Goal: Task Accomplishment & Management: Manage account settings

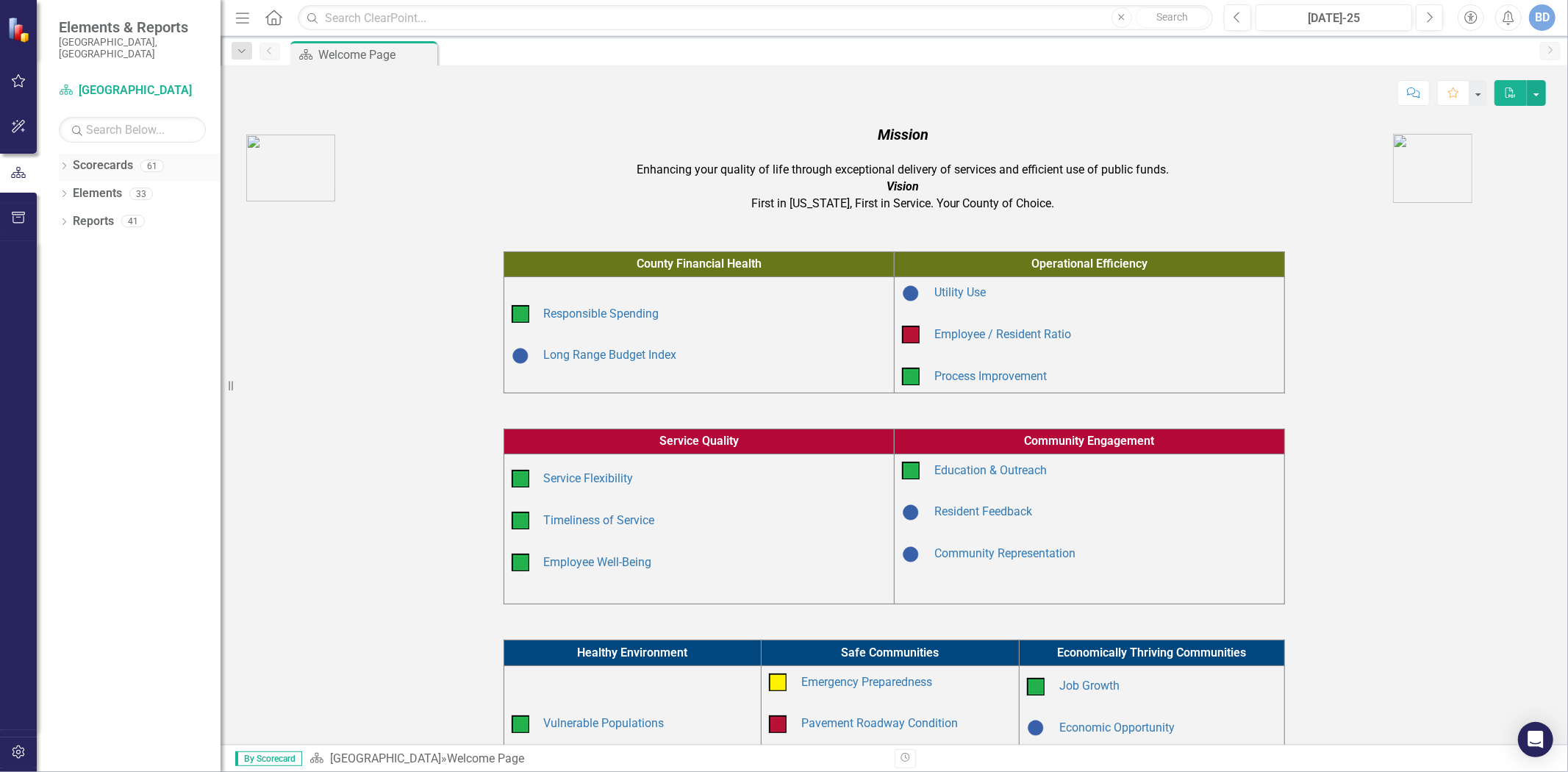
click at [63, 163] on icon at bounding box center [65, 166] width 4 height 7
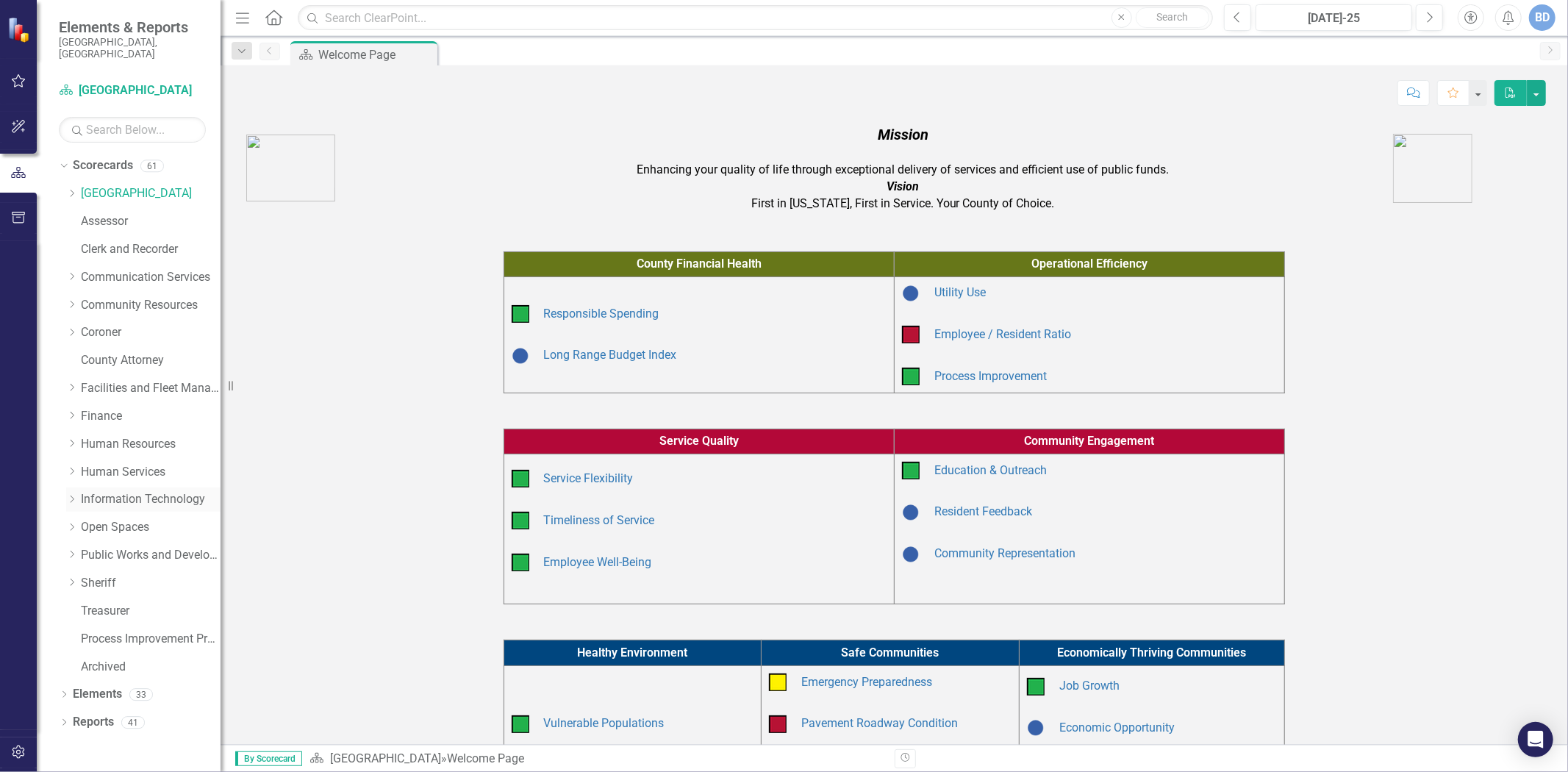
drag, startPoint x: 71, startPoint y: 539, endPoint x: 112, endPoint y: 497, distance: 58.7
click at [71, 550] on icon "Dropdown" at bounding box center [72, 554] width 11 height 9
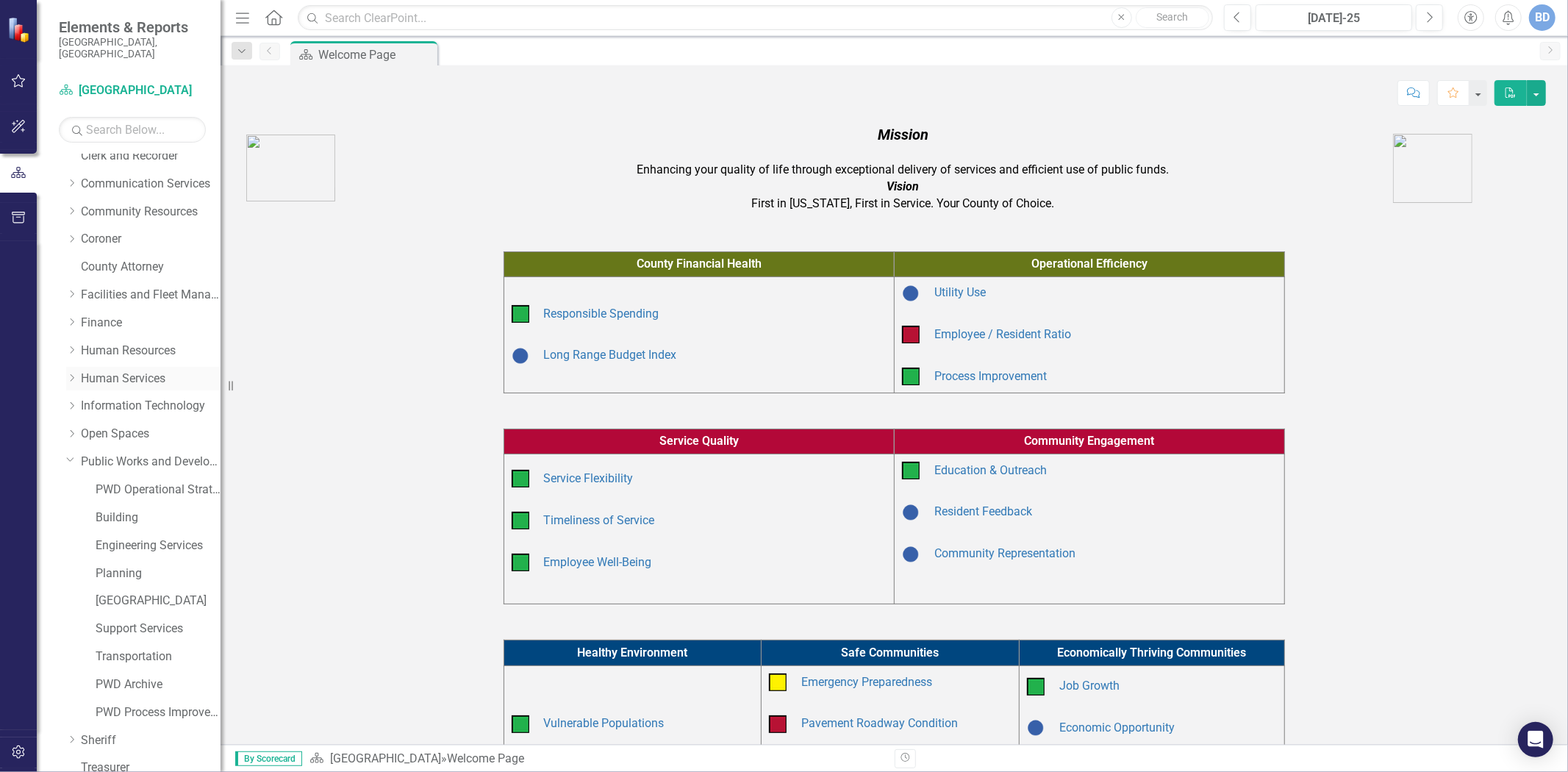
scroll to position [205, 0]
click at [122, 400] on link "Building" at bounding box center [157, 407] width 125 height 17
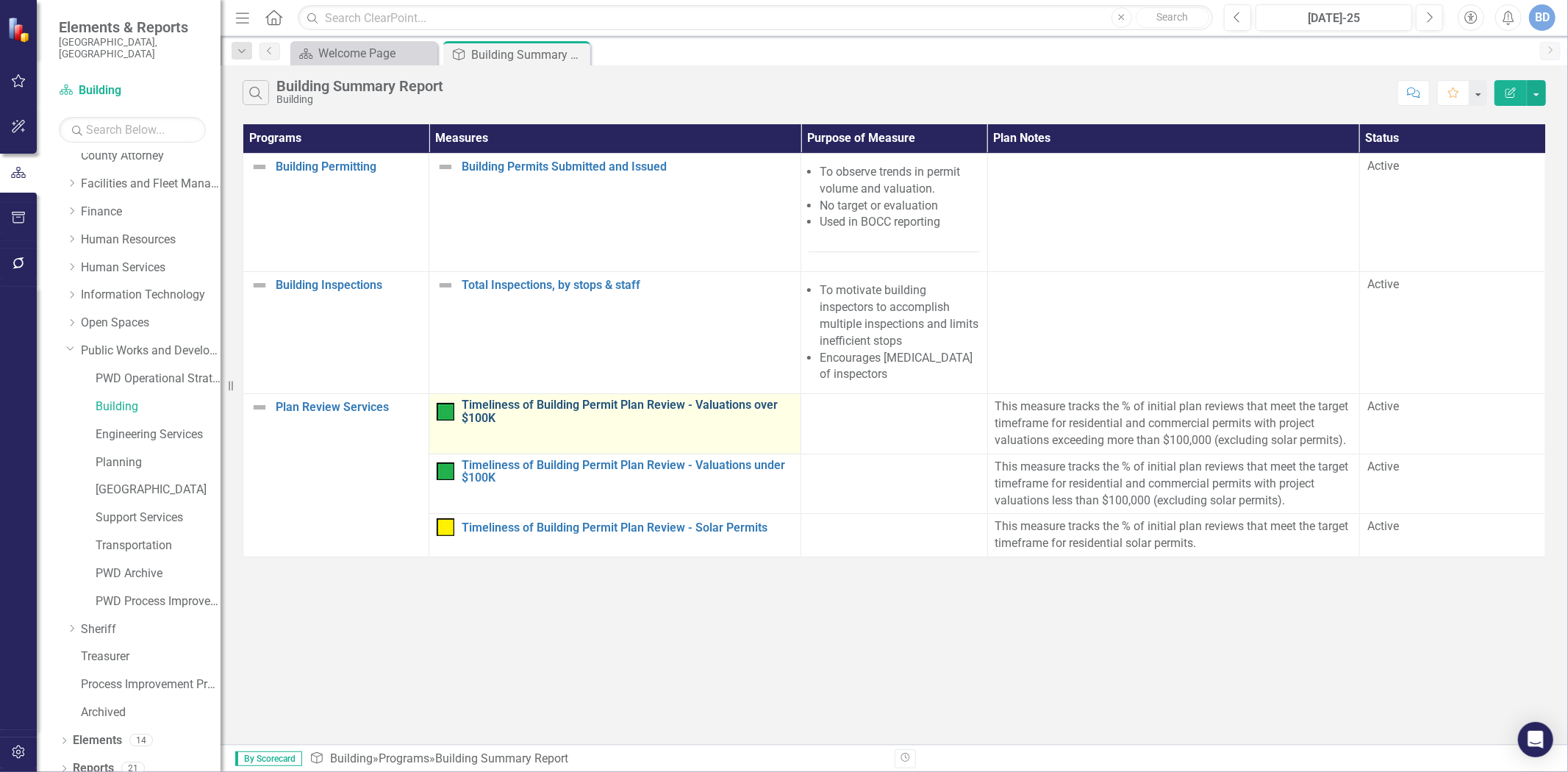
click at [571, 400] on link "Timeliness of Building Permit Plan Review - Valuations over $100K" at bounding box center [627, 411] width 332 height 26
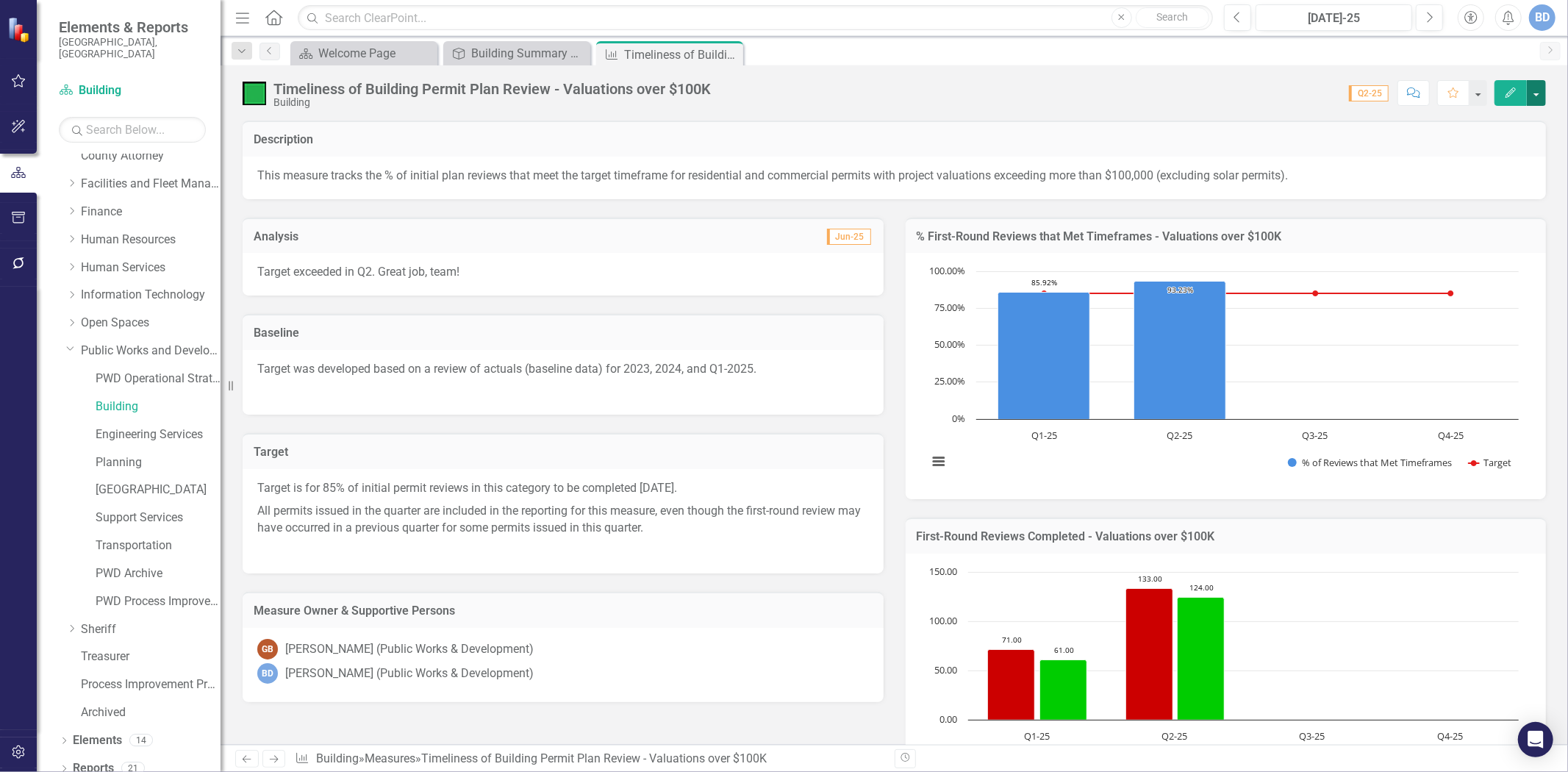
click at [1535, 92] on button "button" at bounding box center [1537, 92] width 19 height 26
click at [1461, 144] on link "Edit Report Edit Layout" at bounding box center [1474, 148] width 144 height 28
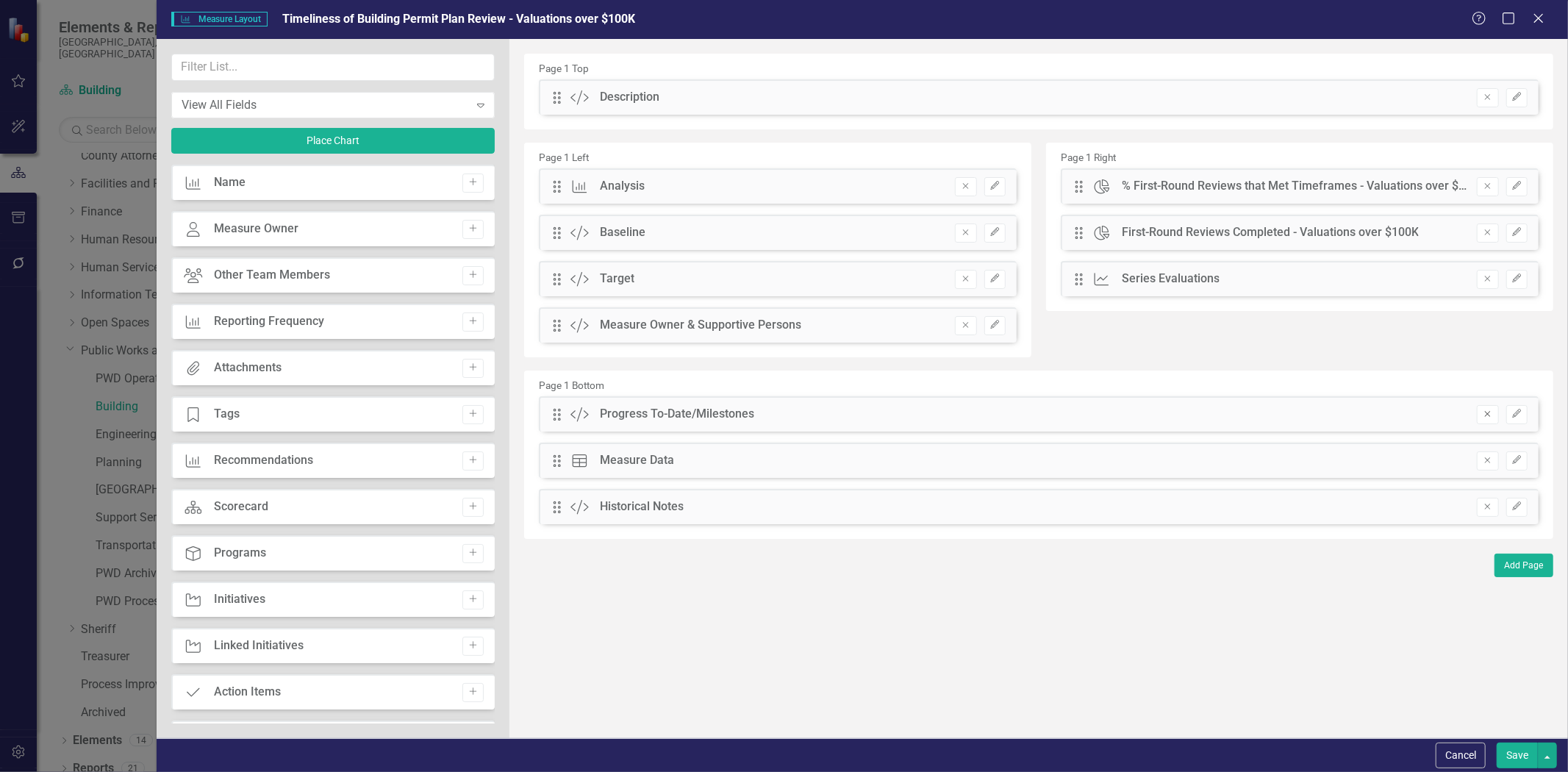
click at [1494, 416] on button "Remove" at bounding box center [1488, 415] width 21 height 19
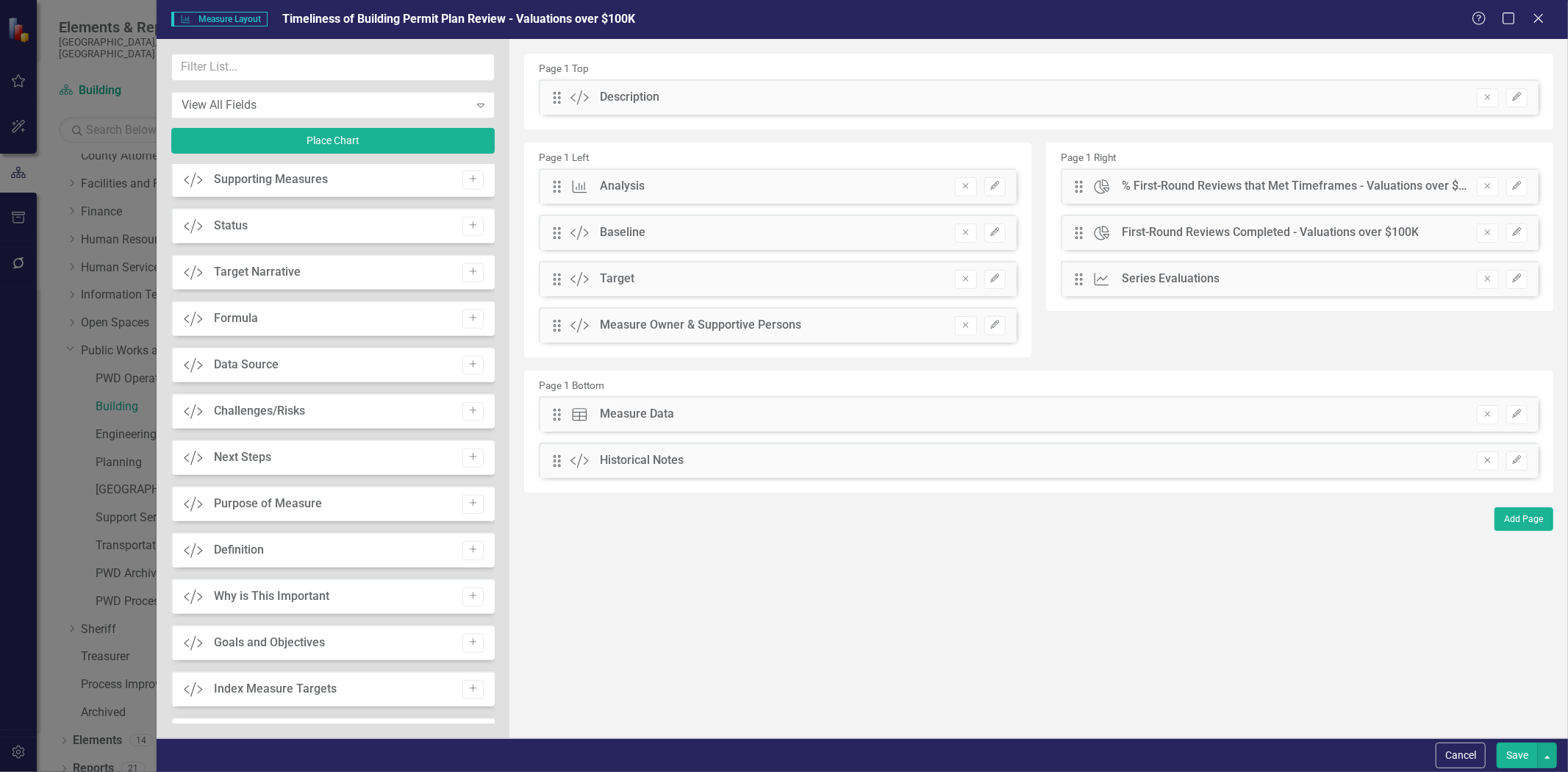
scroll to position [1062, 0]
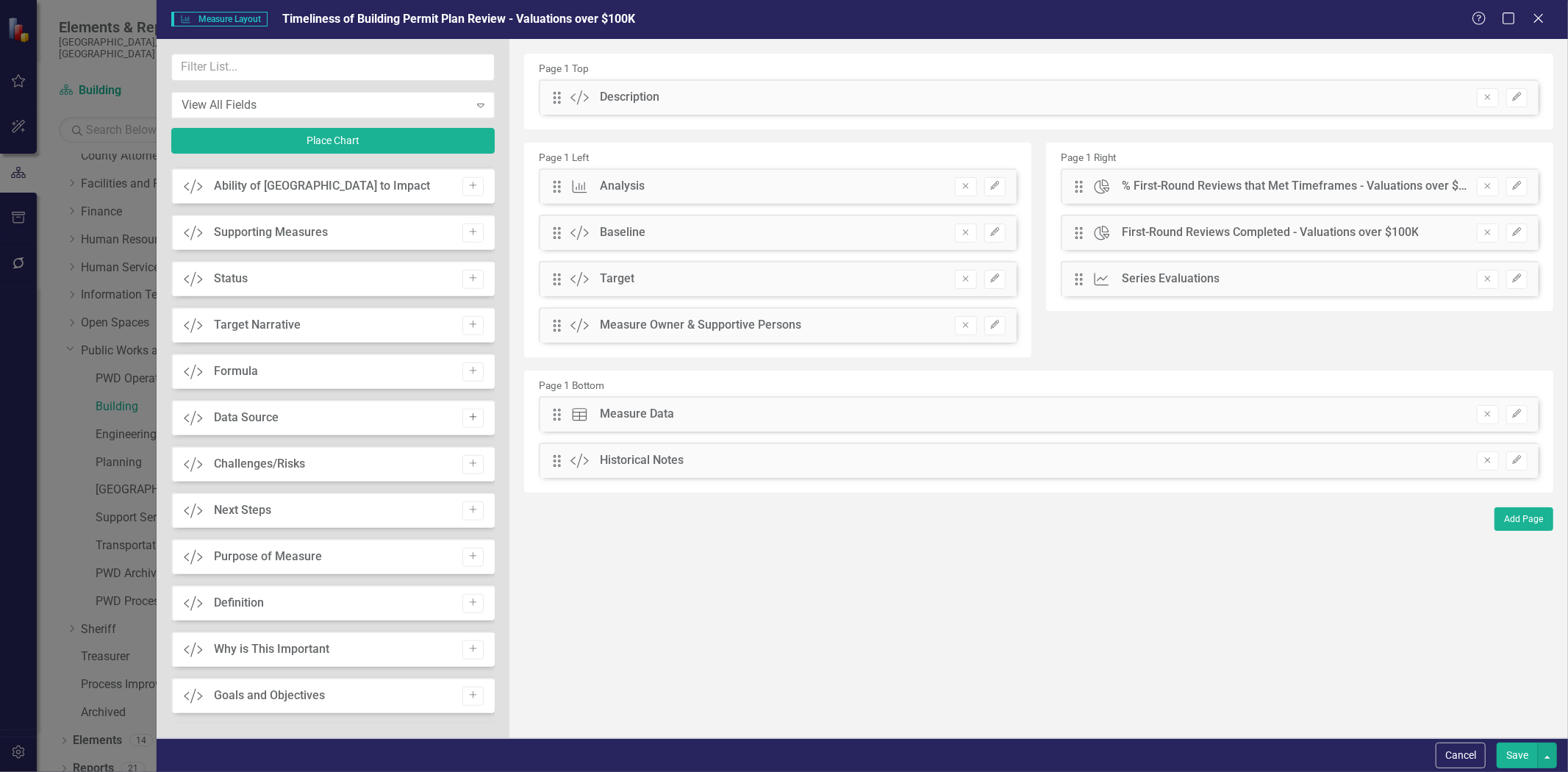
click at [468, 415] on icon "Add" at bounding box center [473, 417] width 11 height 9
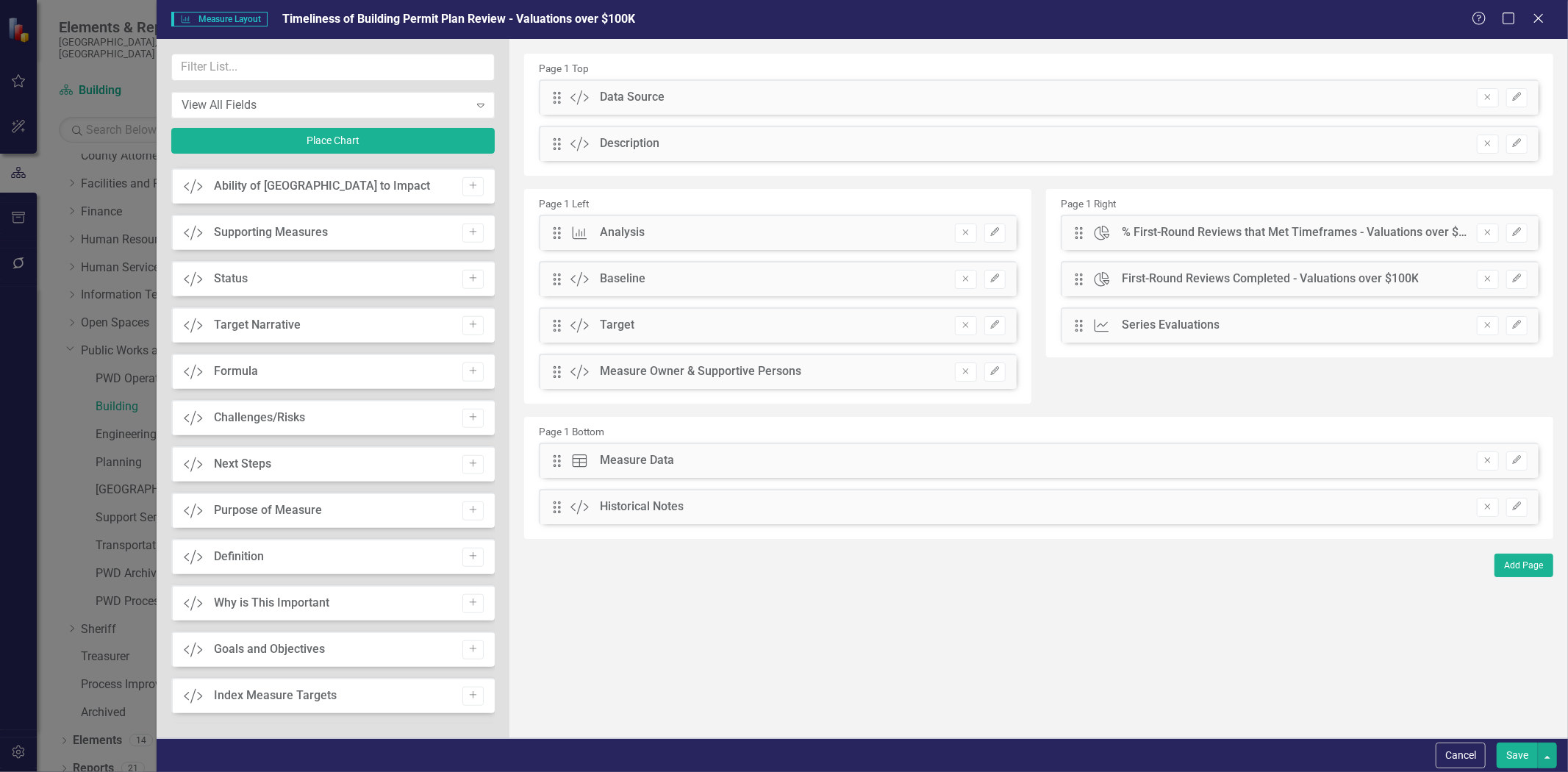
drag, startPoint x: 675, startPoint y: 92, endPoint x: 1144, endPoint y: 386, distance: 553.5
click at [1144, 386] on div "Page 1 Top Drag Custom Data Source Hidden Pod Online Hidden Pod Printed Hidden …" at bounding box center [1039, 296] width 1029 height 485
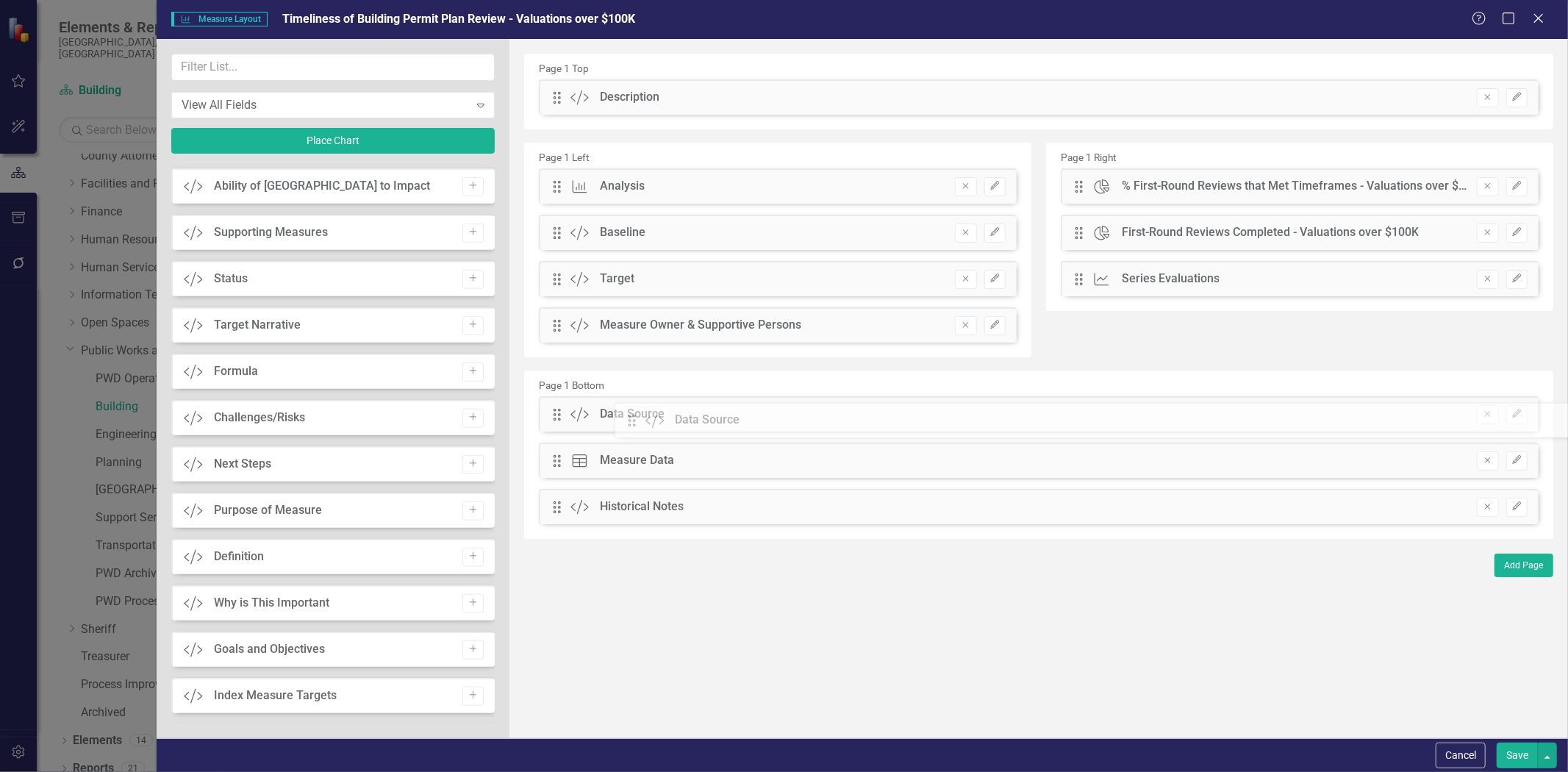
drag, startPoint x: 559, startPoint y: 96, endPoint x: 643, endPoint y: 418, distance: 332.8
click at [1512, 759] on button "Save" at bounding box center [1517, 756] width 41 height 26
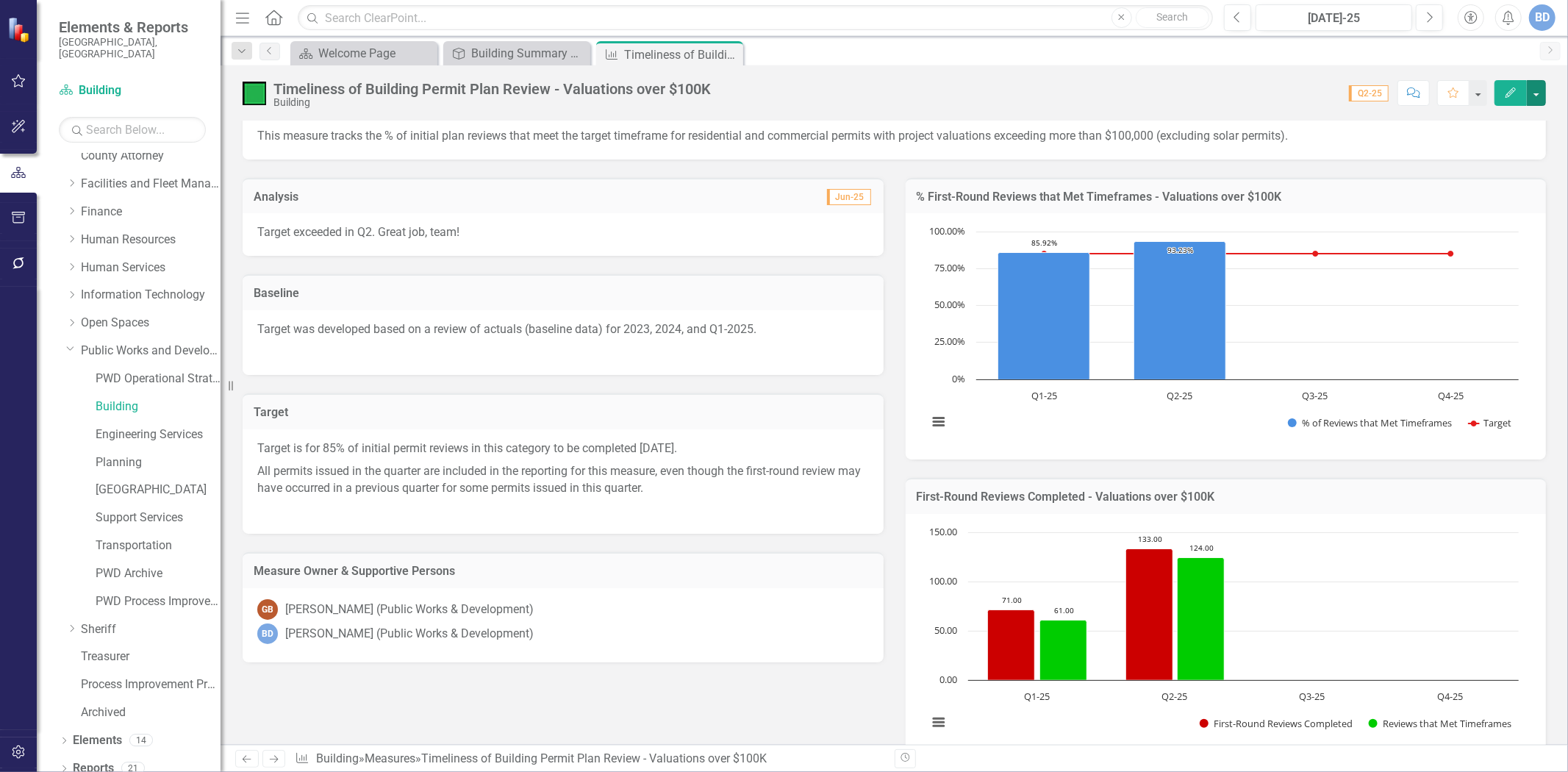
scroll to position [0, 0]
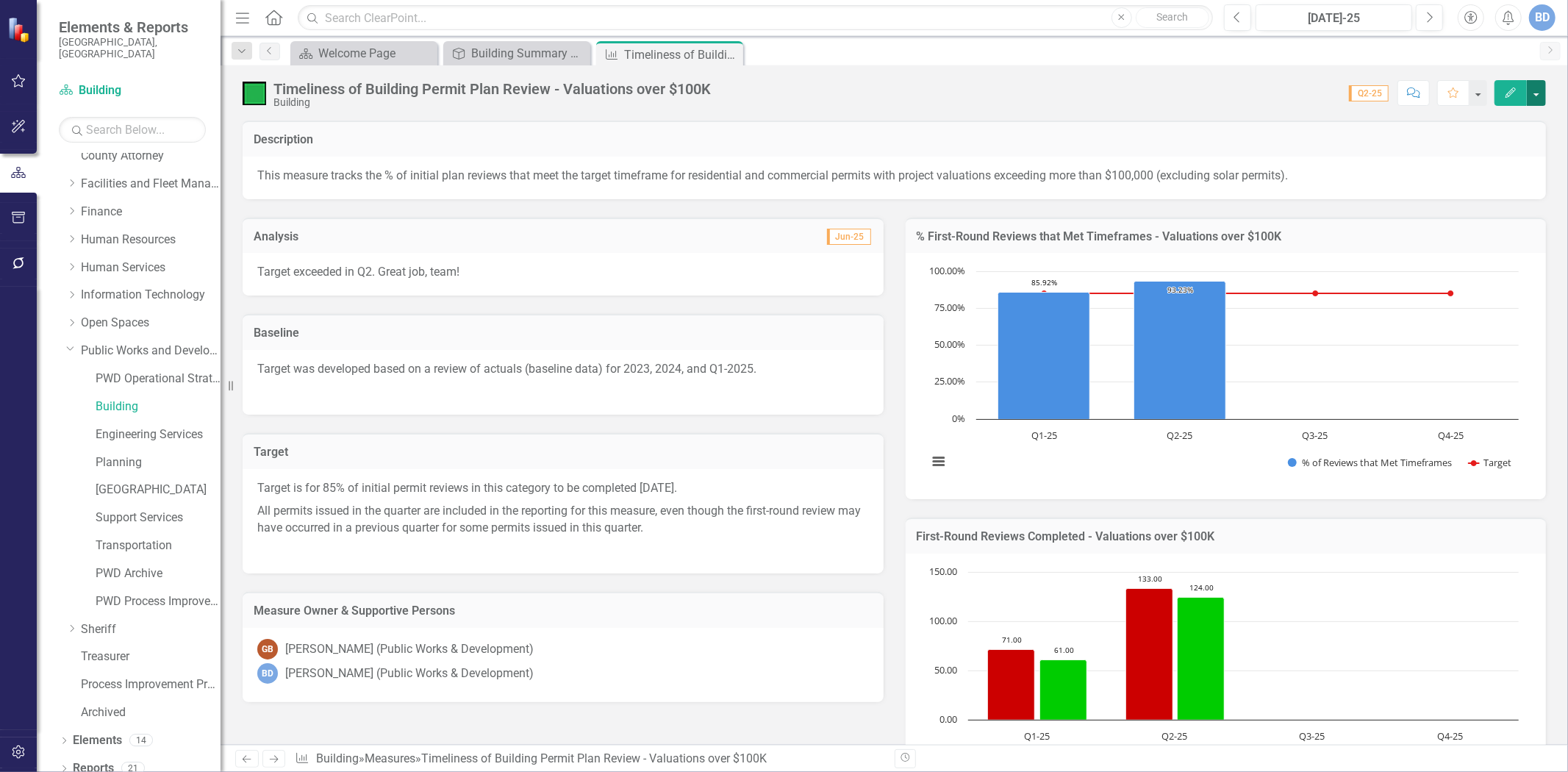
click at [1539, 93] on button "button" at bounding box center [1537, 92] width 19 height 26
click at [1474, 148] on link "Edit Report Edit Layout" at bounding box center [1474, 148] width 144 height 28
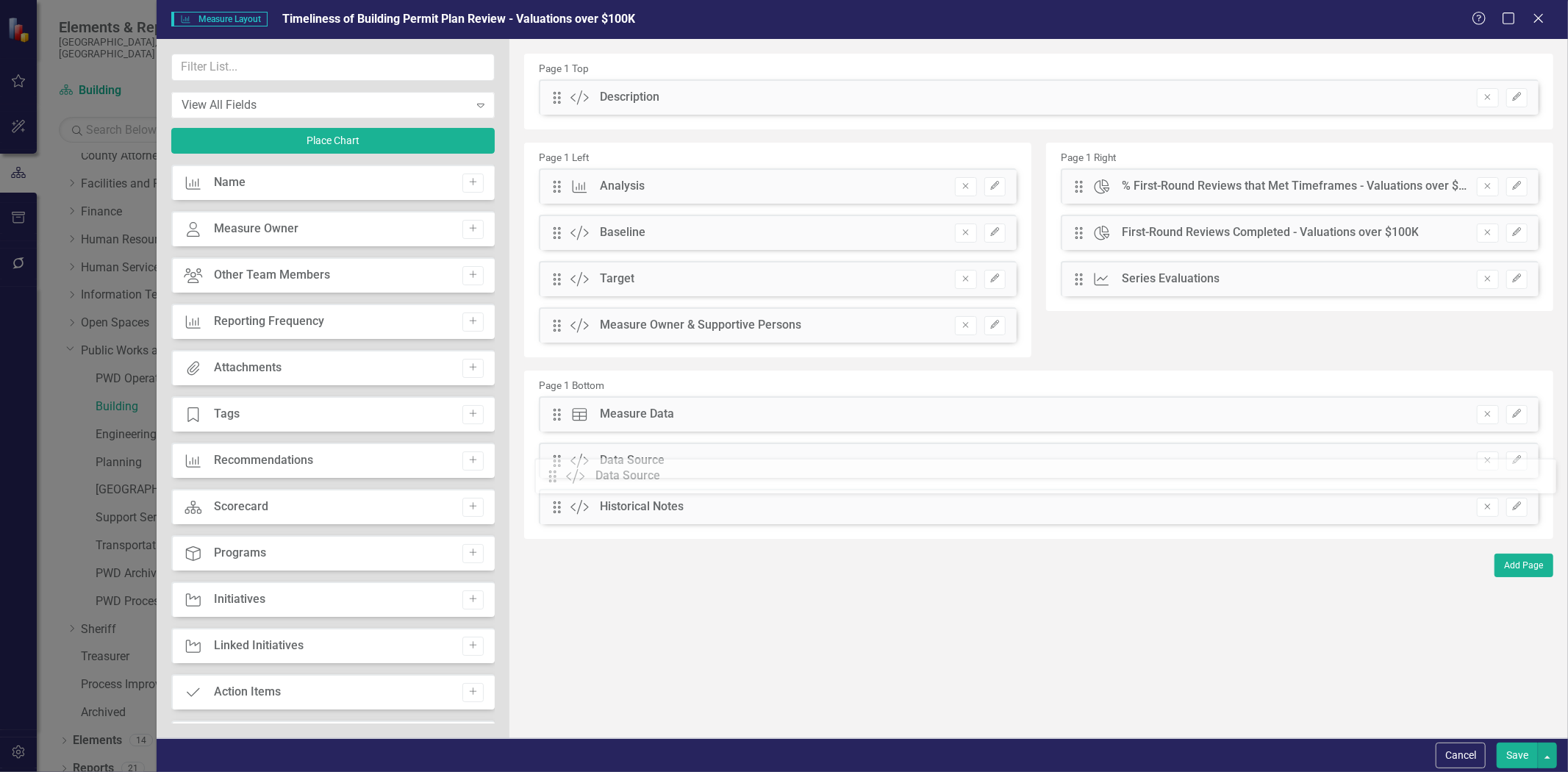
drag, startPoint x: 555, startPoint y: 415, endPoint x: 561, endPoint y: 474, distance: 59.3
click at [1522, 761] on button "Save" at bounding box center [1517, 756] width 41 height 26
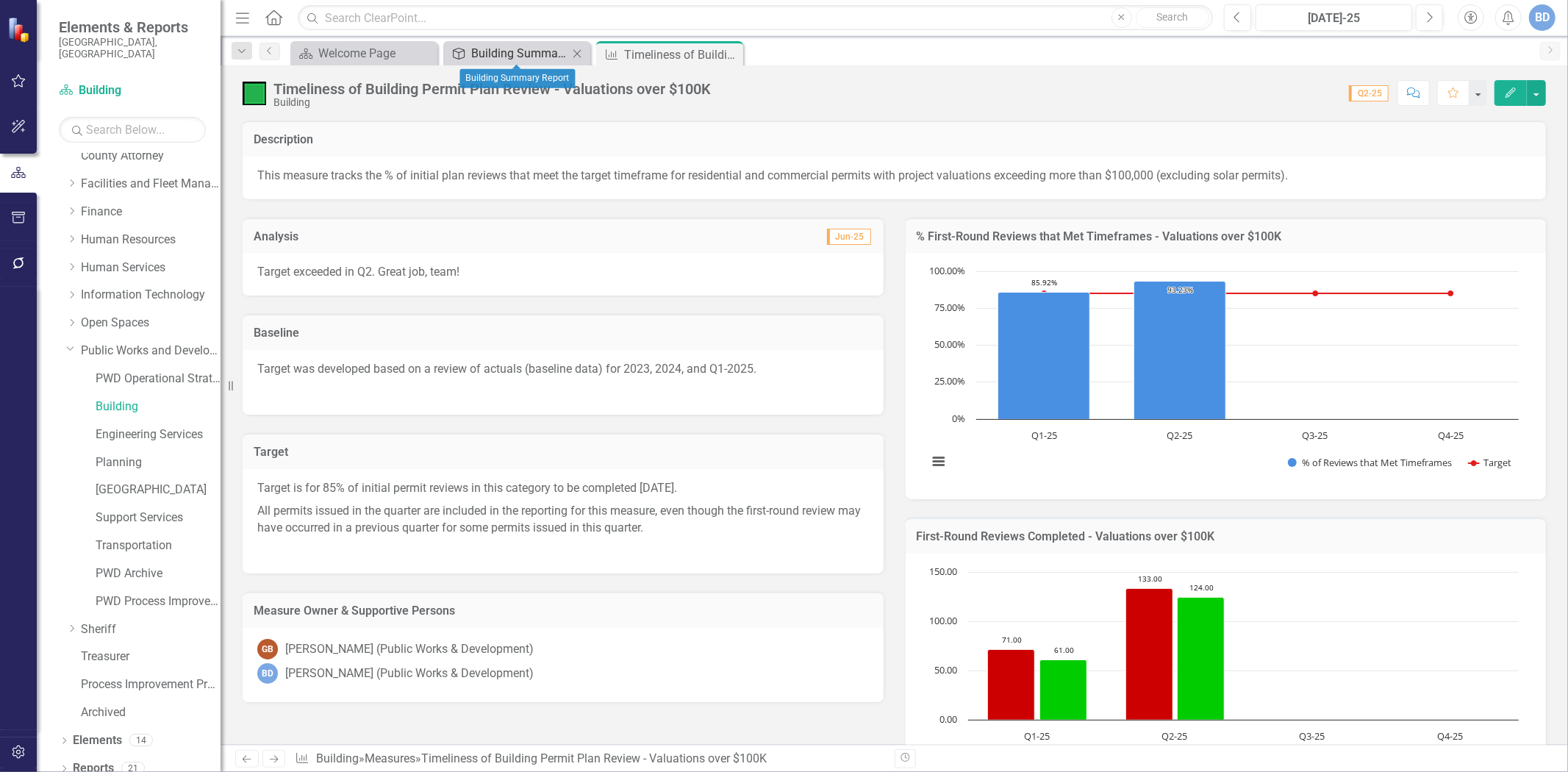
click at [549, 53] on div "Building Summary Report" at bounding box center [519, 52] width 97 height 18
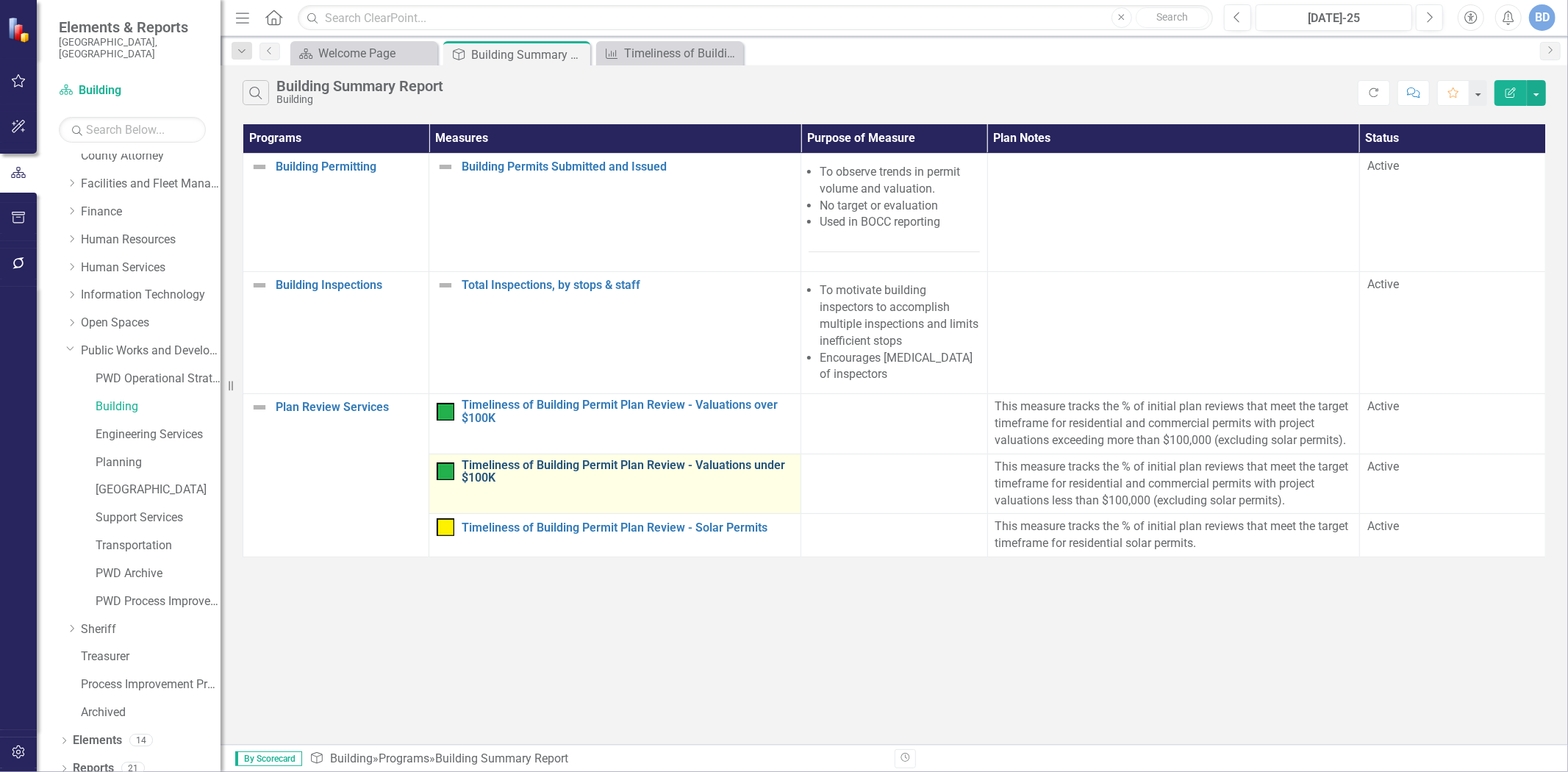
click at [623, 465] on link "Timeliness of Building Permit Plan Review - Valuations under $100K" at bounding box center [627, 471] width 332 height 26
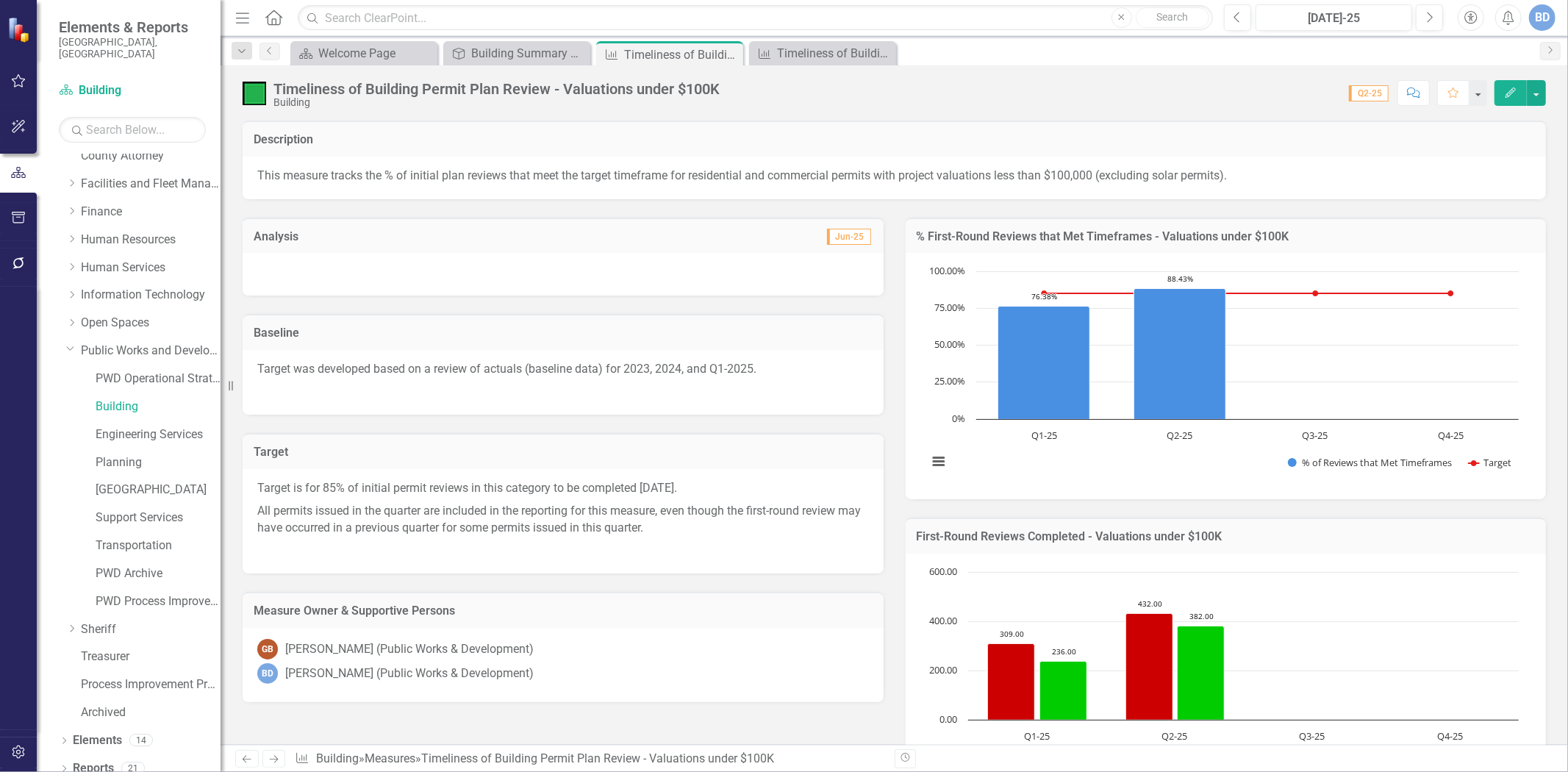
click at [657, 267] on div at bounding box center [563, 274] width 641 height 43
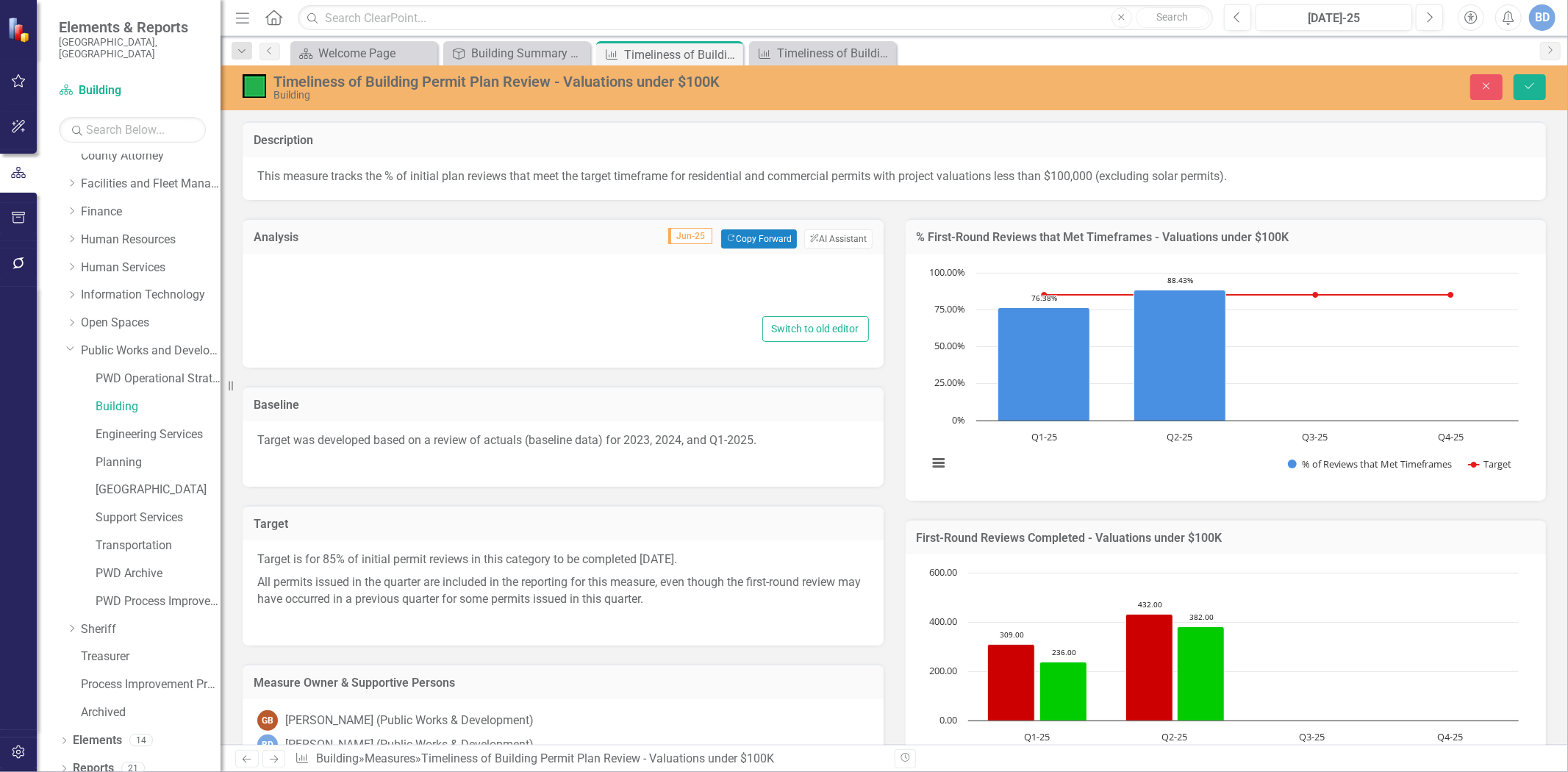
click at [644, 285] on div at bounding box center [562, 288] width 612 height 47
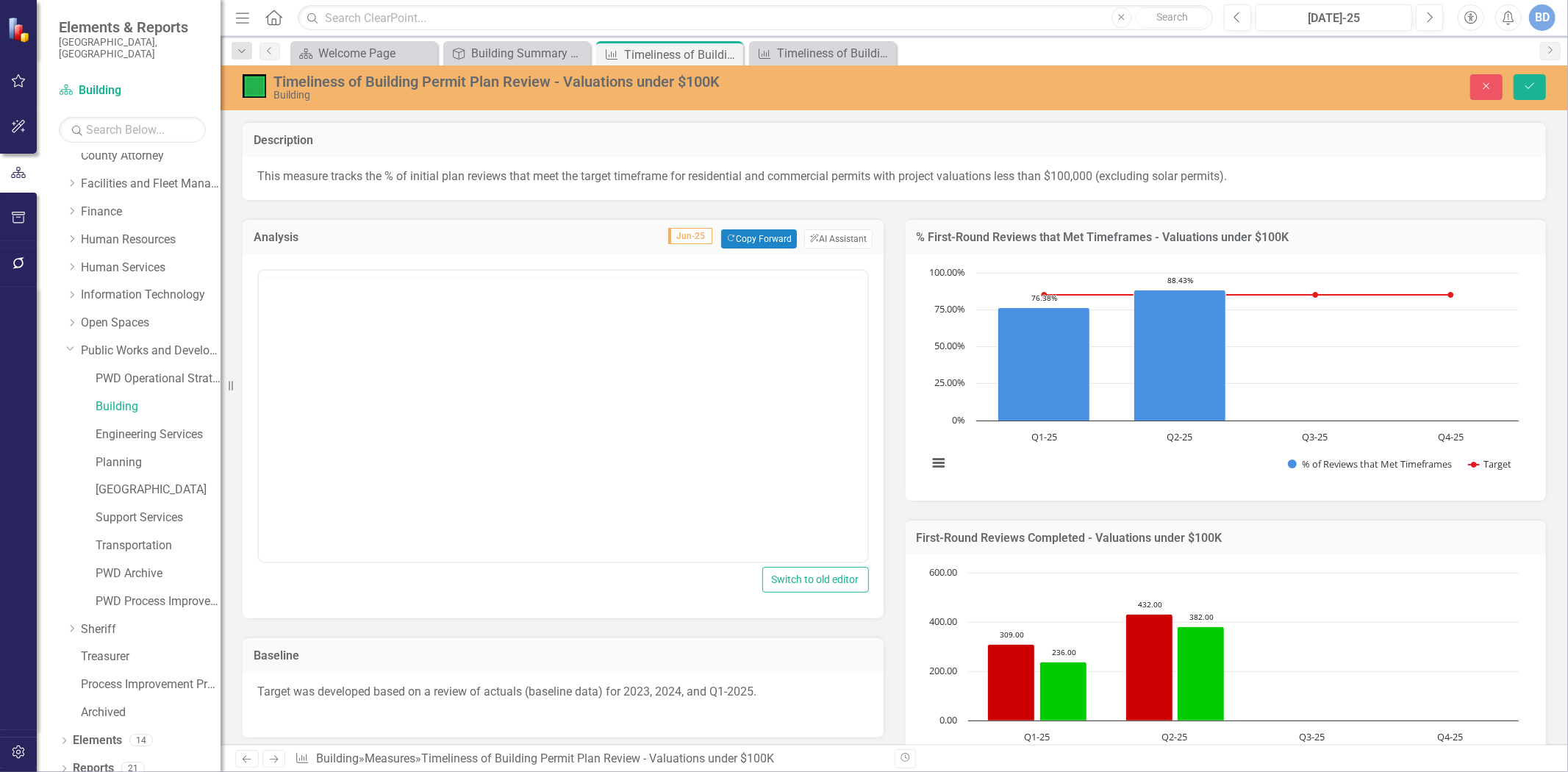
click at [628, 287] on body "Rich Text Area. Press ALT-0 for help." at bounding box center [562, 386] width 609 height 221
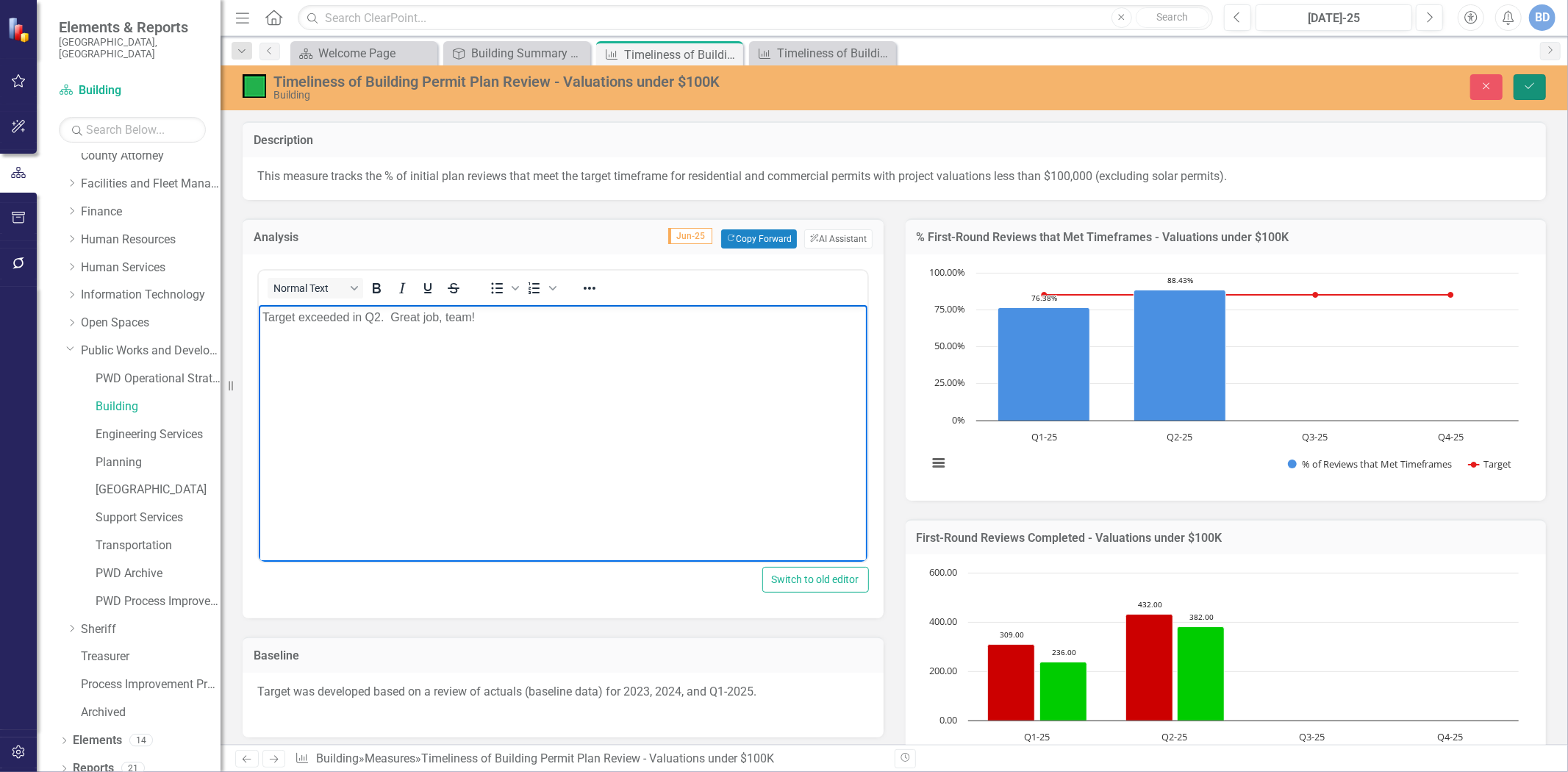
click at [1528, 89] on icon "submit" at bounding box center [1530, 86] width 9 height 6
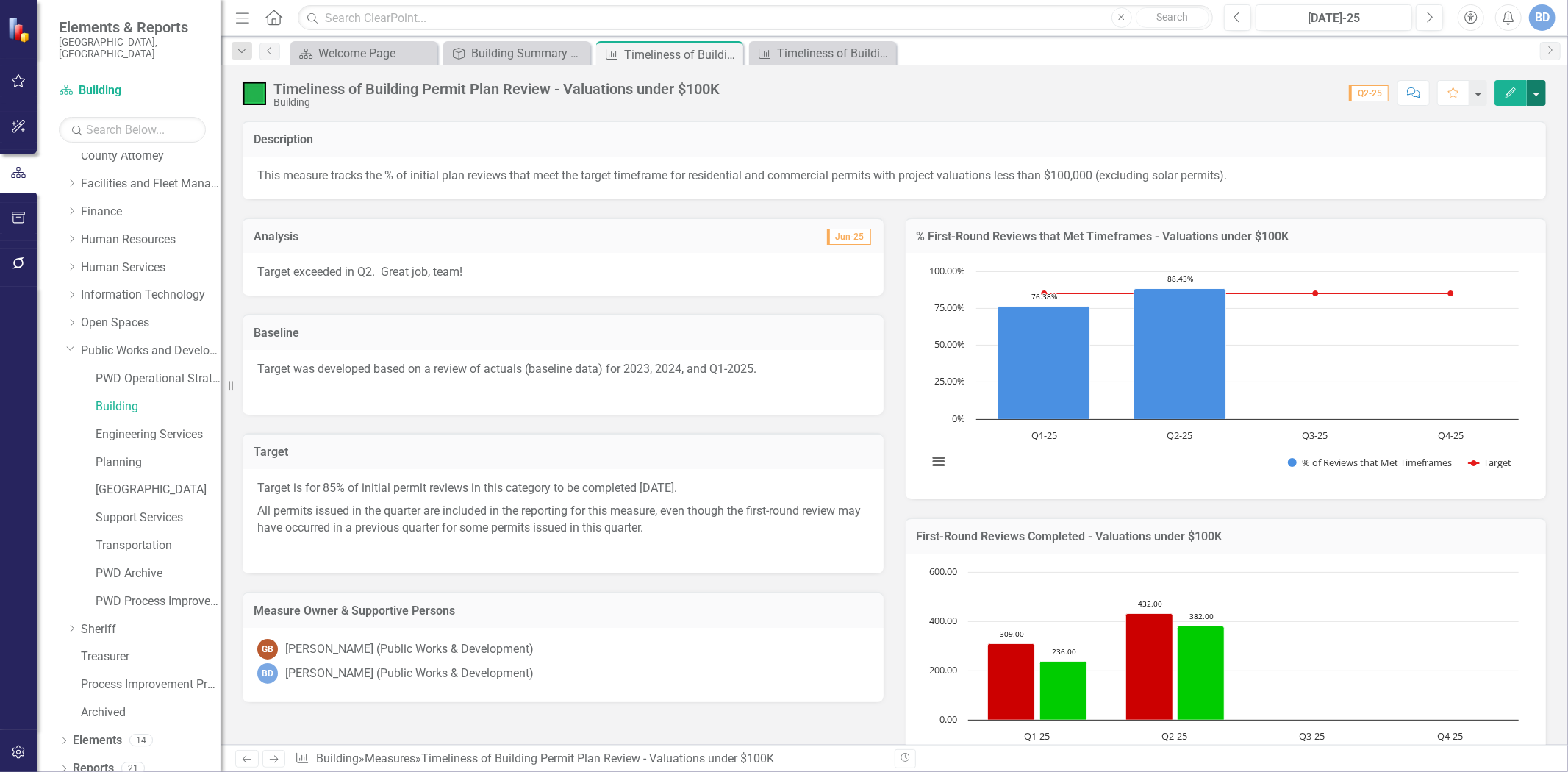
click at [1539, 95] on button "button" at bounding box center [1537, 92] width 19 height 26
click at [1489, 144] on link "Edit Report Edit Layout" at bounding box center [1474, 148] width 144 height 28
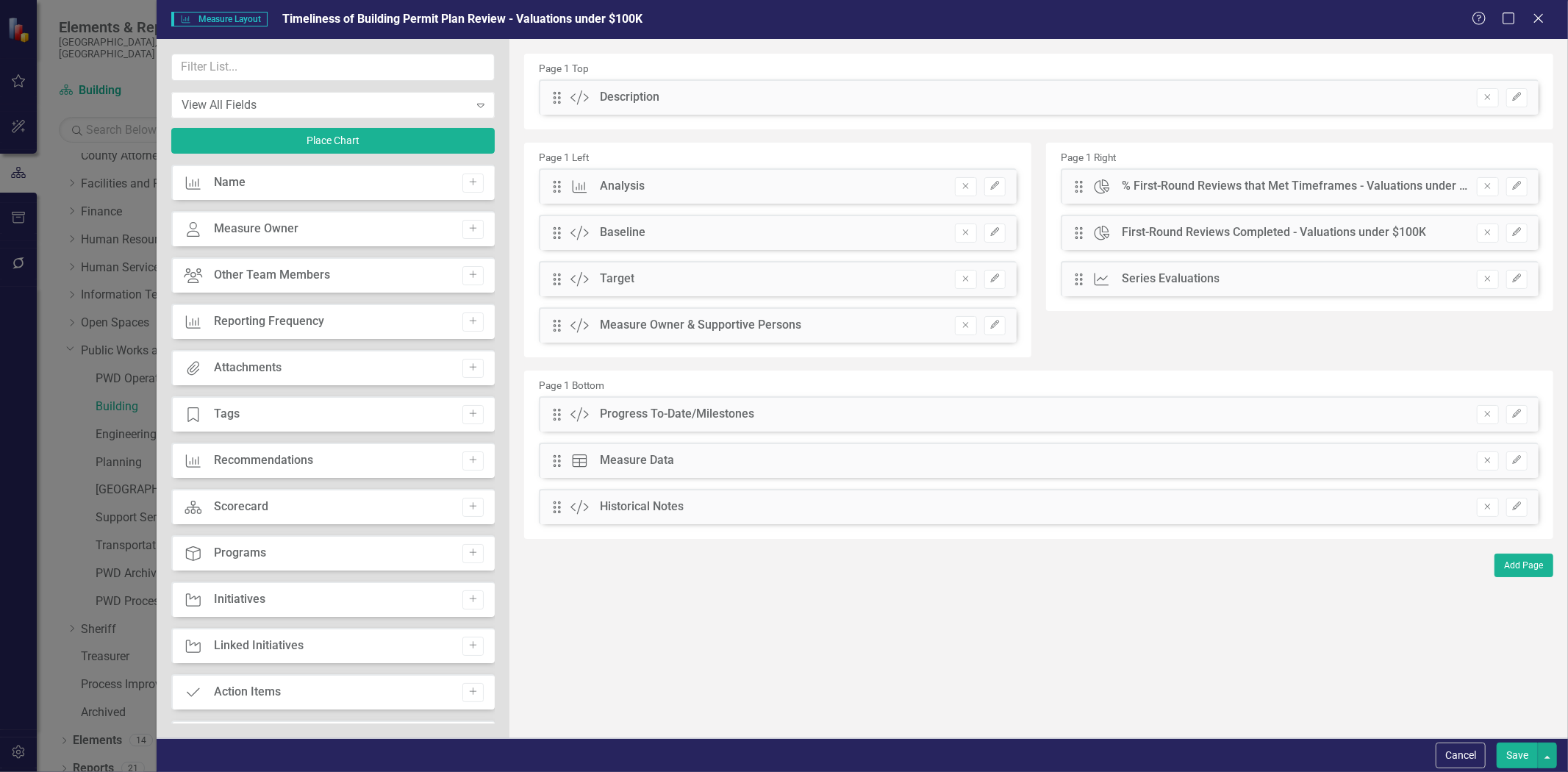
click at [1480, 412] on button "Remove" at bounding box center [1488, 415] width 21 height 19
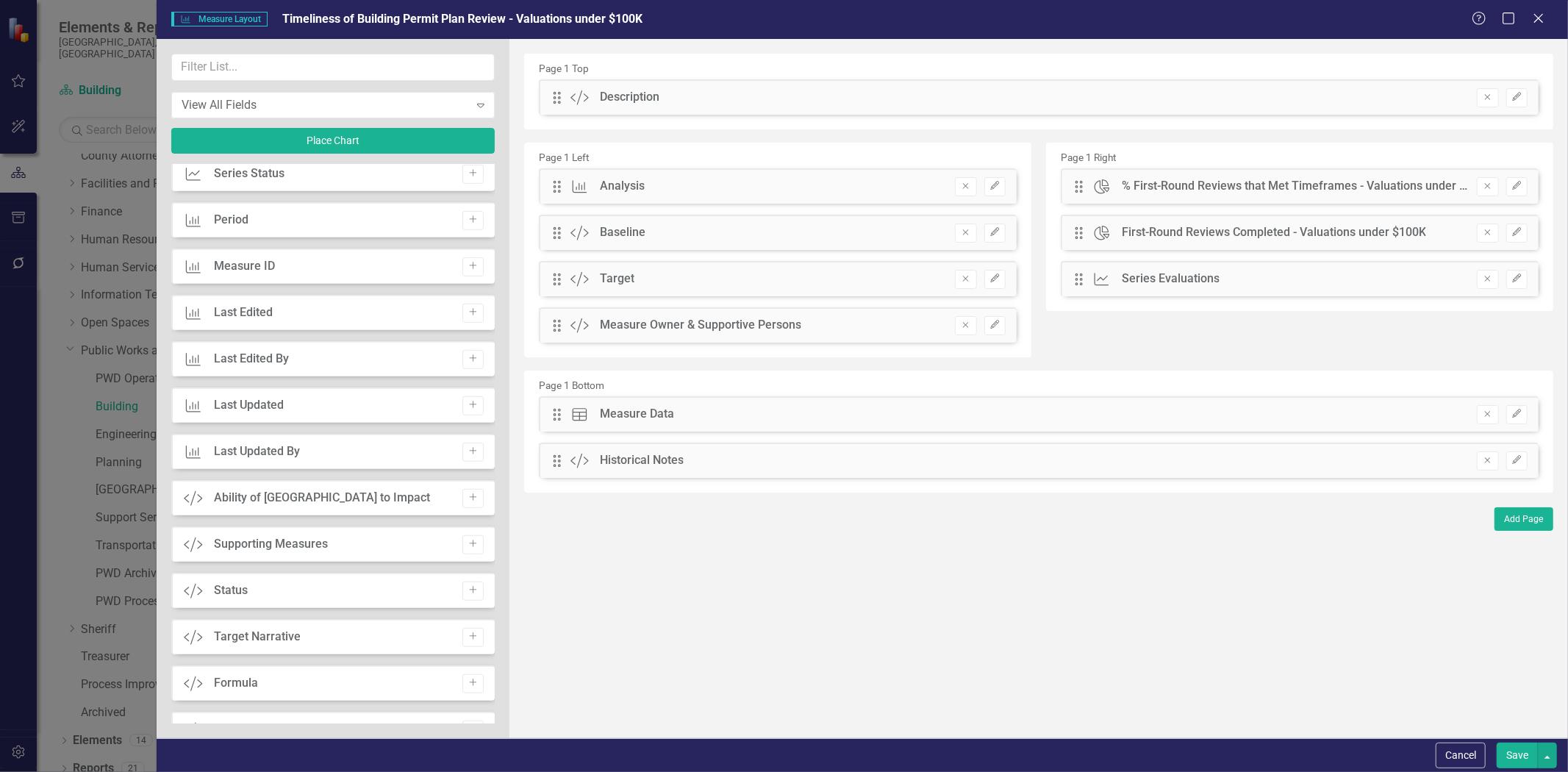
scroll to position [980, 0]
click at [467, 499] on icon "Add" at bounding box center [473, 499] width 11 height 9
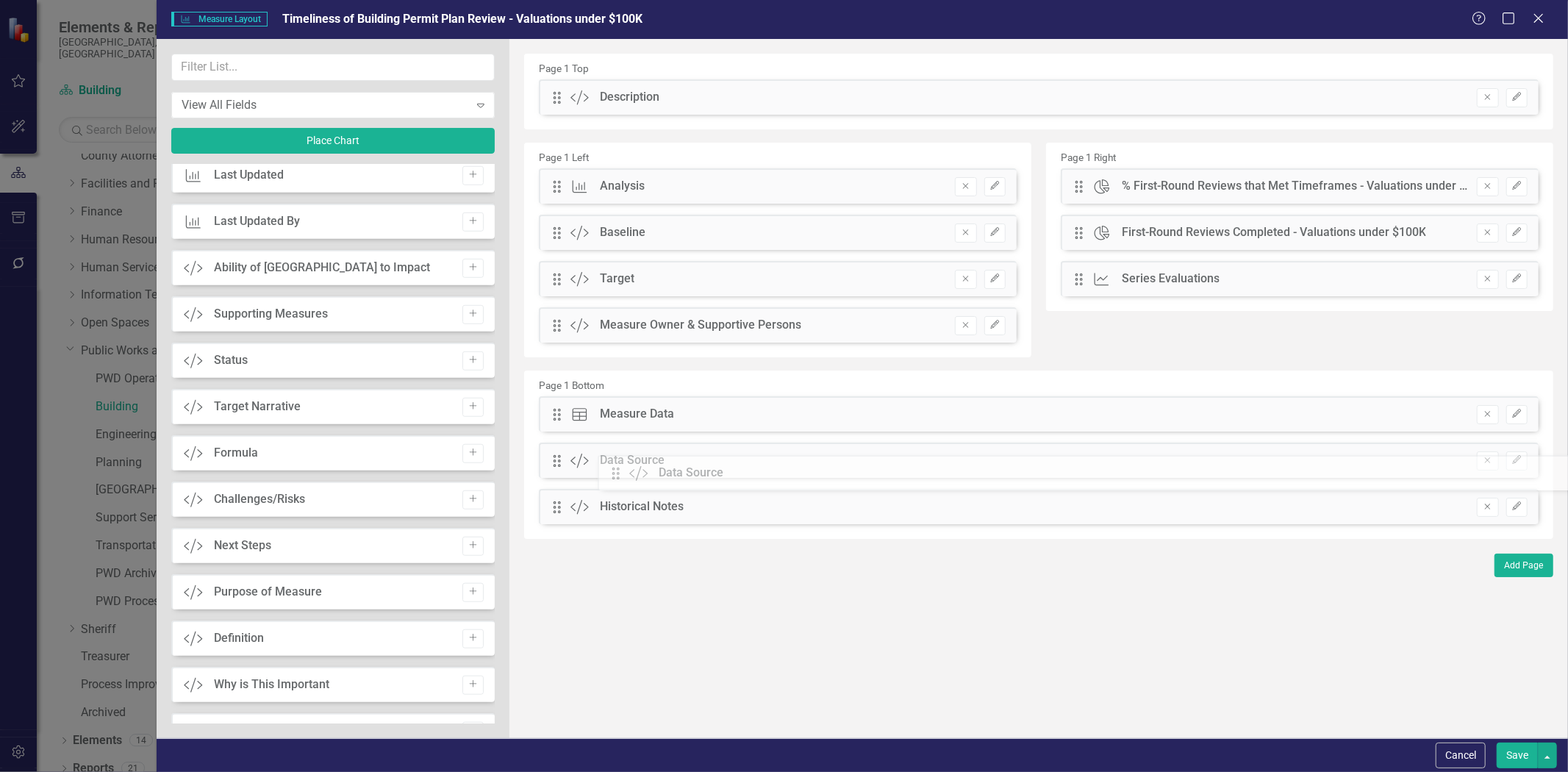
drag, startPoint x: 559, startPoint y: 99, endPoint x: 630, endPoint y: 475, distance: 382.6
click at [1510, 758] on button "Save" at bounding box center [1517, 756] width 41 height 26
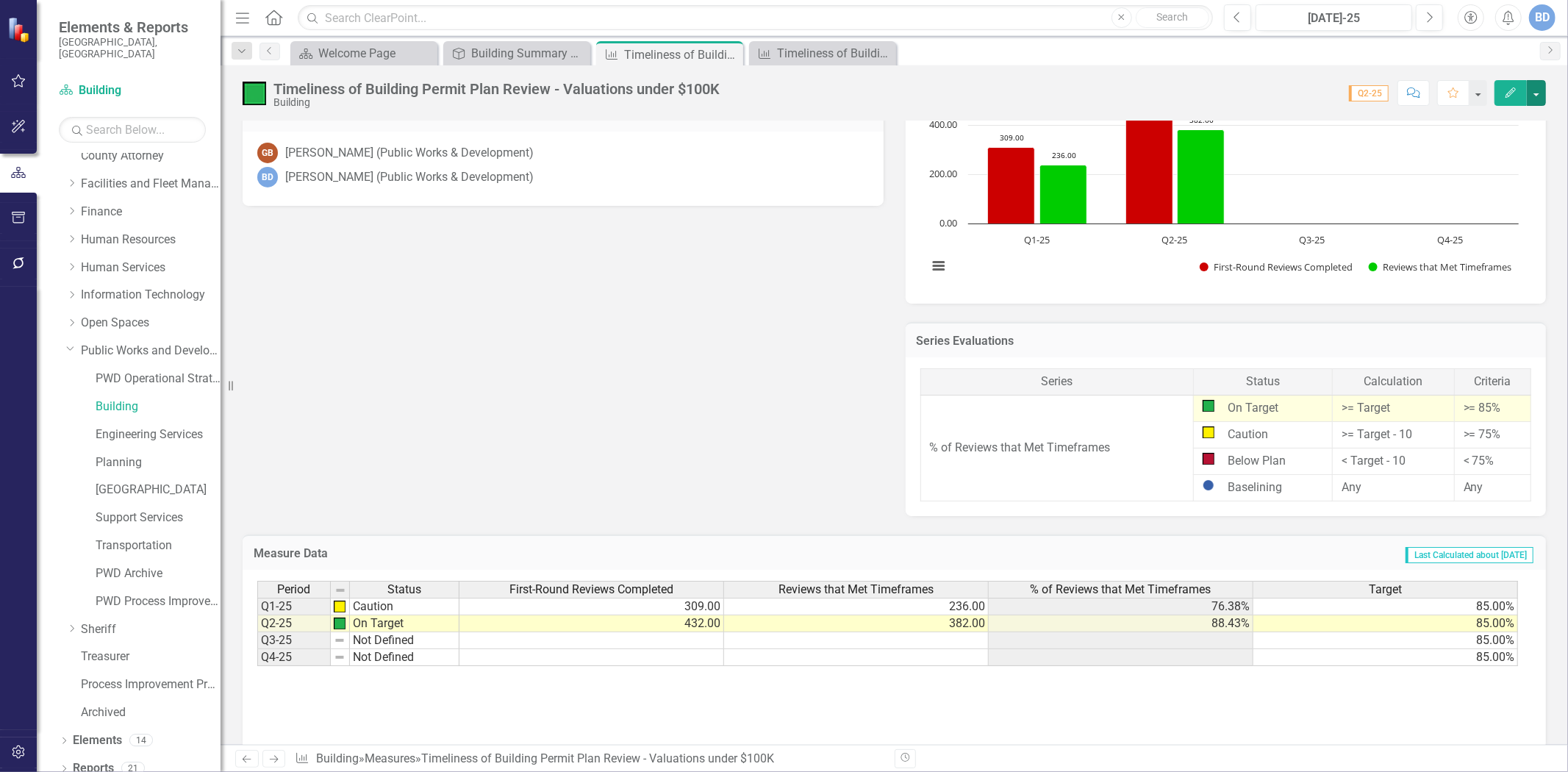
scroll to position [707, 0]
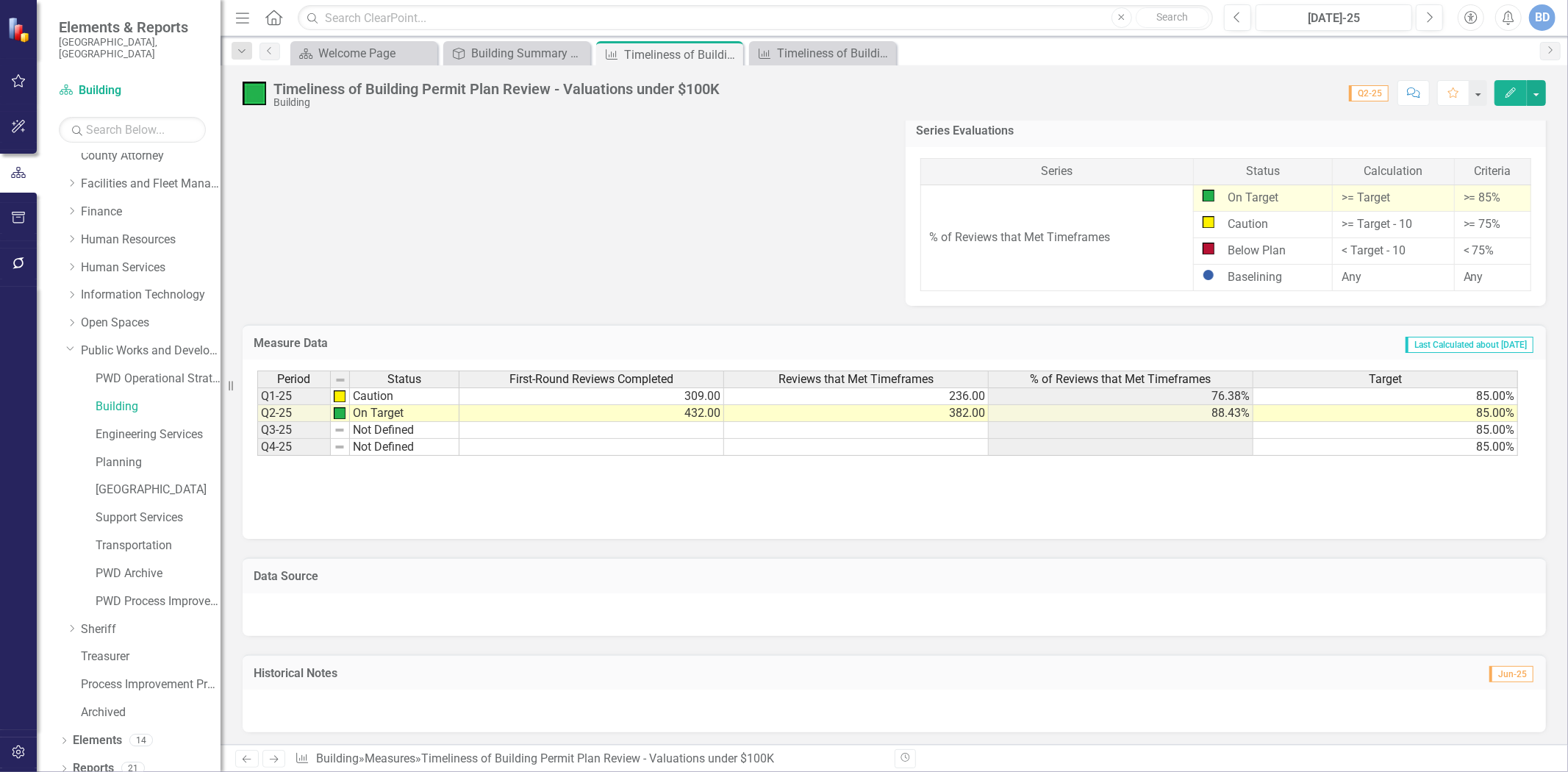
click at [493, 605] on div at bounding box center [894, 615] width 1303 height 43
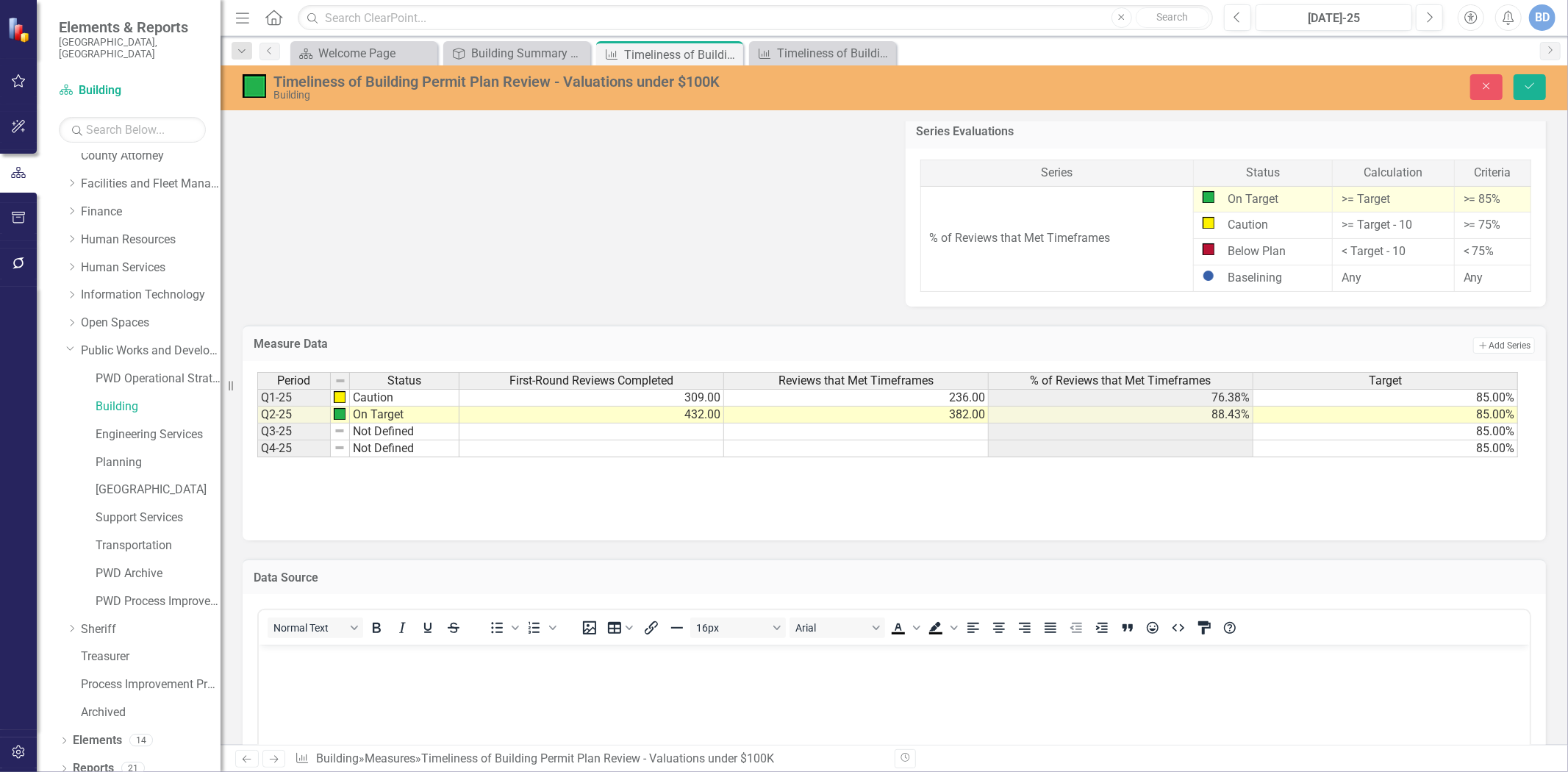
scroll to position [0, 0]
click at [311, 674] on body "Rich Text Area. Press ALT-0 for help." at bounding box center [893, 756] width 1271 height 221
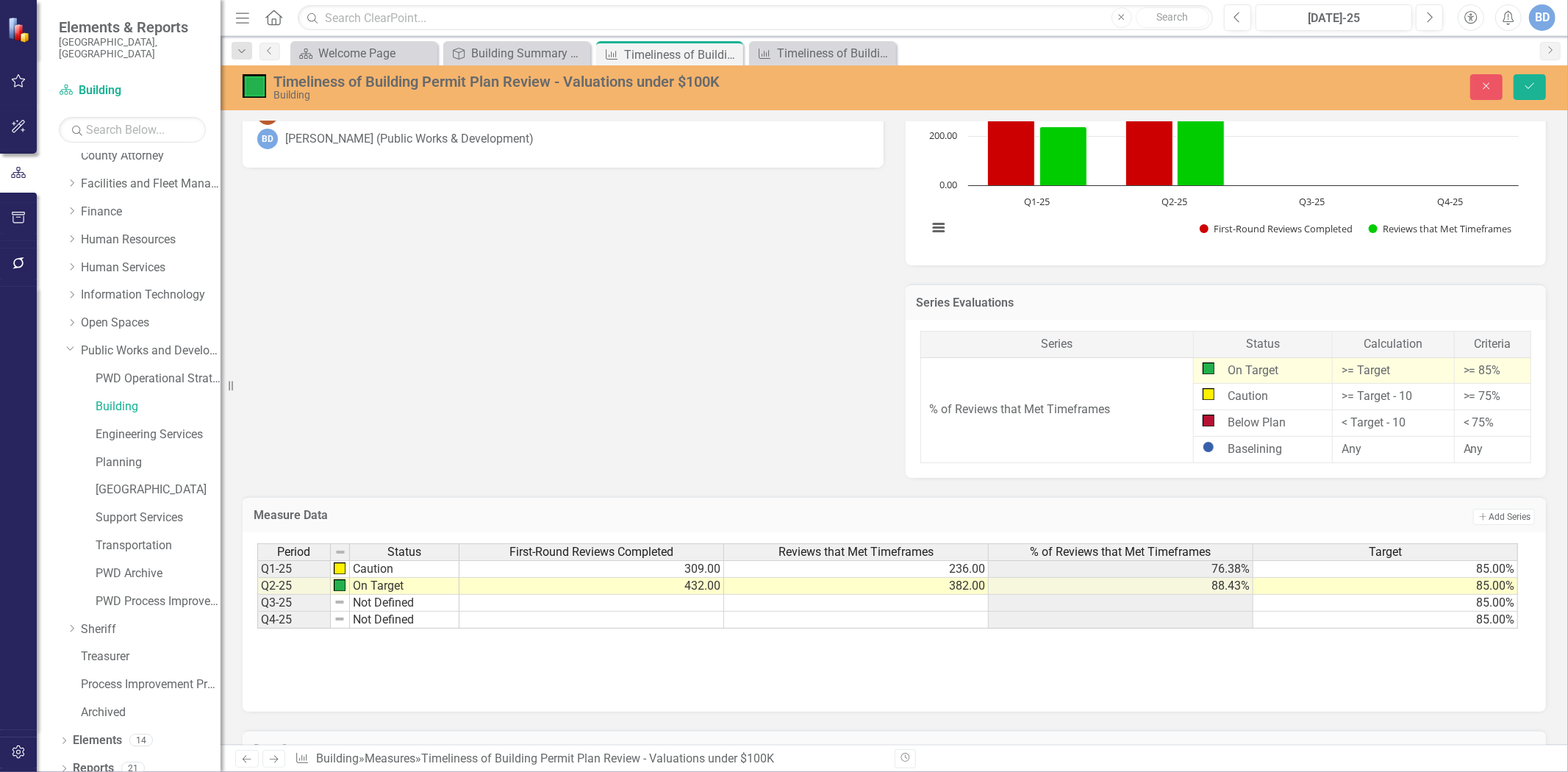
scroll to position [294, 0]
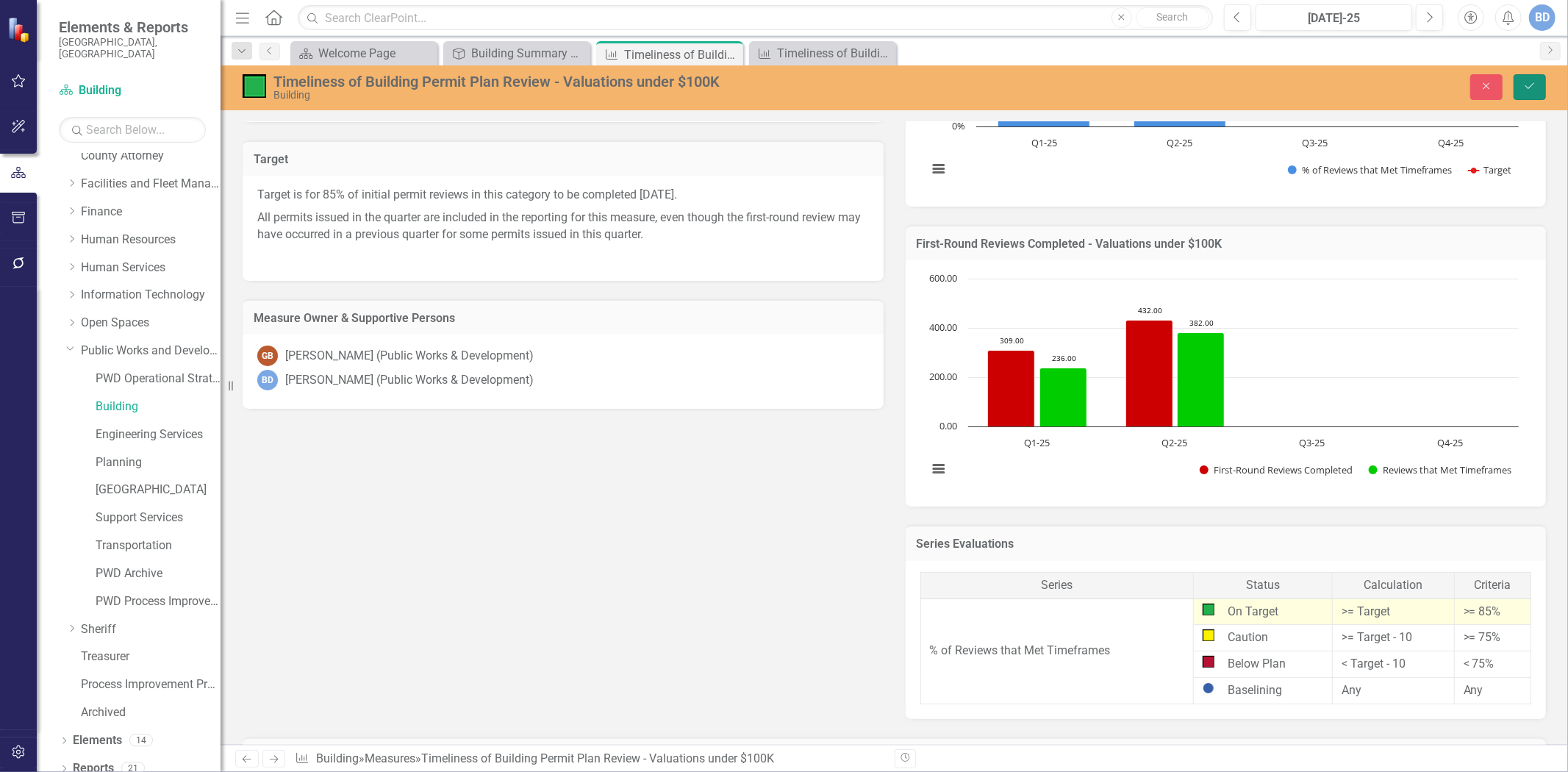
click at [1531, 84] on icon "Save" at bounding box center [1530, 86] width 13 height 10
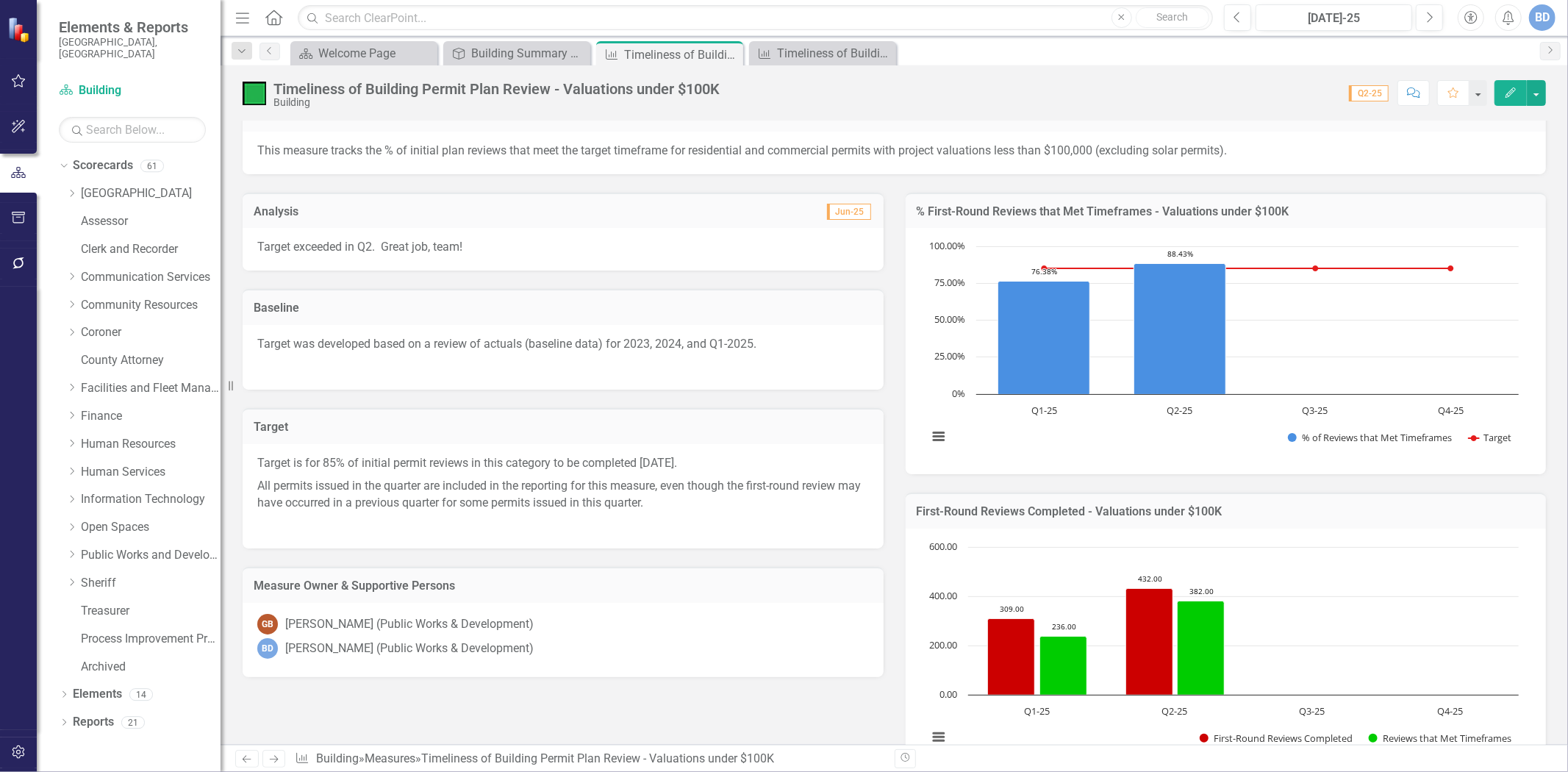
scroll to position [0, 0]
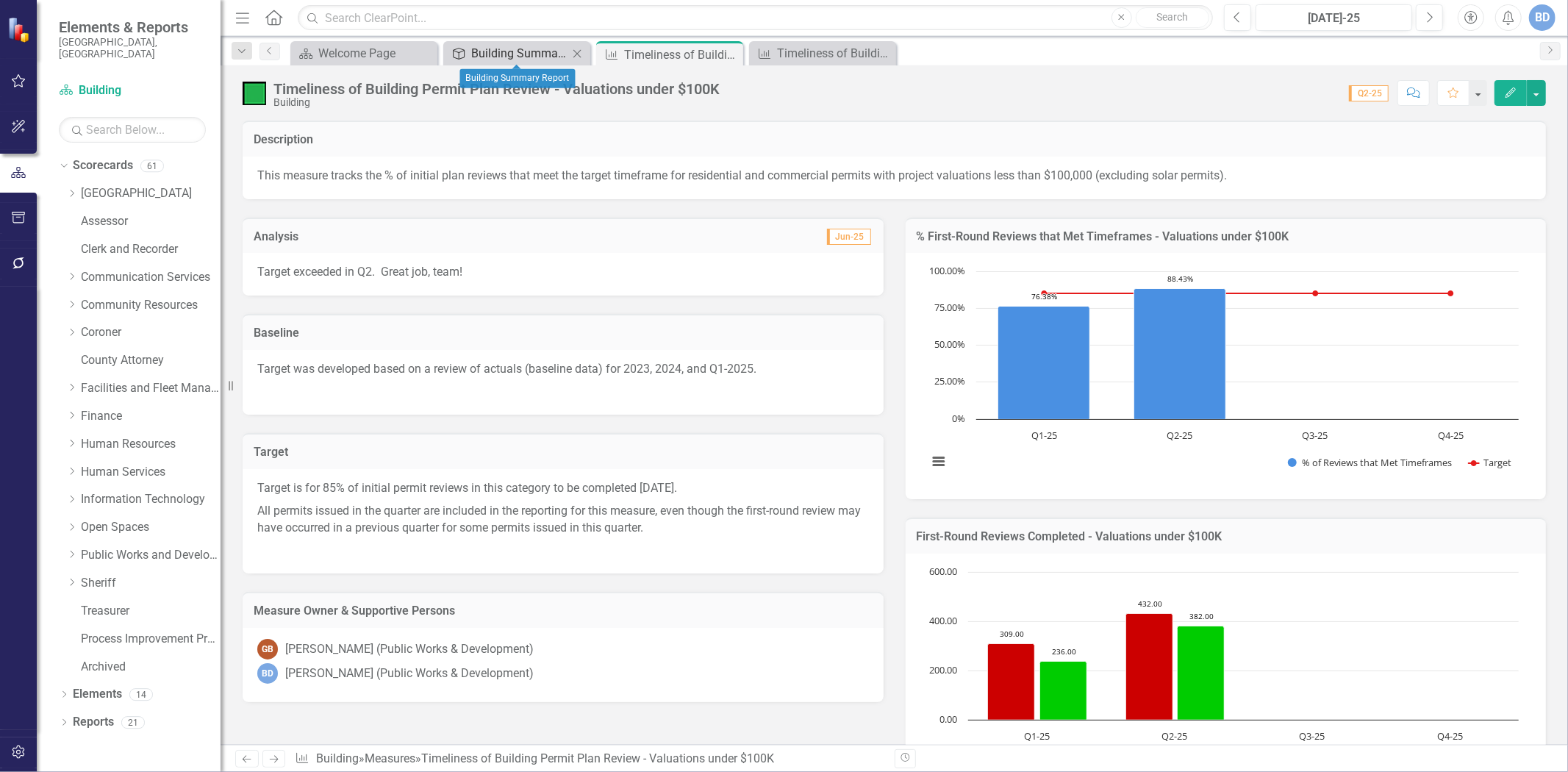
click at [540, 47] on div "Building Summary Report" at bounding box center [519, 52] width 97 height 18
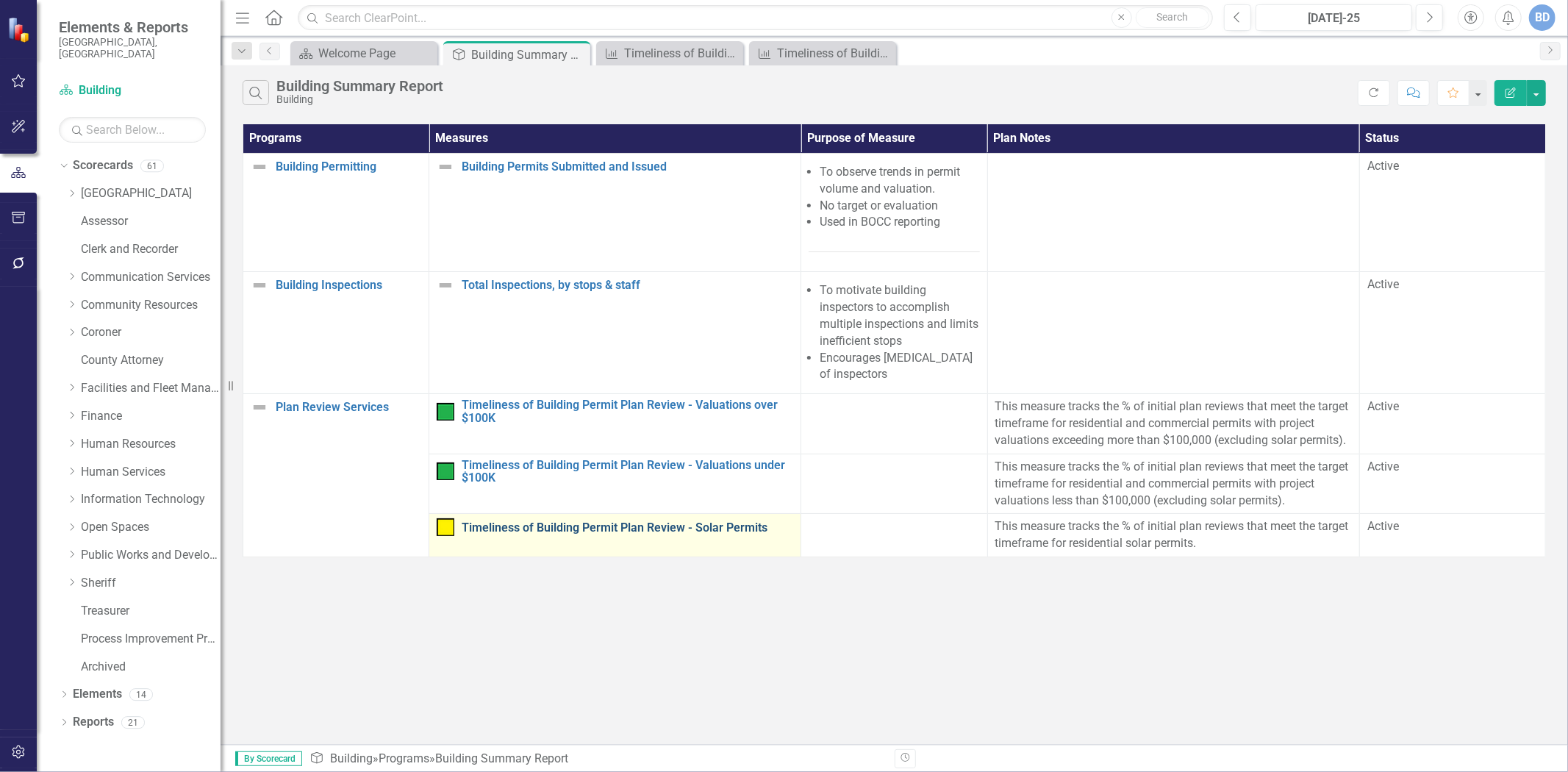
click at [605, 527] on link "Timeliness of Building Permit Plan Review - Solar Permits" at bounding box center [627, 528] width 332 height 13
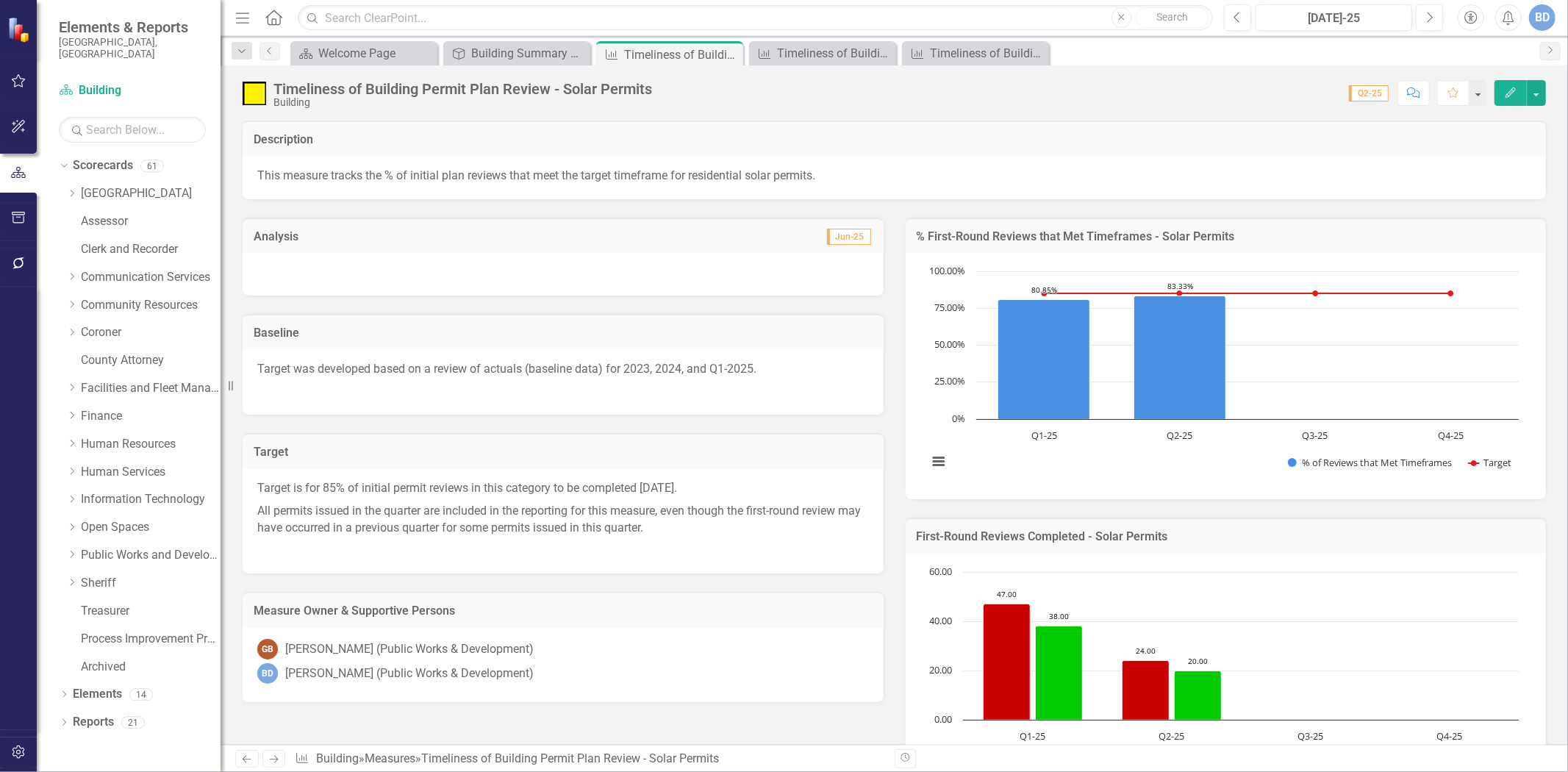
click at [335, 274] on div at bounding box center [563, 274] width 641 height 43
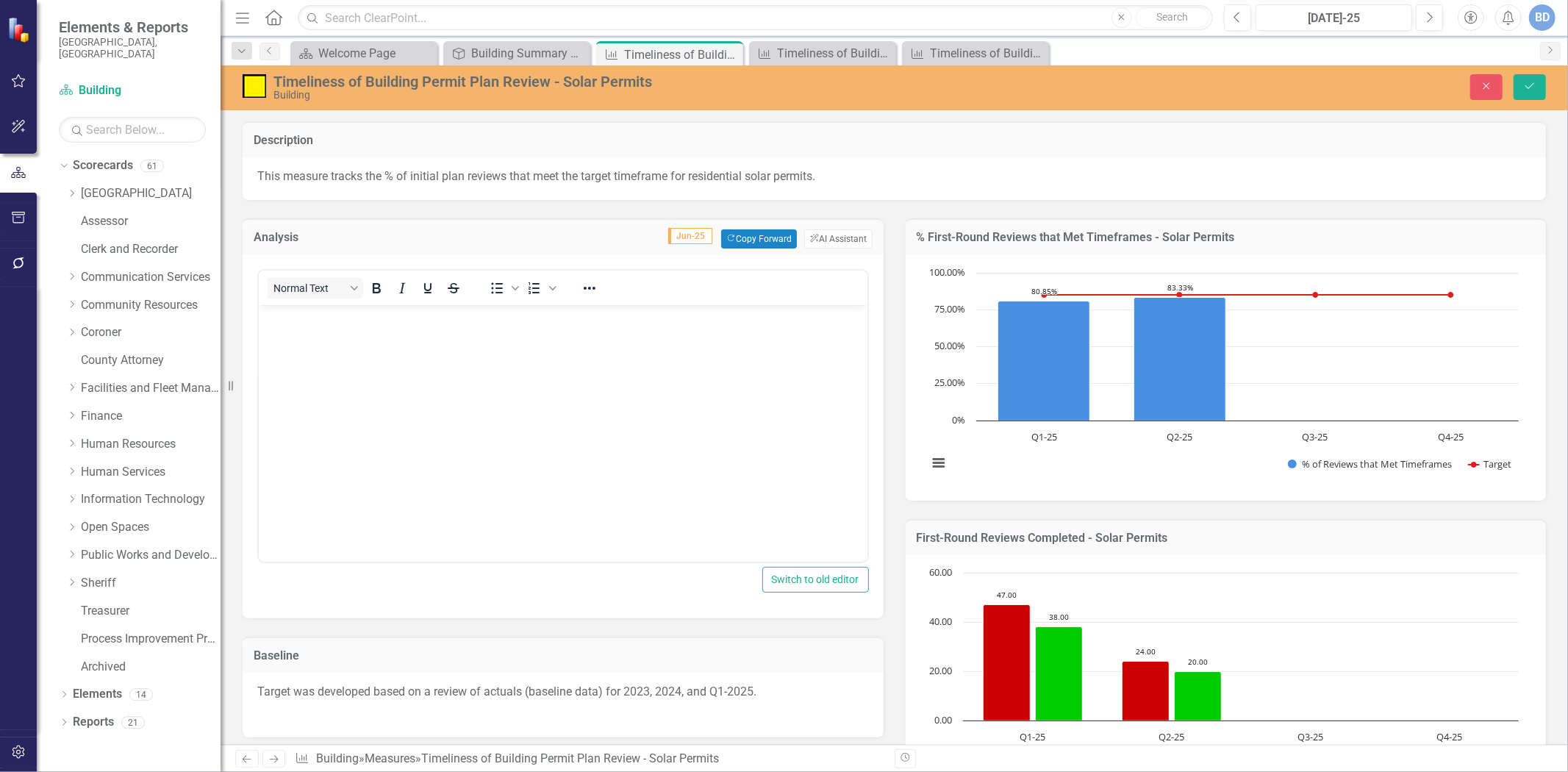
click at [325, 332] on body "Rich Text Area. Press ALT-0 for help." at bounding box center [562, 415] width 609 height 221
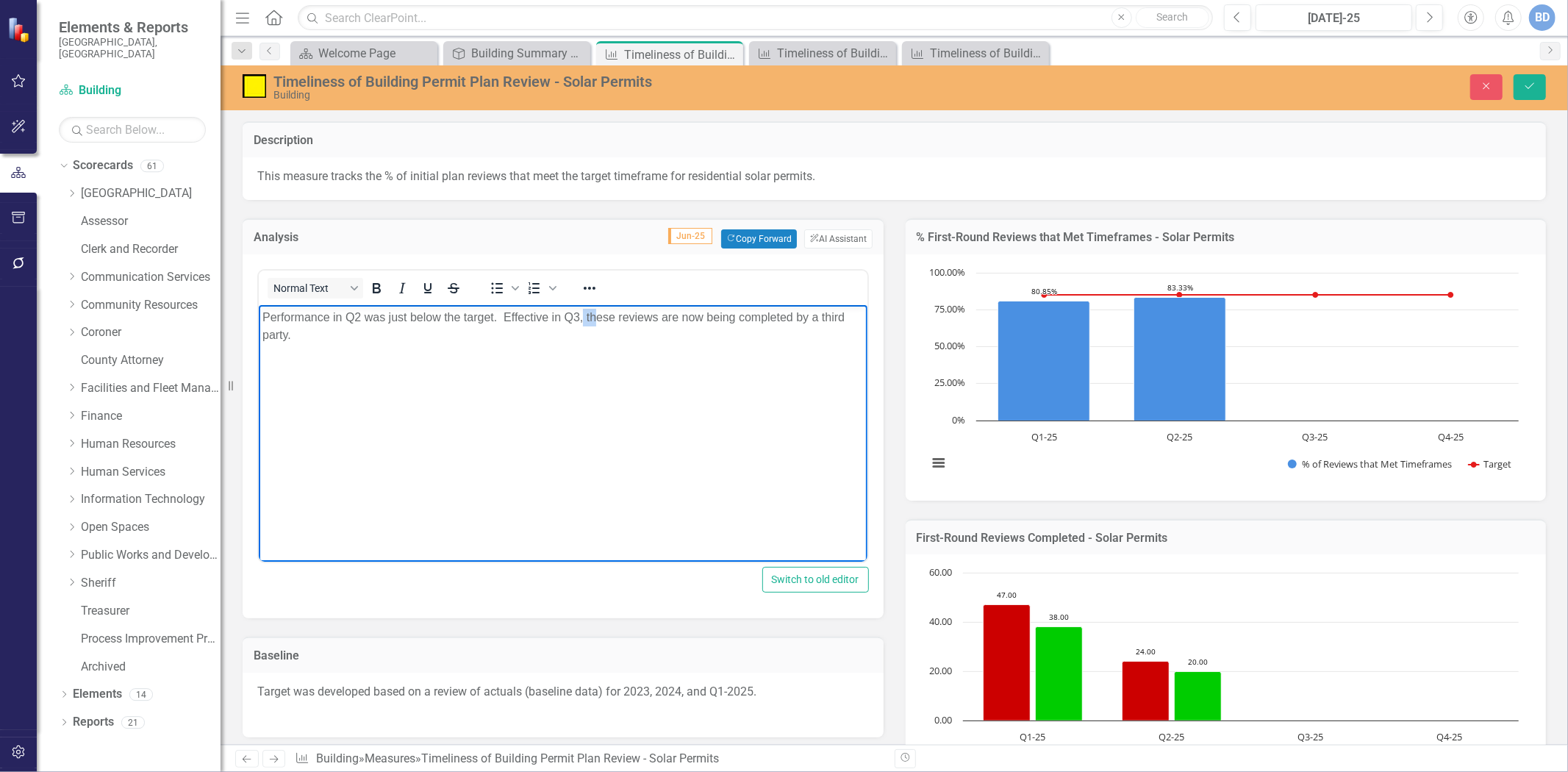
drag, startPoint x: 584, startPoint y: 315, endPoint x: 595, endPoint y: 312, distance: 11.4
click at [595, 312] on p "Performance in Q2 was just below the target. Effective in Q3, these reviews are…" at bounding box center [562, 326] width 601 height 35
click at [1528, 87] on icon "Save" at bounding box center [1530, 86] width 13 height 10
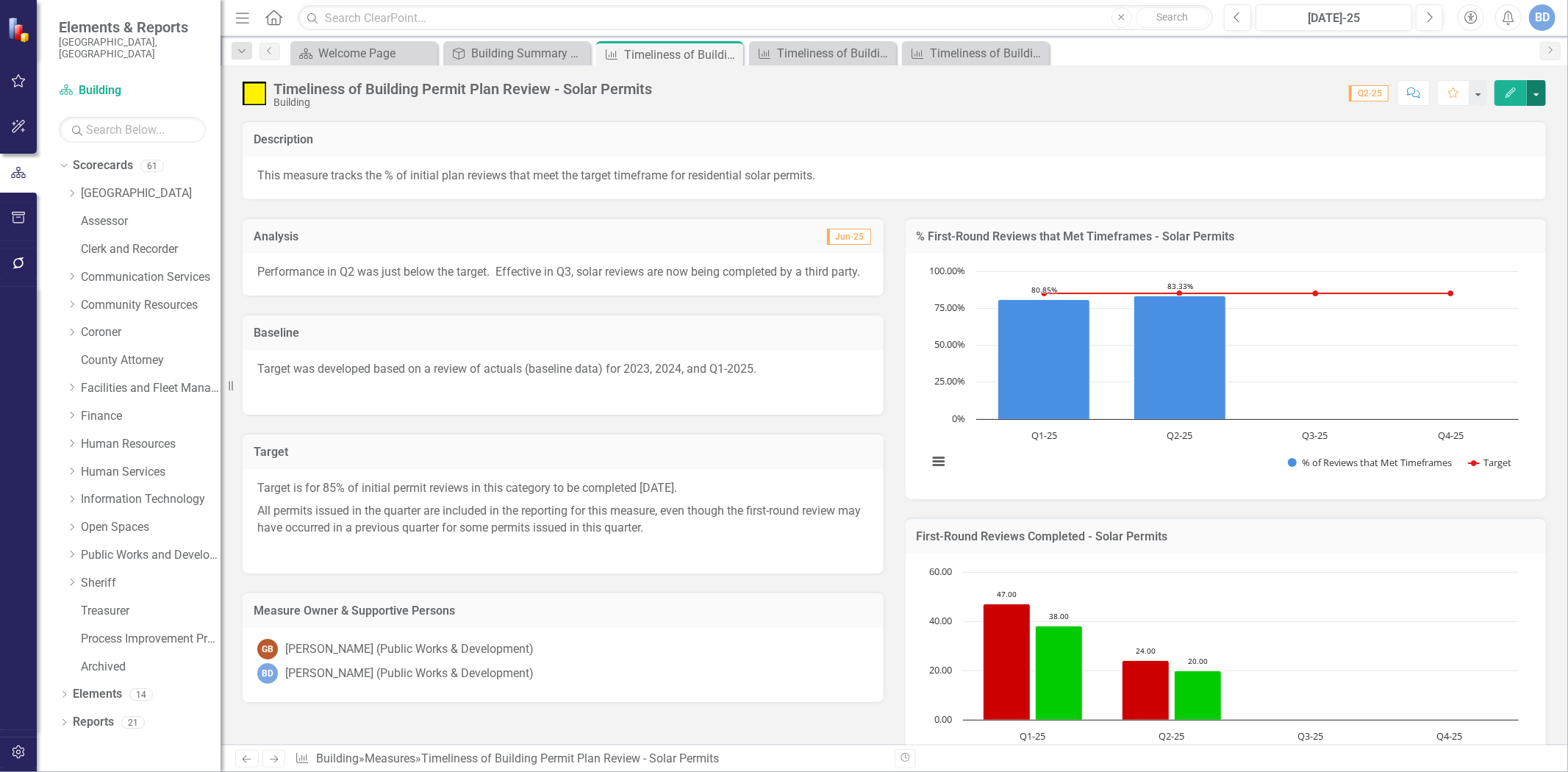
click at [1539, 95] on button "button" at bounding box center [1537, 92] width 19 height 26
click at [1454, 141] on link "Edit Report Edit Layout" at bounding box center [1474, 148] width 144 height 28
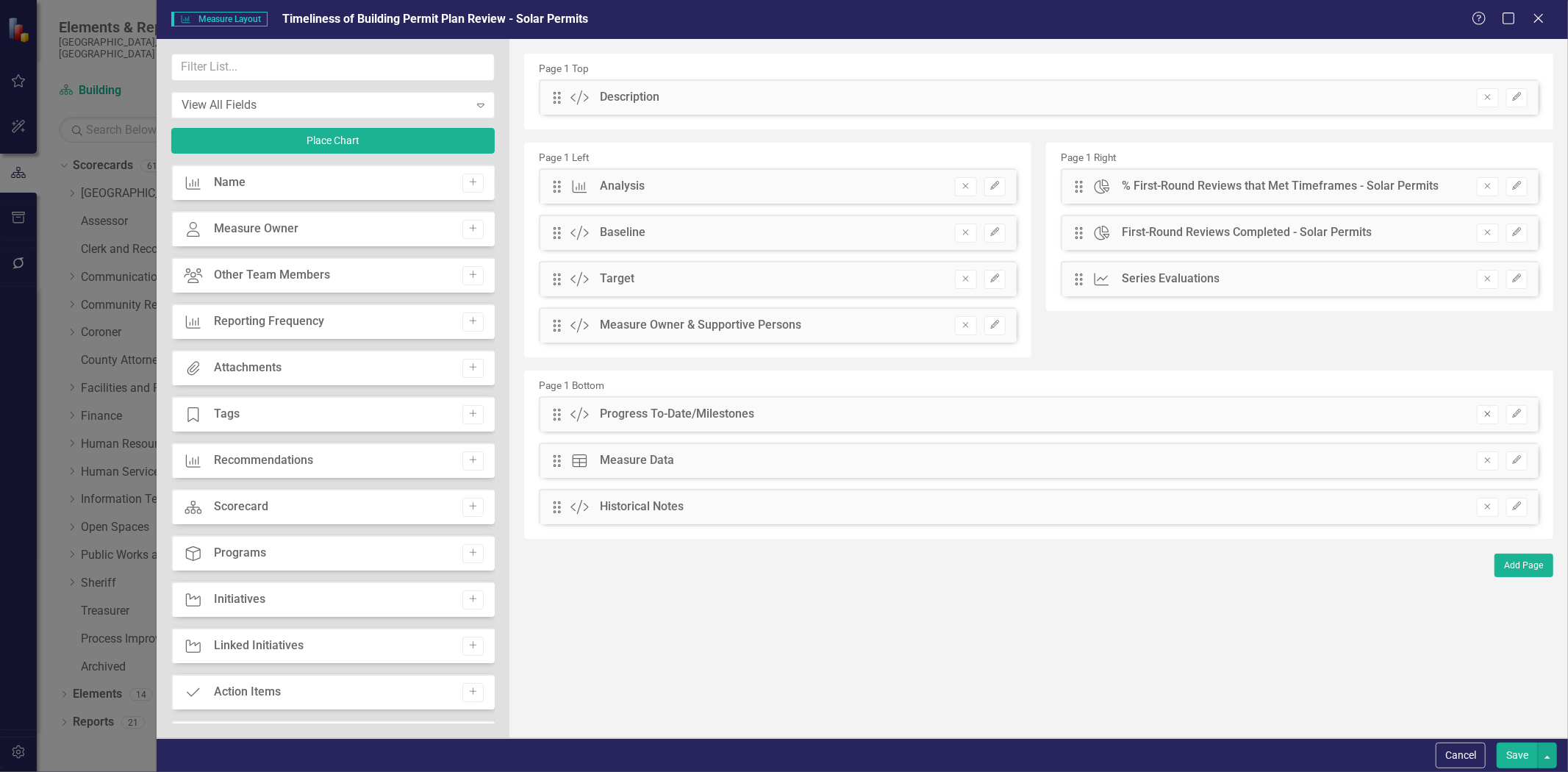
click at [1489, 418] on button "Remove" at bounding box center [1488, 415] width 21 height 19
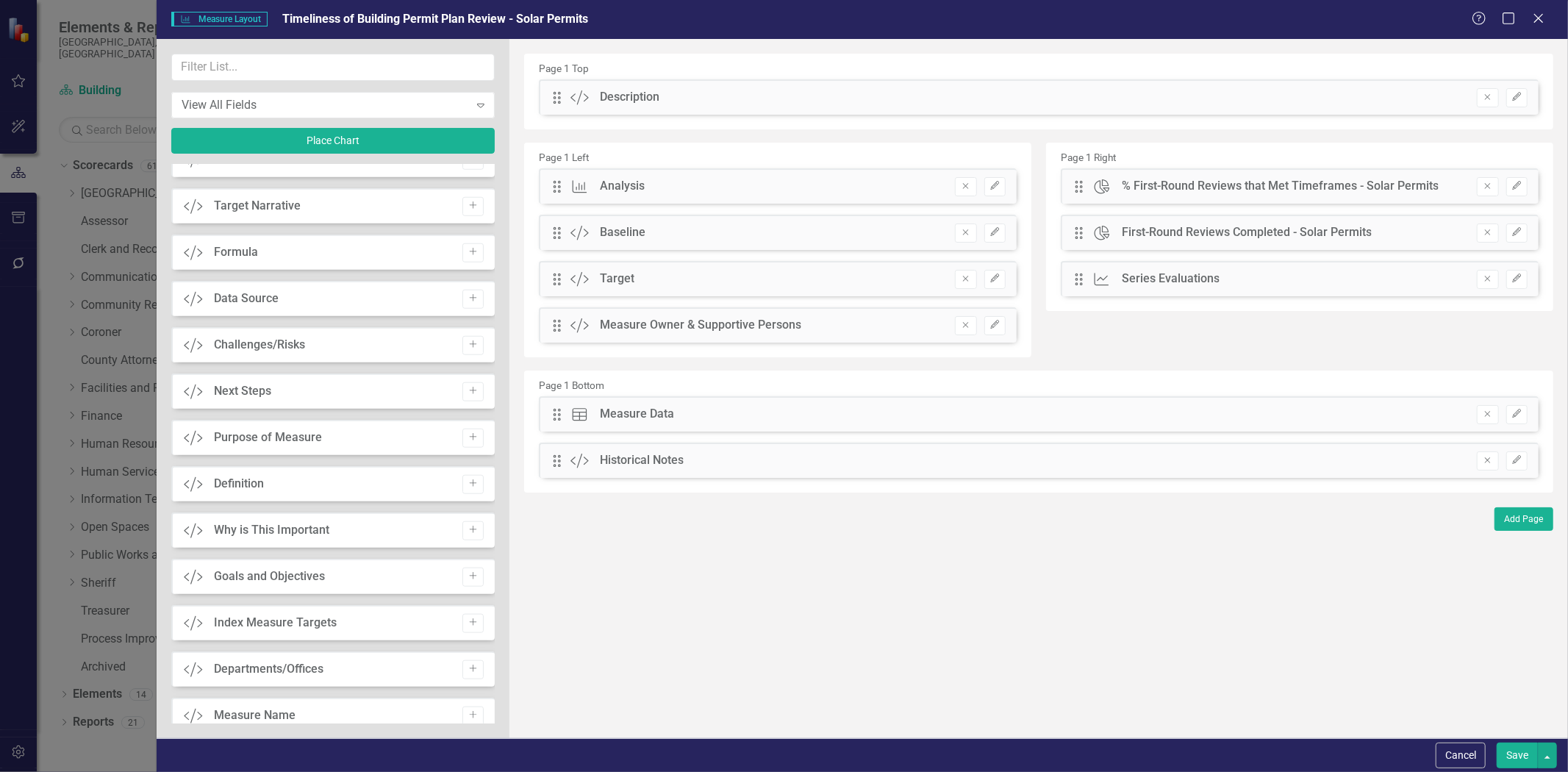
scroll to position [1144, 0]
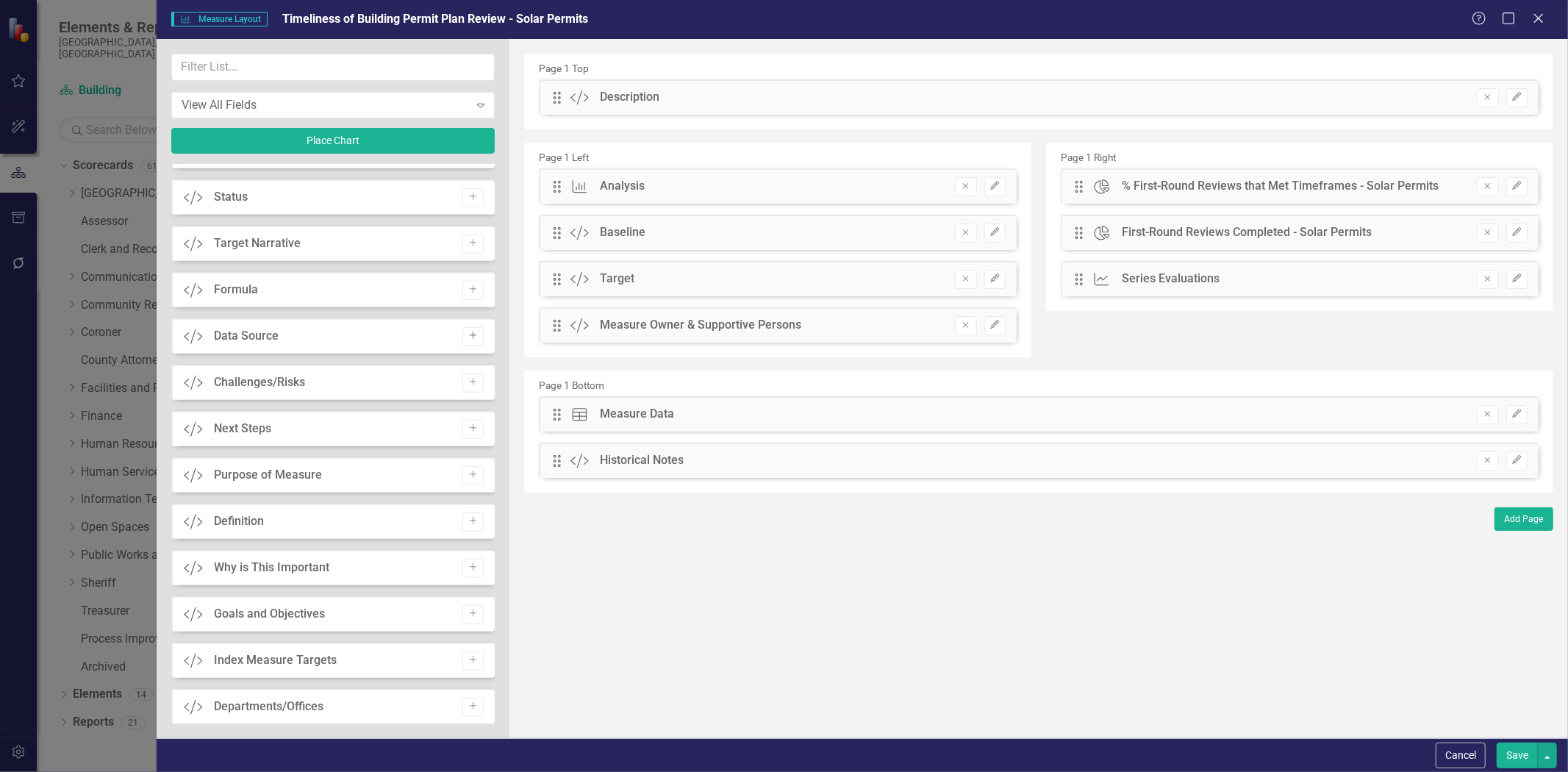
click at [472, 332] on icon "Add" at bounding box center [473, 336] width 11 height 9
drag, startPoint x: 555, startPoint y: 99, endPoint x: 652, endPoint y: 460, distance: 373.8
click at [1523, 760] on button "Save" at bounding box center [1517, 756] width 41 height 26
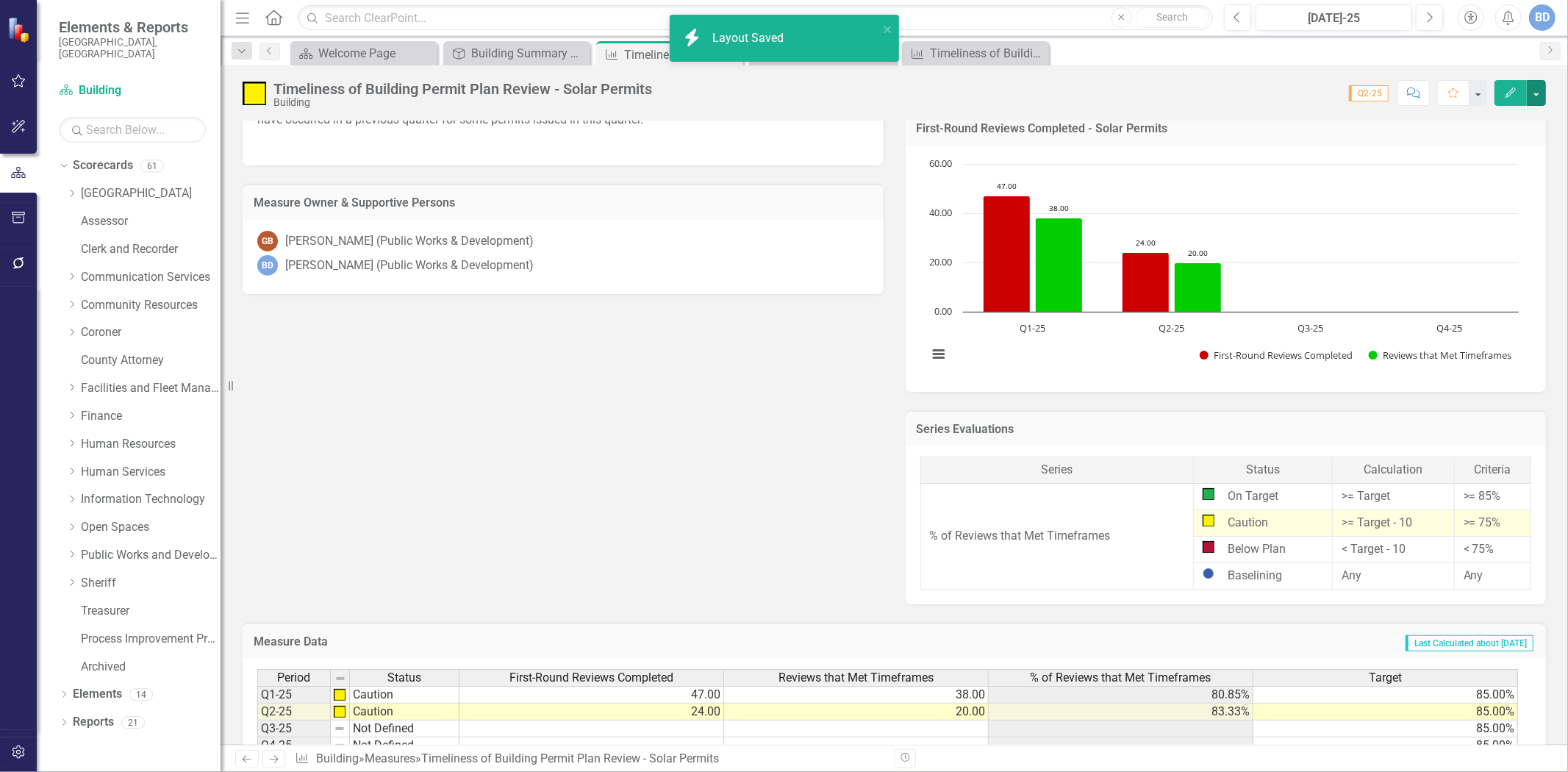
scroll to position [707, 0]
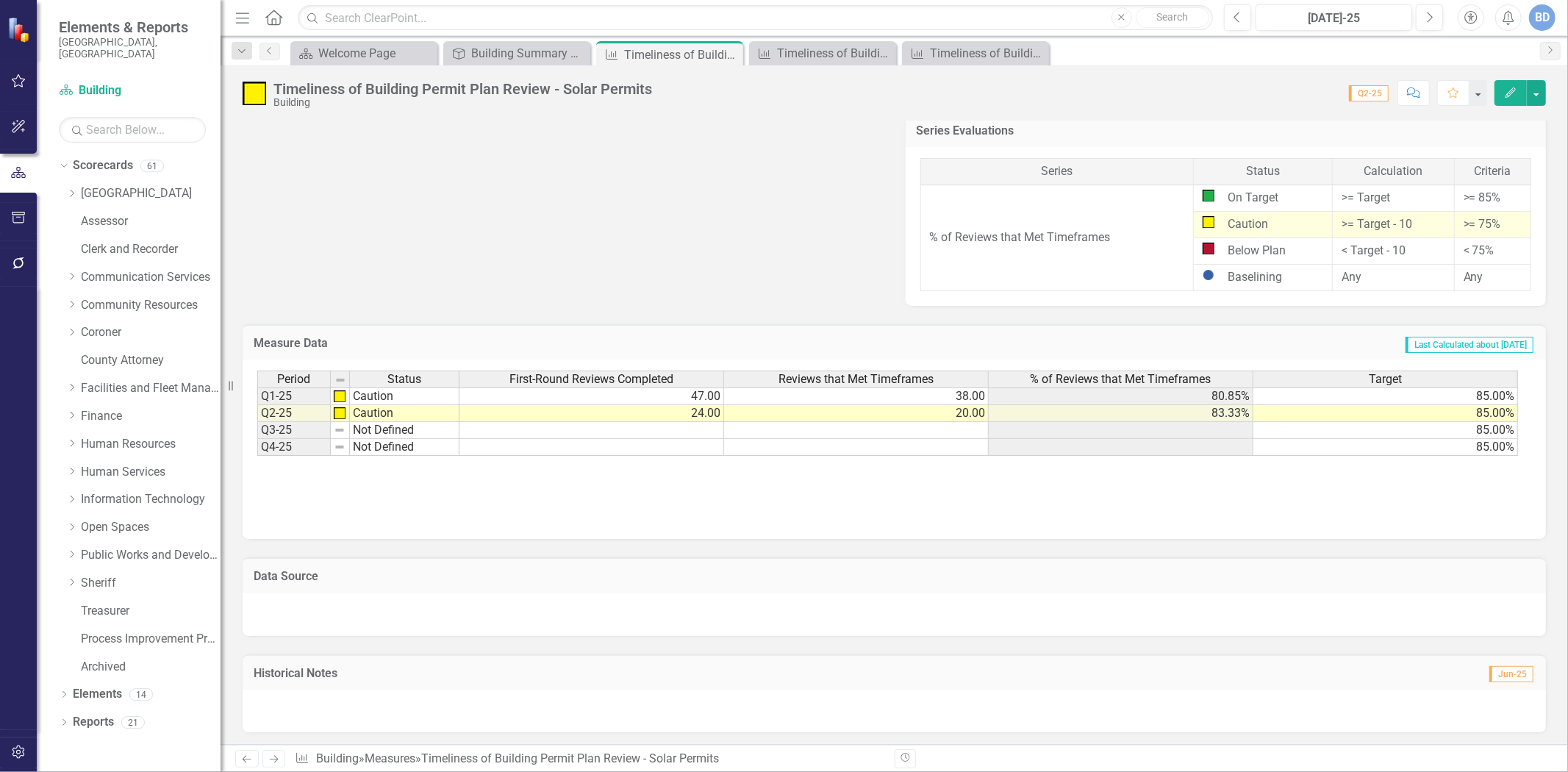
click at [385, 610] on div at bounding box center [894, 615] width 1303 height 43
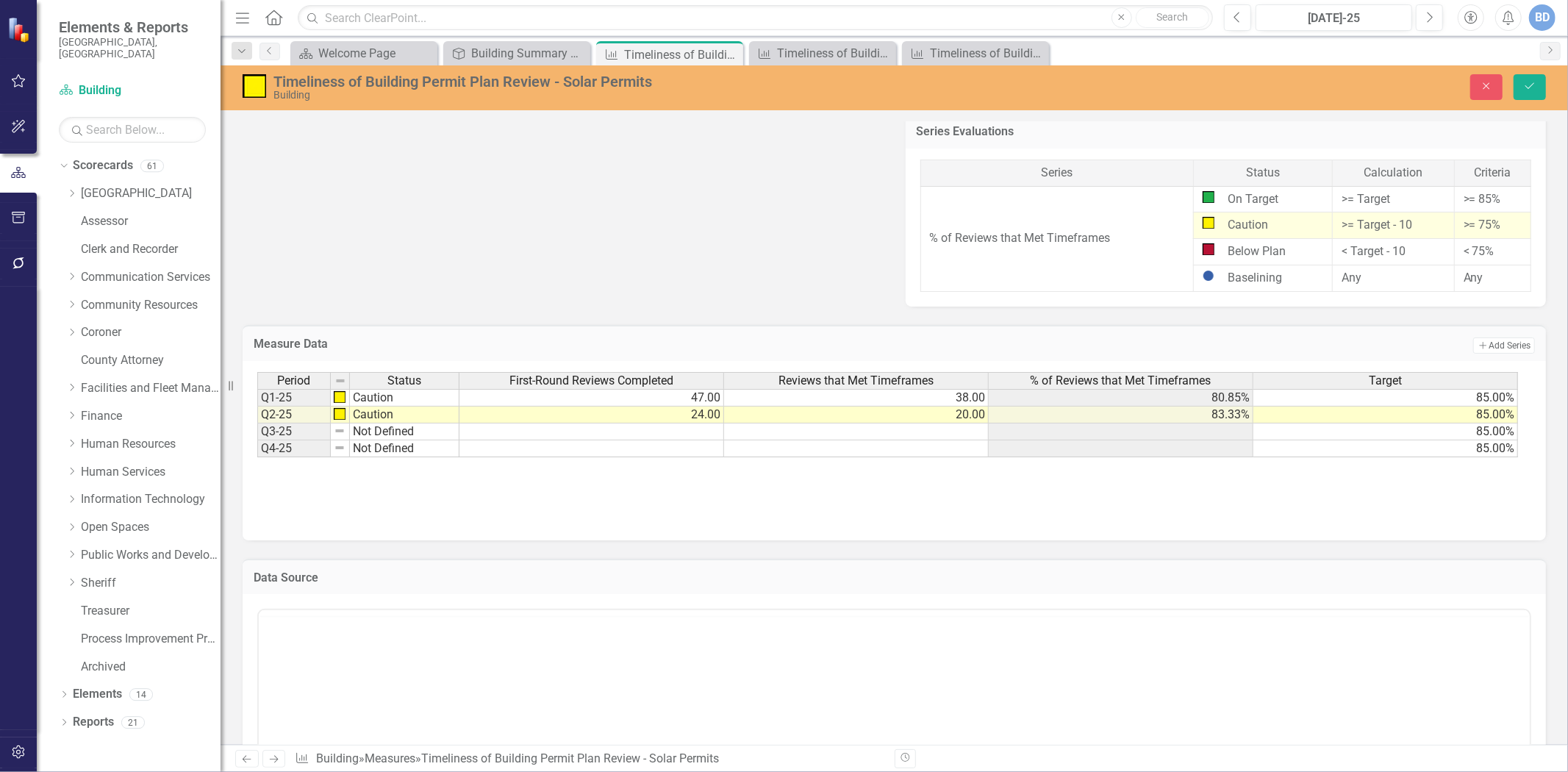
scroll to position [0, 0]
click at [361, 667] on body "Rich Text Area. Press ALT-0 for help." at bounding box center [893, 756] width 1271 height 221
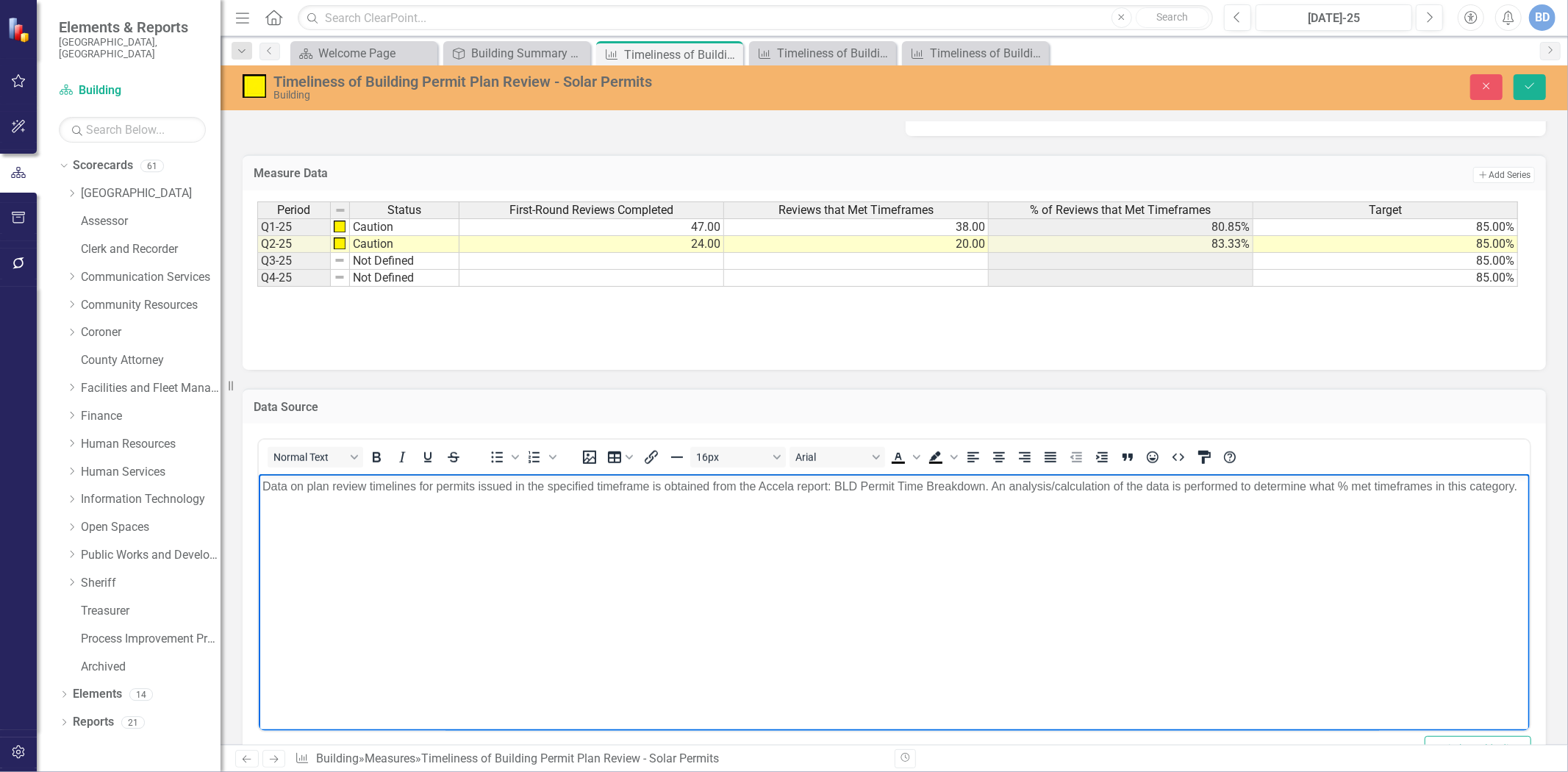
scroll to position [621, 0]
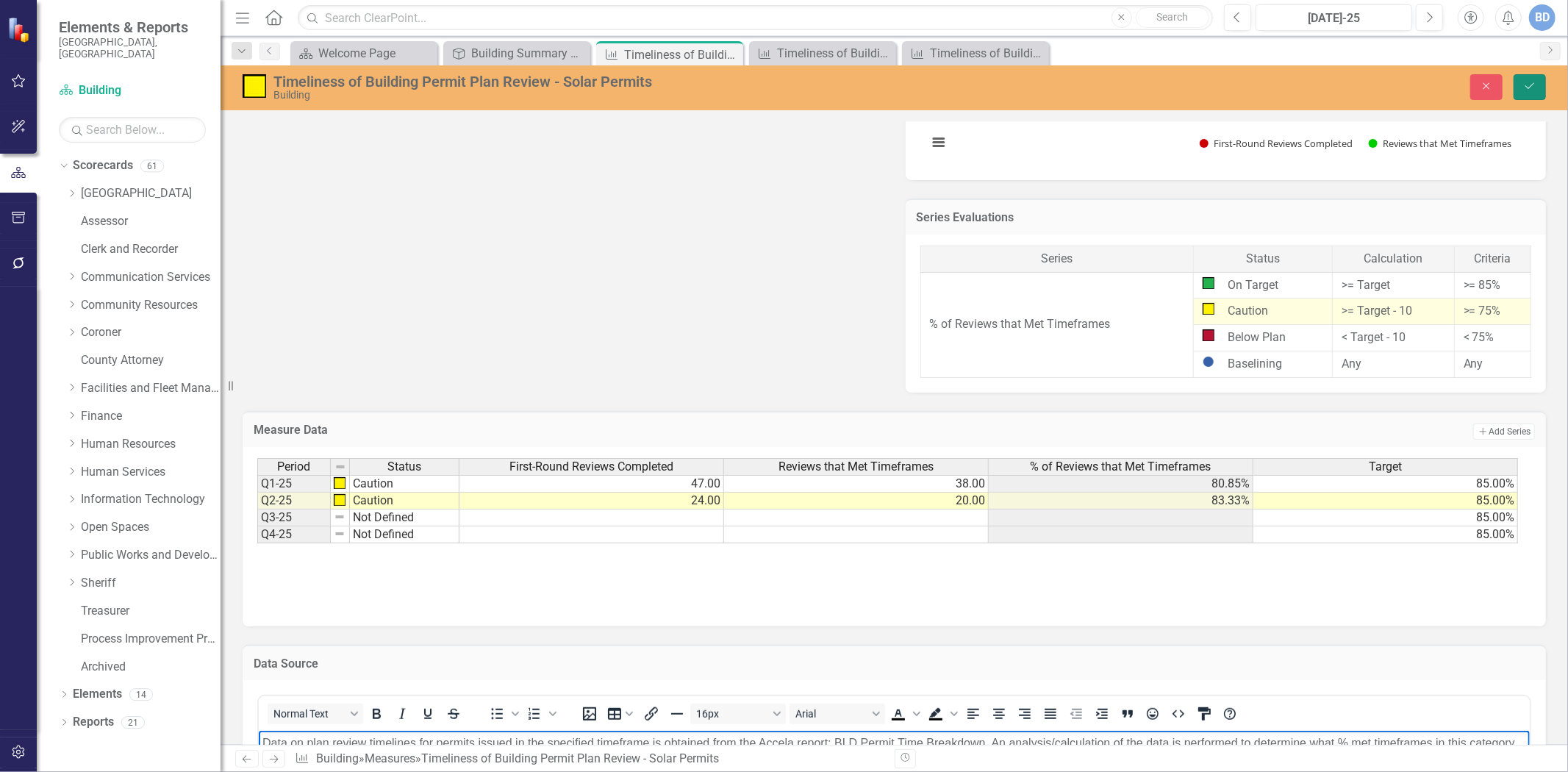
click at [1532, 92] on button "Save" at bounding box center [1530, 87] width 32 height 26
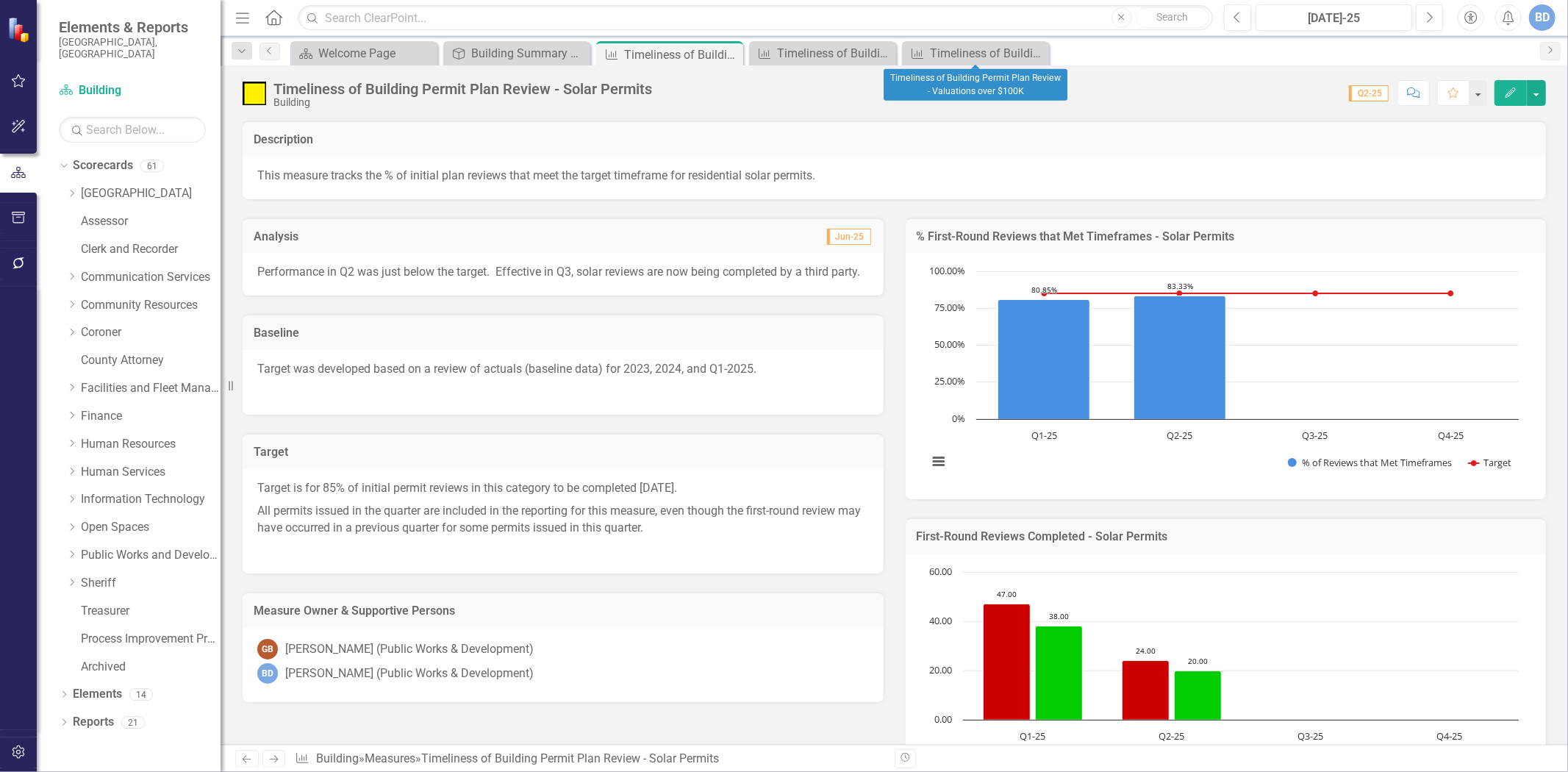
drag, startPoint x: 1035, startPoint y: 51, endPoint x: 970, endPoint y: 57, distance: 65.3
click at [0, 0] on icon "Close" at bounding box center [0, 0] width 0 height 0
click at [883, 54] on icon "Close" at bounding box center [882, 53] width 14 height 11
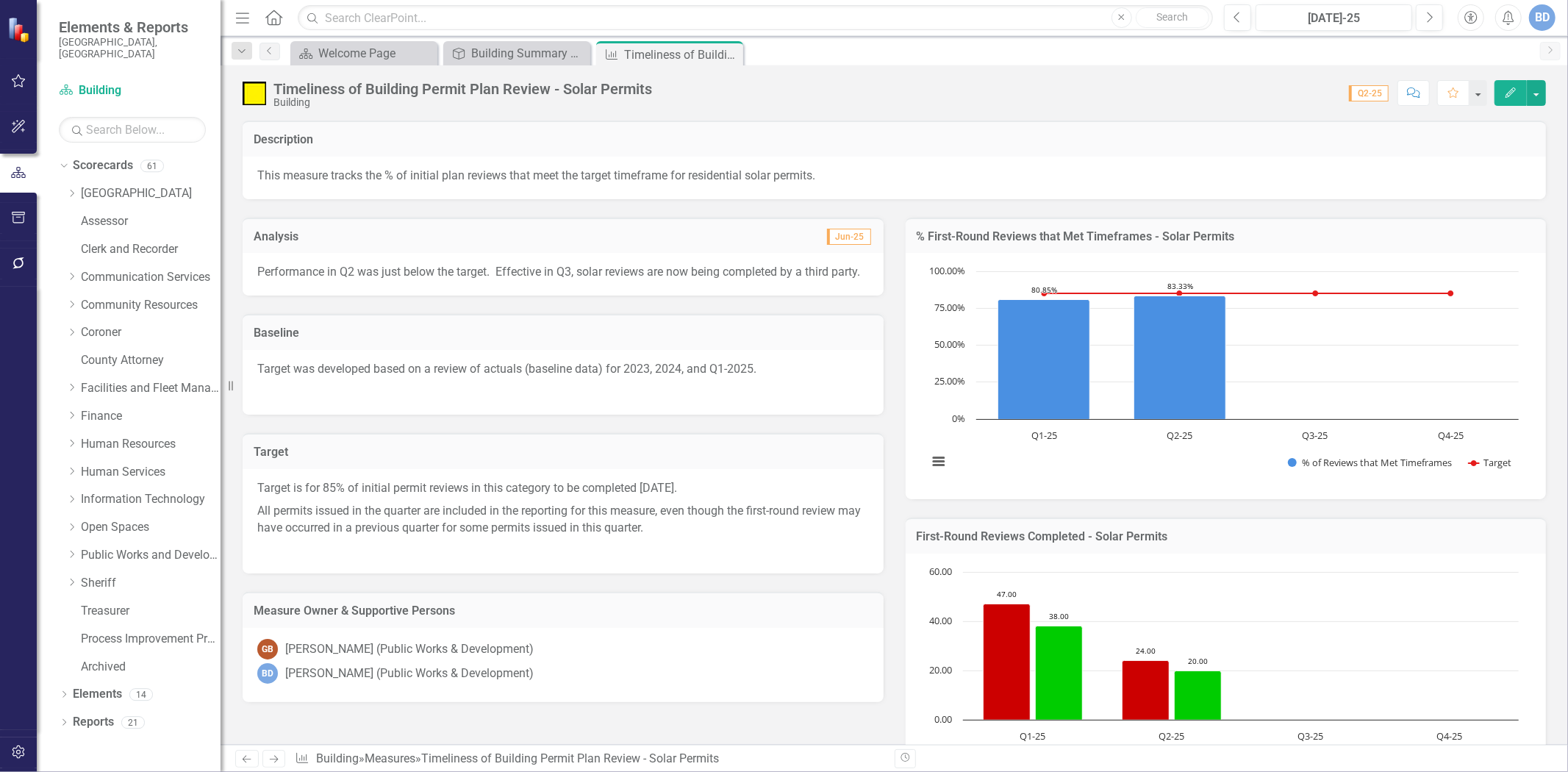
drag, startPoint x: 727, startPoint y: 51, endPoint x: 714, endPoint y: 59, distance: 15.3
click at [0, 0] on icon "Close" at bounding box center [0, 0] width 0 height 0
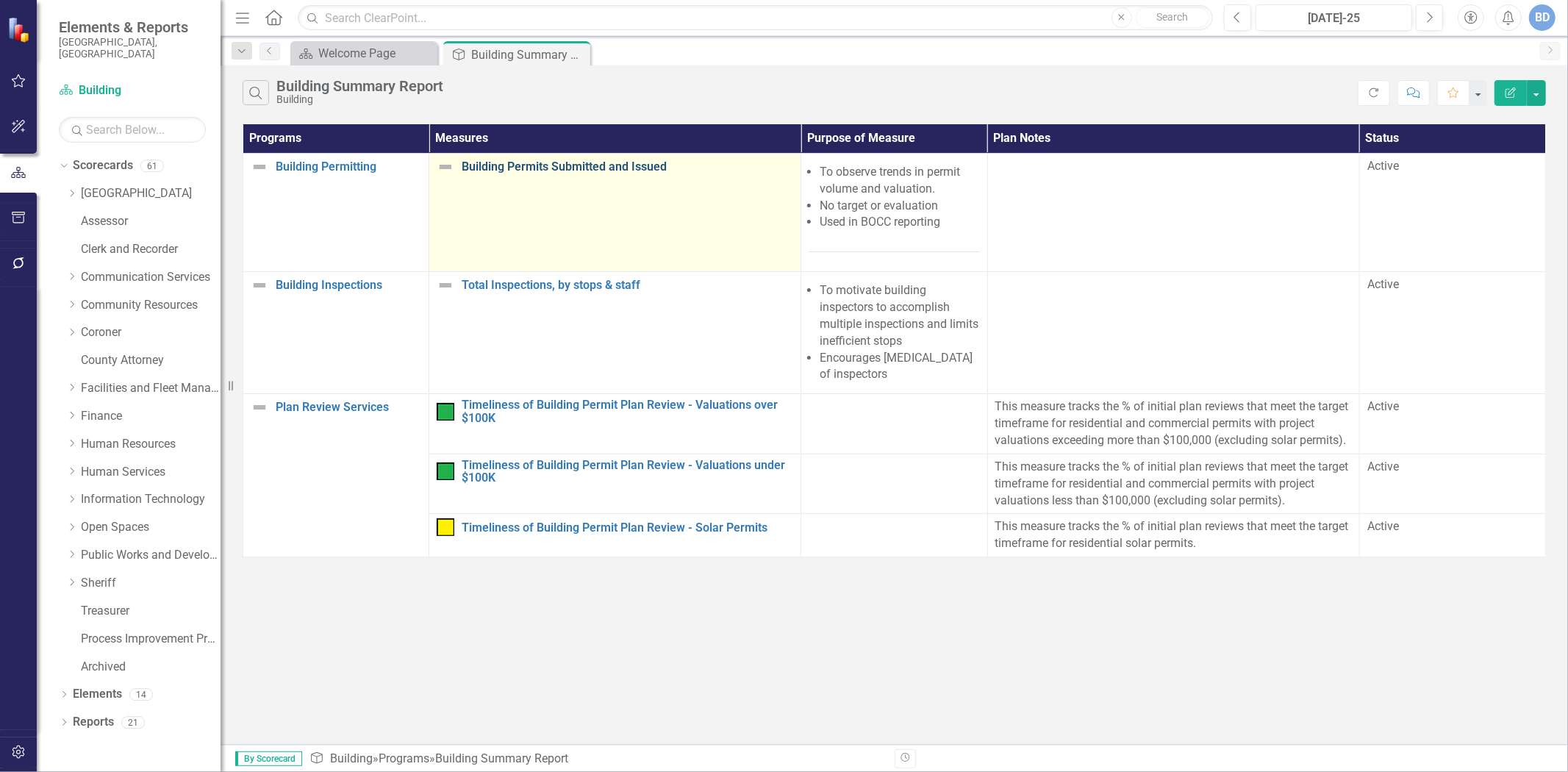
click at [534, 172] on link "Building Permits Submitted and Issued" at bounding box center [627, 167] width 332 height 13
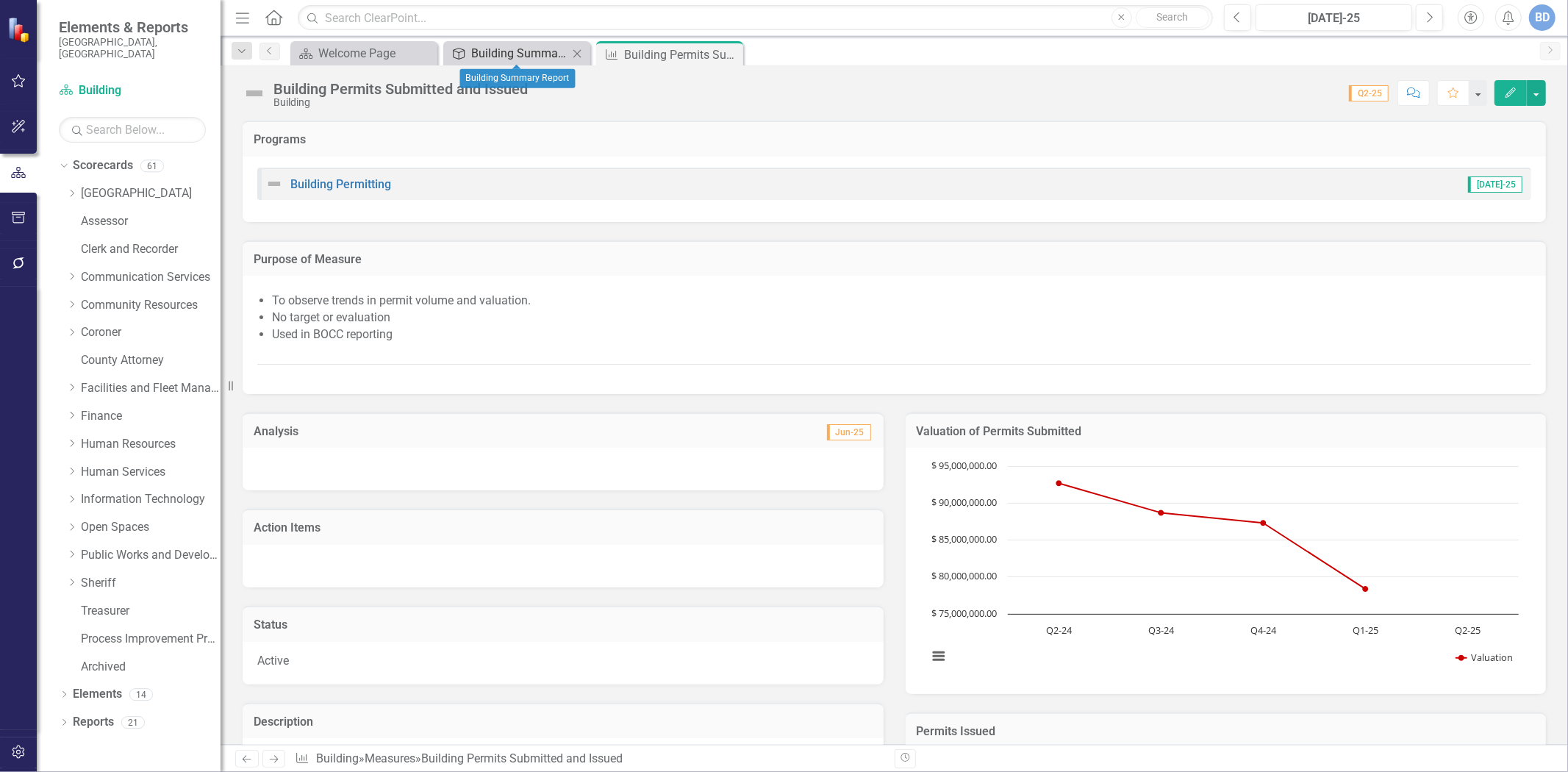
click at [500, 52] on div "Building Summary Report" at bounding box center [519, 52] width 97 height 18
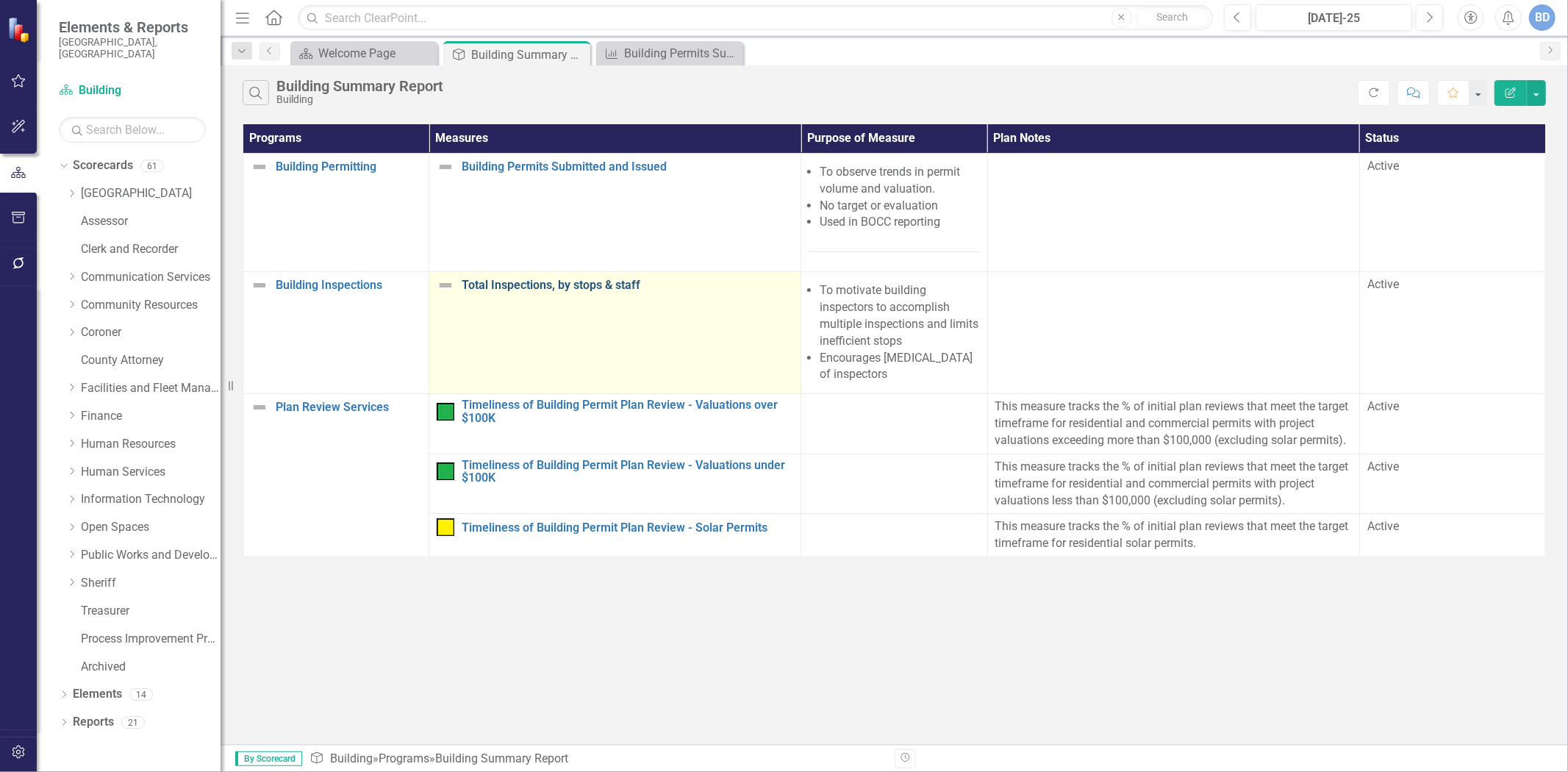
click at [542, 289] on link "Total Inspections, by stops & staff" at bounding box center [627, 286] width 332 height 13
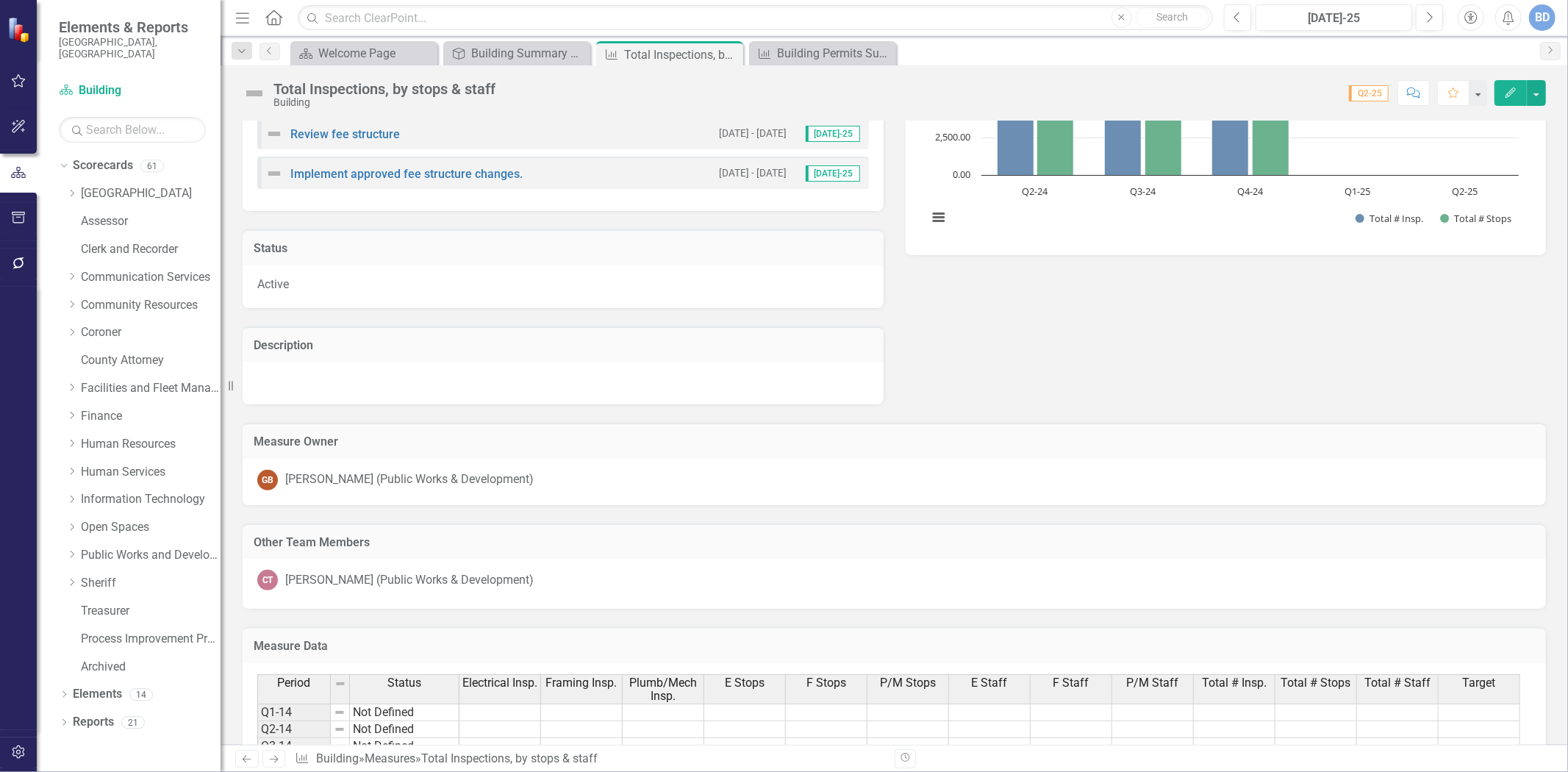
scroll to position [408, 0]
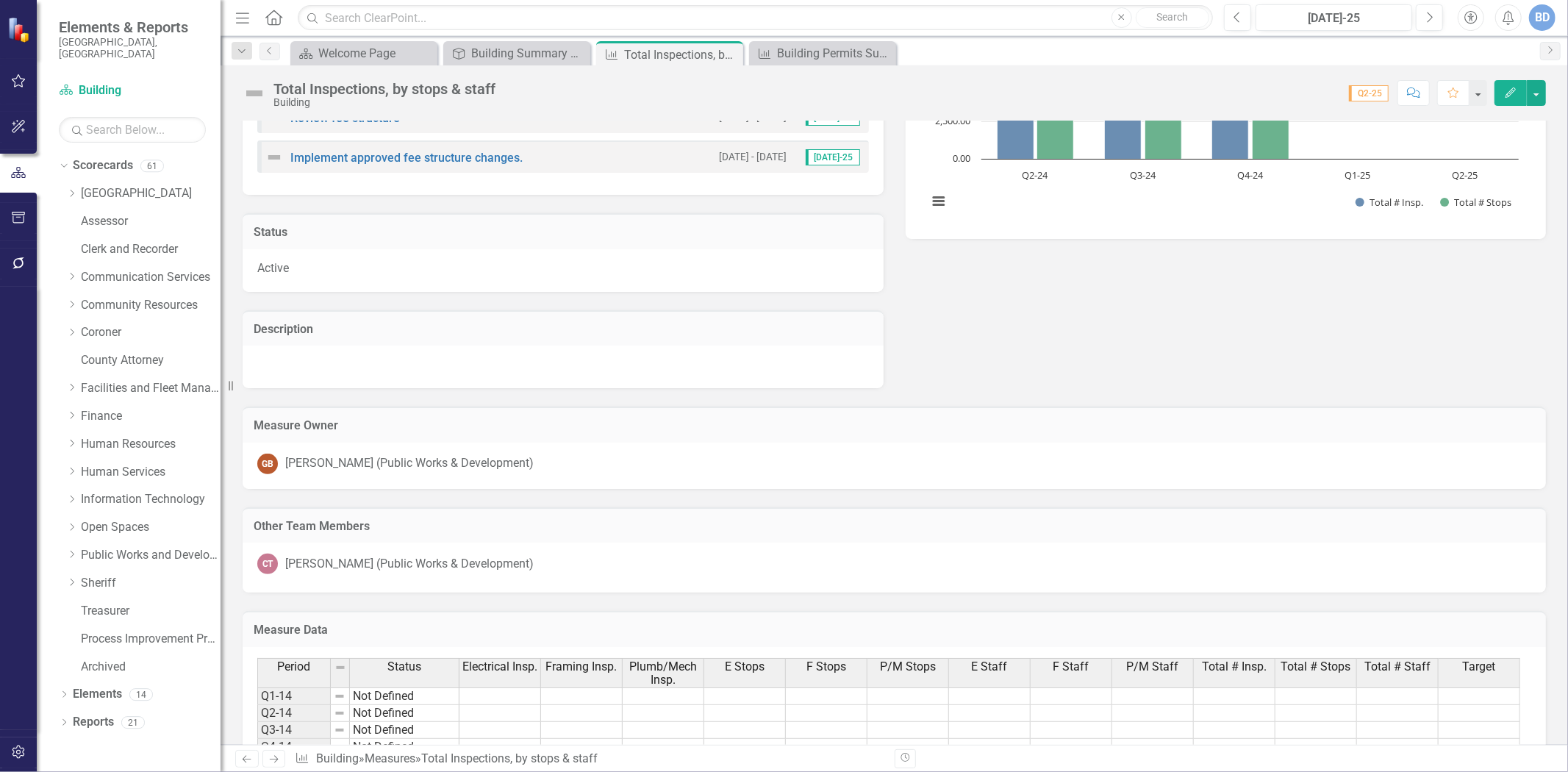
click at [494, 361] on div at bounding box center [563, 366] width 641 height 43
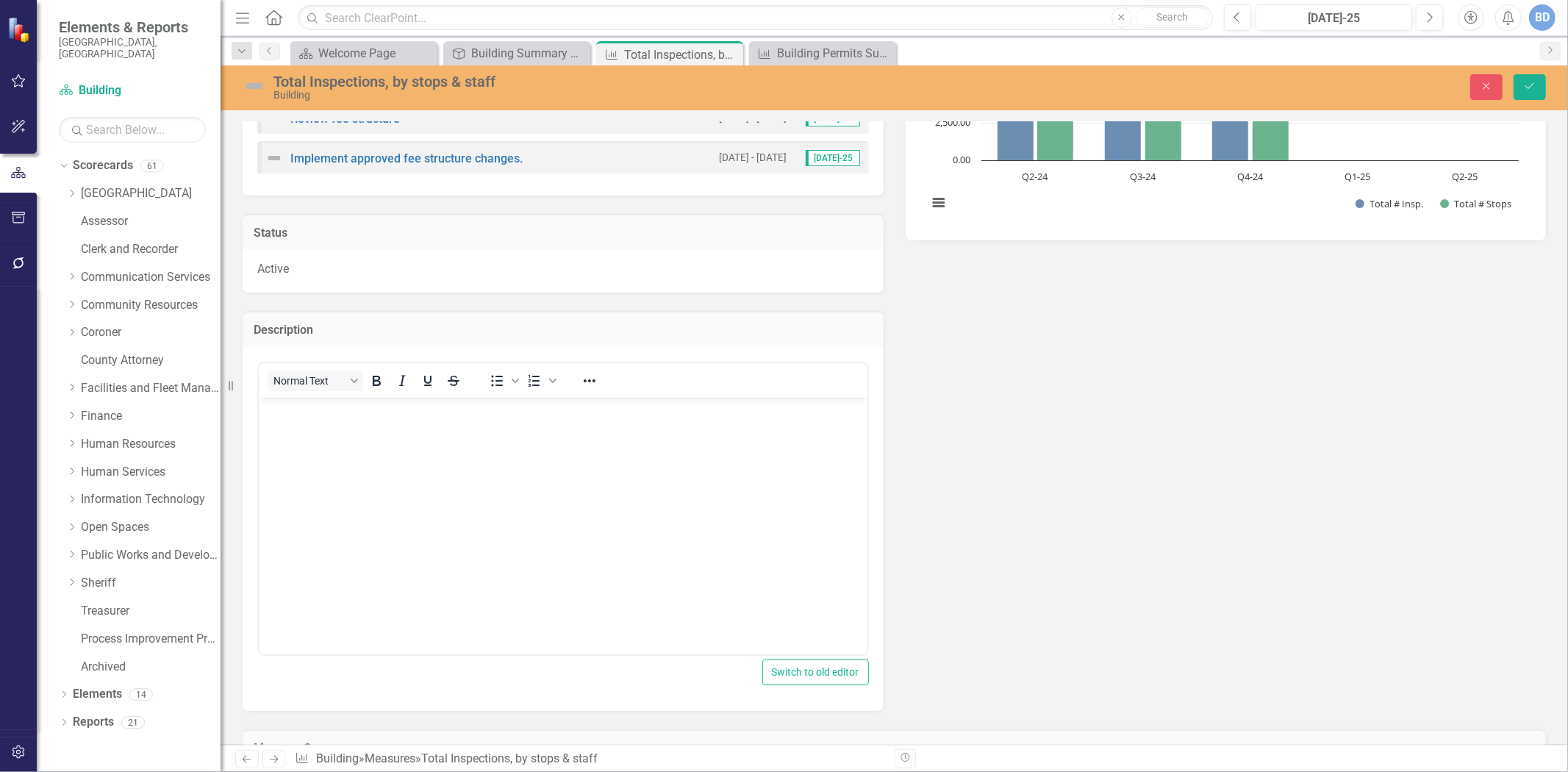
scroll to position [0, 0]
click at [513, 465] on body "Rich Text Area. Press ALT-0 for help." at bounding box center [562, 507] width 609 height 221
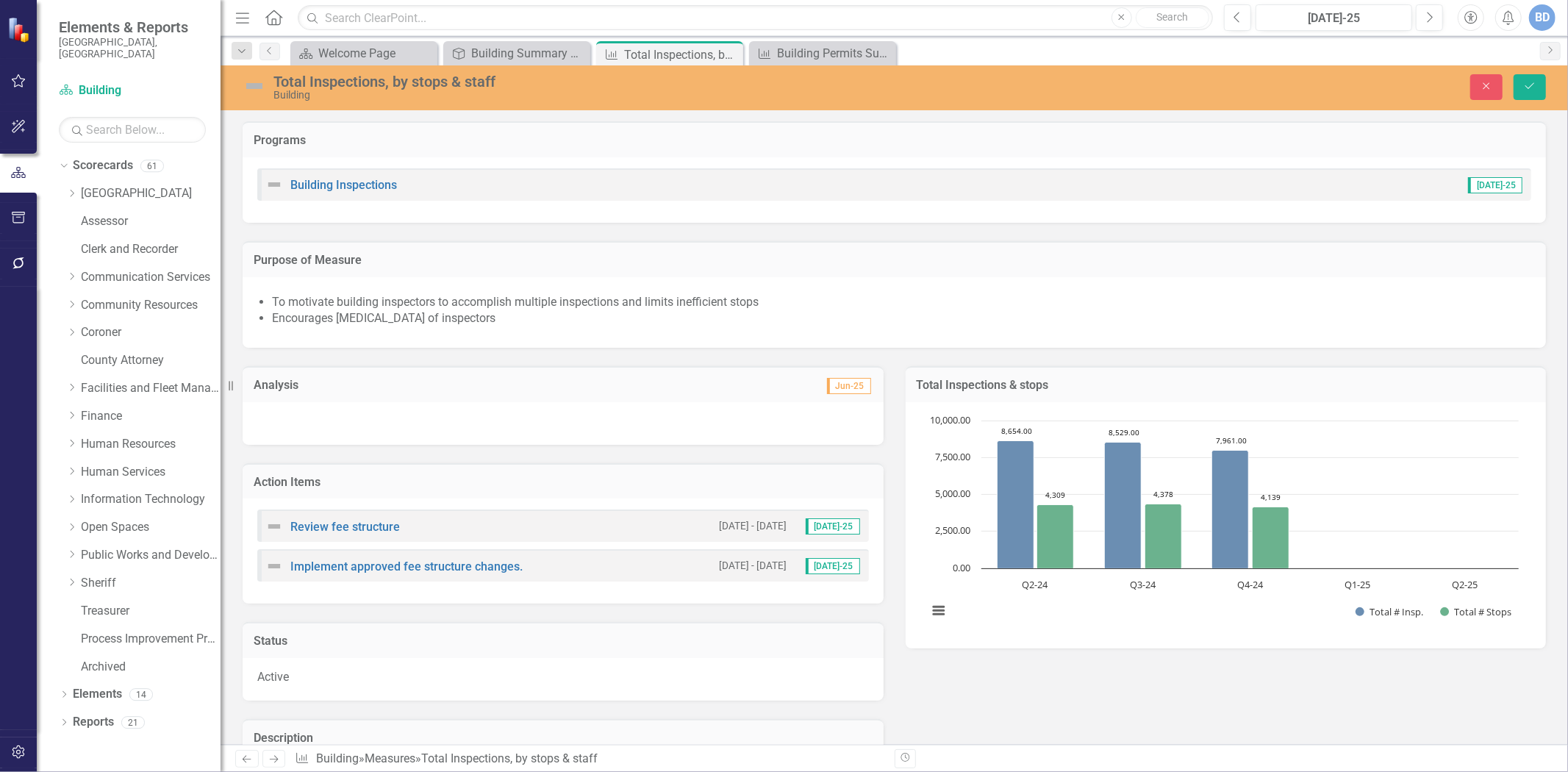
click at [476, 418] on div at bounding box center [563, 424] width 641 height 43
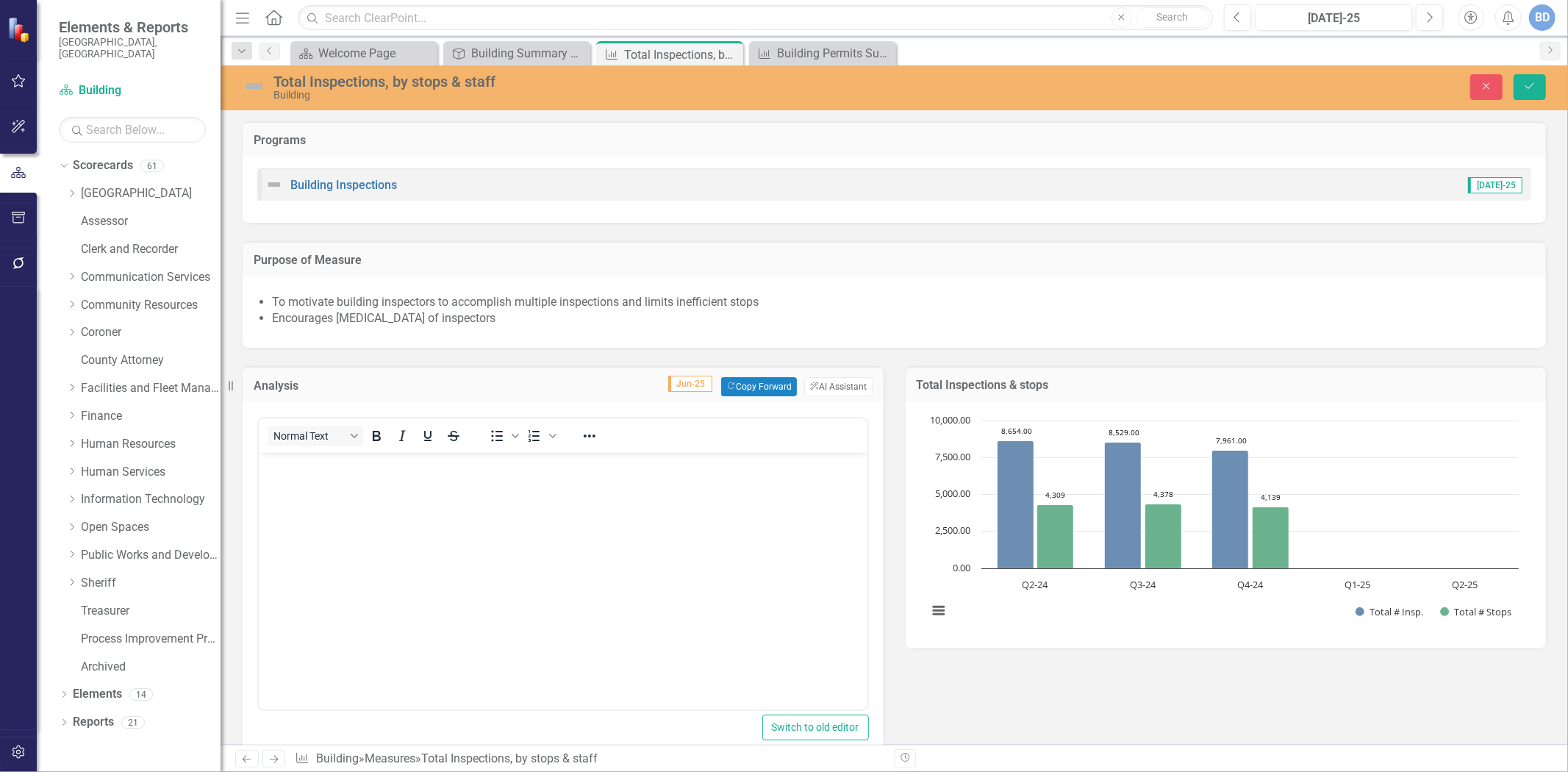
click at [422, 492] on body "Rich Text Area. Press ALT-0 for help." at bounding box center [562, 564] width 609 height 221
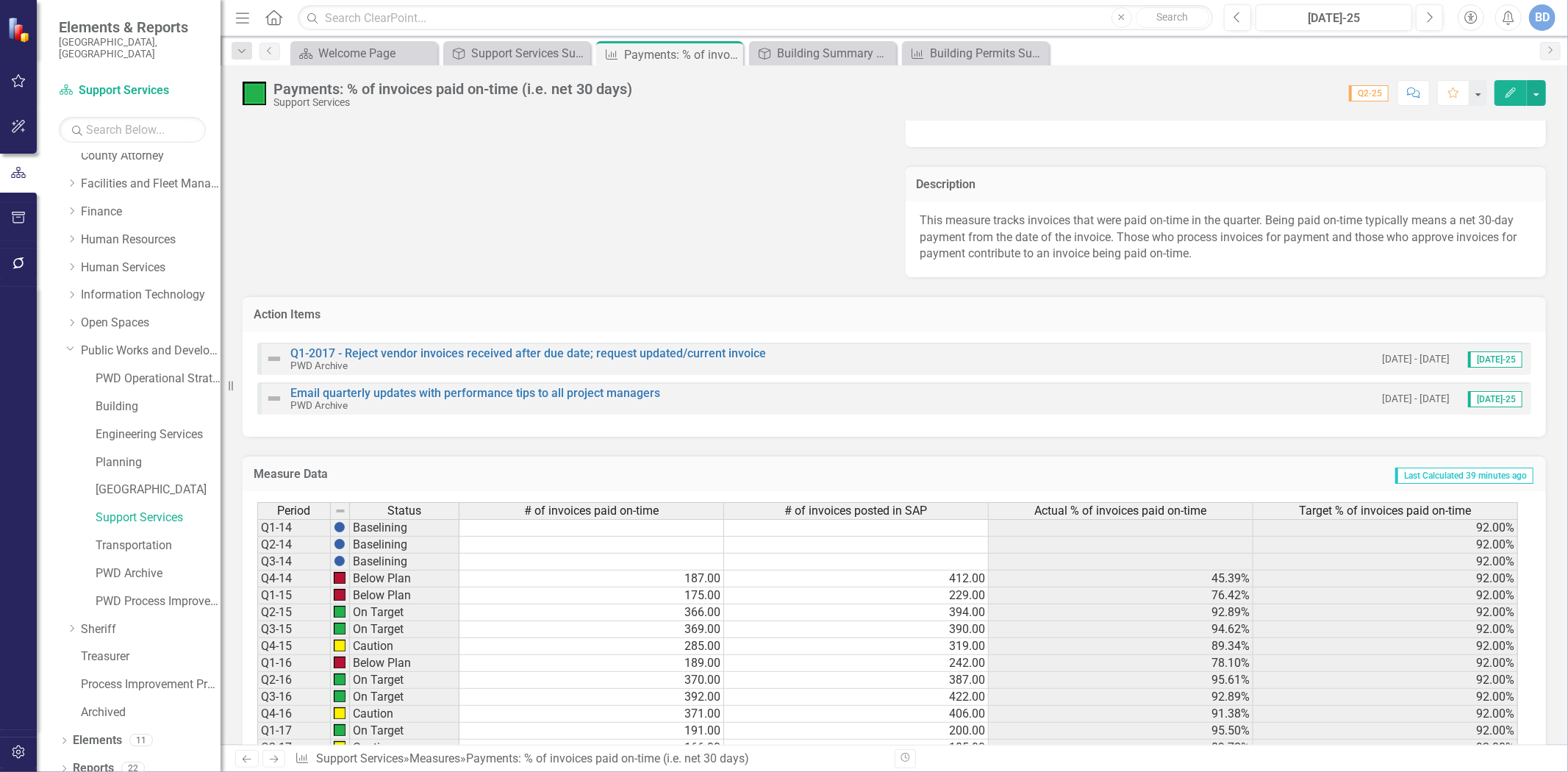
scroll to position [164, 0]
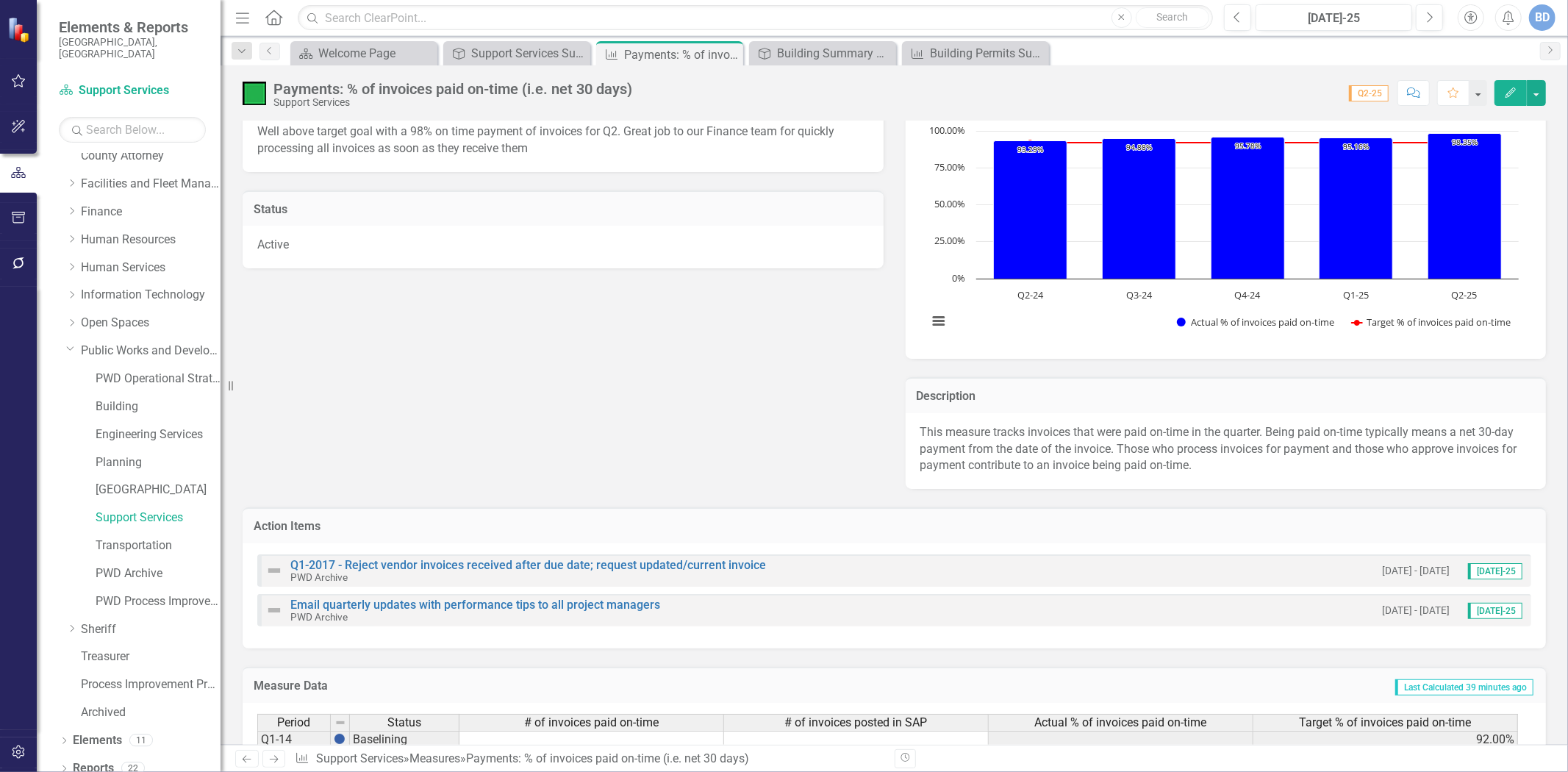
click at [1225, 471] on p "This measure tracks invoices that were paid on-time in the quarter. Being paid …" at bounding box center [1226, 449] width 612 height 50
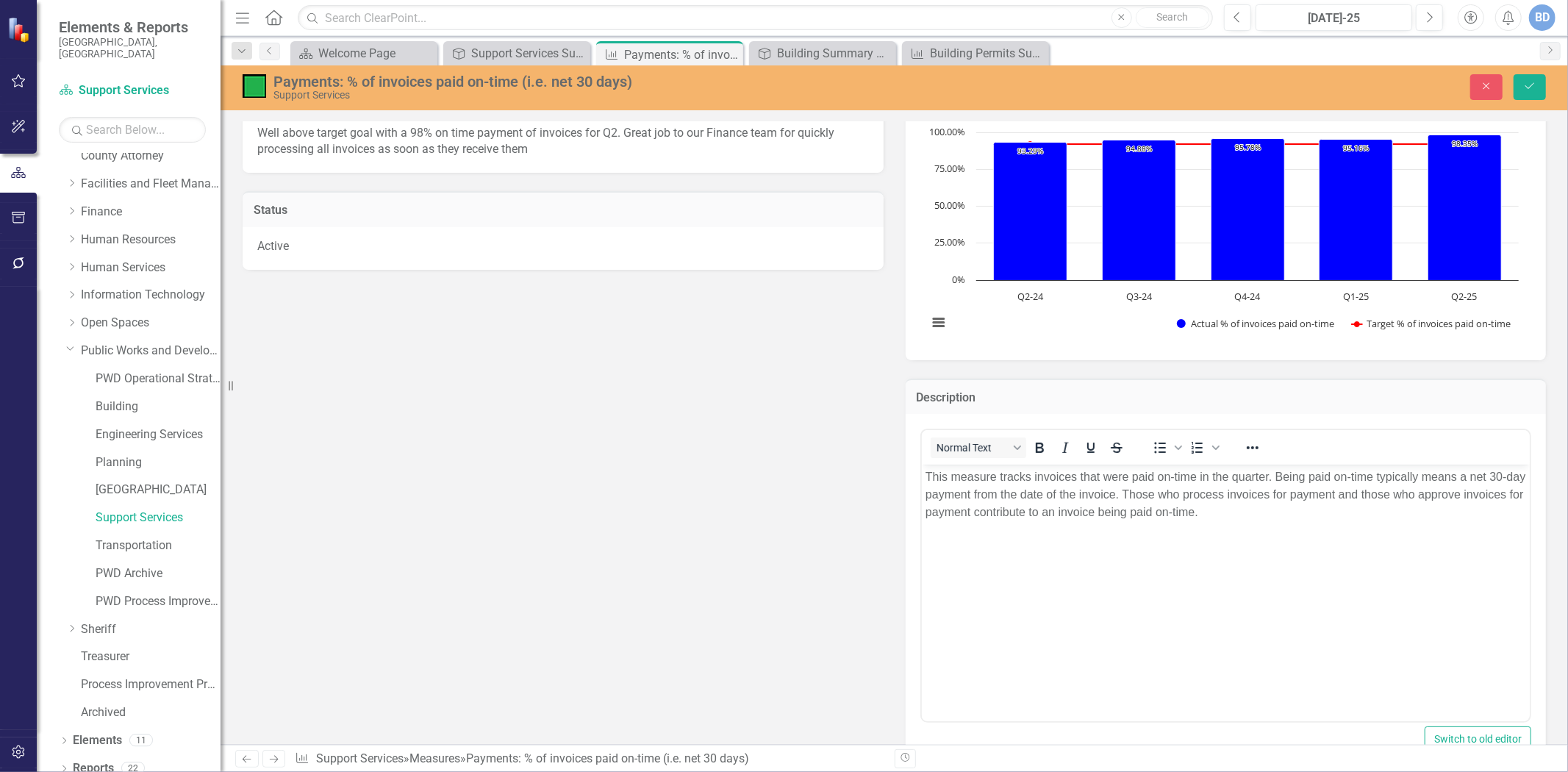
scroll to position [0, 0]
click at [1264, 513] on p "This measure tracks invoices that were paid on-time in the quarter. Being paid …" at bounding box center [1225, 495] width 601 height 53
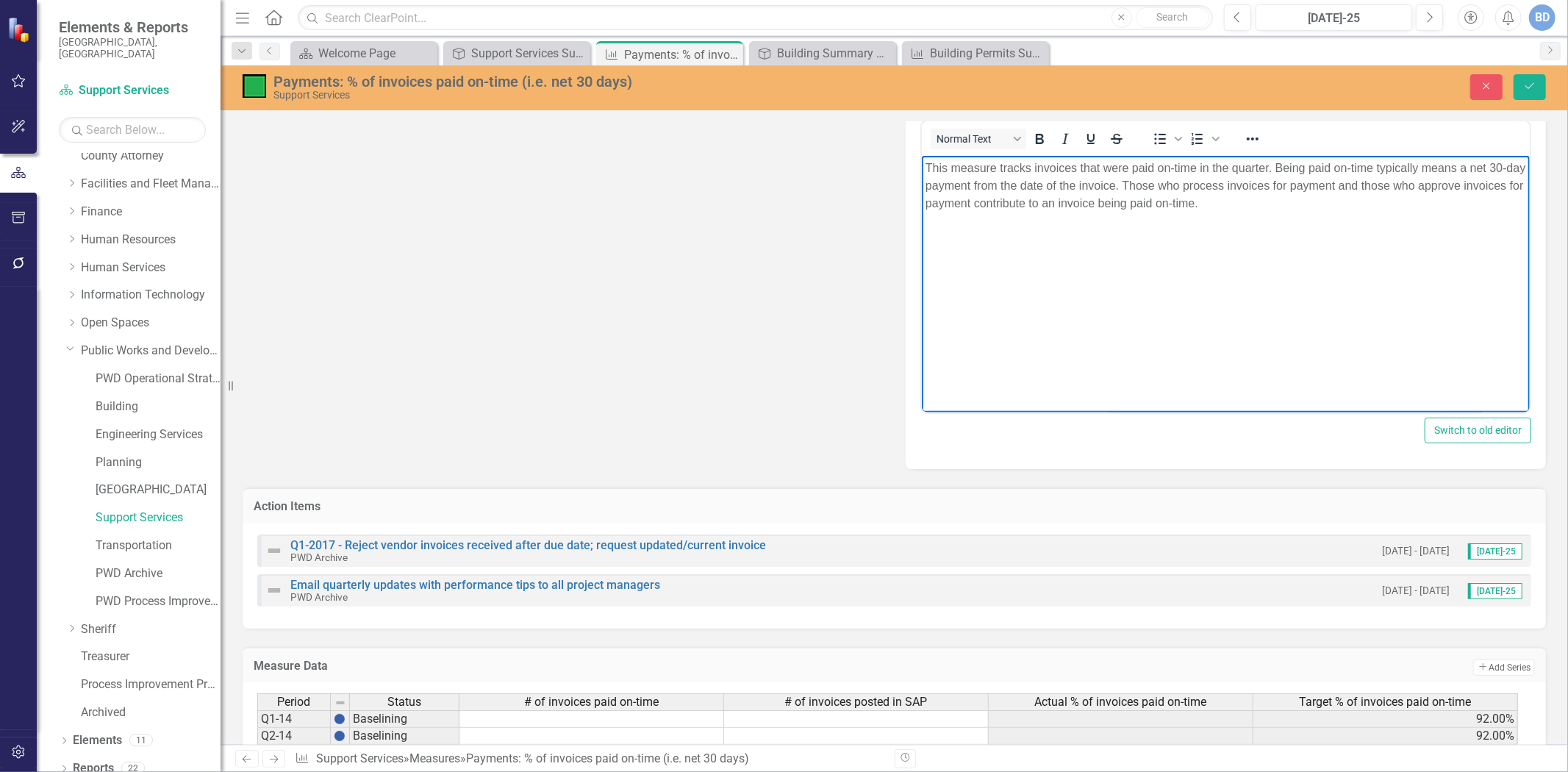
scroll to position [164, 0]
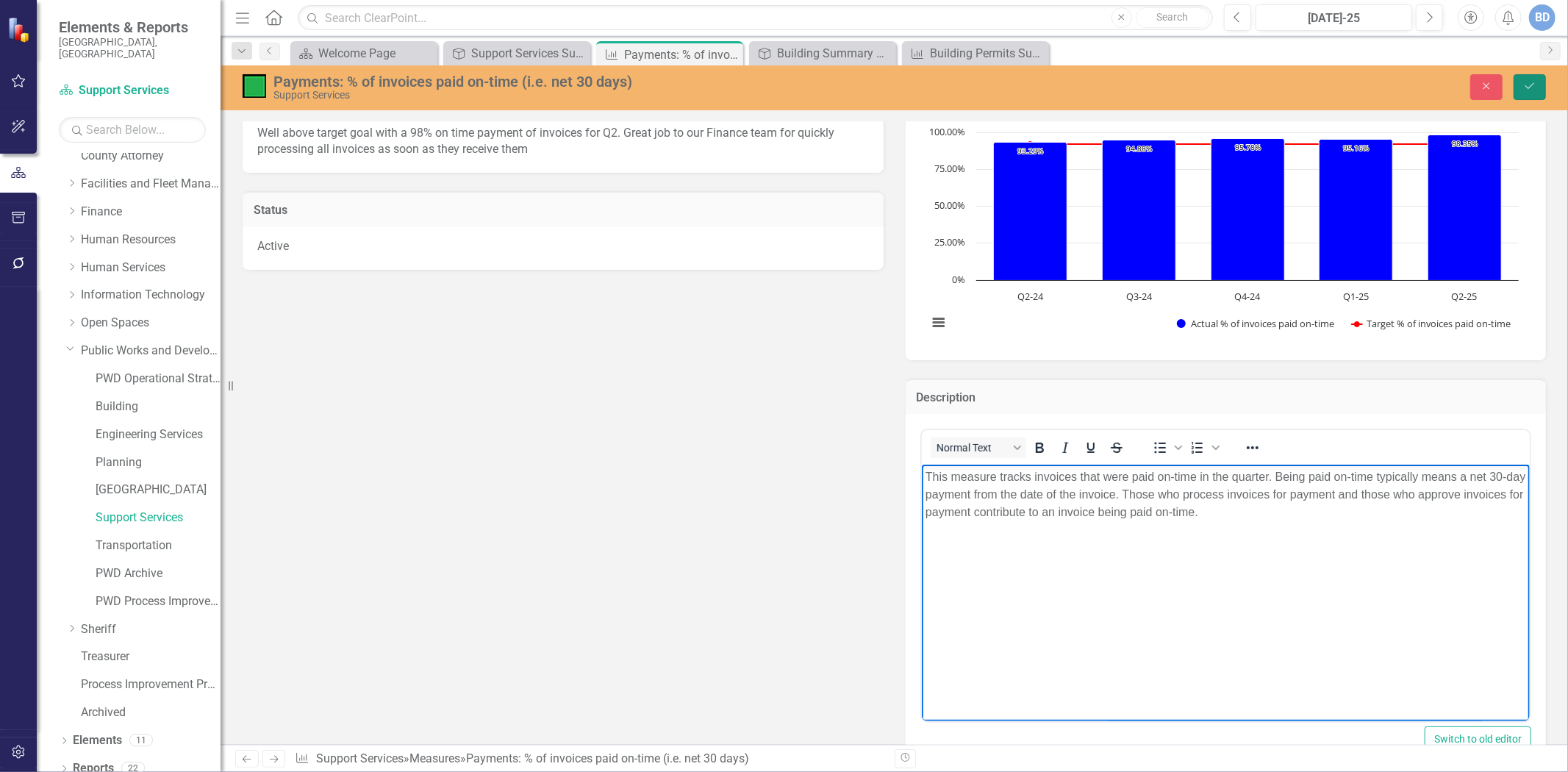
drag, startPoint x: 1535, startPoint y: 81, endPoint x: 811, endPoint y: 339, distance: 768.6
click at [1535, 81] on icon "Save" at bounding box center [1530, 86] width 13 height 10
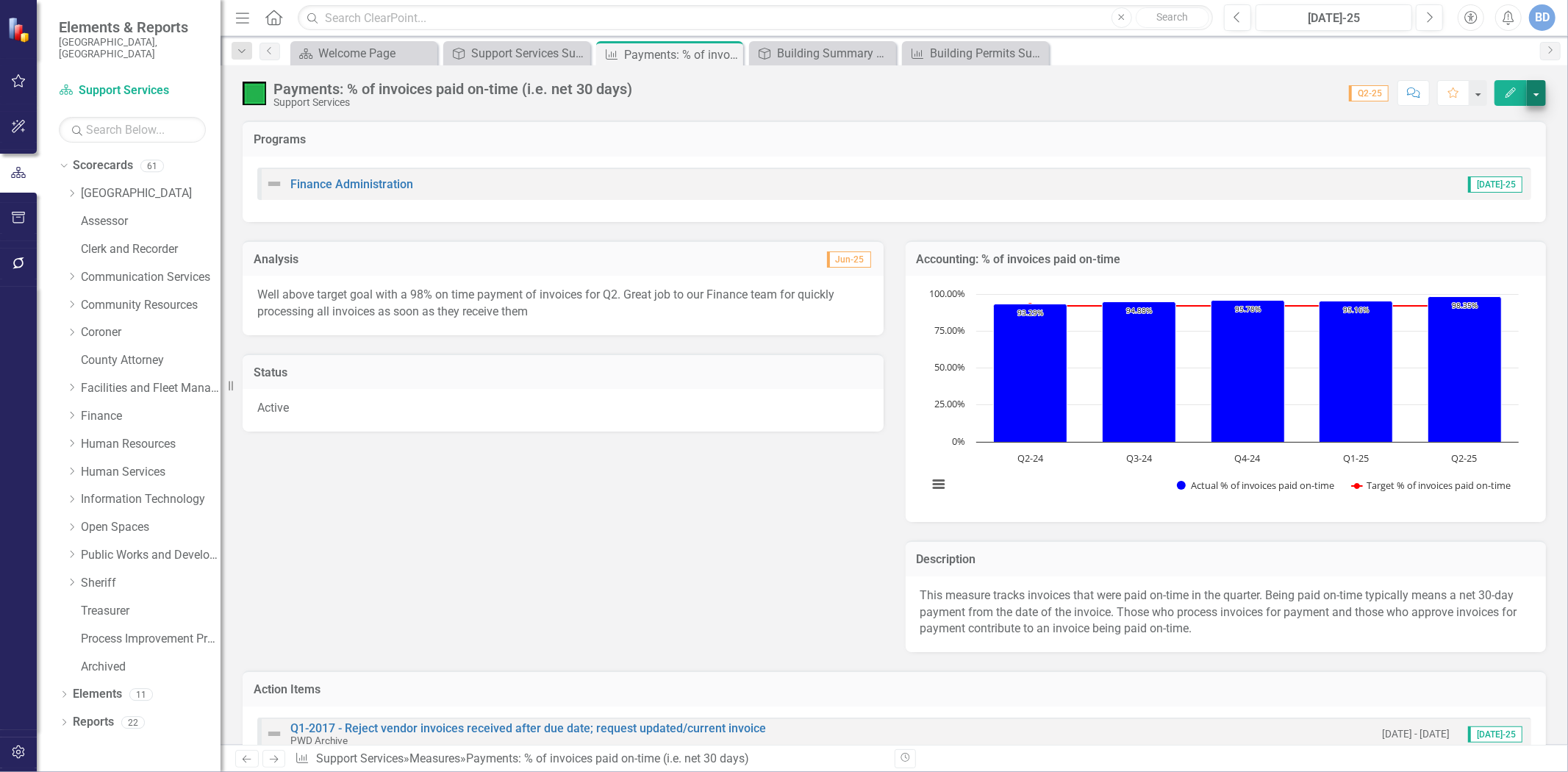
scroll to position [0, 0]
click at [1535, 92] on button "button" at bounding box center [1537, 92] width 19 height 26
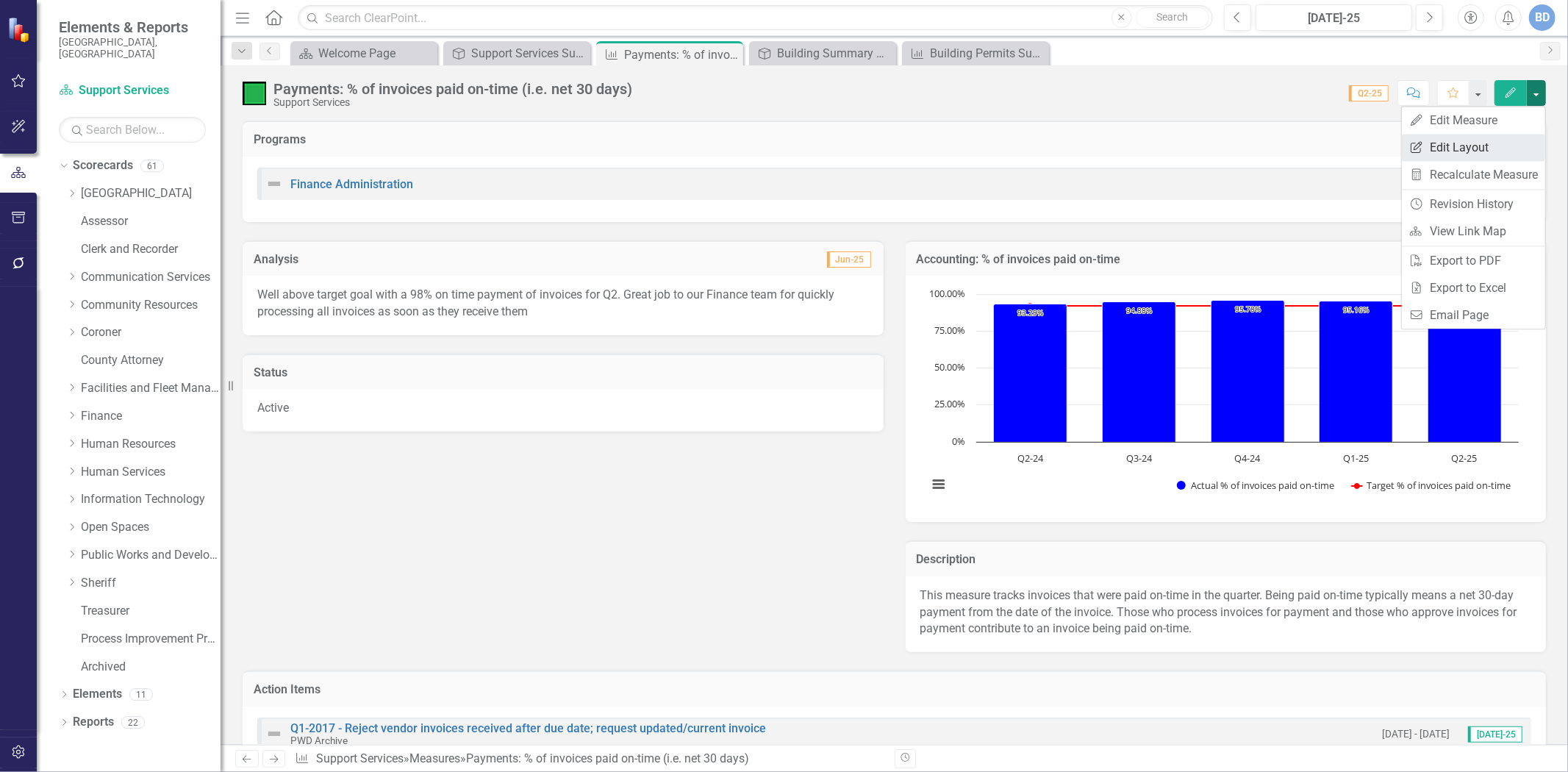
click at [1458, 148] on link "Edit Report Edit Layout" at bounding box center [1474, 148] width 144 height 28
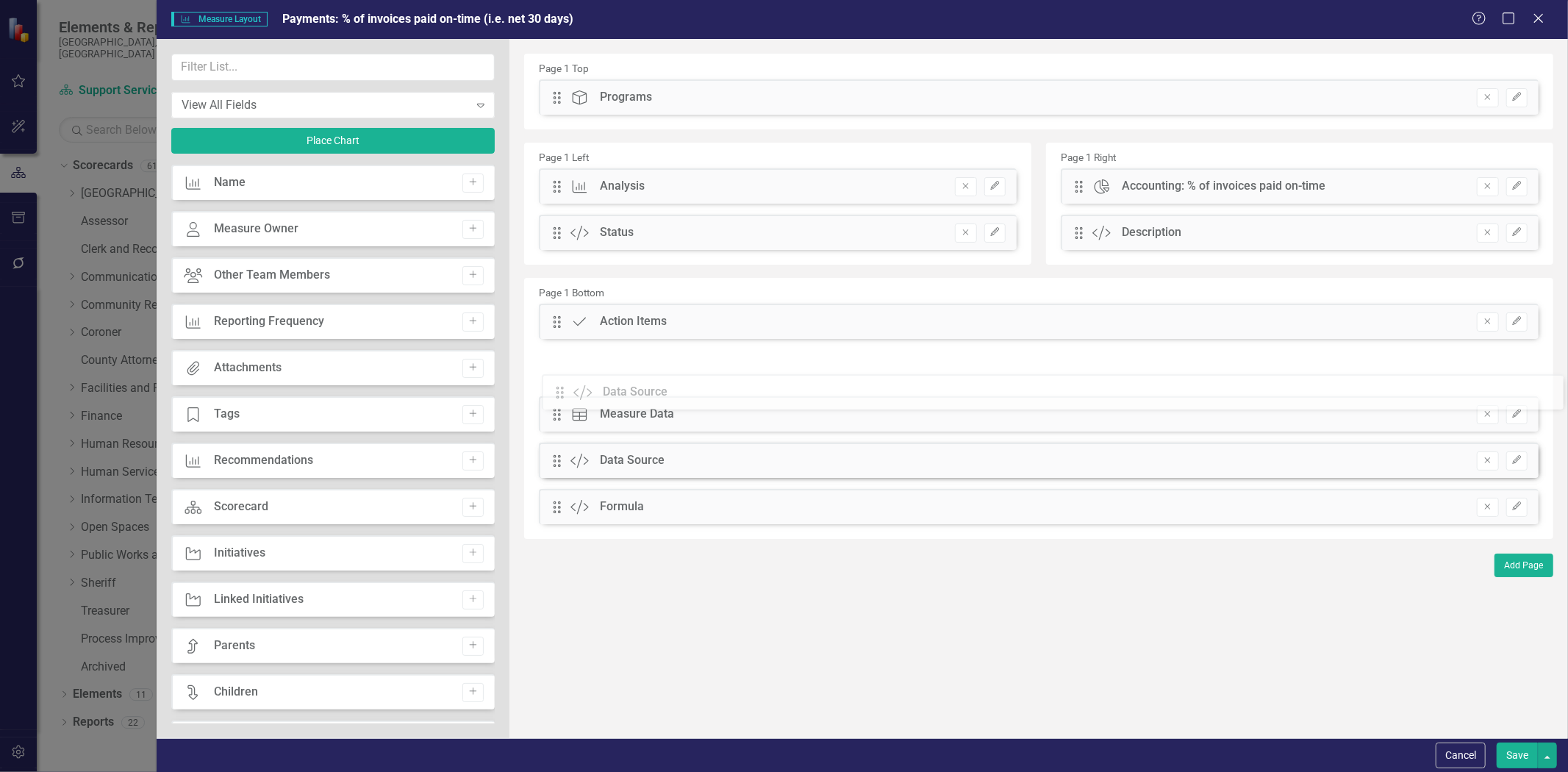
drag, startPoint x: 555, startPoint y: 462, endPoint x: 569, endPoint y: 393, distance: 70.4
click at [569, 393] on div "The fields (or pods) that are available for you to include on the detail page a…" at bounding box center [1039, 388] width 1059 height 700
drag, startPoint x: 556, startPoint y: 369, endPoint x: 552, endPoint y: 410, distance: 41.2
drag, startPoint x: 558, startPoint y: 325, endPoint x: 555, endPoint y: 423, distance: 98.0
click at [1517, 754] on button "Save" at bounding box center [1517, 756] width 41 height 26
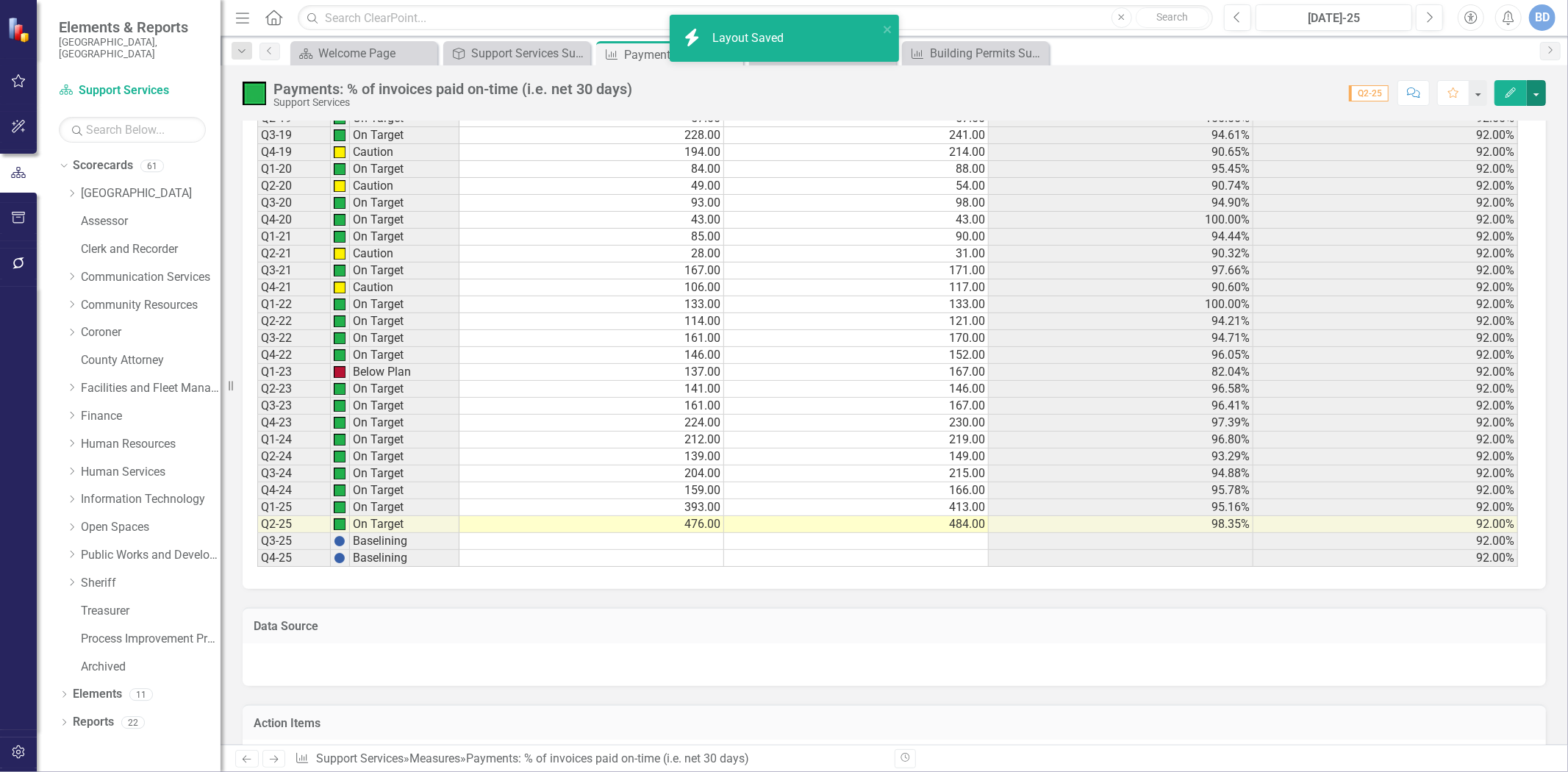
scroll to position [1144, 0]
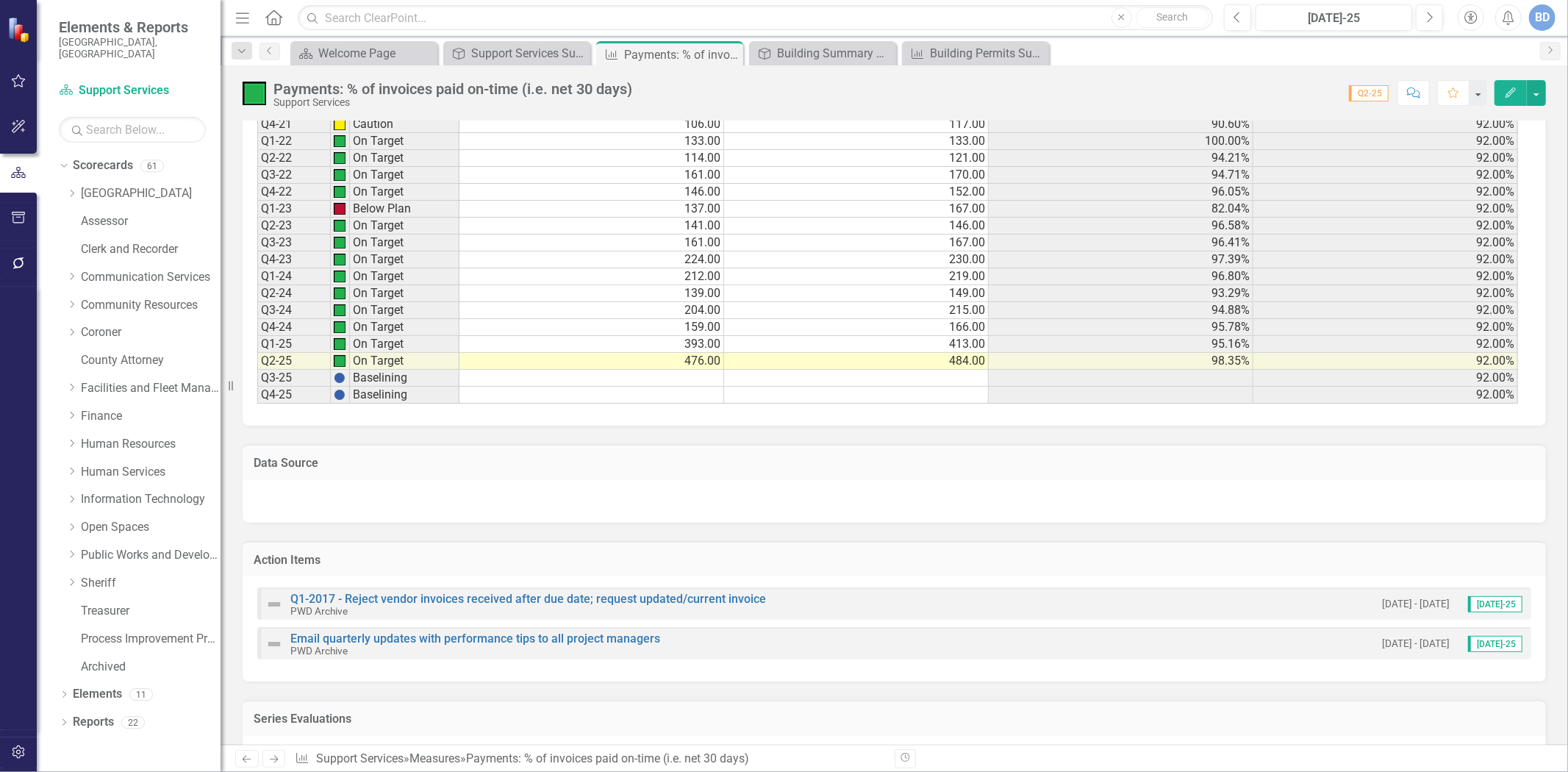
click at [519, 504] on div at bounding box center [894, 502] width 1303 height 43
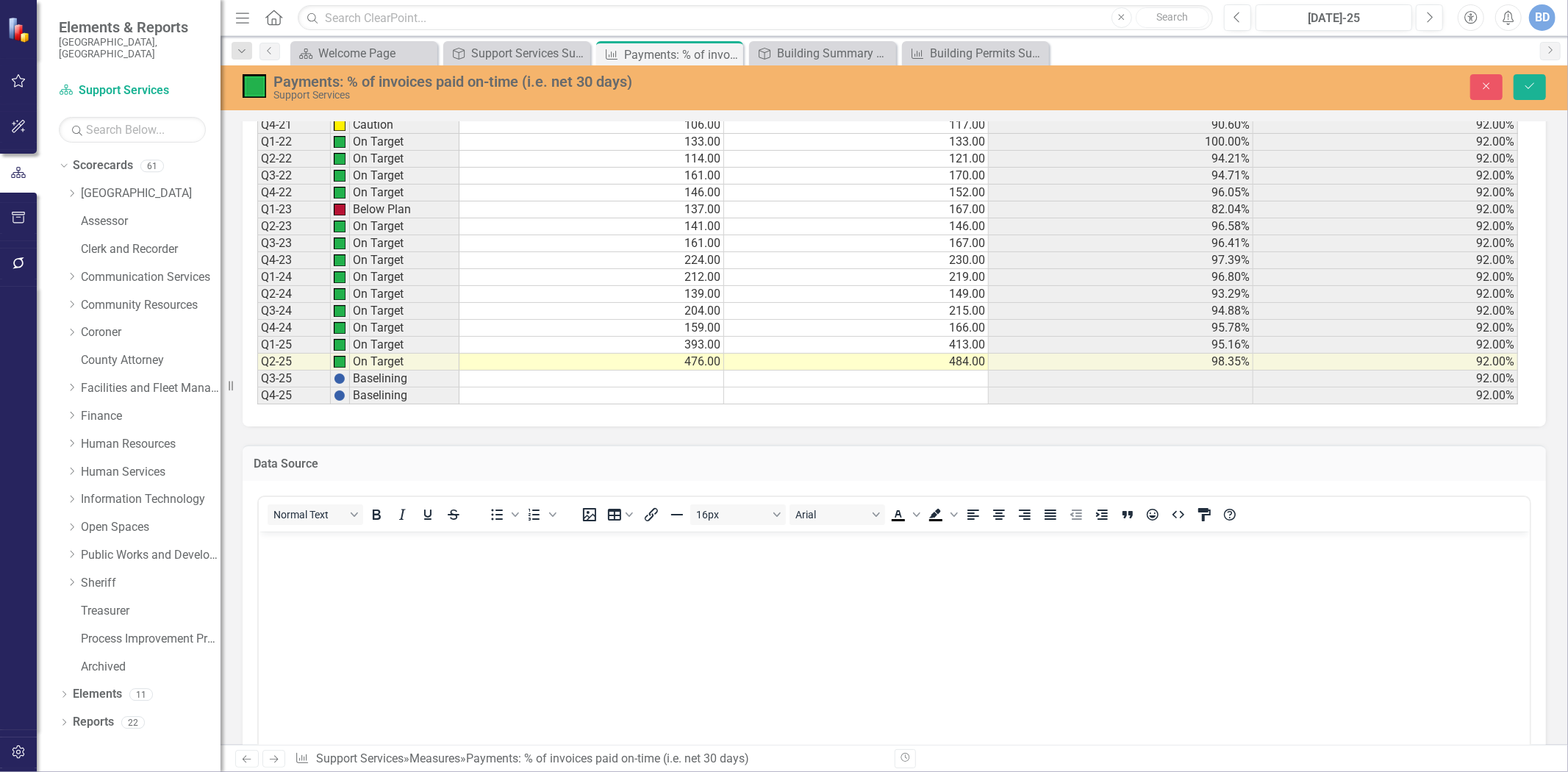
scroll to position [0, 0]
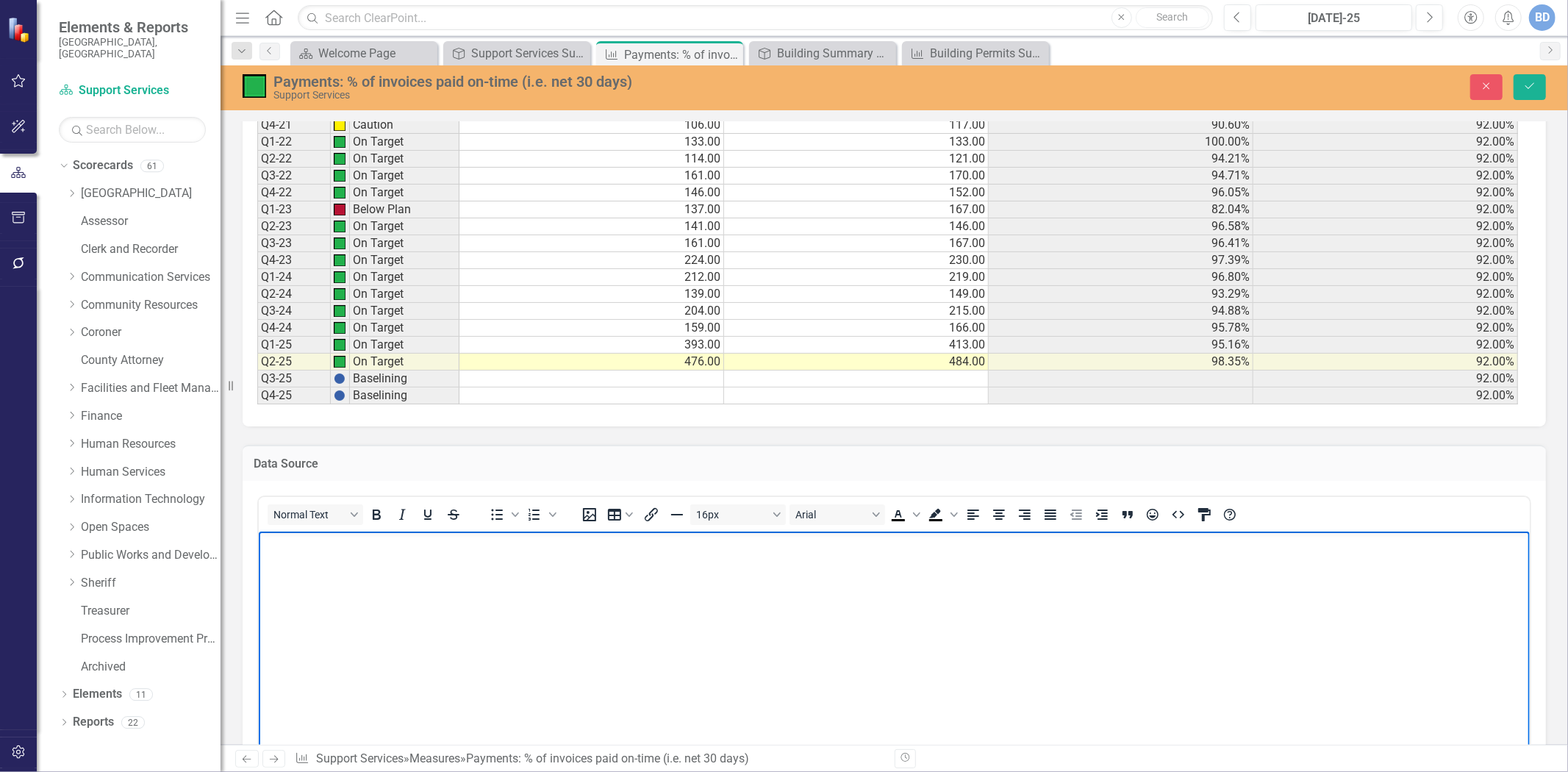
click at [594, 556] on body "Rich Text Area. Press ALT-0 for help." at bounding box center [893, 642] width 1271 height 221
paste body "Rich Text Area. Press ALT-0 for help."
click at [262, 542] on span "ZUSERDOCPAYHIST report" at bounding box center [336, 543] width 148 height 12
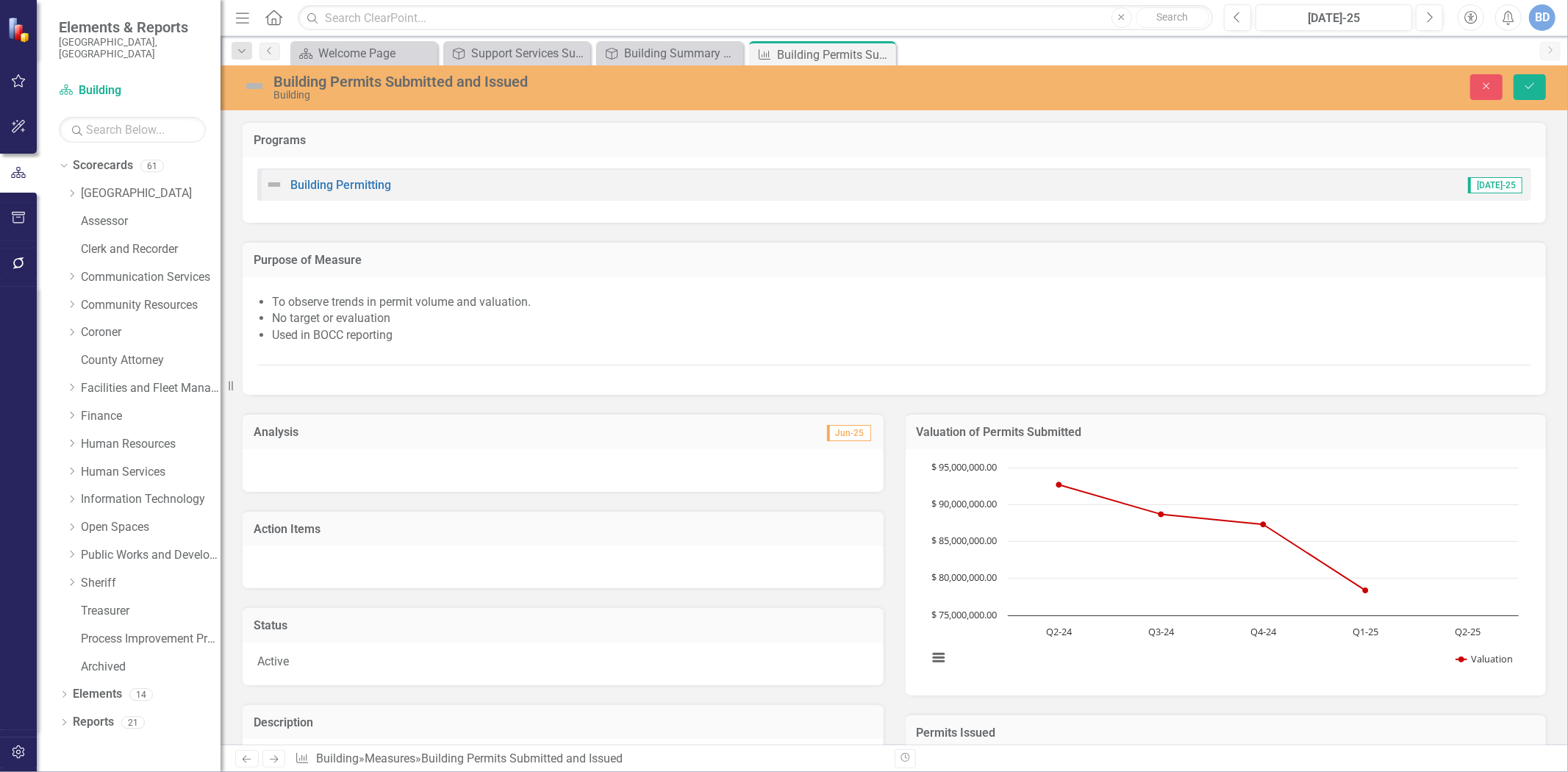
scroll to position [327, 0]
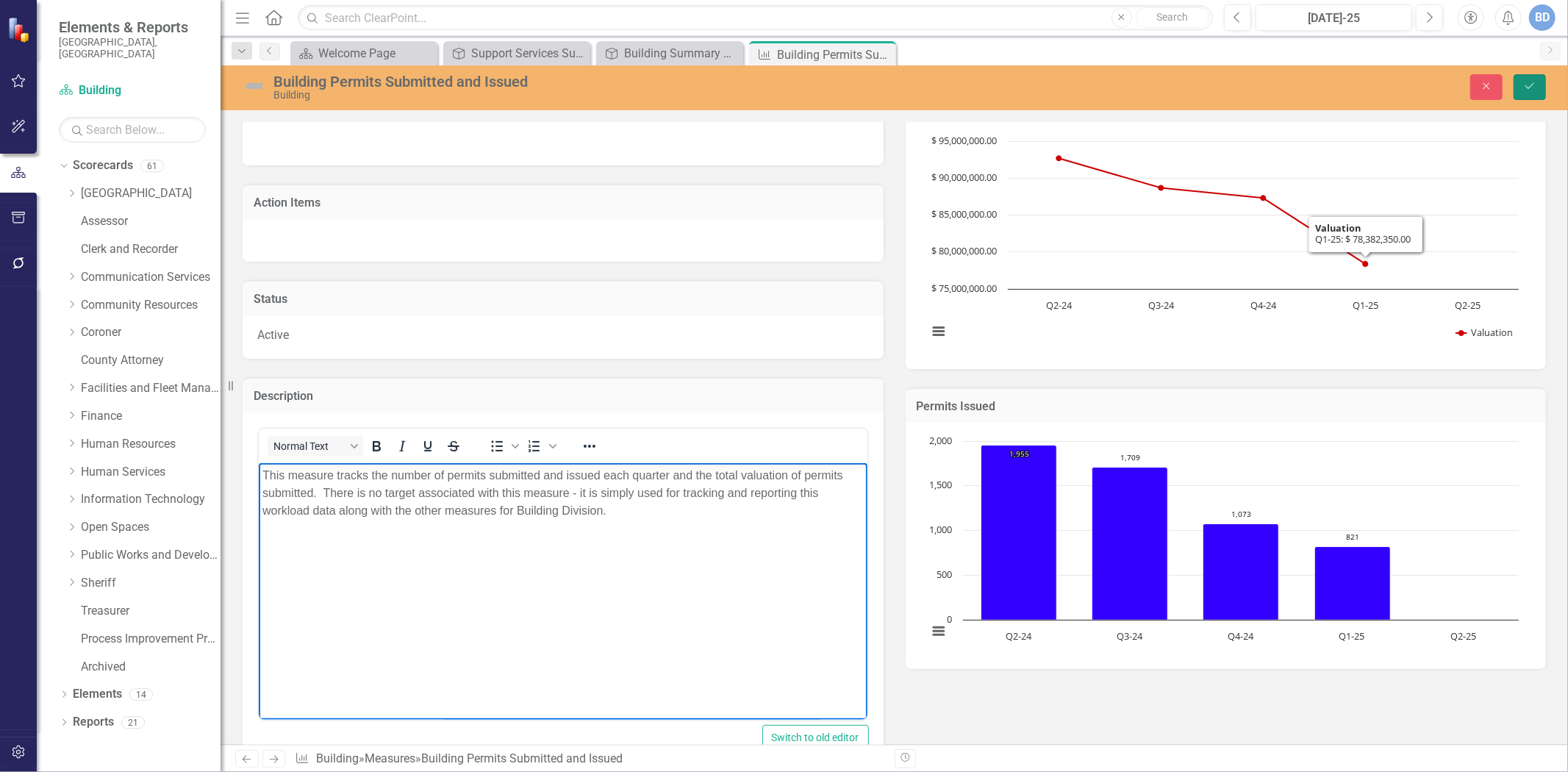
drag, startPoint x: 1538, startPoint y: 86, endPoint x: 1465, endPoint y: 142, distance: 92.0
click at [1536, 86] on button "Save" at bounding box center [1530, 87] width 32 height 26
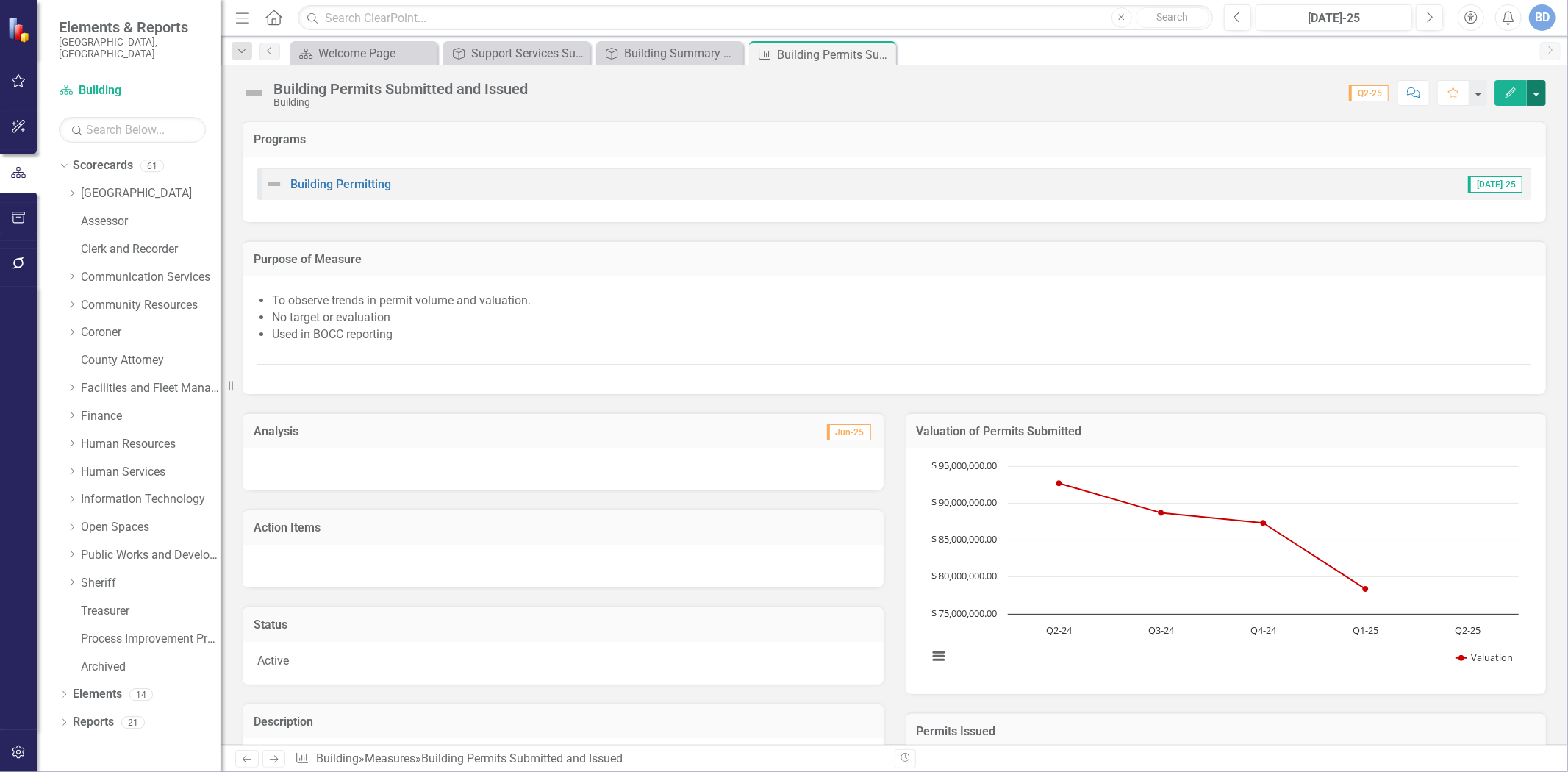
click at [1539, 92] on button "button" at bounding box center [1537, 92] width 19 height 26
click at [1438, 152] on link "Edit Report Edit Layout" at bounding box center [1474, 148] width 144 height 28
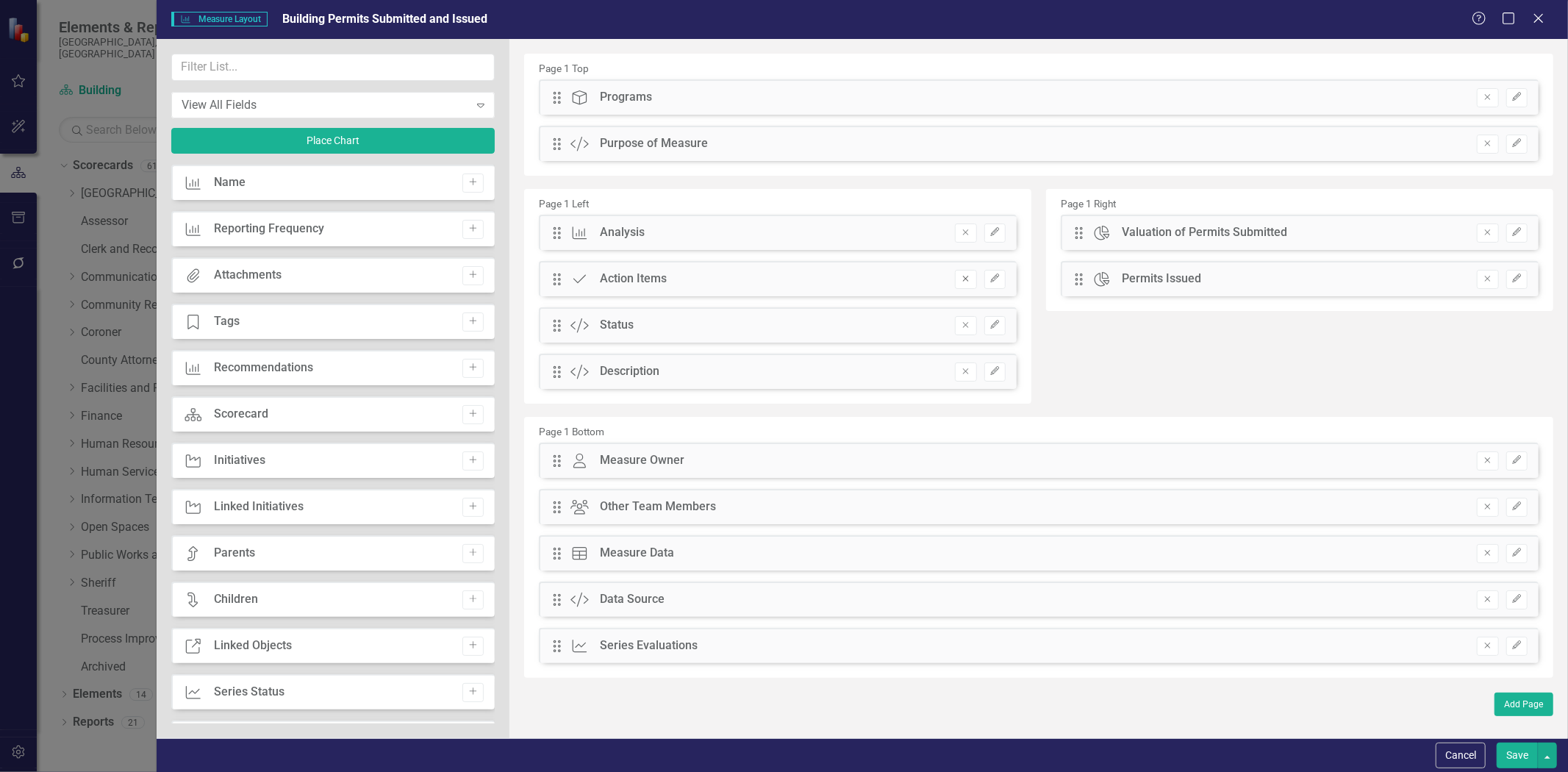
click at [969, 287] on button "Remove" at bounding box center [966, 280] width 21 height 19
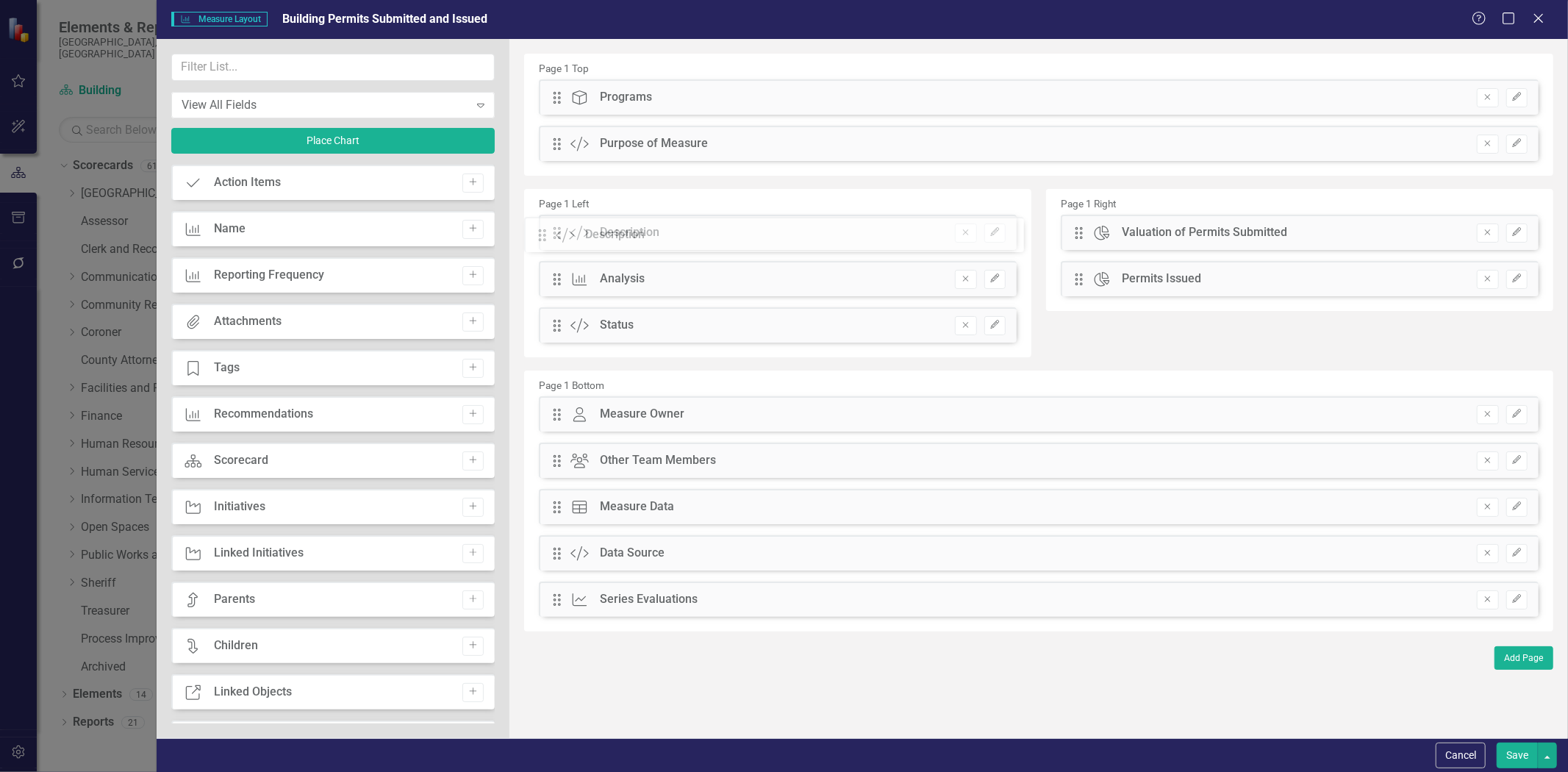
drag, startPoint x: 557, startPoint y: 328, endPoint x: 553, endPoint y: 238, distance: 90.1
click at [553, 238] on div "The fields (or pods) that are available for you to include on the detail page a…" at bounding box center [1039, 388] width 1059 height 700
click at [1506, 751] on button "Save" at bounding box center [1517, 756] width 41 height 26
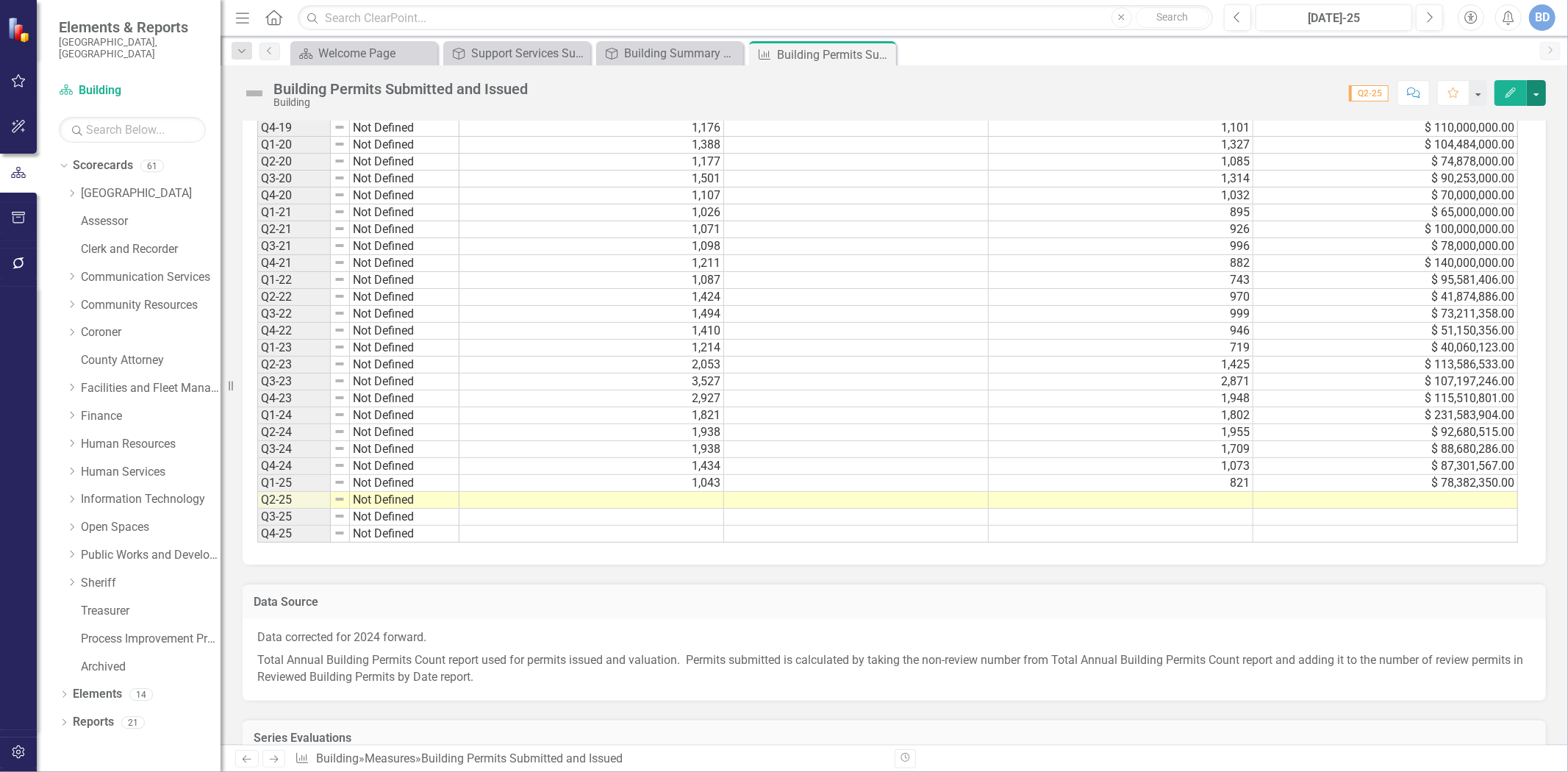
scroll to position [1553, 0]
click at [345, 663] on p "Total Annual Building Permits Count report used for permits issued and valuatio…" at bounding box center [893, 667] width 1274 height 37
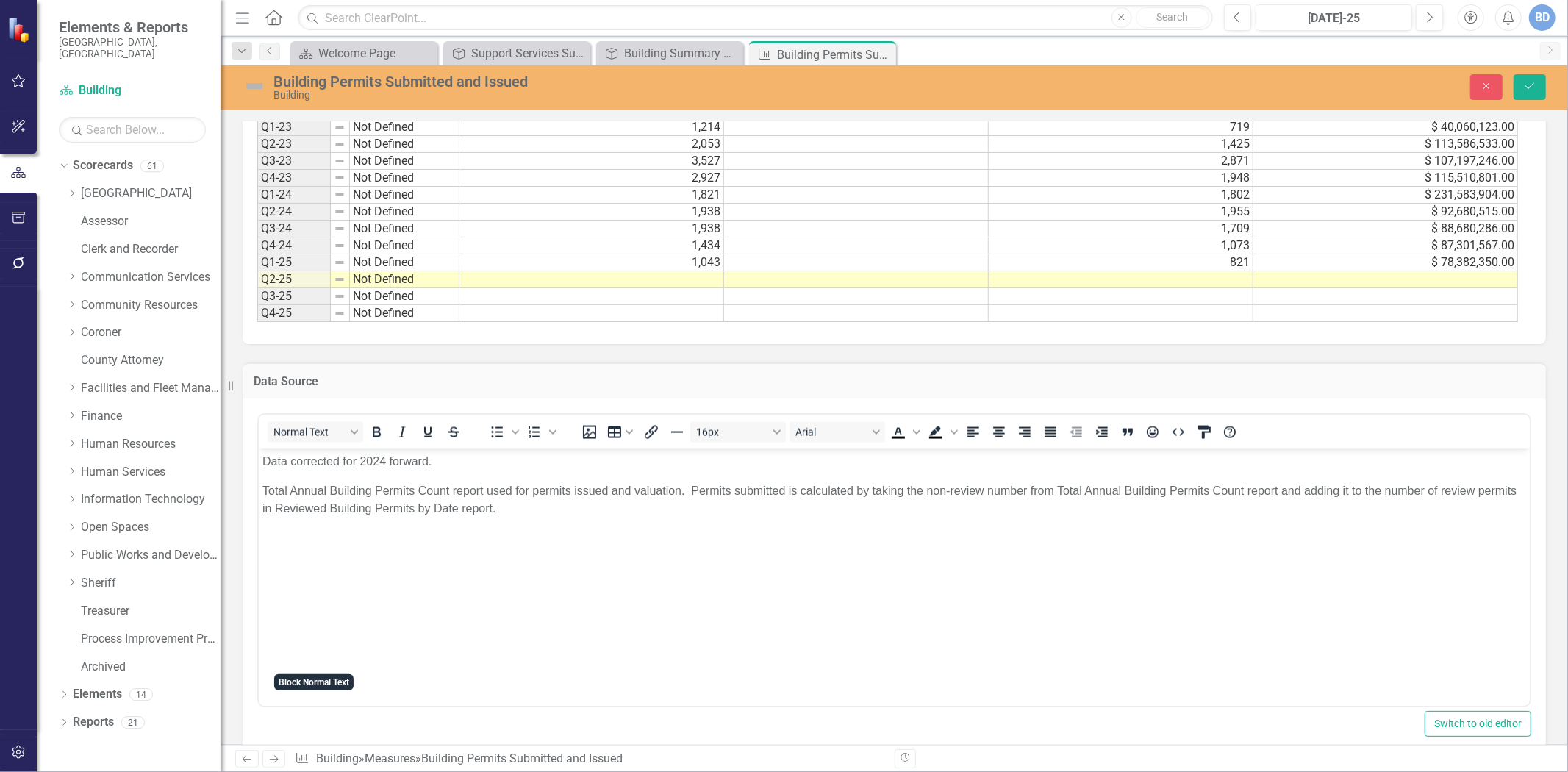
scroll to position [1798, 0]
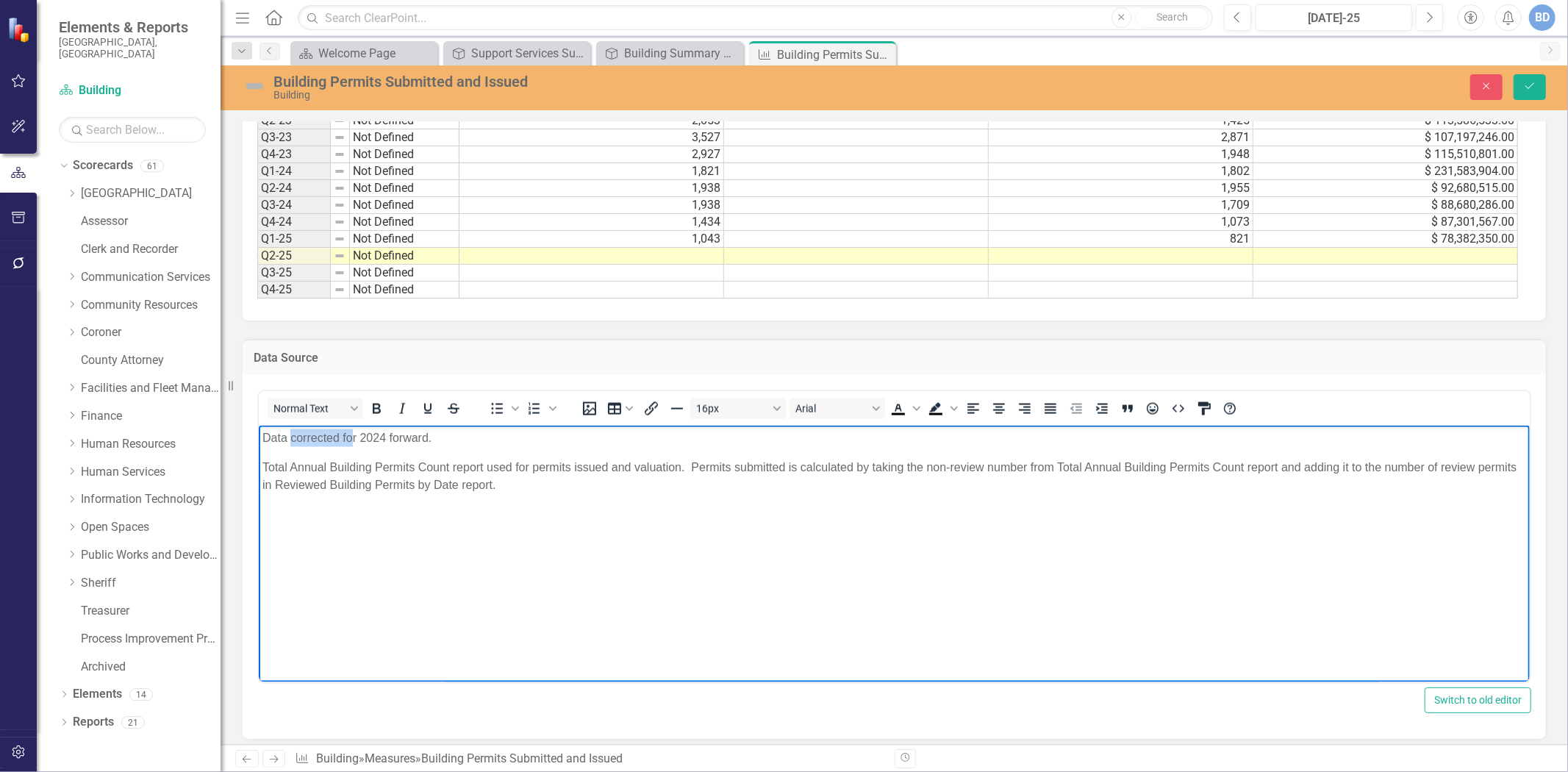
drag, startPoint x: 289, startPoint y: 437, endPoint x: 354, endPoint y: 439, distance: 65.0
click at [354, 439] on p "Data corrected for 2024 forward." at bounding box center [893, 438] width 1264 height 18
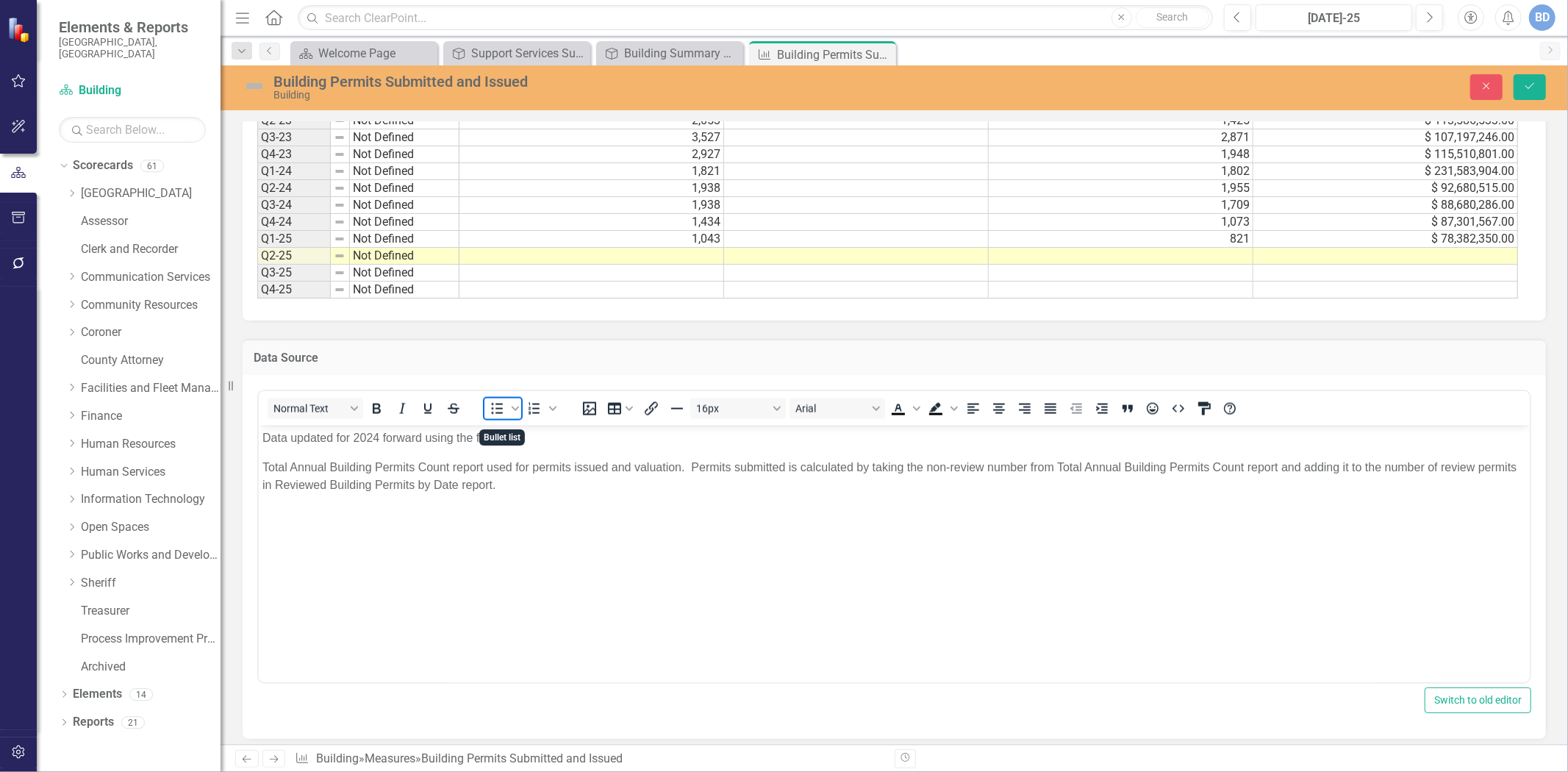
click at [497, 418] on icon "Bullet list" at bounding box center [497, 408] width 18 height 18
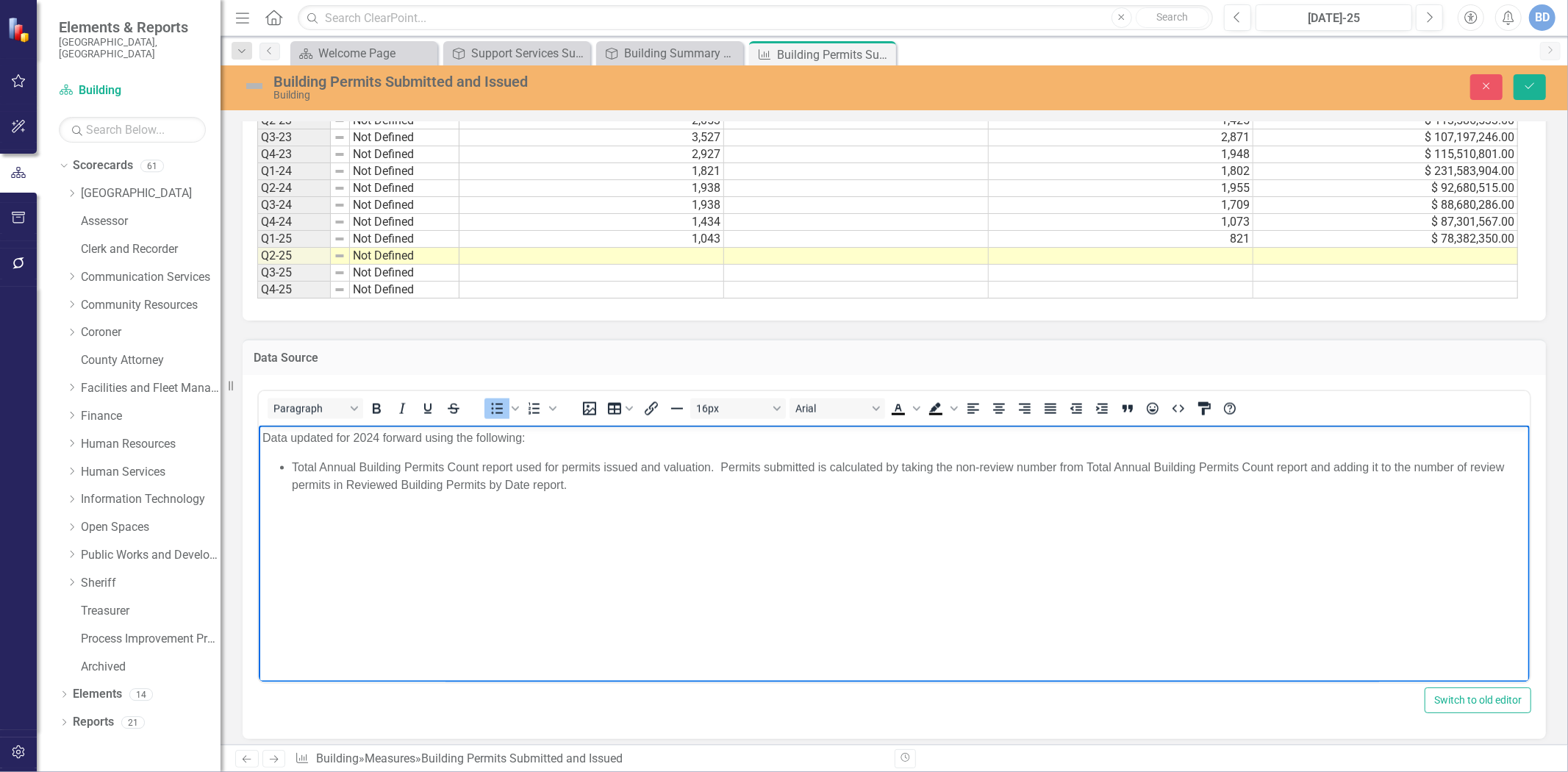
click at [719, 467] on li "Total Annual Building Permits Count report used for permits issued and valuatio…" at bounding box center [909, 475] width 1235 height 35
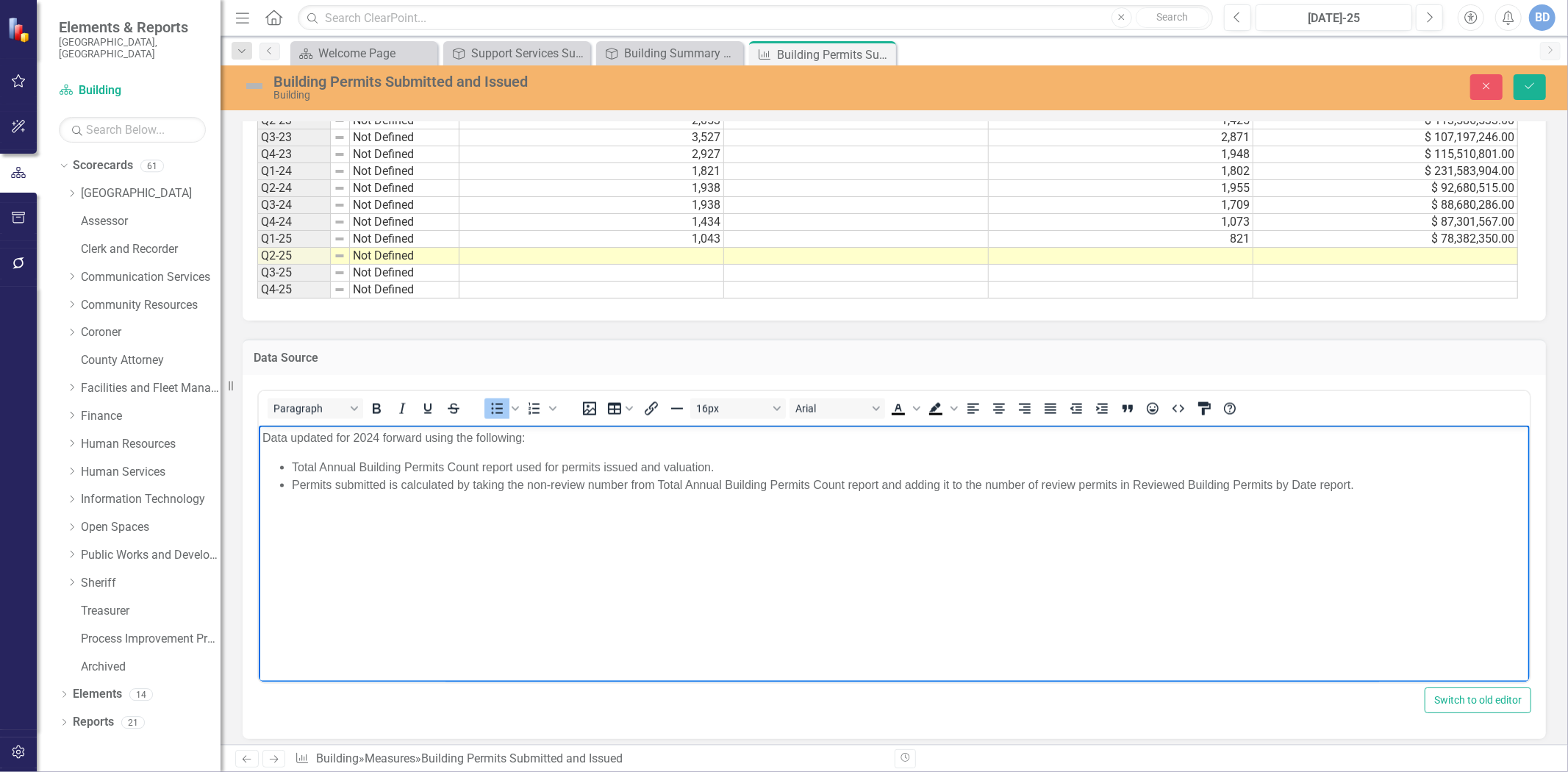
click at [264, 440] on p "Data updated for 2024 forward using the following:" at bounding box center [893, 438] width 1264 height 18
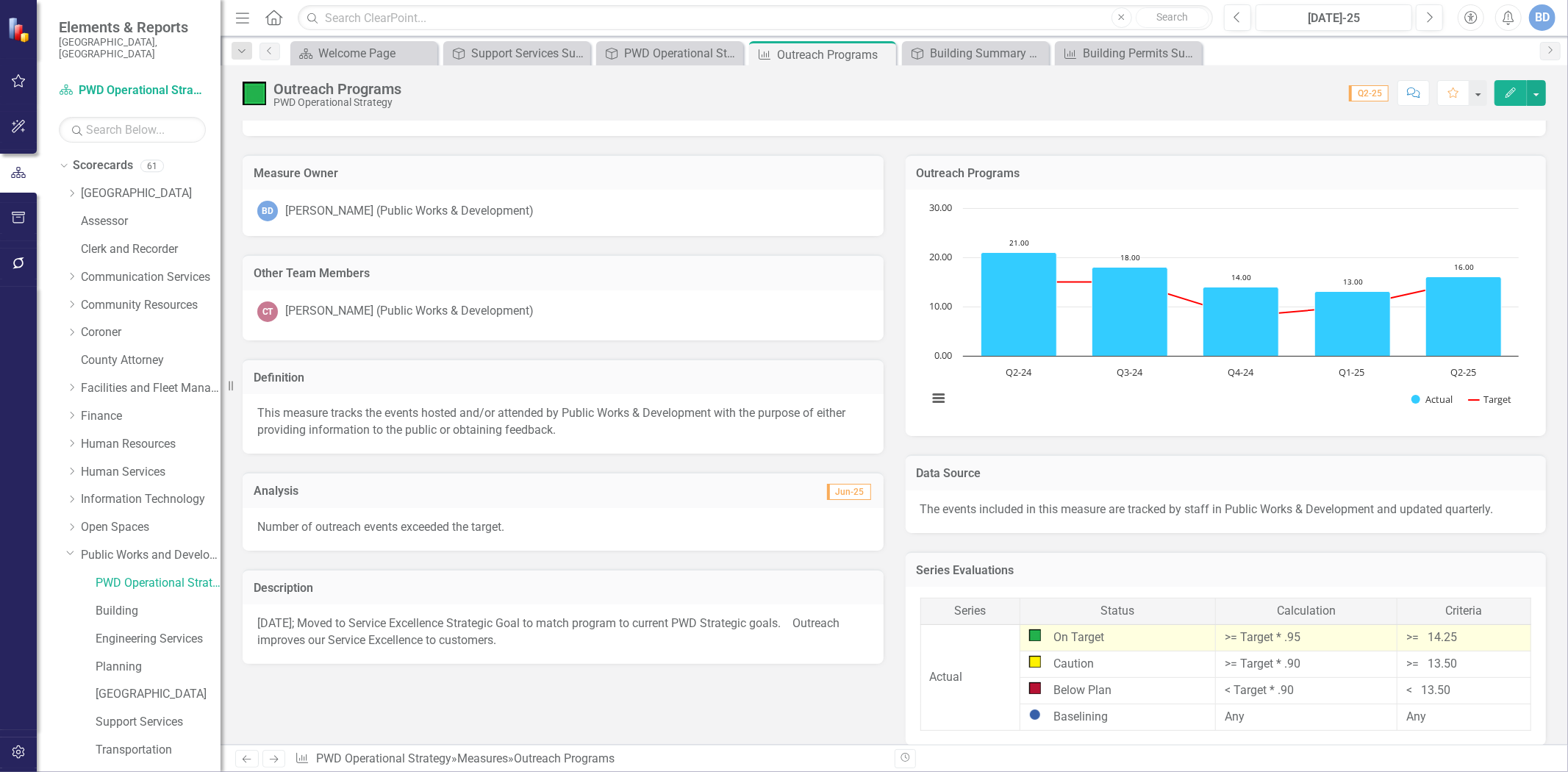
scroll to position [82, 0]
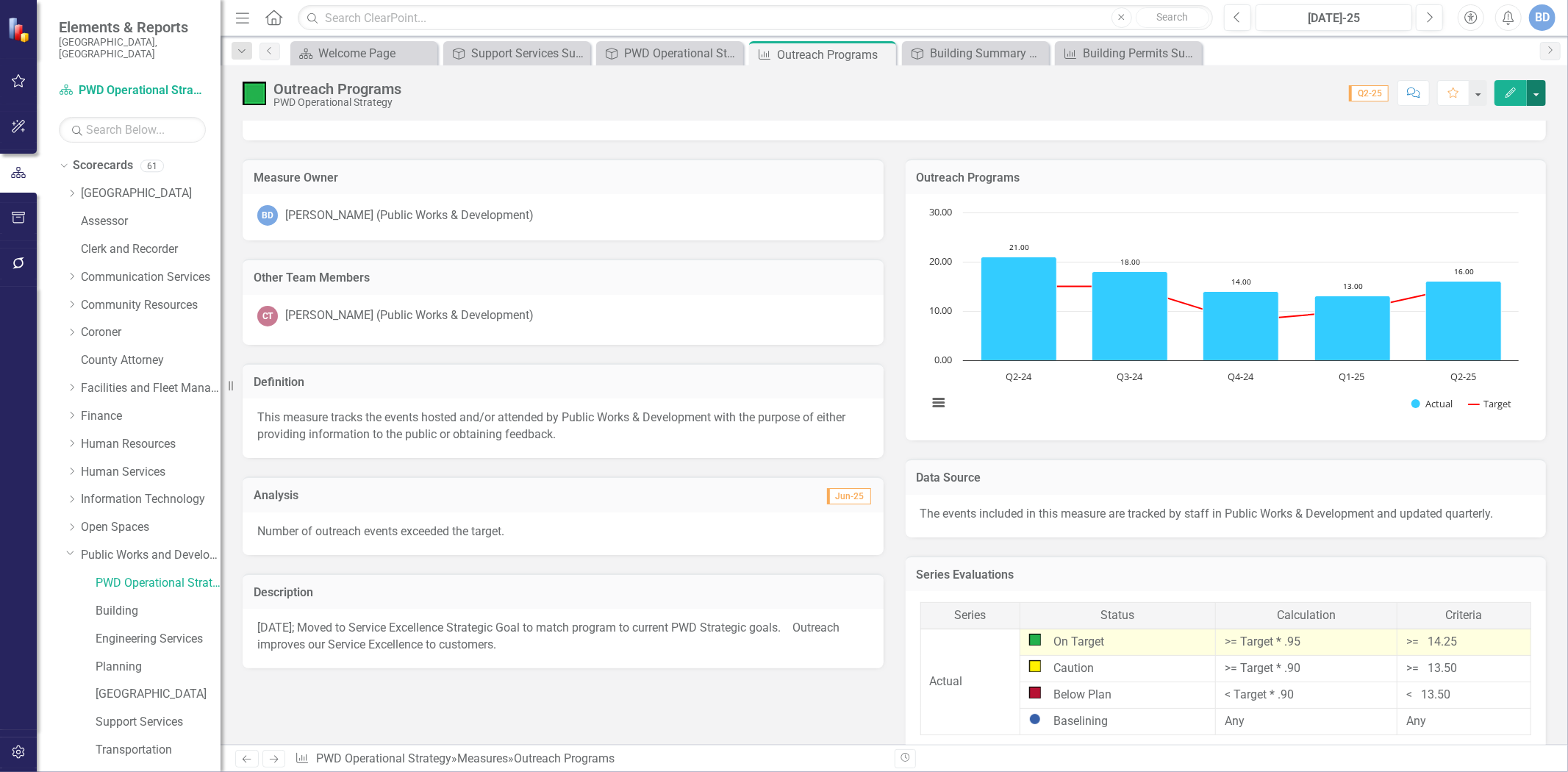
click at [1536, 98] on button "button" at bounding box center [1537, 92] width 19 height 26
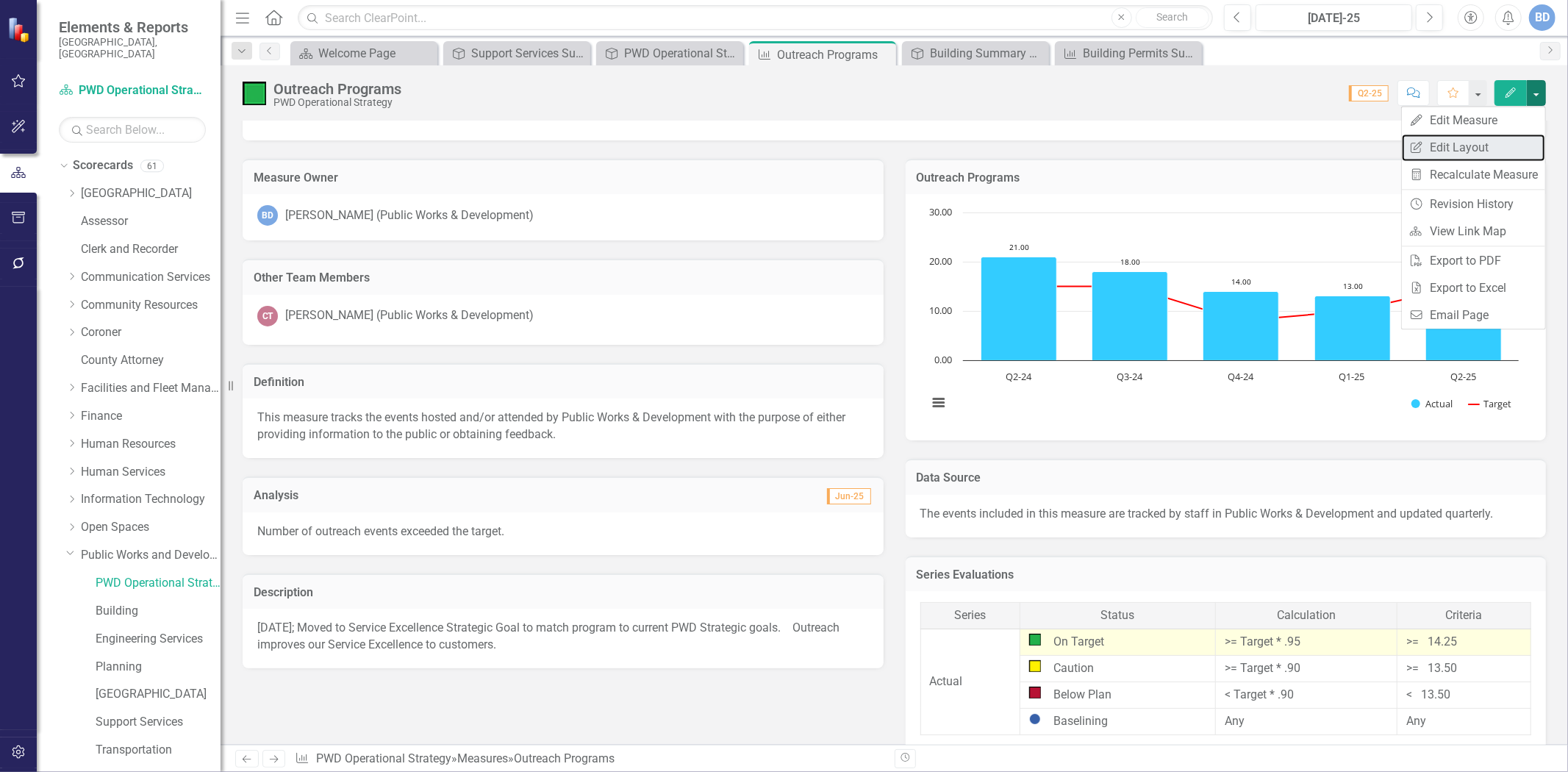
click at [1447, 148] on link "Edit Report Edit Layout" at bounding box center [1474, 148] width 144 height 28
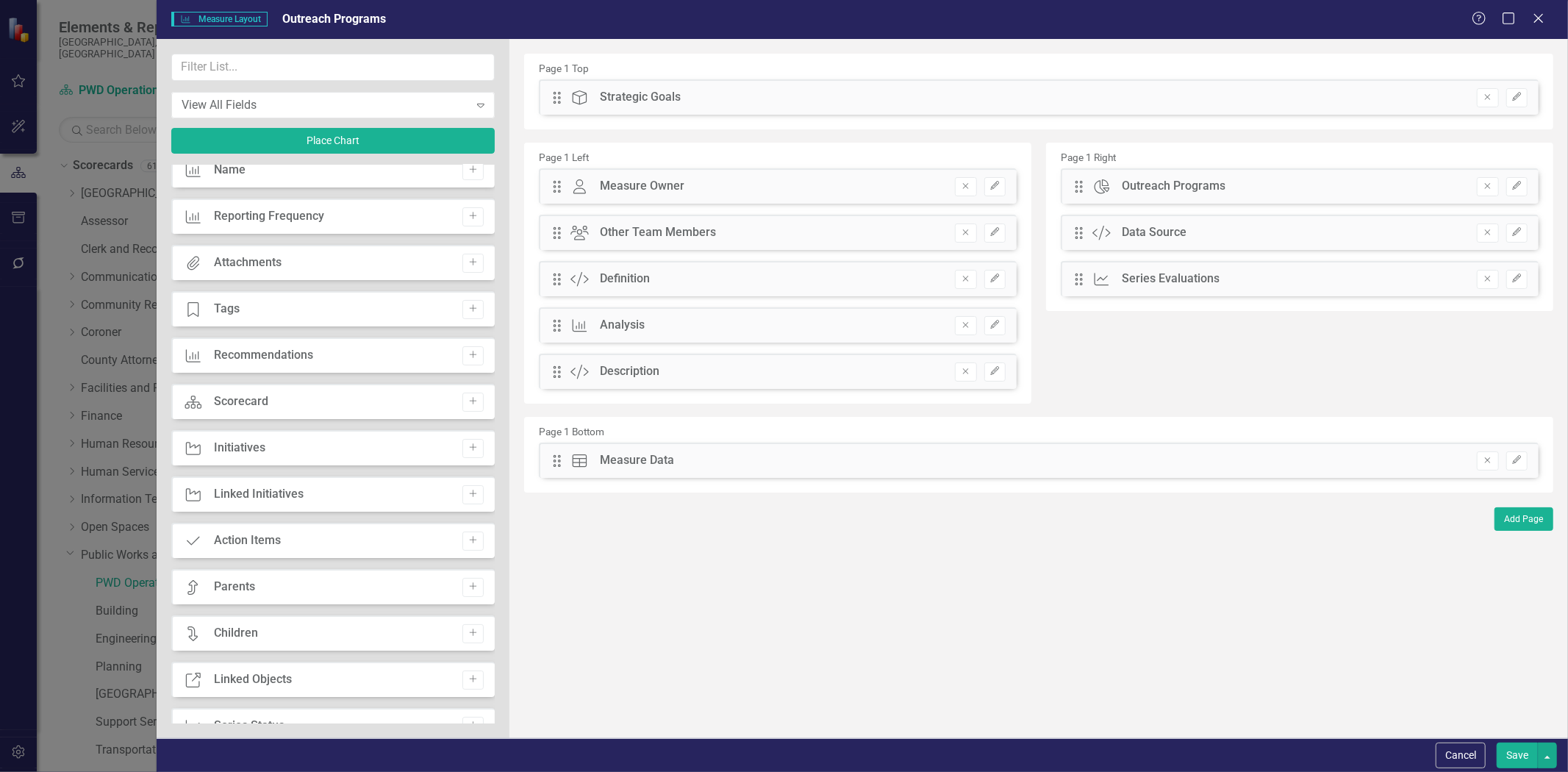
scroll to position [0, 0]
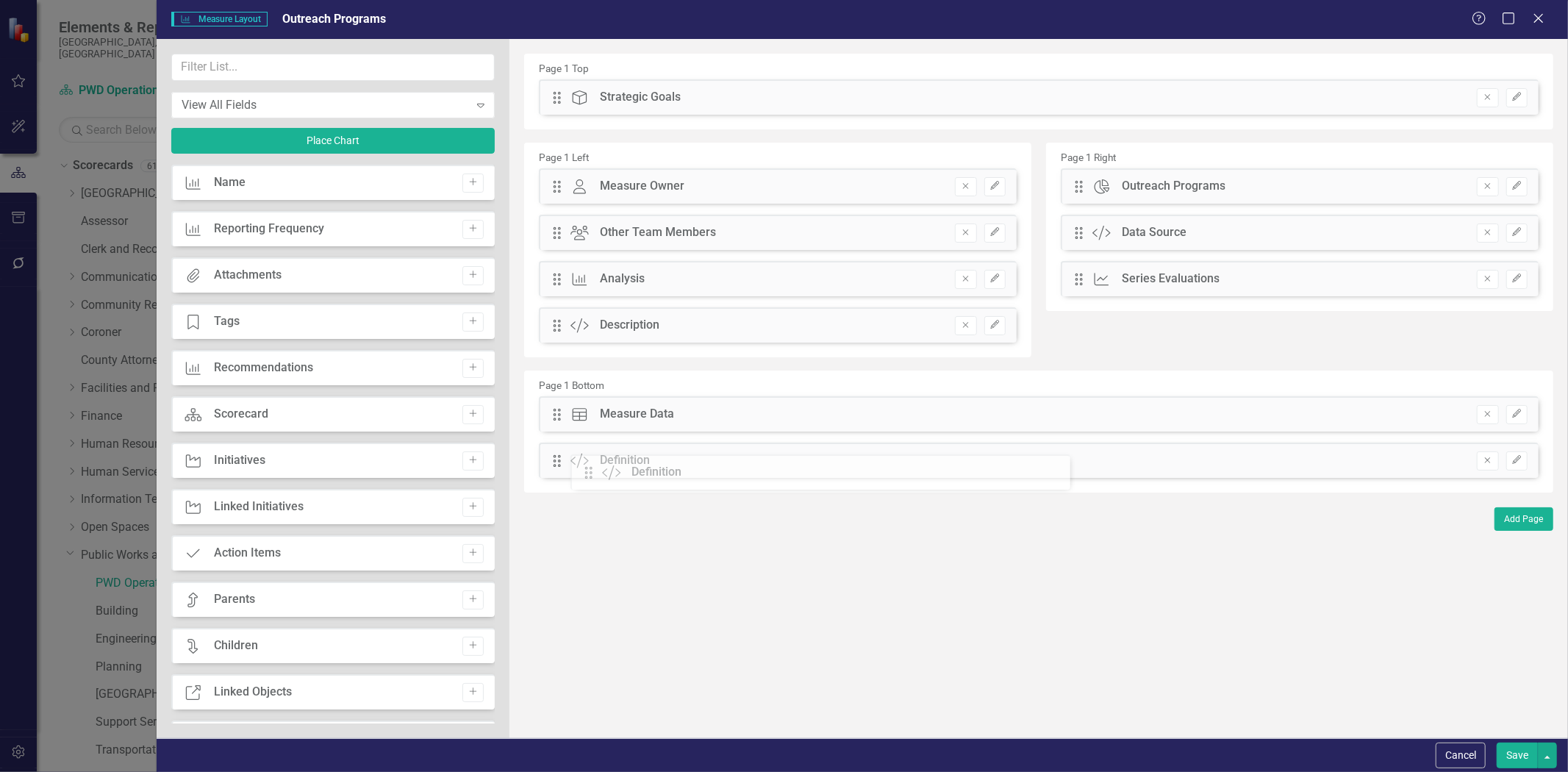
drag, startPoint x: 559, startPoint y: 280, endPoint x: 601, endPoint y: 473, distance: 197.5
drag, startPoint x: 555, startPoint y: 328, endPoint x: 559, endPoint y: 186, distance: 142.1
click at [559, 186] on div "The fields (or pods) that are available for you to include on the detail page a…" at bounding box center [1039, 388] width 1059 height 700
click at [1503, 750] on button "Save" at bounding box center [1517, 756] width 41 height 26
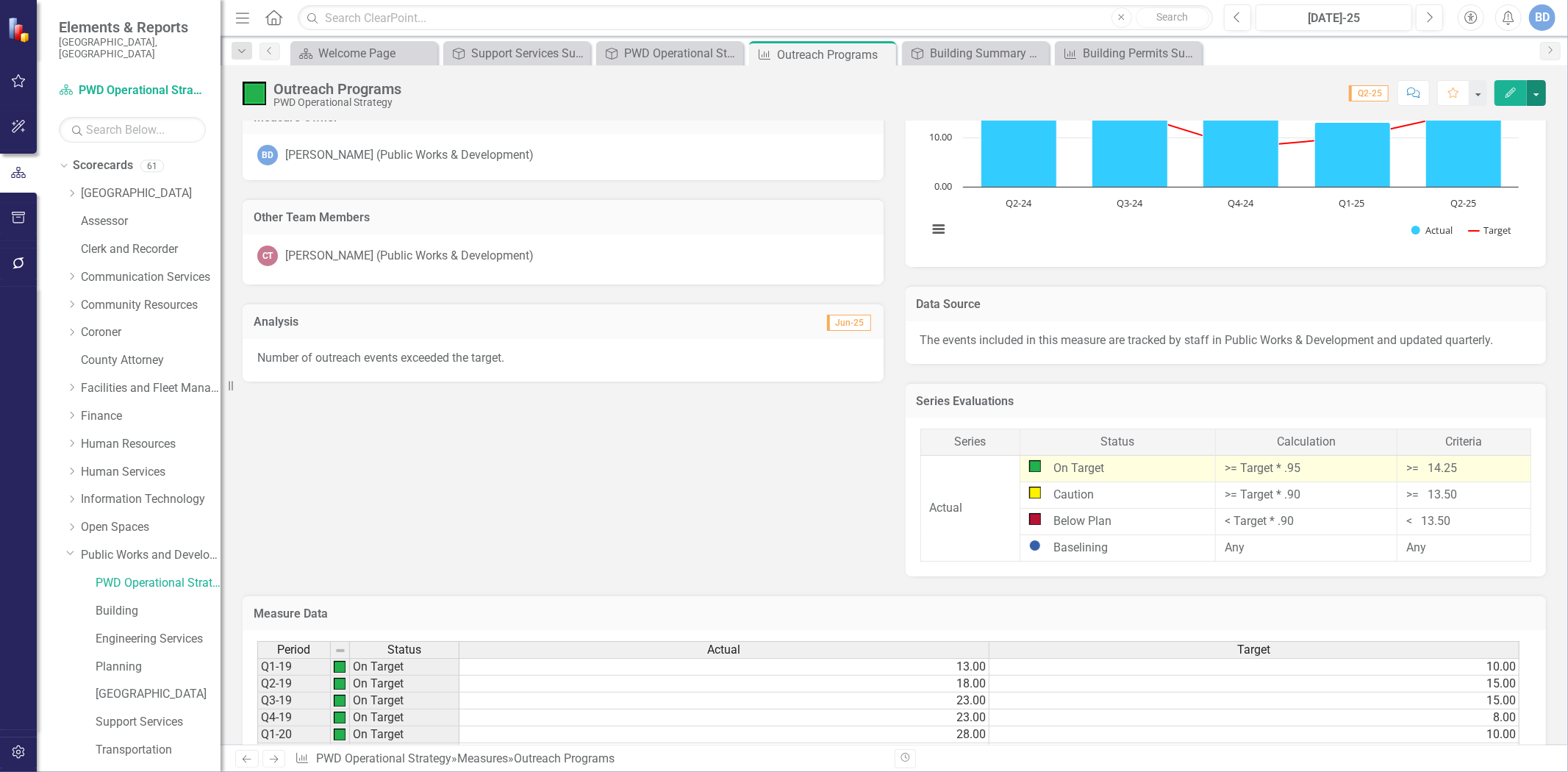
scroll to position [82, 0]
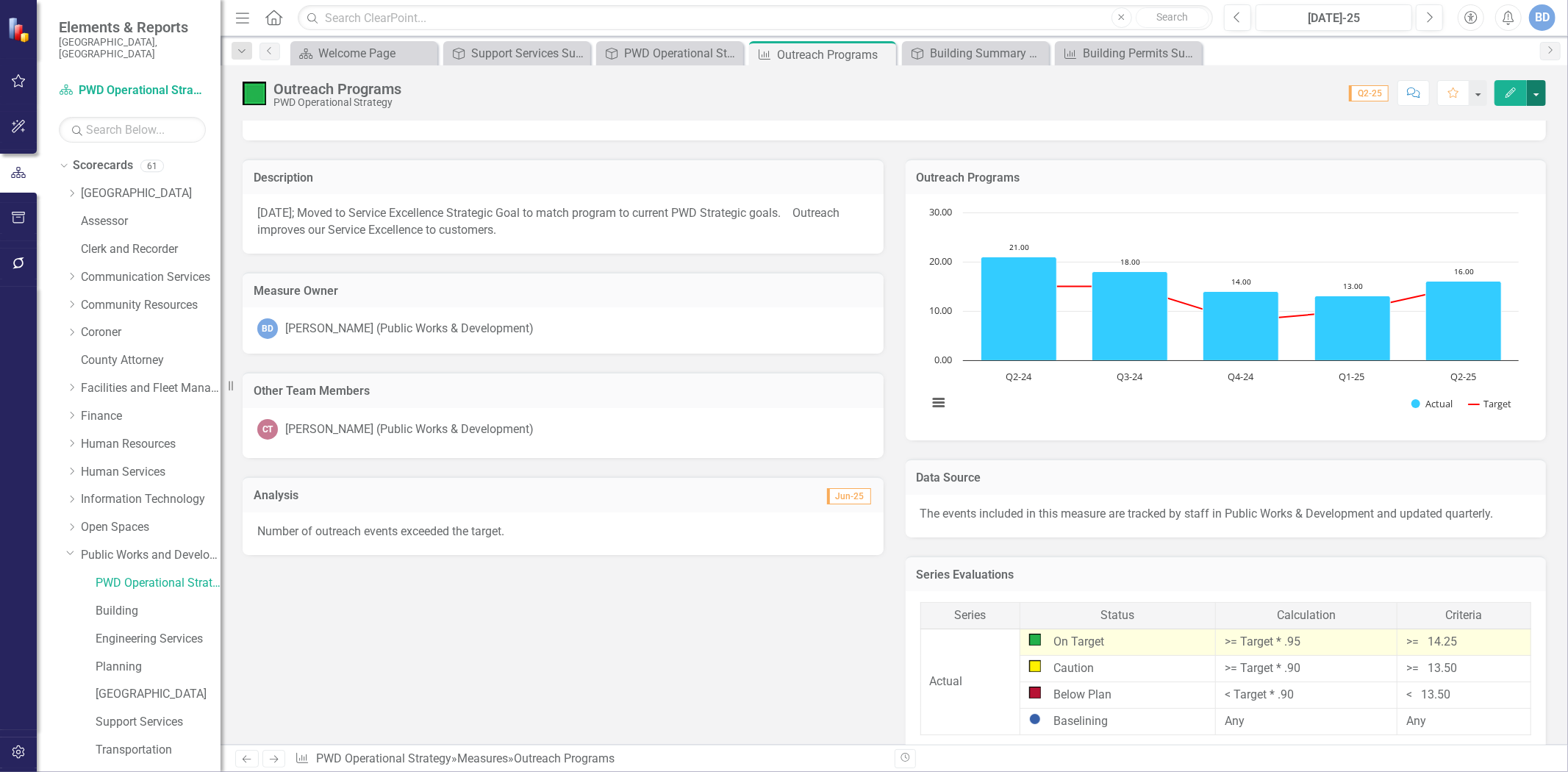
click at [1537, 94] on button "button" at bounding box center [1537, 92] width 19 height 26
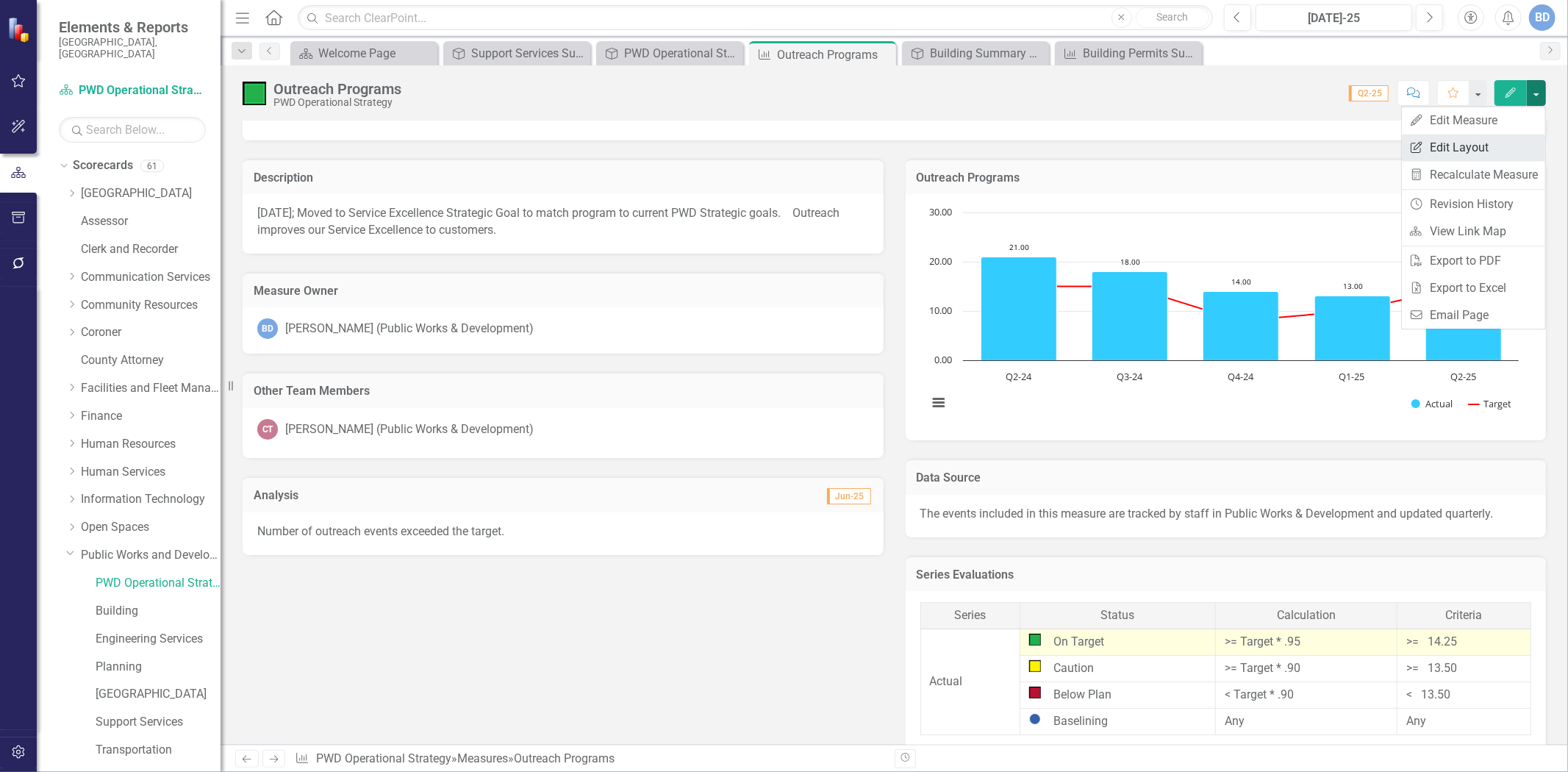
click at [1428, 152] on link "Edit Report Edit Layout" at bounding box center [1474, 148] width 144 height 28
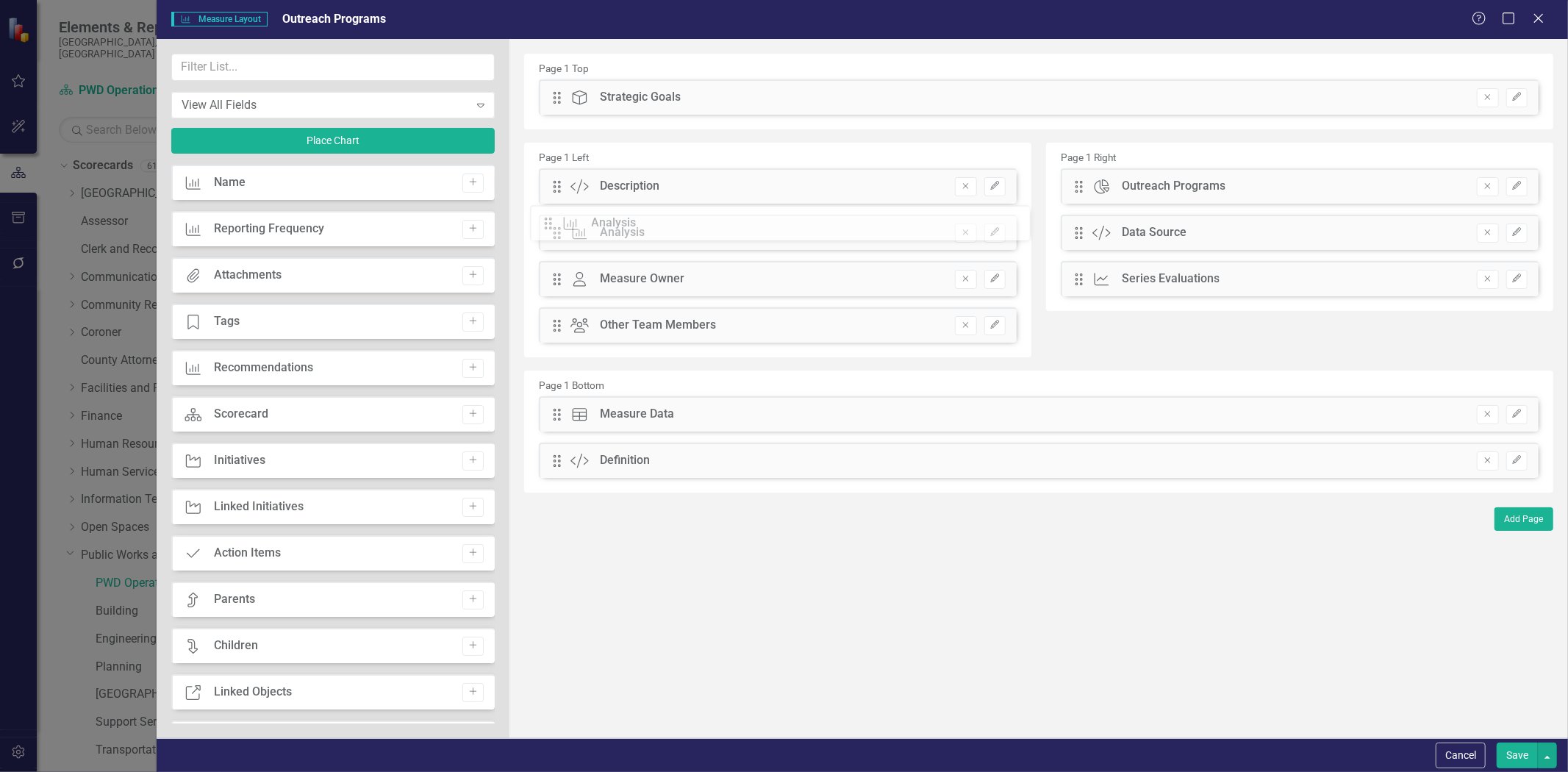
drag, startPoint x: 559, startPoint y: 326, endPoint x: 561, endPoint y: 223, distance: 103.0
click at [561, 223] on div "The fields (or pods) that are available for you to include on the detail page a…" at bounding box center [1039, 388] width 1059 height 700
click at [1516, 756] on button "Save" at bounding box center [1517, 756] width 41 height 26
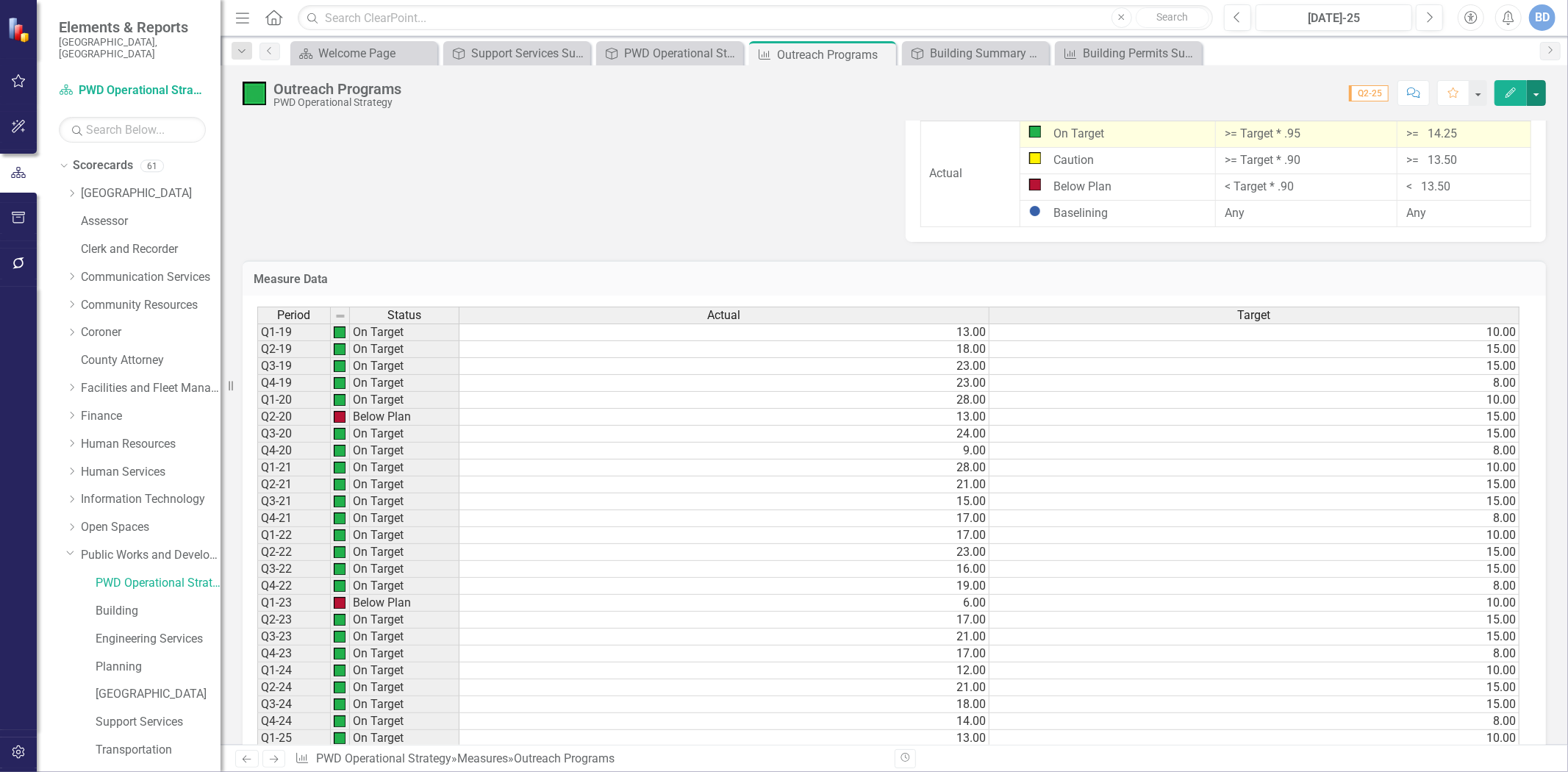
scroll to position [785, 0]
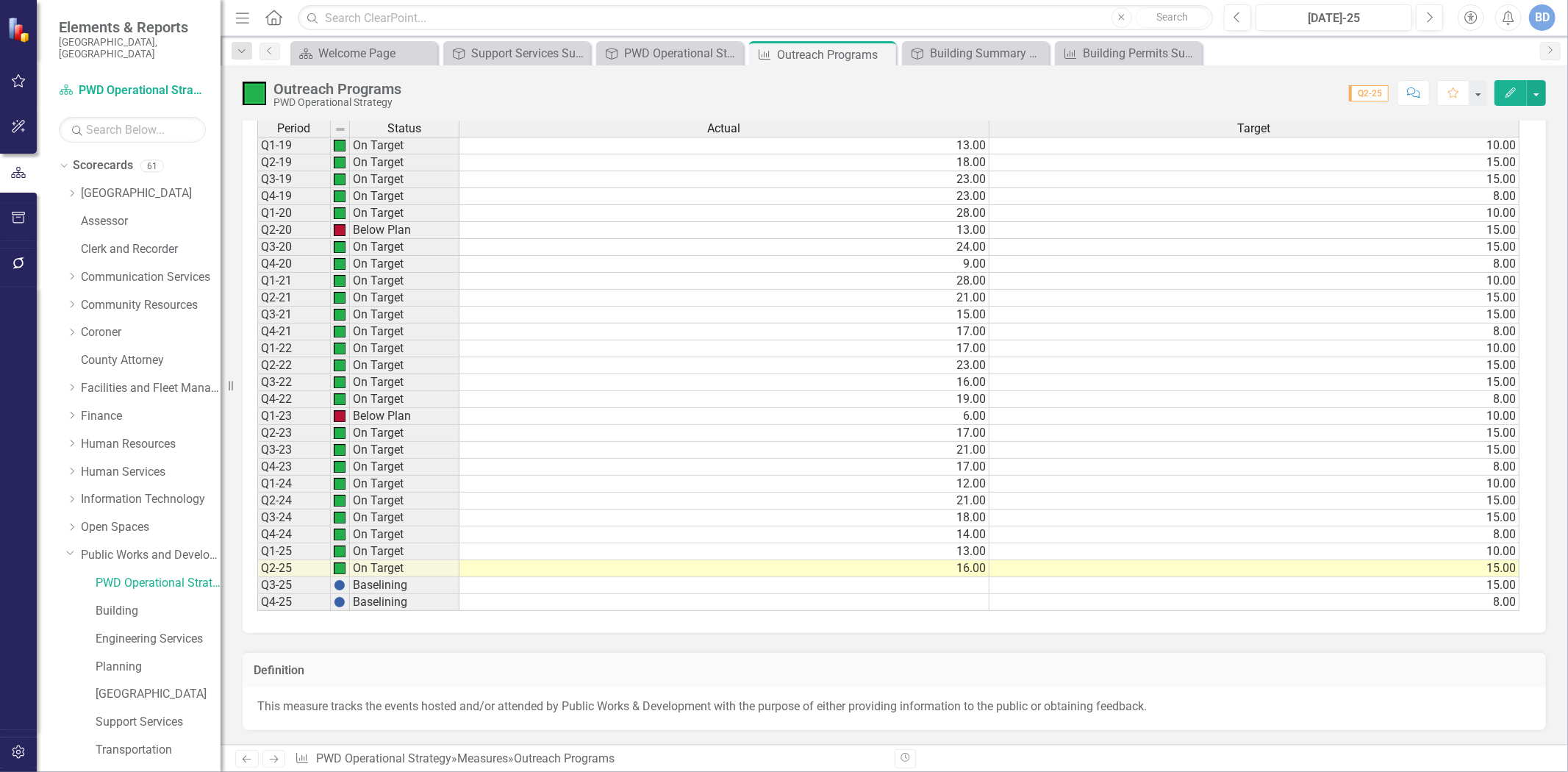
click at [295, 707] on p "This measure tracks the events hosted and/or attended by Public Works & Develop…" at bounding box center [893, 707] width 1274 height 17
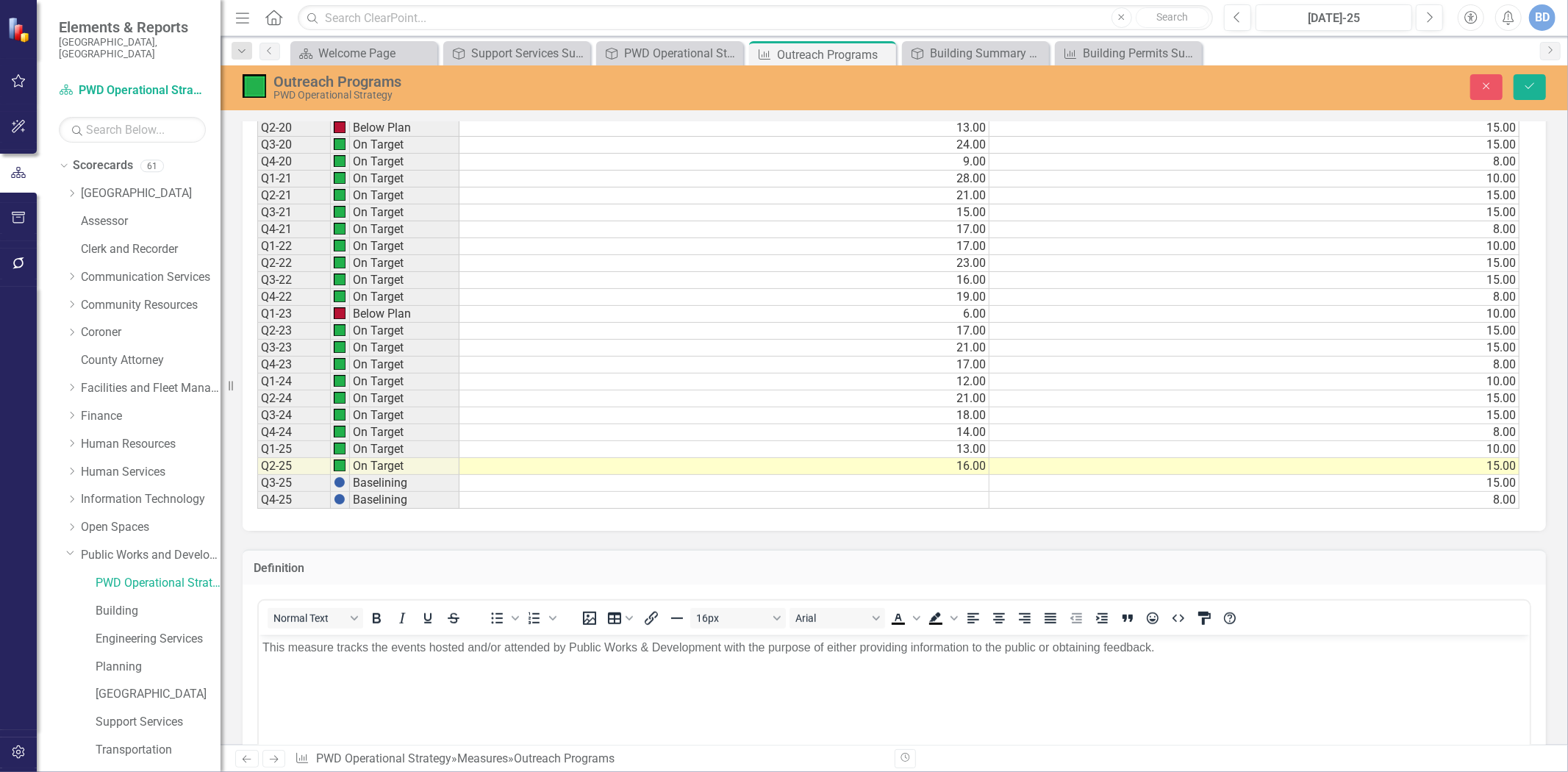
scroll to position [1108, 0]
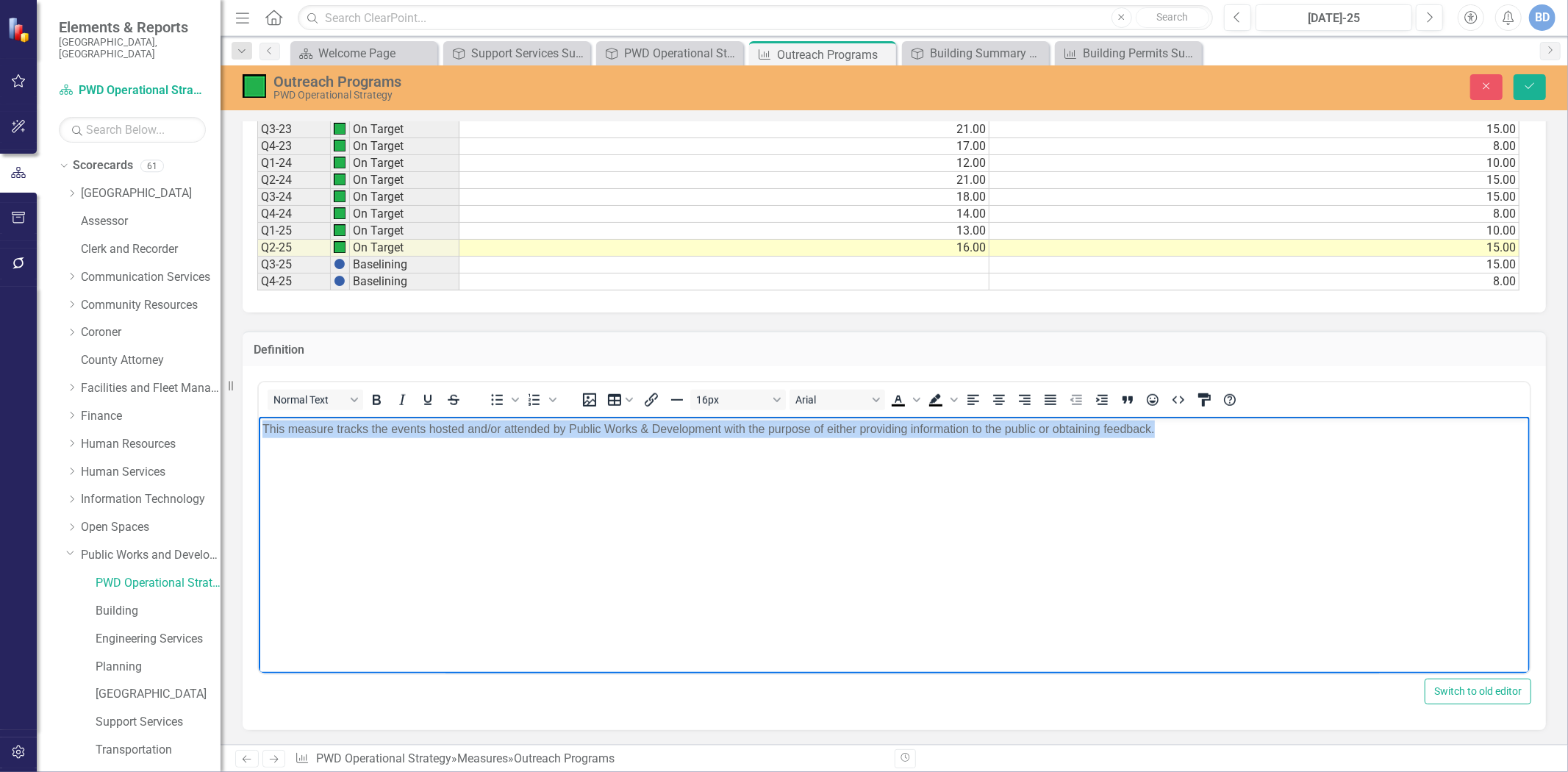
drag, startPoint x: 258, startPoint y: 431, endPoint x: 1174, endPoint y: 470, distance: 916.8
click at [1174, 470] on body "This measure tracks the events hosted and/or attended by Public Works & Develop…" at bounding box center [893, 527] width 1271 height 221
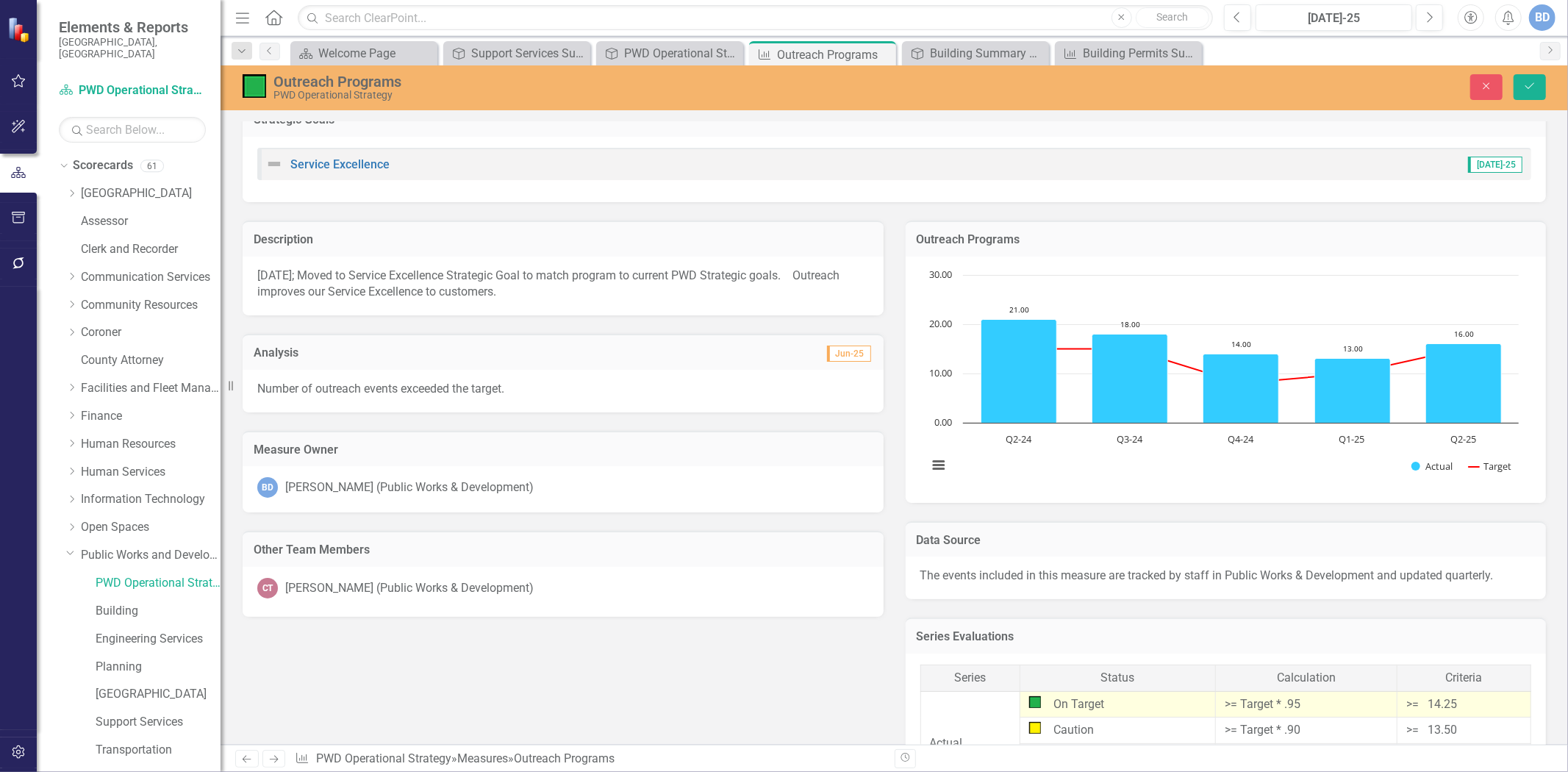
scroll to position [0, 0]
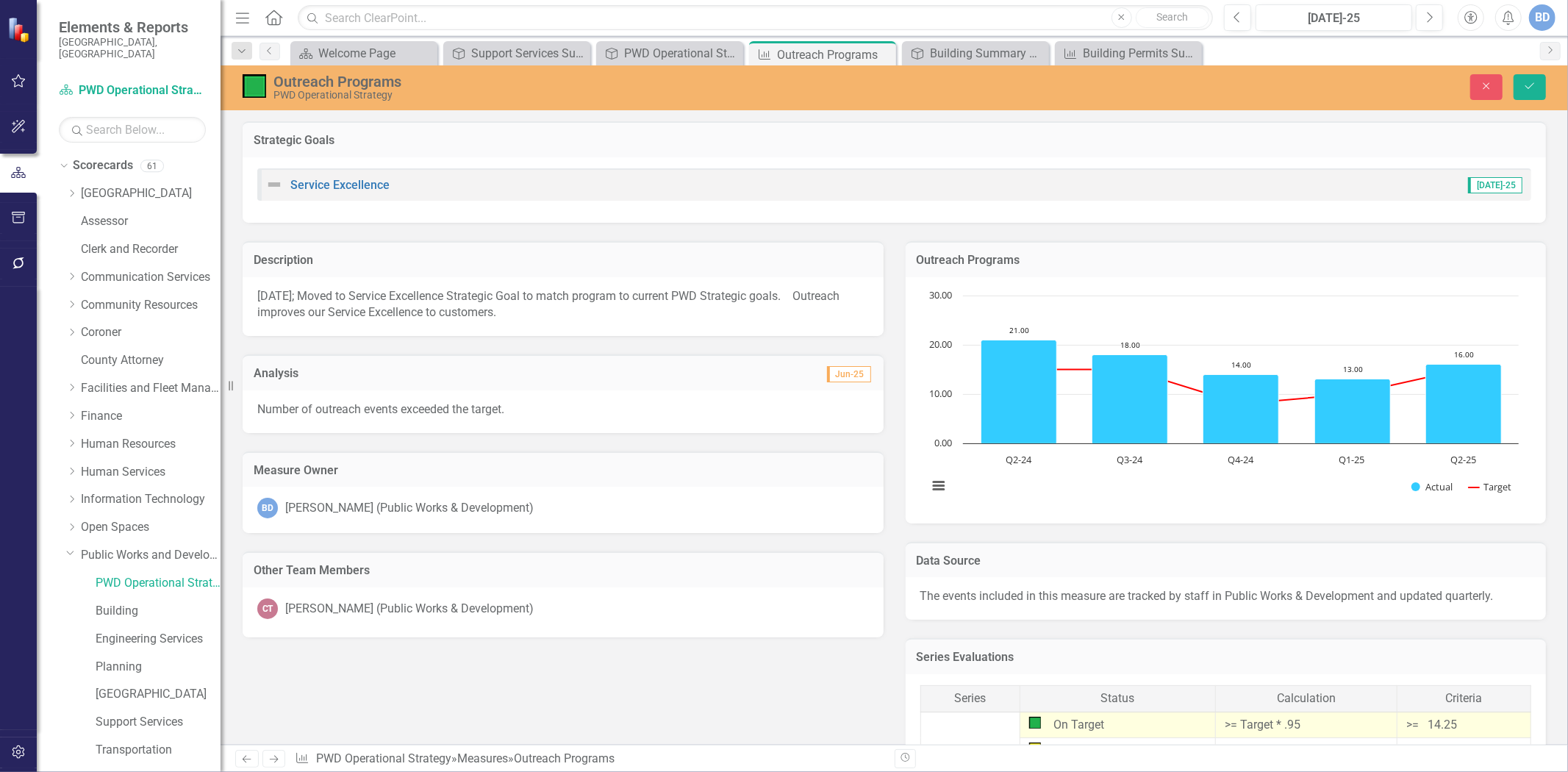
click at [269, 298] on p "10-27-20; Moved to Service Excellence Strategic Goal to match program to curren…" at bounding box center [562, 306] width 612 height 34
click at [269, 297] on p "10-27-20; Moved to Service Excellence Strategic Goal to match program to curren…" at bounding box center [562, 306] width 612 height 34
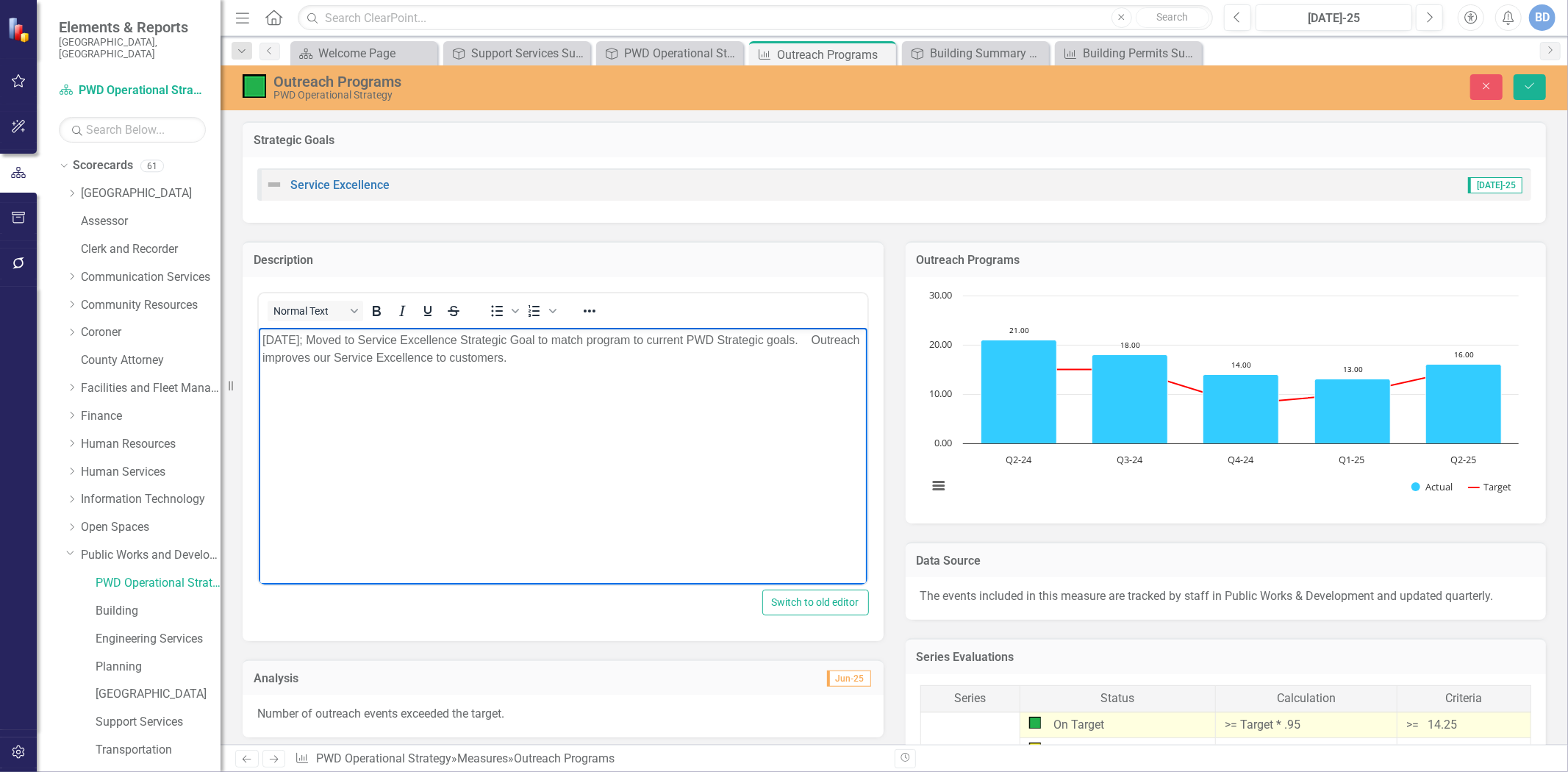
drag, startPoint x: 265, startPoint y: 336, endPoint x: 648, endPoint y: 364, distance: 384.0
click at [665, 359] on p "10-27-20; Moved to Service Excellence Strategic Goal to match program to curren…" at bounding box center [562, 348] width 601 height 35
paste body "Rich Text Area. Press ALT-0 for help."
click at [267, 338] on p "1This measure tracks the events hosted and/or attended by Public Works & Develo…" at bounding box center [562, 348] width 601 height 35
drag, startPoint x: 1526, startPoint y: 86, endPoint x: 1406, endPoint y: 185, distance: 155.6
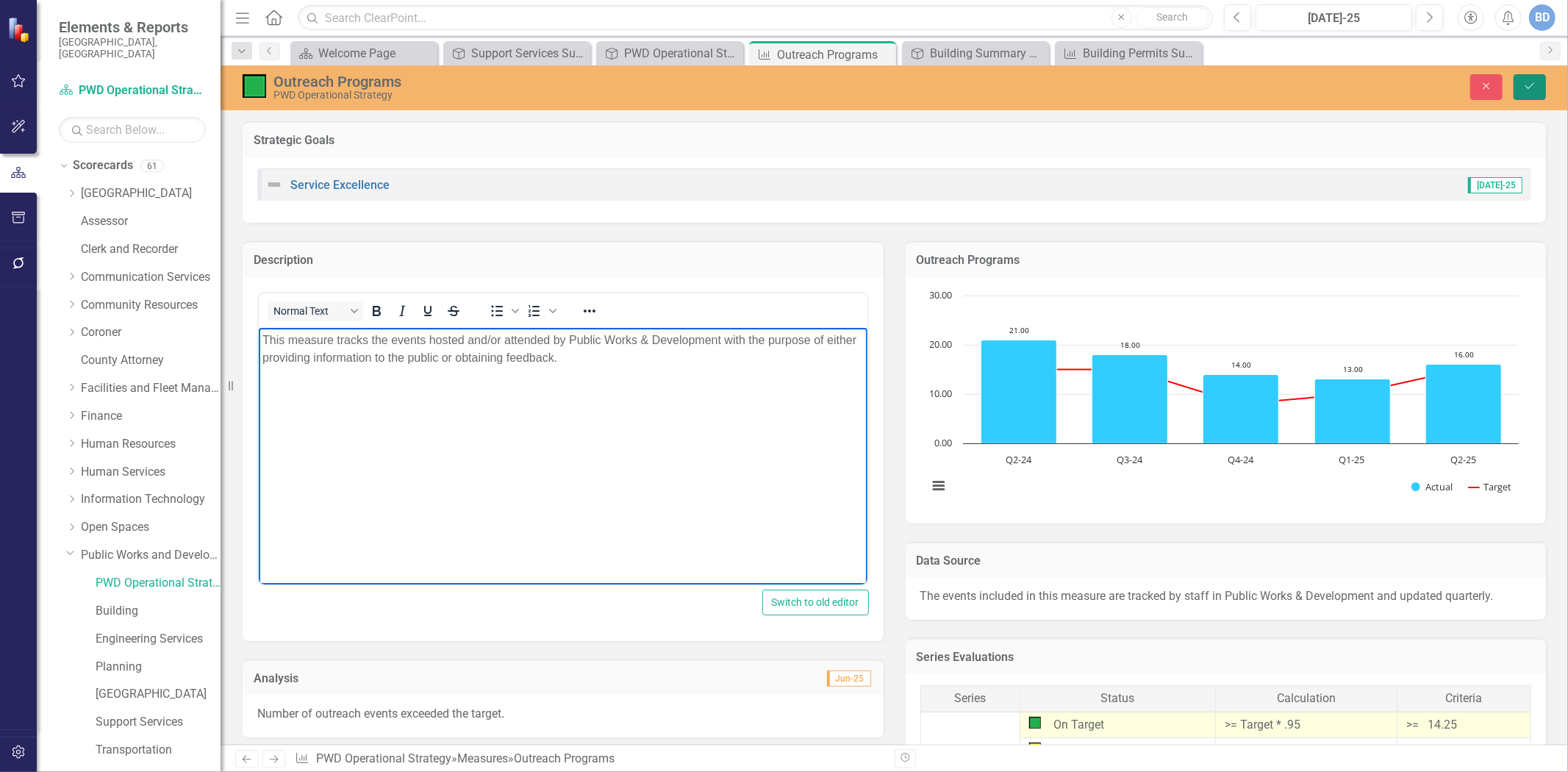
click at [1526, 86] on icon "Save" at bounding box center [1530, 86] width 13 height 10
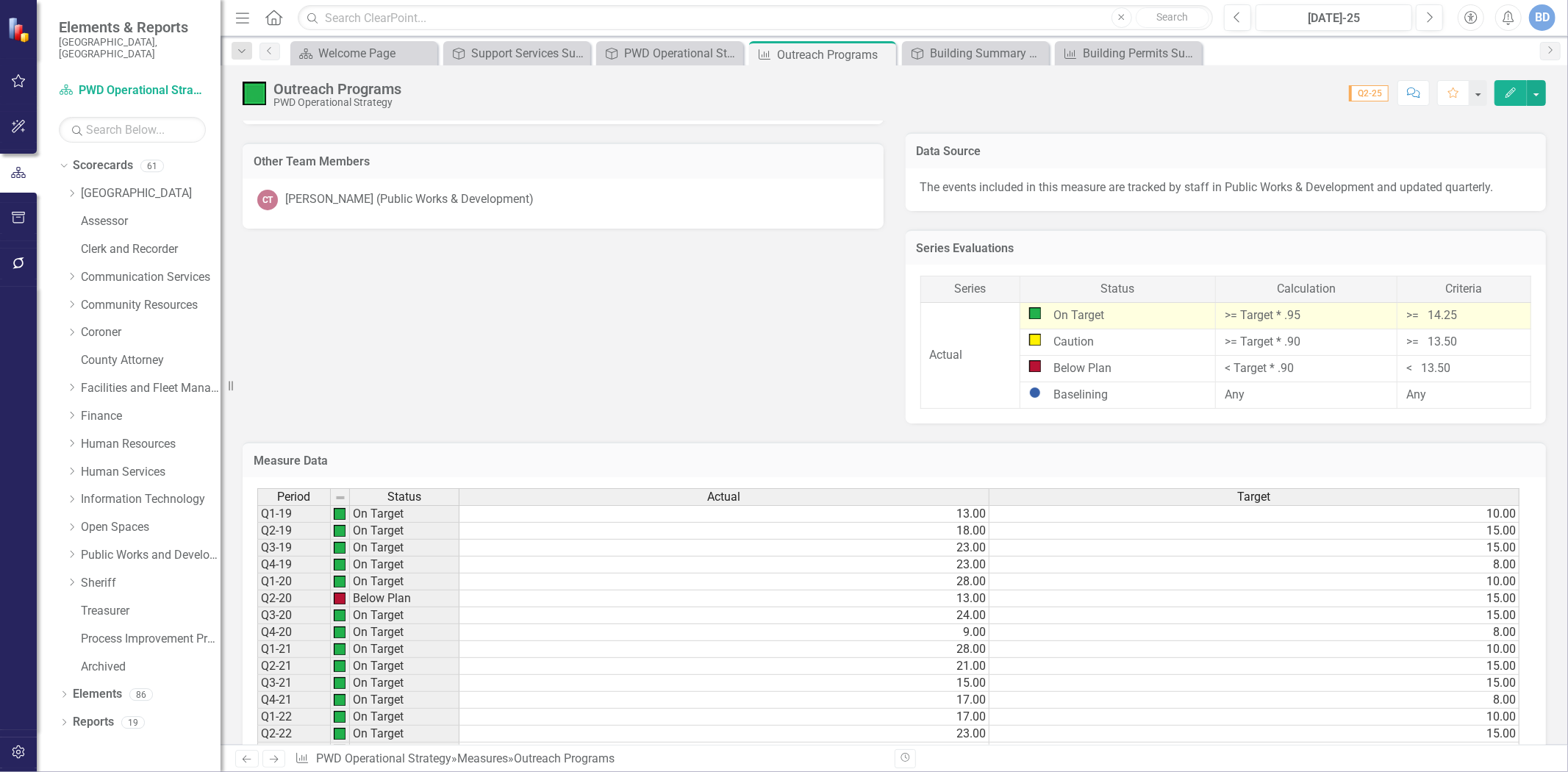
scroll to position [785, 0]
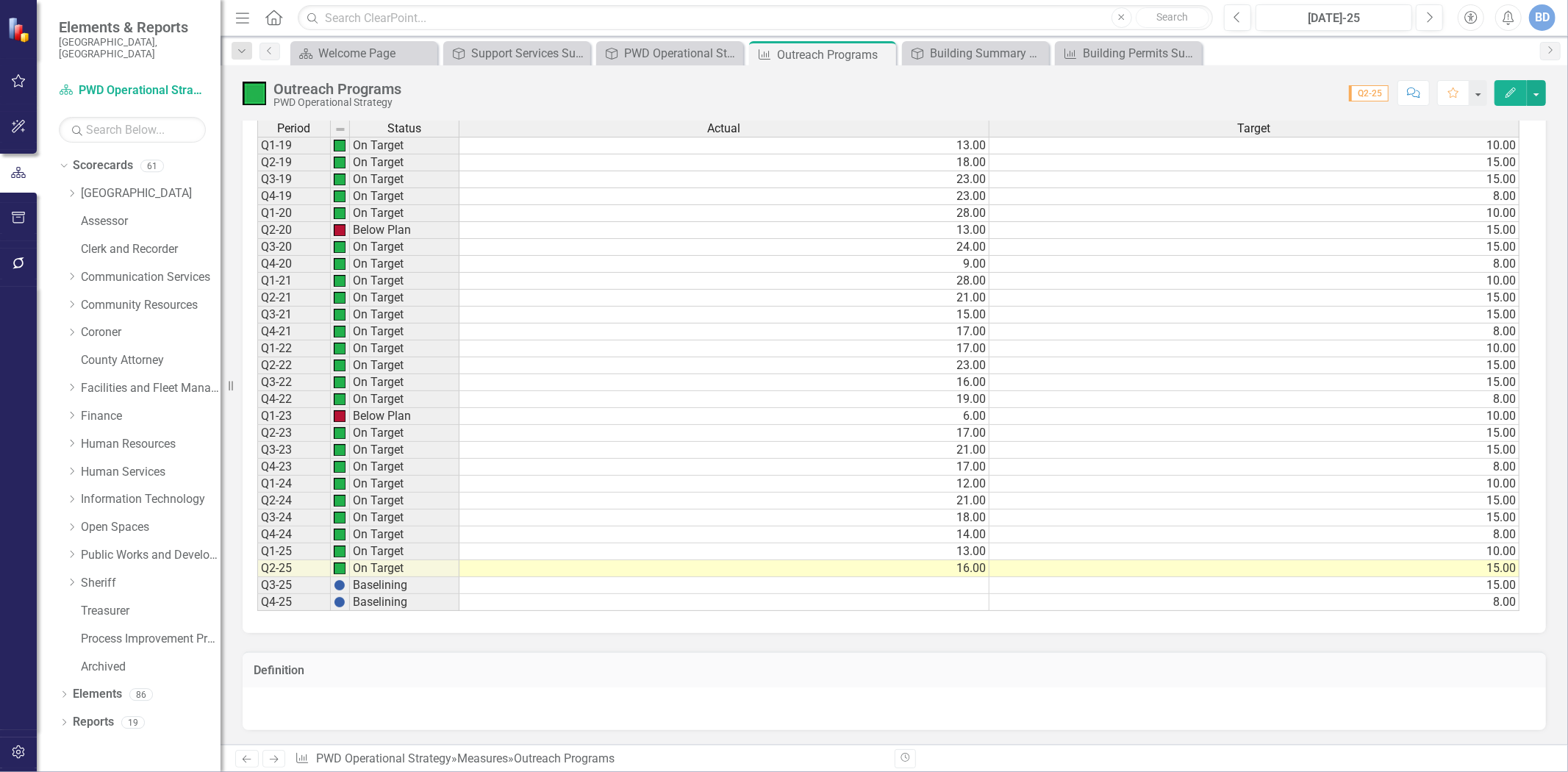
click at [284, 717] on div at bounding box center [894, 709] width 1303 height 43
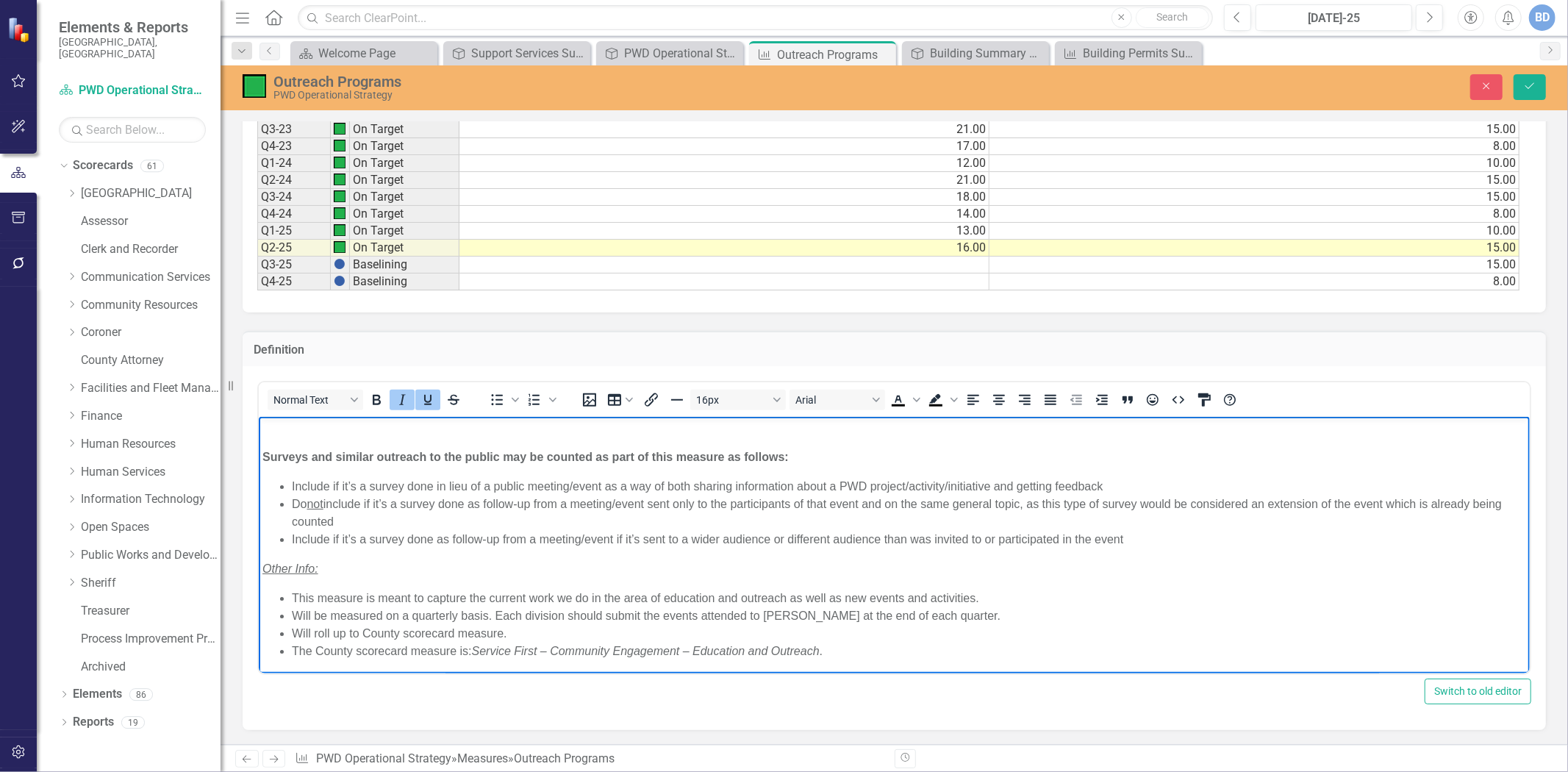
click at [262, 571] on u "Other Info:" at bounding box center [289, 568] width 56 height 12
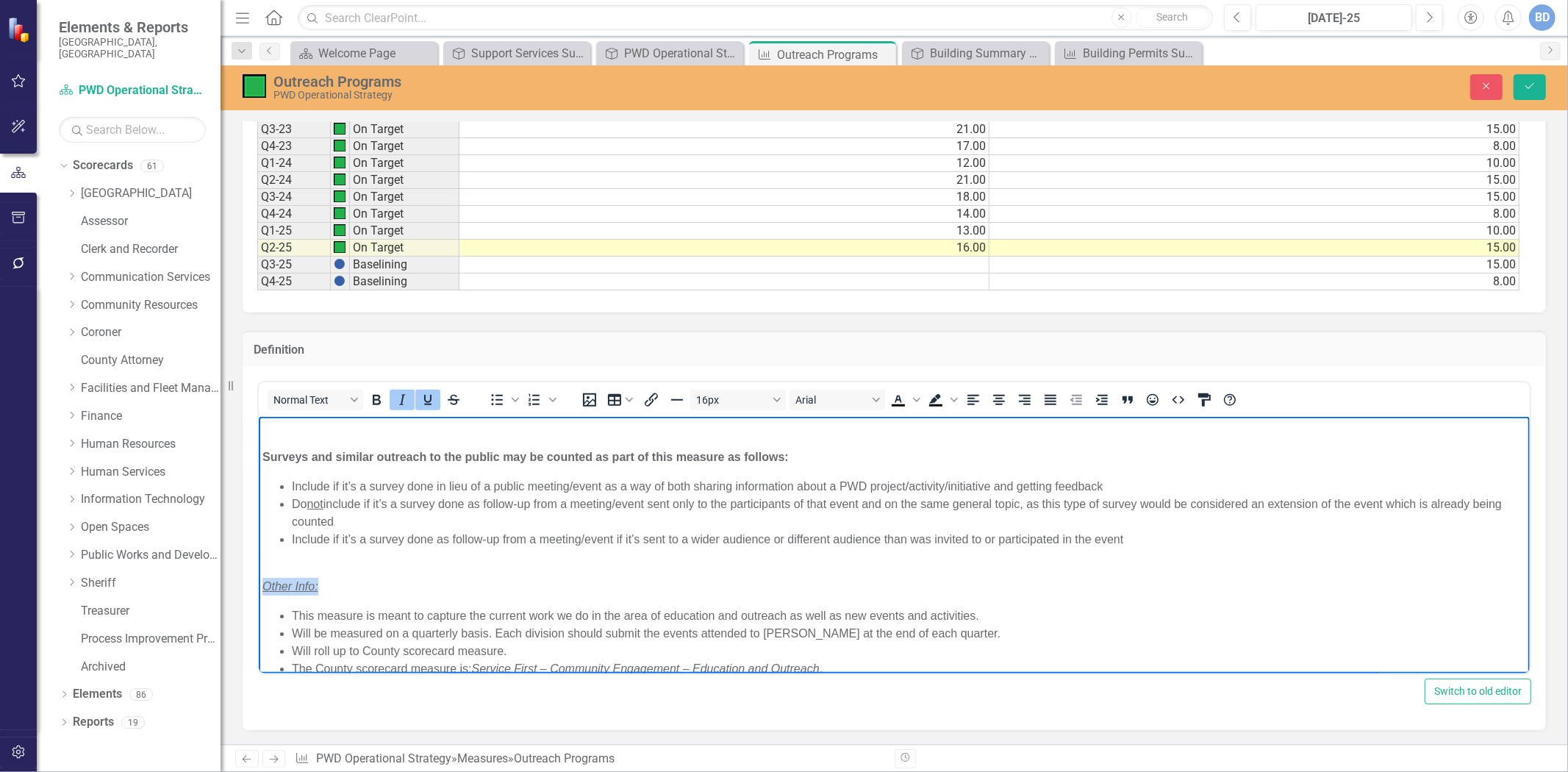
drag, startPoint x: 264, startPoint y: 591, endPoint x: 322, endPoint y: 578, distance: 59.4
click at [322, 578] on p "Other Info:" at bounding box center [893, 578] width 1264 height 35
click at [406, 398] on icon "Italic" at bounding box center [402, 400] width 18 height 18
drag, startPoint x: 483, startPoint y: 578, endPoint x: 510, endPoint y: 594, distance: 31.4
click at [483, 578] on p "Other Info:" at bounding box center [893, 578] width 1264 height 35
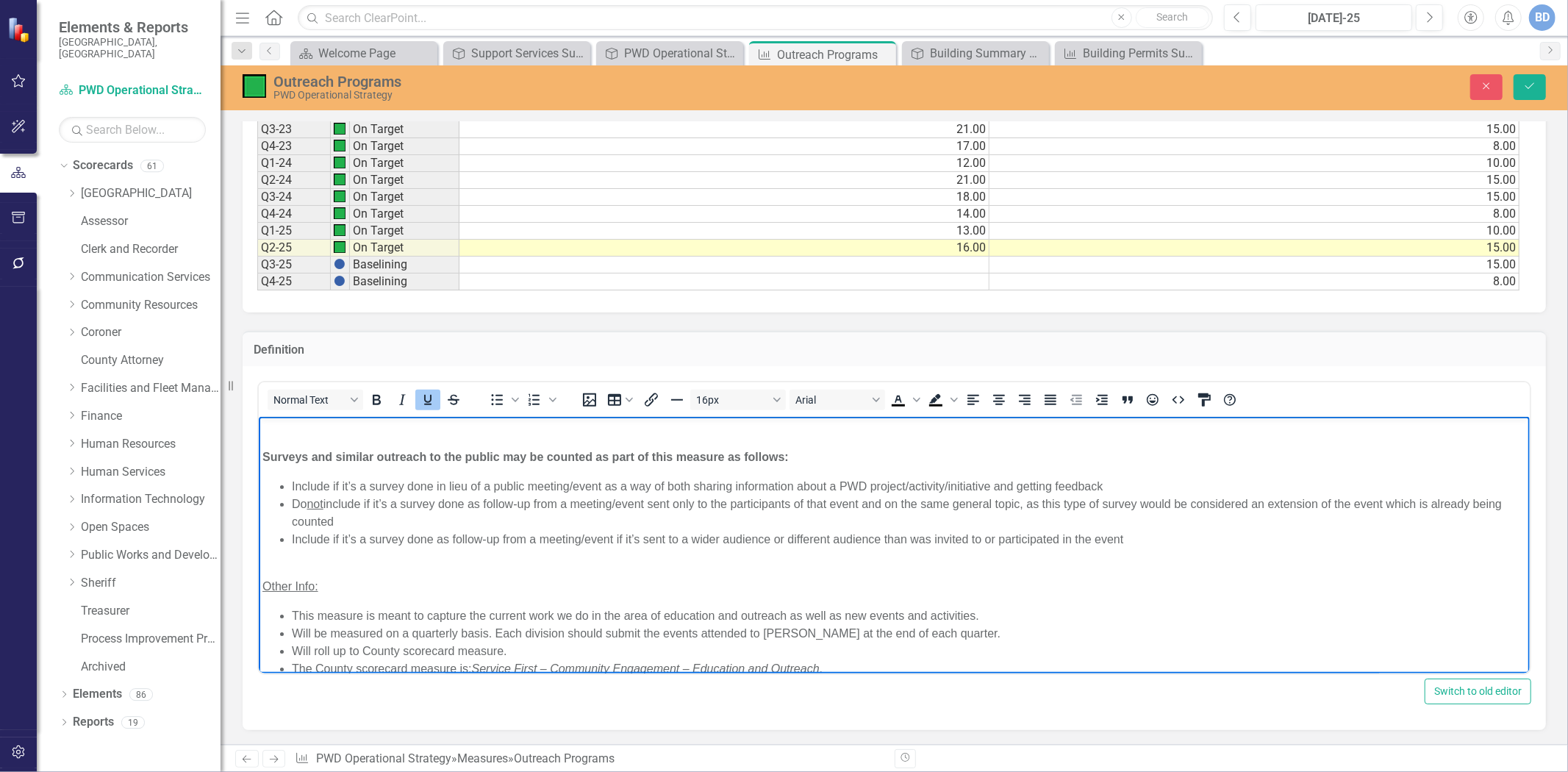
click at [514, 579] on p "Other Info:" at bounding box center [893, 578] width 1264 height 35
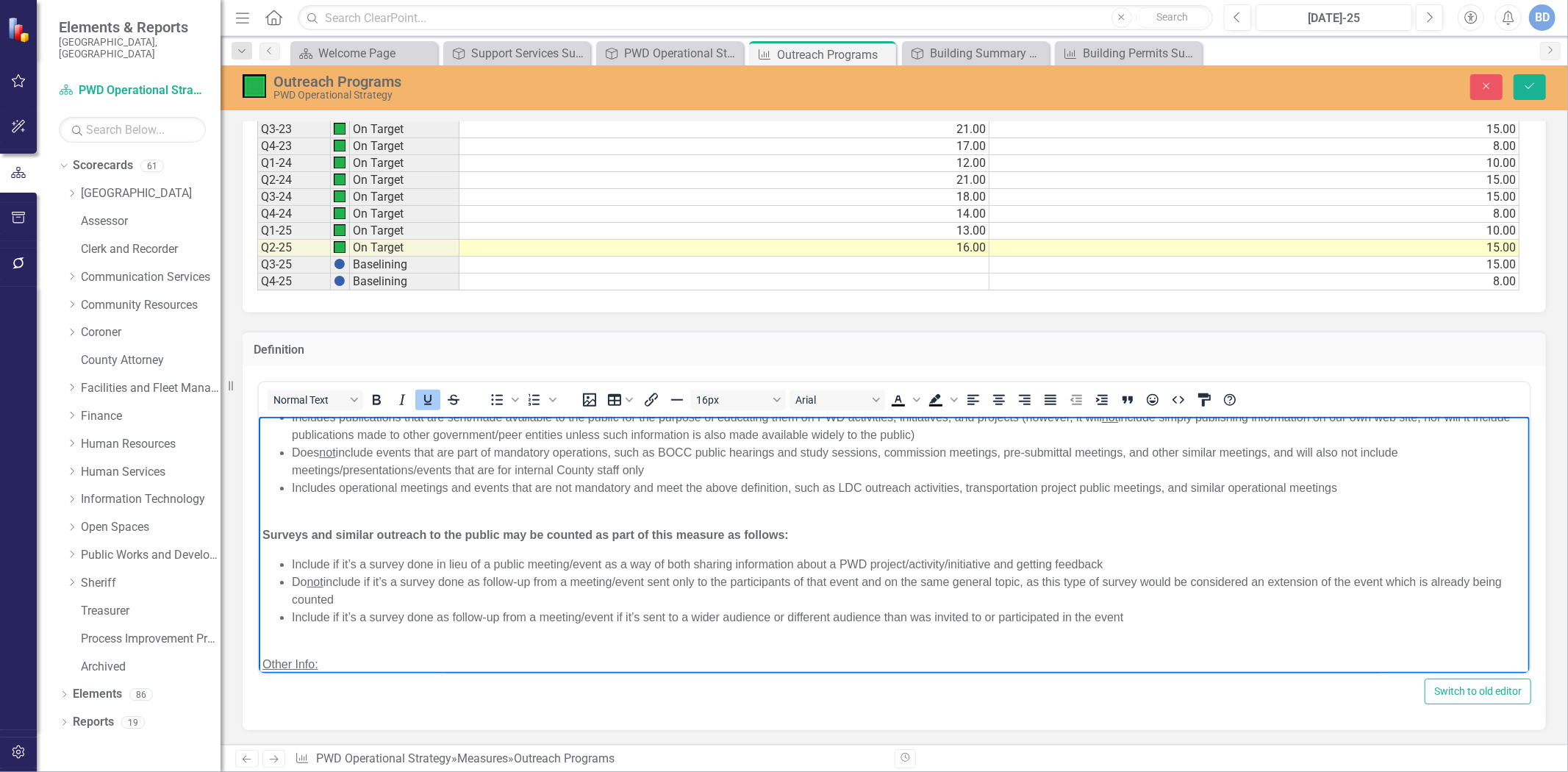
scroll to position [0, 0]
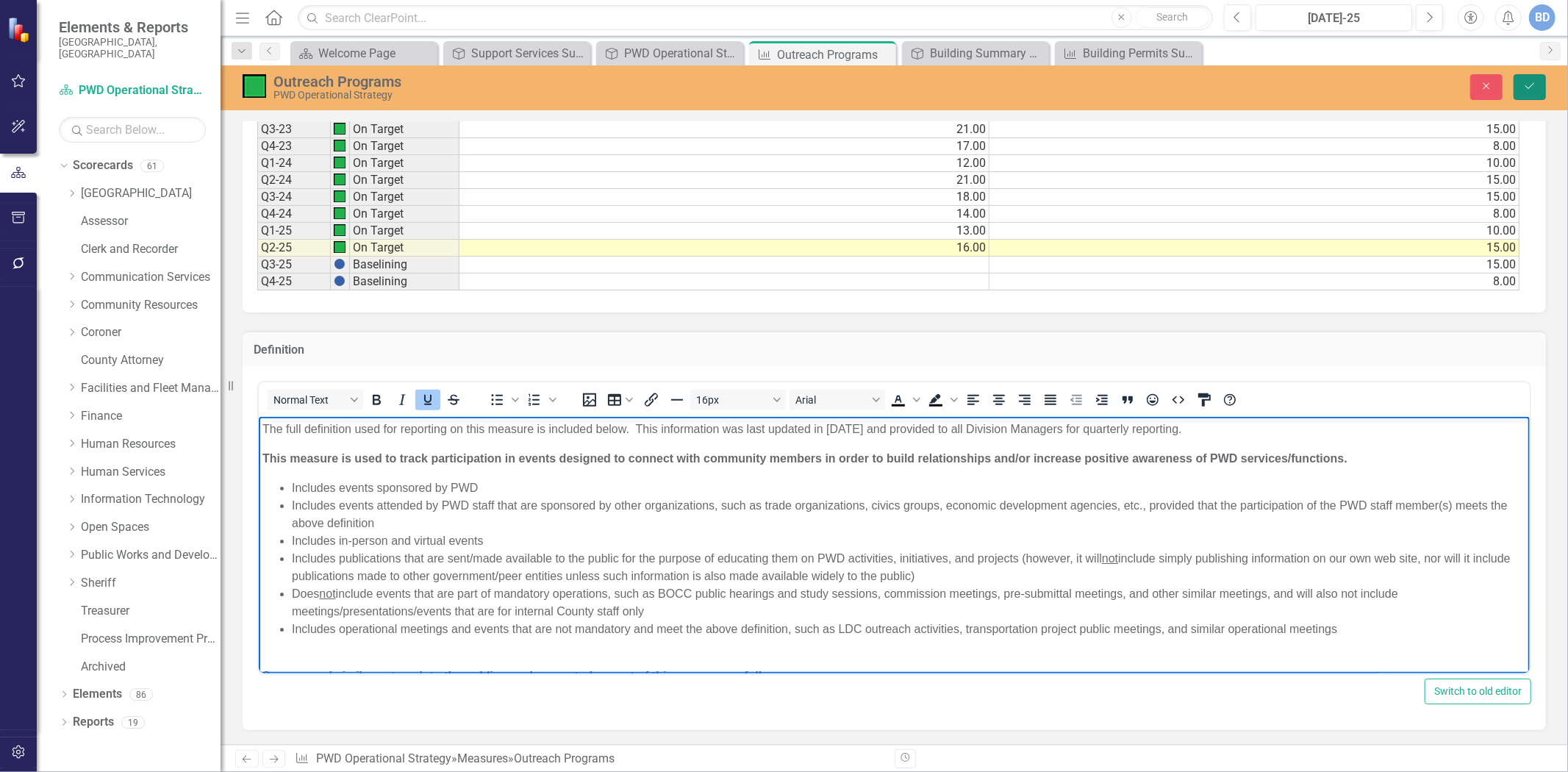
click at [1533, 82] on icon "Save" at bounding box center [1530, 86] width 13 height 10
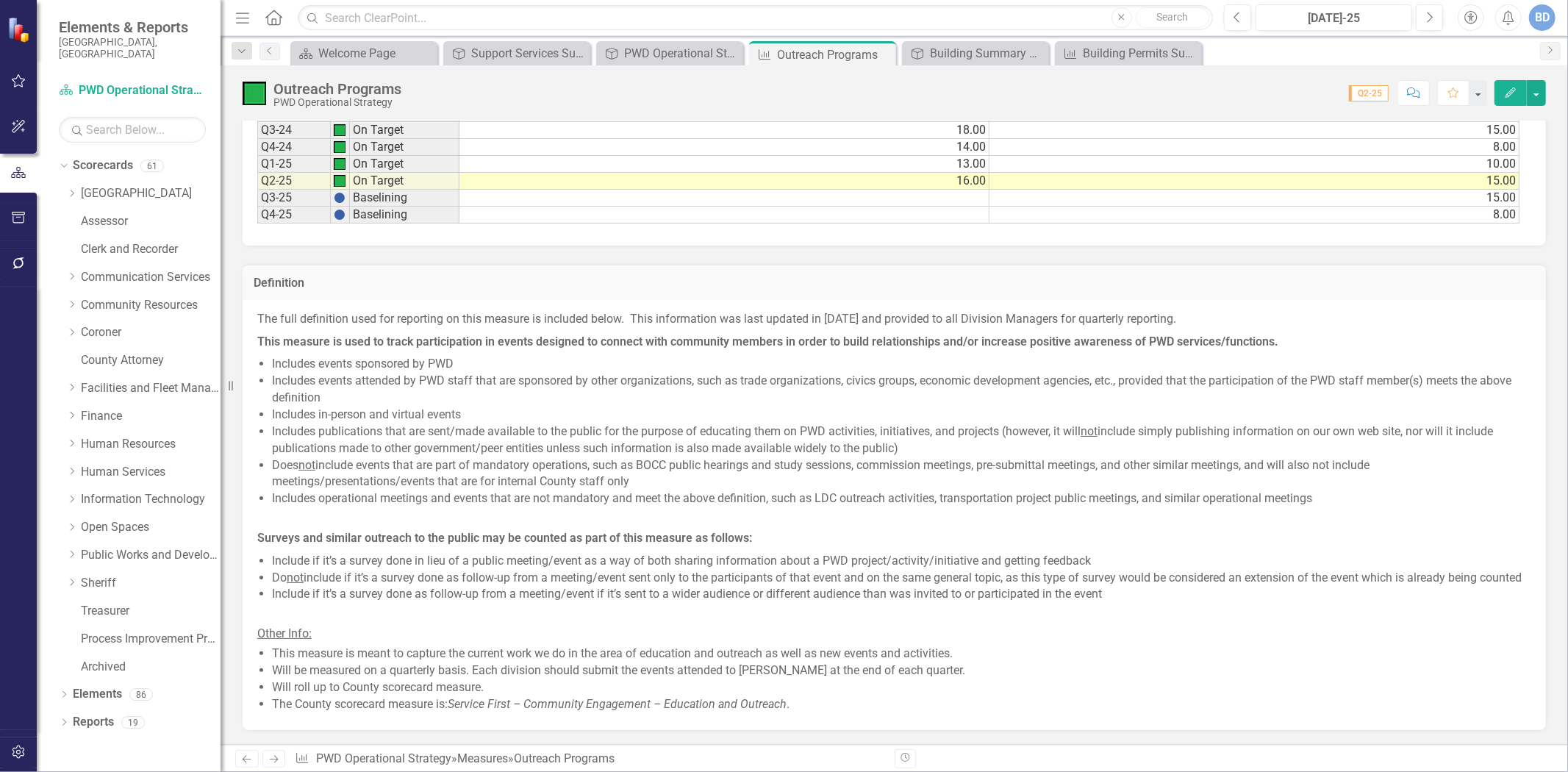
scroll to position [1190, 0]
click at [1142, 311] on p "The full definition used for reporting on this measure is included below. This …" at bounding box center [893, 321] width 1274 height 20
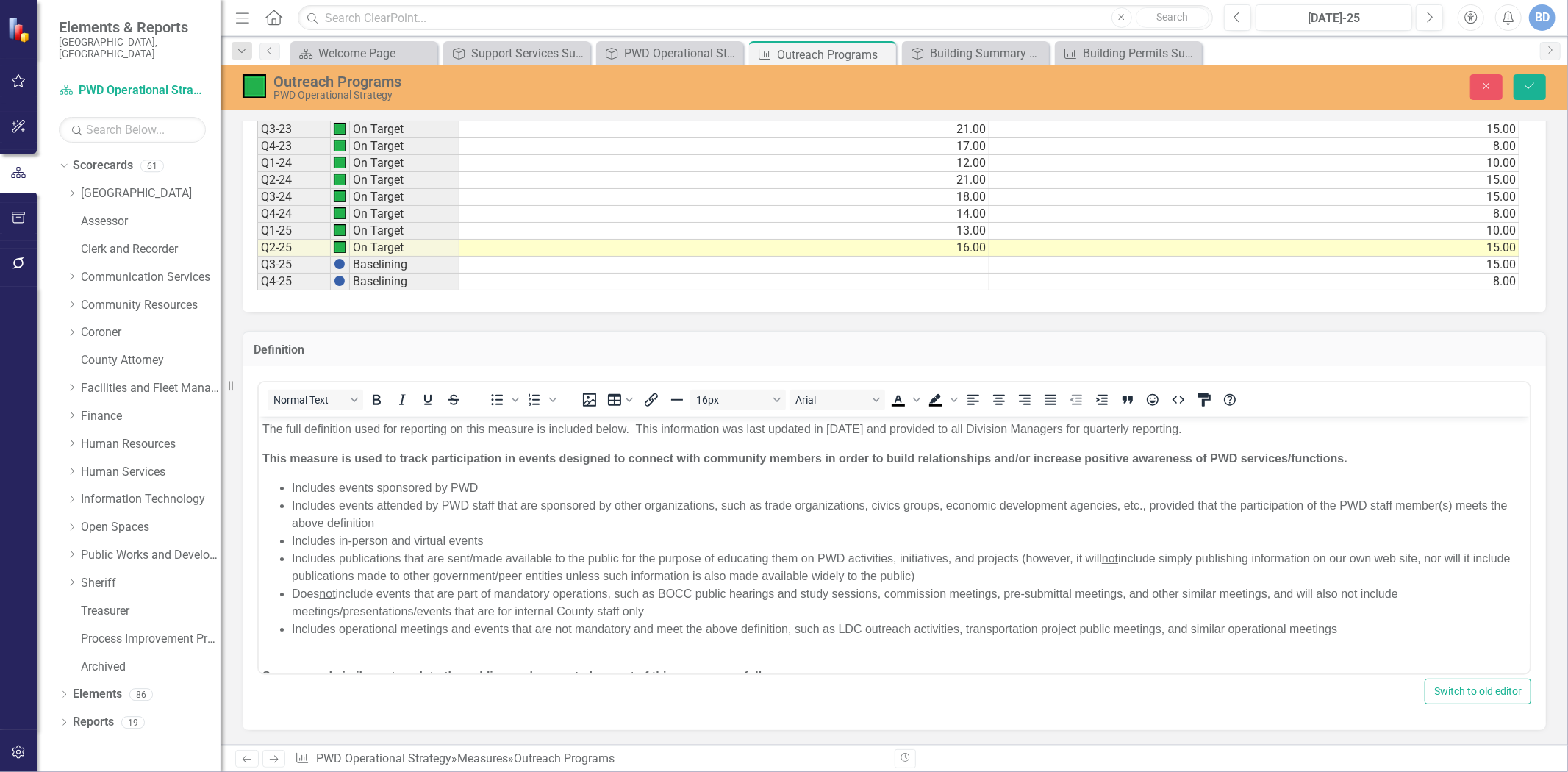
scroll to position [0, 0]
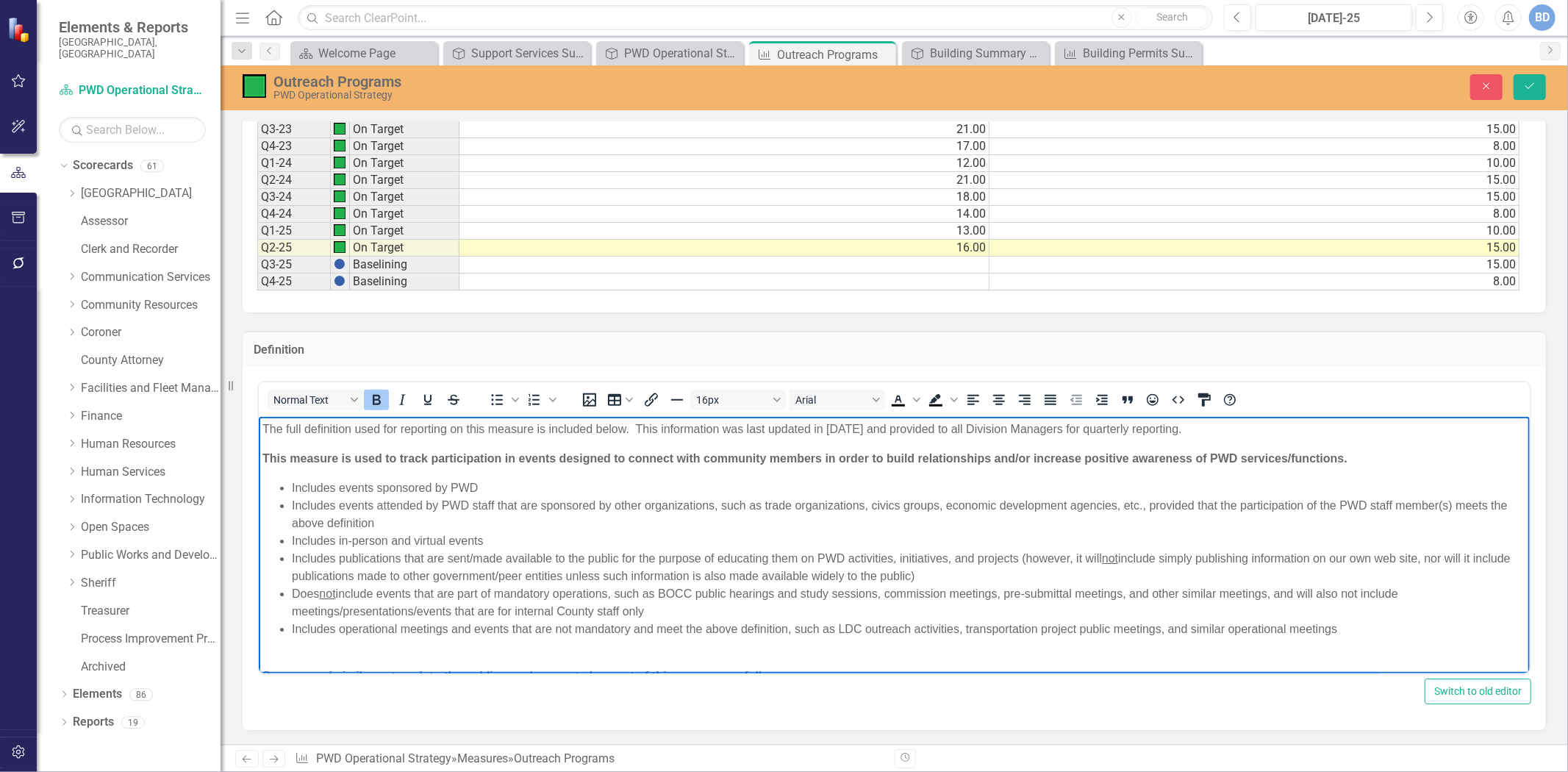
click at [262, 456] on strong "This measure is used to track participation in events designed to connect with …" at bounding box center [804, 458] width 1086 height 12
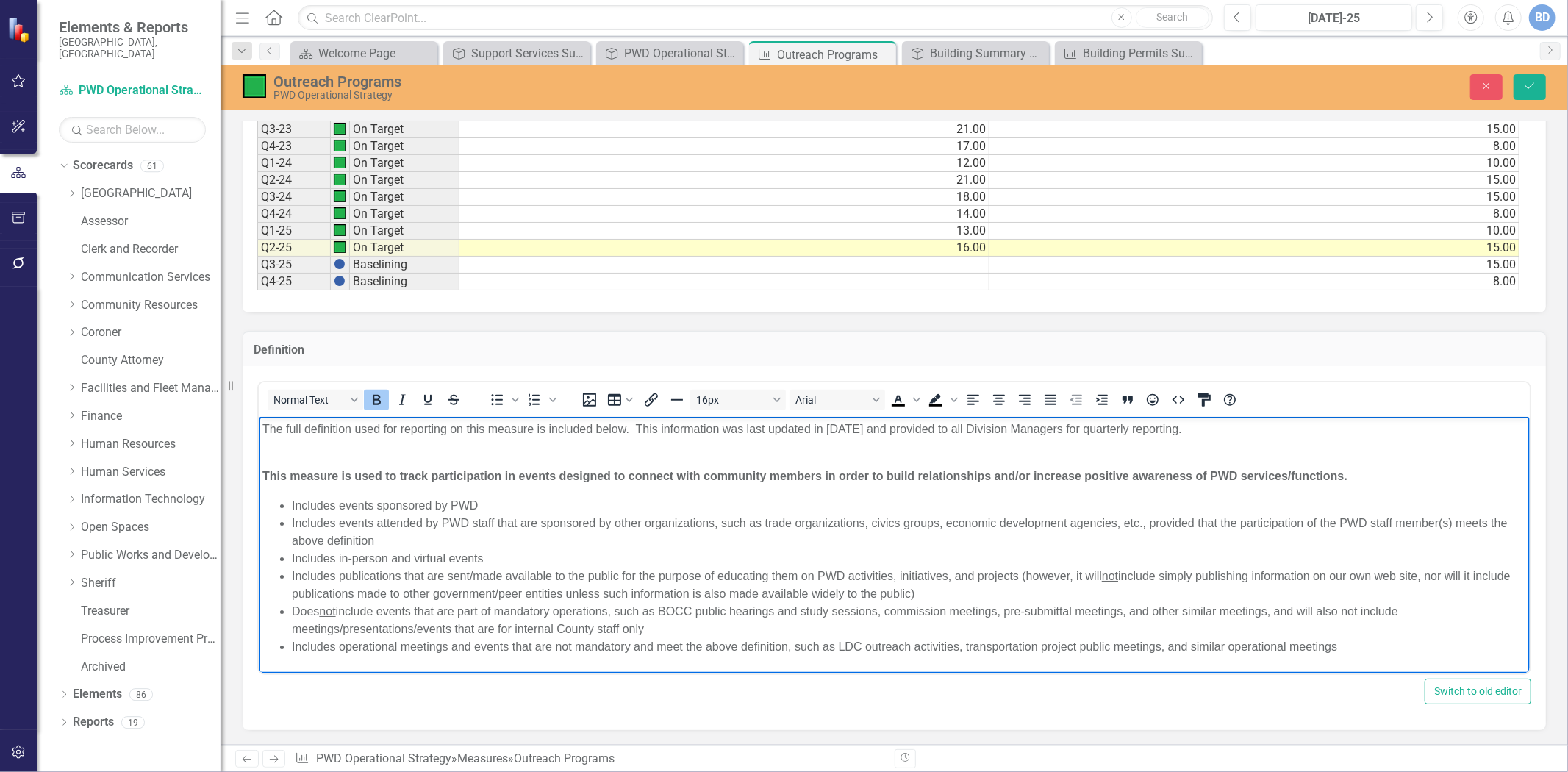
click at [1529, 82] on icon "Save" at bounding box center [1530, 86] width 13 height 10
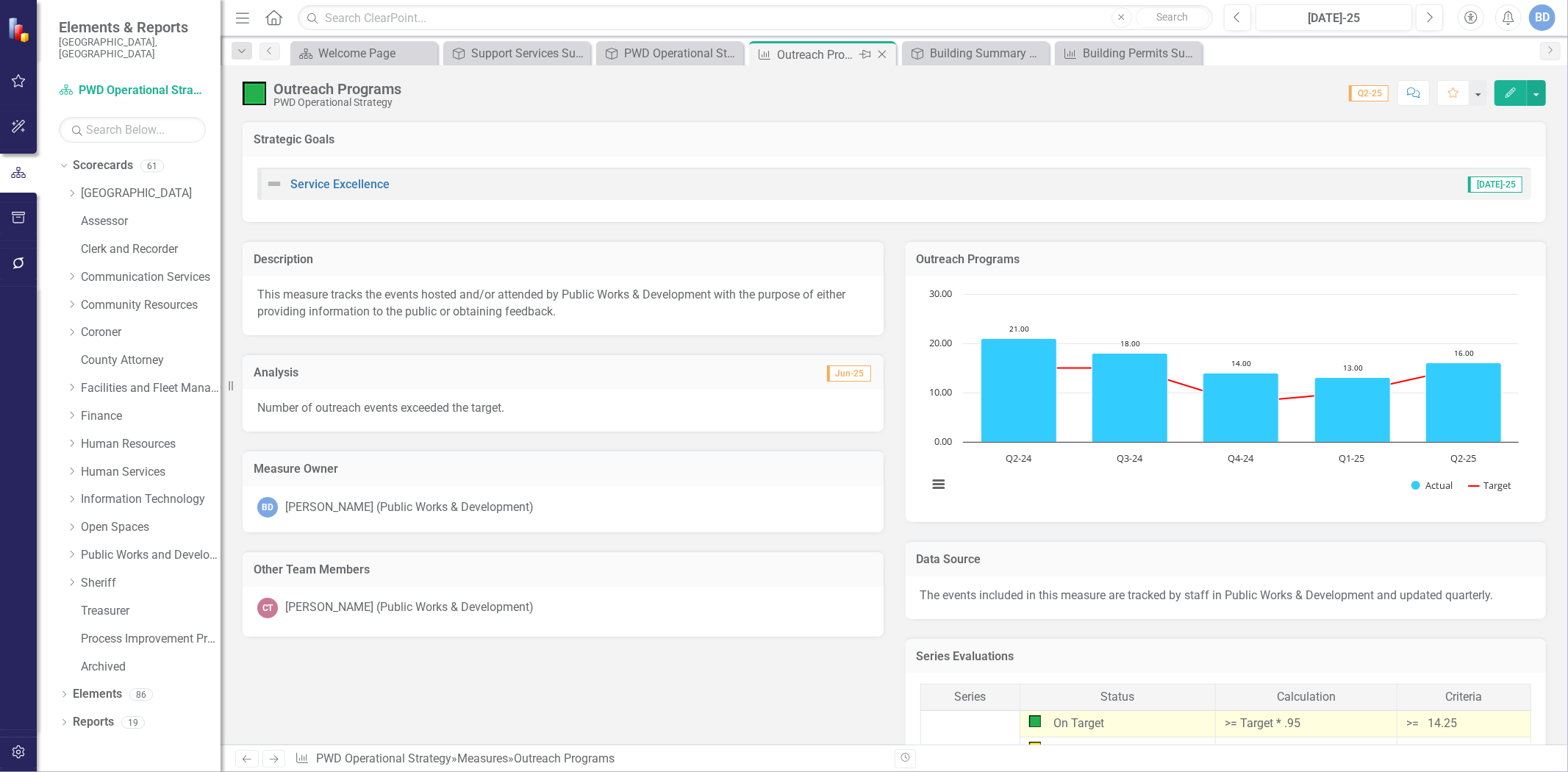
click at [882, 50] on icon "Close" at bounding box center [882, 54] width 14 height 11
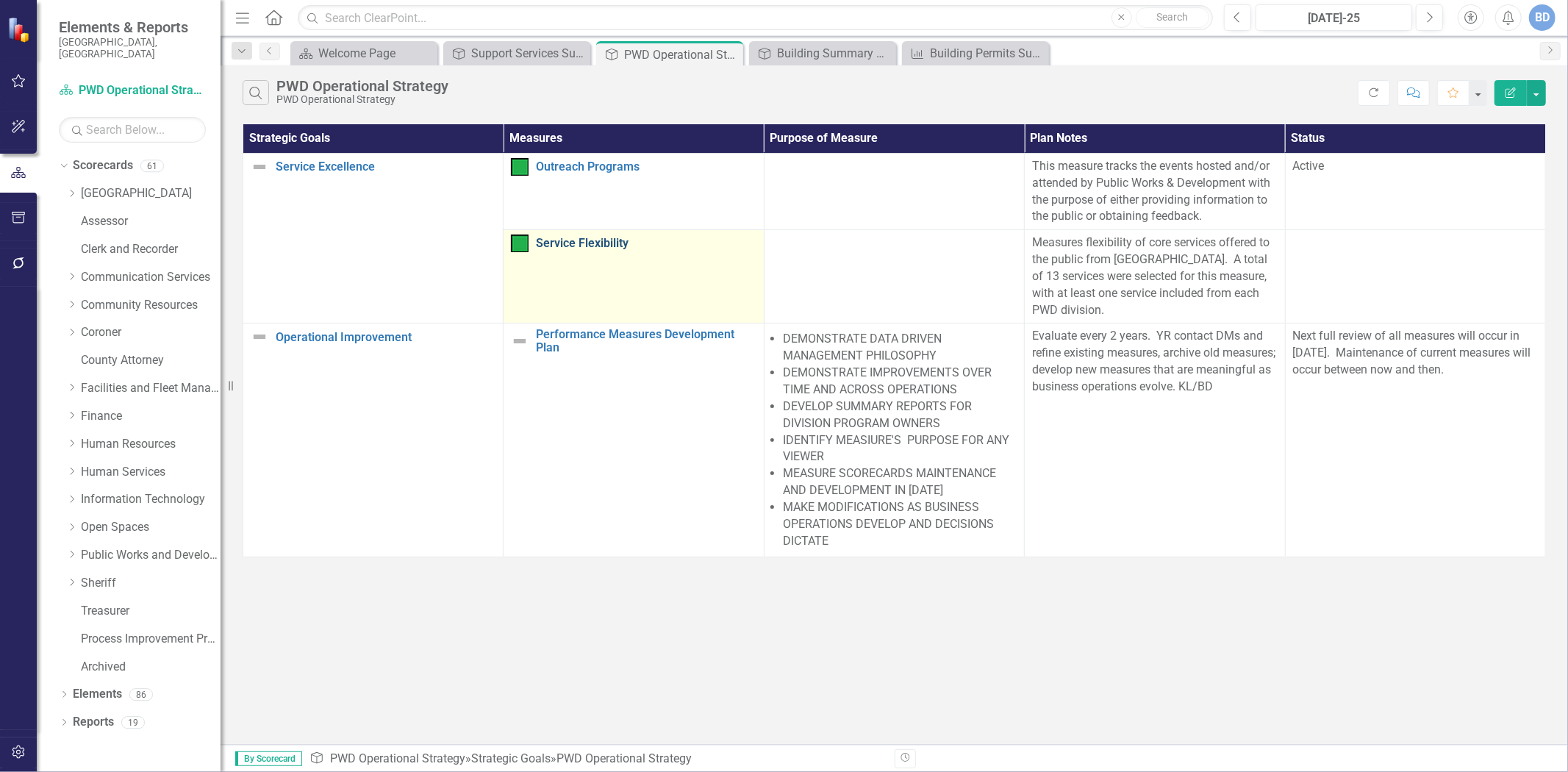
click at [603, 240] on link "Service Flexibility" at bounding box center [645, 244] width 220 height 13
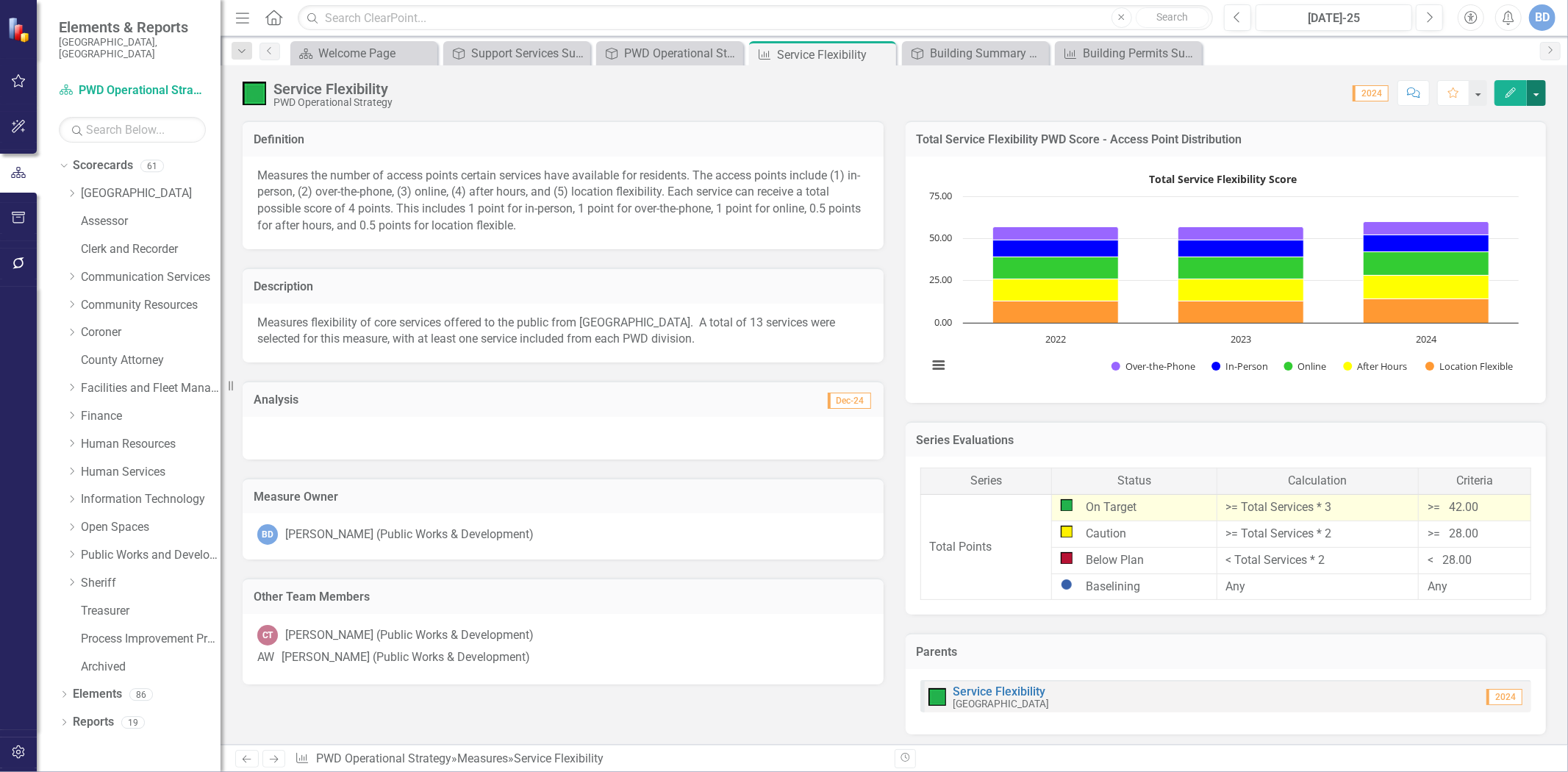
click at [1538, 98] on button "button" at bounding box center [1537, 92] width 19 height 26
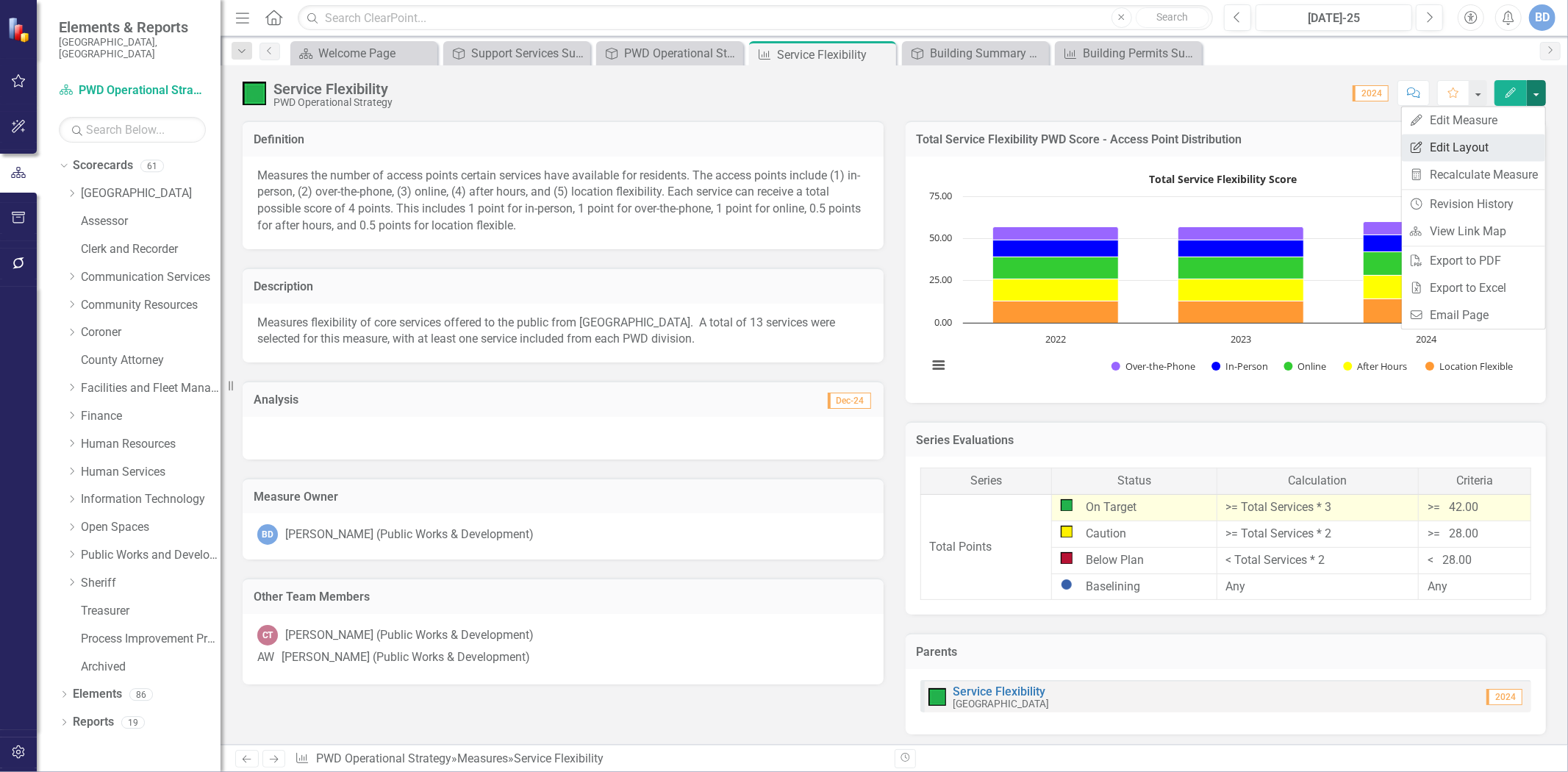
click at [1442, 151] on link "Edit Report Edit Layout" at bounding box center [1474, 148] width 144 height 28
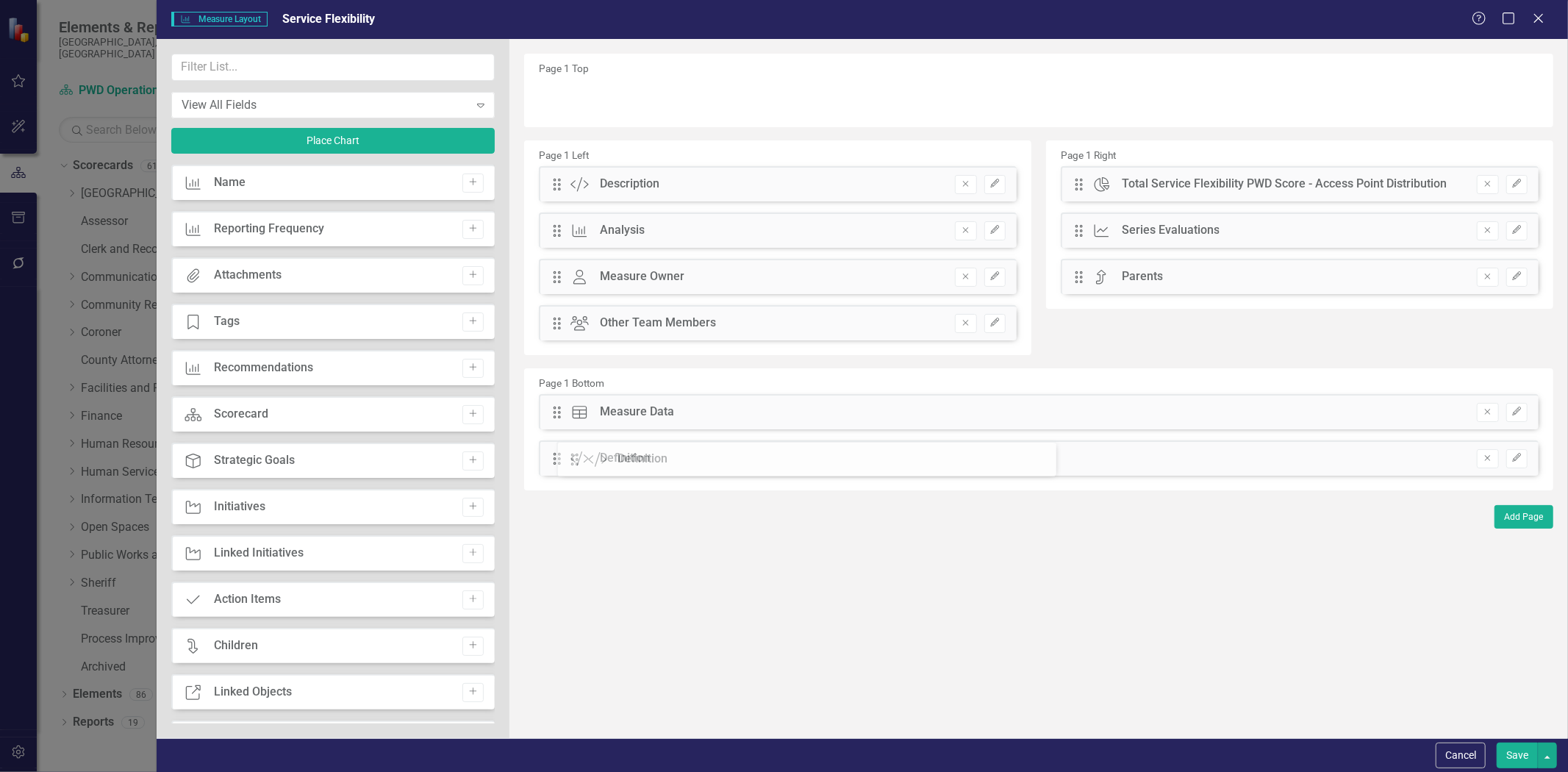
drag, startPoint x: 555, startPoint y: 185, endPoint x: 583, endPoint y: 460, distance: 276.4
click at [1522, 755] on button "Save" at bounding box center [1517, 756] width 41 height 26
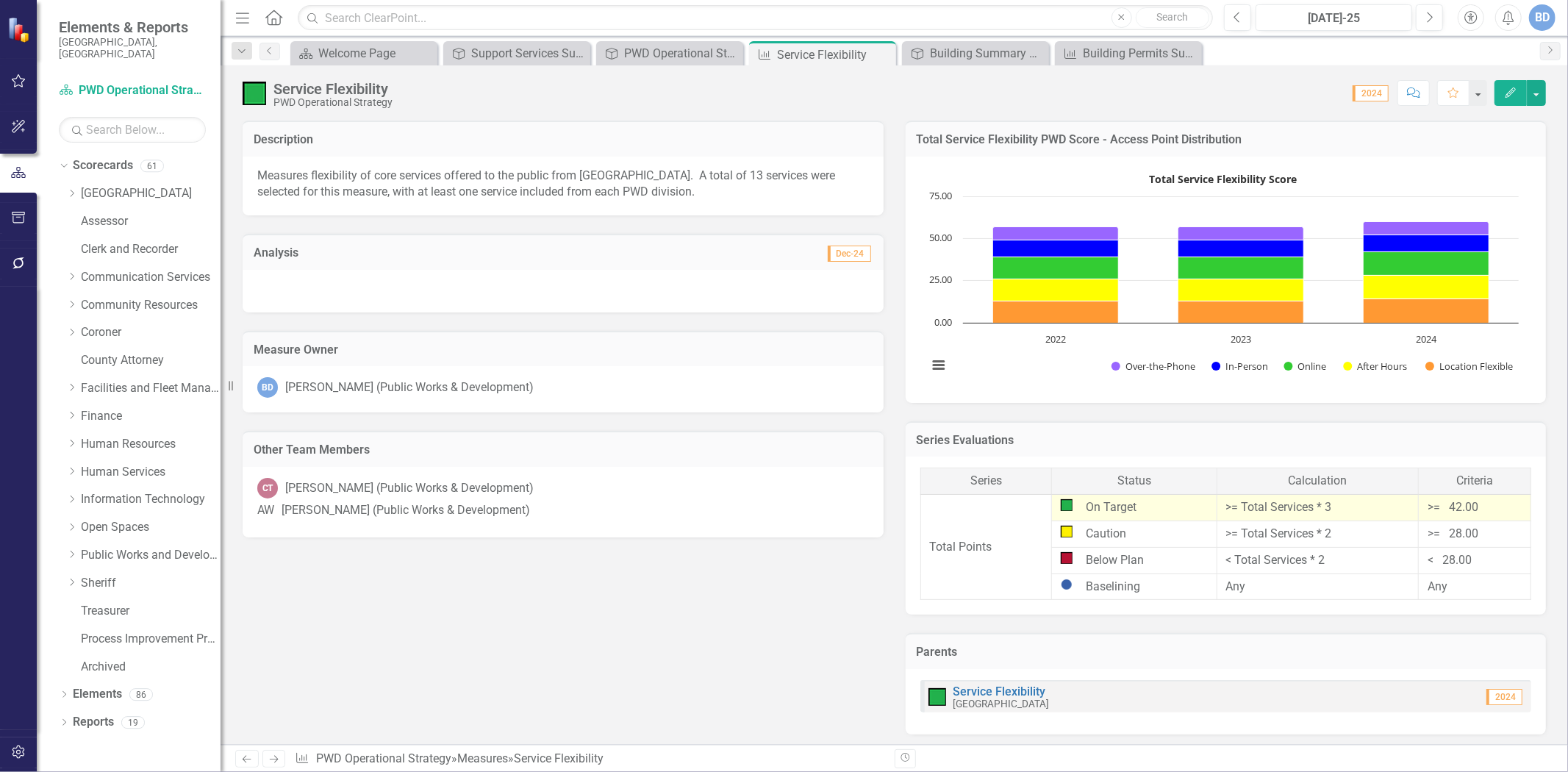
click at [581, 293] on div at bounding box center [563, 291] width 641 height 43
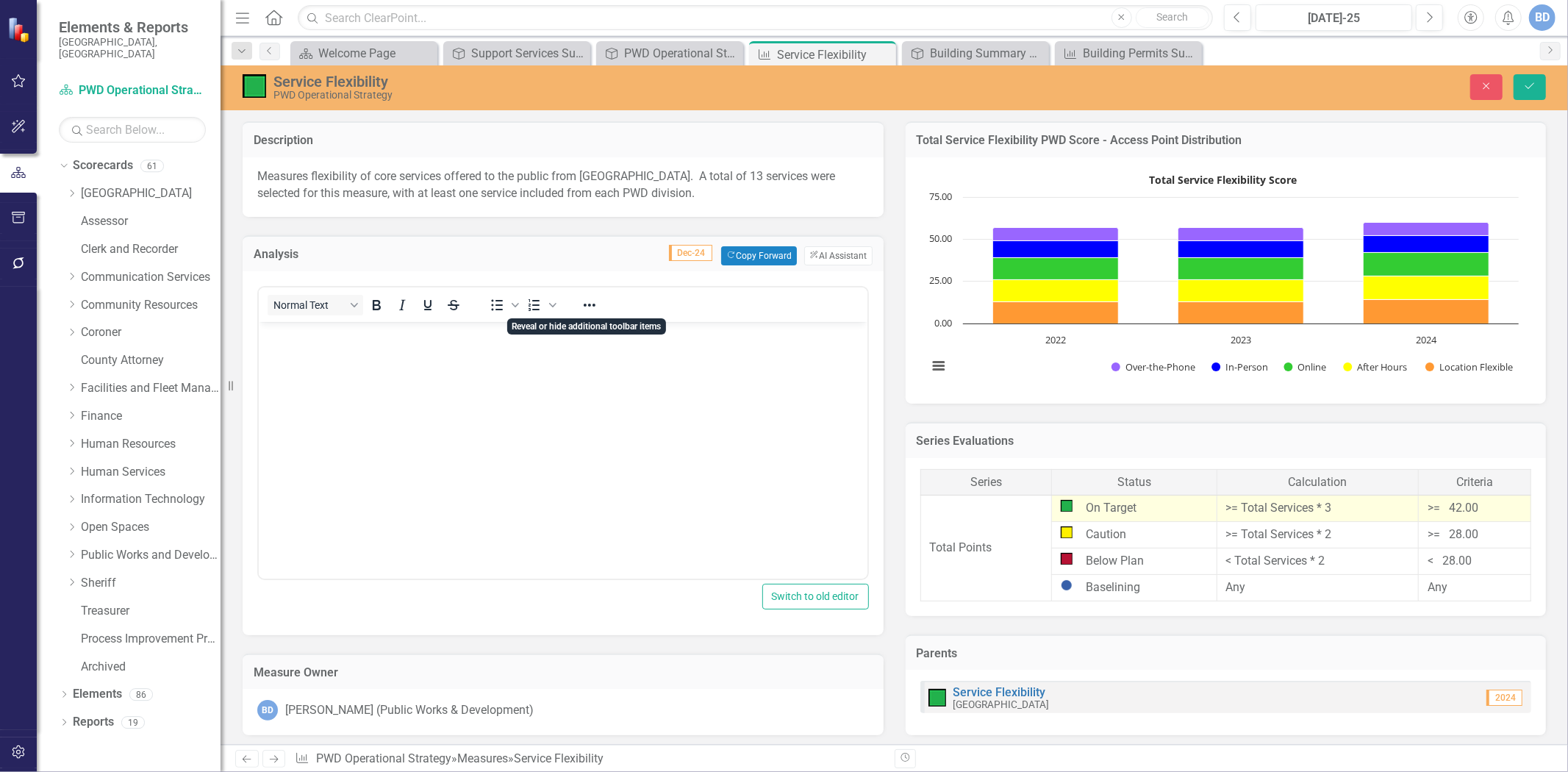
click at [480, 356] on body "Rich Text Area. Press ALT-0 for help." at bounding box center [562, 432] width 609 height 221
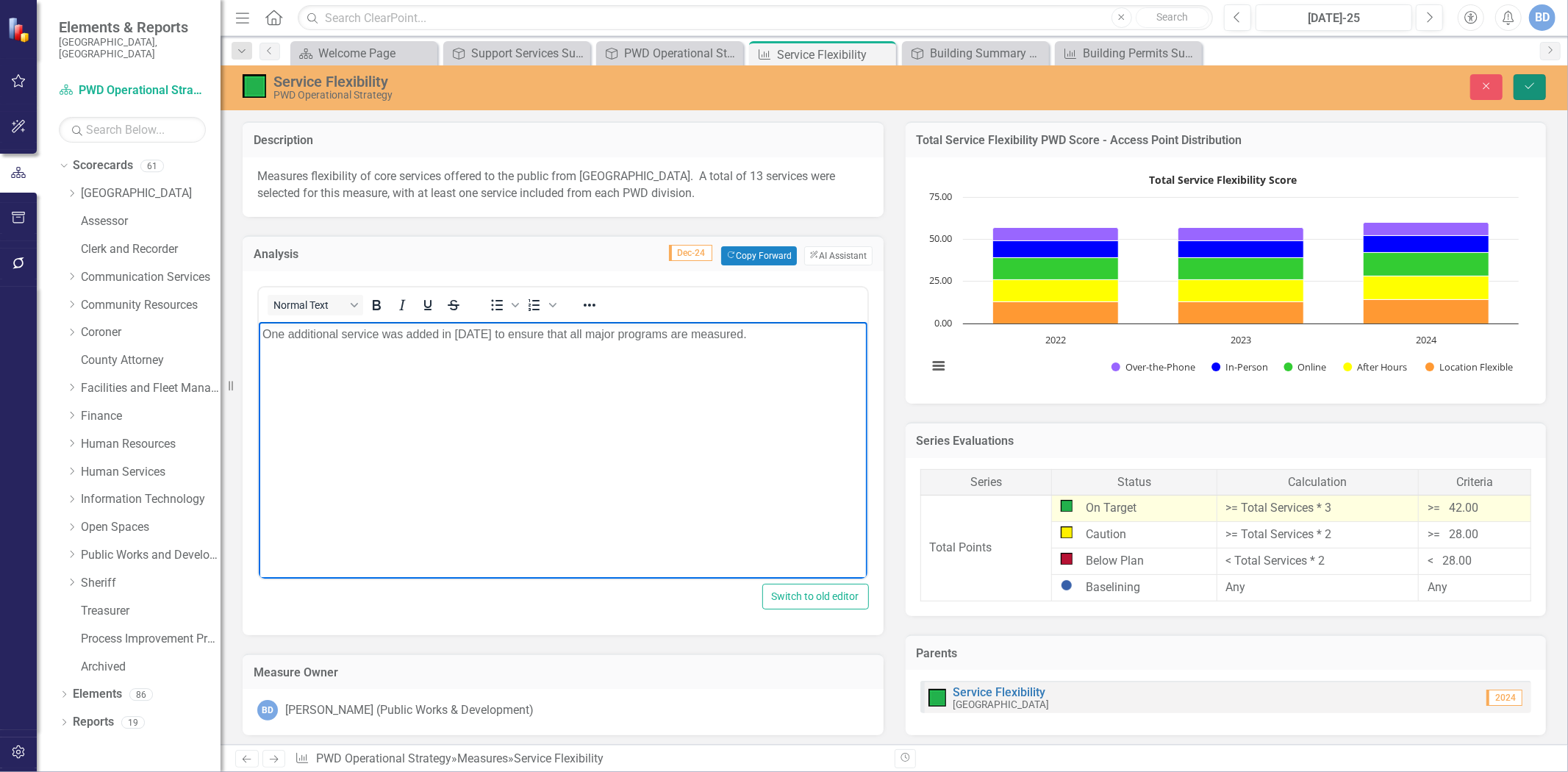
click at [1525, 83] on icon "Save" at bounding box center [1530, 86] width 13 height 10
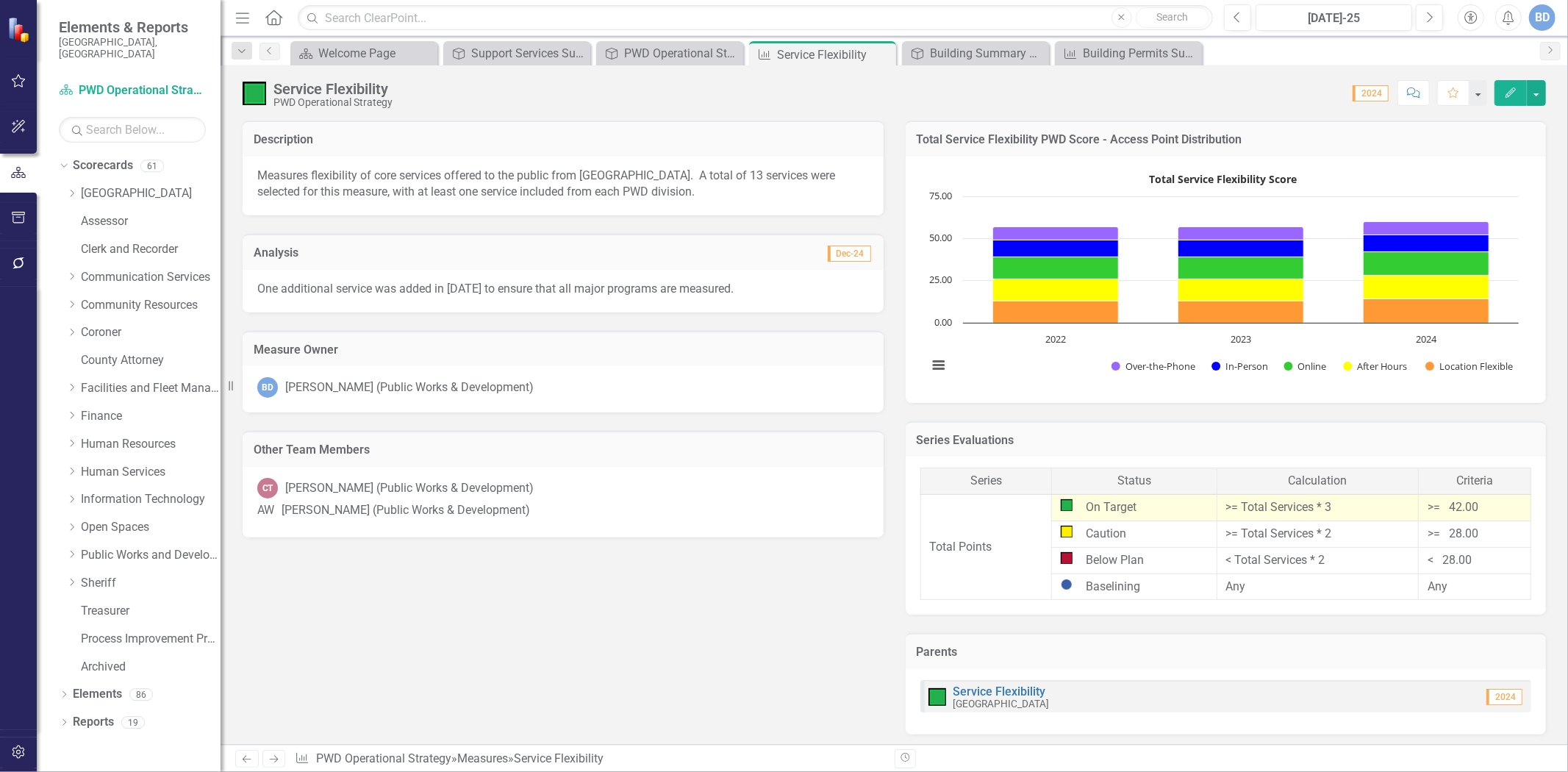
click at [628, 179] on p "Measures flexibility of core services offered to the public from PWD. A total o…" at bounding box center [562, 185] width 612 height 34
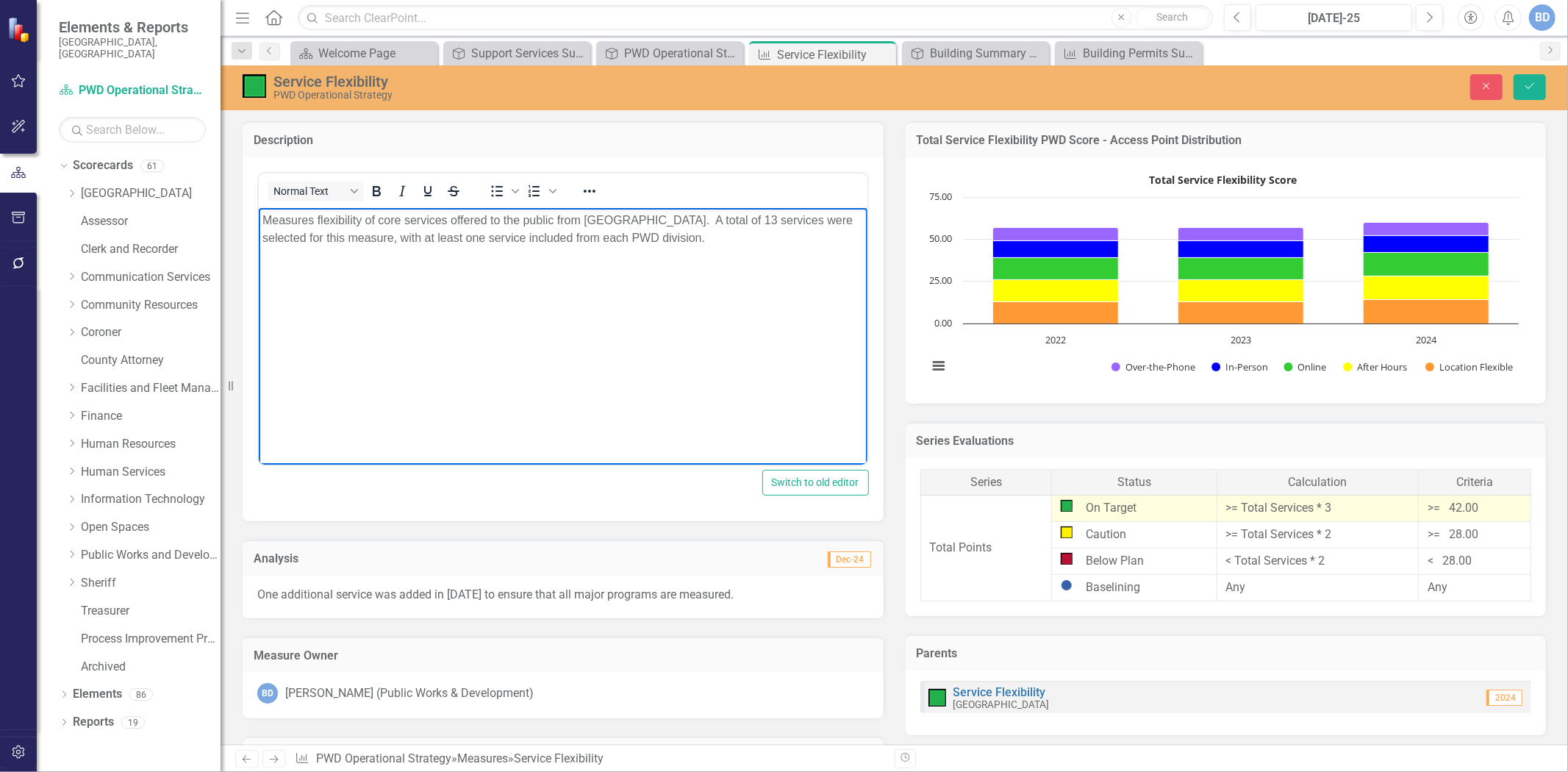
click at [678, 219] on p "Measures flexibility of core services offered to the public from PWD. A total o…" at bounding box center [562, 228] width 601 height 35
drag, startPoint x: 1539, startPoint y: 77, endPoint x: 1490, endPoint y: 138, distance: 78.2
click at [1539, 77] on button "Save" at bounding box center [1530, 87] width 32 height 26
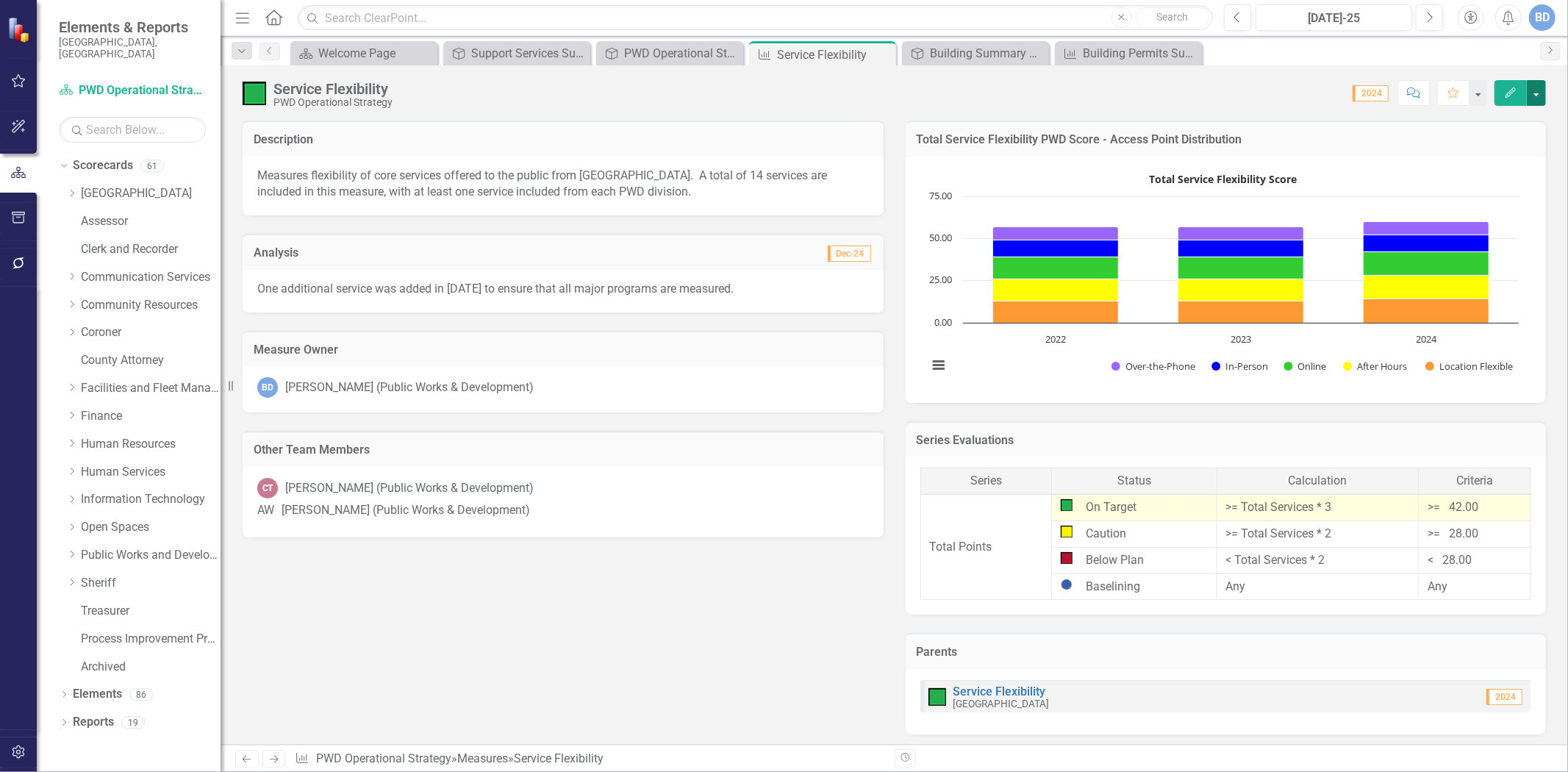
click at [1536, 98] on button "button" at bounding box center [1537, 92] width 19 height 26
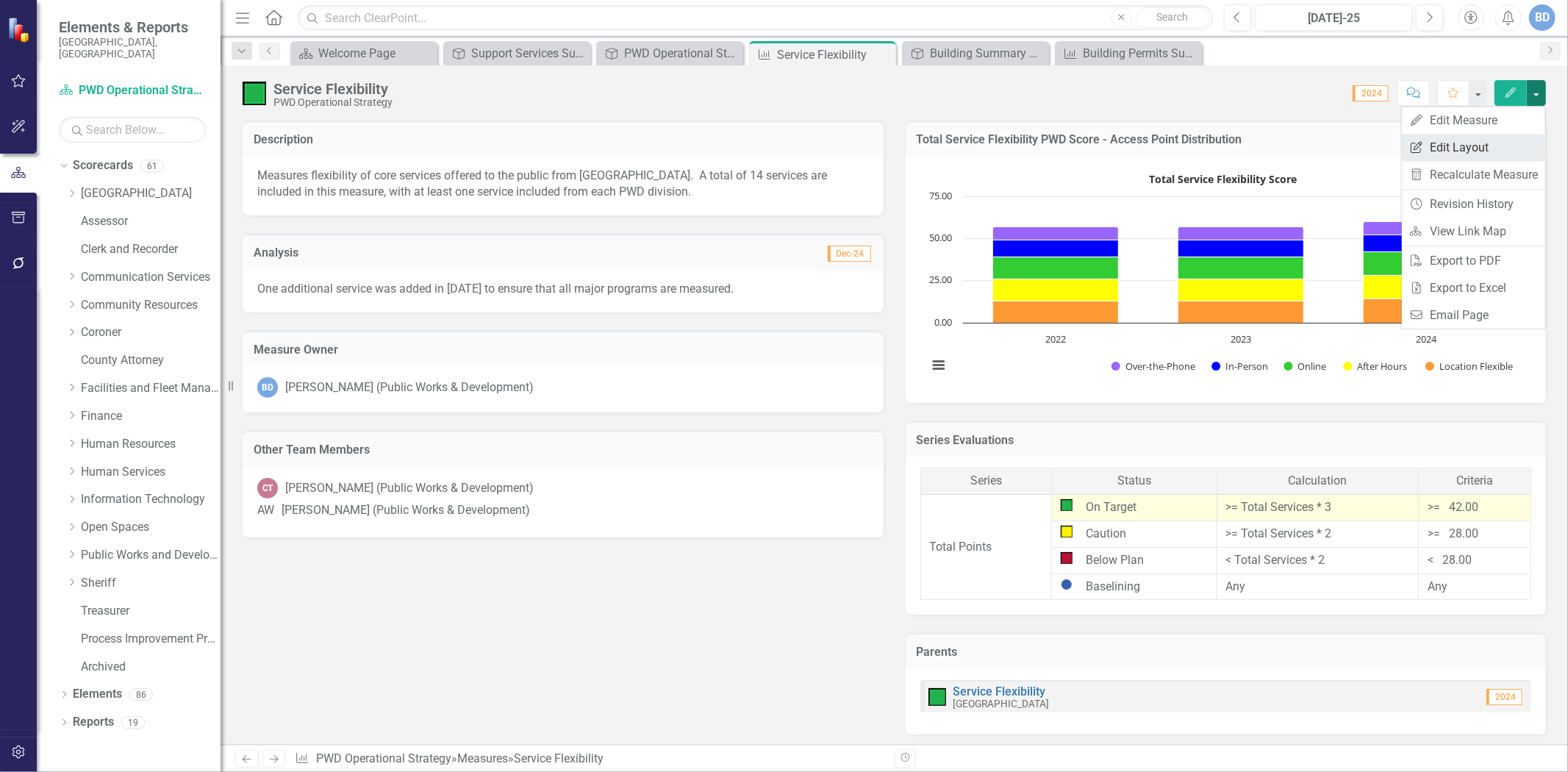
click at [1446, 145] on link "Edit Report Edit Layout" at bounding box center [1474, 148] width 144 height 28
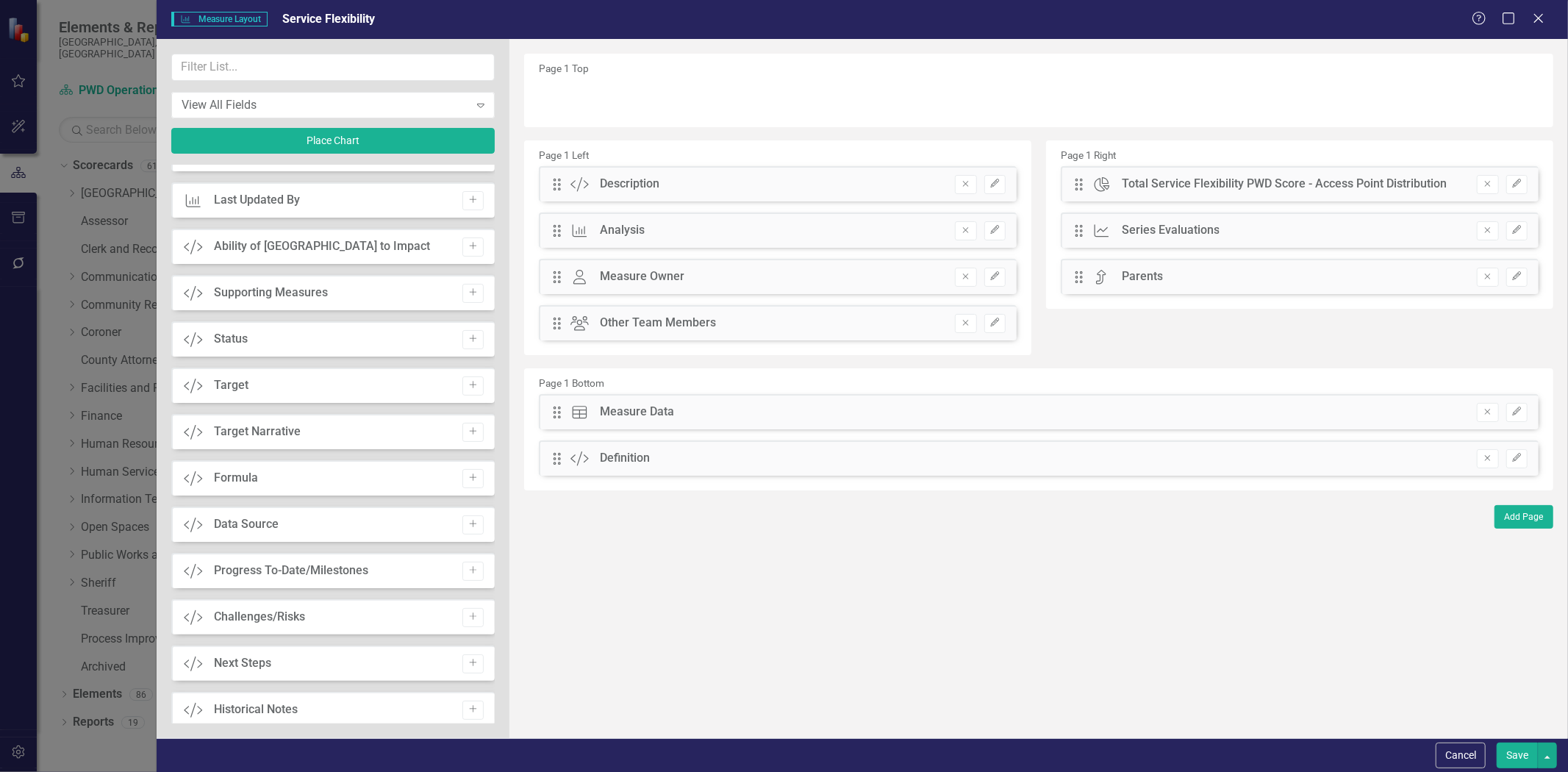
scroll to position [818, 0]
click at [467, 526] on icon "Add" at bounding box center [473, 524] width 11 height 9
drag, startPoint x: 554, startPoint y: 100, endPoint x: 611, endPoint y: 501, distance: 405.0
drag, startPoint x: 1513, startPoint y: 749, endPoint x: 1312, endPoint y: 438, distance: 370.3
click at [1513, 747] on button "Save" at bounding box center [1517, 756] width 41 height 26
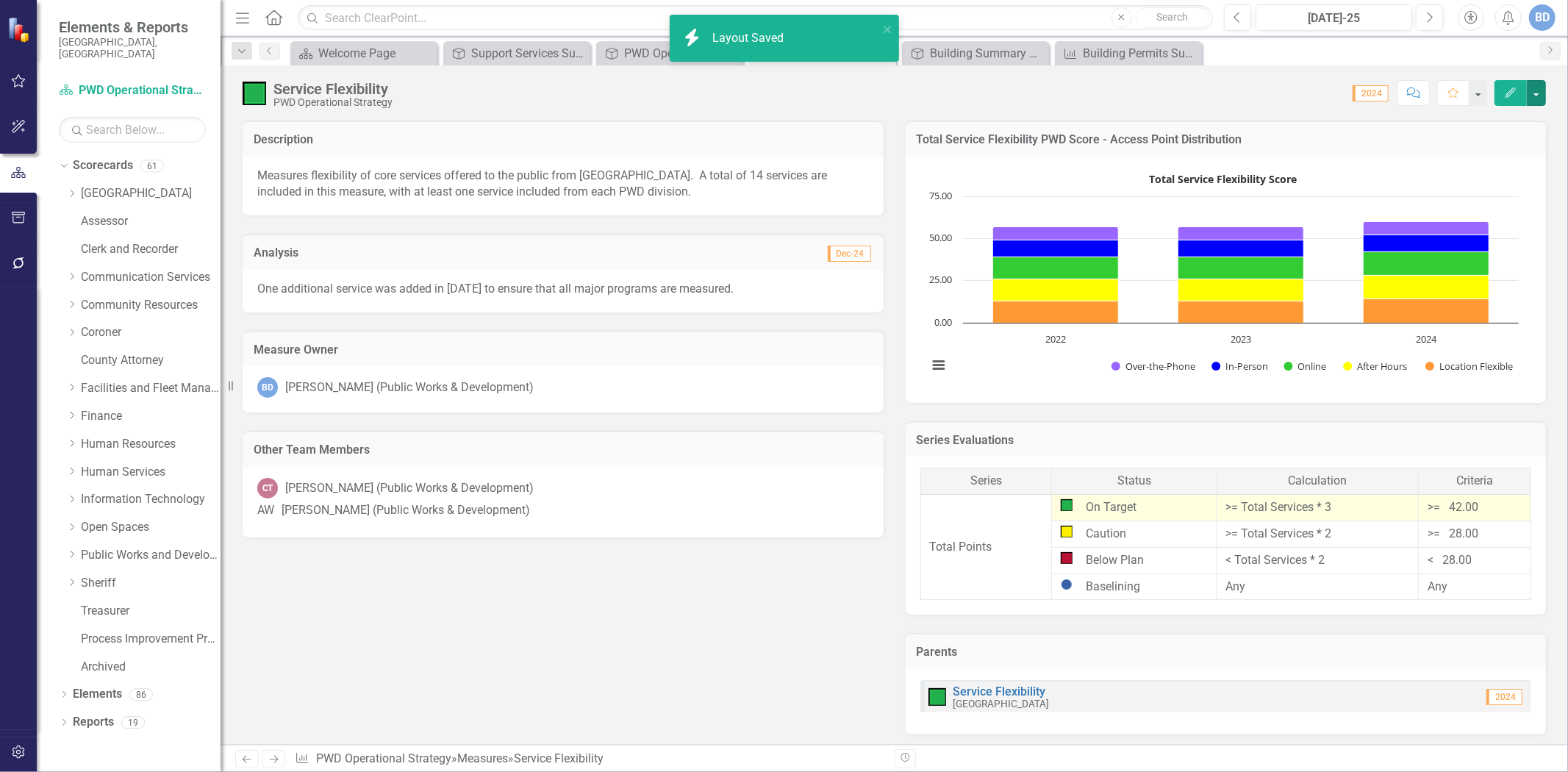
scroll to position [445, 0]
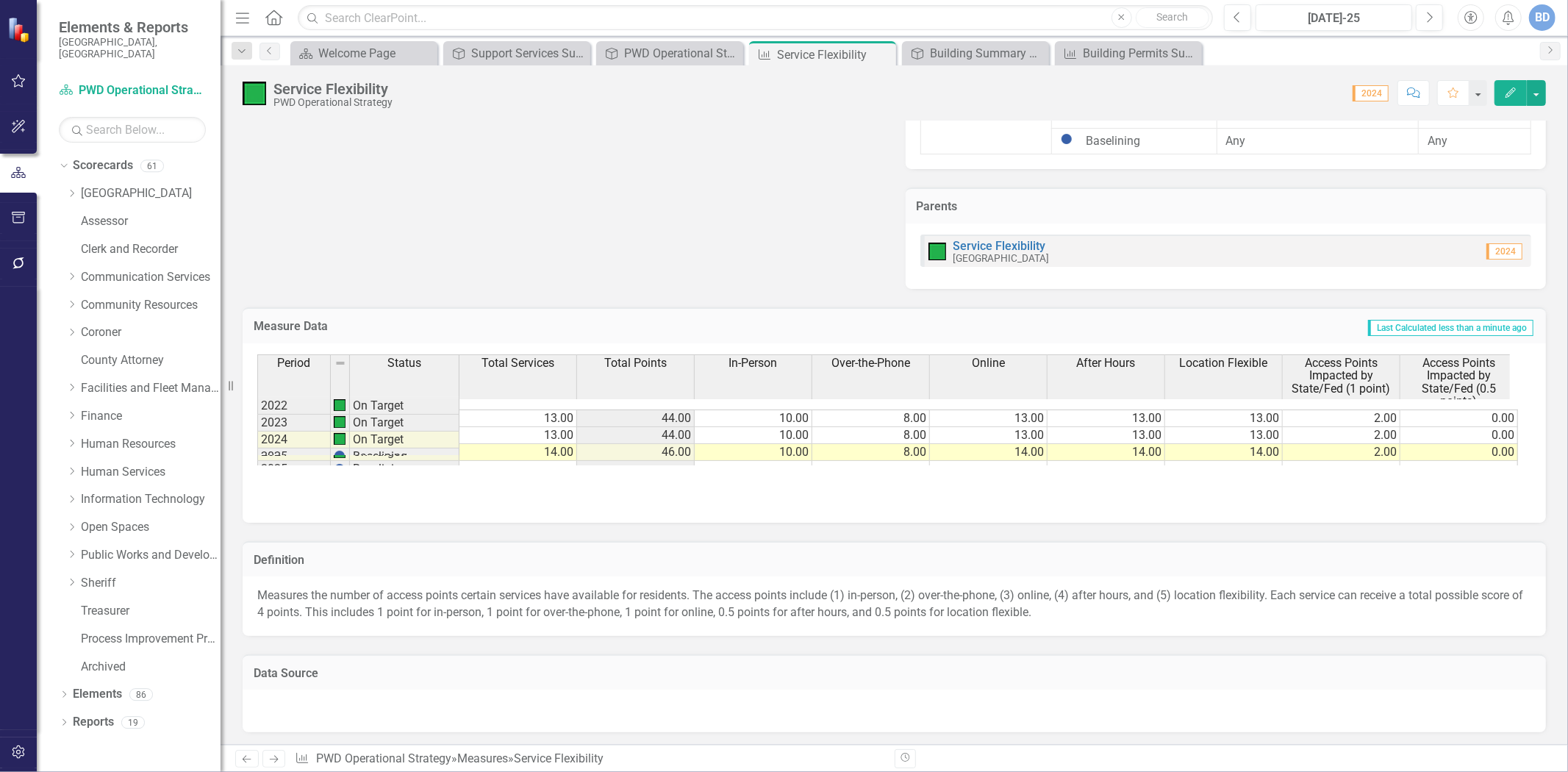
click at [364, 703] on div at bounding box center [894, 711] width 1303 height 43
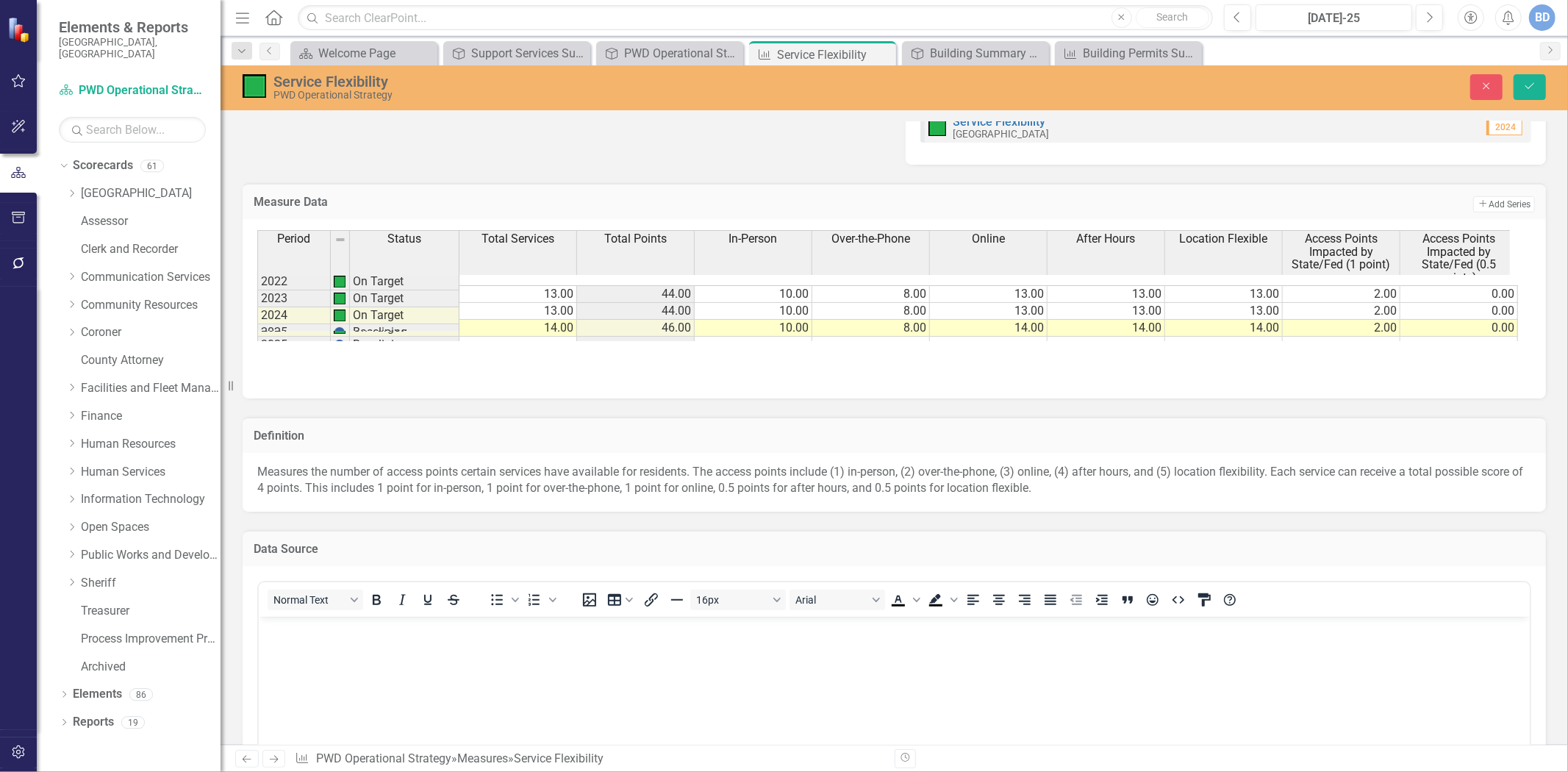
scroll to position [769, 0]
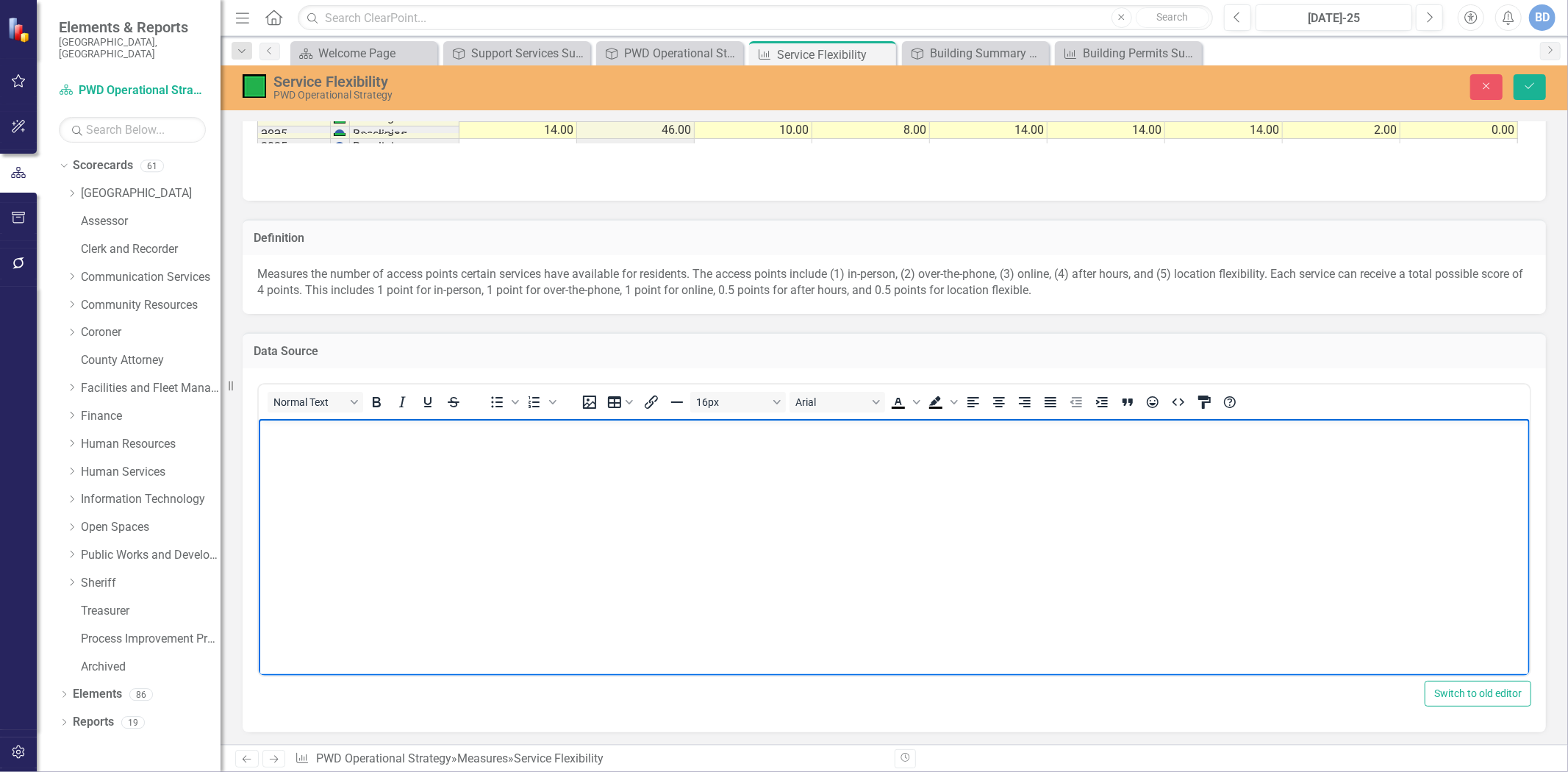
click at [384, 458] on body "Rich Text Area. Press ALT-0 for help." at bounding box center [893, 529] width 1271 height 221
click at [1530, 93] on button "Save" at bounding box center [1530, 87] width 32 height 26
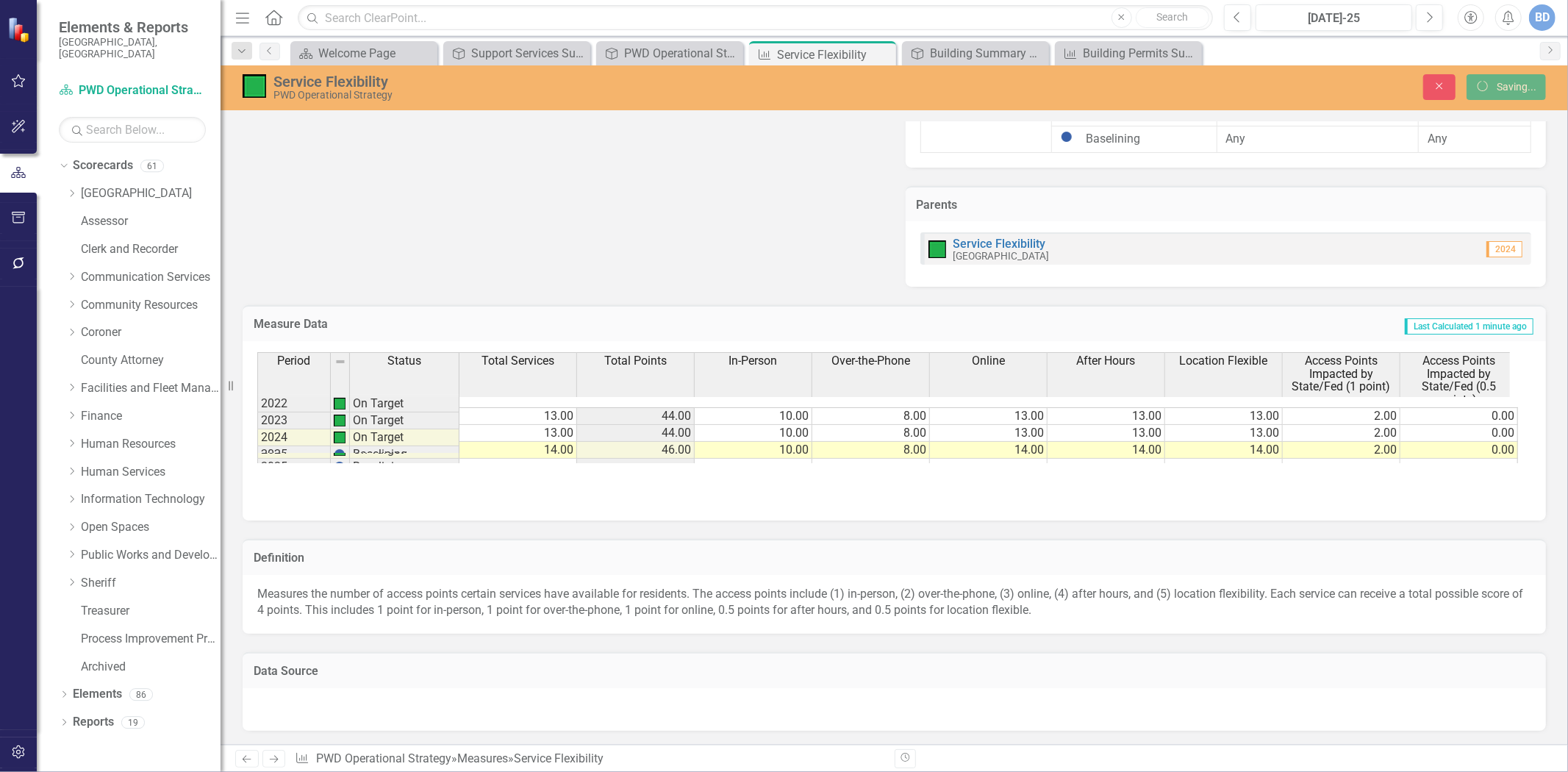
scroll to position [447, 0]
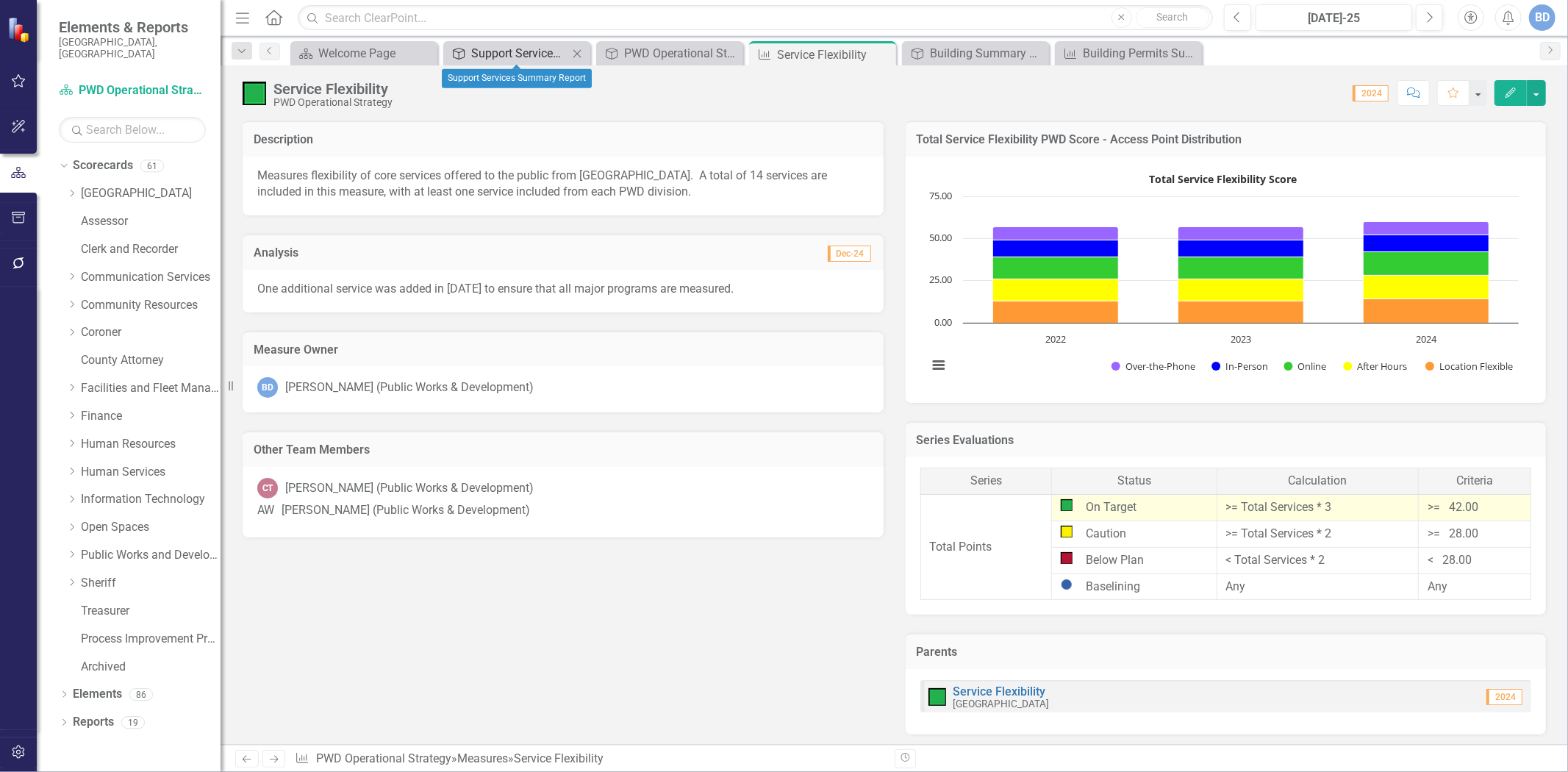
click at [518, 55] on div "Support Services Summary Report" at bounding box center [519, 52] width 97 height 18
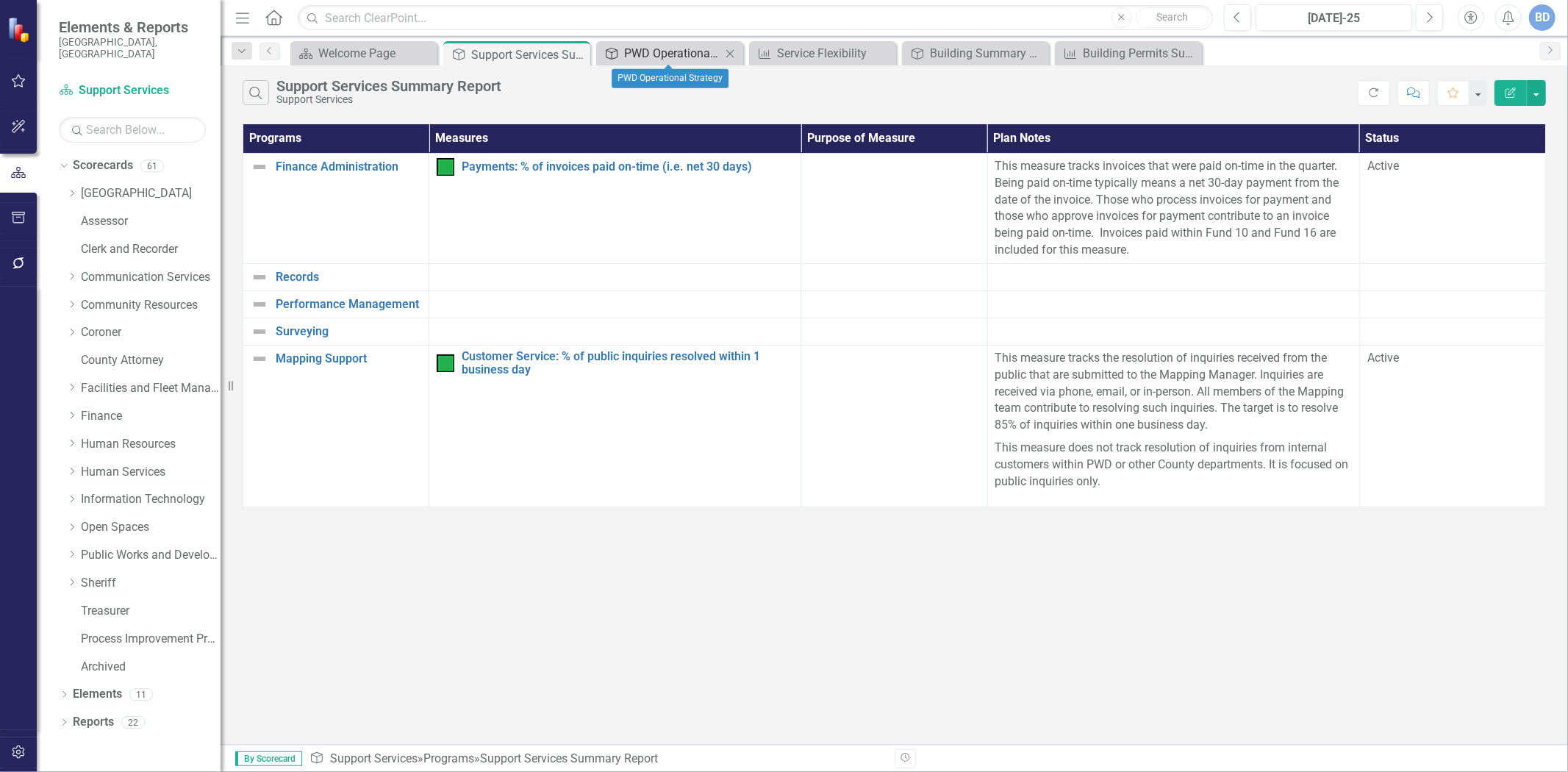
click at [672, 55] on div "PWD Operational Strategy" at bounding box center [673, 52] width 97 height 18
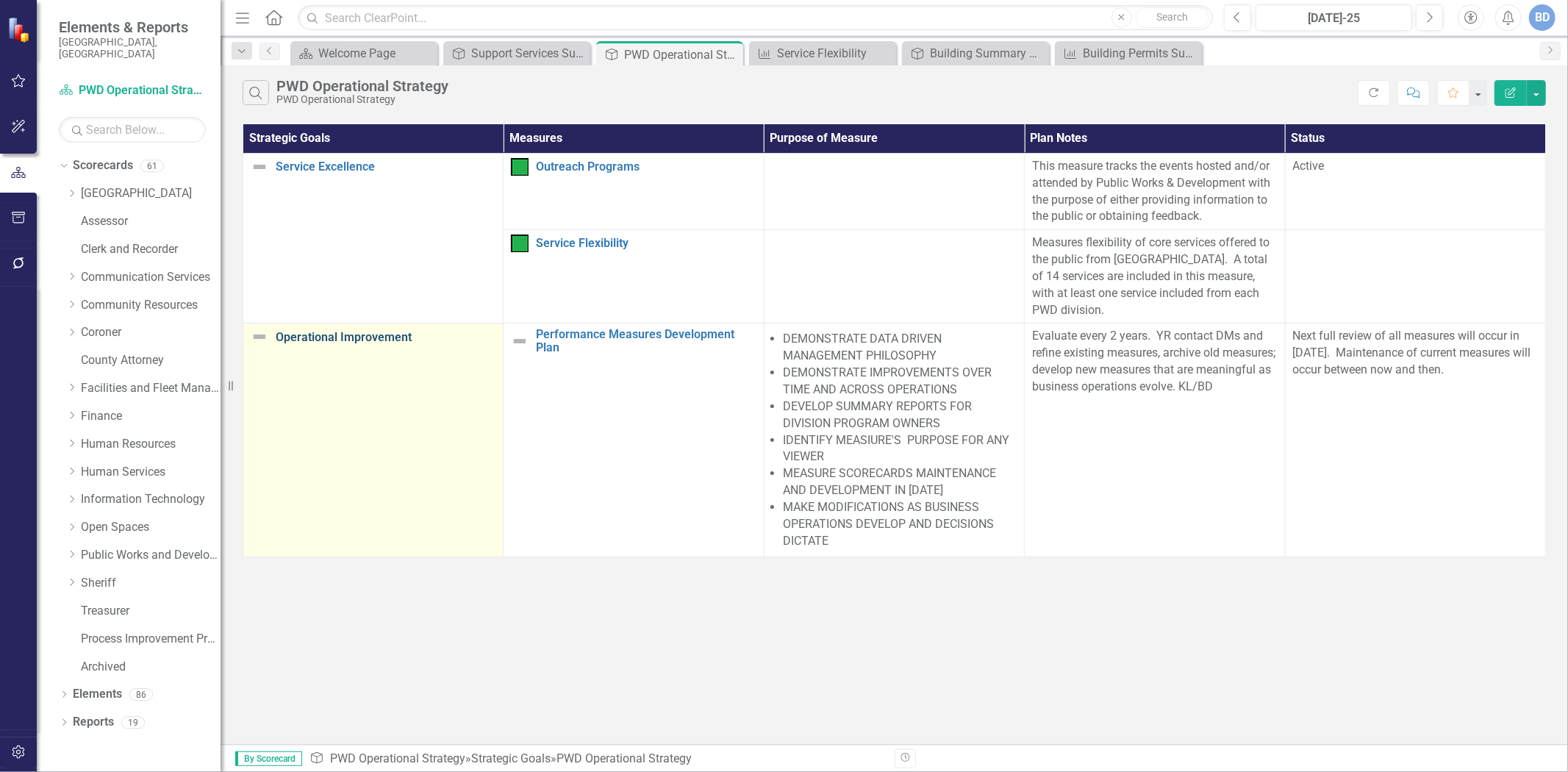
click at [359, 331] on link "Operational Improvement" at bounding box center [385, 338] width 220 height 13
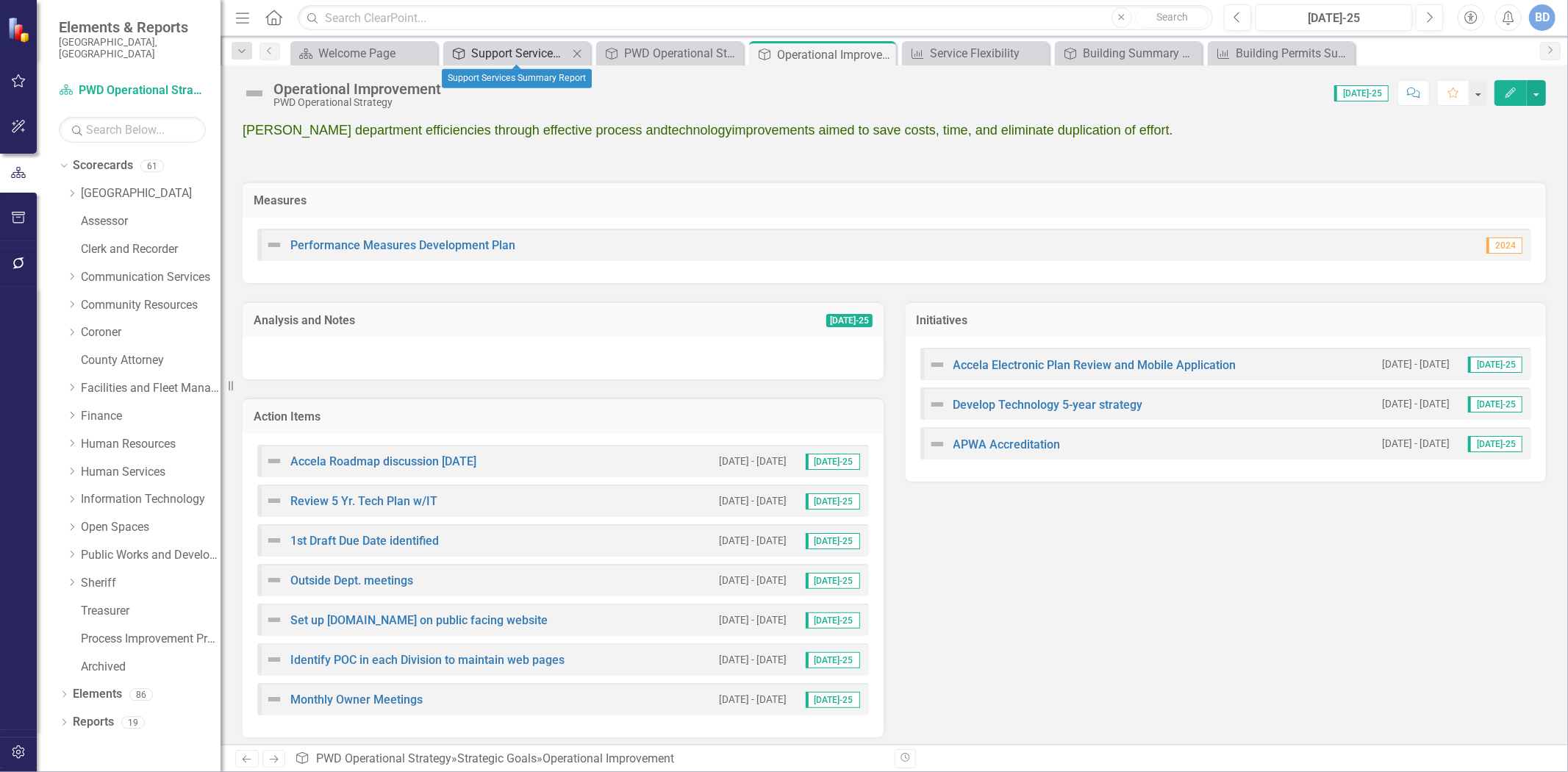
click at [502, 46] on div "Support Services Summary Report" at bounding box center [519, 52] width 97 height 18
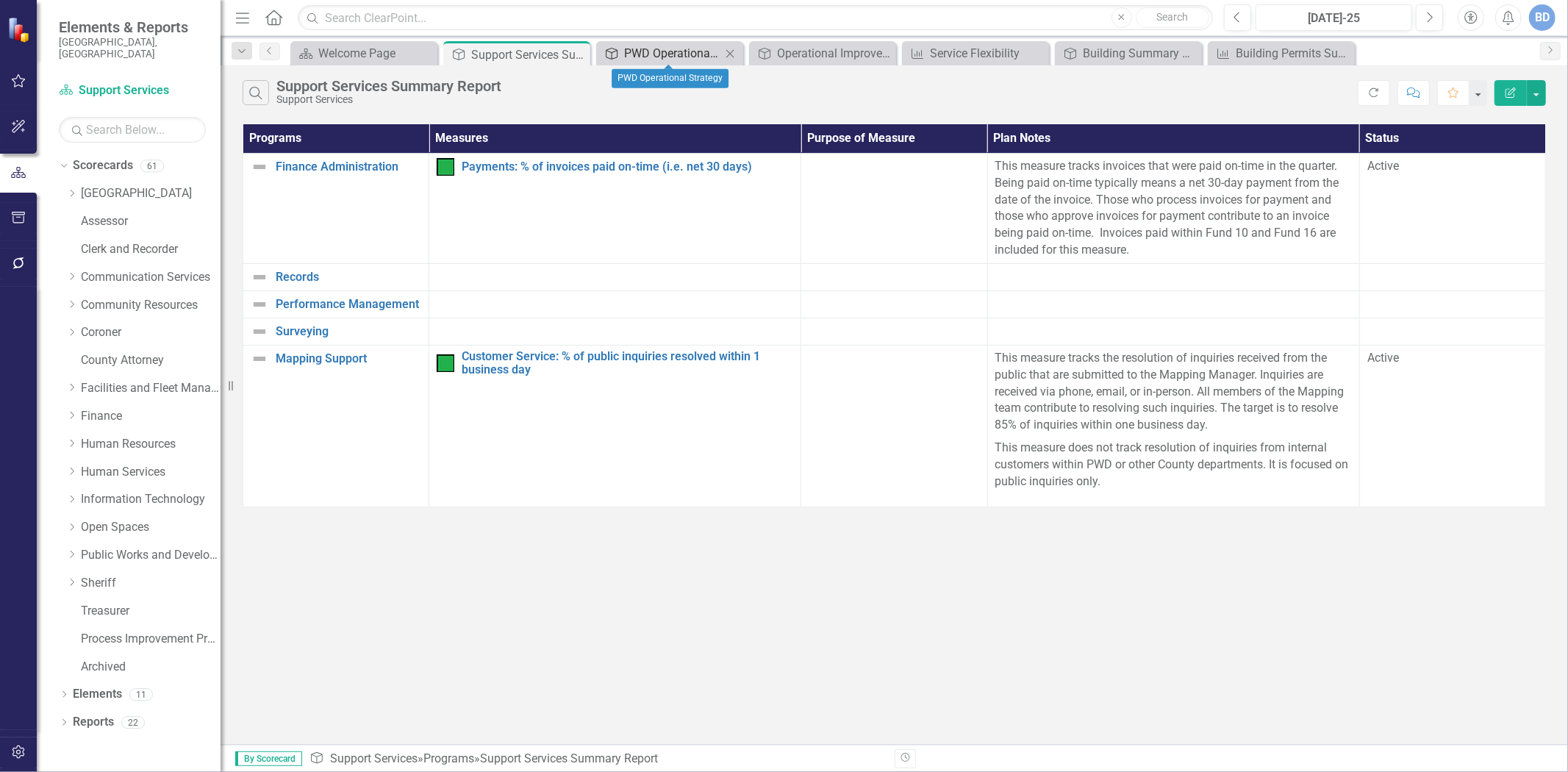
click at [656, 60] on div "PWD Operational Strategy" at bounding box center [673, 52] width 97 height 18
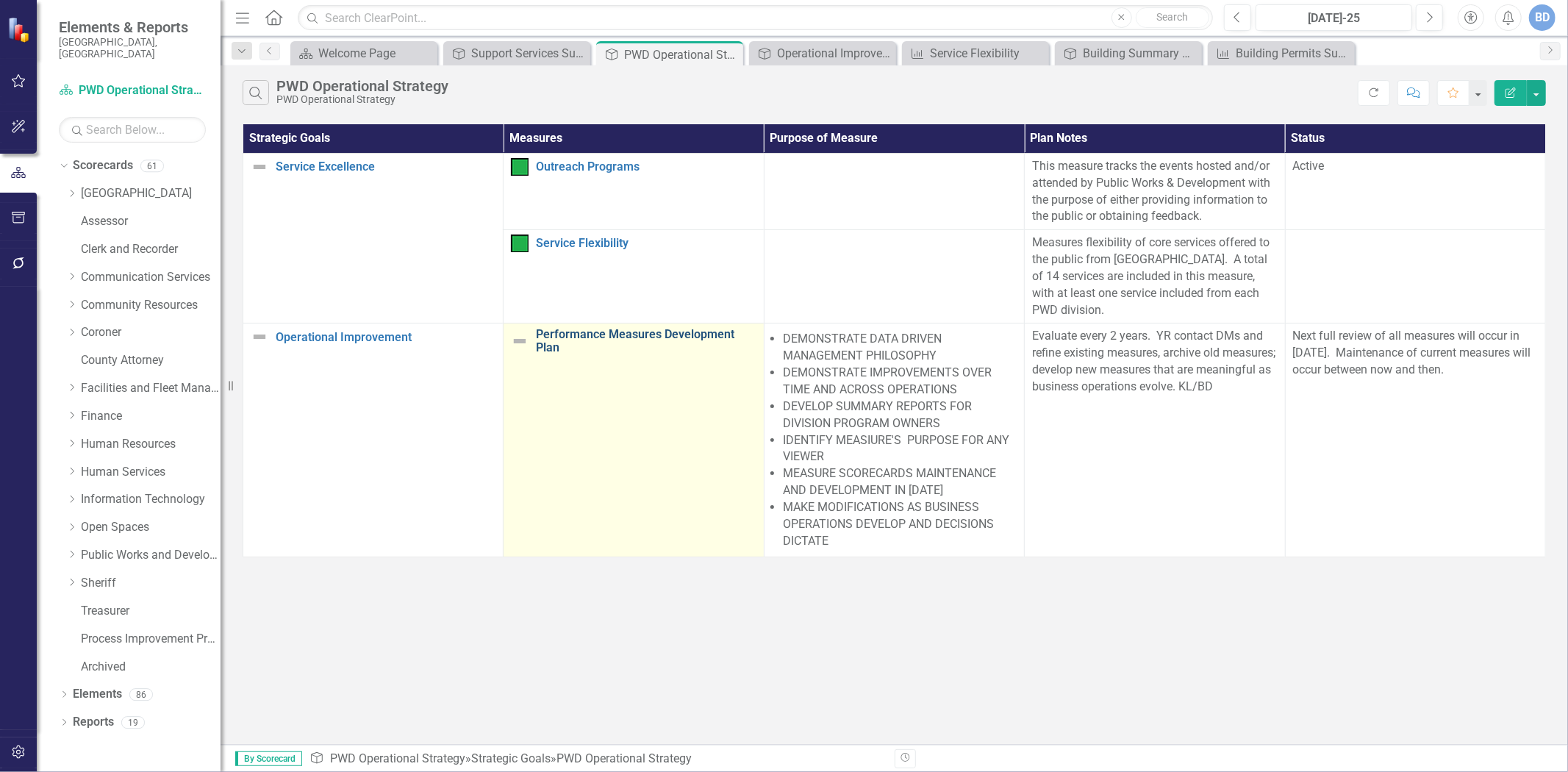
click at [627, 328] on link "Performance Measures Development Plan" at bounding box center [645, 341] width 220 height 26
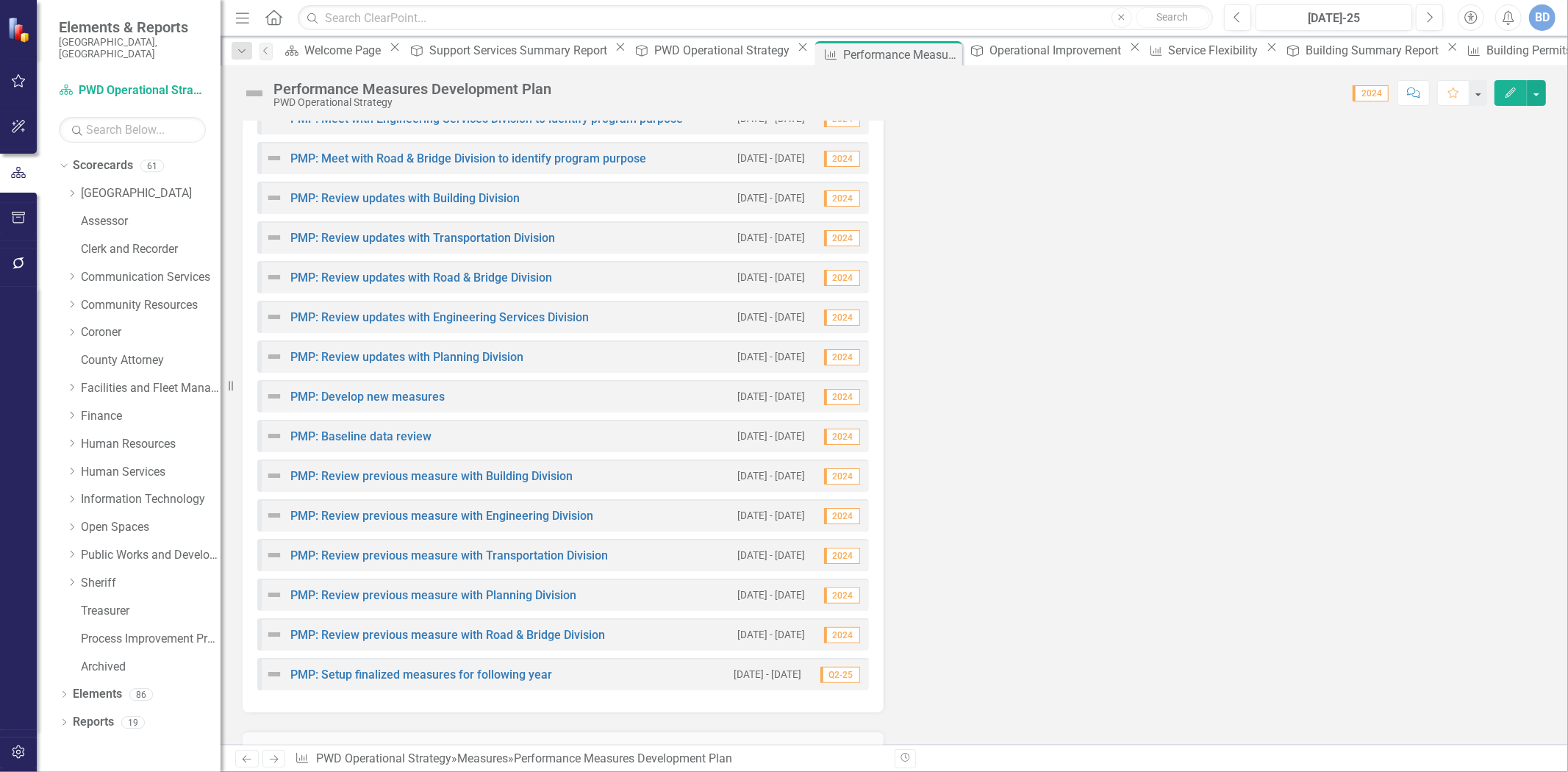
scroll to position [327, 0]
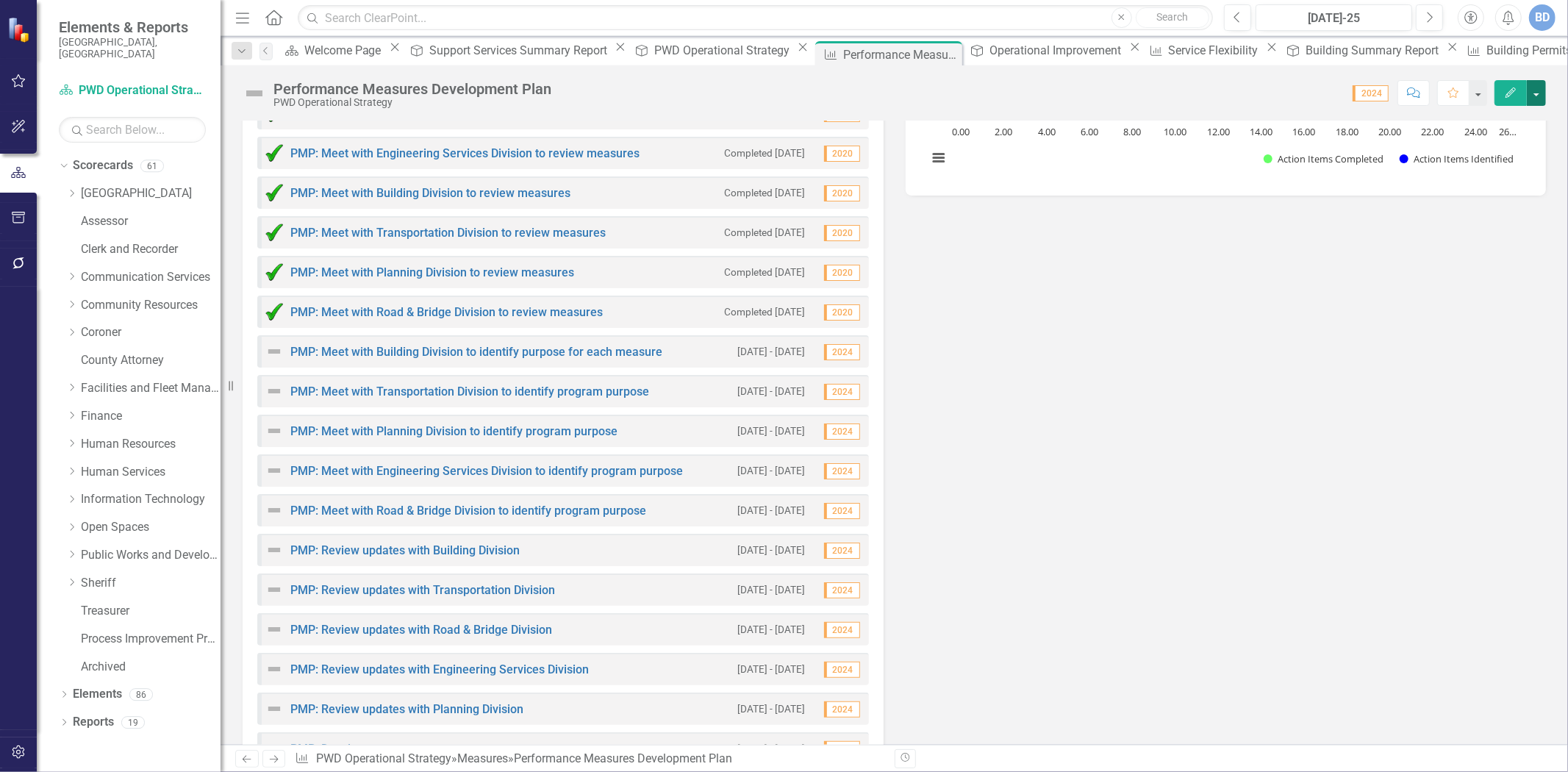
click at [1537, 100] on button "button" at bounding box center [1537, 92] width 19 height 26
click at [1478, 148] on link "Edit Report Edit Layout" at bounding box center [1474, 148] width 144 height 28
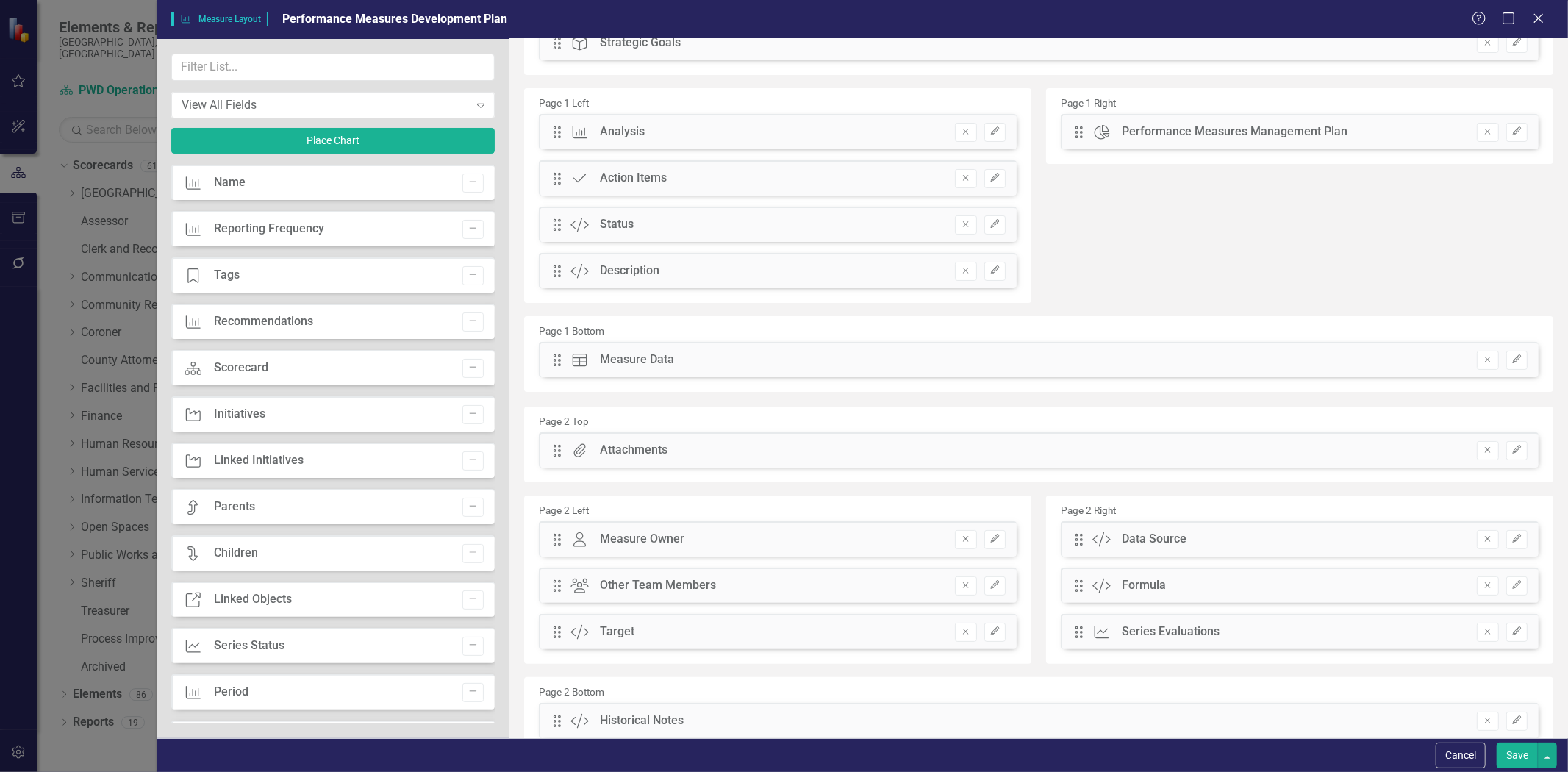
scroll to position [0, 0]
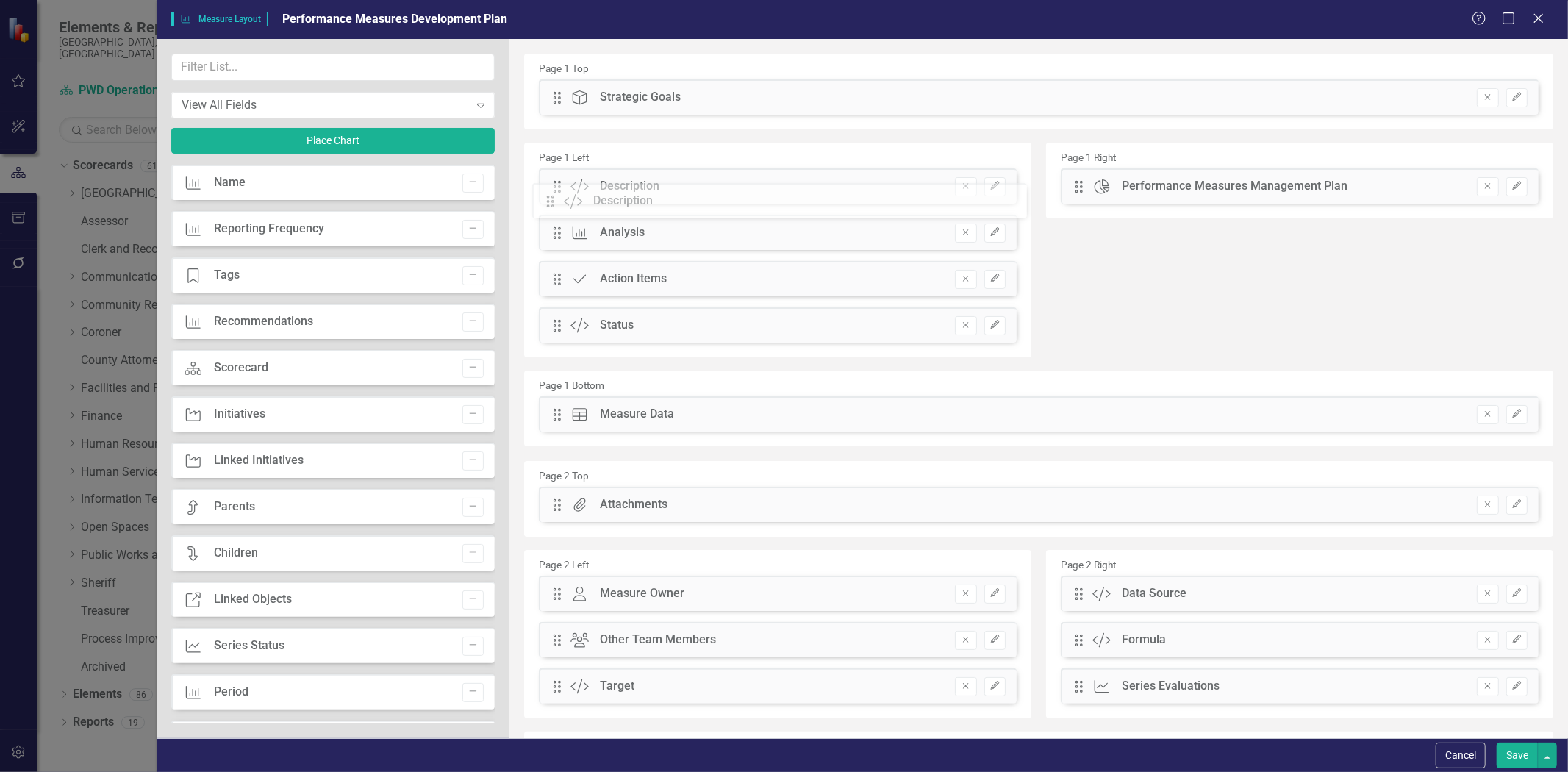
drag, startPoint x: 555, startPoint y: 327, endPoint x: 559, endPoint y: 203, distance: 124.1
drag, startPoint x: 555, startPoint y: 280, endPoint x: 590, endPoint y: 409, distance: 133.7
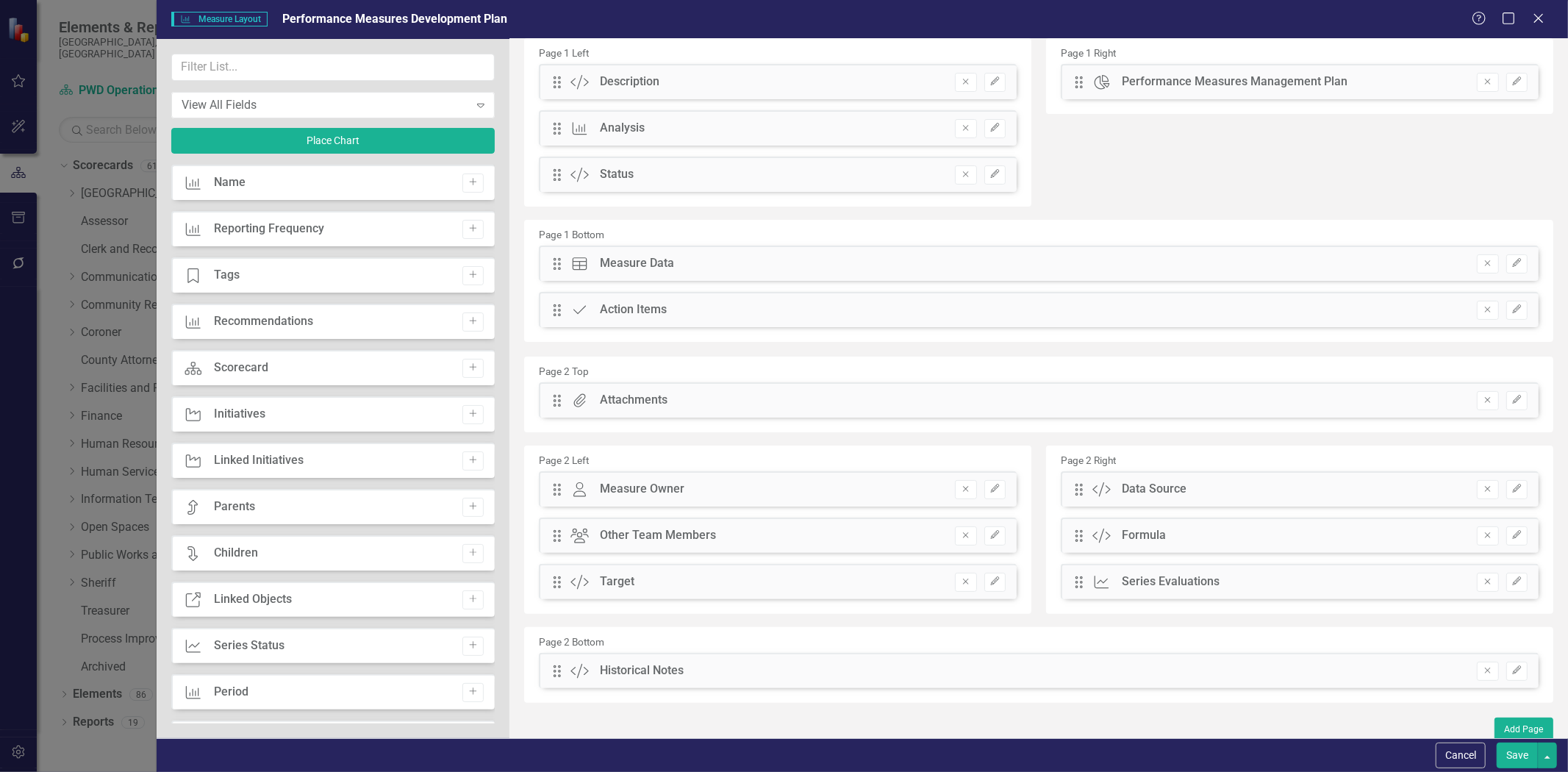
scroll to position [111, 0]
click at [1510, 761] on button "Save" at bounding box center [1517, 756] width 41 height 26
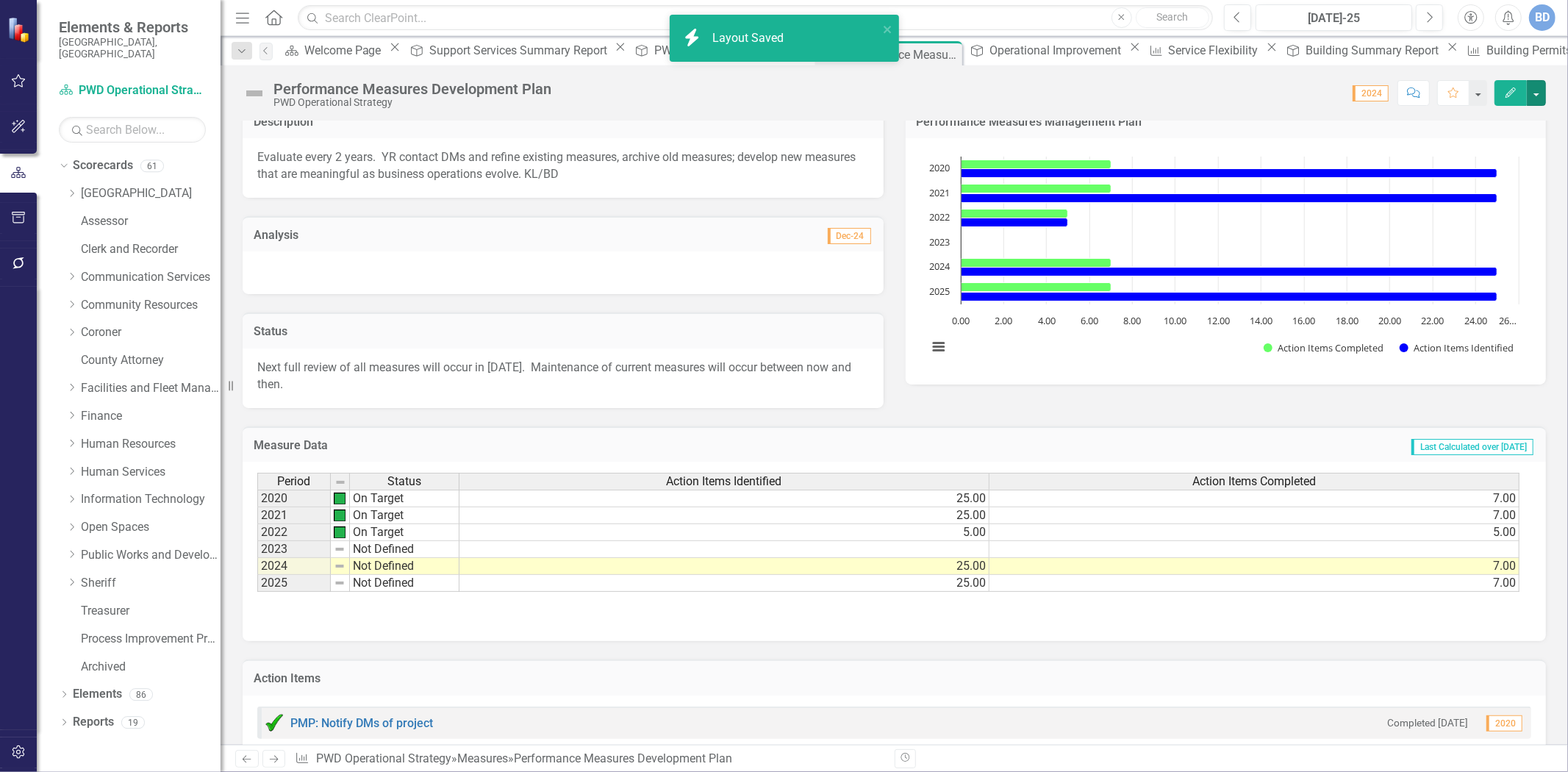
scroll to position [0, 0]
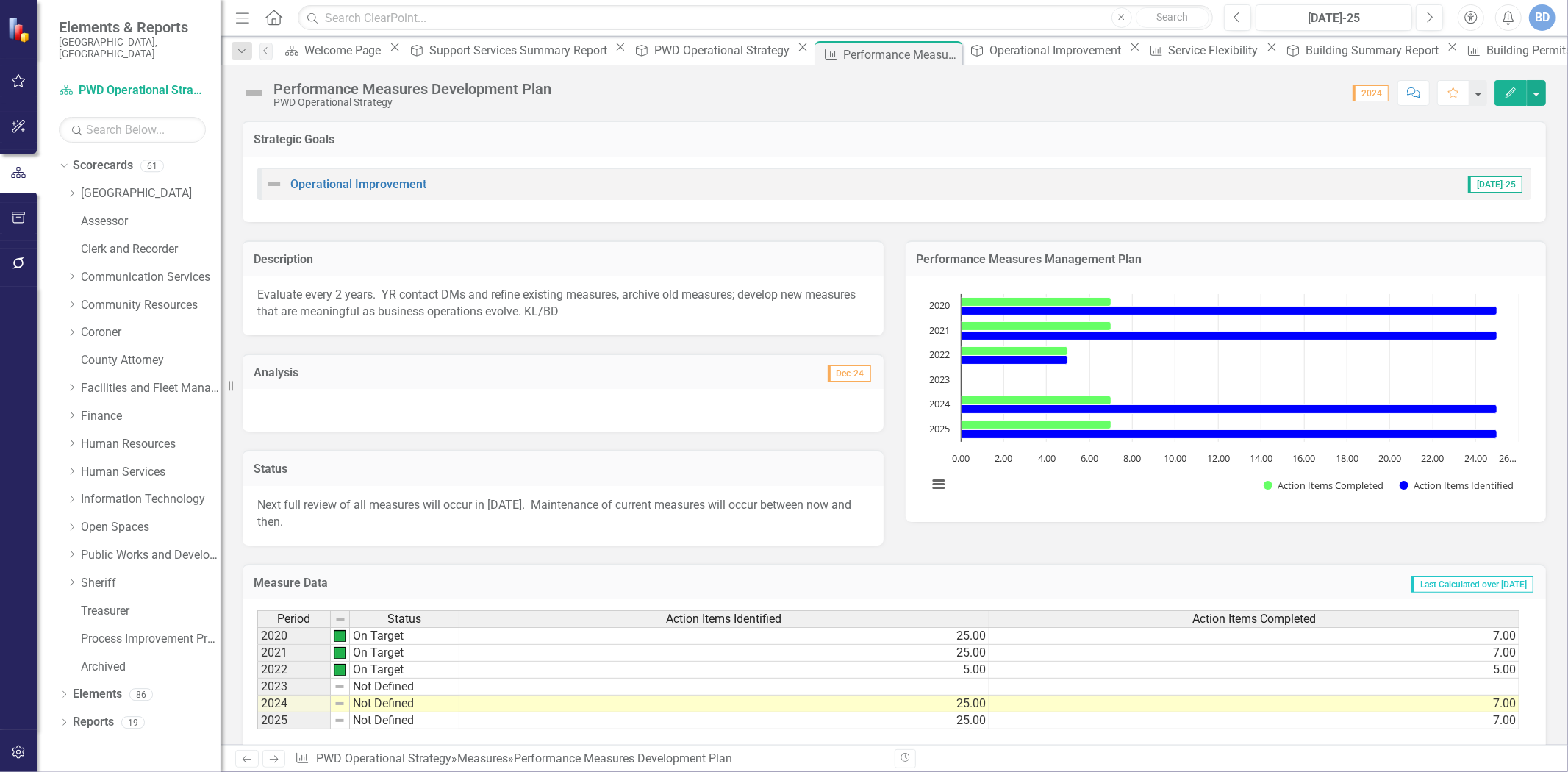
click at [303, 287] on p "Evaluate every 2 years. YR contact DMs and refine existing measures, archive ol…" at bounding box center [562, 304] width 612 height 34
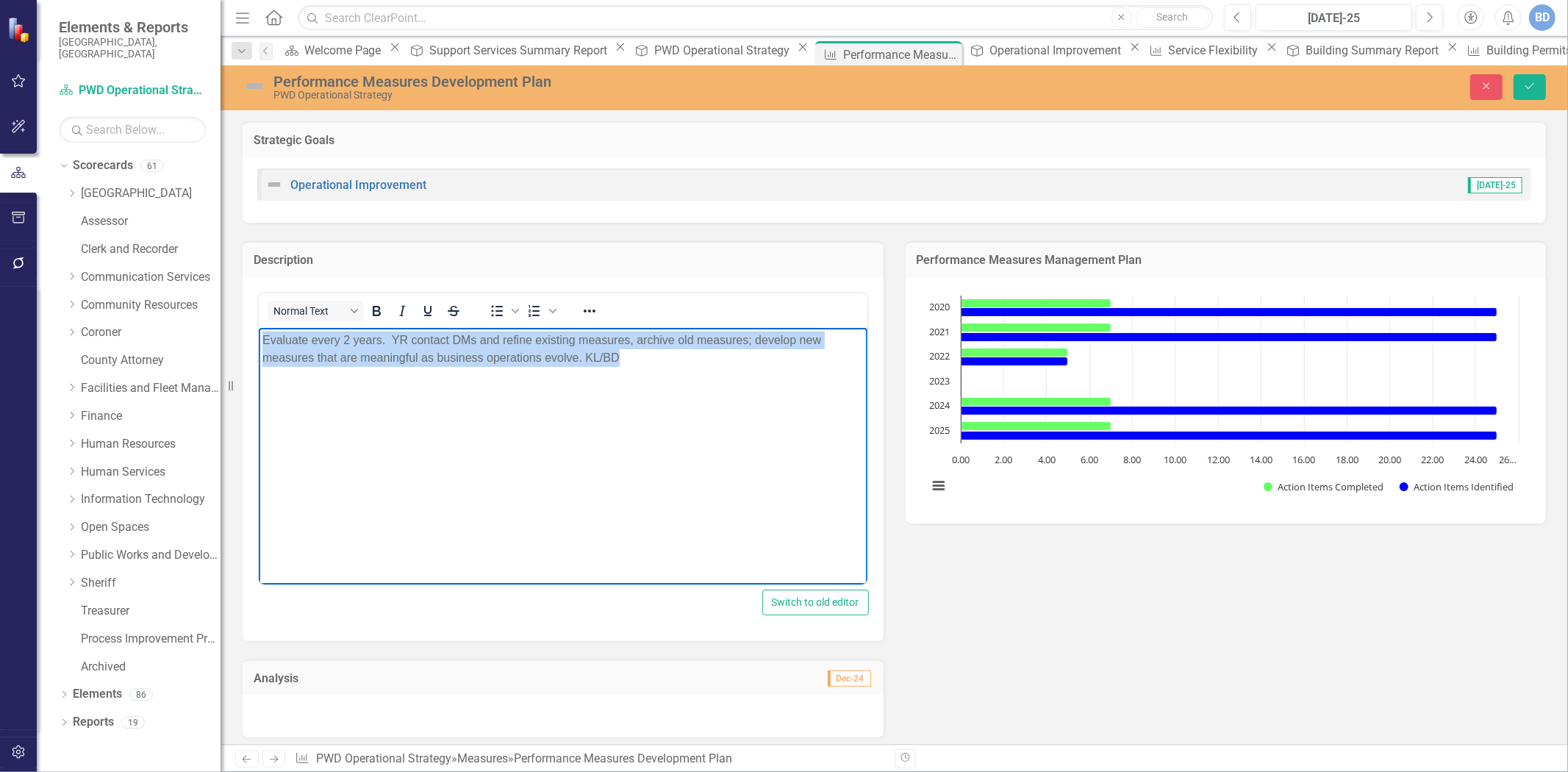
drag, startPoint x: 263, startPoint y: 338, endPoint x: 637, endPoint y: 367, distance: 375.1
click at [637, 367] on body "Evaluate every 2 years. YR contact DMs and refine existing measures, archive ol…" at bounding box center [562, 438] width 609 height 221
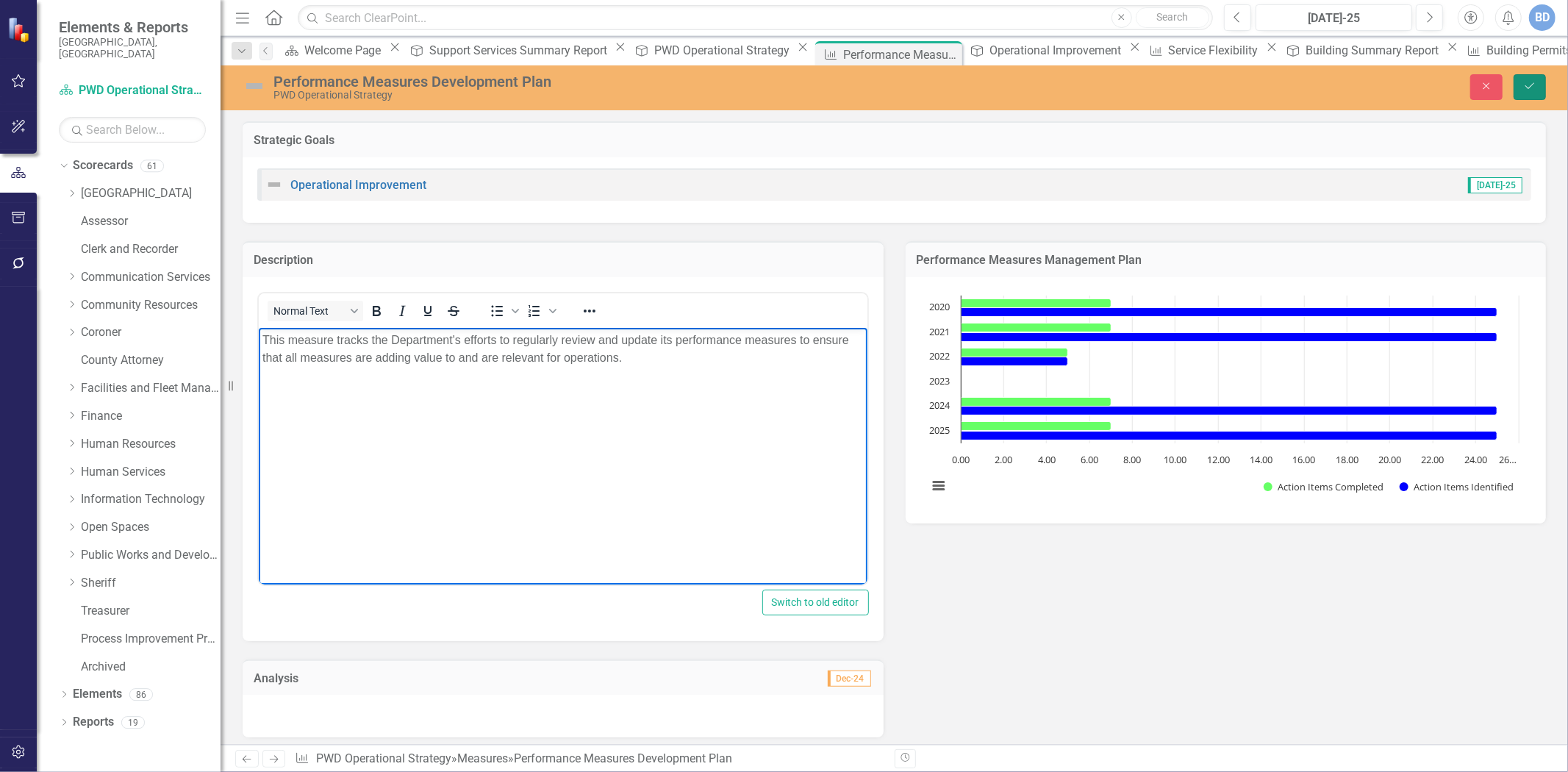
drag, startPoint x: 1526, startPoint y: 86, endPoint x: 1446, endPoint y: 140, distance: 96.5
click at [1527, 86] on icon "Save" at bounding box center [1530, 86] width 13 height 10
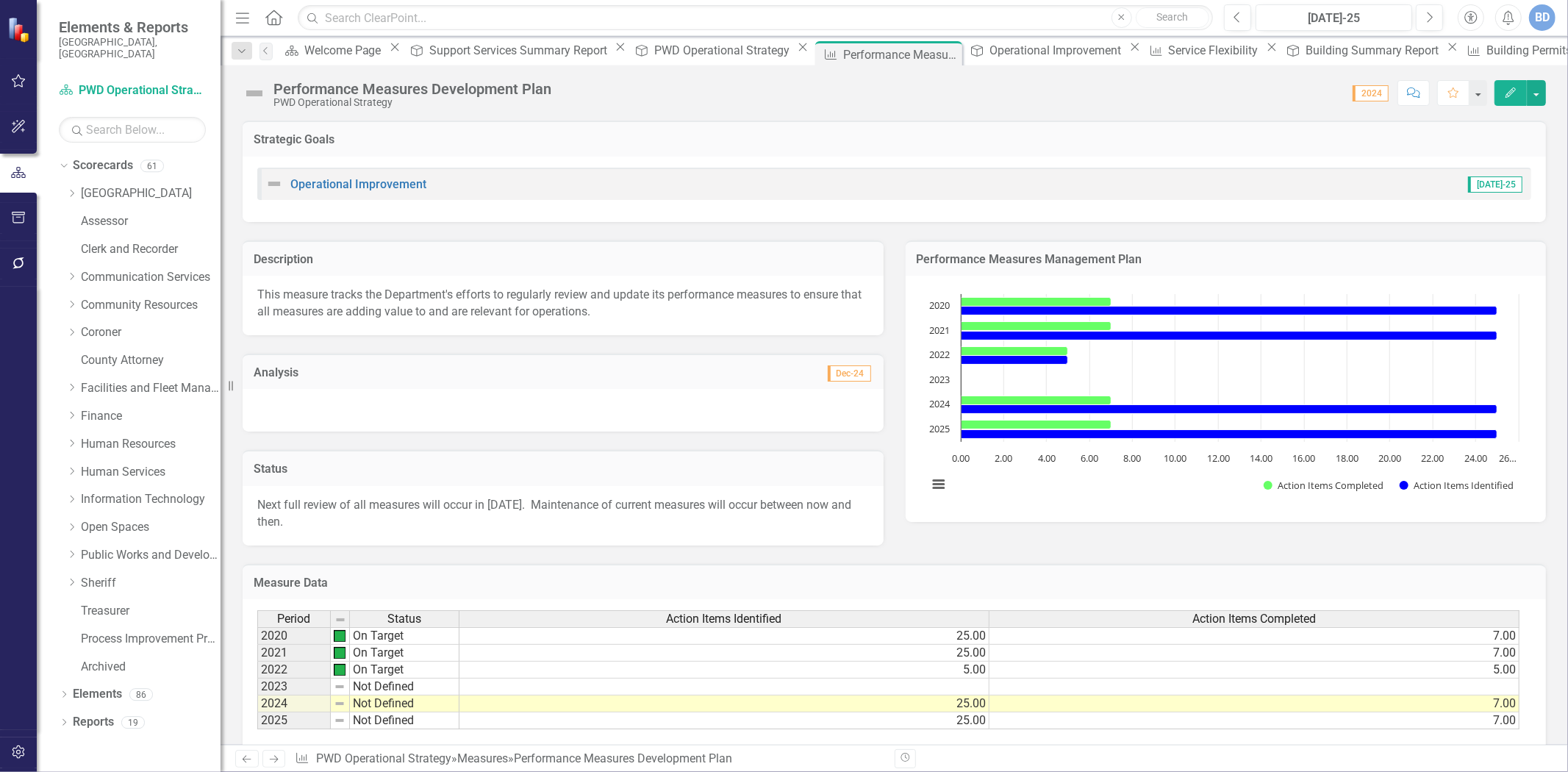
click at [819, 506] on p "Next full review of all measures will occur in 2024. Maintenance of current mea…" at bounding box center [562, 514] width 612 height 34
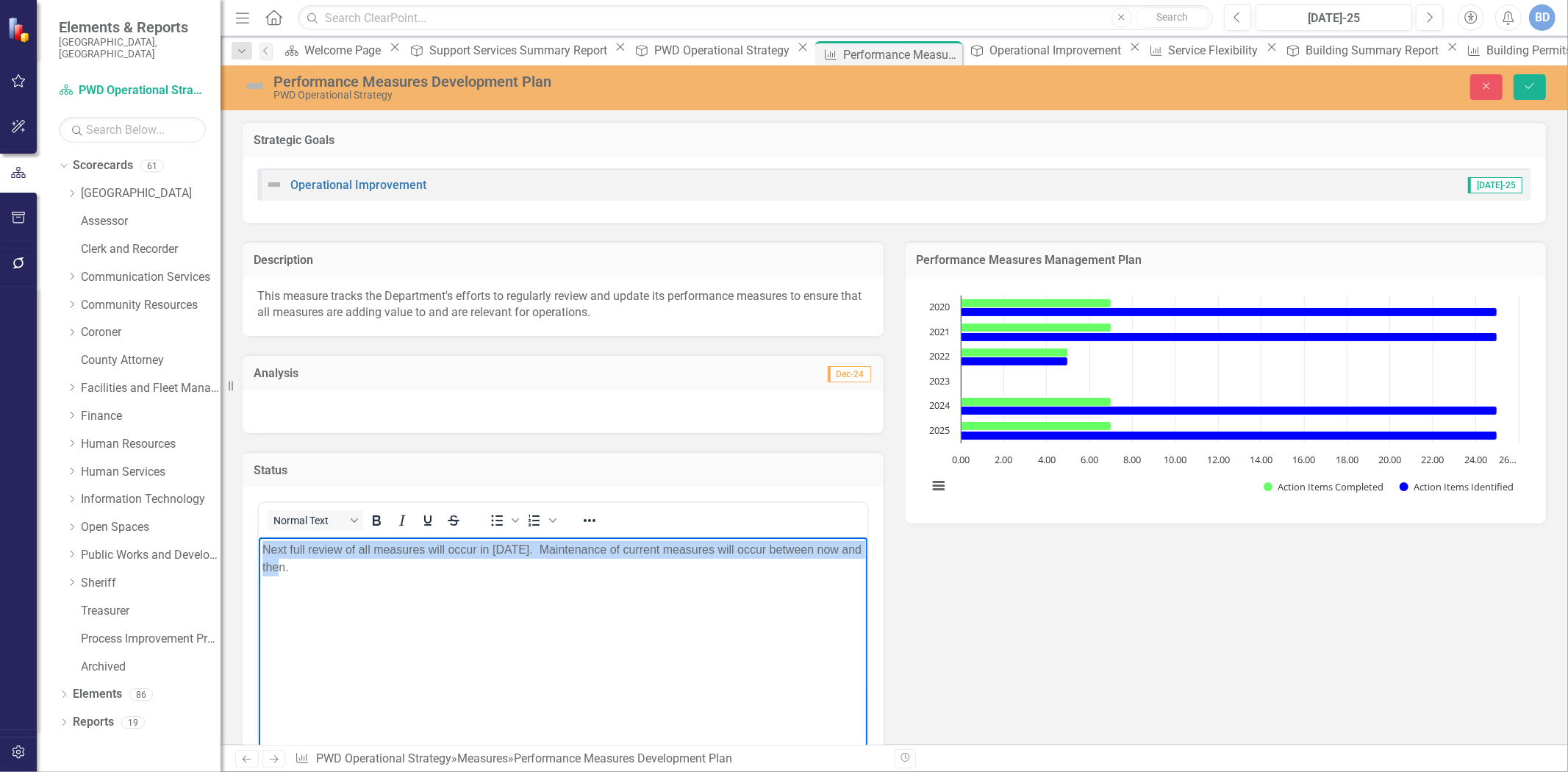
drag, startPoint x: 261, startPoint y: 554, endPoint x: 295, endPoint y: 565, distance: 35.7
click at [295, 565] on body "Next full review of all measures will occur in 2024. Maintenance of current mea…" at bounding box center [562, 648] width 609 height 221
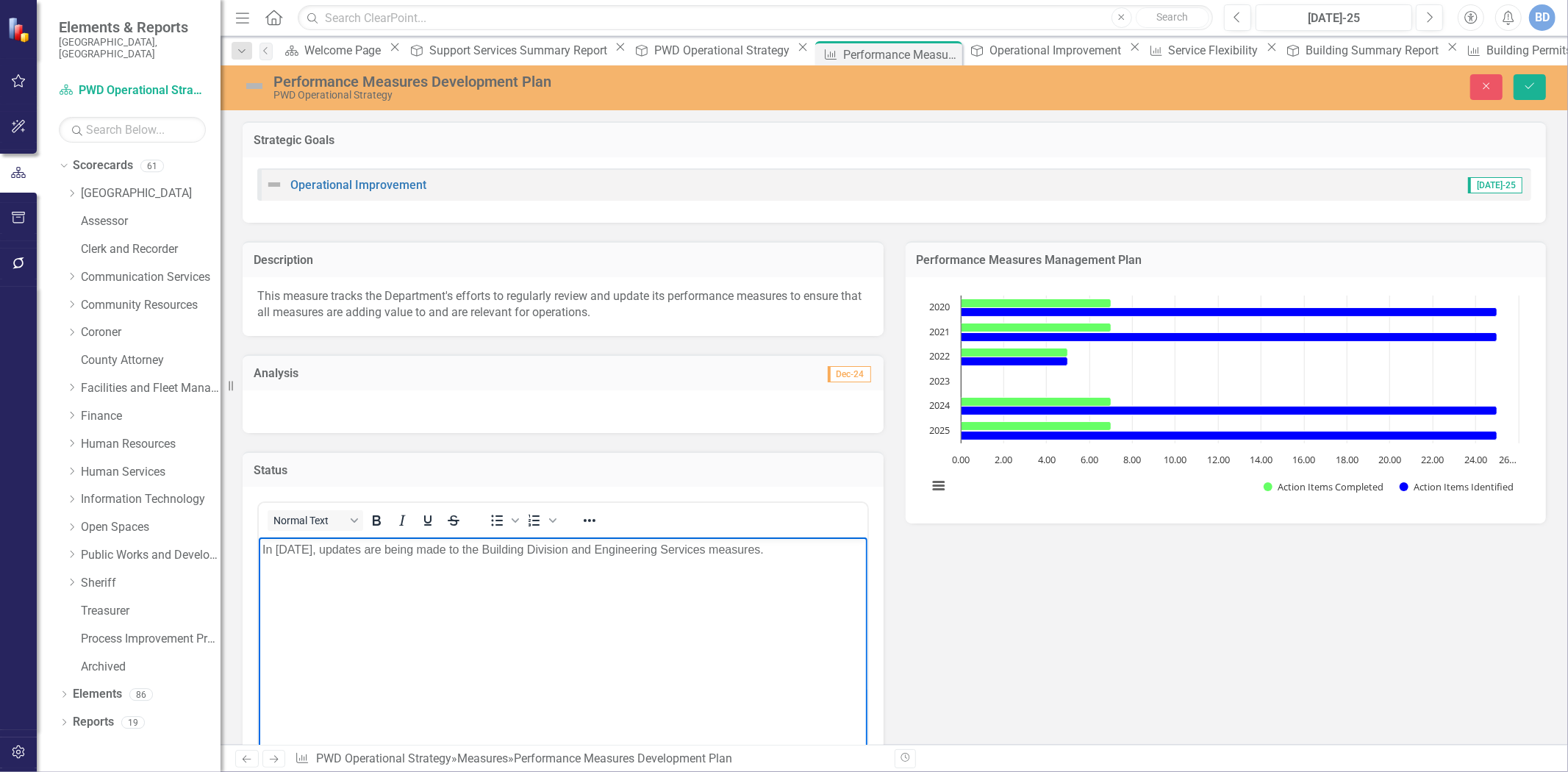
click at [308, 545] on p "In 2025, updates are being made to the Building Division and Engineering Servic…" at bounding box center [562, 550] width 601 height 18
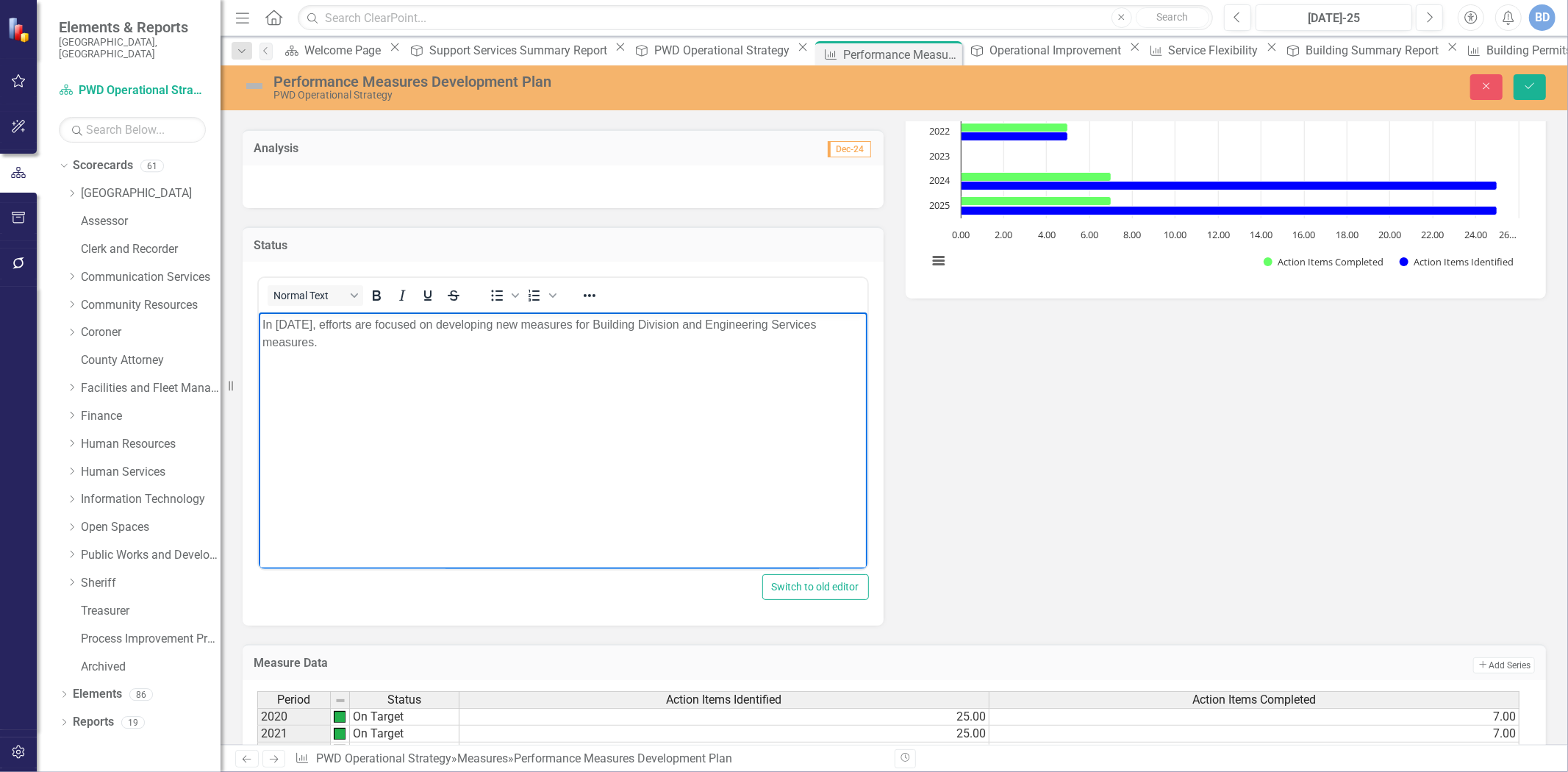
scroll to position [245, 0]
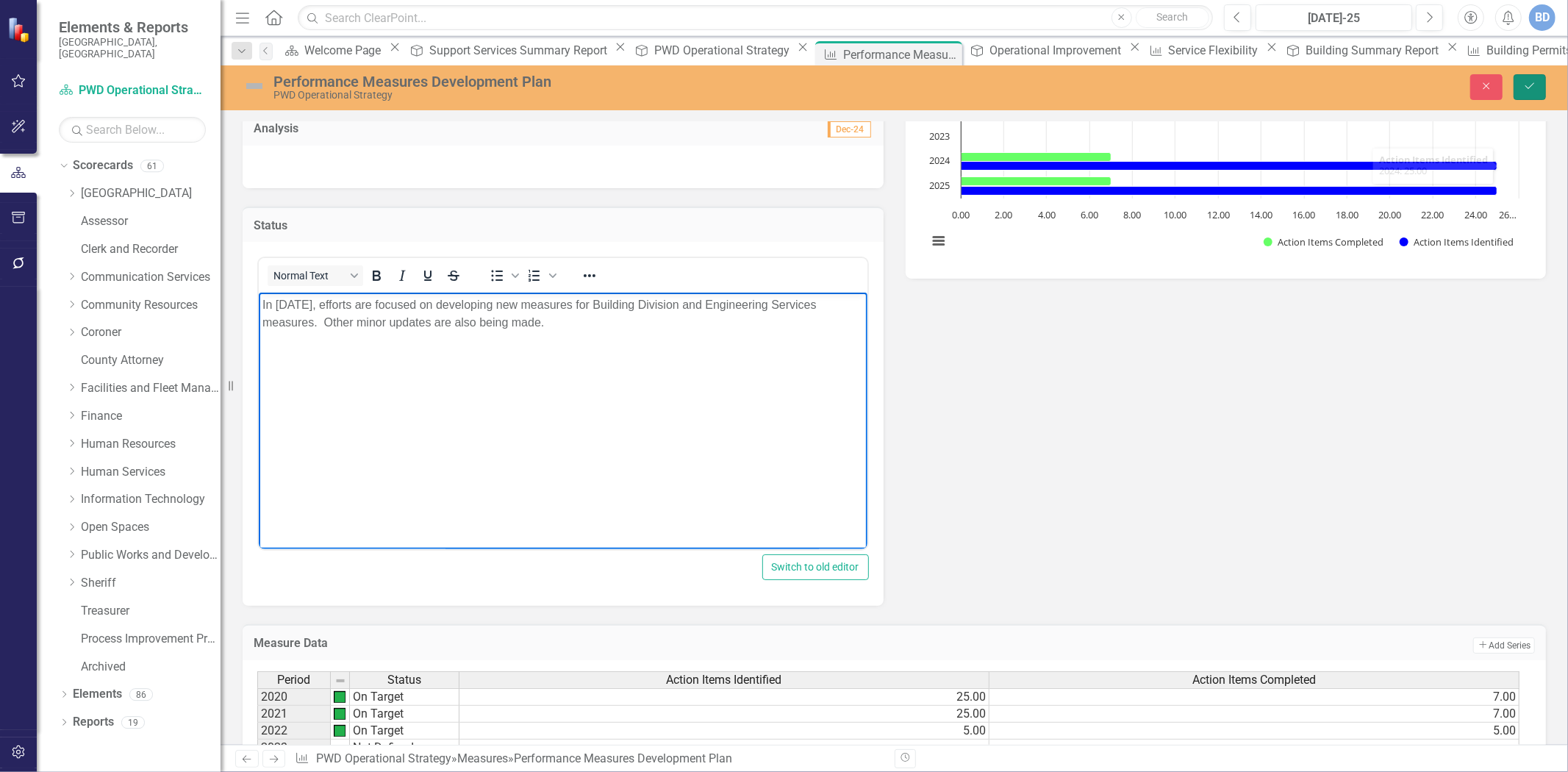
drag, startPoint x: 1537, startPoint y: 92, endPoint x: 1202, endPoint y: 413, distance: 464.0
click at [1536, 92] on button "Save" at bounding box center [1530, 87] width 32 height 26
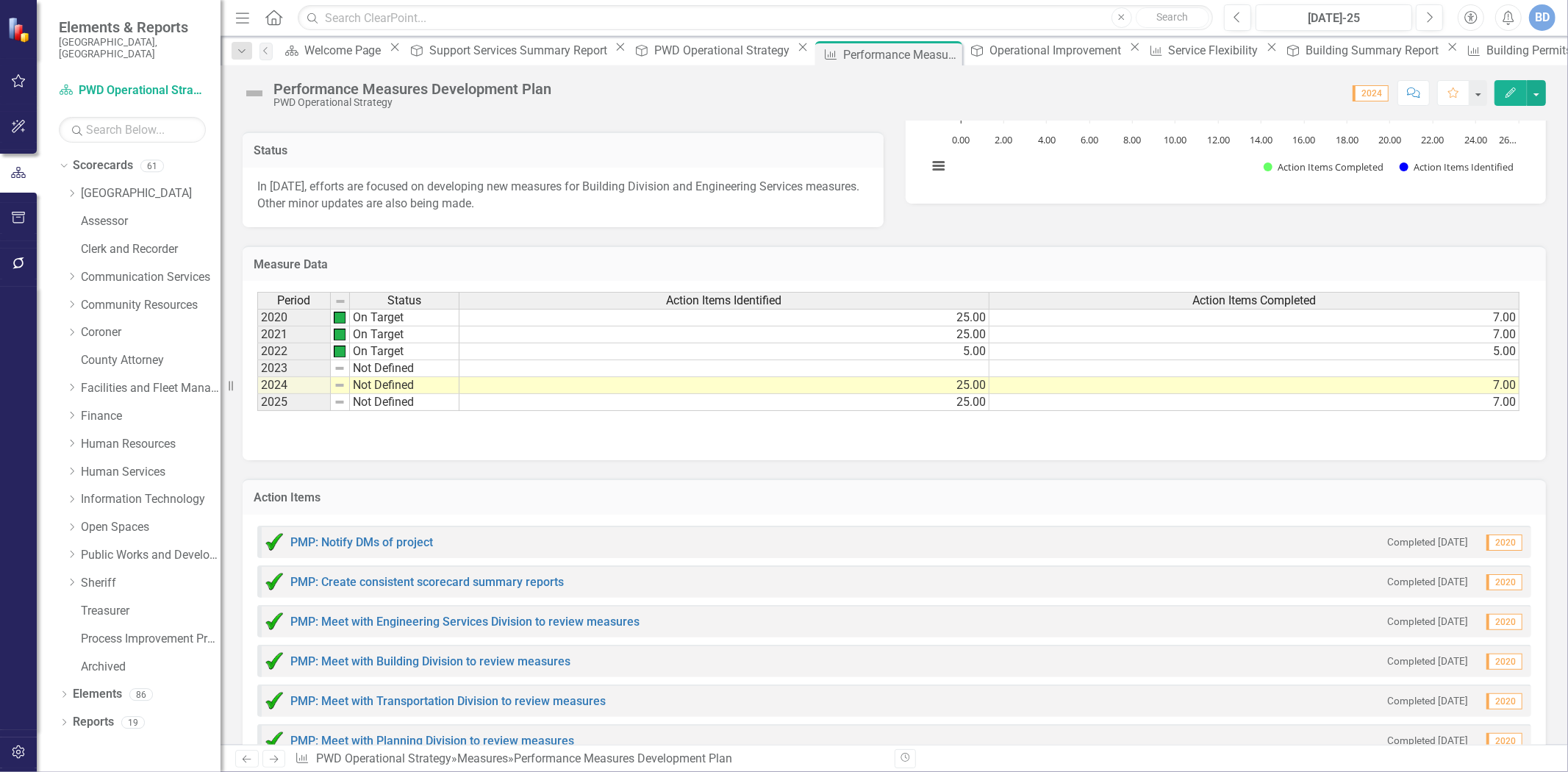
scroll to position [327, 0]
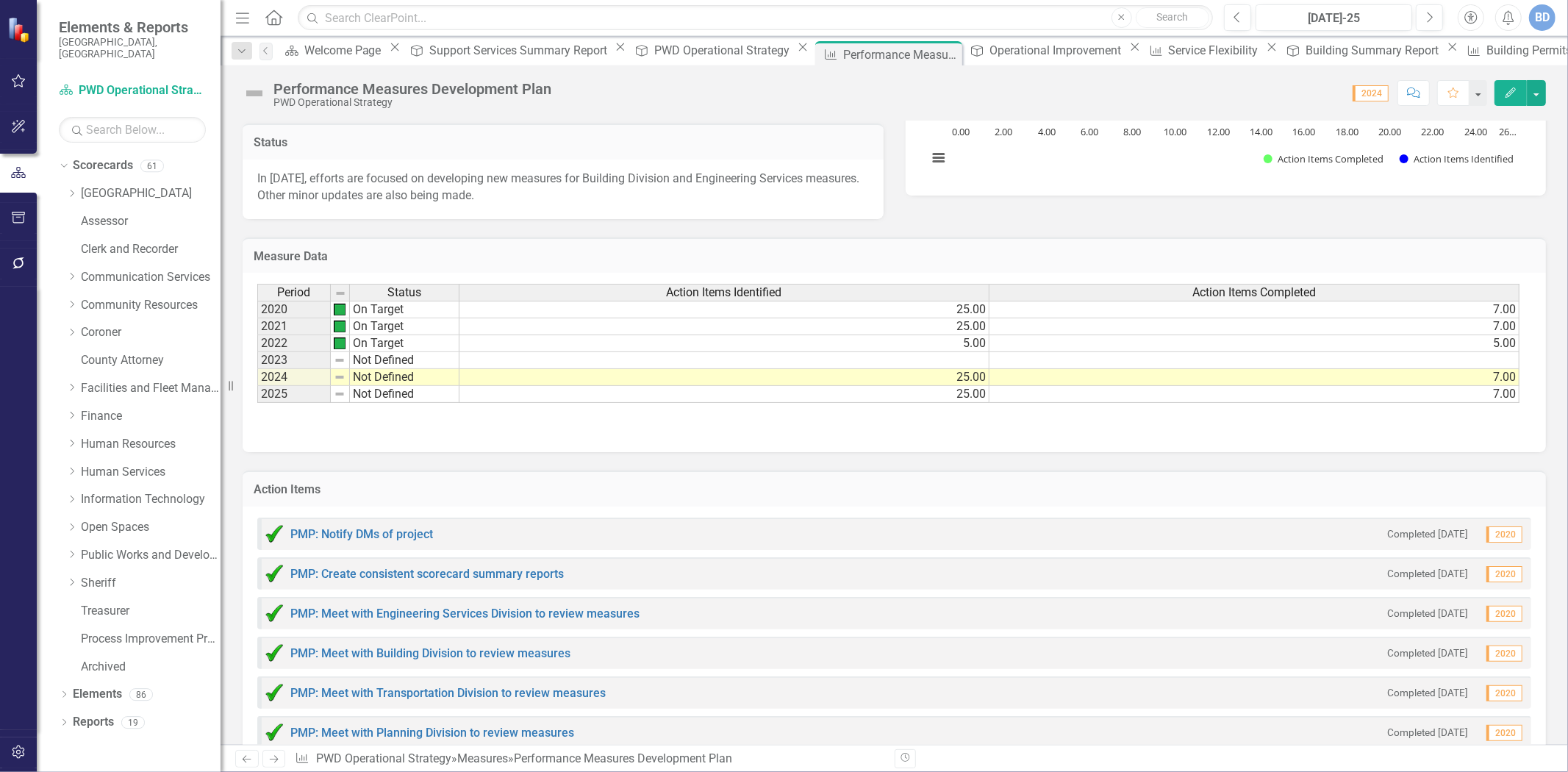
click at [369, 357] on td "Not Defined" at bounding box center [404, 361] width 109 height 17
type textarea "Not Defined"
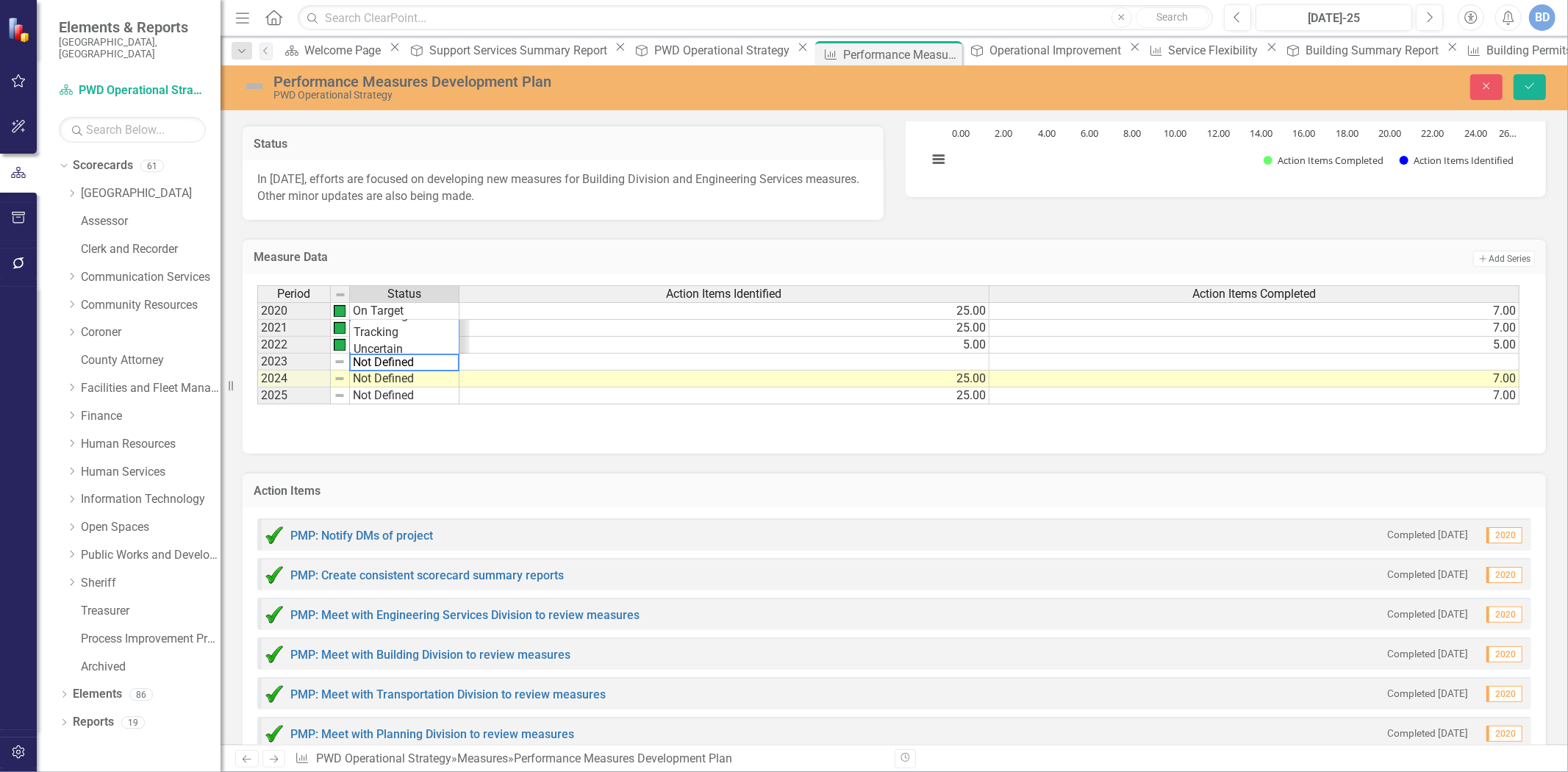
scroll to position [89, 0]
click at [257, 386] on div "Period Status Action Items Identified Action Items Completed 2020 On Target 25.…" at bounding box center [257, 345] width 0 height 119
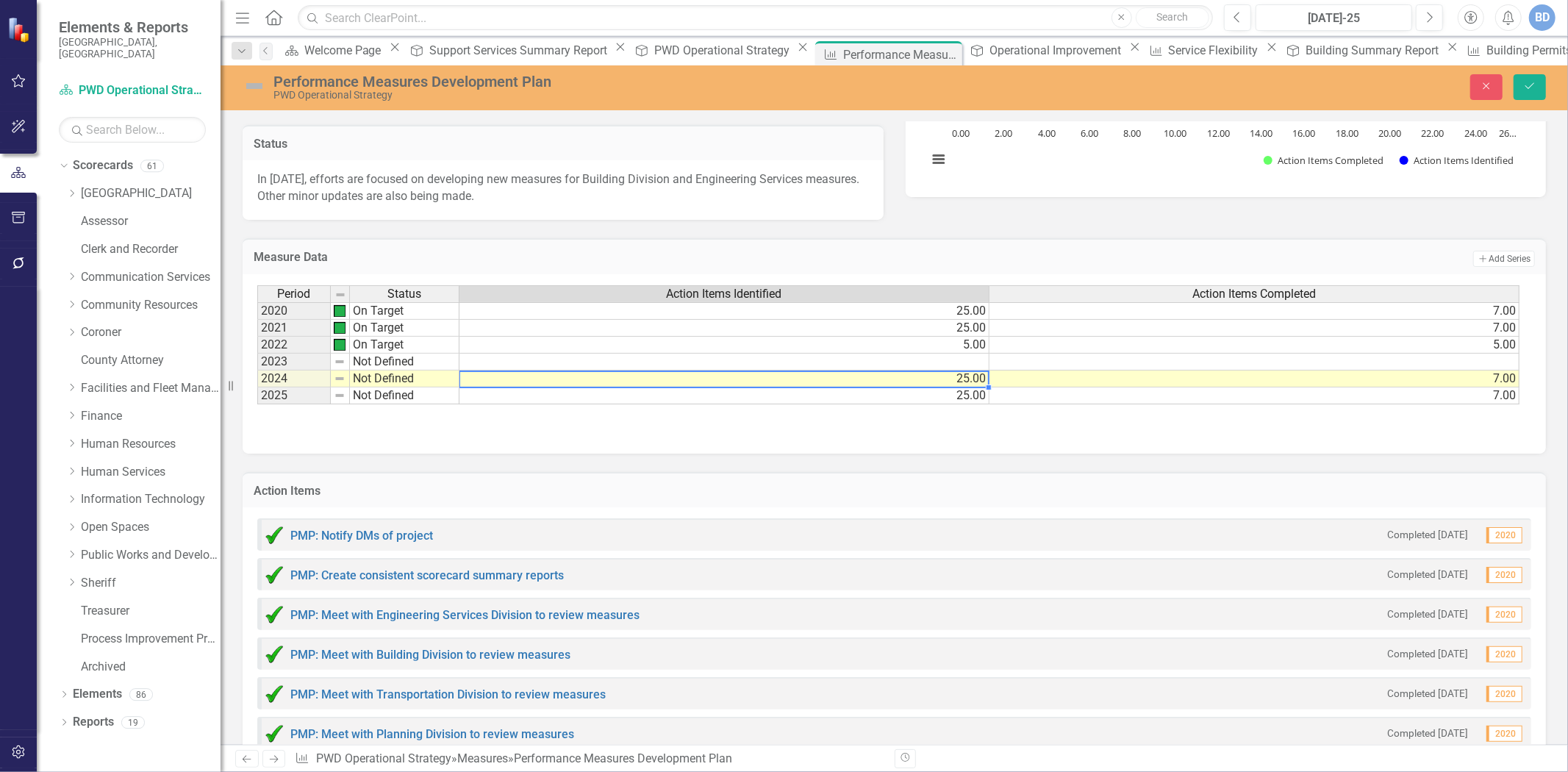
click at [966, 376] on td "25.00" at bounding box center [724, 379] width 530 height 17
type textarea "2"
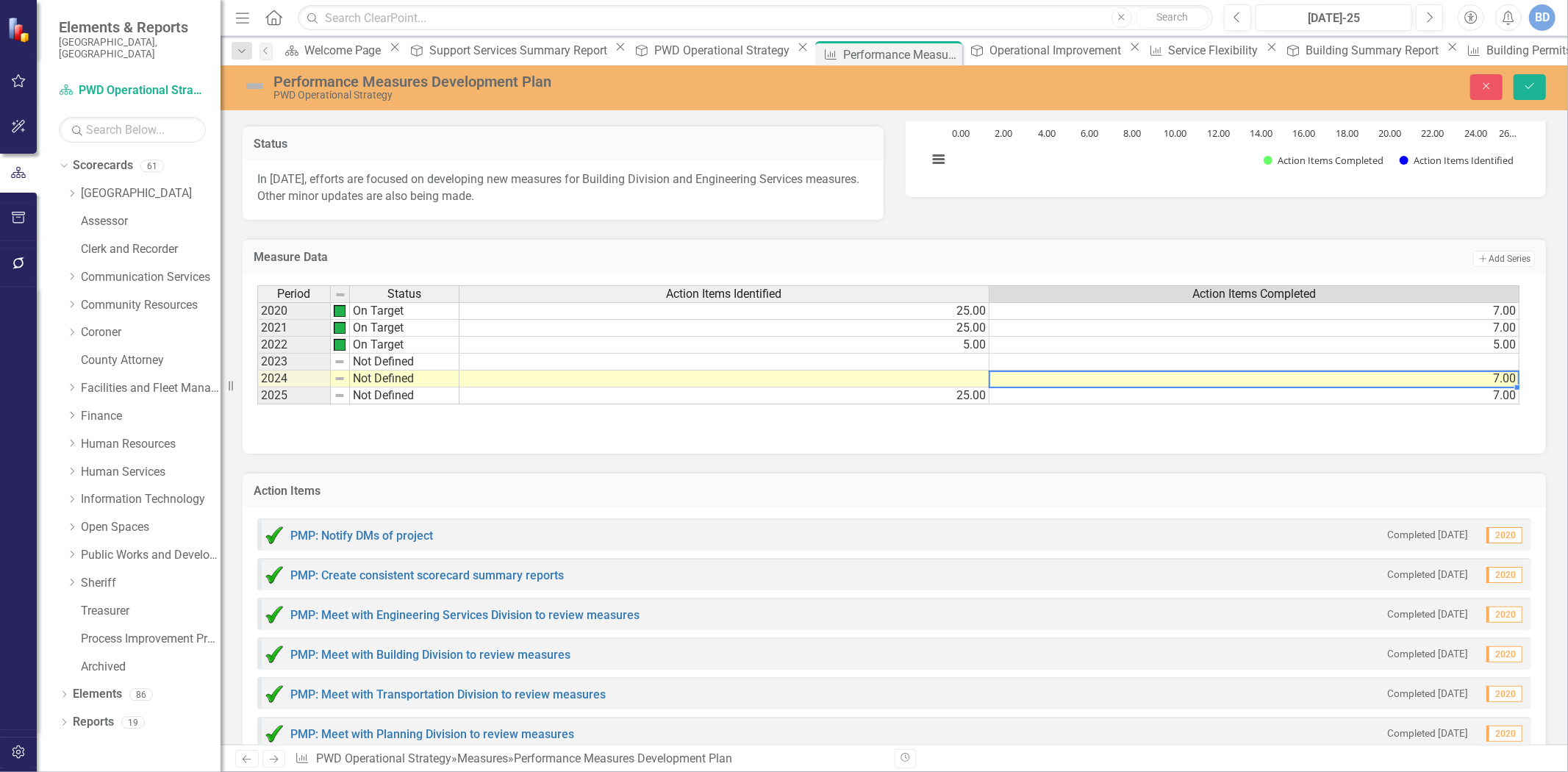
click at [1467, 381] on td "7.00" at bounding box center [1254, 379] width 530 height 17
type textarea "7"
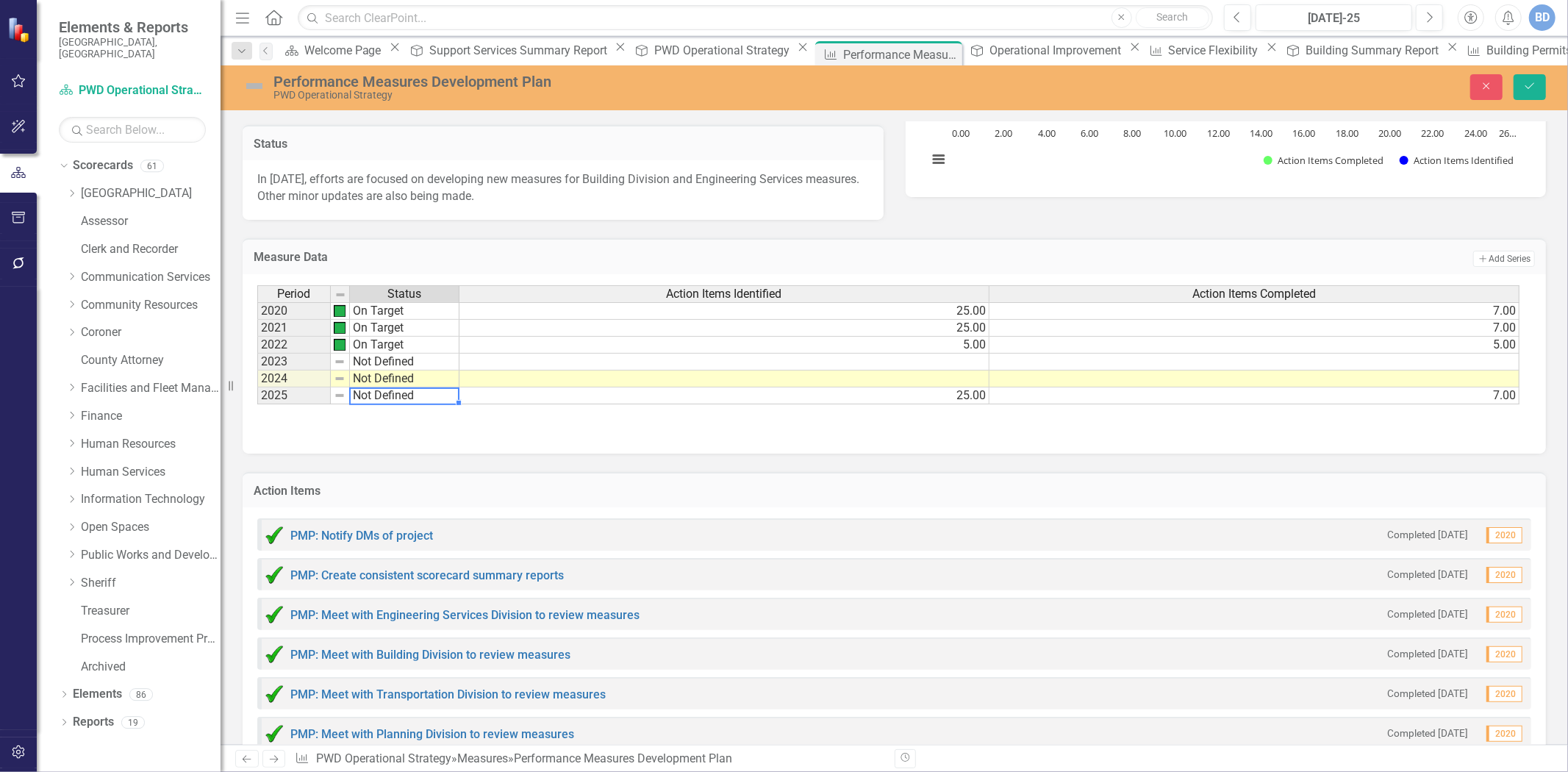
click at [378, 398] on td "Not Defined" at bounding box center [404, 396] width 109 height 17
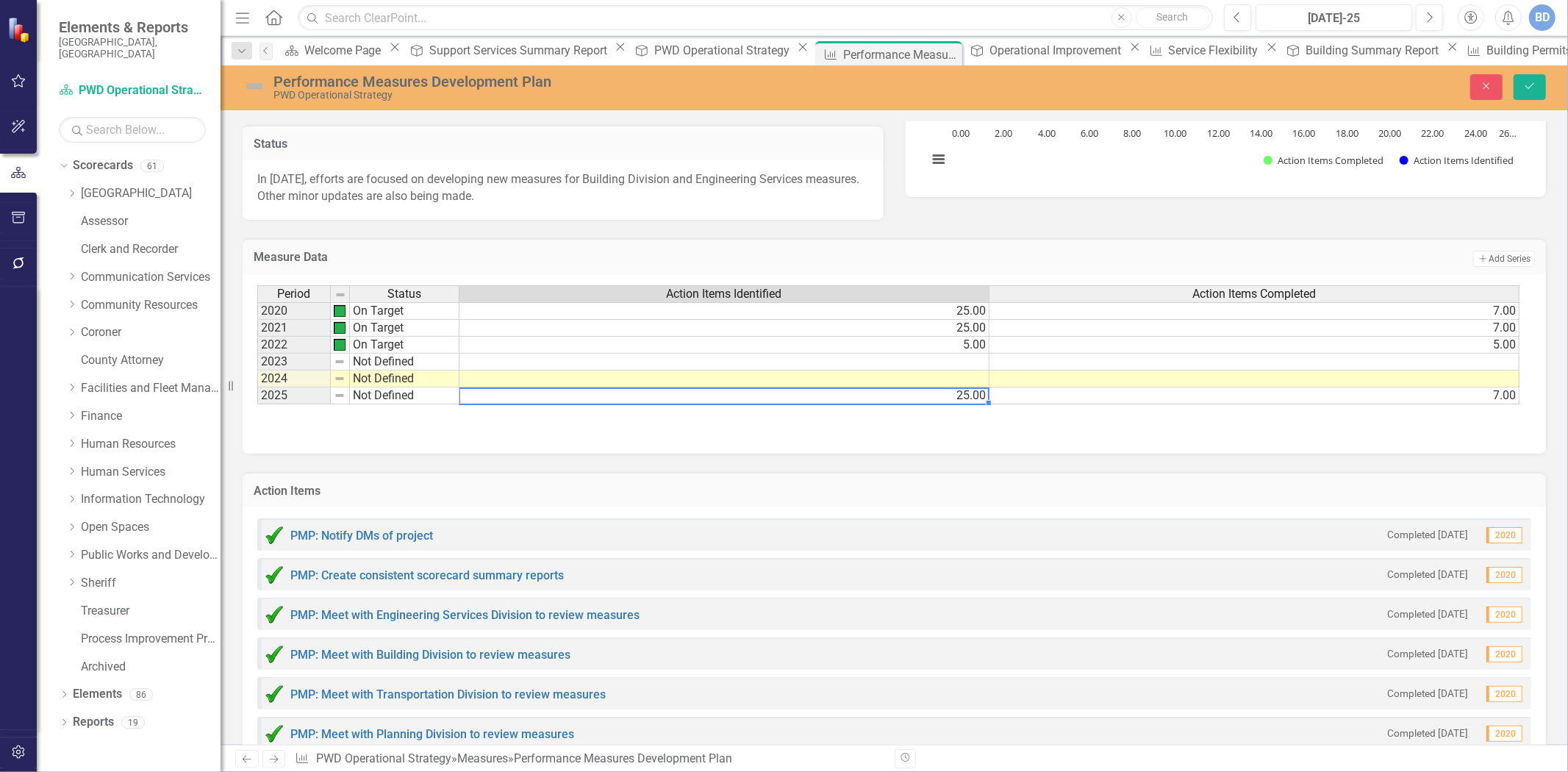
click at [972, 394] on td "25.00" at bounding box center [724, 396] width 530 height 17
type textarea "2"
click at [257, 400] on div "Period Status Action Items Identified Action Items Completed 2020 On Target 25.…" at bounding box center [257, 345] width 0 height 119
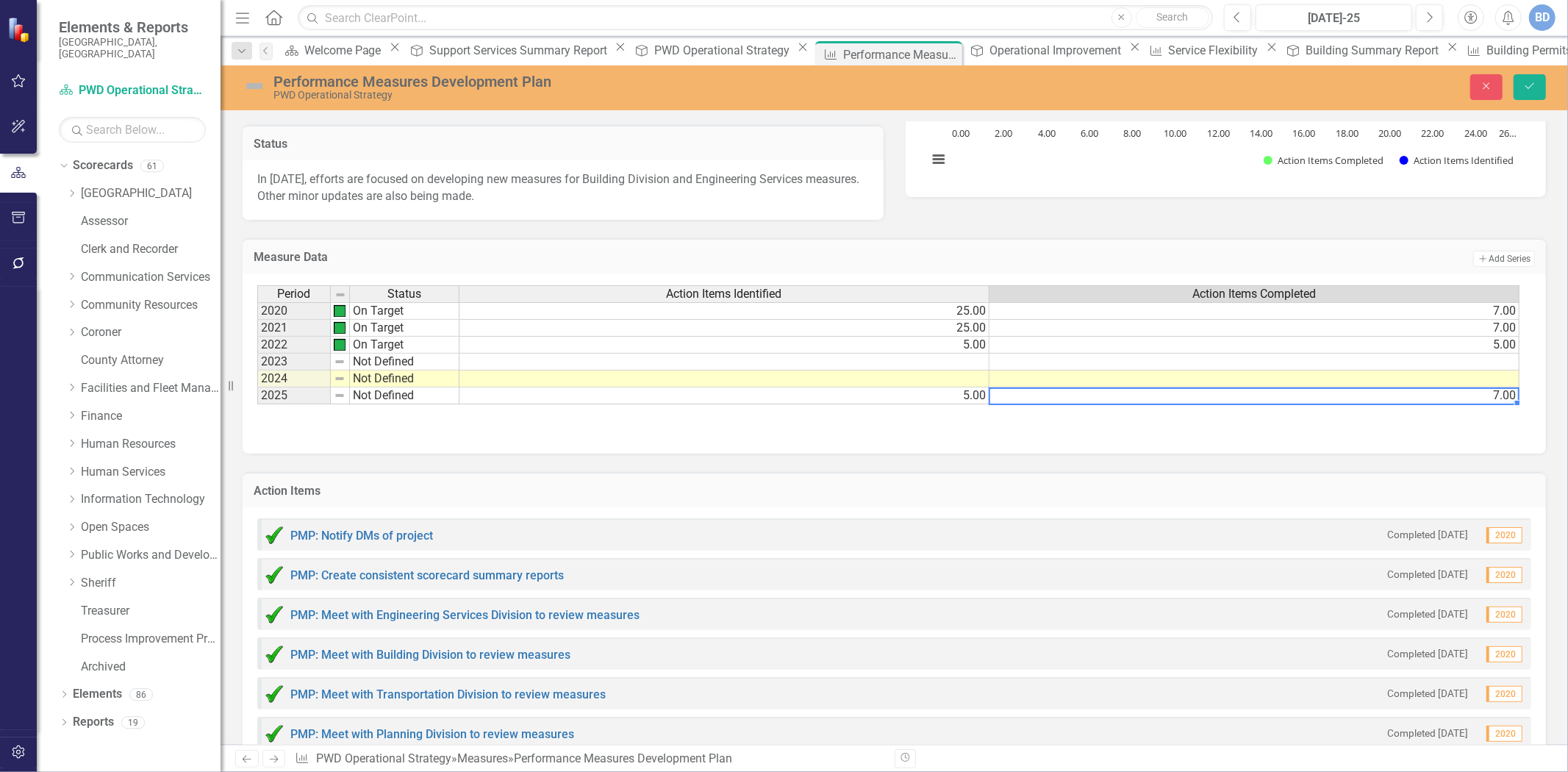
click at [1432, 393] on td "7.00" at bounding box center [1254, 396] width 530 height 17
type textarea "7"
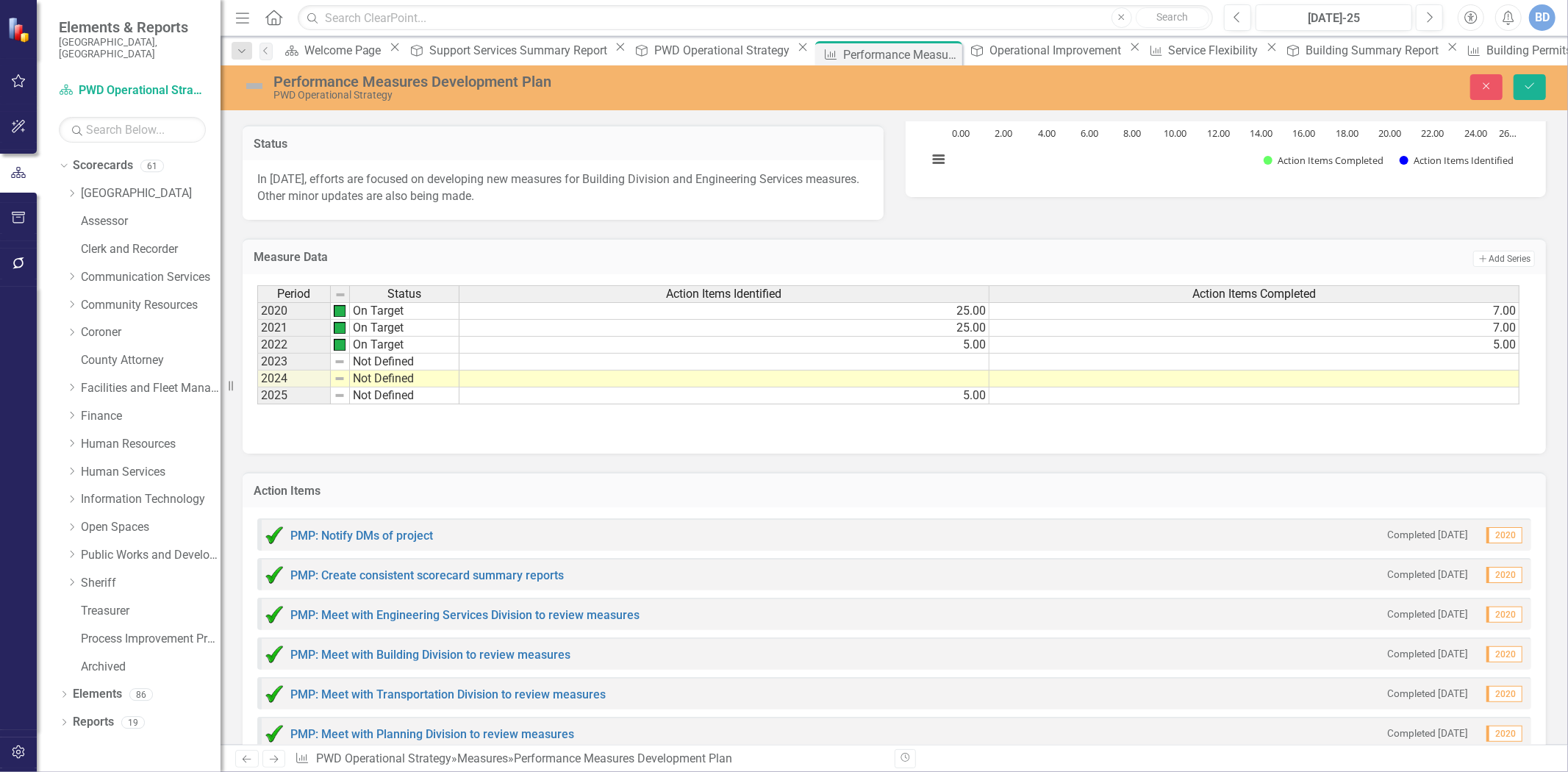
click at [1188, 426] on div "Period Status Action Items Identified Action Items Completed 2020 On Target 25.…" at bounding box center [893, 359] width 1274 height 148
click at [338, 359] on img at bounding box center [340, 362] width 11 height 11
click at [375, 358] on td "Not Defined" at bounding box center [404, 363] width 109 height 17
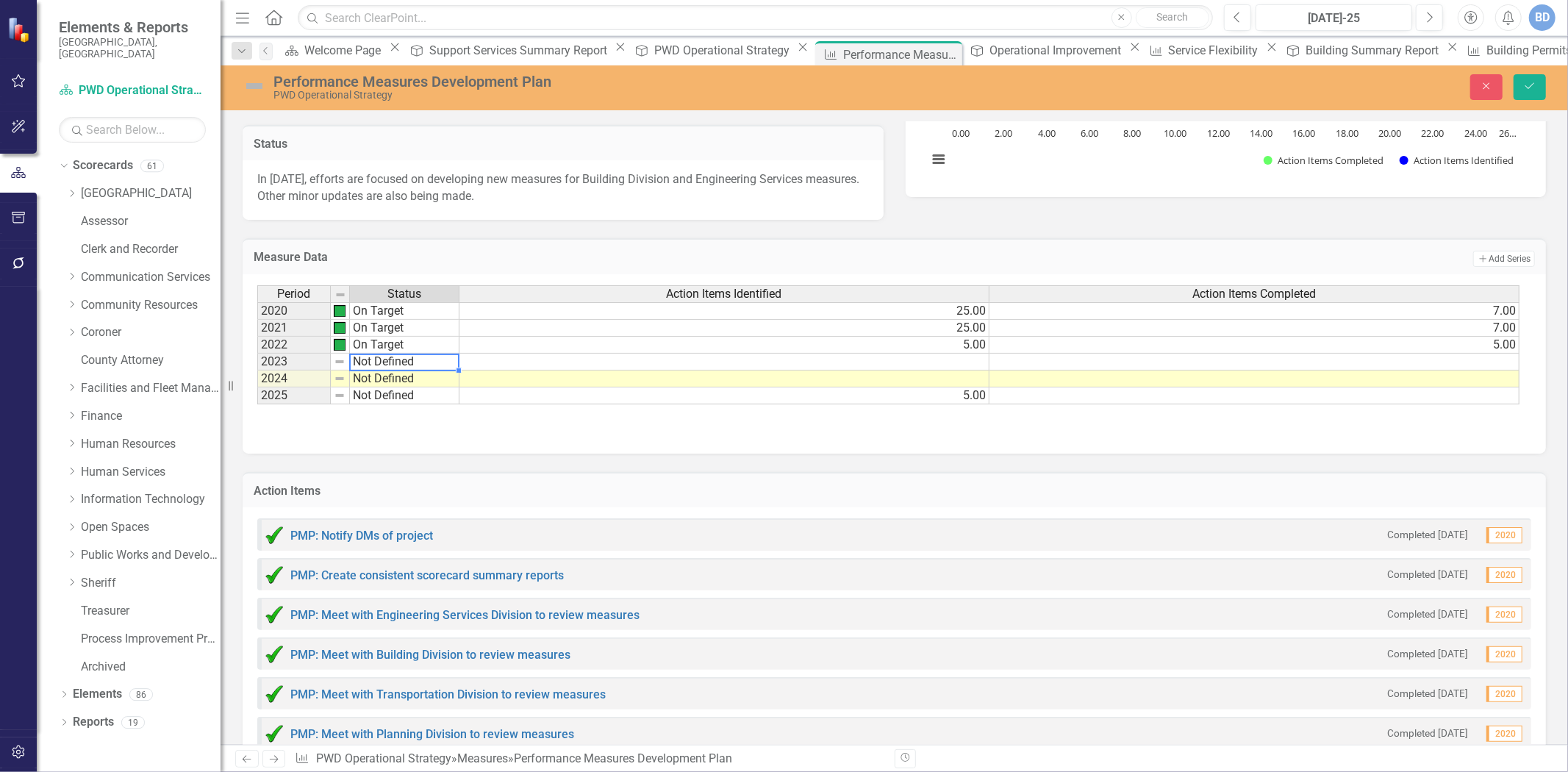
click at [375, 358] on td "Not Defined" at bounding box center [404, 363] width 109 height 17
click at [384, 328] on div "Period Status Action Items Identified Action Items Completed 2020 On Target 25.…" at bounding box center [889, 346] width 1264 height 120
click at [402, 380] on td "Not Defined" at bounding box center [404, 379] width 109 height 17
click at [402, 376] on td "Not Defined" at bounding box center [404, 379] width 109 height 17
click at [402, 376] on textarea "Not Defined" at bounding box center [404, 379] width 110 height 18
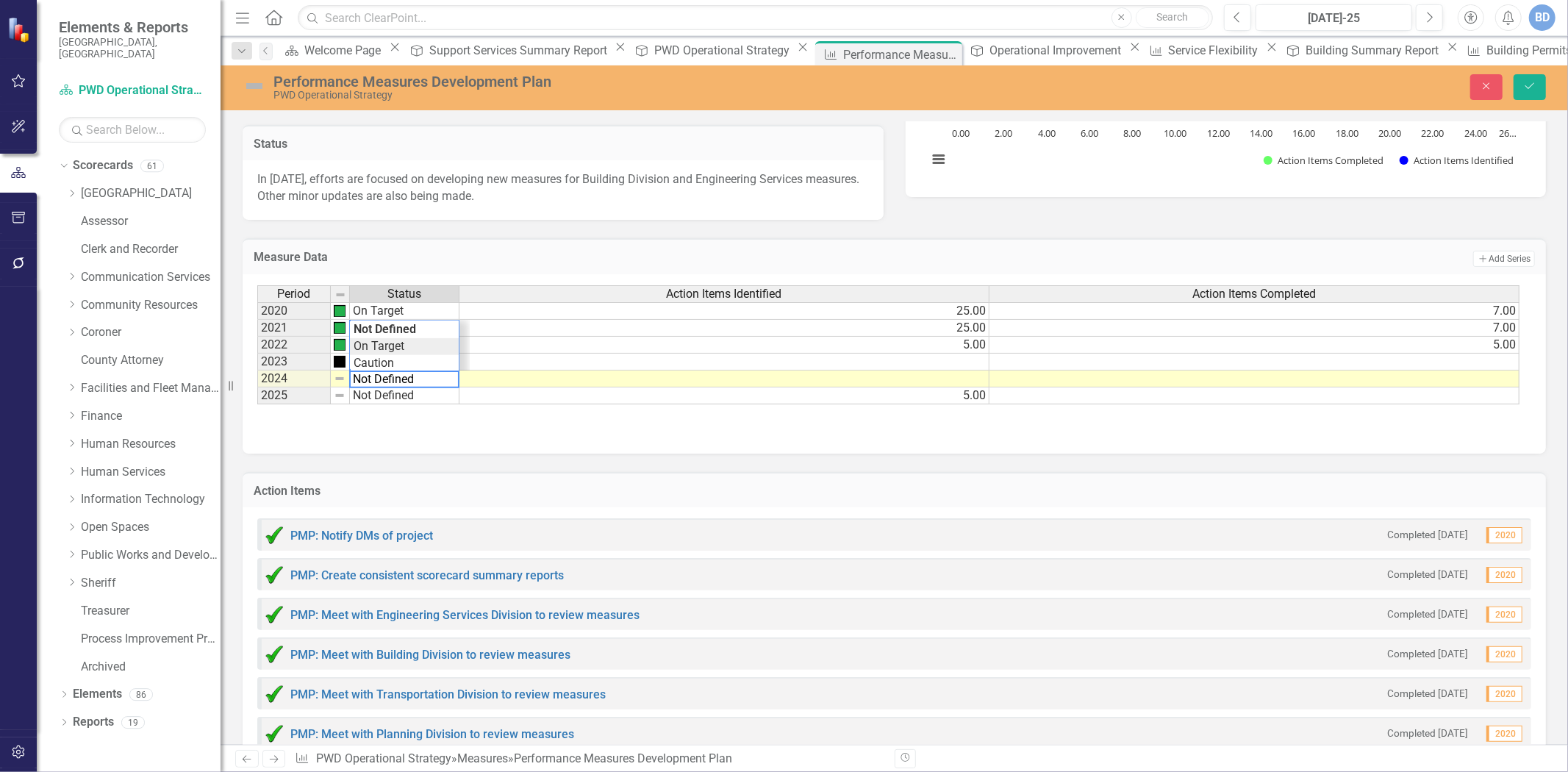
scroll to position [70, 0]
type textarea "Tracking"
click at [395, 343] on div "Period Status Action Items Identified Action Items Completed 2020 On Target 25.…" at bounding box center [889, 346] width 1264 height 120
click at [479, 436] on div "Period Status Action Items Identified Action Items Completed 2020 On Target 25.…" at bounding box center [894, 364] width 1303 height 180
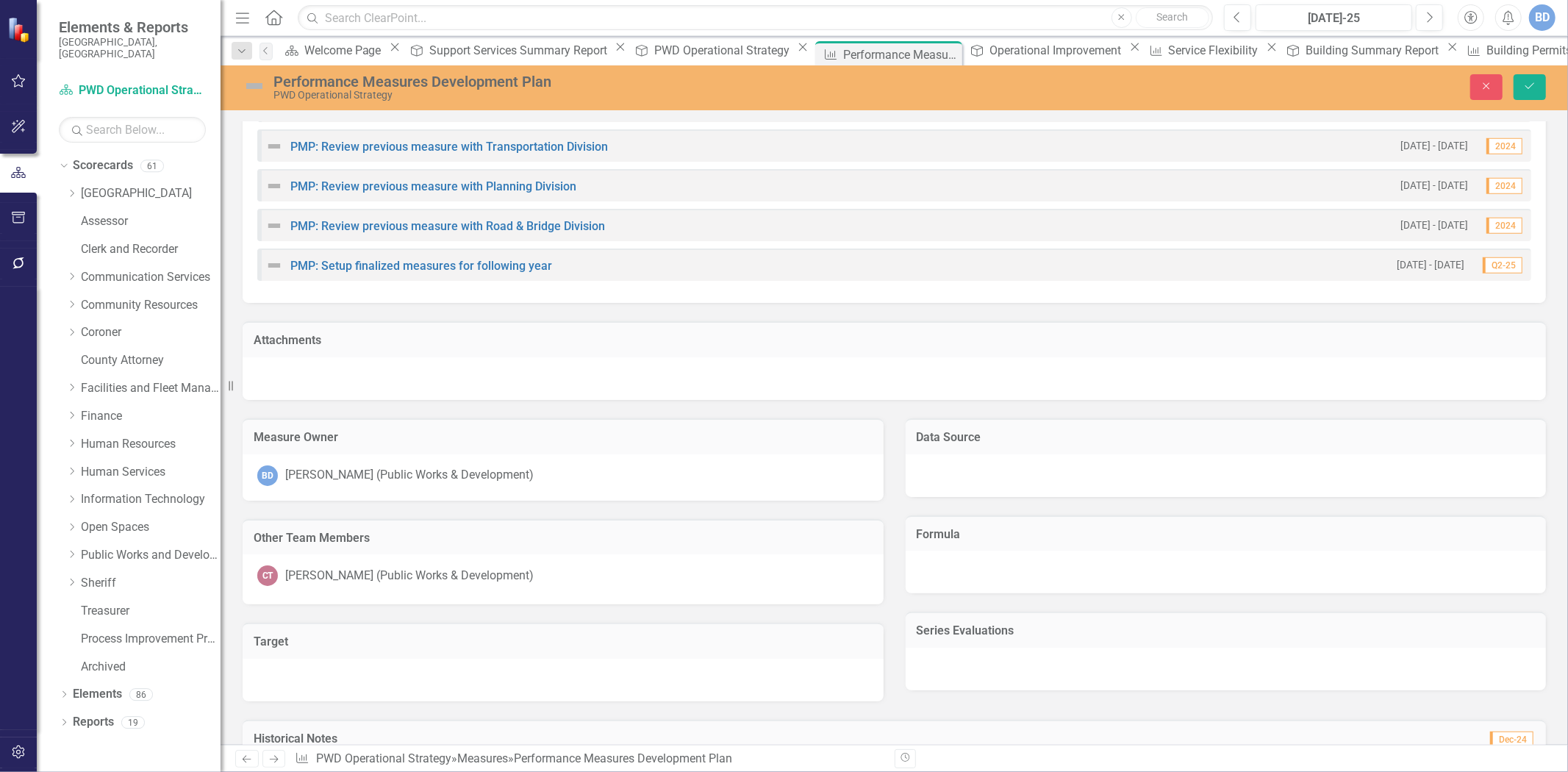
scroll to position [1553, 0]
click at [1048, 466] on div at bounding box center [1226, 472] width 641 height 43
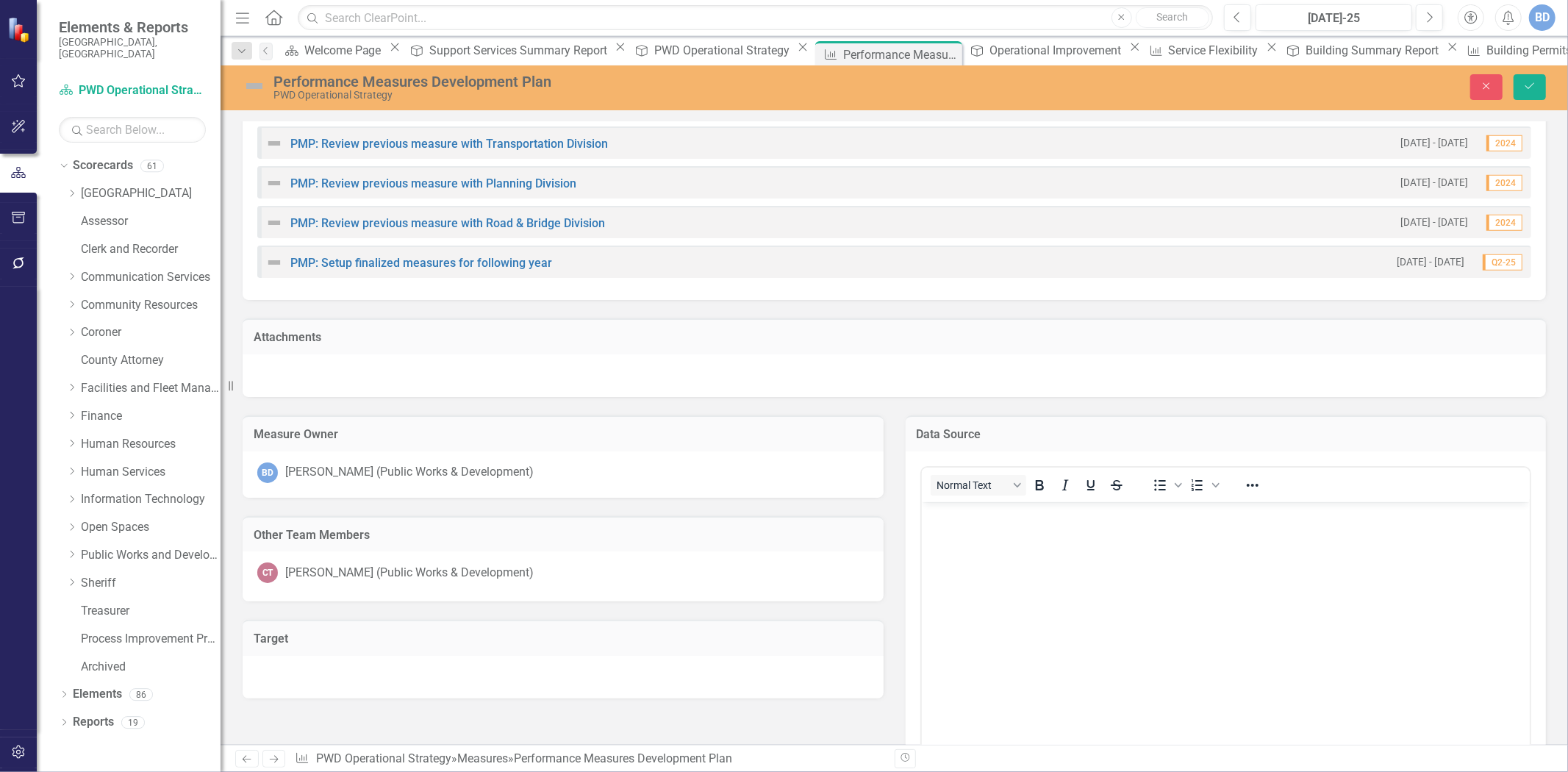
scroll to position [0, 0]
click at [1030, 530] on body "Rich Text Area. Press ALT-0 for help." at bounding box center [1225, 612] width 609 height 221
drag, startPoint x: 1529, startPoint y: 85, endPoint x: 1512, endPoint y: 109, distance: 29.4
click at [1530, 85] on icon "Save" at bounding box center [1530, 86] width 13 height 10
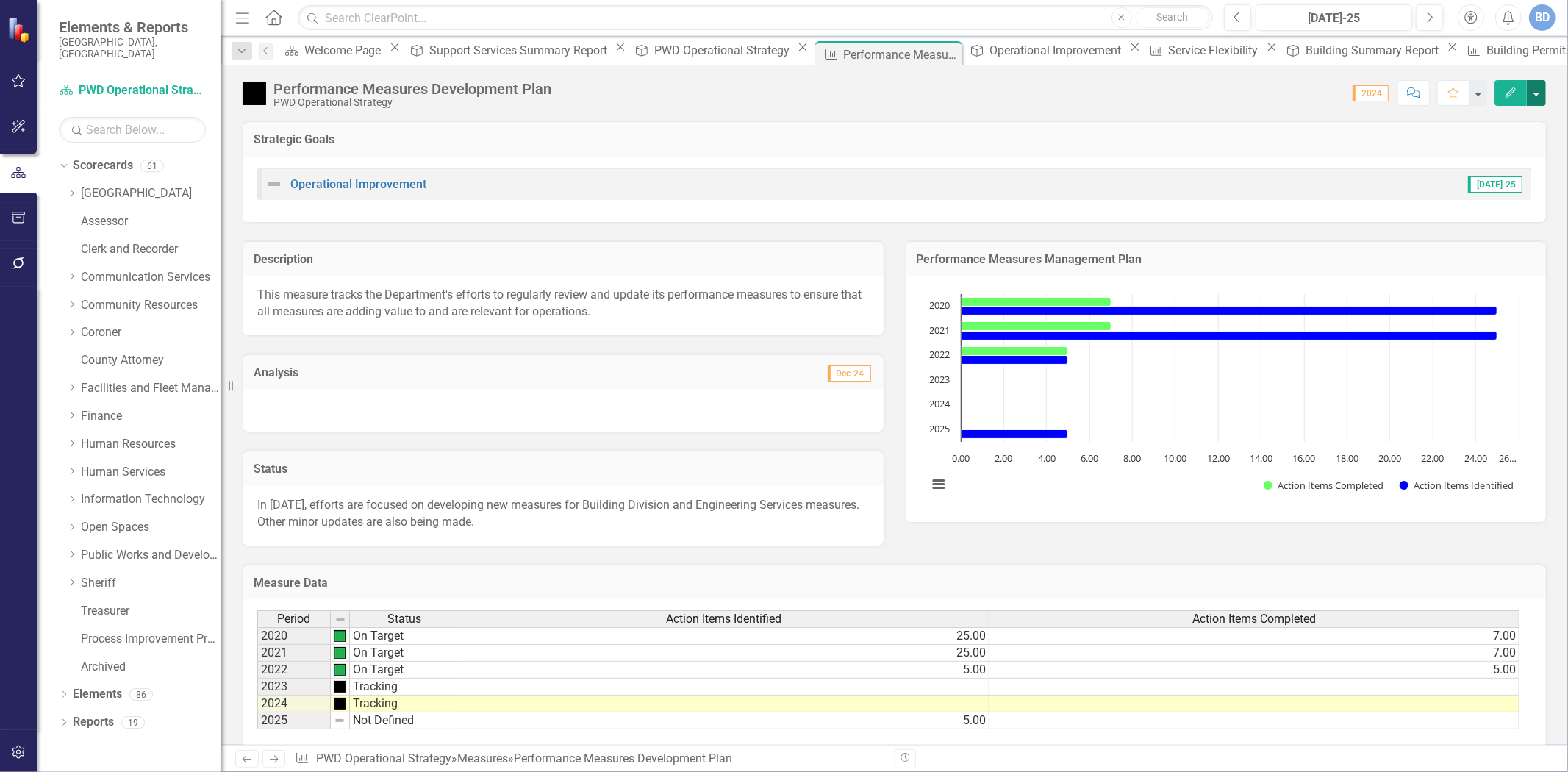
click at [1536, 92] on button "button" at bounding box center [1537, 92] width 19 height 26
click at [1484, 150] on link "Edit Report Edit Layout" at bounding box center [1474, 148] width 144 height 28
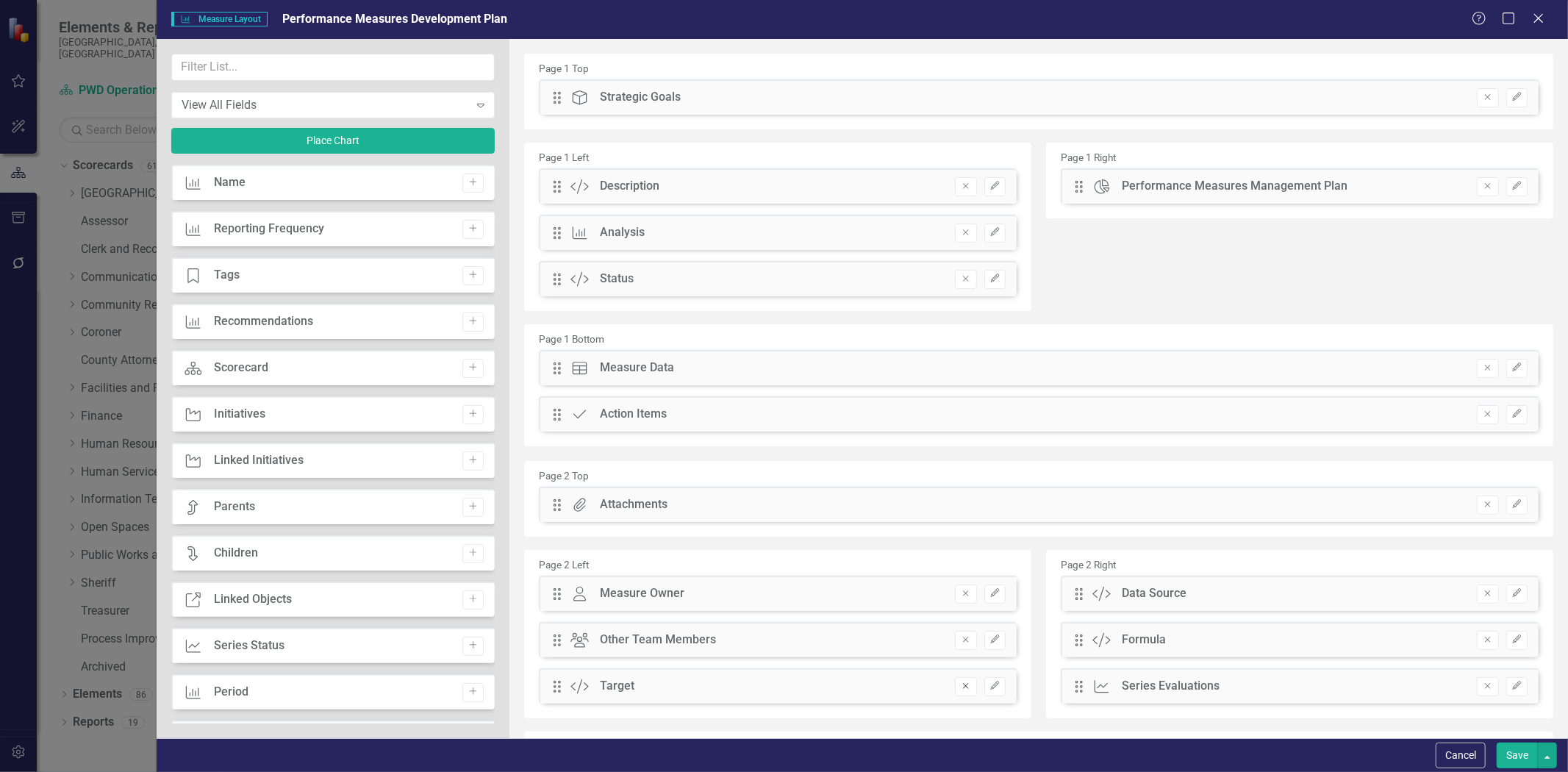
click at [962, 690] on button "Remove" at bounding box center [966, 687] width 21 height 19
click at [1482, 505] on icon "Remove" at bounding box center [1488, 505] width 11 height 9
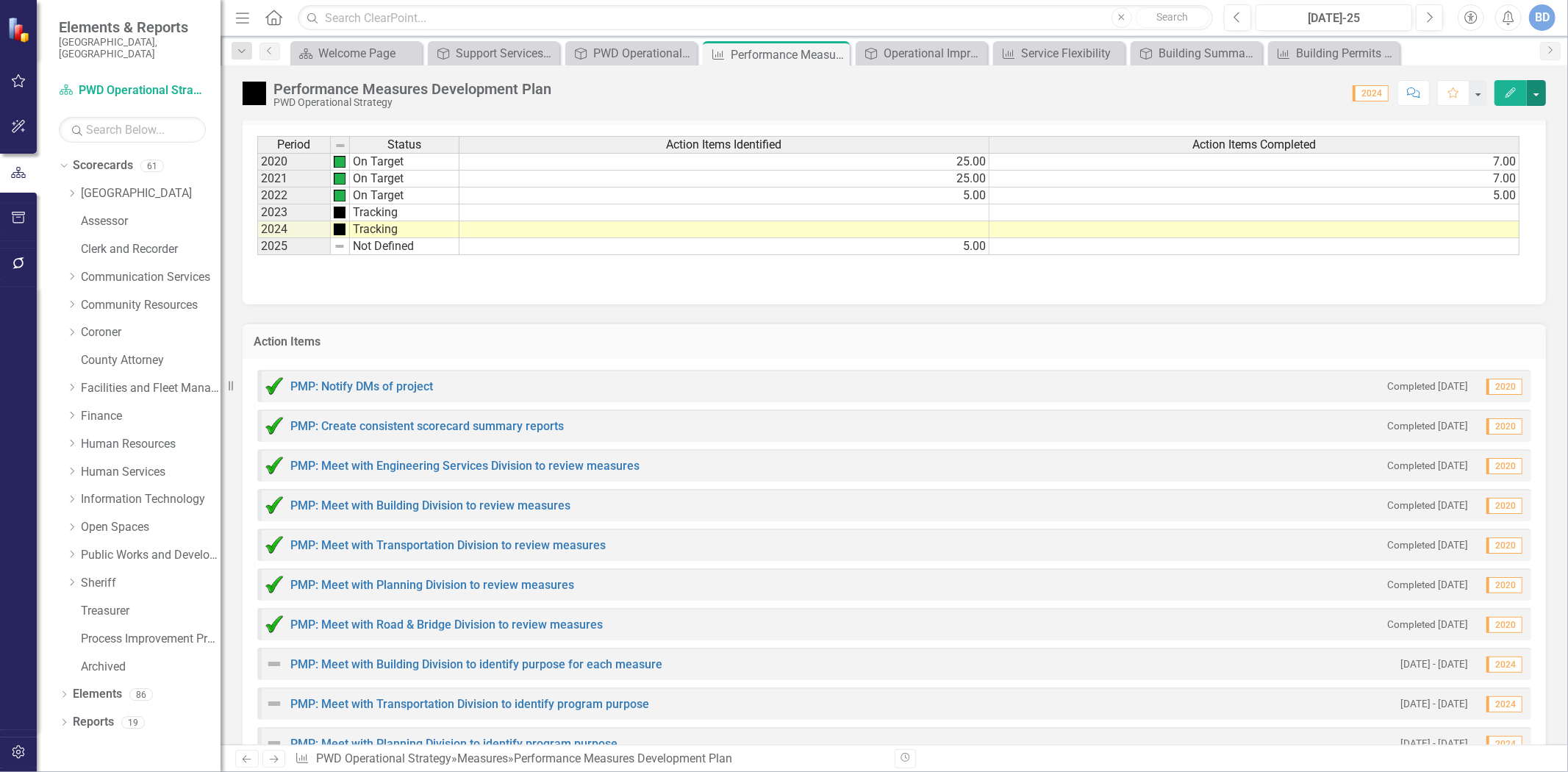
scroll to position [196, 0]
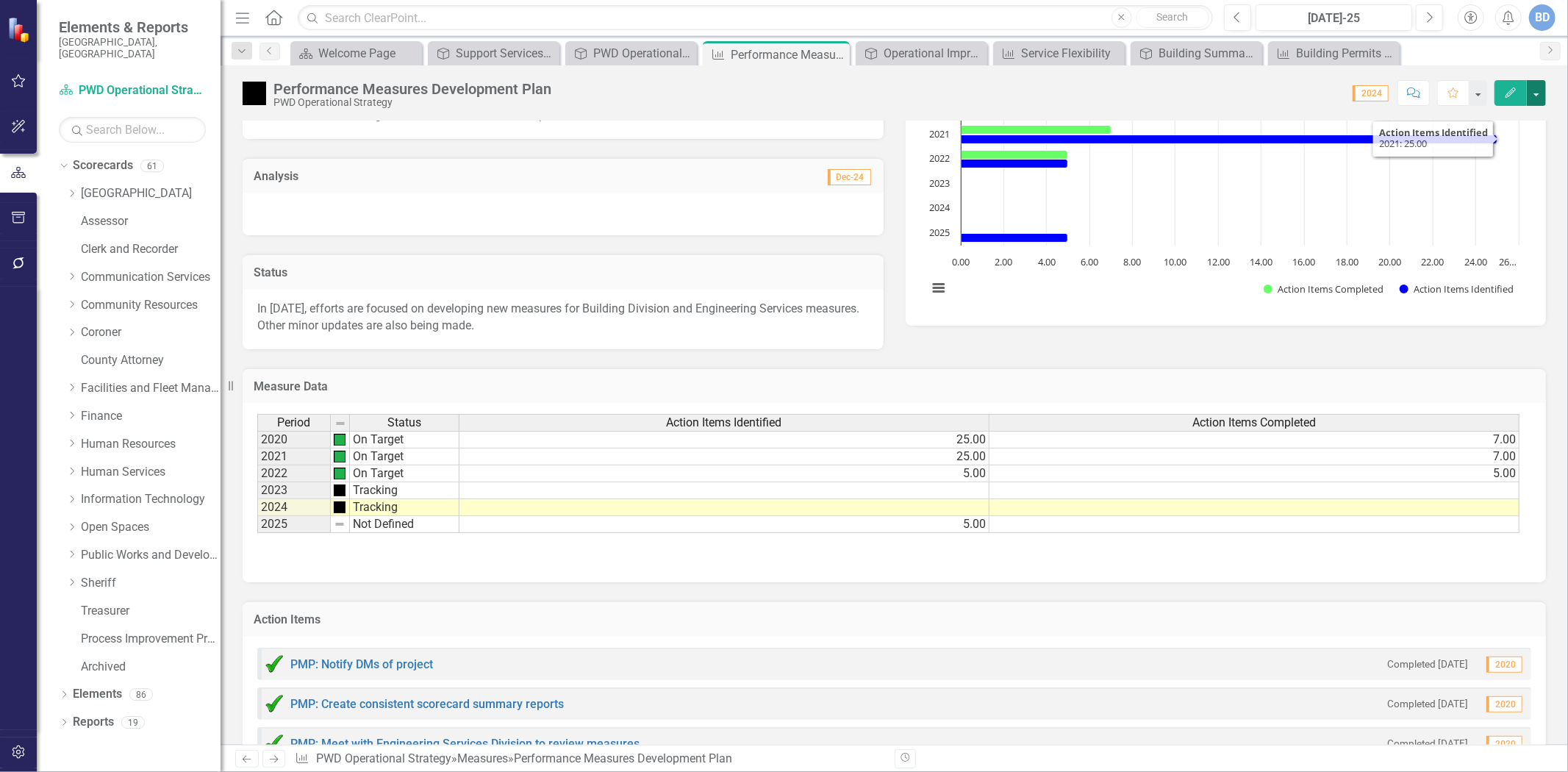
click at [1538, 93] on button "button" at bounding box center [1537, 92] width 19 height 26
click at [1448, 149] on link "Edit Report Edit Layout" at bounding box center [1474, 148] width 144 height 28
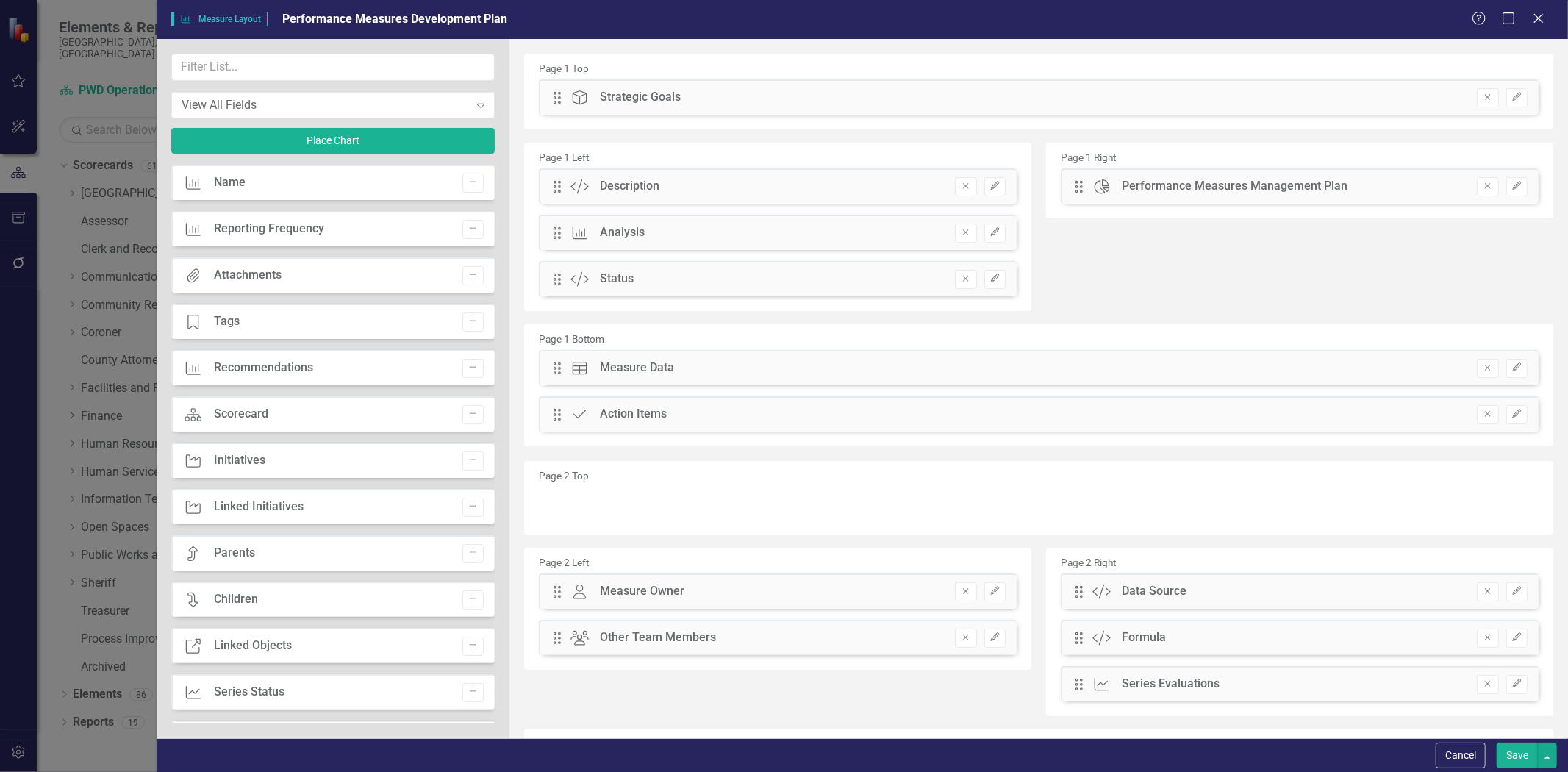
click at [1482, 633] on icon "Remove" at bounding box center [1488, 637] width 11 height 9
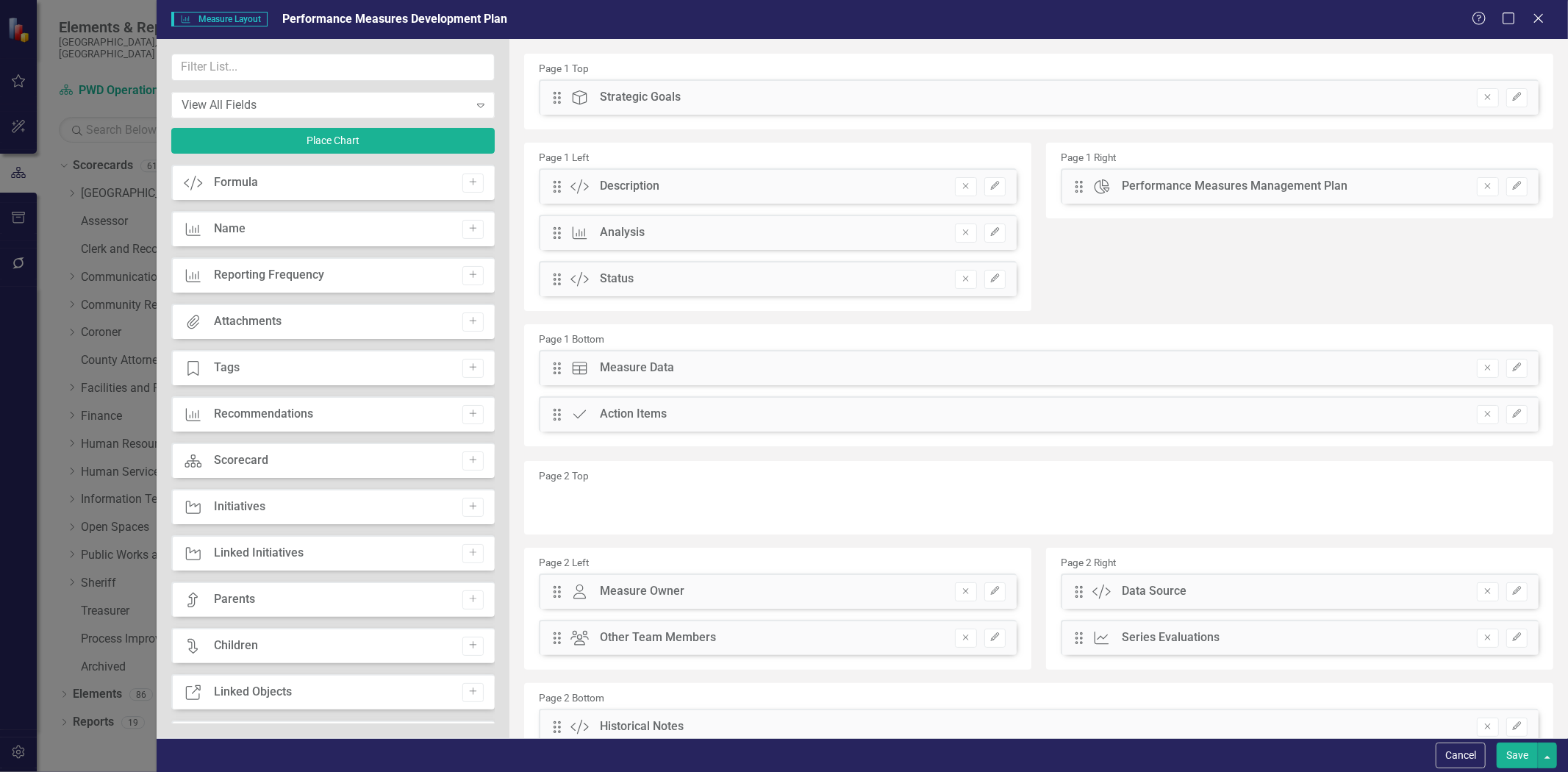
drag, startPoint x: 1524, startPoint y: 761, endPoint x: 1261, endPoint y: 454, distance: 404.2
click at [1523, 760] on button "Save" at bounding box center [1517, 756] width 41 height 26
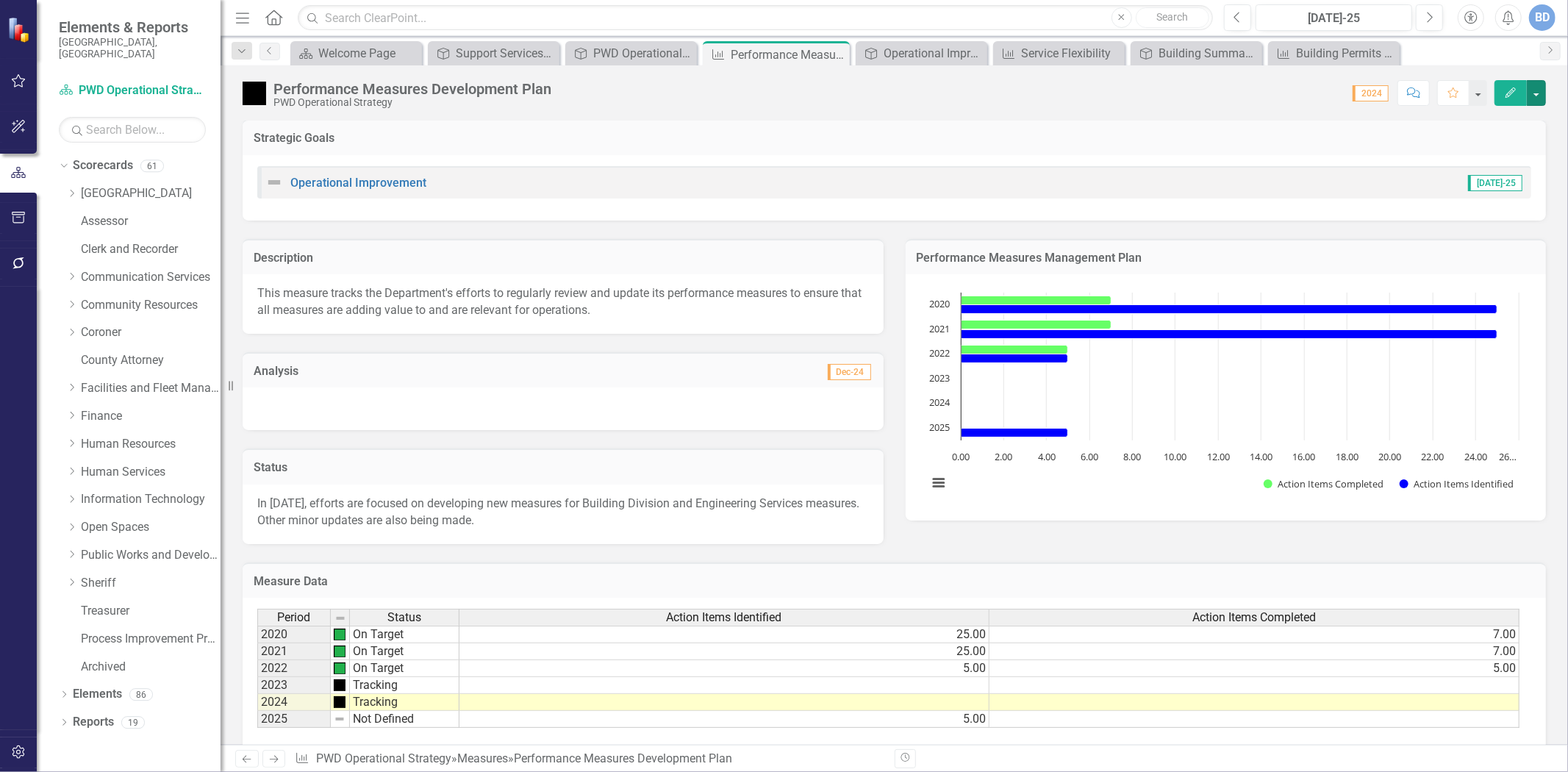
scroll to position [0, 0]
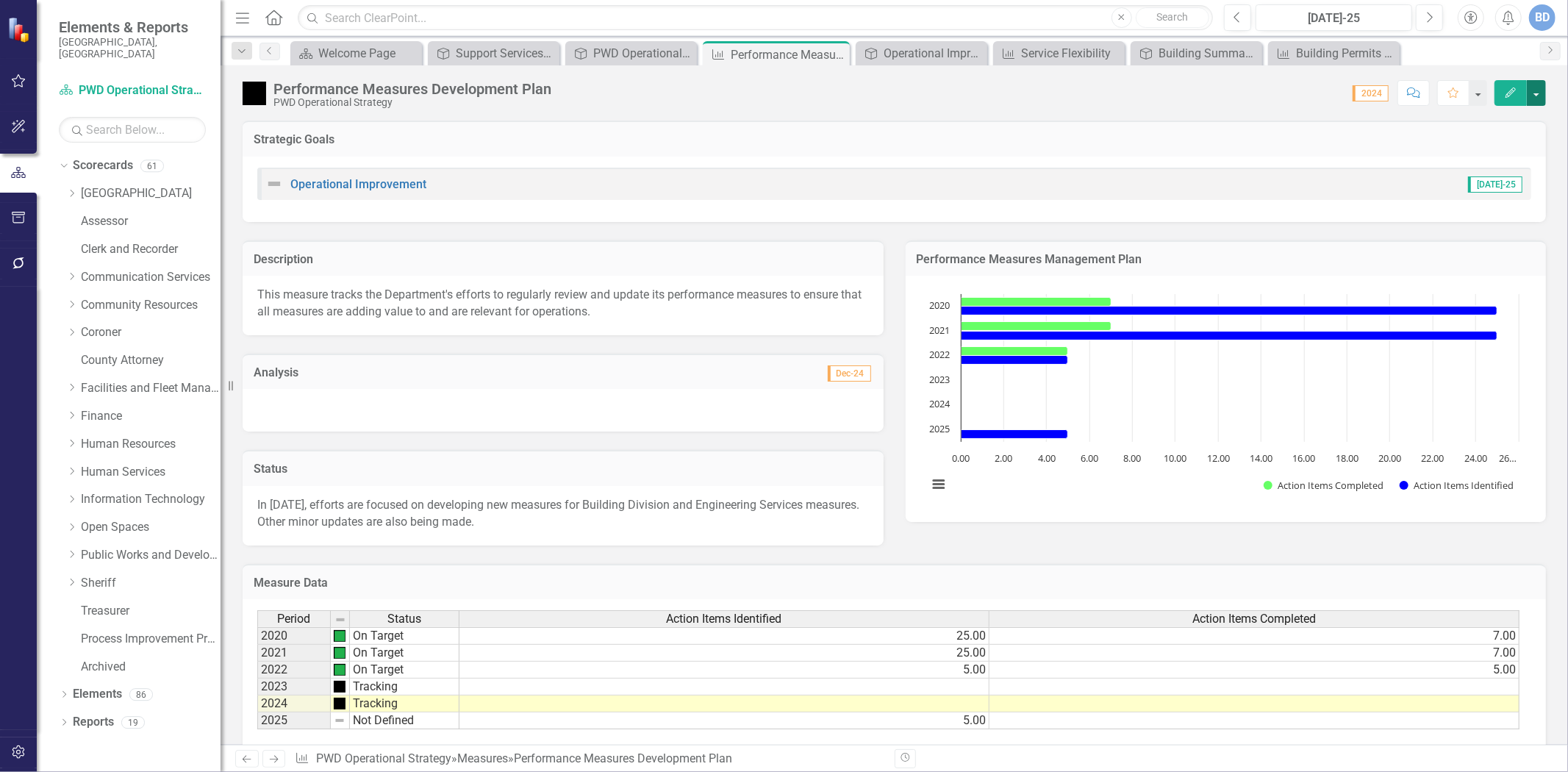
click at [1537, 89] on button "button" at bounding box center [1537, 92] width 19 height 26
click at [1468, 115] on link "Edit Edit Measure" at bounding box center [1474, 120] width 144 height 28
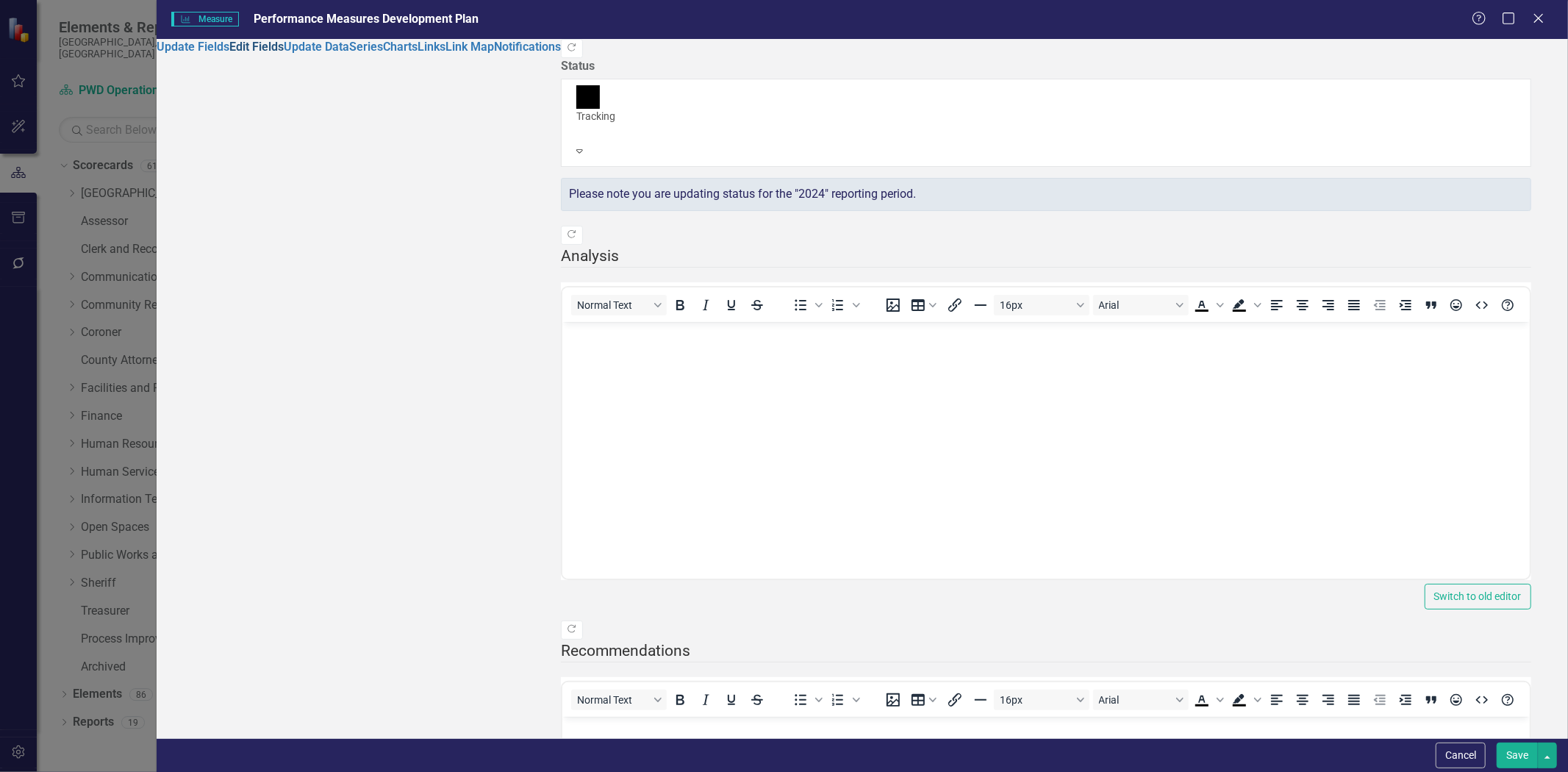
click at [229, 53] on link "Edit Fields" at bounding box center [256, 47] width 54 height 14
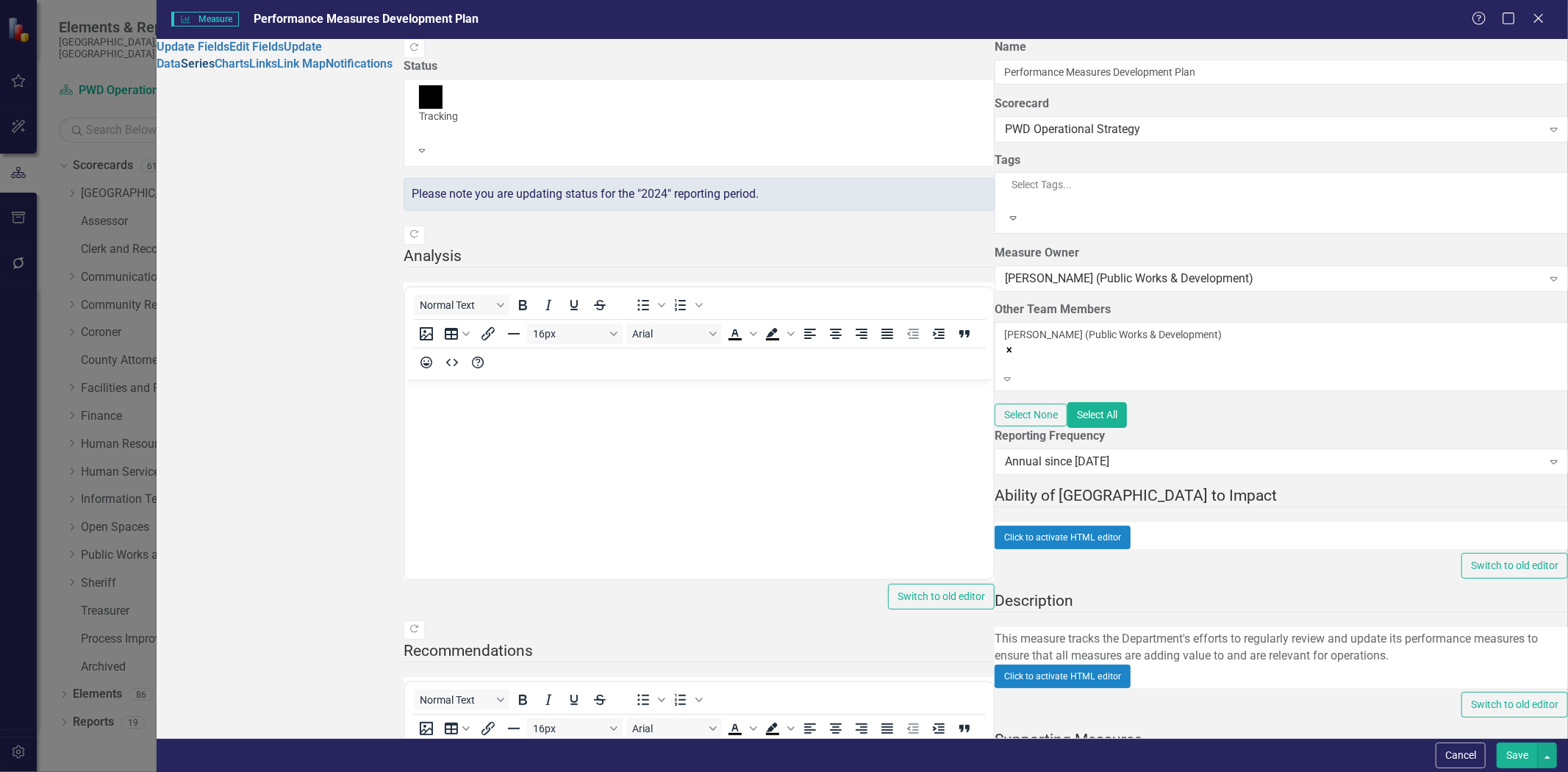
click at [203, 70] on link "Series" at bounding box center [198, 64] width 34 height 14
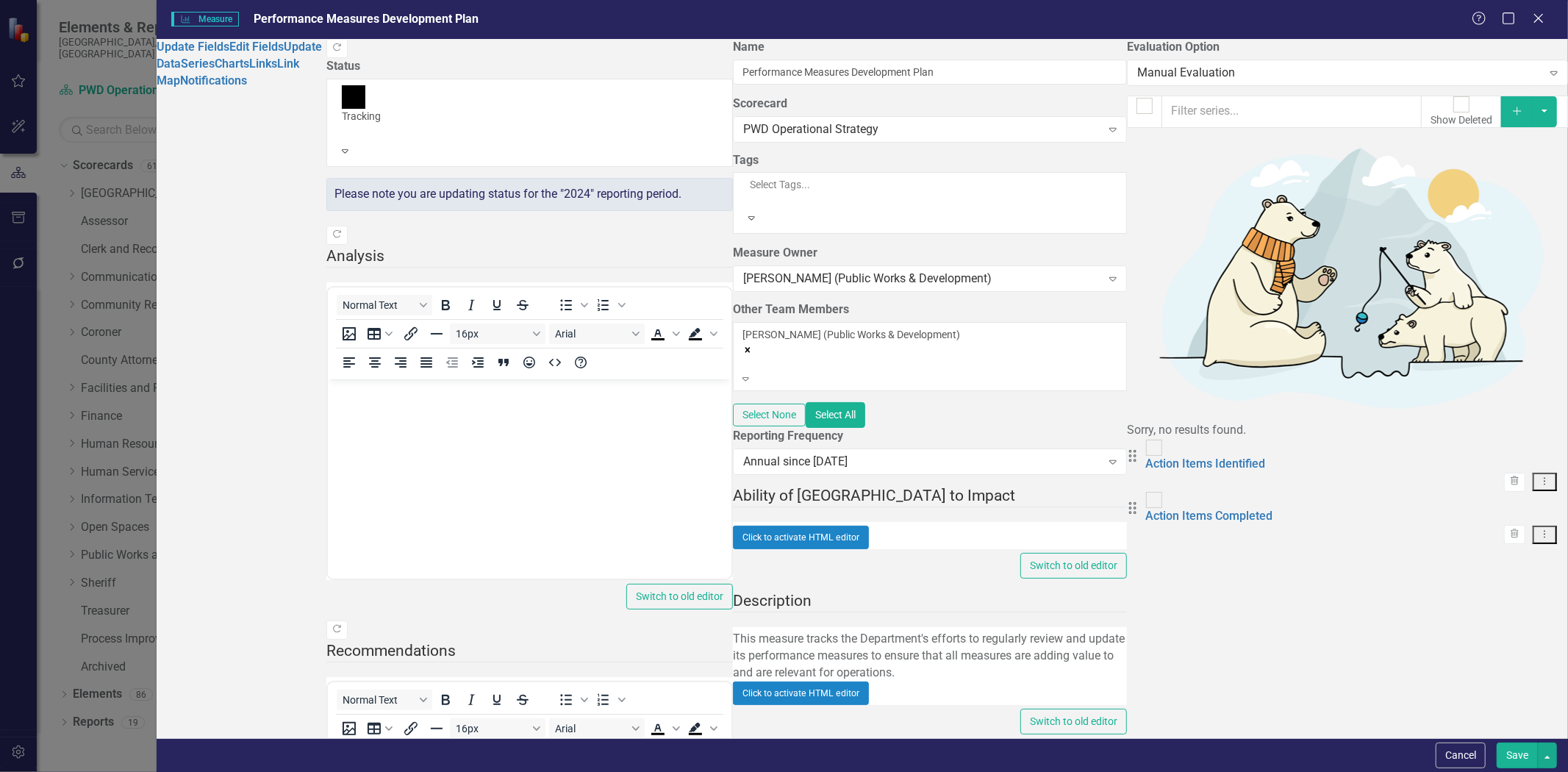
click at [1539, 477] on icon "Dropdown Menu" at bounding box center [1544, 482] width 12 height 10
click at [1436, 186] on link "Edit Edit Measure Series" at bounding box center [1457, 187] width 167 height 28
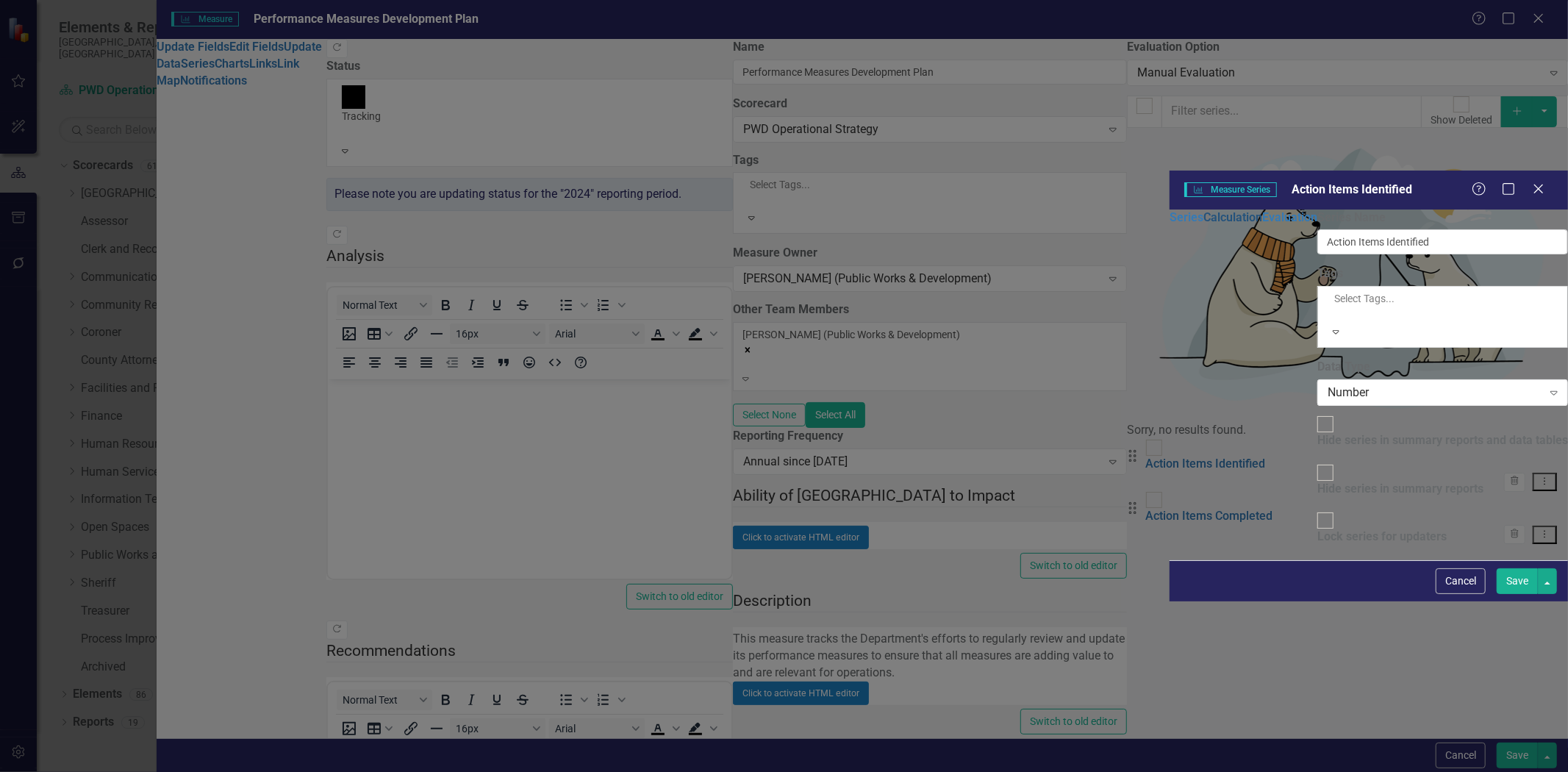
click at [1204, 210] on link "Calculation" at bounding box center [1233, 217] width 59 height 14
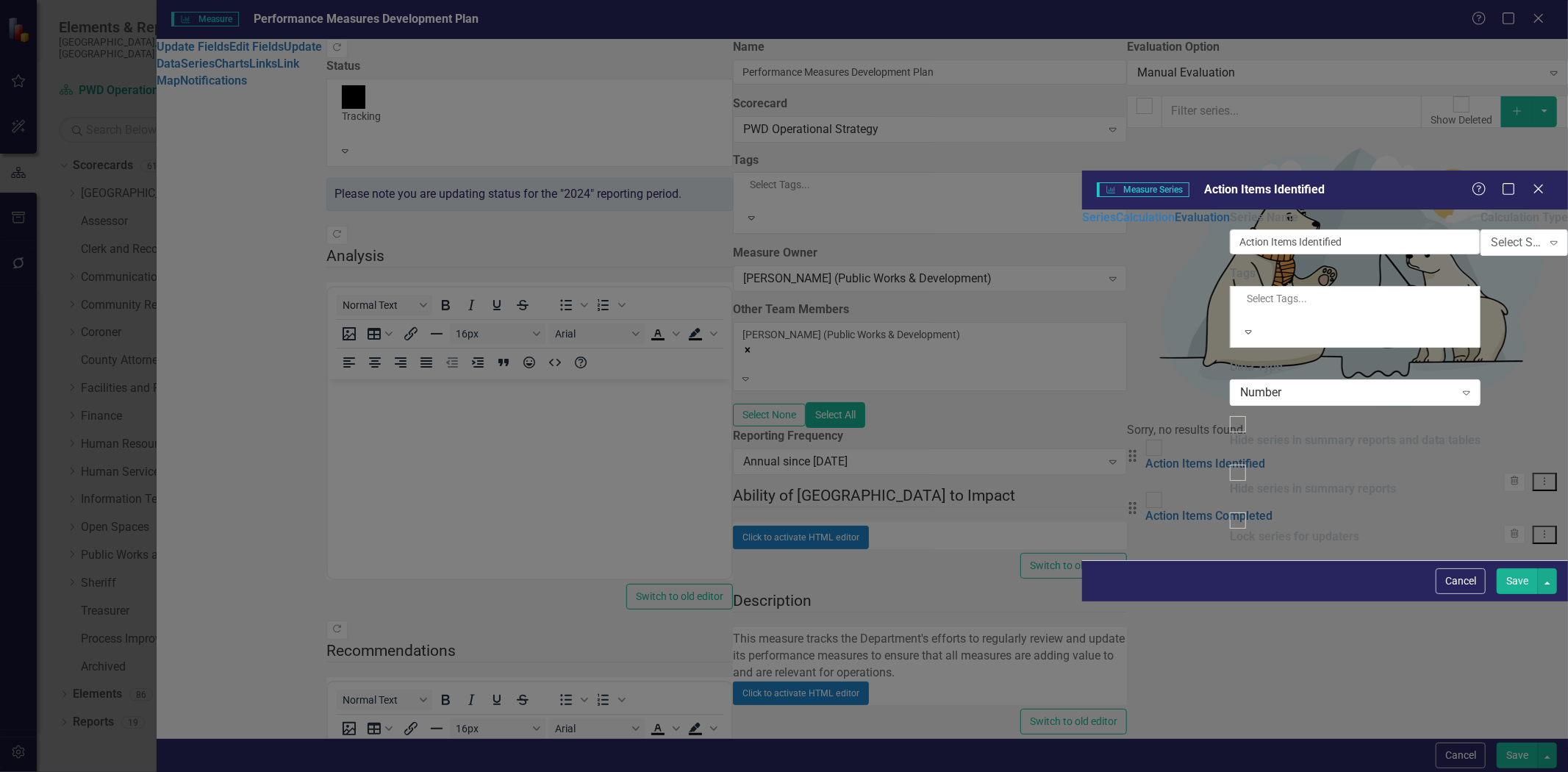
click at [1175, 210] on link "Evaluation" at bounding box center [1203, 217] width 55 height 14
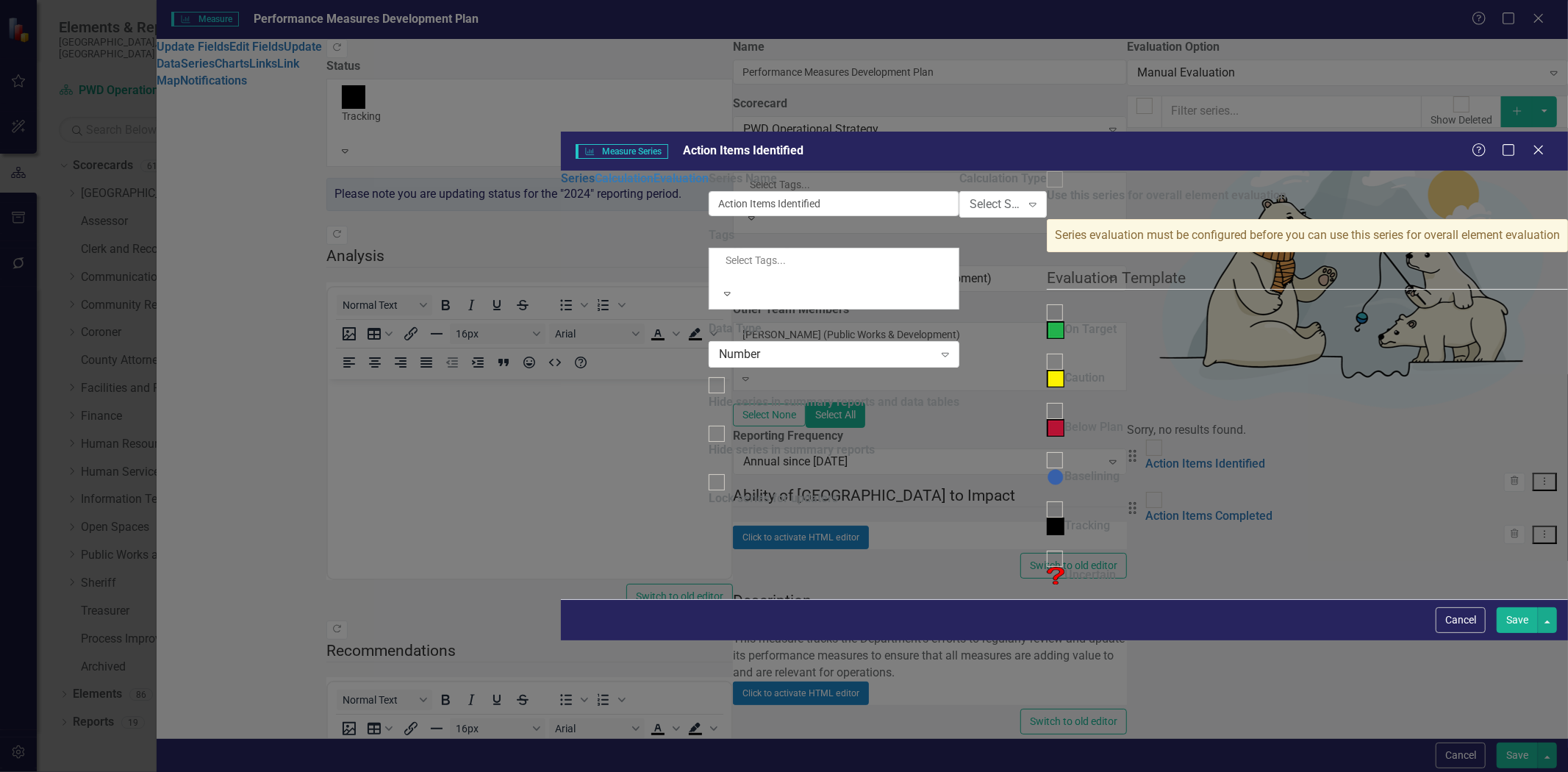
click at [561, 171] on link "Series" at bounding box center [578, 178] width 34 height 14
click at [1539, 141] on div "Close" at bounding box center [1538, 150] width 18 height 20
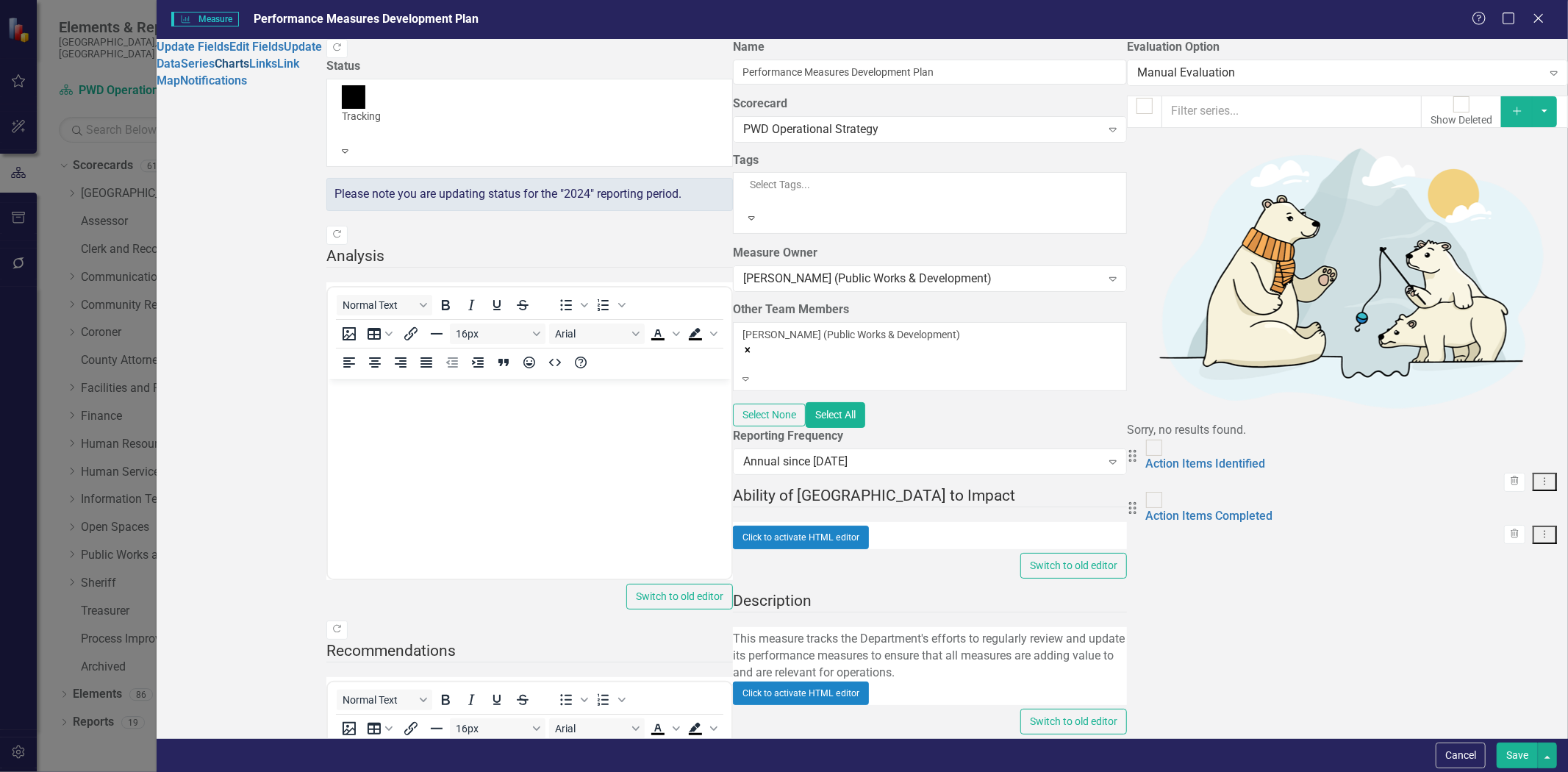
click at [215, 70] on link "Charts" at bounding box center [232, 64] width 34 height 14
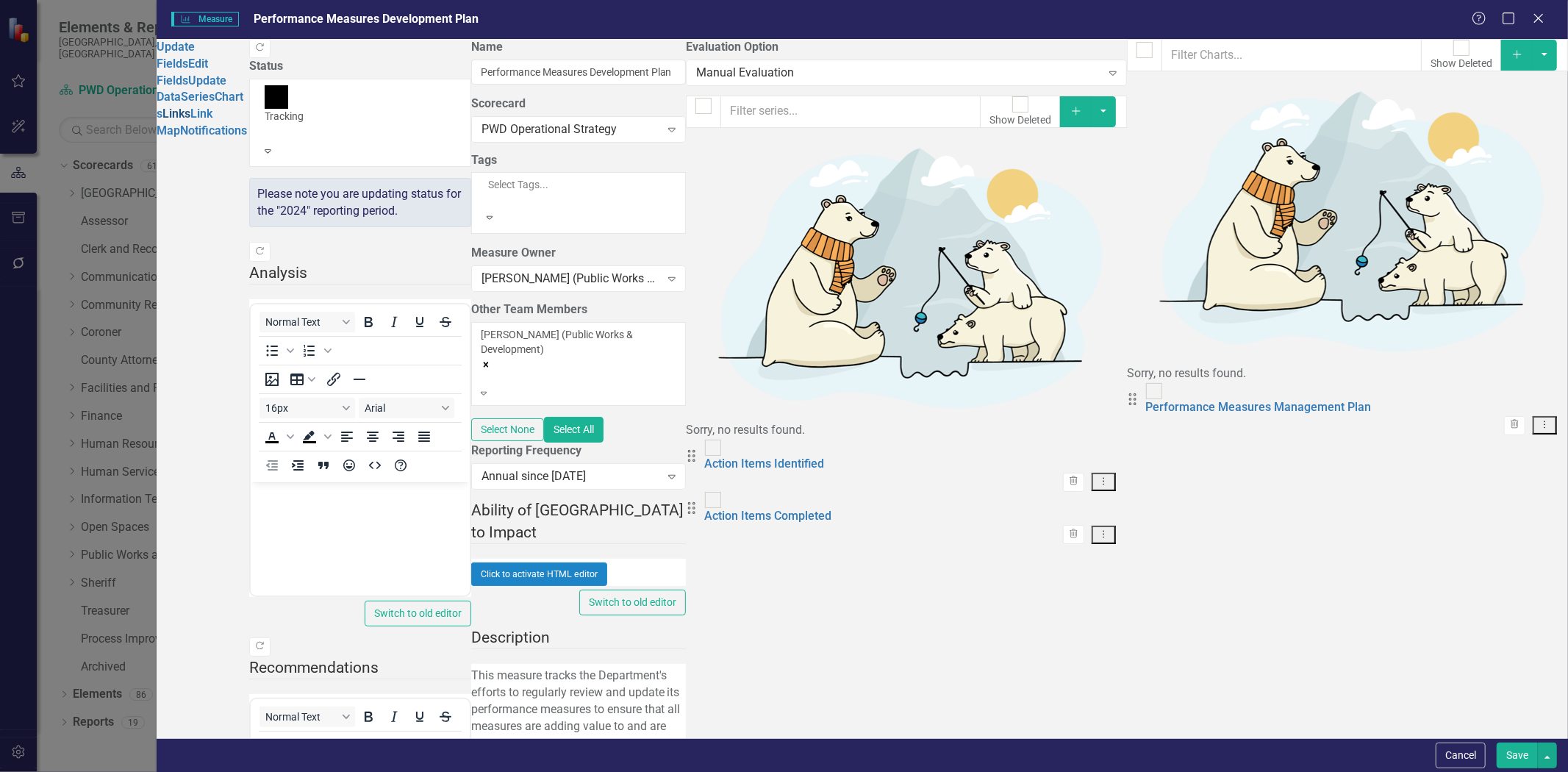
click at [189, 121] on link "Links" at bounding box center [176, 113] width 28 height 14
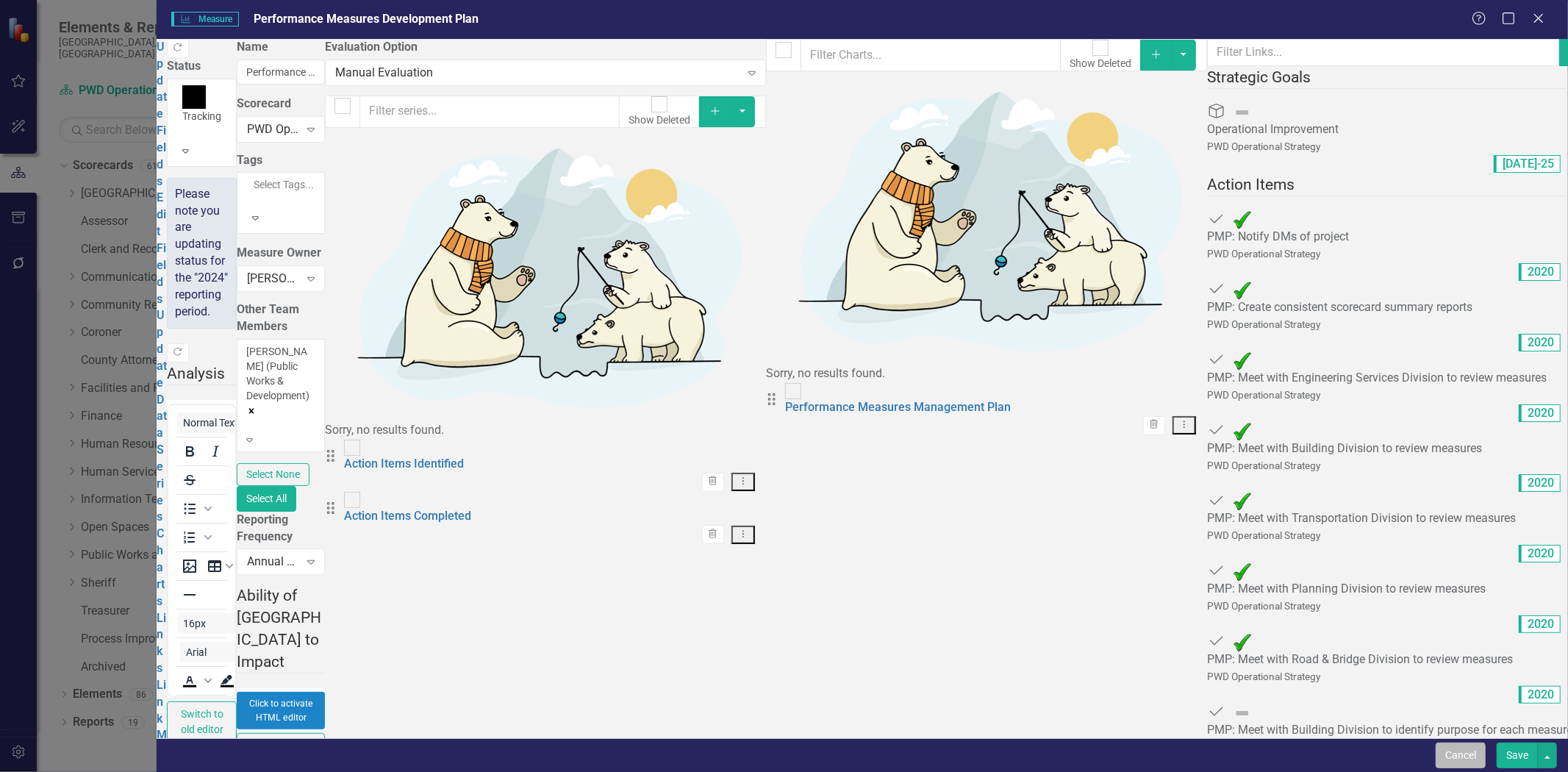
click at [1473, 759] on button "Cancel" at bounding box center [1460, 756] width 50 height 26
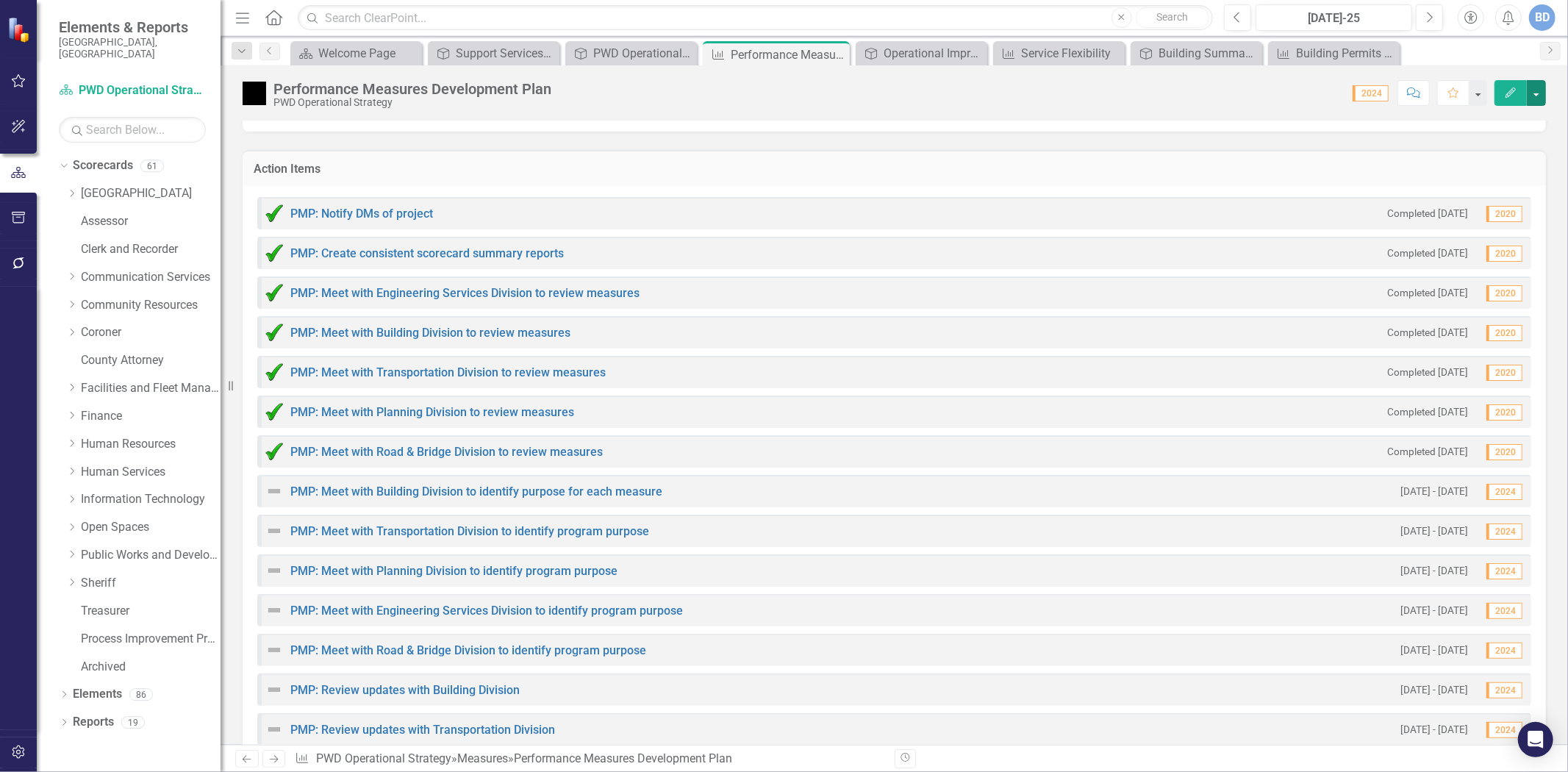
scroll to position [653, 0]
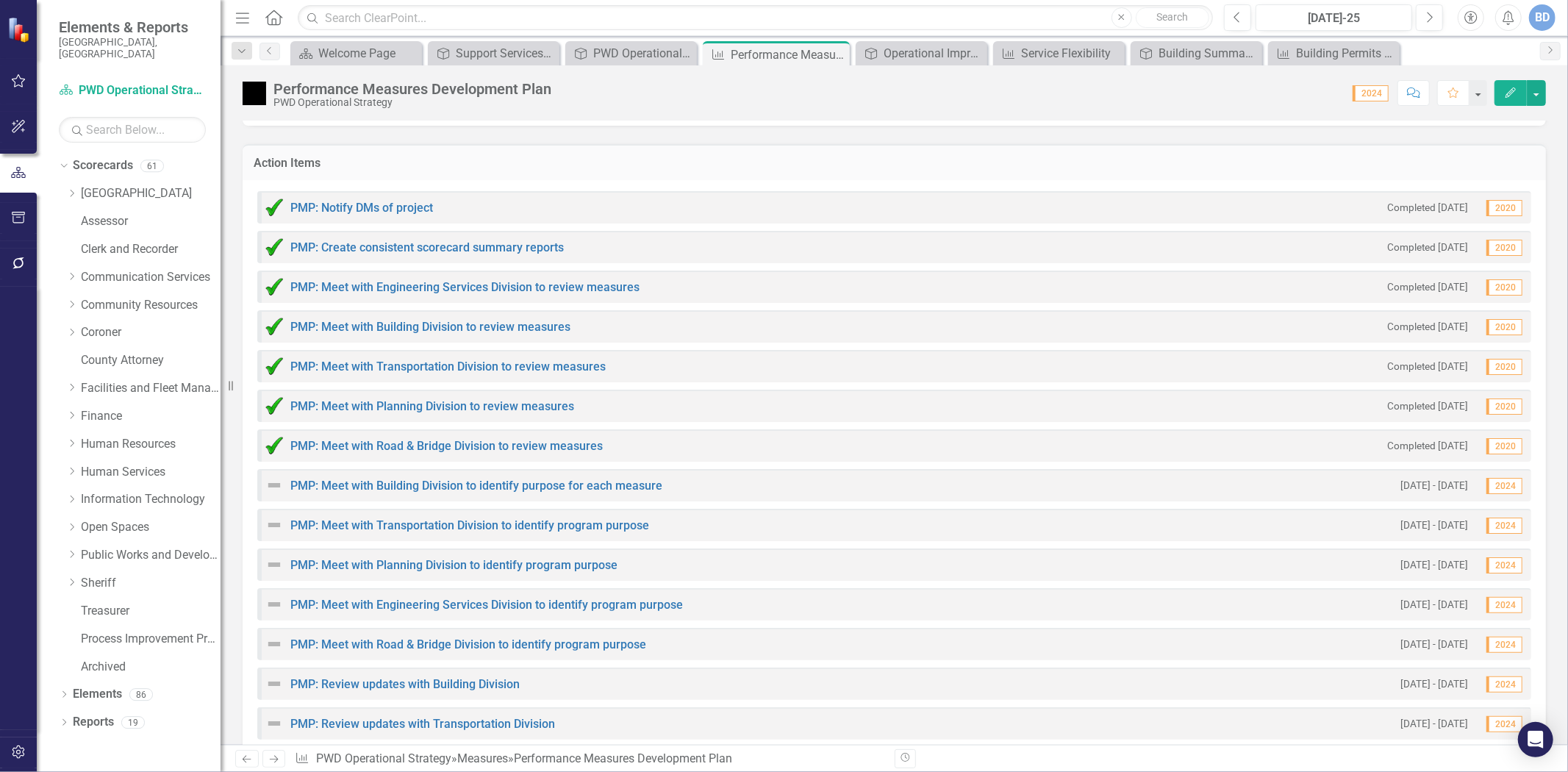
click at [316, 150] on div "Action Items" at bounding box center [894, 162] width 1303 height 36
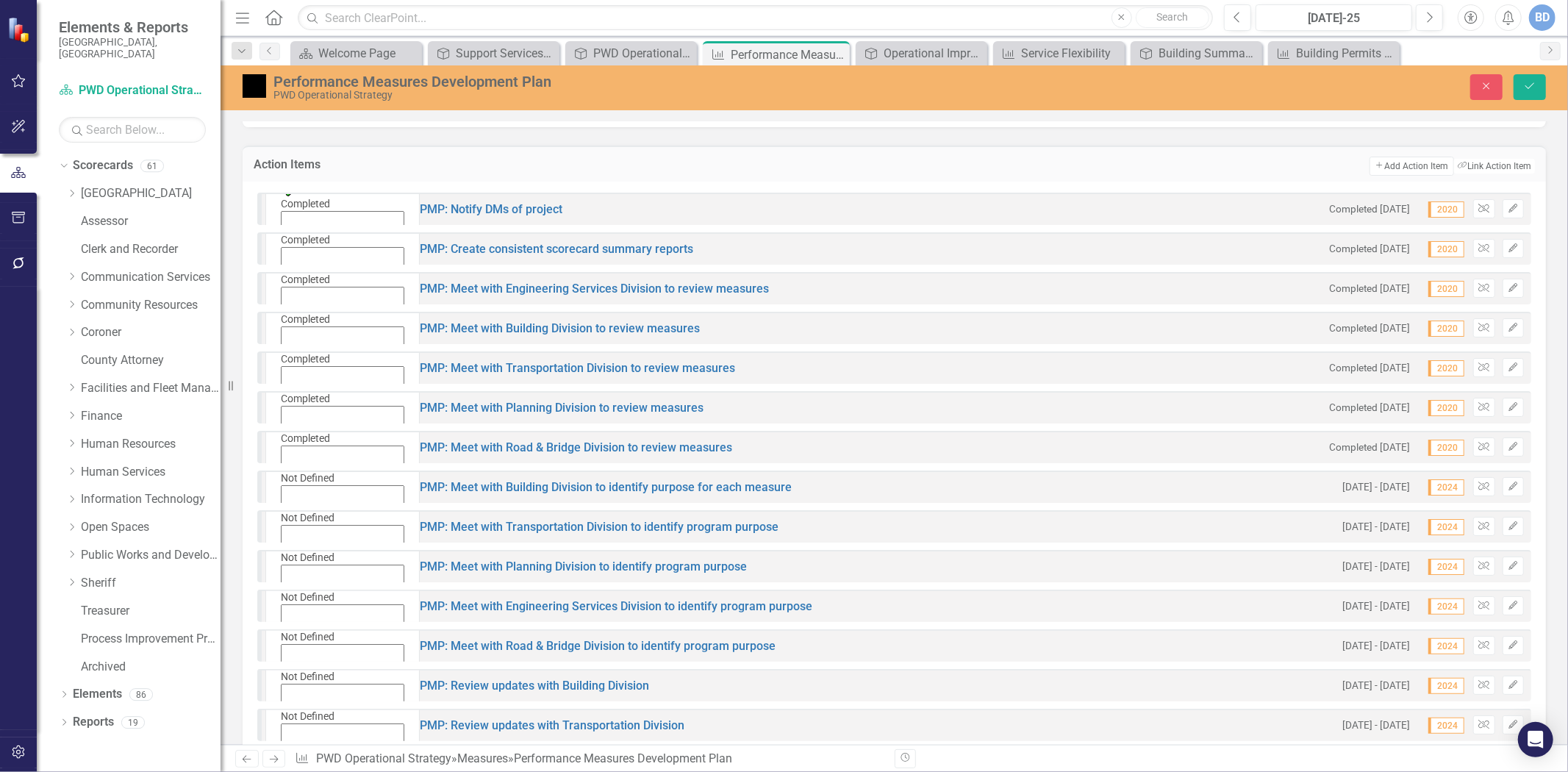
click at [282, 234] on icon "Expand" at bounding box center [278, 239] width 7 height 10
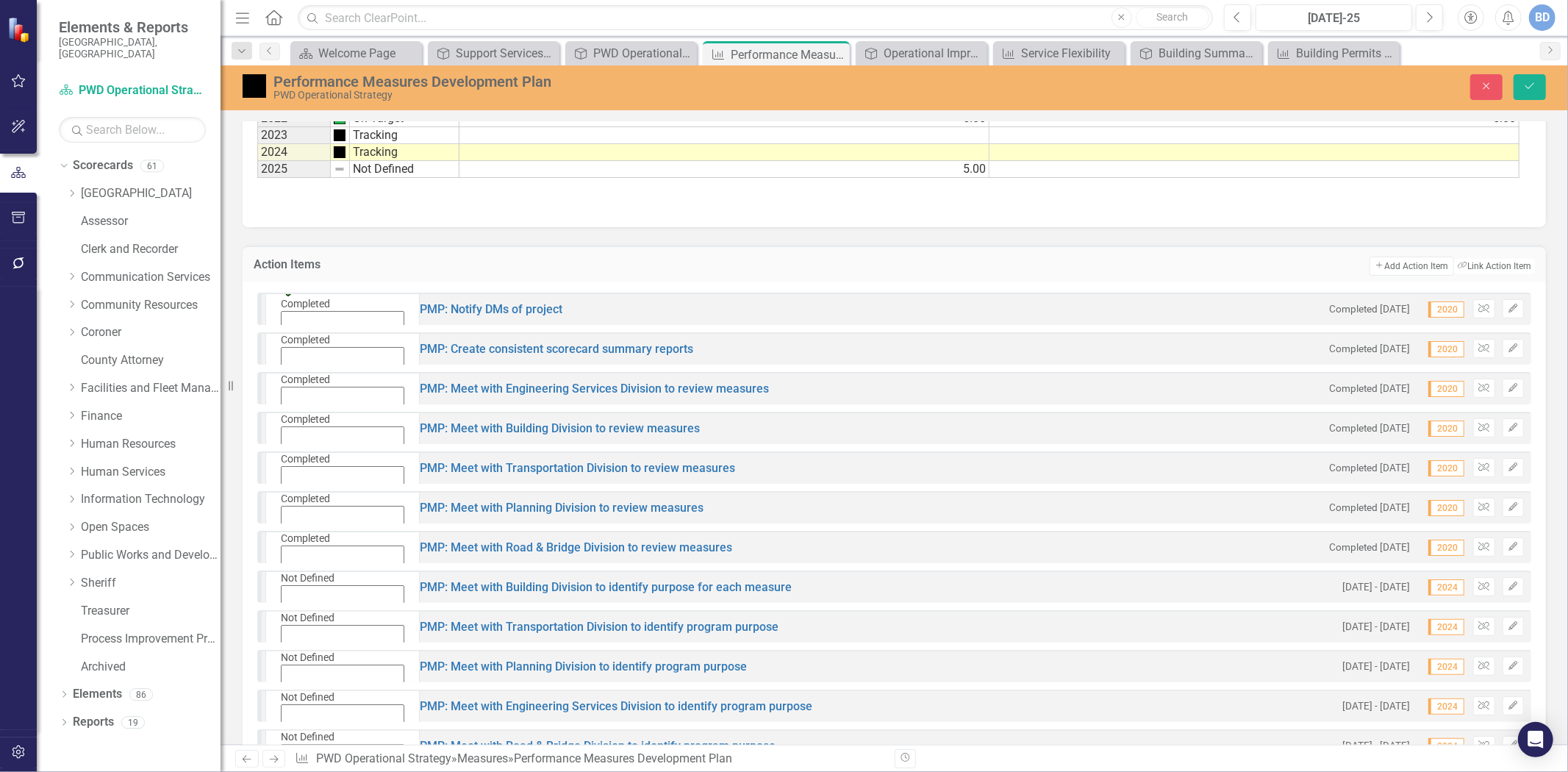
scroll to position [571, 0]
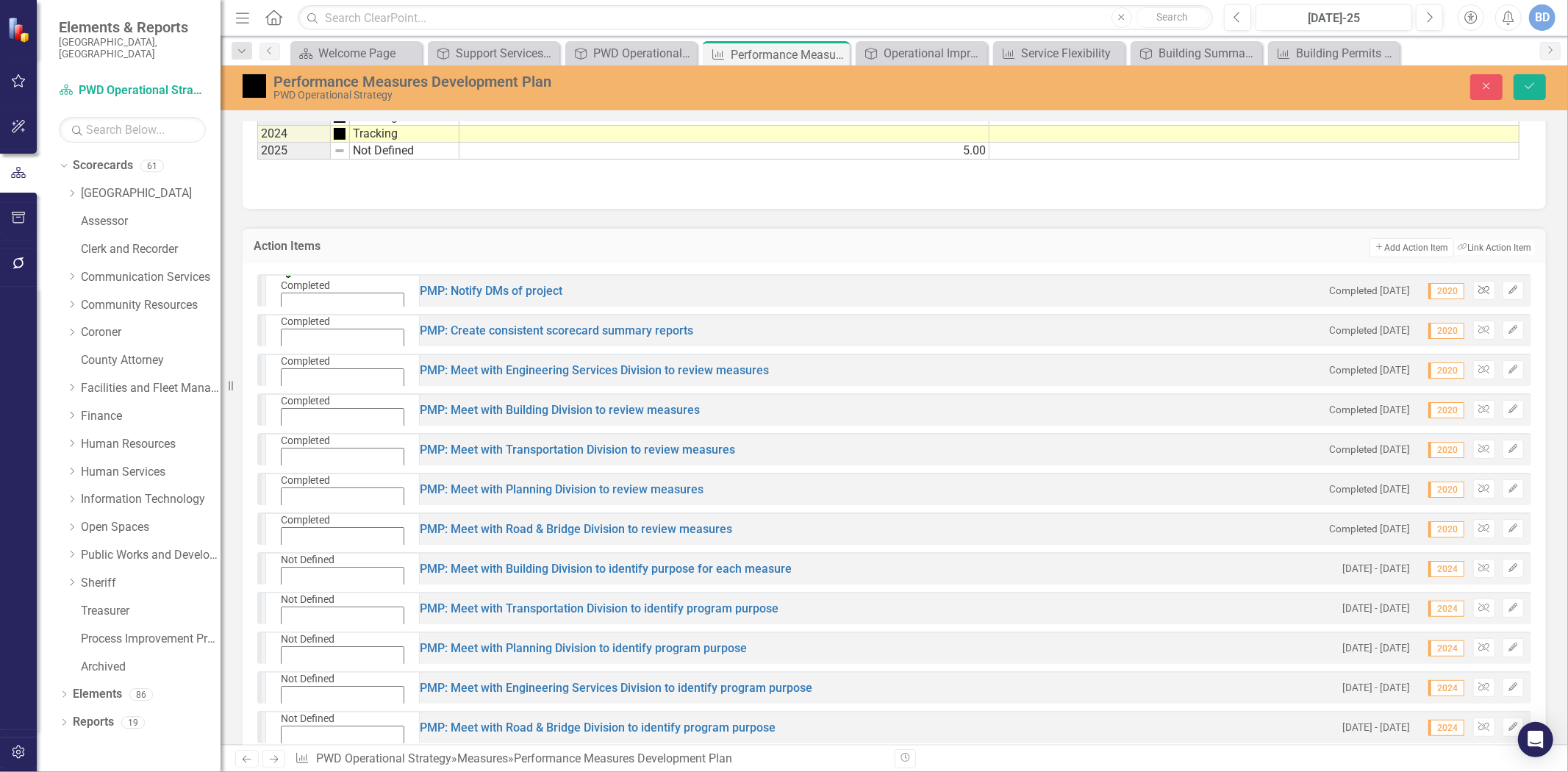
click at [1479, 289] on icon "Unlink" at bounding box center [1484, 290] width 11 height 9
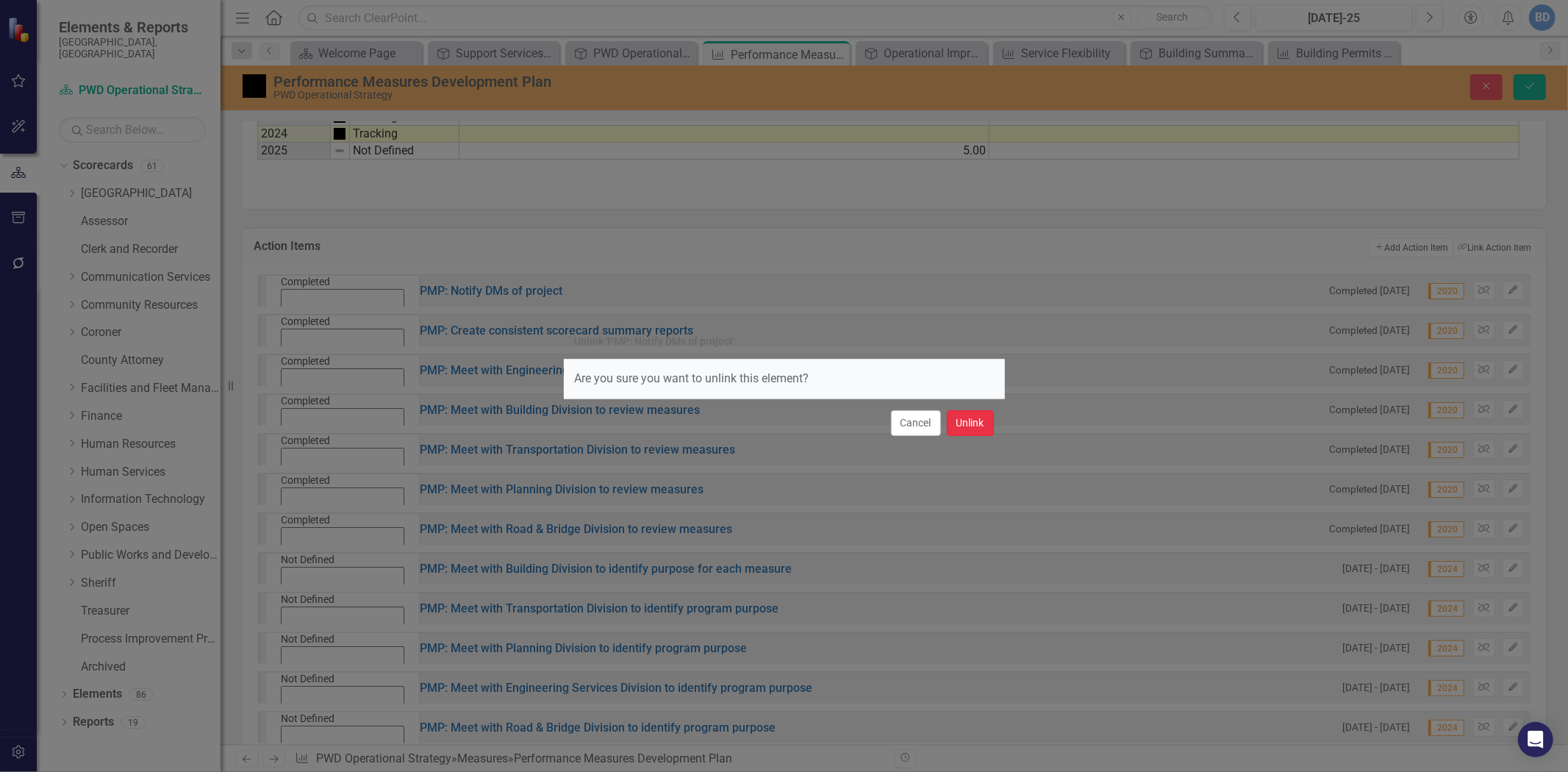
click at [969, 423] on button "Unlink" at bounding box center [970, 423] width 47 height 26
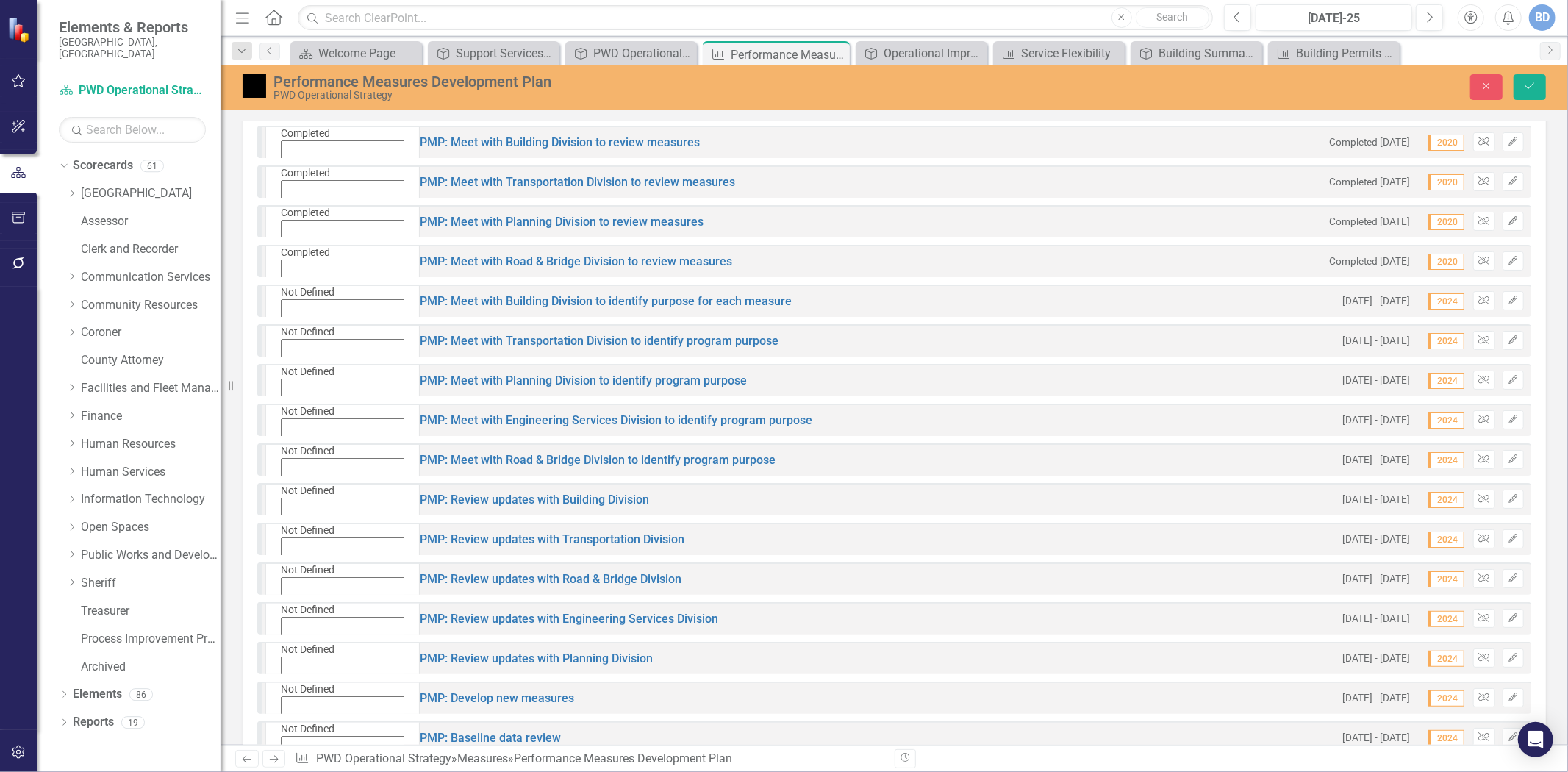
scroll to position [645, 0]
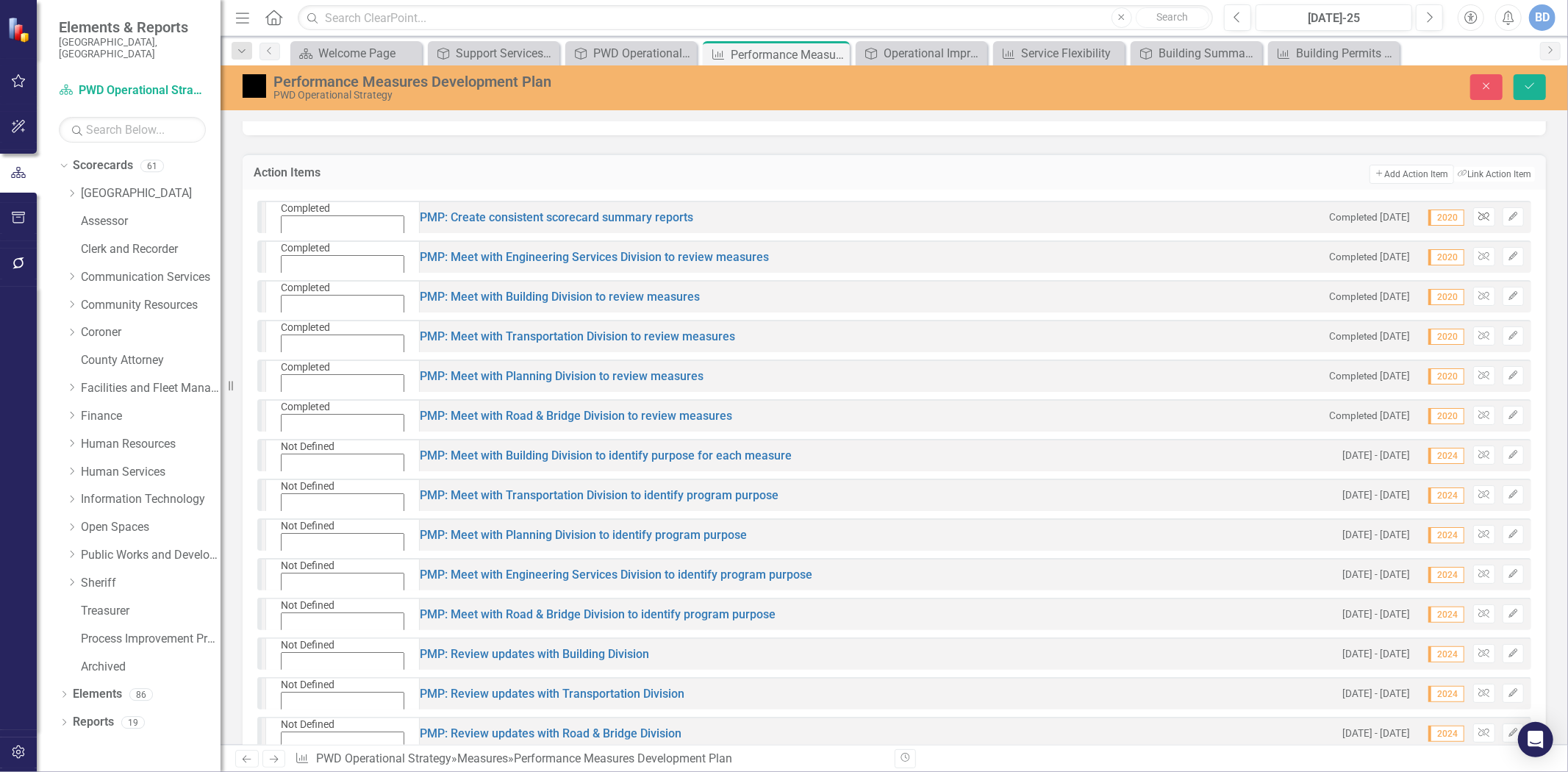
click at [1479, 214] on icon "button" at bounding box center [1484, 216] width 11 height 9
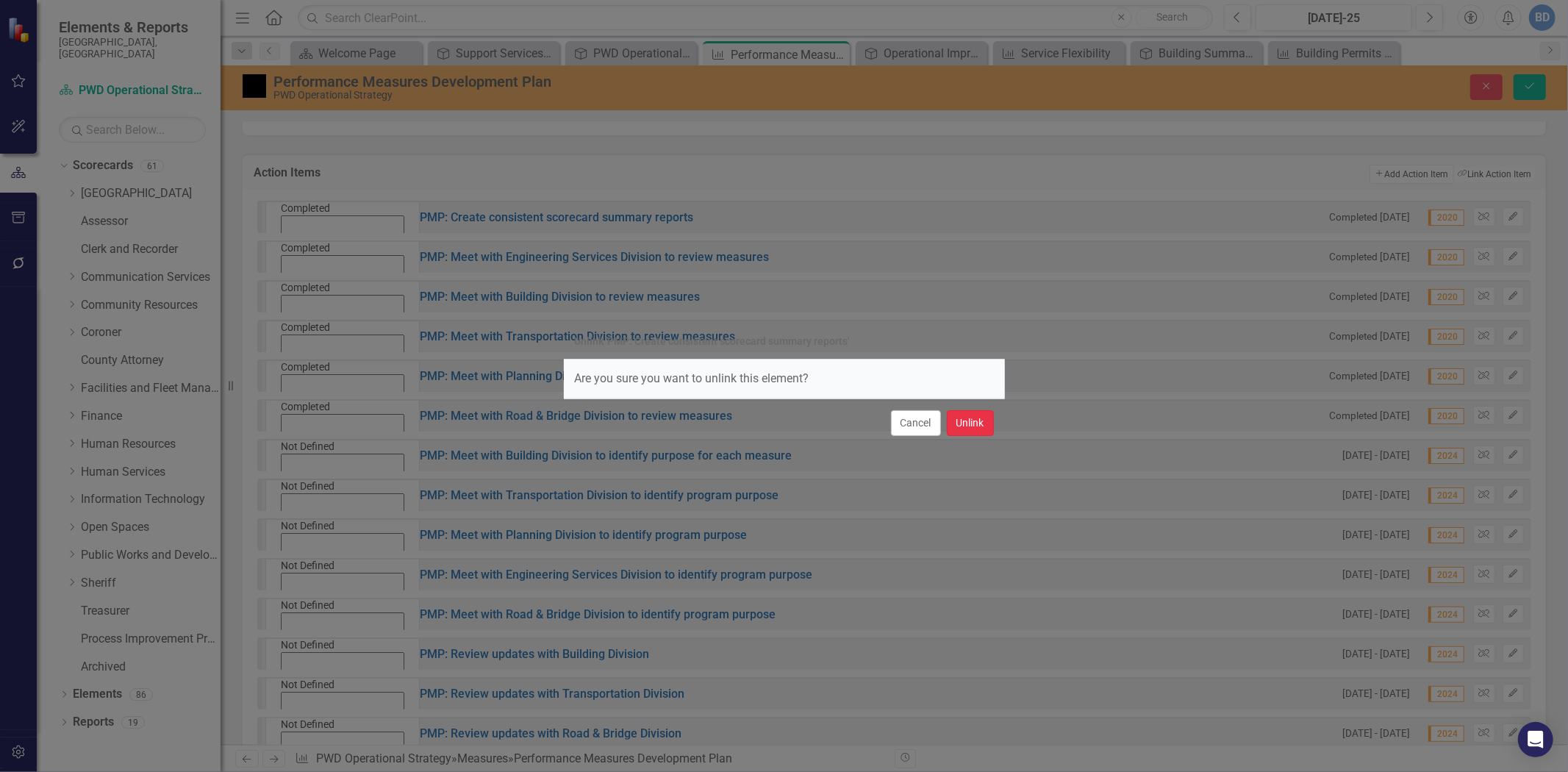
click at [979, 422] on button "Unlink" at bounding box center [970, 423] width 47 height 26
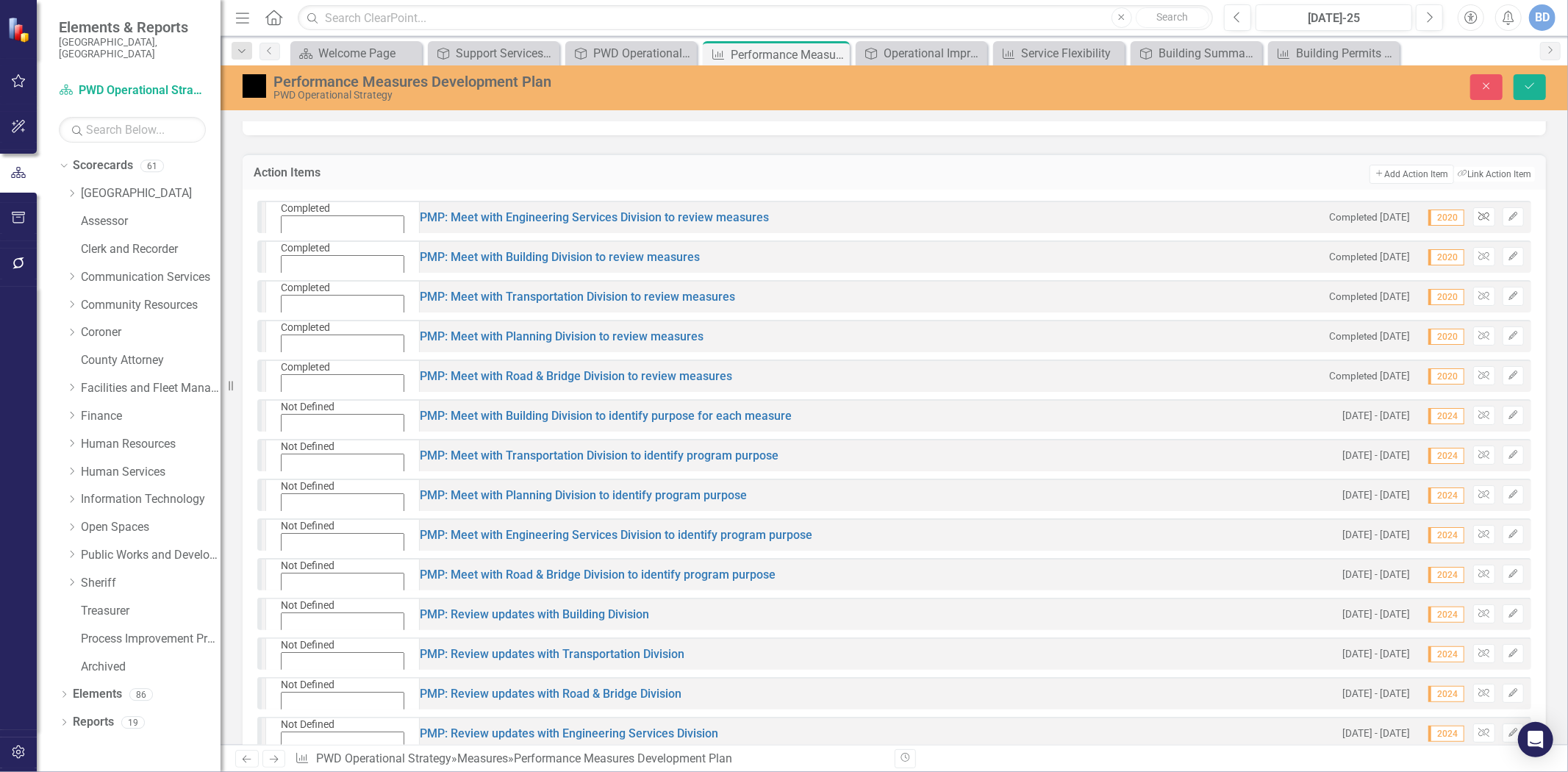
click at [1479, 214] on icon "button" at bounding box center [1484, 216] width 11 height 9
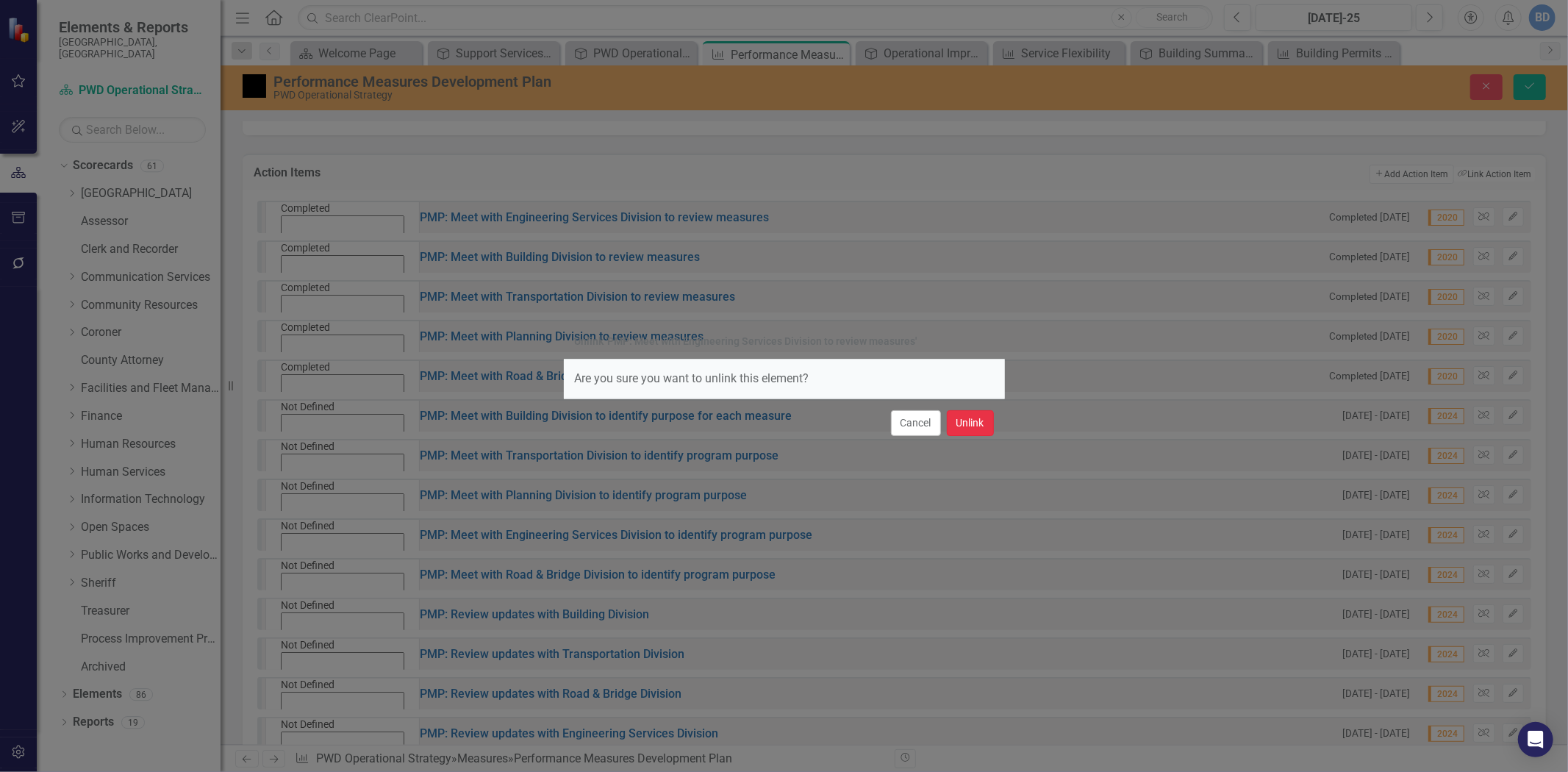
drag, startPoint x: 959, startPoint y: 420, endPoint x: 988, endPoint y: 407, distance: 31.8
click at [961, 419] on button "Unlink" at bounding box center [970, 423] width 47 height 26
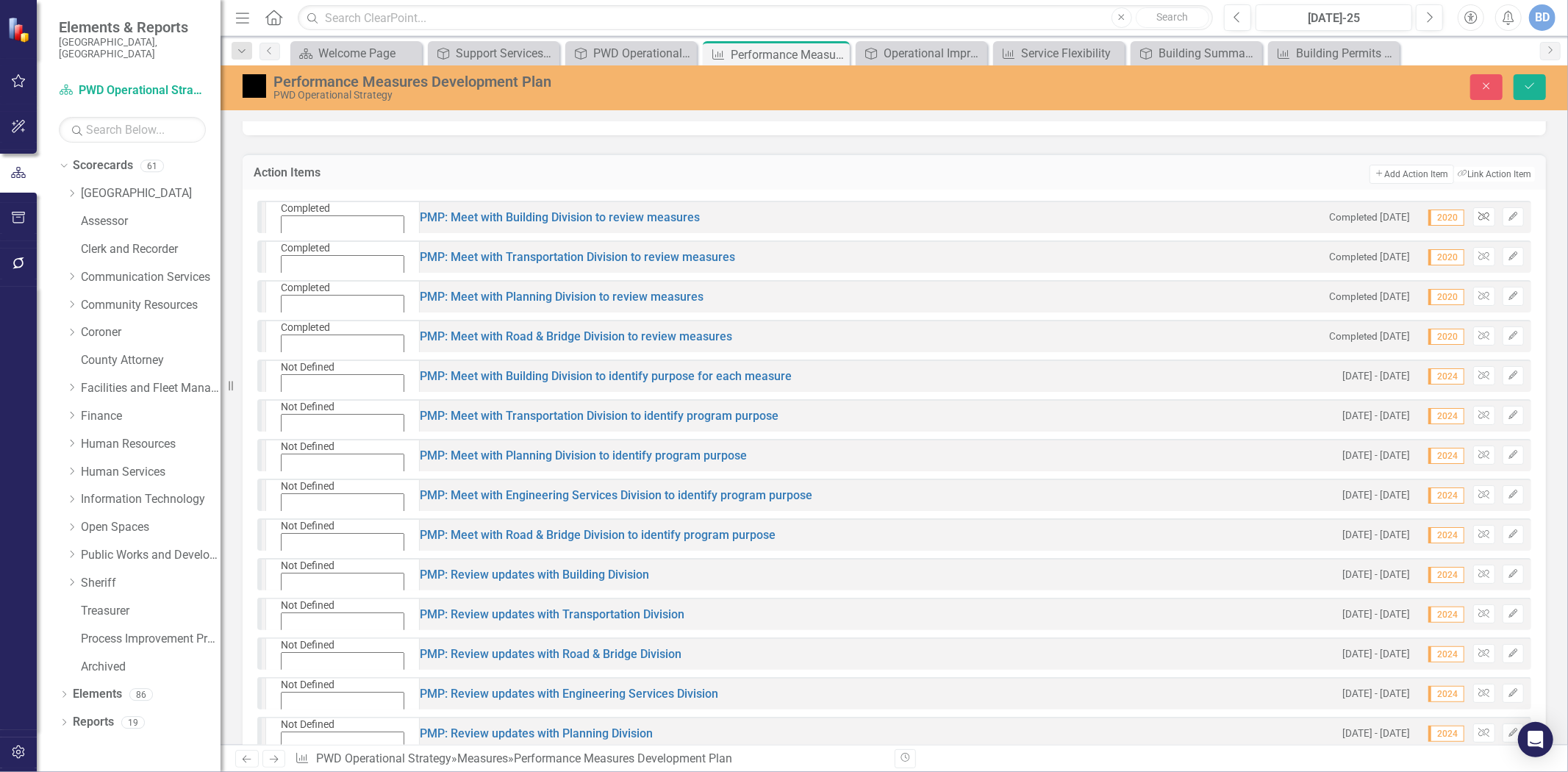
click at [1479, 214] on icon "Unlink" at bounding box center [1484, 216] width 11 height 9
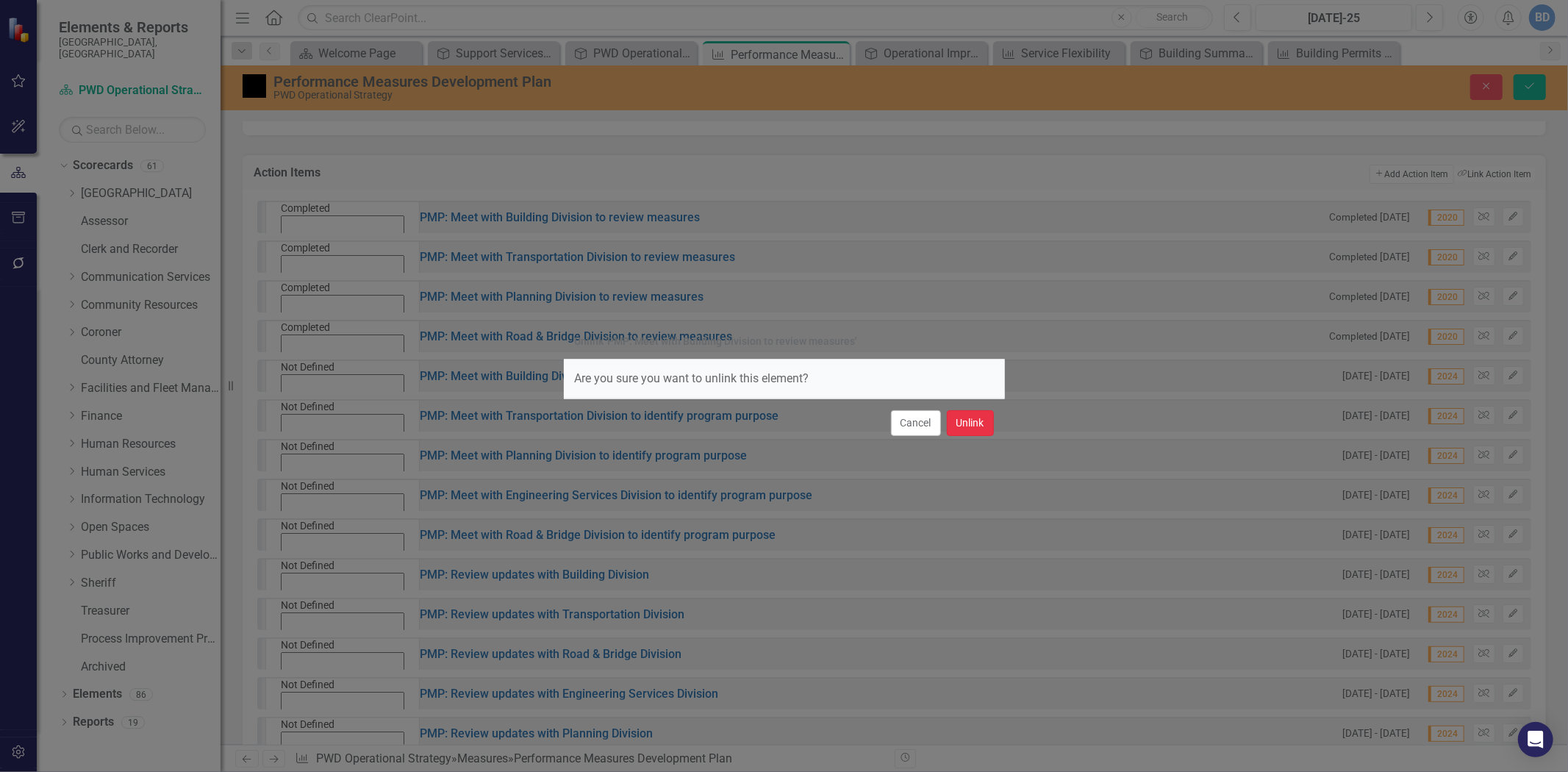
click at [976, 423] on button "Unlink" at bounding box center [970, 423] width 47 height 26
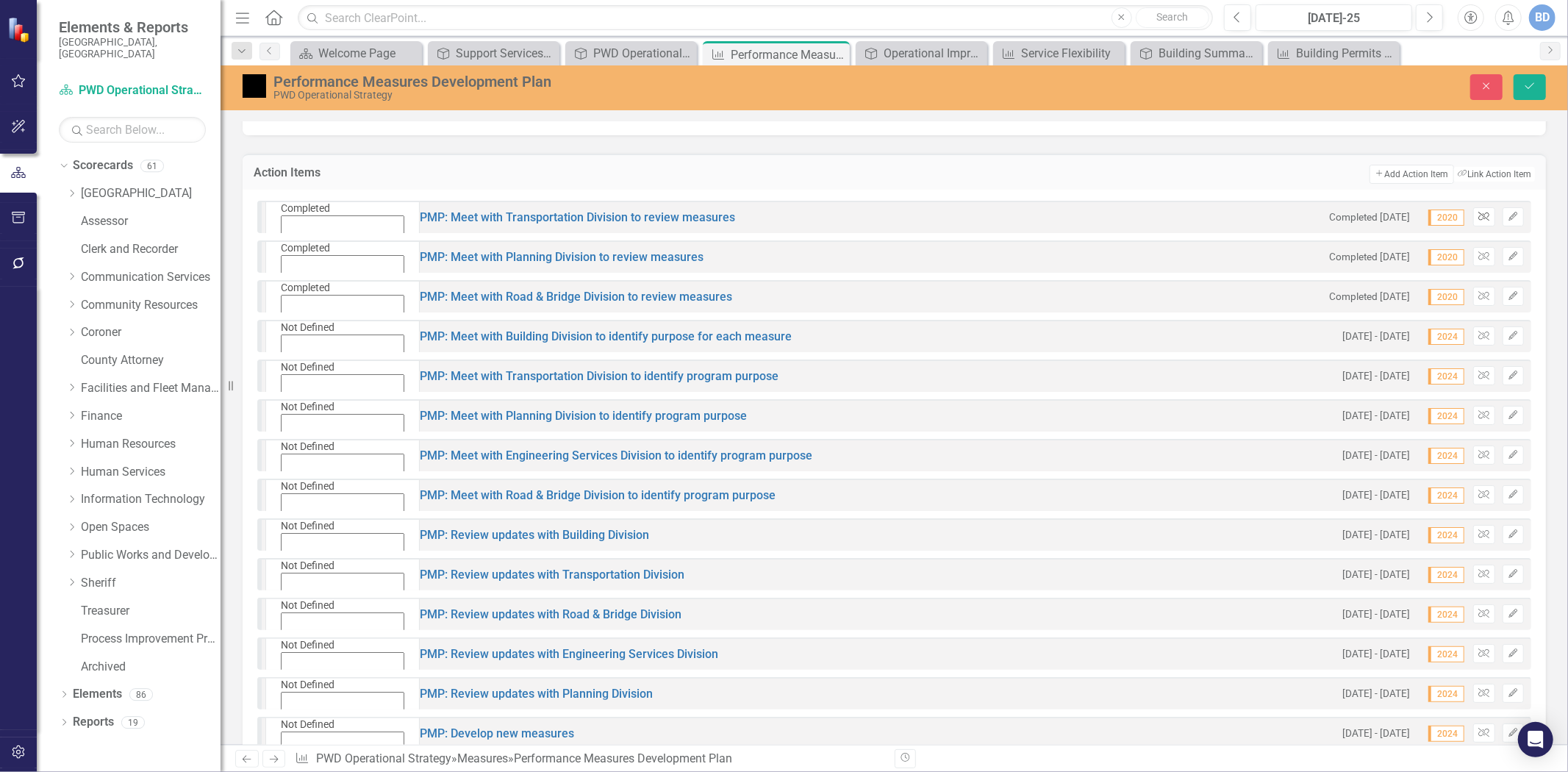
click at [1480, 209] on button "Unlink" at bounding box center [1484, 217] width 21 height 19
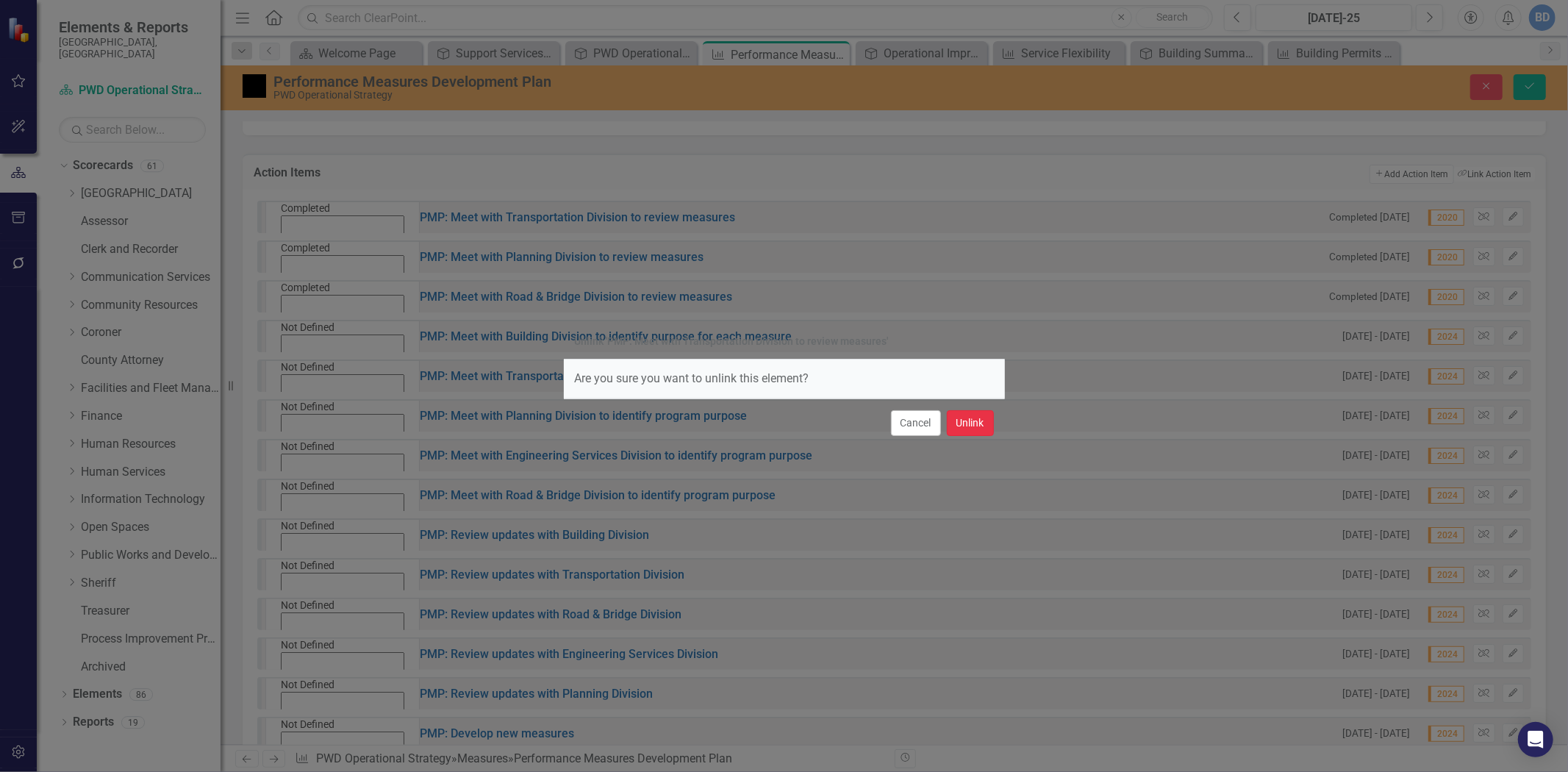
click at [965, 429] on button "Unlink" at bounding box center [970, 423] width 47 height 26
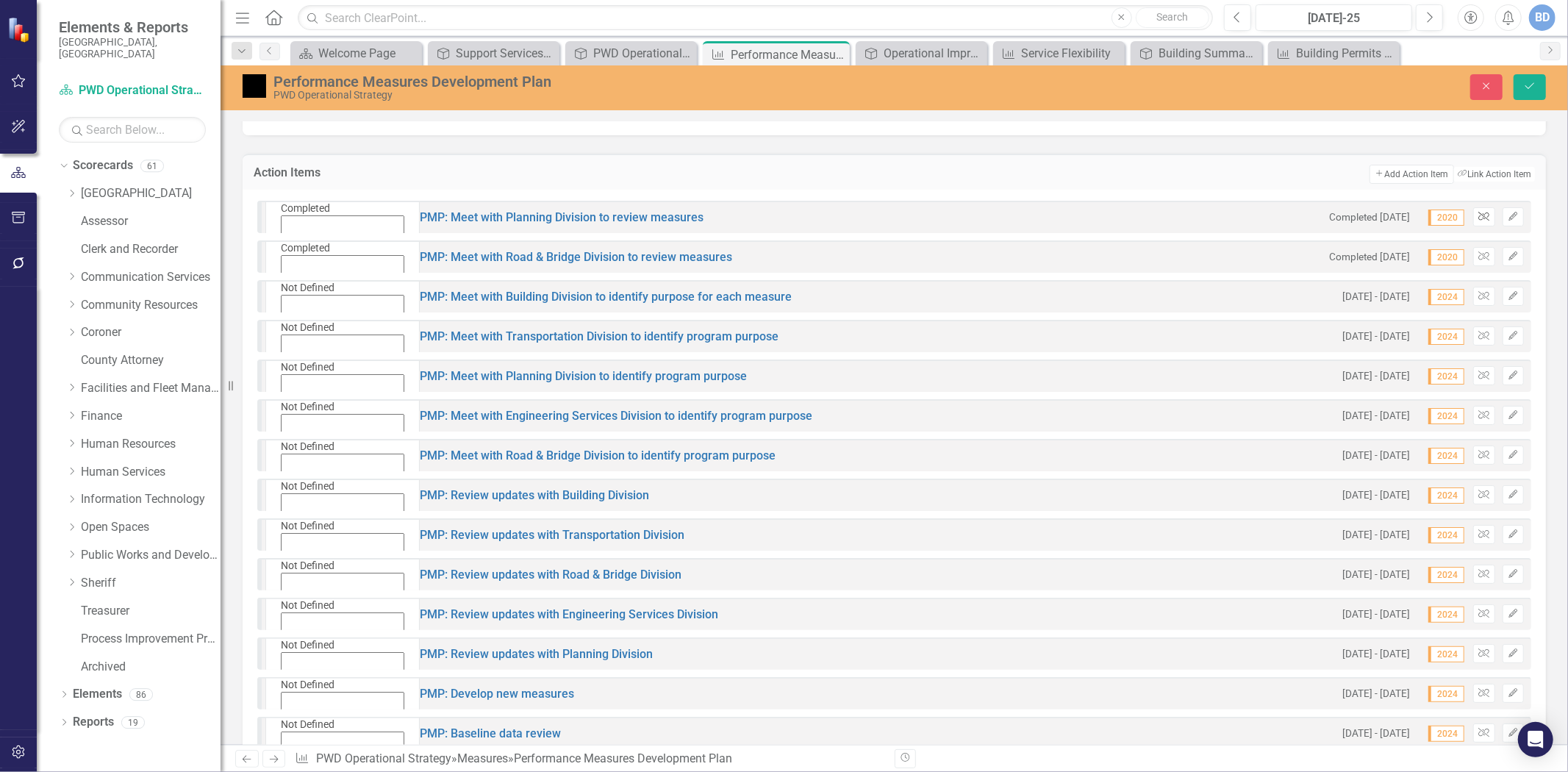
click at [1479, 212] on icon "Unlink" at bounding box center [1484, 216] width 11 height 9
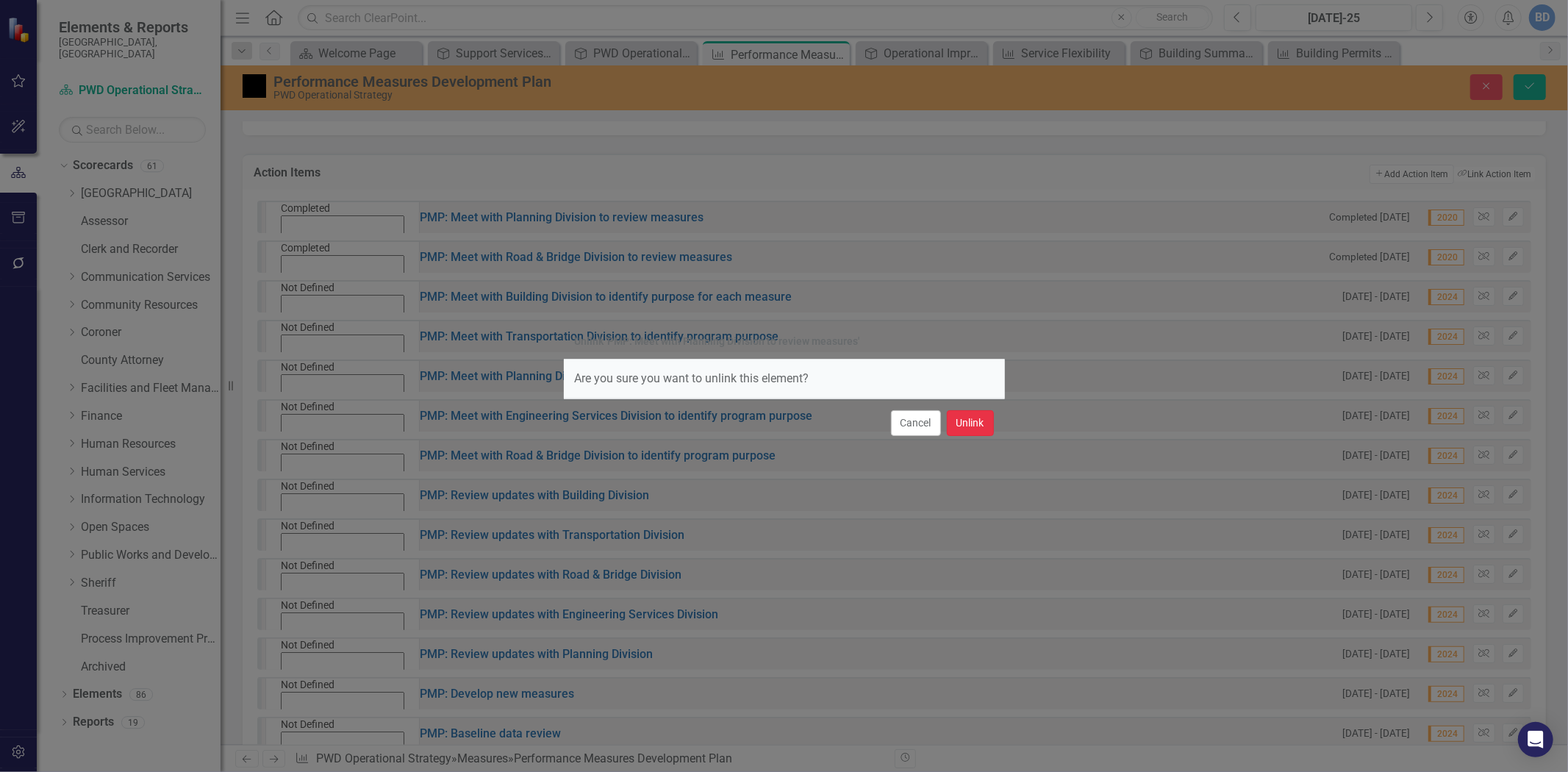
drag, startPoint x: 981, startPoint y: 423, endPoint x: 1003, endPoint y: 406, distance: 27.8
click at [982, 422] on button "Unlink" at bounding box center [970, 423] width 47 height 26
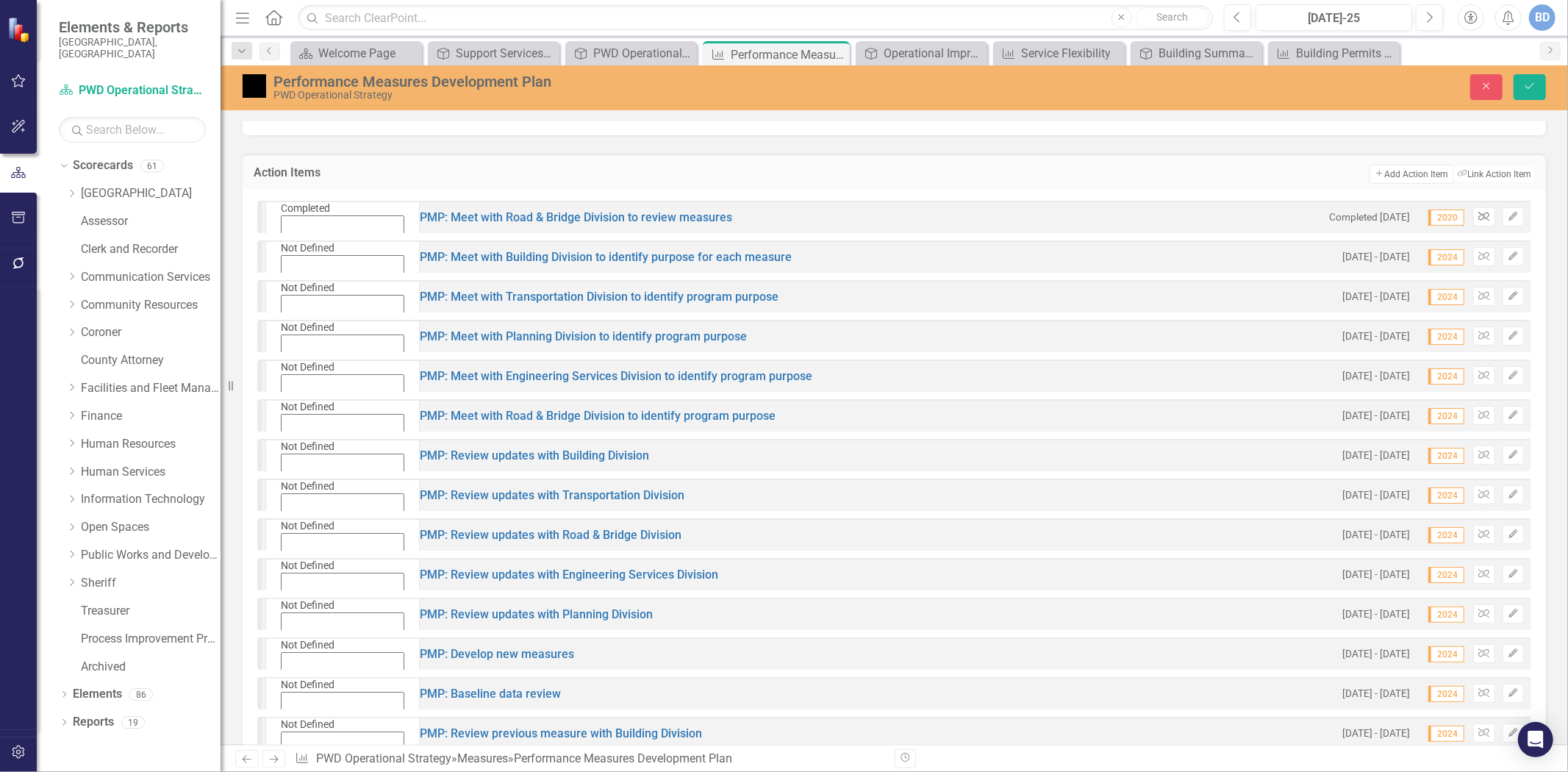
click at [1479, 215] on icon "button" at bounding box center [1484, 216] width 11 height 9
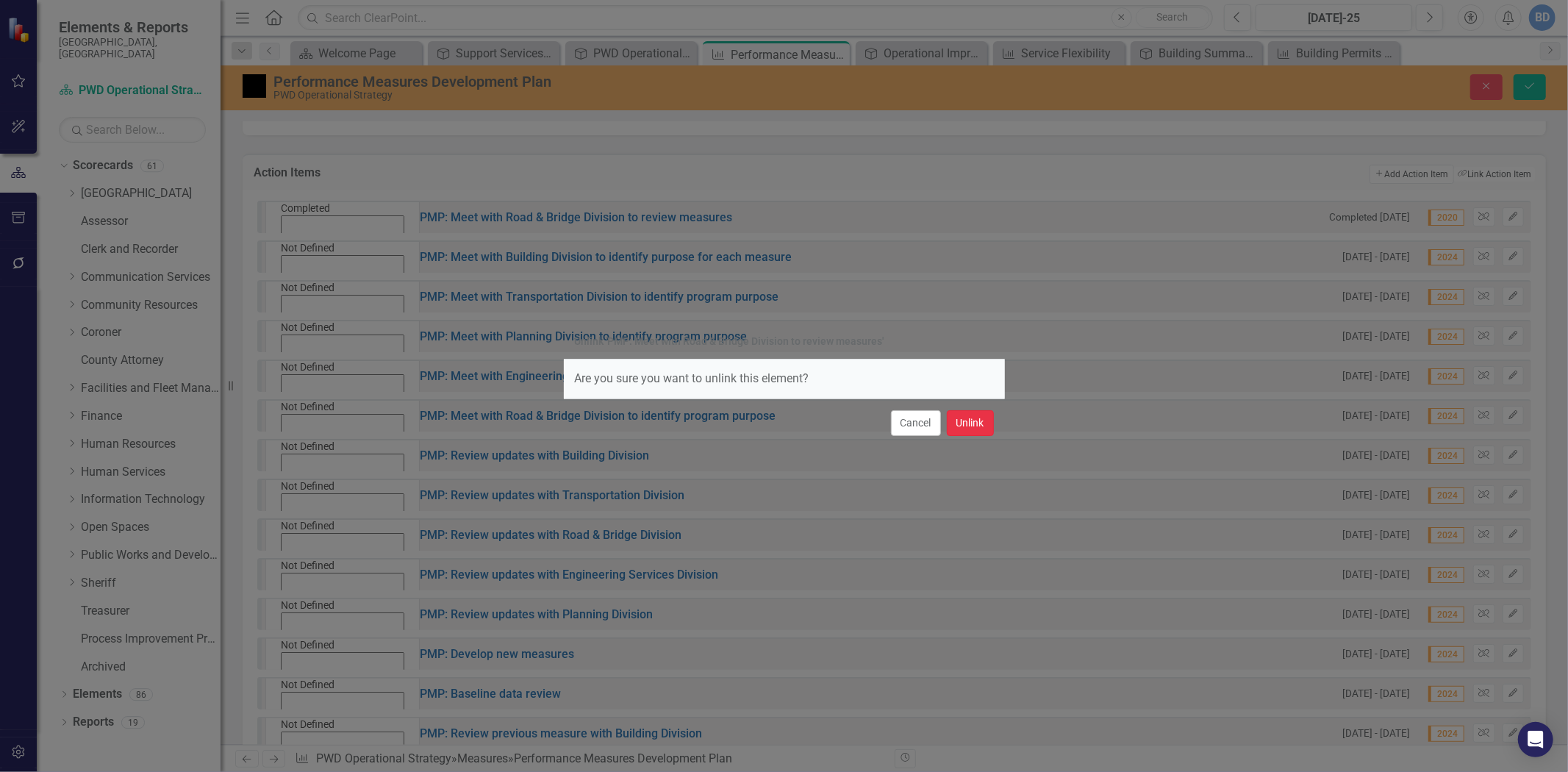
drag, startPoint x: 965, startPoint y: 426, endPoint x: 1409, endPoint y: 286, distance: 465.5
click at [966, 426] on button "Unlink" at bounding box center [970, 423] width 47 height 26
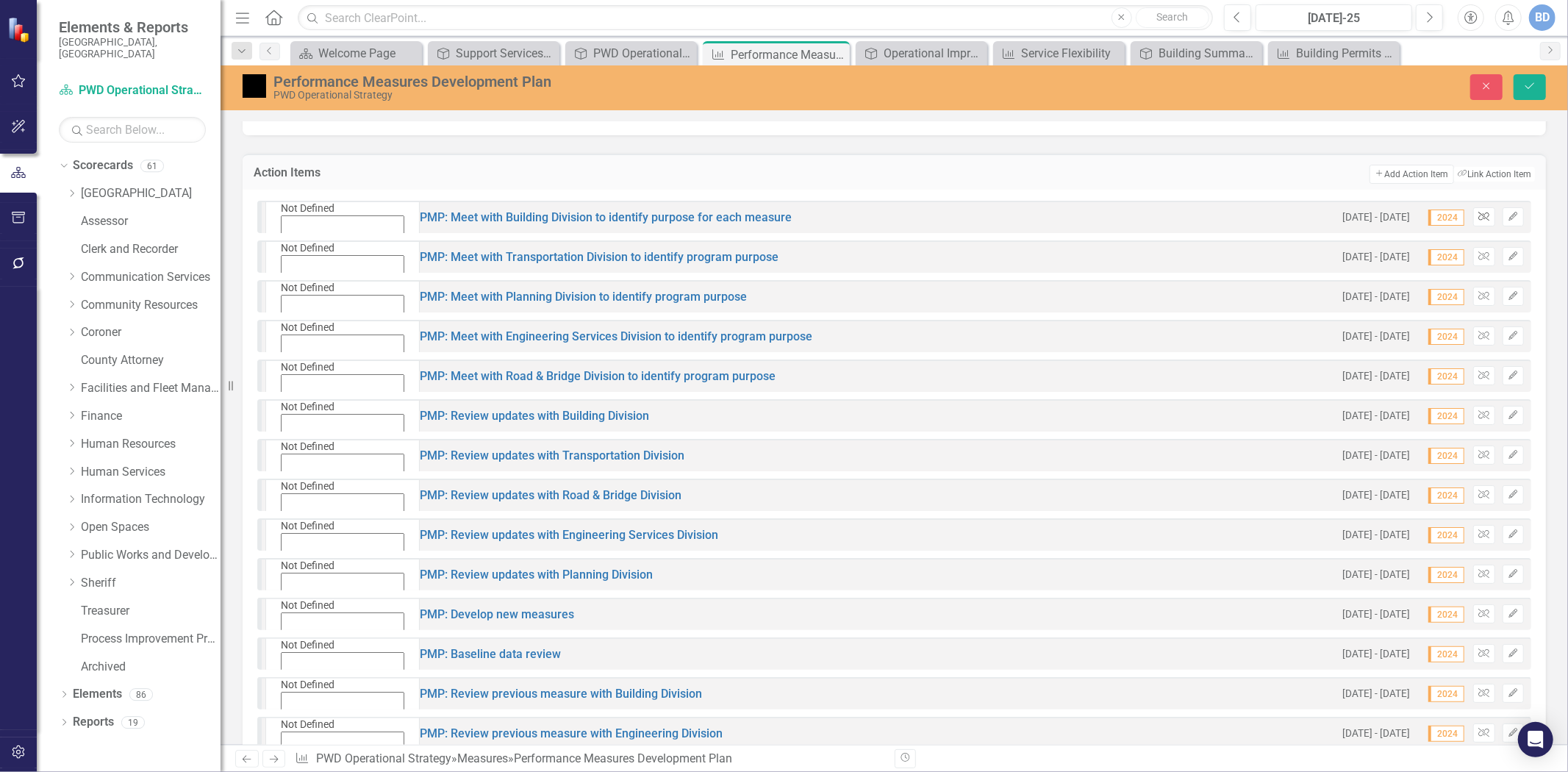
click at [1479, 216] on icon "Unlink" at bounding box center [1484, 216] width 11 height 9
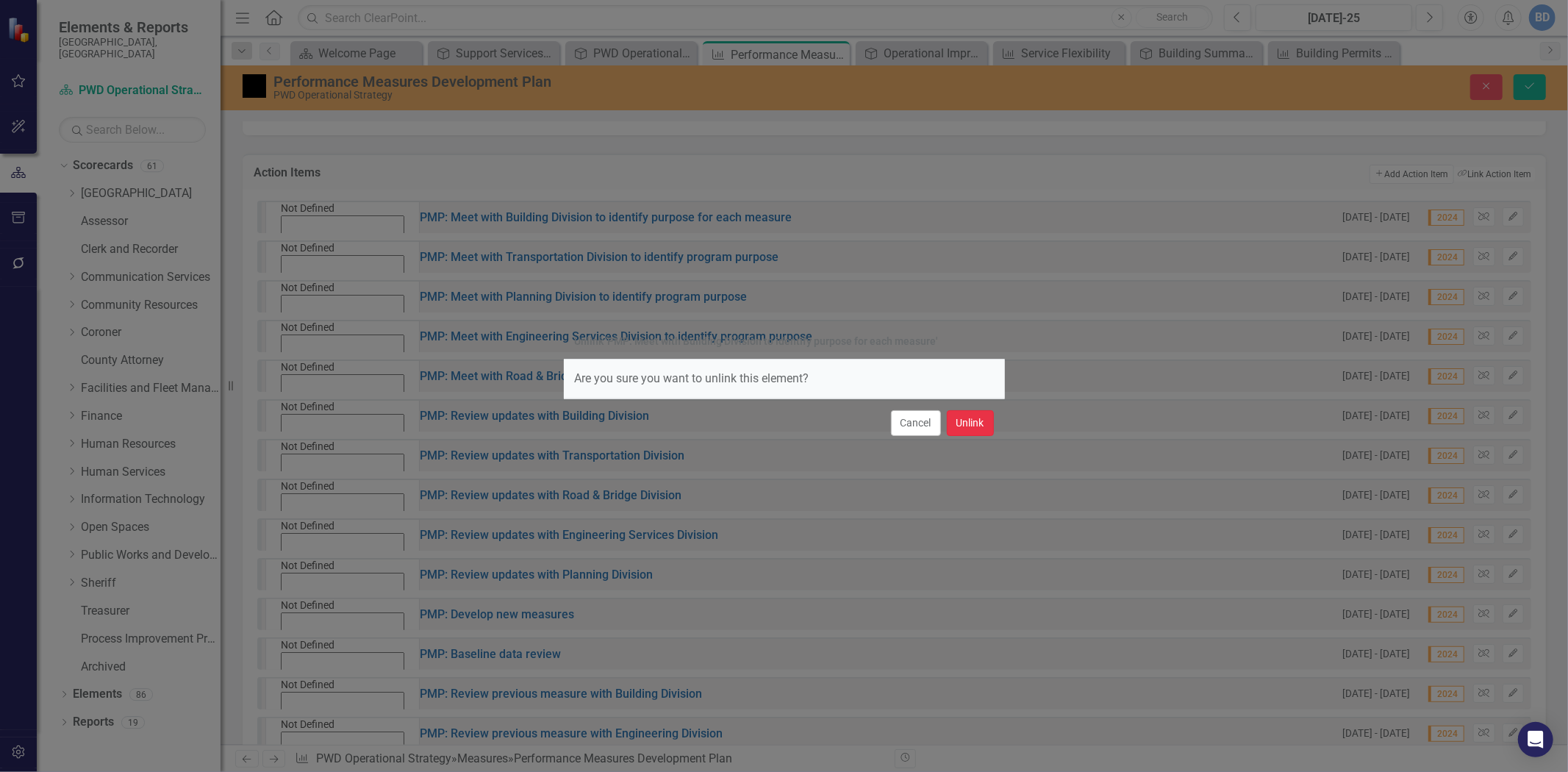
drag, startPoint x: 964, startPoint y: 416, endPoint x: 1412, endPoint y: 266, distance: 472.4
click at [968, 414] on button "Unlink" at bounding box center [970, 423] width 47 height 26
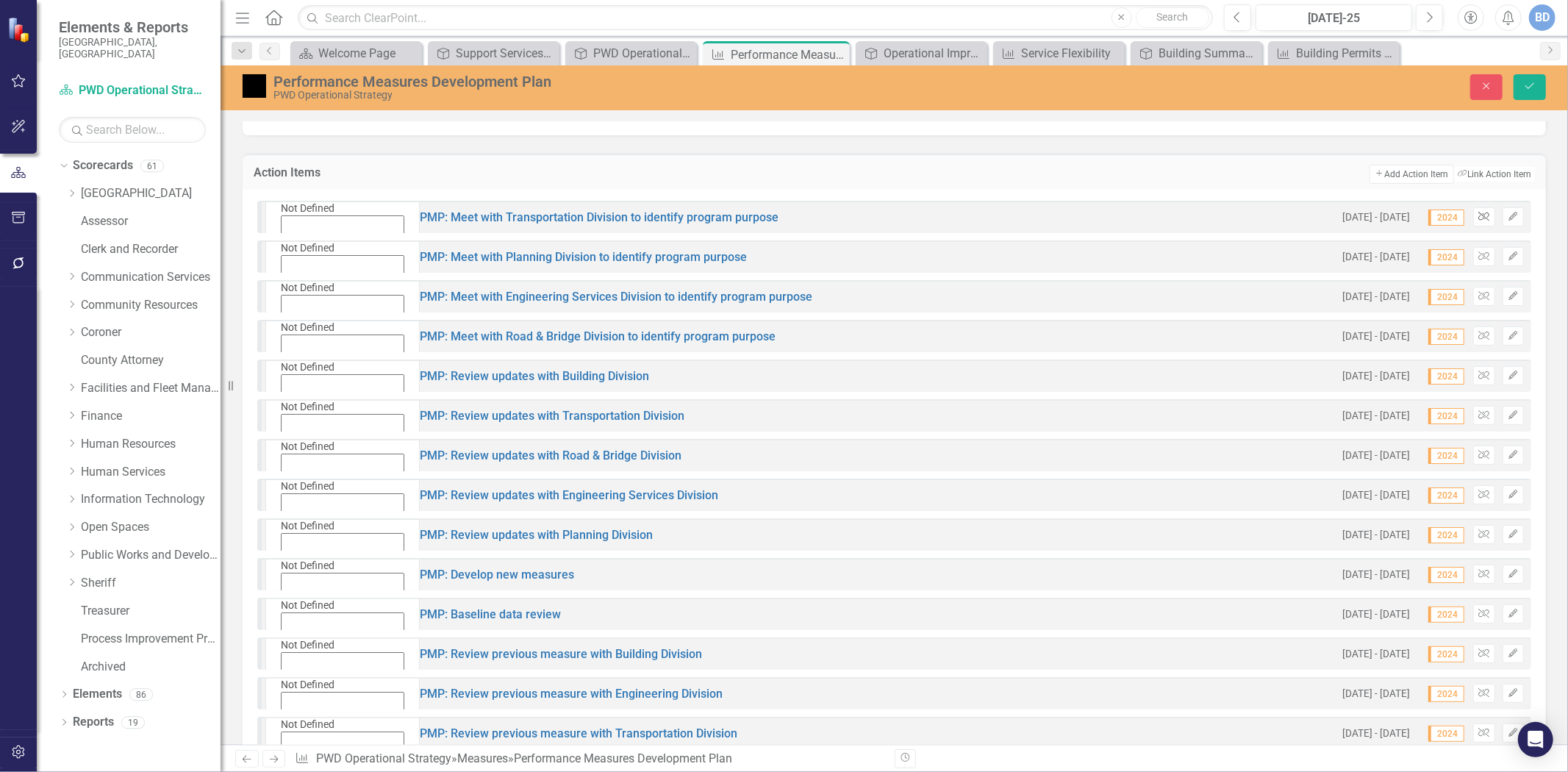
click at [1479, 212] on icon "Unlink" at bounding box center [1484, 216] width 11 height 9
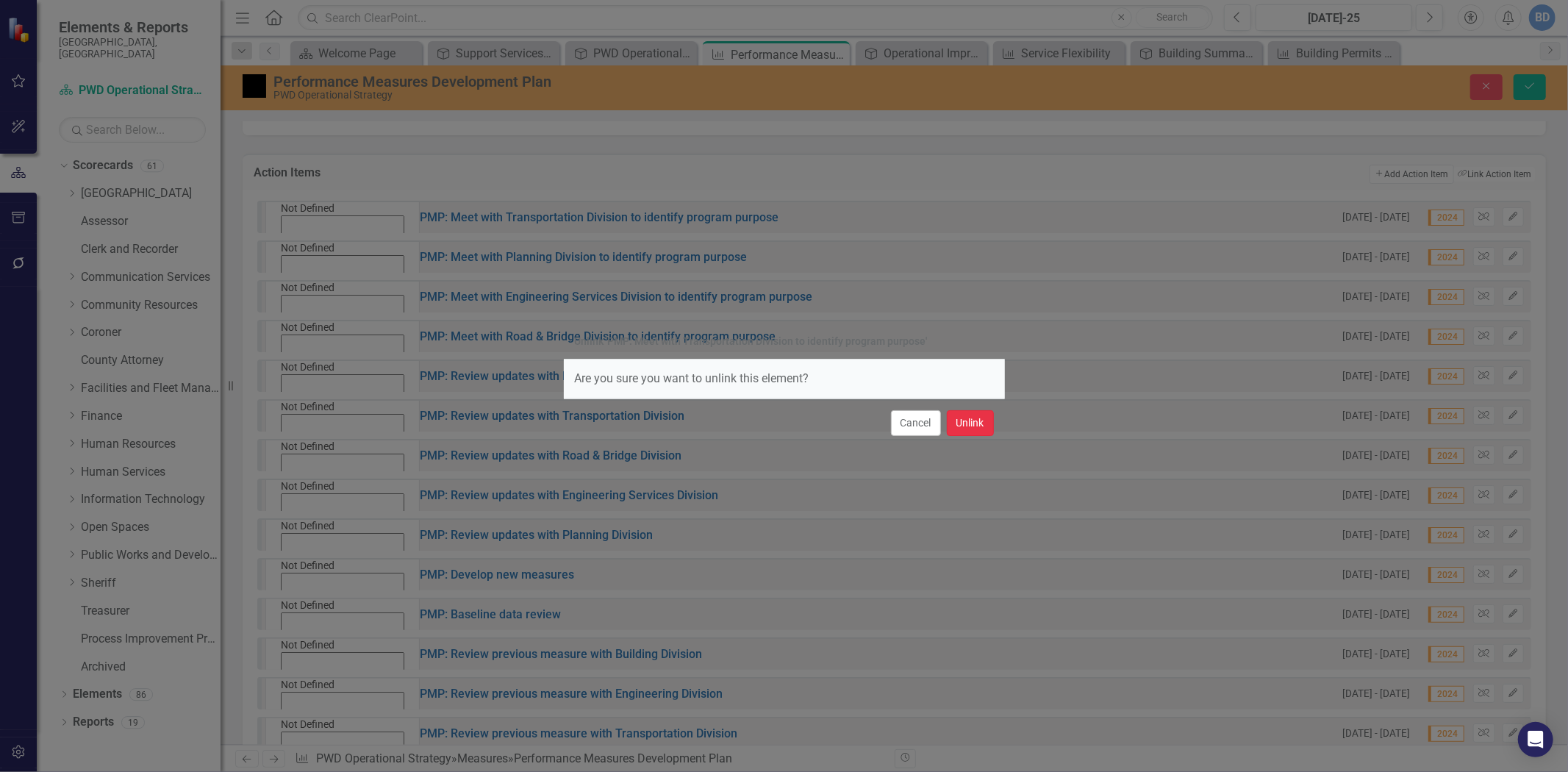
click at [984, 423] on button "Unlink" at bounding box center [970, 423] width 47 height 26
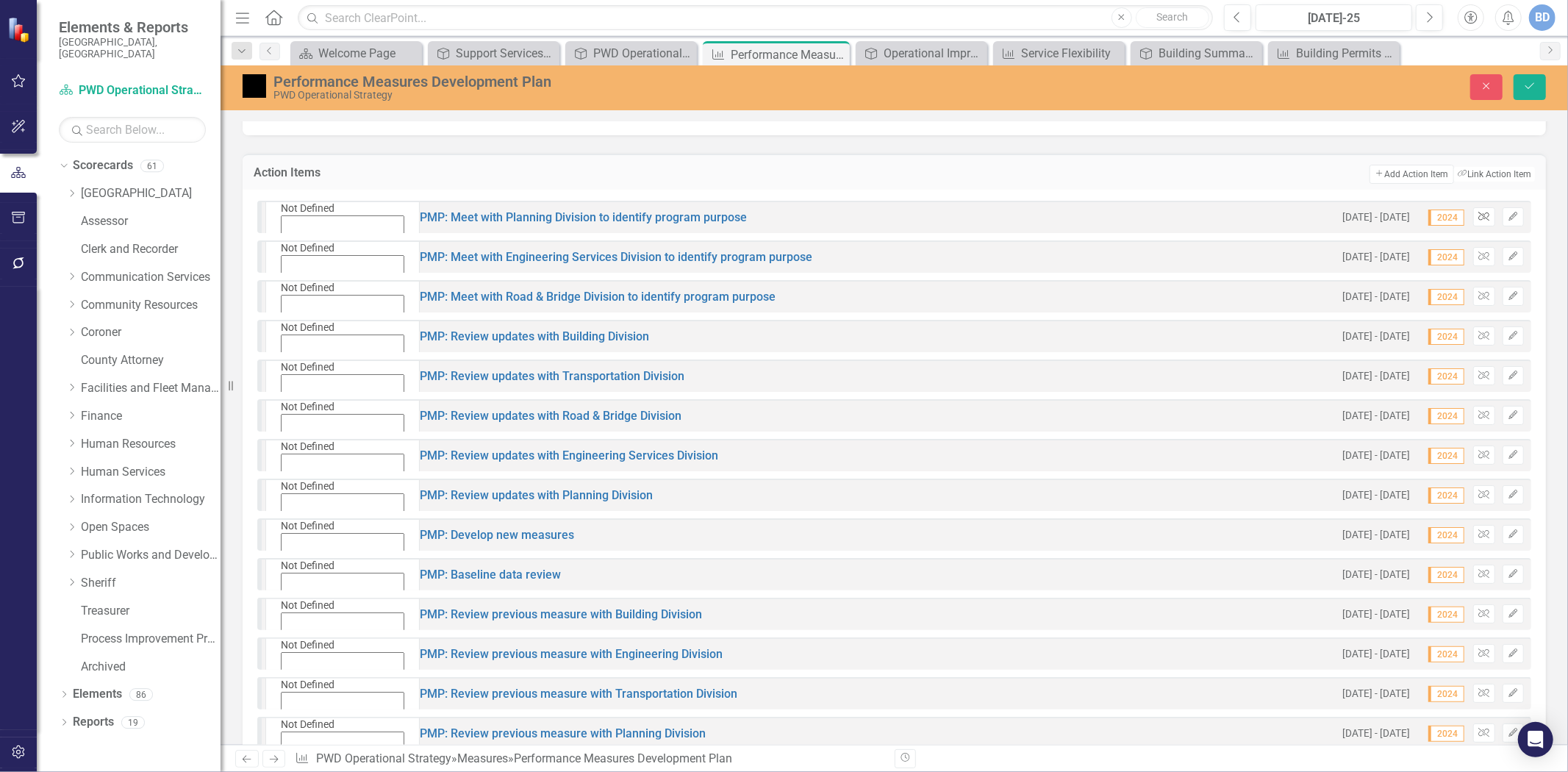
click at [1479, 214] on icon "Unlink" at bounding box center [1484, 216] width 11 height 9
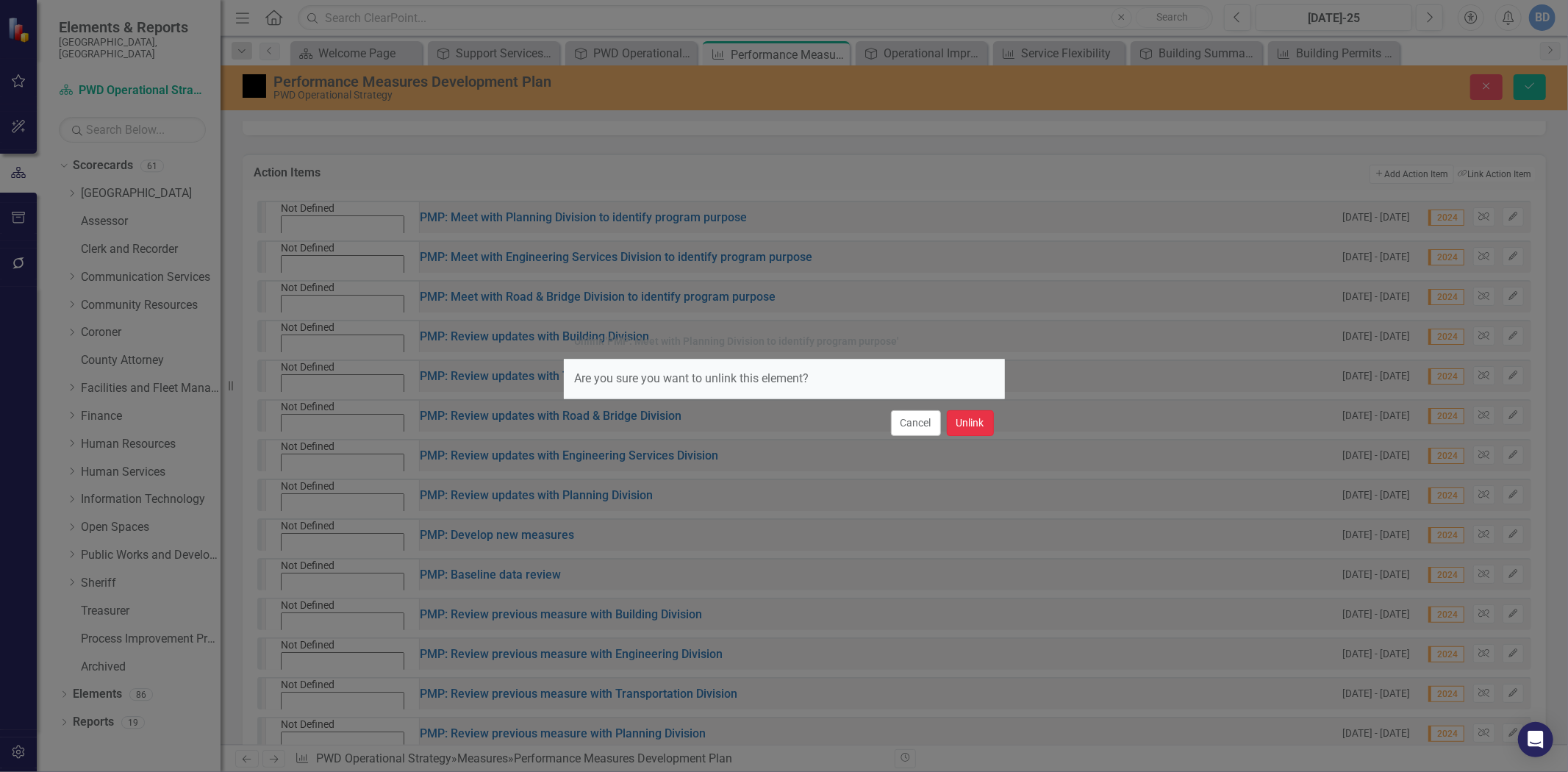
click at [959, 416] on button "Unlink" at bounding box center [970, 423] width 47 height 26
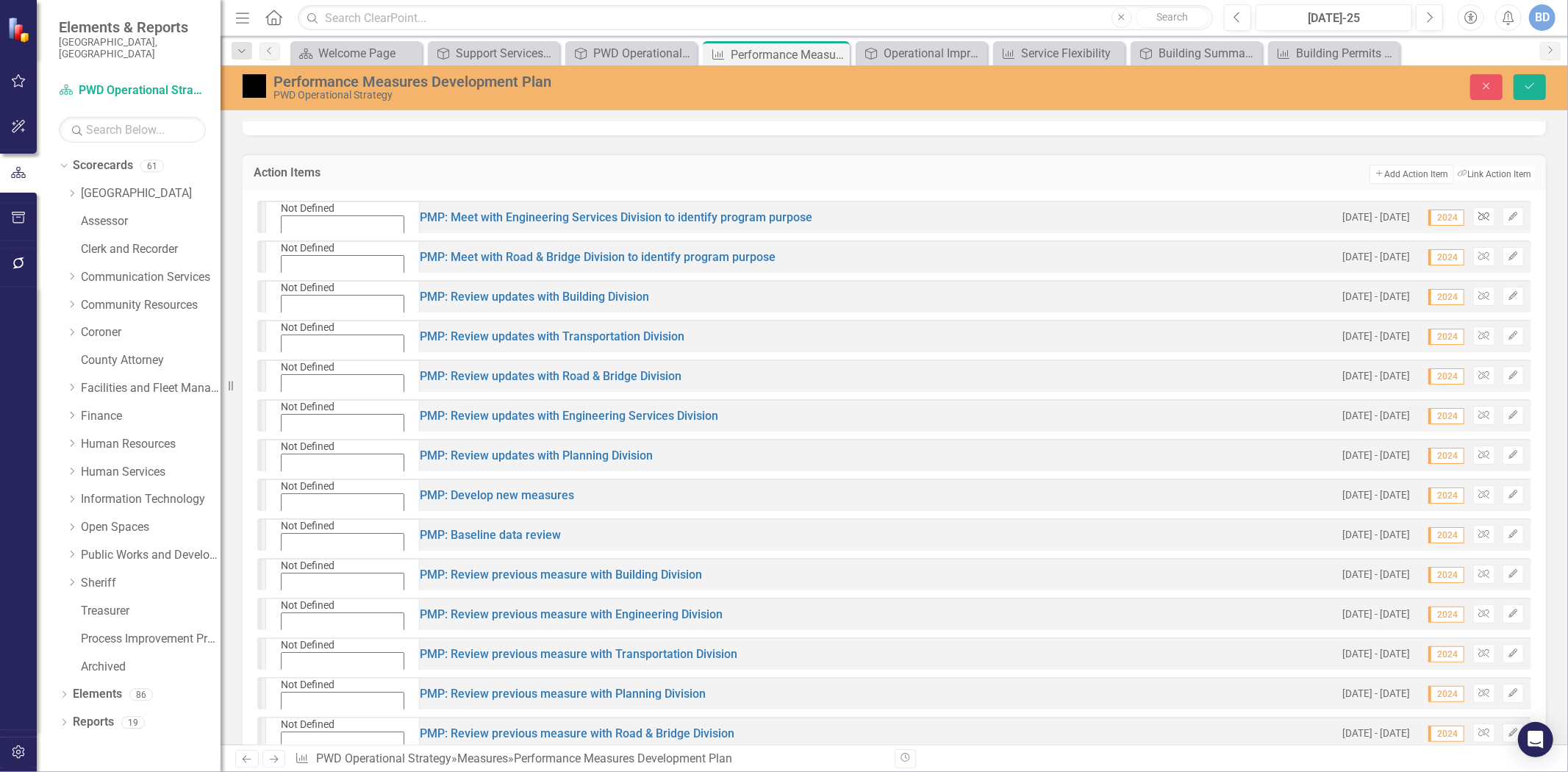
click at [1479, 213] on icon "Unlink" at bounding box center [1484, 216] width 11 height 9
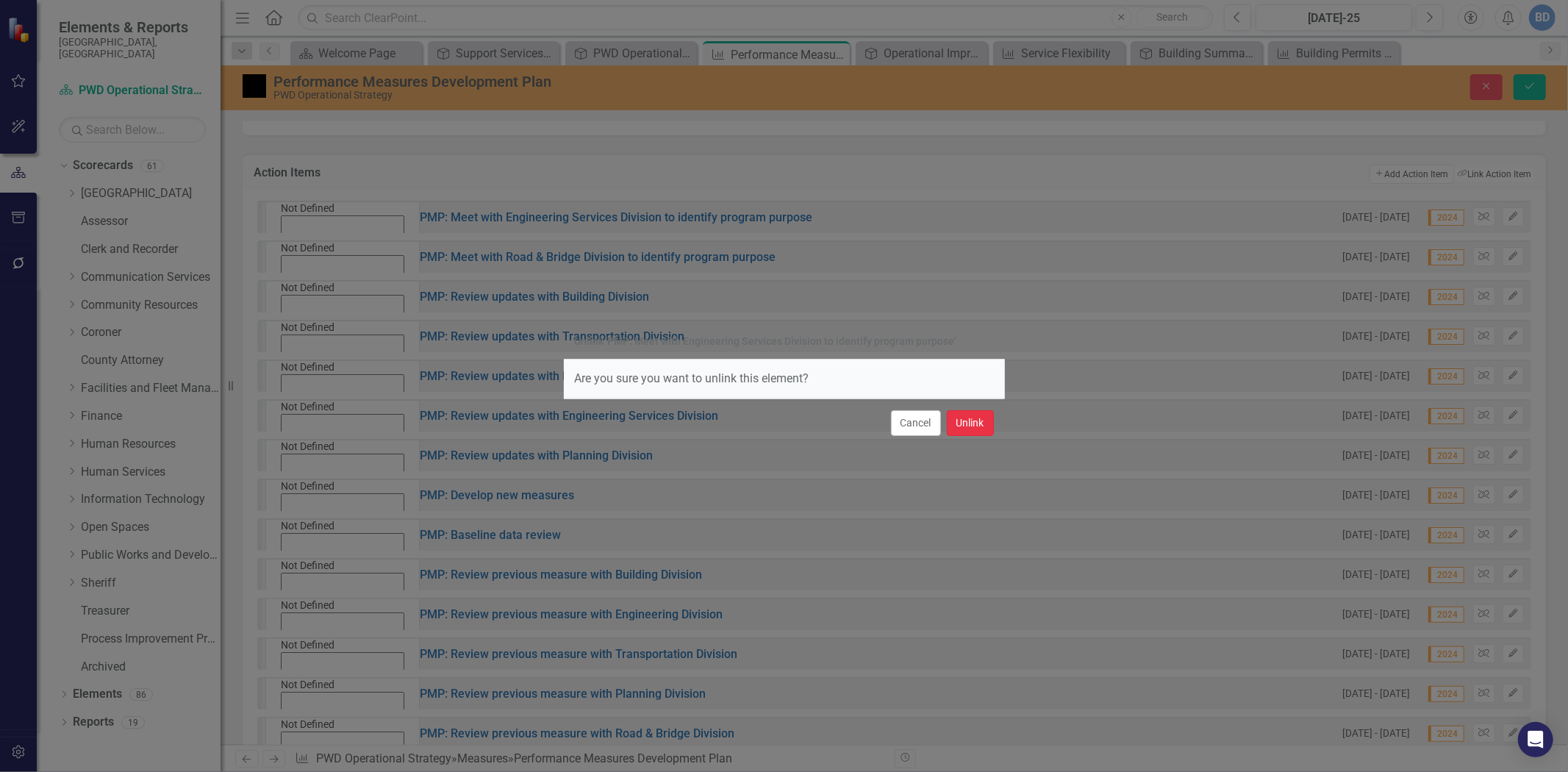
click at [966, 424] on button "Unlink" at bounding box center [970, 423] width 47 height 26
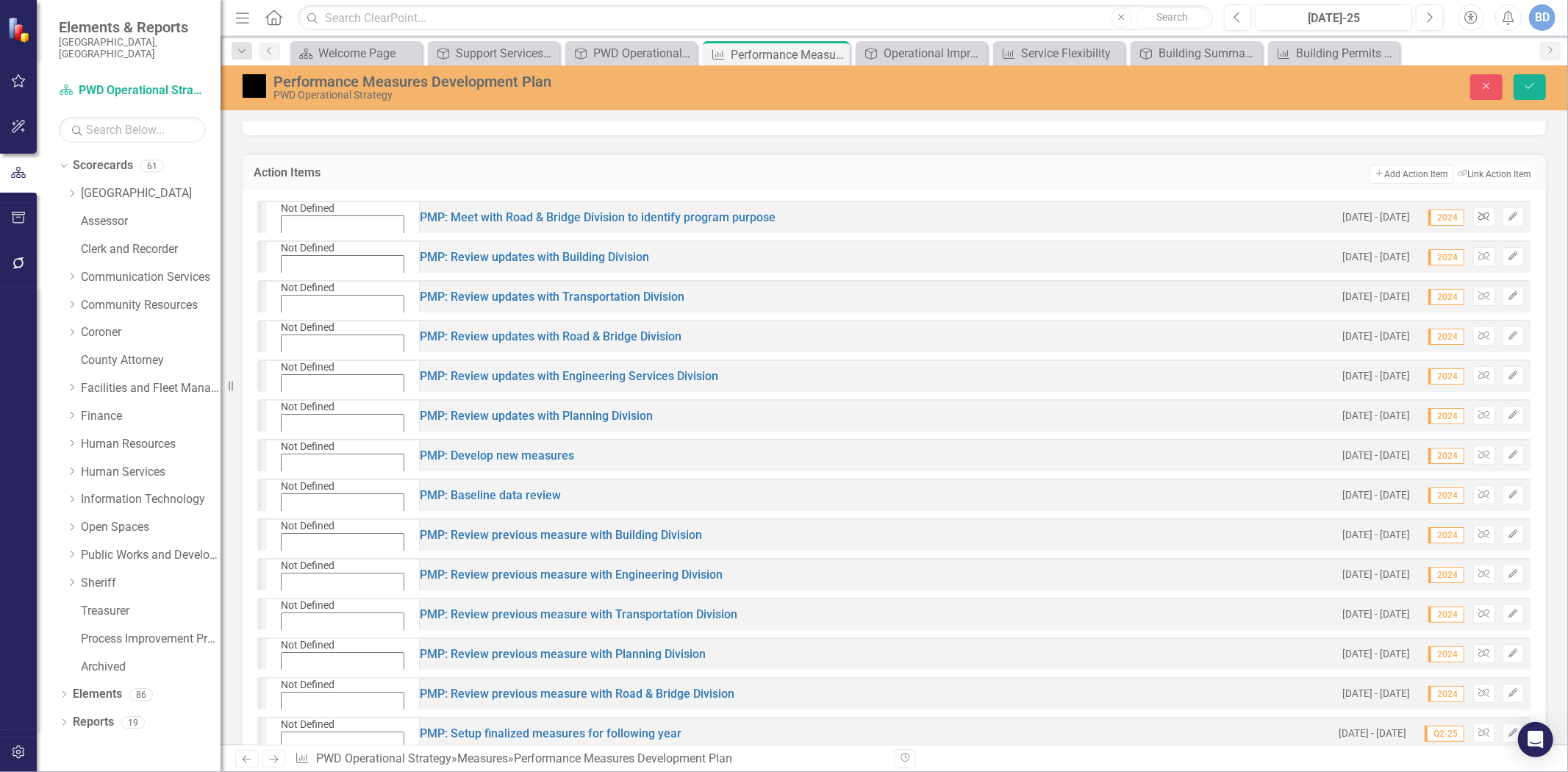
click at [1476, 219] on button "Unlink" at bounding box center [1484, 217] width 21 height 19
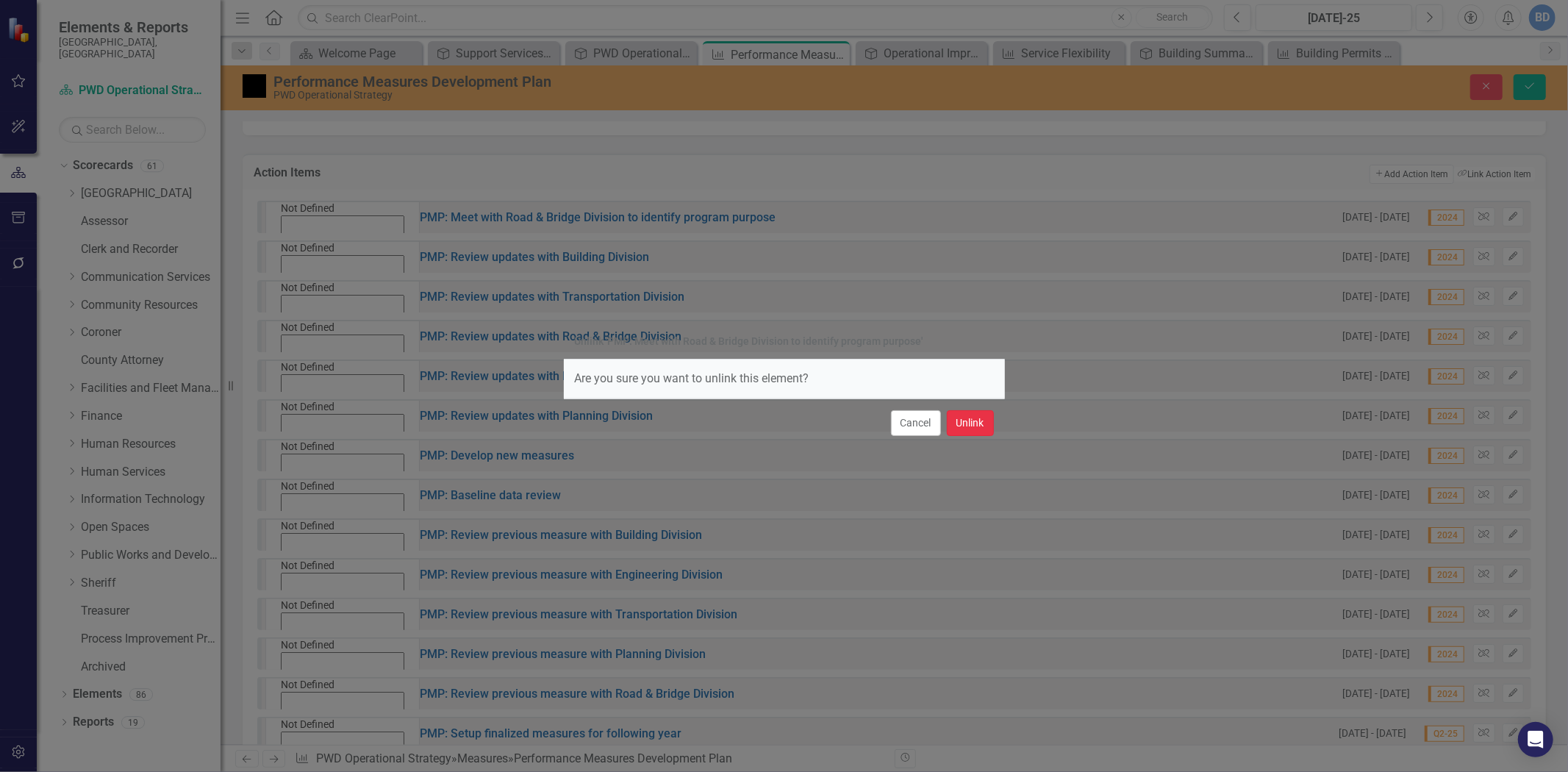
click at [961, 423] on button "Unlink" at bounding box center [970, 423] width 47 height 26
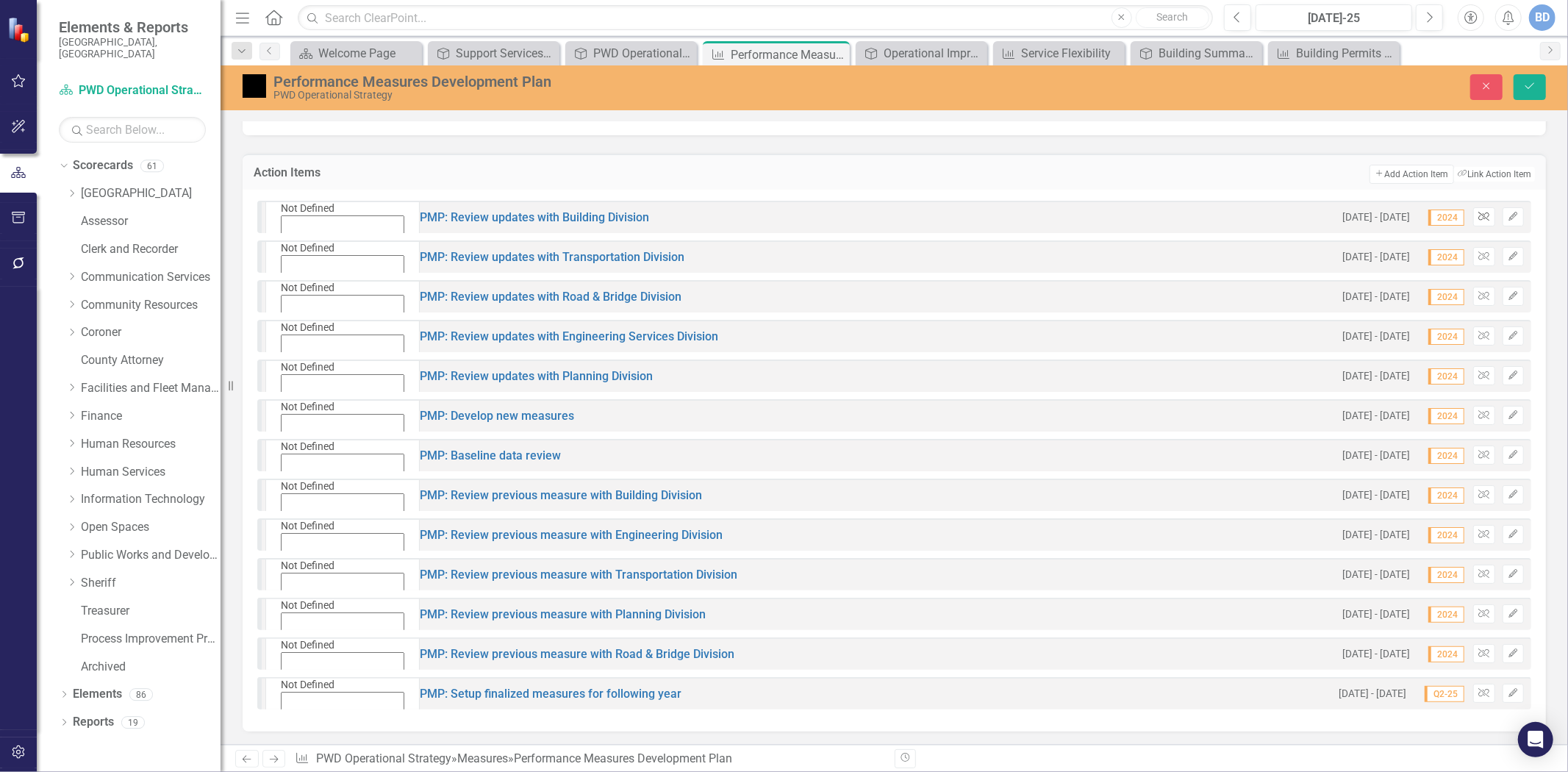
click at [1479, 212] on icon "button" at bounding box center [1484, 216] width 11 height 9
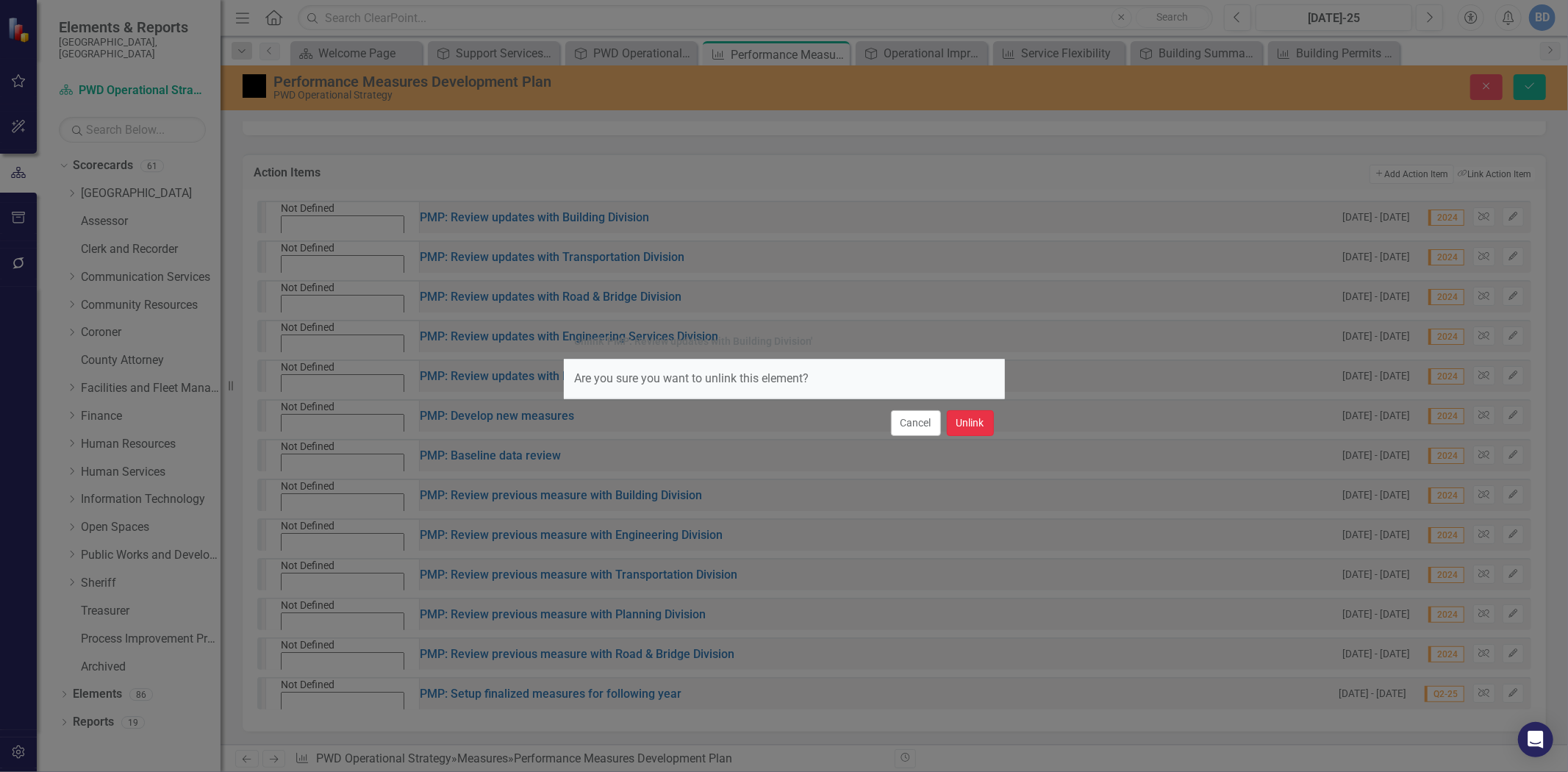
click at [972, 417] on button "Unlink" at bounding box center [970, 423] width 47 height 26
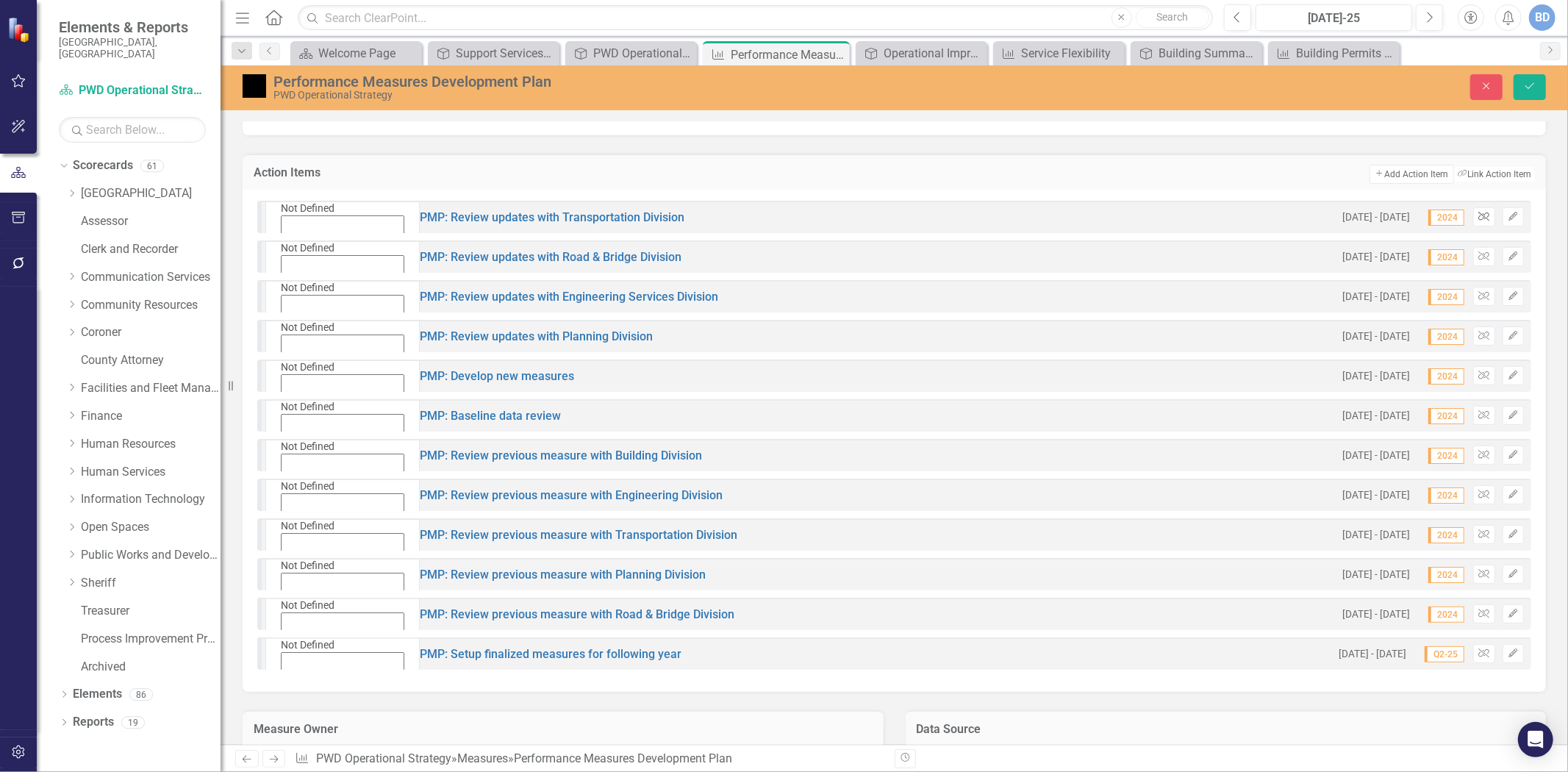
click at [1474, 215] on button "Unlink" at bounding box center [1484, 217] width 21 height 19
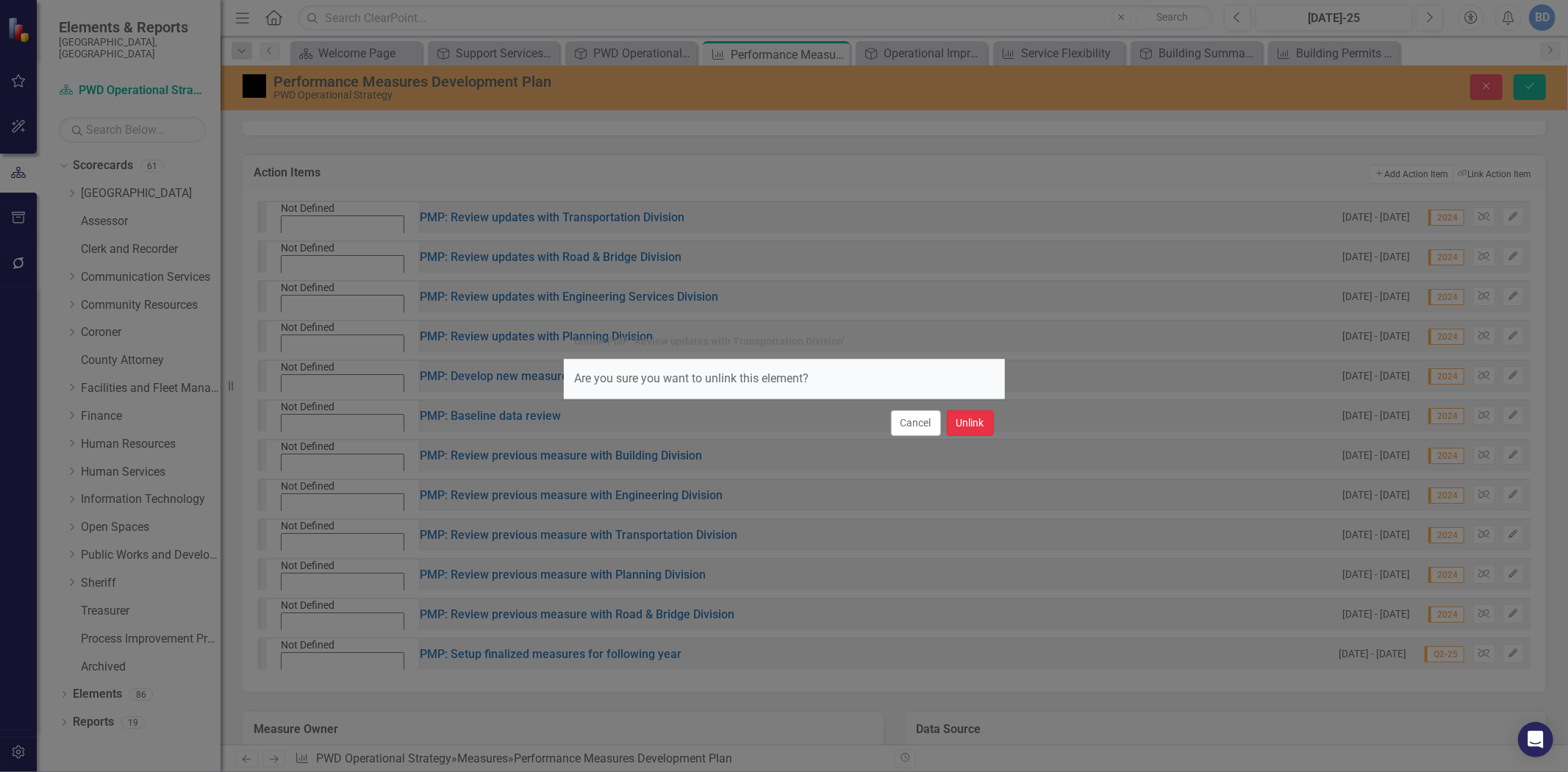
click at [972, 430] on button "Unlink" at bounding box center [970, 423] width 47 height 26
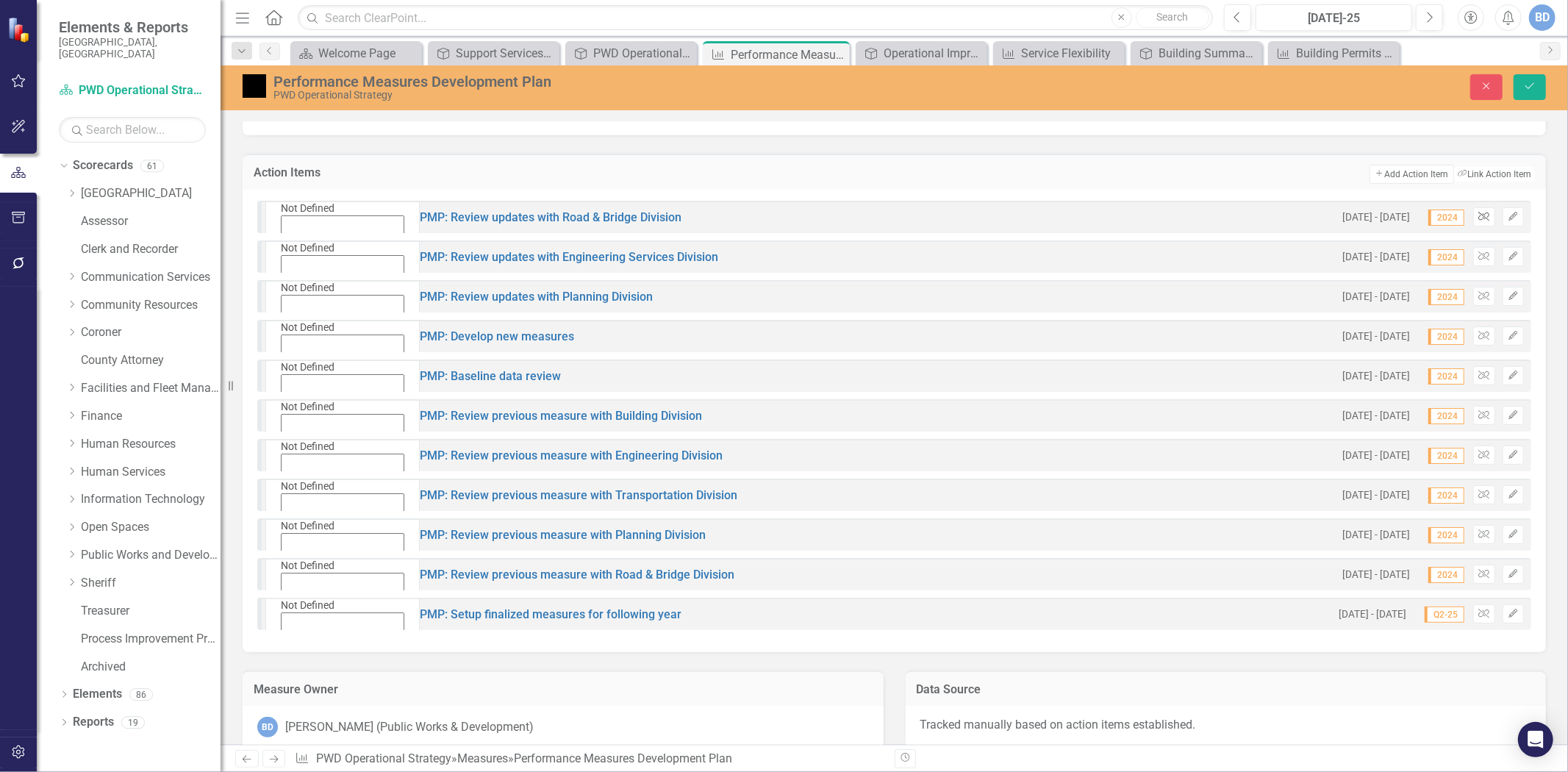
click at [1479, 215] on icon "Unlink" at bounding box center [1484, 216] width 11 height 9
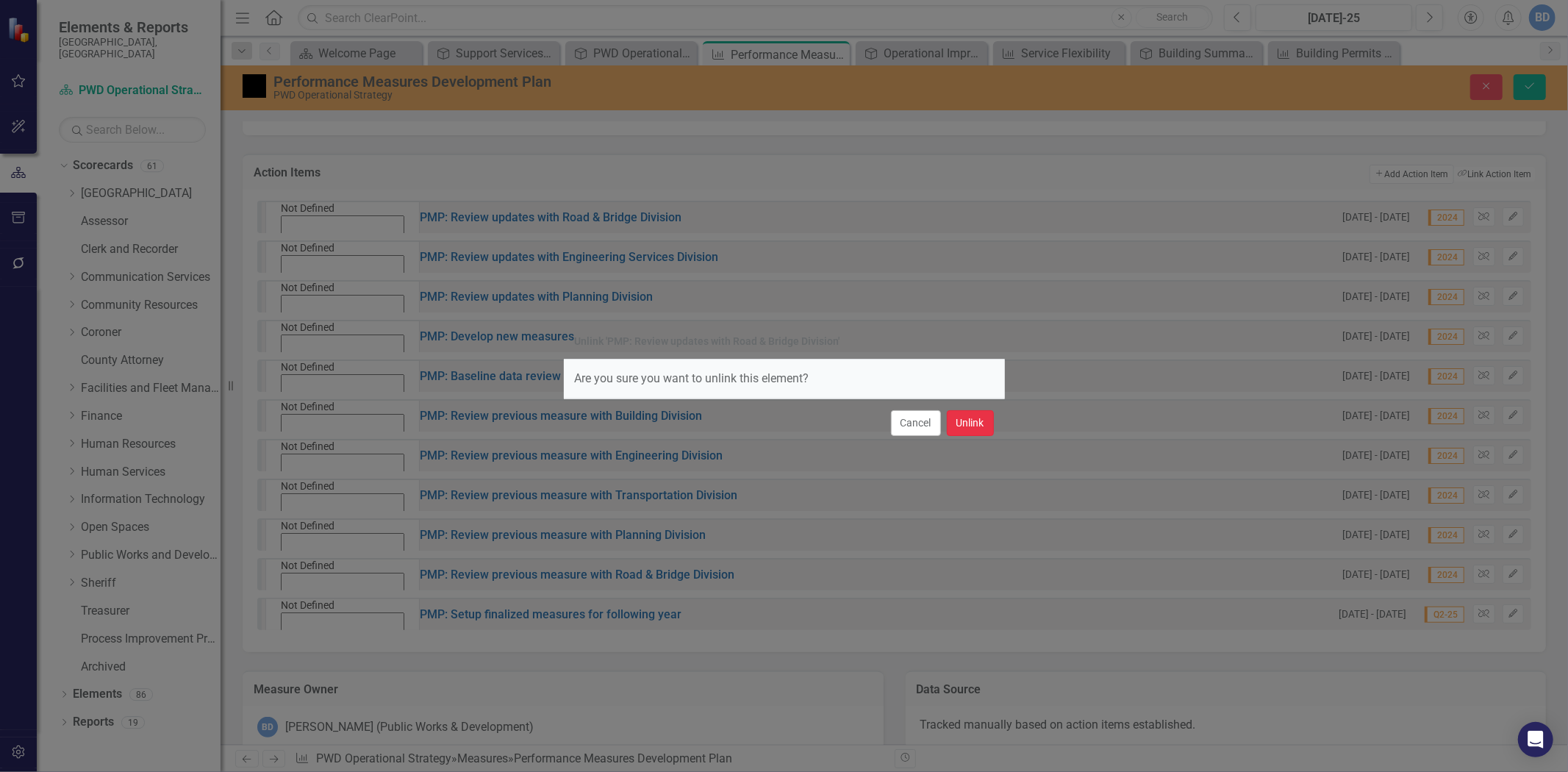
click at [966, 427] on button "Unlink" at bounding box center [970, 423] width 47 height 26
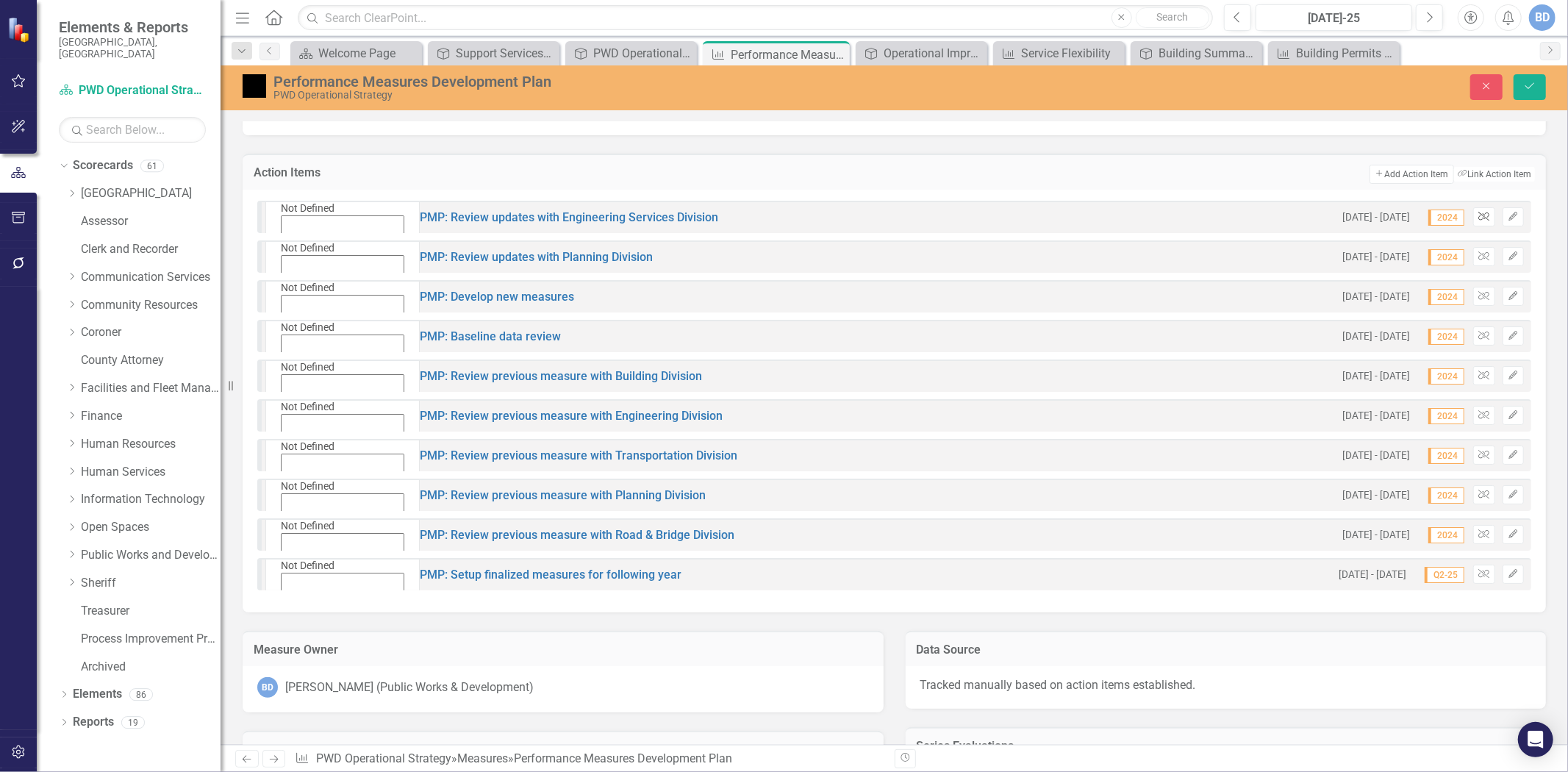
click at [1479, 211] on button "Unlink" at bounding box center [1484, 217] width 21 height 19
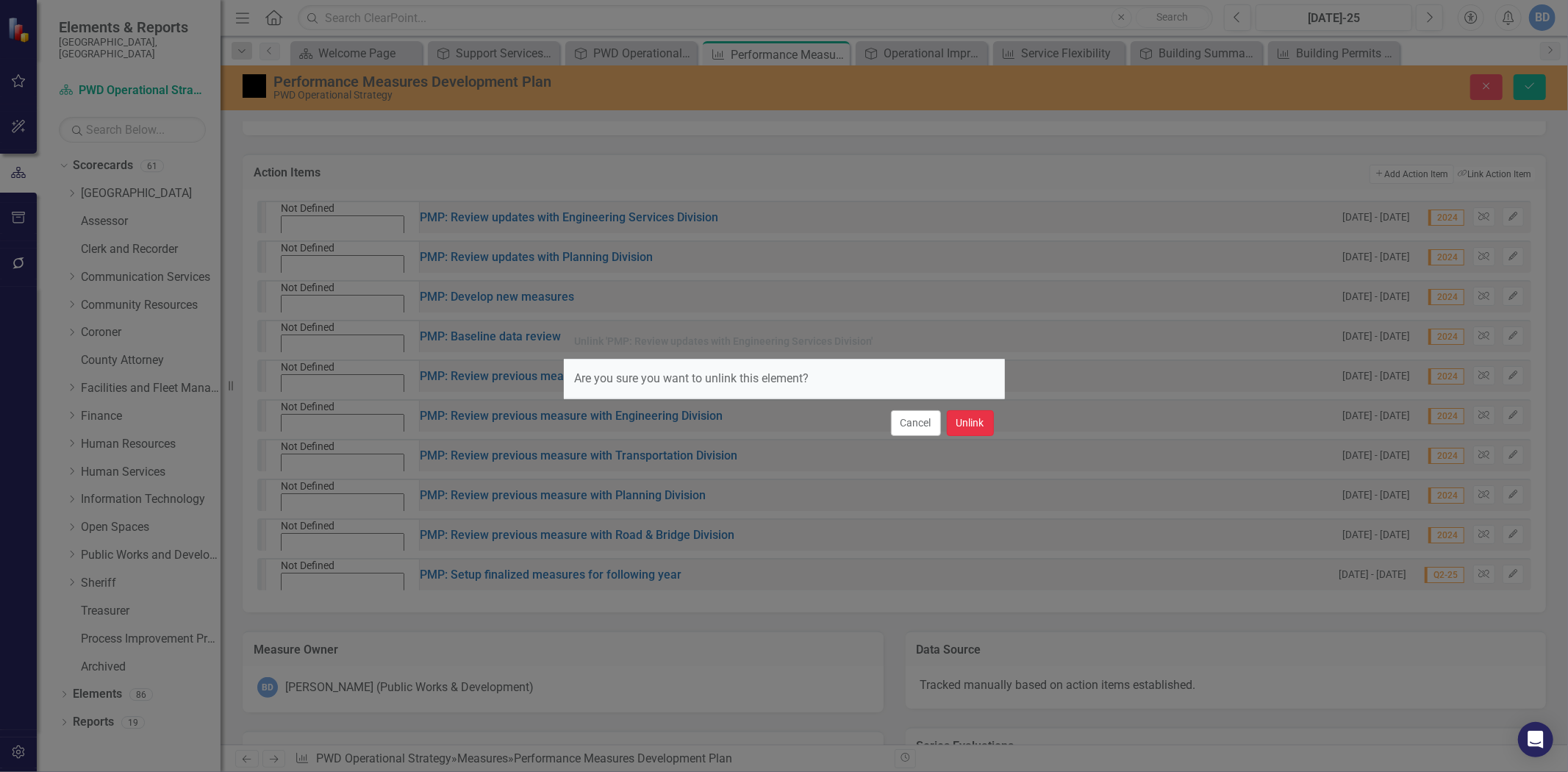
click at [978, 423] on button "Unlink" at bounding box center [970, 423] width 47 height 26
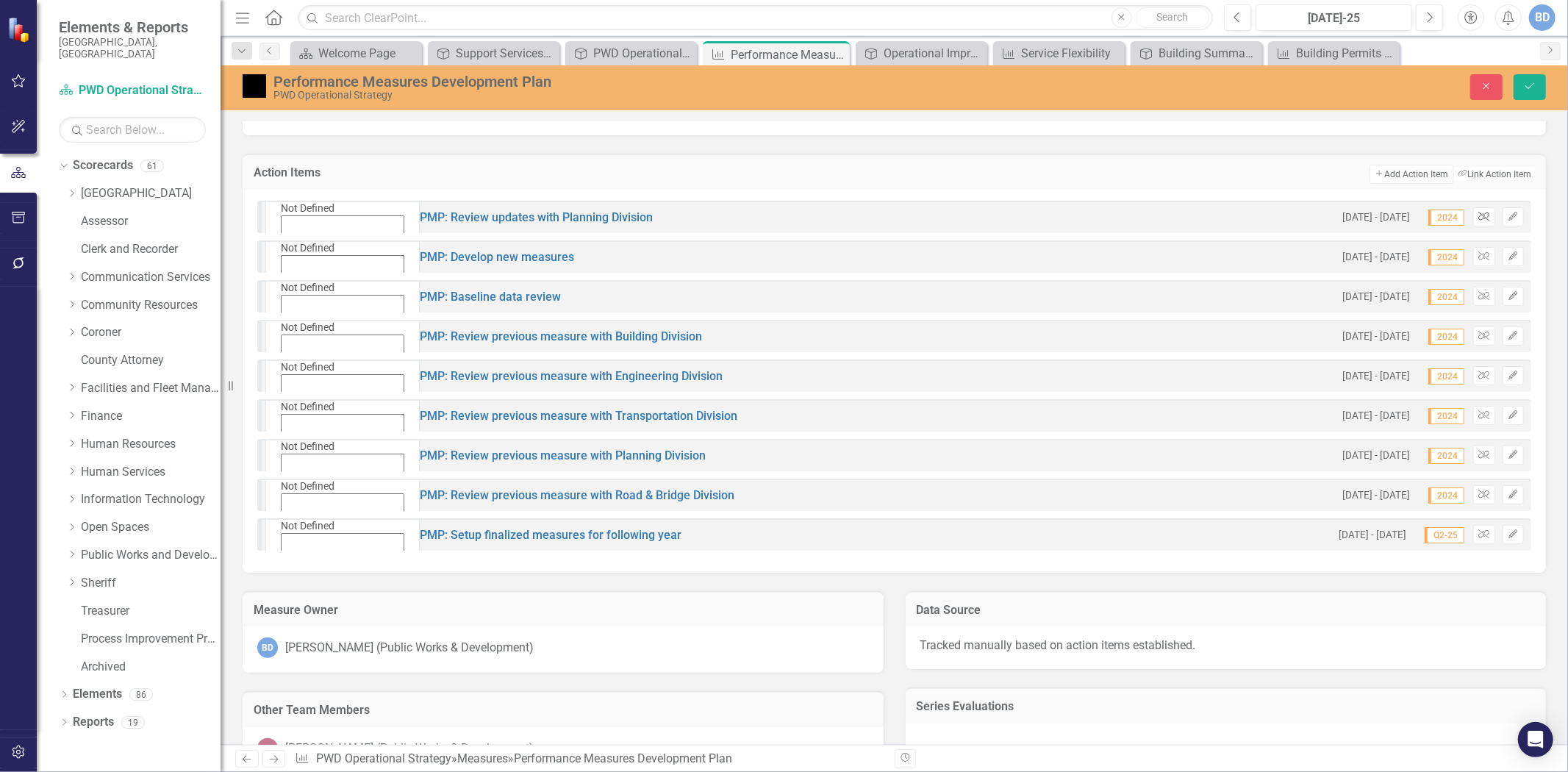
click at [1479, 212] on icon "Unlink" at bounding box center [1484, 216] width 11 height 9
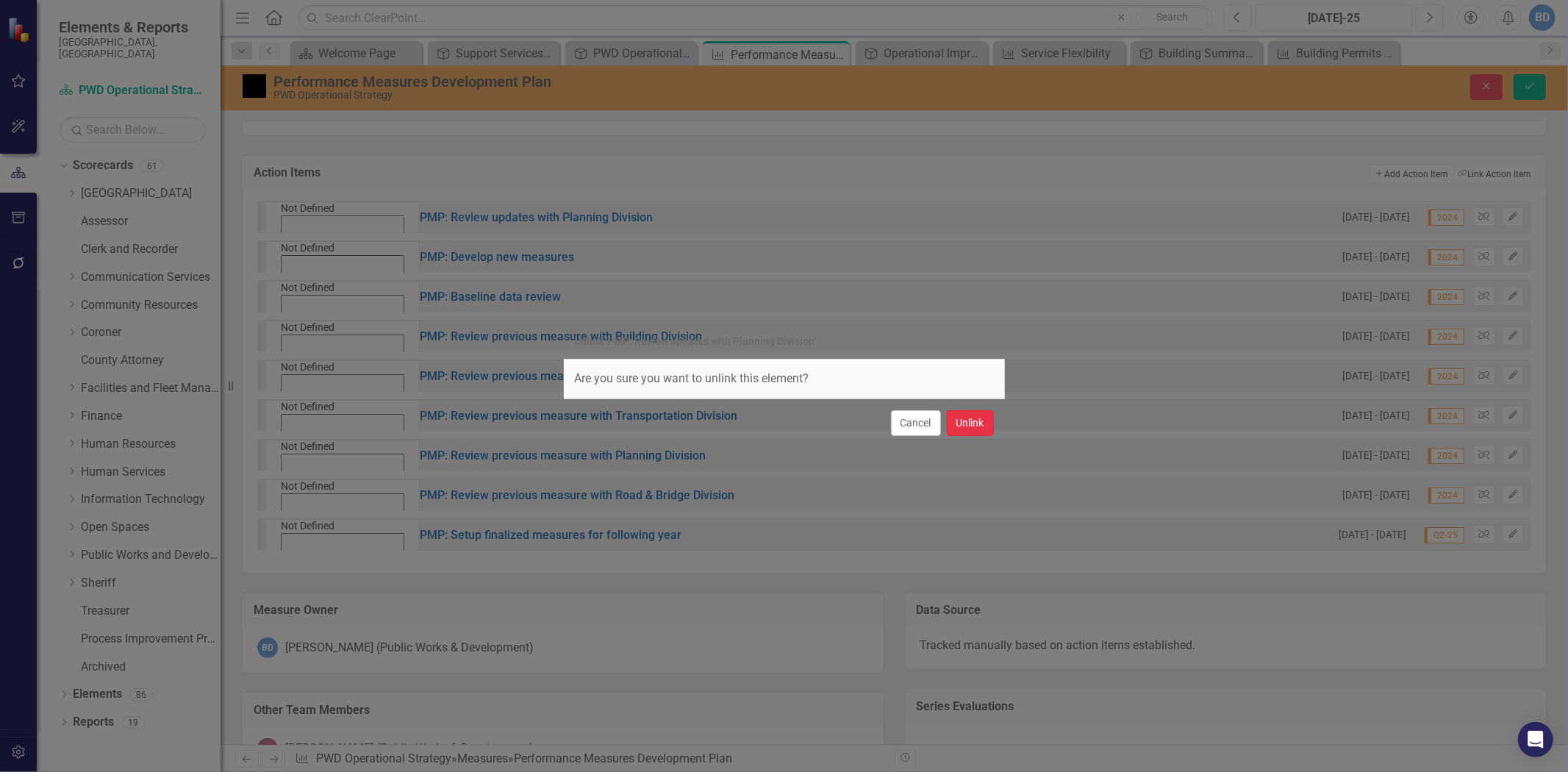
click at [963, 423] on button "Unlink" at bounding box center [970, 423] width 47 height 26
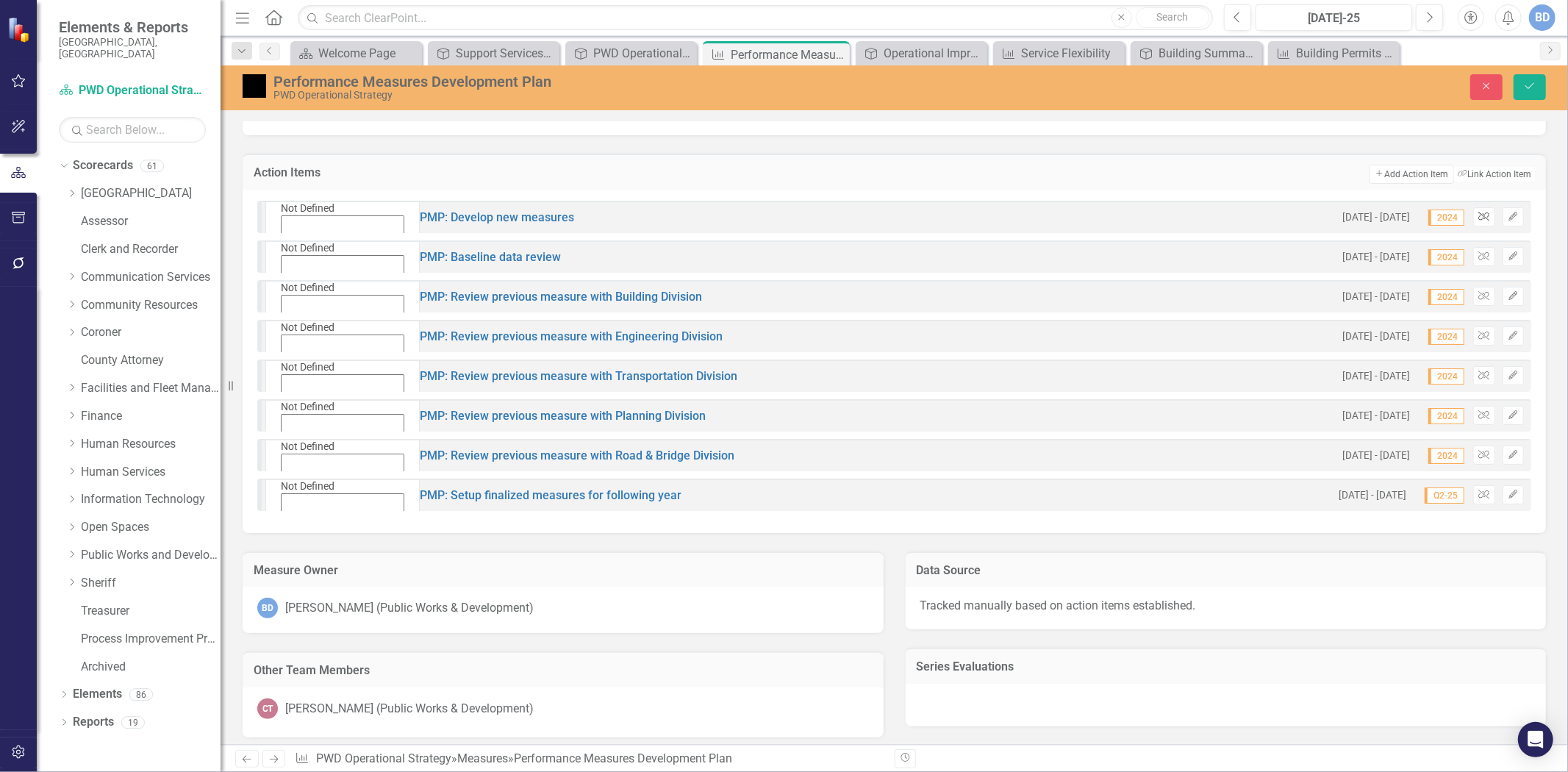
click at [1479, 212] on icon "Unlink" at bounding box center [1484, 216] width 11 height 9
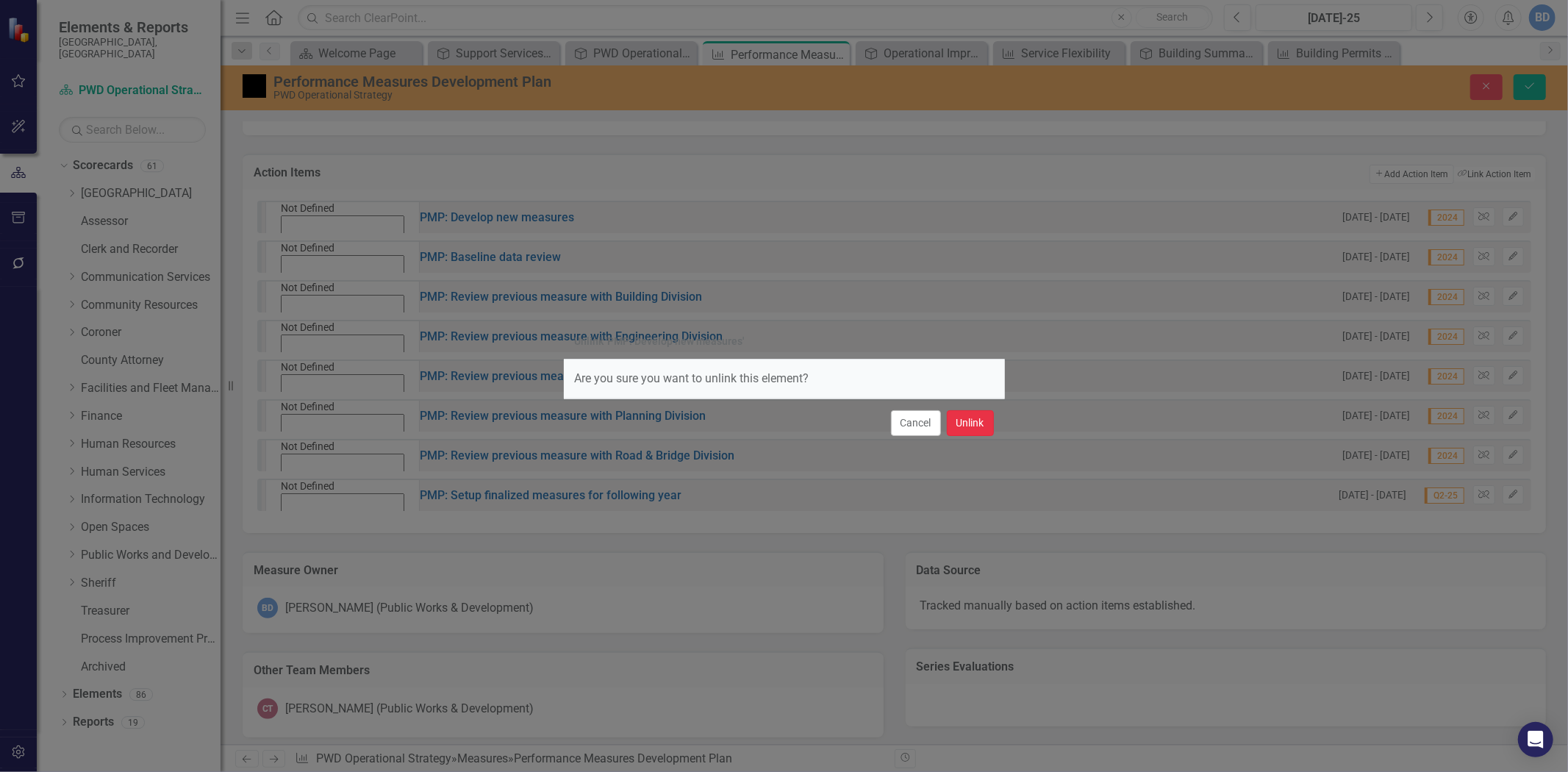
drag, startPoint x: 956, startPoint y: 425, endPoint x: 1358, endPoint y: 311, distance: 417.9
click at [961, 421] on button "Unlink" at bounding box center [970, 423] width 47 height 26
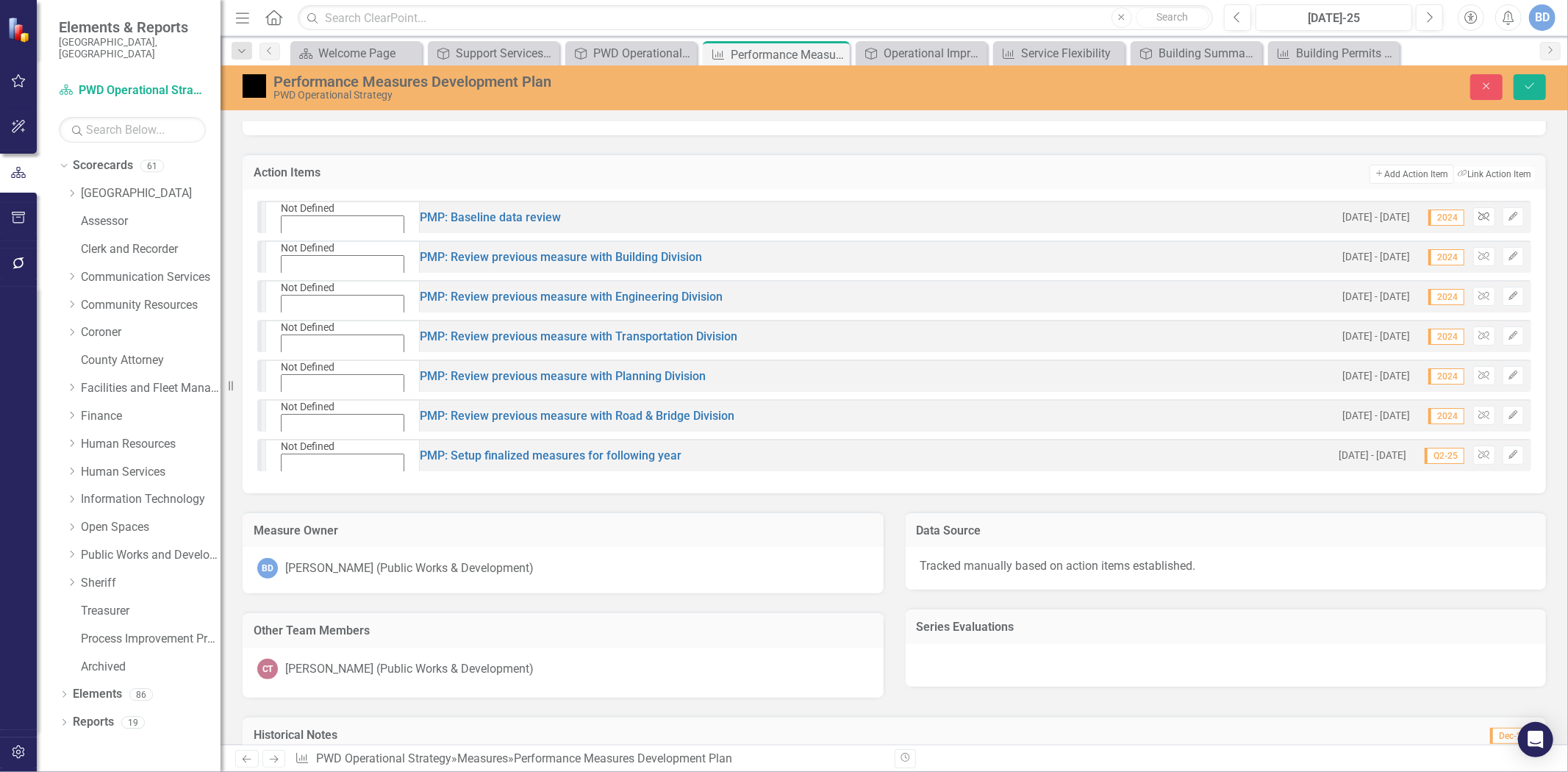
click at [1474, 218] on button "Unlink" at bounding box center [1484, 217] width 21 height 19
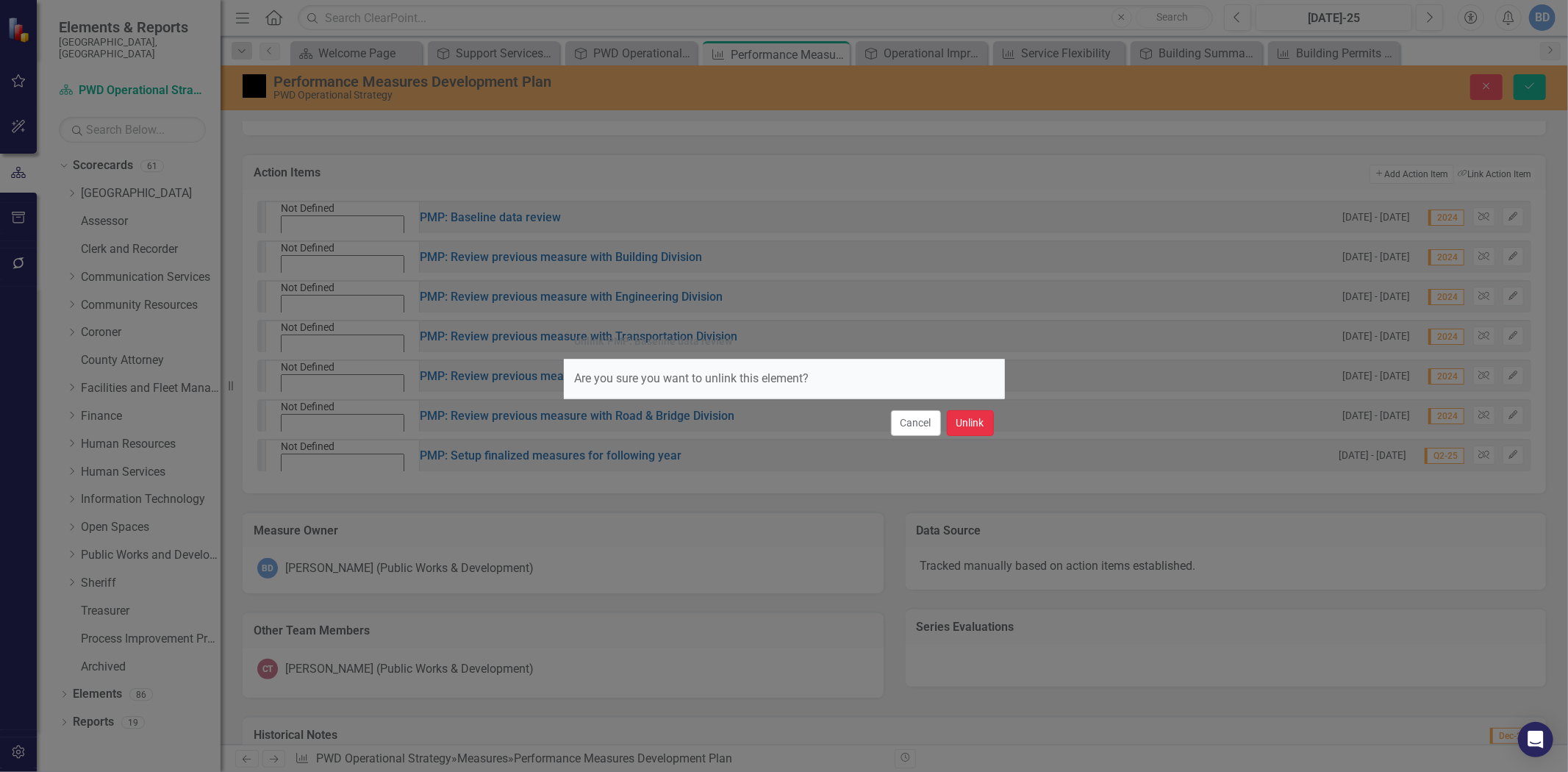
drag, startPoint x: 970, startPoint y: 416, endPoint x: 1106, endPoint y: 384, distance: 139.7
click at [970, 417] on button "Unlink" at bounding box center [970, 423] width 47 height 26
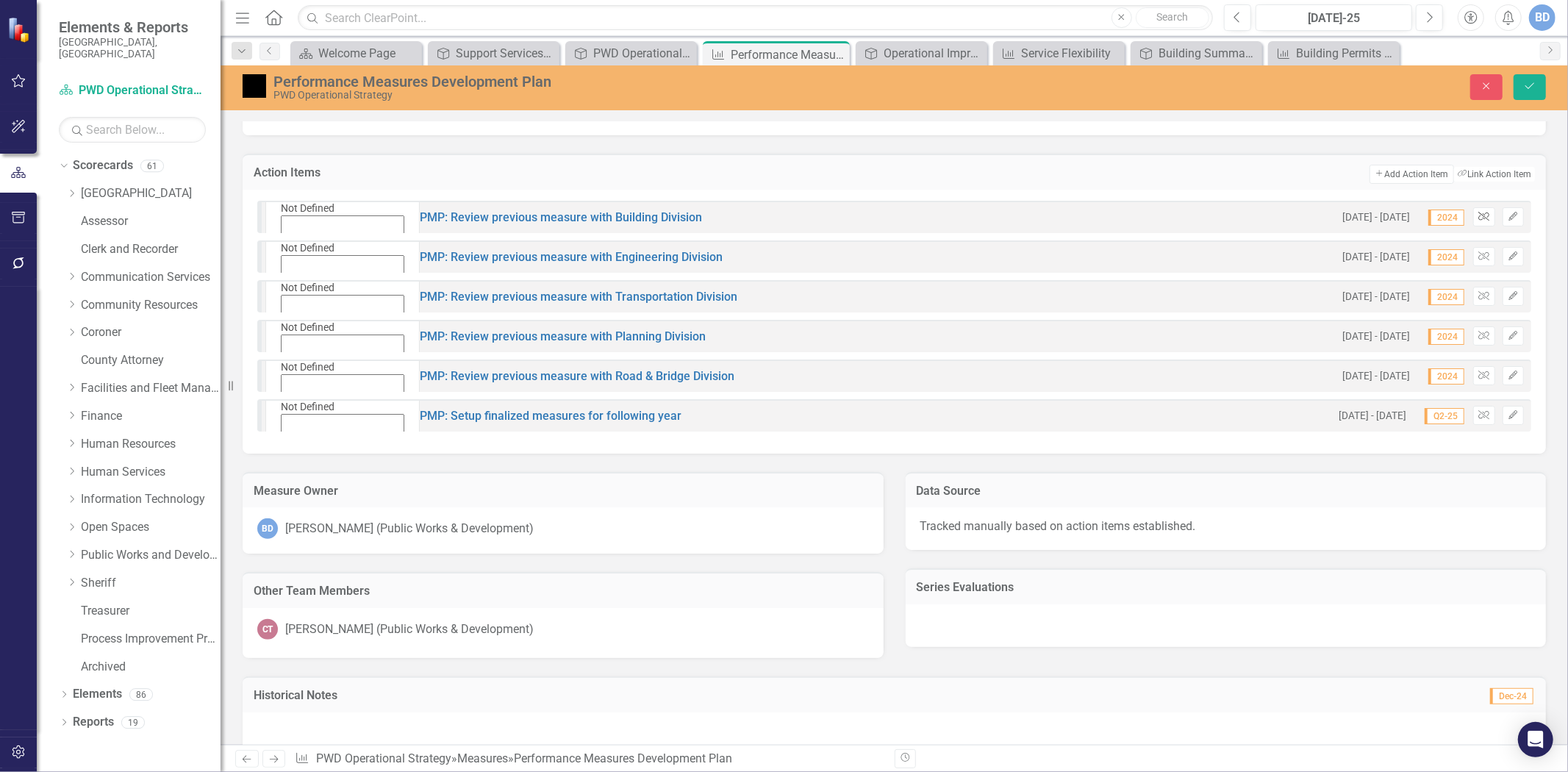
click at [1479, 216] on icon "Unlink" at bounding box center [1484, 216] width 11 height 9
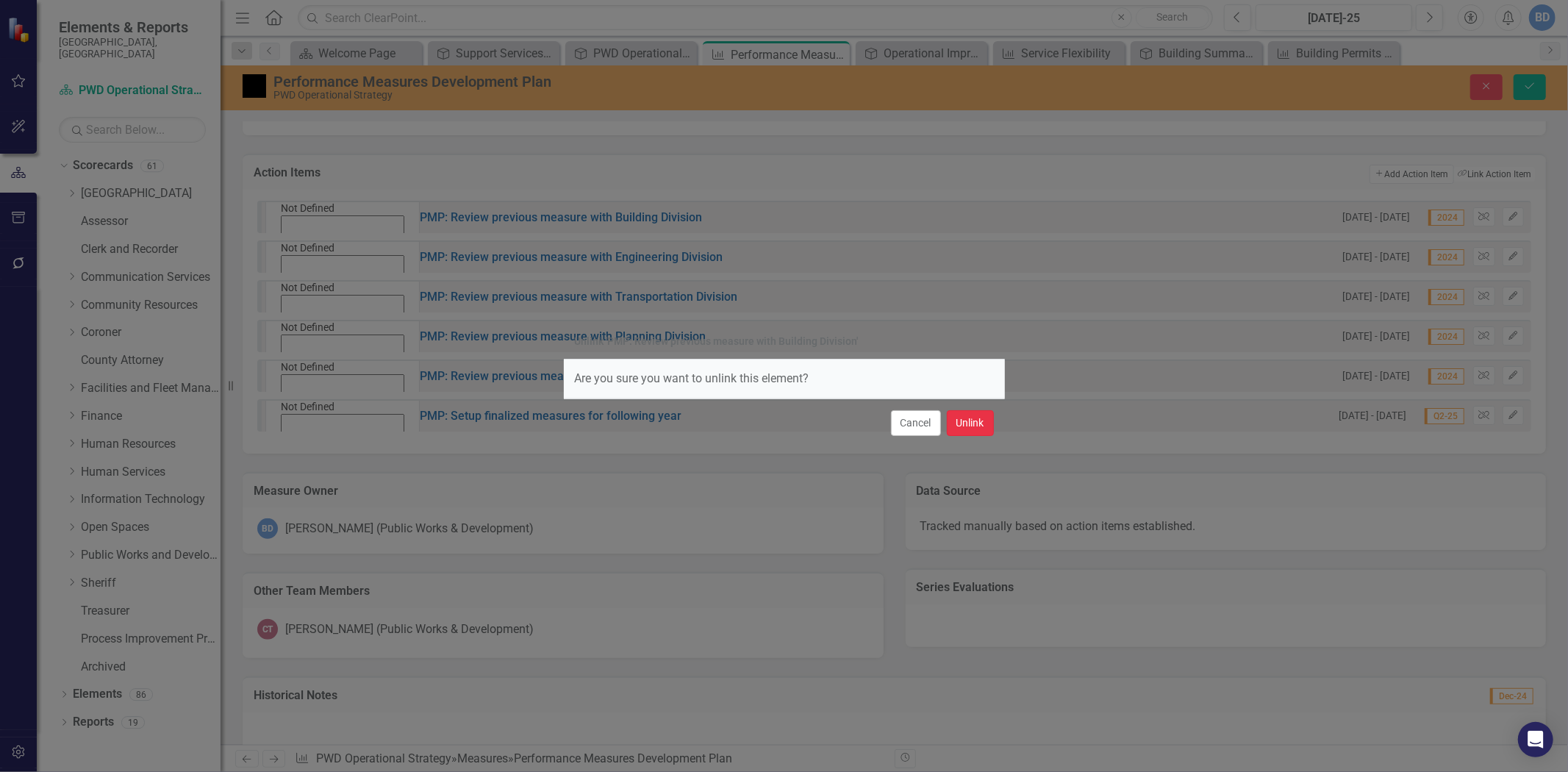
click at [959, 422] on button "Unlink" at bounding box center [970, 423] width 47 height 26
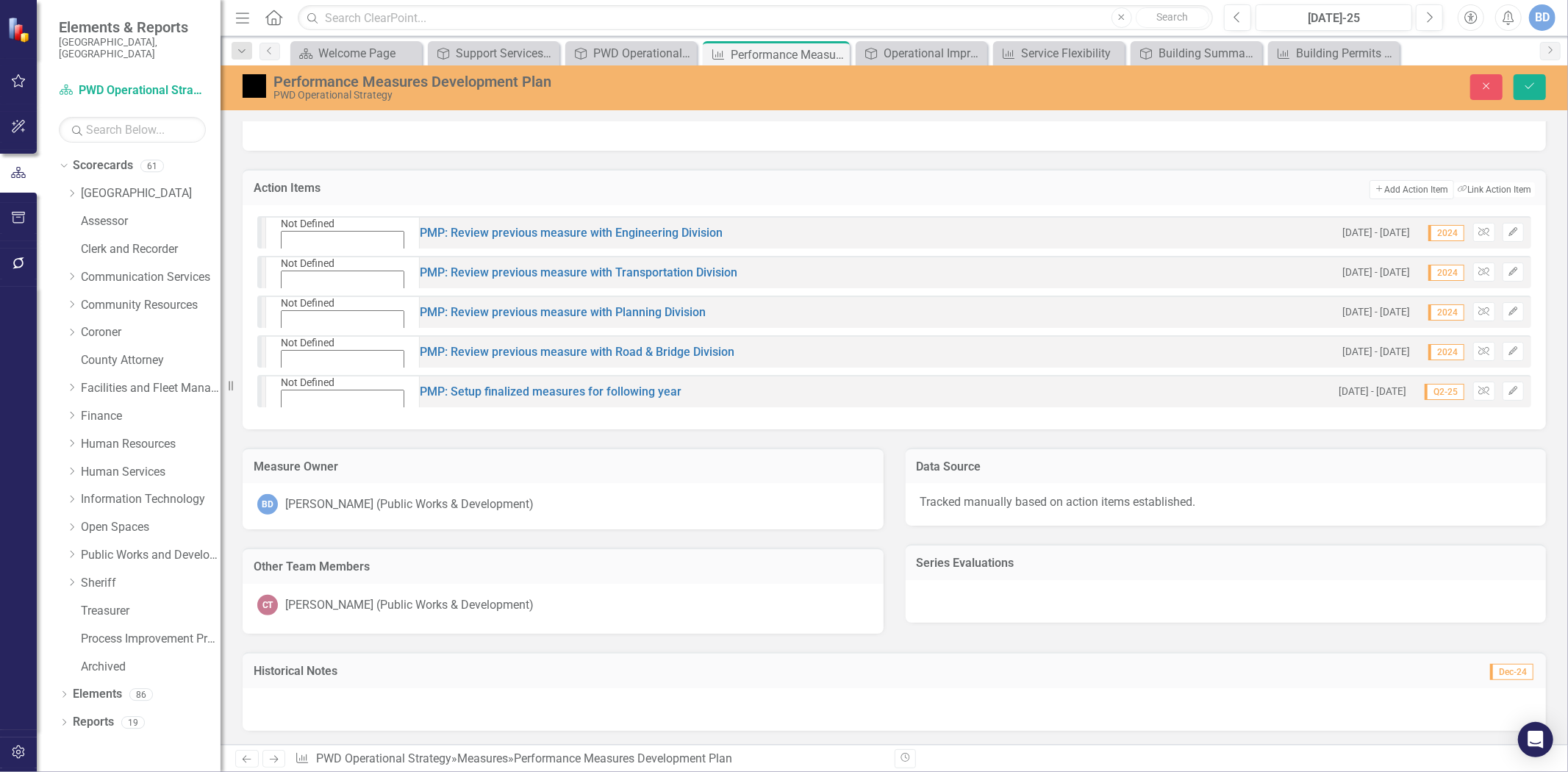
scroll to position [626, 0]
click at [1479, 231] on icon "Unlink" at bounding box center [1484, 235] width 11 height 9
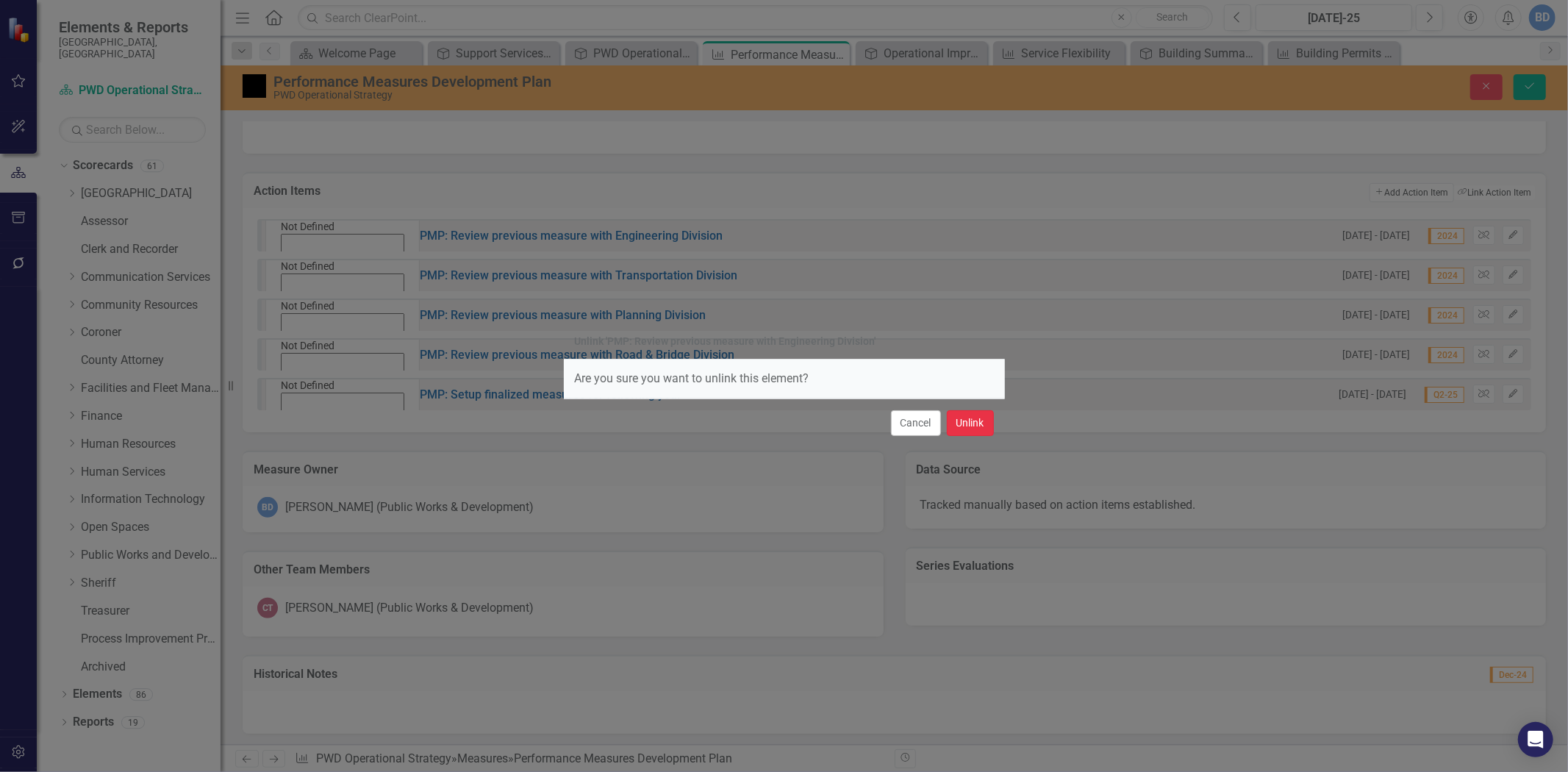
drag, startPoint x: 982, startPoint y: 422, endPoint x: 1412, endPoint y: 261, distance: 459.2
click at [986, 418] on button "Unlink" at bounding box center [970, 423] width 47 height 26
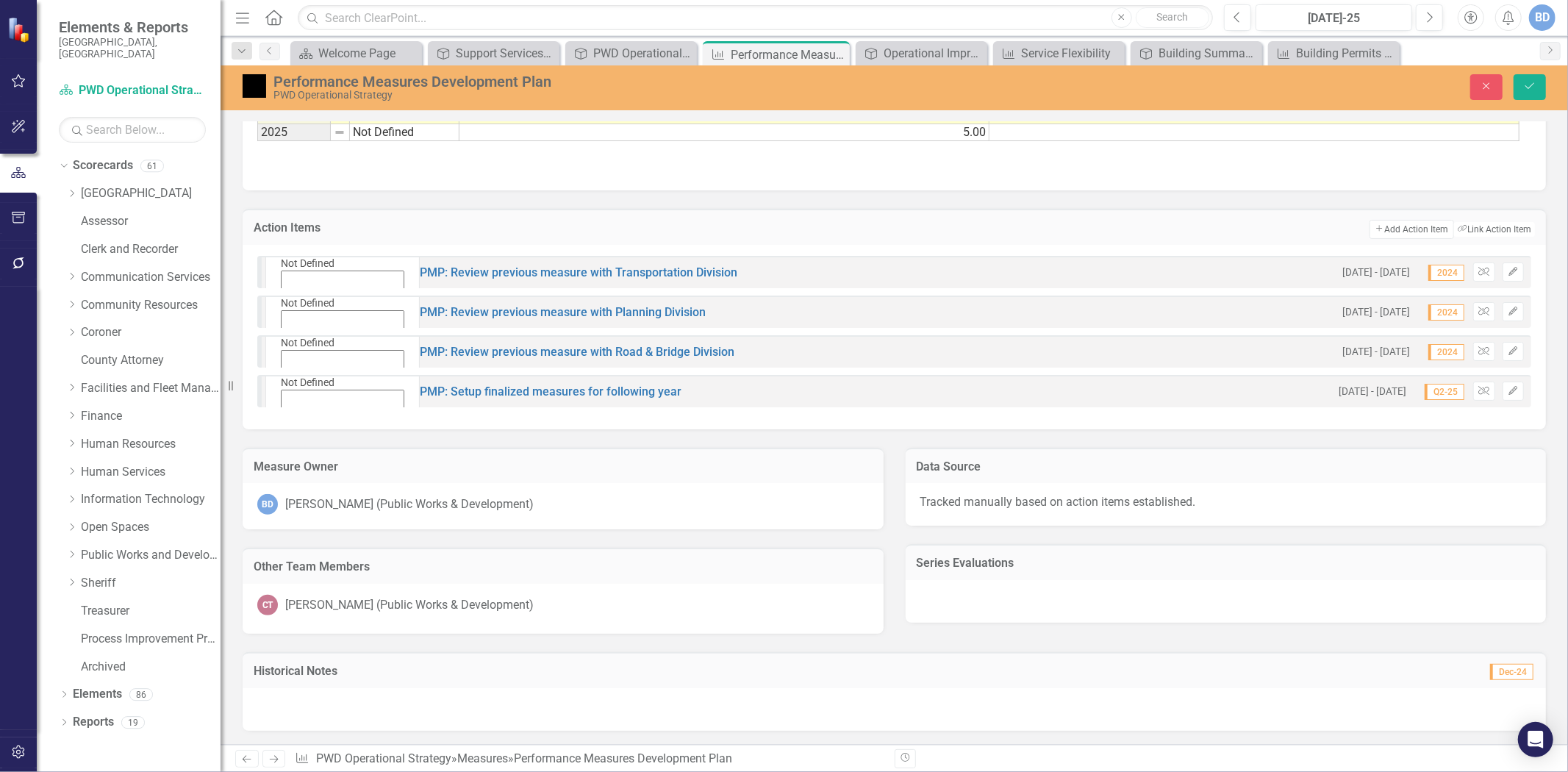
scroll to position [586, 0]
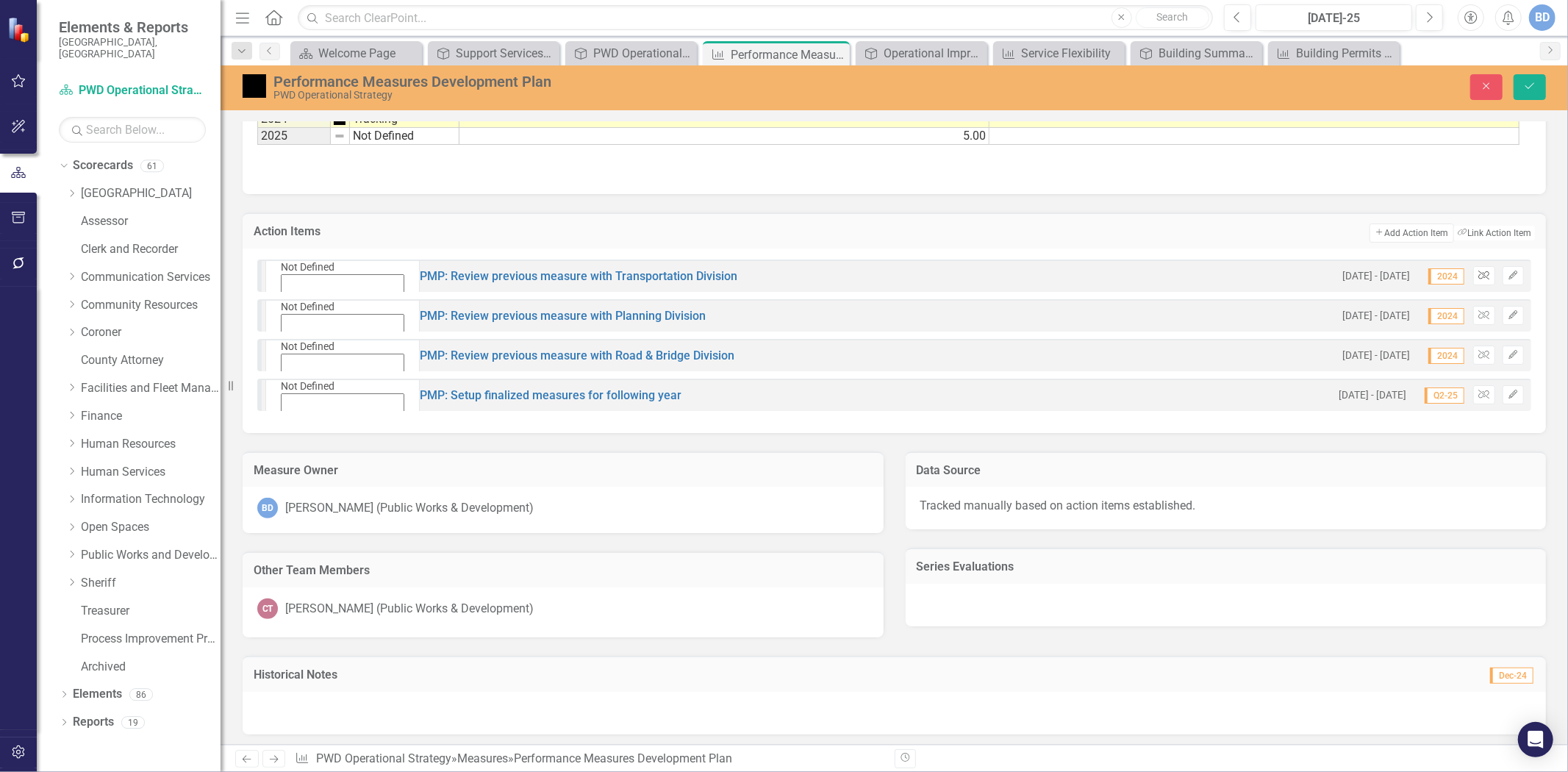
click at [1479, 270] on icon "button" at bounding box center [1484, 274] width 11 height 9
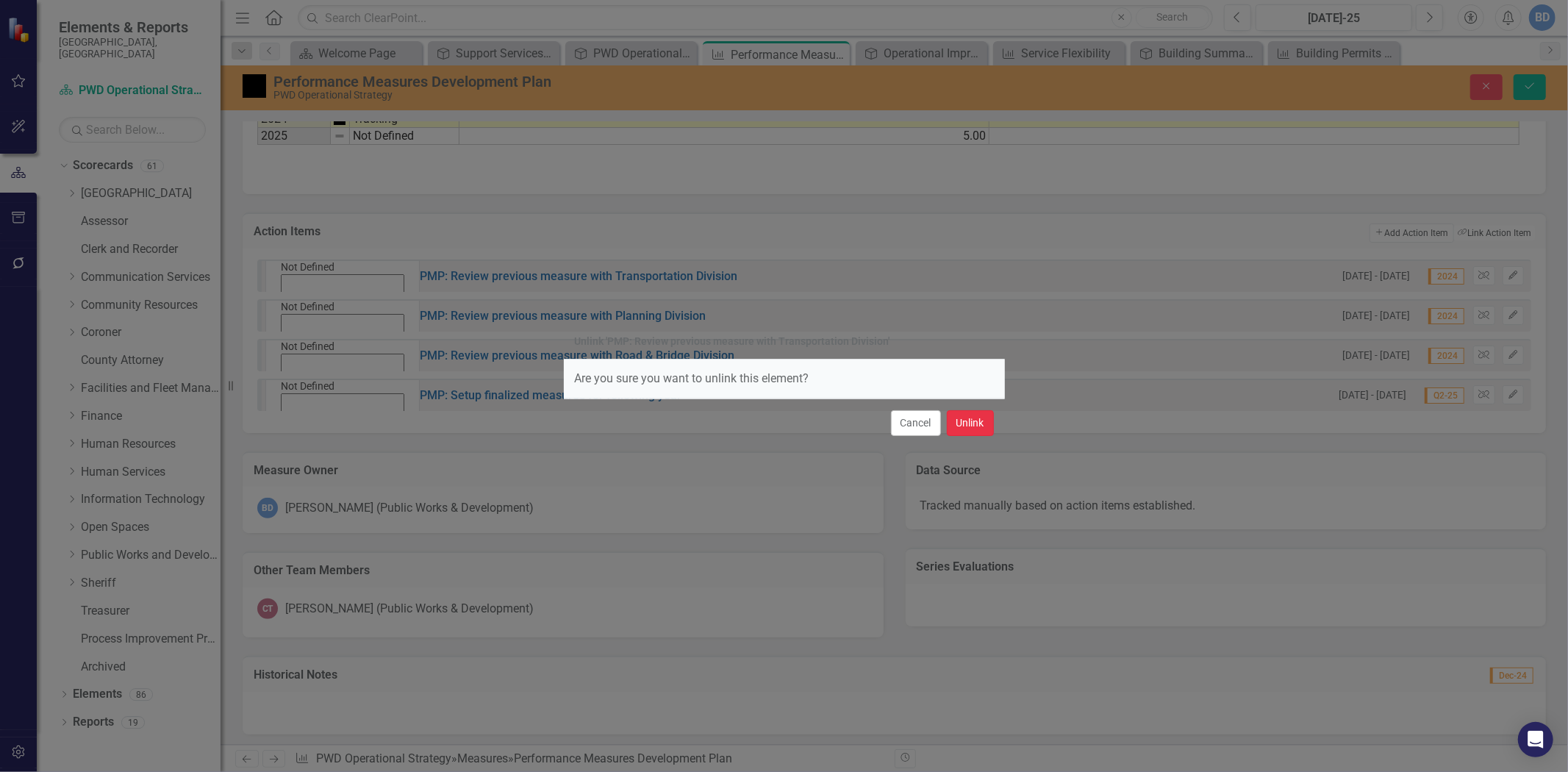
drag, startPoint x: 986, startPoint y: 431, endPoint x: 1090, endPoint y: 384, distance: 114.1
click at [986, 426] on button "Unlink" at bounding box center [970, 423] width 47 height 26
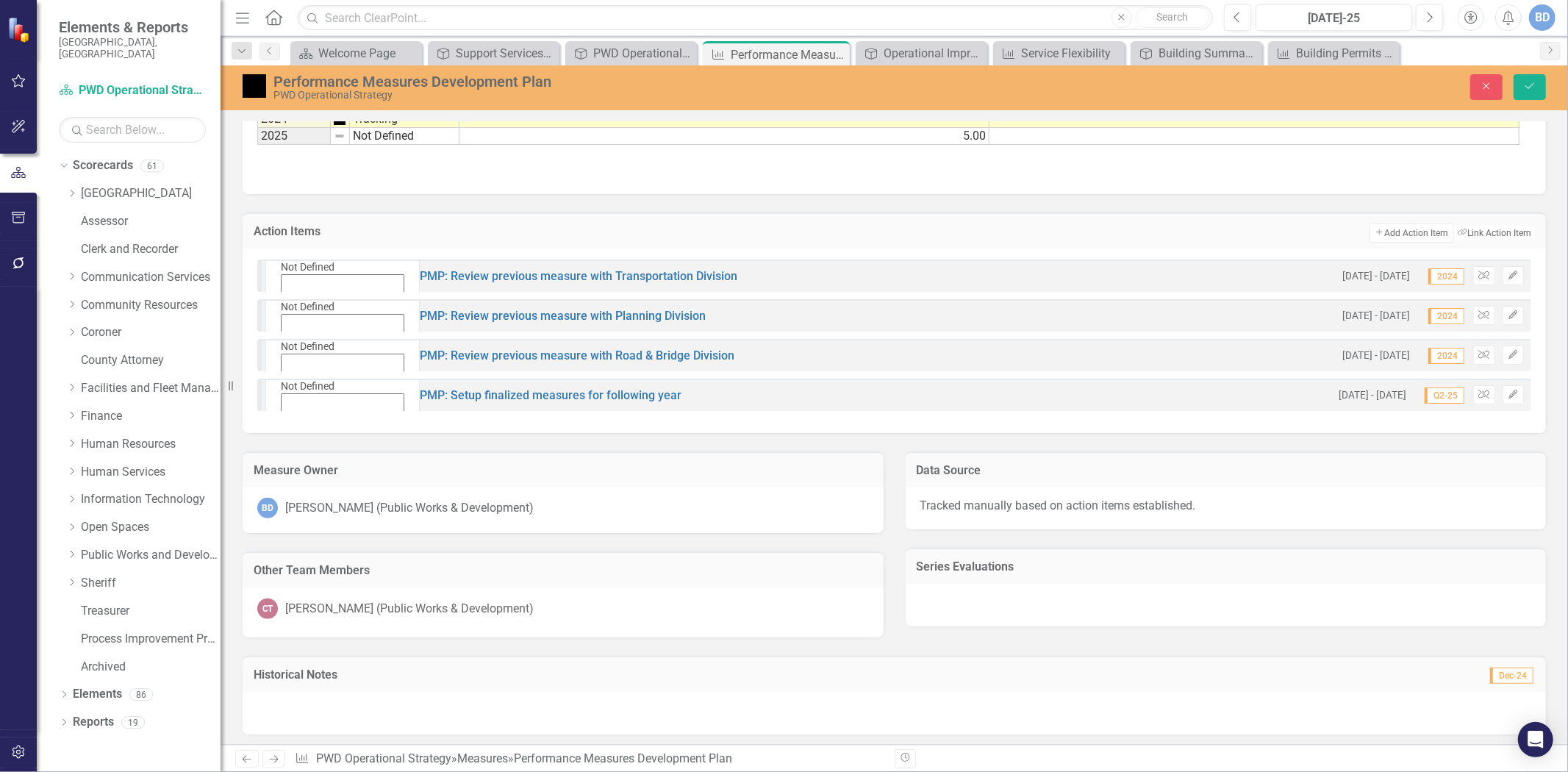
scroll to position [547, 0]
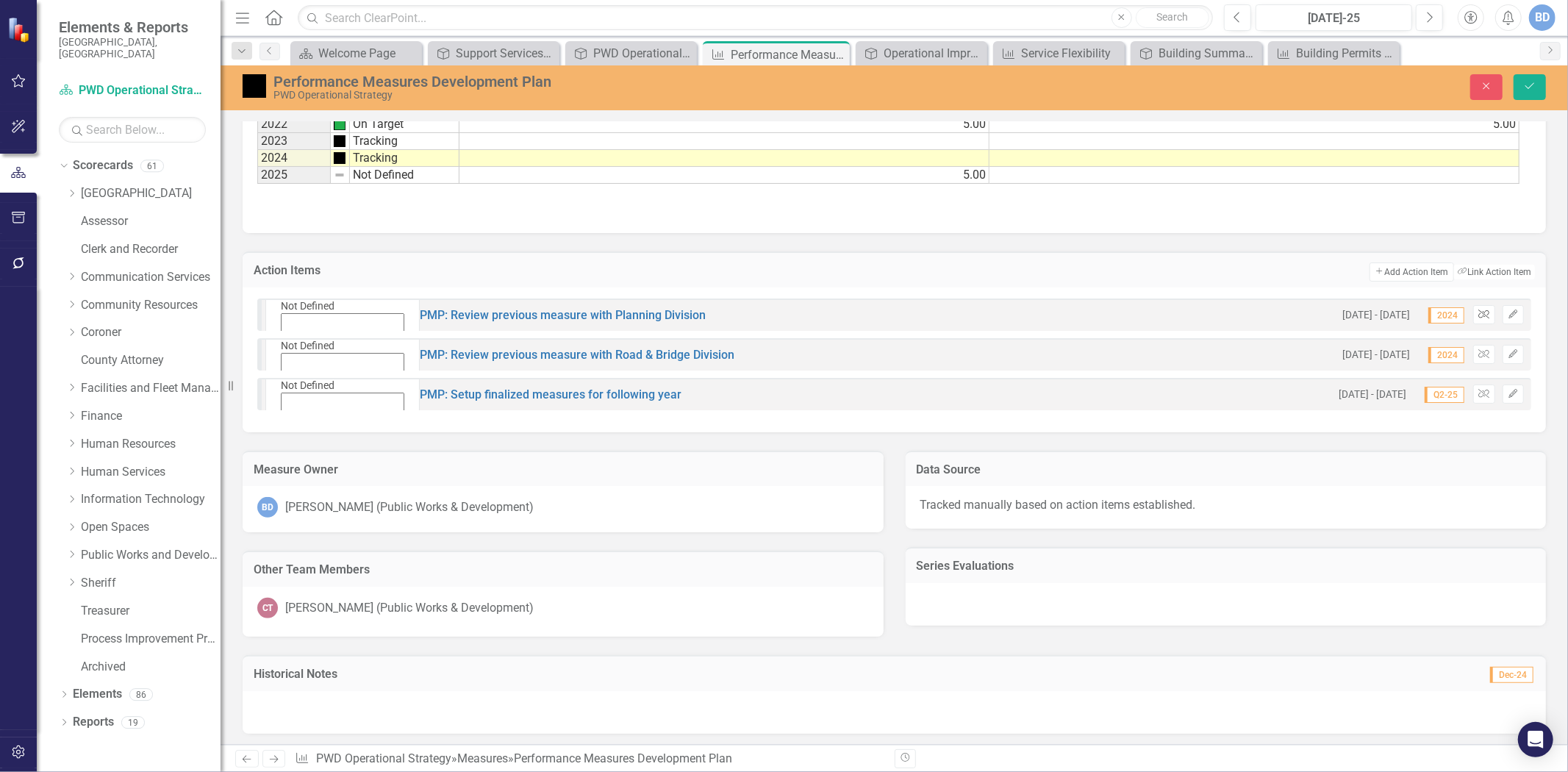
click at [1479, 310] on icon "Unlink" at bounding box center [1484, 314] width 11 height 9
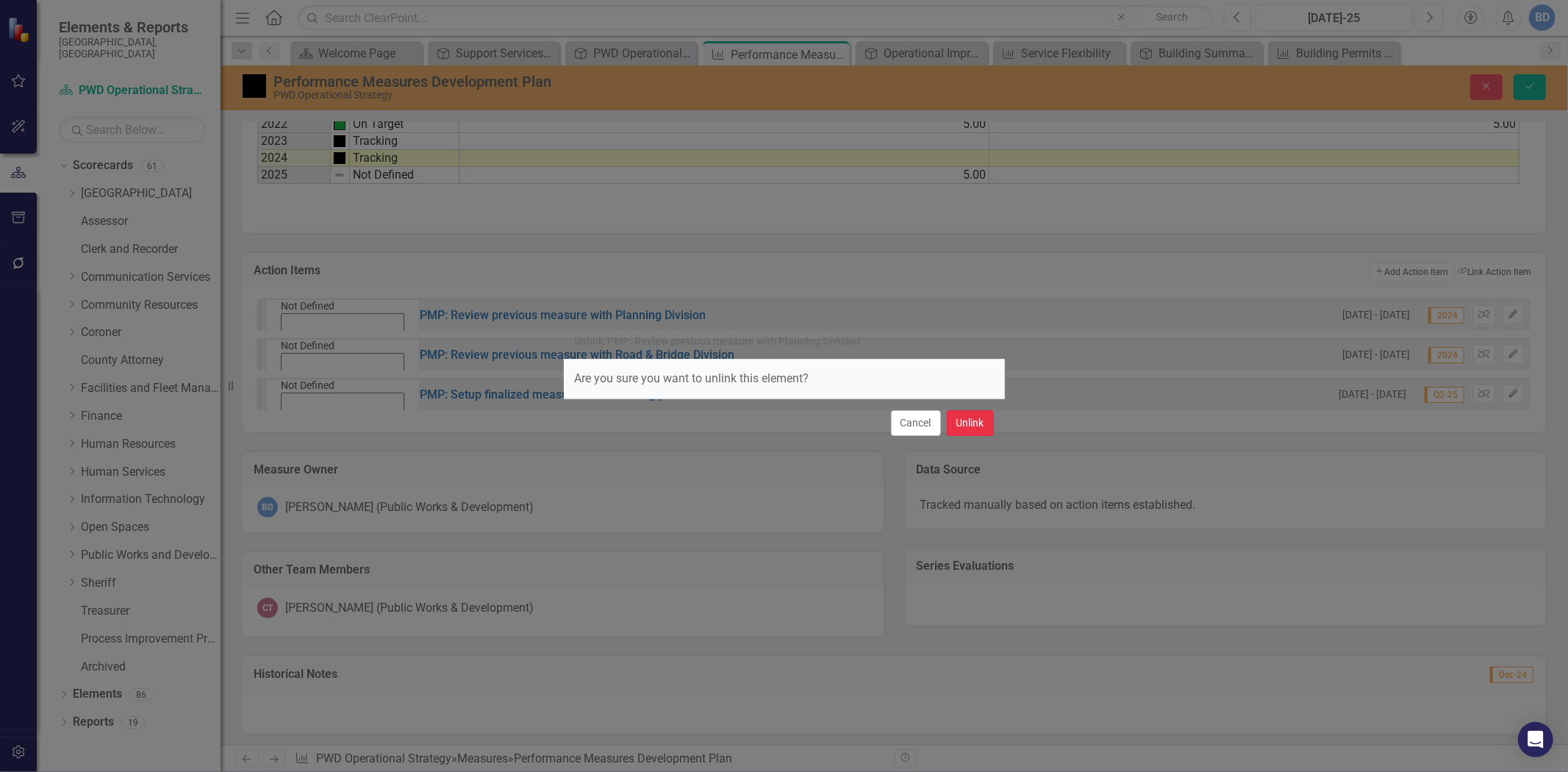
click at [976, 432] on button "Unlink" at bounding box center [970, 423] width 47 height 26
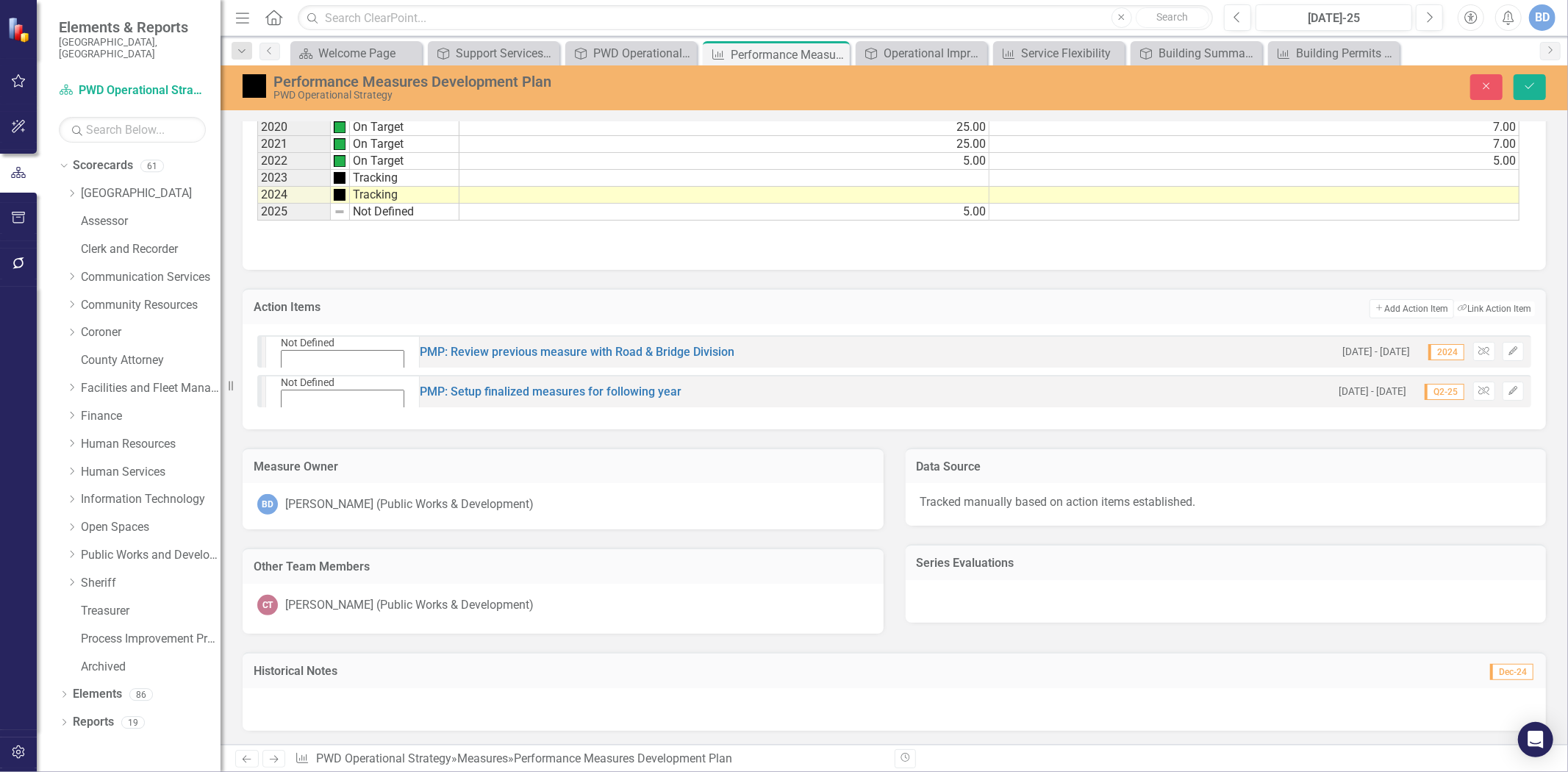
scroll to position [507, 0]
click at [1474, 348] on button "Unlink" at bounding box center [1484, 354] width 21 height 19
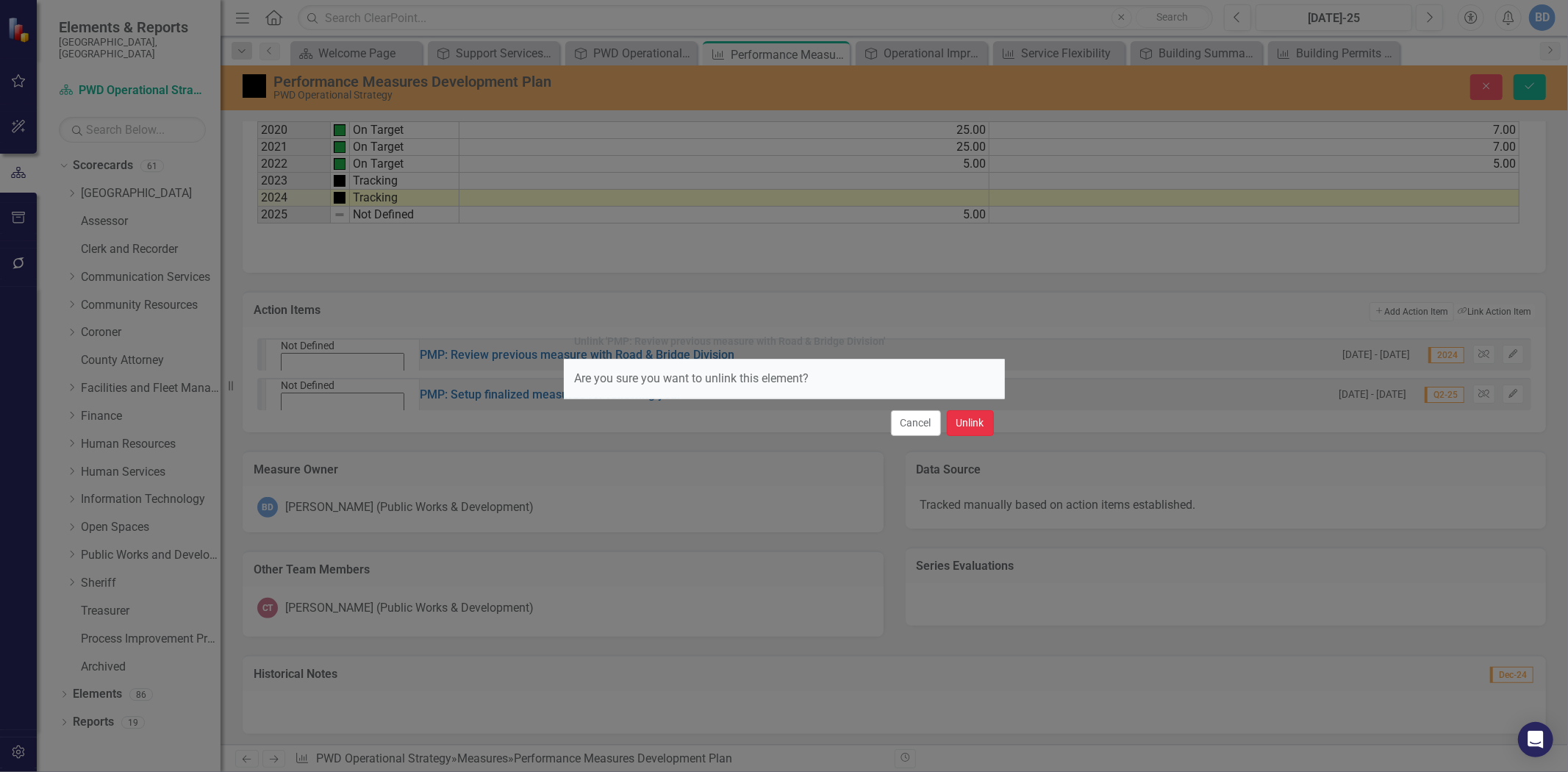
click at [987, 423] on button "Unlink" at bounding box center [970, 423] width 47 height 26
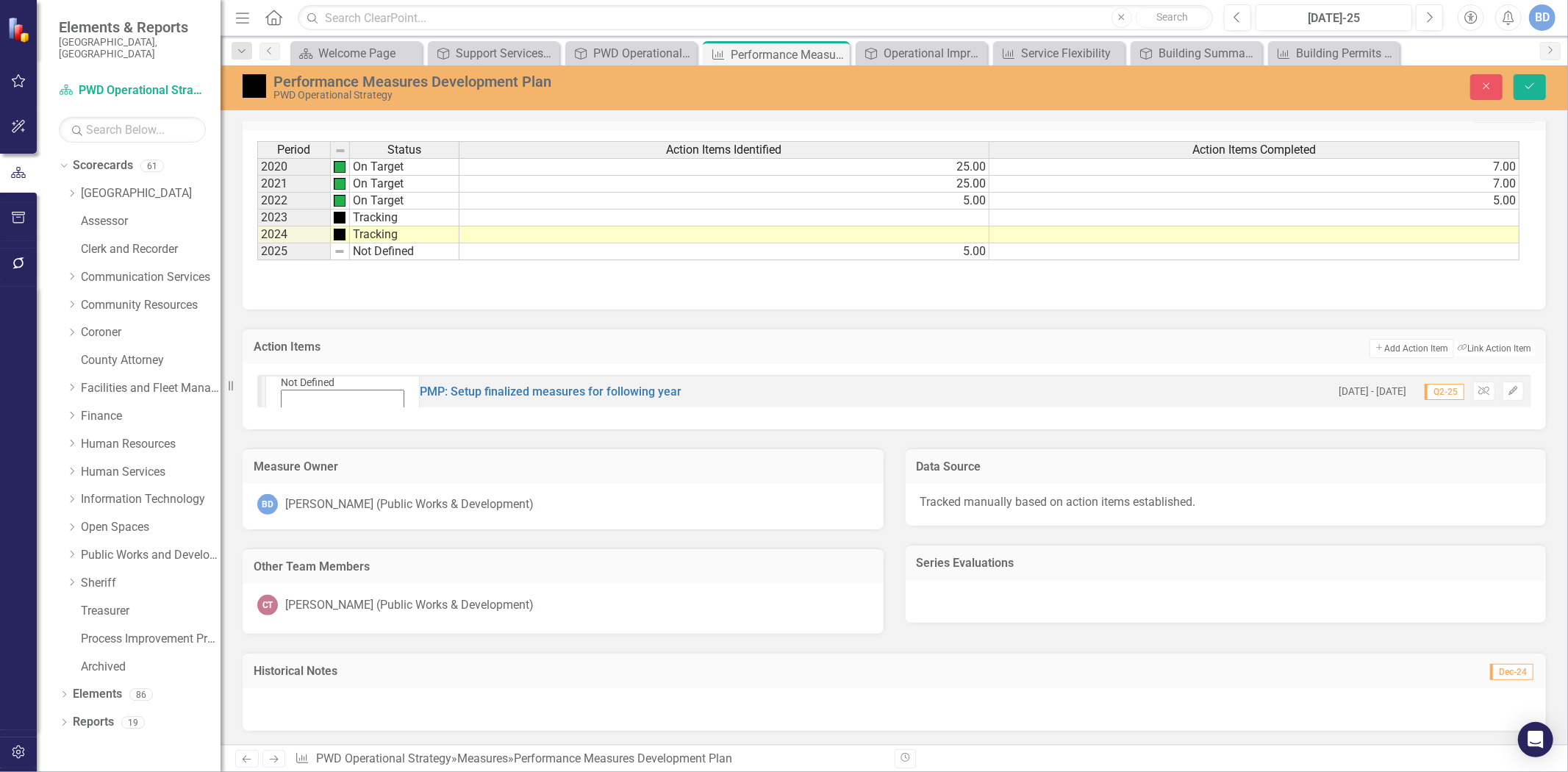
scroll to position [467, 0]
click at [1479, 394] on icon "Unlink" at bounding box center [1484, 394] width 11 height 9
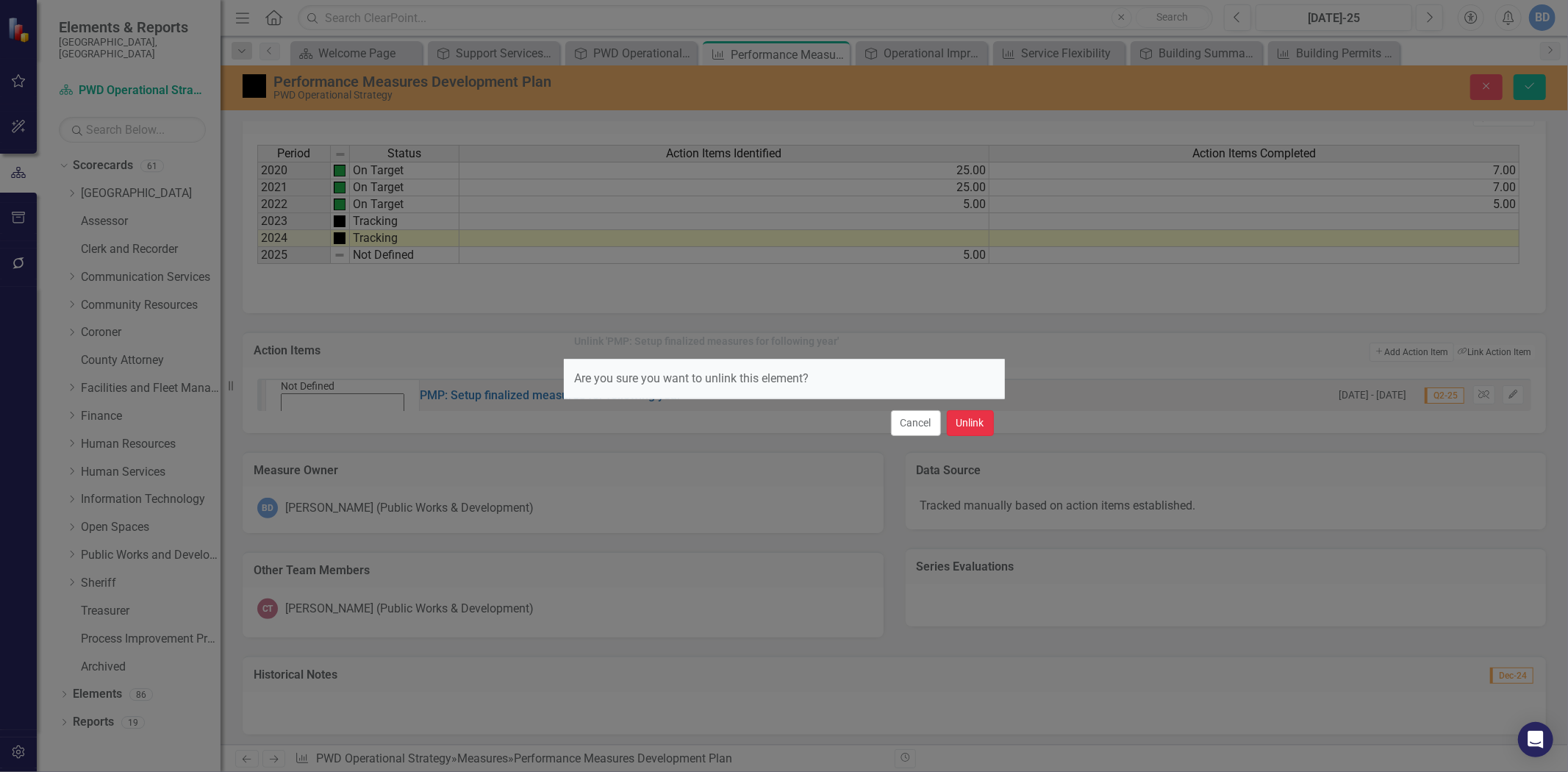
click at [987, 427] on button "Unlink" at bounding box center [970, 423] width 47 height 26
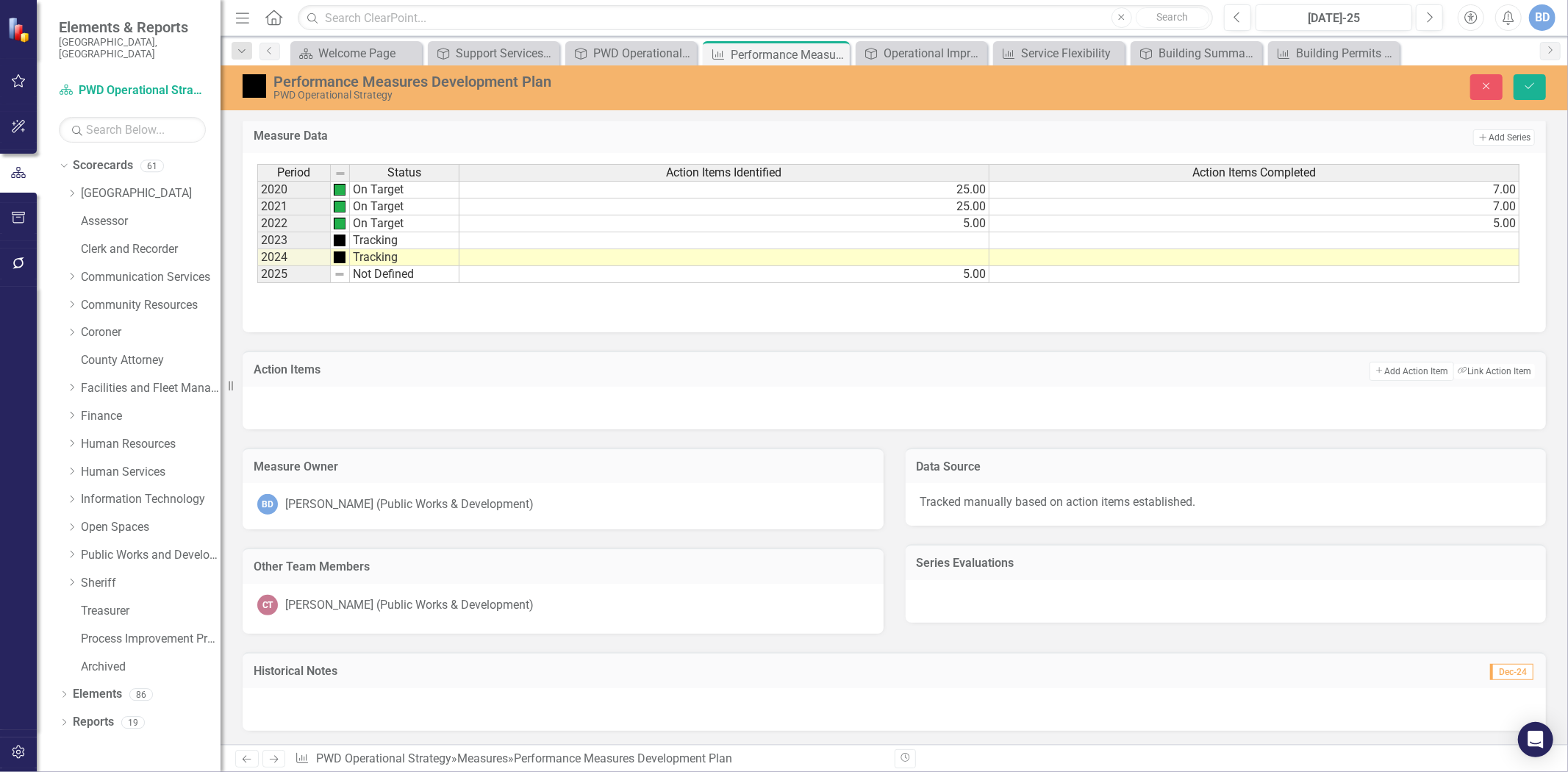
scroll to position [445, 0]
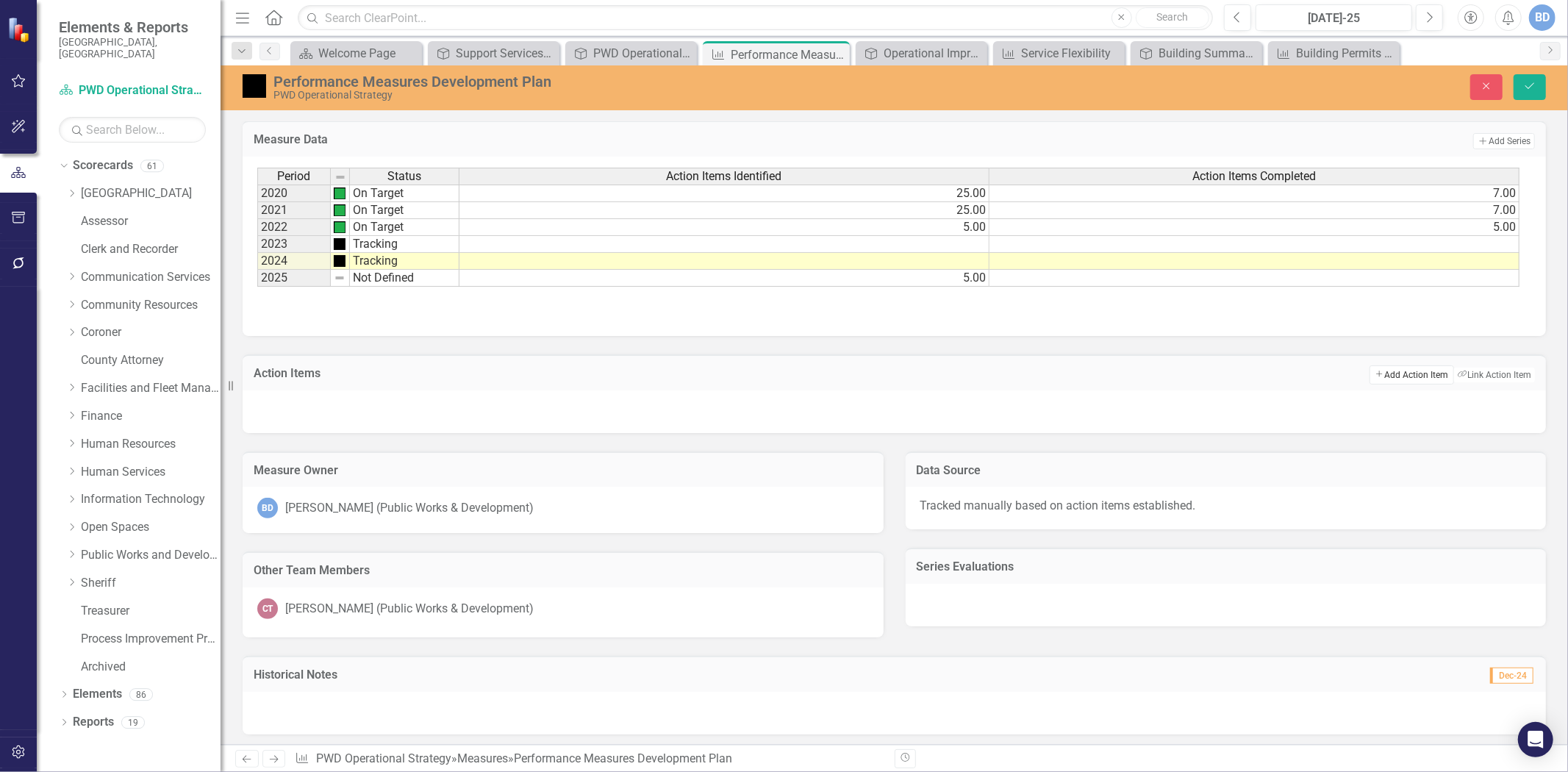
click at [1395, 375] on button "Add Add Action Item" at bounding box center [1412, 375] width 84 height 19
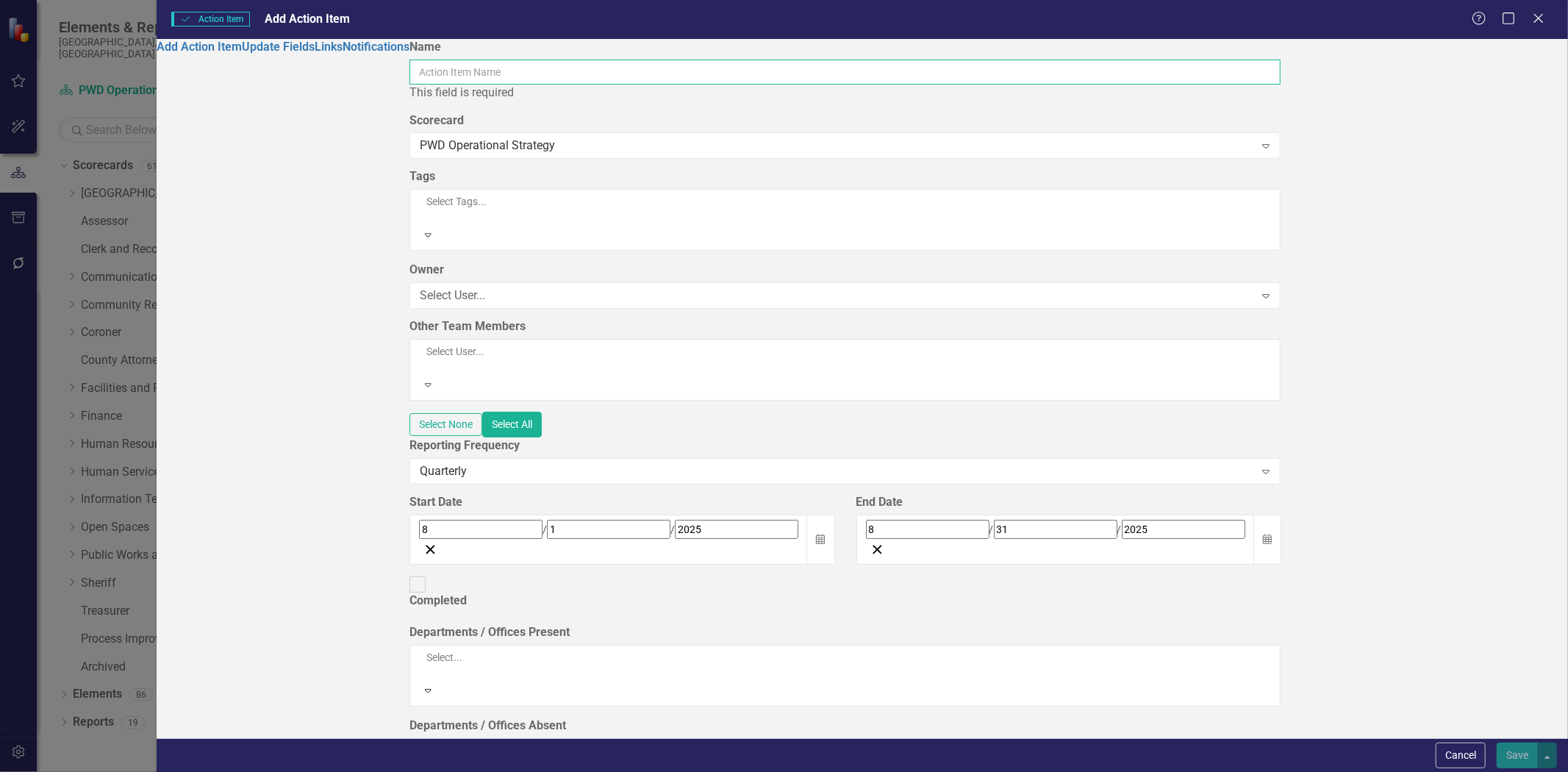
click at [589, 83] on input "Name" at bounding box center [845, 72] width 872 height 25
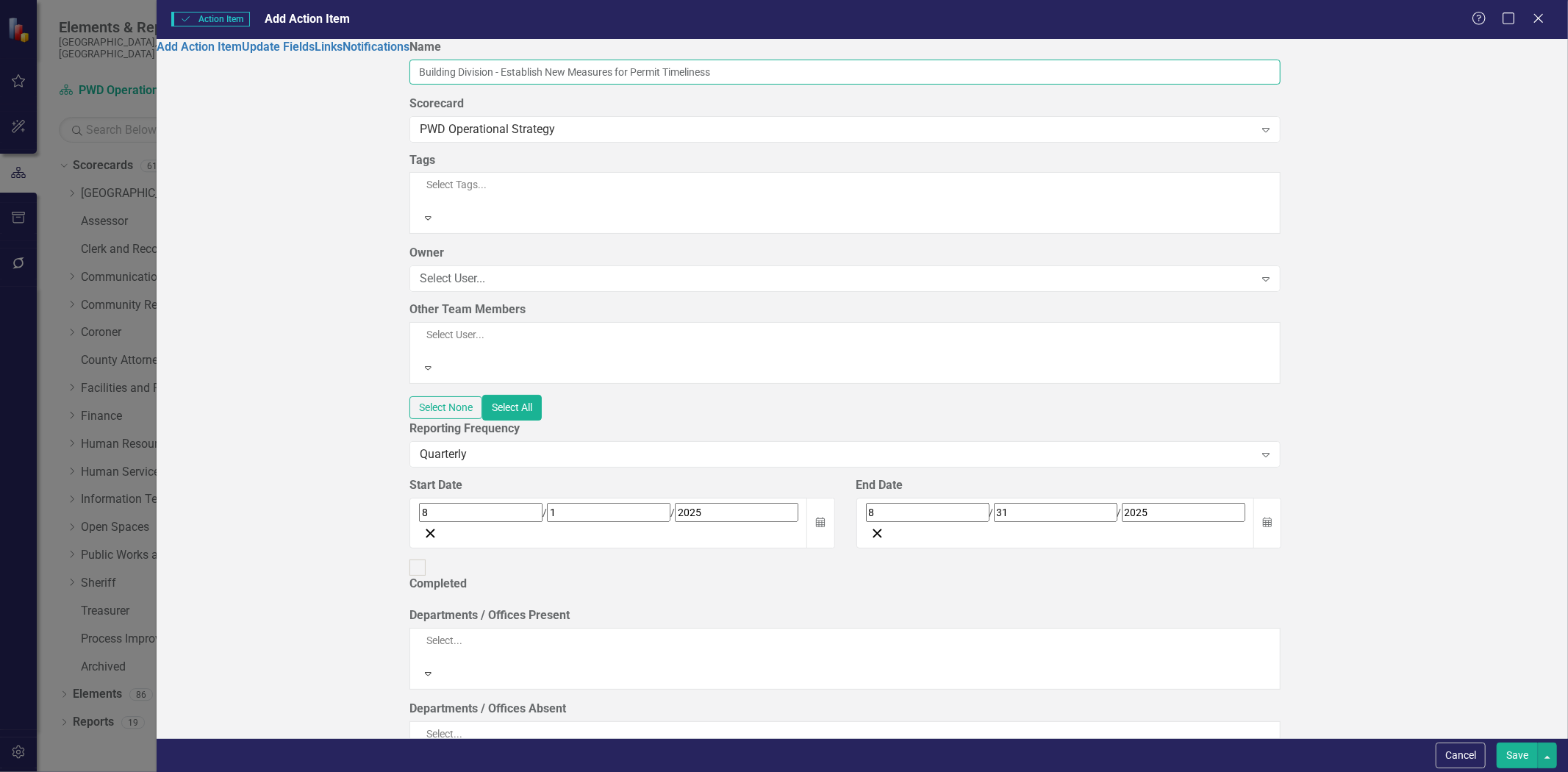
type input "Building Division - Establish New Measures for Permit Timeliness"
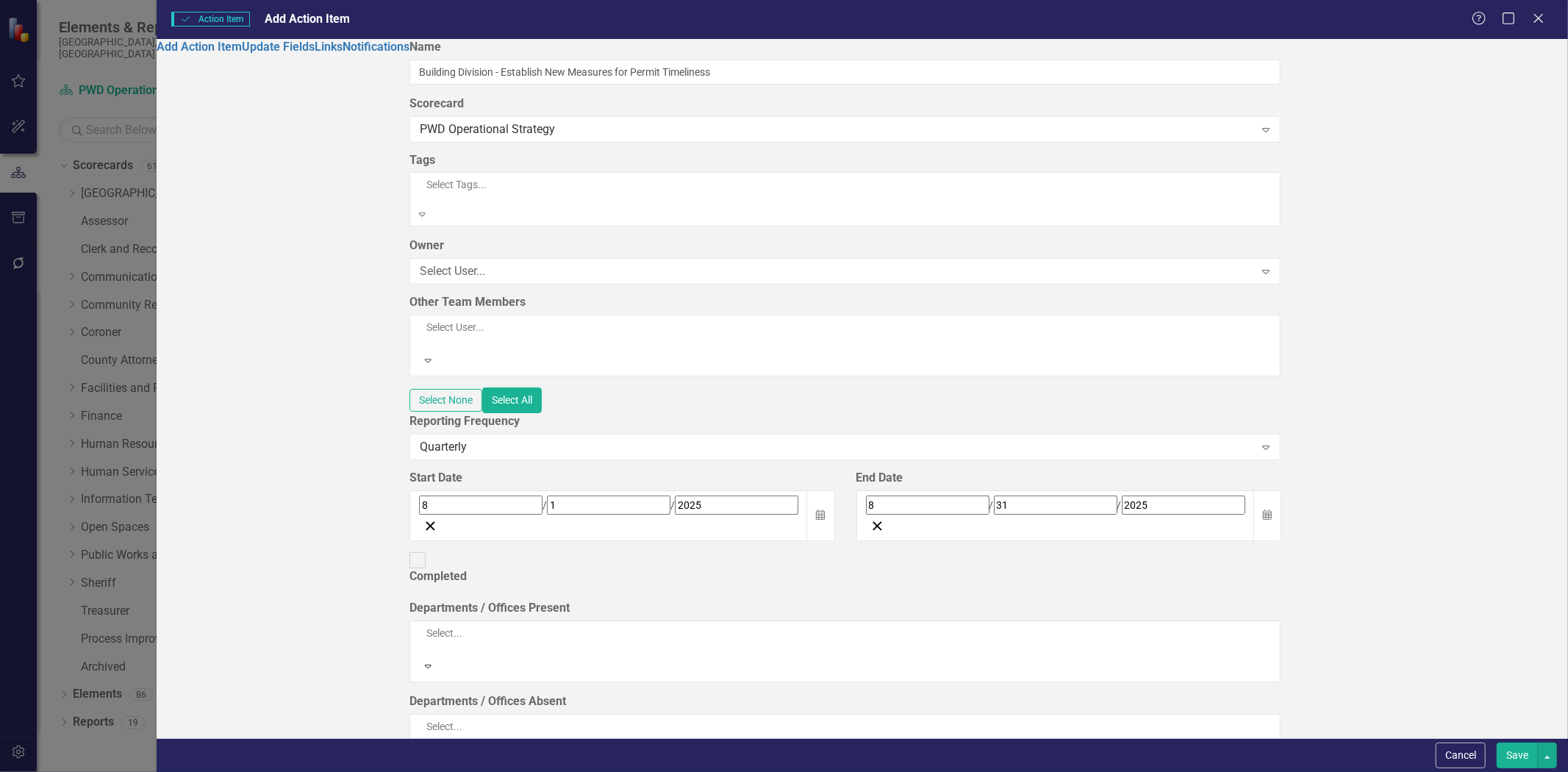
click at [644, 195] on div at bounding box center [652, 199] width 467 height 14
click at [332, 287] on div "Add Action Item Update Fields Links Notifications" at bounding box center [284, 388] width 253 height 700
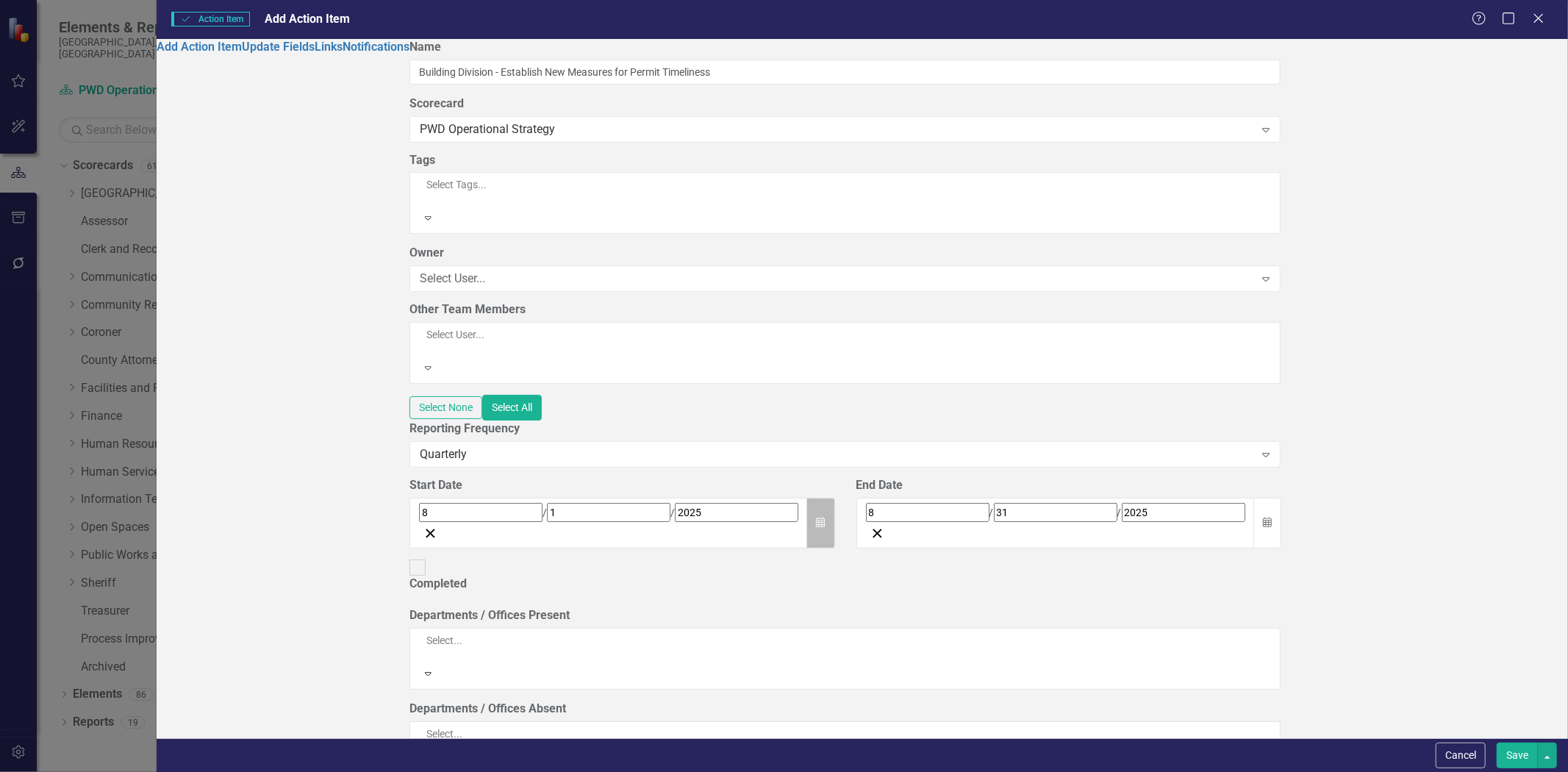
click at [825, 518] on icon "Calendar" at bounding box center [820, 523] width 9 height 10
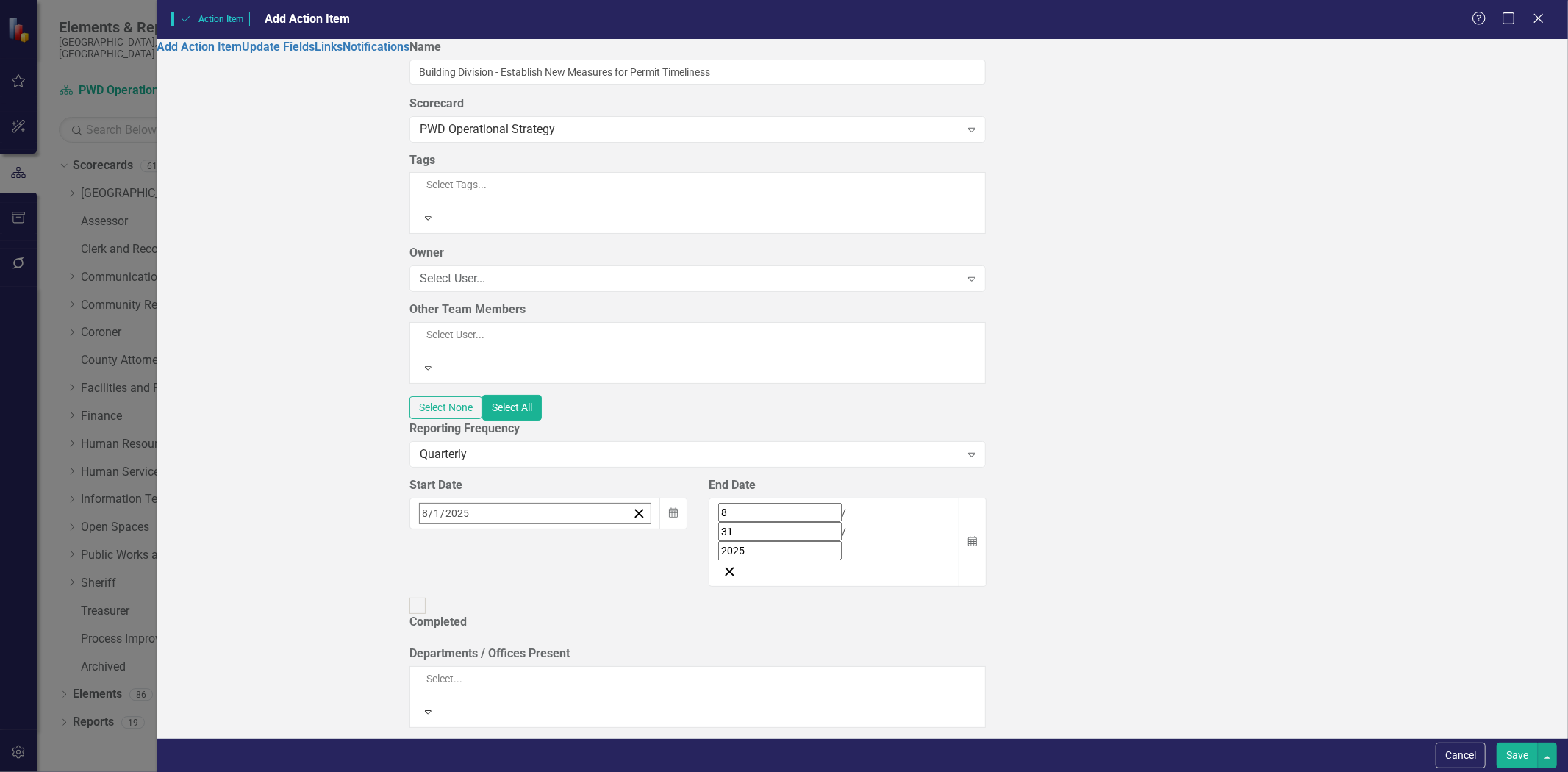
click at [476, 529] on button "‹" at bounding box center [460, 545] width 32 height 32
click at [506, 599] on abbr "1" at bounding box center [503, 604] width 6 height 11
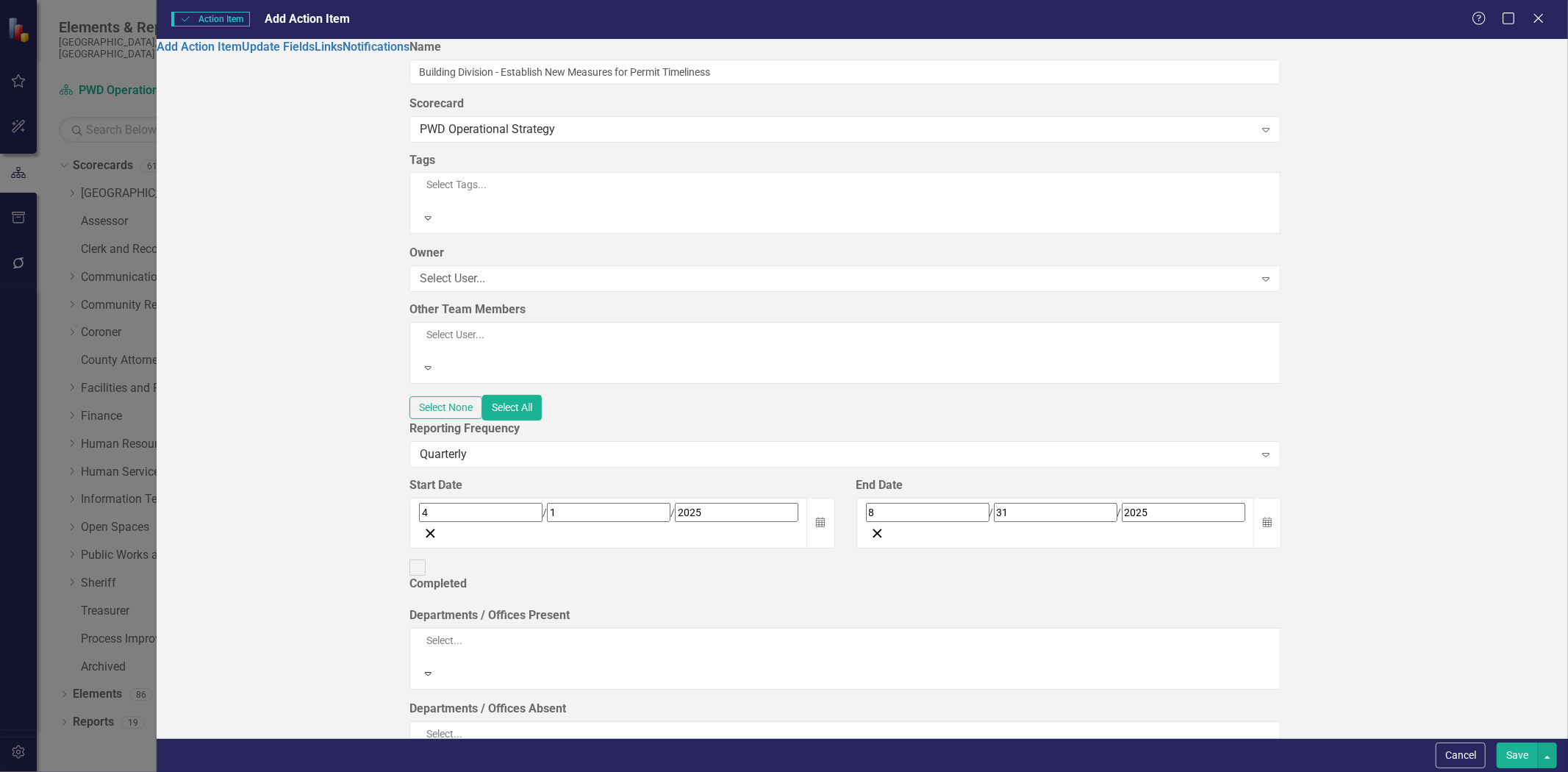
scroll to position [82, 0]
click at [524, 648] on div at bounding box center [656, 655] width 474 height 14
click at [558, 749] on div at bounding box center [656, 756] width 474 height 14
click at [378, 545] on div "Add Action Item Update Fields Links Notifications" at bounding box center [284, 388] width 253 height 700
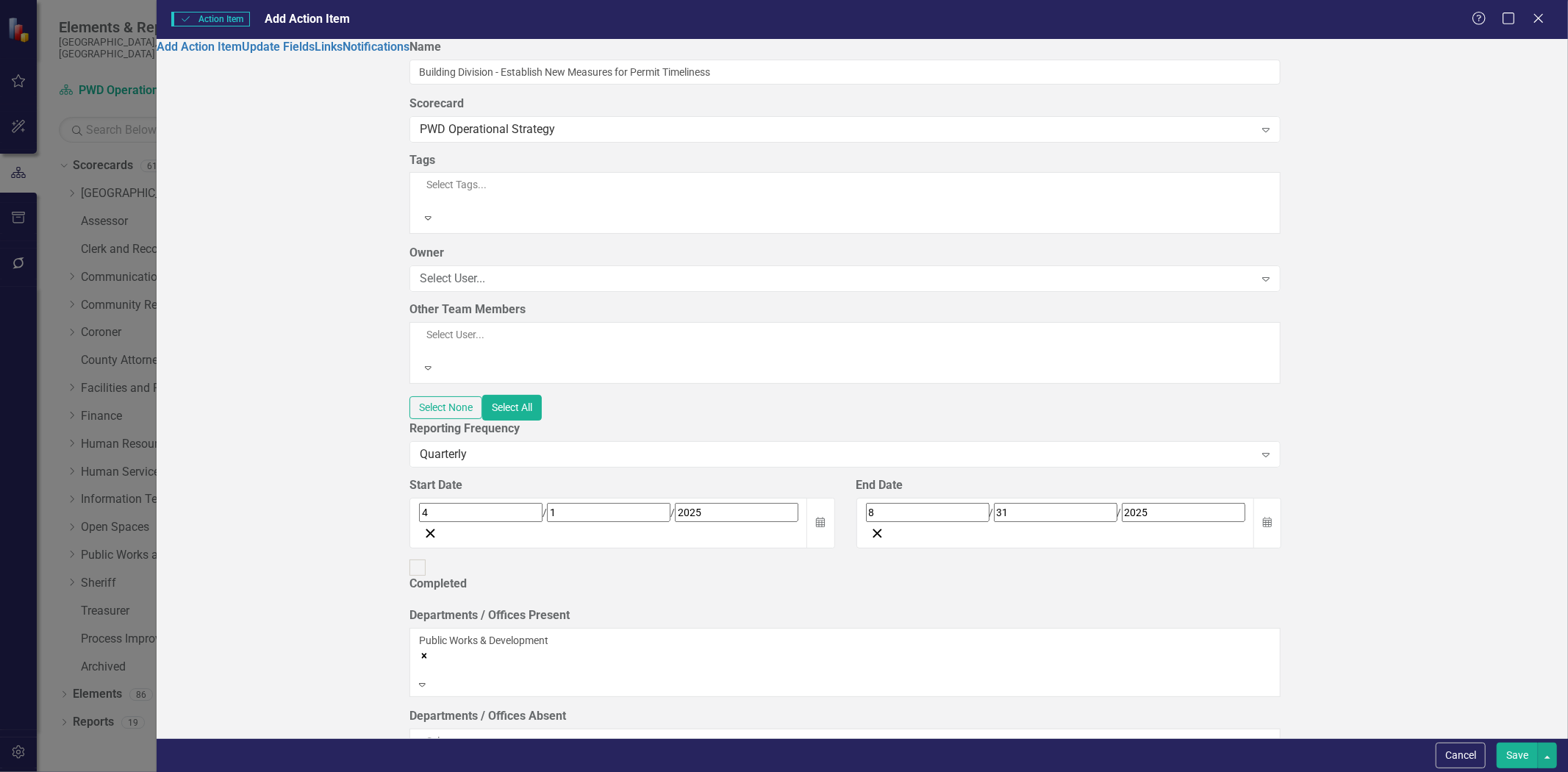
scroll to position [0, 0]
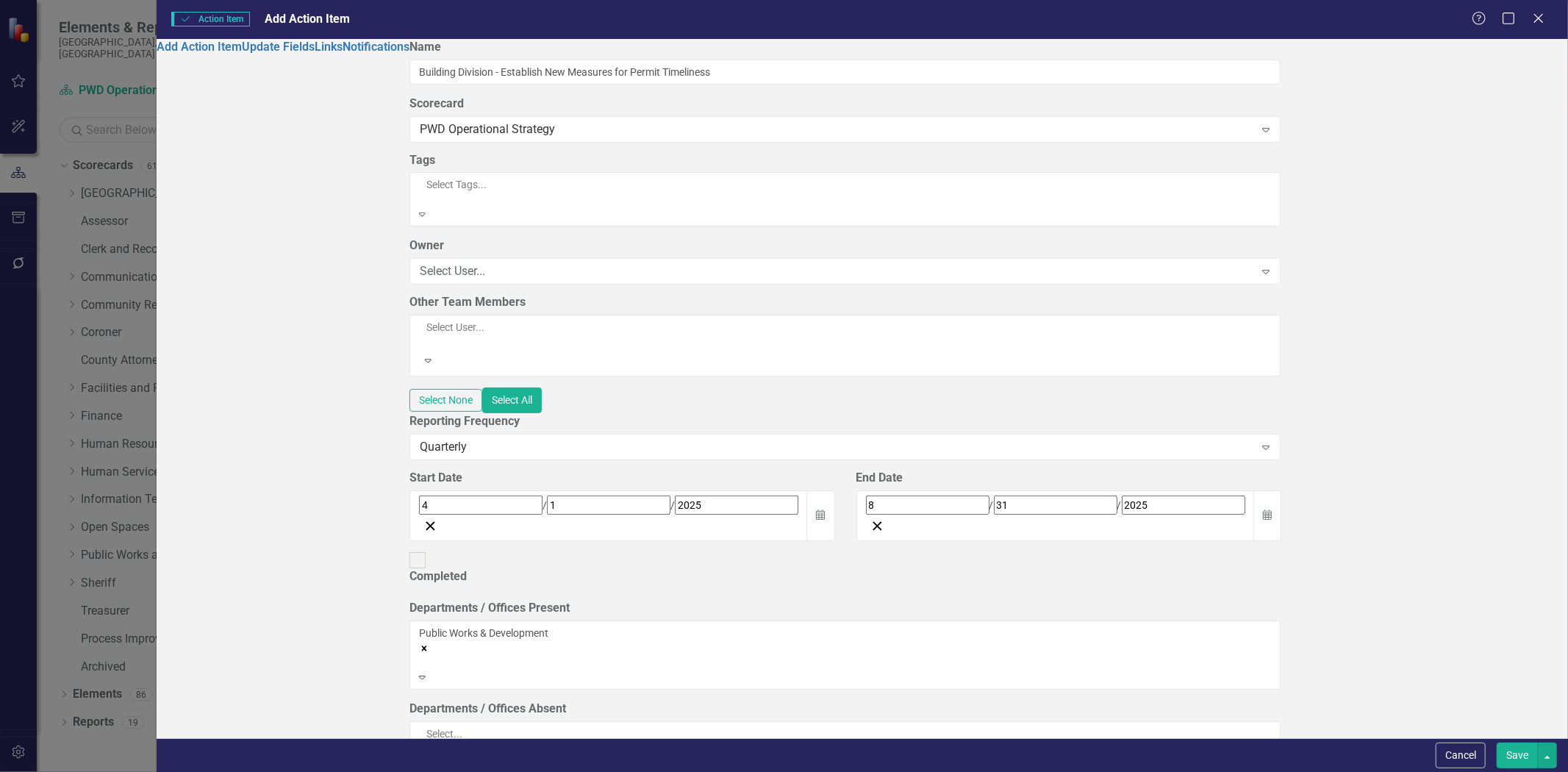
click at [722, 196] on div at bounding box center [652, 199] width 467 height 14
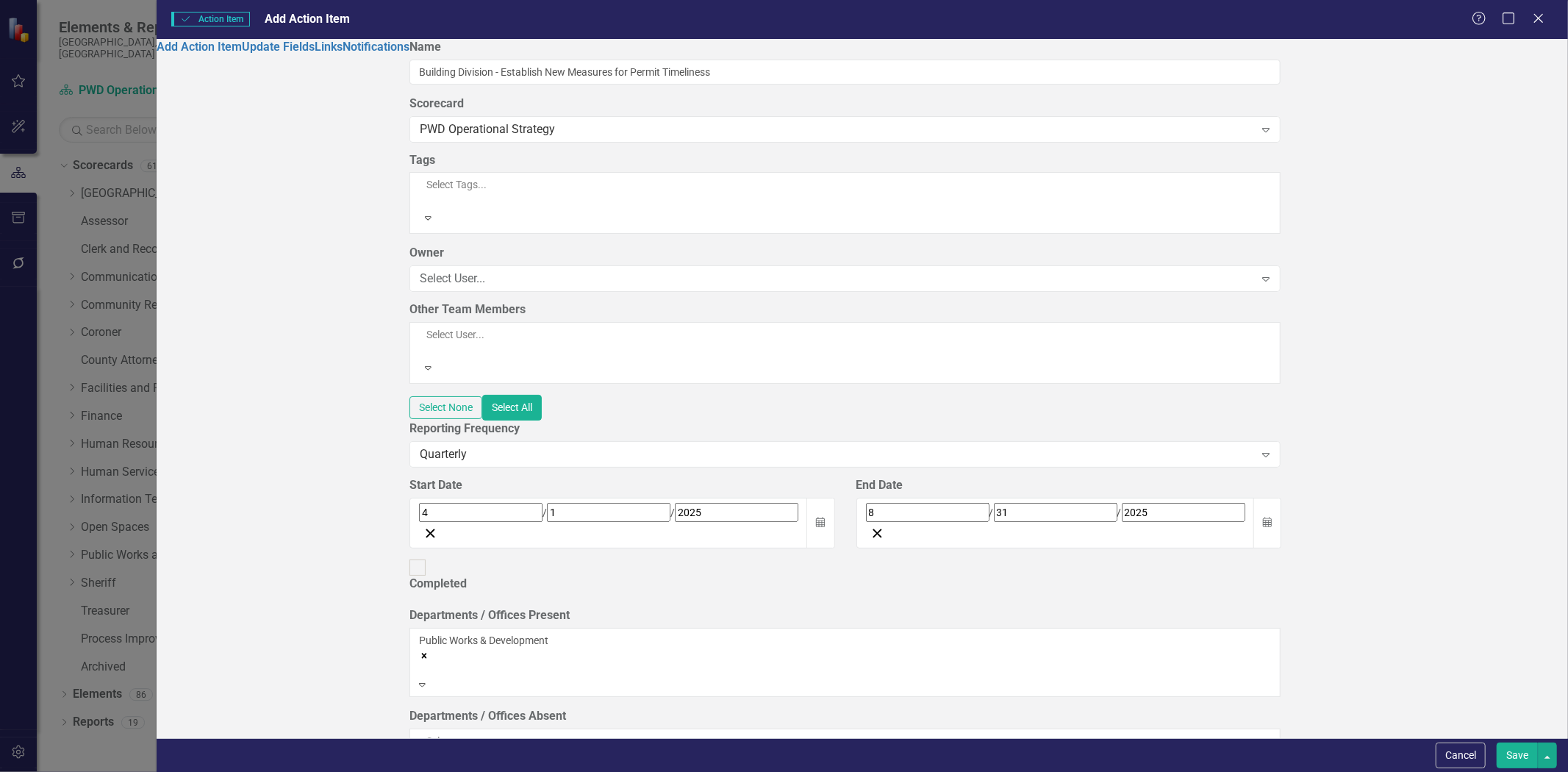
click at [332, 286] on div "Add Action Item Update Fields Links Notifications" at bounding box center [284, 388] width 253 height 700
click at [519, 270] on div "Select User..." at bounding box center [836, 279] width 834 height 17
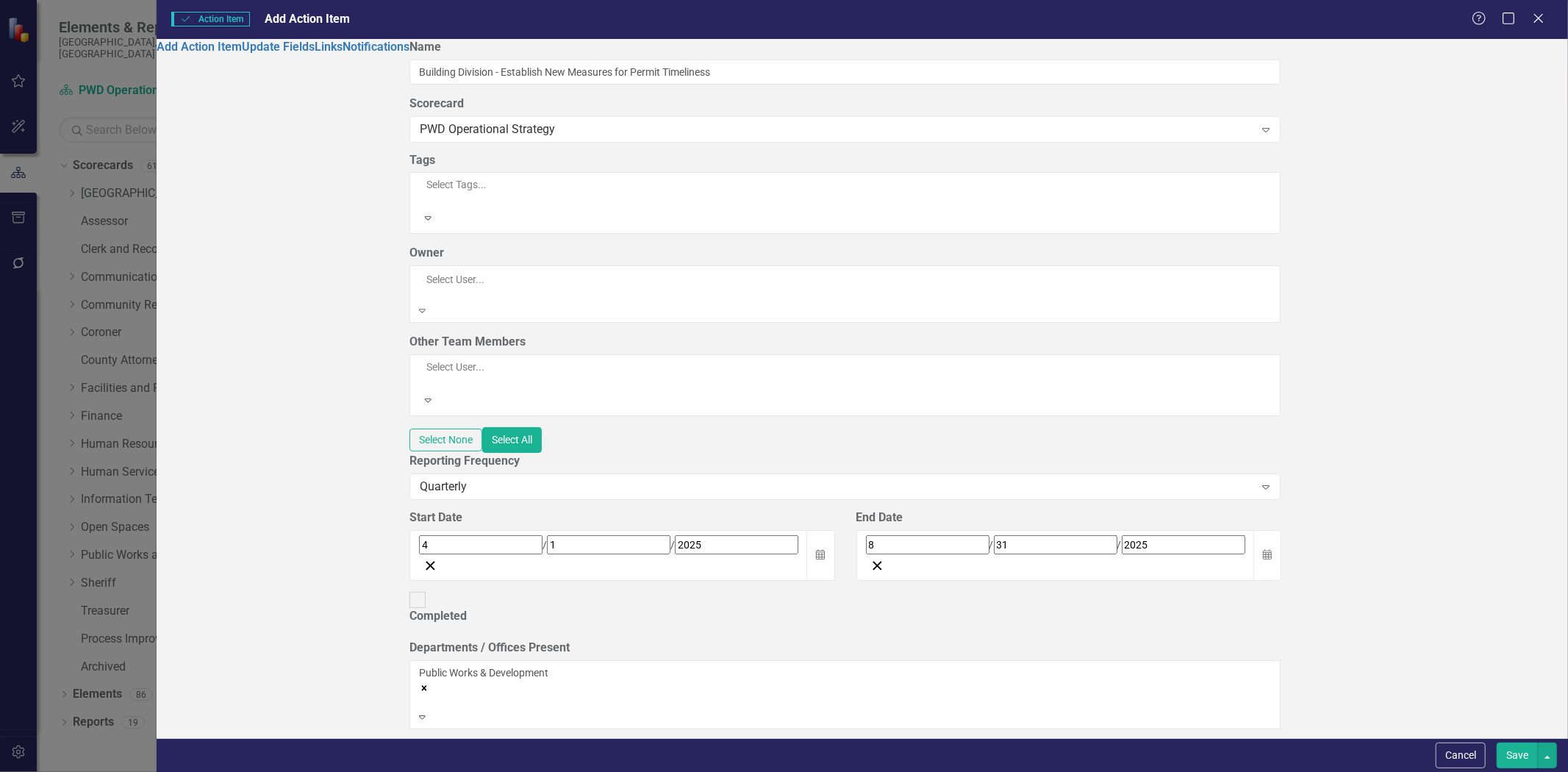
click at [393, 277] on div "Add Action Item Update Fields Links Notifications" at bounding box center [284, 388] width 253 height 700
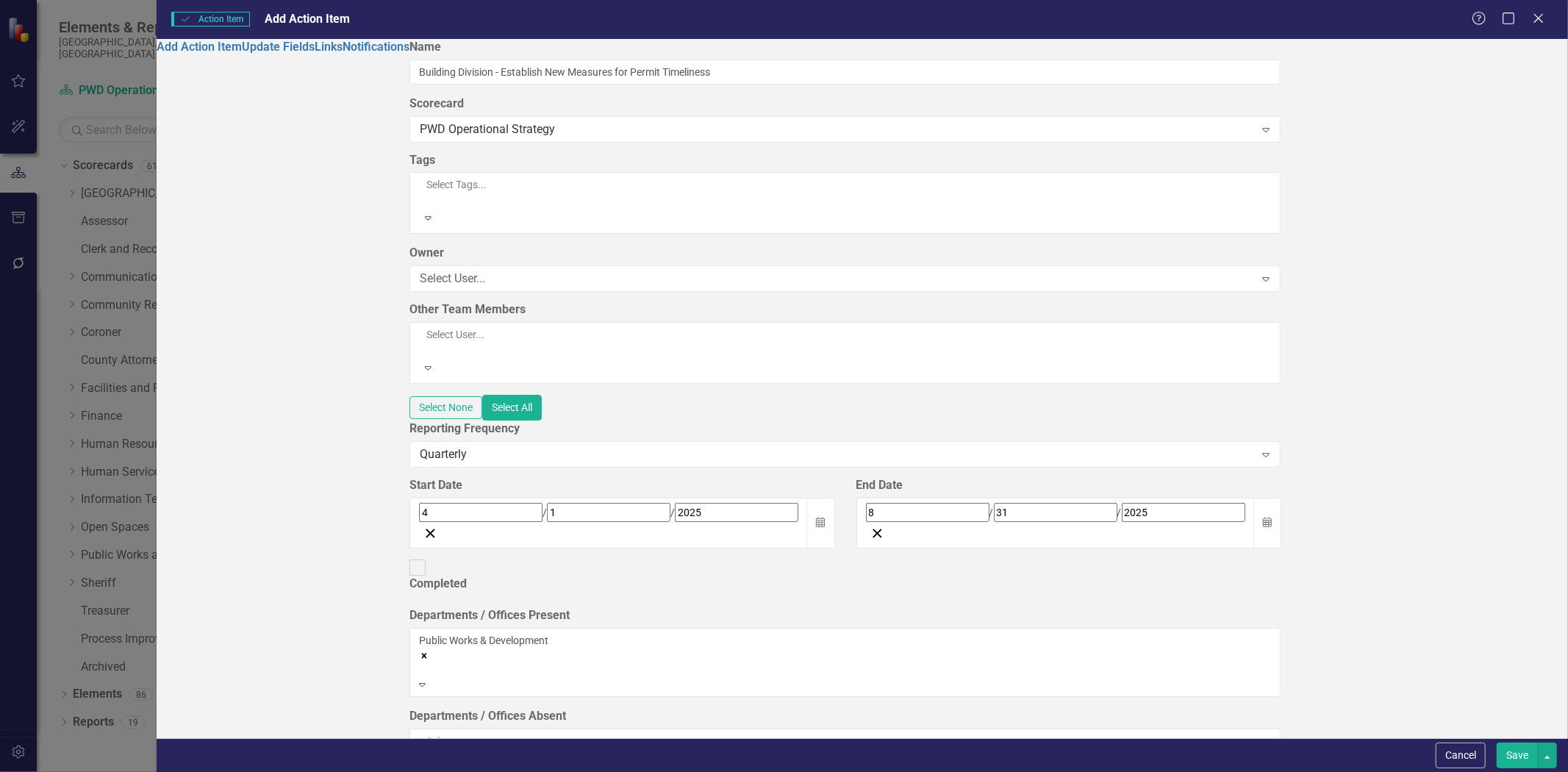
click at [1522, 749] on button "Save" at bounding box center [1517, 756] width 41 height 26
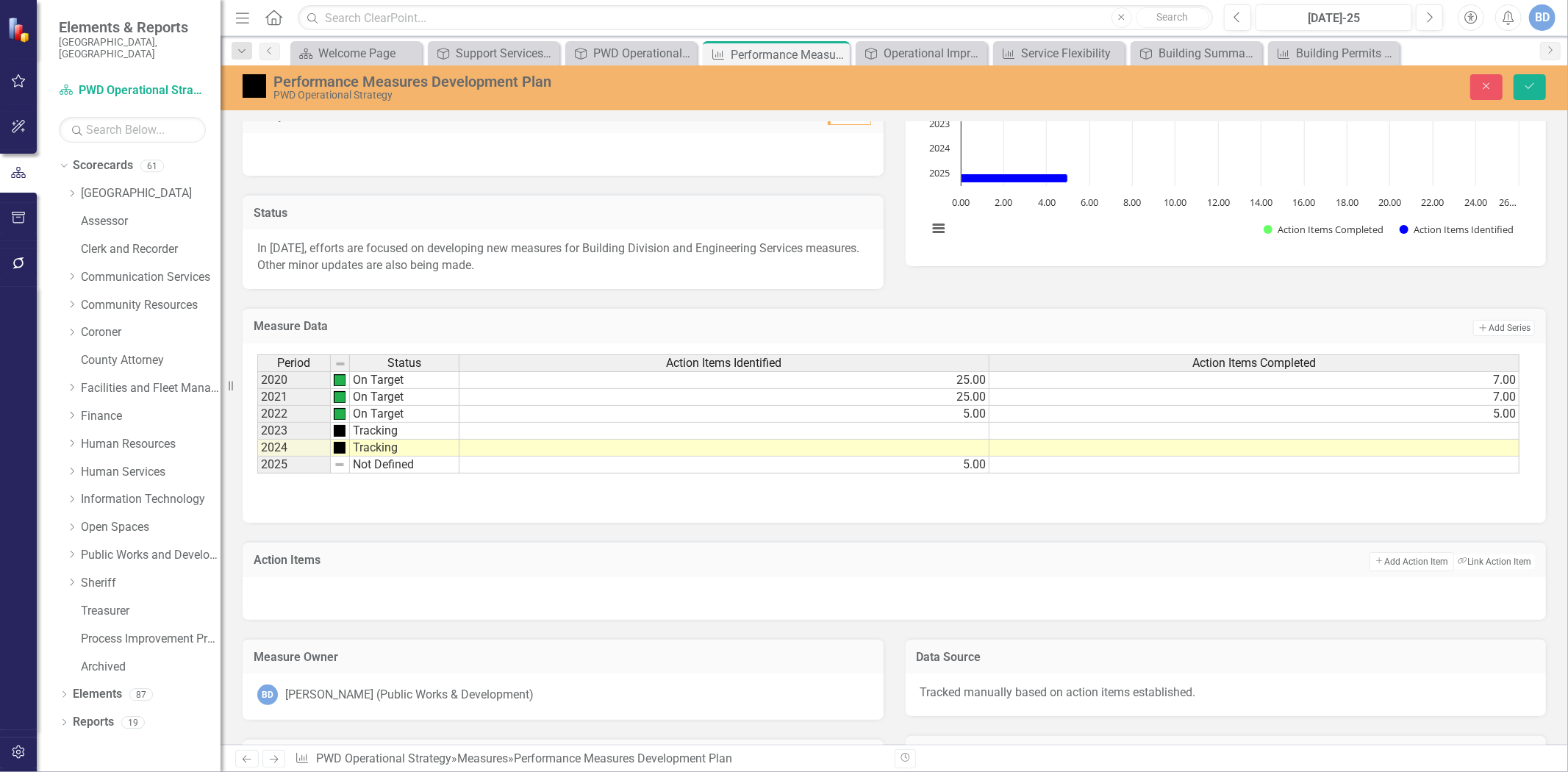
scroll to position [445, 0]
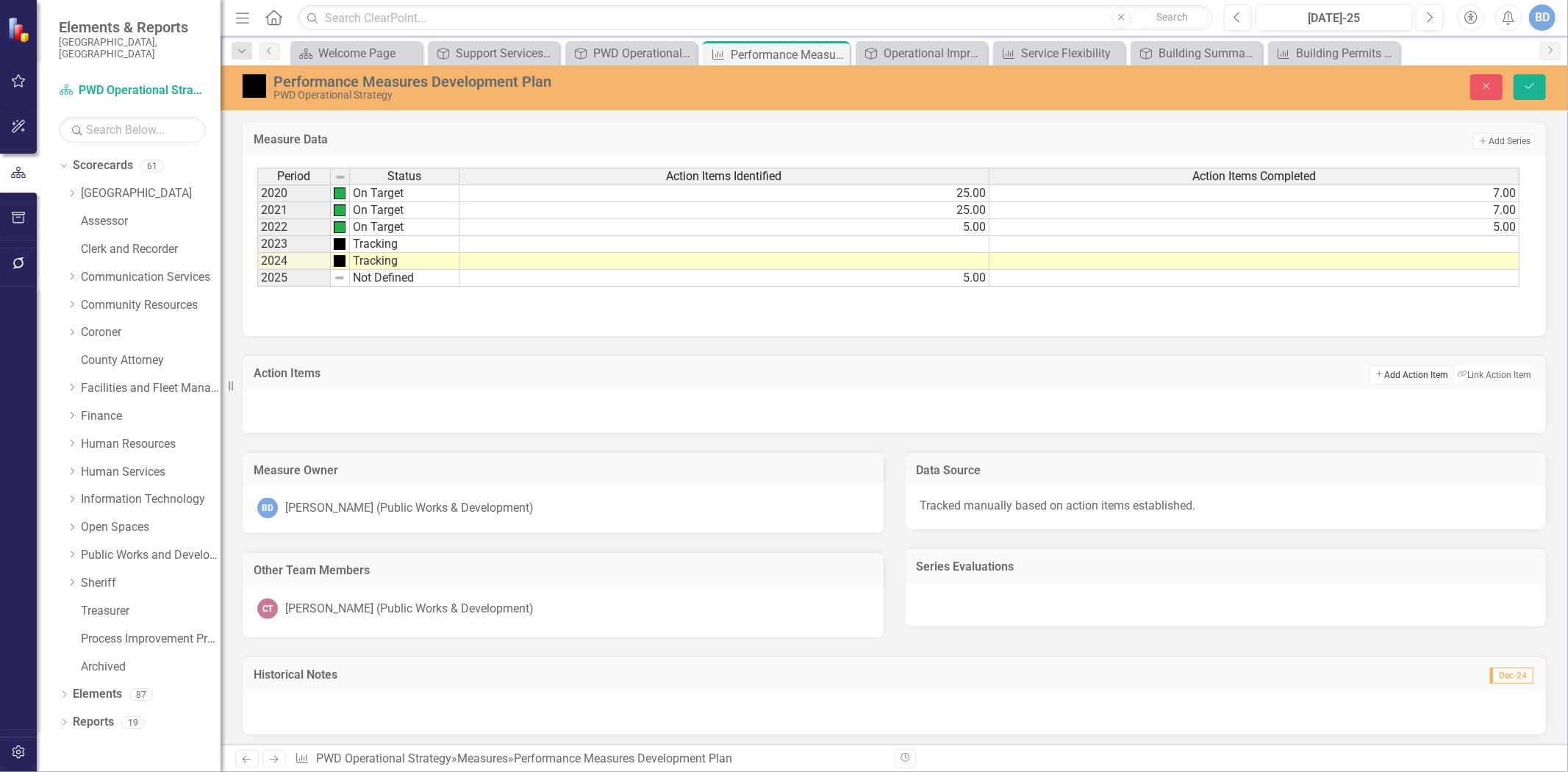
click at [1391, 373] on button "Add Add Action Item" at bounding box center [1412, 375] width 84 height 19
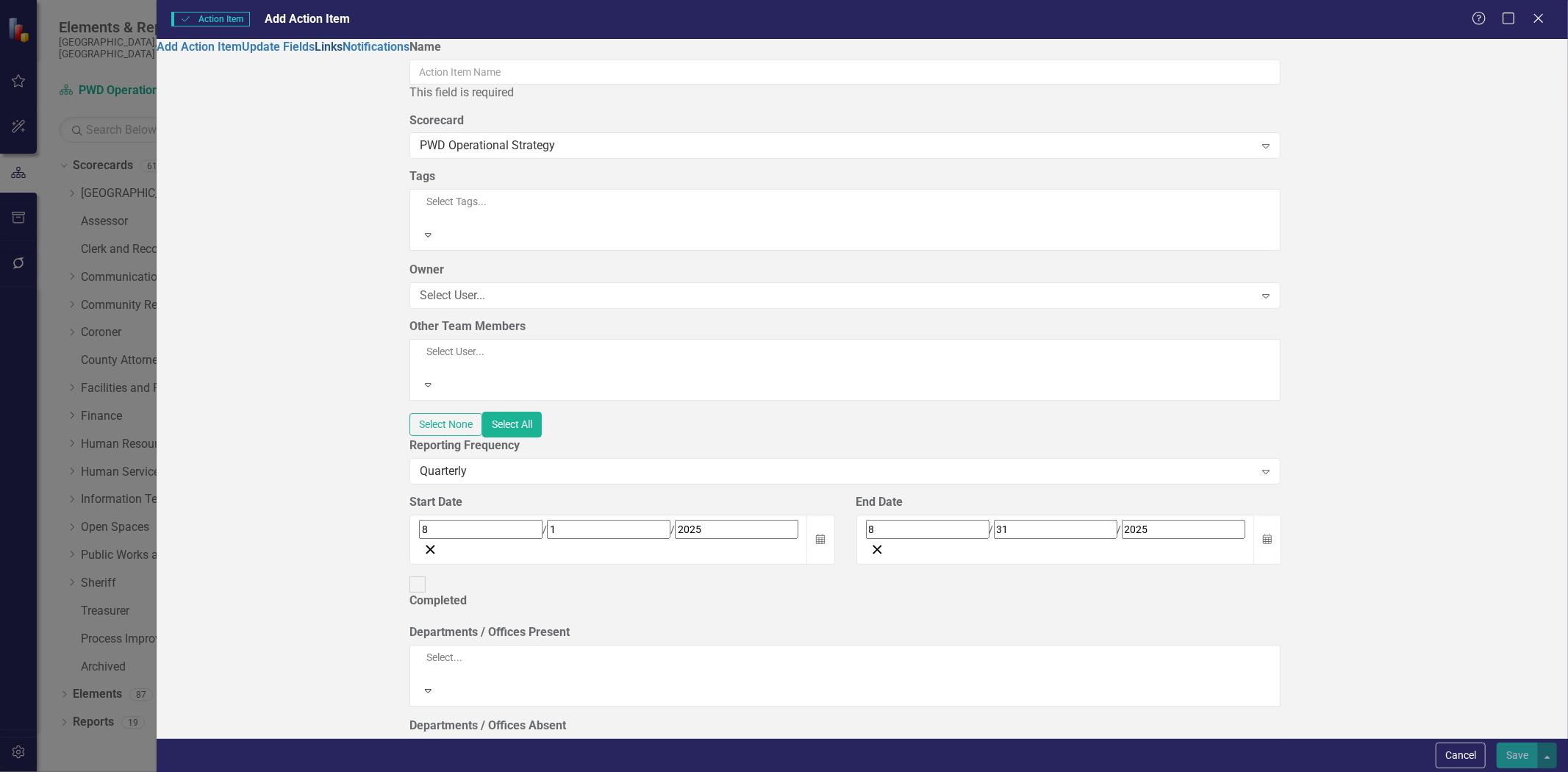
click at [315, 53] on link "Links" at bounding box center [328, 47] width 28 height 14
click at [540, 83] on input "Name" at bounding box center [845, 72] width 872 height 25
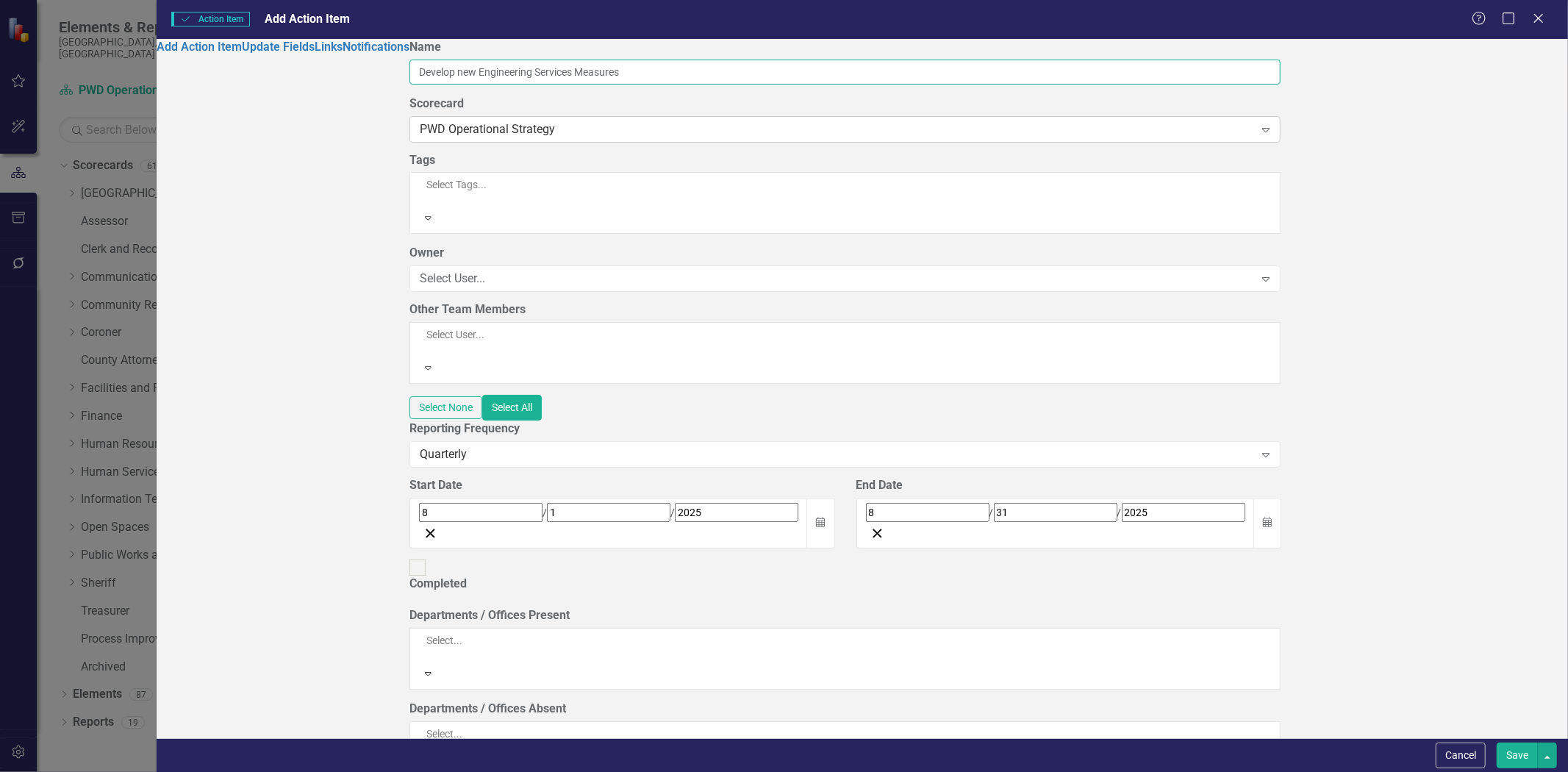
type input "Develop new Engineering Services Measures"
click at [557, 136] on div "PWD Operational Strategy" at bounding box center [836, 129] width 834 height 17
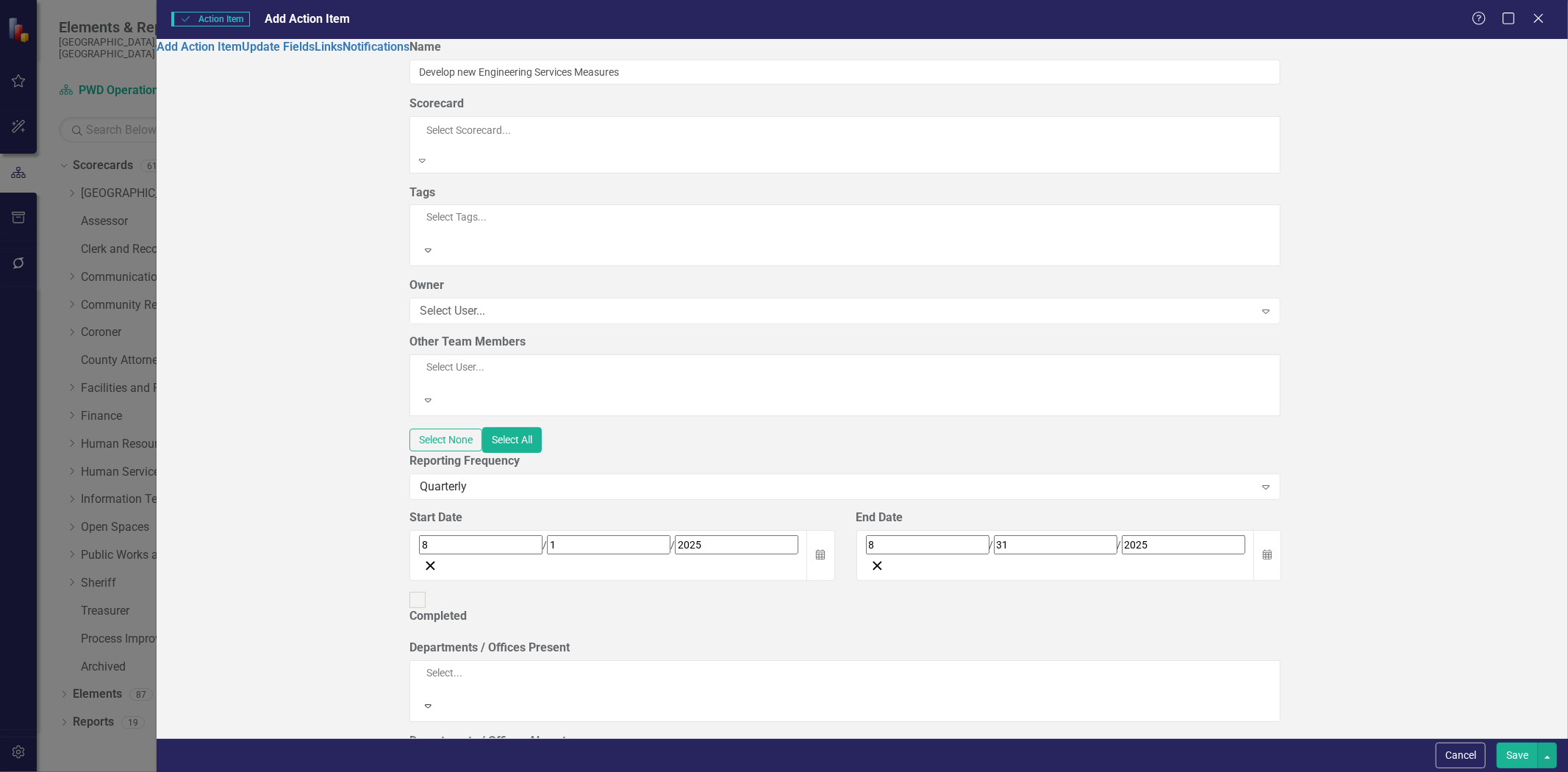
scroll to position [0, 0]
click at [329, 227] on div "Add Action Item Update Fields Links Notifications" at bounding box center [284, 388] width 253 height 700
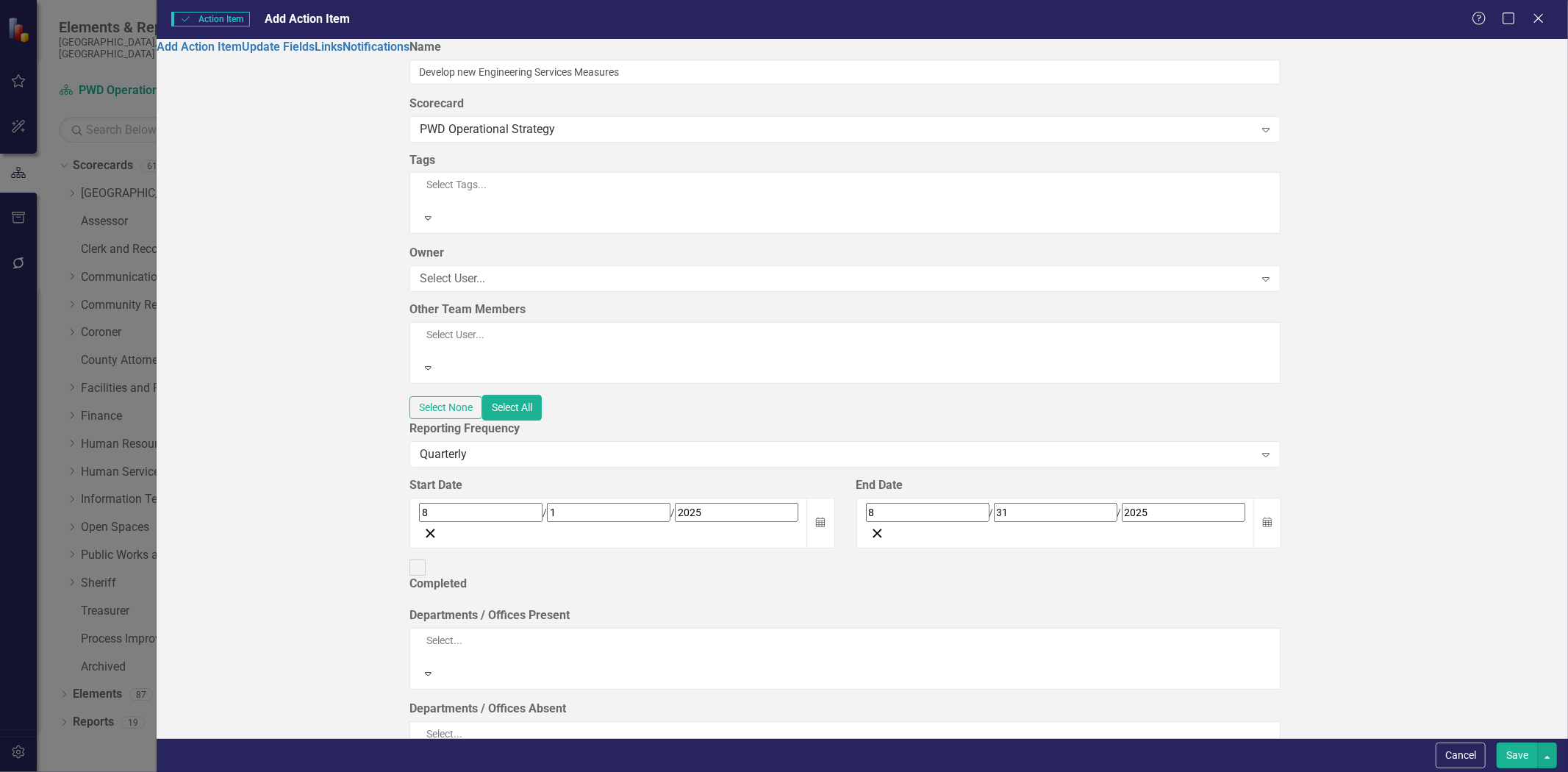
click at [490, 197] on div at bounding box center [652, 199] width 467 height 14
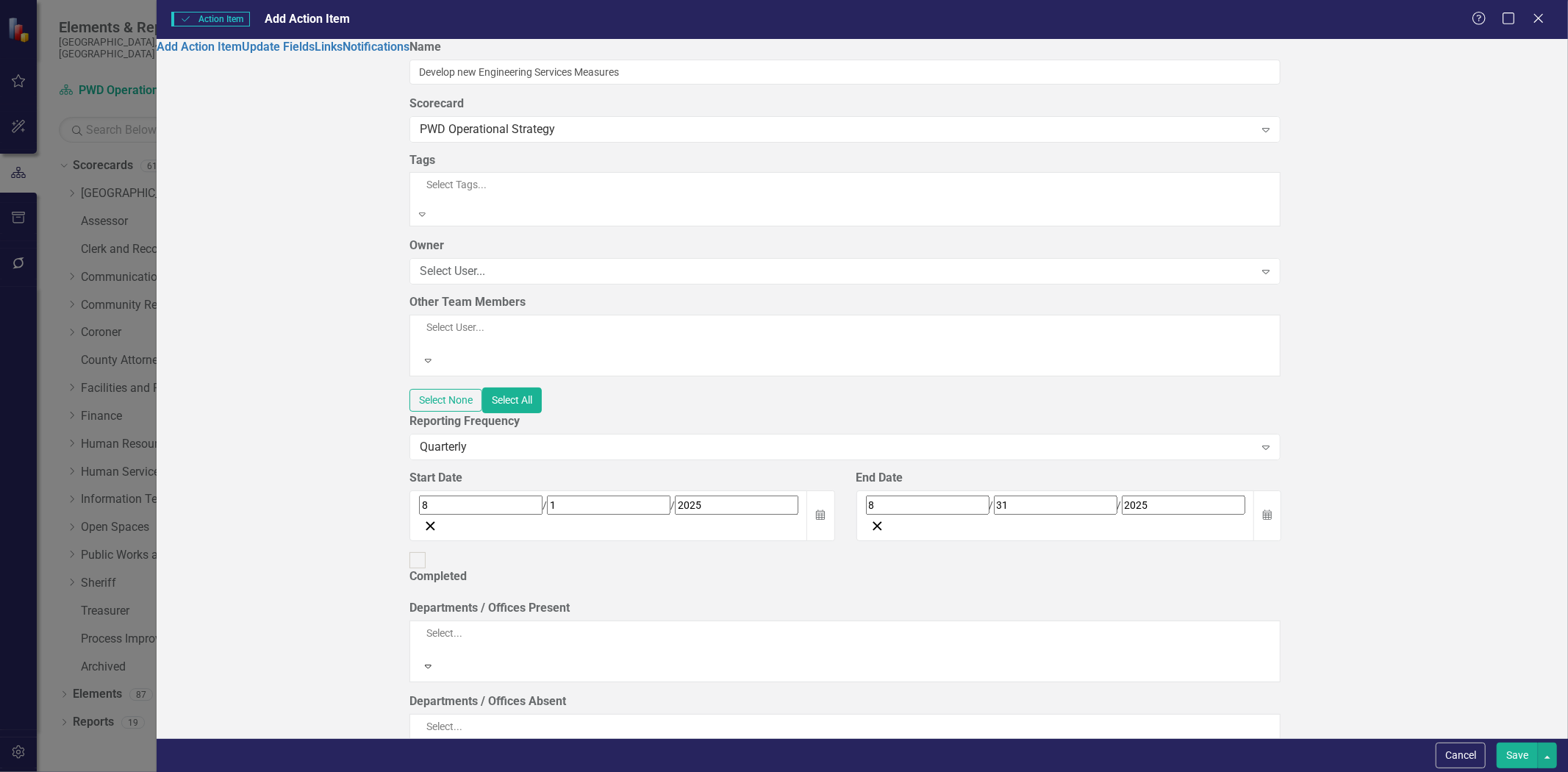
click at [94, 772] on span "Quarterly Analysis" at bounding box center [47, 780] width 94 height 14
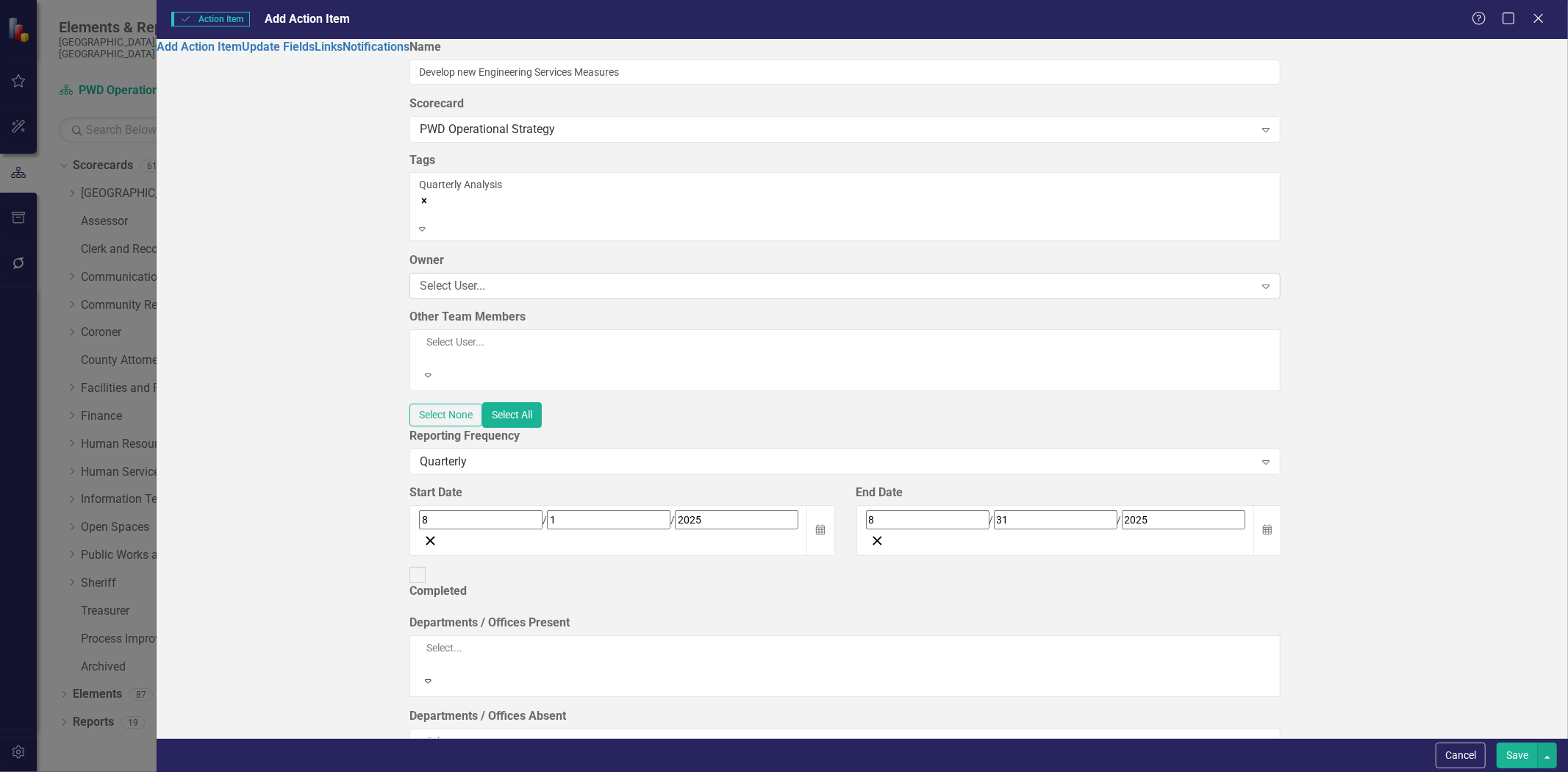
click at [486, 280] on div "Select User..." at bounding box center [836, 287] width 834 height 17
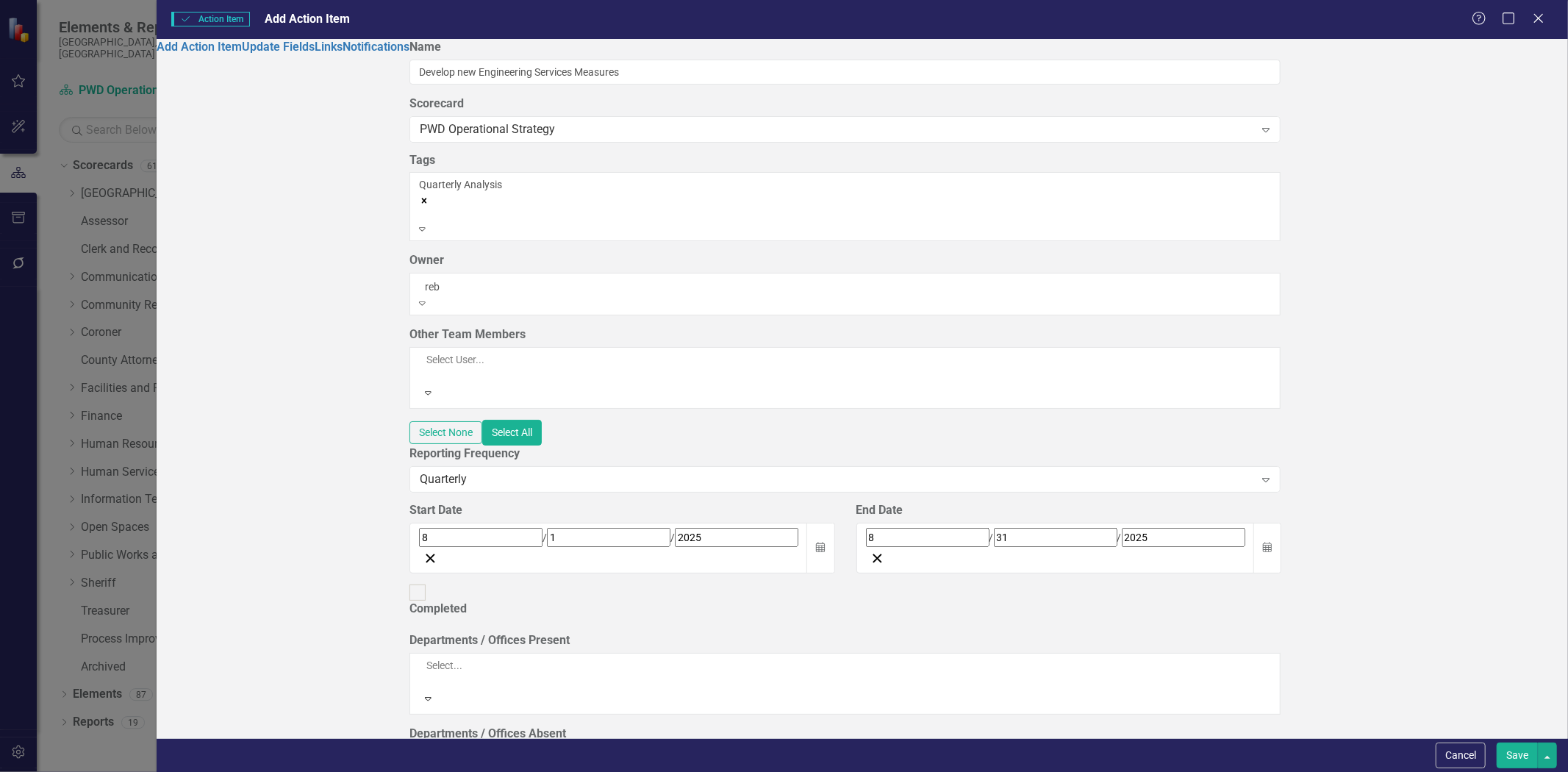
type input "rebe"
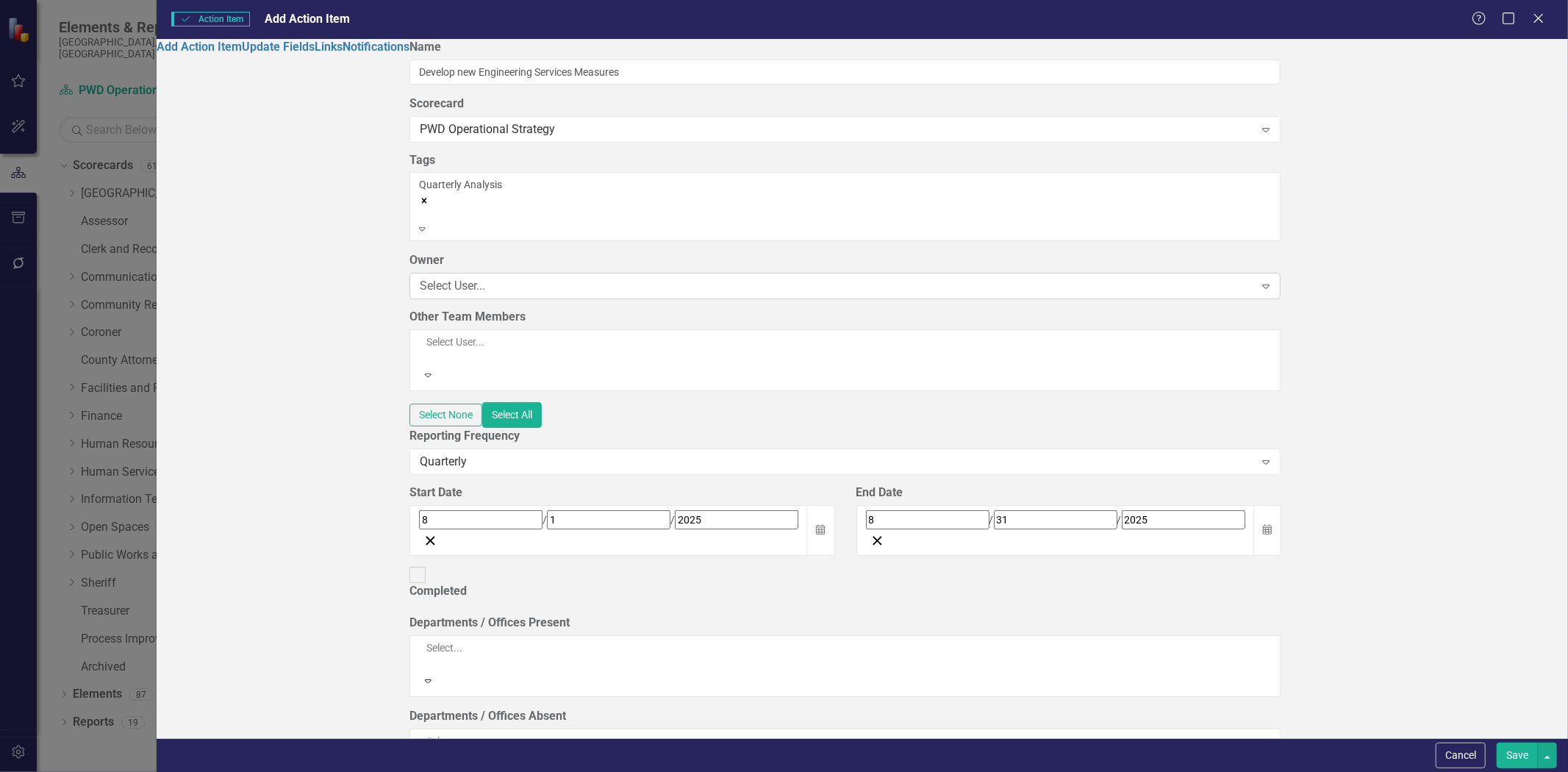
drag, startPoint x: 503, startPoint y: 273, endPoint x: 465, endPoint y: 283, distance: 39.3
click at [505, 278] on div "Select User..." at bounding box center [836, 287] width 834 height 17
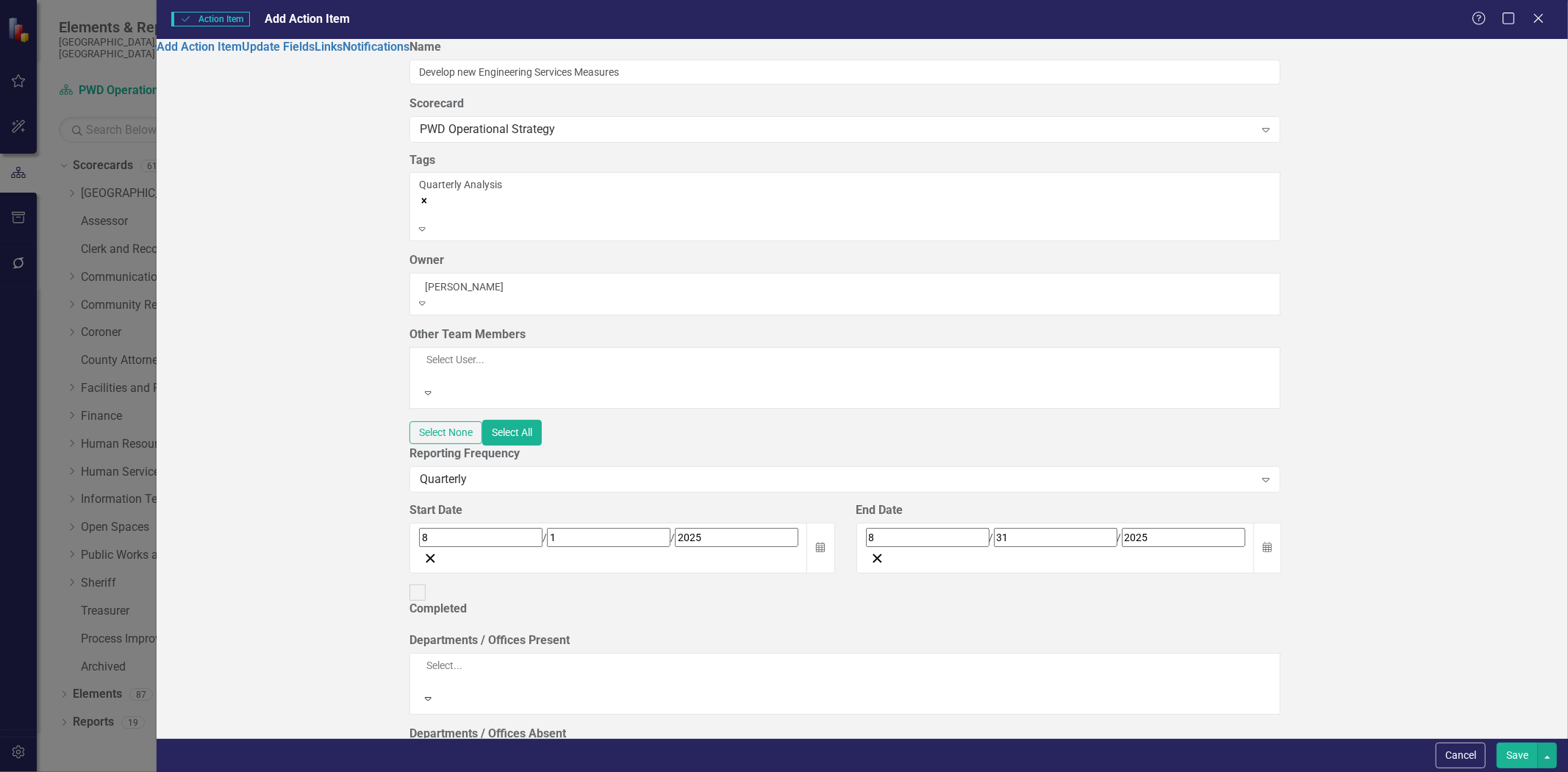
type input "becky"
click at [337, 772] on span "Becky Doane (Public Works & Development)" at bounding box center [168, 780] width 337 height 14
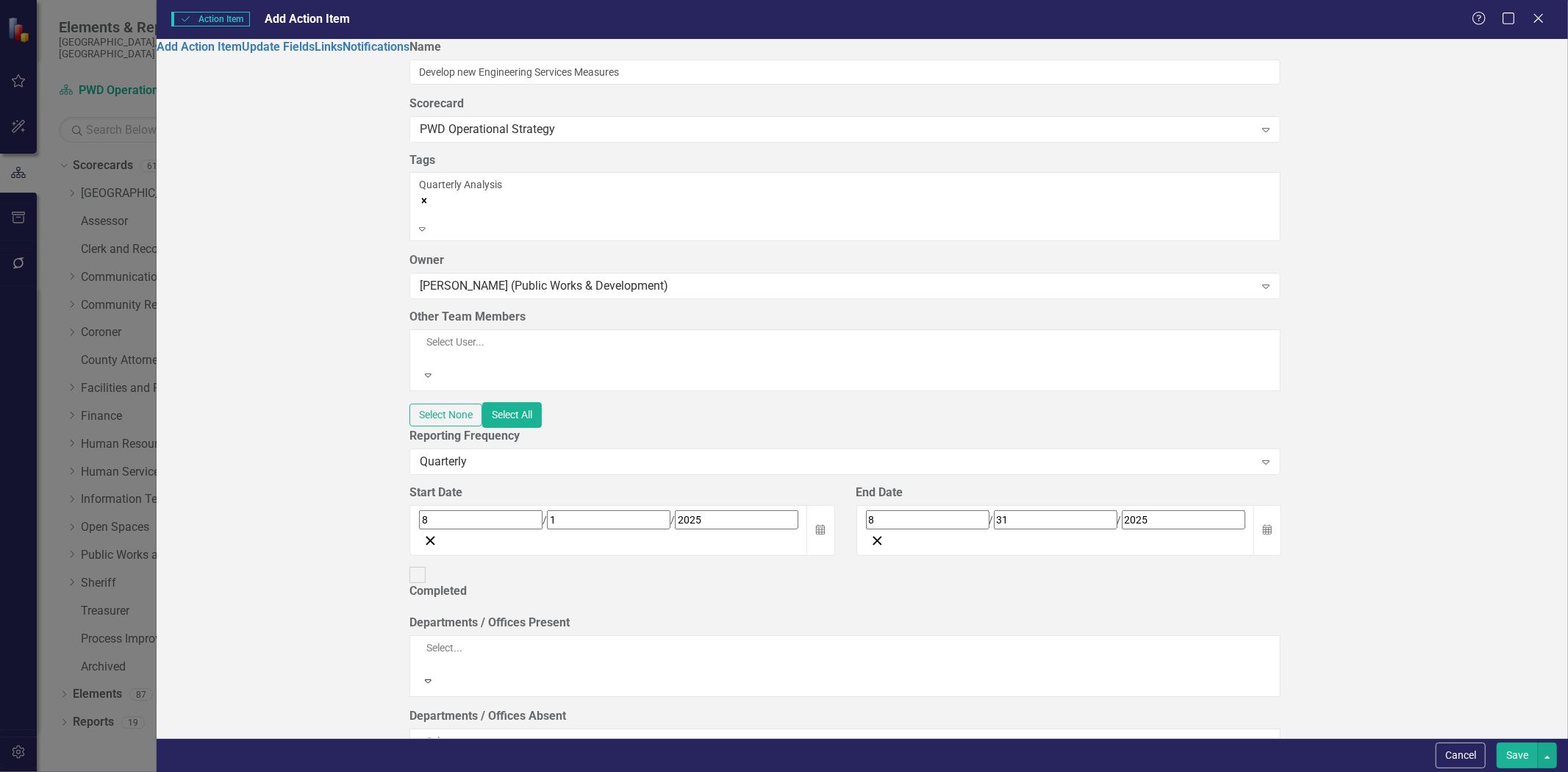
scroll to position [245, 0]
click at [834, 505] on button "Calendar" at bounding box center [820, 530] width 28 height 50
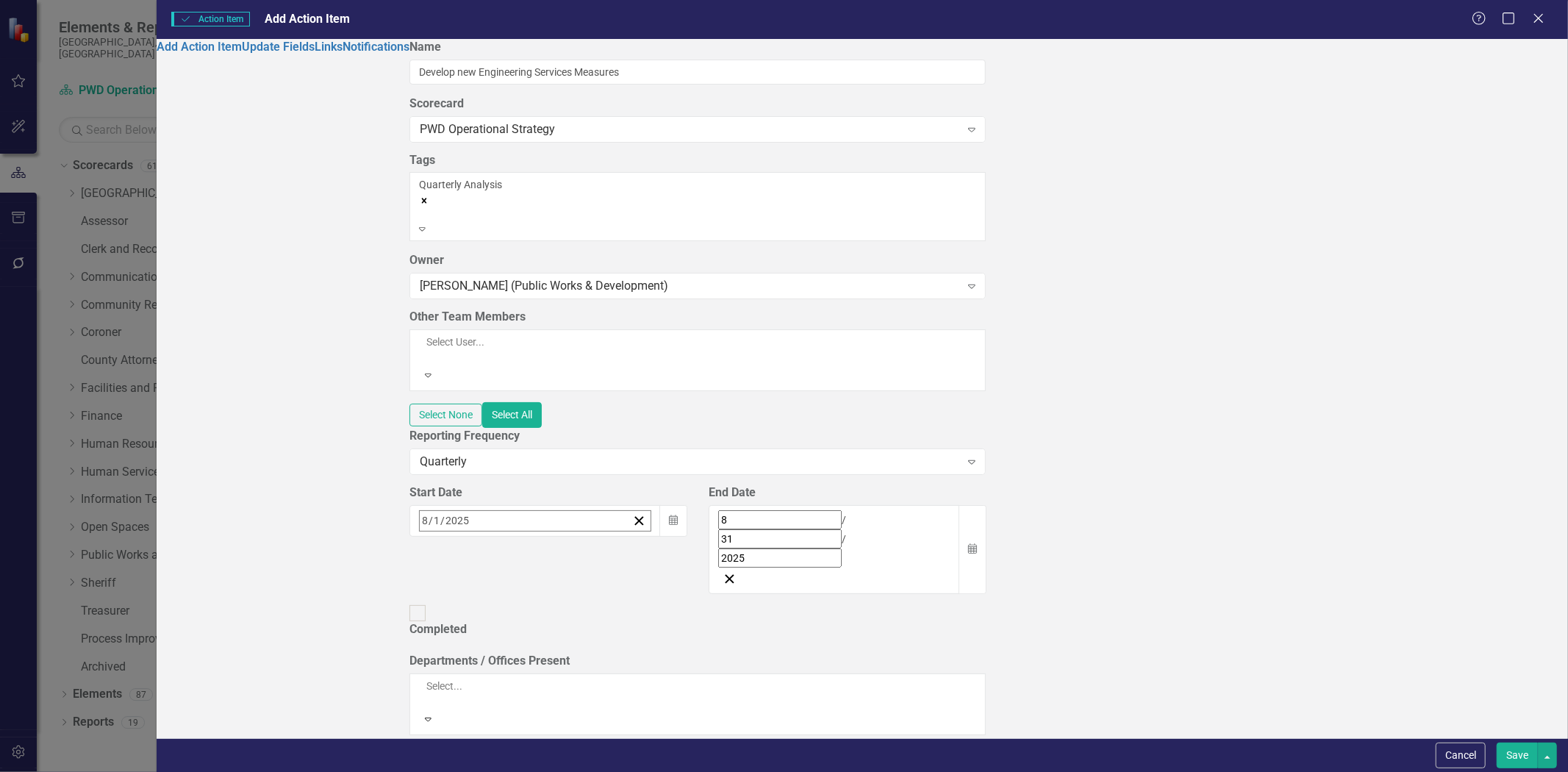
click at [476, 537] on button "‹" at bounding box center [460, 553] width 32 height 32
drag, startPoint x: 664, startPoint y: 324, endPoint x: 1141, endPoint y: 300, distance: 477.6
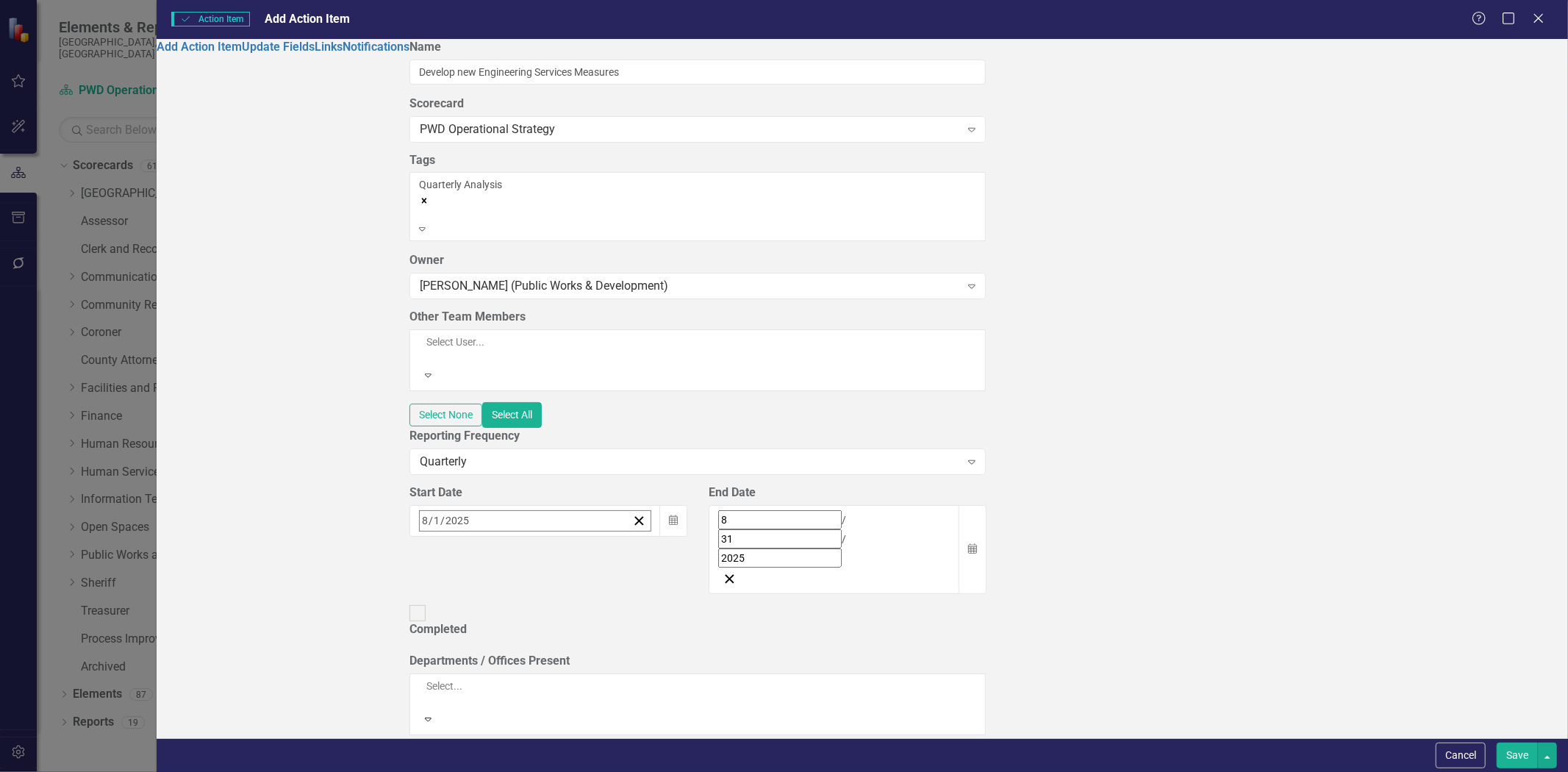
click at [521, 599] on button "1" at bounding box center [502, 612] width 37 height 27
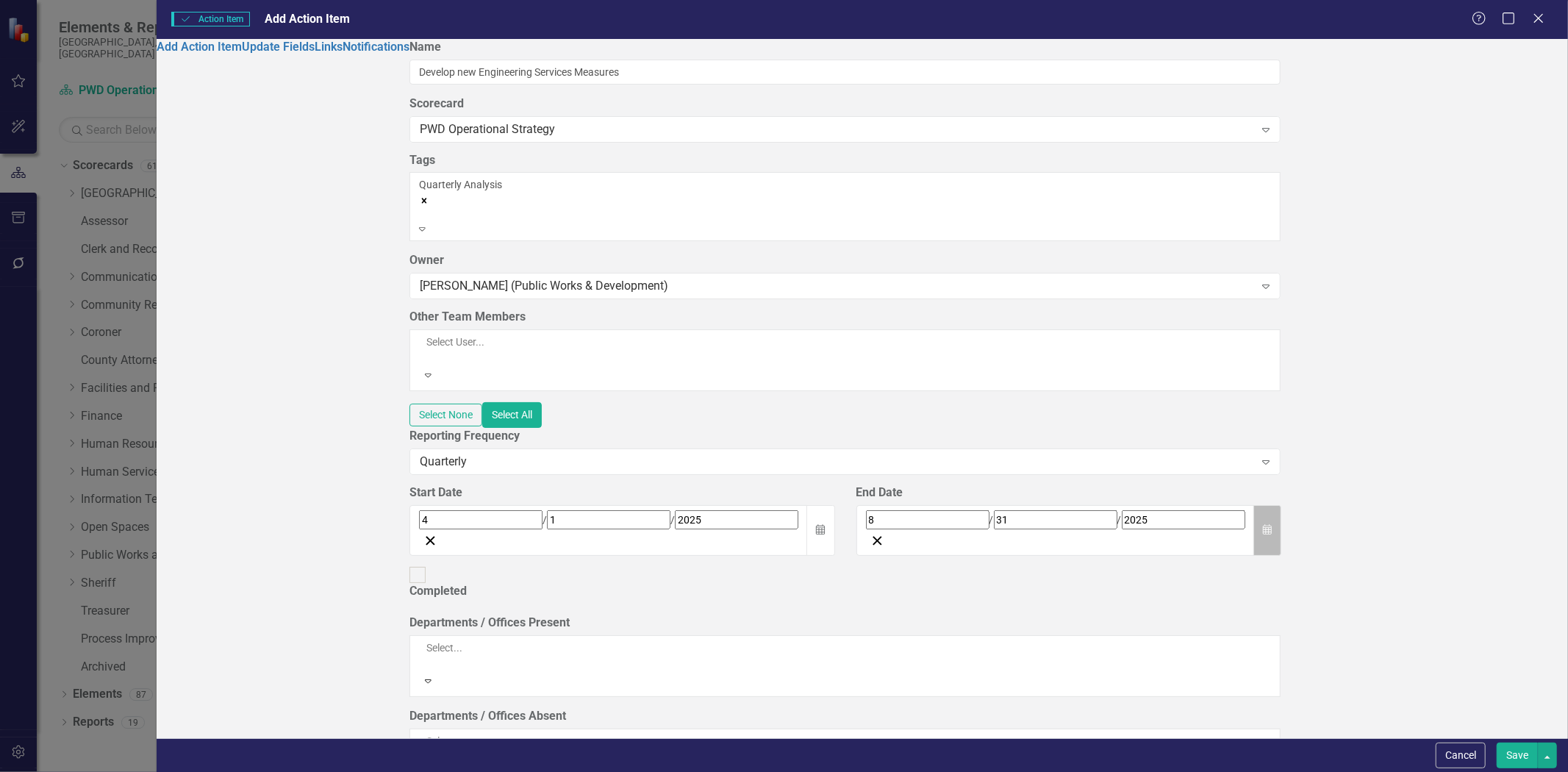
click at [1272, 525] on icon "Calendar" at bounding box center [1267, 530] width 9 height 10
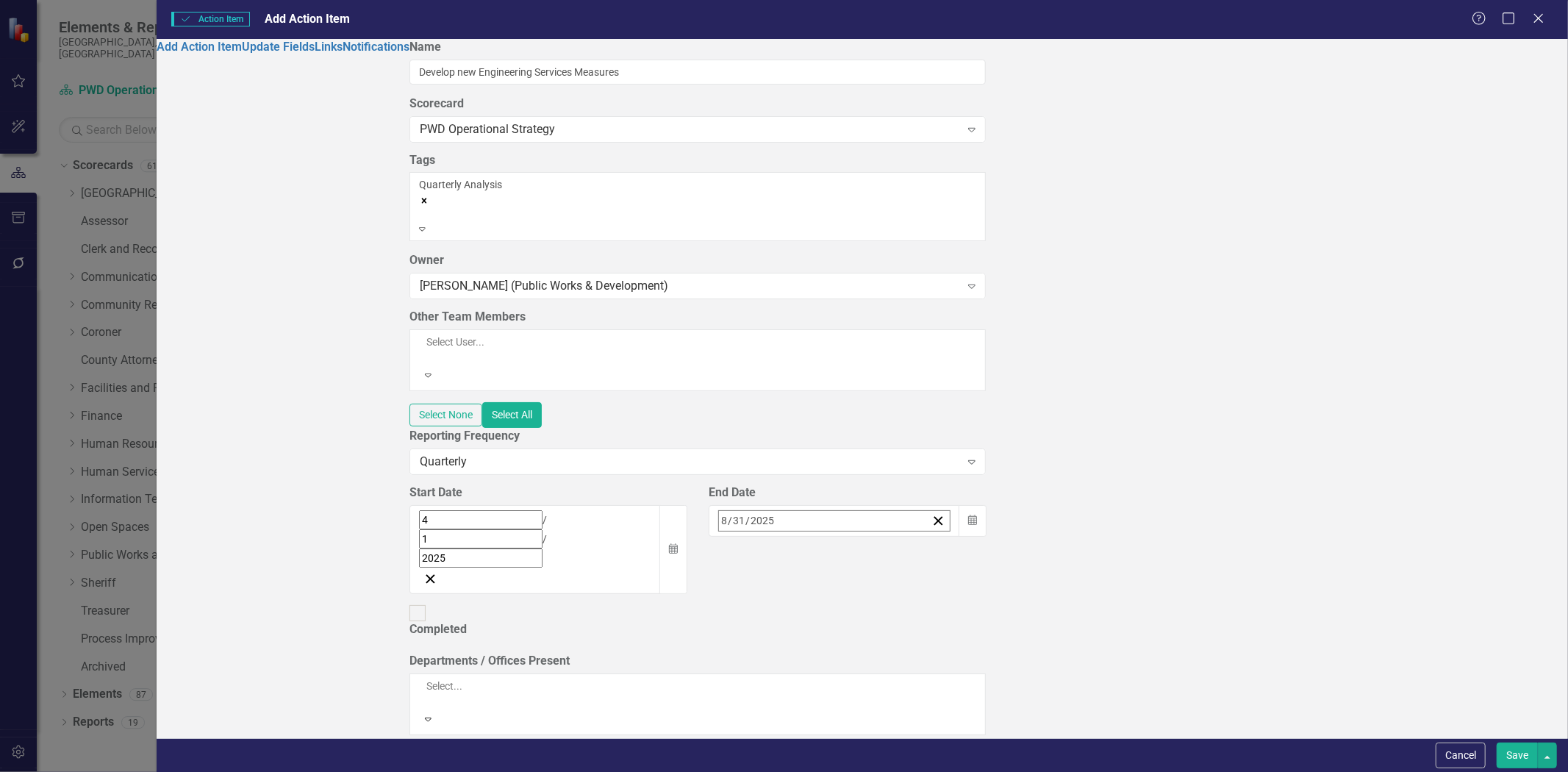
click at [933, 537] on button "›" at bounding box center [917, 553] width 32 height 32
click at [856, 704] on button "31" at bounding box center [838, 718] width 37 height 27
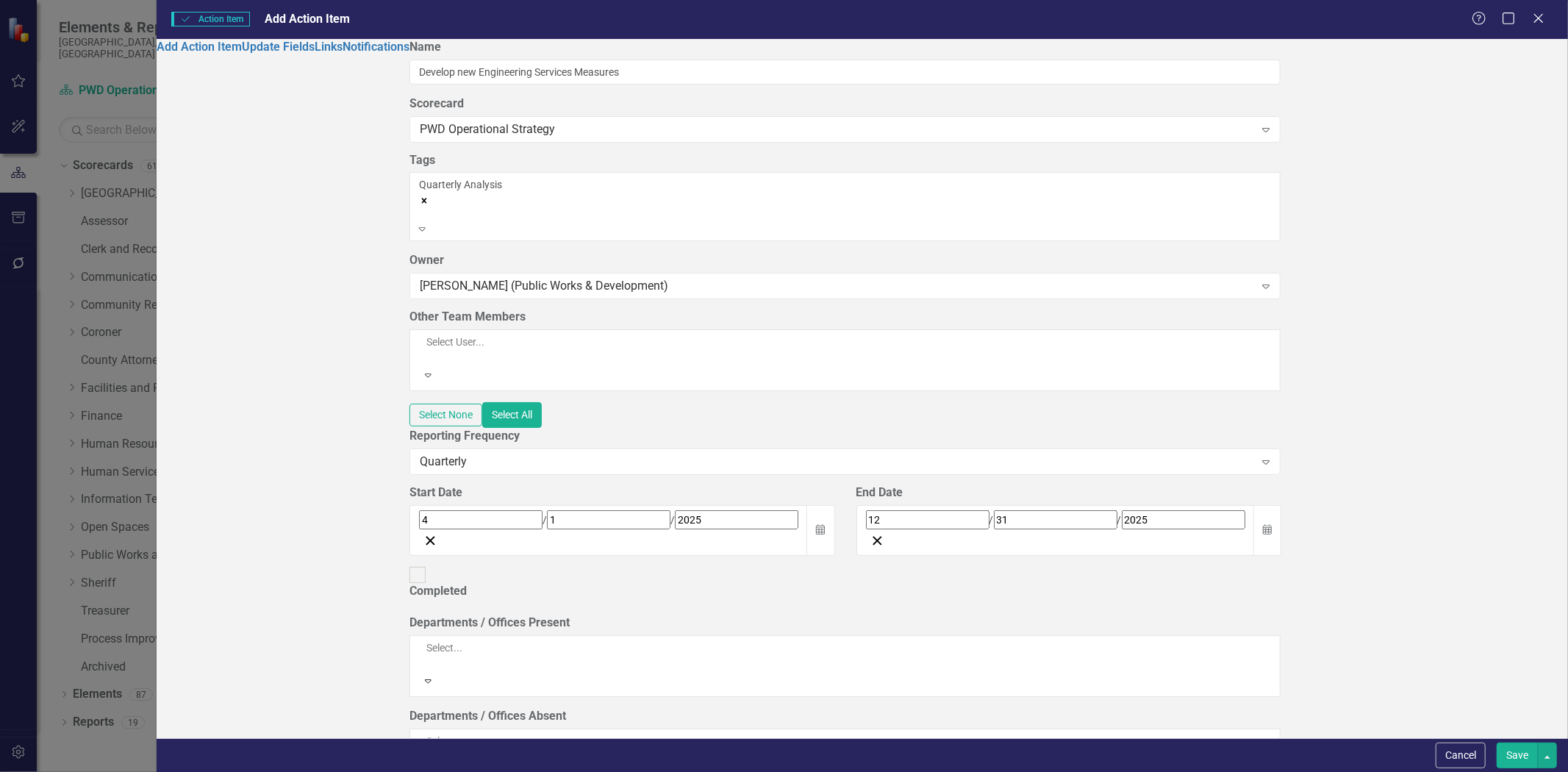
click at [513, 656] on div at bounding box center [656, 663] width 474 height 14
drag, startPoint x: 1525, startPoint y: 756, endPoint x: 1503, endPoint y: 733, distance: 31.8
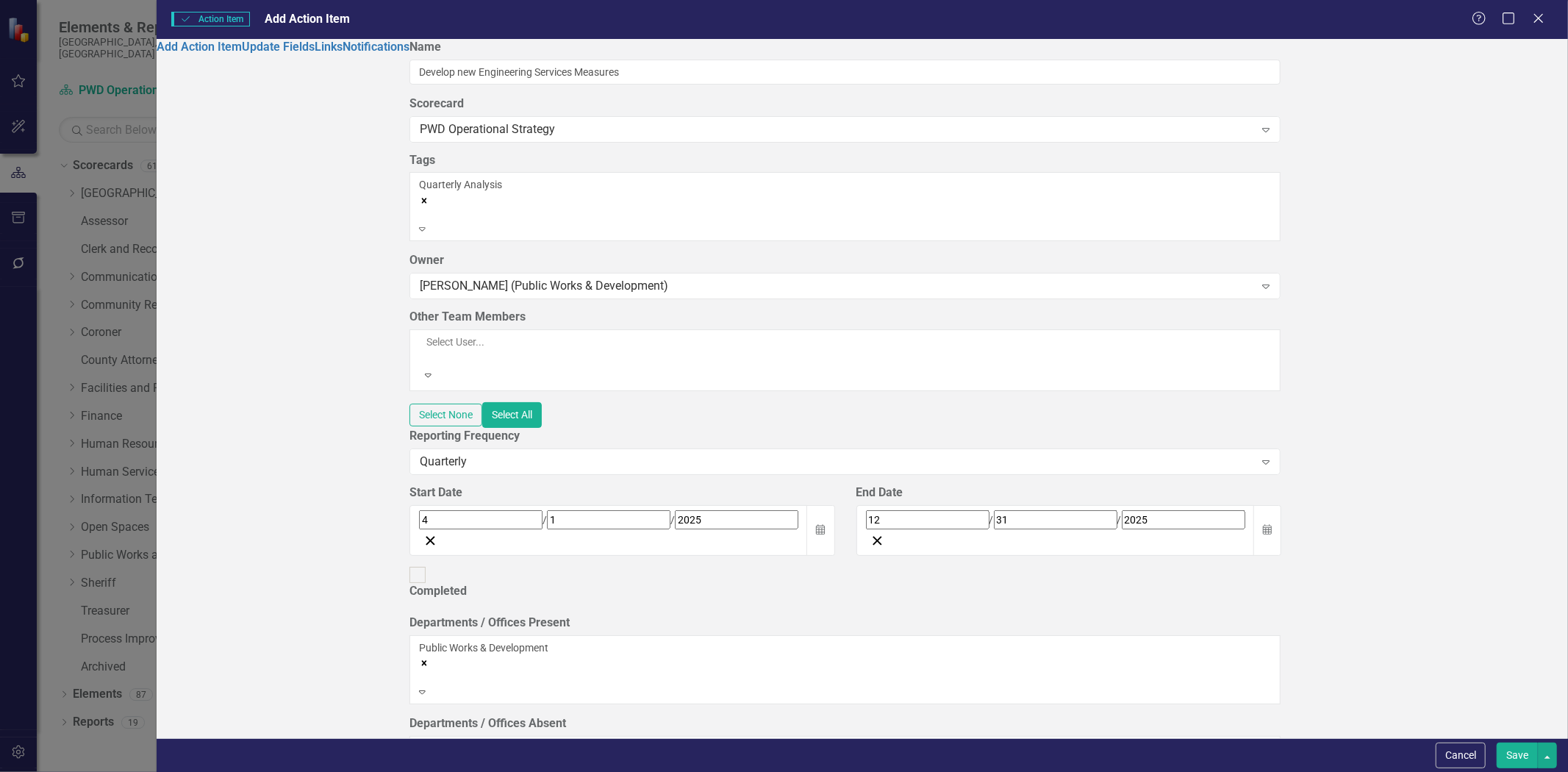
click at [1524, 756] on button "Save" at bounding box center [1517, 756] width 41 height 26
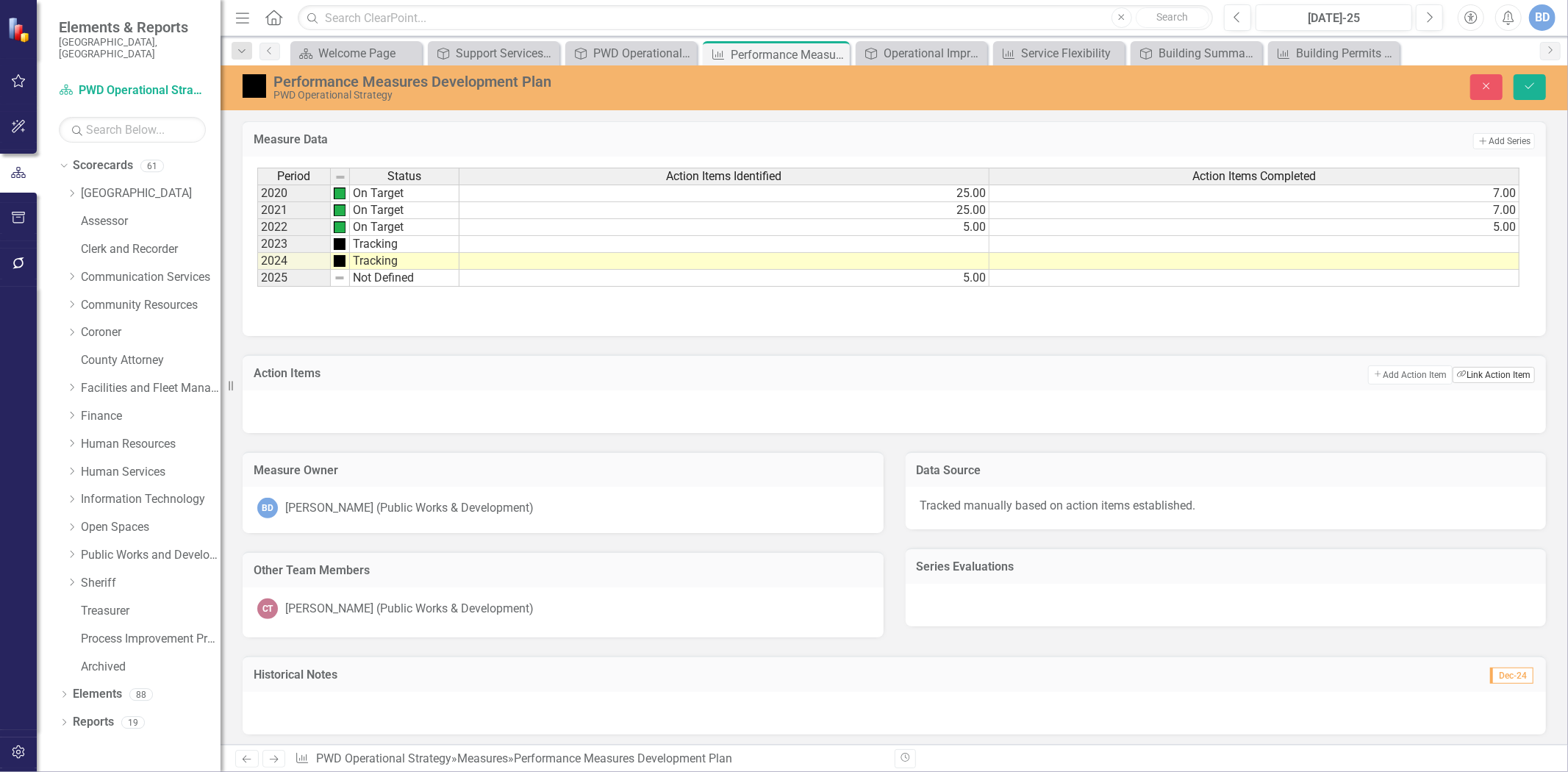
click at [1480, 367] on button "Link Tag Link Action Item" at bounding box center [1494, 375] width 83 height 16
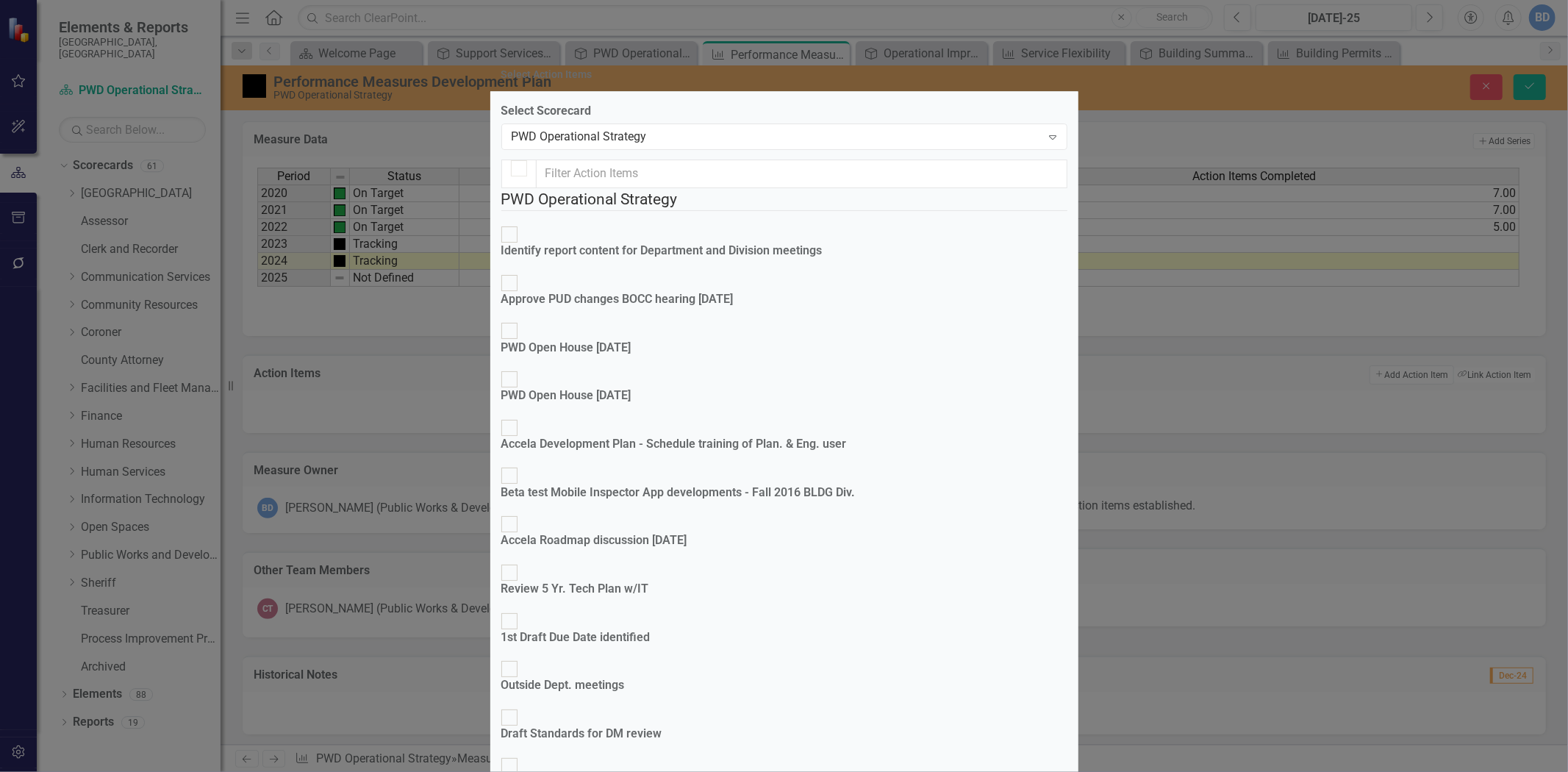
checkbox input "false"
checkbox input "true"
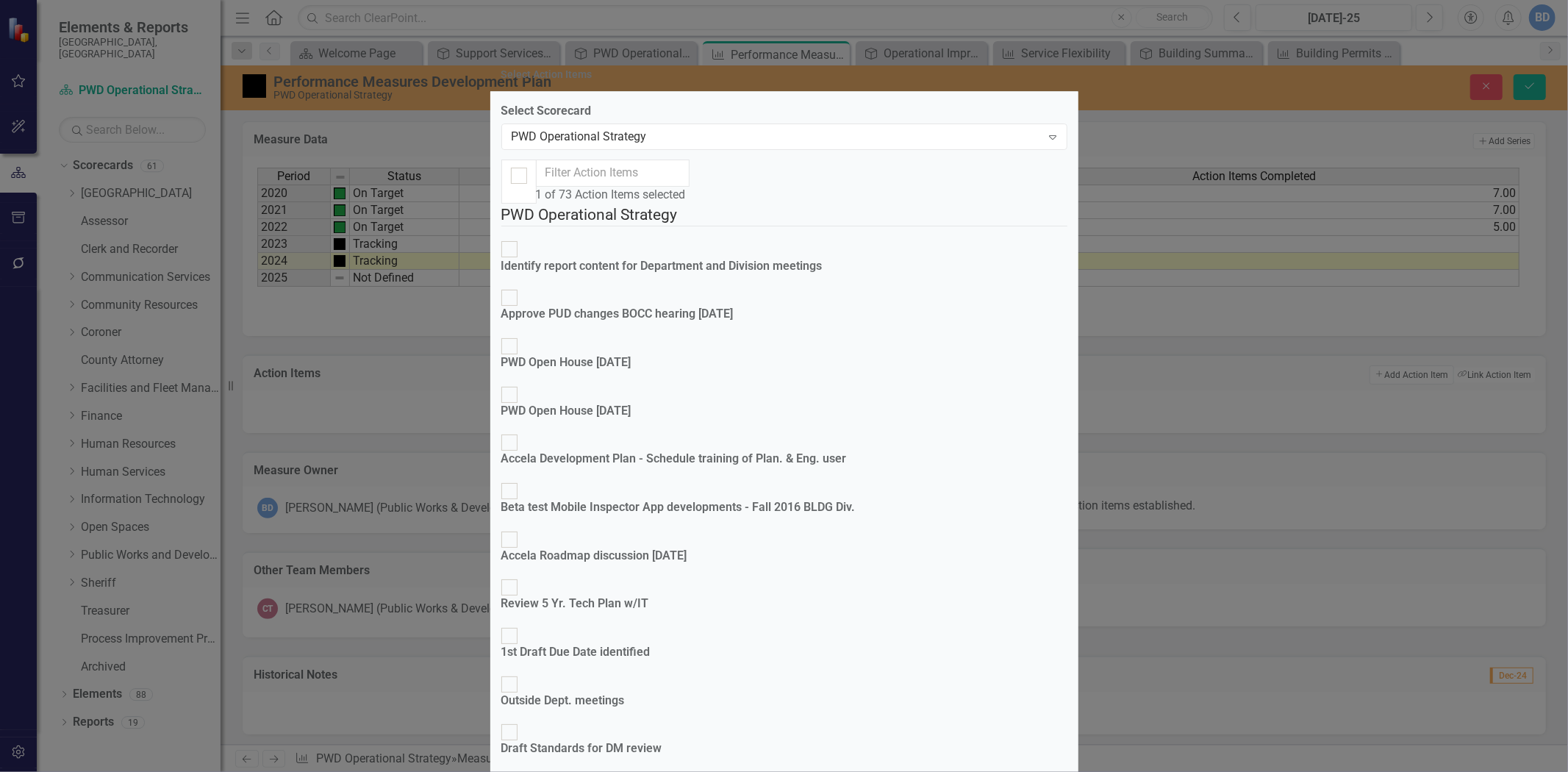
checkbox input "true"
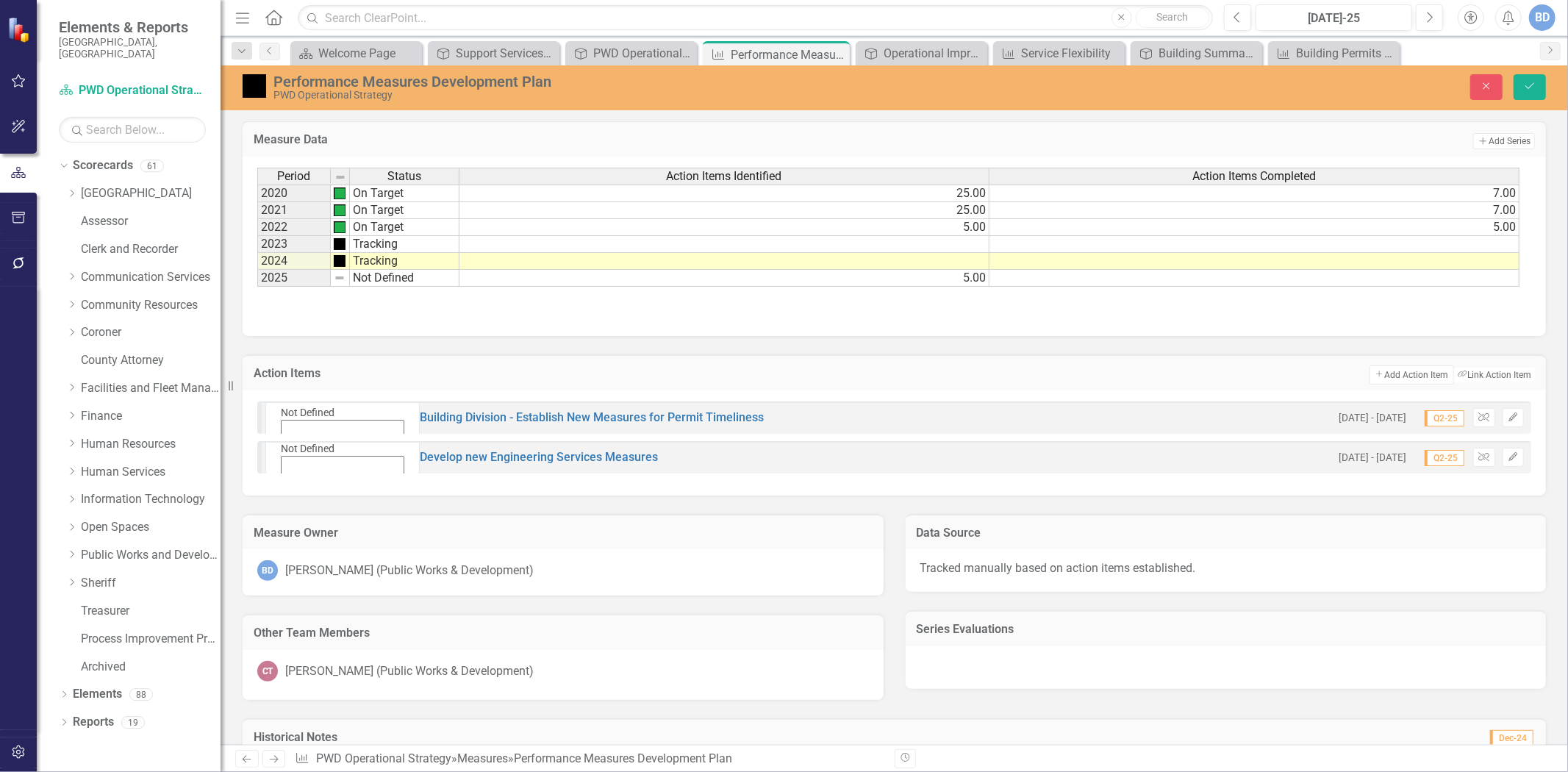
click at [282, 446] on icon at bounding box center [278, 448] width 7 height 4
click at [287, 483] on icon "Expand" at bounding box center [284, 487] width 7 height 10
click at [660, 454] on div "6 results available. Use Up and Down to choose options, press Enter to select t…" at bounding box center [893, 458] width 1274 height 32
click at [1510, 457] on button "Edit" at bounding box center [1514, 458] width 21 height 19
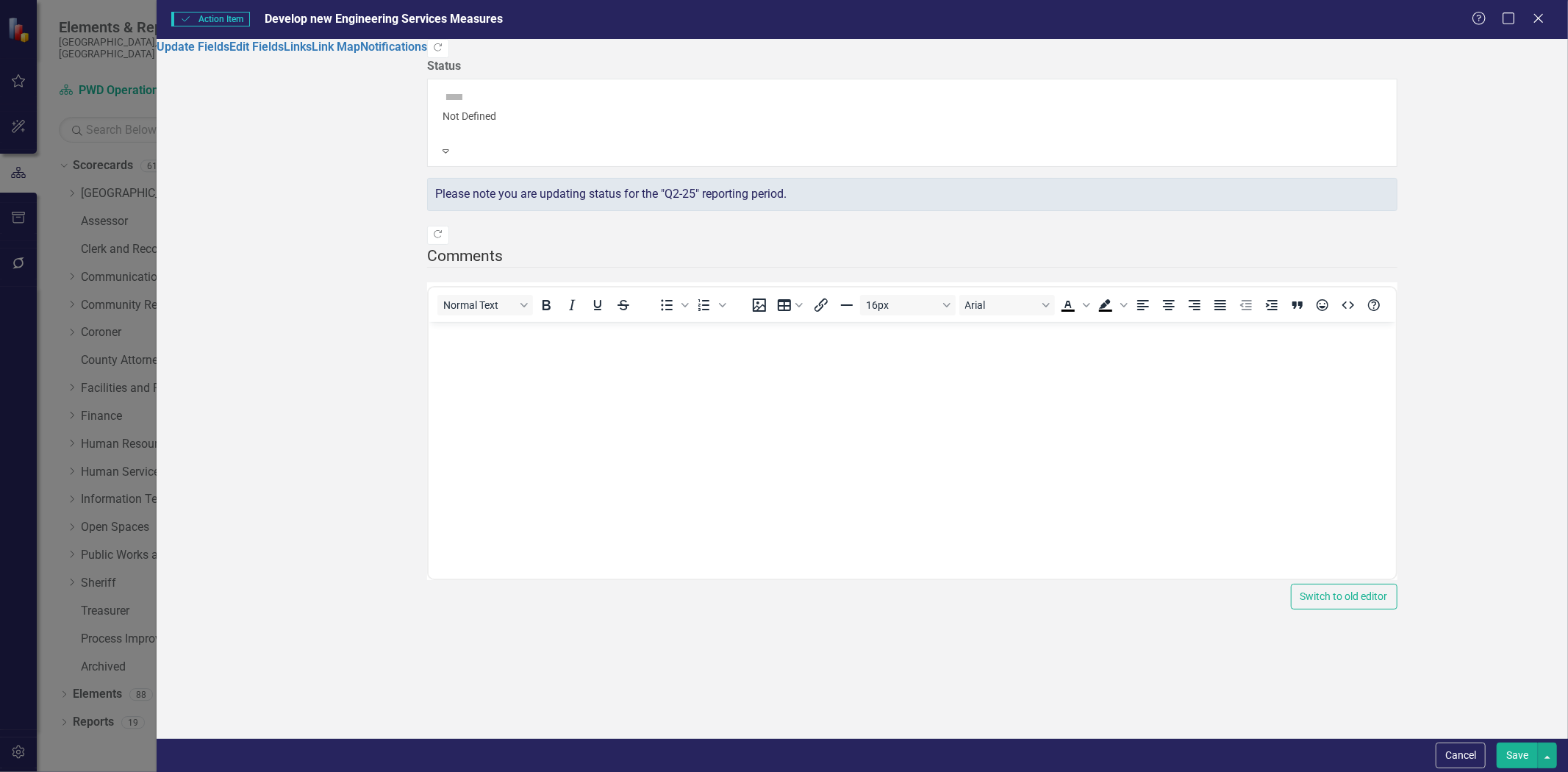
scroll to position [0, 0]
click at [519, 124] on div at bounding box center [911, 130] width 939 height 14
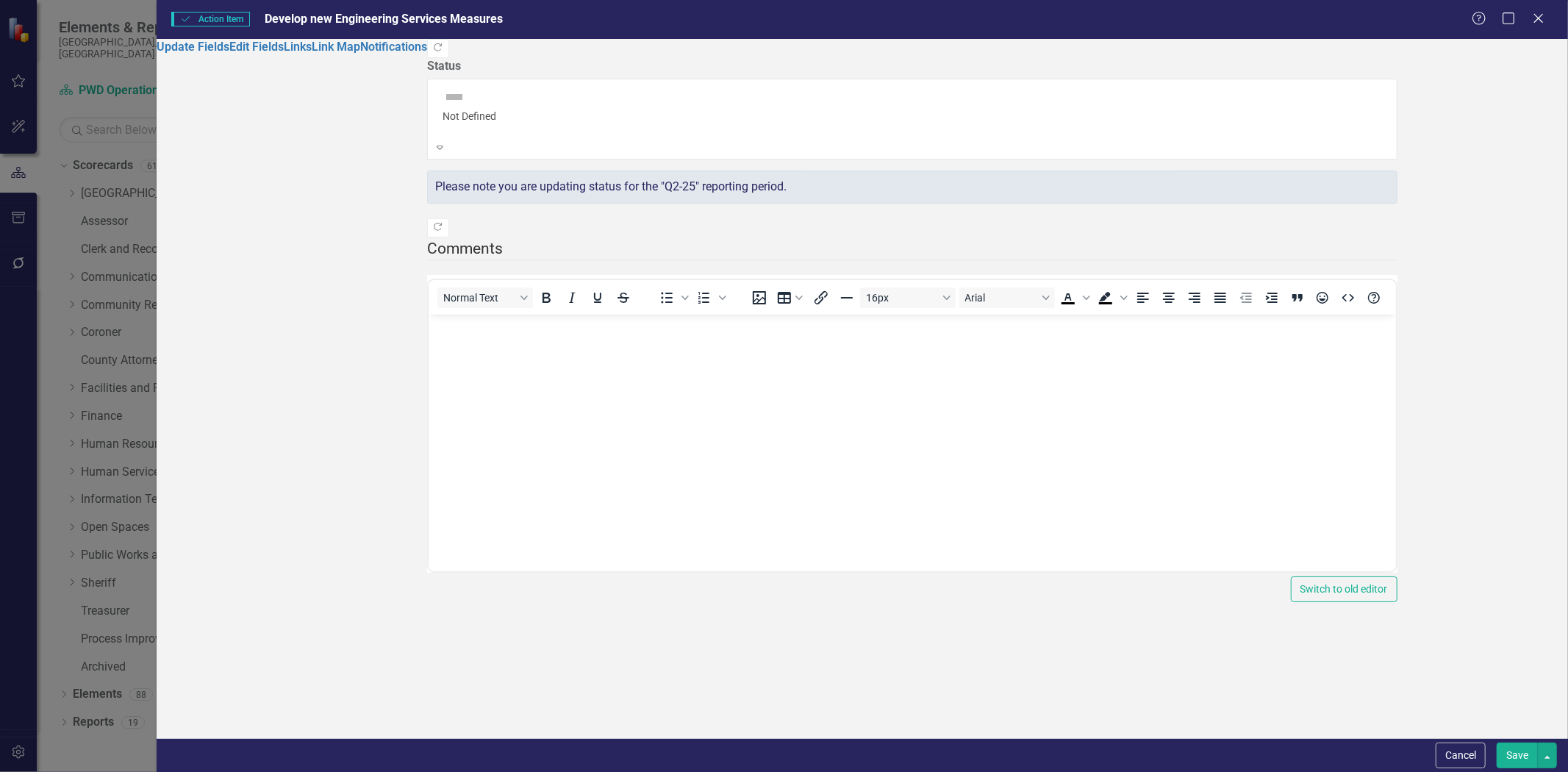
click at [519, 124] on div at bounding box center [911, 130] width 939 height 14
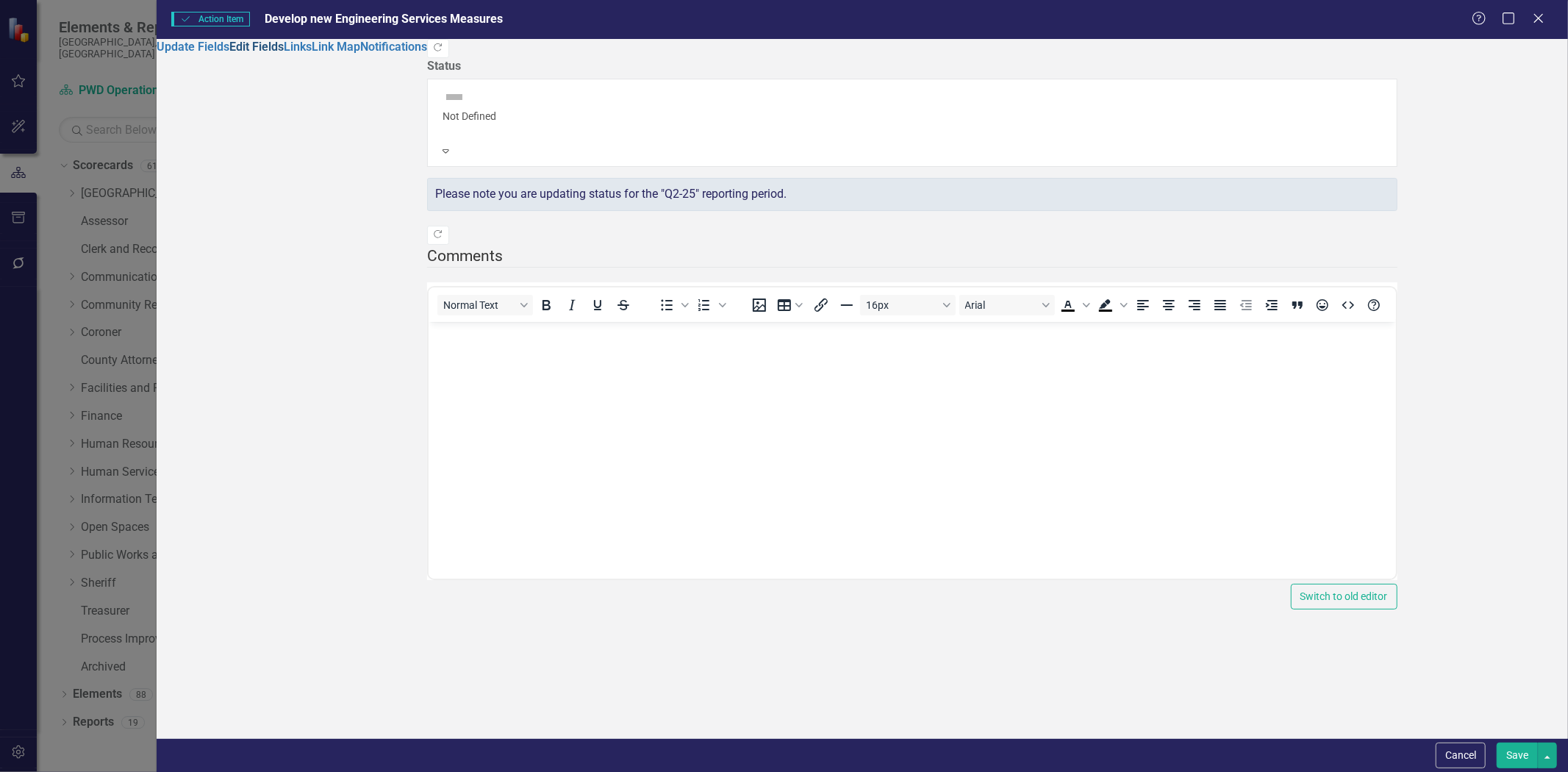
click at [229, 53] on link "Edit Fields" at bounding box center [256, 47] width 54 height 14
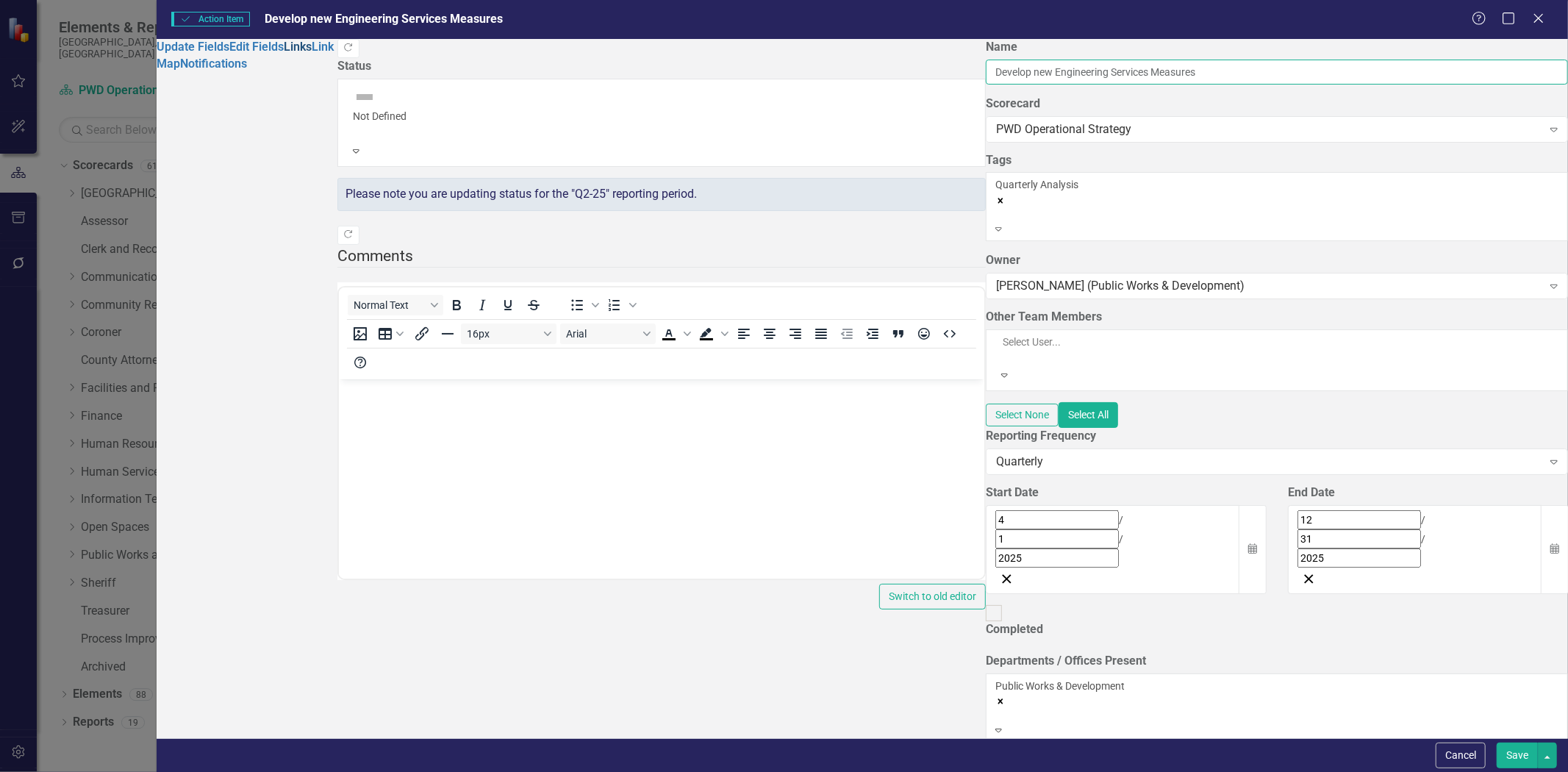
drag, startPoint x: 533, startPoint y: 84, endPoint x: 380, endPoint y: 106, distance: 154.6
click at [380, 106] on div "Update Fields Edit Fields Links Link Map Notifications "Update" fields in Clear…" at bounding box center [863, 388] width 1412 height 700
type input "Engineering Services - Develop New Measures"
click at [1512, 749] on button "Save" at bounding box center [1517, 756] width 41 height 26
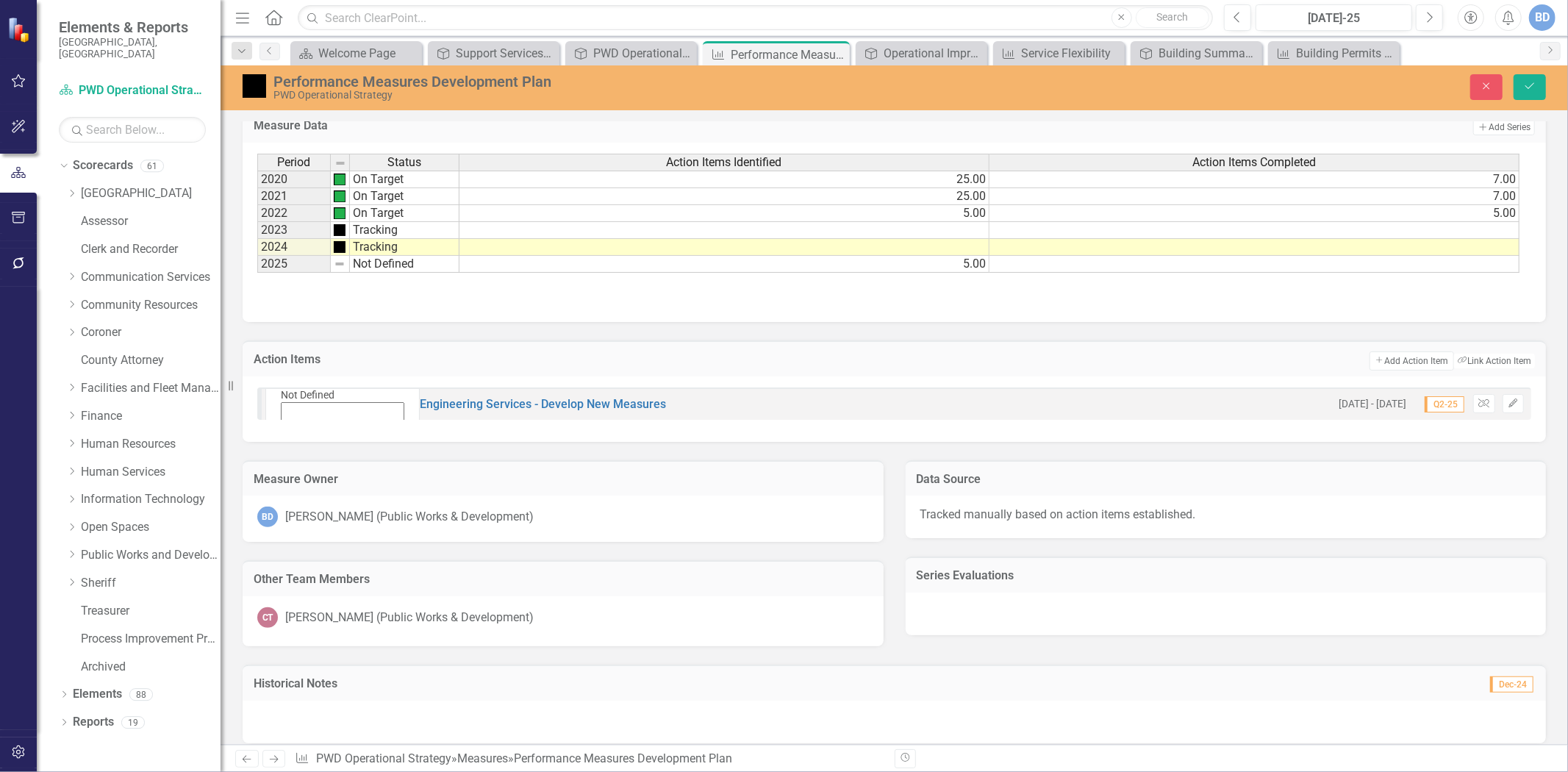
scroll to position [467, 0]
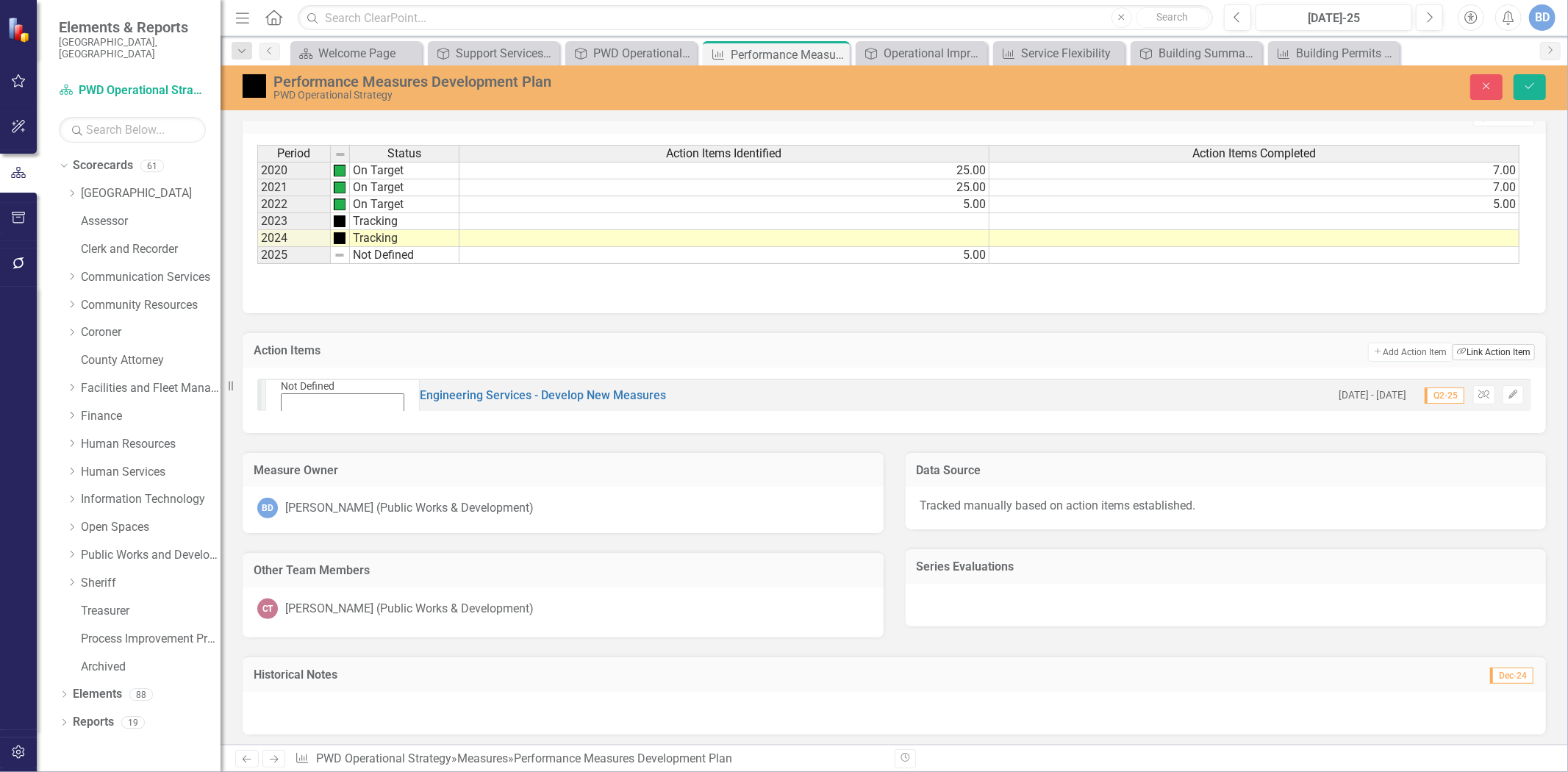
click at [1491, 349] on button "Link Tag Link Action Item" at bounding box center [1494, 352] width 83 height 16
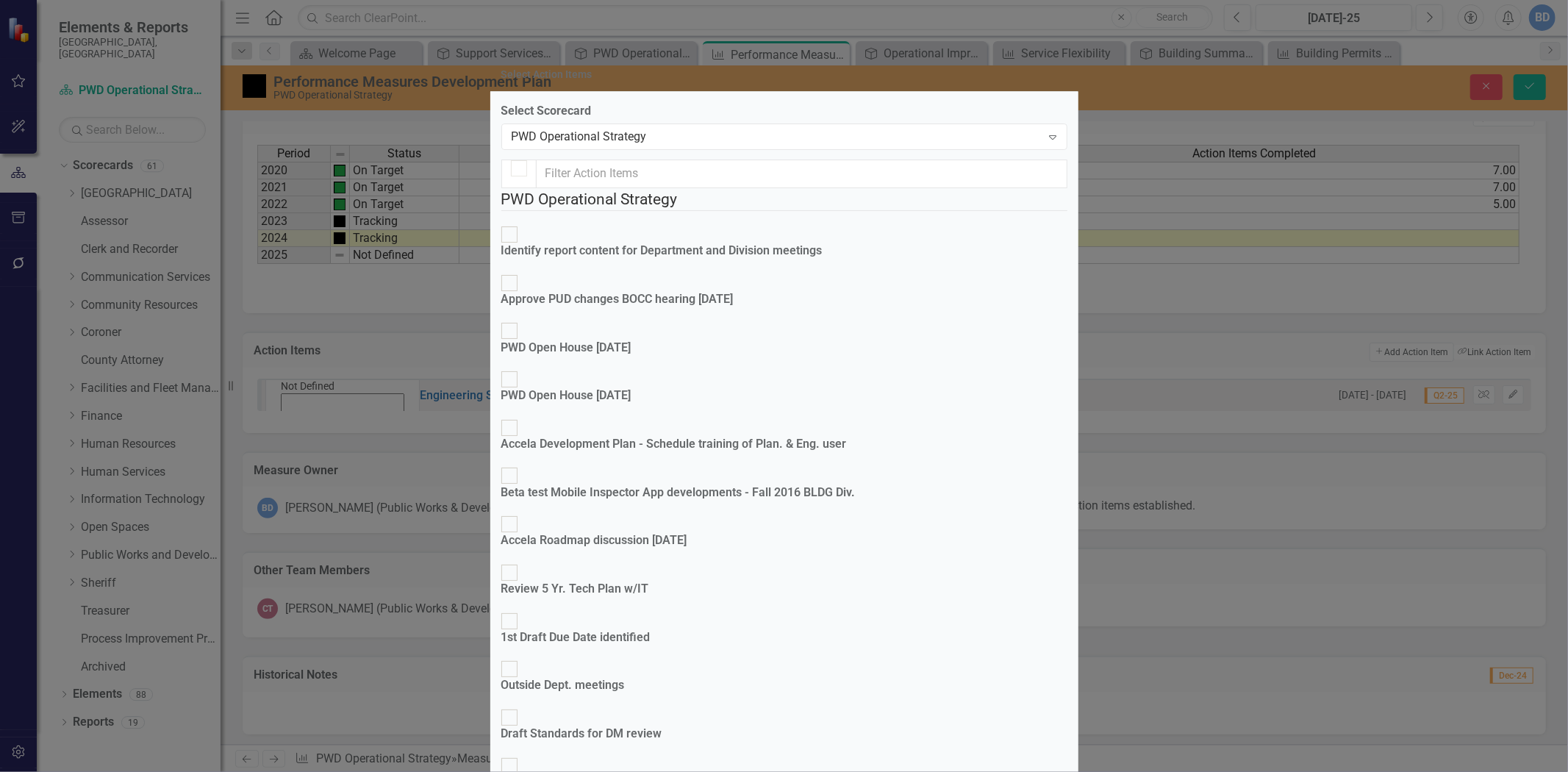
checkbox input "true"
checkbox input "false"
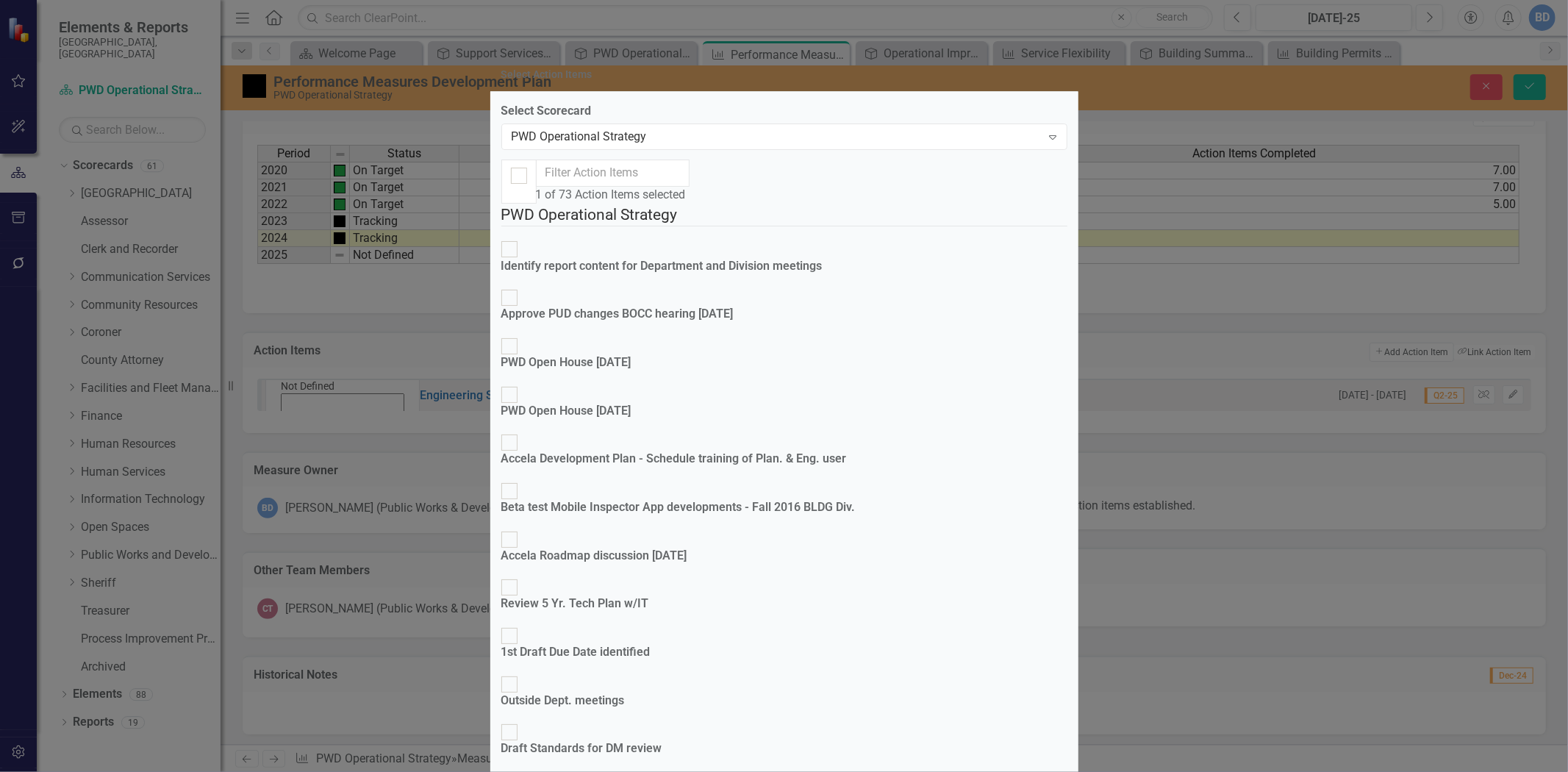
scroll to position [1627, 0]
checkbox input "true"
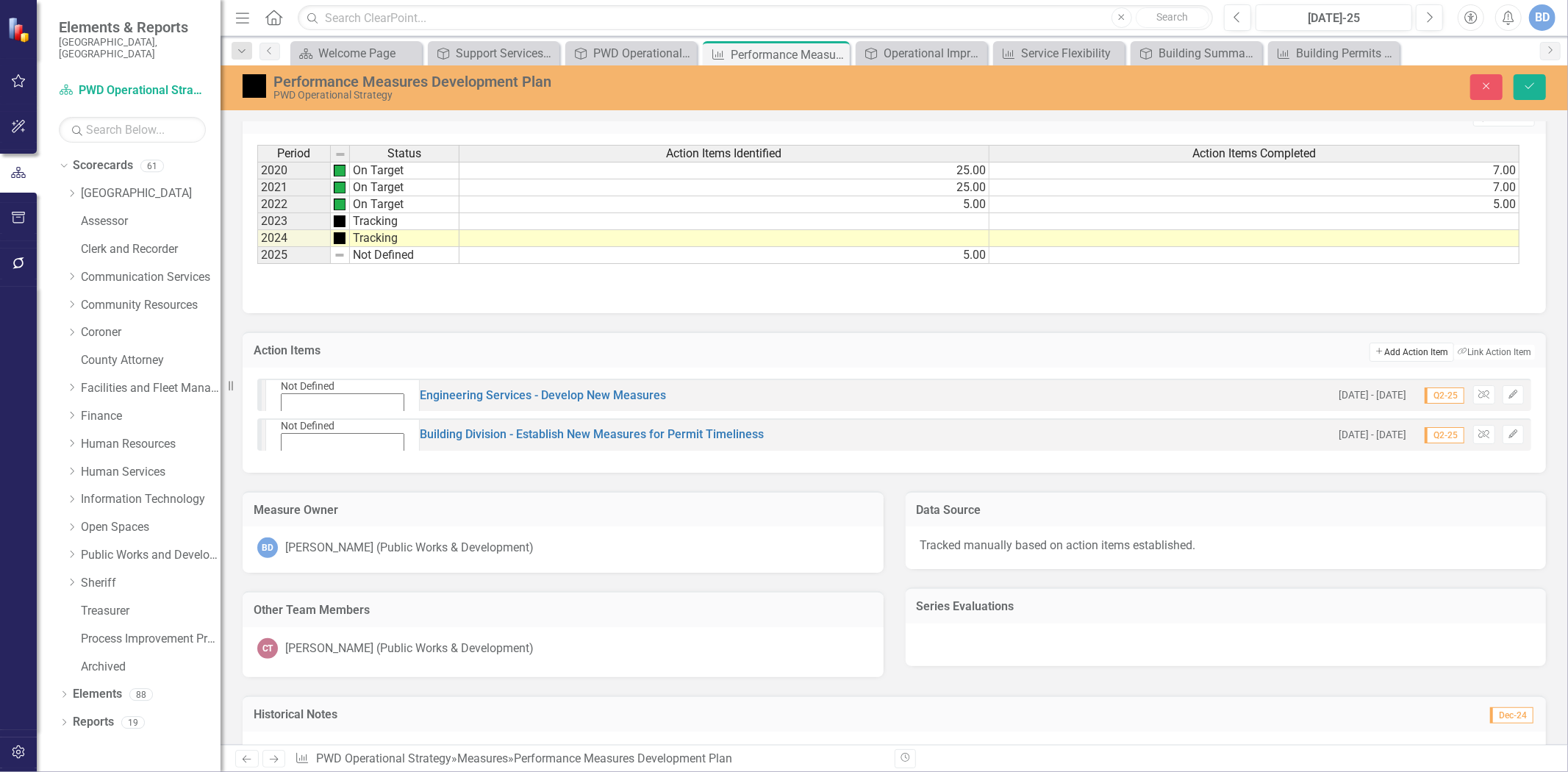
click at [1408, 351] on button "Add Add Action Item" at bounding box center [1412, 352] width 84 height 19
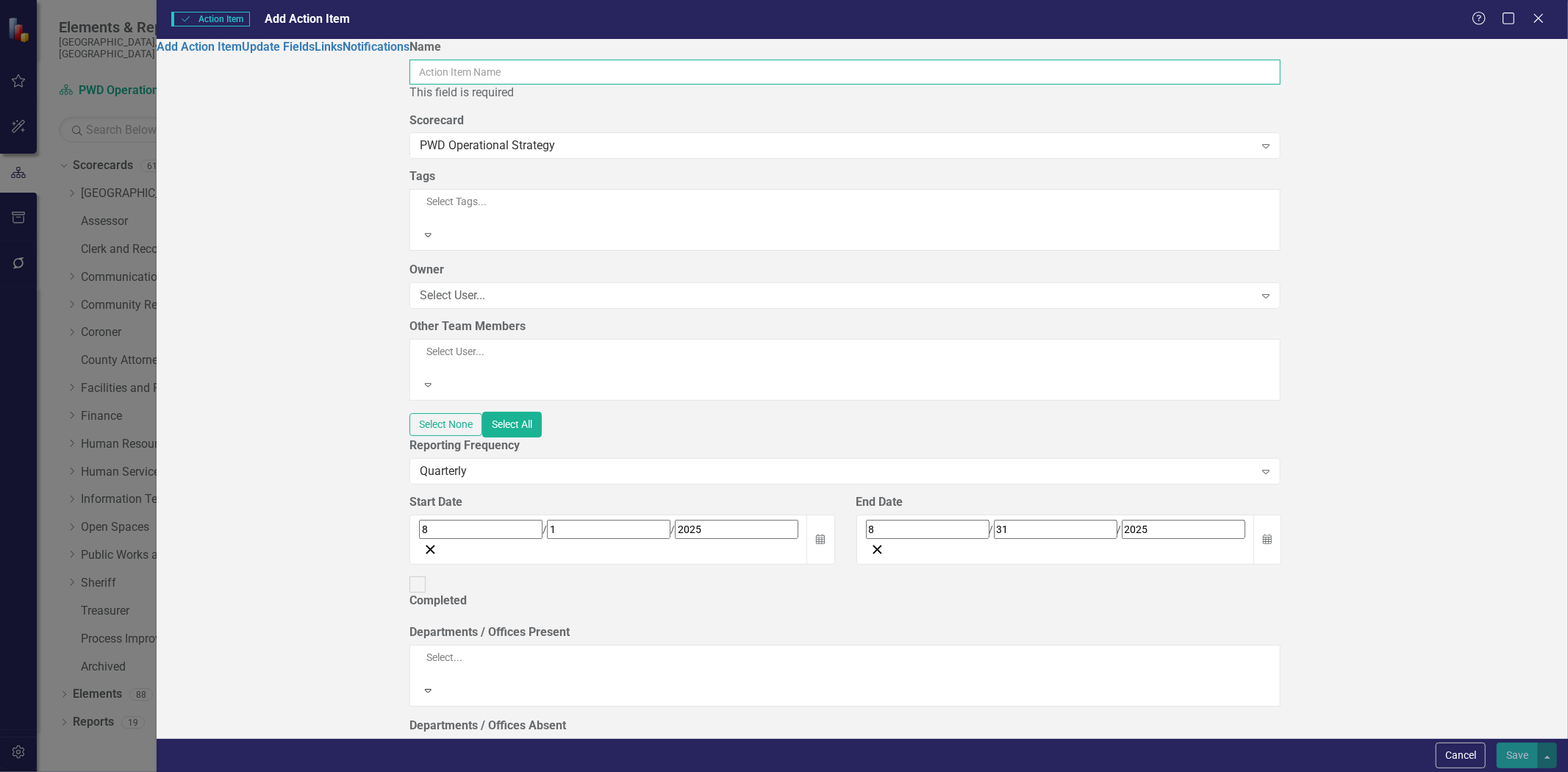
click at [539, 73] on input "Name" at bounding box center [845, 72] width 872 height 25
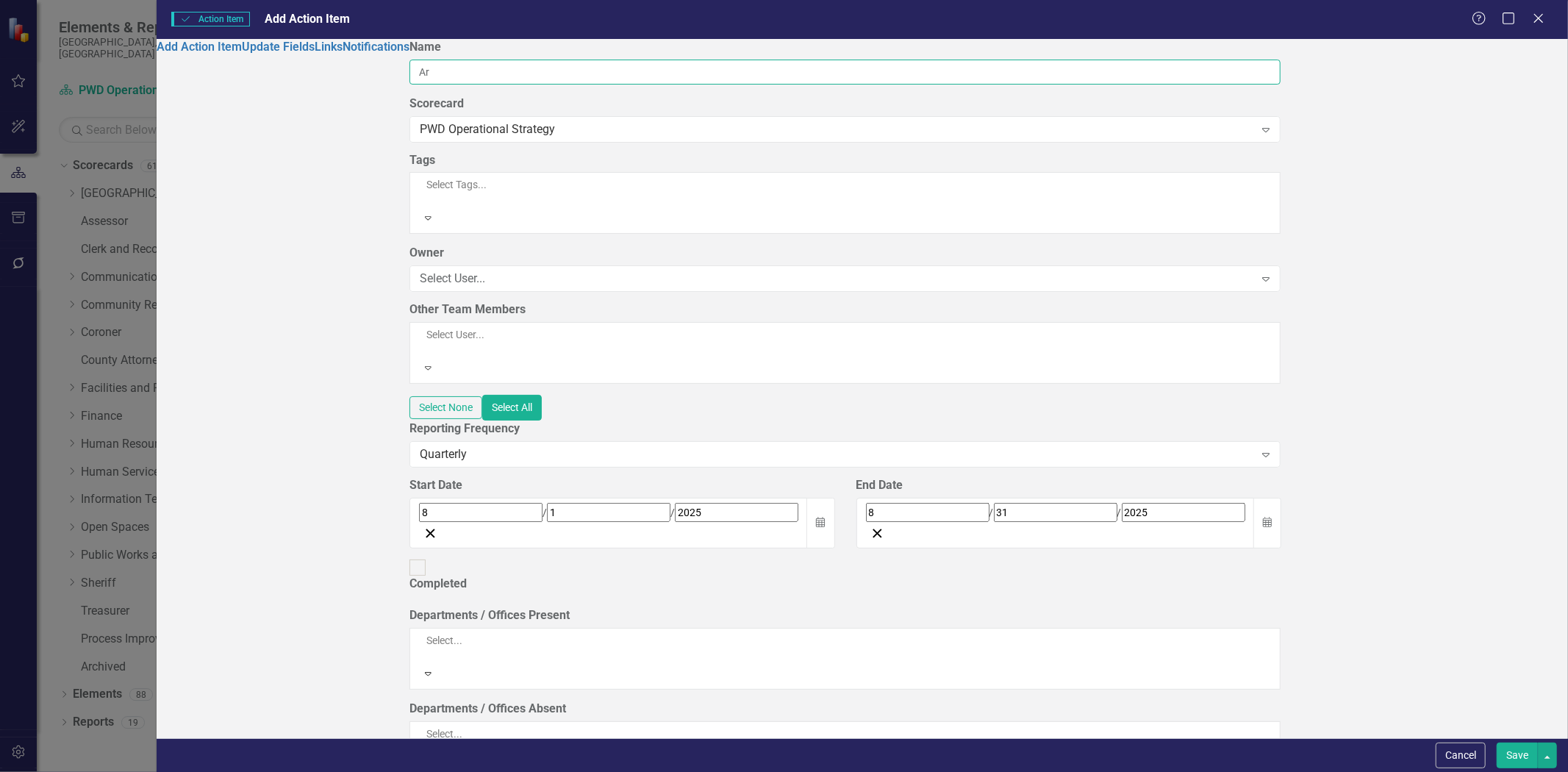
type input "A"
type input "Review All Measures and Archive Those No Longer Needed"
click at [825, 517] on icon "button" at bounding box center [820, 522] width 9 height 10
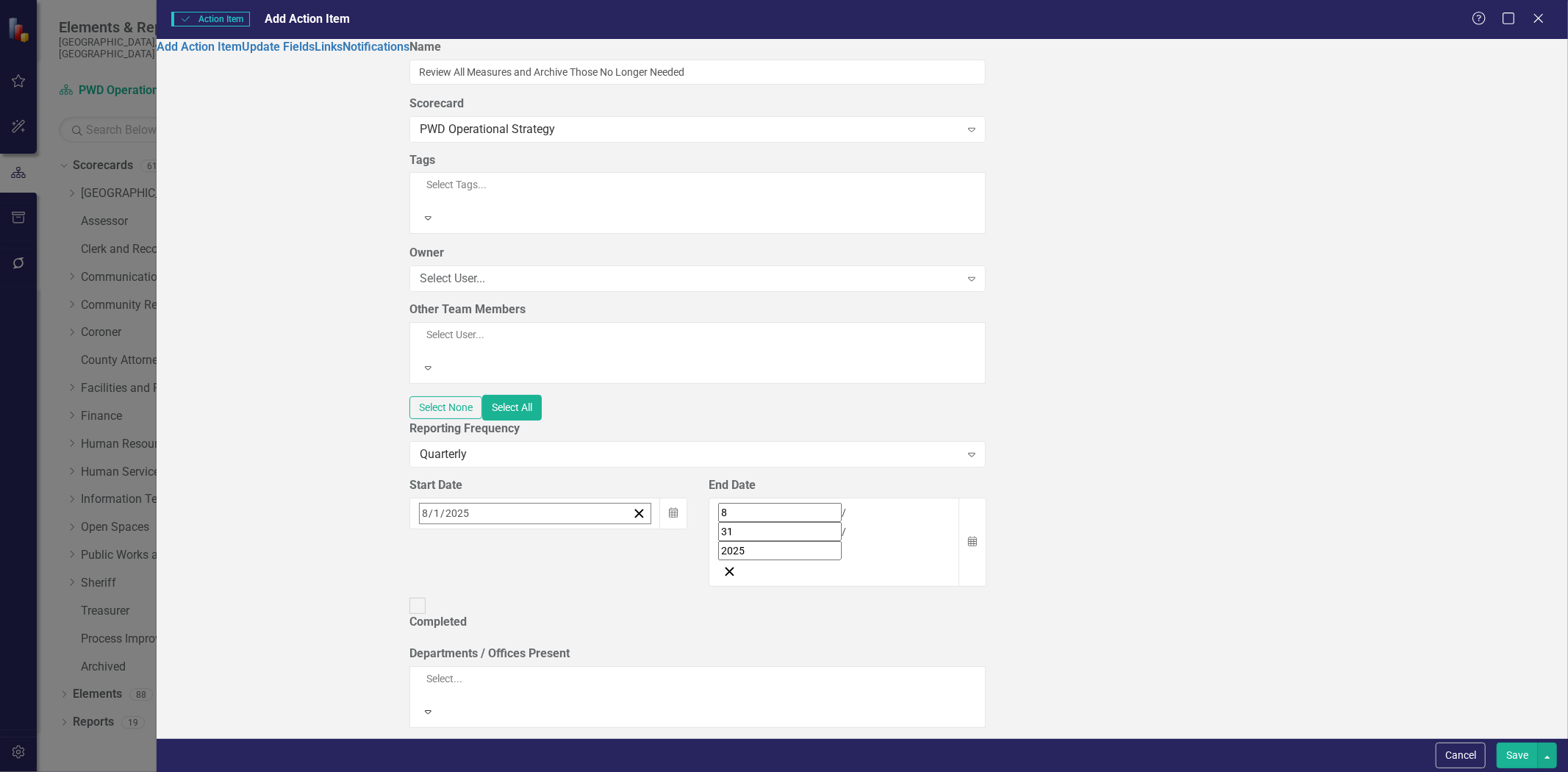
click at [476, 529] on button "‹" at bounding box center [460, 545] width 32 height 32
click at [506, 599] on abbr "1" at bounding box center [503, 604] width 6 height 11
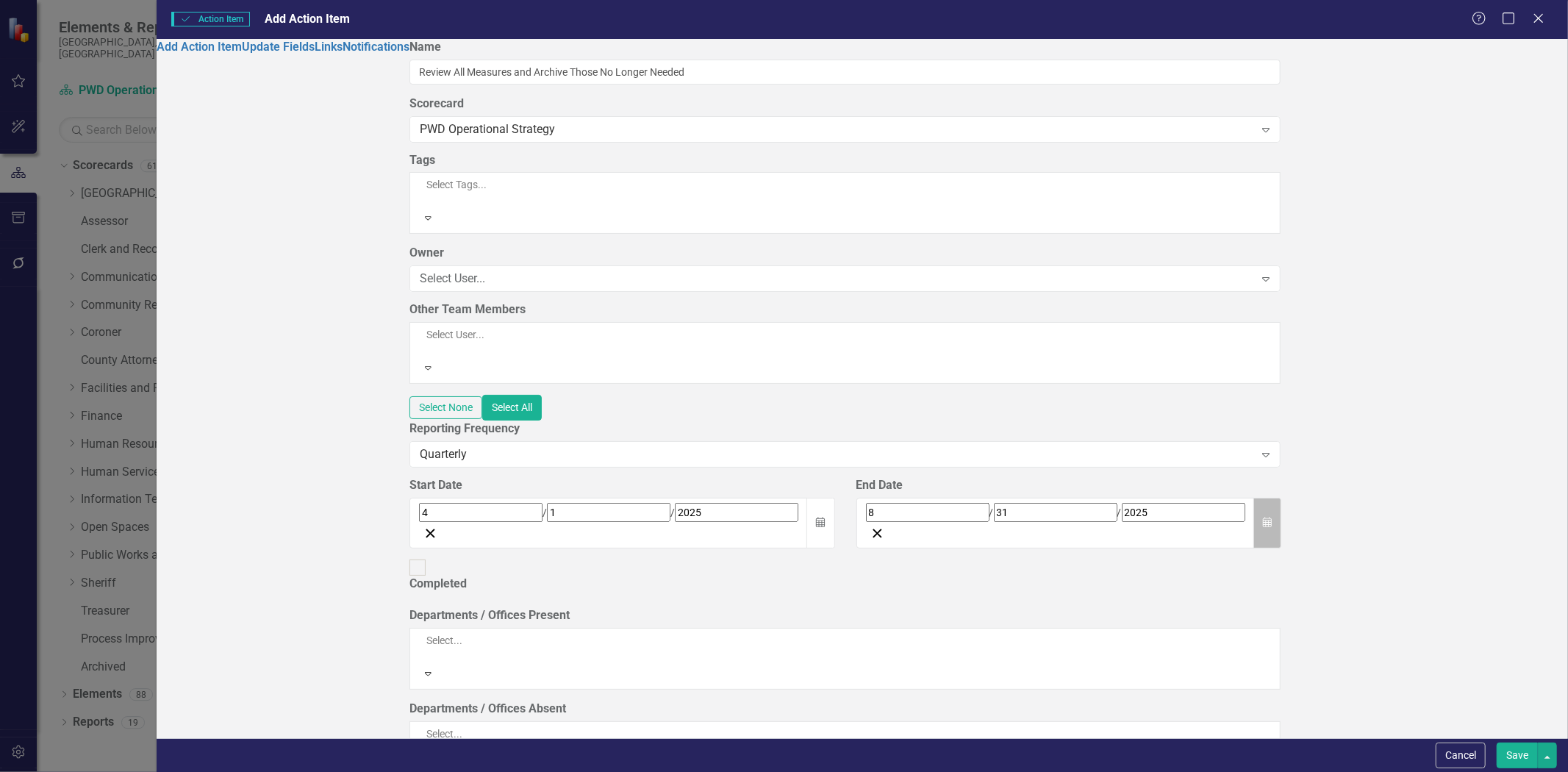
click at [1282, 498] on button "Calendar" at bounding box center [1267, 523] width 28 height 50
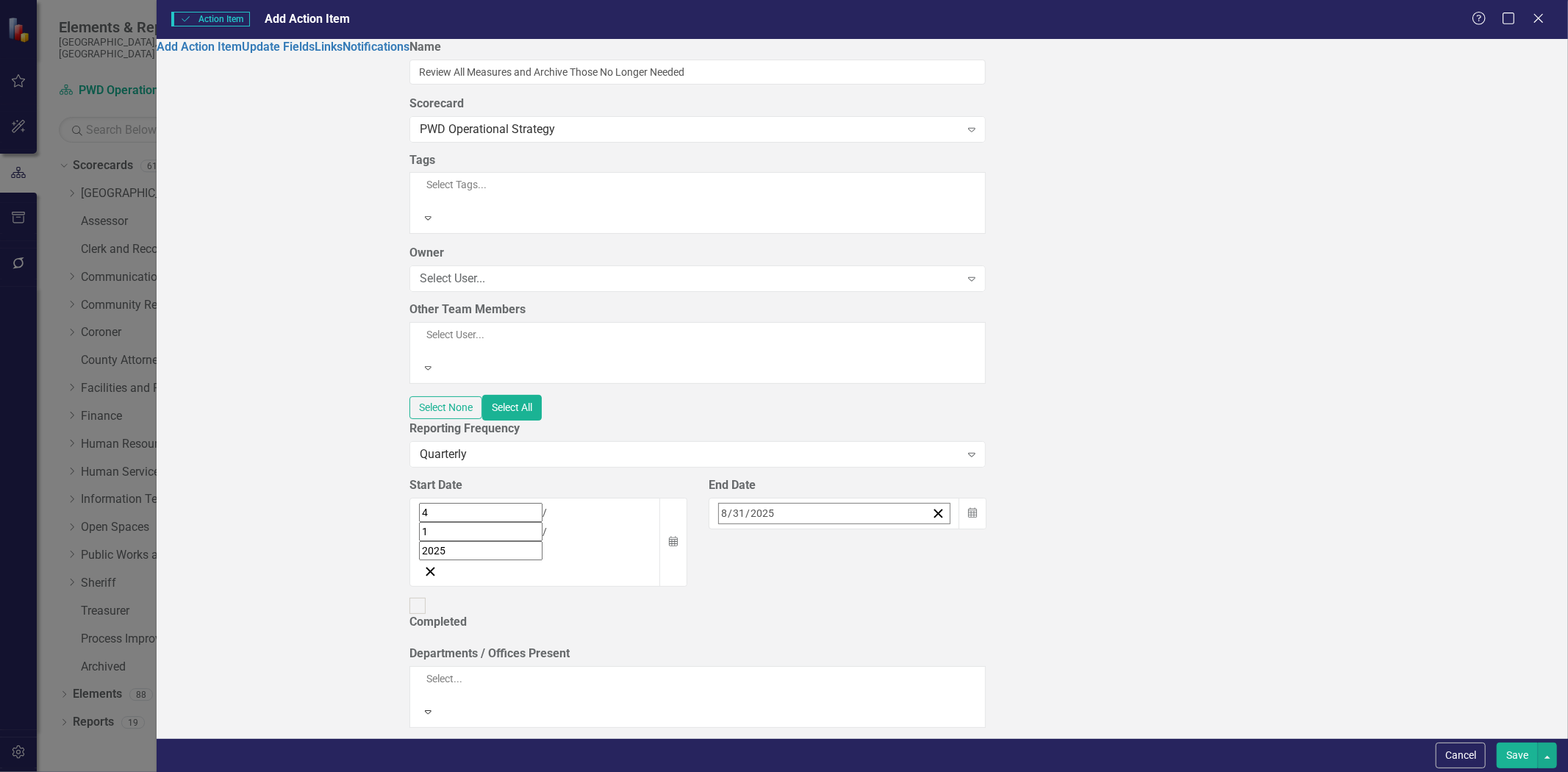
click at [775, 529] on button "‹" at bounding box center [759, 545] width 32 height 32
click at [772, 704] on abbr "30" at bounding box center [765, 710] width 11 height 11
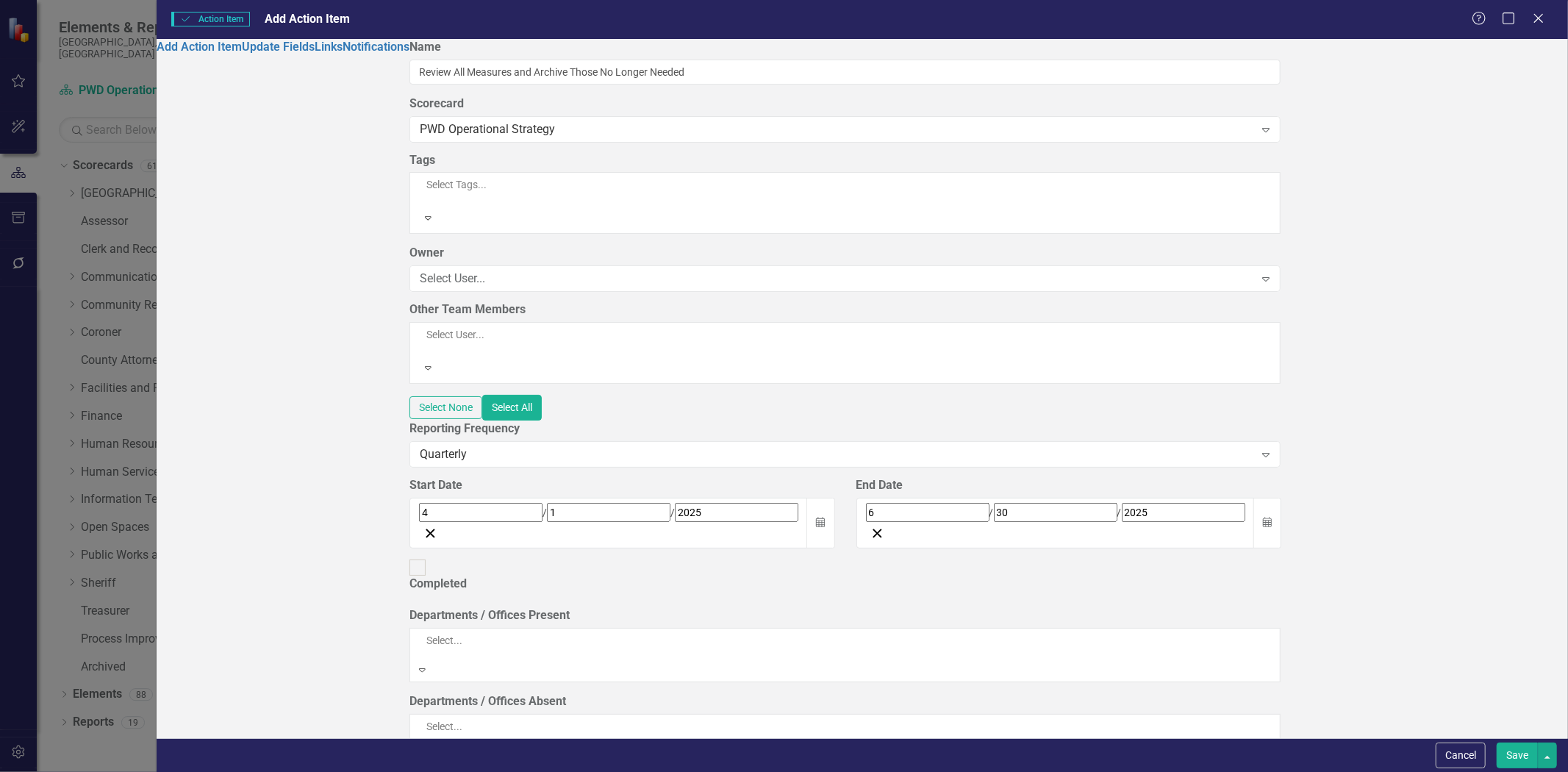
click at [547, 648] on div at bounding box center [656, 655] width 474 height 14
click at [1516, 751] on button "Save" at bounding box center [1517, 756] width 41 height 26
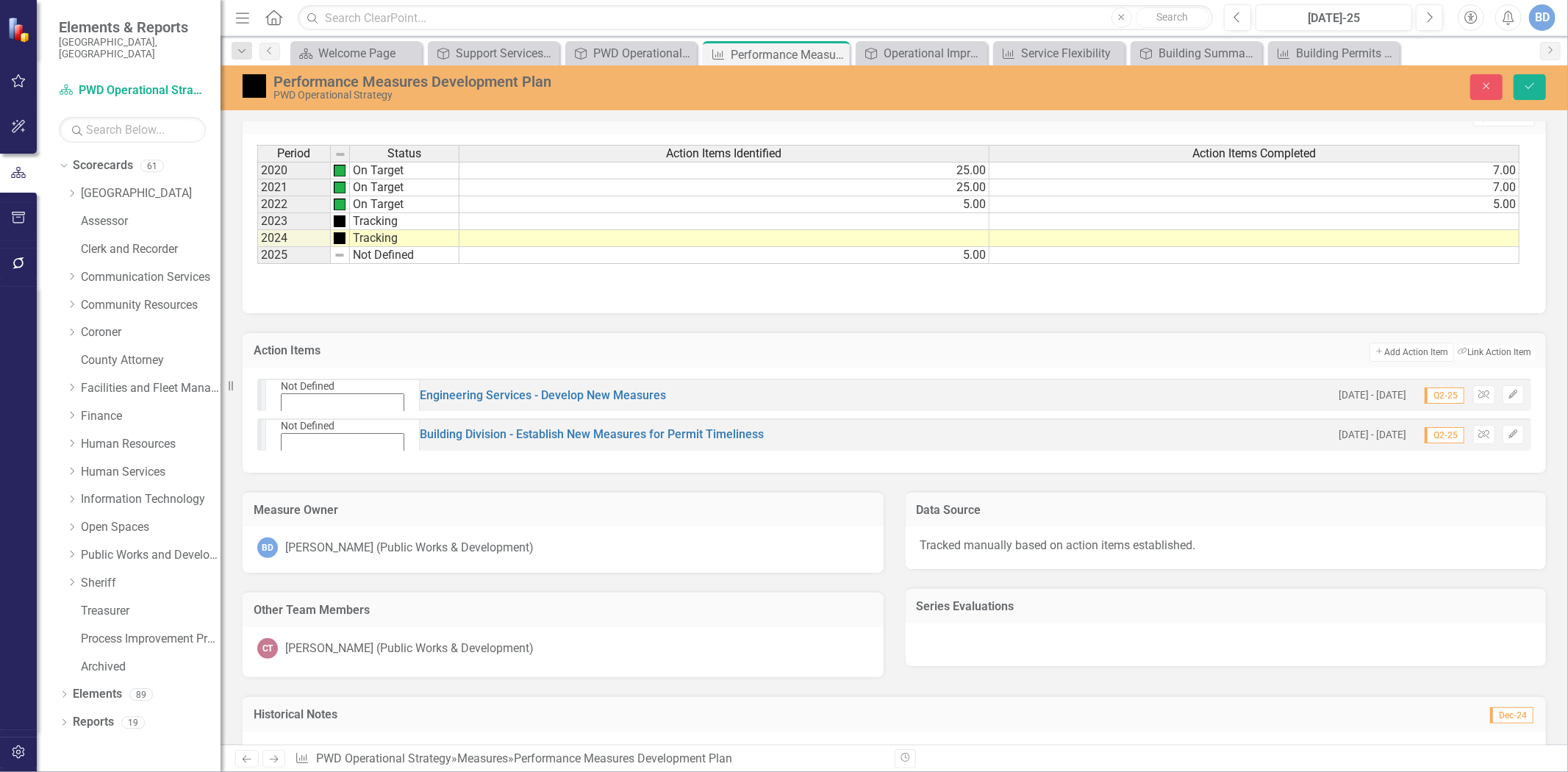
click at [287, 465] on icon at bounding box center [284, 466] width 7 height 4
click at [1534, 85] on icon "Save" at bounding box center [1530, 86] width 13 height 10
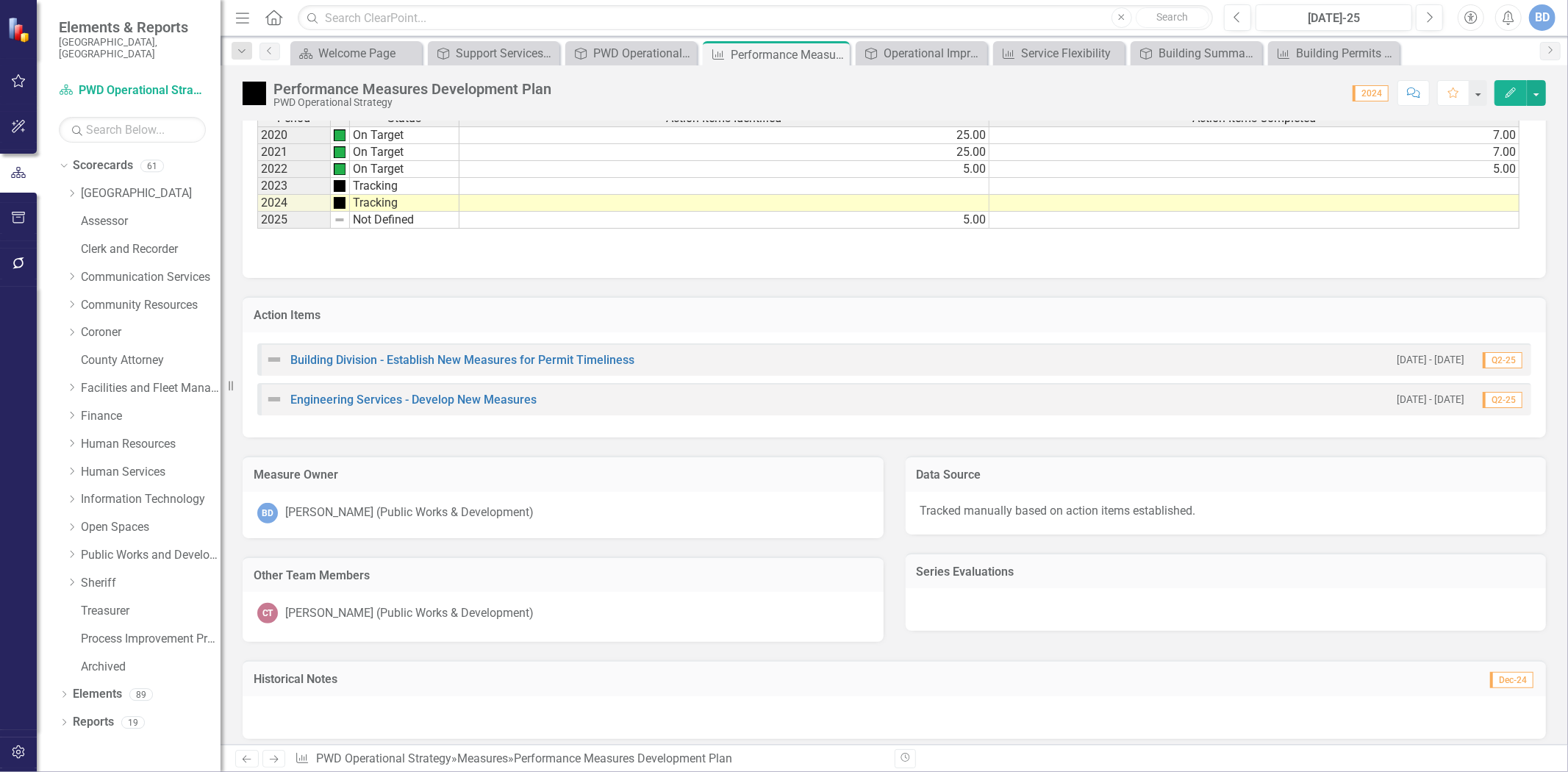
scroll to position [505, 0]
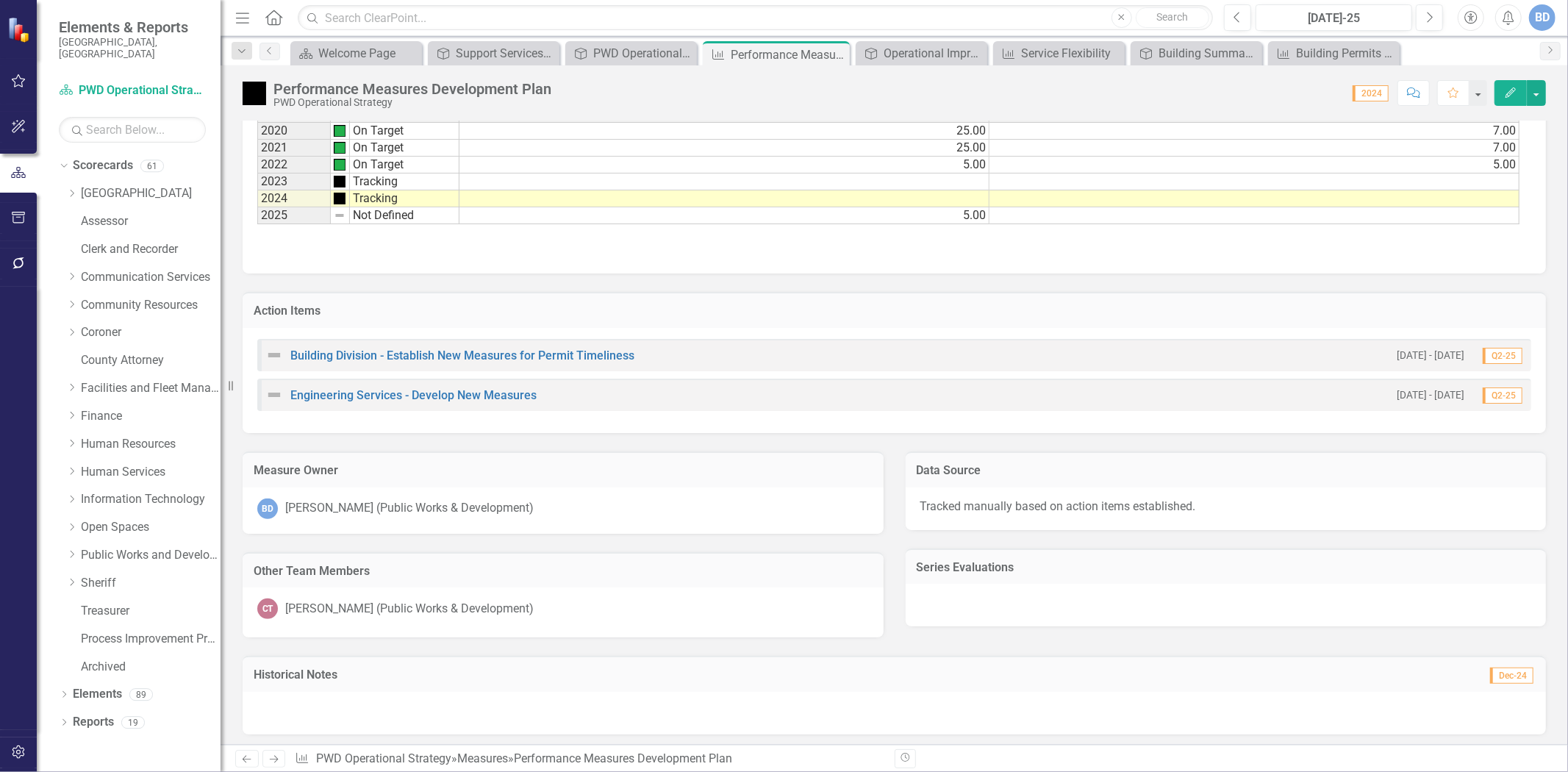
click at [480, 306] on h3 "Action Items" at bounding box center [894, 311] width 1282 height 13
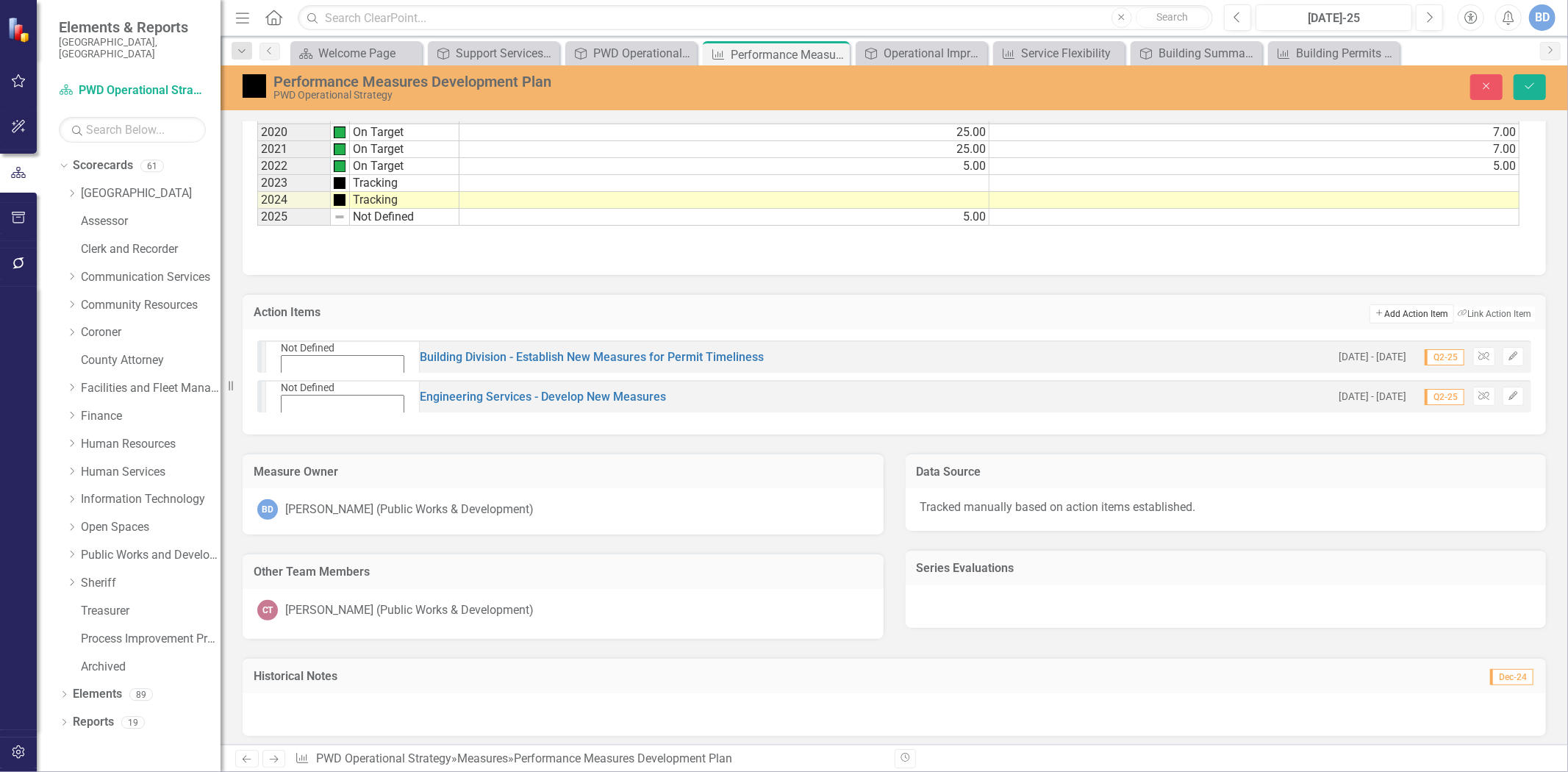
click at [1386, 312] on button "Add Add Action Item" at bounding box center [1412, 314] width 84 height 19
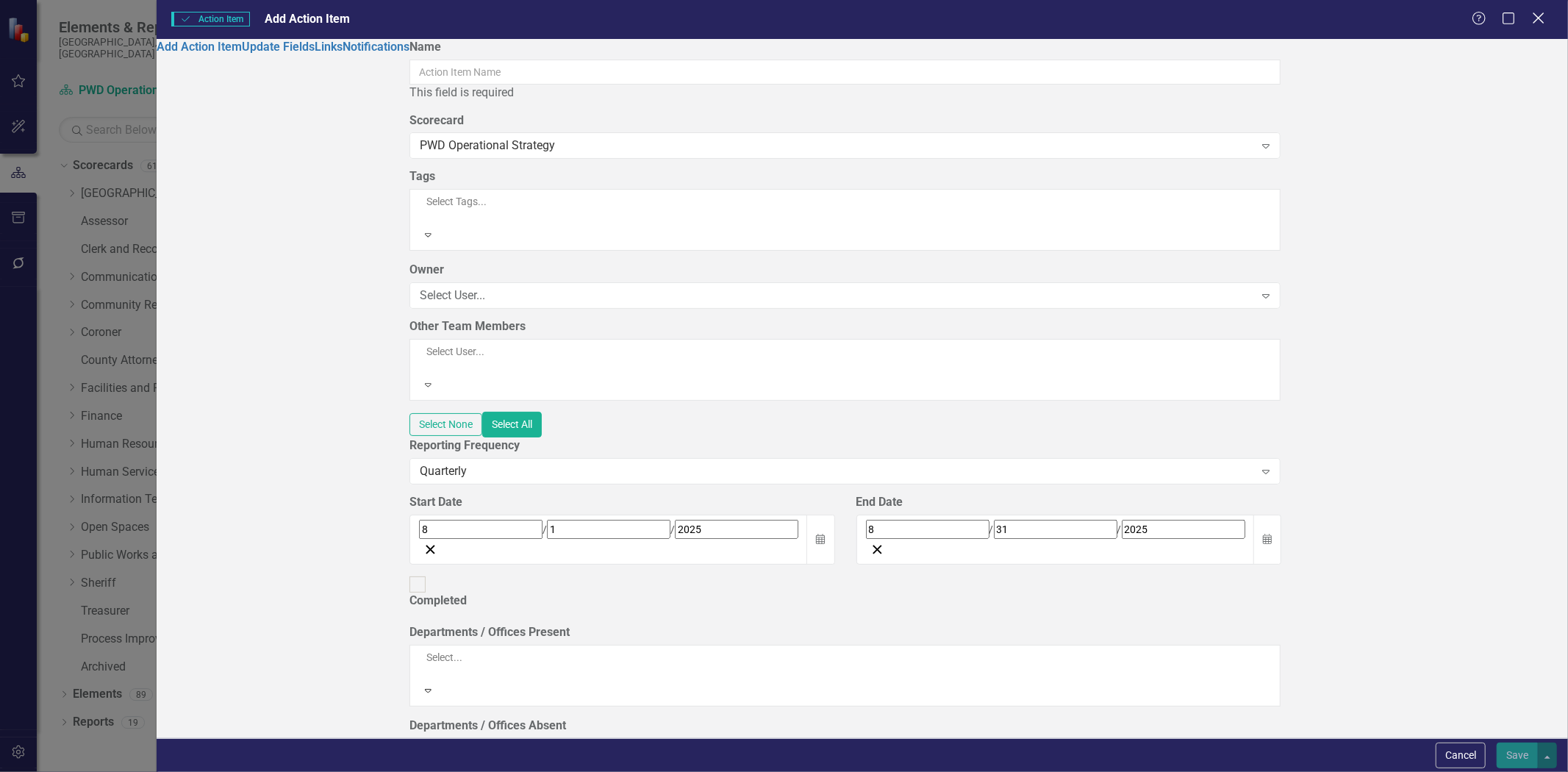
click at [1542, 21] on icon "Close" at bounding box center [1538, 18] width 18 height 14
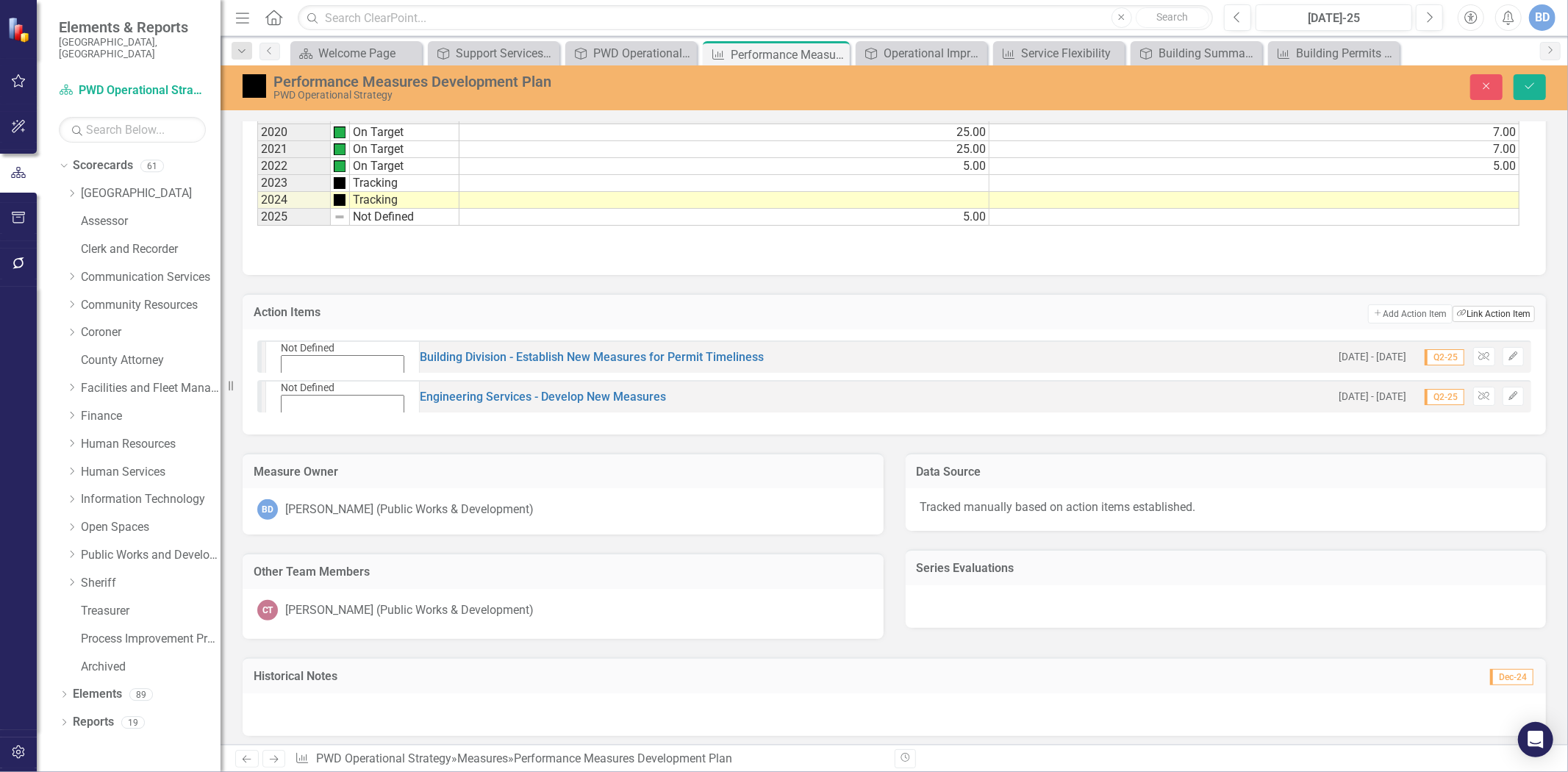
click at [1469, 311] on button "Link Tag Link Action Item" at bounding box center [1494, 313] width 83 height 16
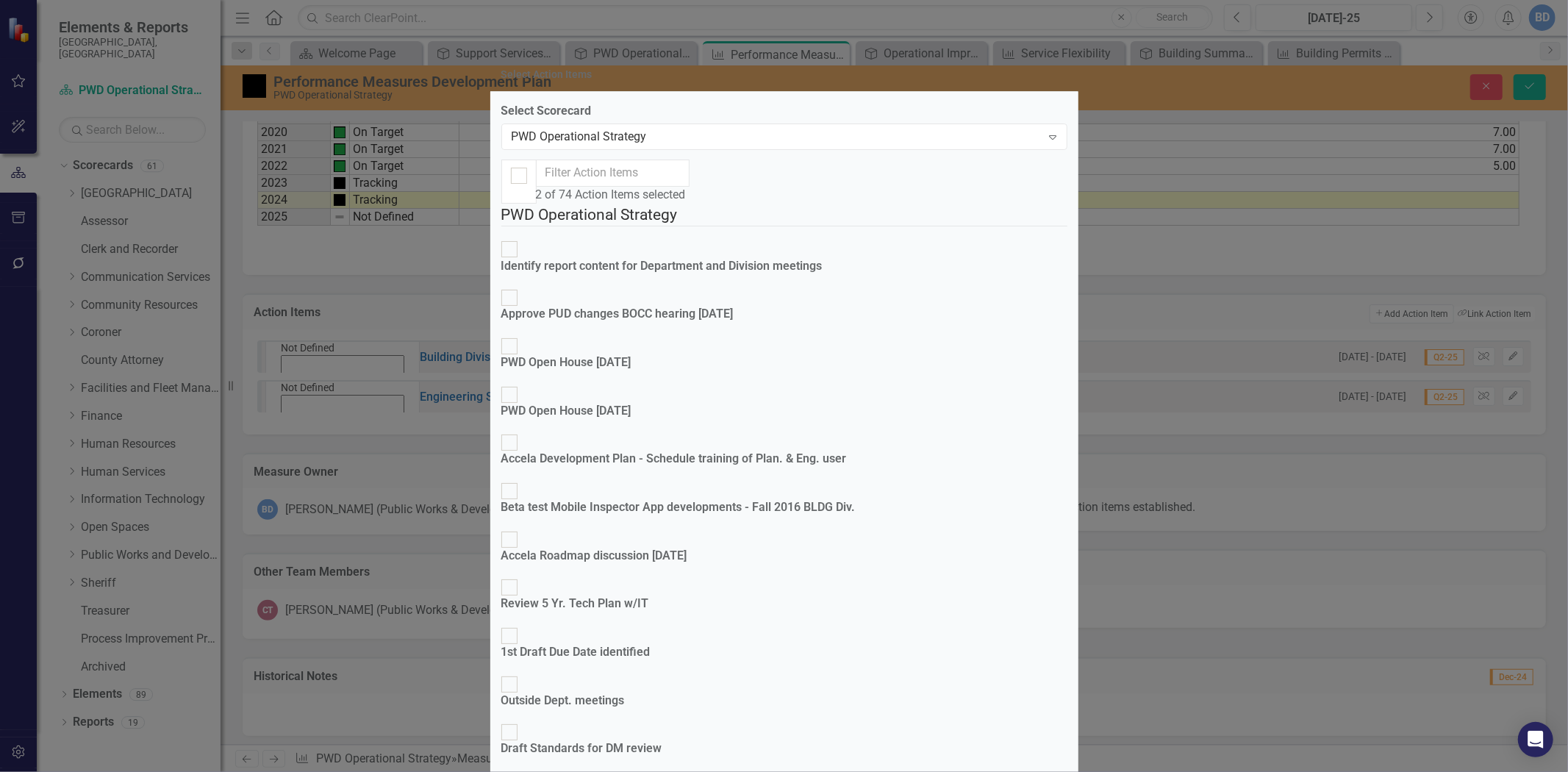
scroll to position [1655, 0]
checkbox input "true"
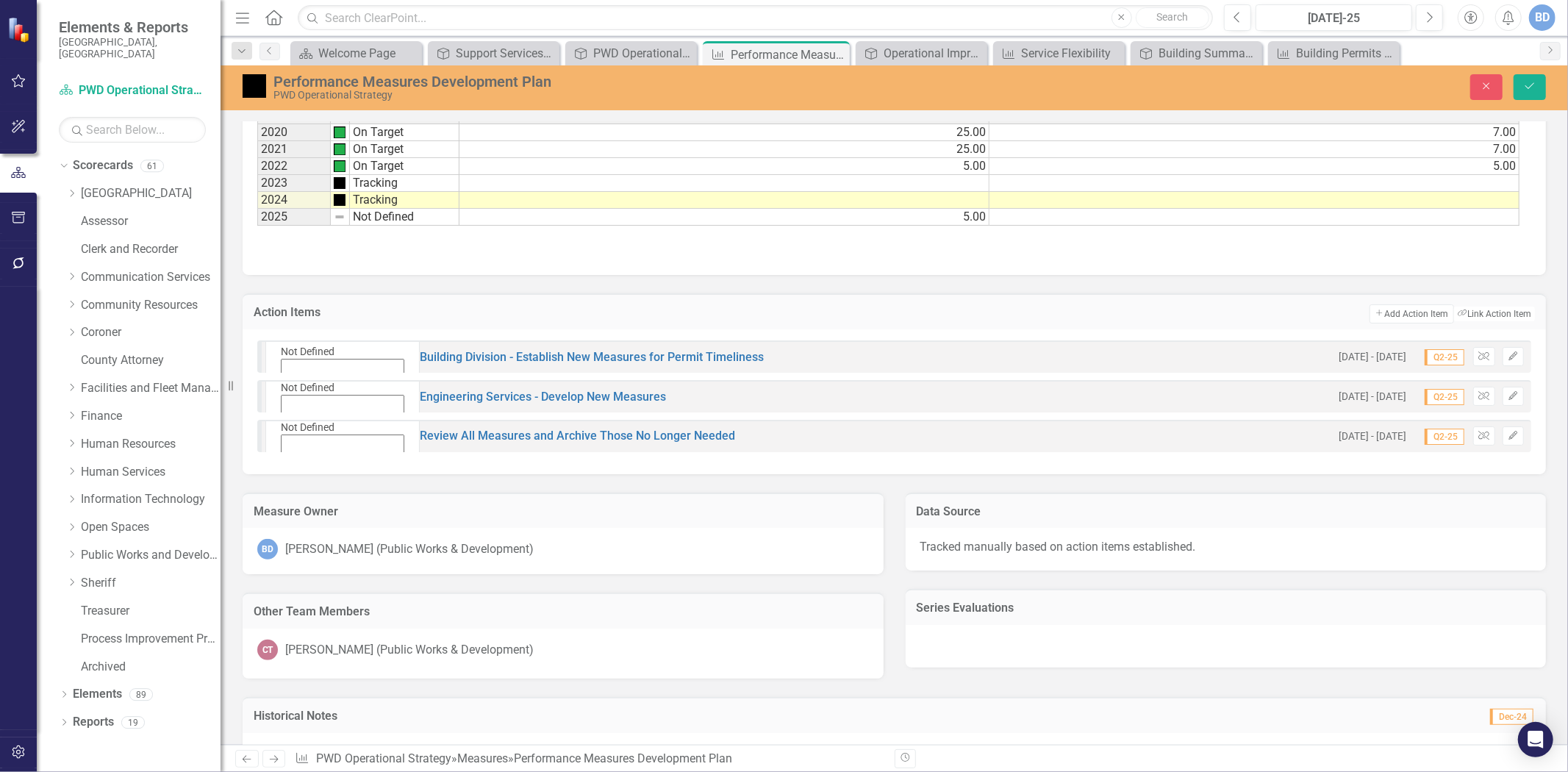
click at [282, 382] on icon "Expand" at bounding box center [278, 386] width 7 height 10
click at [287, 462] on icon "Expand" at bounding box center [284, 466] width 7 height 10
click at [1539, 85] on button "Save" at bounding box center [1530, 87] width 32 height 26
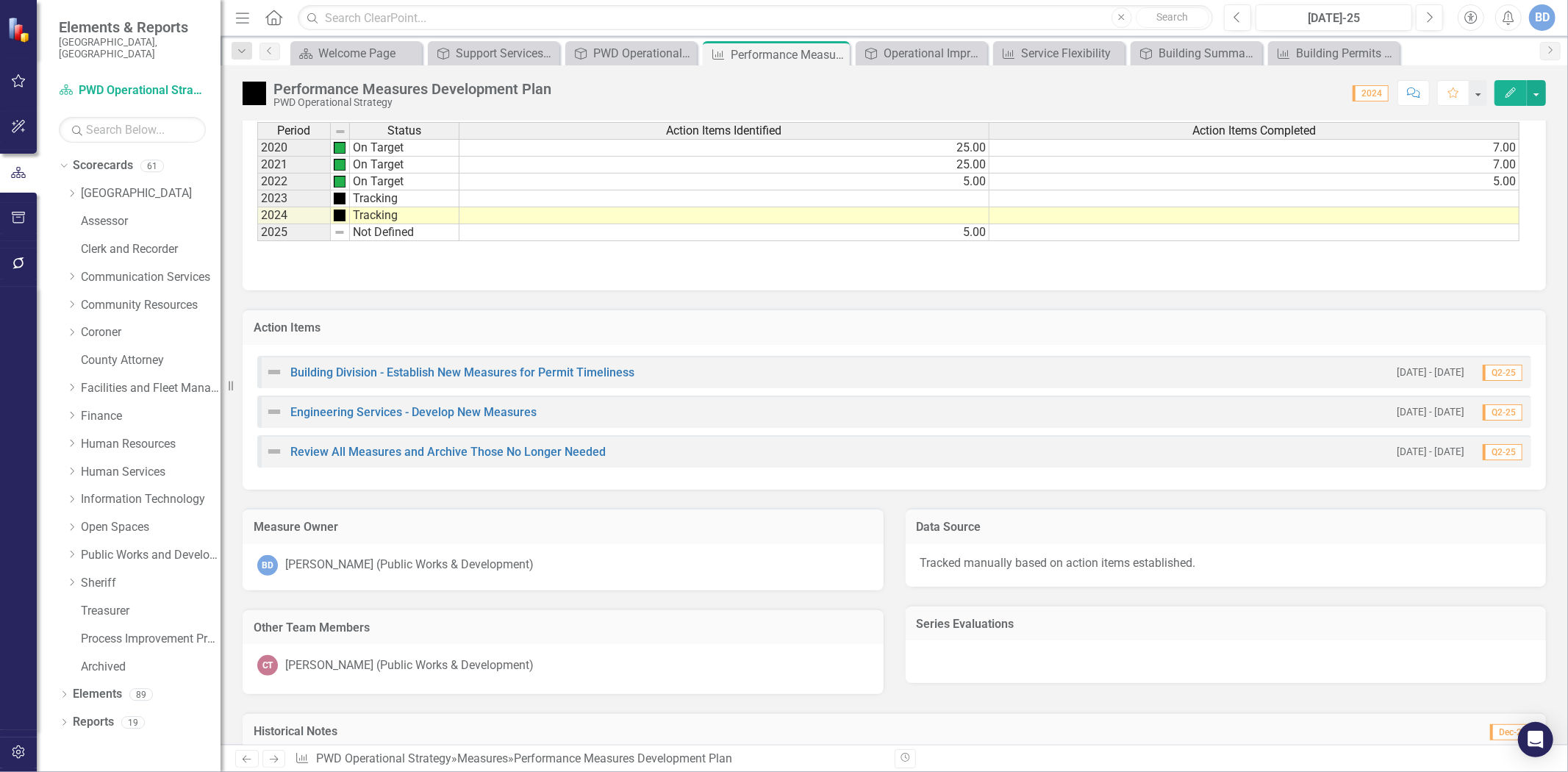
scroll to position [490, 0]
click at [972, 230] on td "5.00" at bounding box center [724, 231] width 530 height 17
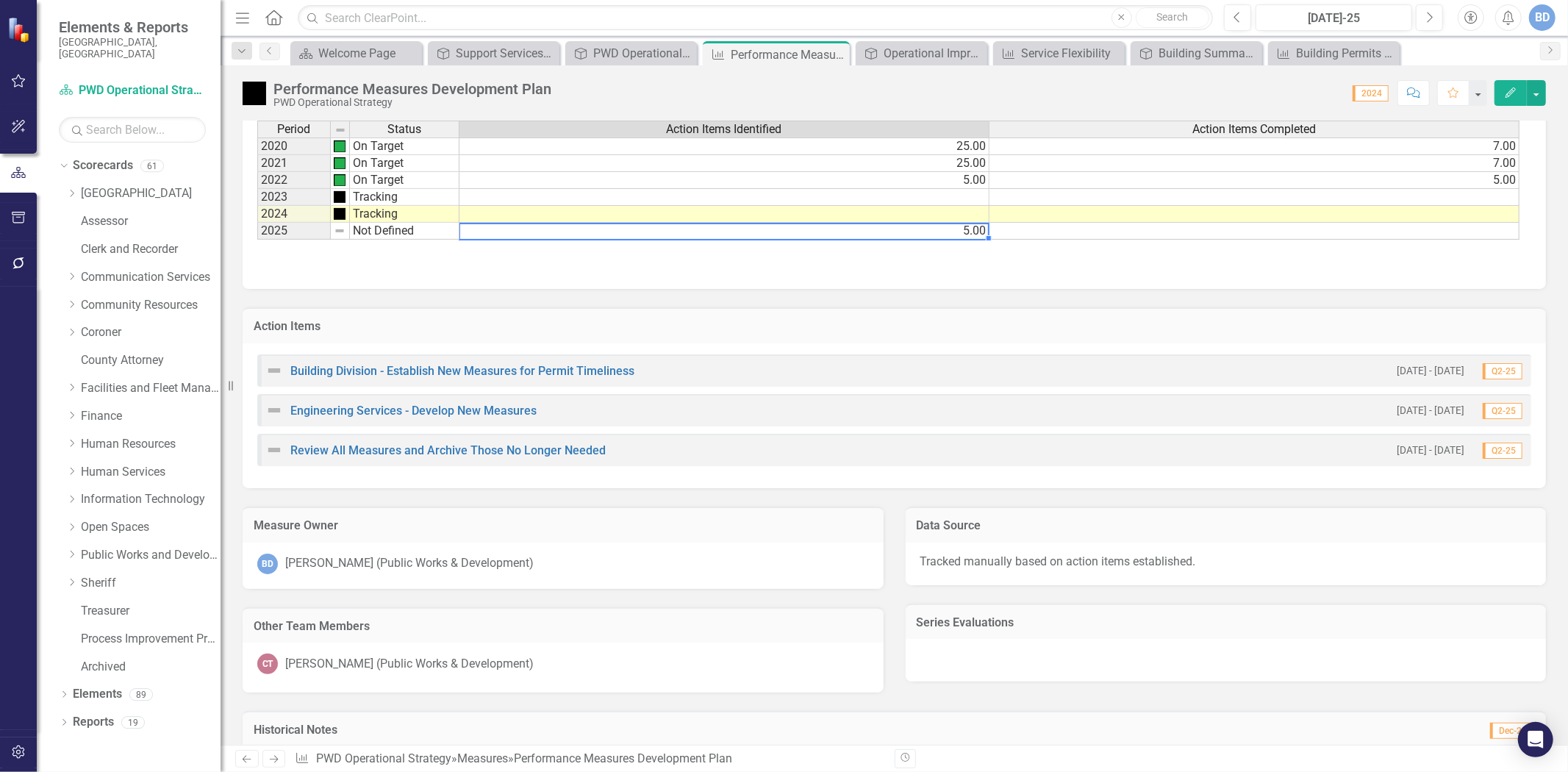
click at [972, 230] on td "5.00" at bounding box center [724, 231] width 530 height 17
type textarea "5"
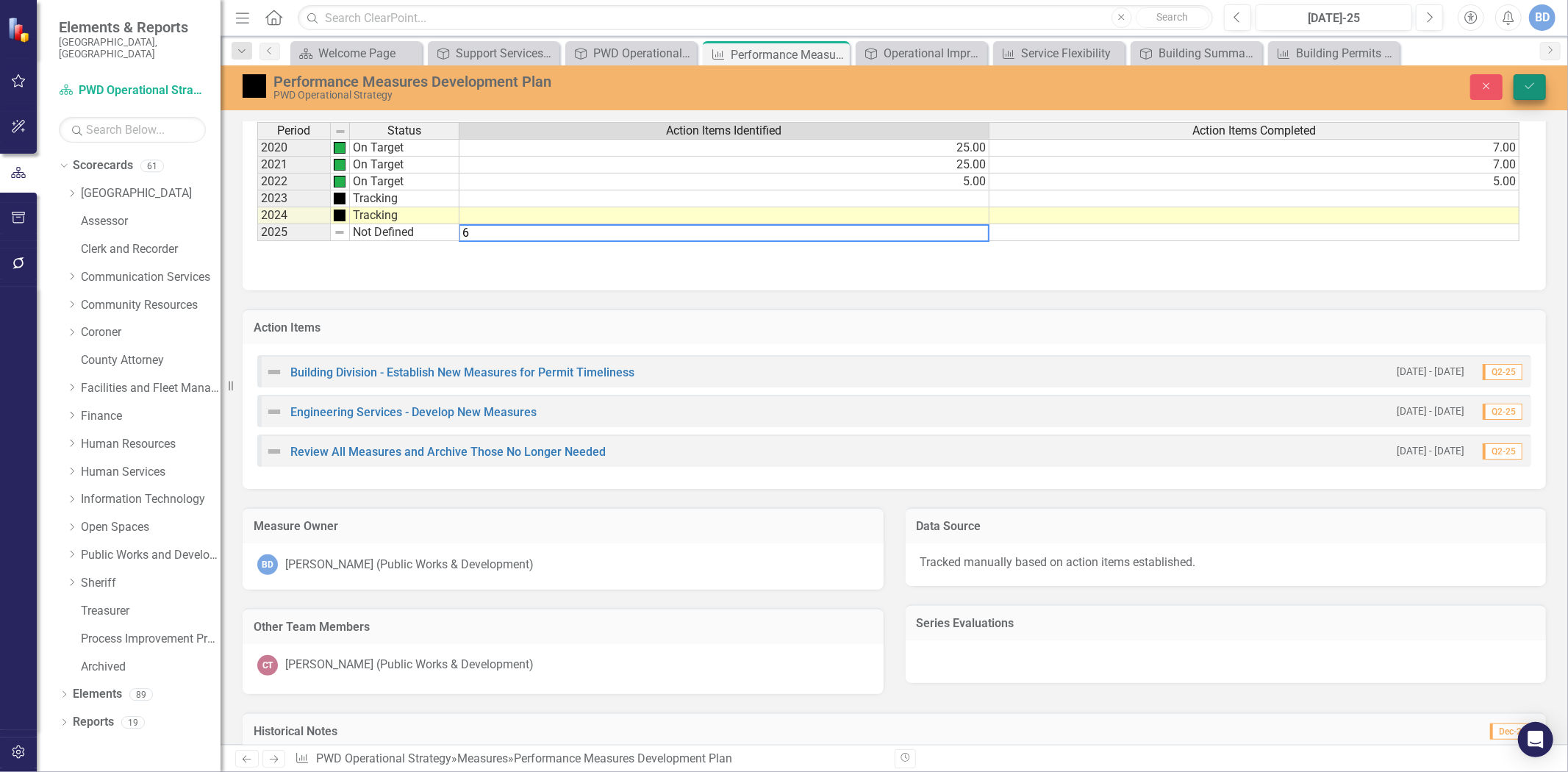
type textarea "6"
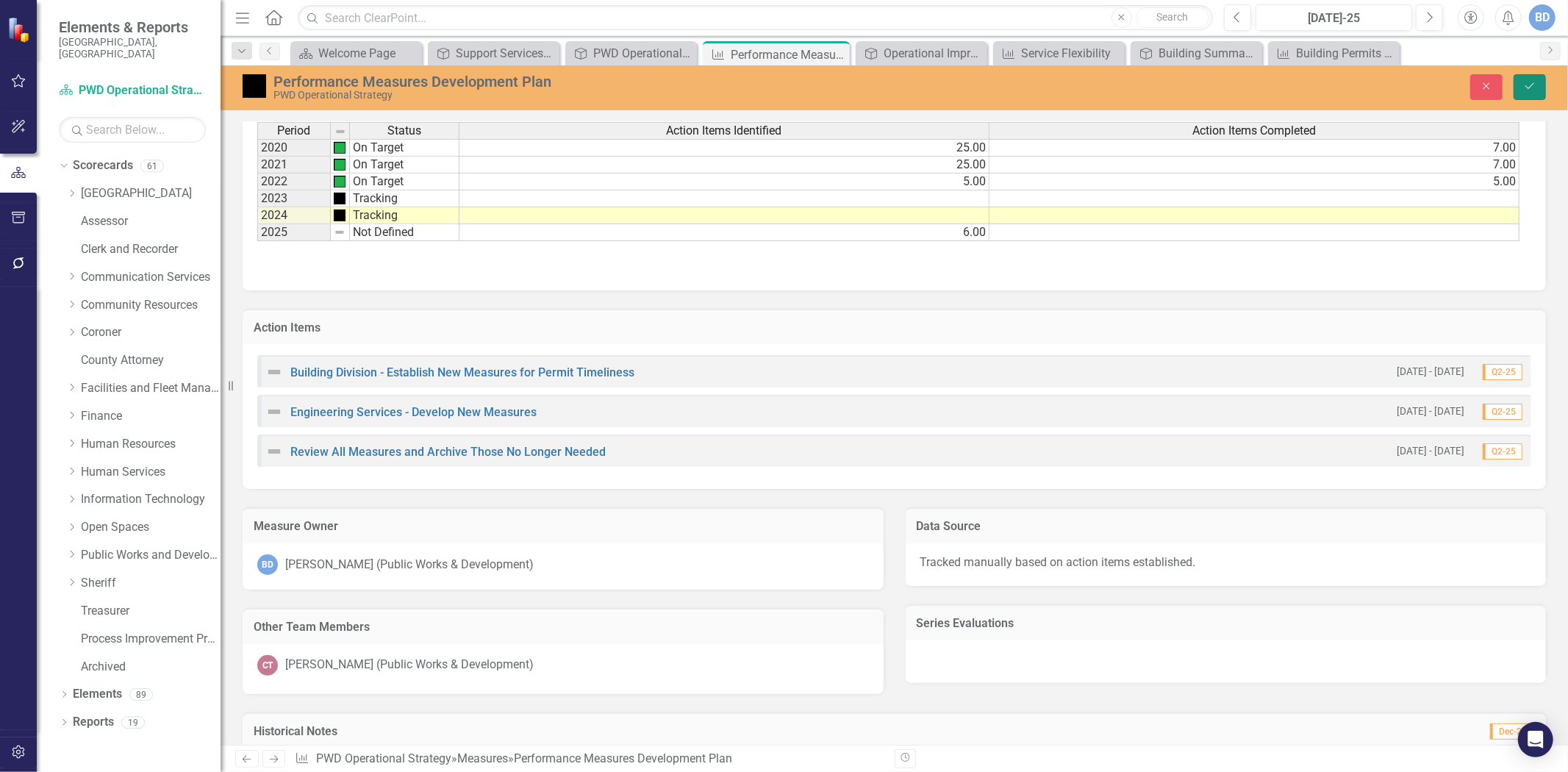
click at [1529, 83] on icon "Save" at bounding box center [1530, 86] width 13 height 10
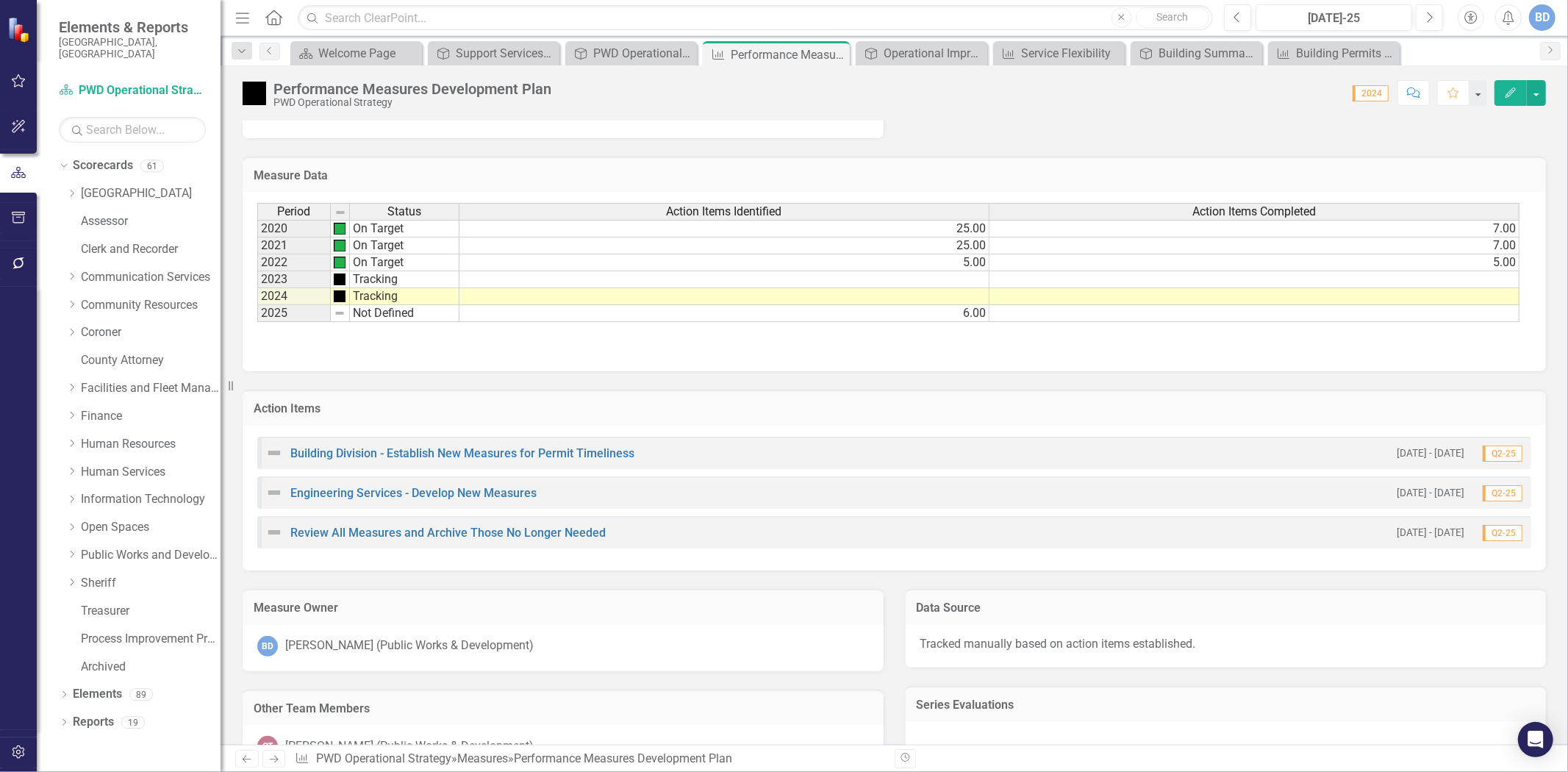
scroll to position [408, 0]
click at [1452, 396] on div "Action Items" at bounding box center [894, 407] width 1303 height 36
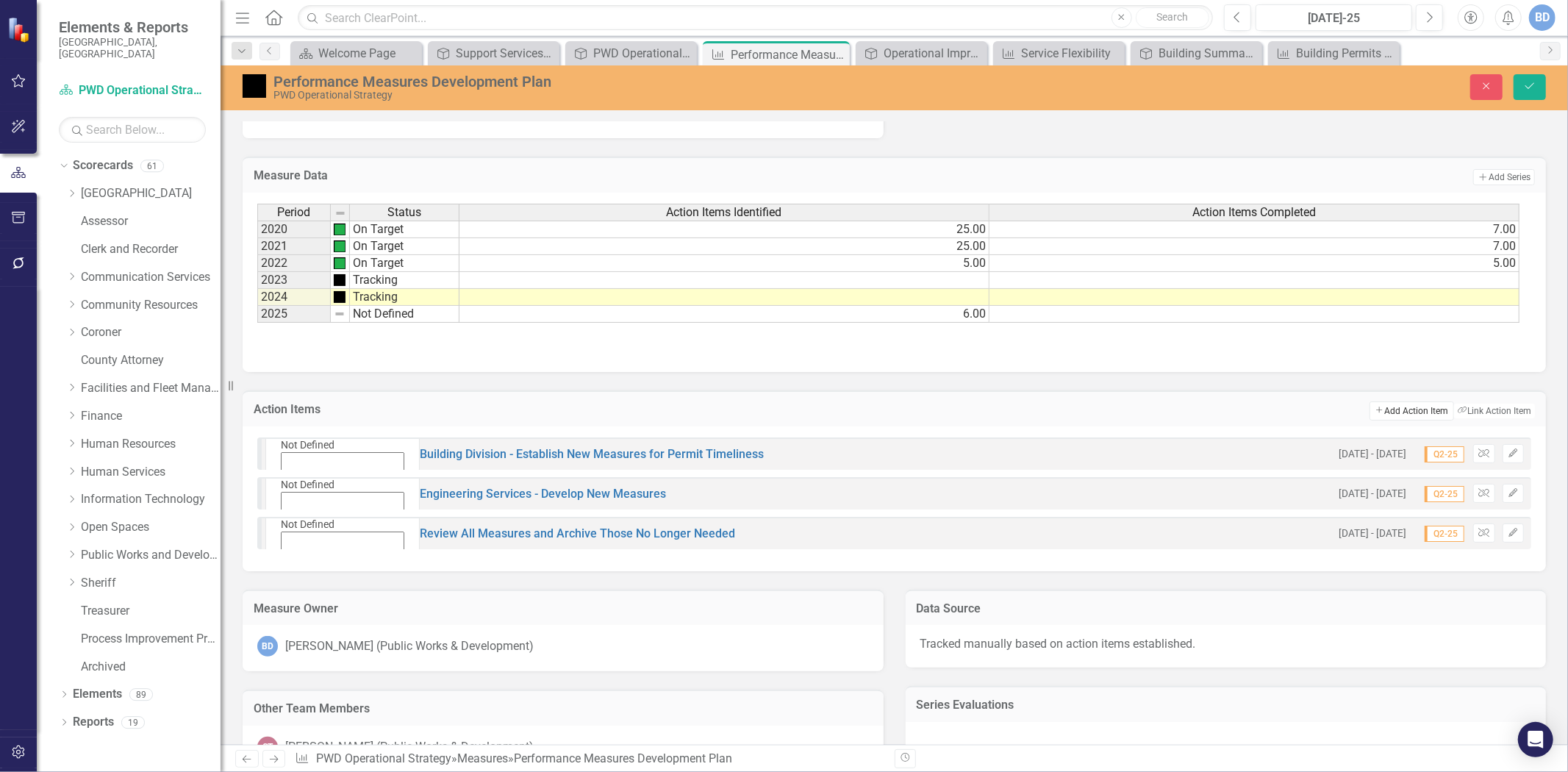
click at [1416, 408] on button "Add Add Action Item" at bounding box center [1412, 411] width 84 height 19
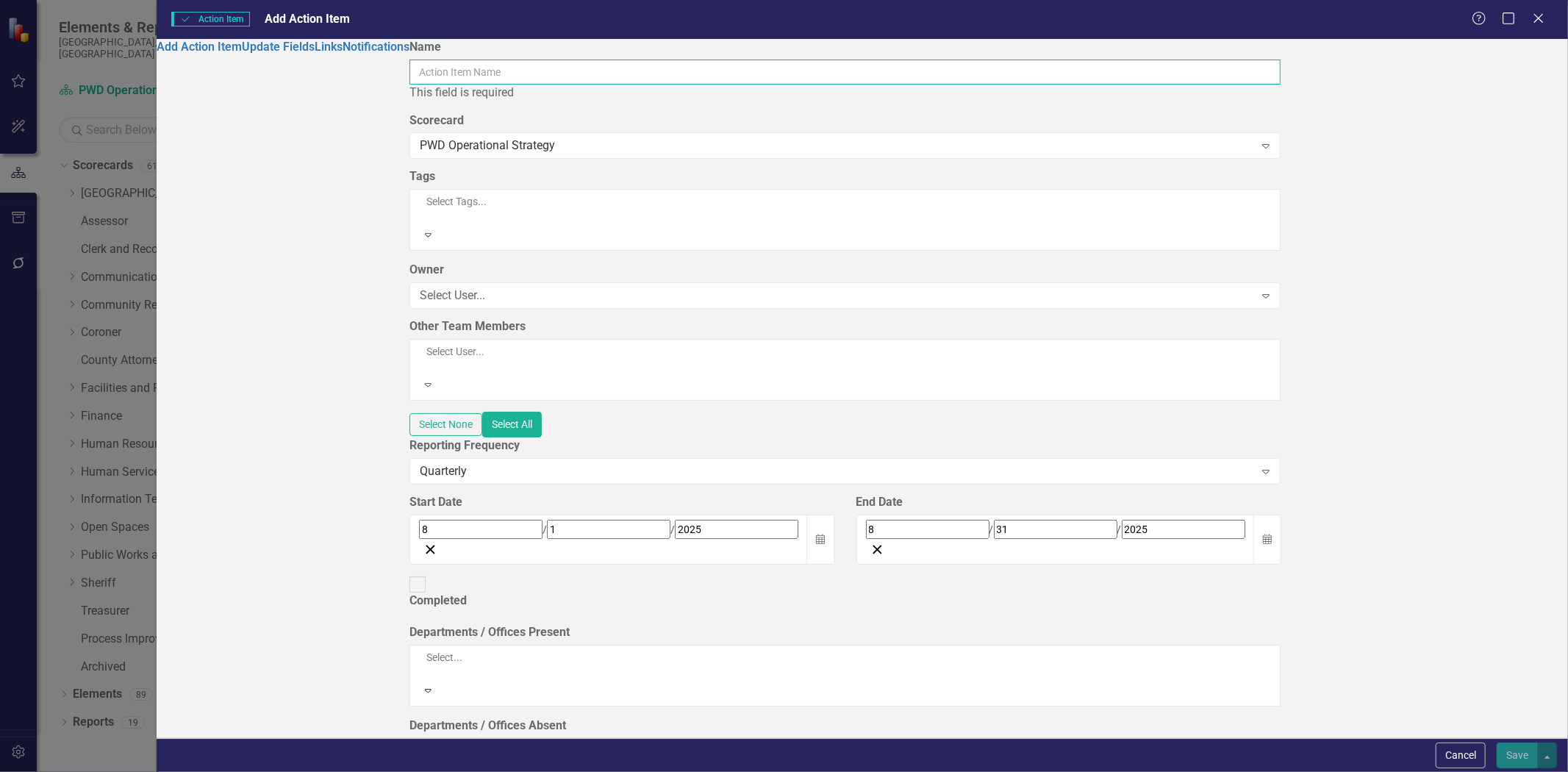
click at [604, 76] on input "Name" at bounding box center [845, 72] width 872 height 25
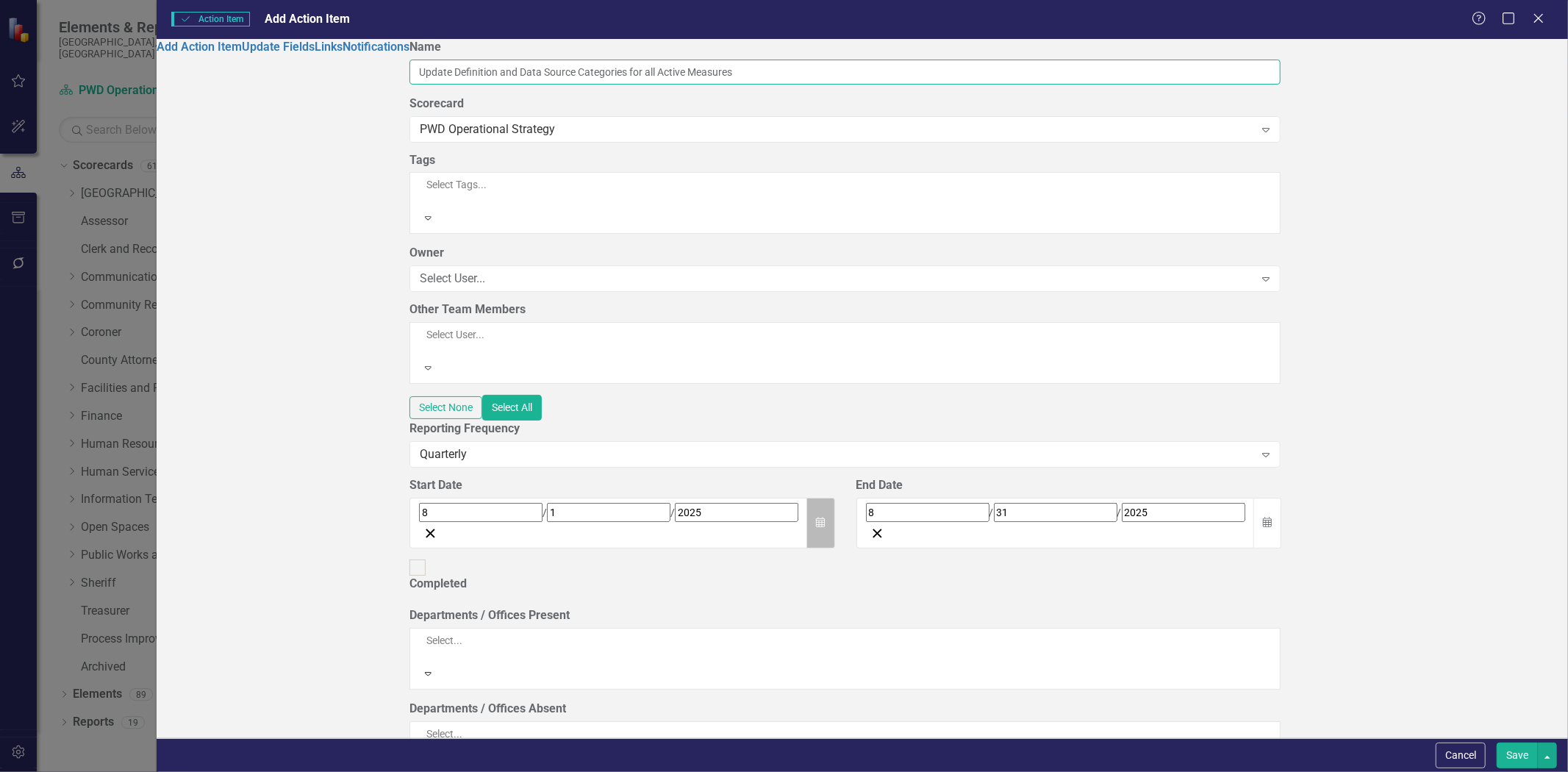
type input "Update Definition and Data Source Categories for all Active Measures"
click at [825, 518] on icon "Calendar" at bounding box center [820, 523] width 9 height 10
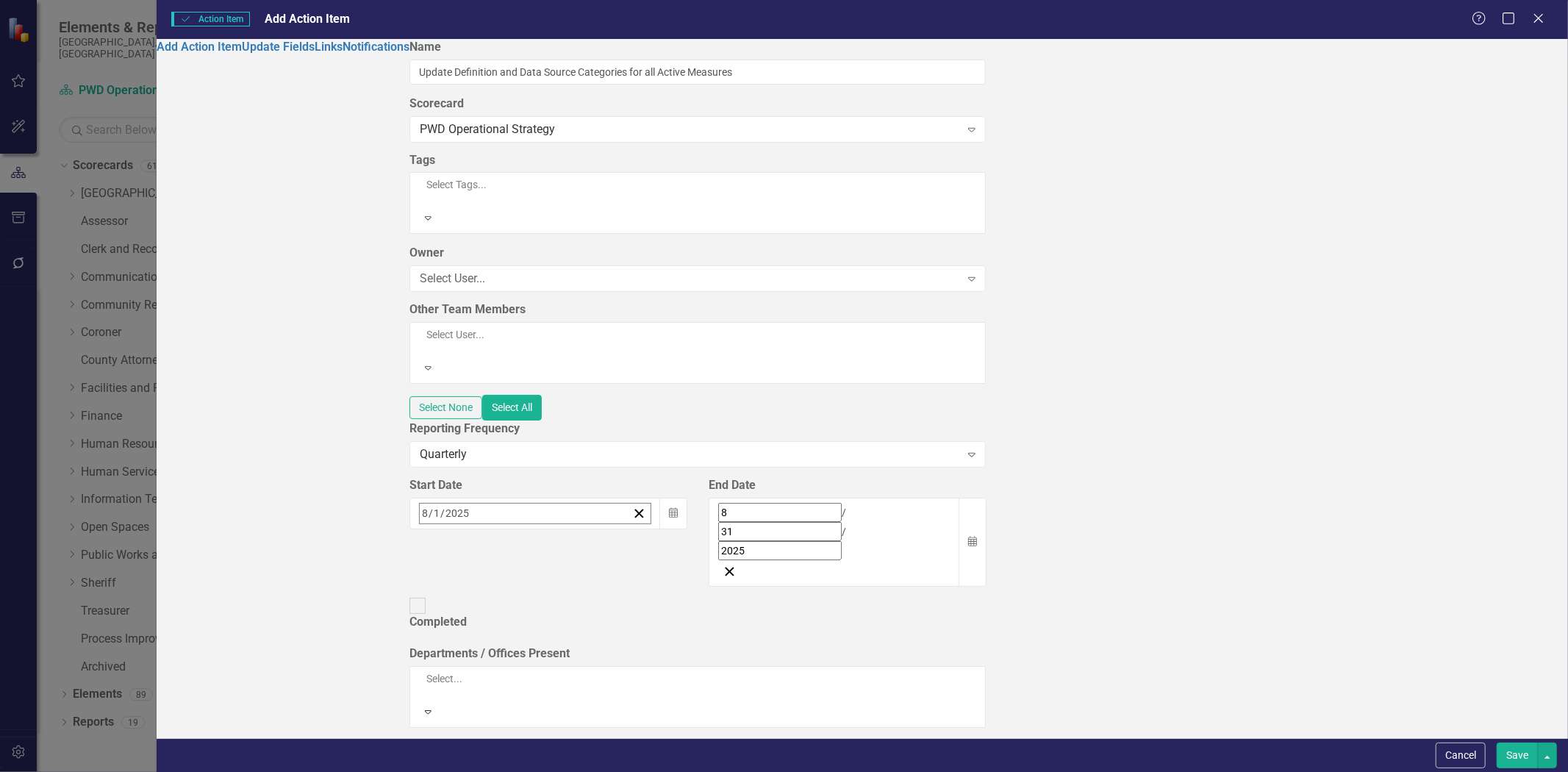
click at [476, 529] on button "‹" at bounding box center [460, 545] width 32 height 32
click at [469, 599] on abbr "2" at bounding box center [466, 604] width 6 height 11
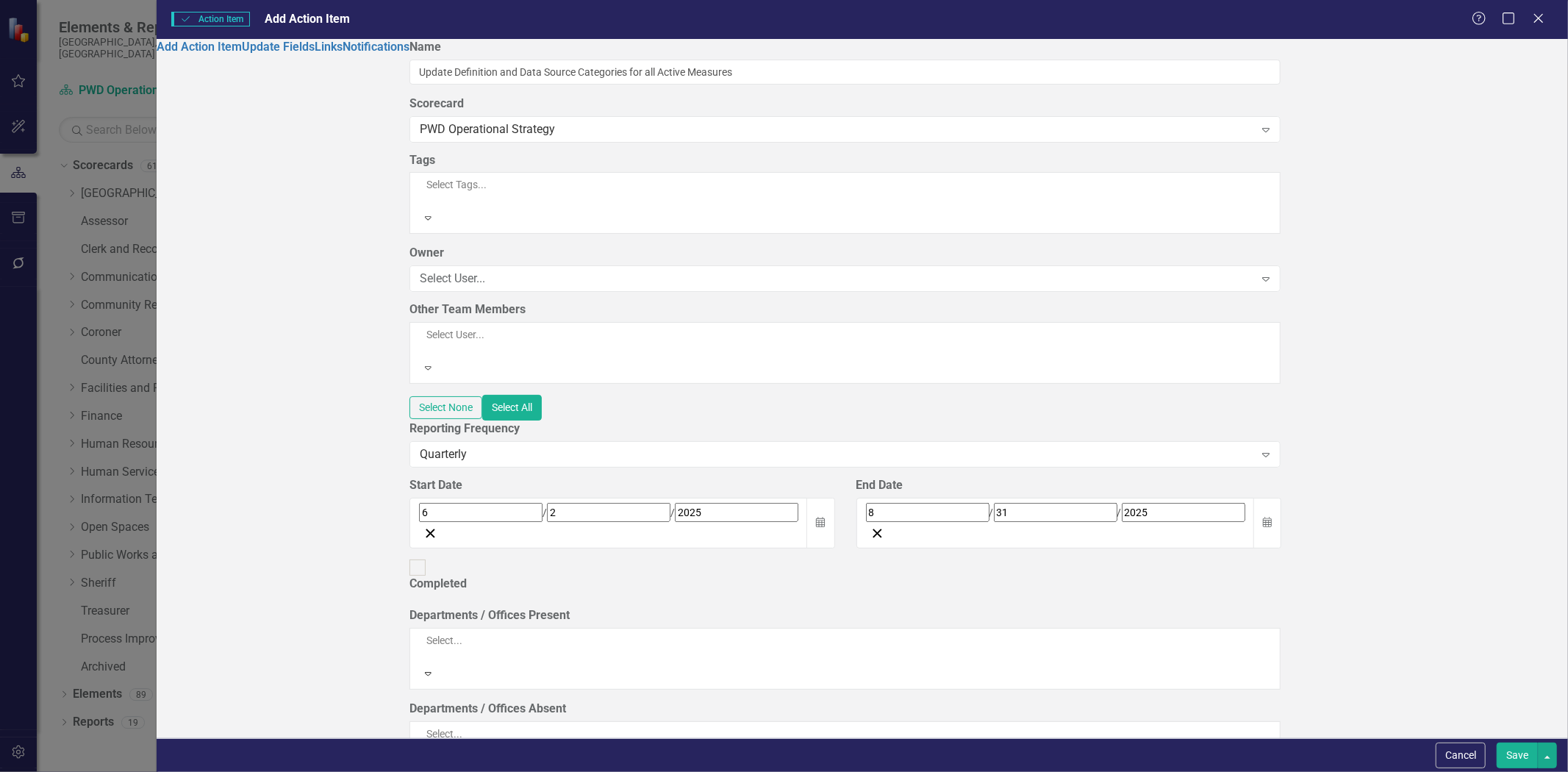
drag, startPoint x: 1518, startPoint y: 756, endPoint x: 1338, endPoint y: 531, distance: 288.1
click at [1517, 756] on button "Save" at bounding box center [1517, 756] width 41 height 26
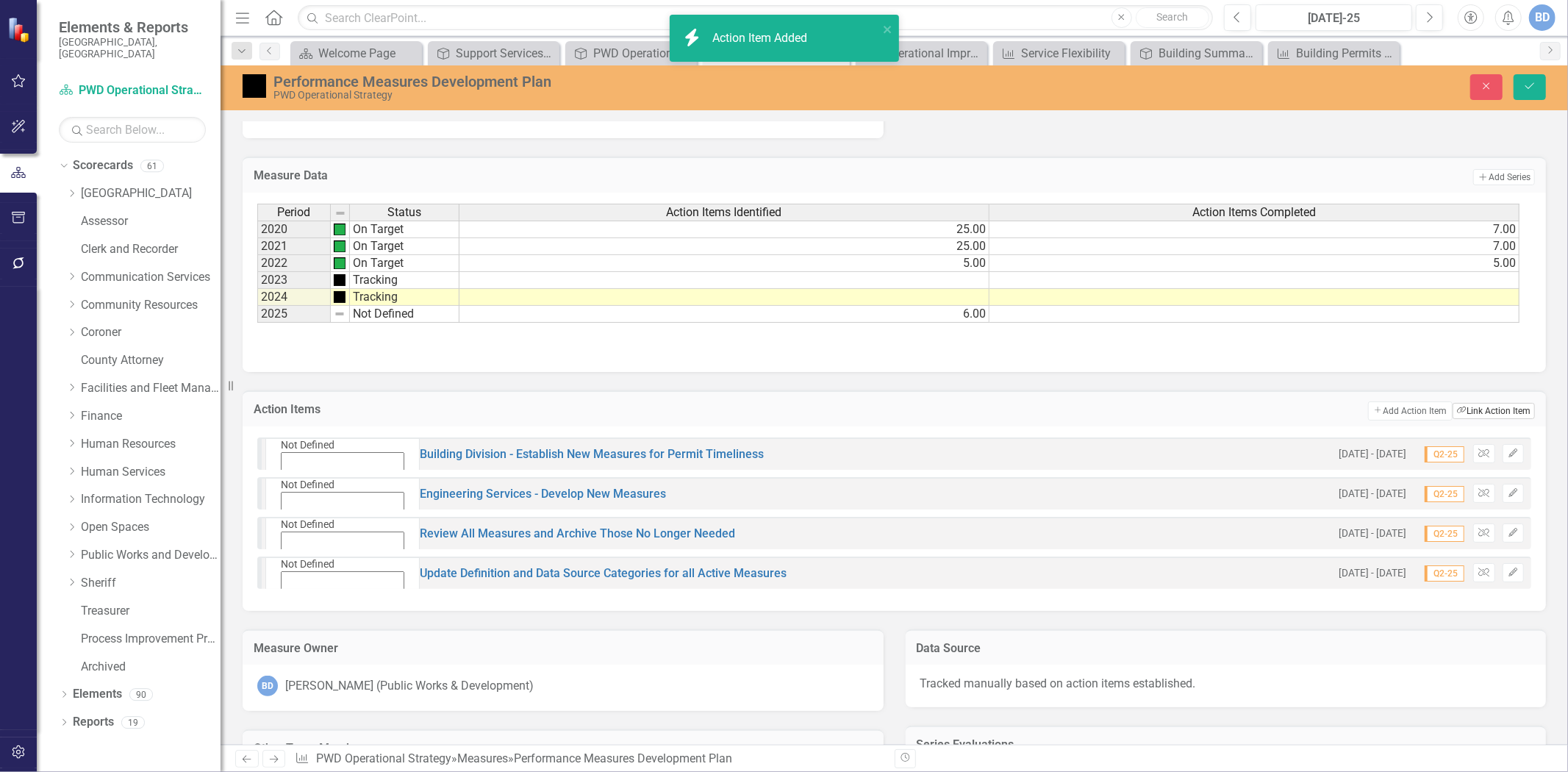
click at [1466, 409] on button "Link Tag Link Action Item" at bounding box center [1494, 410] width 83 height 16
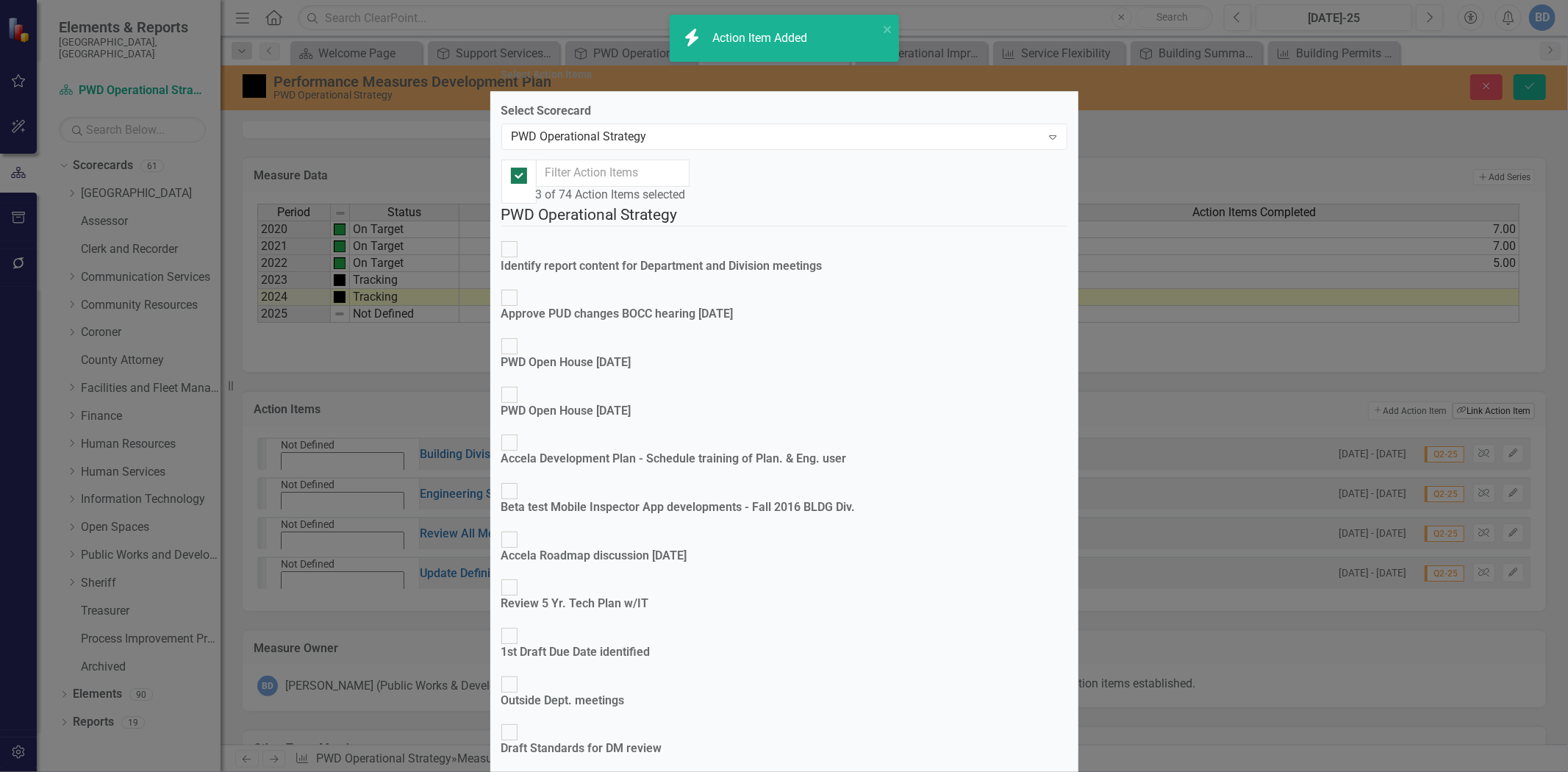
checkbox input "false"
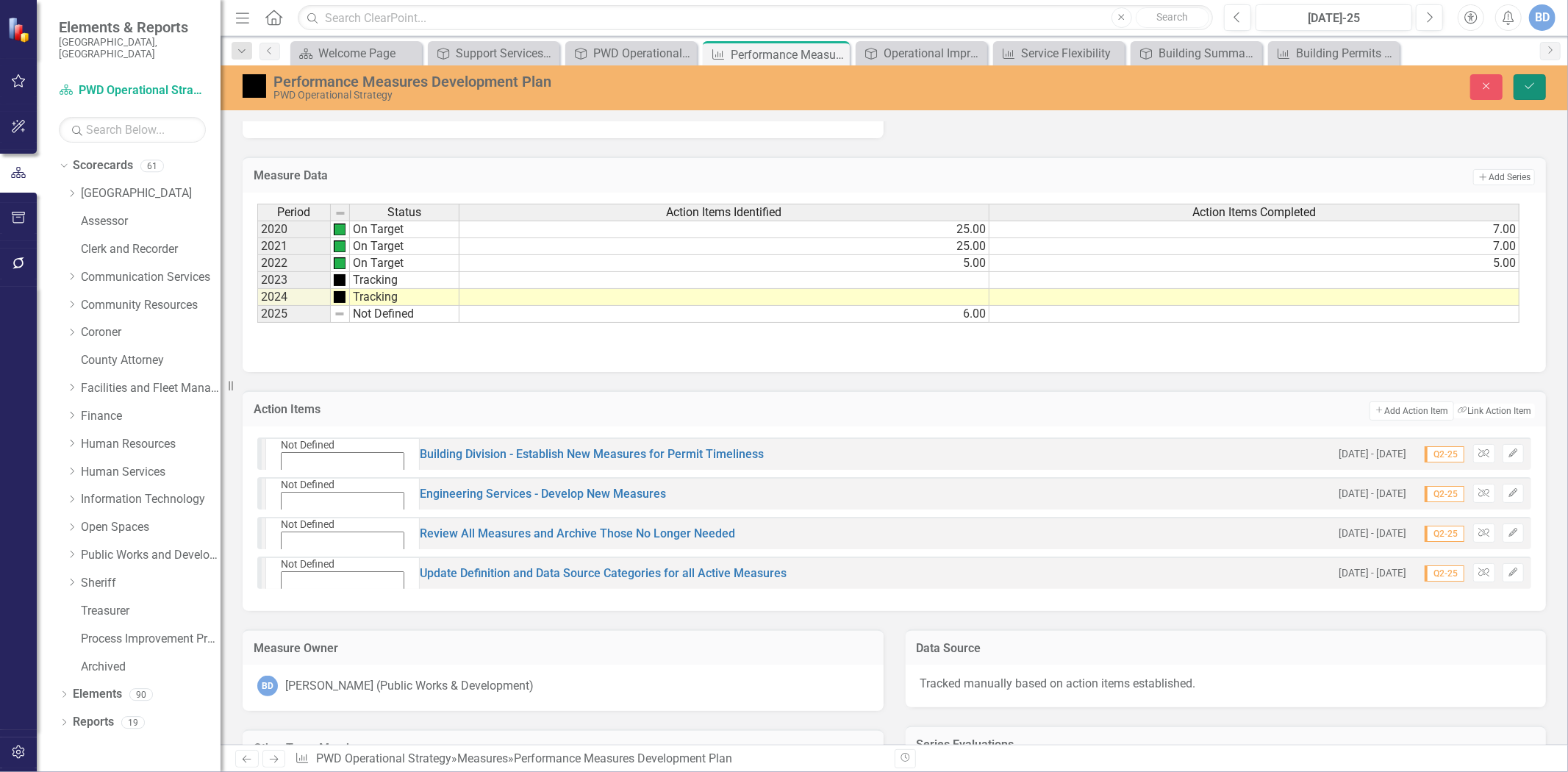
click at [1533, 92] on button "Save" at bounding box center [1530, 87] width 32 height 26
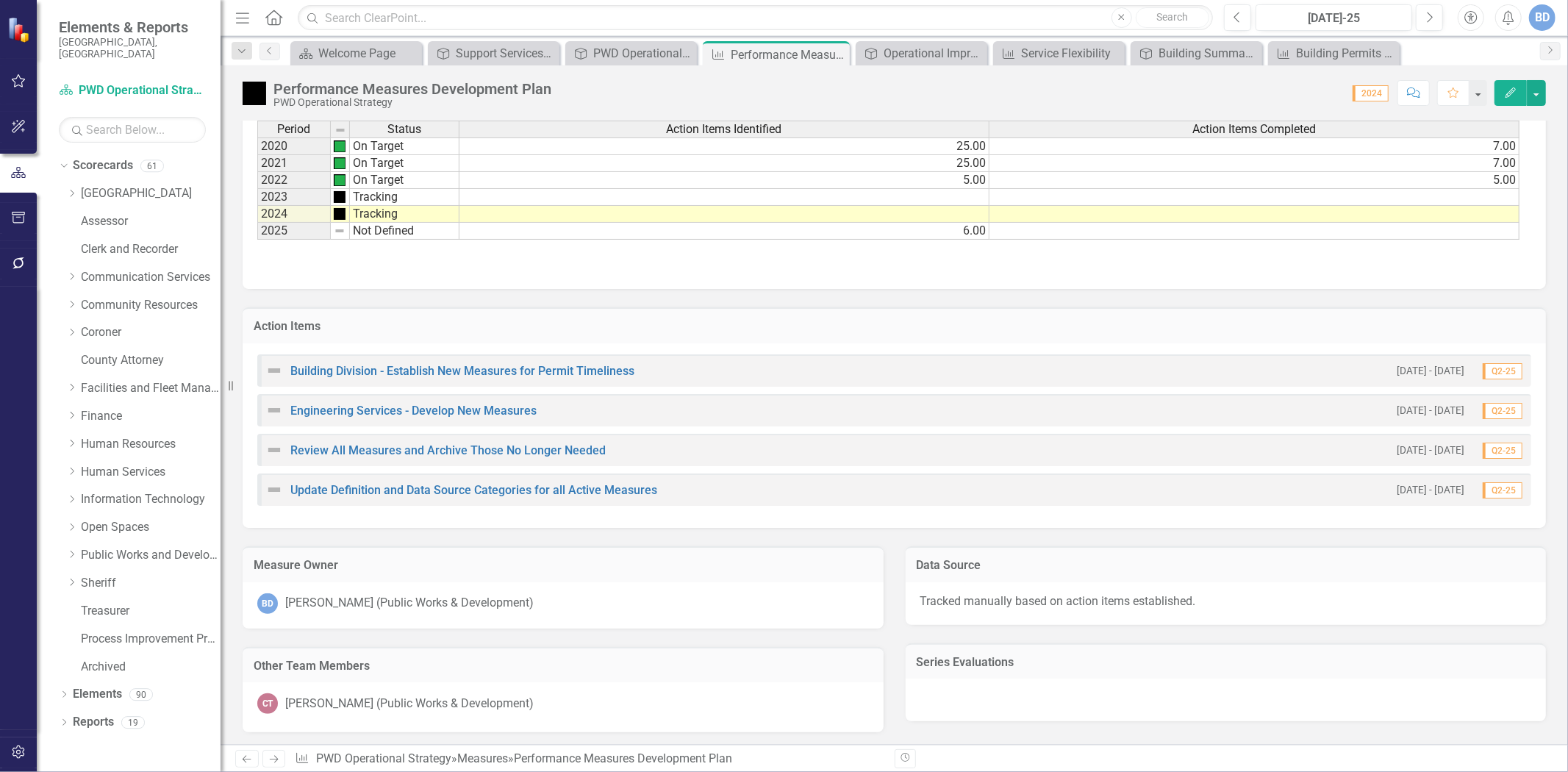
scroll to position [584, 0]
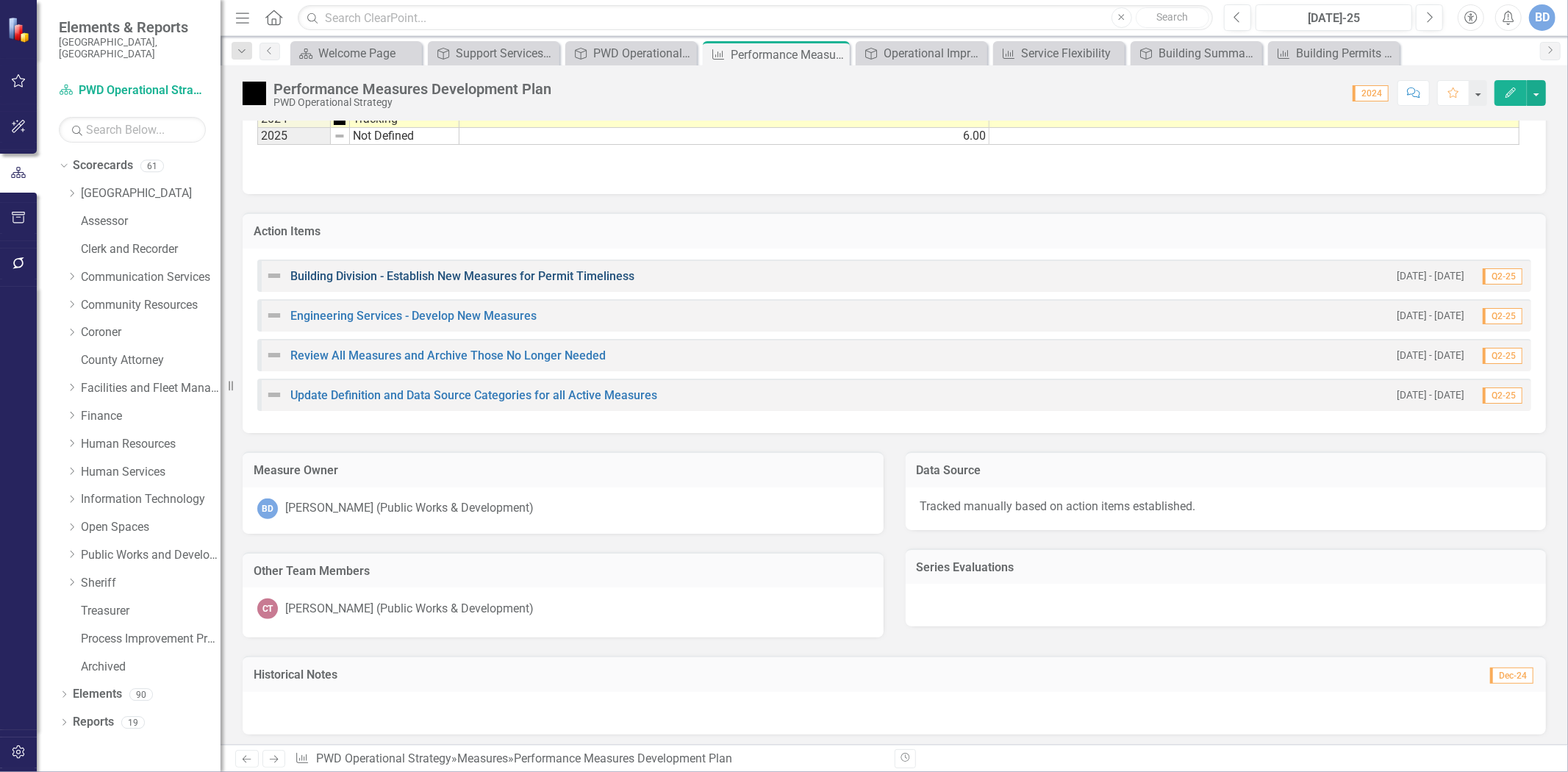
click at [298, 269] on link "Building Division - Establish New Measures for Permit Timeliness" at bounding box center [462, 276] width 344 height 14
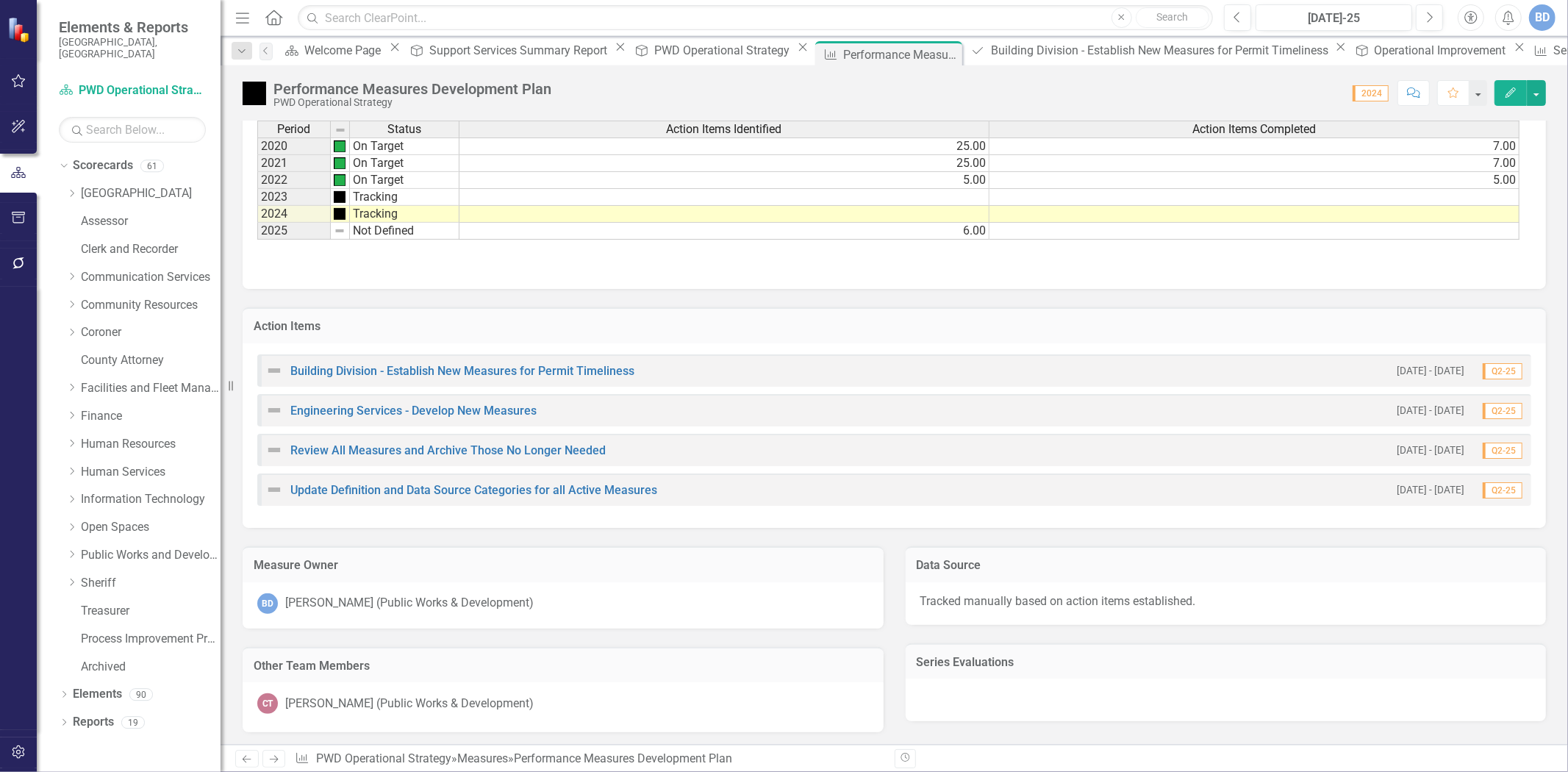
scroll to position [584, 0]
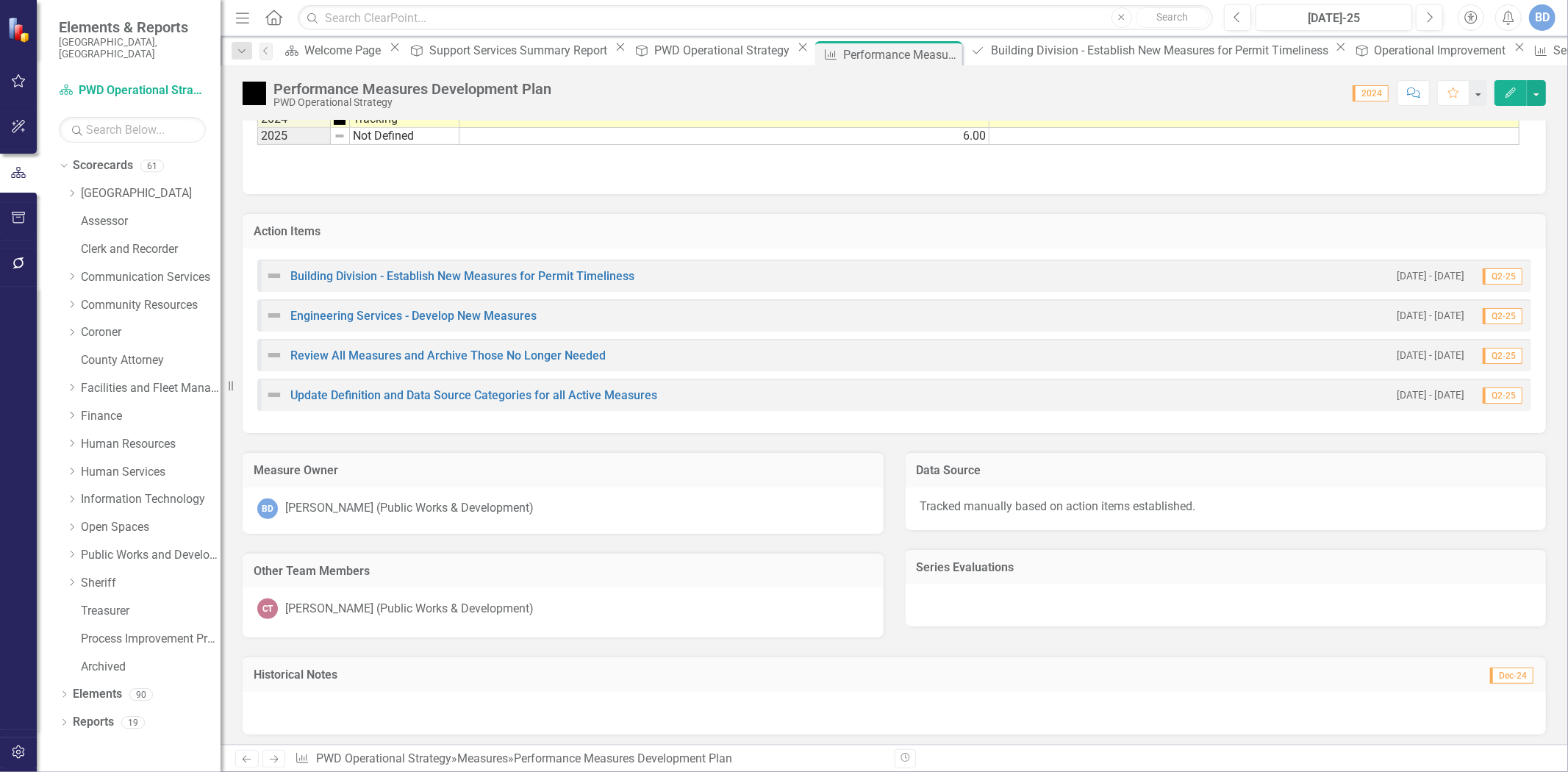
click at [1481, 232] on h3 "Action Items" at bounding box center [894, 231] width 1282 height 13
click at [1413, 238] on td "Action Items" at bounding box center [894, 233] width 1282 height 19
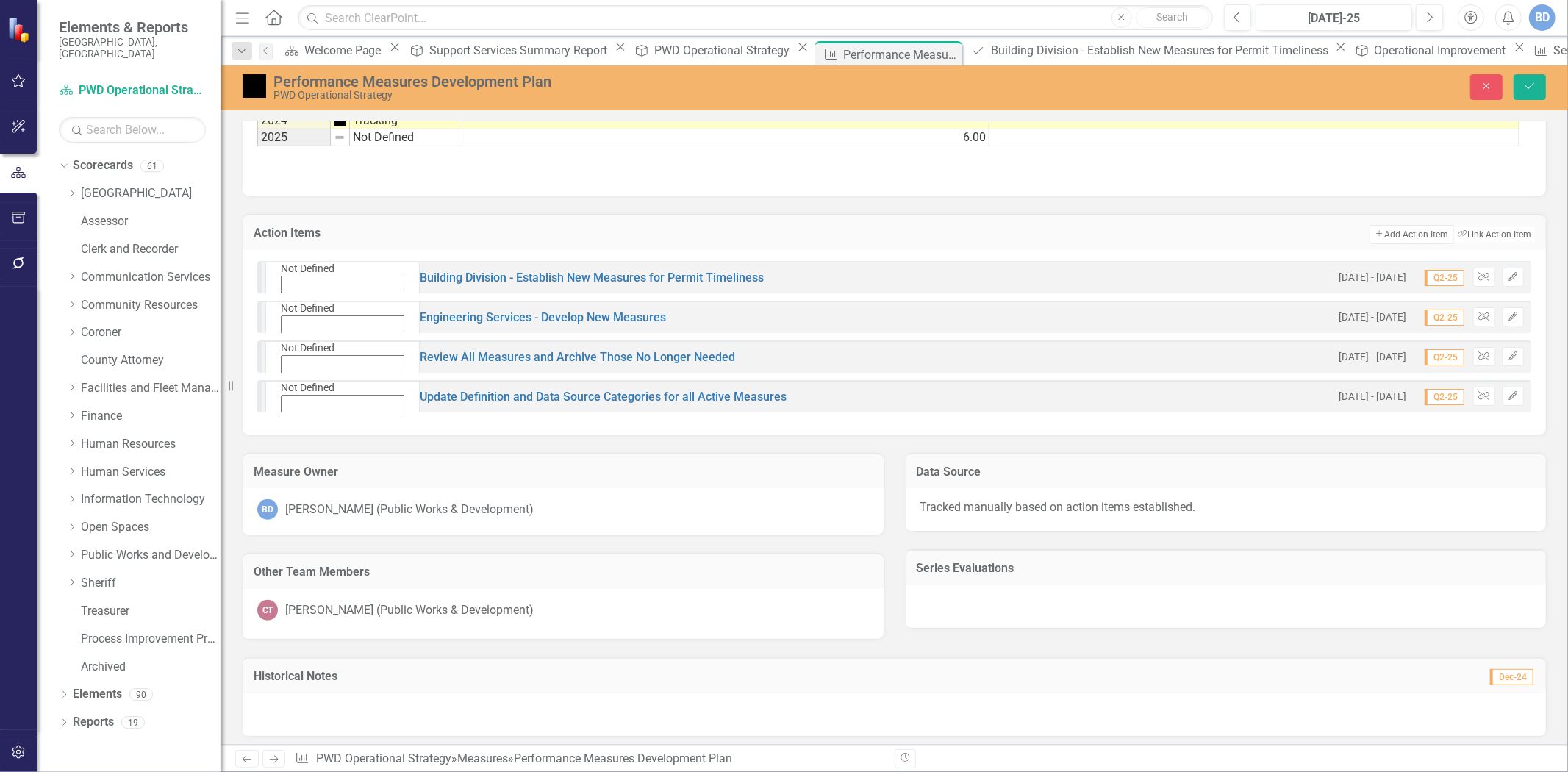
click at [287, 303] on icon "Expand" at bounding box center [284, 307] width 7 height 10
click at [282, 382] on icon "Expand" at bounding box center [278, 386] width 7 height 10
click at [1534, 85] on icon "Save" at bounding box center [1530, 86] width 13 height 10
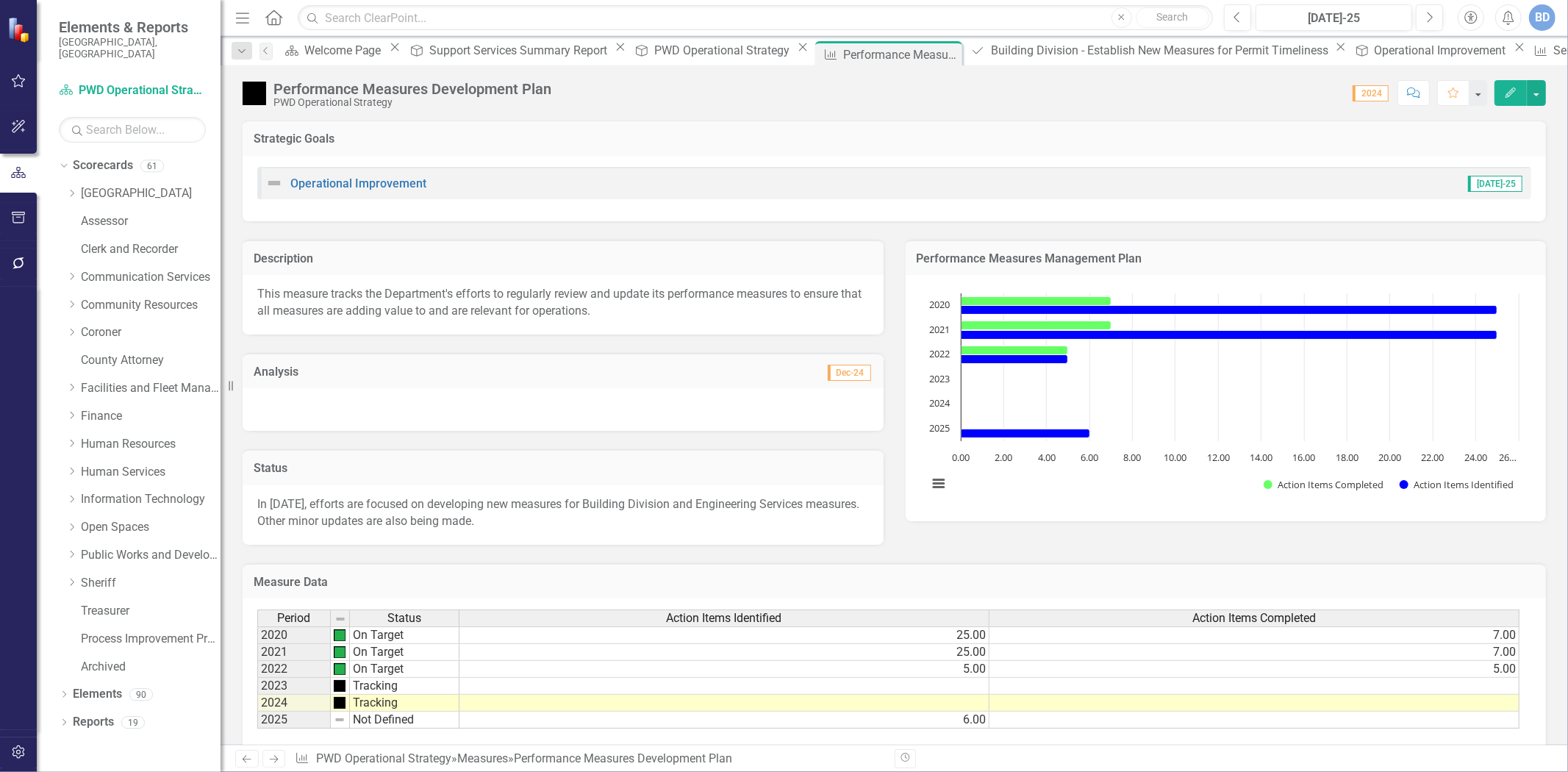
scroll to position [0, 0]
click at [1539, 85] on button "button" at bounding box center [1537, 92] width 19 height 26
click at [1466, 144] on link "Edit Report Edit Layout" at bounding box center [1474, 148] width 144 height 28
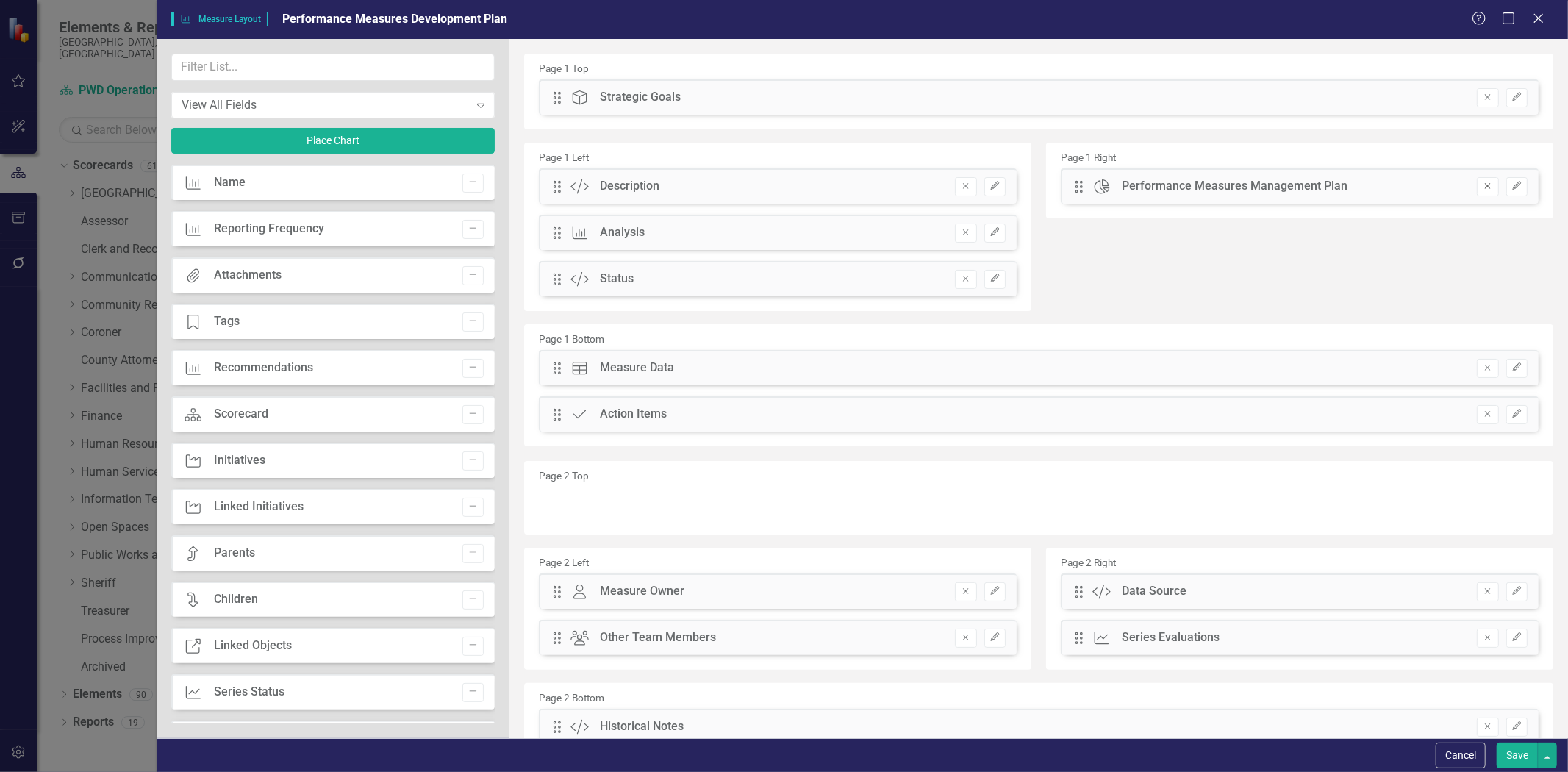
click at [1482, 187] on icon "Remove" at bounding box center [1488, 186] width 11 height 9
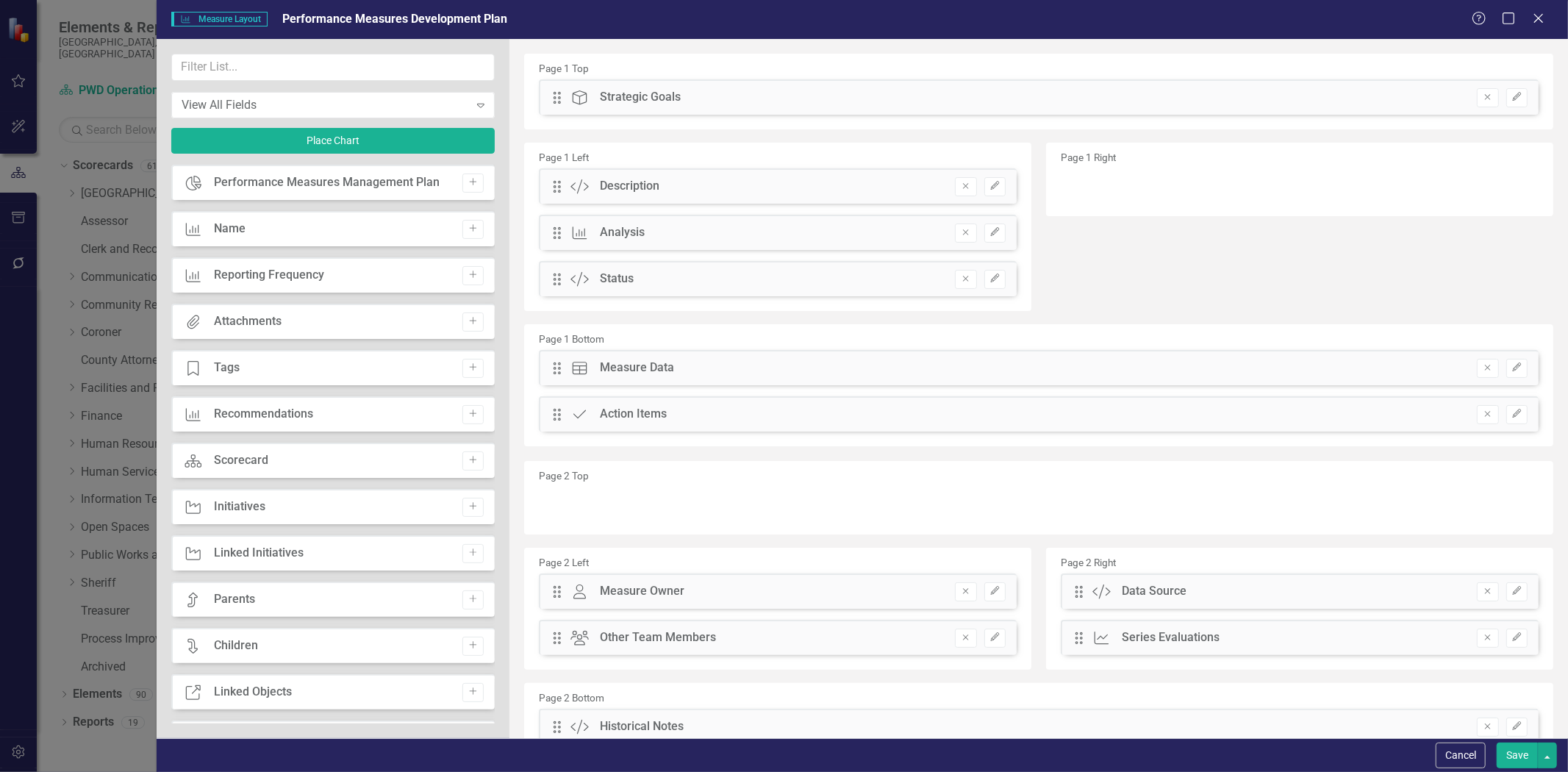
click at [1512, 753] on button "Save" at bounding box center [1517, 756] width 41 height 26
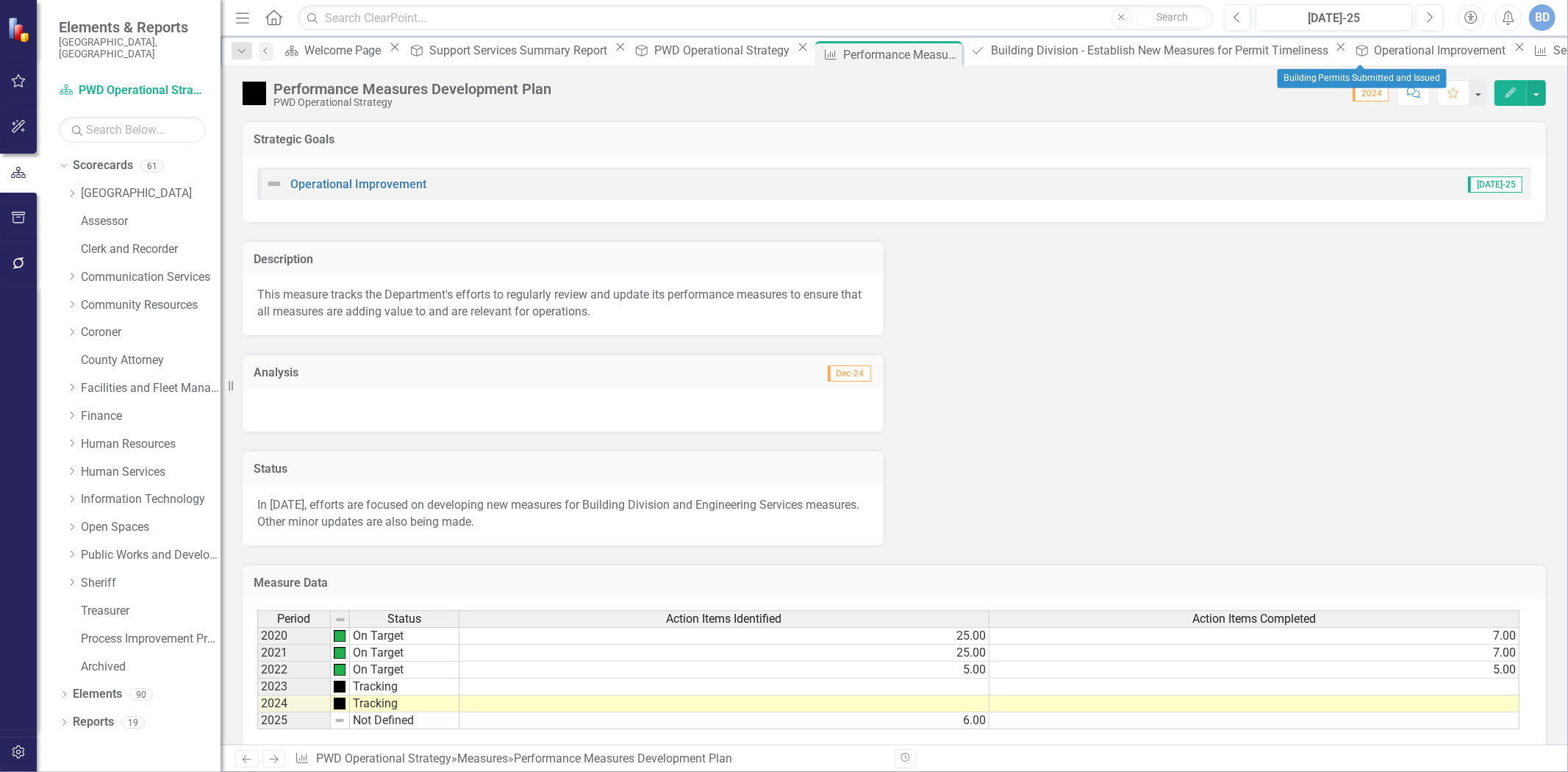
drag, startPoint x: 1406, startPoint y: 52, endPoint x: 1297, endPoint y: 41, distance: 109.6
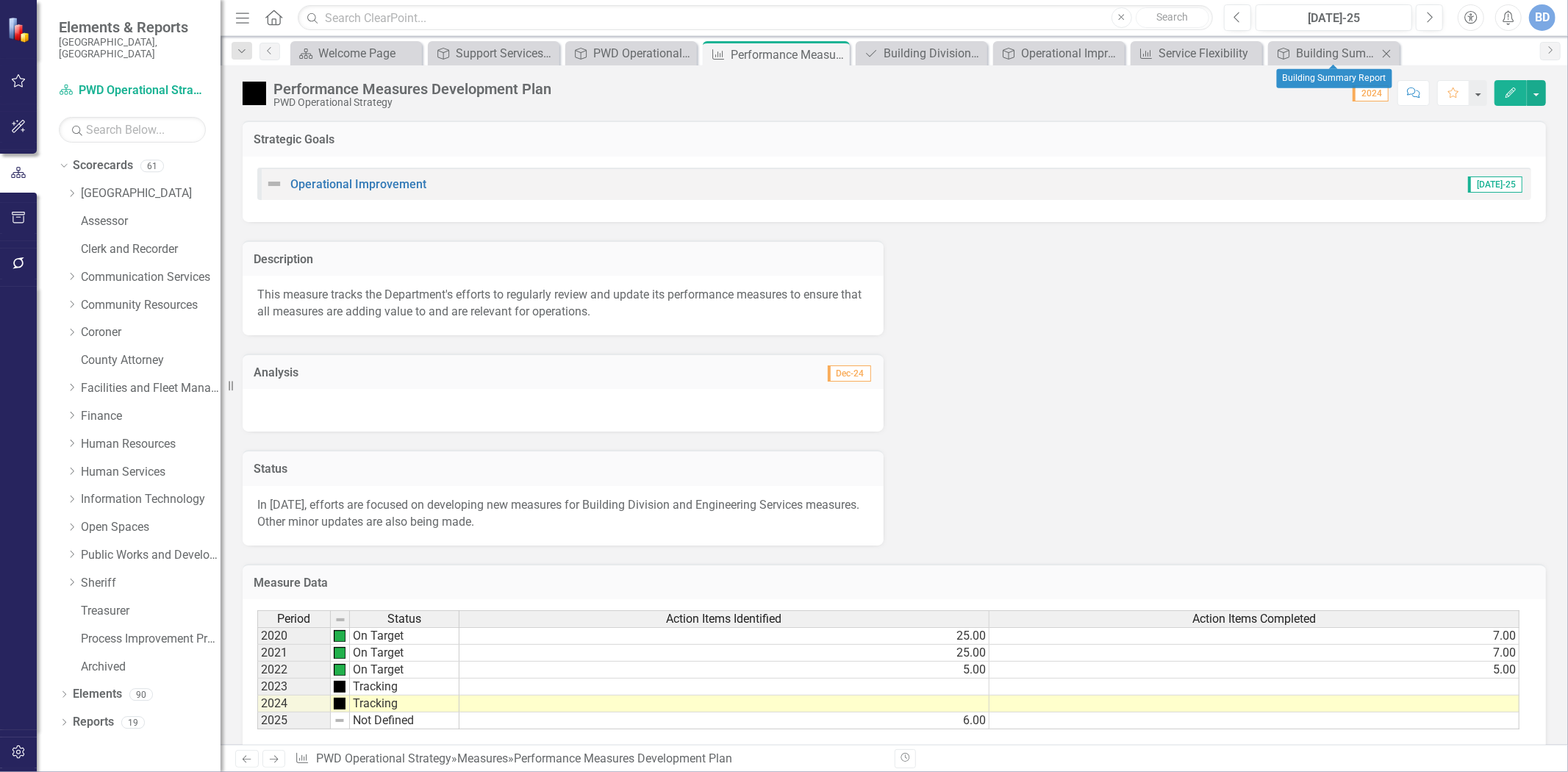
click at [1387, 49] on icon "Close" at bounding box center [1386, 53] width 14 height 11
click at [1339, 52] on icon "Close" at bounding box center [1342, 53] width 14 height 11
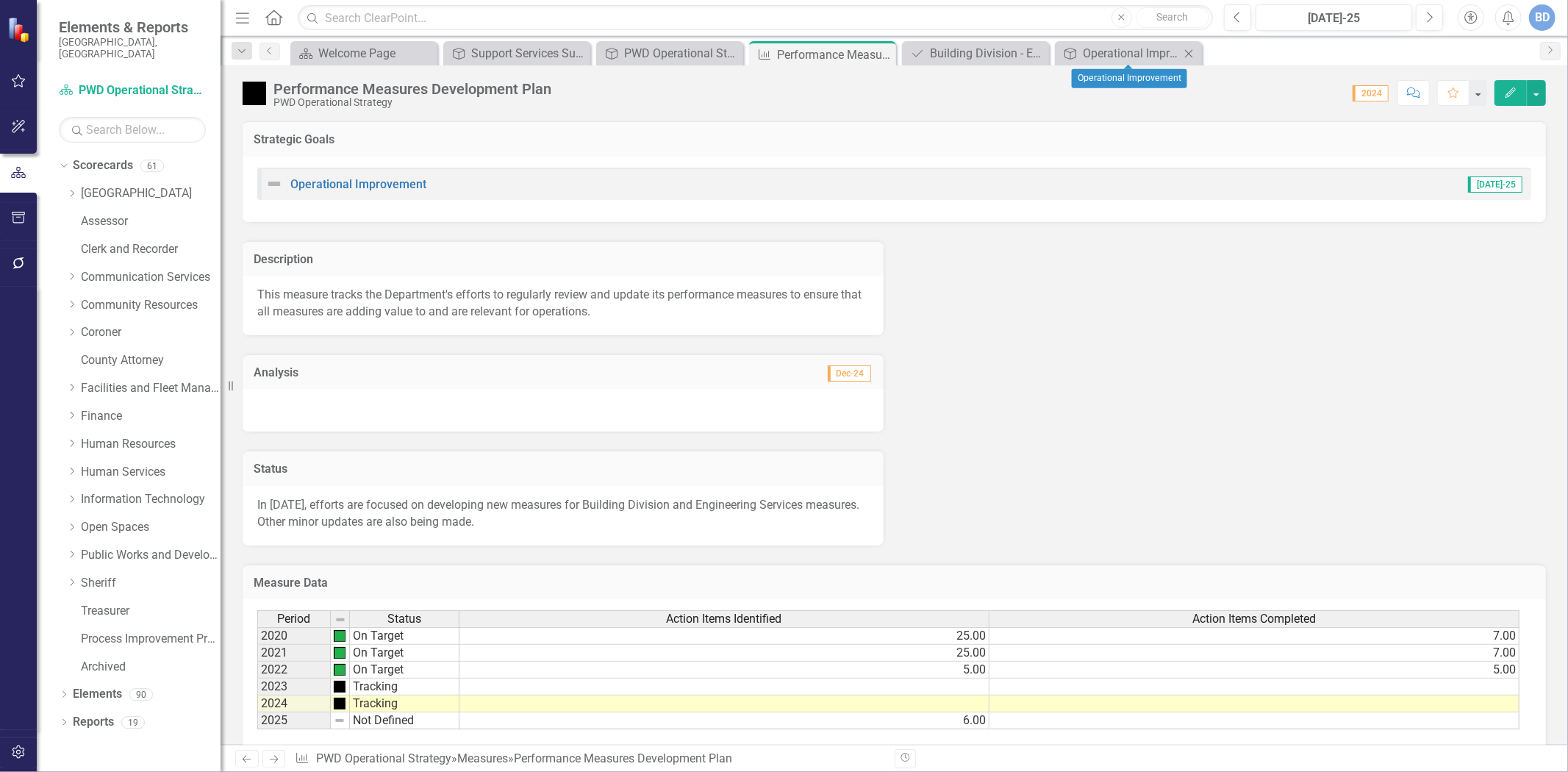
click at [1186, 55] on icon "Close" at bounding box center [1188, 53] width 14 height 11
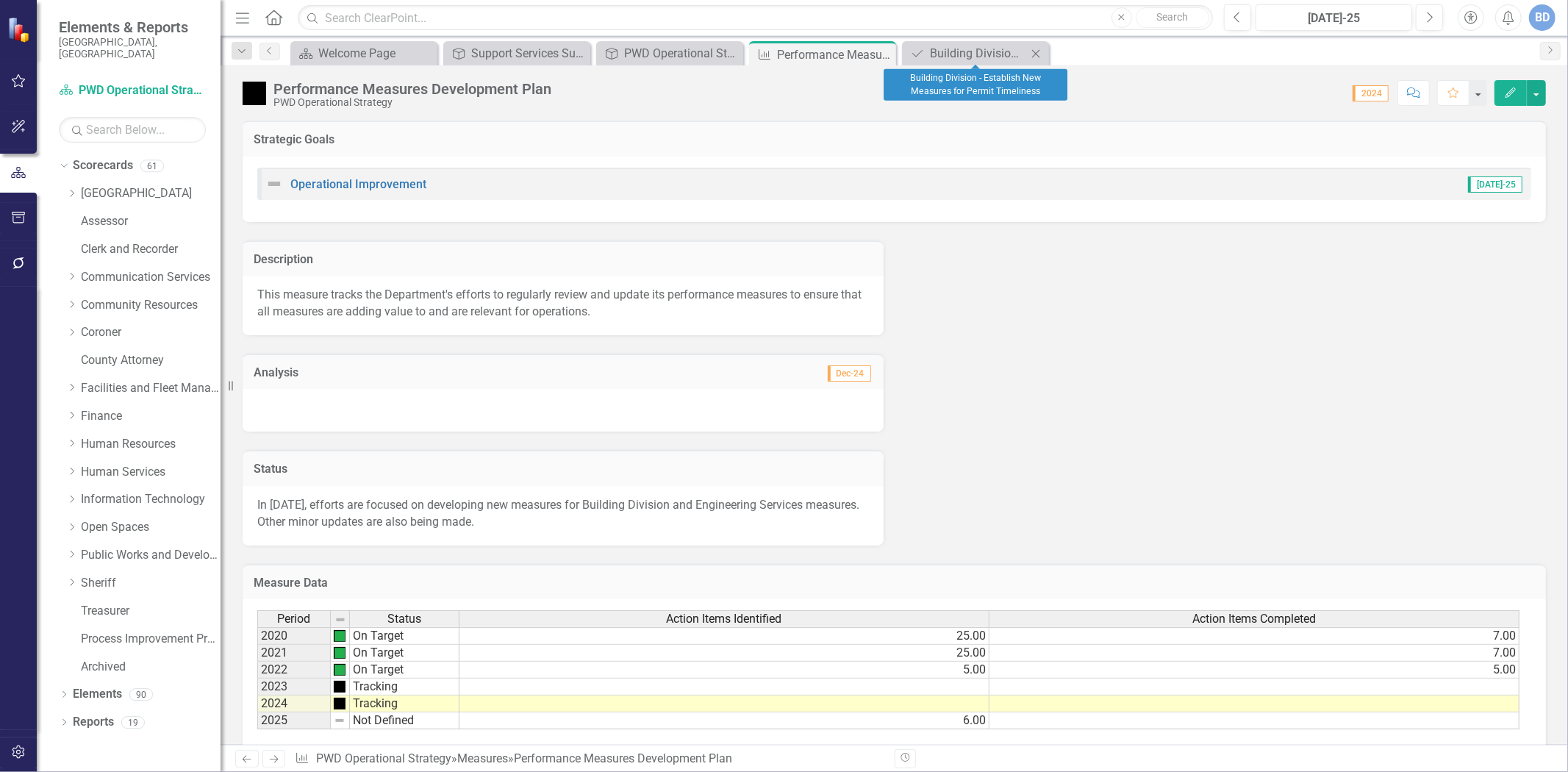
click at [1034, 51] on icon "Close" at bounding box center [1035, 53] width 14 height 11
drag, startPoint x: 885, startPoint y: 50, endPoint x: 802, endPoint y: 50, distance: 83.0
click at [0, 0] on icon "Close" at bounding box center [0, 0] width 0 height 0
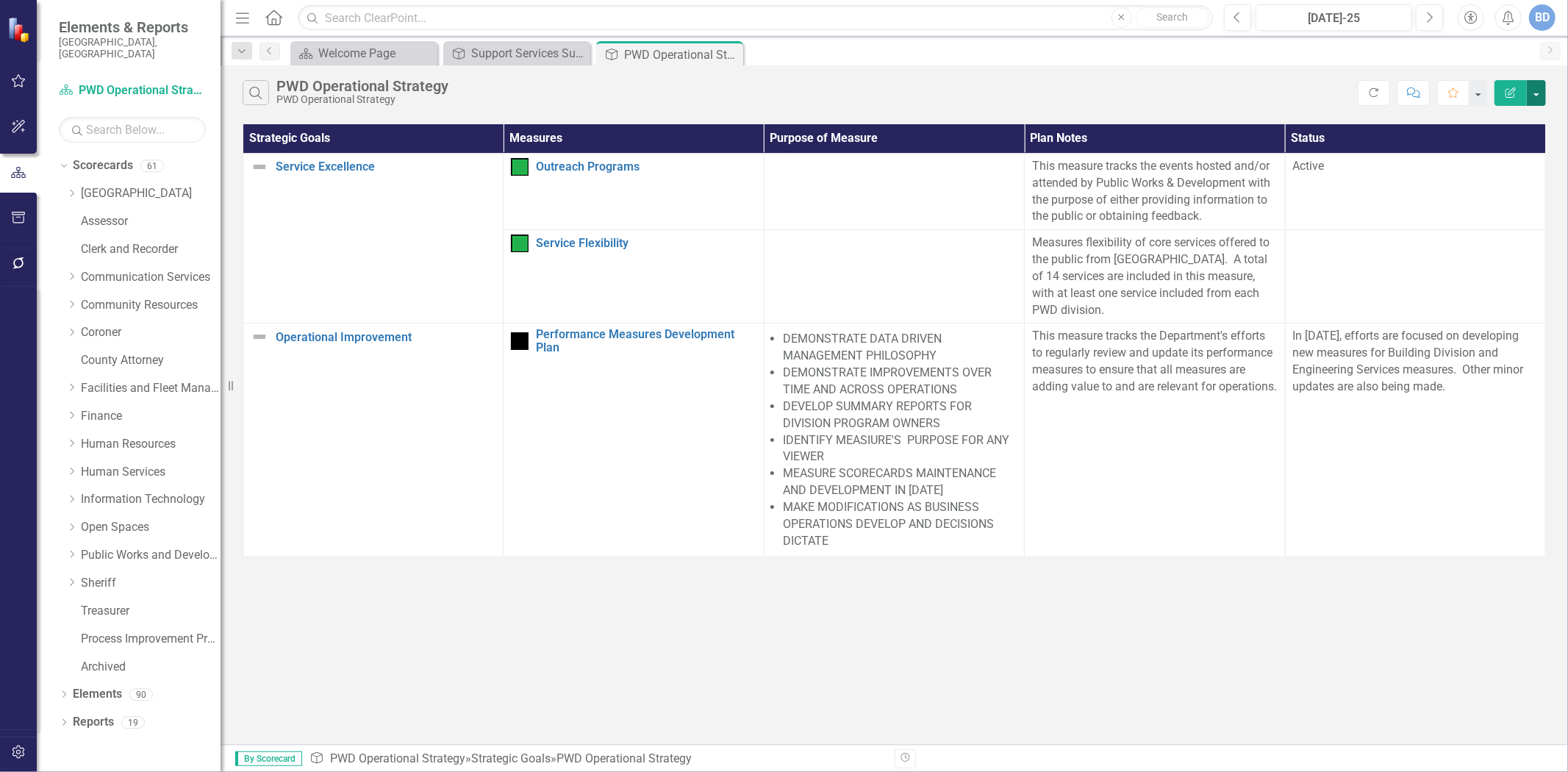
click at [1534, 99] on button "button" at bounding box center [1537, 92] width 19 height 26
click at [1486, 113] on link "Edit Report Edit Report" at bounding box center [1487, 120] width 116 height 28
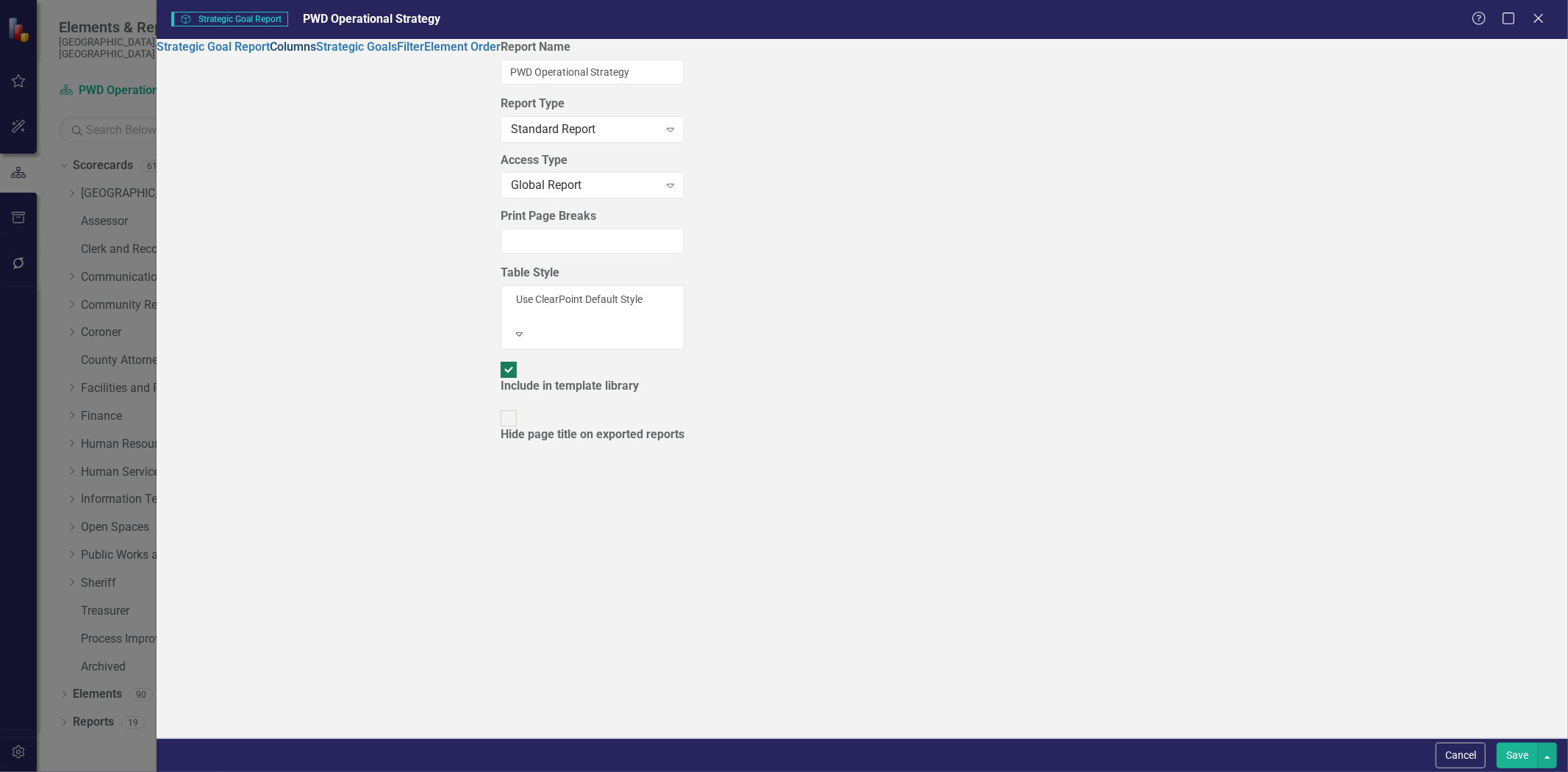
click at [270, 53] on link "Columns" at bounding box center [293, 47] width 47 height 14
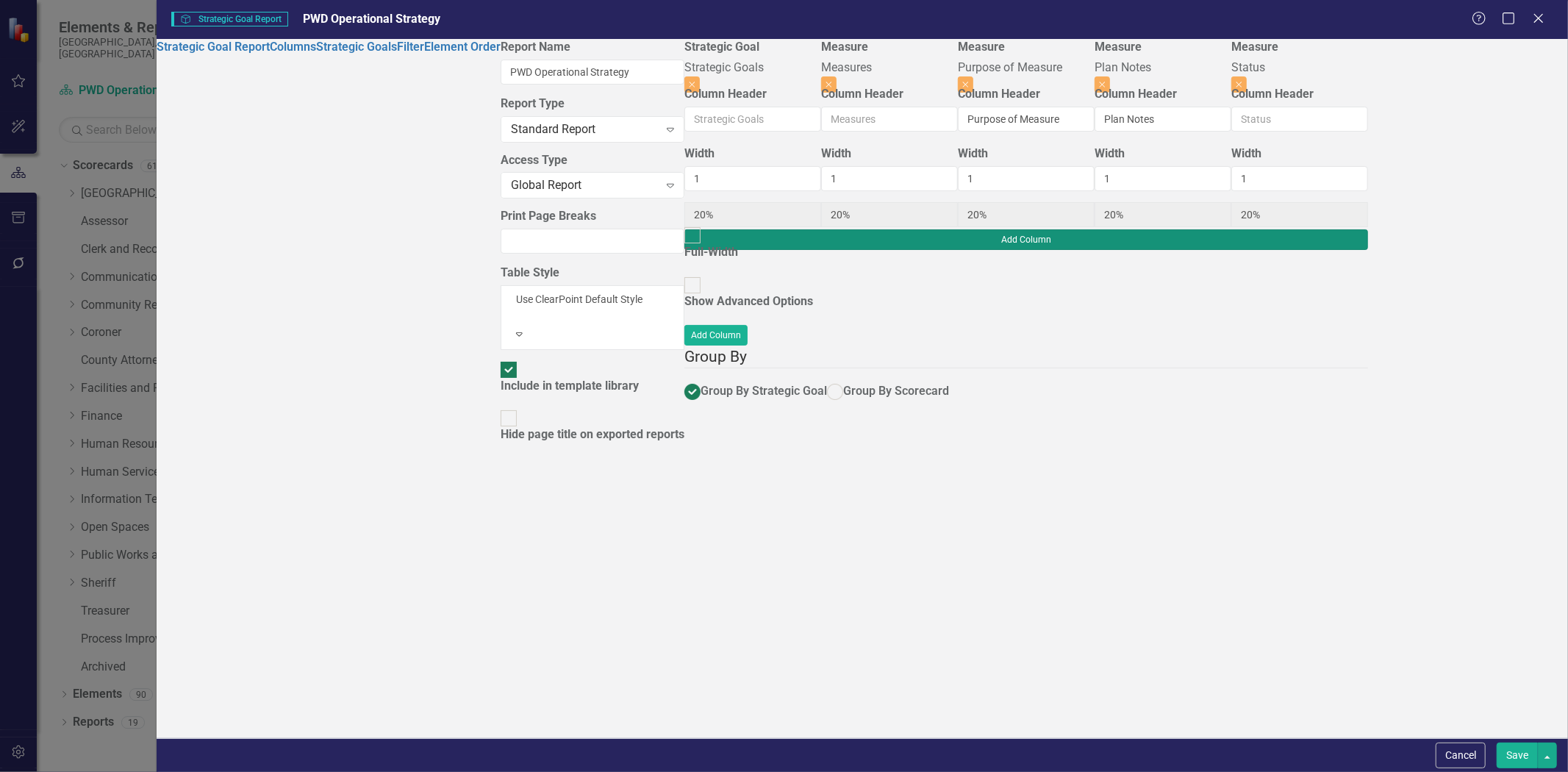
click at [1368, 229] on button "Add Column" at bounding box center [1026, 240] width 684 height 21
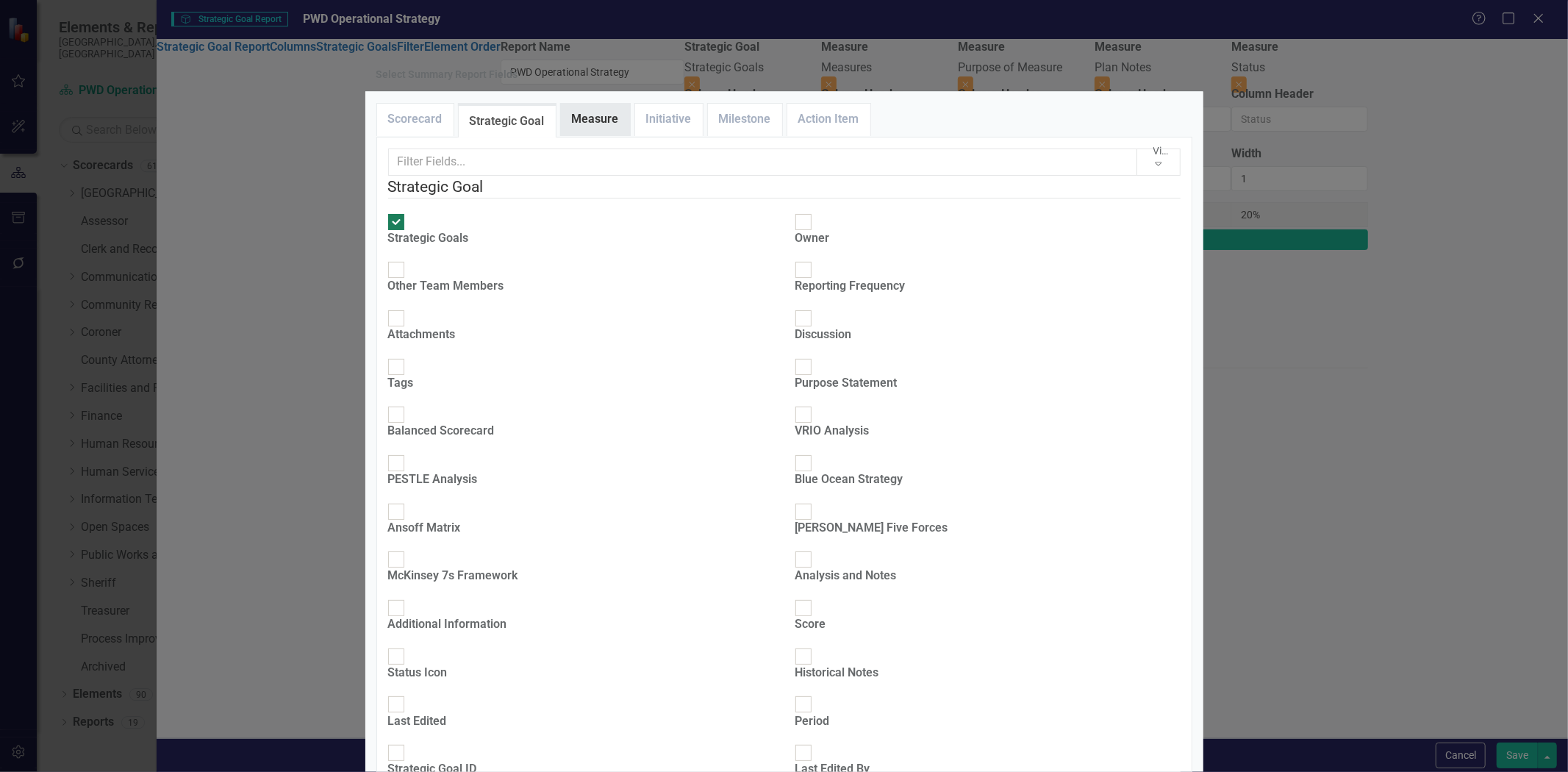
click at [600, 135] on link "Measure" at bounding box center [596, 119] width 69 height 31
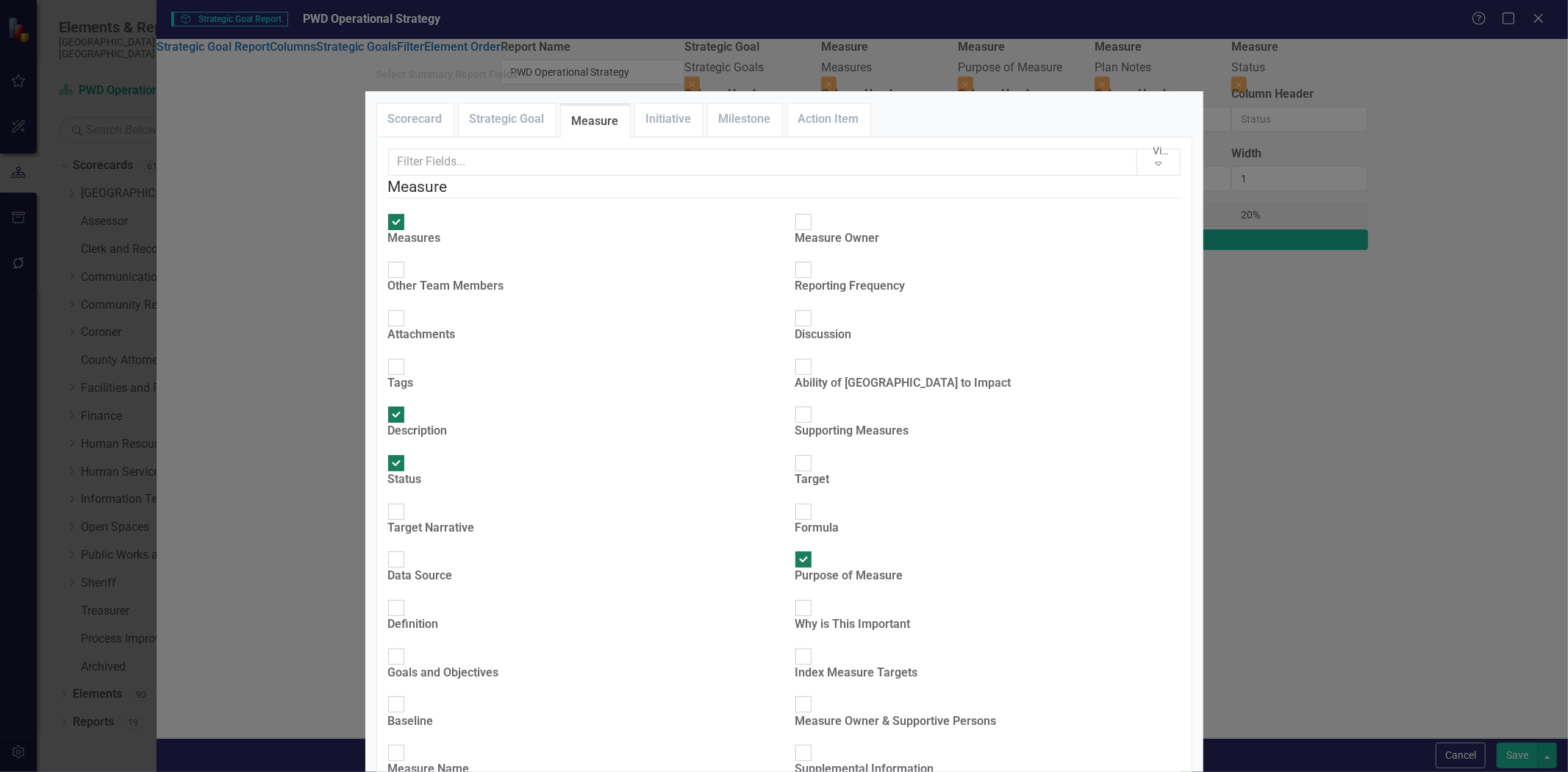
click at [404, 601] on div at bounding box center [396, 608] width 16 height 16
click at [407, 598] on input "Definition" at bounding box center [396, 609] width 23 height 23
checkbox input "true"
click at [404, 552] on div at bounding box center [396, 560] width 16 height 16
click at [407, 549] on input "Data Source" at bounding box center [396, 561] width 23 height 23
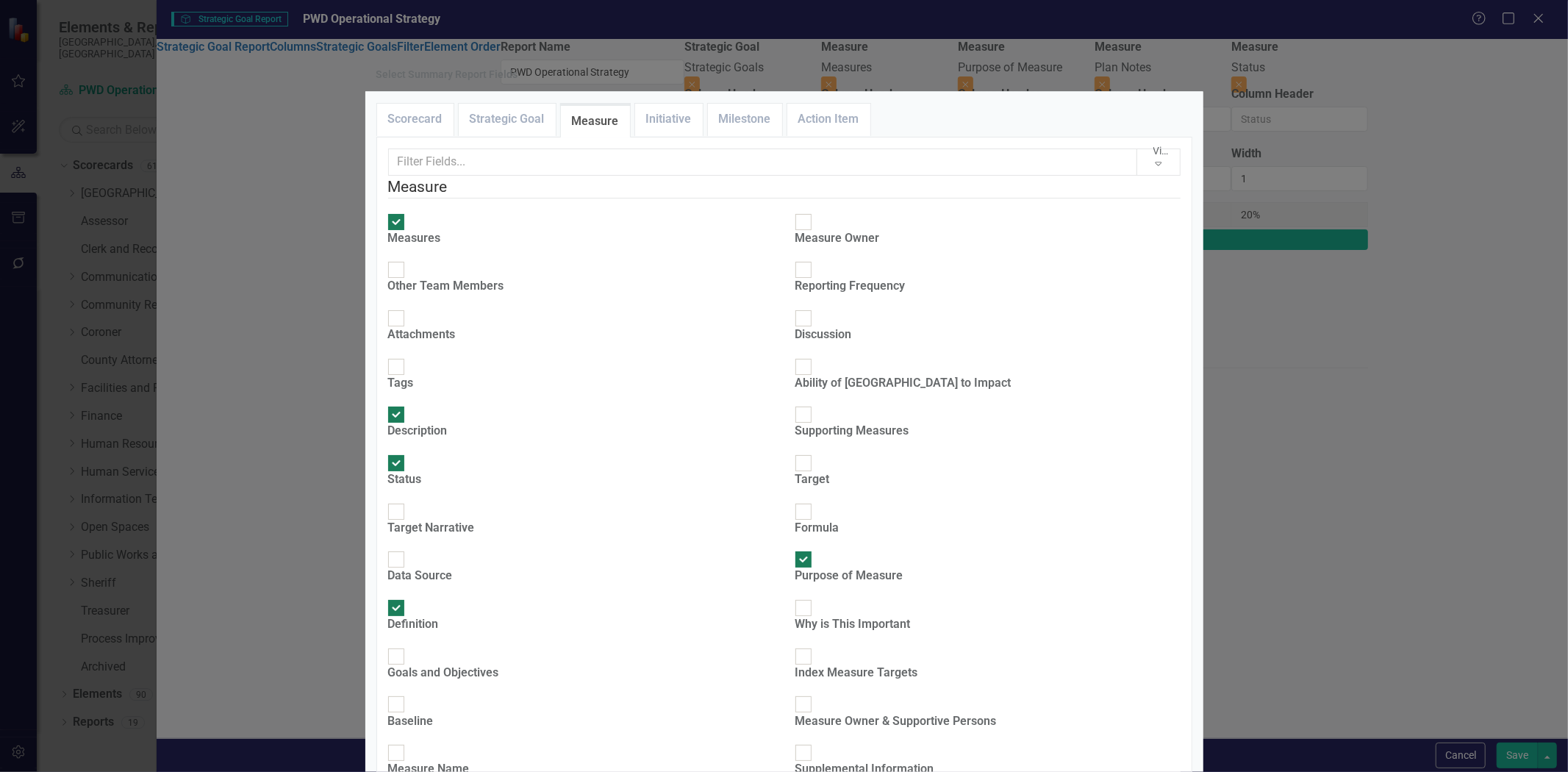
checkbox input "true"
click at [407, 598] on input "Definition" at bounding box center [396, 609] width 23 height 23
checkbox input "false"
click at [797, 549] on input "Purpose of Measure" at bounding box center [803, 561] width 23 height 23
checkbox input "false"
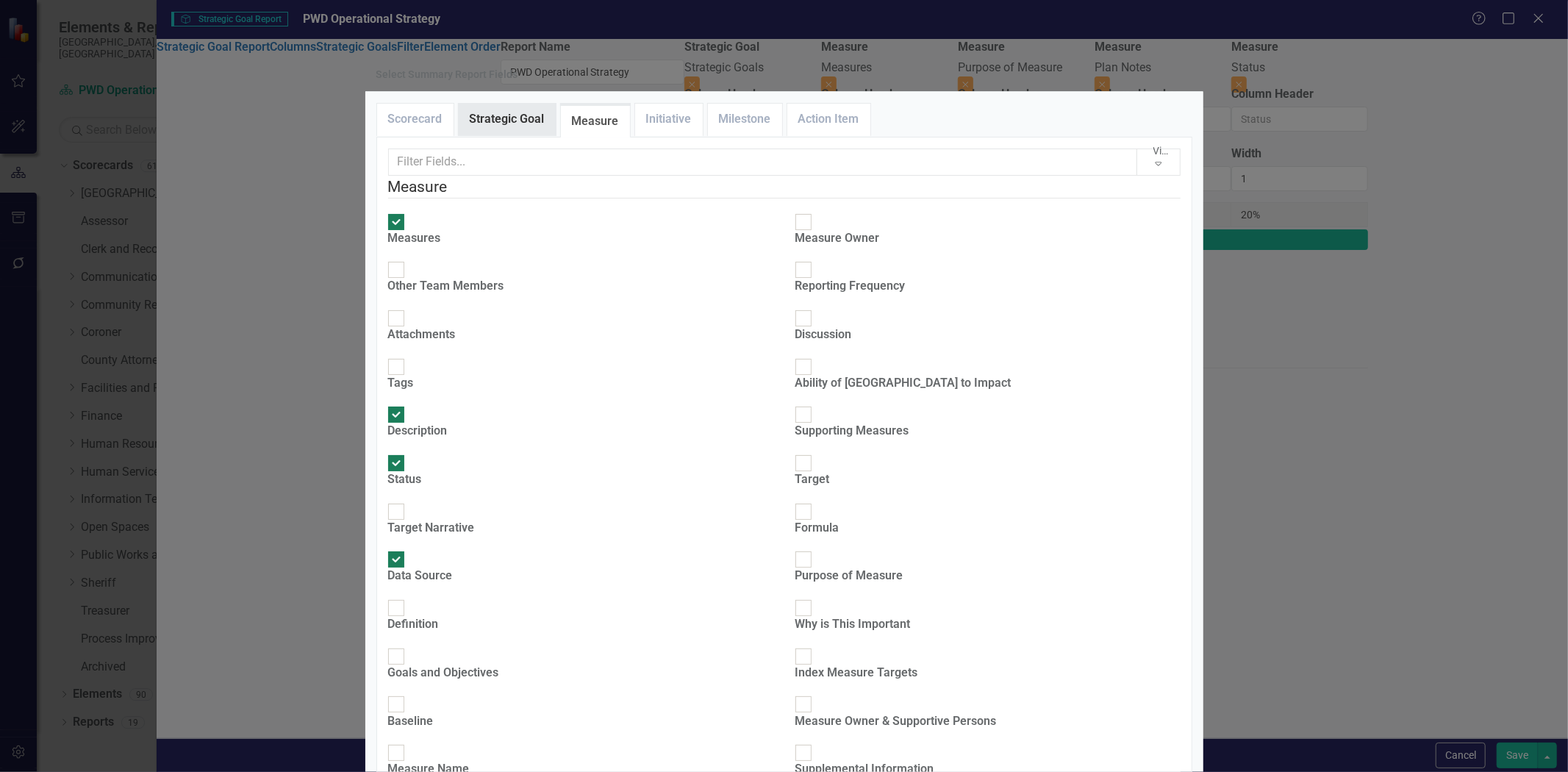
click at [500, 135] on link "Strategic Goal" at bounding box center [507, 119] width 97 height 31
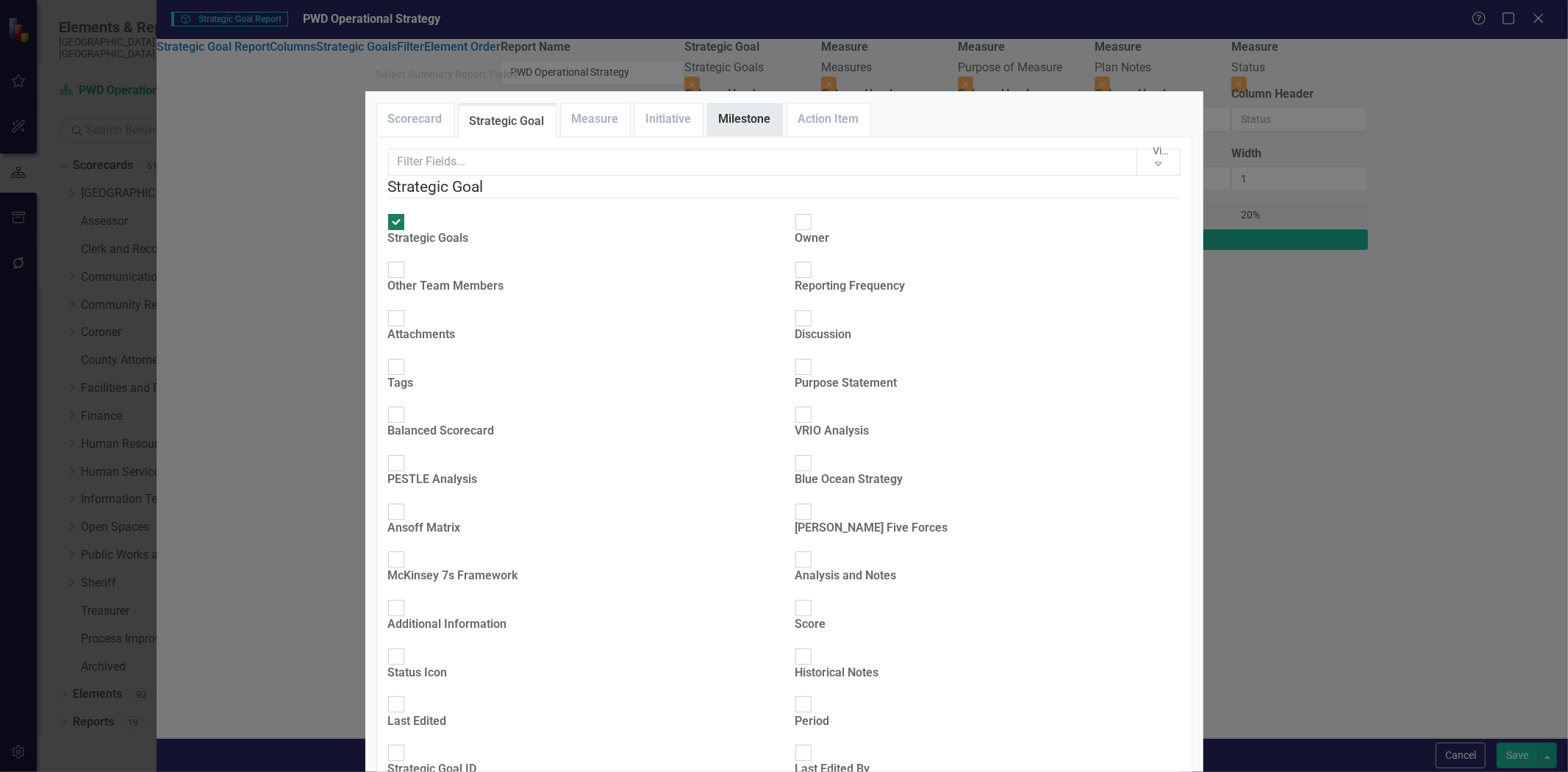
click at [738, 135] on link "Milestone" at bounding box center [745, 119] width 74 height 31
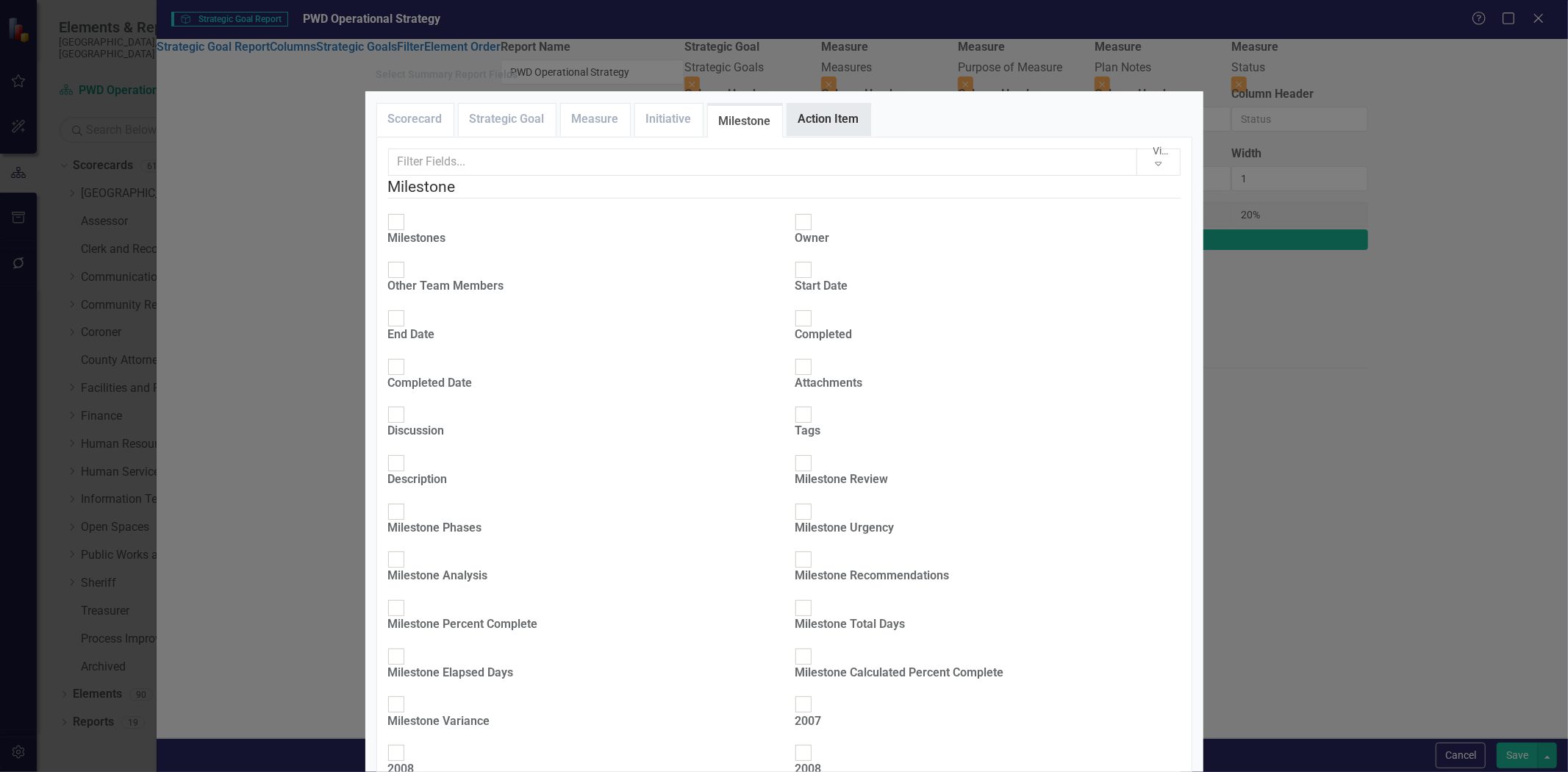
click at [846, 135] on link "Action Item" at bounding box center [829, 119] width 83 height 31
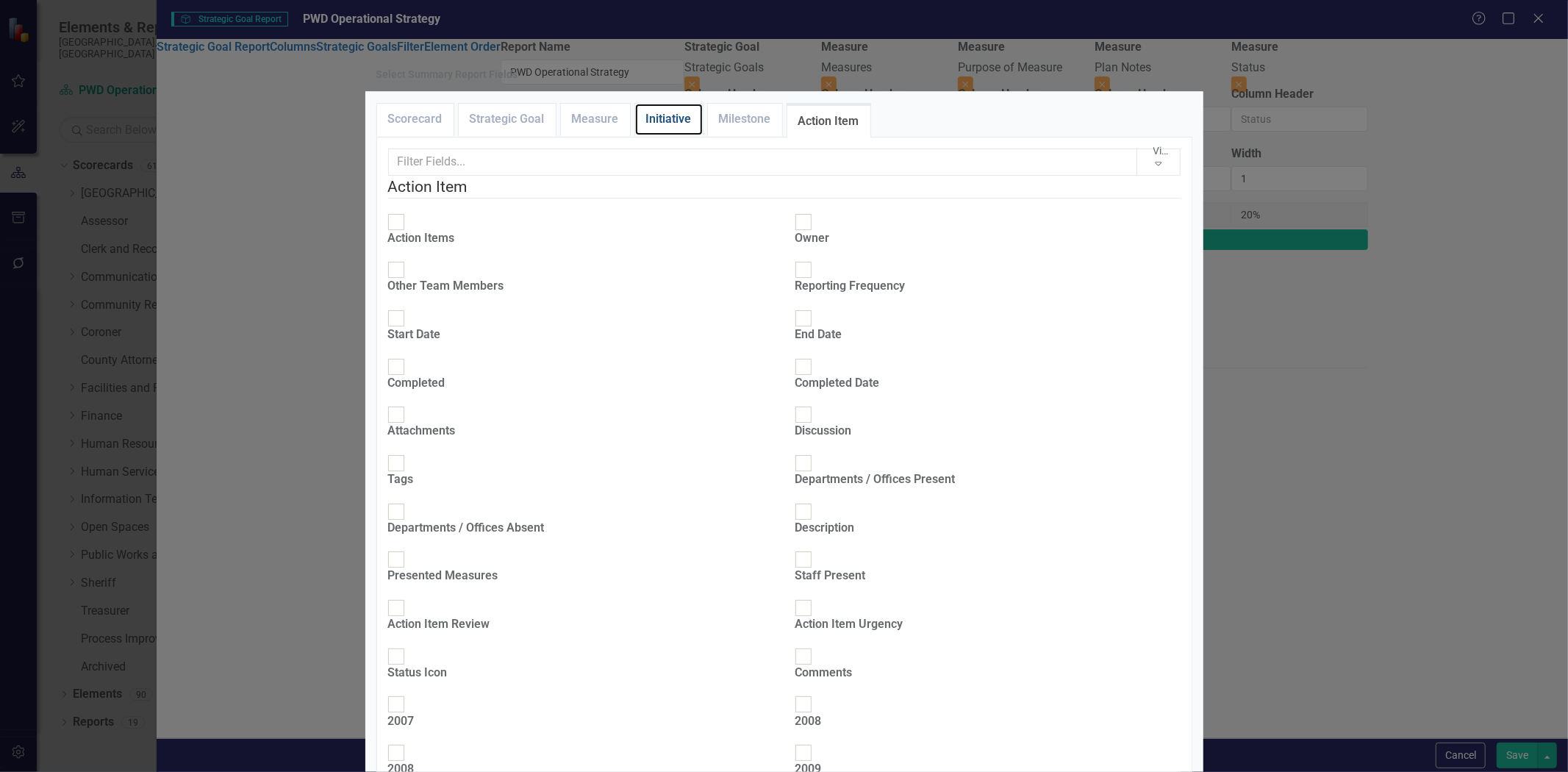
drag, startPoint x: 681, startPoint y: 167, endPoint x: 741, endPoint y: 277, distance: 125.3
click at [681, 135] on link "Initiative" at bounding box center [669, 119] width 68 height 31
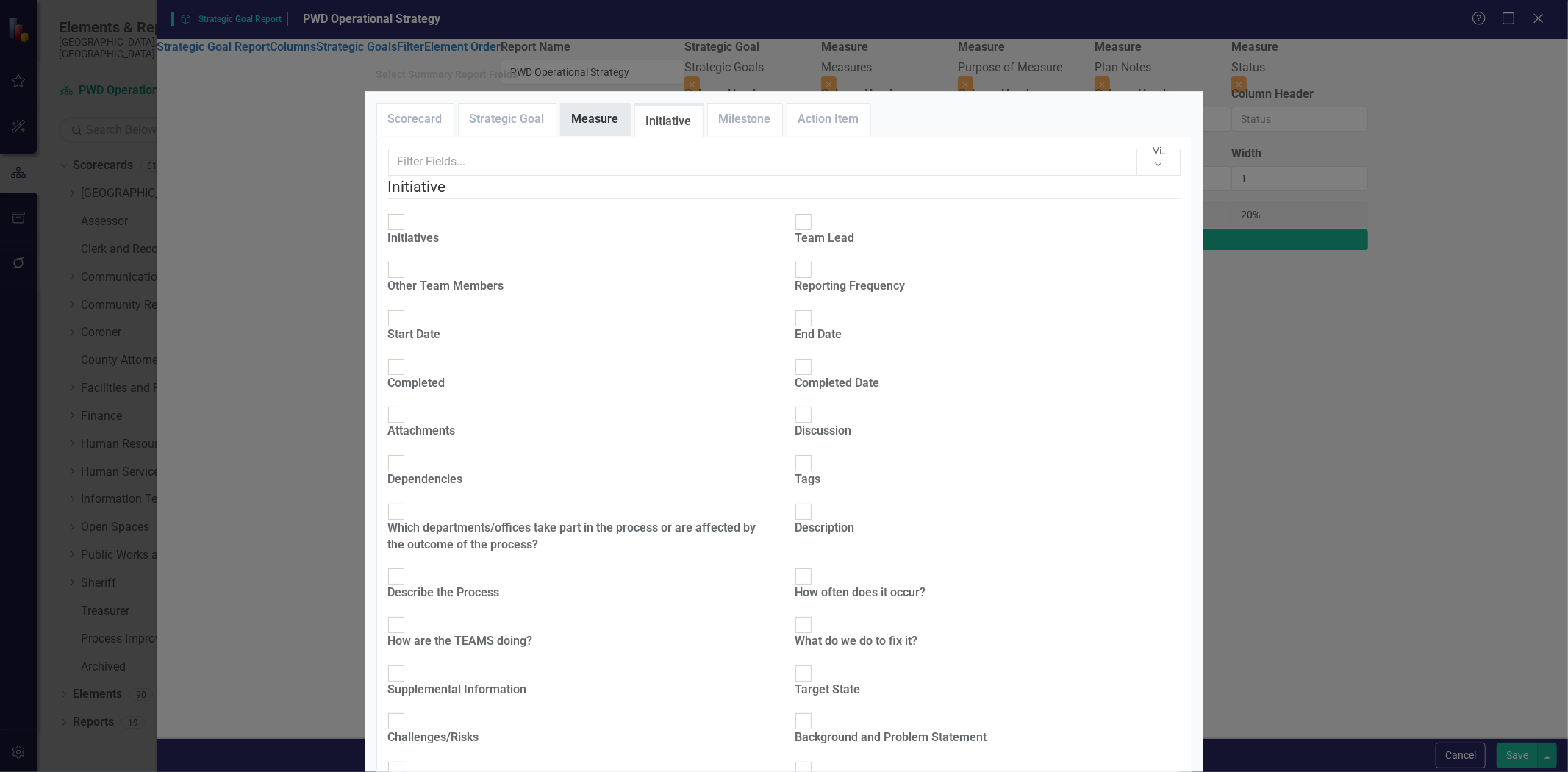
click at [598, 135] on link "Measure" at bounding box center [596, 119] width 69 height 31
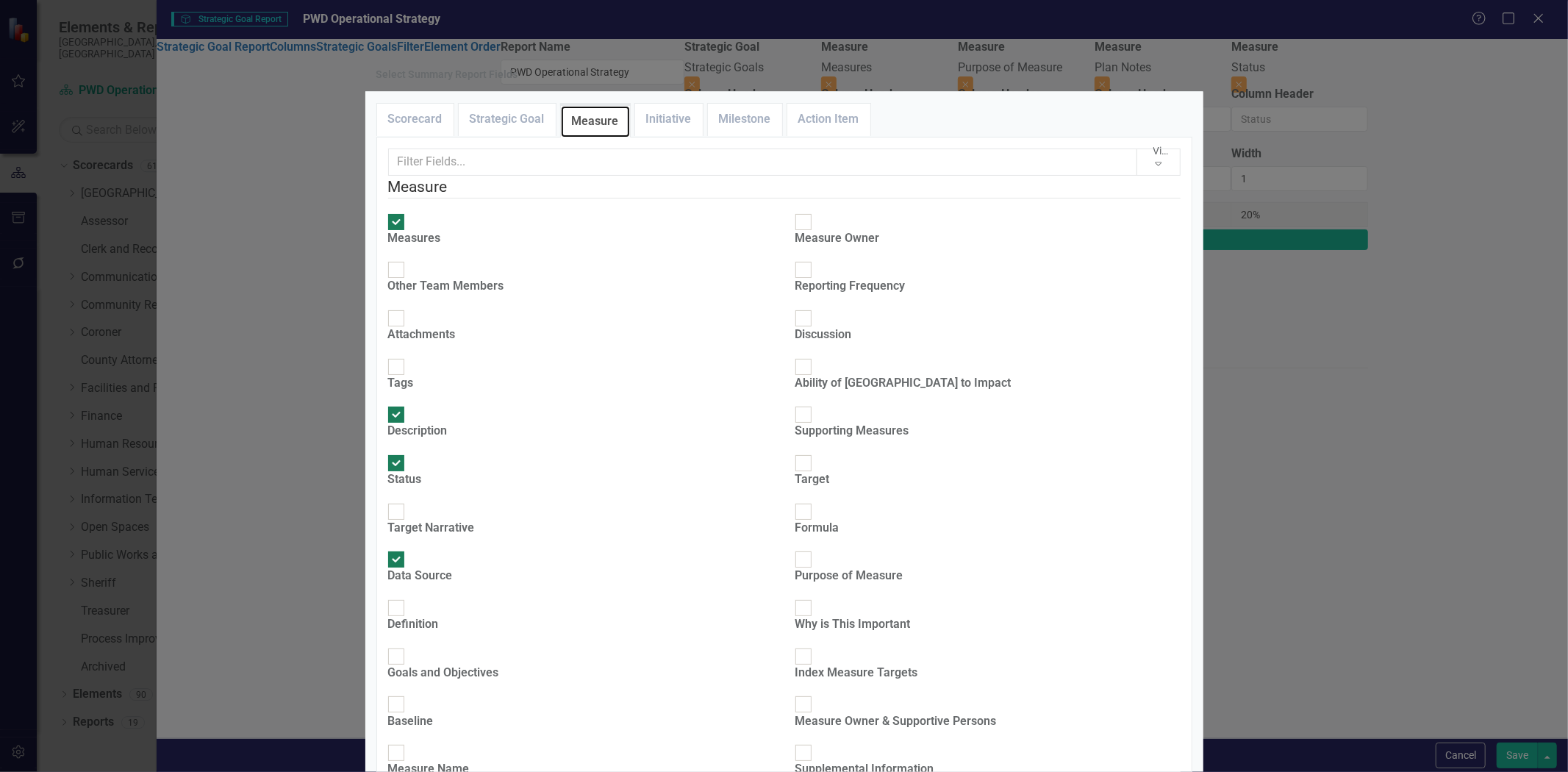
scroll to position [401, 0]
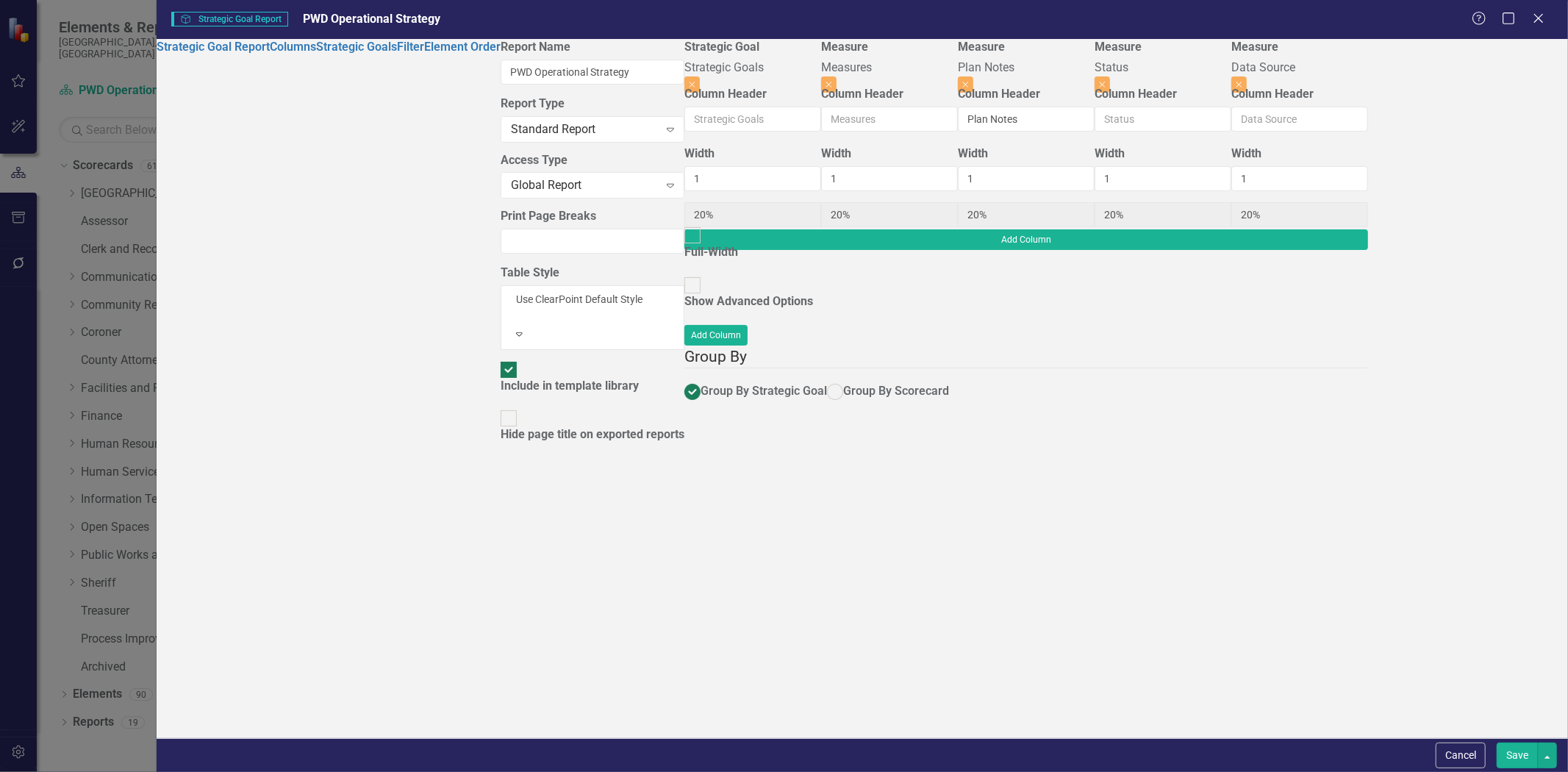
drag, startPoint x: 1516, startPoint y: 752, endPoint x: 1481, endPoint y: 723, distance: 45.5
click at [1516, 753] on button "Save" at bounding box center [1517, 756] width 41 height 26
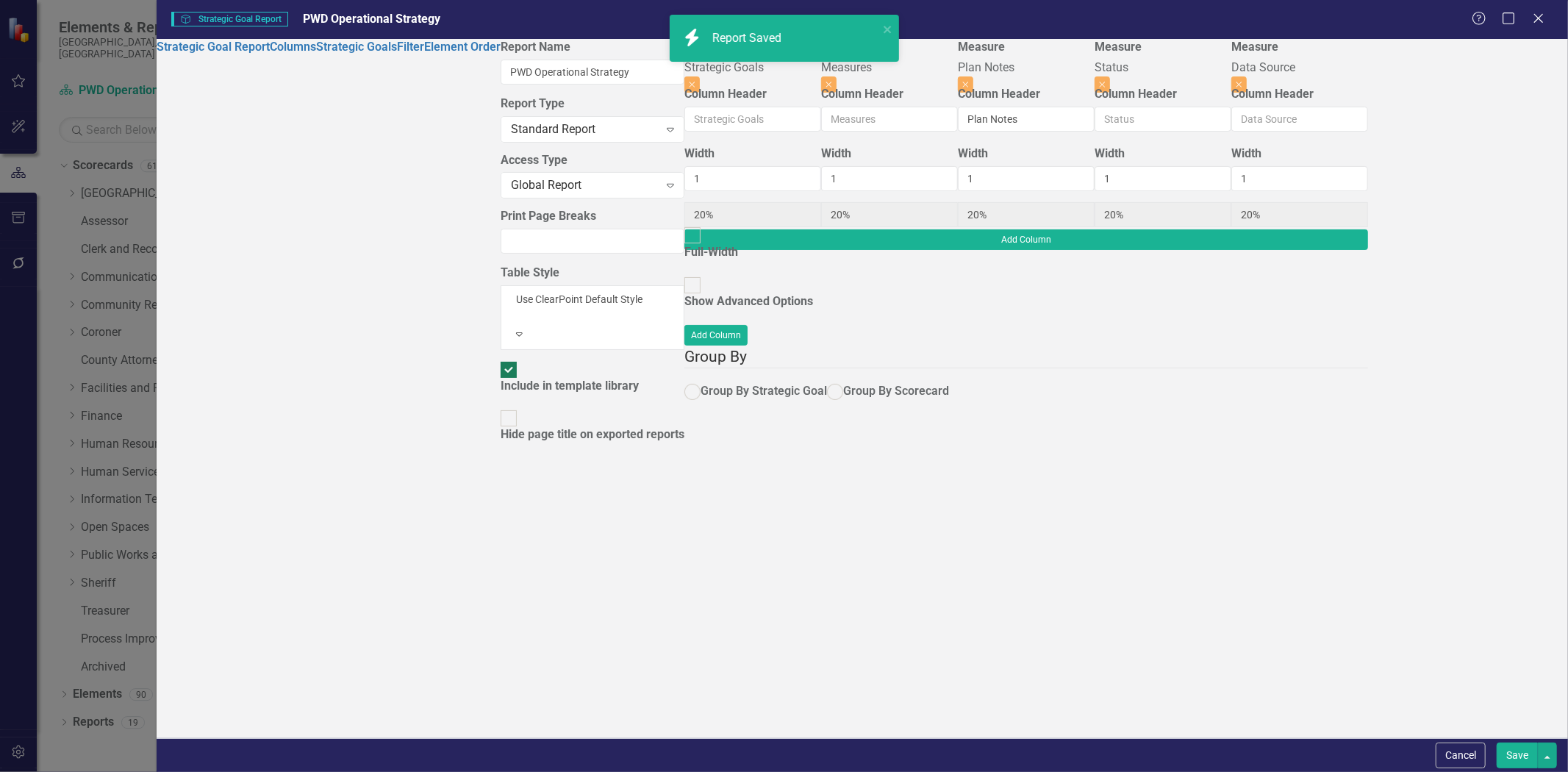
radio input "true"
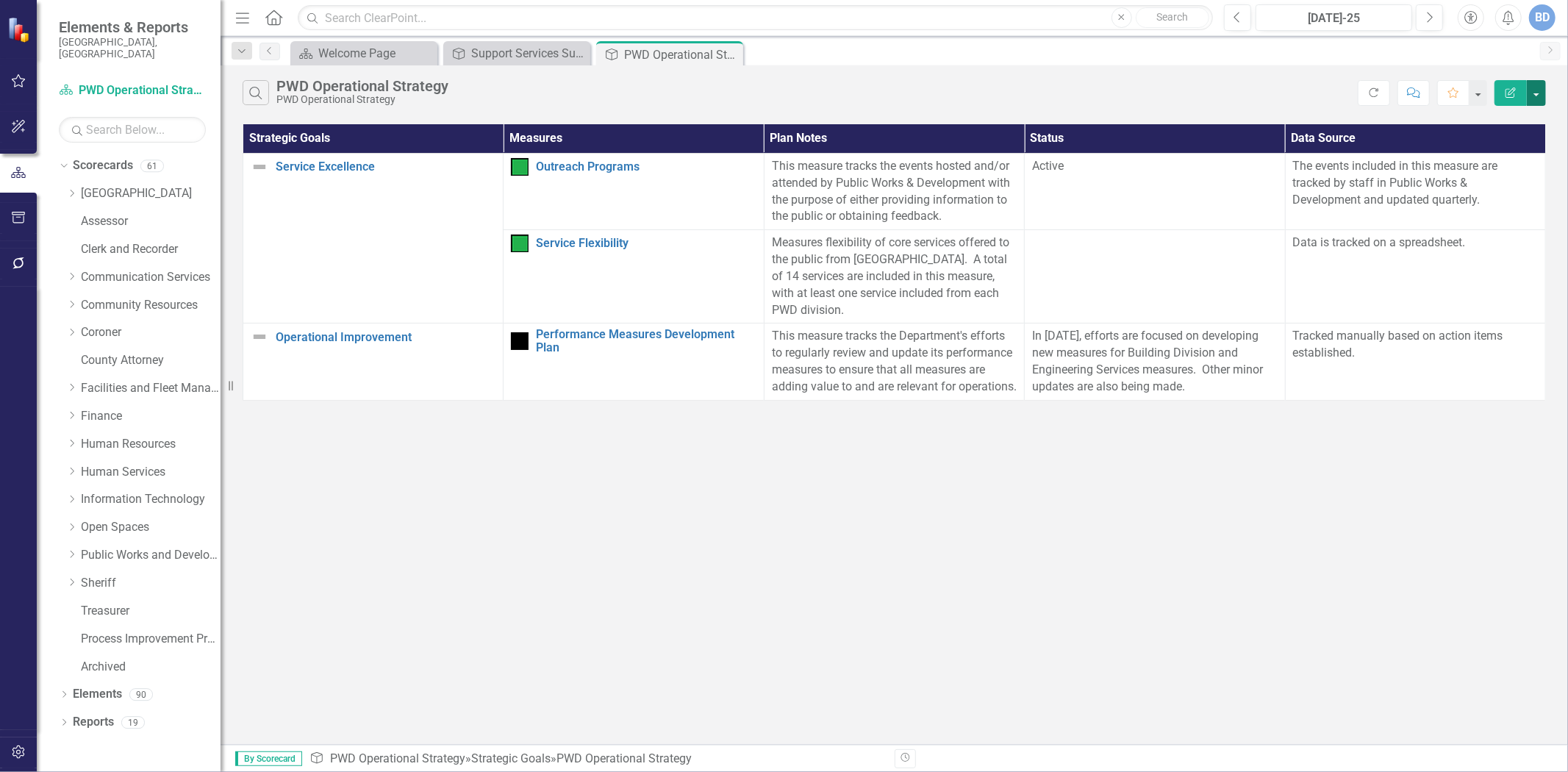
click at [1539, 95] on button "button" at bounding box center [1537, 92] width 19 height 26
click at [1497, 122] on link "Edit Report Edit Report" at bounding box center [1487, 120] width 116 height 28
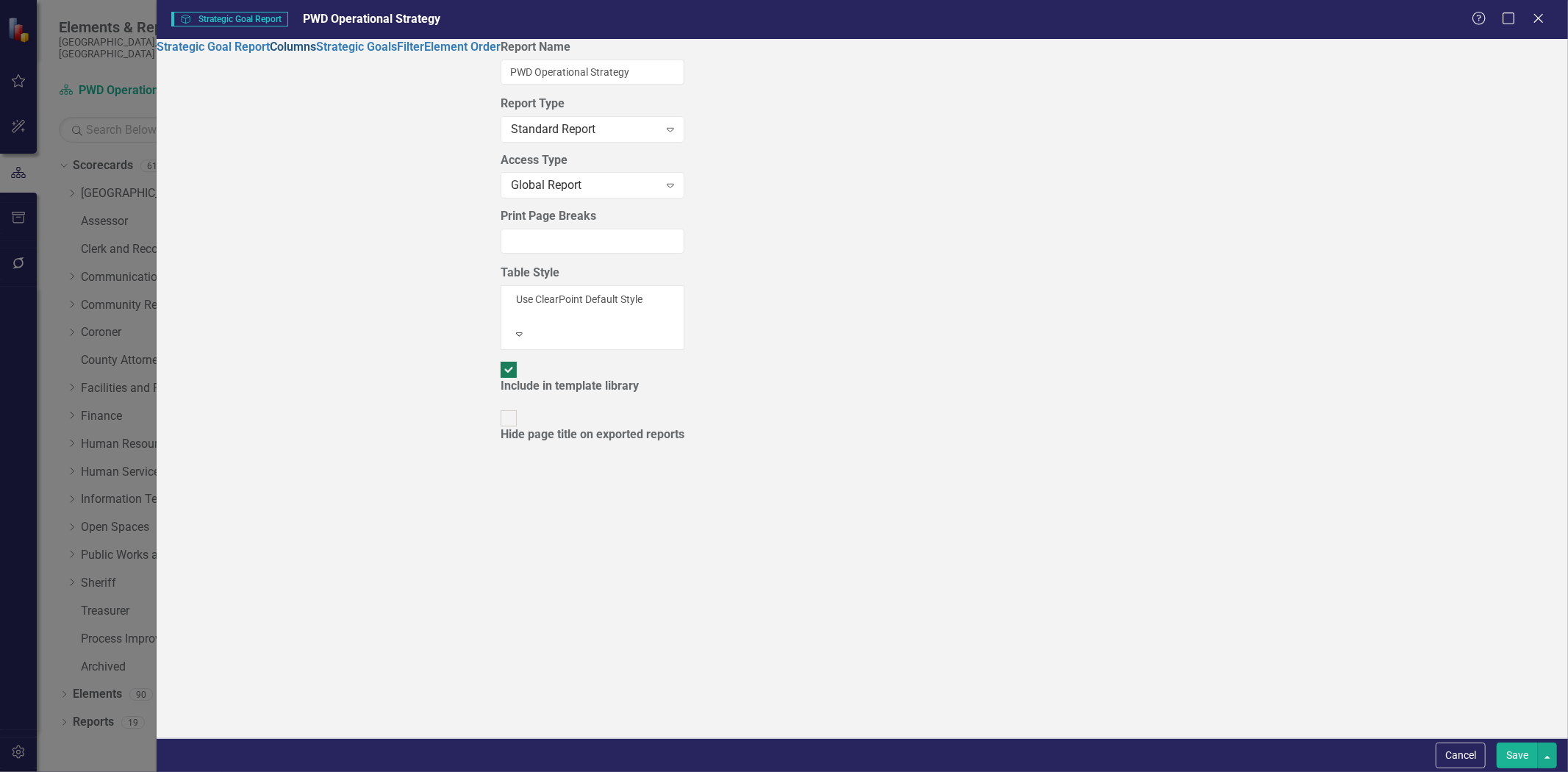
click at [270, 53] on link "Columns" at bounding box center [293, 47] width 47 height 14
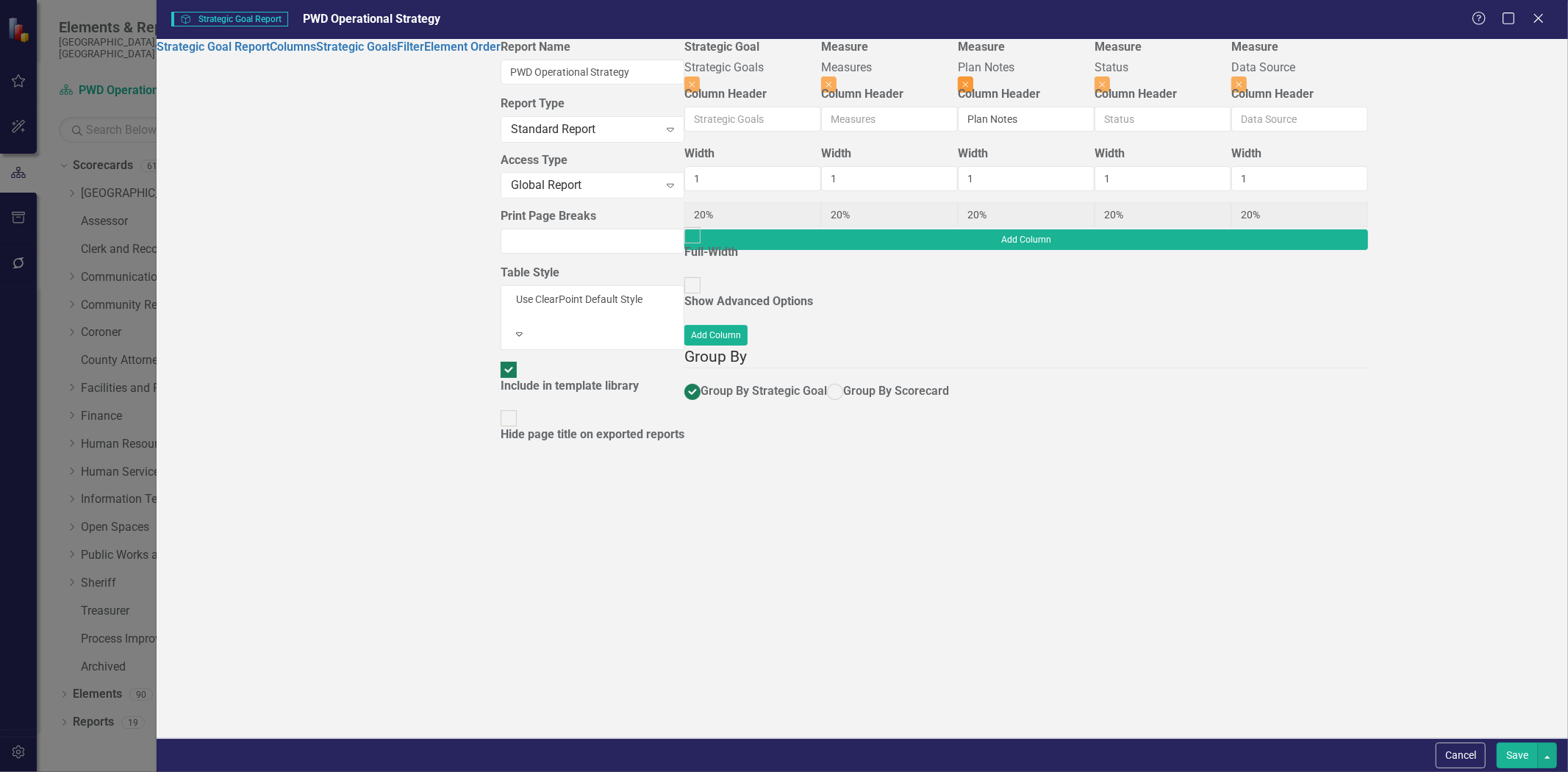
click at [970, 80] on icon "Close" at bounding box center [966, 84] width 7 height 9
type input "25%"
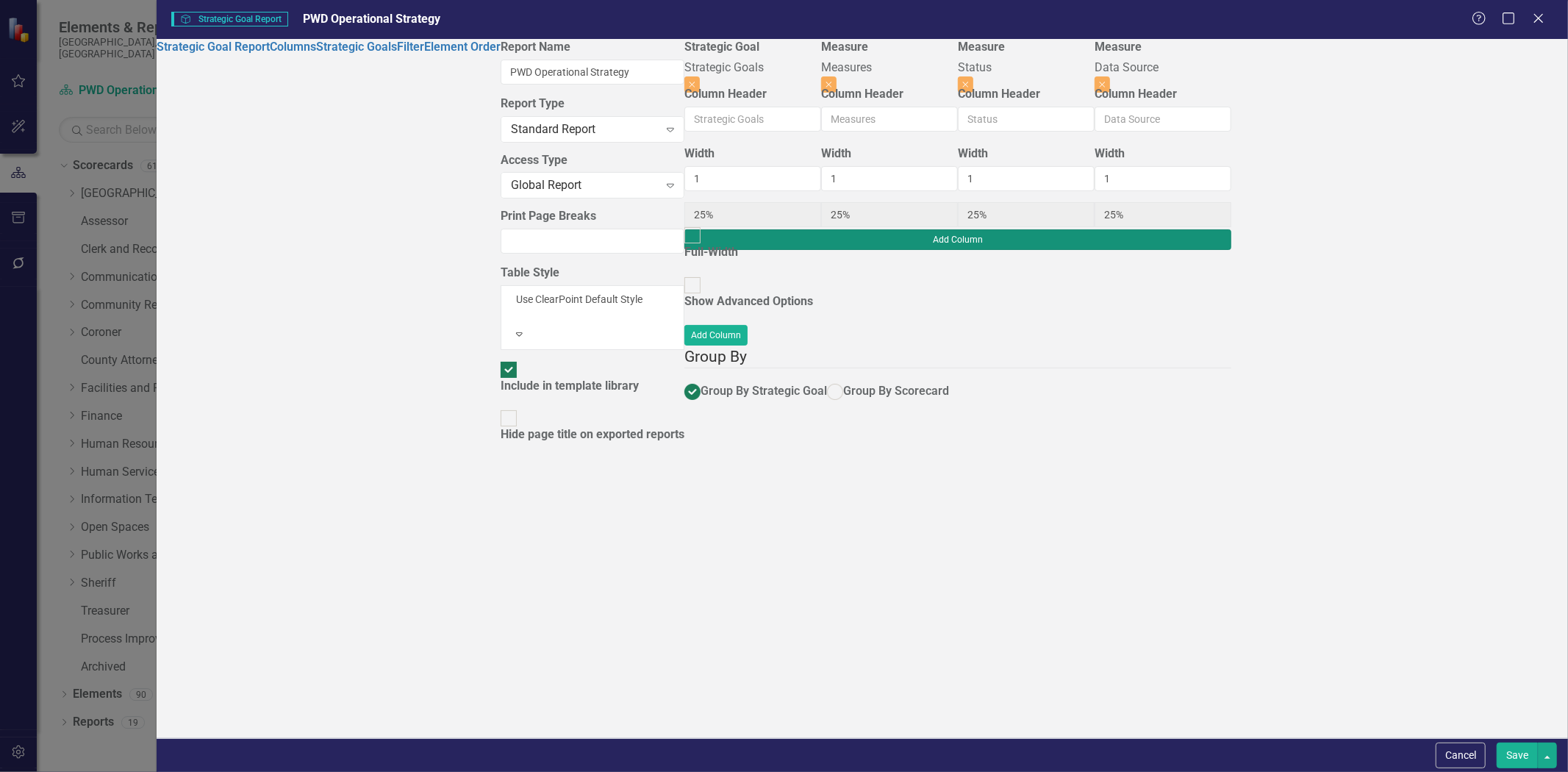
click at [1231, 229] on button "Add Column" at bounding box center [957, 240] width 547 height 21
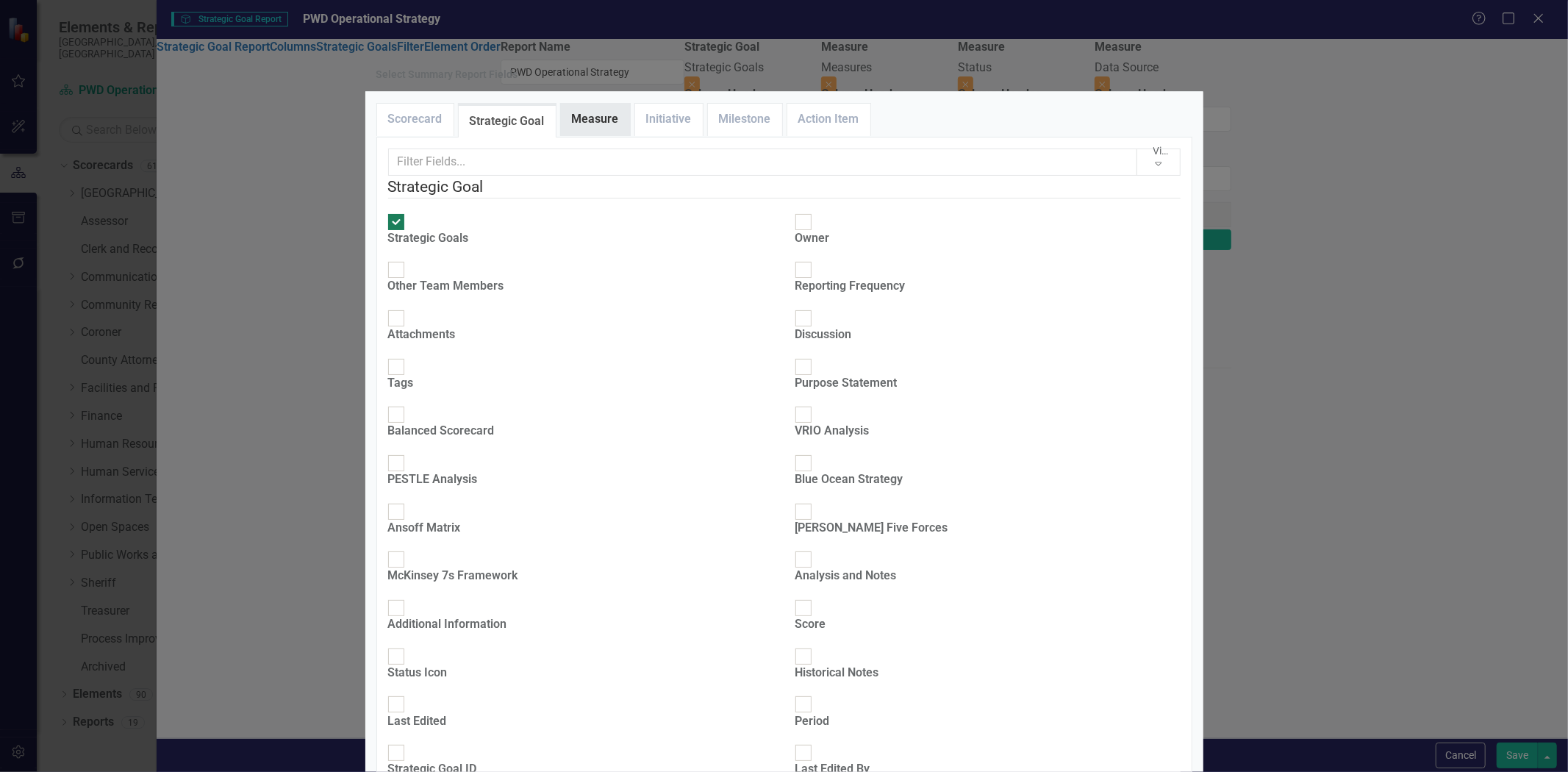
click at [598, 135] on link "Measure" at bounding box center [596, 119] width 69 height 31
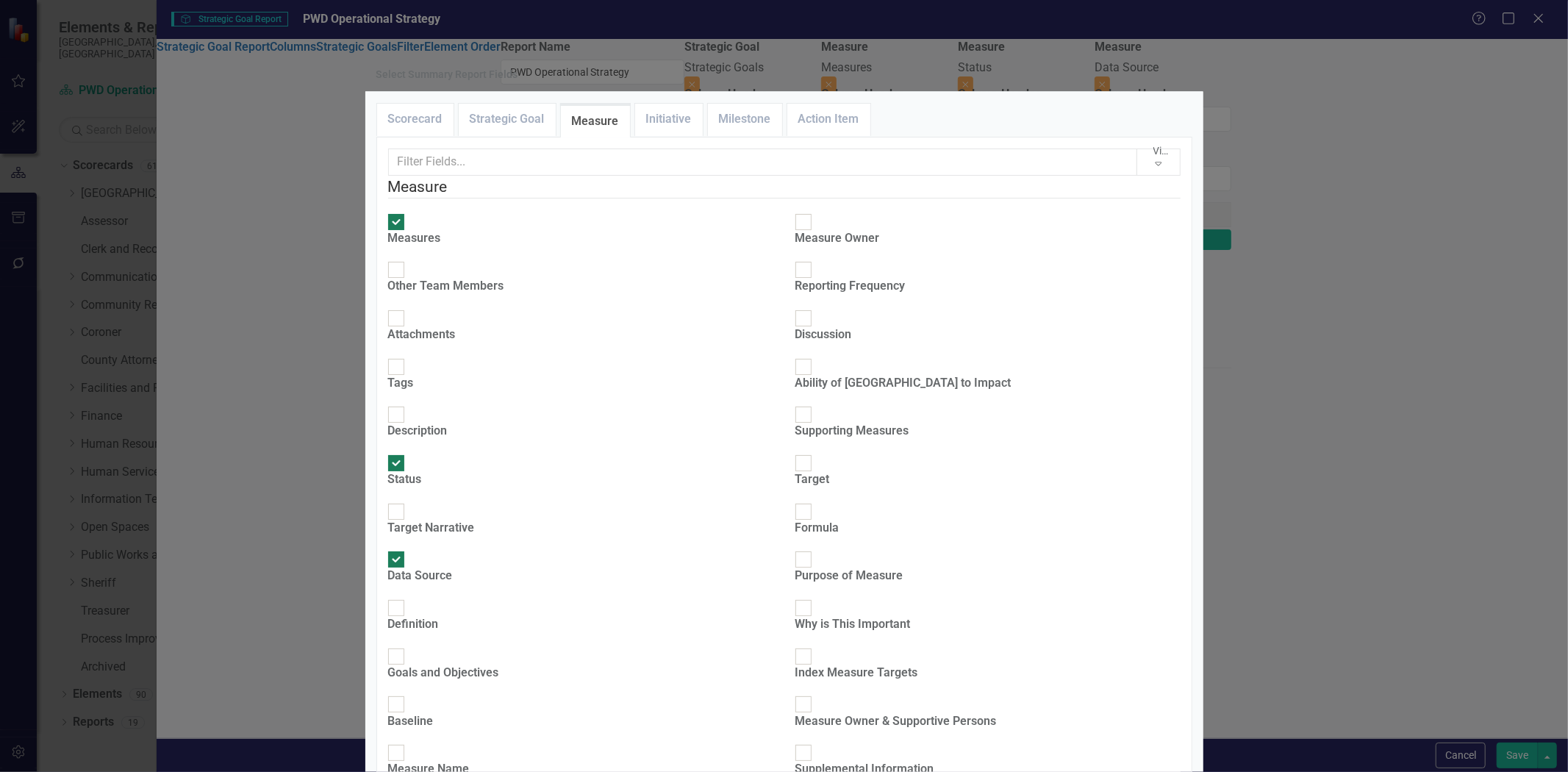
click at [407, 598] on input "Definition" at bounding box center [396, 609] width 23 height 23
checkbox input "true"
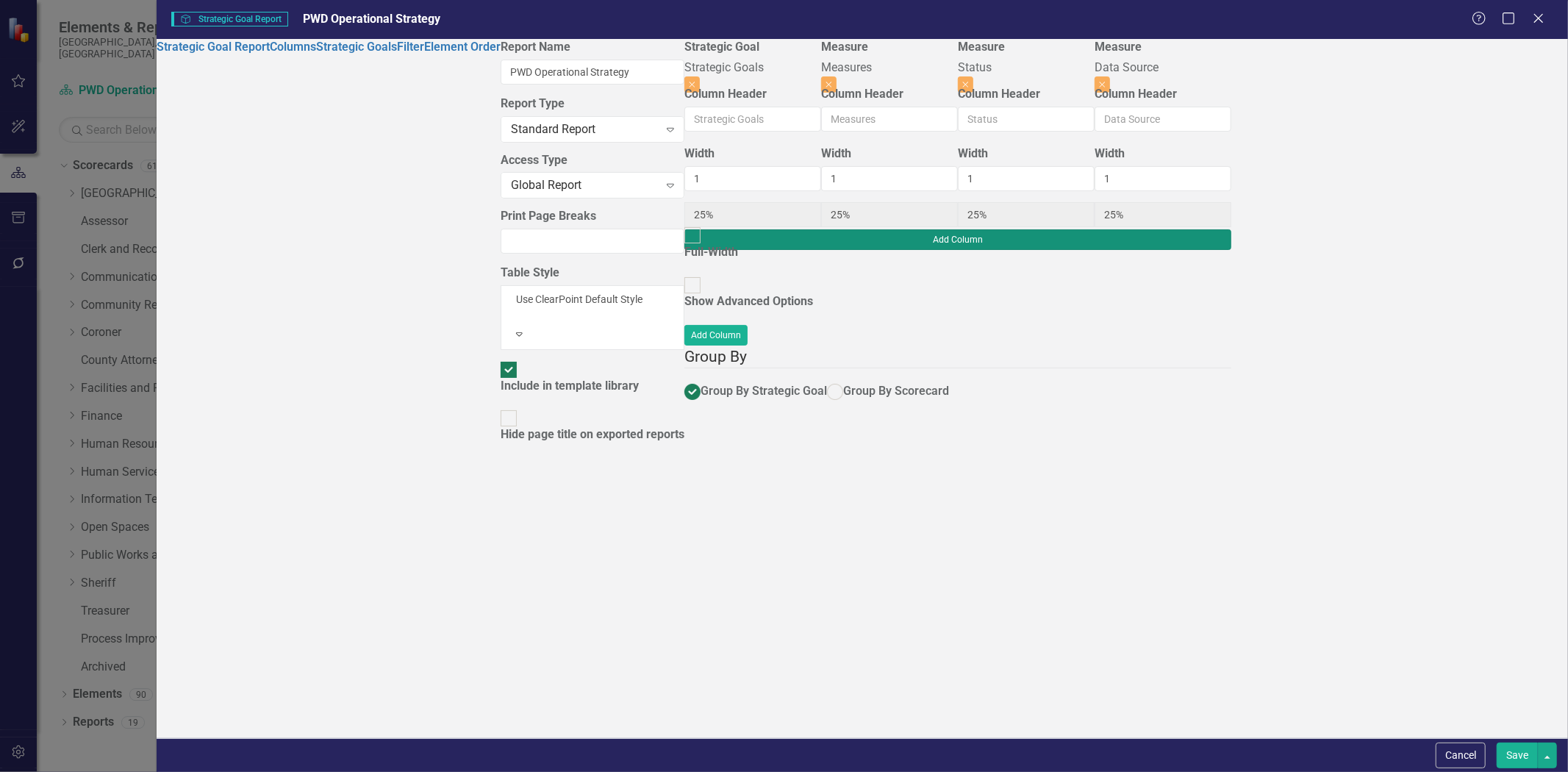
type input "20%"
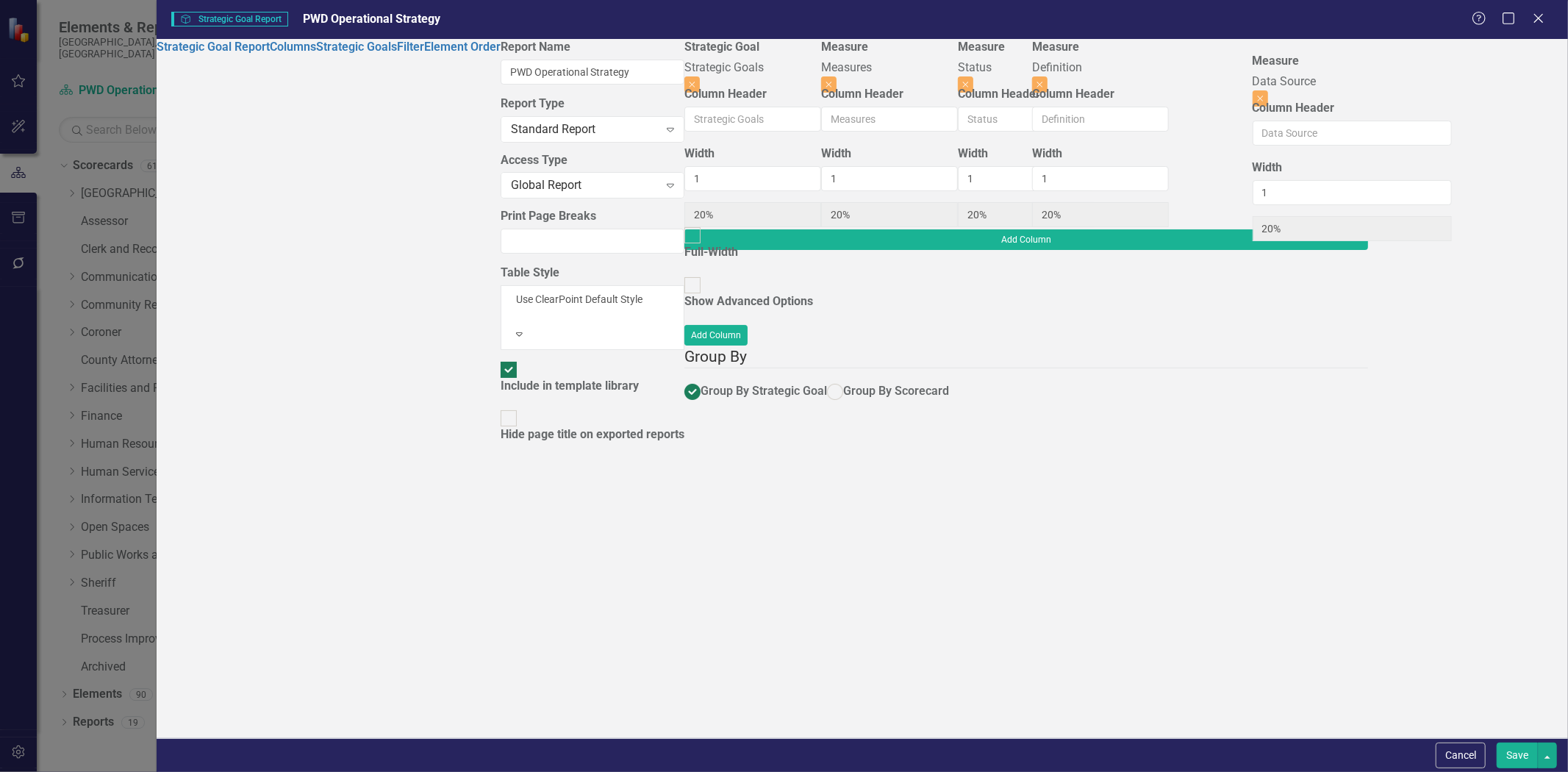
drag, startPoint x: 1173, startPoint y: 69, endPoint x: 1373, endPoint y: 71, distance: 200.0
click at [1368, 71] on div "Strategic Goal Strategic Goals Close Column Header Width 1 20% Full-Width Measu…" at bounding box center [1026, 134] width 684 height 190
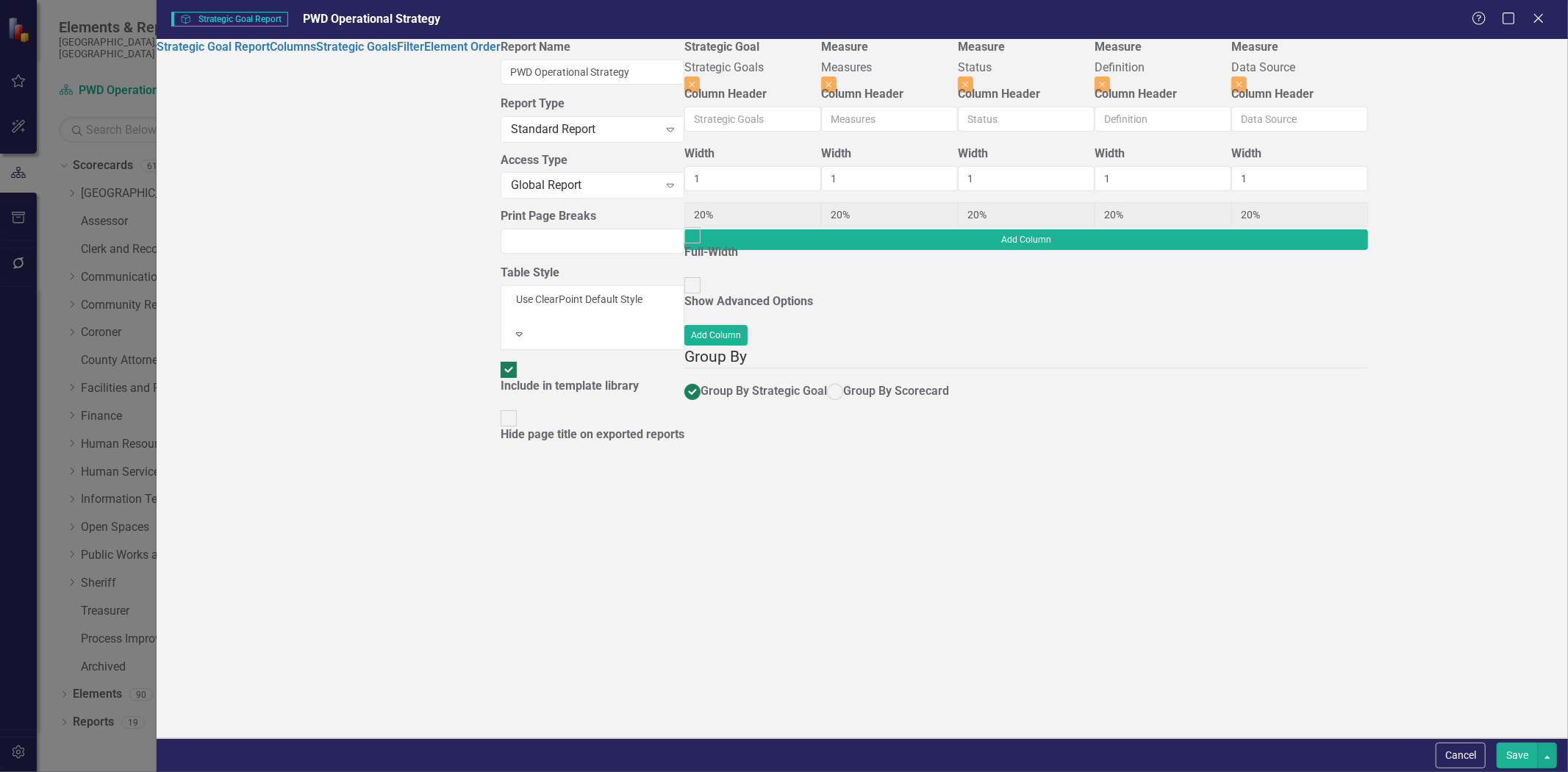
click at [1510, 749] on button "Save" at bounding box center [1517, 756] width 41 height 26
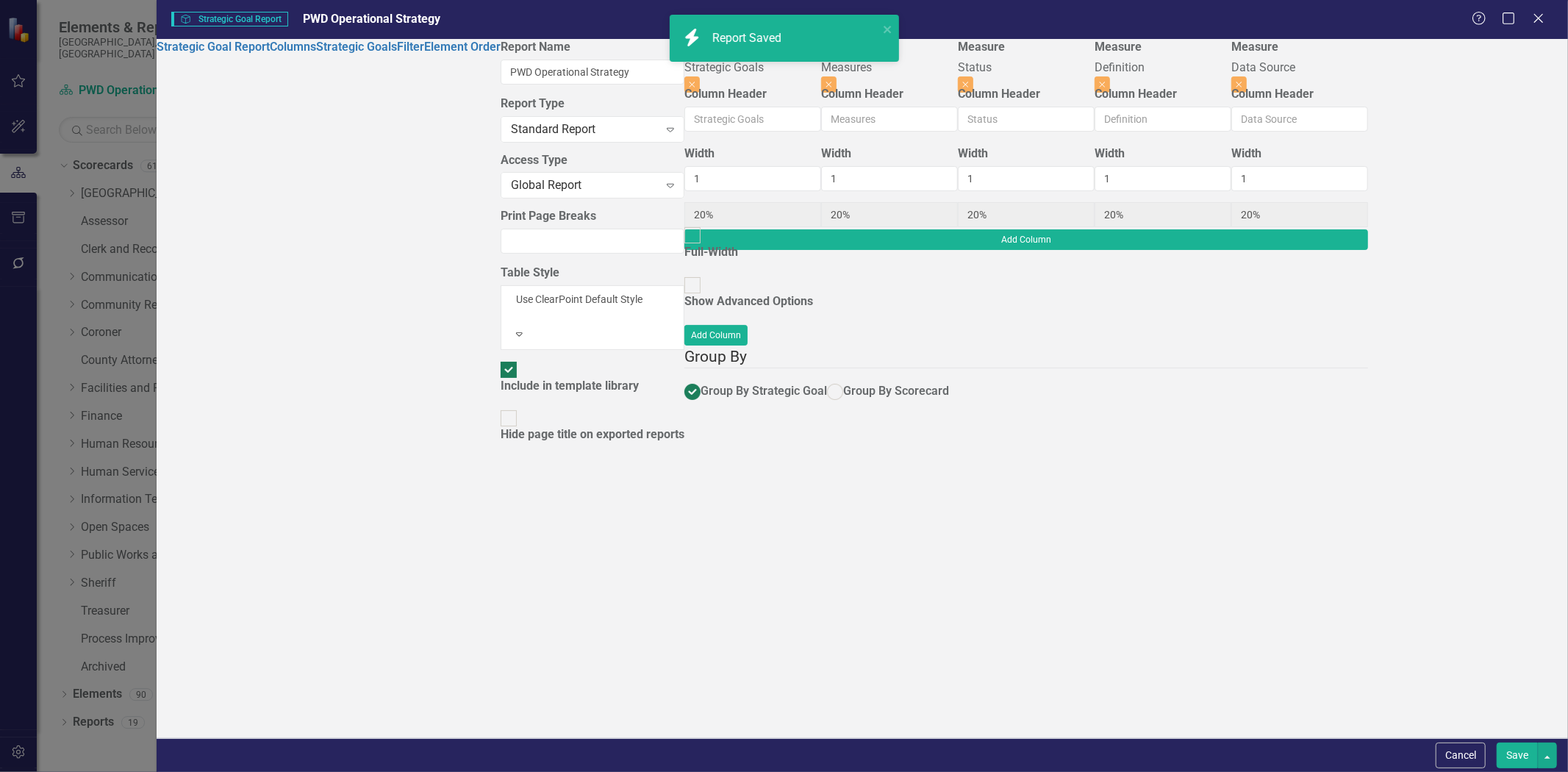
radio input "true"
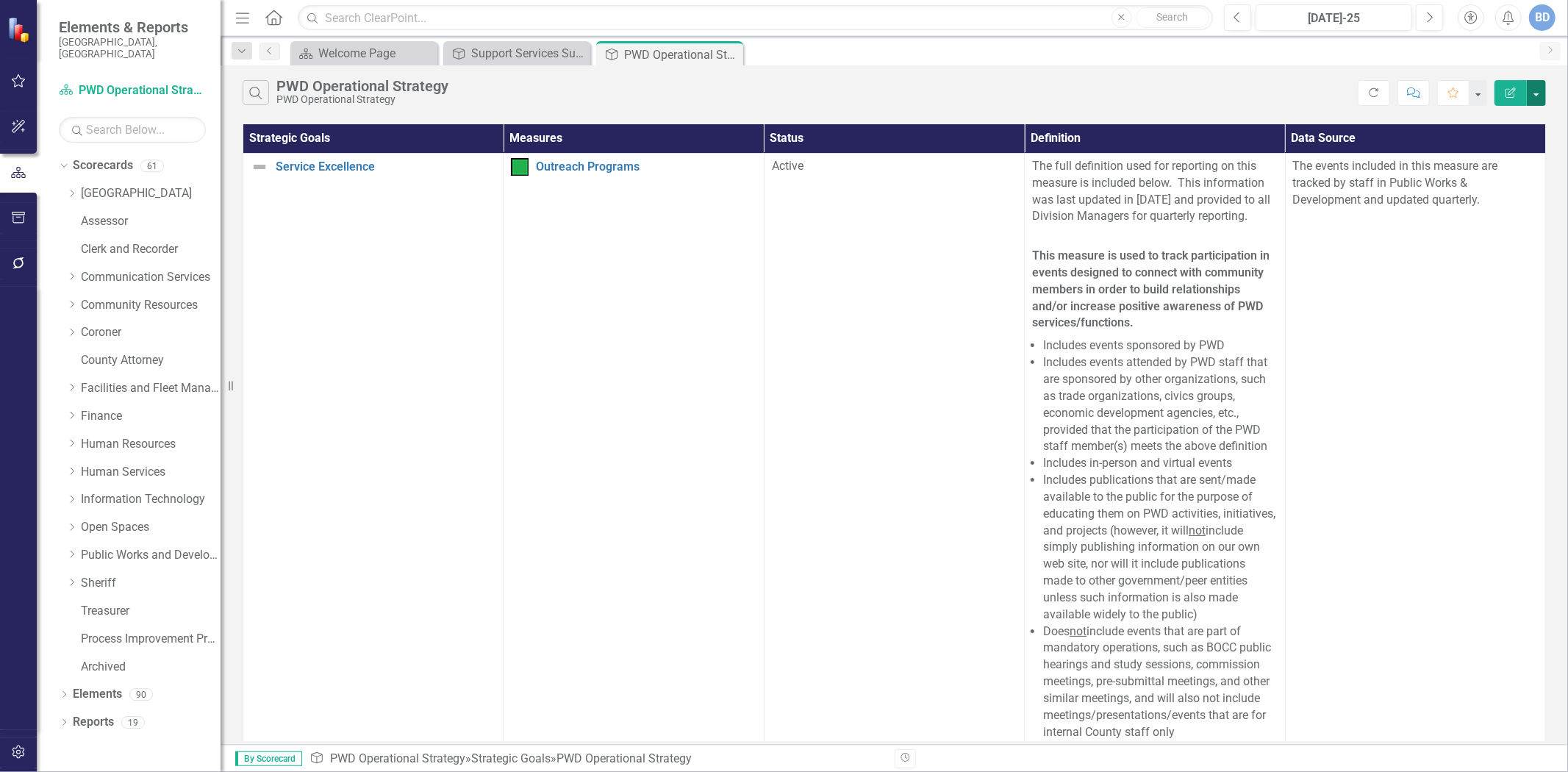
click at [1539, 95] on button "button" at bounding box center [1537, 92] width 19 height 26
click at [1480, 121] on link "Edit Report Edit Report" at bounding box center [1487, 120] width 116 height 28
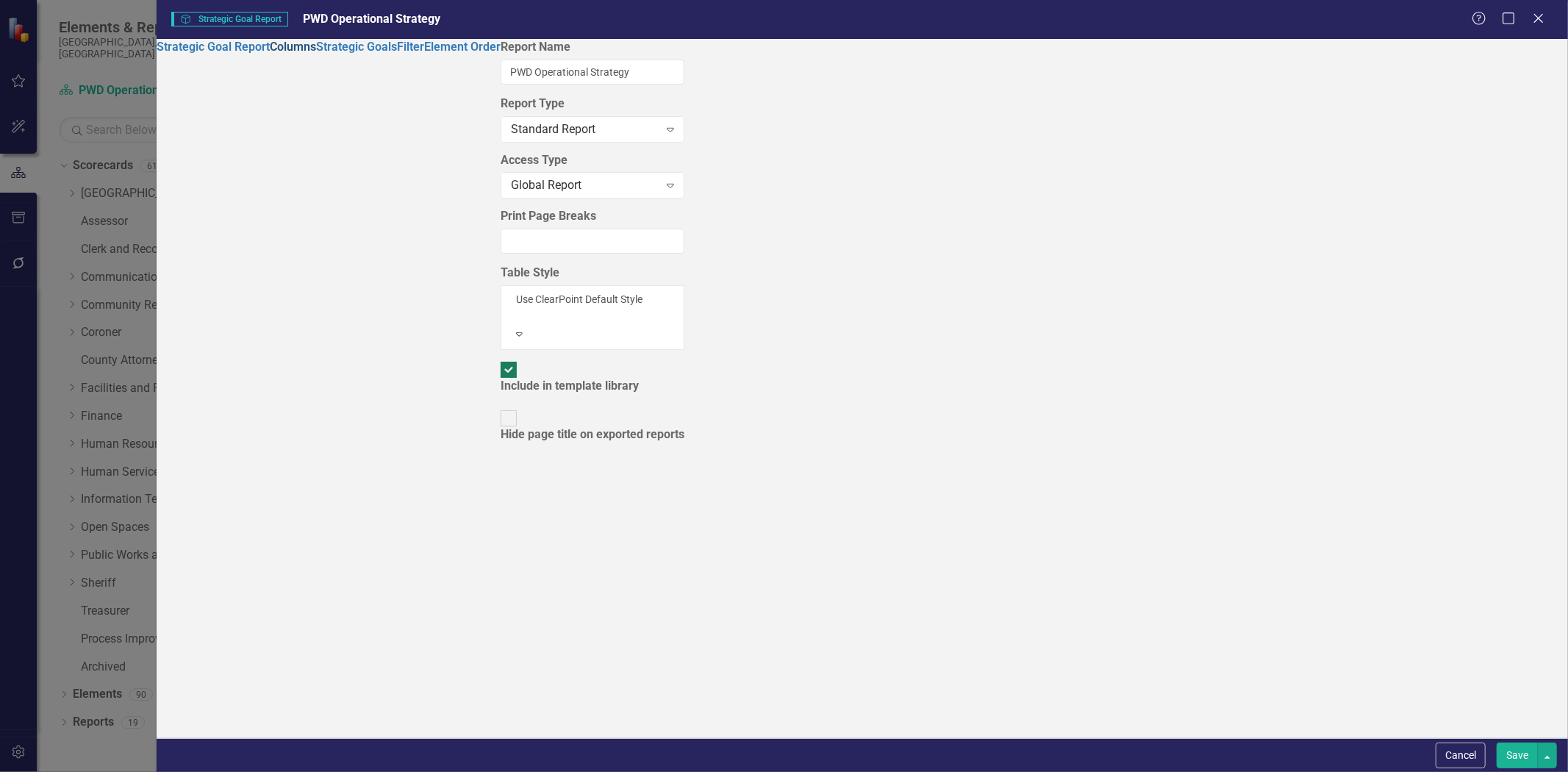
click at [270, 53] on link "Columns" at bounding box center [293, 47] width 47 height 14
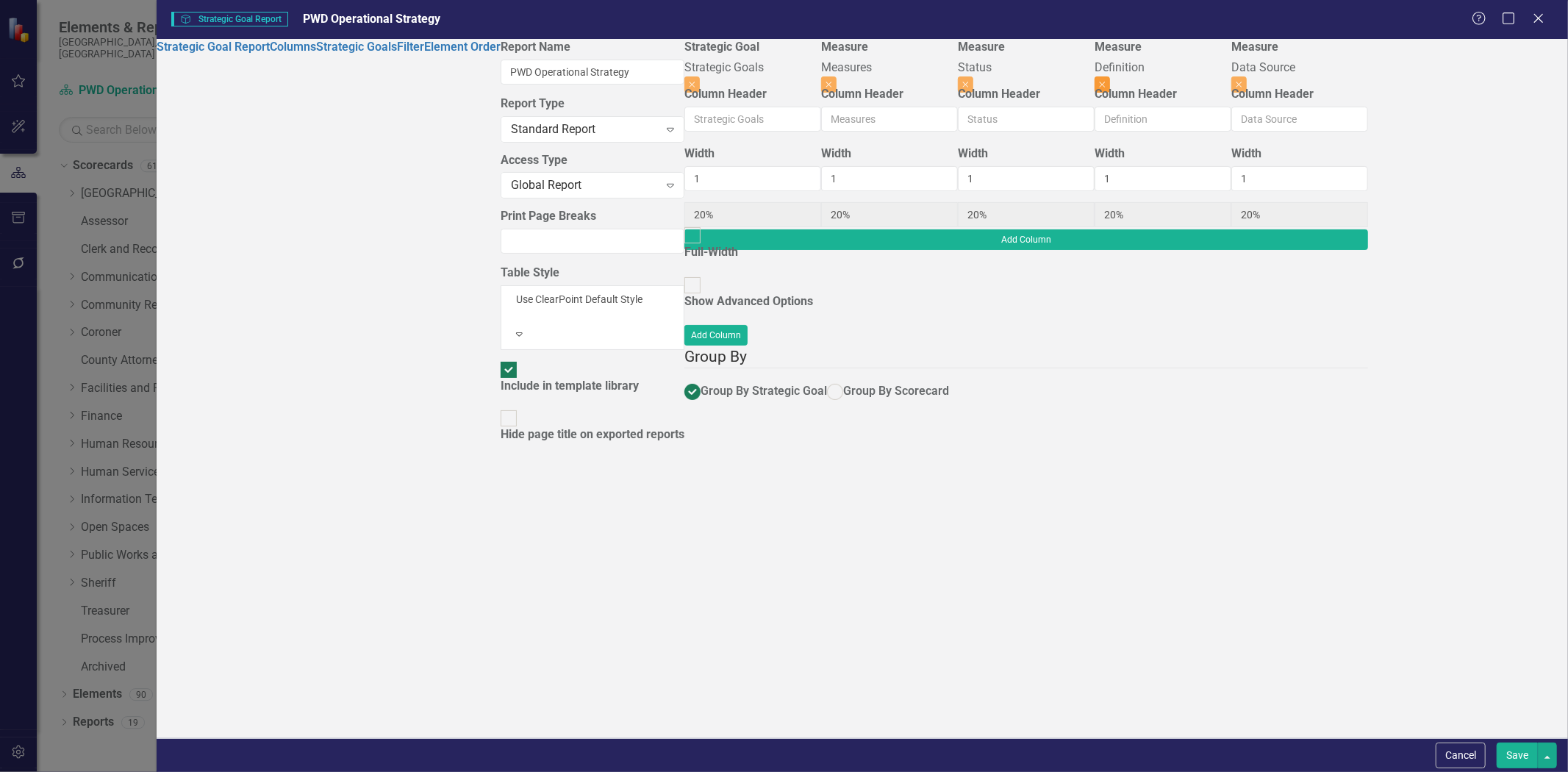
click at [1110, 76] on button "Close" at bounding box center [1103, 84] width 15 height 16
type input "25%"
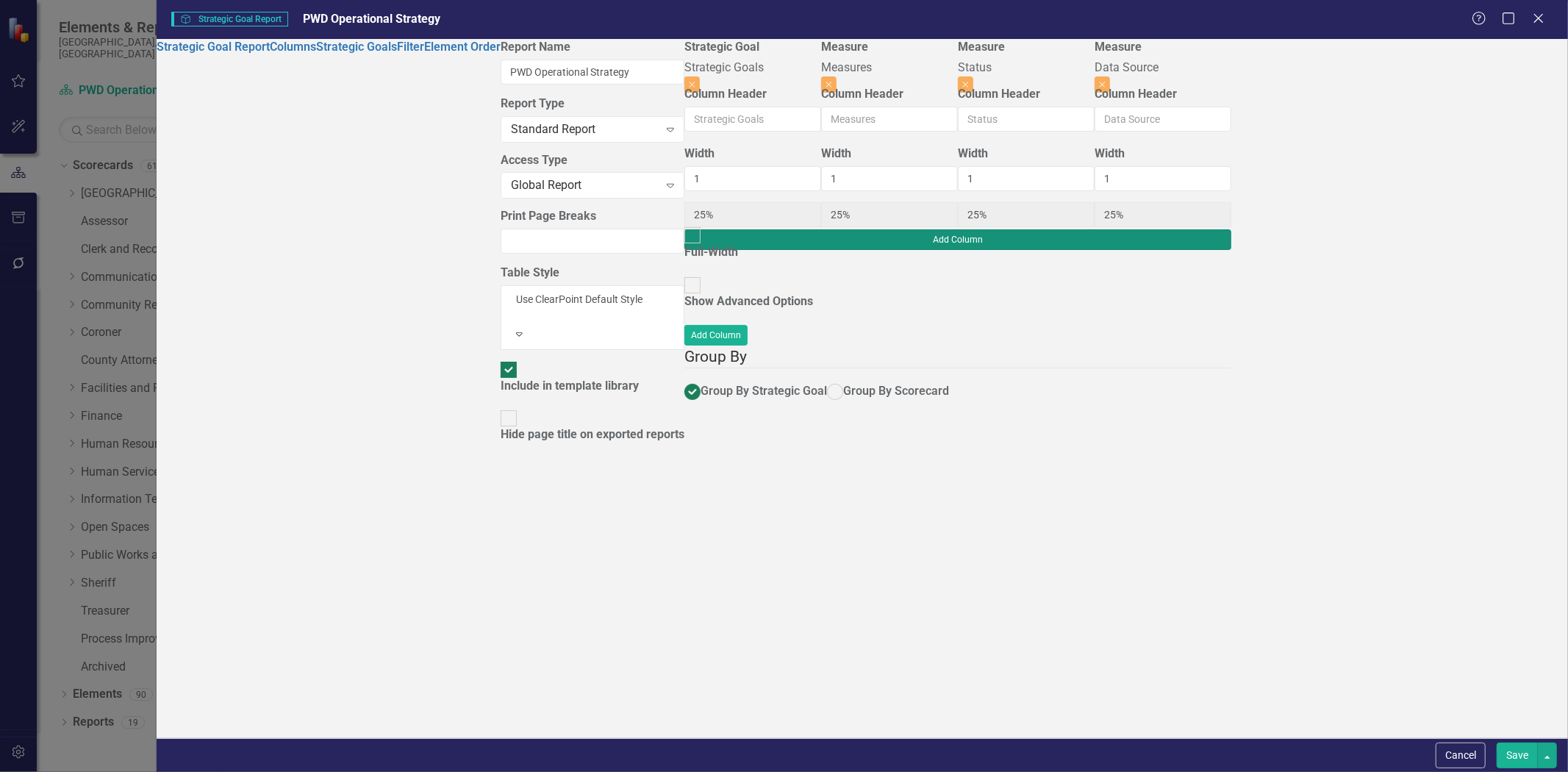
click at [1231, 229] on button "Add Column" at bounding box center [957, 240] width 547 height 21
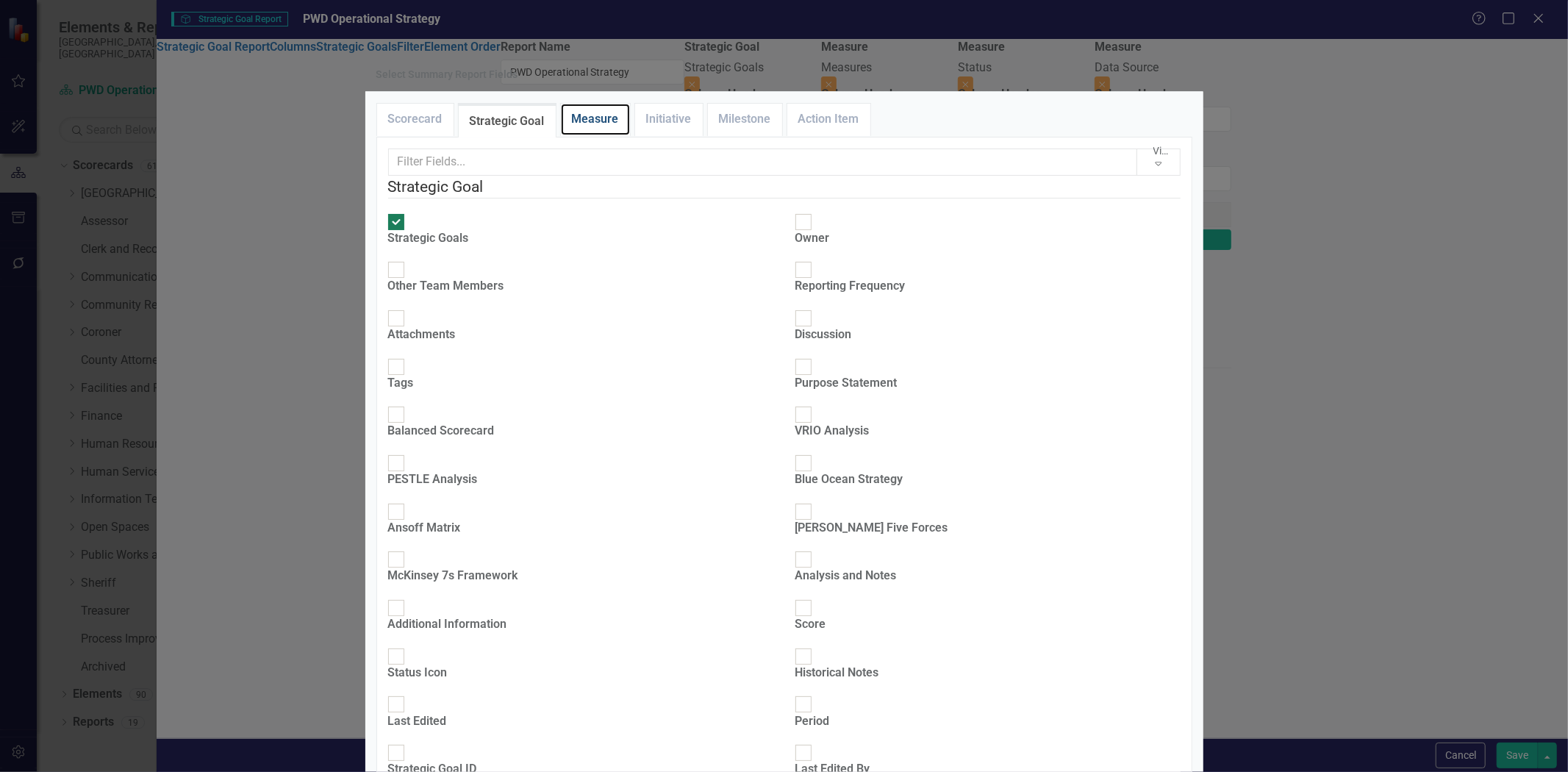
drag, startPoint x: 591, startPoint y: 165, endPoint x: 579, endPoint y: 299, distance: 134.5
click at [592, 135] on link "Measure" at bounding box center [596, 119] width 69 height 31
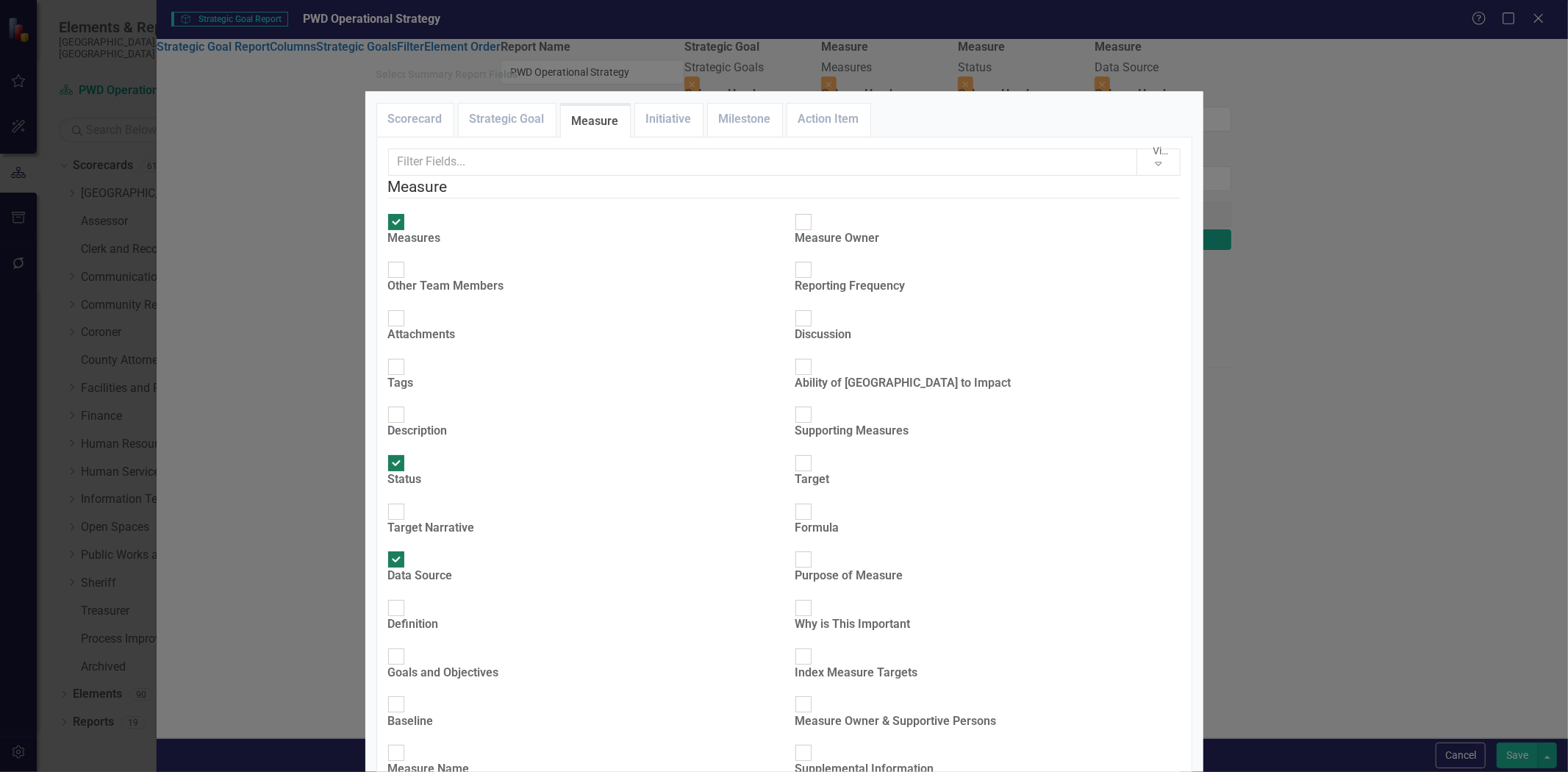
click at [404, 406] on div at bounding box center [396, 414] width 16 height 16
click at [407, 404] on input "Description" at bounding box center [396, 415] width 23 height 23
checkbox input "true"
type input "20%"
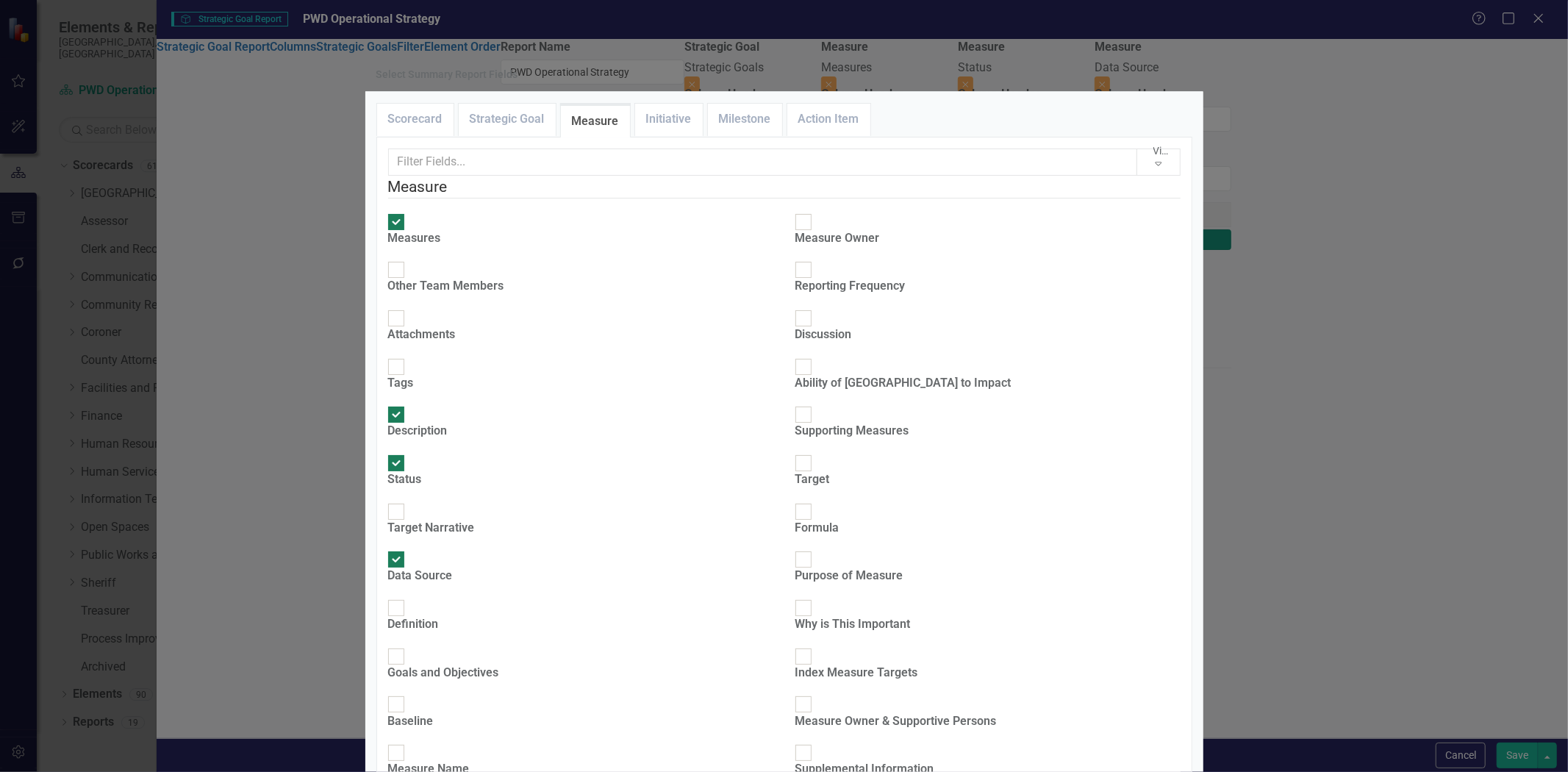
type input "20%"
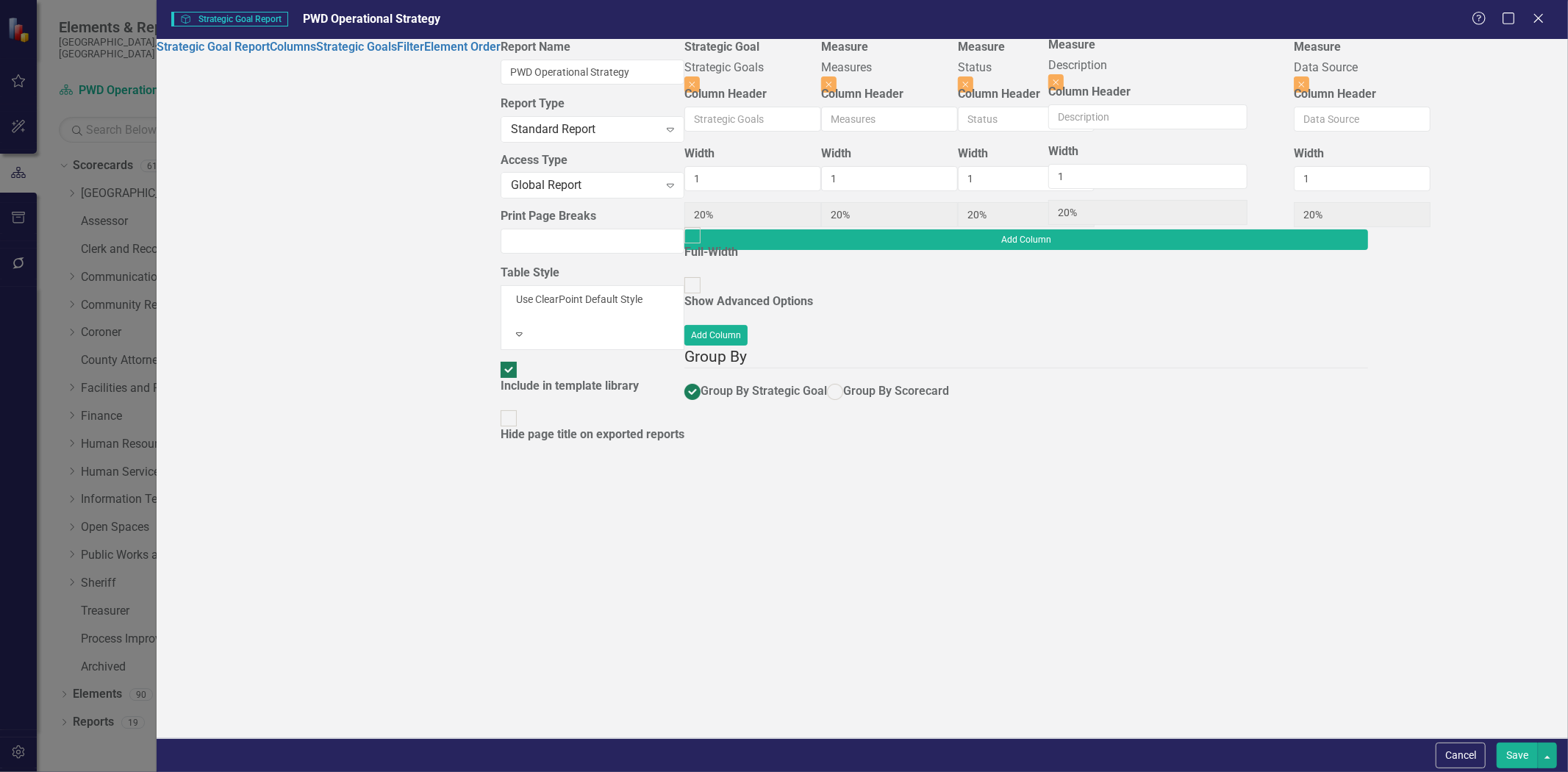
drag, startPoint x: 1365, startPoint y: 70, endPoint x: 1162, endPoint y: 57, distance: 203.4
click at [1162, 57] on div "Strategic Goal Strategic Goals Close Column Header Width 1 20% Full-Width Measu…" at bounding box center [1026, 134] width 684 height 190
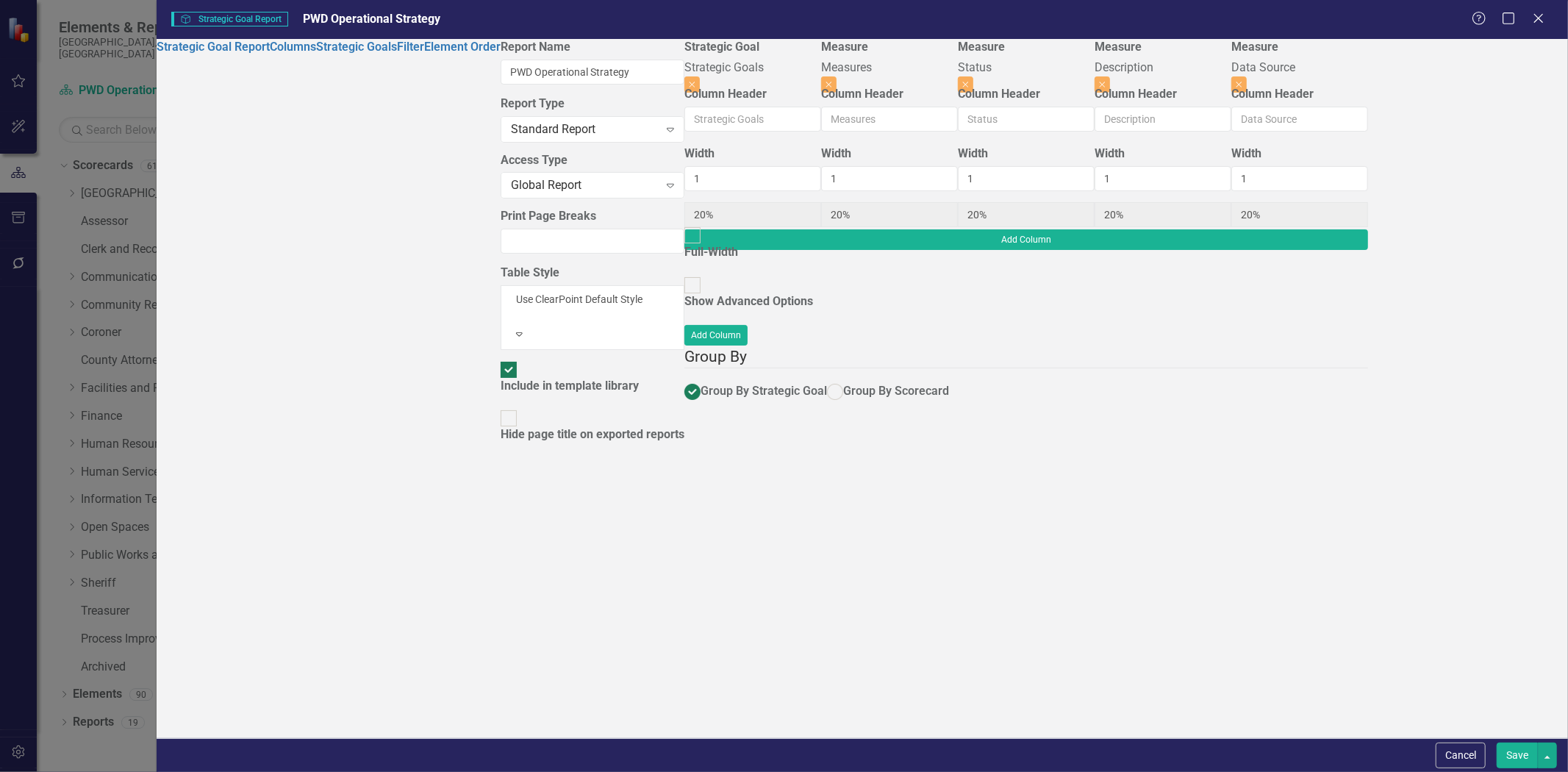
click at [1510, 756] on button "Save" at bounding box center [1517, 756] width 41 height 26
radio input "true"
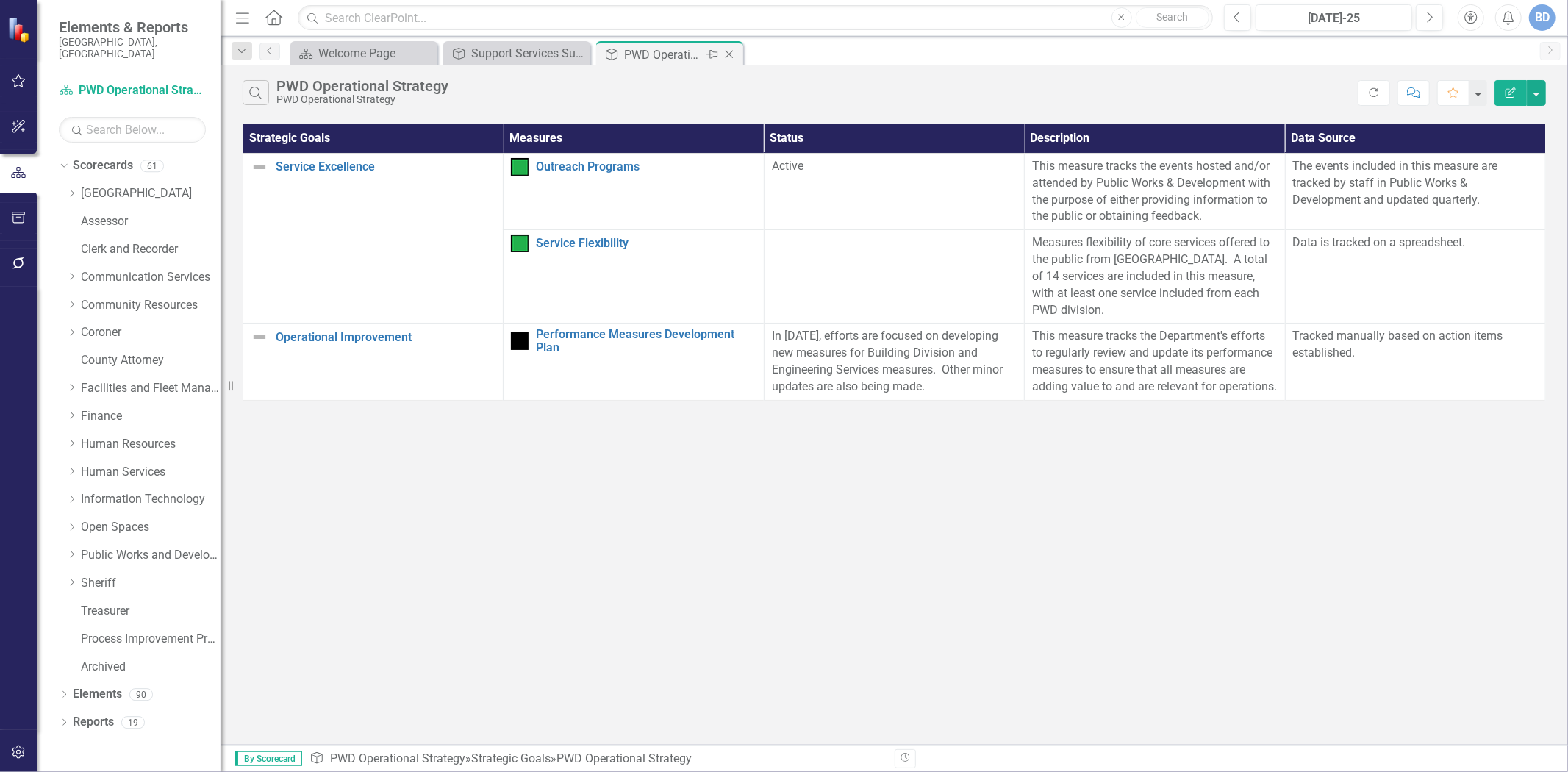
click at [731, 53] on icon "Close" at bounding box center [729, 54] width 14 height 11
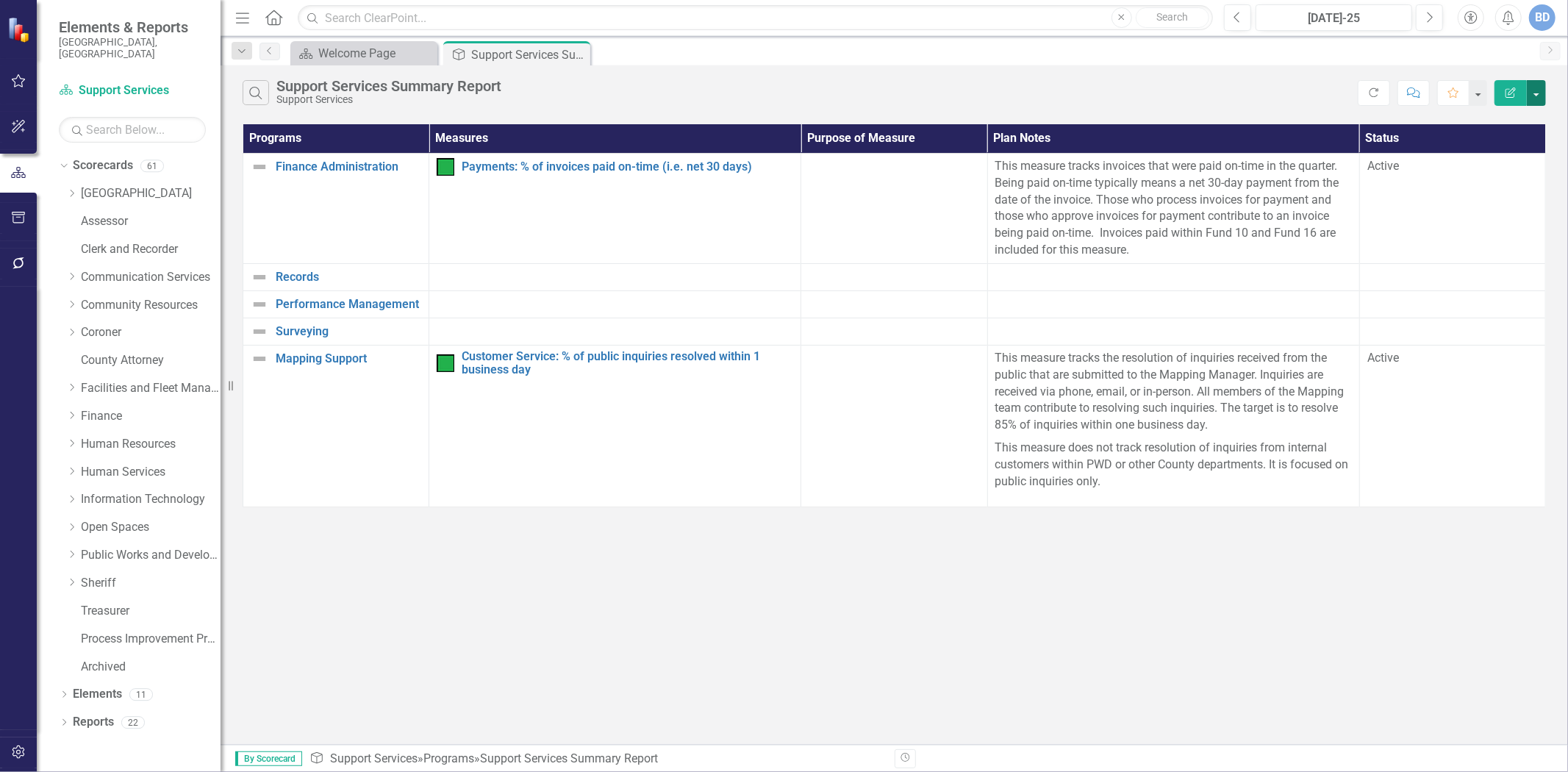
click at [1538, 89] on button "button" at bounding box center [1537, 92] width 19 height 26
click at [1489, 111] on link "Edit Report Edit Report" at bounding box center [1487, 120] width 116 height 28
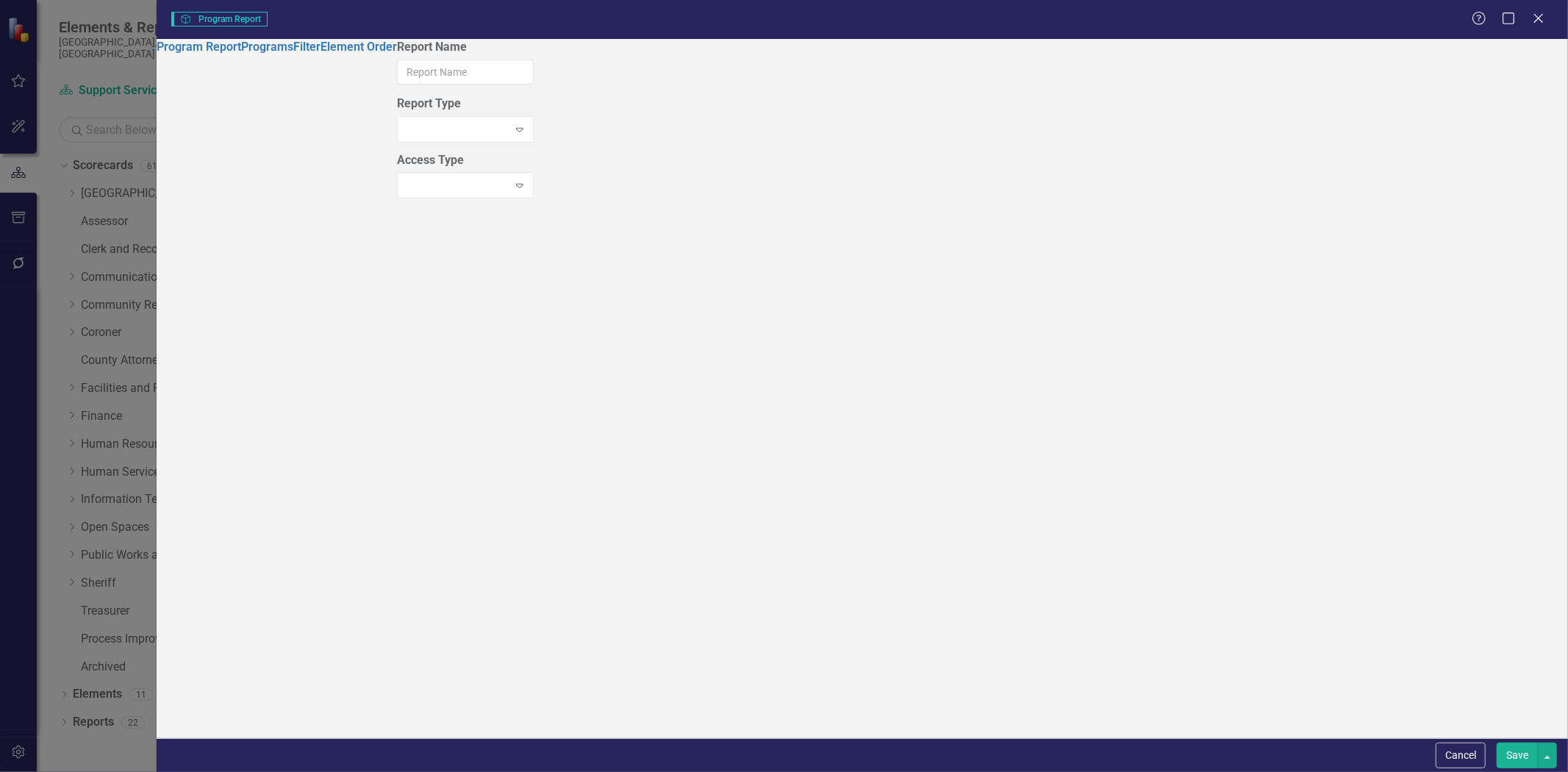
type input "Support Services Summary Report"
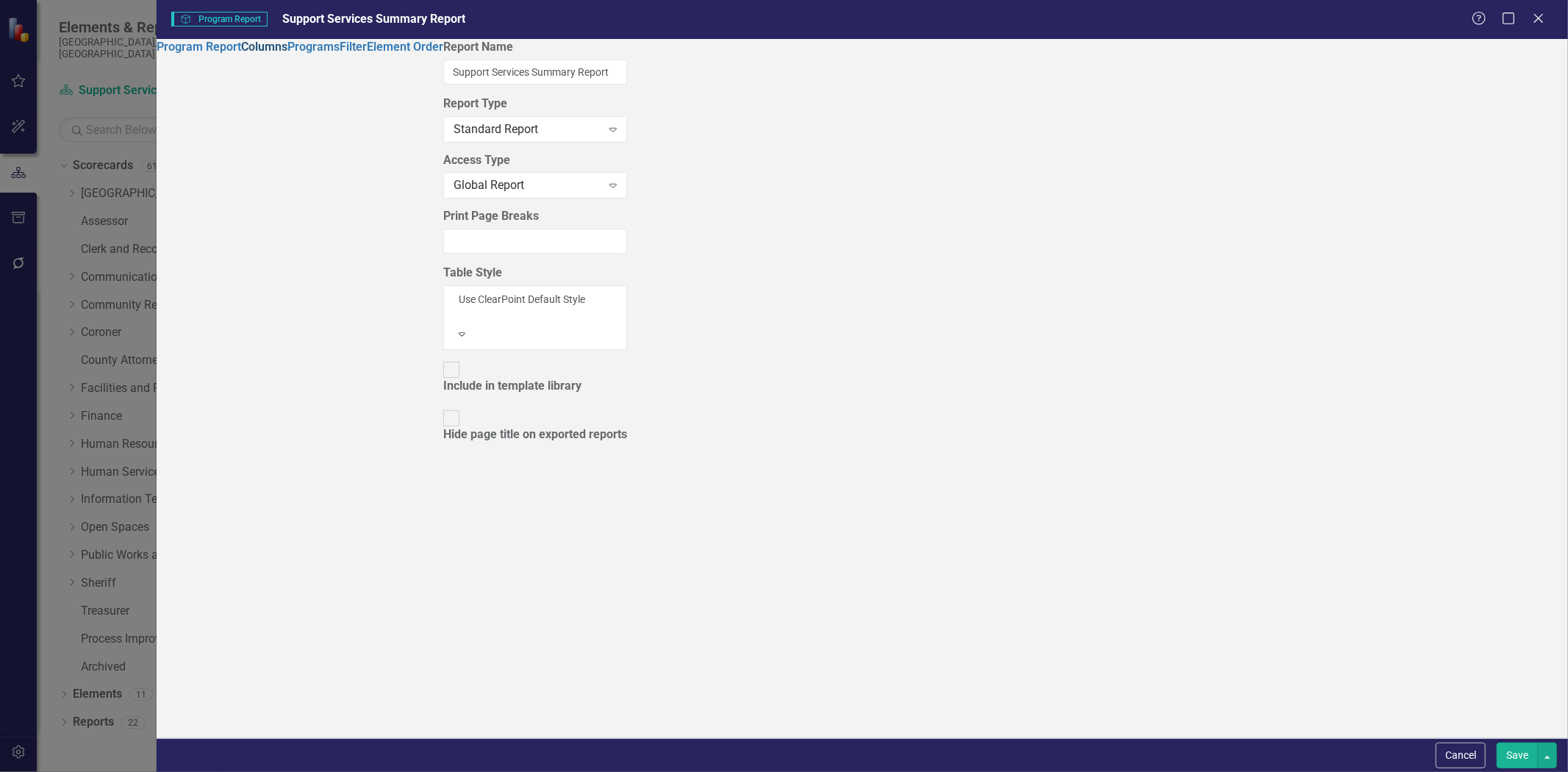
click at [241, 53] on link "Columns" at bounding box center [264, 47] width 47 height 14
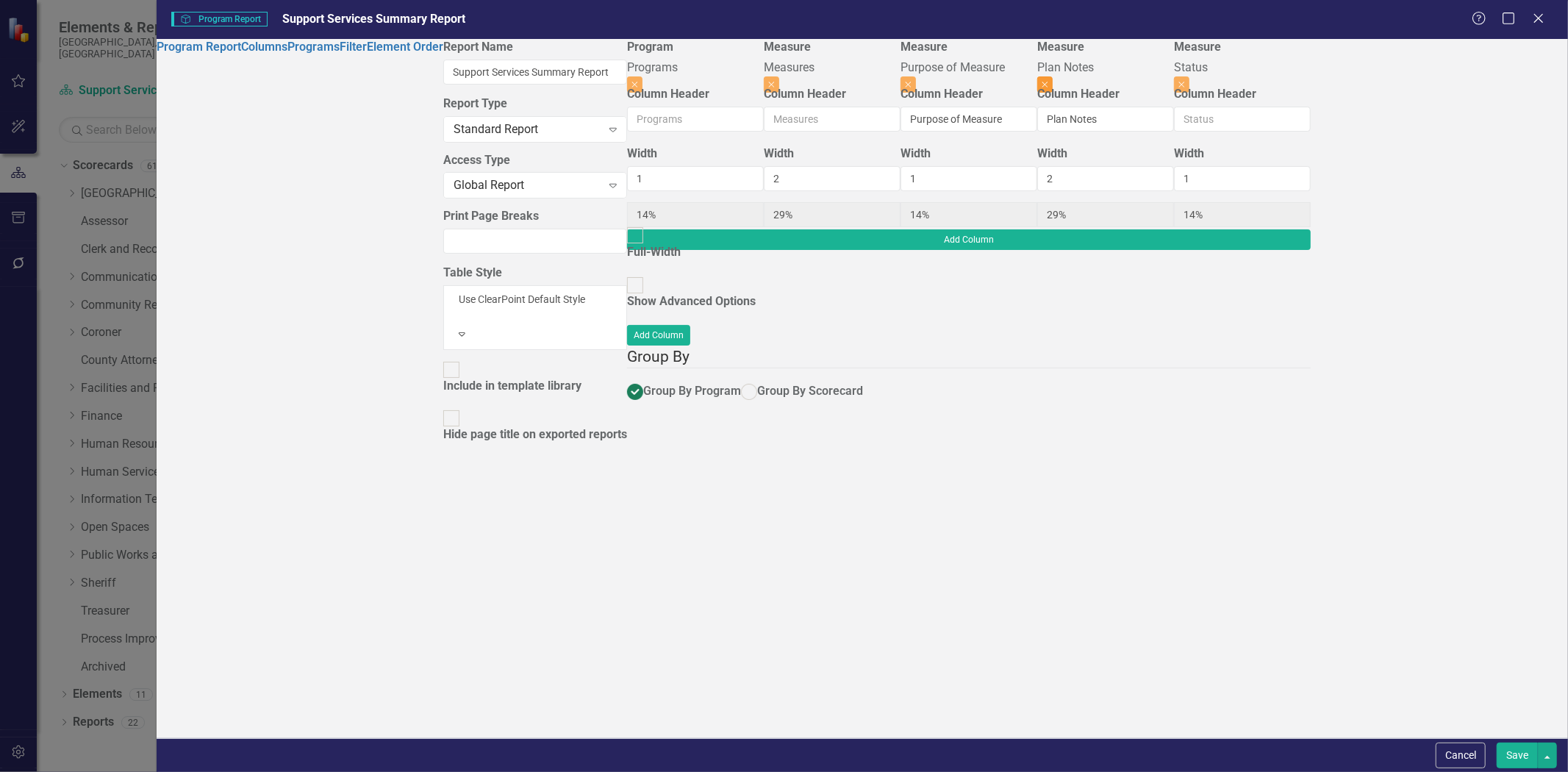
click at [1049, 80] on icon "Close" at bounding box center [1045, 84] width 7 height 9
type input "20%"
type input "40%"
type input "20%"
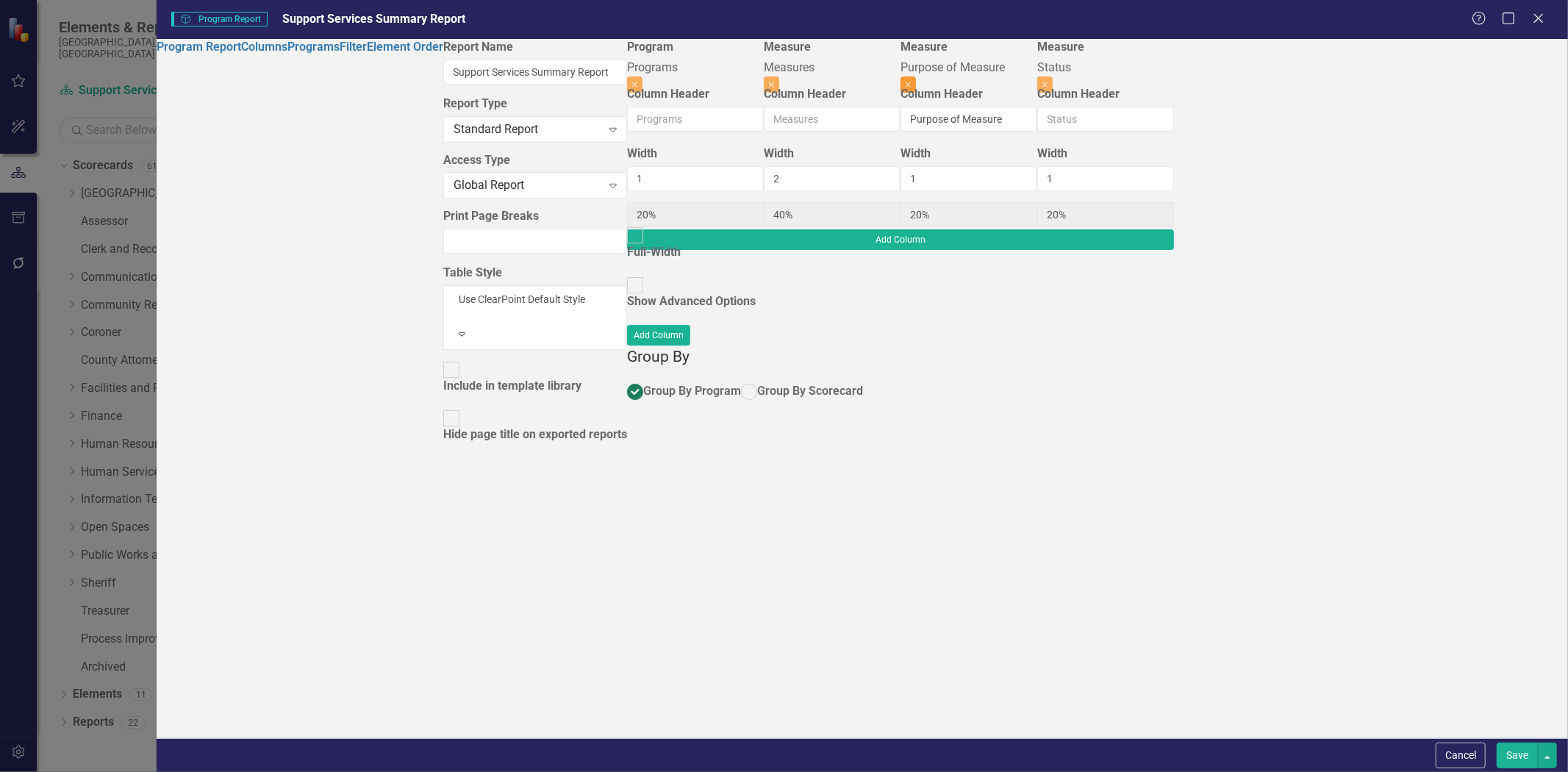
click at [916, 76] on button "Close" at bounding box center [909, 84] width 15 height 16
type input "25%"
type input "50%"
type input "25%"
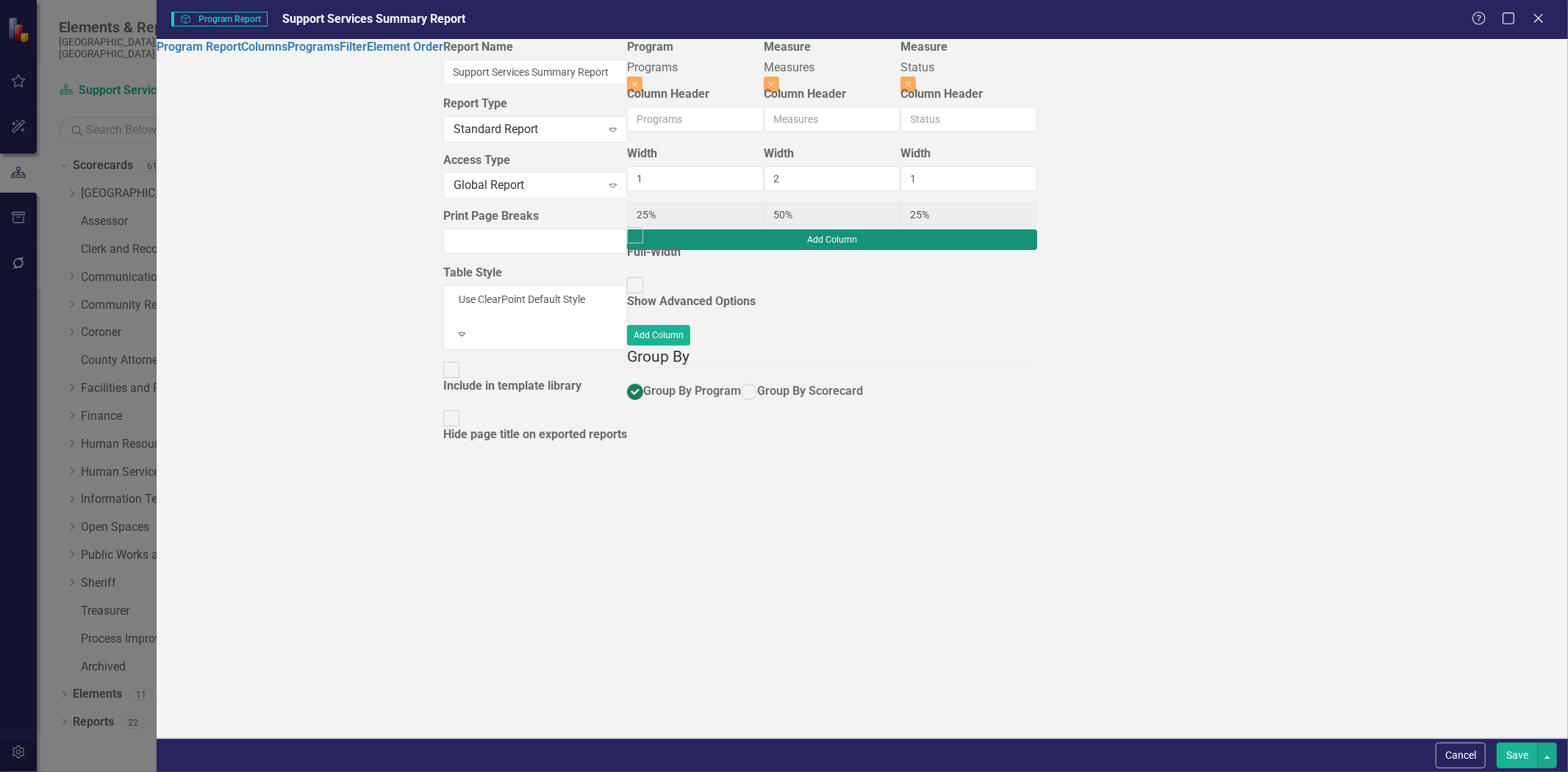
click at [1037, 229] on button "Add Column" at bounding box center [832, 240] width 410 height 21
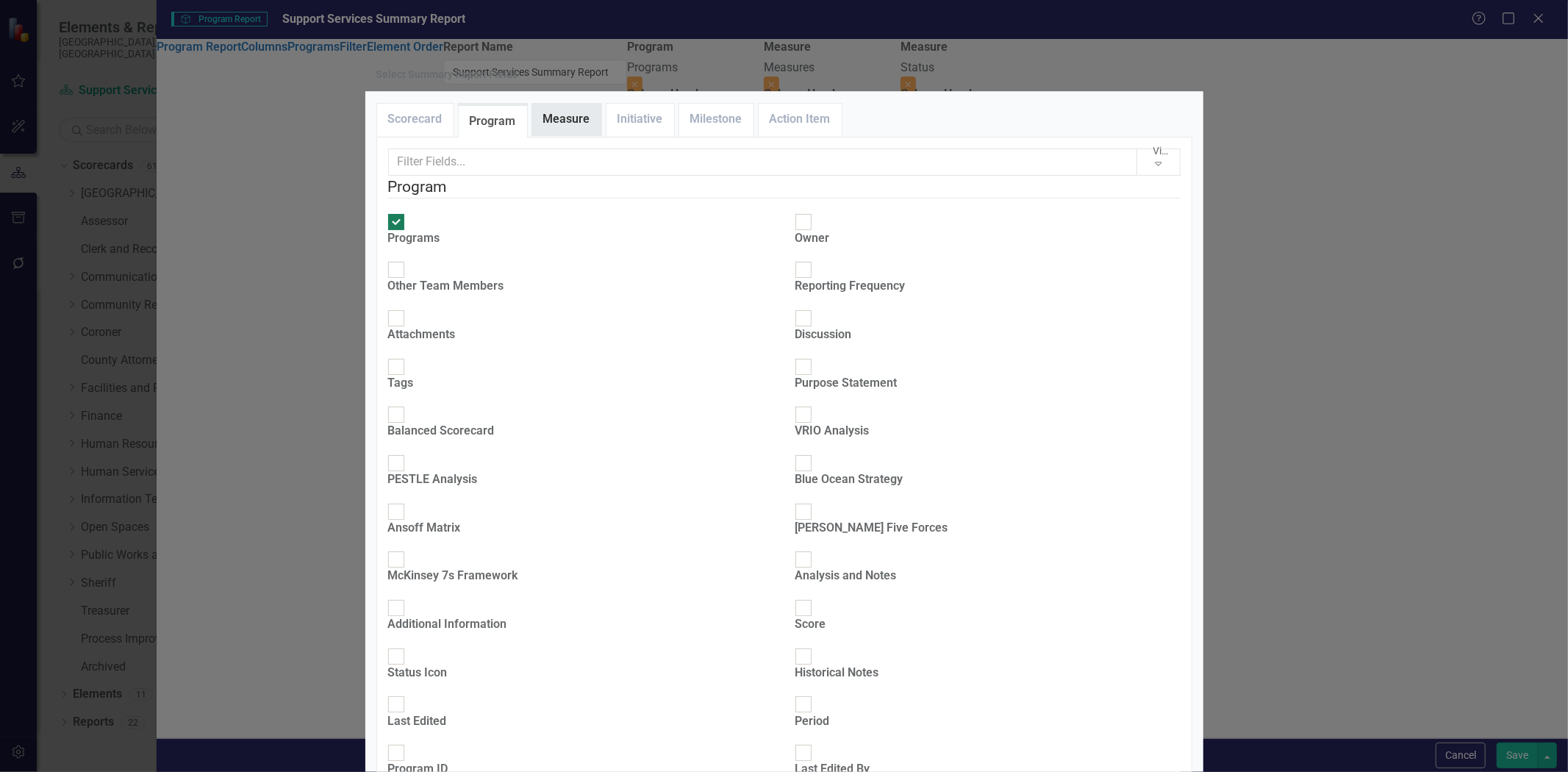
drag, startPoint x: 542, startPoint y: 157, endPoint x: 547, endPoint y: 175, distance: 18.7
click at [545, 135] on link "Measure" at bounding box center [567, 119] width 69 height 31
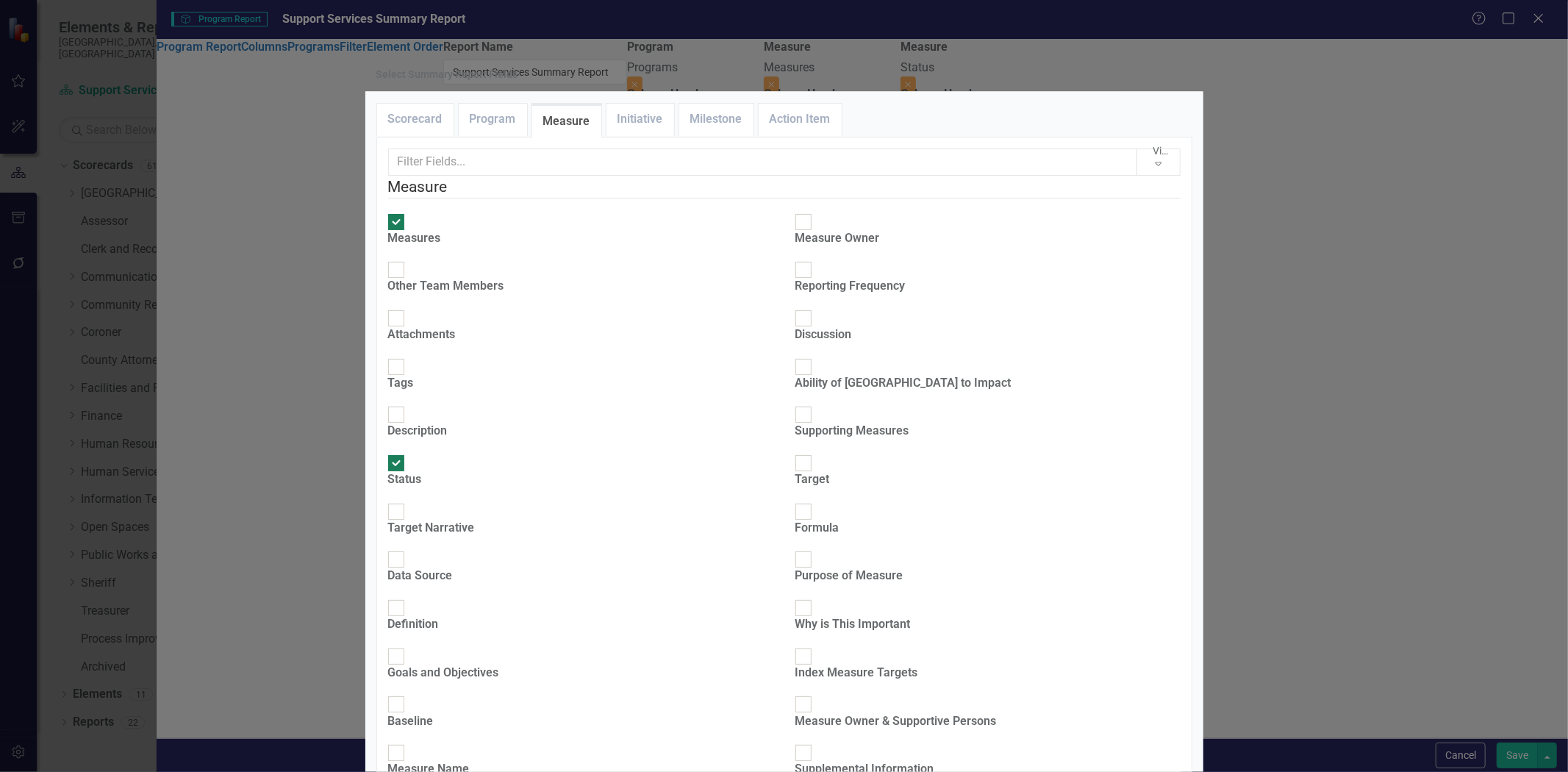
click at [402, 404] on input "Description" at bounding box center [396, 415] width 23 height 23
checkbox input "true"
drag, startPoint x: 414, startPoint y: 435, endPoint x: 487, endPoint y: 465, distance: 78.9
click at [404, 552] on div at bounding box center [396, 560] width 16 height 16
click at [407, 549] on input "Data Source" at bounding box center [396, 561] width 23 height 23
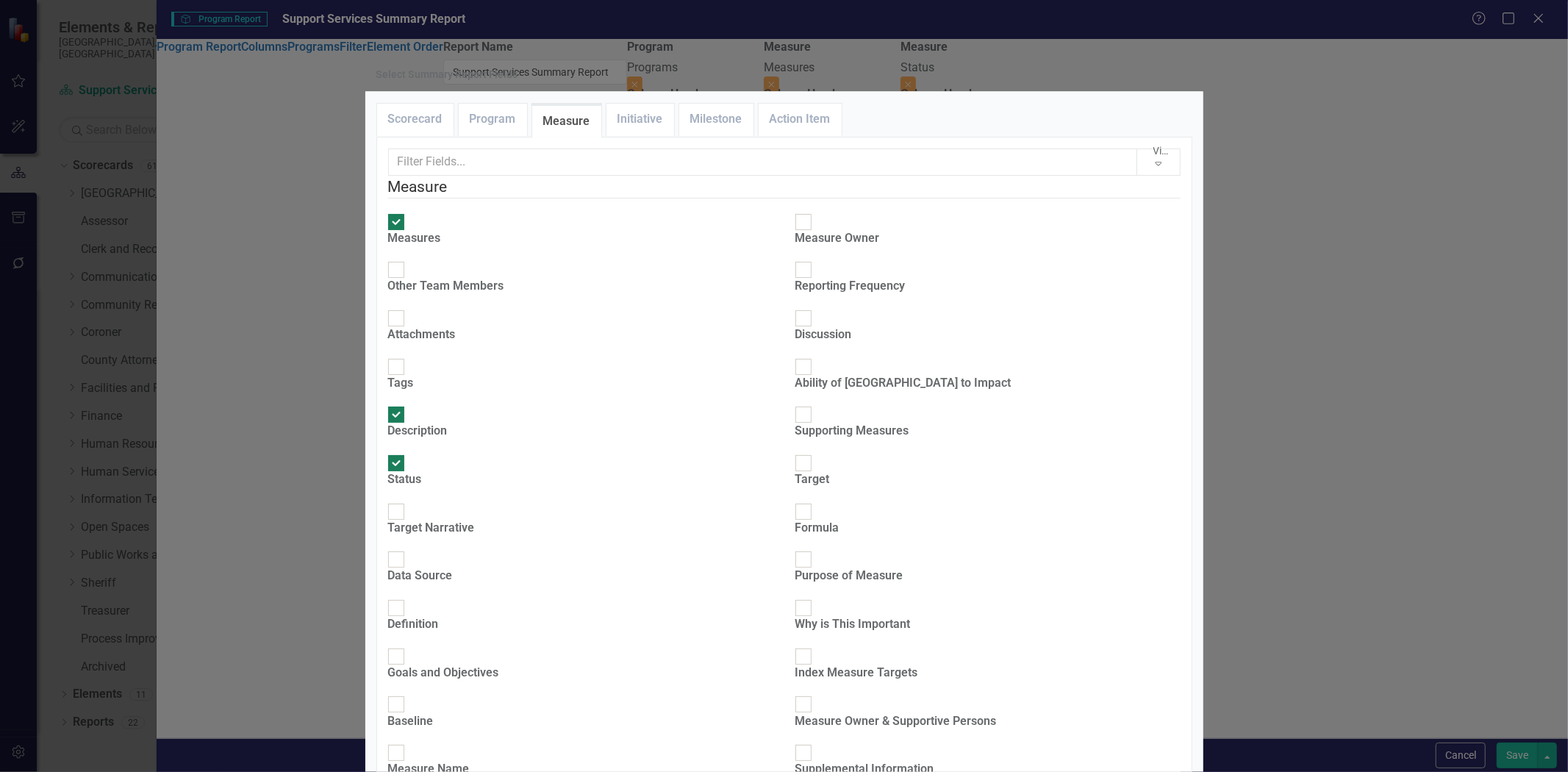
checkbox input "true"
type input "17%"
type input "33%"
type input "17%"
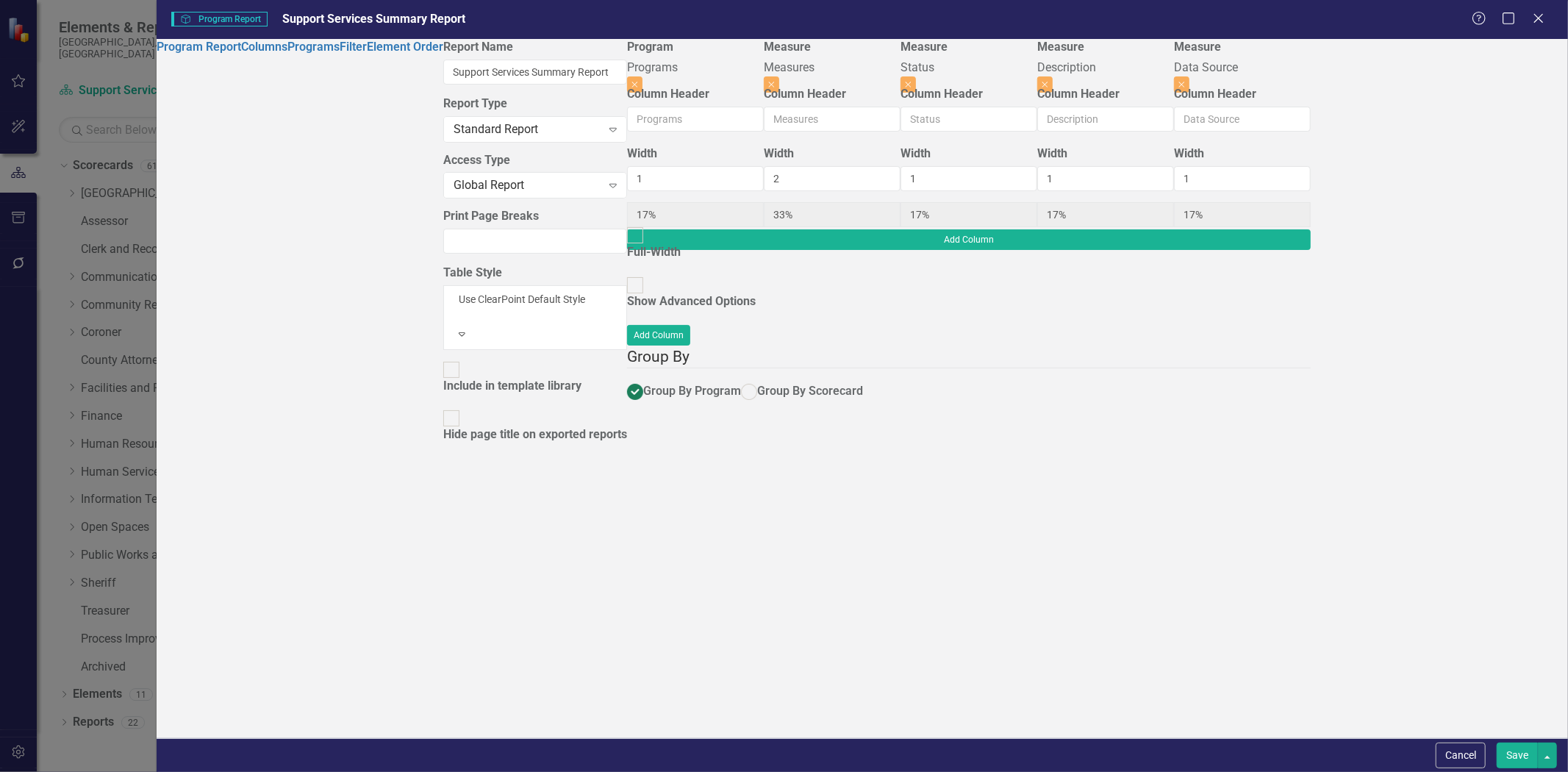
click at [1518, 756] on button "Save" at bounding box center [1517, 756] width 41 height 26
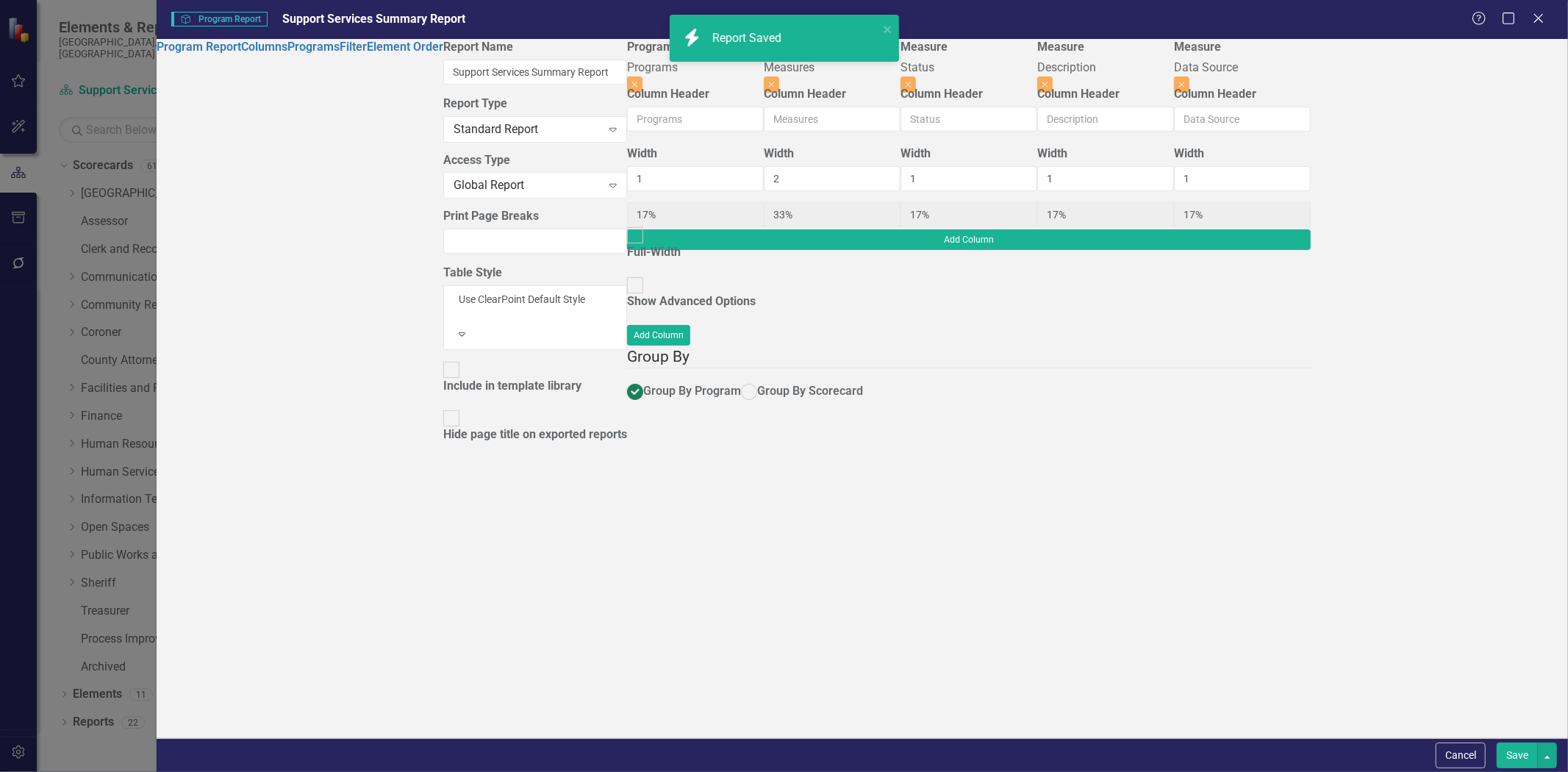
radio input "true"
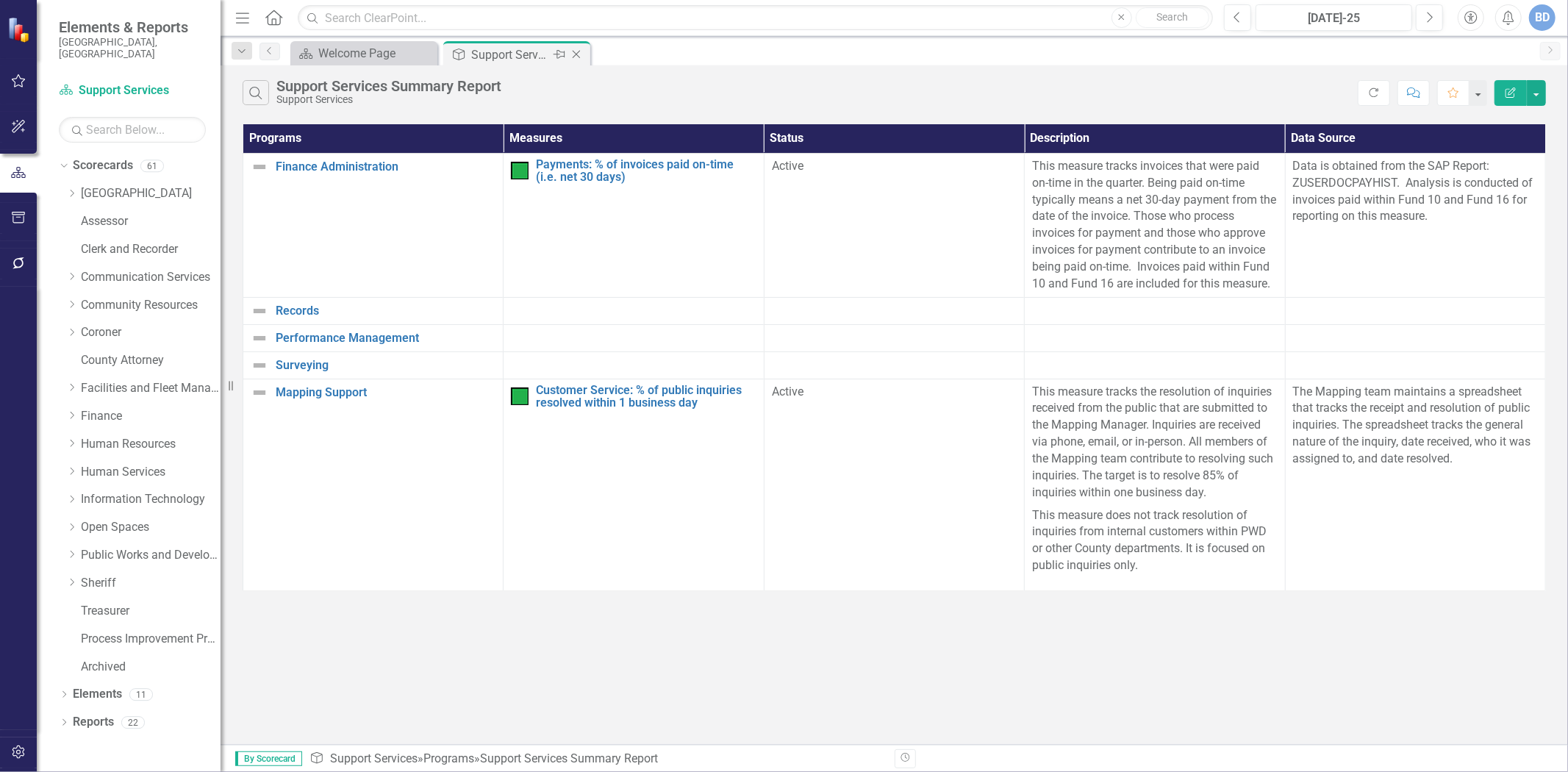
click at [578, 57] on icon "Close" at bounding box center [576, 54] width 14 height 11
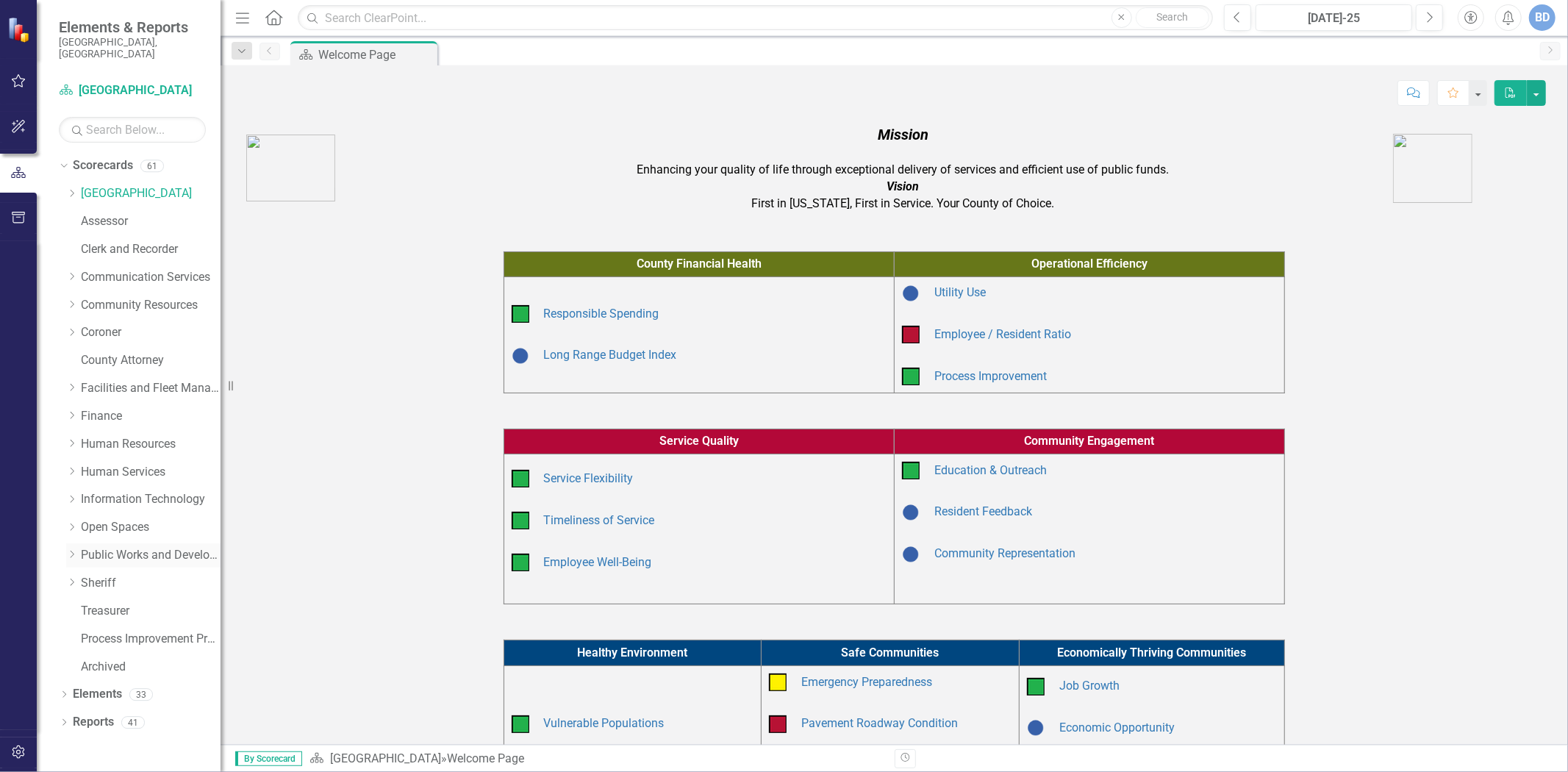
drag, startPoint x: 72, startPoint y: 543, endPoint x: 79, endPoint y: 542, distance: 7.1
click at [72, 550] on icon "Dropdown" at bounding box center [72, 554] width 11 height 9
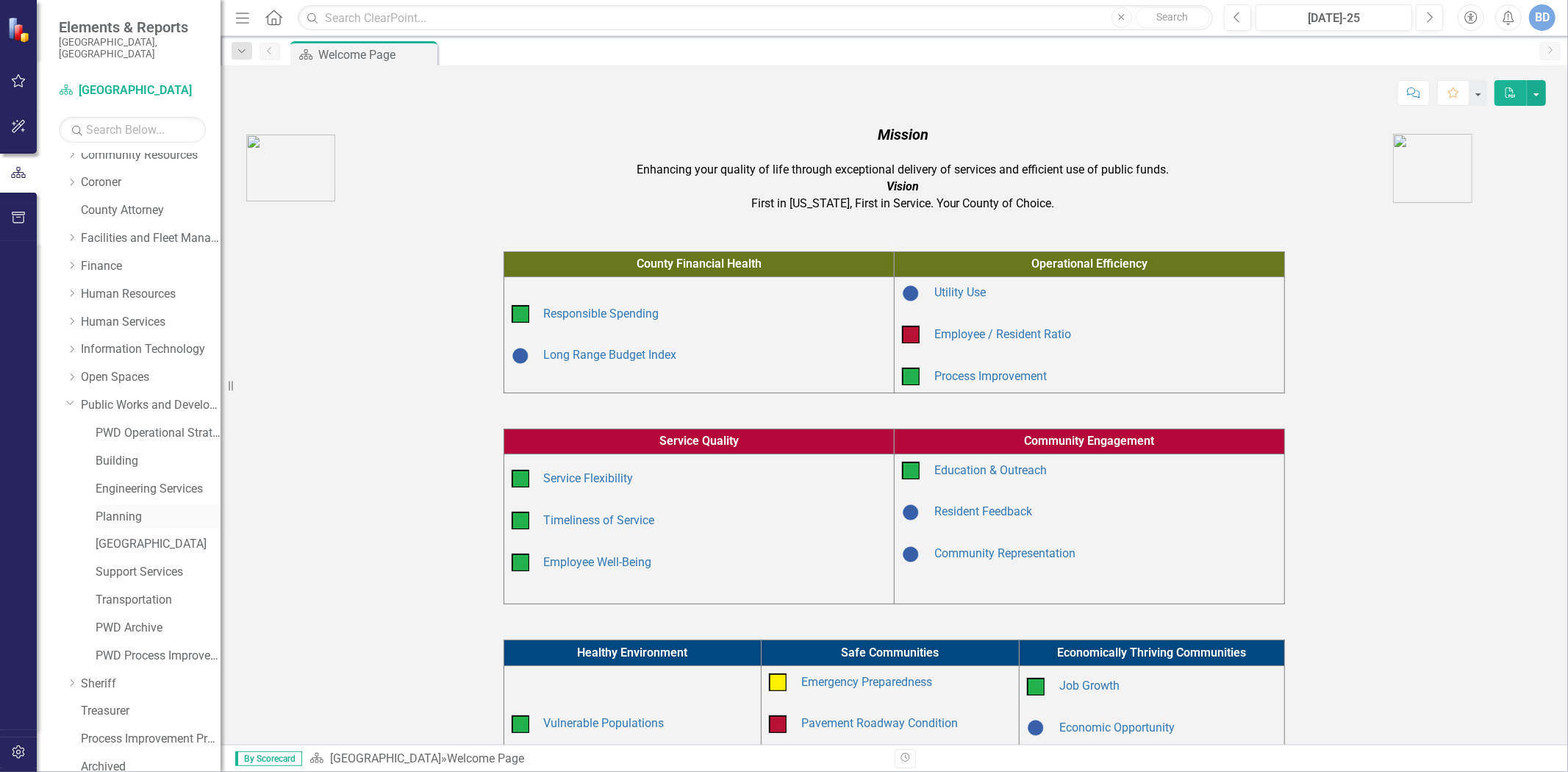
scroll to position [164, 0]
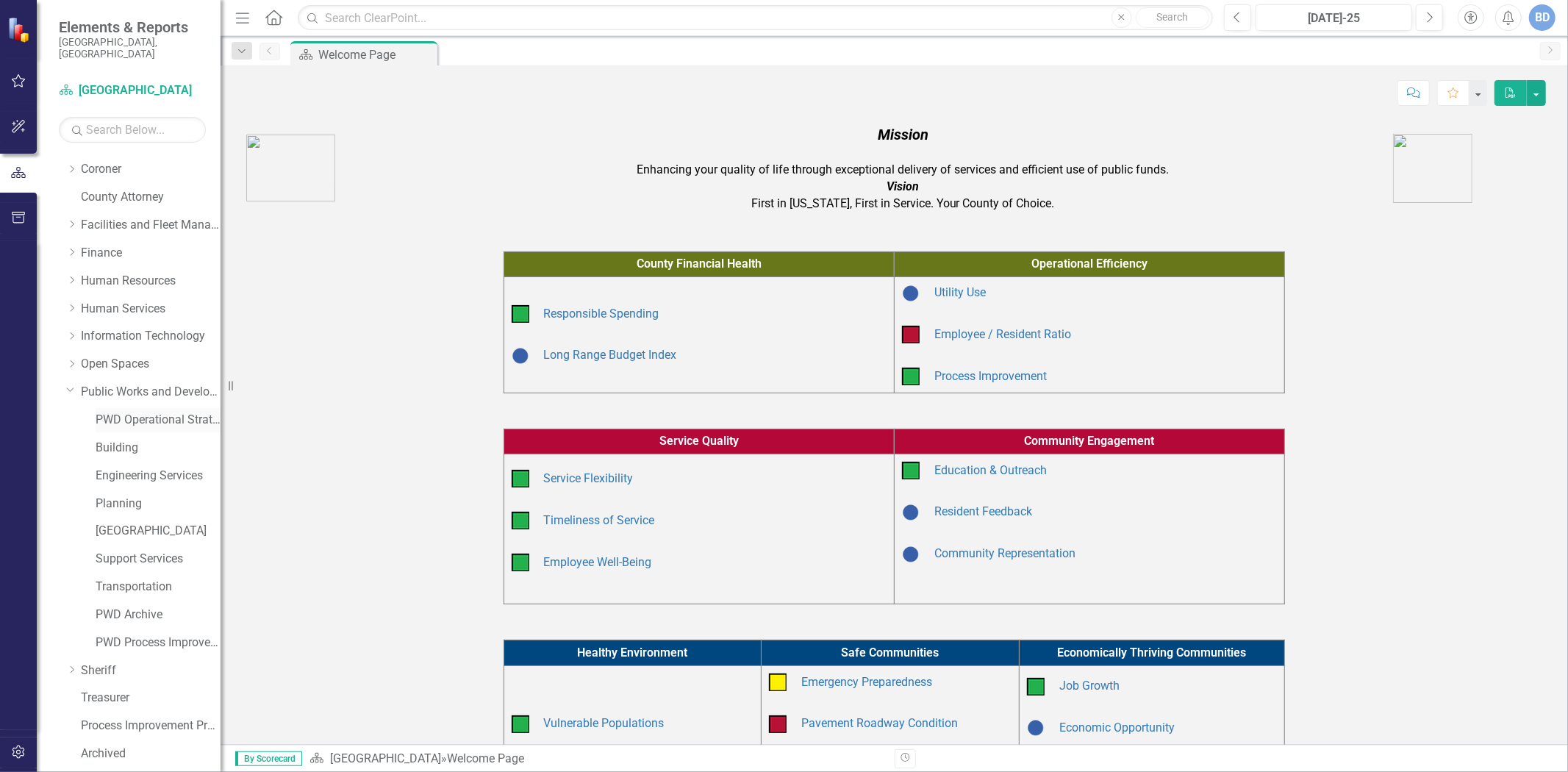
click at [150, 412] on link "PWD Operational Strategy" at bounding box center [157, 421] width 125 height 17
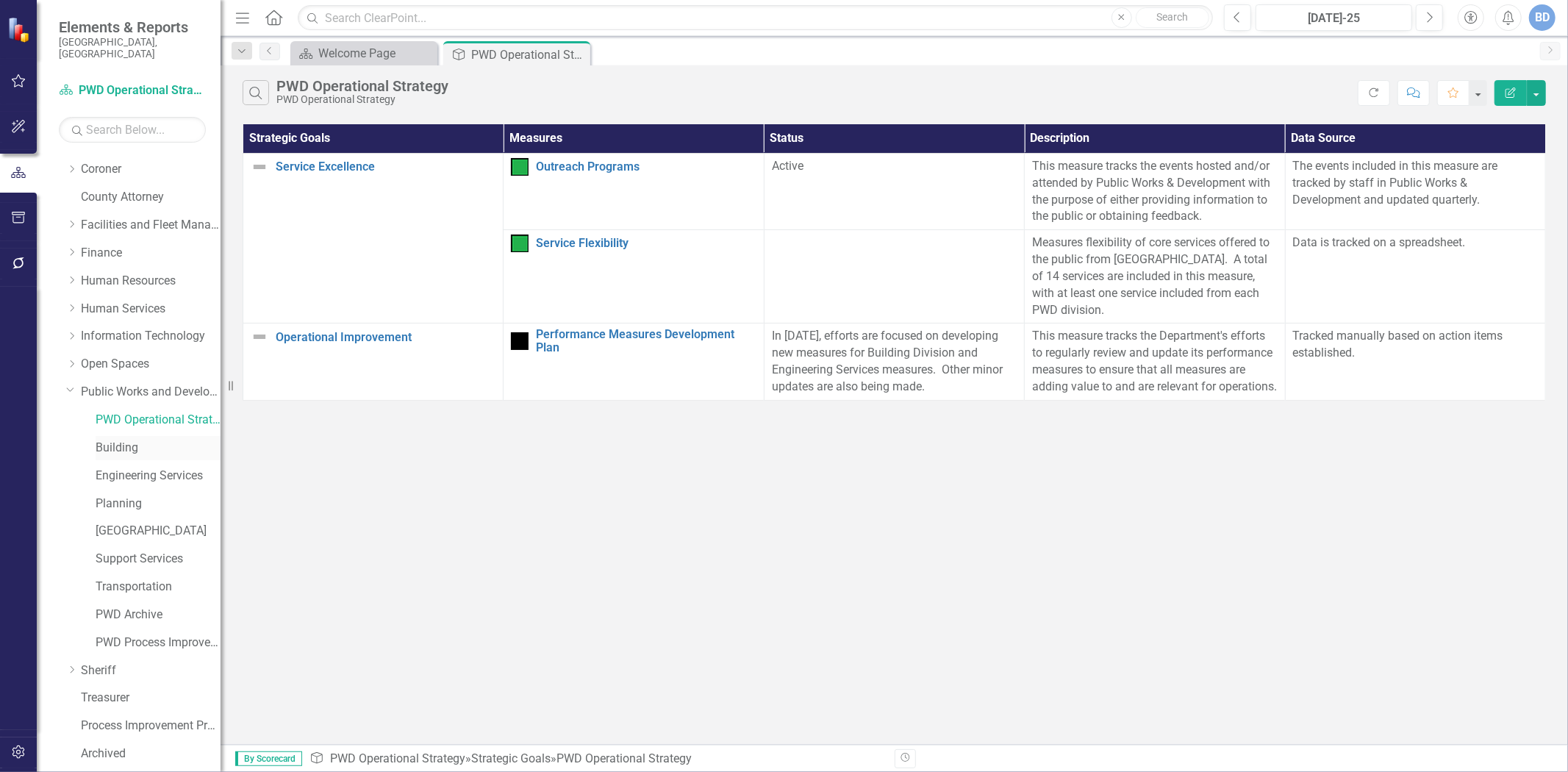
click at [120, 440] on link "Building" at bounding box center [157, 448] width 125 height 17
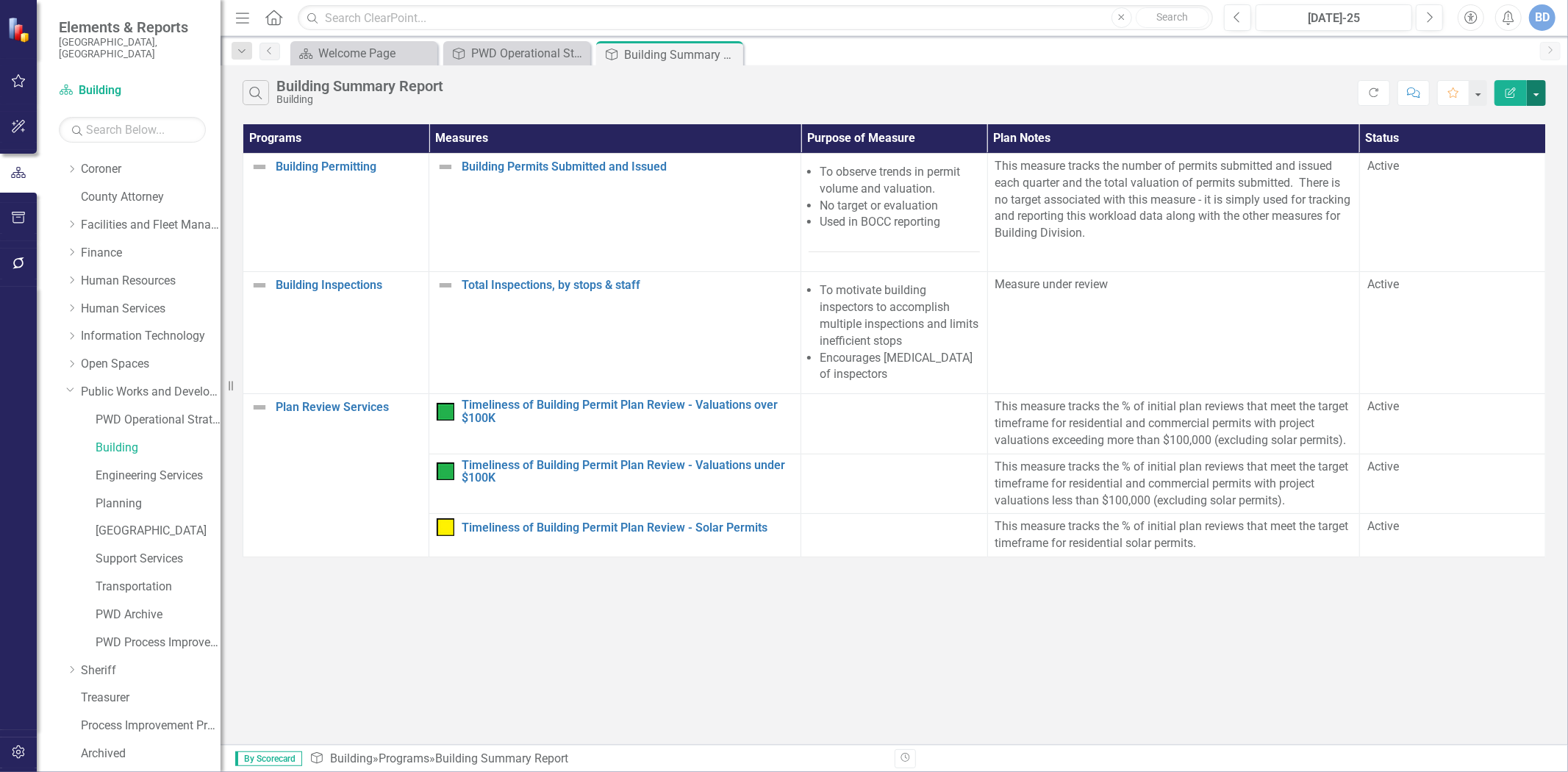
click at [1533, 92] on button "button" at bounding box center [1537, 92] width 19 height 26
click at [1490, 123] on link "Edit Report Edit Report" at bounding box center [1487, 120] width 116 height 28
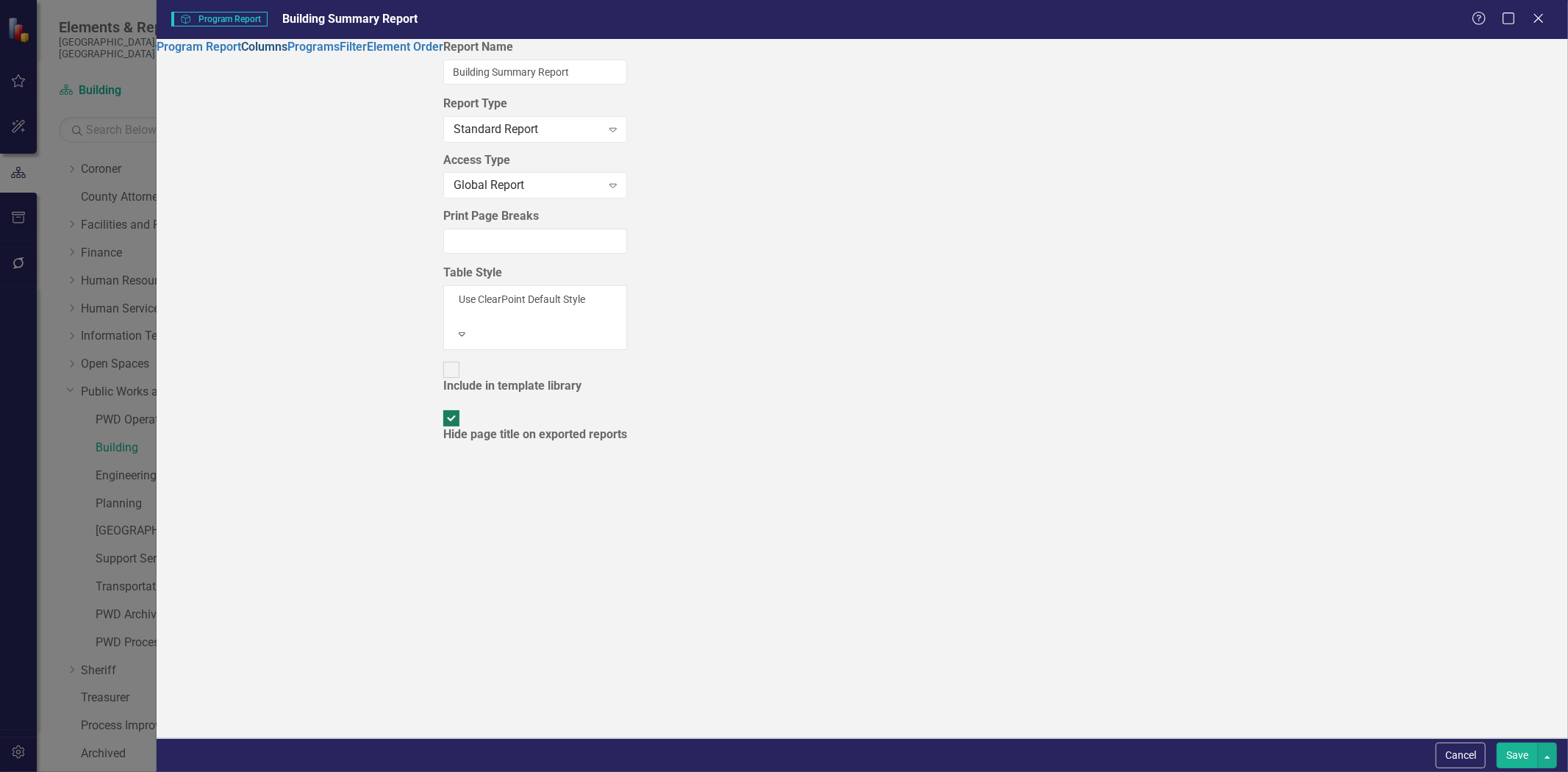
click at [241, 53] on link "Columns" at bounding box center [264, 47] width 47 height 14
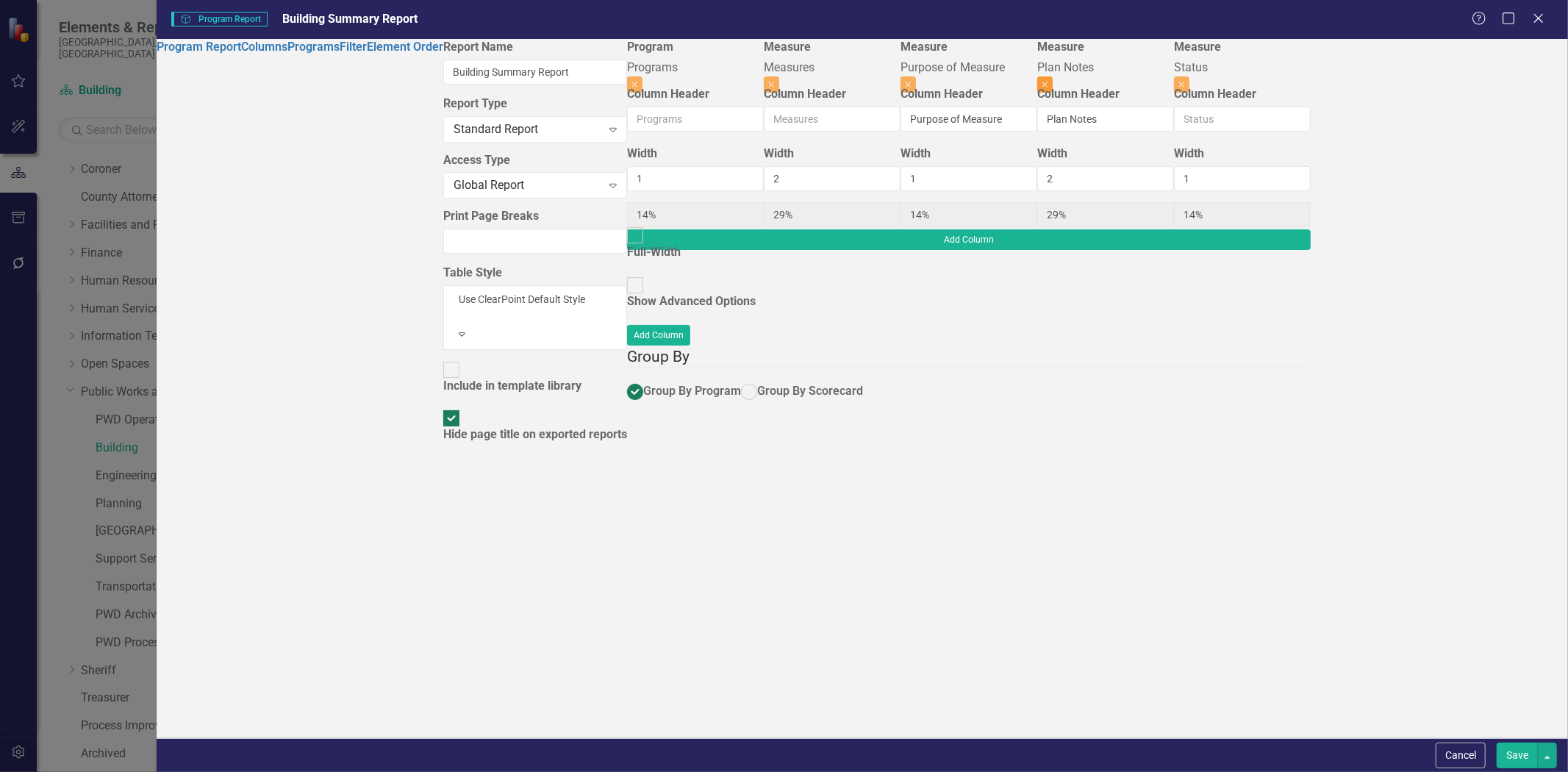
click at [1049, 80] on icon "Close" at bounding box center [1045, 84] width 7 height 9
type input "20%"
type input "40%"
type input "20%"
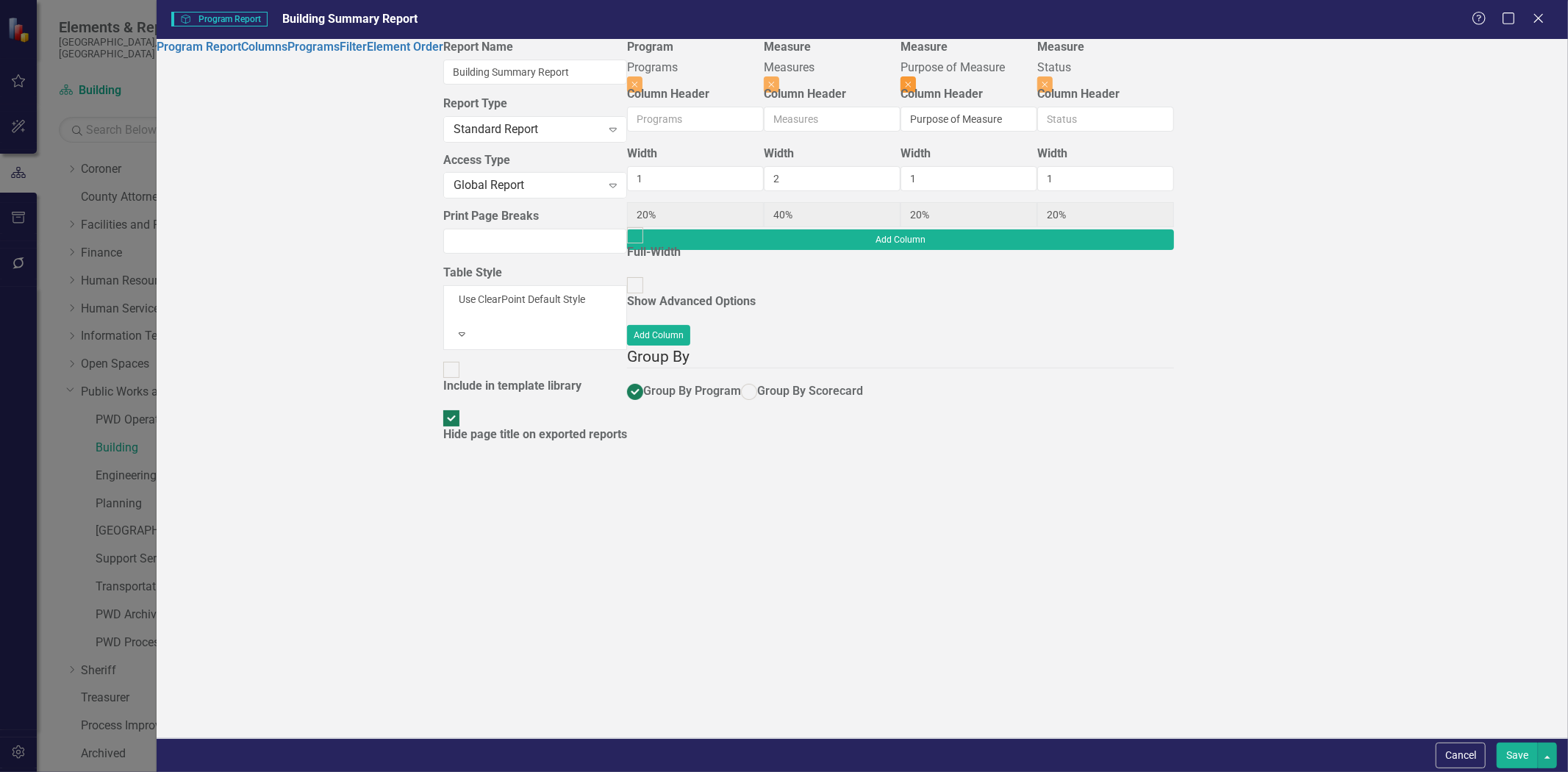
click at [911, 80] on icon "Close" at bounding box center [908, 84] width 7 height 9
type input "25%"
type input "50%"
type input "25%"
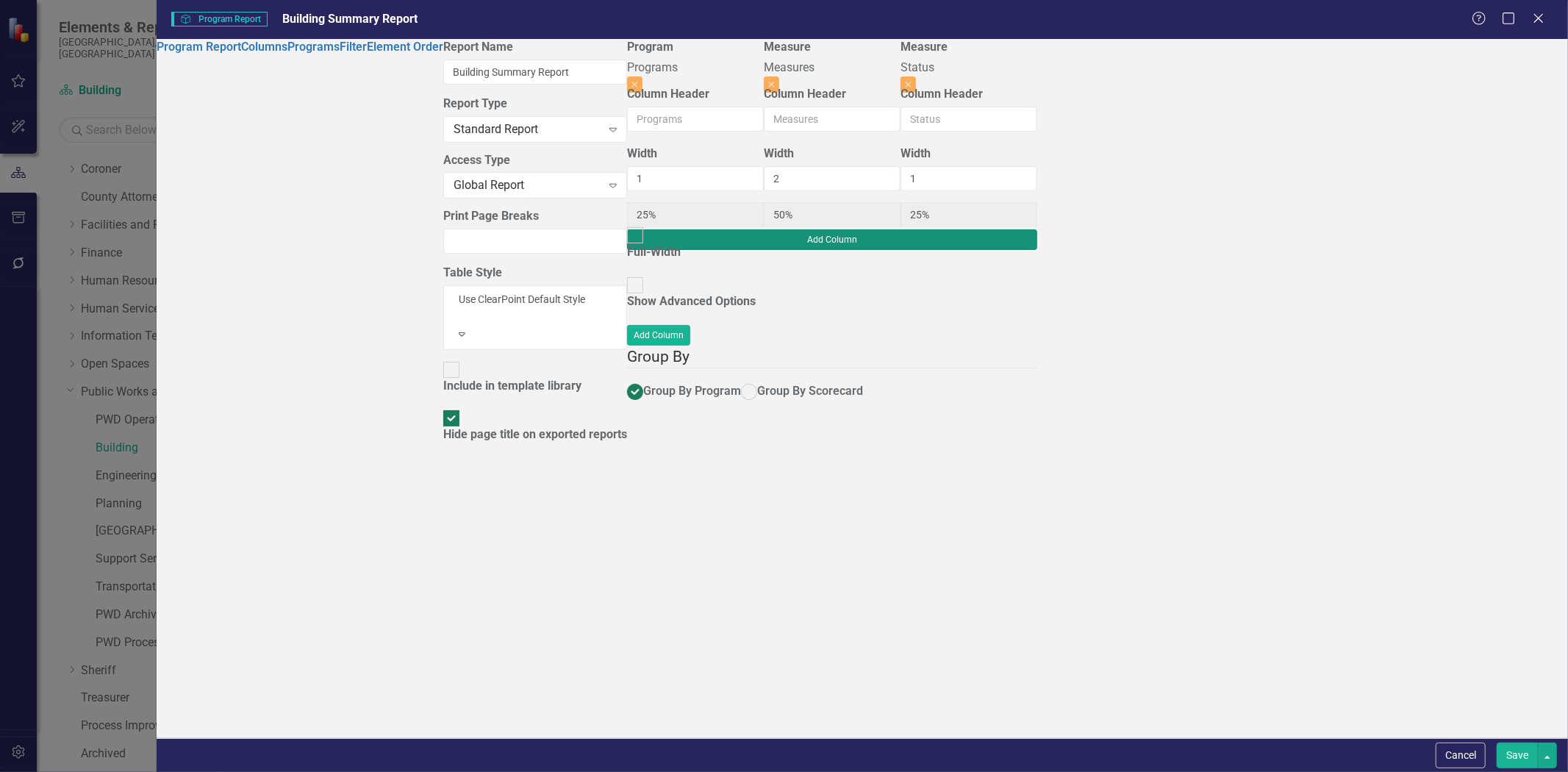
click at [1037, 229] on button "Add Column" at bounding box center [832, 240] width 410 height 21
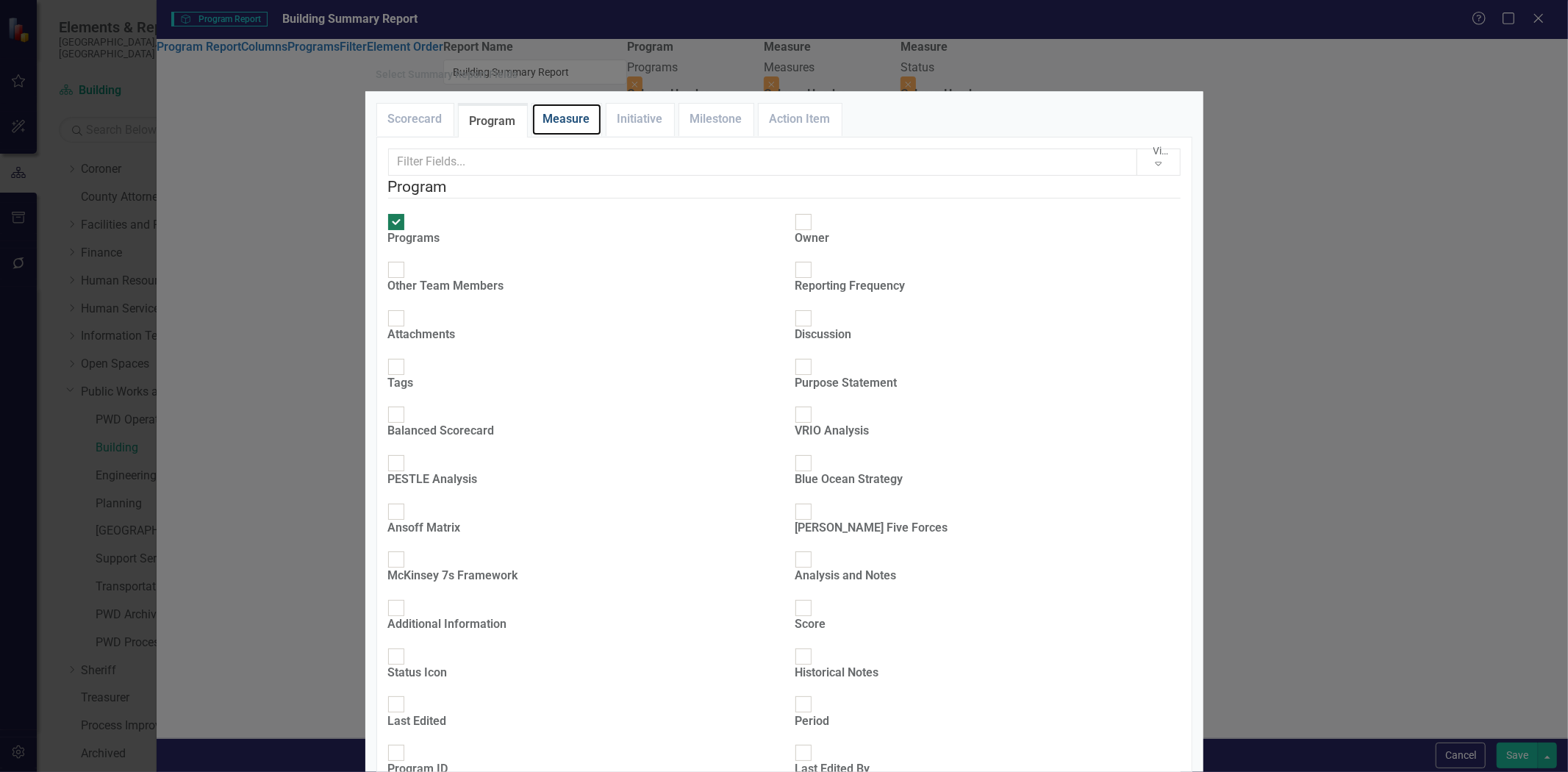
drag, startPoint x: 564, startPoint y: 172, endPoint x: 500, endPoint y: 309, distance: 151.2
click at [564, 135] on link "Measure" at bounding box center [567, 119] width 69 height 31
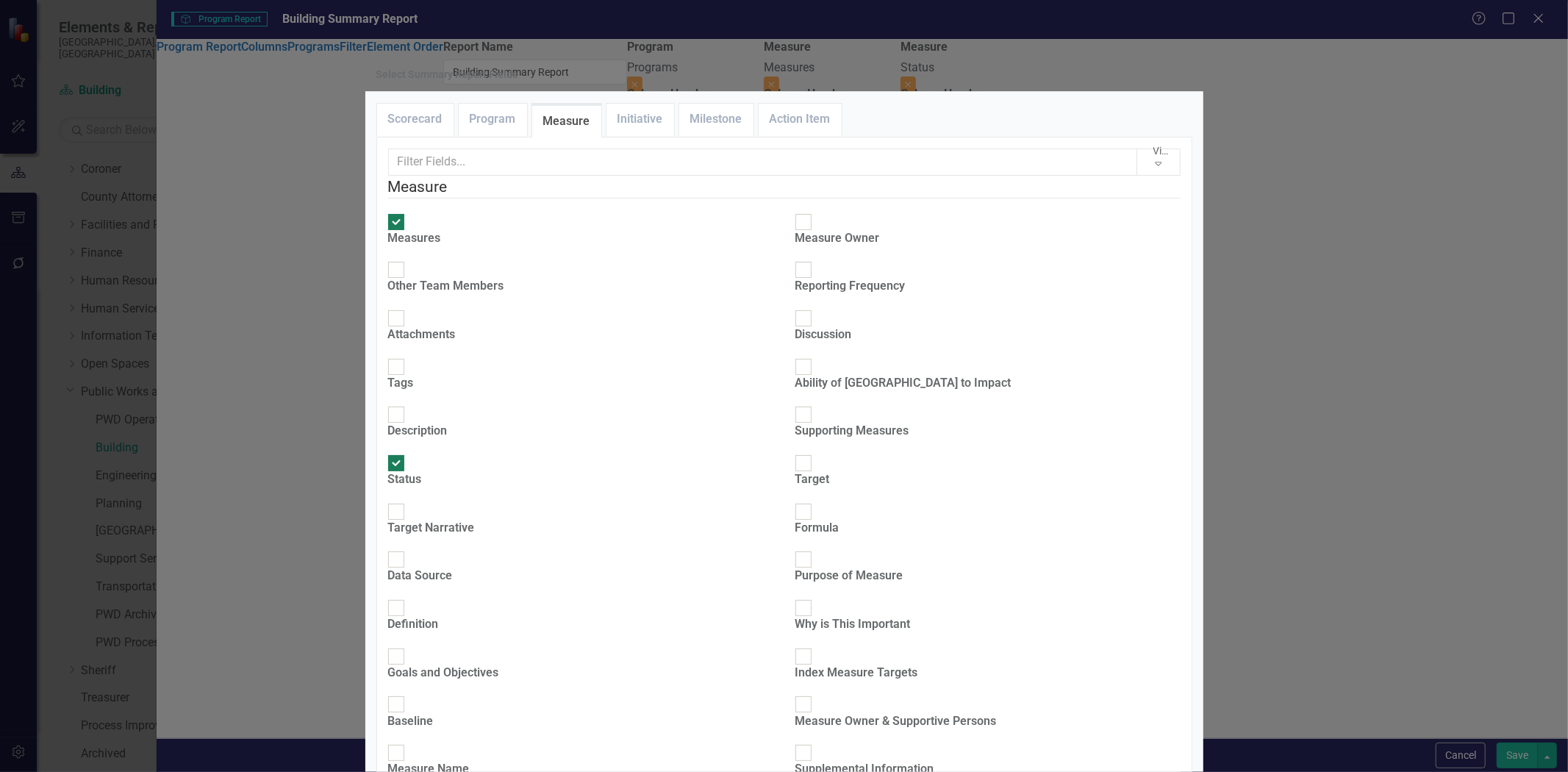
click at [407, 404] on input "Description" at bounding box center [396, 415] width 23 height 23
checkbox input "true"
click at [404, 552] on div at bounding box center [396, 560] width 16 height 16
click at [407, 549] on input "Data Source" at bounding box center [396, 561] width 23 height 23
checkbox input "true"
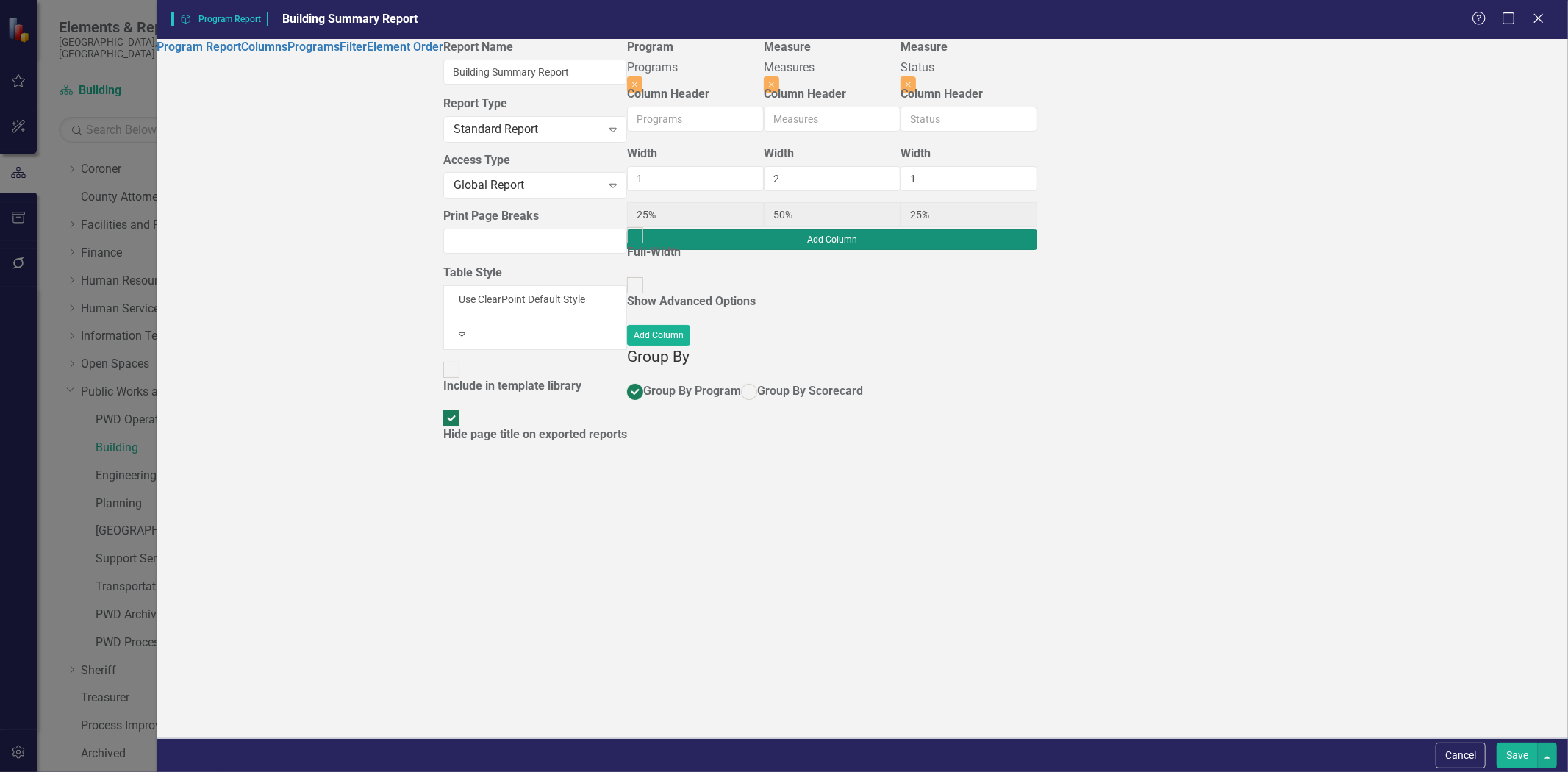
type input "17%"
type input "33%"
type input "17%"
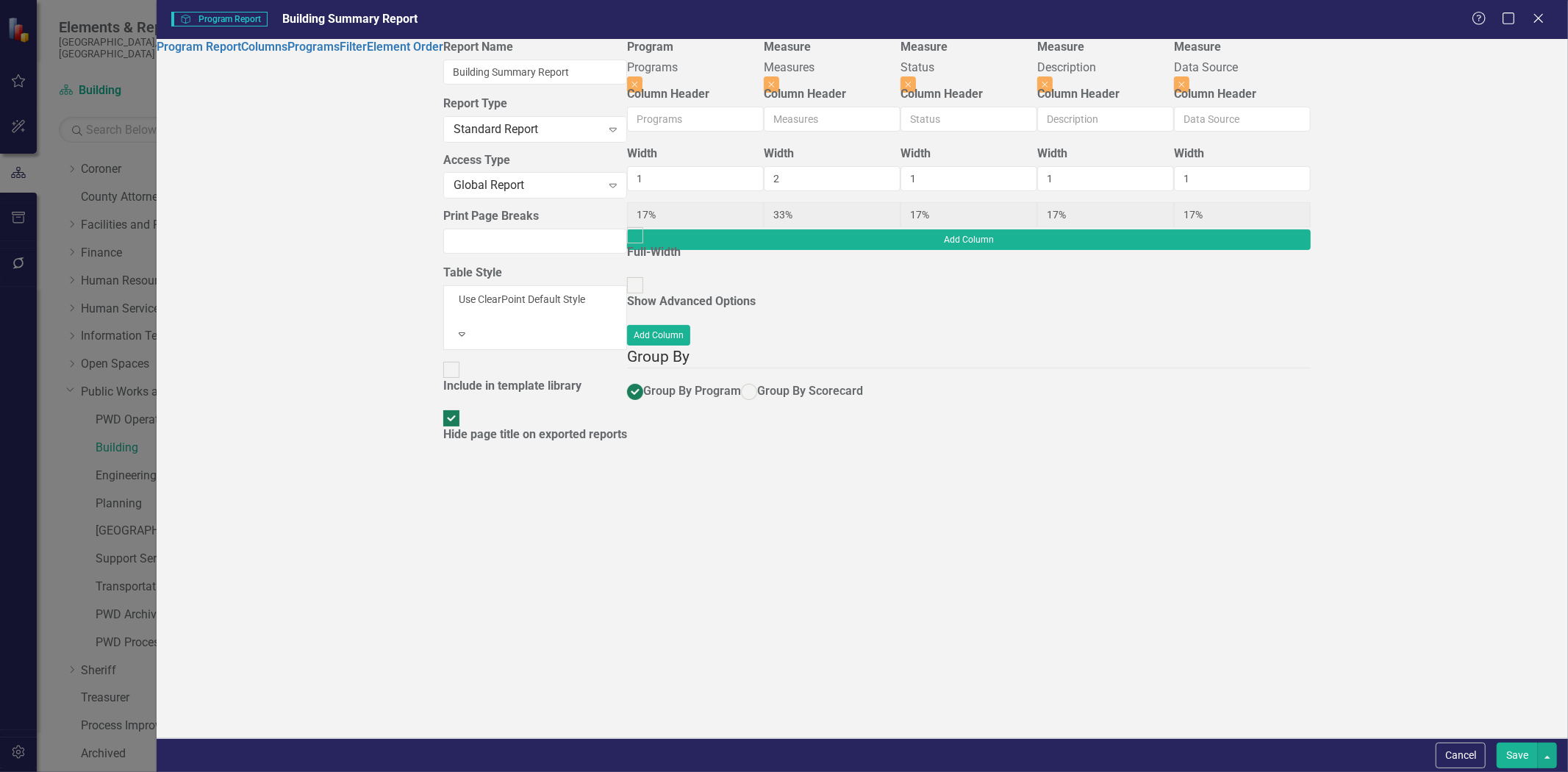
drag, startPoint x: 1519, startPoint y: 755, endPoint x: 1302, endPoint y: 626, distance: 252.4
click at [1518, 754] on button "Save" at bounding box center [1517, 756] width 41 height 26
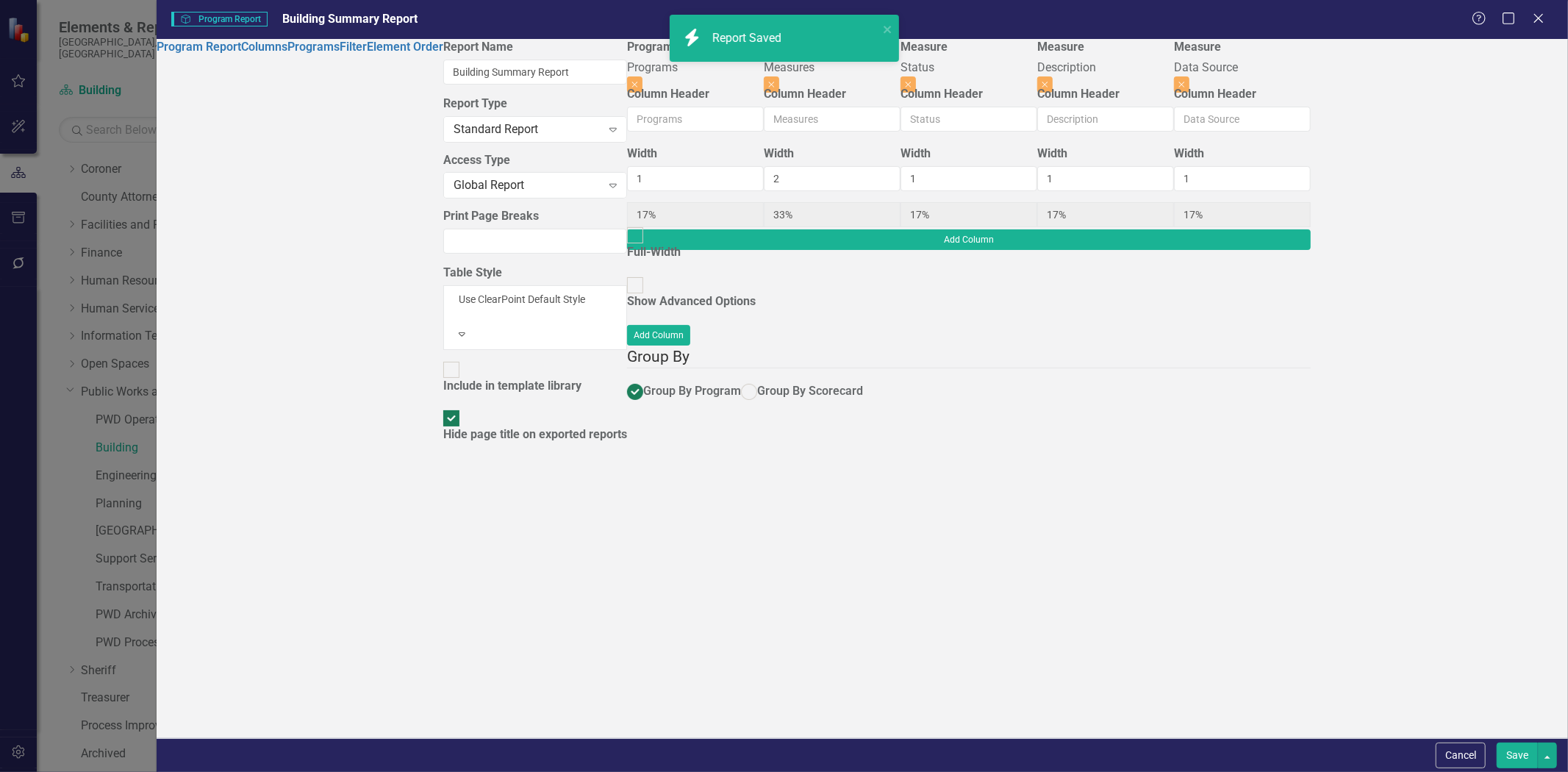
radio input "true"
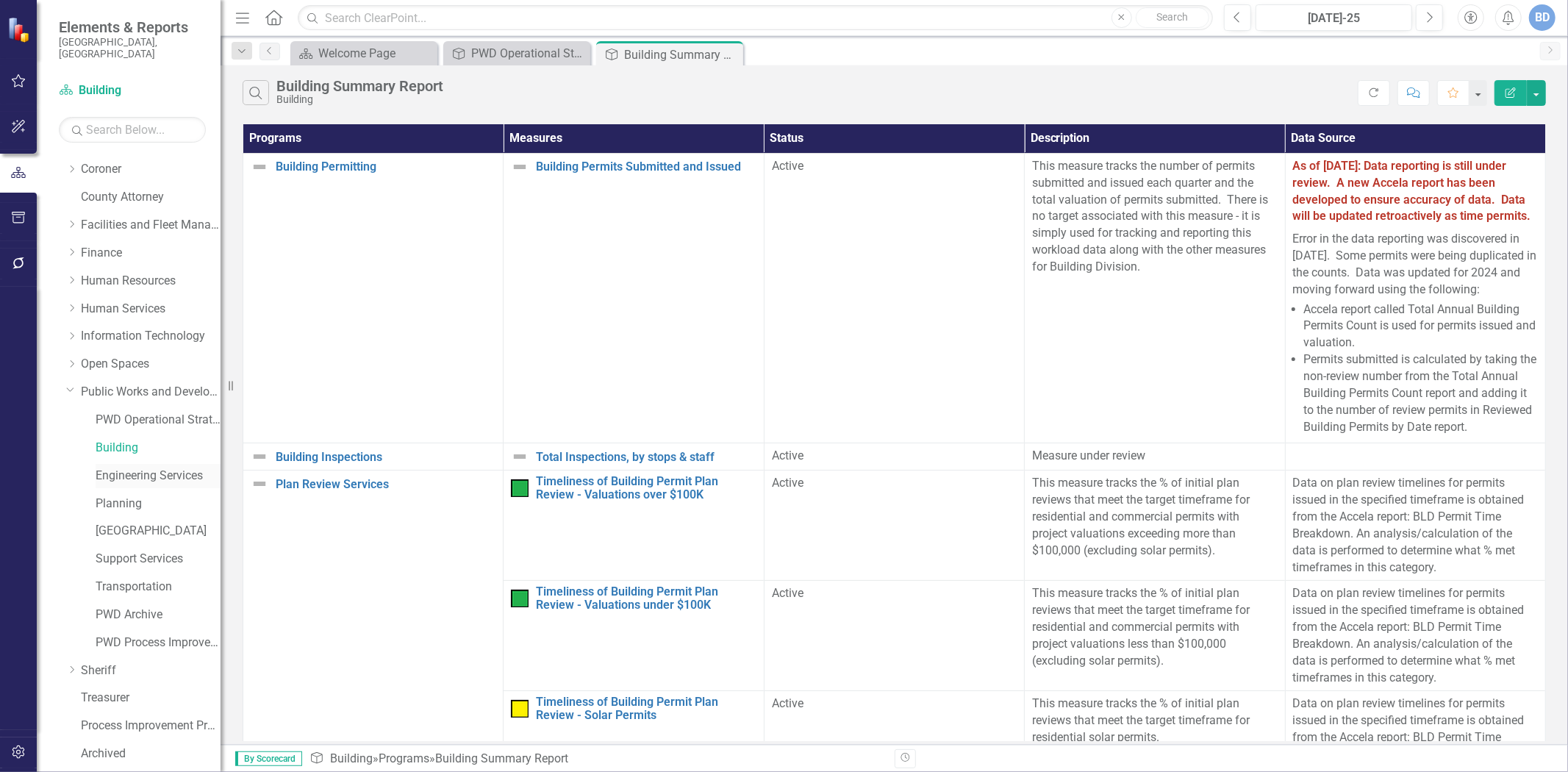
click at [125, 468] on link "Engineering Services" at bounding box center [157, 476] width 125 height 17
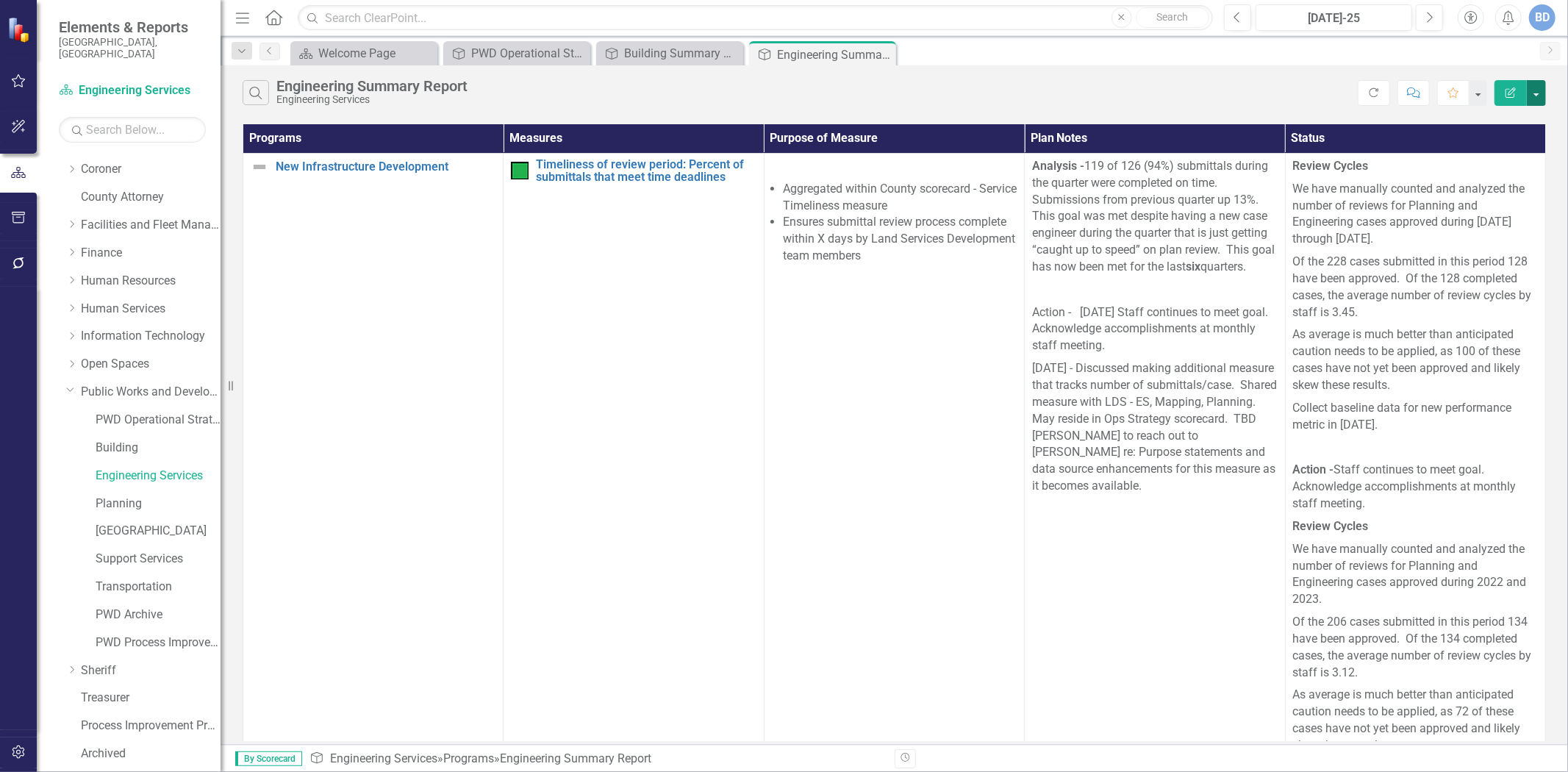
click at [1538, 90] on button "button" at bounding box center [1537, 92] width 19 height 26
click at [1490, 124] on link "Edit Report Edit Report" at bounding box center [1487, 120] width 116 height 28
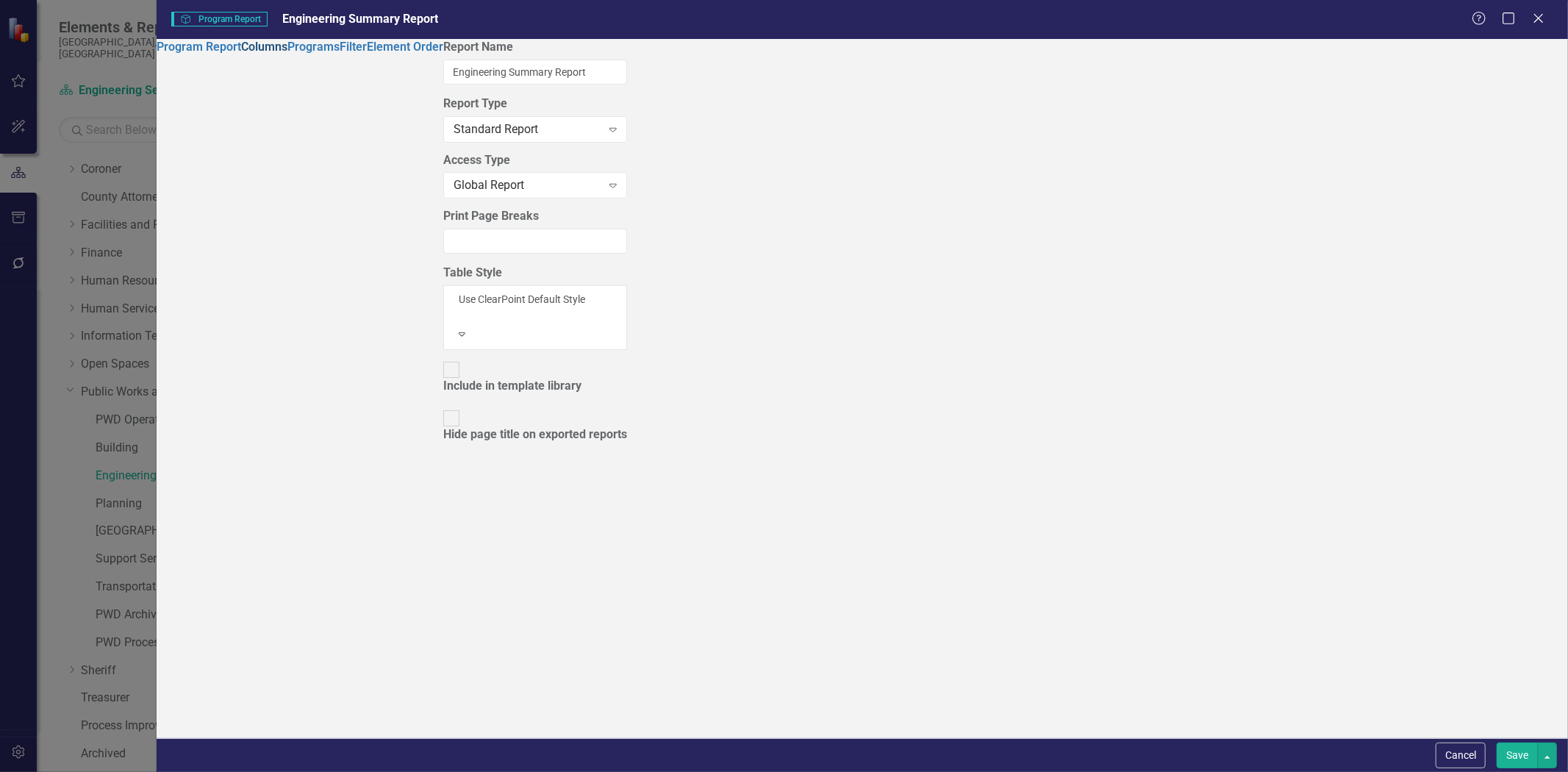
click at [248, 53] on link "Columns" at bounding box center [264, 47] width 47 height 14
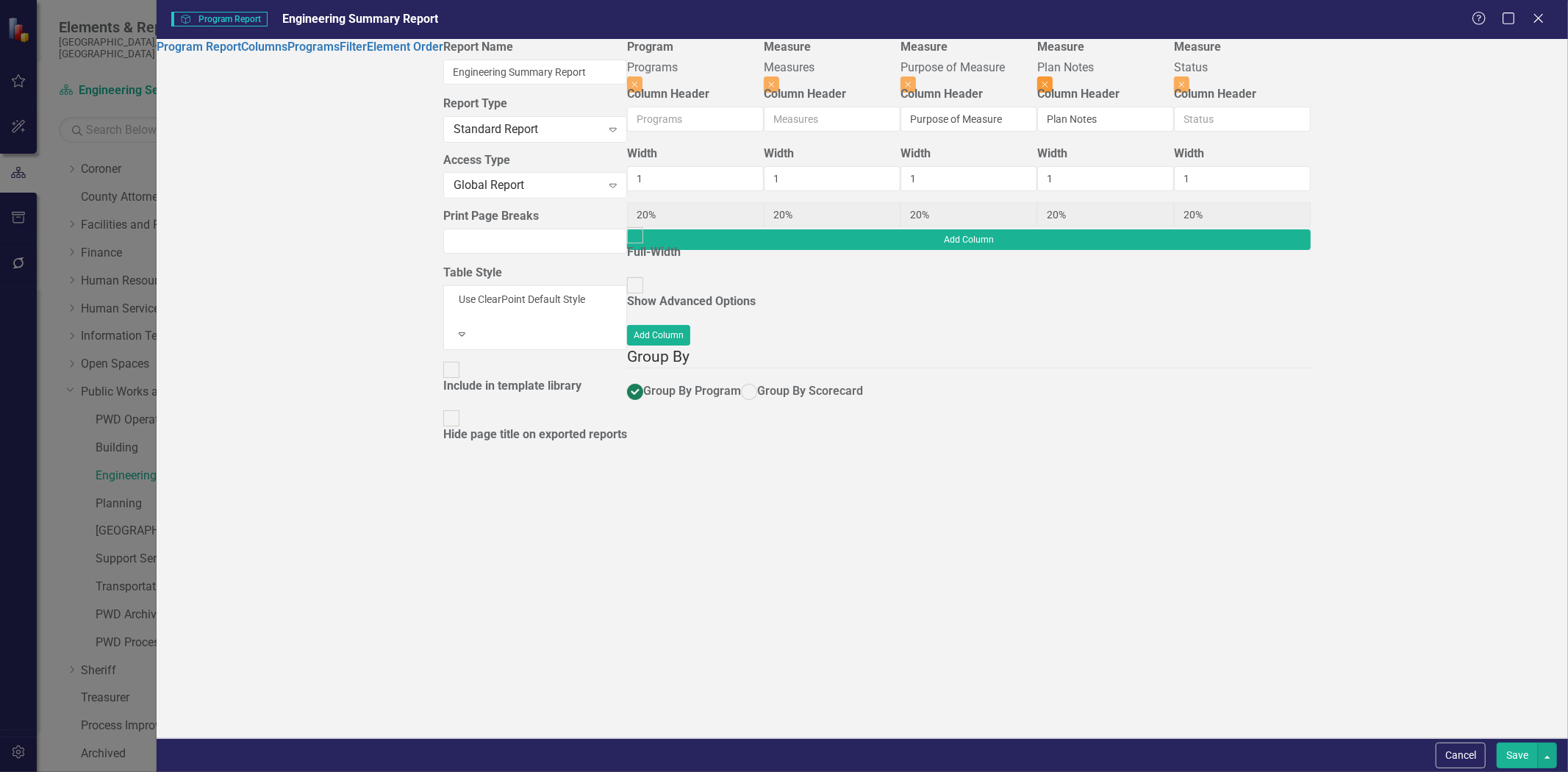
click at [1053, 76] on button "Close" at bounding box center [1045, 84] width 15 height 16
type input "25%"
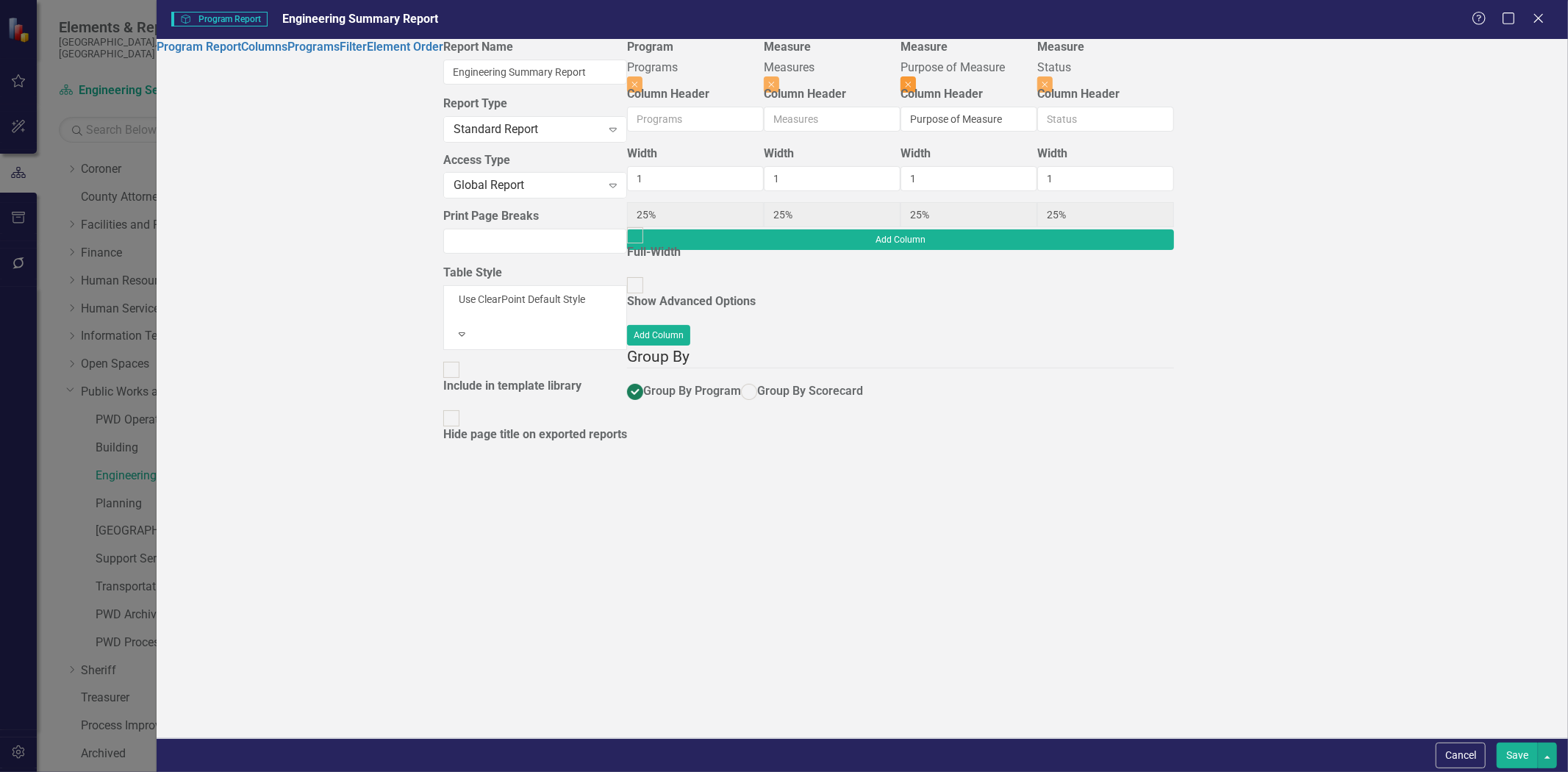
click at [911, 80] on icon "Close" at bounding box center [908, 84] width 7 height 9
type input "33%"
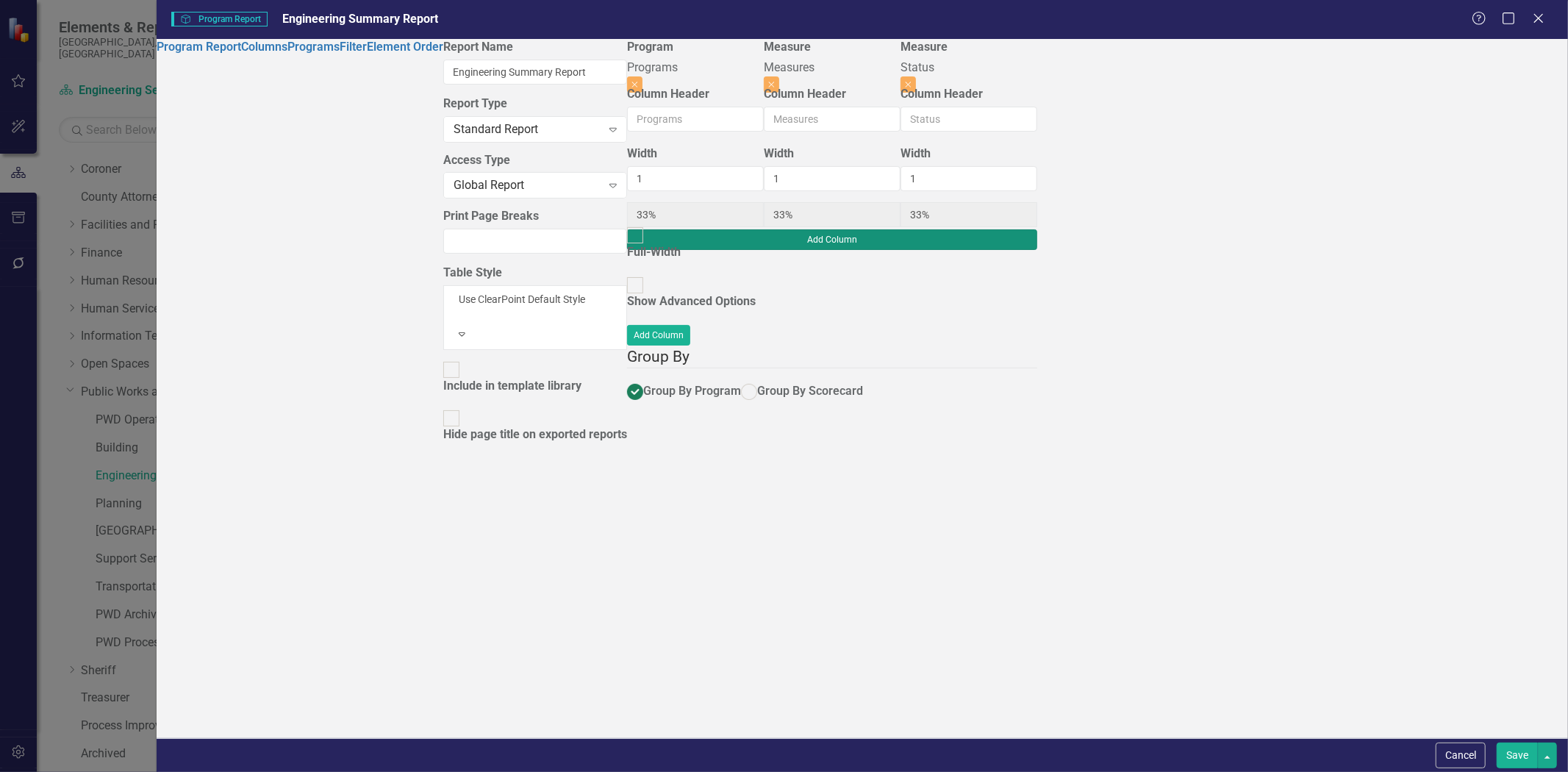
click at [1037, 229] on button "Add Column" at bounding box center [832, 240] width 410 height 21
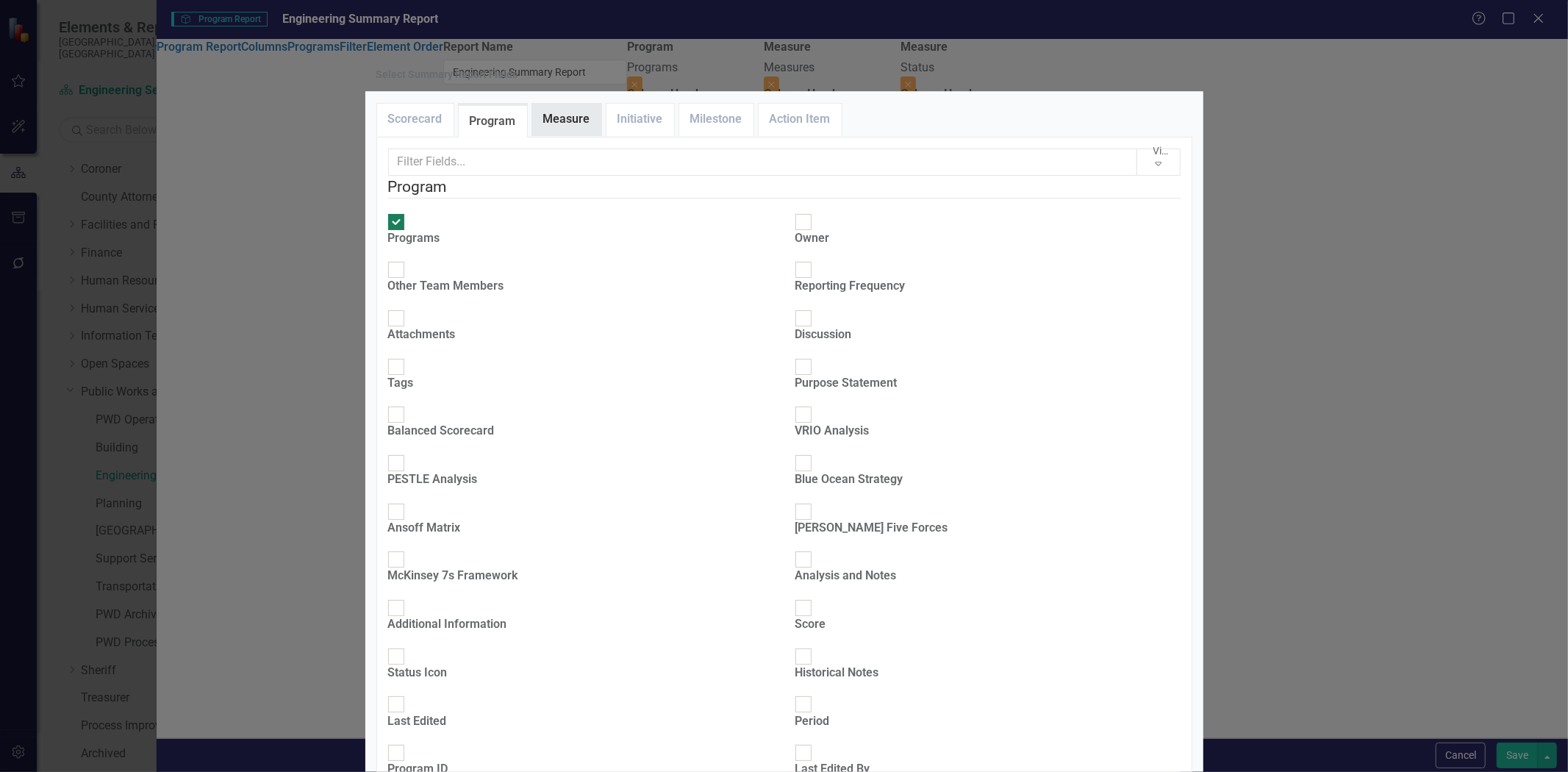
click at [555, 135] on link "Measure" at bounding box center [567, 119] width 69 height 31
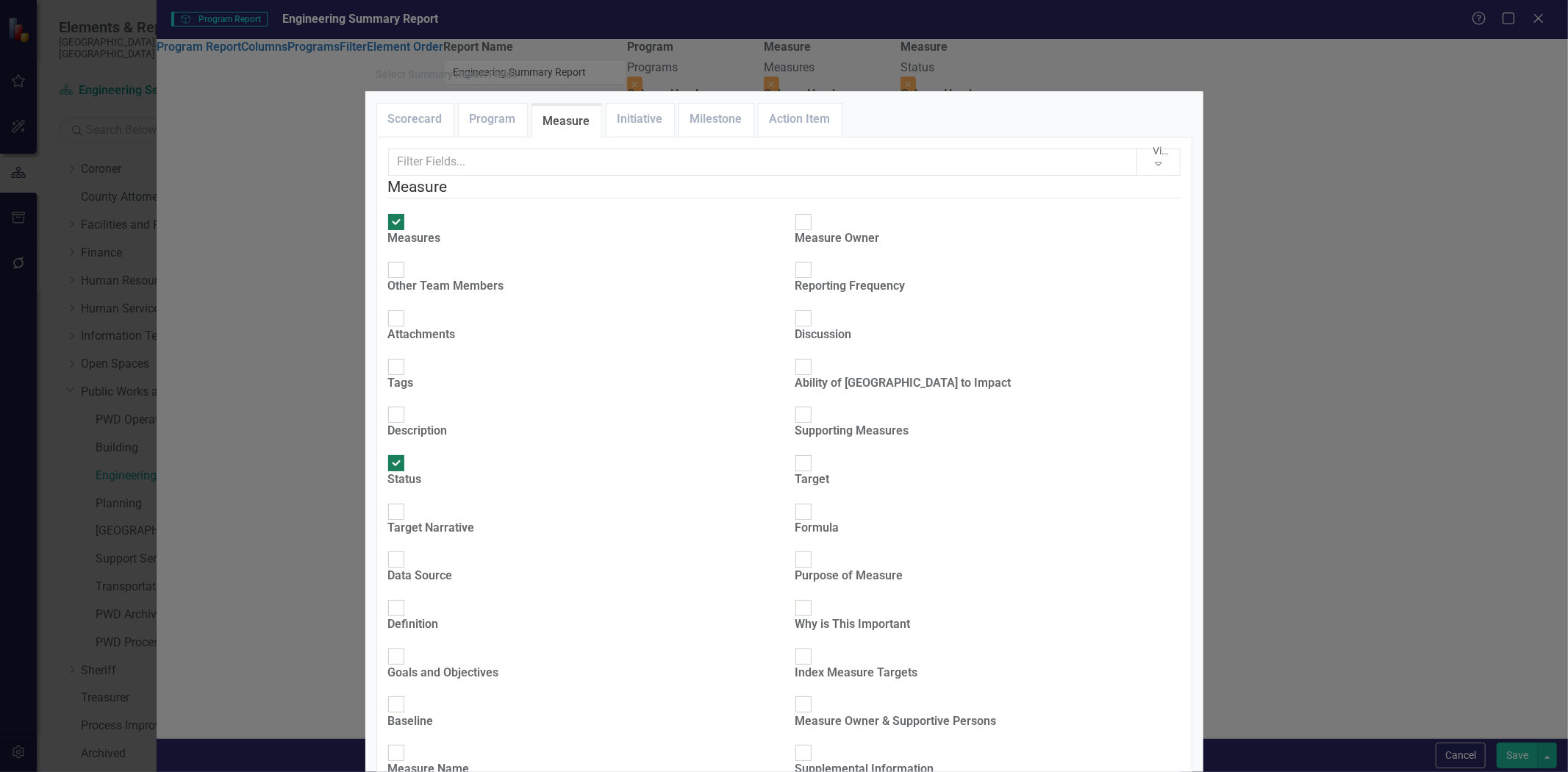
click at [407, 404] on input "Description" at bounding box center [396, 415] width 23 height 23
checkbox input "true"
click at [404, 552] on div at bounding box center [396, 560] width 16 height 16
click at [407, 549] on input "Data Source" at bounding box center [396, 561] width 23 height 23
checkbox input "true"
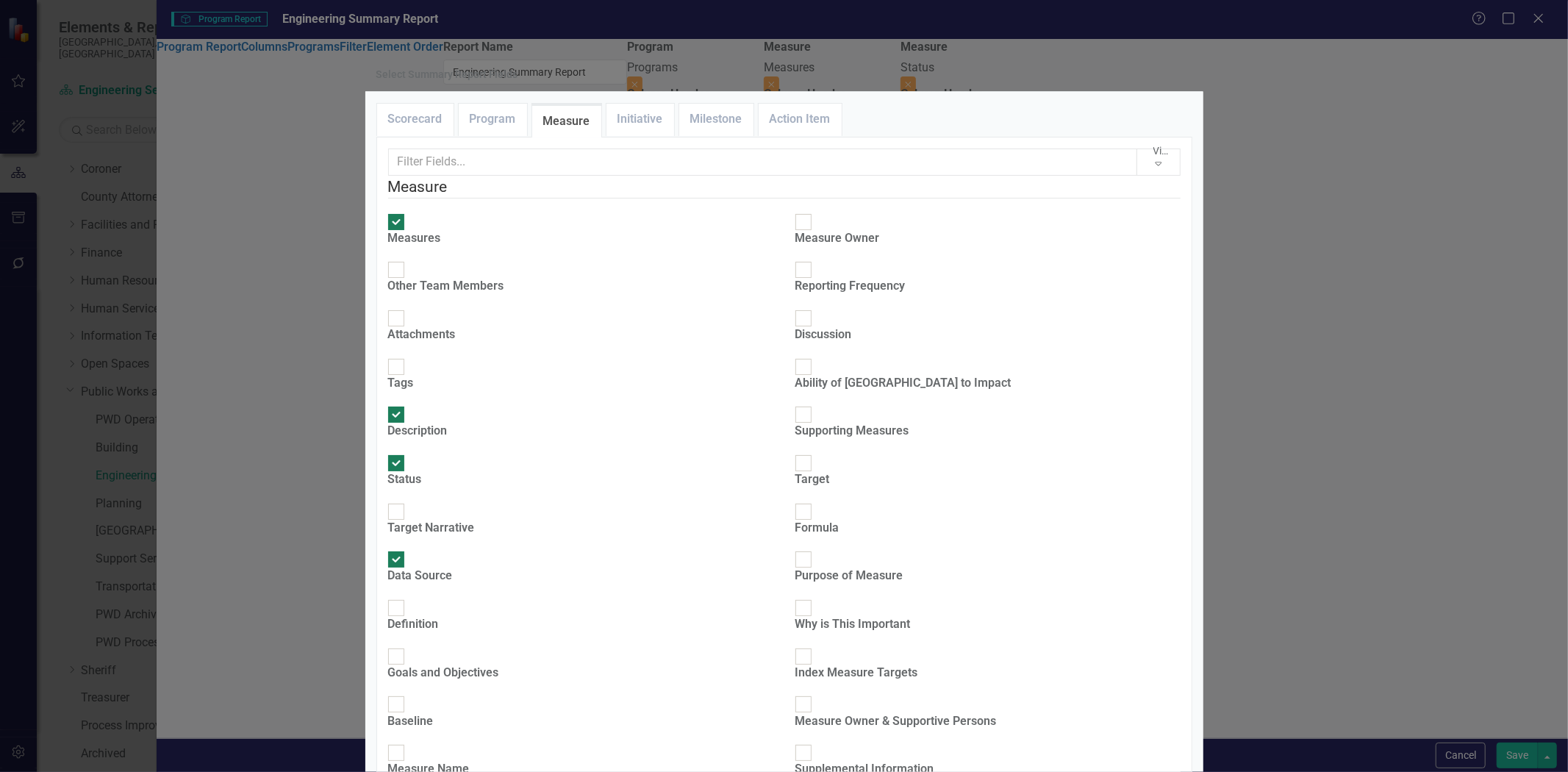
type input "20%"
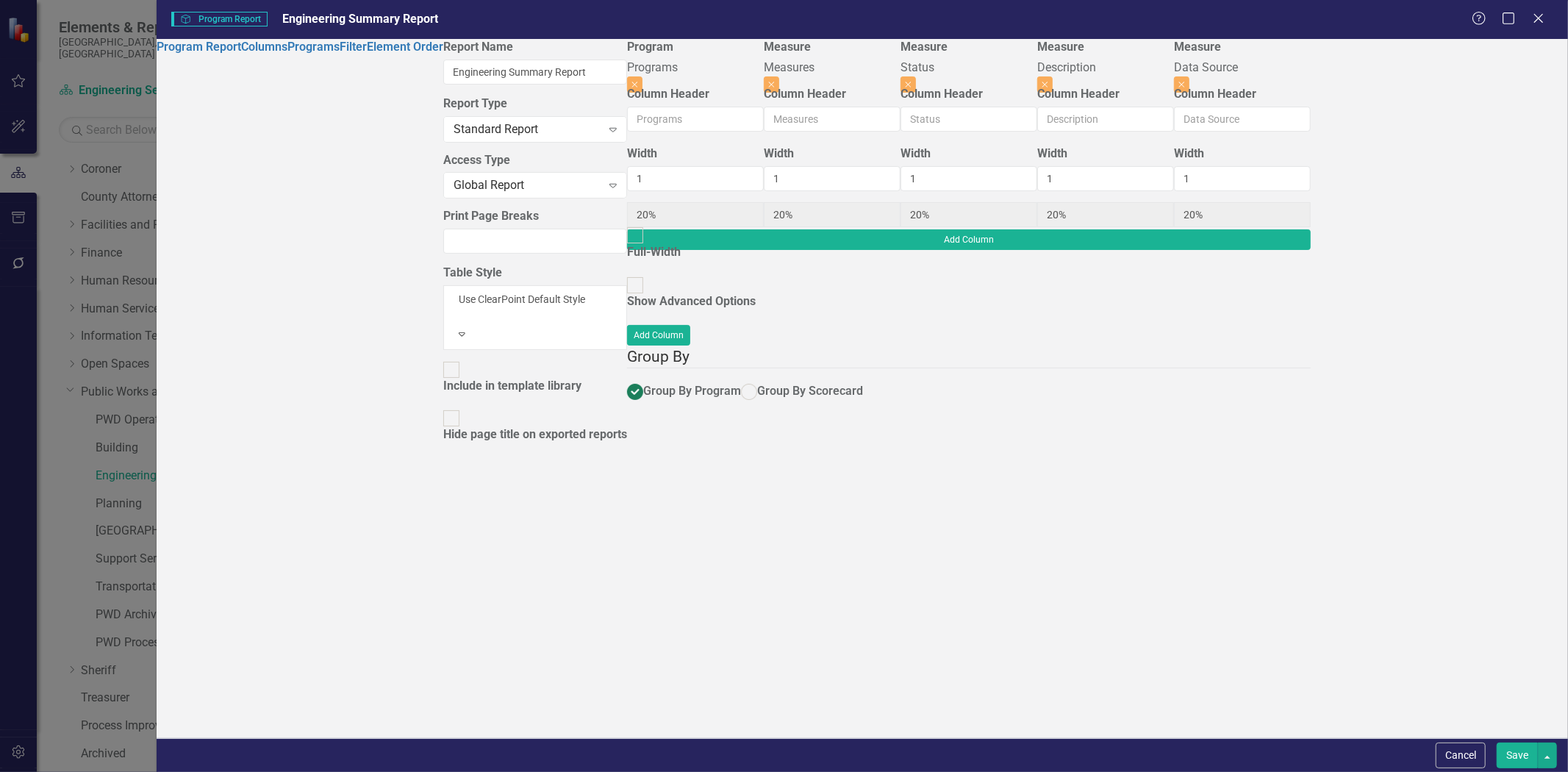
click at [1520, 755] on button "Save" at bounding box center [1517, 756] width 41 height 26
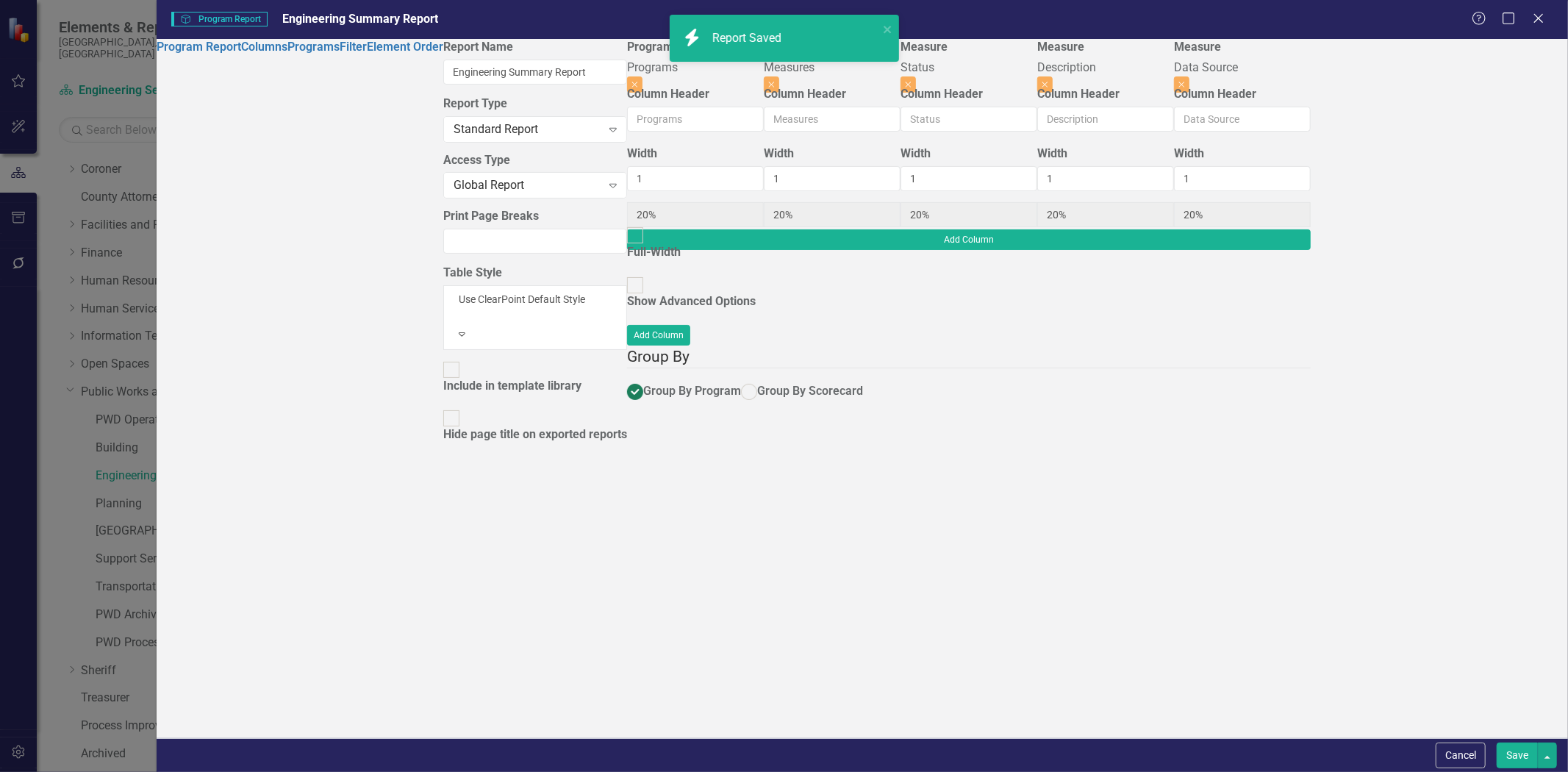
radio input "true"
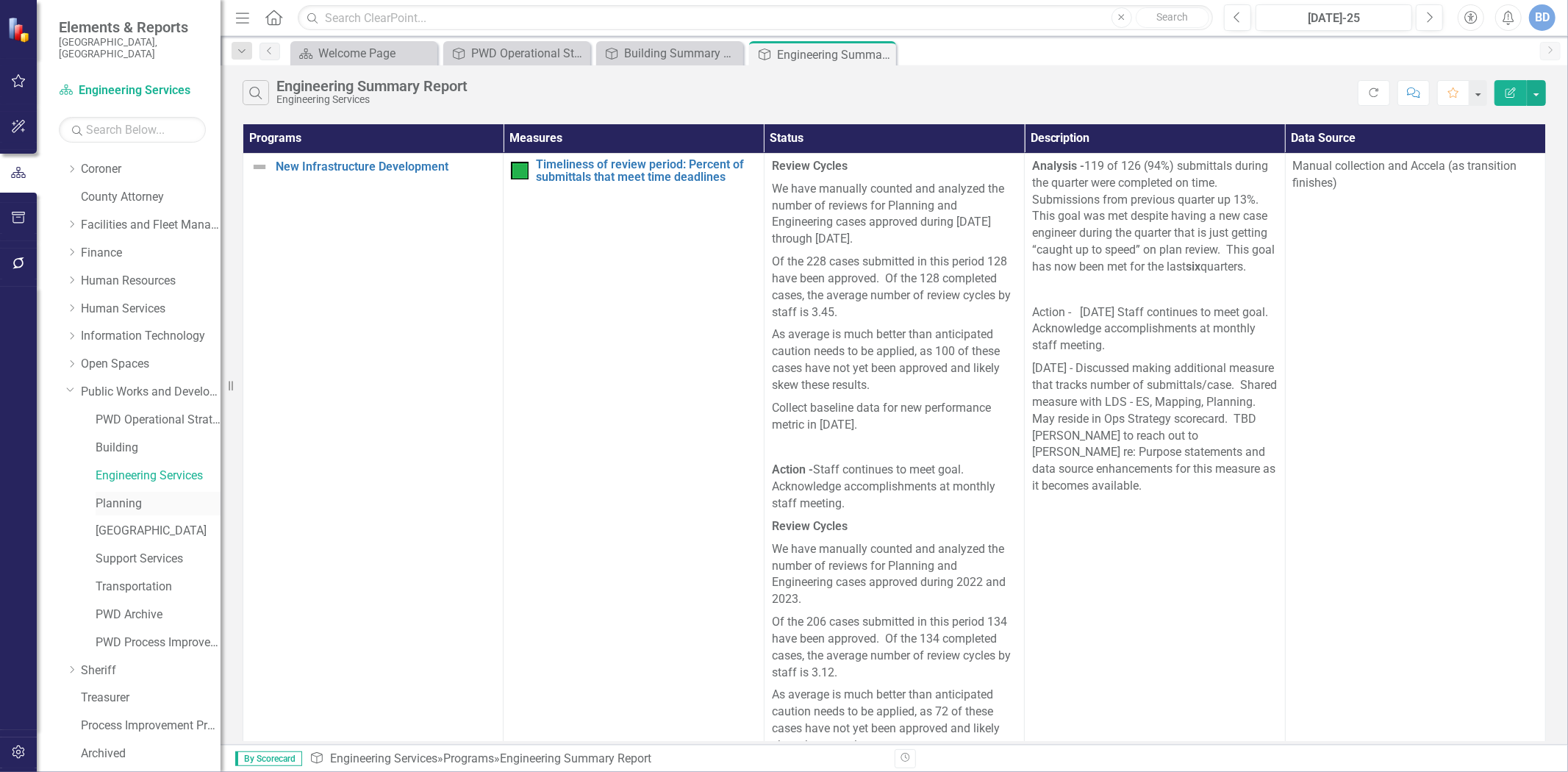
click at [115, 496] on link "Planning" at bounding box center [157, 505] width 125 height 17
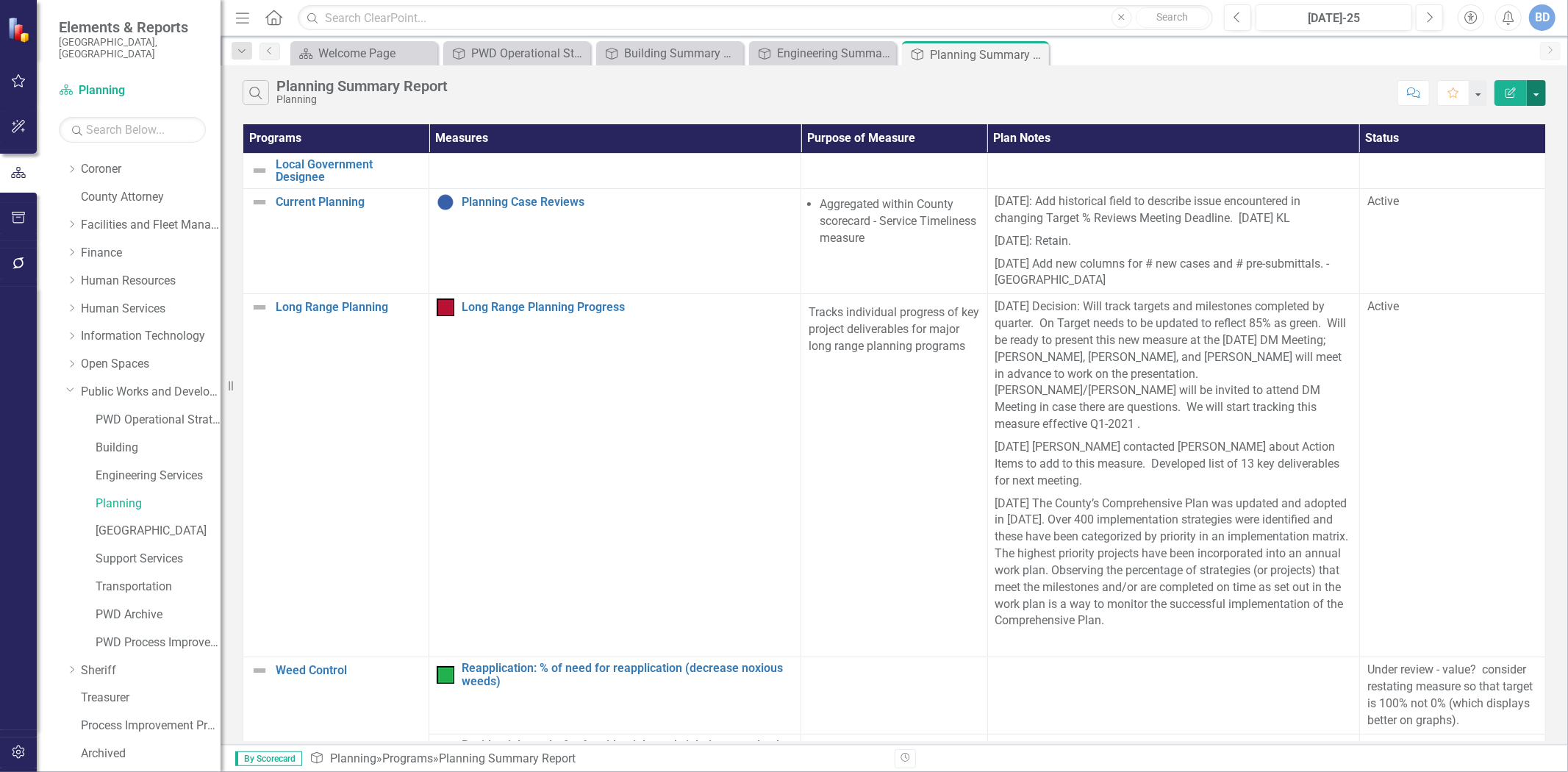
click at [1538, 94] on button "button" at bounding box center [1537, 92] width 19 height 26
click at [1482, 118] on link "Edit Report Edit Report" at bounding box center [1487, 120] width 116 height 28
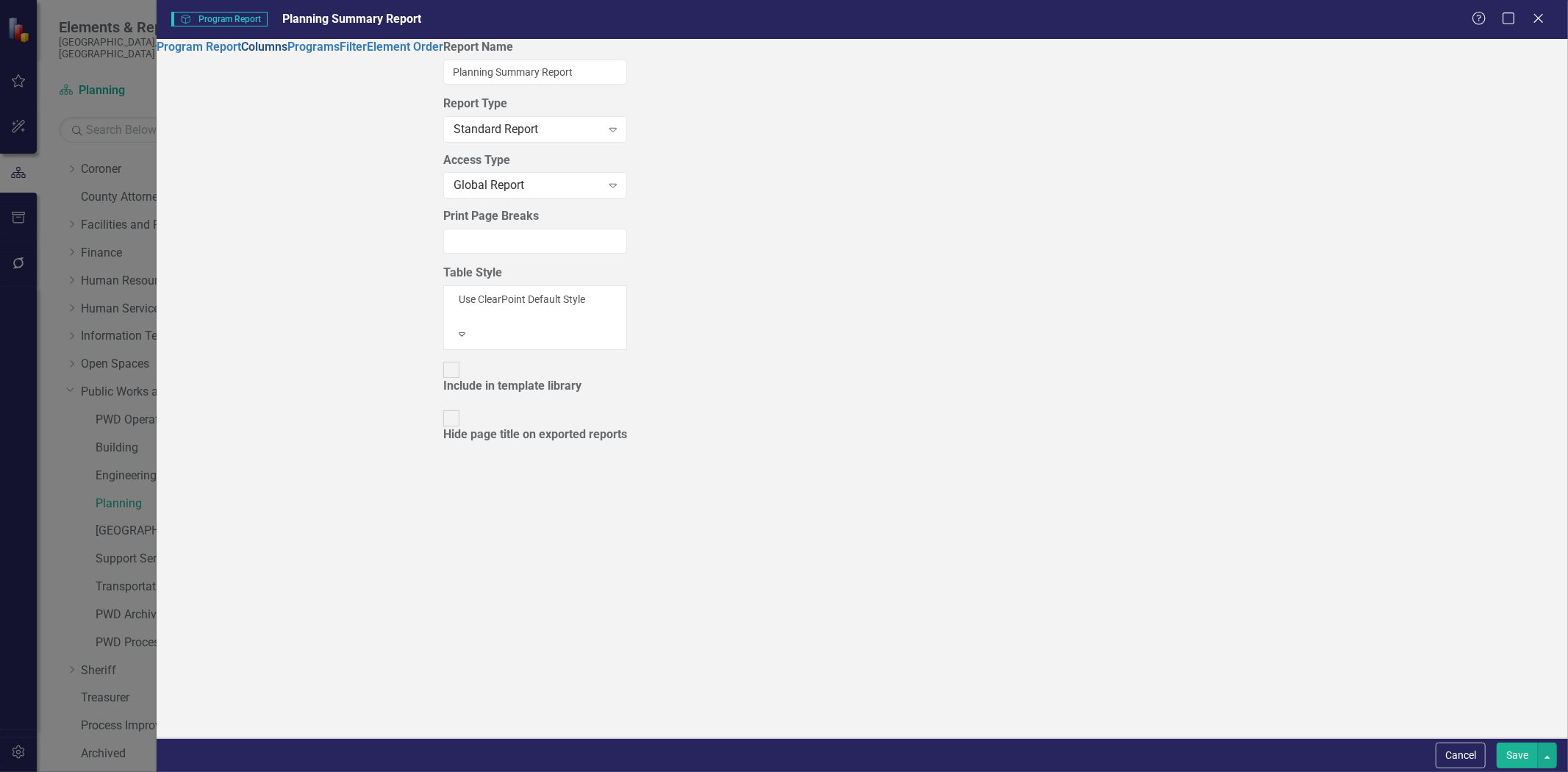
click at [241, 53] on link "Columns" at bounding box center [264, 47] width 47 height 14
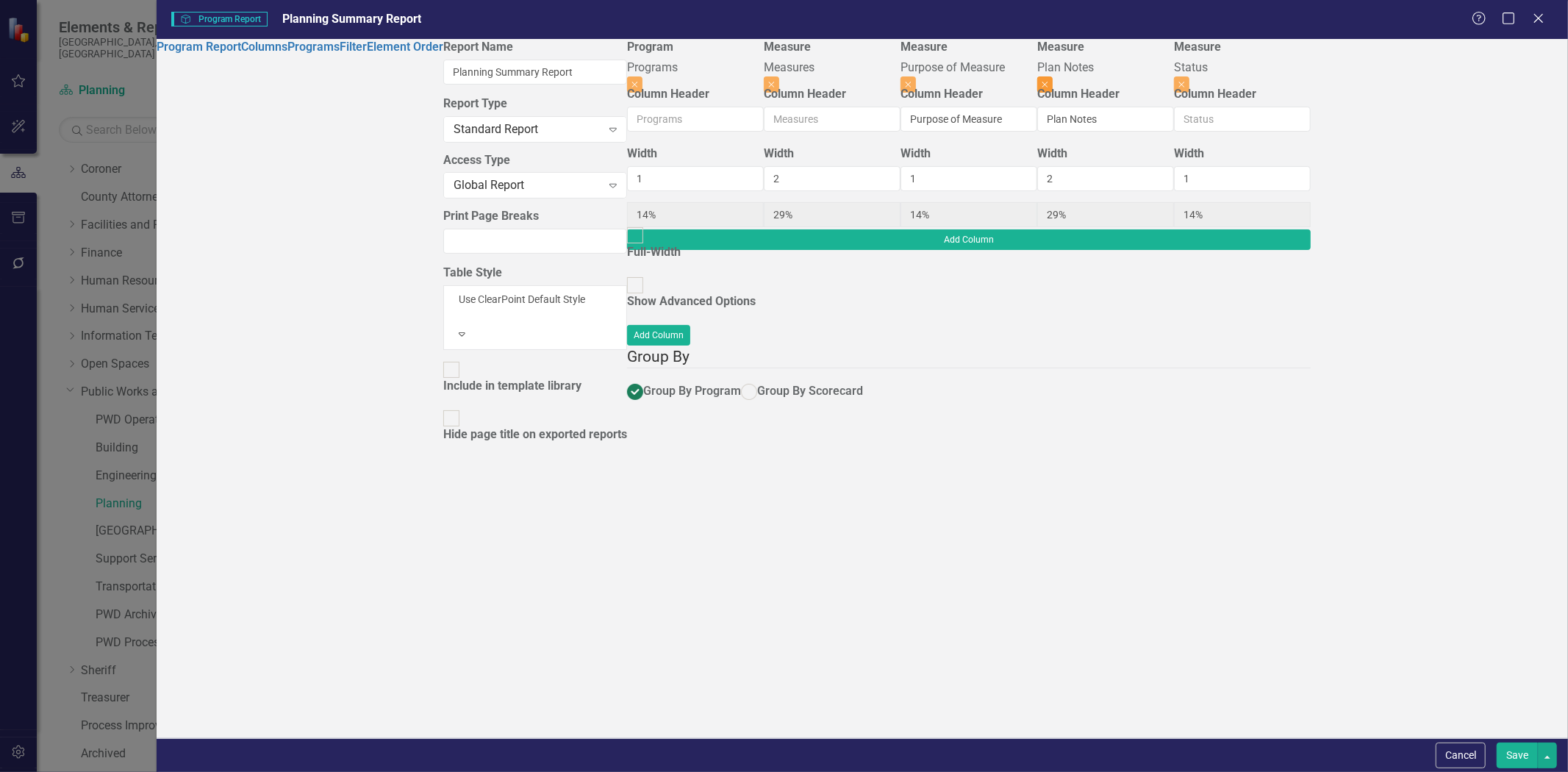
click at [1049, 80] on icon "Close" at bounding box center [1045, 84] width 7 height 9
type input "20%"
type input "40%"
type input "20%"
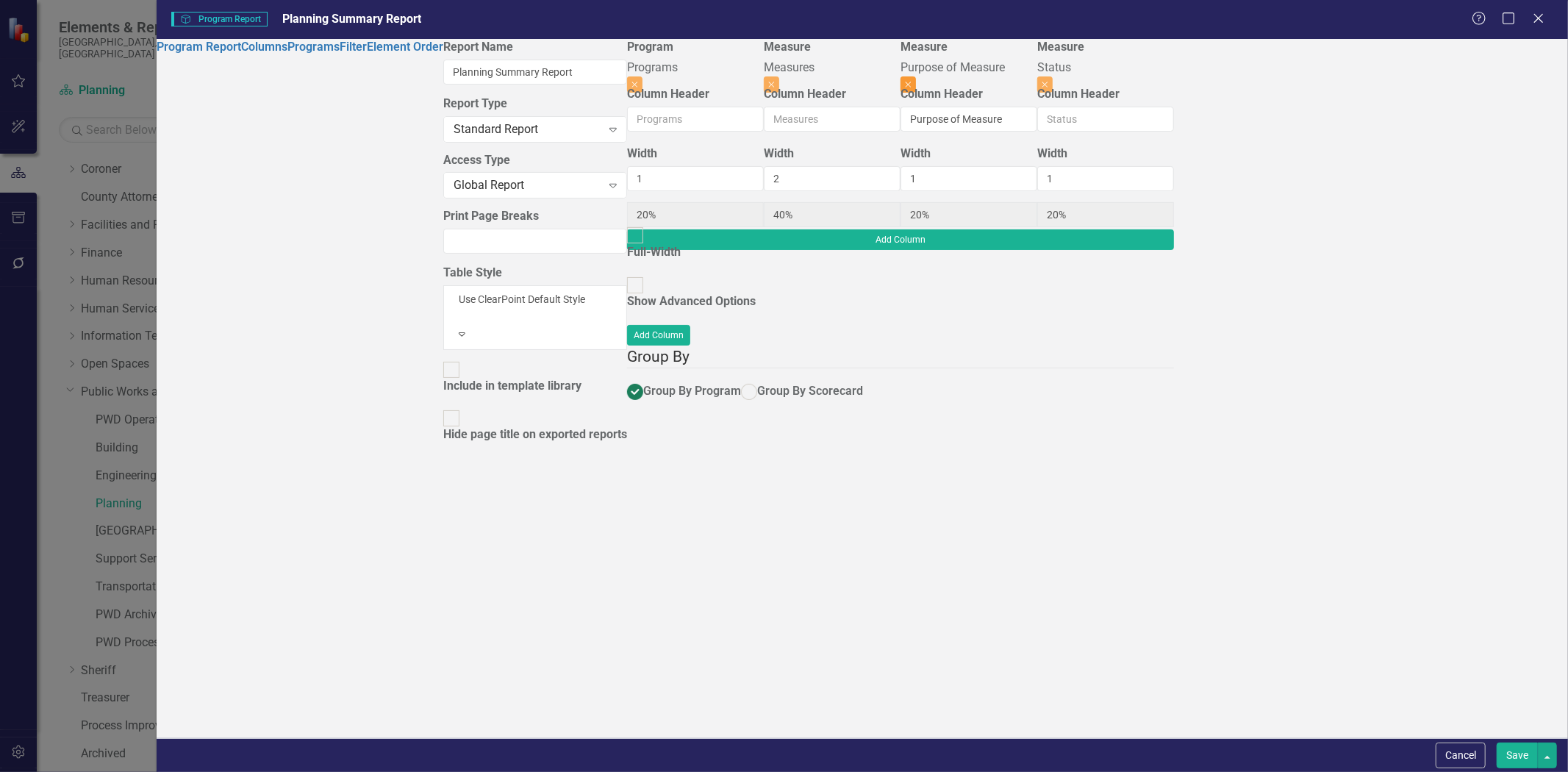
click at [911, 80] on icon "Close" at bounding box center [908, 84] width 7 height 9
type input "25%"
type input "50%"
type input "25%"
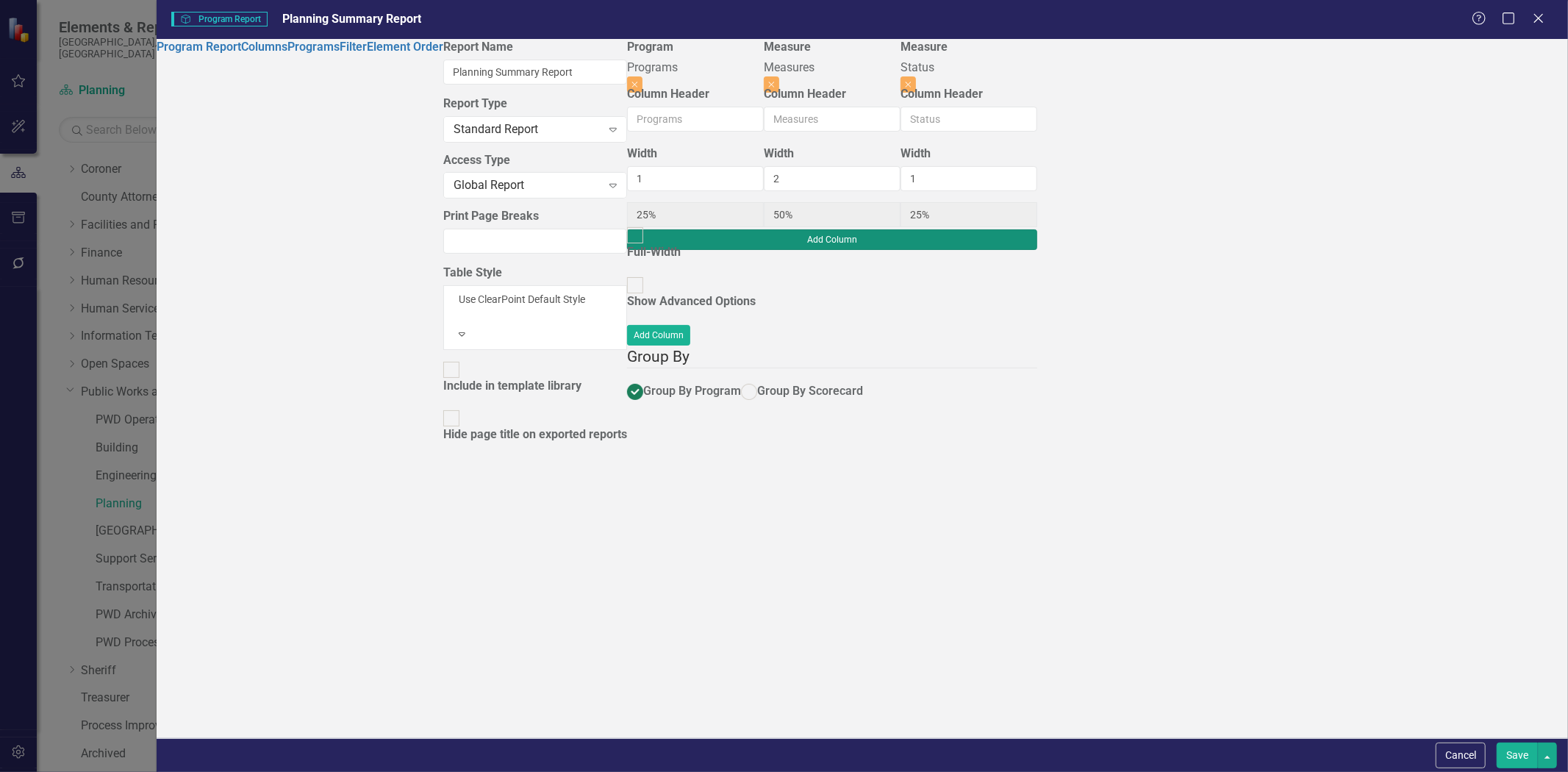
click at [1037, 229] on button "Add Column" at bounding box center [832, 240] width 410 height 21
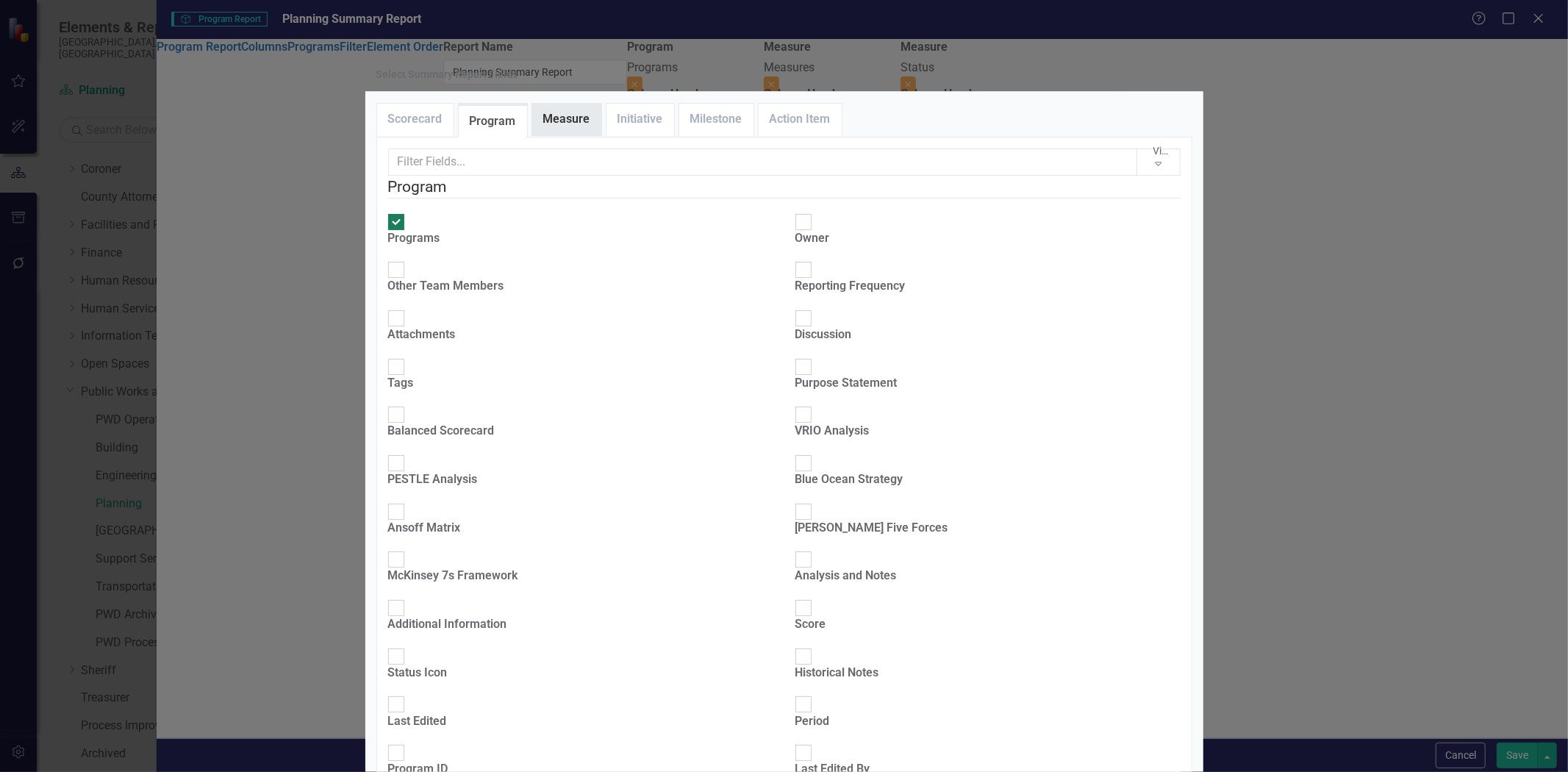
click at [565, 135] on link "Measure" at bounding box center [567, 119] width 69 height 31
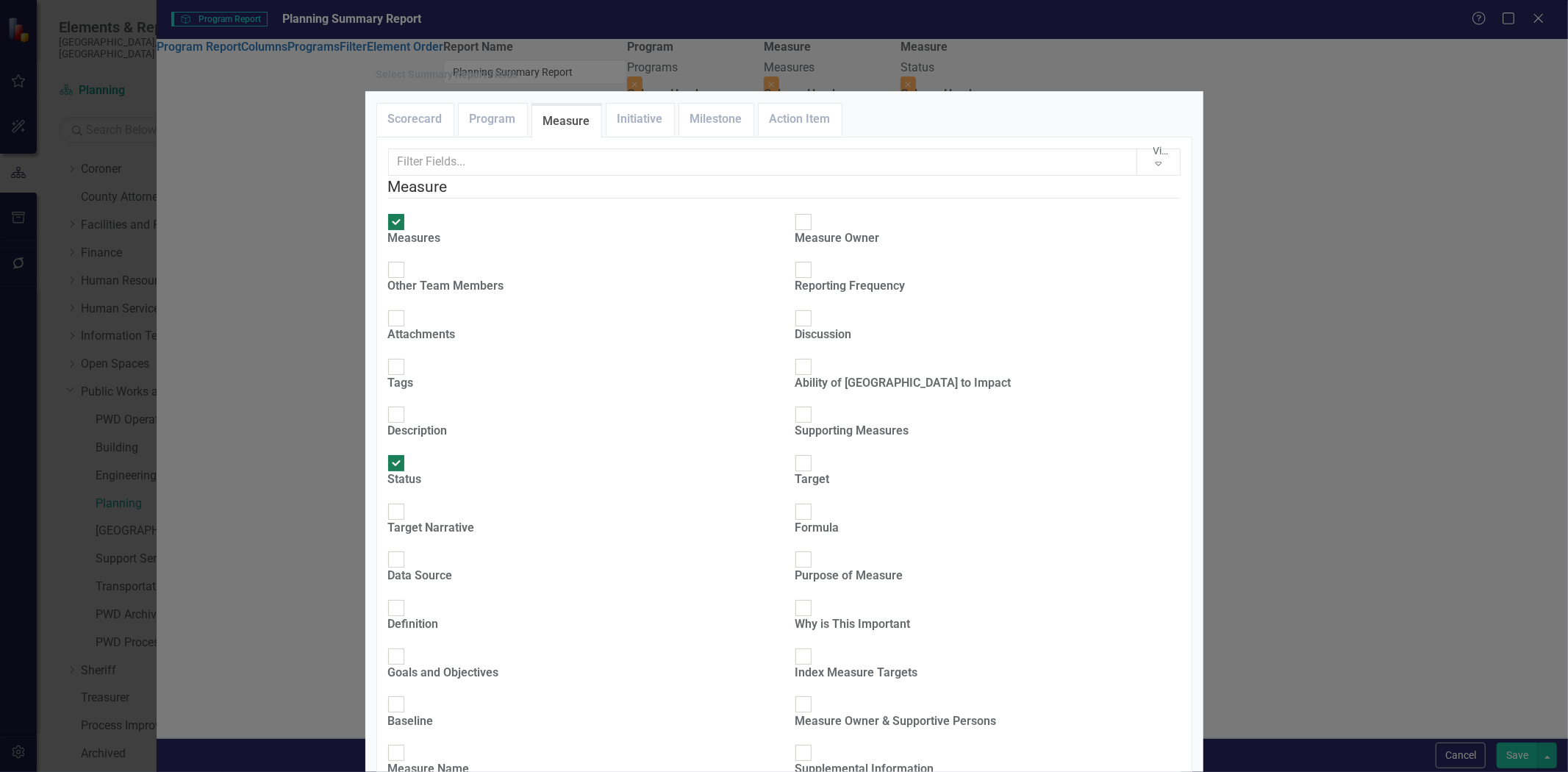
click at [404, 406] on div at bounding box center [396, 414] width 16 height 16
click at [407, 404] on input "Description" at bounding box center [396, 415] width 23 height 23
checkbox input "true"
click at [407, 549] on input "Data Source" at bounding box center [396, 561] width 23 height 23
checkbox input "true"
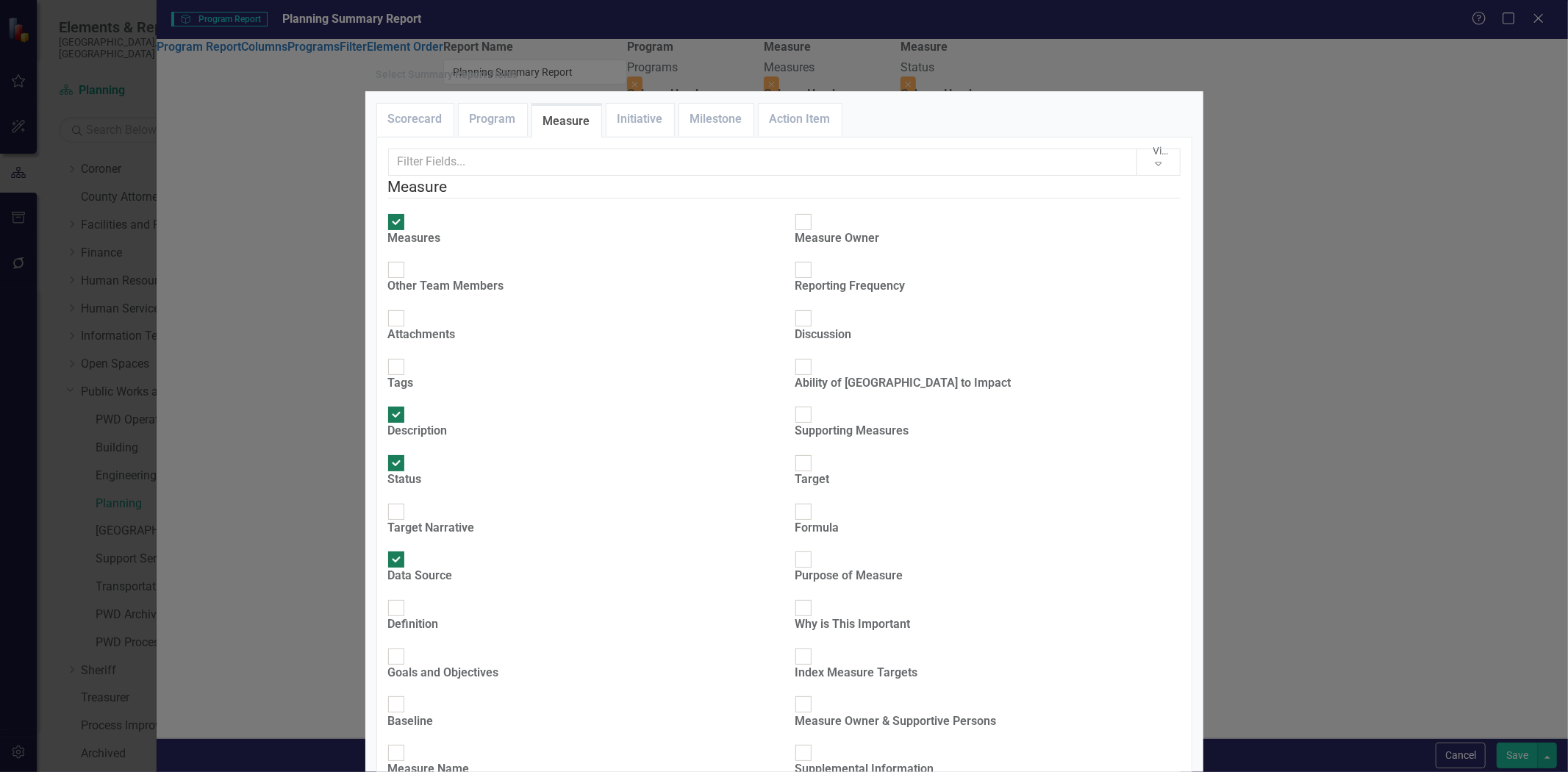
type input "17%"
type input "33%"
type input "17%"
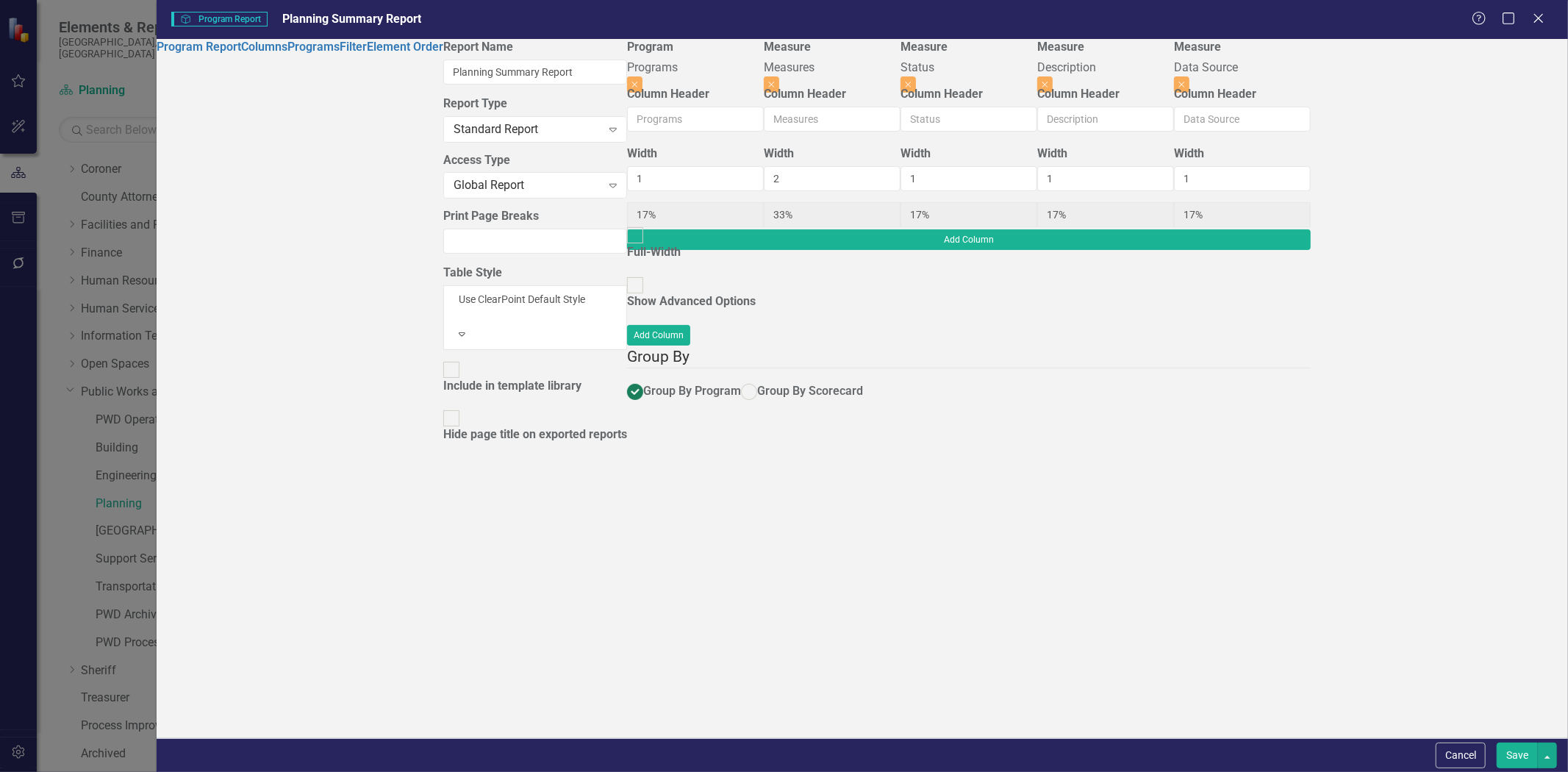
drag, startPoint x: 1519, startPoint y: 759, endPoint x: 1359, endPoint y: 674, distance: 181.2
click at [1519, 758] on button "Save" at bounding box center [1517, 756] width 41 height 26
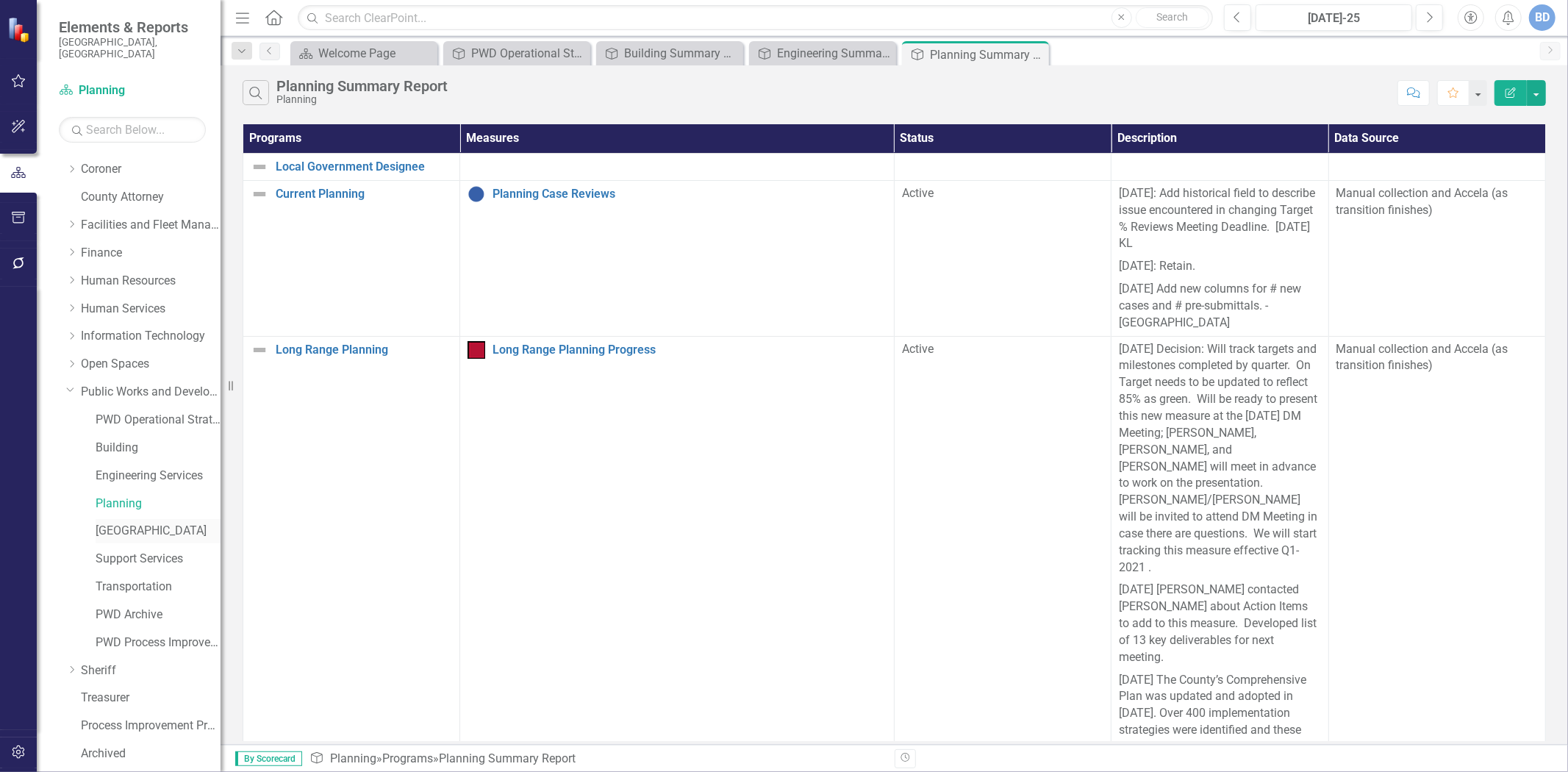
click at [112, 523] on link "[GEOGRAPHIC_DATA]" at bounding box center [157, 531] width 125 height 17
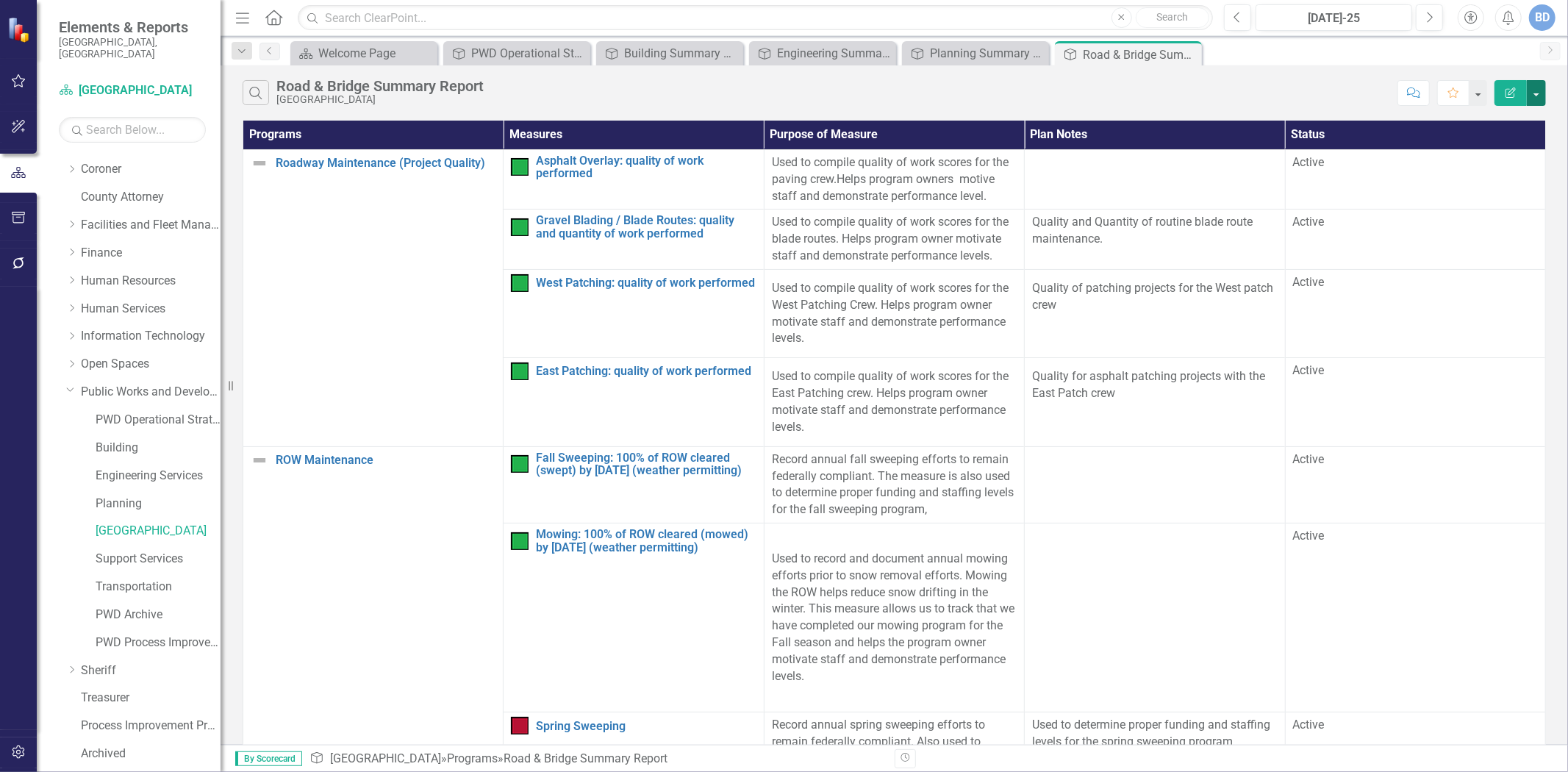
click at [1538, 97] on button "button" at bounding box center [1537, 92] width 19 height 26
click at [1517, 121] on link "Edit Report Edit Report" at bounding box center [1487, 120] width 116 height 28
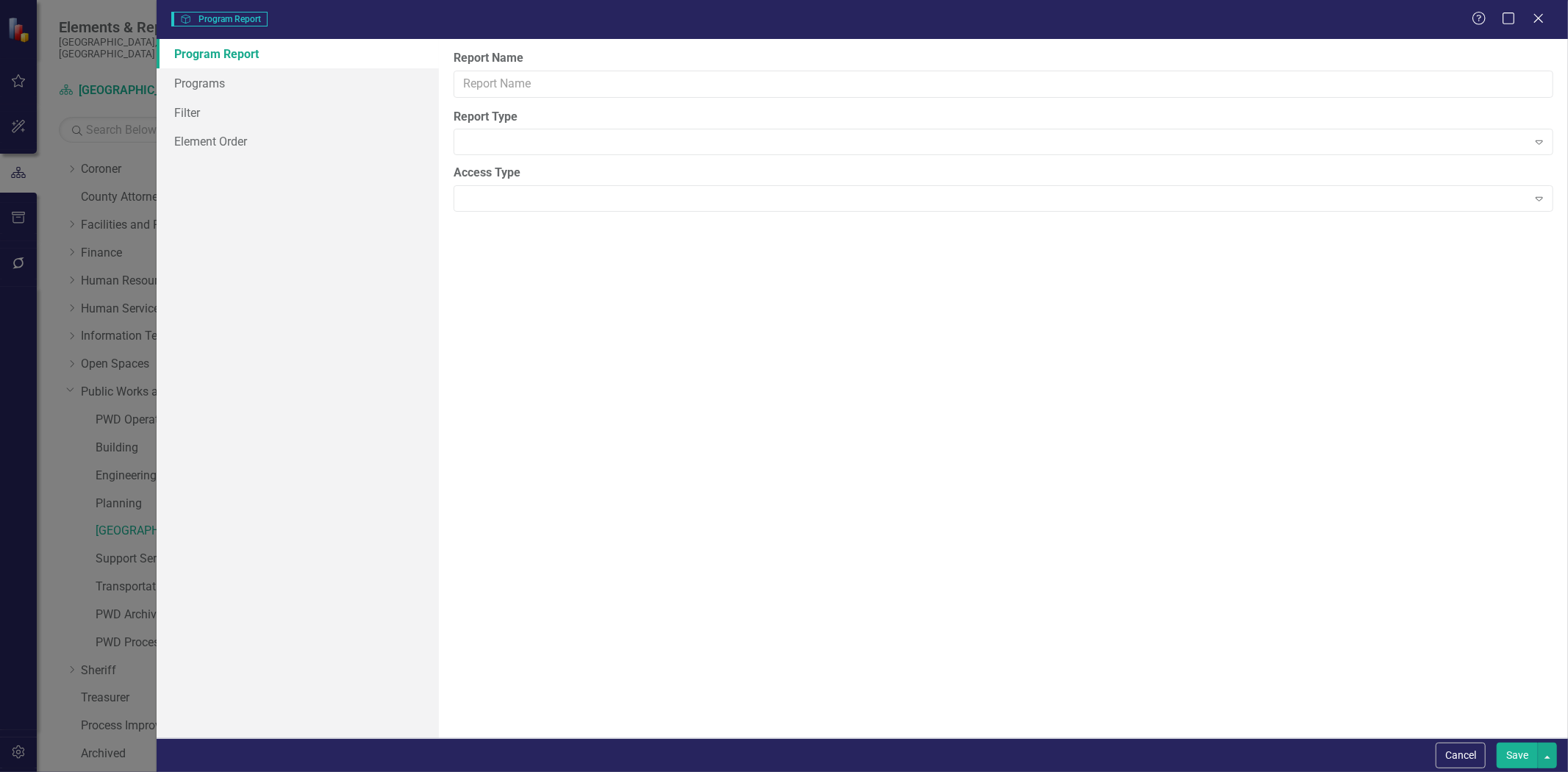
type input "Road & Bridge Summary Report"
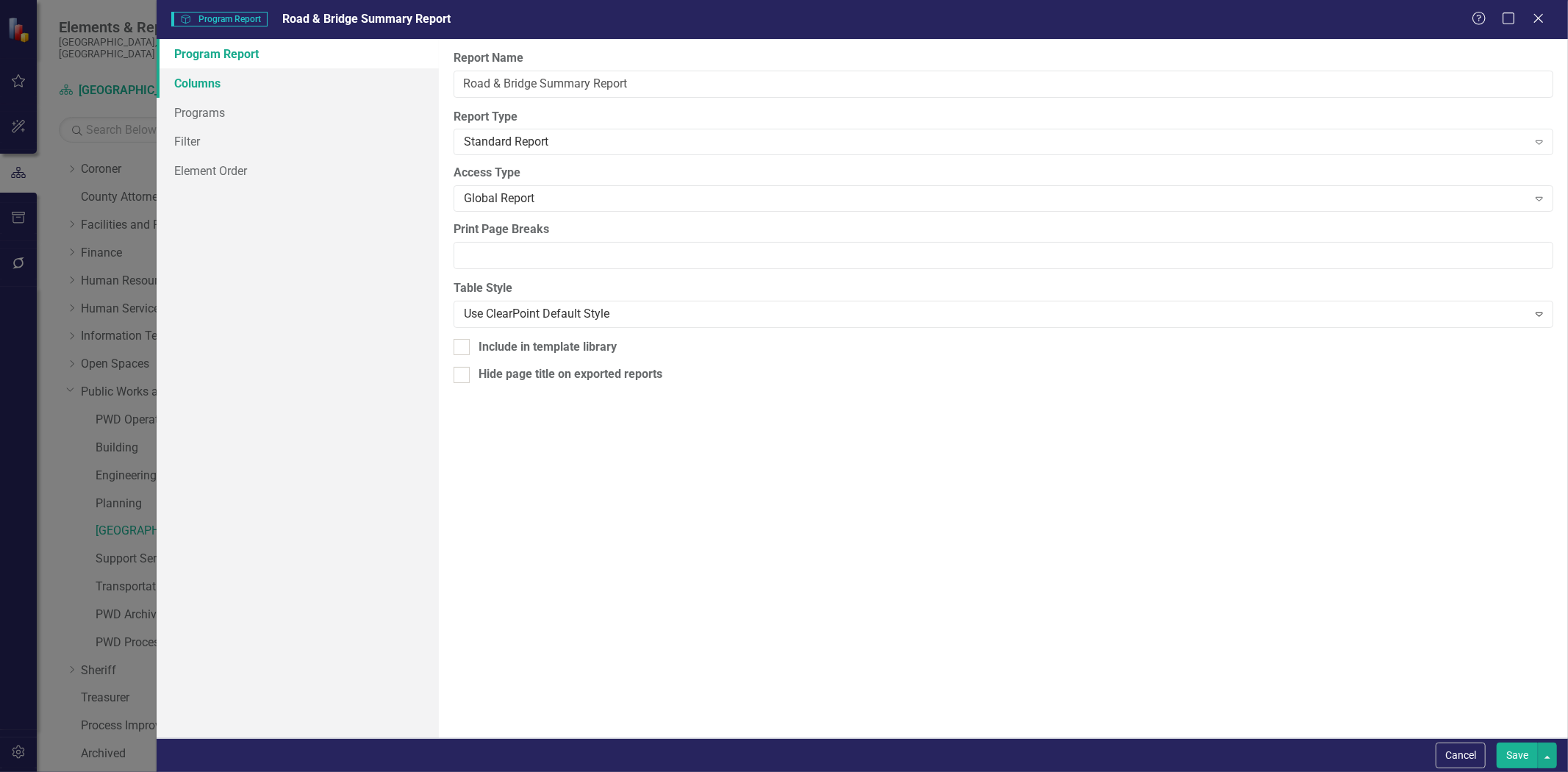
click at [175, 86] on link "Columns" at bounding box center [298, 83] width 283 height 30
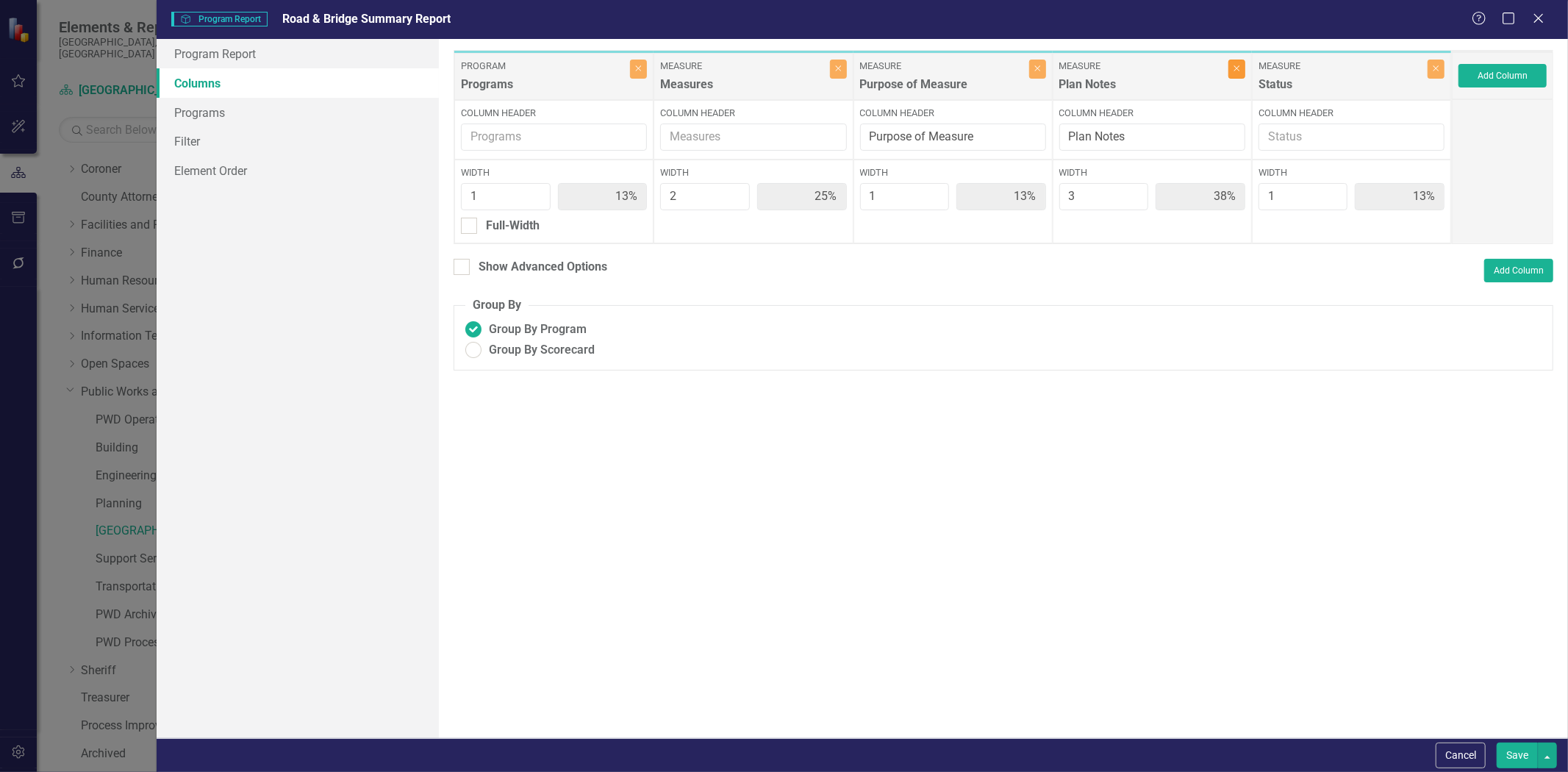
click at [1238, 65] on icon "Close" at bounding box center [1237, 68] width 7 height 9
type input "20%"
type input "40%"
type input "20%"
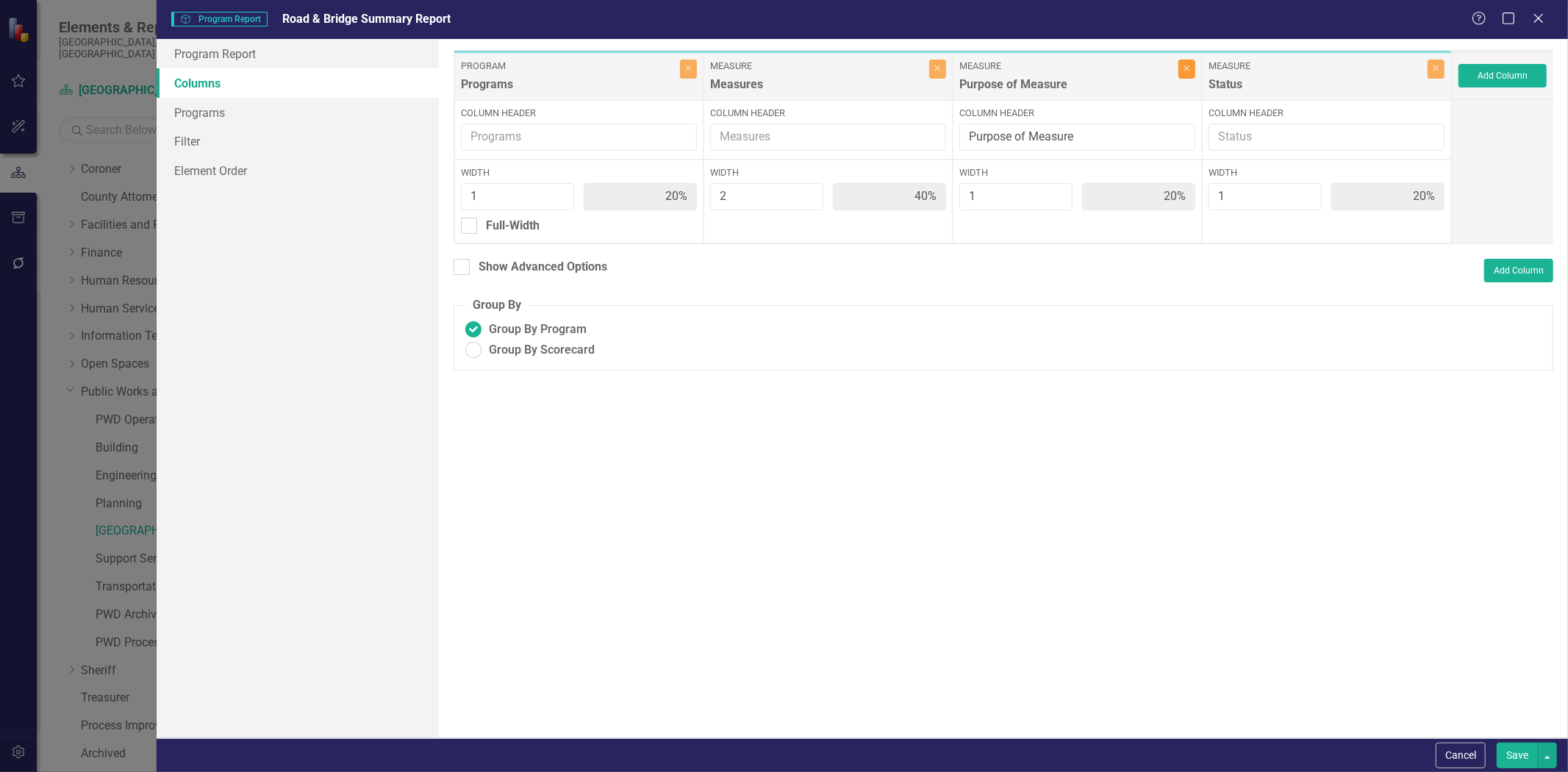
click at [1185, 75] on button "Close" at bounding box center [1187, 69] width 17 height 19
type input "25%"
type input "50%"
type input "25%"
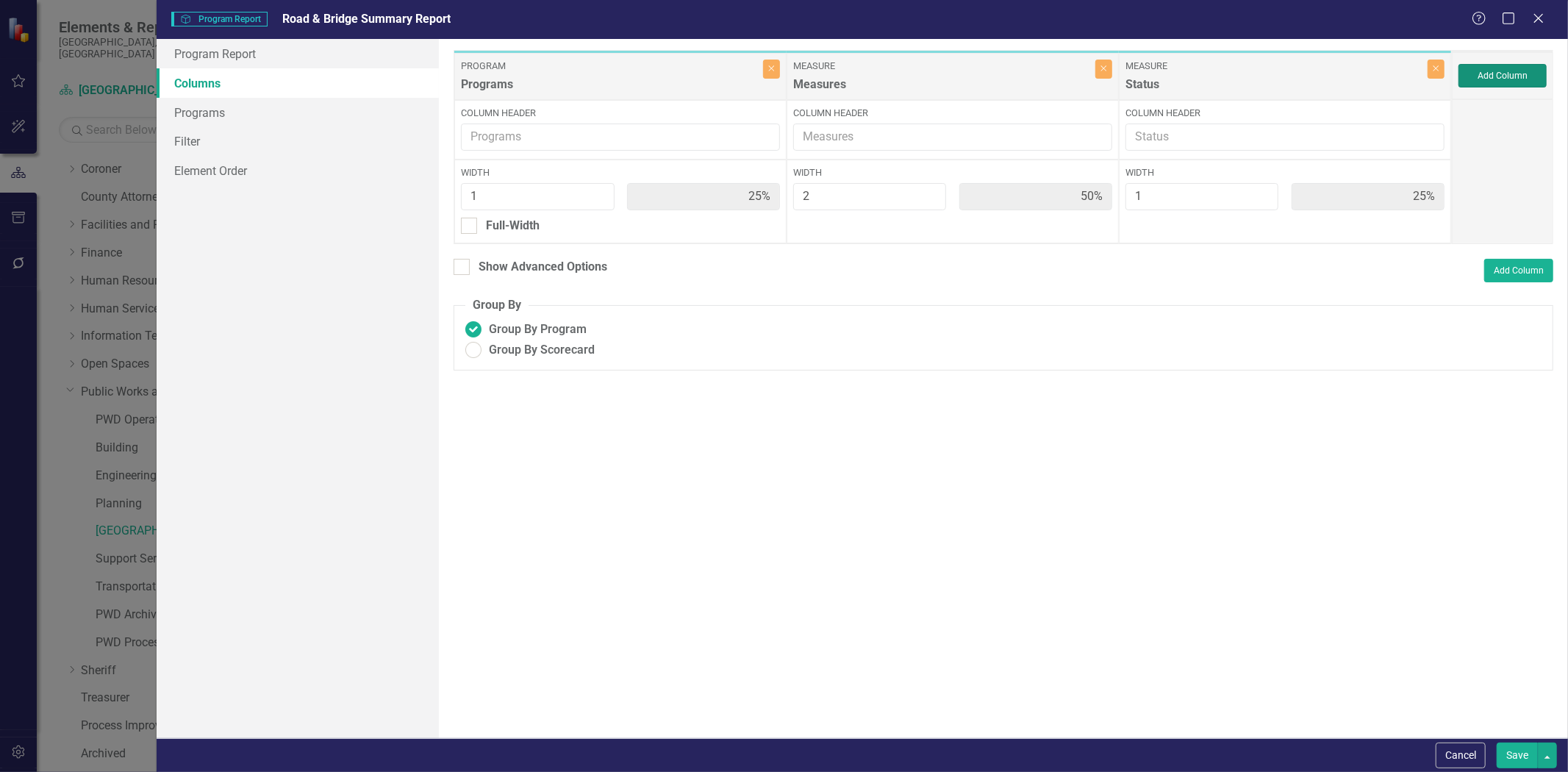
click at [1496, 78] on button "Add Column" at bounding box center [1502, 75] width 88 height 24
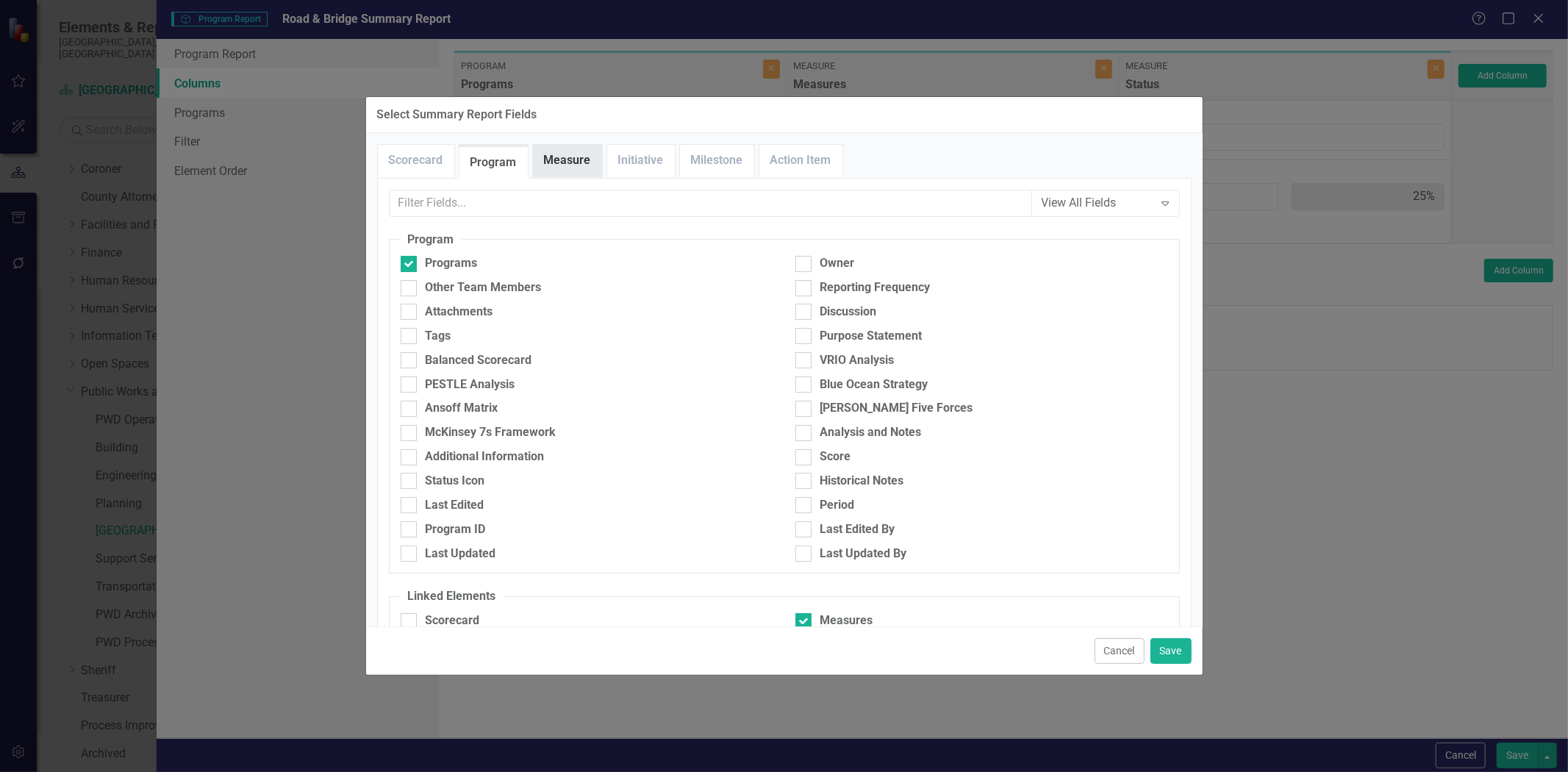
click at [561, 165] on link "Measure" at bounding box center [567, 160] width 69 height 31
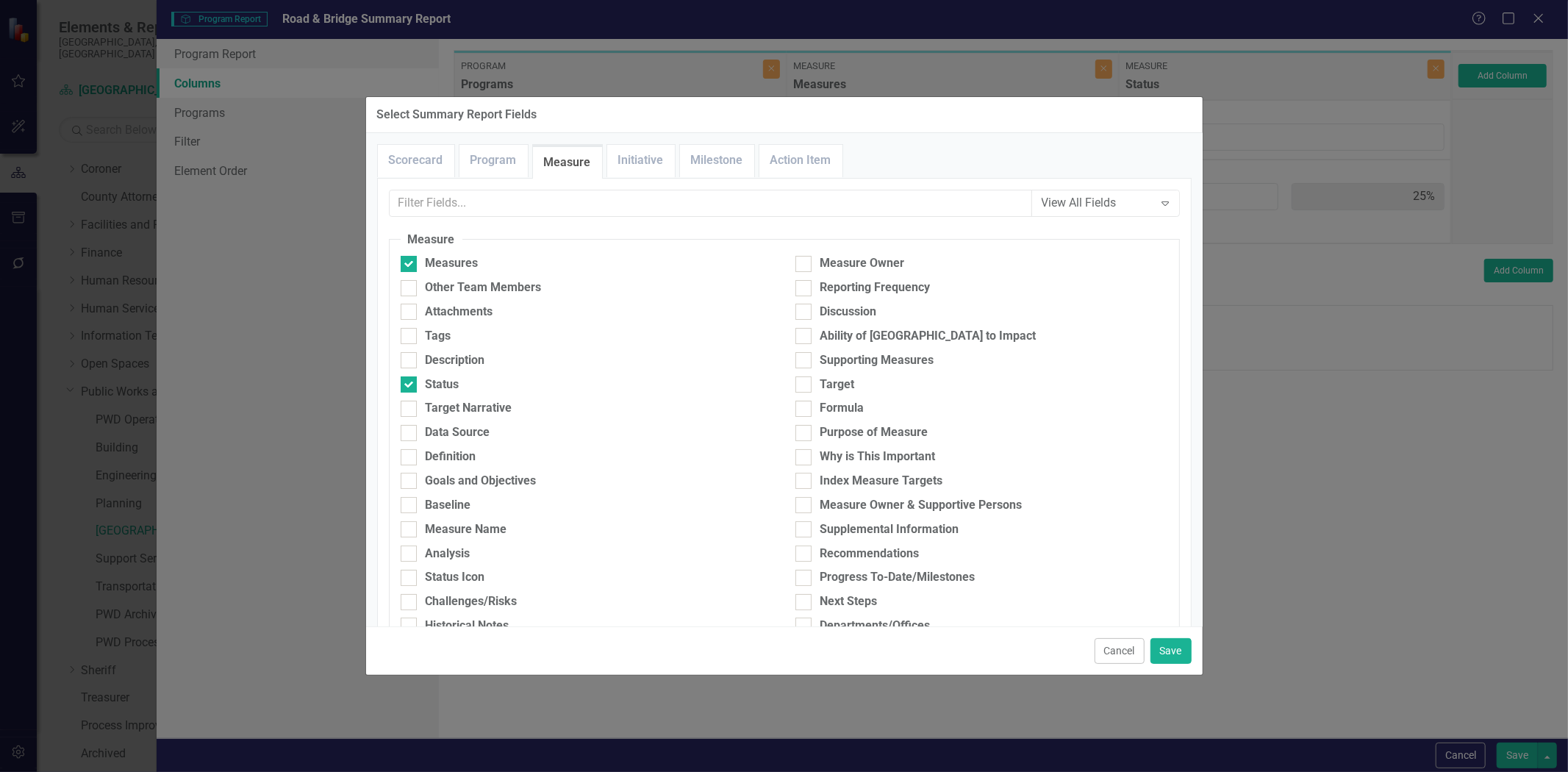
click at [407, 366] on div at bounding box center [408, 360] width 16 height 16
click at [407, 362] on input "Description" at bounding box center [405, 357] width 10 height 10
checkbox input "true"
click at [407, 439] on div at bounding box center [408, 433] width 16 height 16
click at [407, 435] on input "Data Source" at bounding box center [405, 430] width 10 height 10
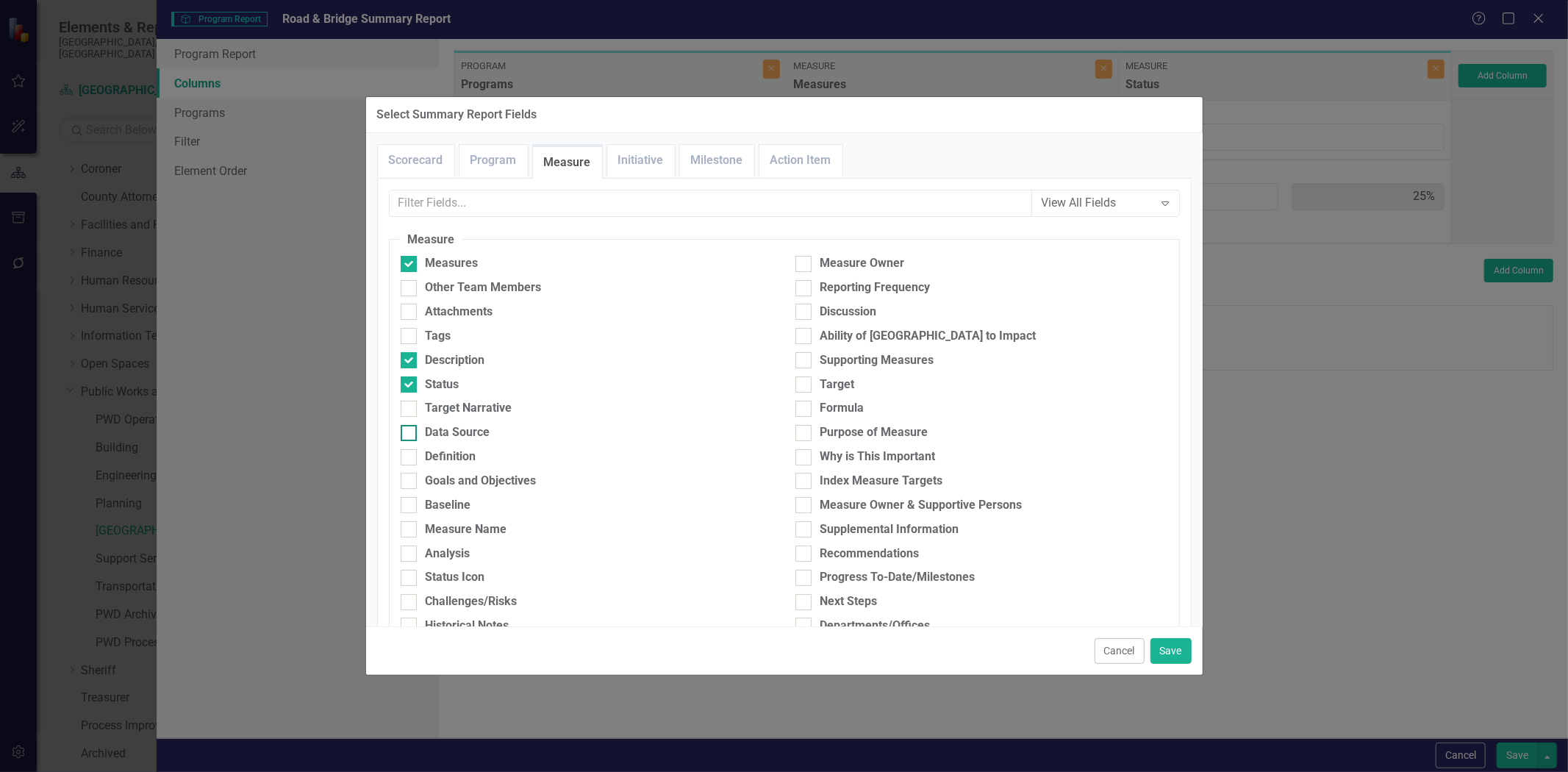
checkbox input "true"
click at [1157, 649] on button "Save" at bounding box center [1170, 651] width 41 height 26
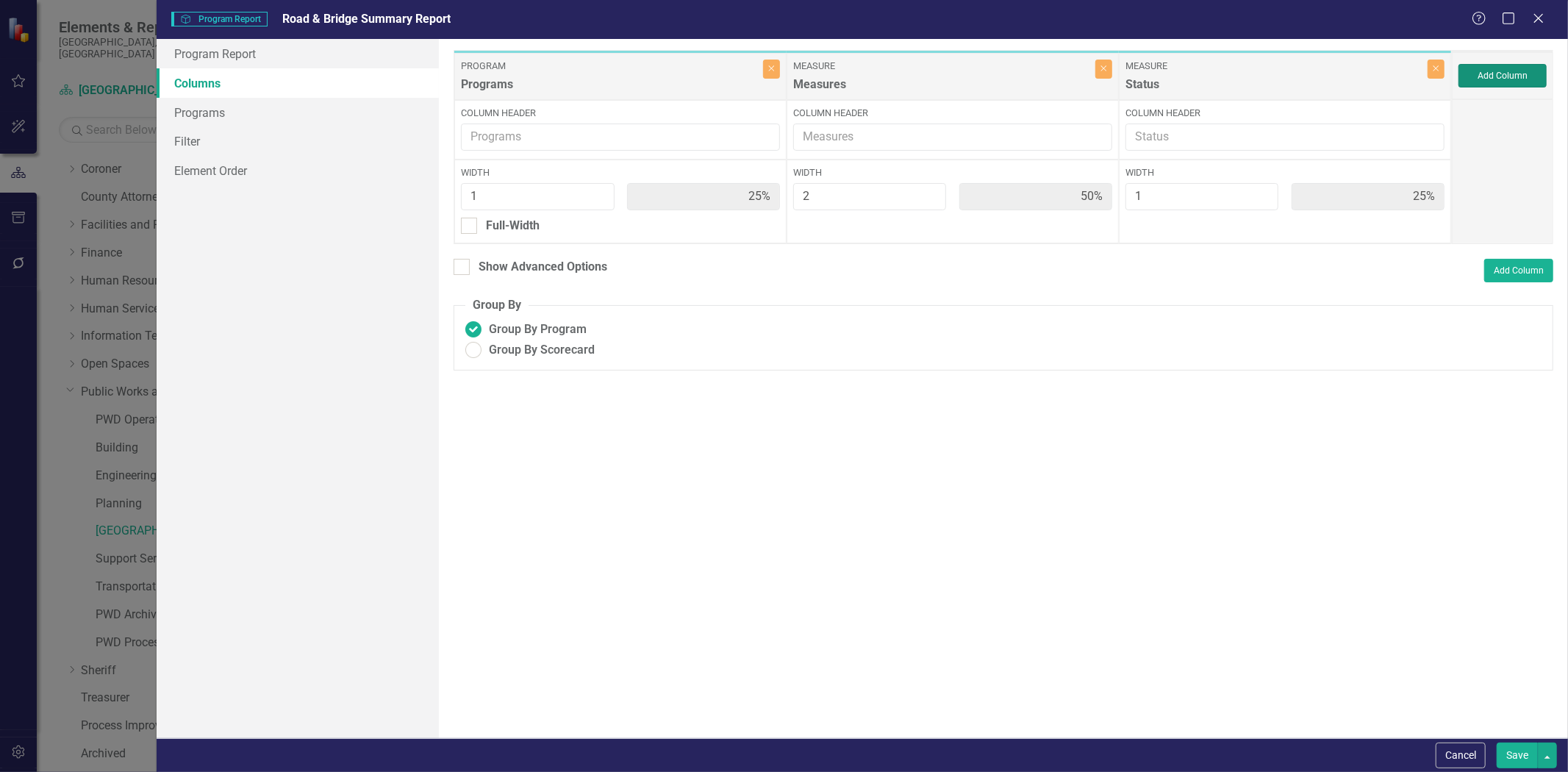
type input "17%"
type input "33%"
type input "17%"
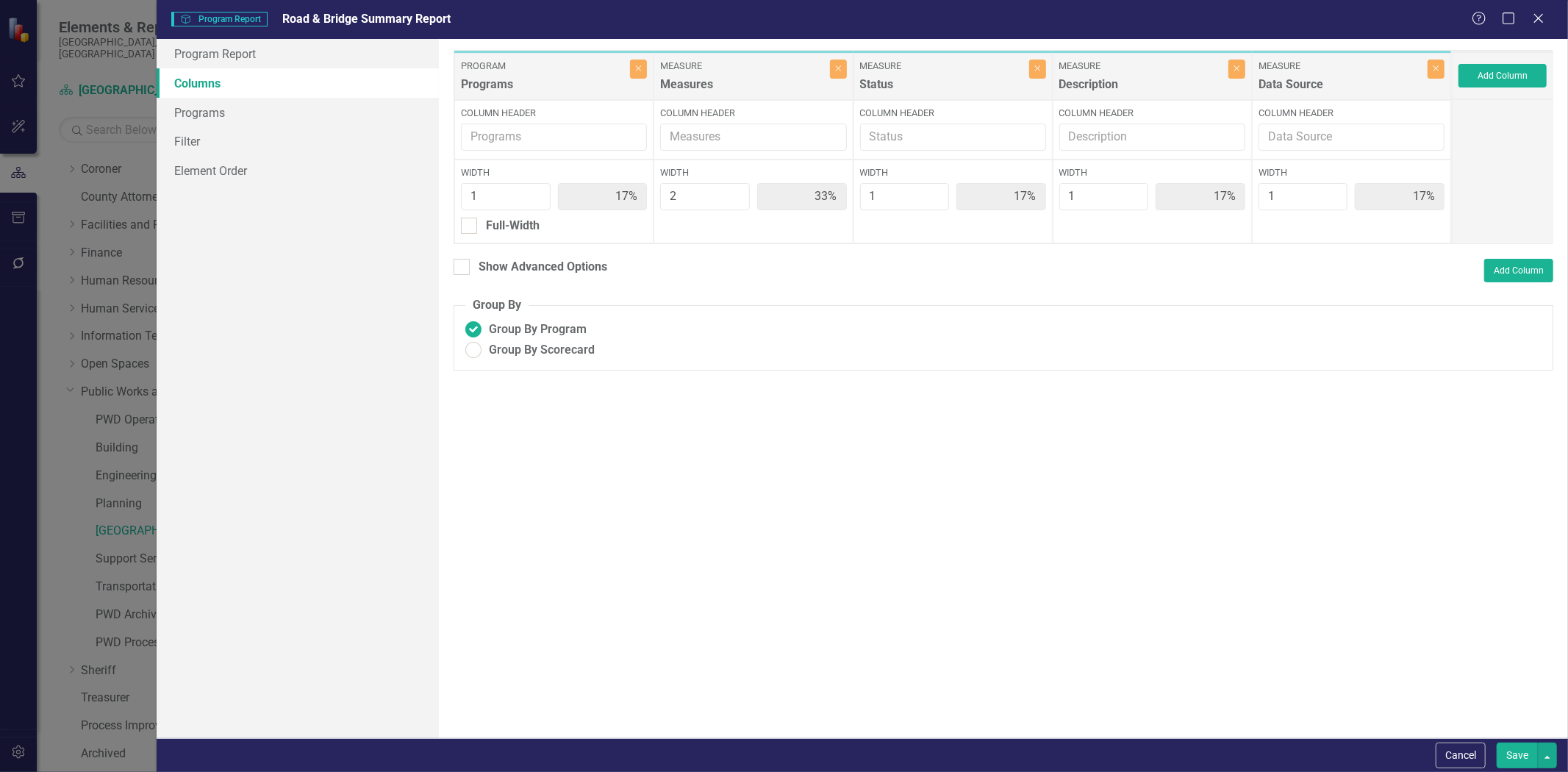
click at [1504, 747] on button "Save" at bounding box center [1517, 756] width 41 height 26
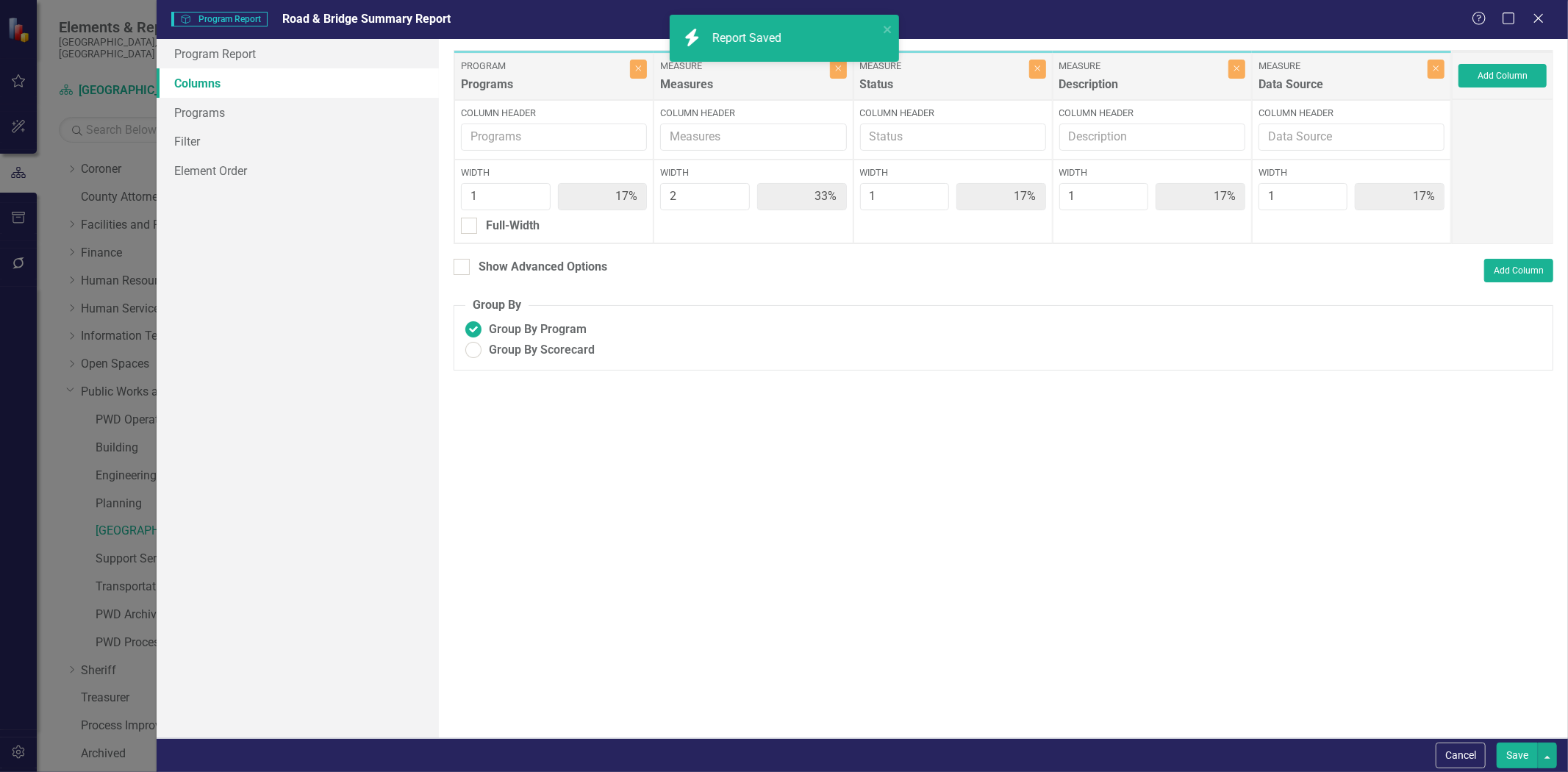
radio input "true"
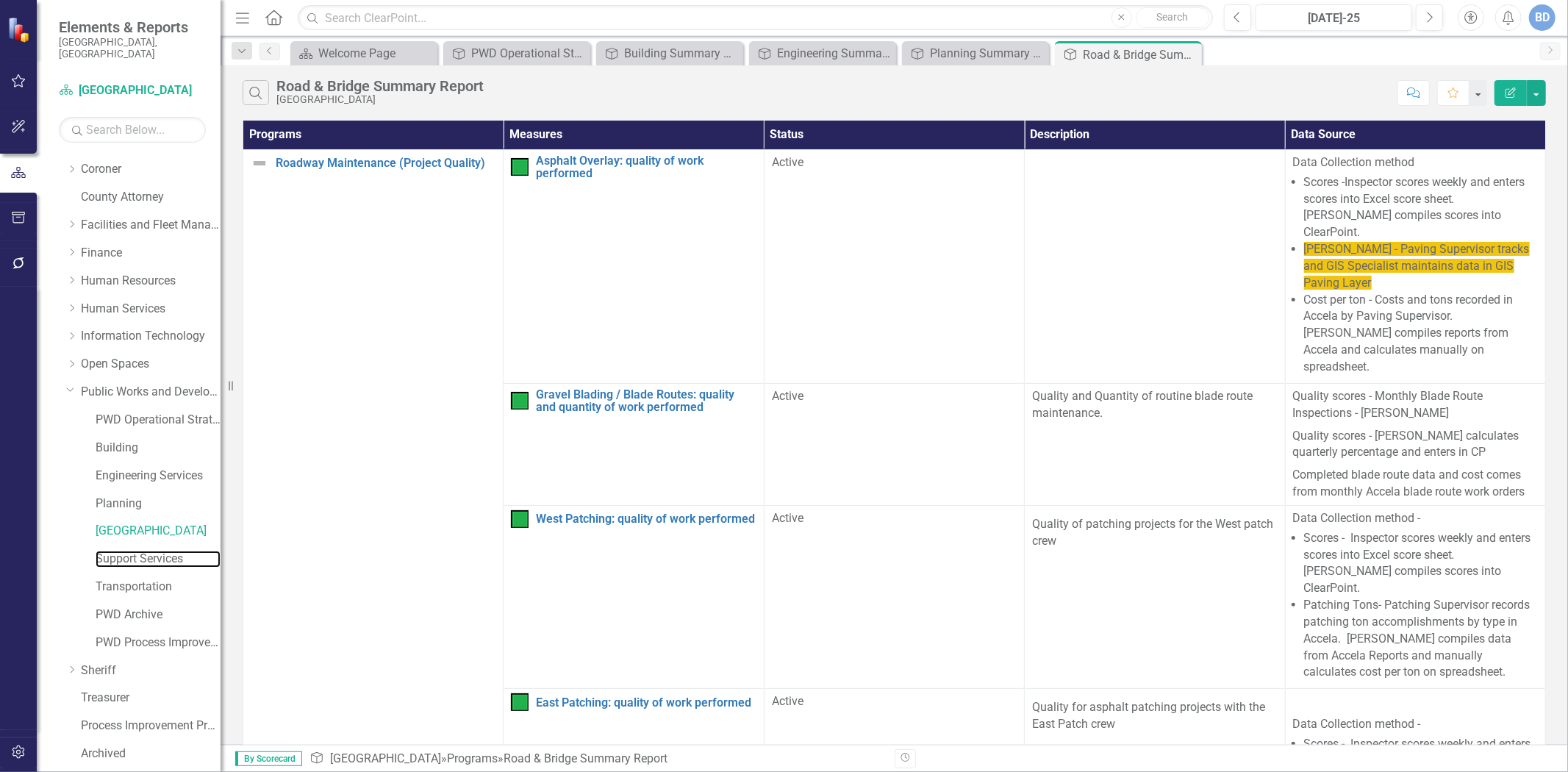
drag, startPoint x: 148, startPoint y: 548, endPoint x: 236, endPoint y: 508, distance: 96.7
click at [149, 551] on link "Support Services" at bounding box center [157, 560] width 125 height 17
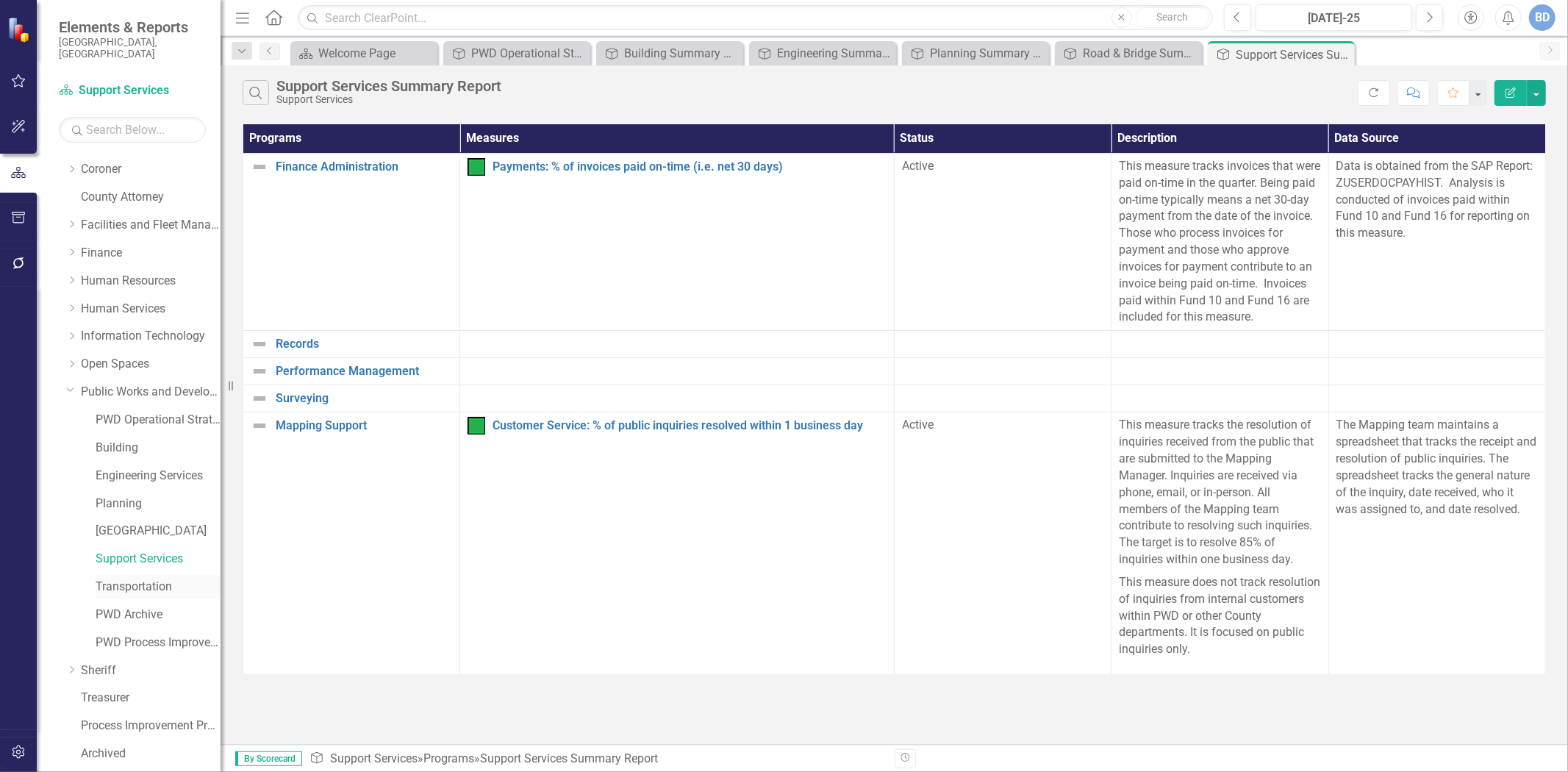
click at [131, 582] on link "Transportation" at bounding box center [157, 587] width 125 height 17
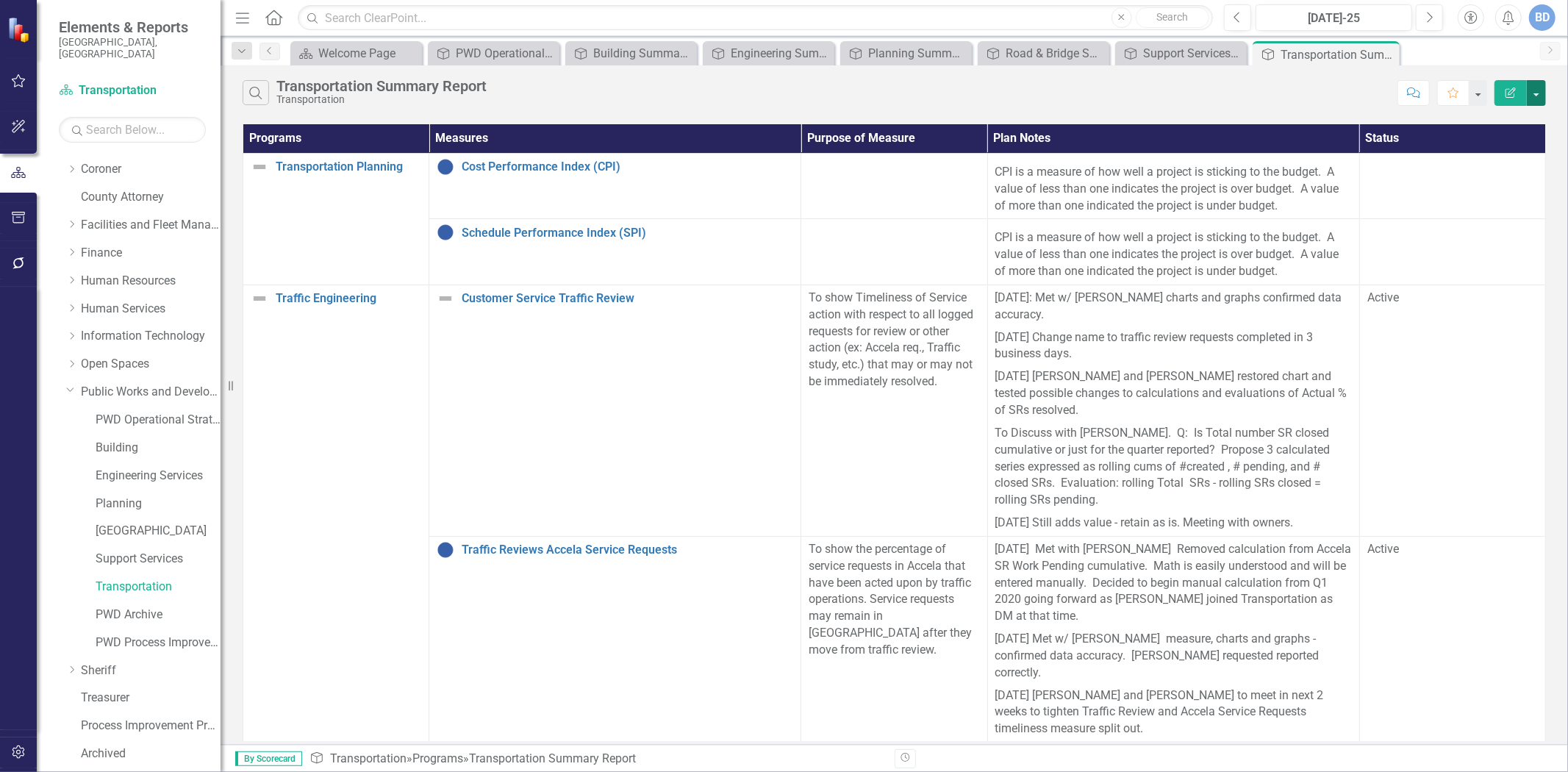
click at [1537, 90] on button "button" at bounding box center [1537, 92] width 19 height 26
click at [1487, 124] on link "Edit Report Edit Report" at bounding box center [1487, 120] width 116 height 28
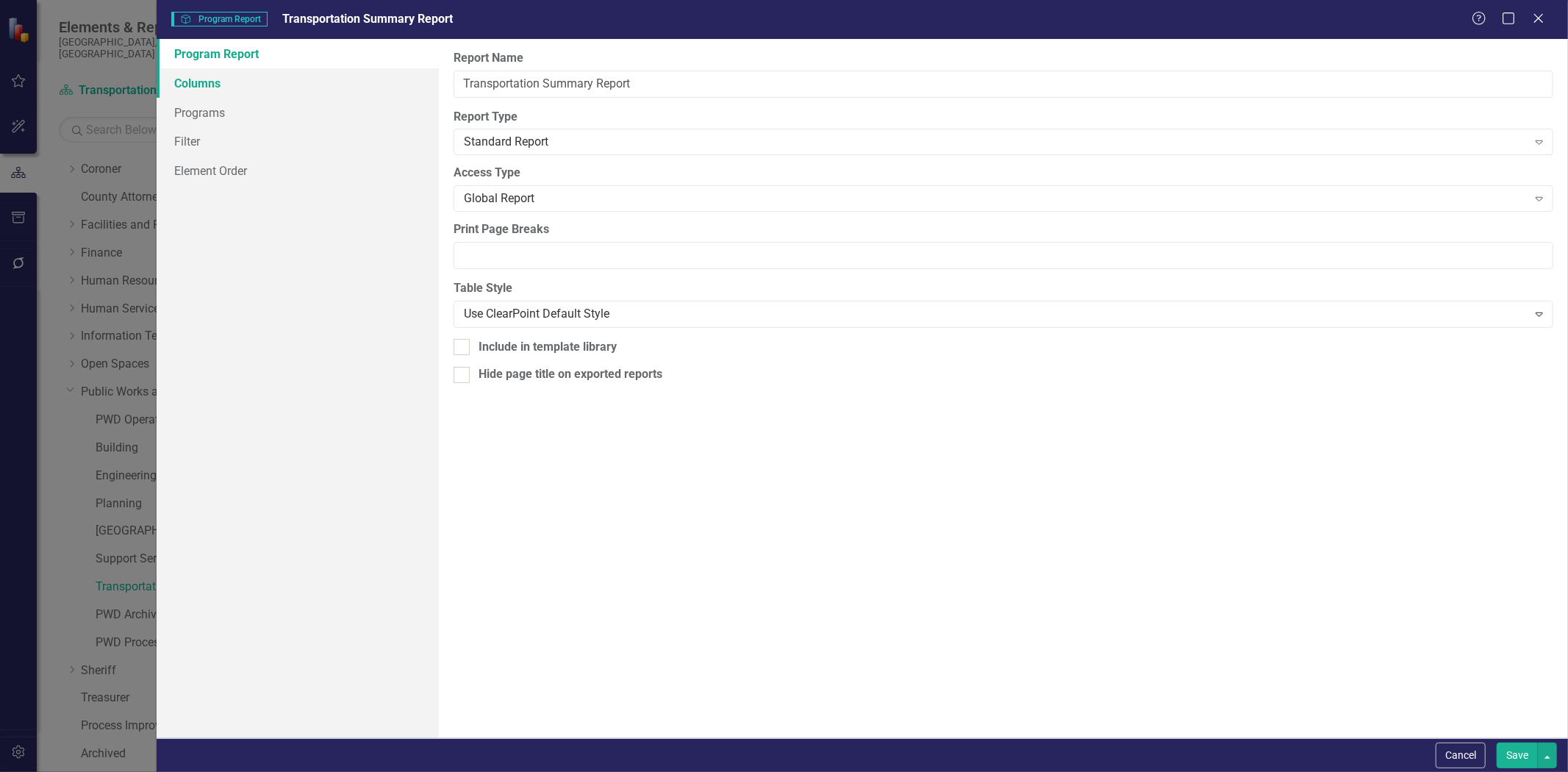
click at [267, 86] on link "Columns" at bounding box center [298, 83] width 283 height 30
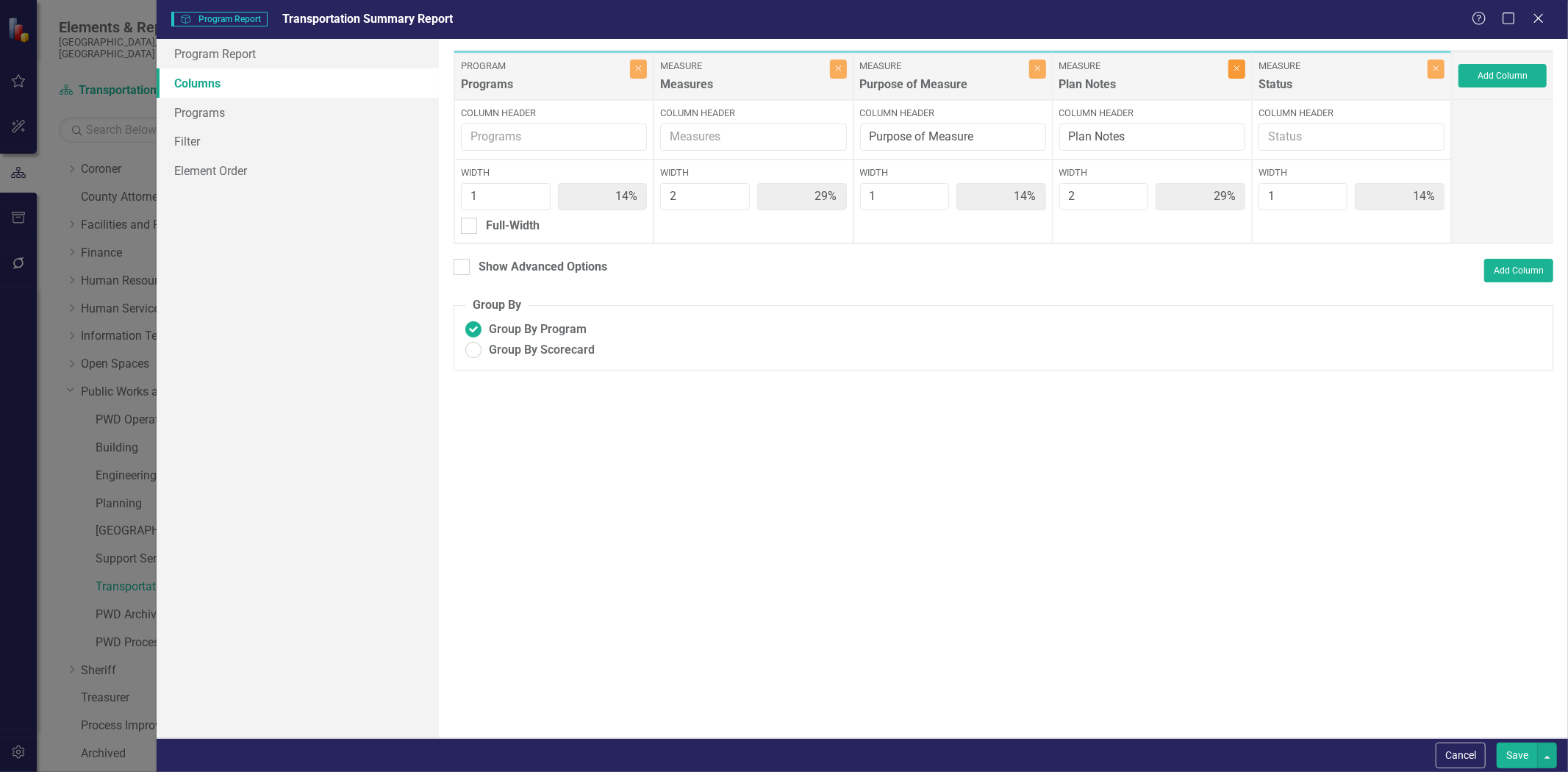
click at [1240, 69] on icon "Close" at bounding box center [1237, 68] width 7 height 9
type input "20%"
type input "40%"
type input "20%"
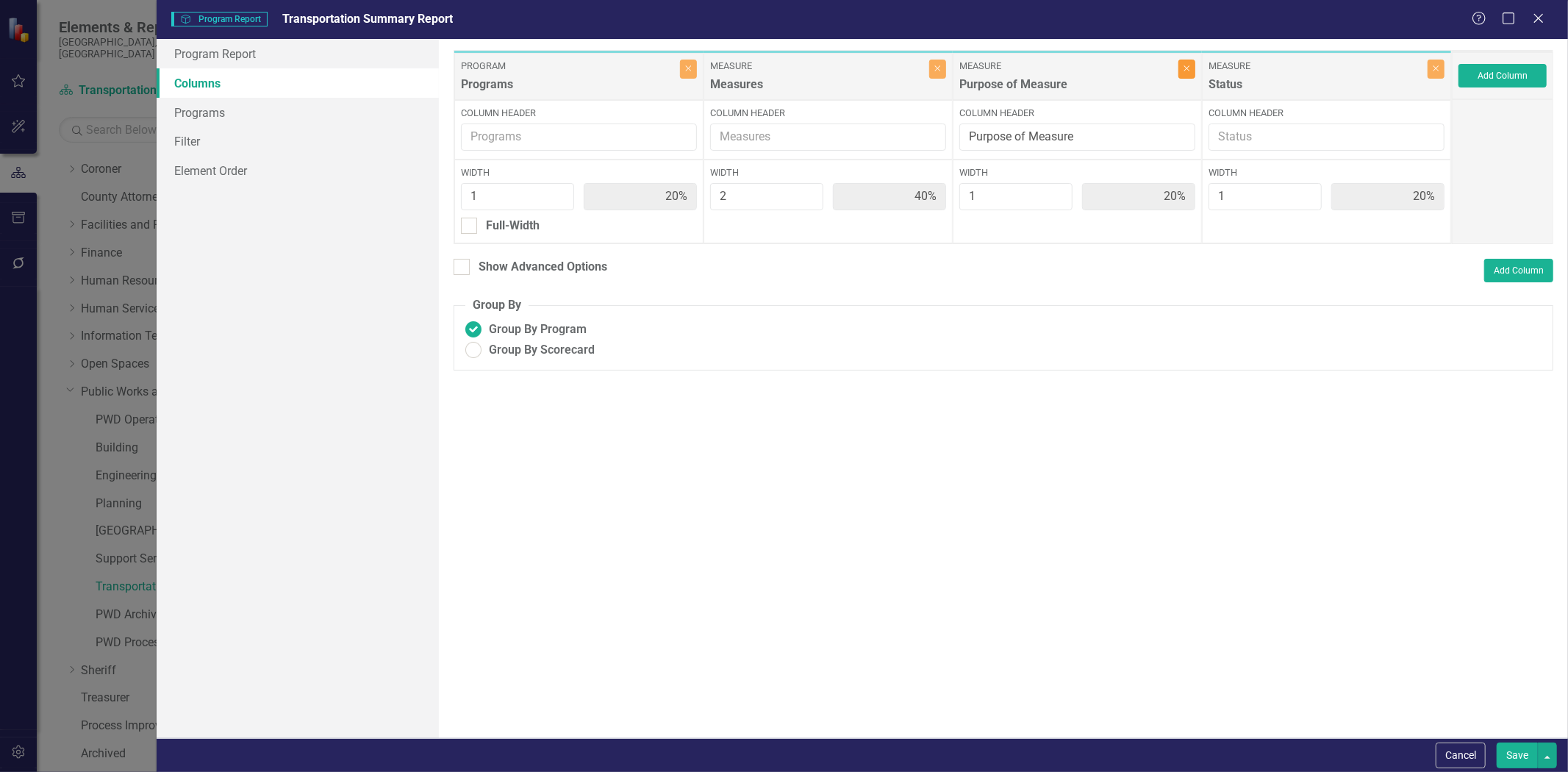
click at [1186, 76] on button "Close" at bounding box center [1187, 69] width 17 height 19
type input "25%"
type input "50%"
type input "25%"
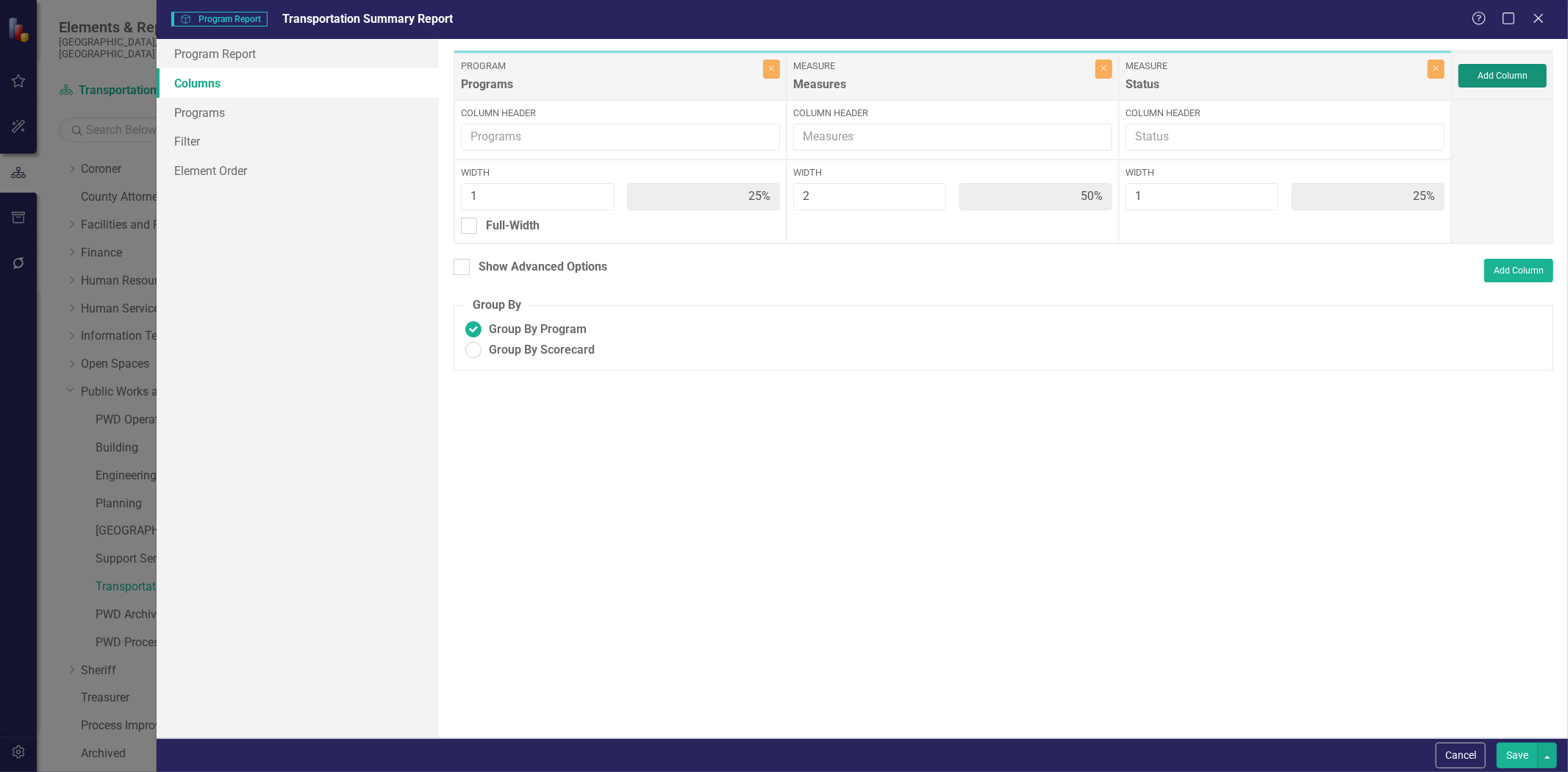
click at [1509, 83] on button "Add Column" at bounding box center [1502, 75] width 88 height 24
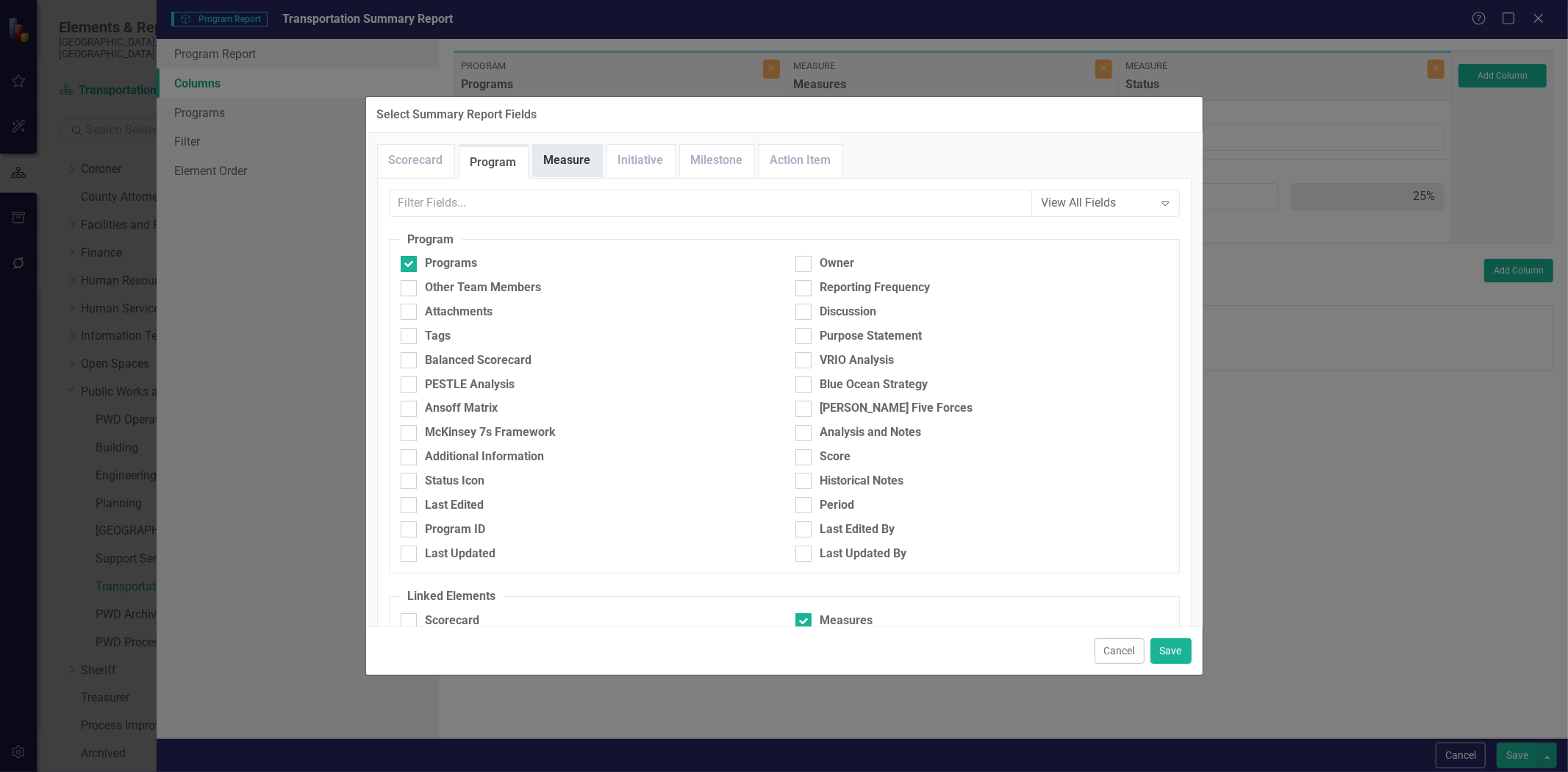
click at [544, 162] on link "Measure" at bounding box center [567, 160] width 69 height 31
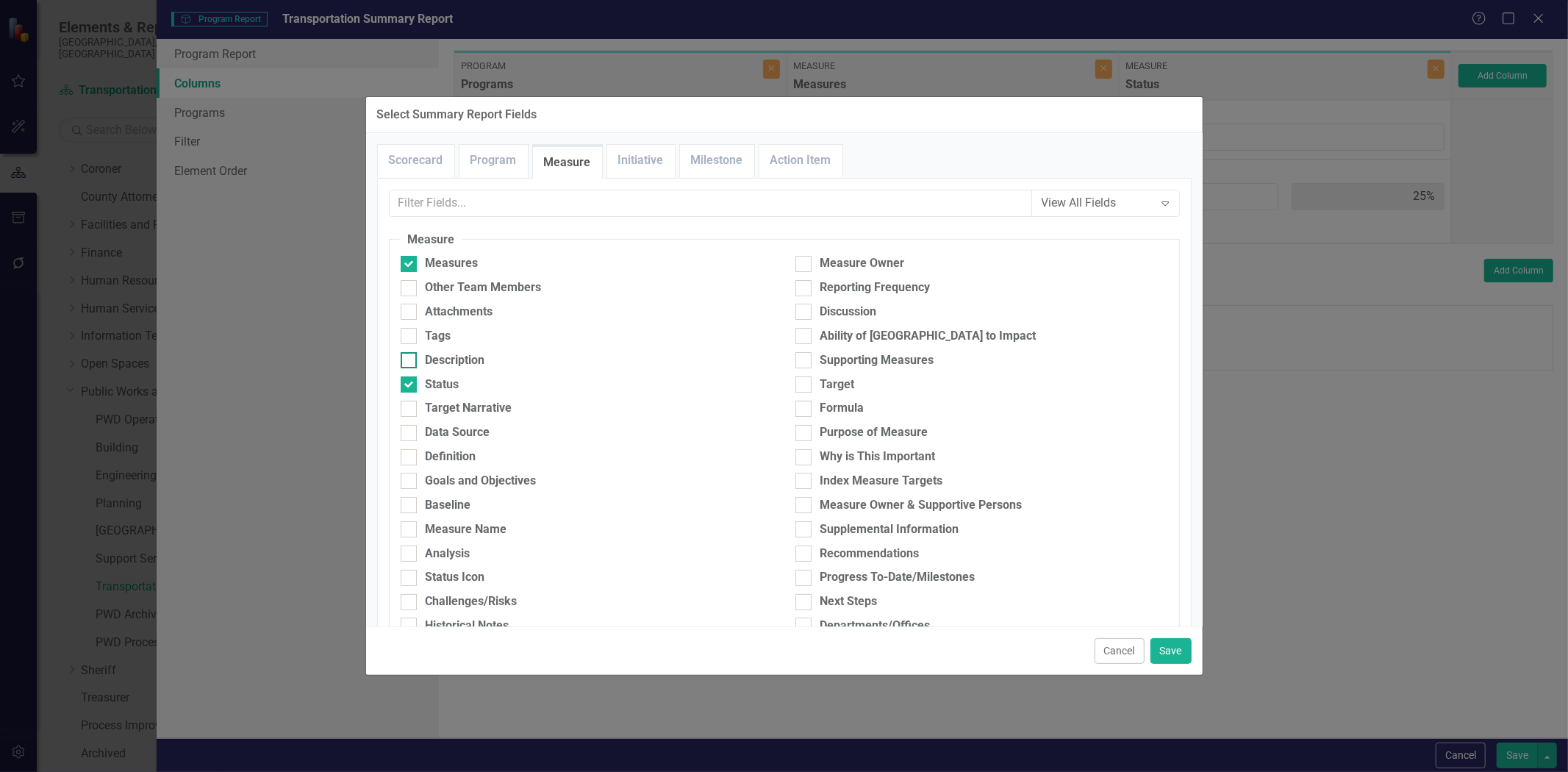
click at [408, 361] on input "Description" at bounding box center [405, 357] width 10 height 10
checkbox input "true"
click at [406, 435] on div at bounding box center [408, 433] width 16 height 16
click at [406, 435] on input "Data Source" at bounding box center [405, 430] width 10 height 10
checkbox input "true"
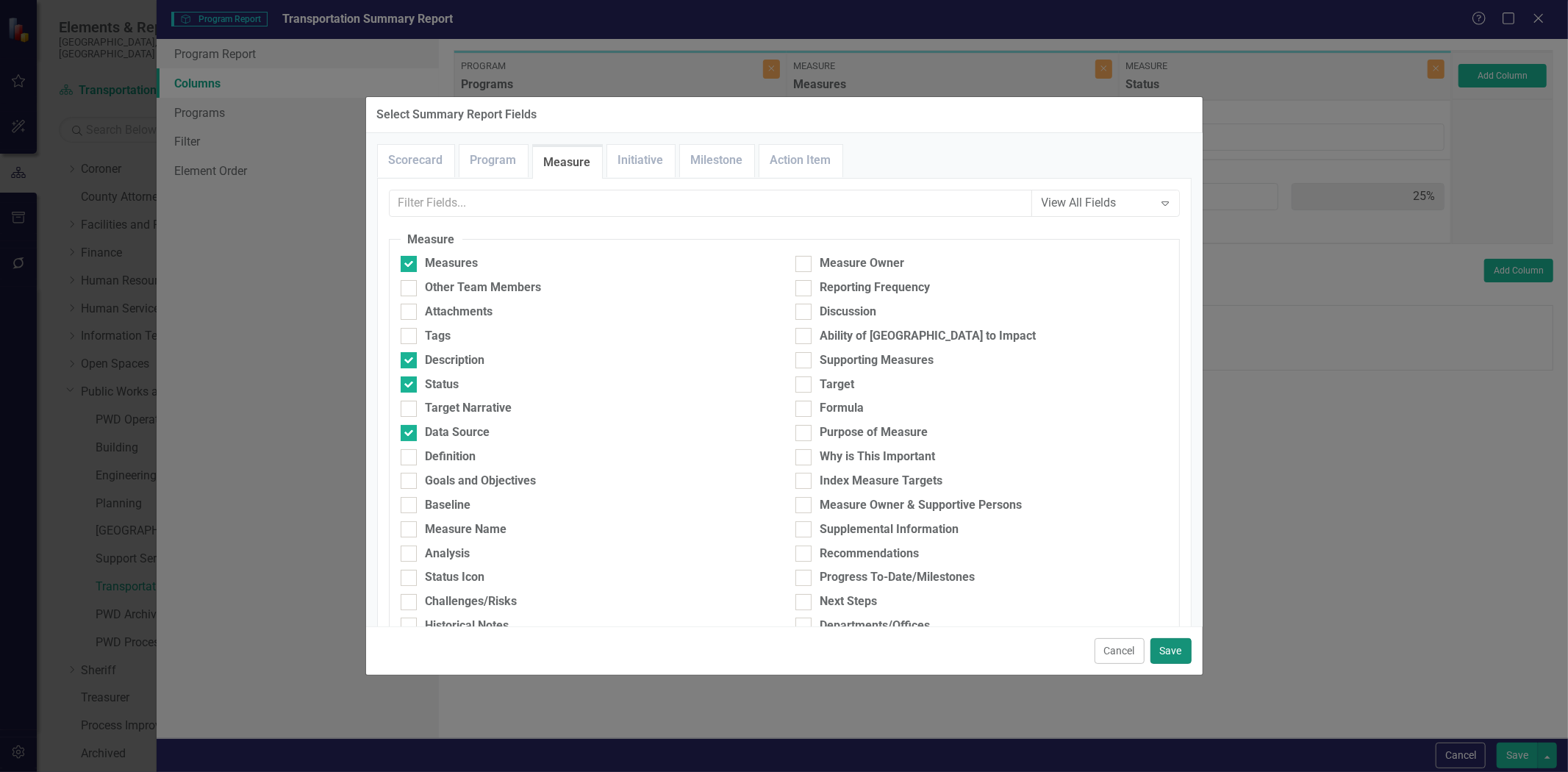
click at [1179, 656] on button "Save" at bounding box center [1170, 651] width 41 height 26
type input "17%"
type input "33%"
type input "17%"
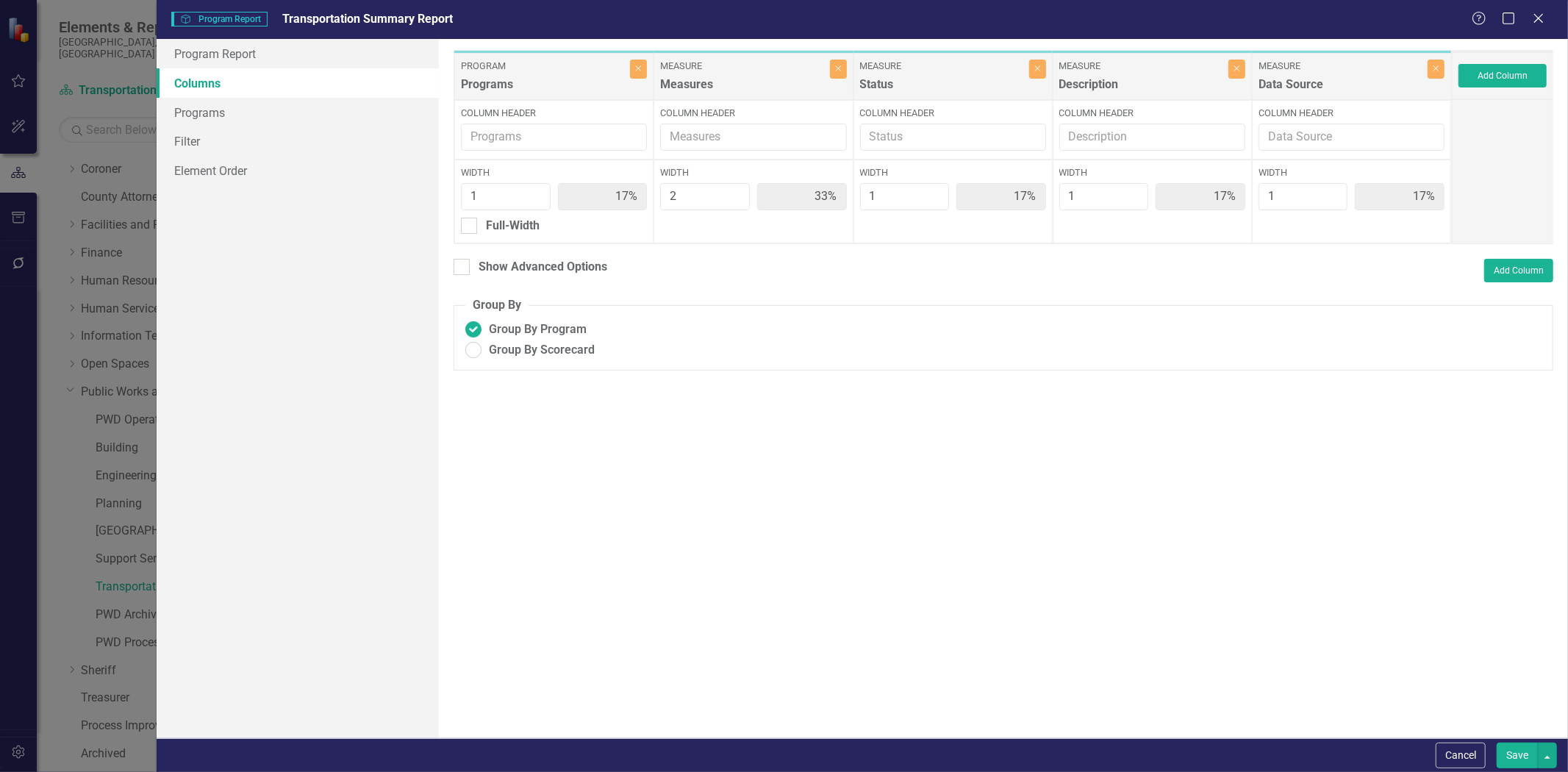
click at [1512, 750] on button "Save" at bounding box center [1517, 756] width 41 height 26
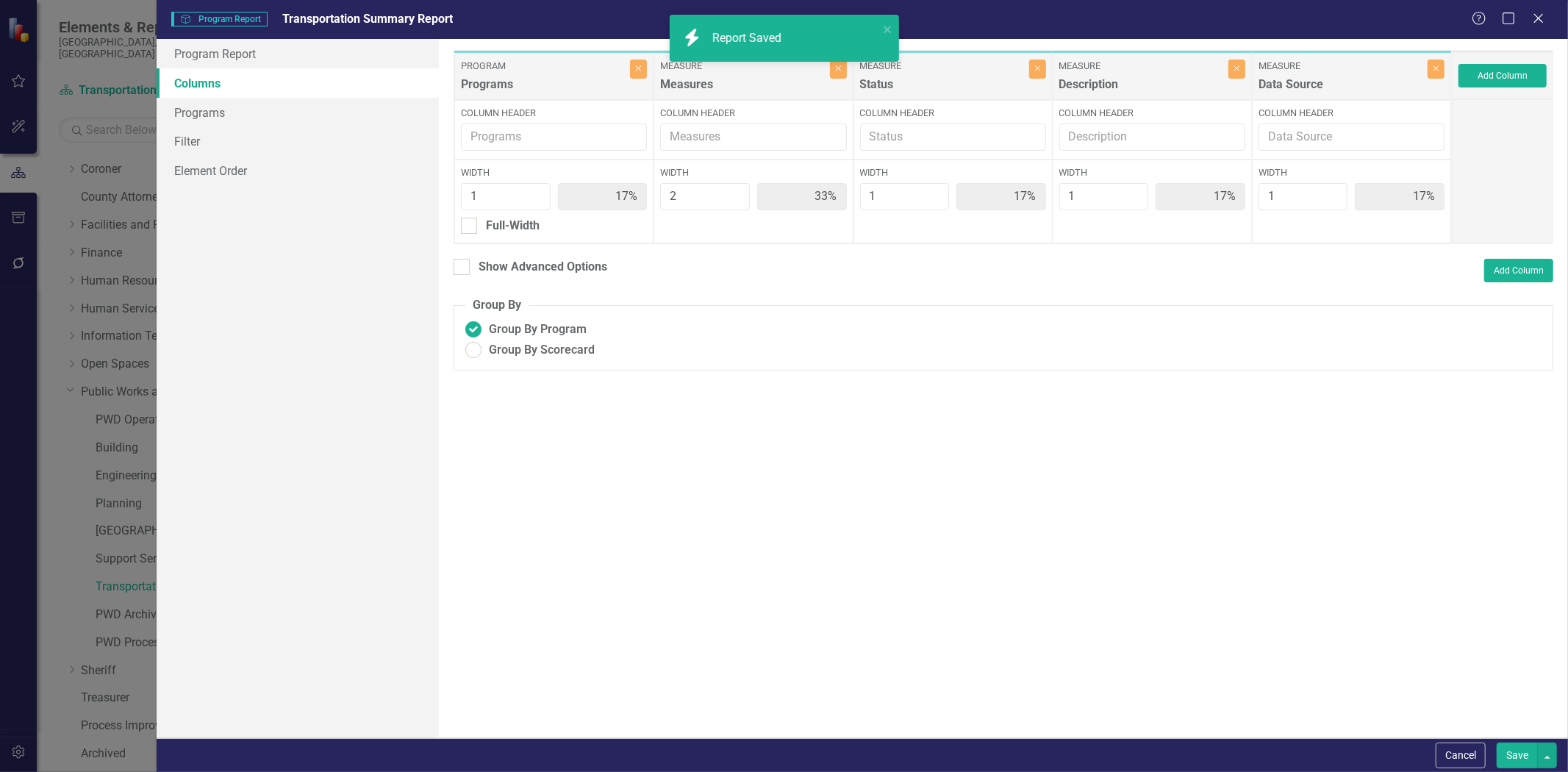
radio input "true"
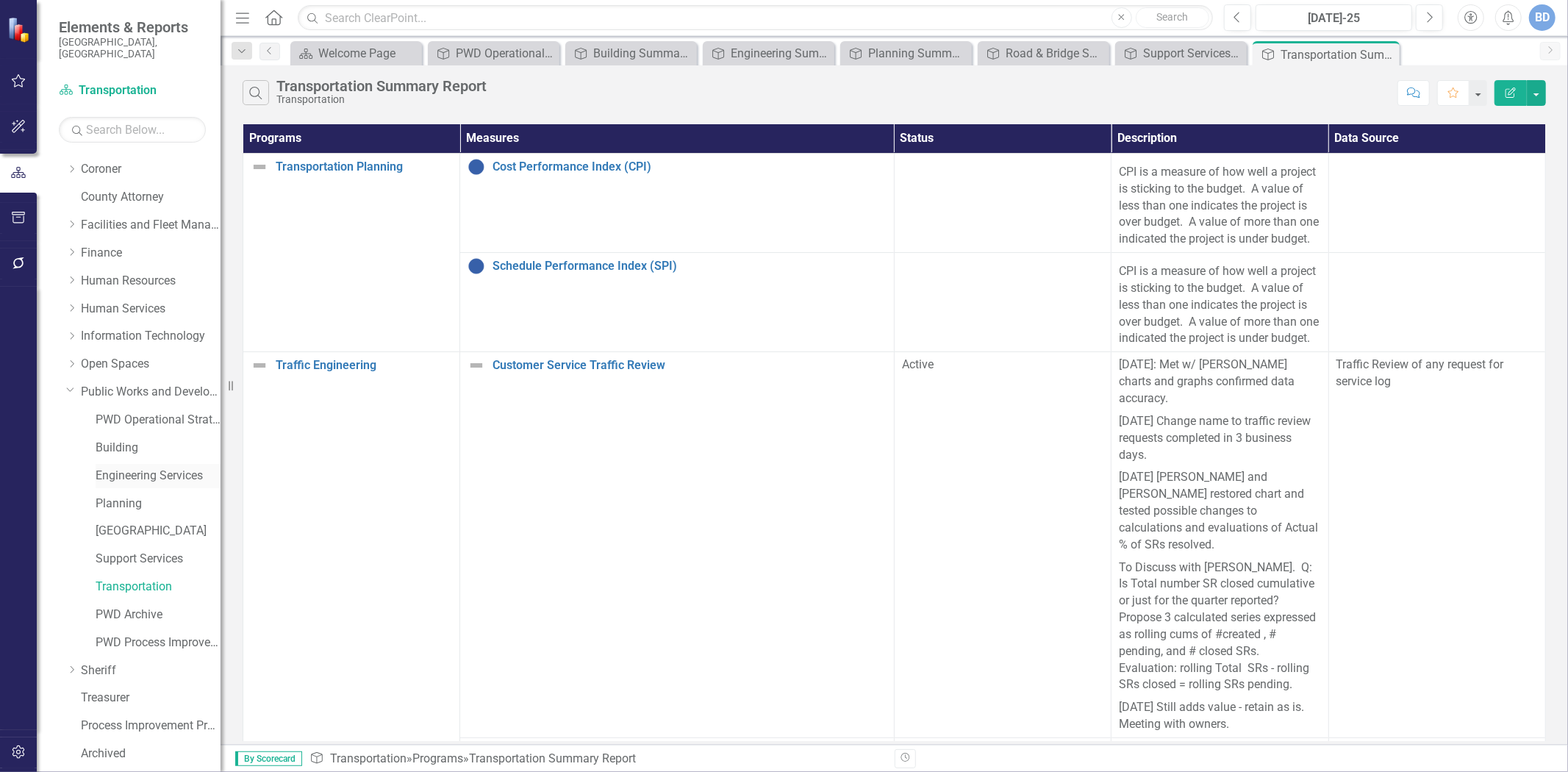
click at [134, 467] on link "Engineering Services" at bounding box center [157, 476] width 125 height 17
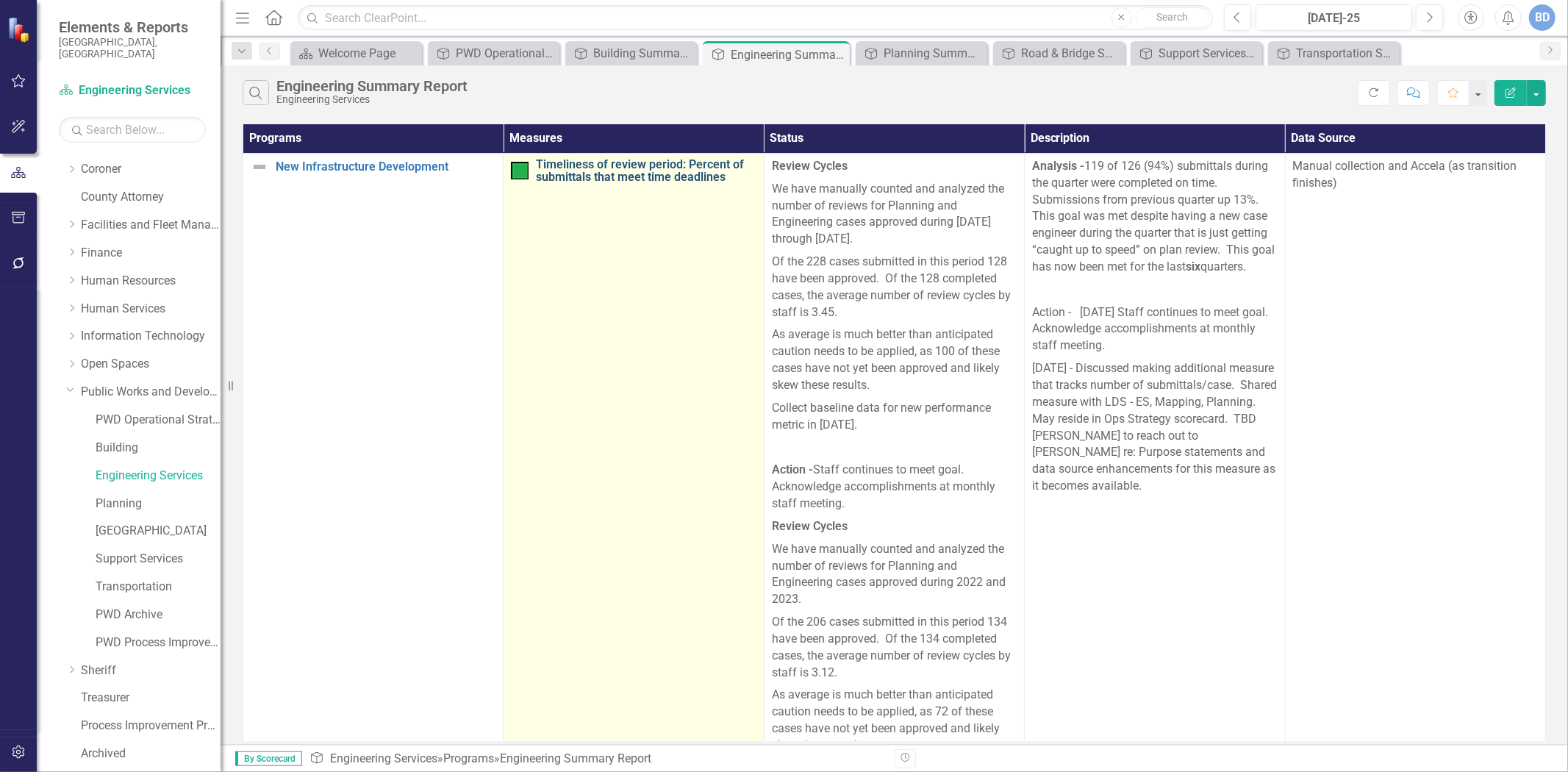
click at [659, 174] on link "Timeliness of review period: Percent of submittals that meet time deadlines" at bounding box center [645, 170] width 220 height 26
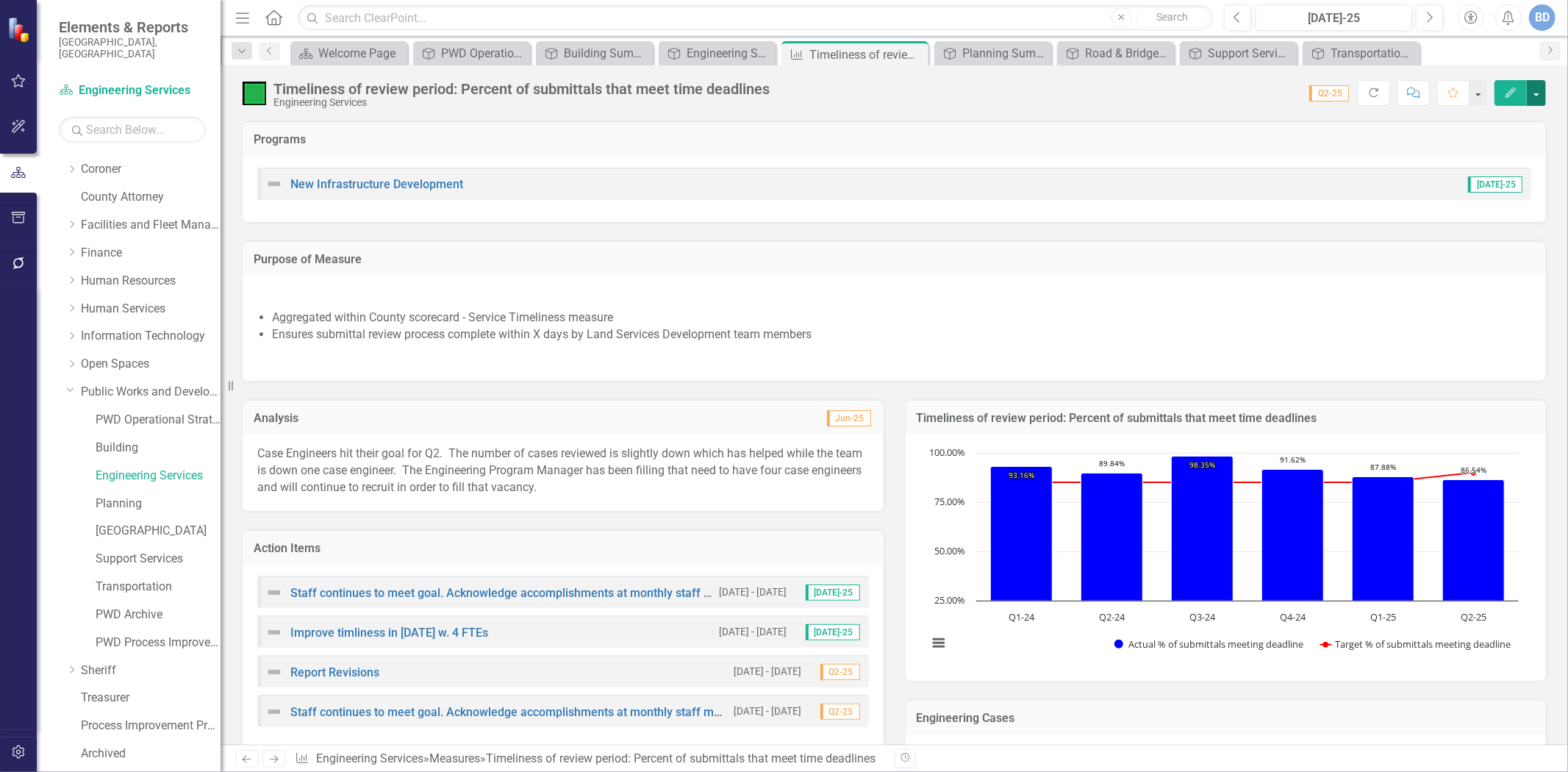
click at [1534, 86] on button "button" at bounding box center [1537, 92] width 19 height 26
click at [1445, 123] on link "Edit Edit Measure" at bounding box center [1474, 120] width 144 height 28
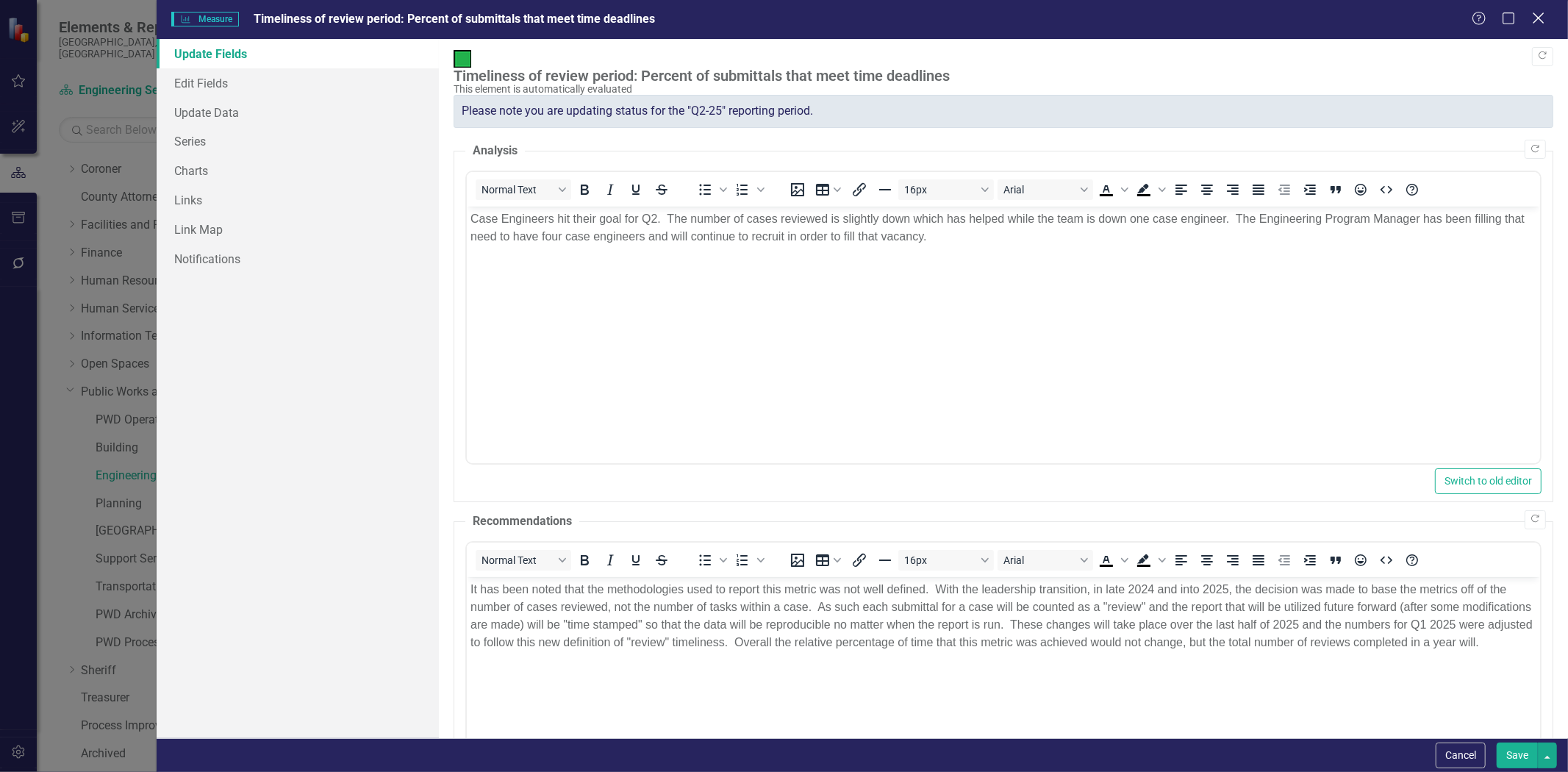
click at [1542, 17] on icon "Close" at bounding box center [1538, 18] width 18 height 14
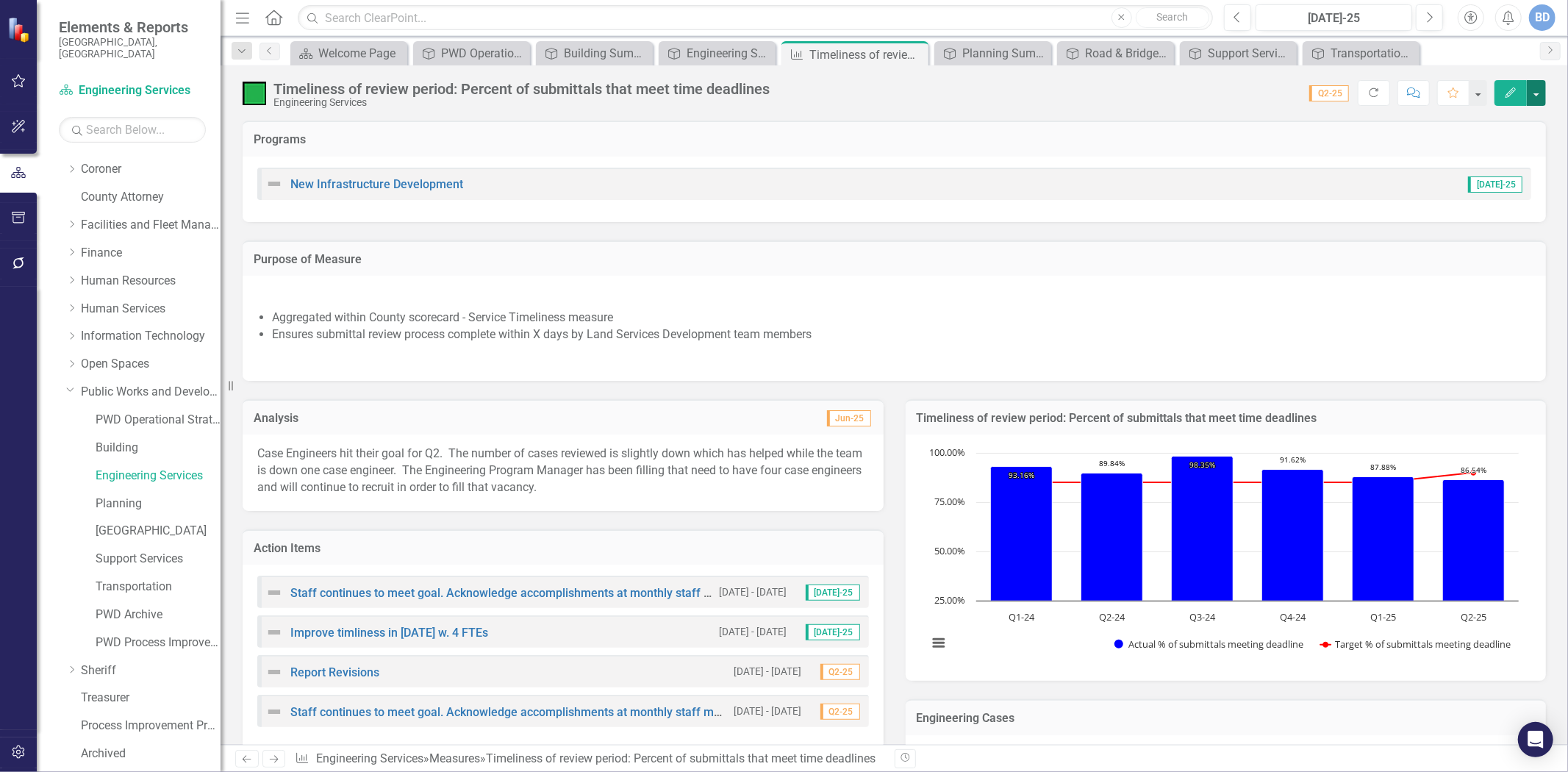
click at [1539, 83] on button "button" at bounding box center [1537, 92] width 19 height 26
click at [1457, 142] on link "Edit Report Edit Layout" at bounding box center [1474, 148] width 144 height 28
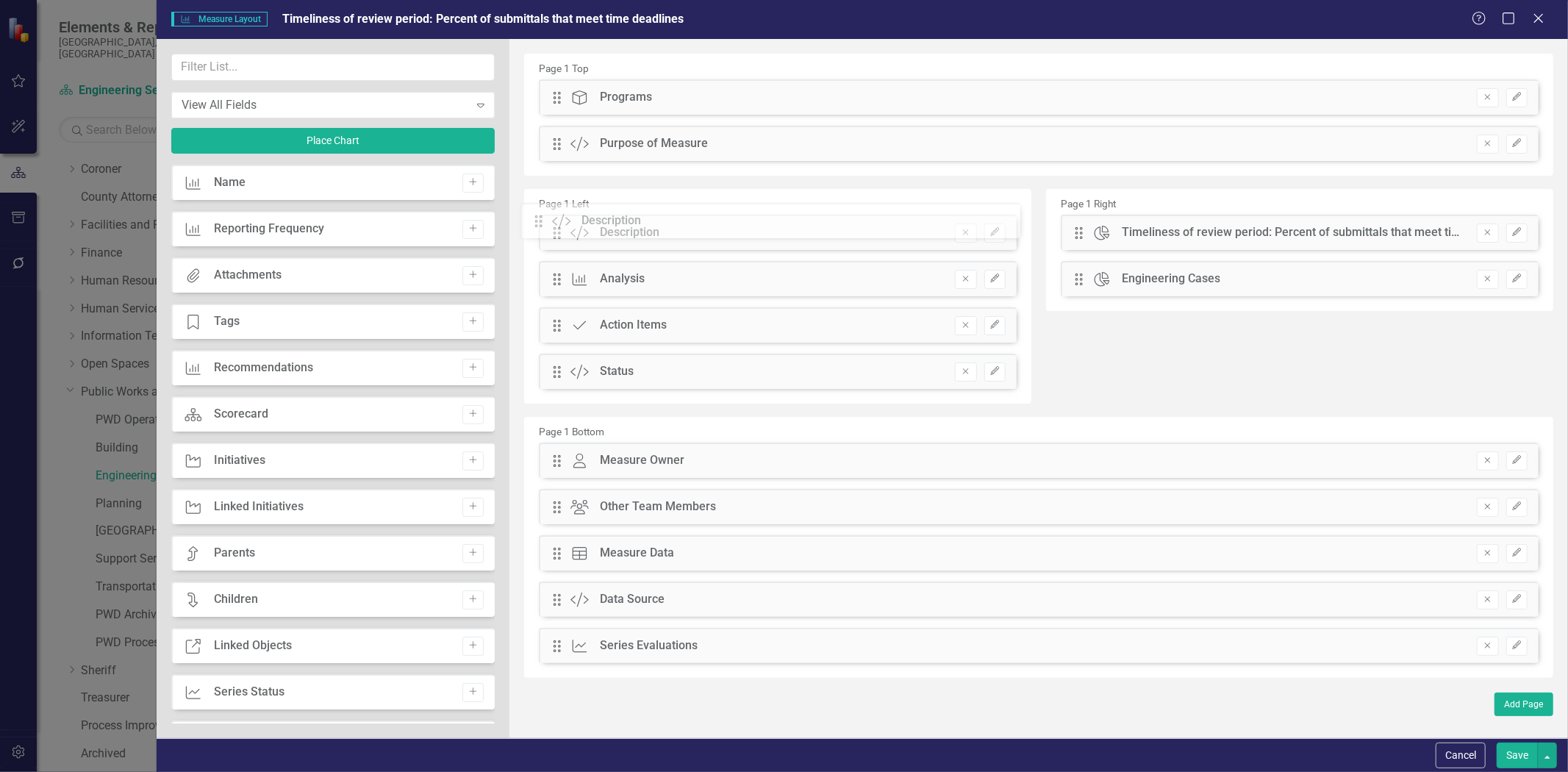
drag, startPoint x: 556, startPoint y: 376, endPoint x: 549, endPoint y: 225, distance: 151.2
click at [549, 225] on div "The fields (or pods) that are available for you to include on the detail page a…" at bounding box center [1039, 388] width 1059 height 700
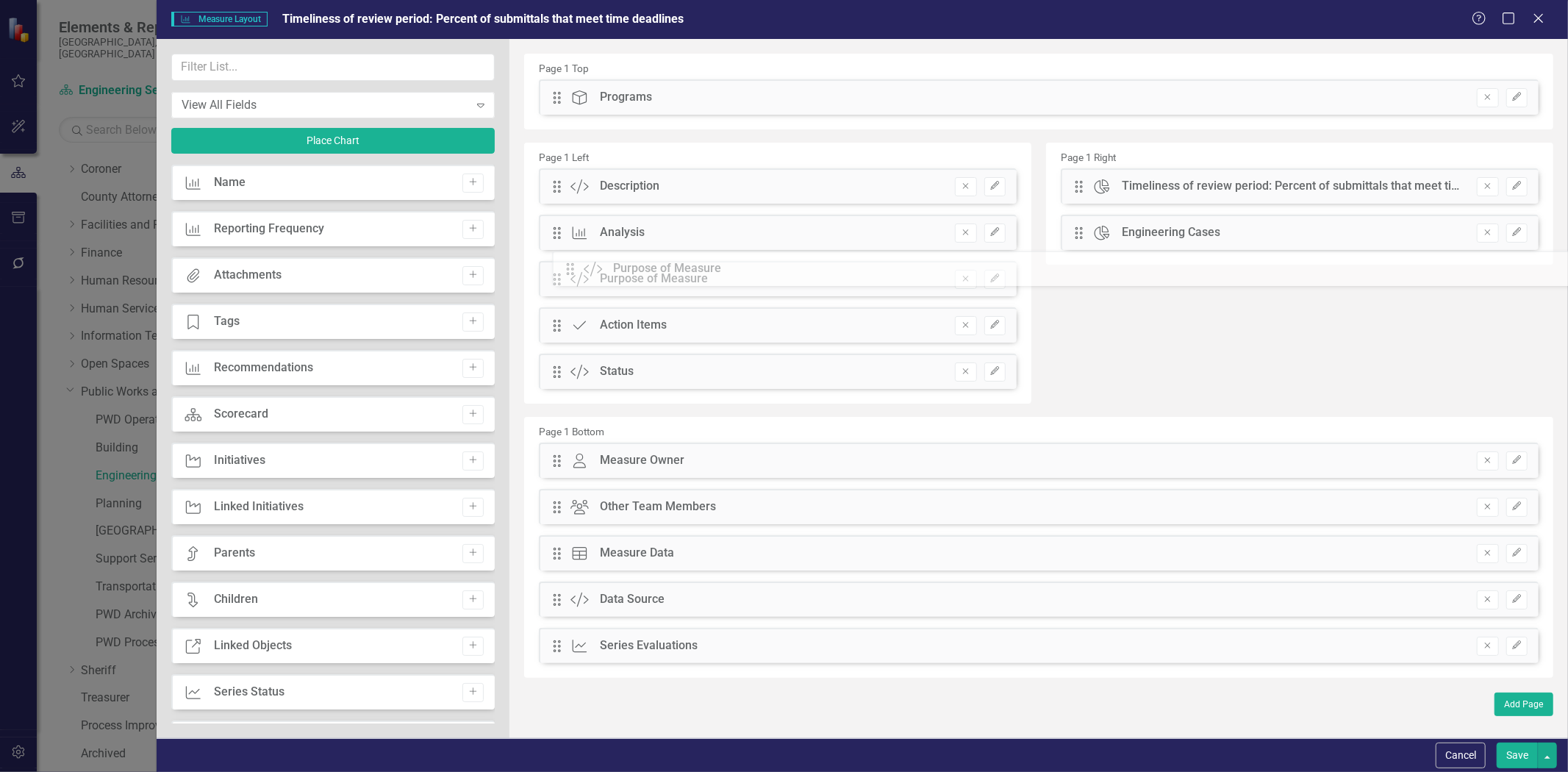
drag, startPoint x: 555, startPoint y: 142, endPoint x: 578, endPoint y: 267, distance: 127.1
drag, startPoint x: 555, startPoint y: 459, endPoint x: 556, endPoint y: 591, distance: 132.0
drag, startPoint x: 557, startPoint y: 462, endPoint x: 572, endPoint y: 584, distance: 122.9
click at [1519, 753] on button "Save" at bounding box center [1517, 756] width 41 height 26
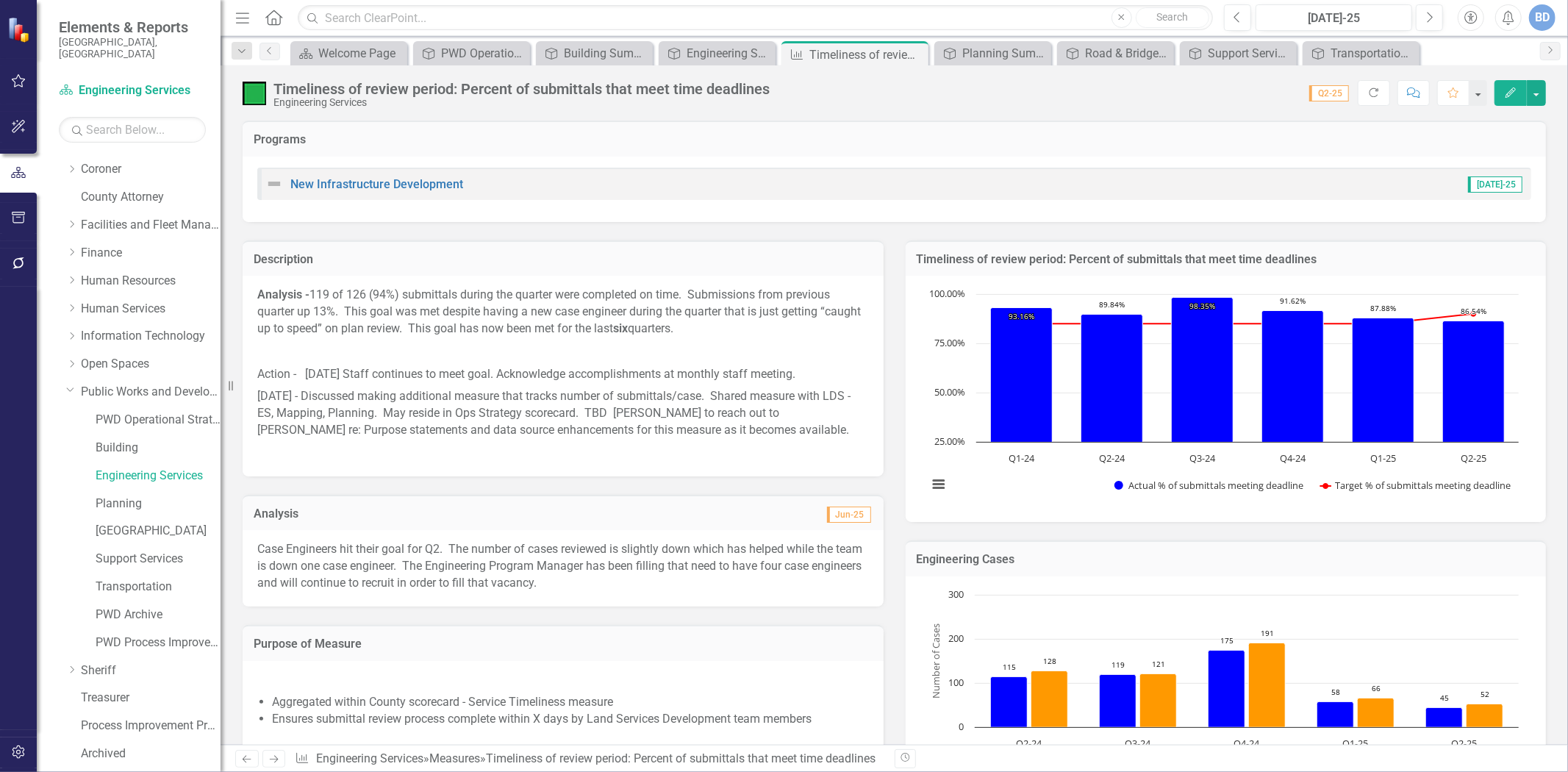
click at [386, 316] on p "Analysis - 119 of 126 (94%) submittals during the quarter were completed on tim…" at bounding box center [562, 313] width 612 height 53
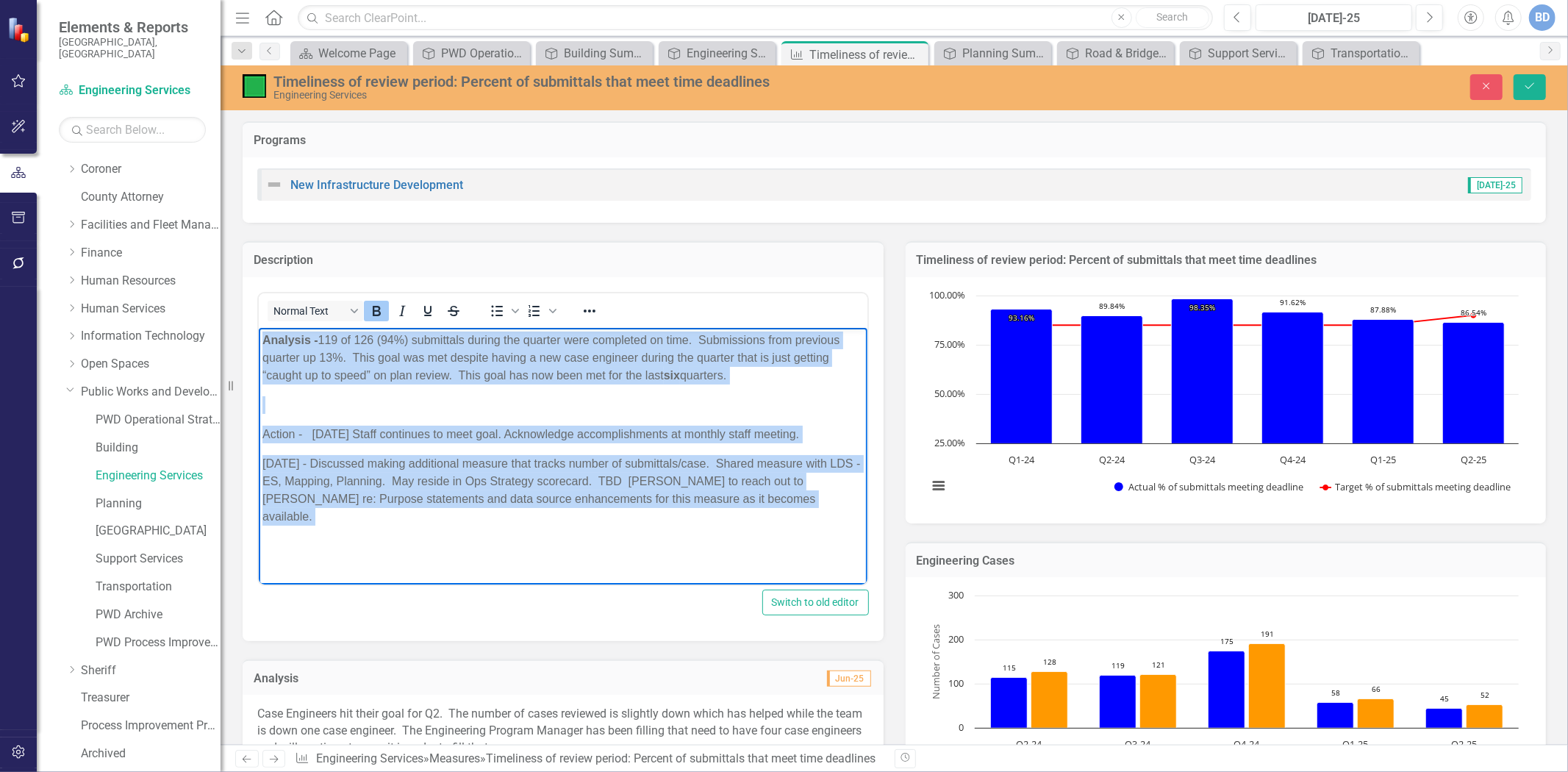
drag, startPoint x: 264, startPoint y: 342, endPoint x: 802, endPoint y: 516, distance: 565.4
click at [802, 516] on body "Analysis - 119 of 126 (94%) submittals during the quarter were completed on tim…" at bounding box center [562, 448] width 609 height 243
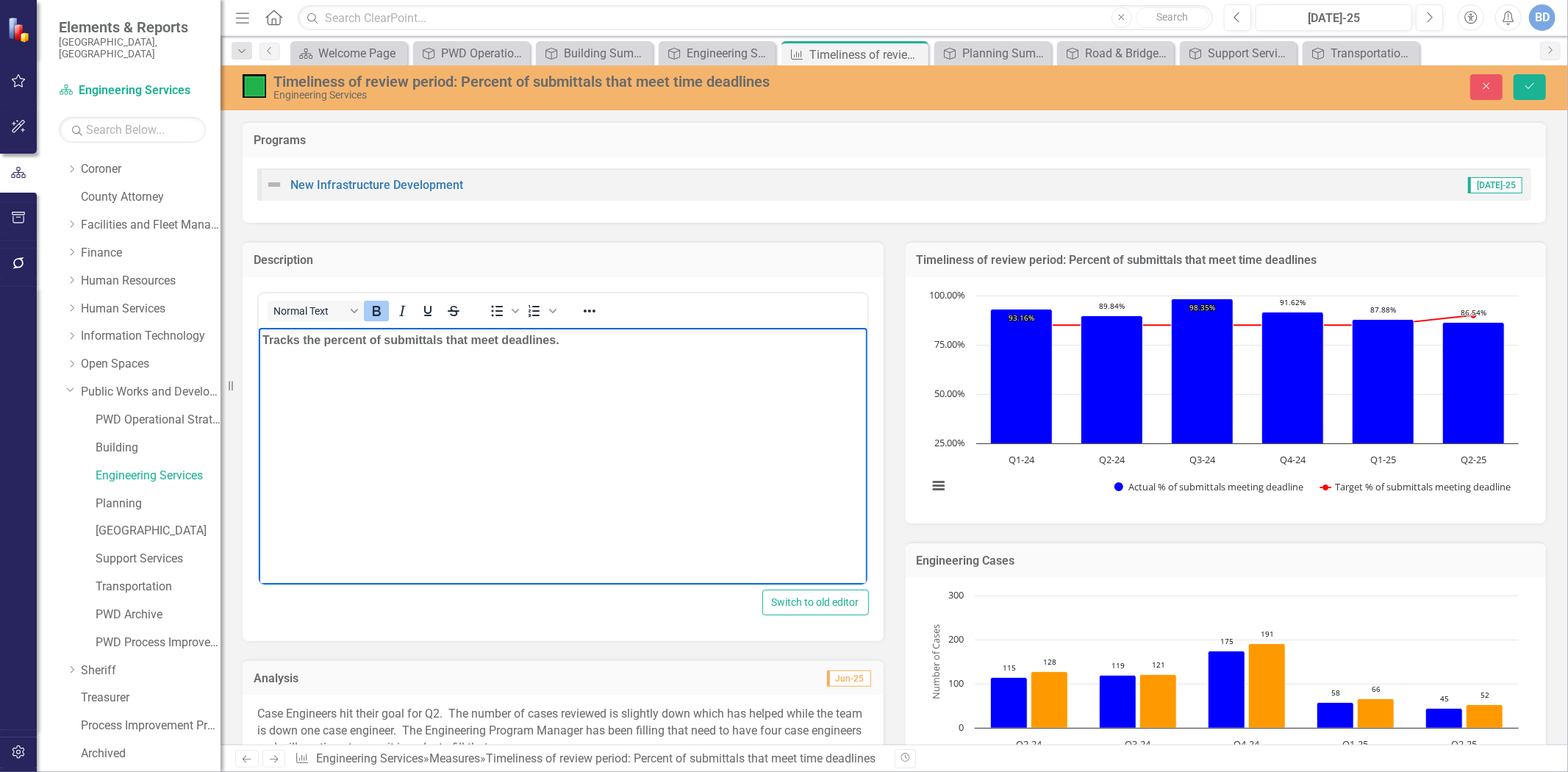
drag, startPoint x: 264, startPoint y: 344, endPoint x: 598, endPoint y: 346, distance: 334.0
click at [600, 347] on p "Tracks the percent of submittals that meet deadlines." at bounding box center [562, 340] width 601 height 18
click at [374, 309] on icon "Bold" at bounding box center [376, 311] width 18 height 18
click at [556, 348] on body "Tracks the percent of submittals that meet deadlines." at bounding box center [562, 438] width 609 height 221
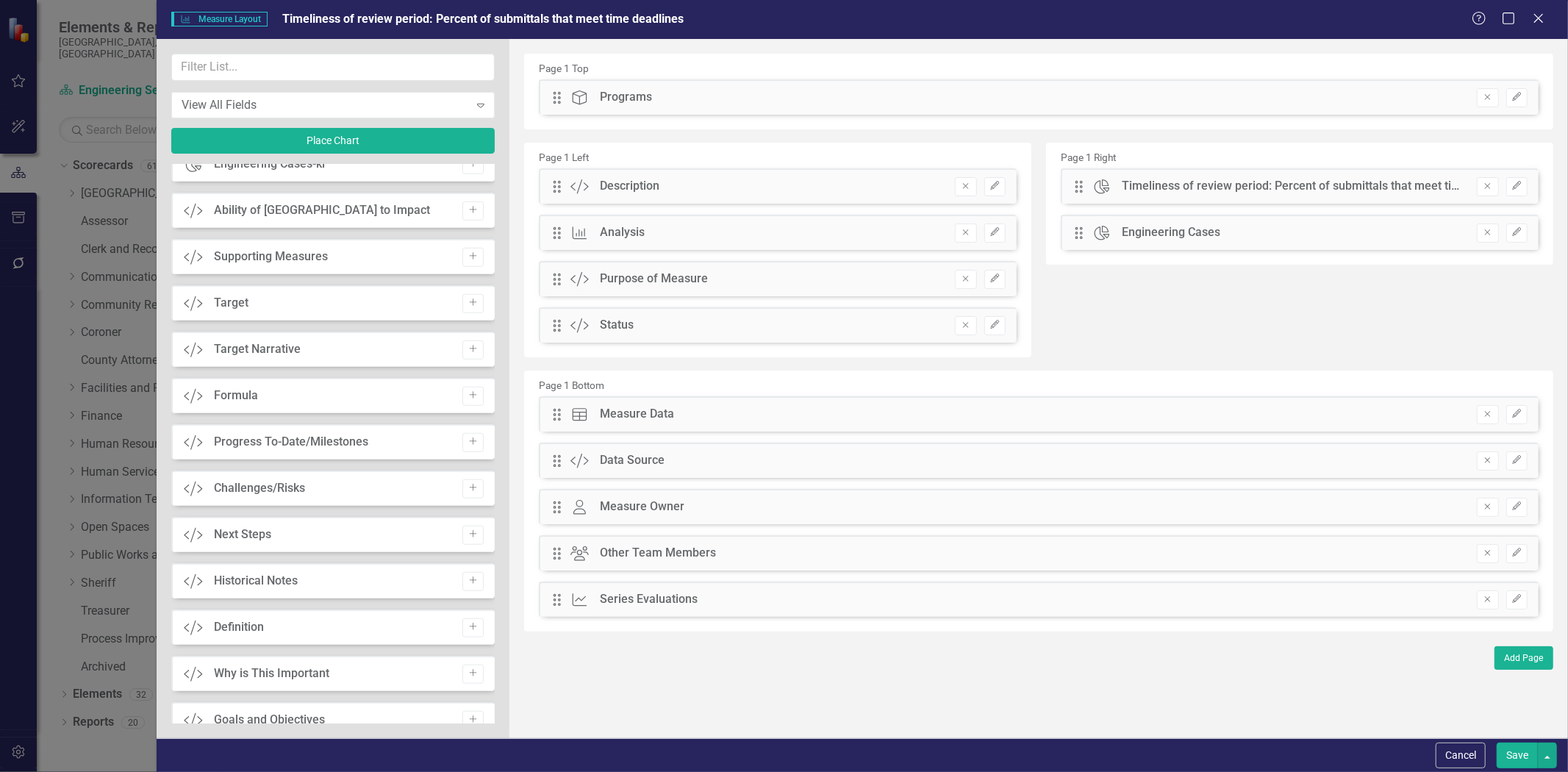
scroll to position [980, 0]
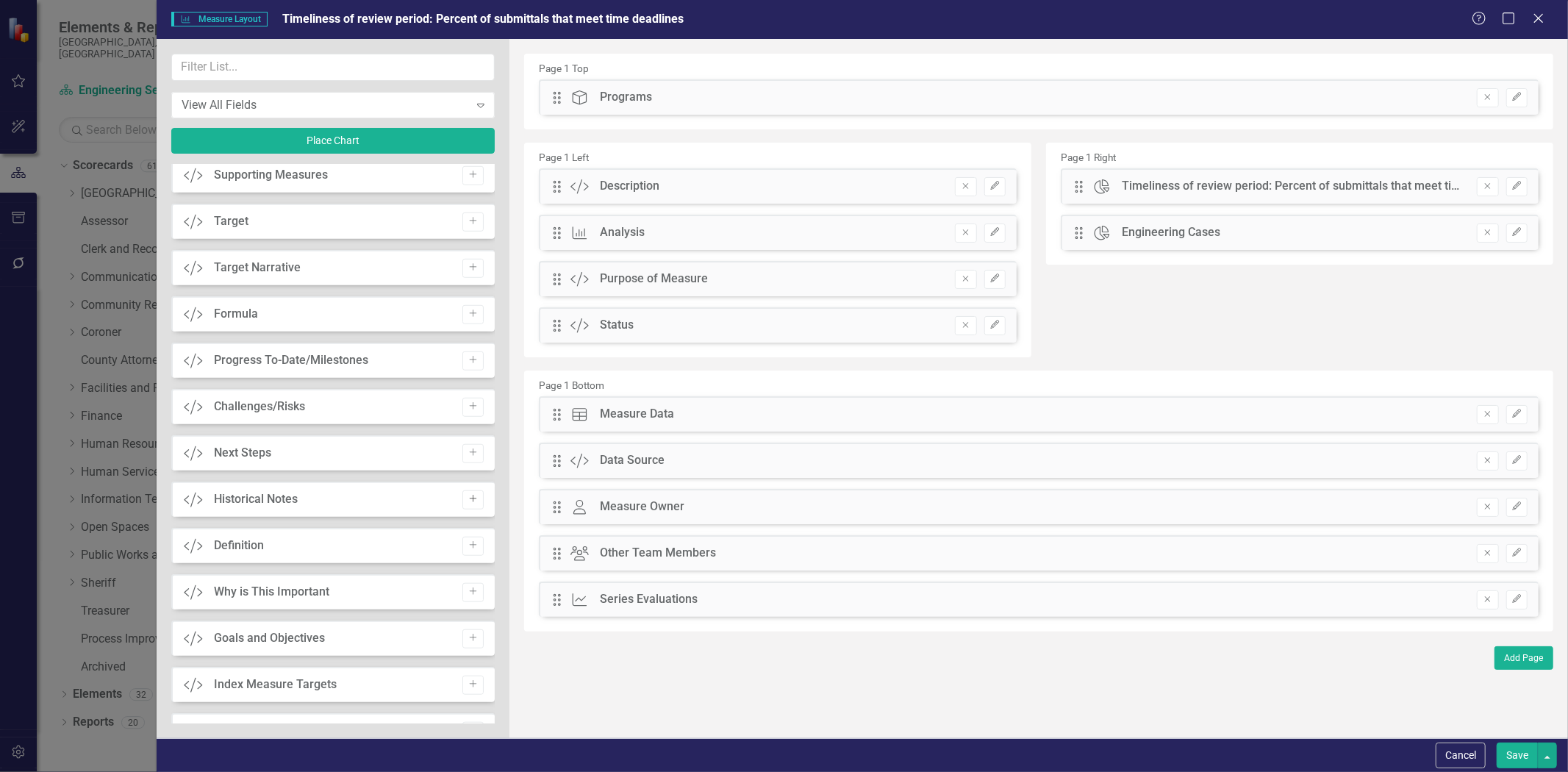
click at [471, 497] on icon "Add" at bounding box center [473, 499] width 11 height 9
drag, startPoint x: 557, startPoint y: 96, endPoint x: 616, endPoint y: 505, distance: 413.2
drag, startPoint x: 1522, startPoint y: 756, endPoint x: 1335, endPoint y: 597, distance: 245.5
click at [1519, 754] on button "Save" at bounding box center [1517, 756] width 41 height 26
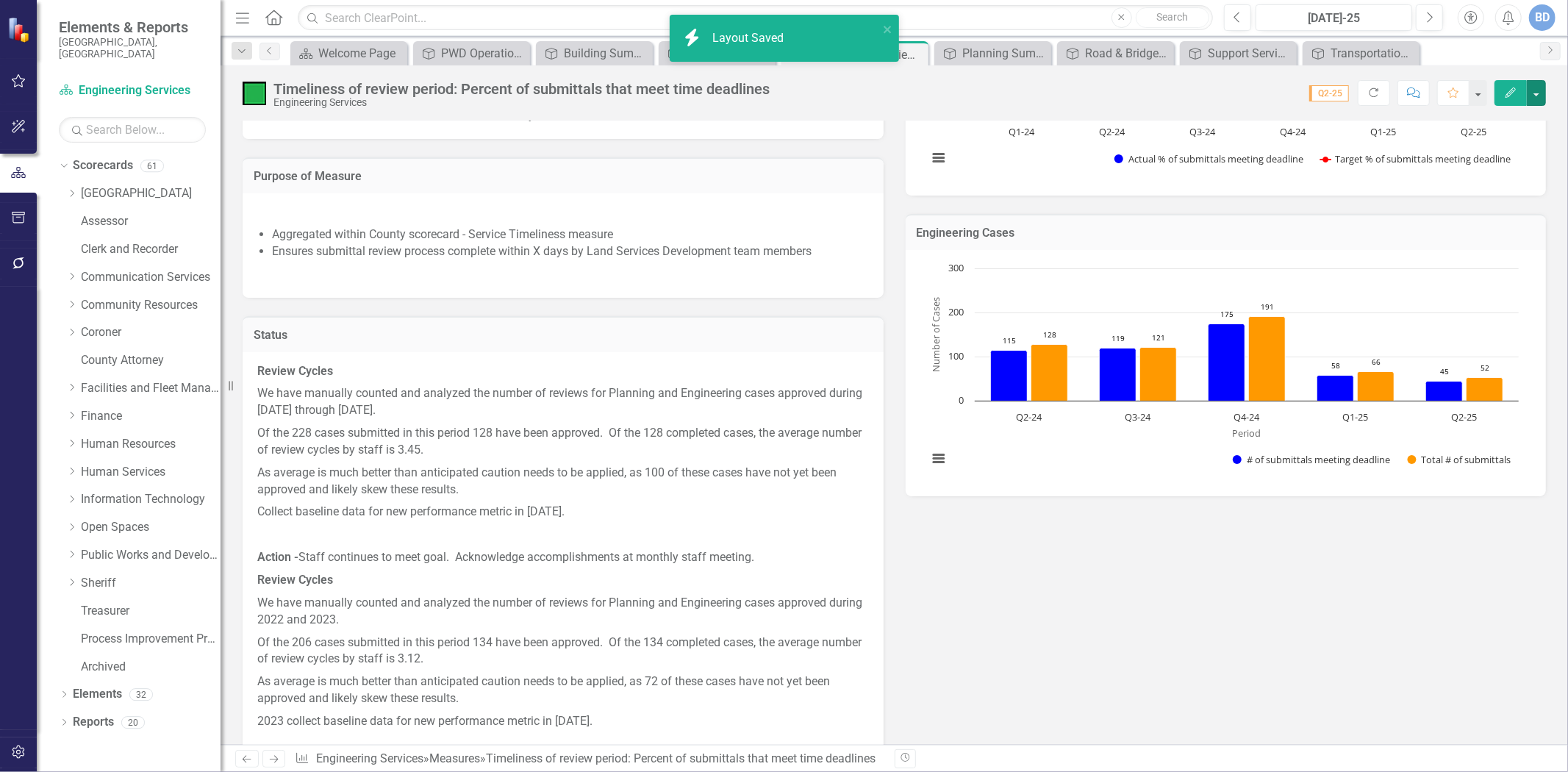
scroll to position [408, 0]
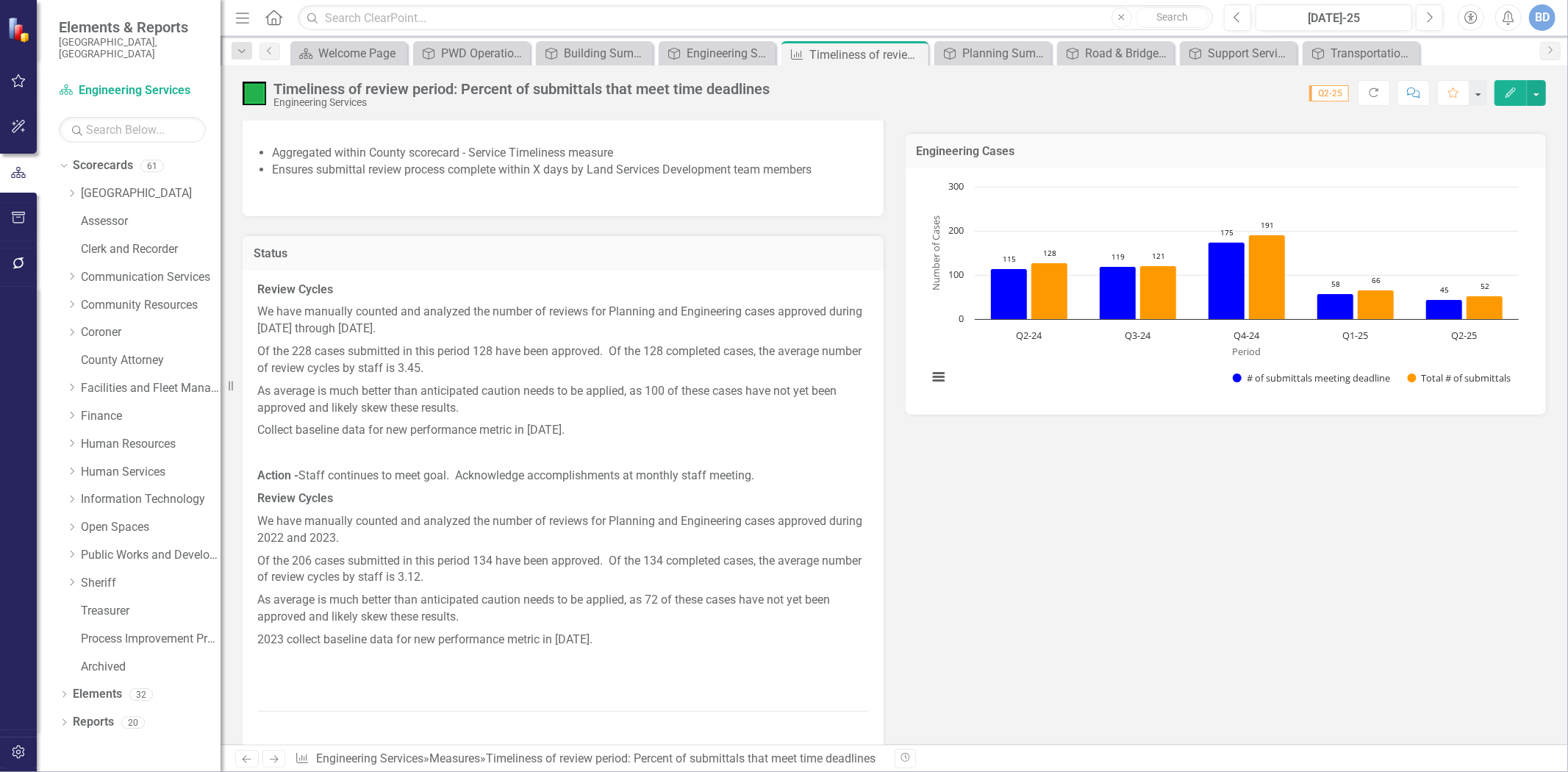
click at [254, 287] on div "Review Cycles We have manually counted and analyzed the number of reviews for P…" at bounding box center [563, 516] width 641 height 491
click at [259, 286] on strong "Review Cycles" at bounding box center [295, 289] width 76 height 14
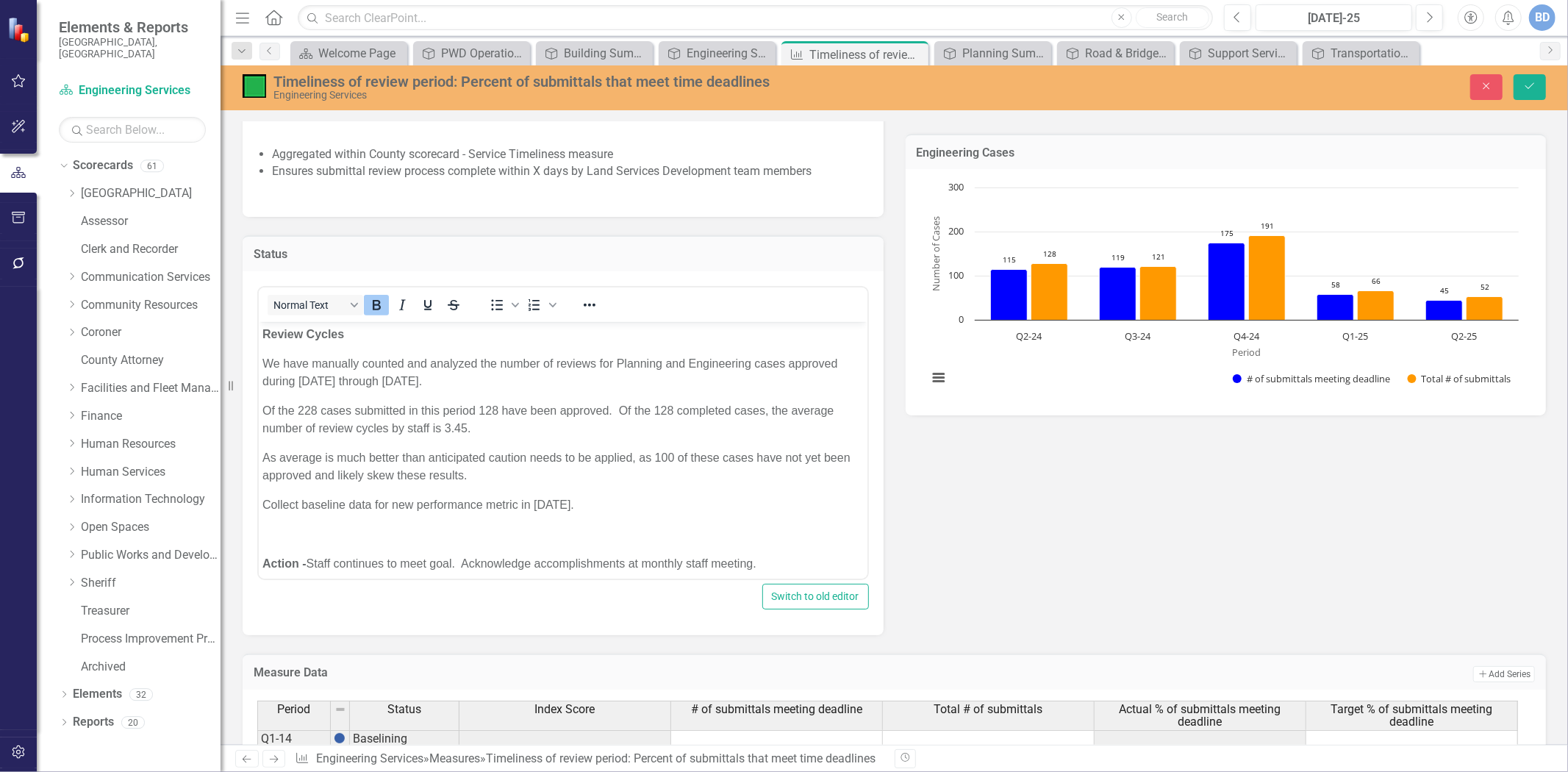
scroll to position [0, 0]
drag, startPoint x: 257, startPoint y: 327, endPoint x: 13, endPoint y: 14, distance: 396.9
click at [257, 327] on div "Normal Text To open the popup, press Shift+Enter To open the popup, press Shift…" at bounding box center [562, 433] width 612 height 294
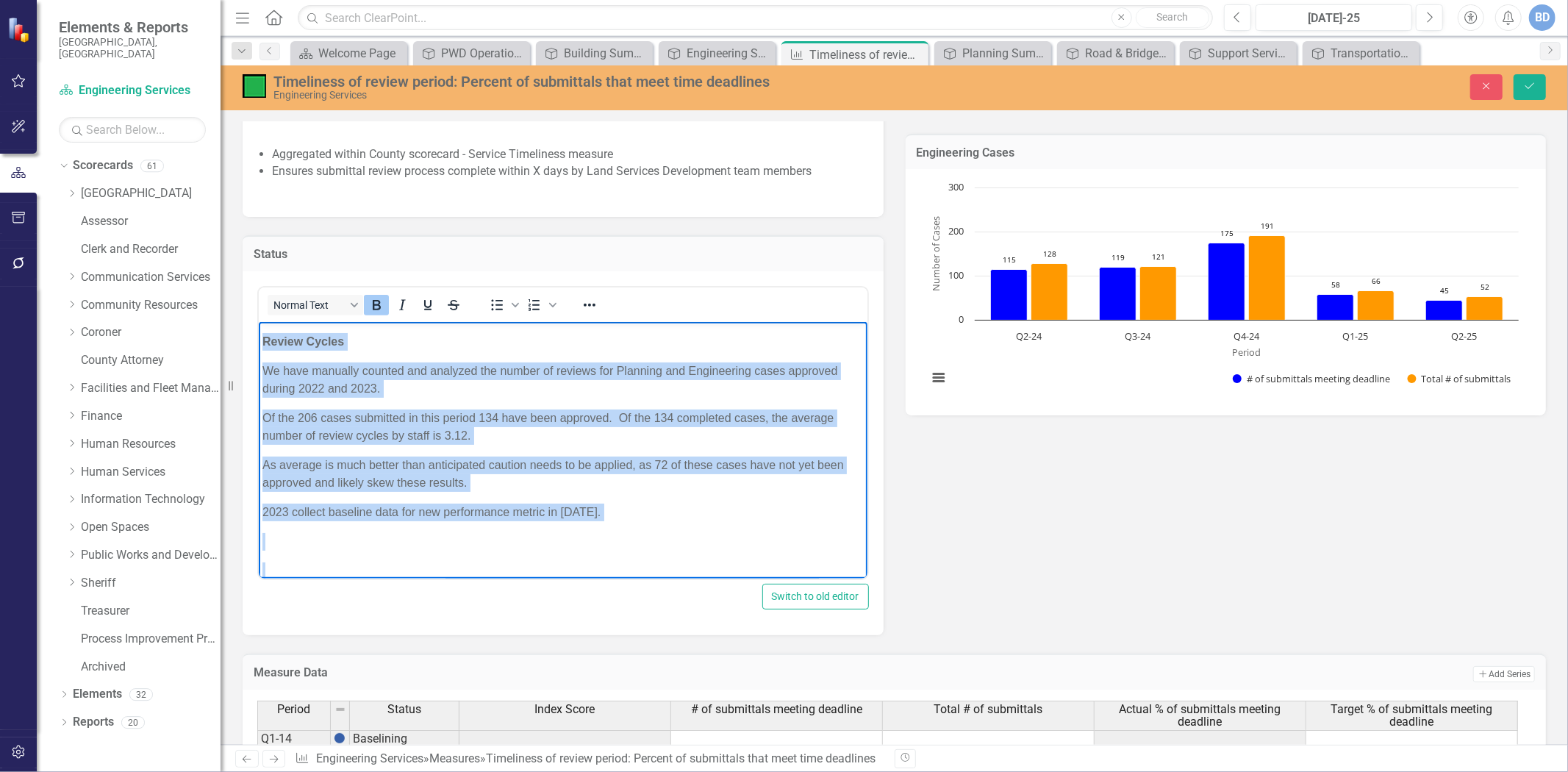
scroll to position [298, 0]
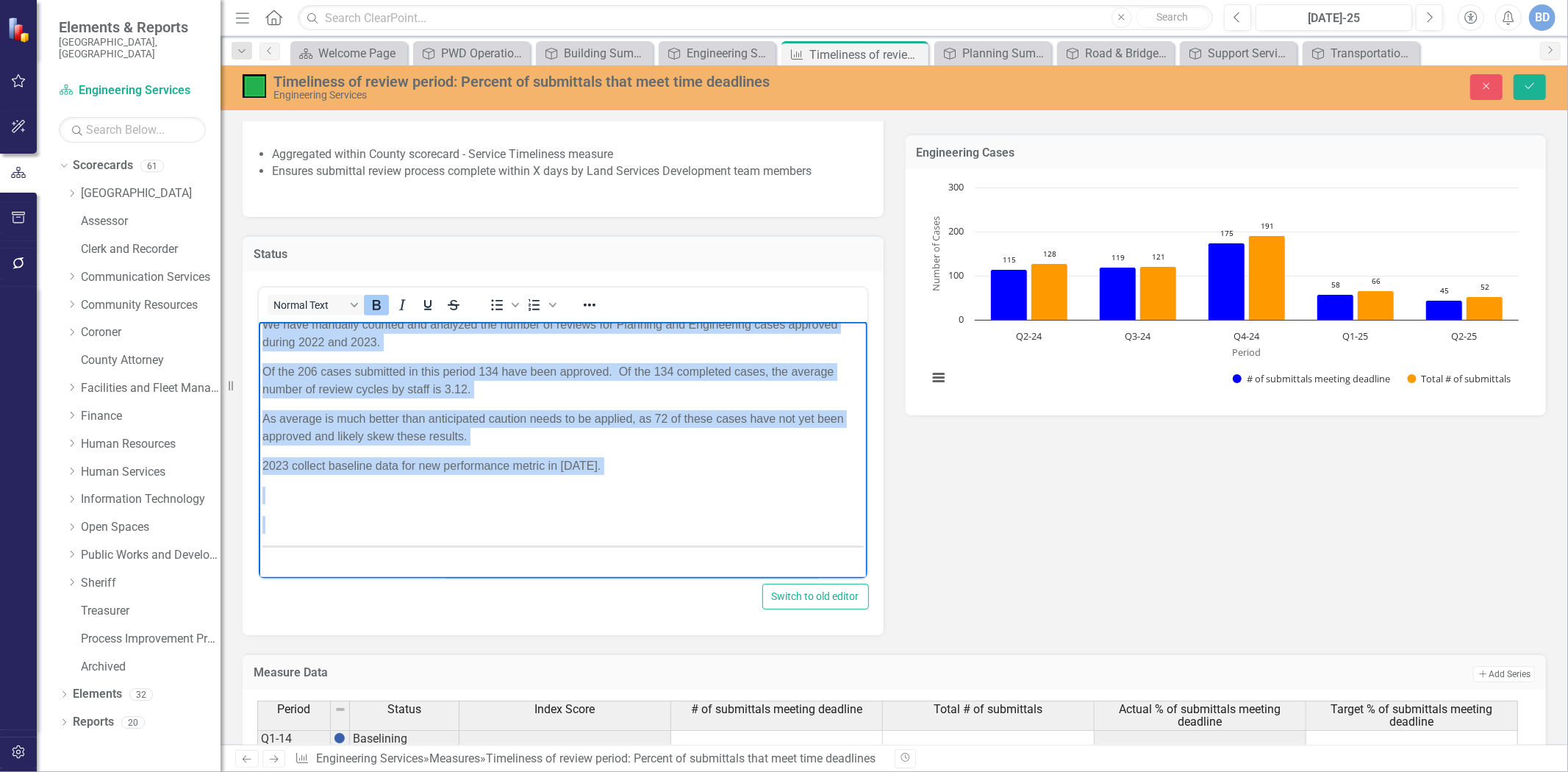
drag, startPoint x: 261, startPoint y: 333, endPoint x: 754, endPoint y: 548, distance: 537.8
click at [821, 581] on html "Review Cycles We have manually counted and analyzed the number of reviews for P…" at bounding box center [562, 302] width 609 height 557
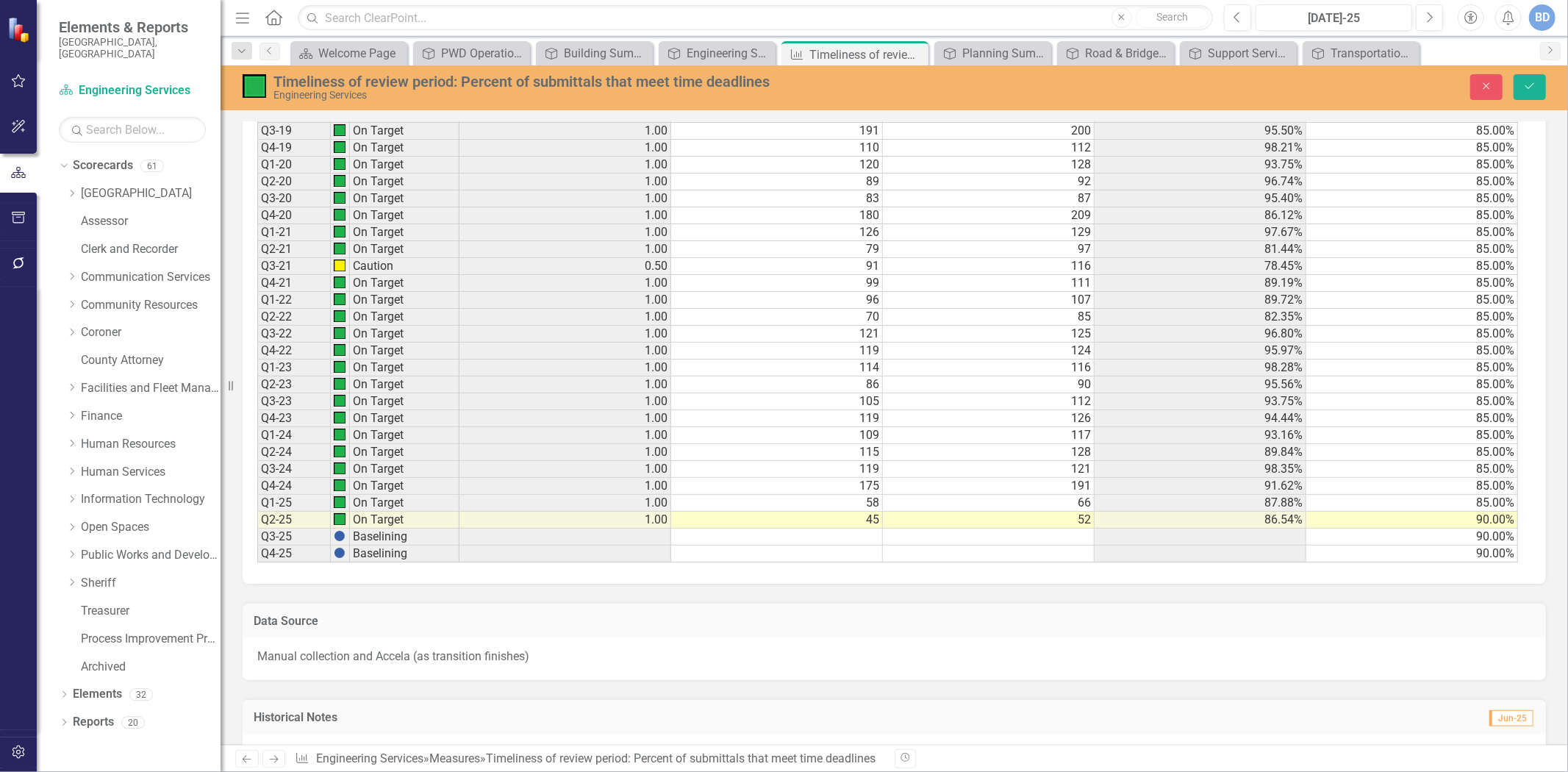
scroll to position [1859, 0]
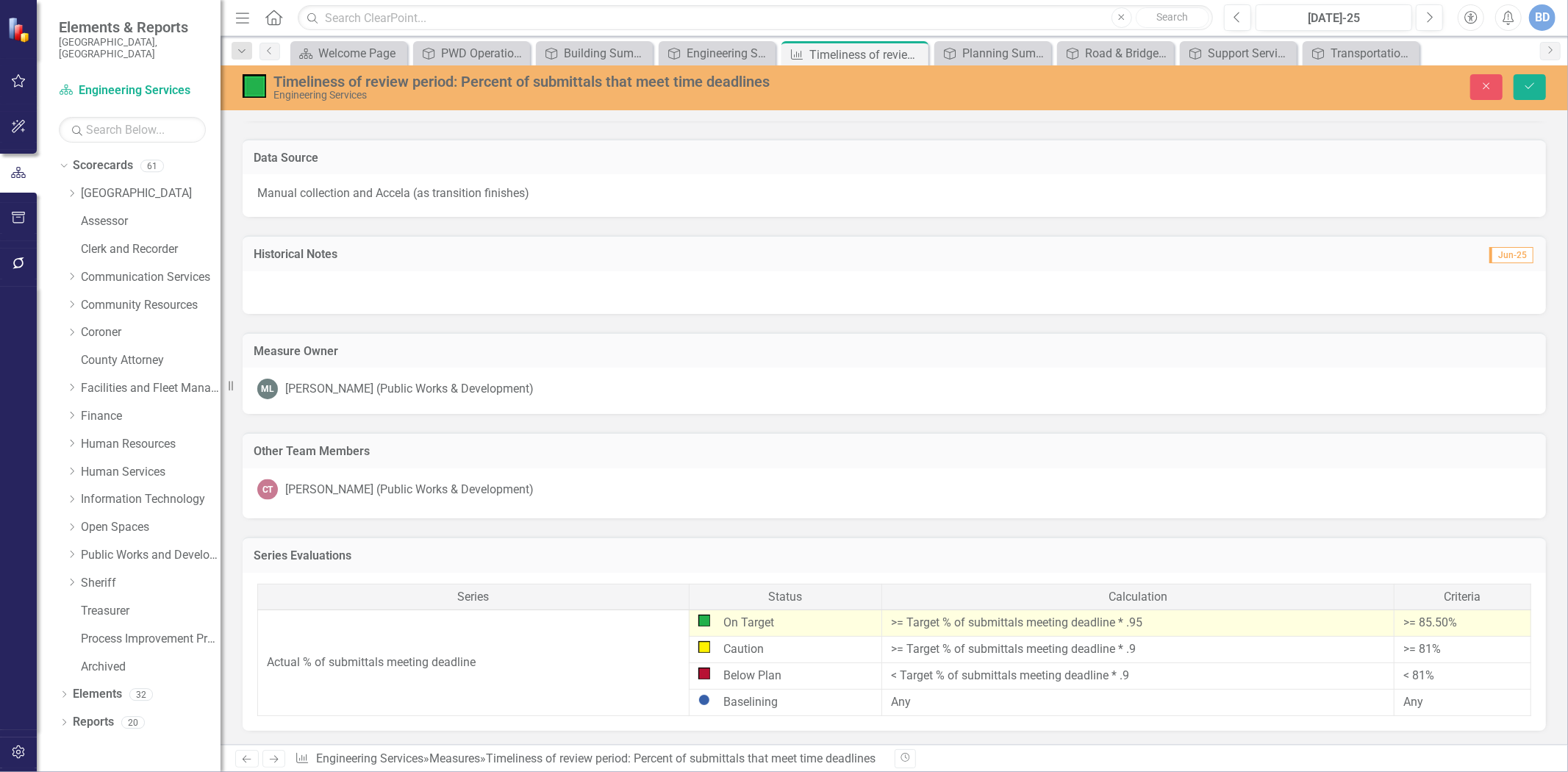
click at [304, 298] on div at bounding box center [894, 292] width 1303 height 43
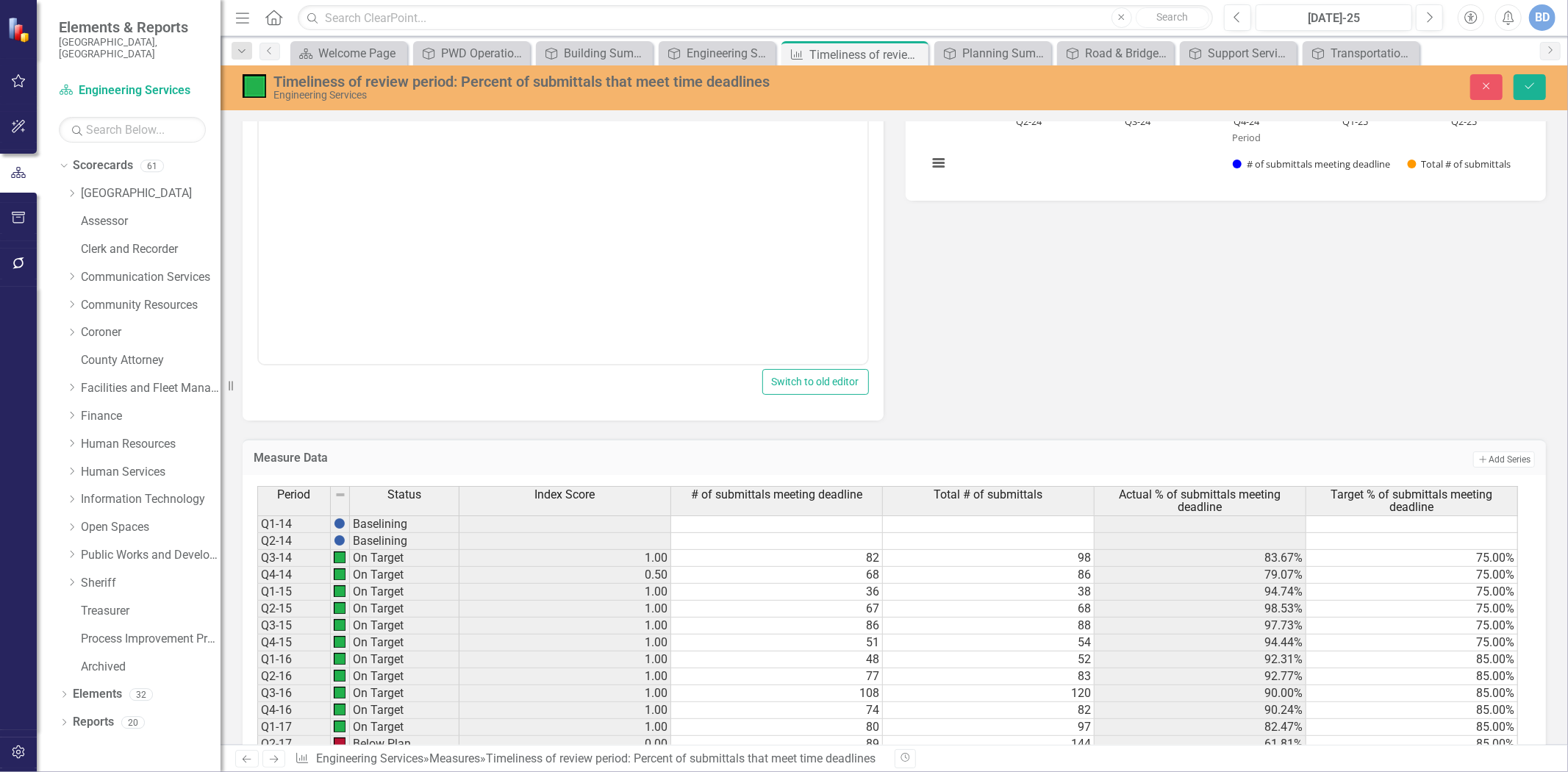
scroll to position [552, 0]
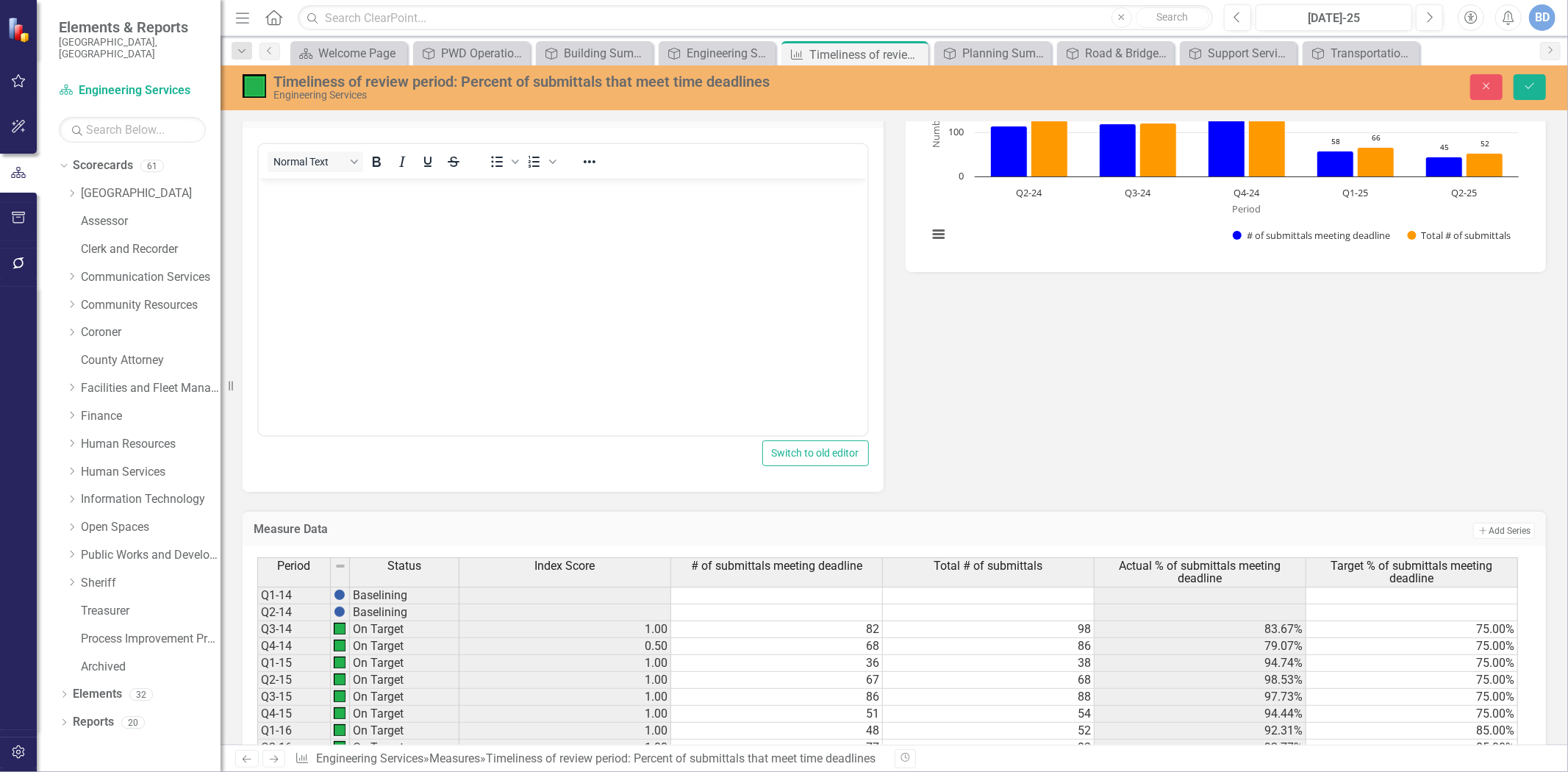
click at [328, 203] on body "Rich Text Area. Press ALT-0 for help." at bounding box center [562, 288] width 609 height 221
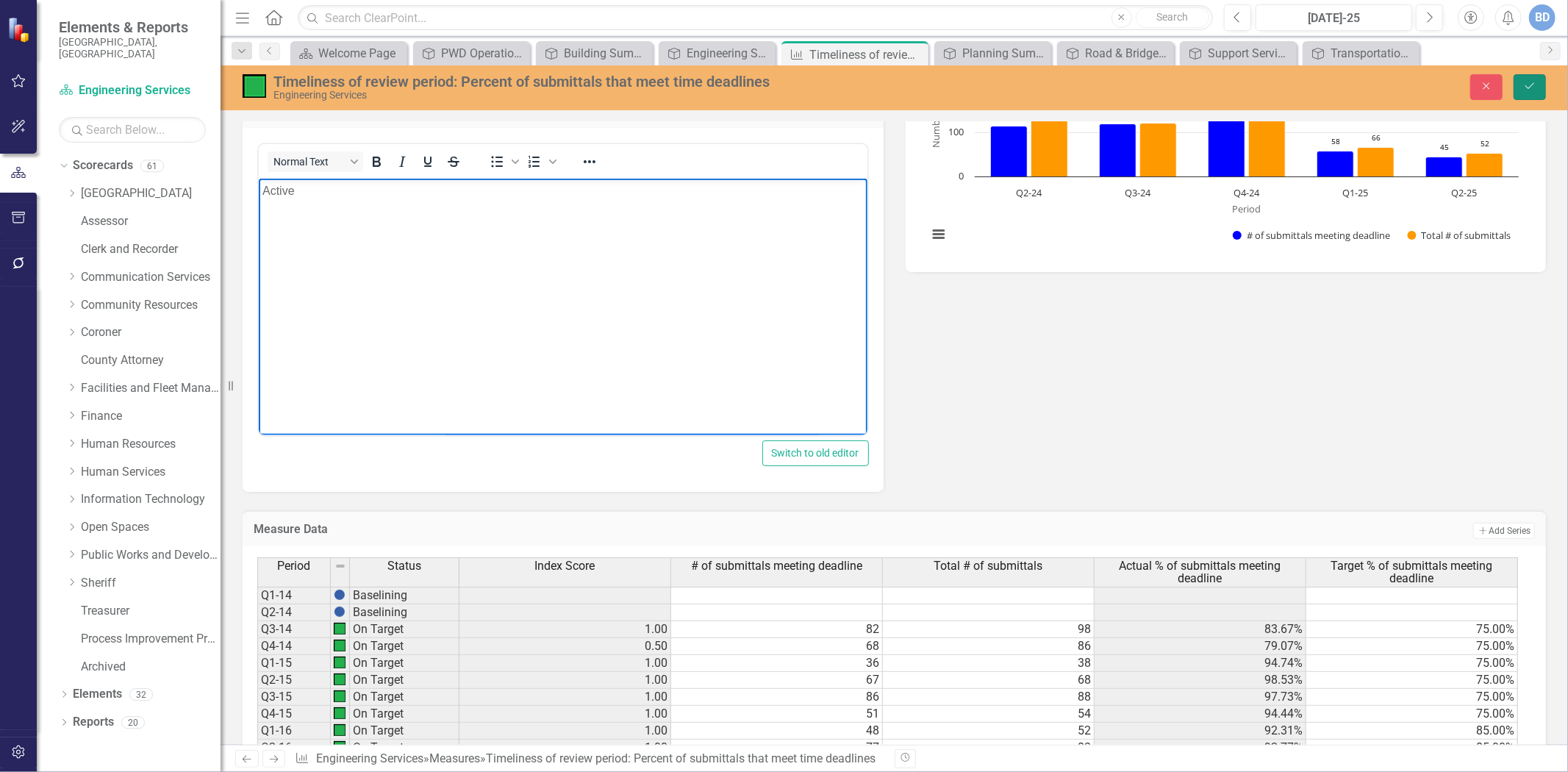
click at [1530, 87] on icon "submit" at bounding box center [1530, 86] width 9 height 6
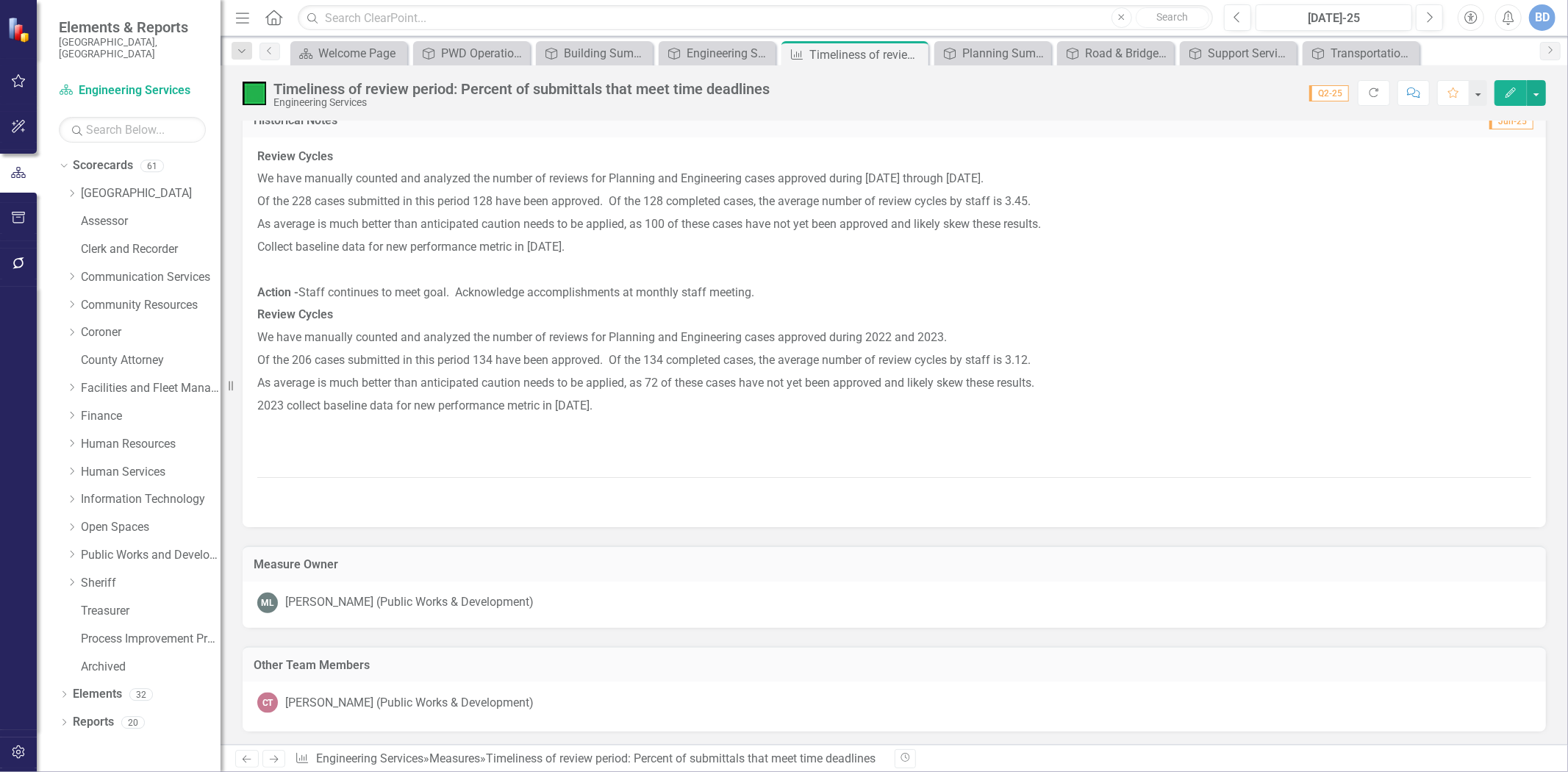
scroll to position [1798, 0]
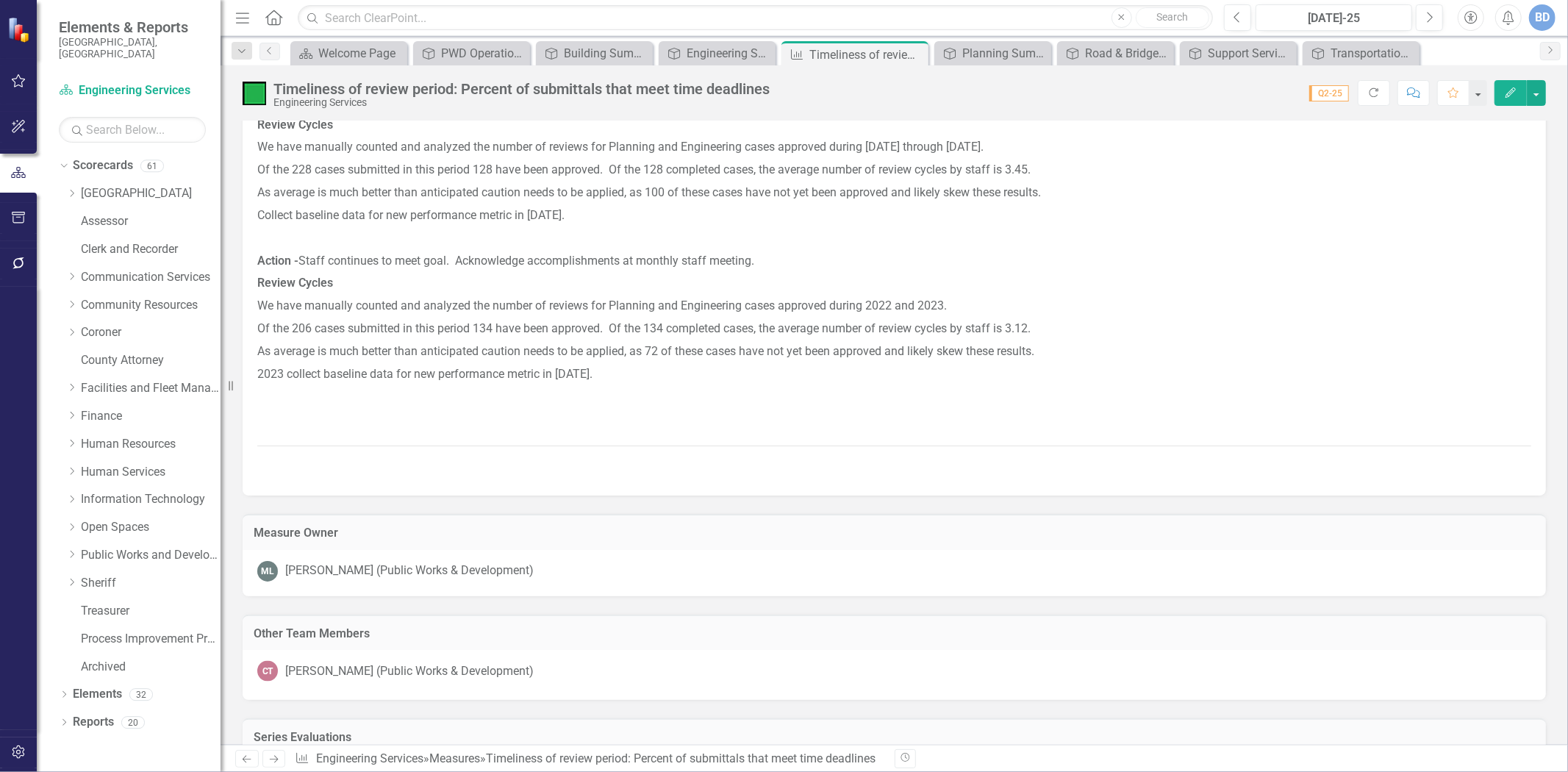
click at [766, 409] on p at bounding box center [893, 398] width 1274 height 23
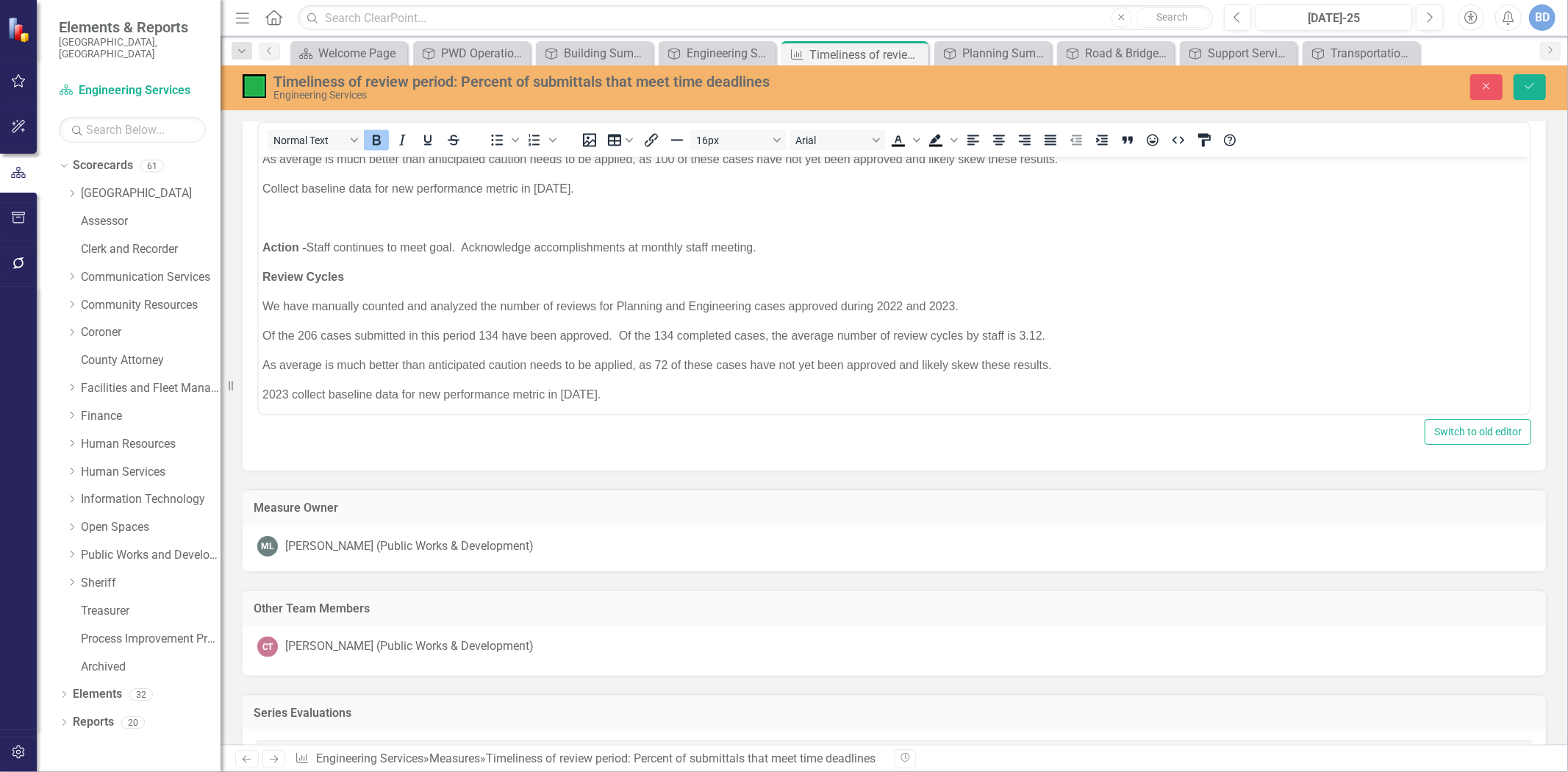
scroll to position [192, 0]
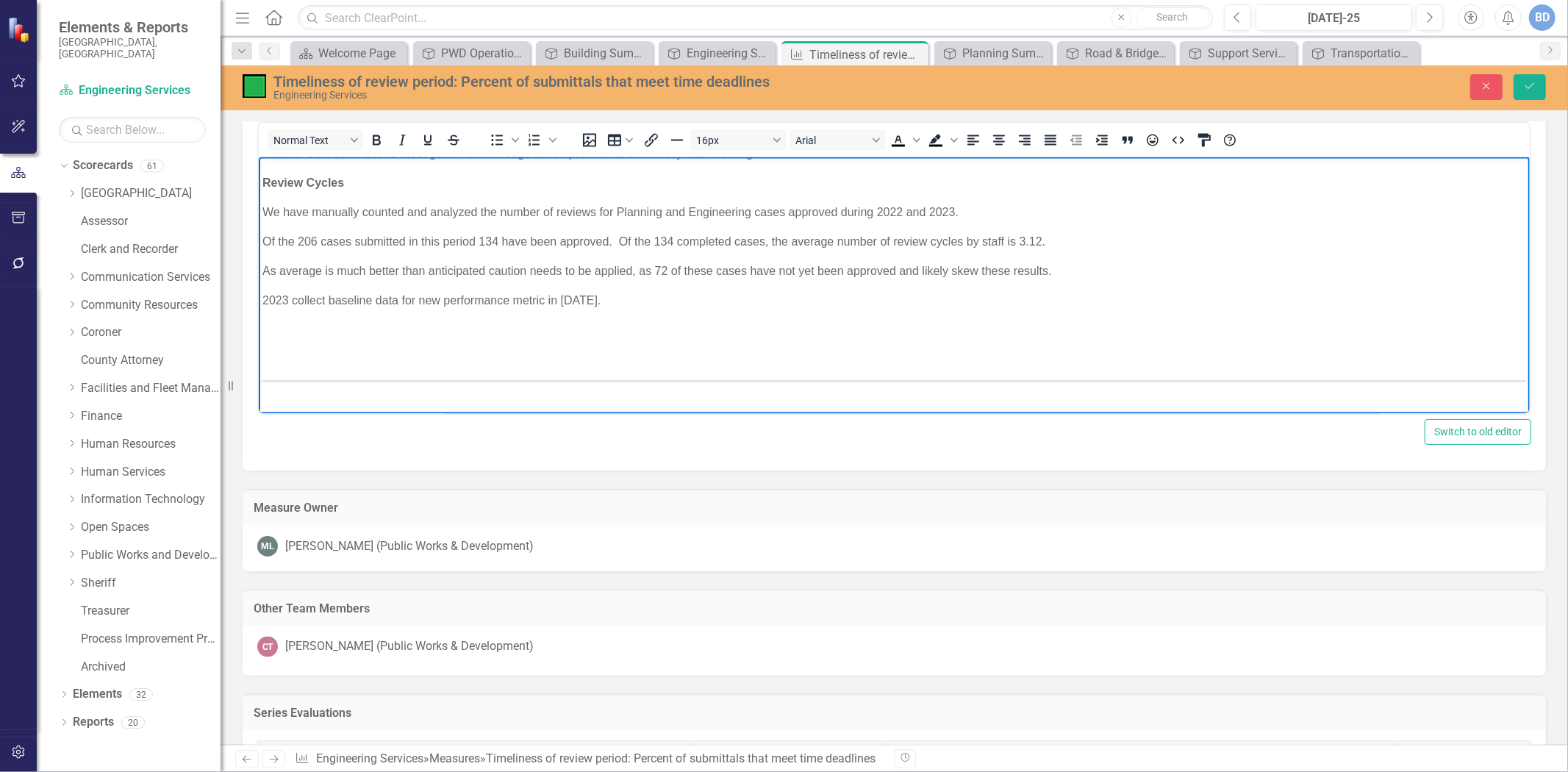
click at [490, 354] on p "Rich Text Area. Press ALT-0 for help." at bounding box center [893, 360] width 1264 height 18
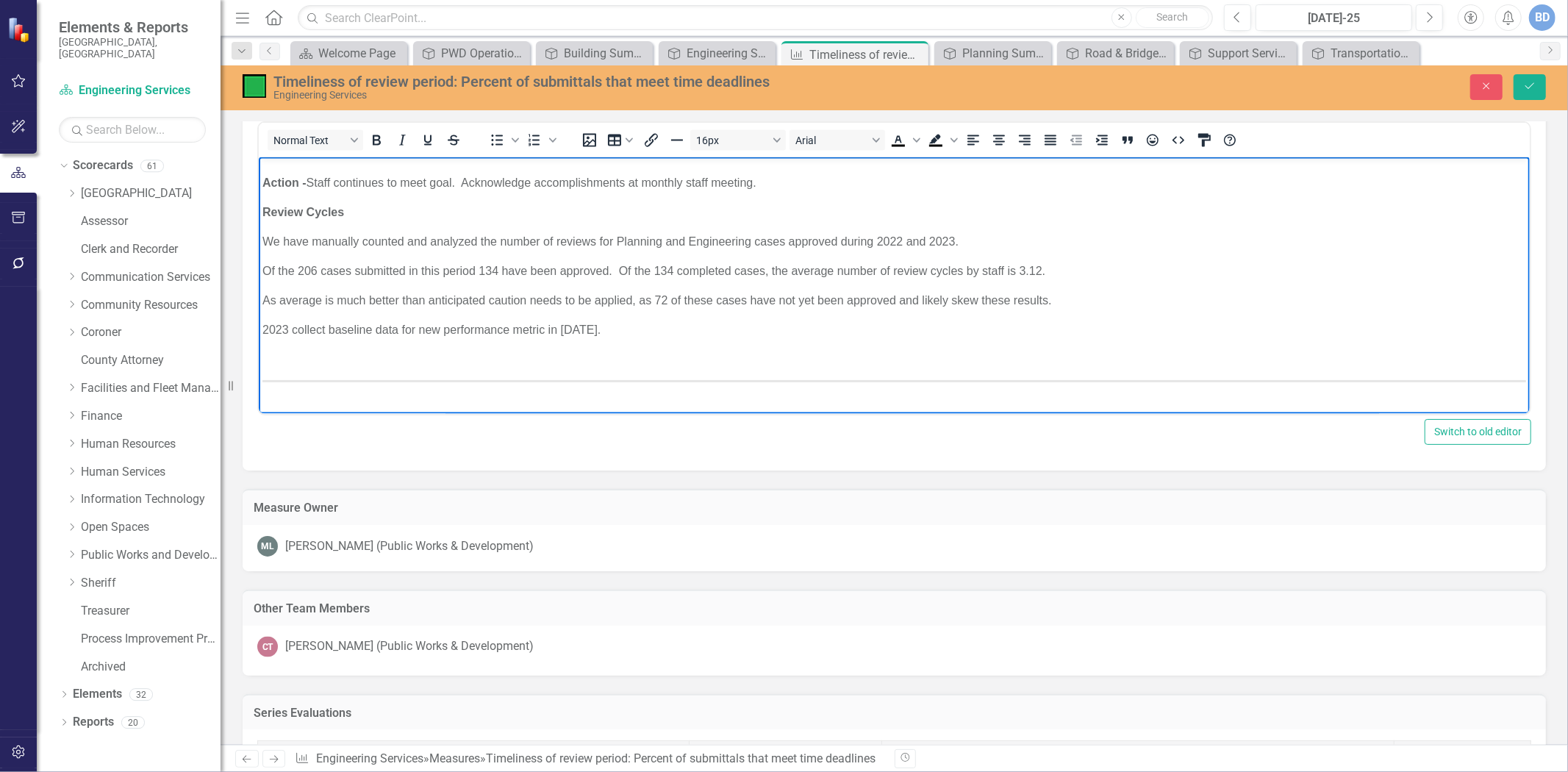
scroll to position [134, 0]
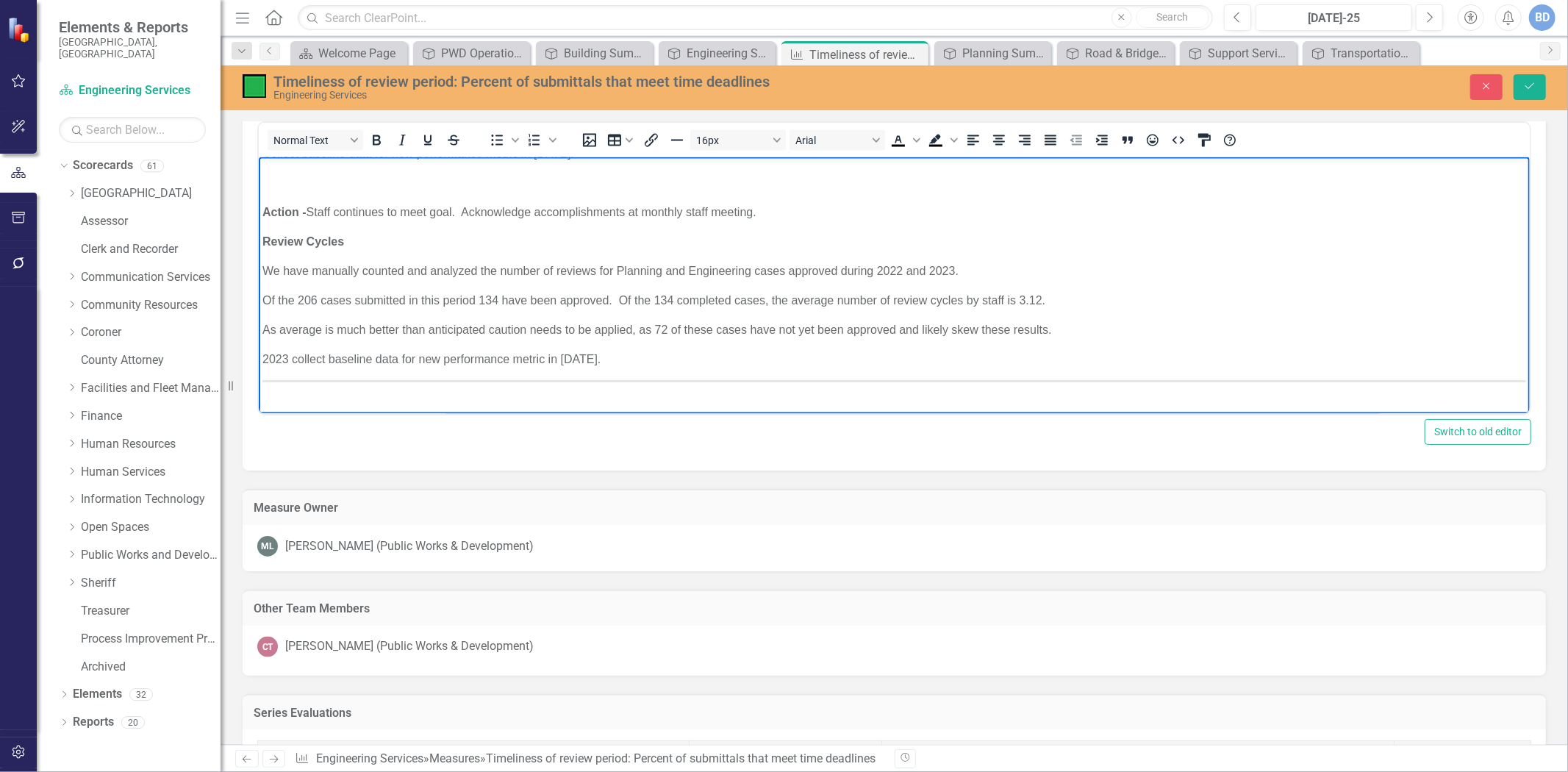
click at [461, 398] on p "Rich Text Area. Press ALT-0 for help." at bounding box center [893, 391] width 1264 height 18
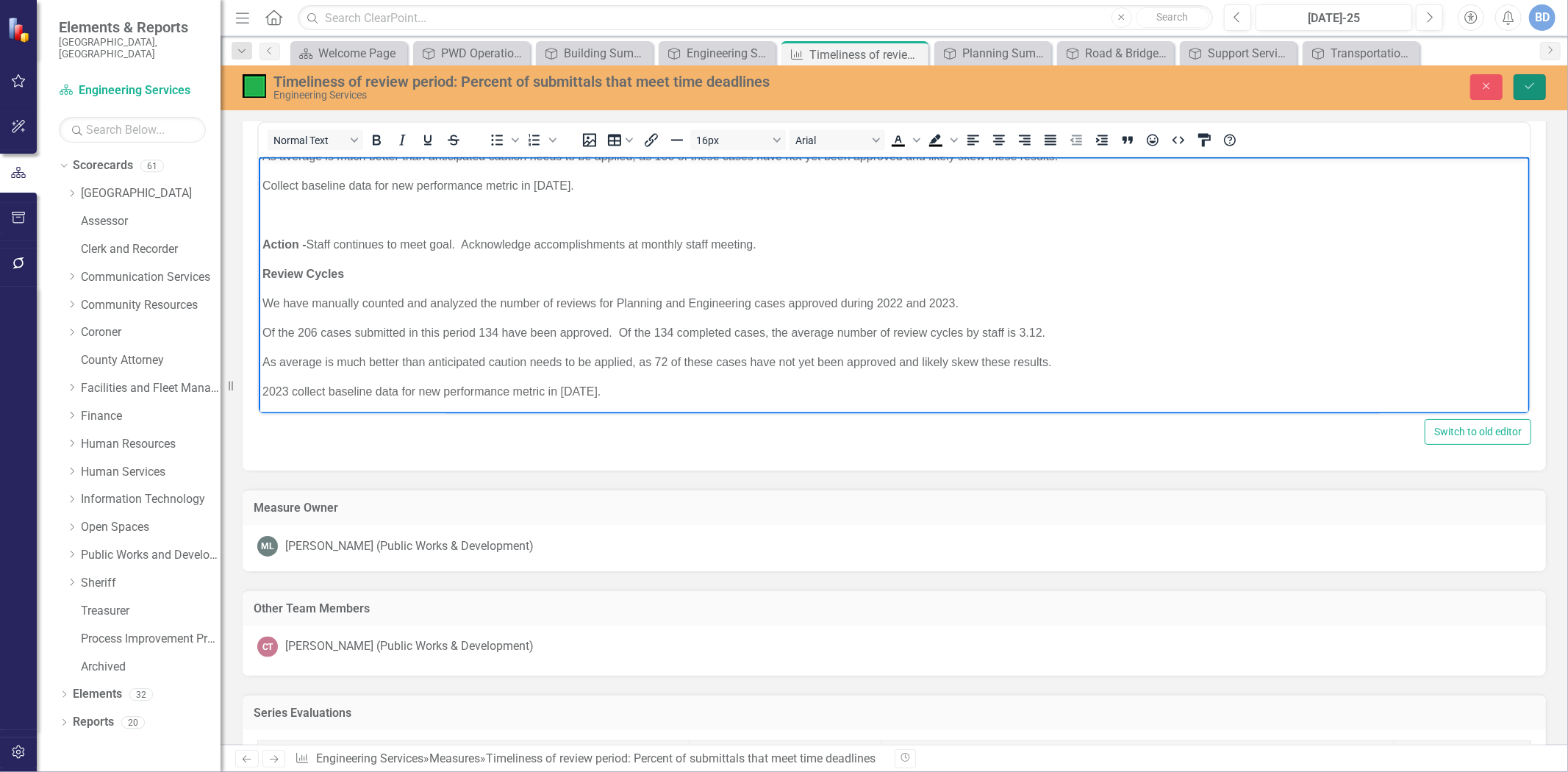
click at [1539, 84] on button "Save" at bounding box center [1530, 87] width 32 height 26
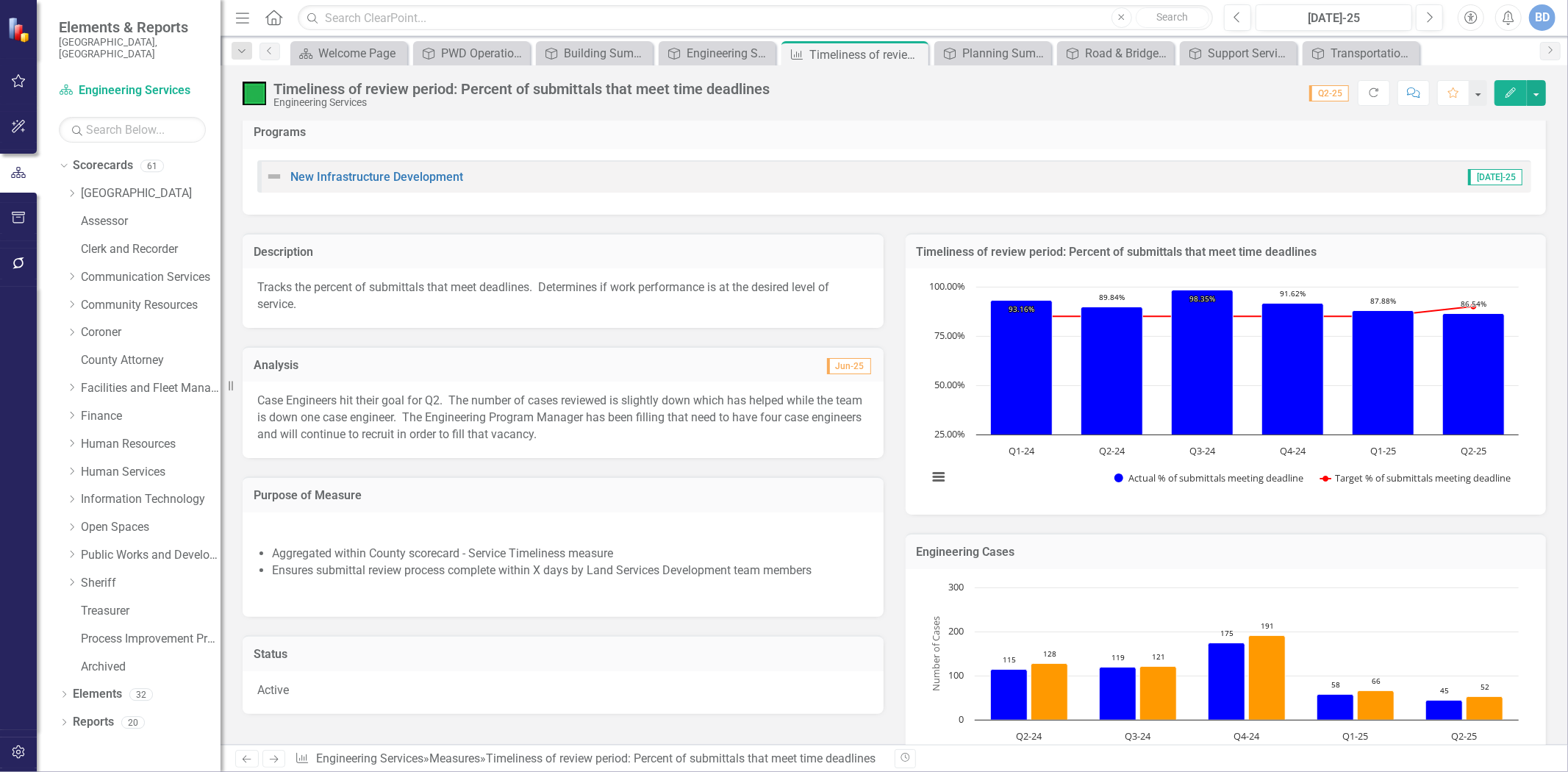
scroll to position [0, 0]
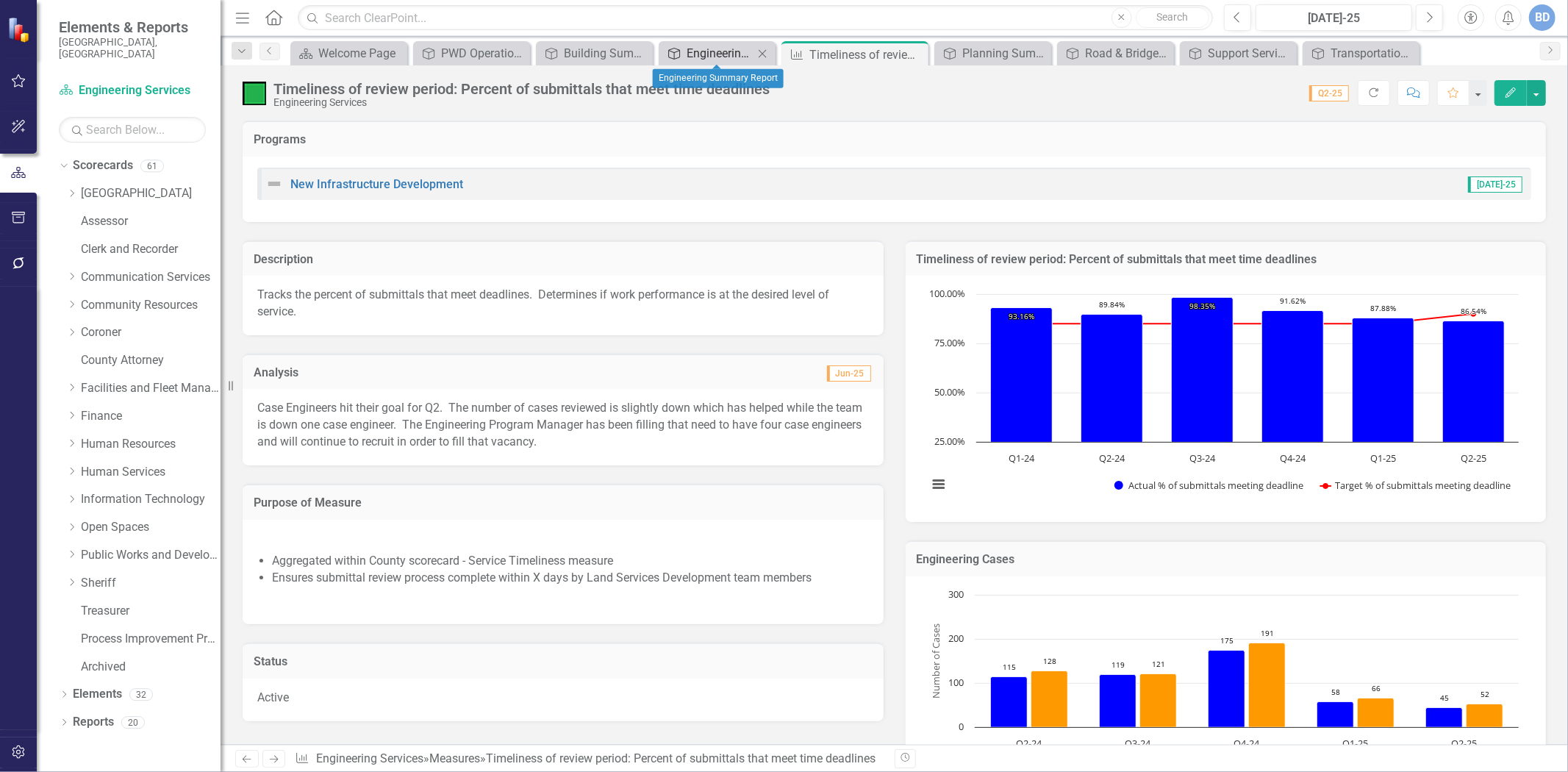
click at [699, 46] on div "Engineering Summary Report" at bounding box center [720, 52] width 67 height 18
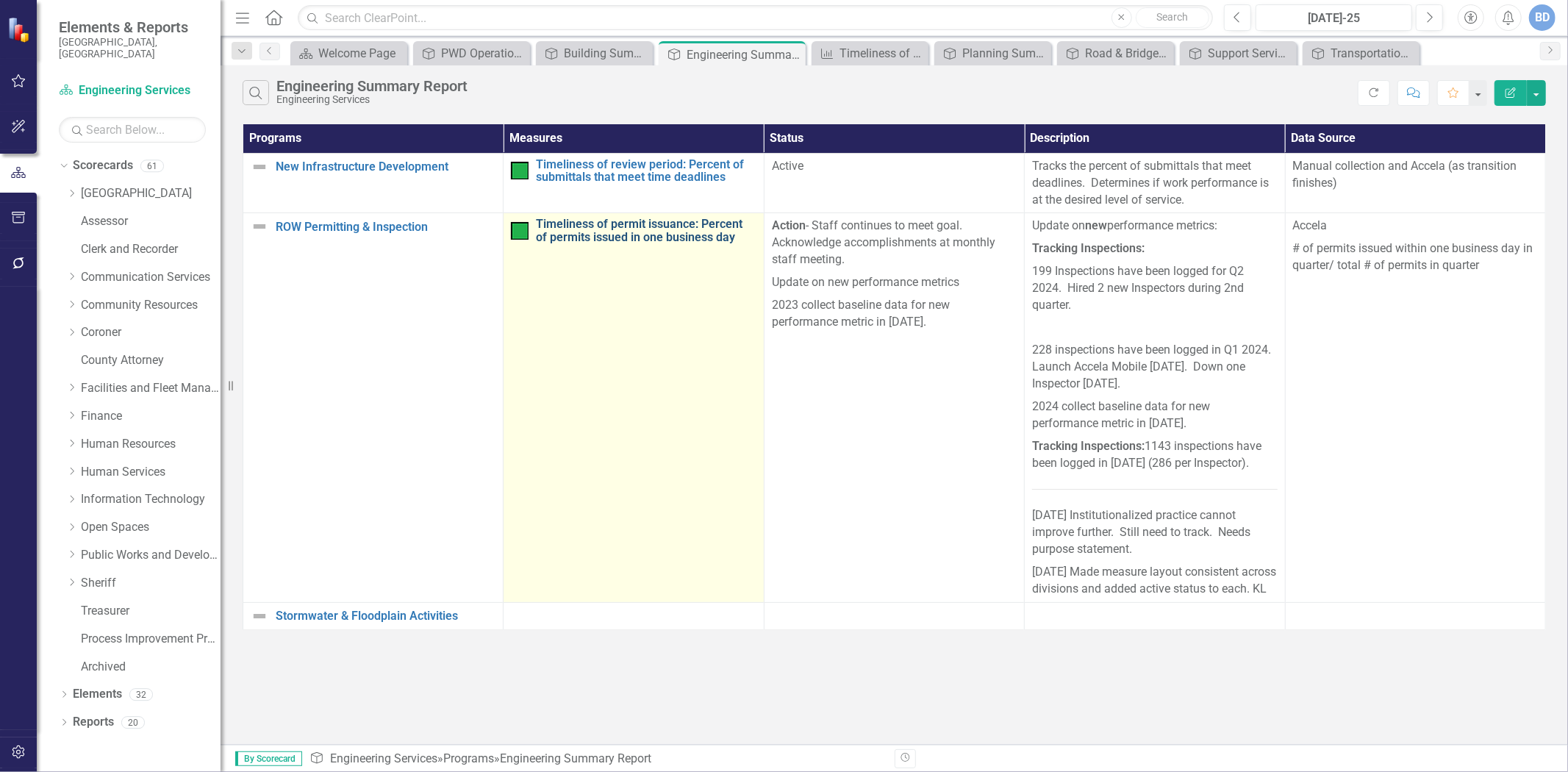
click at [627, 229] on link "Timeliness of permit issuance: Percent of permits issued in one business day" at bounding box center [645, 230] width 220 height 26
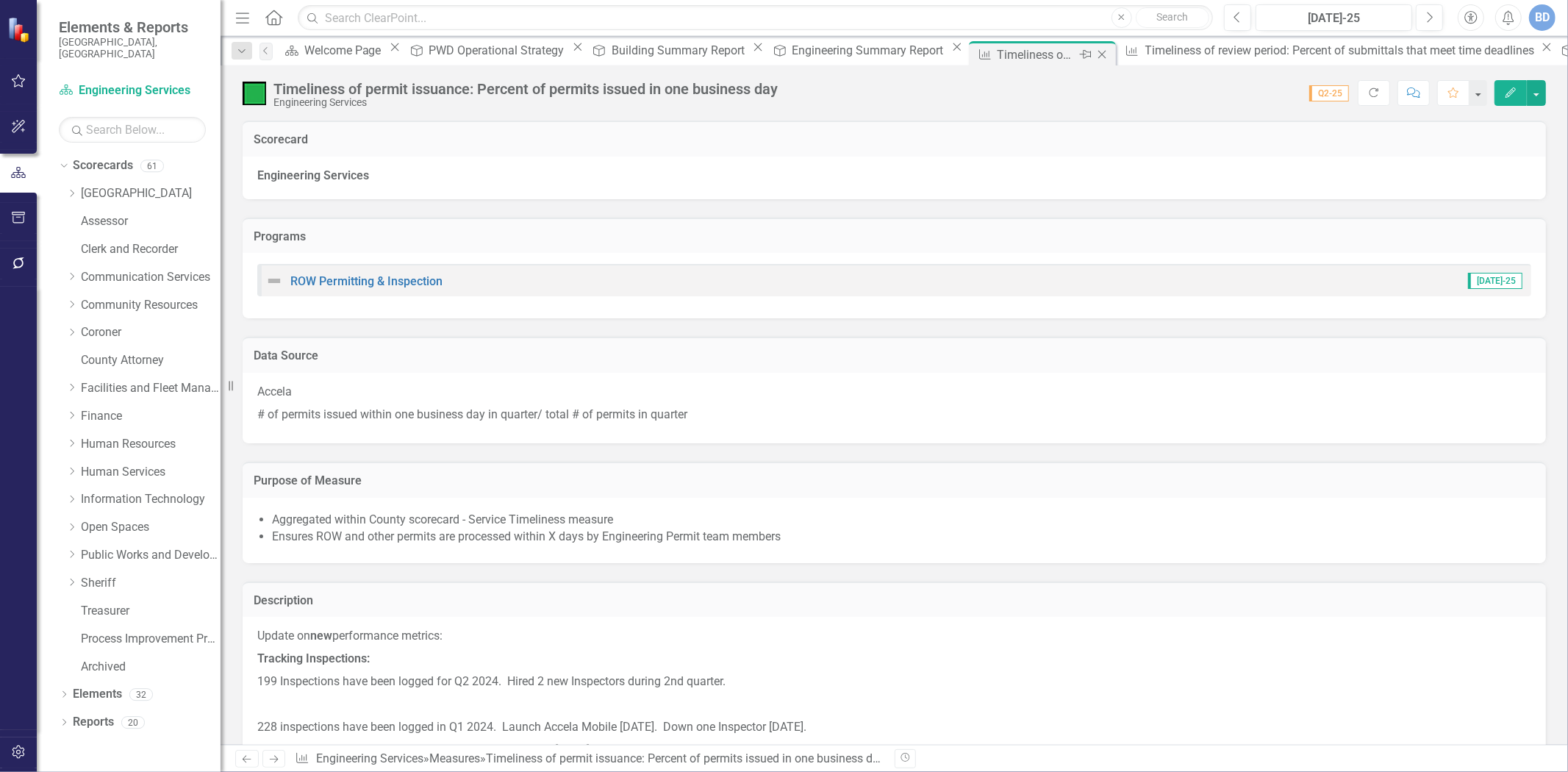
click at [1095, 49] on icon "Close" at bounding box center [1102, 54] width 14 height 11
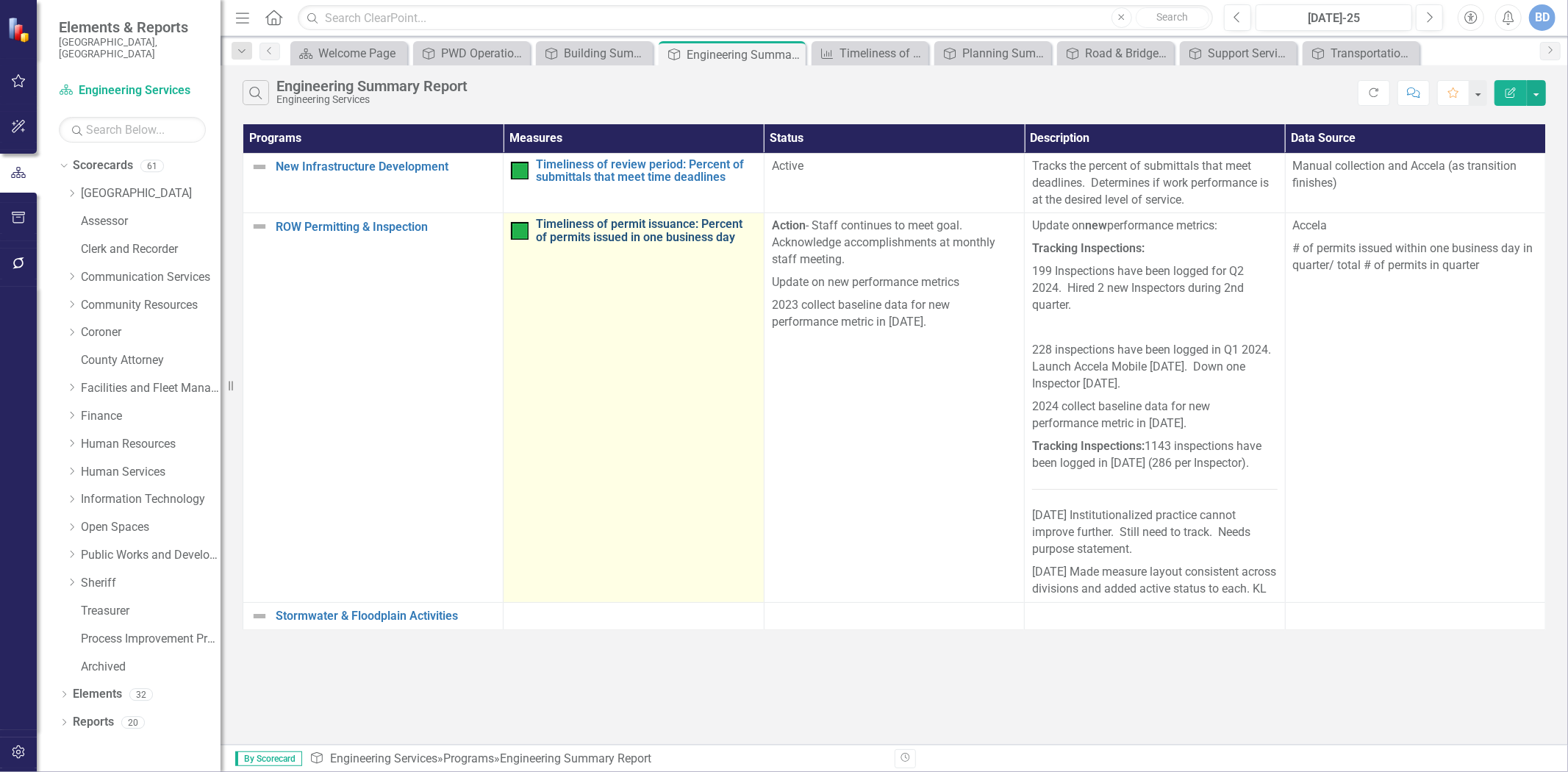
click at [627, 232] on link "Timeliness of permit issuance: Percent of permits issued in one business day" at bounding box center [645, 230] width 220 height 26
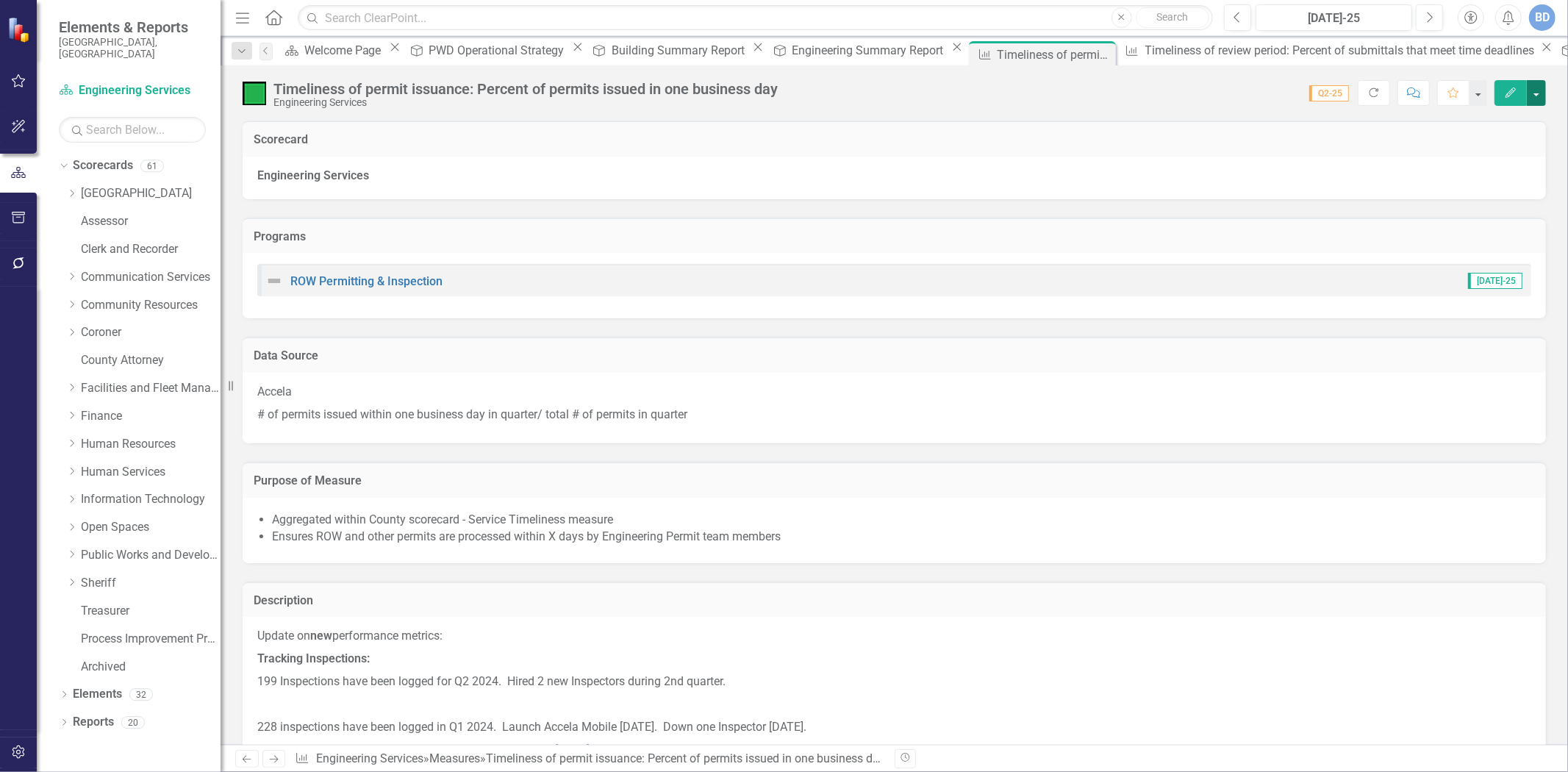
click at [1537, 89] on button "button" at bounding box center [1537, 92] width 19 height 26
click at [1466, 140] on link "Edit Report Edit Layout" at bounding box center [1474, 148] width 144 height 28
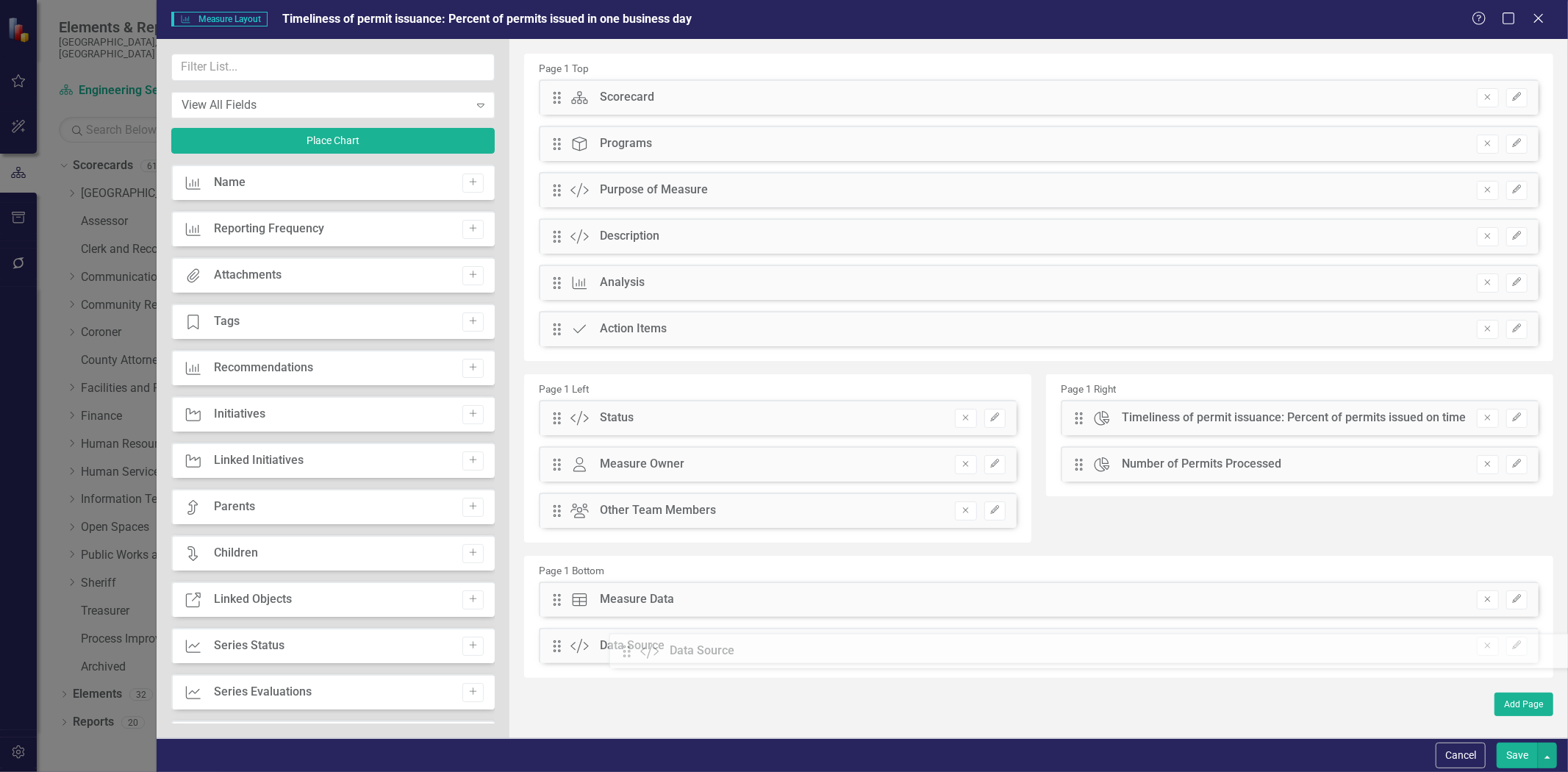
drag, startPoint x: 555, startPoint y: 195, endPoint x: 636, endPoint y: 656, distance: 468.1
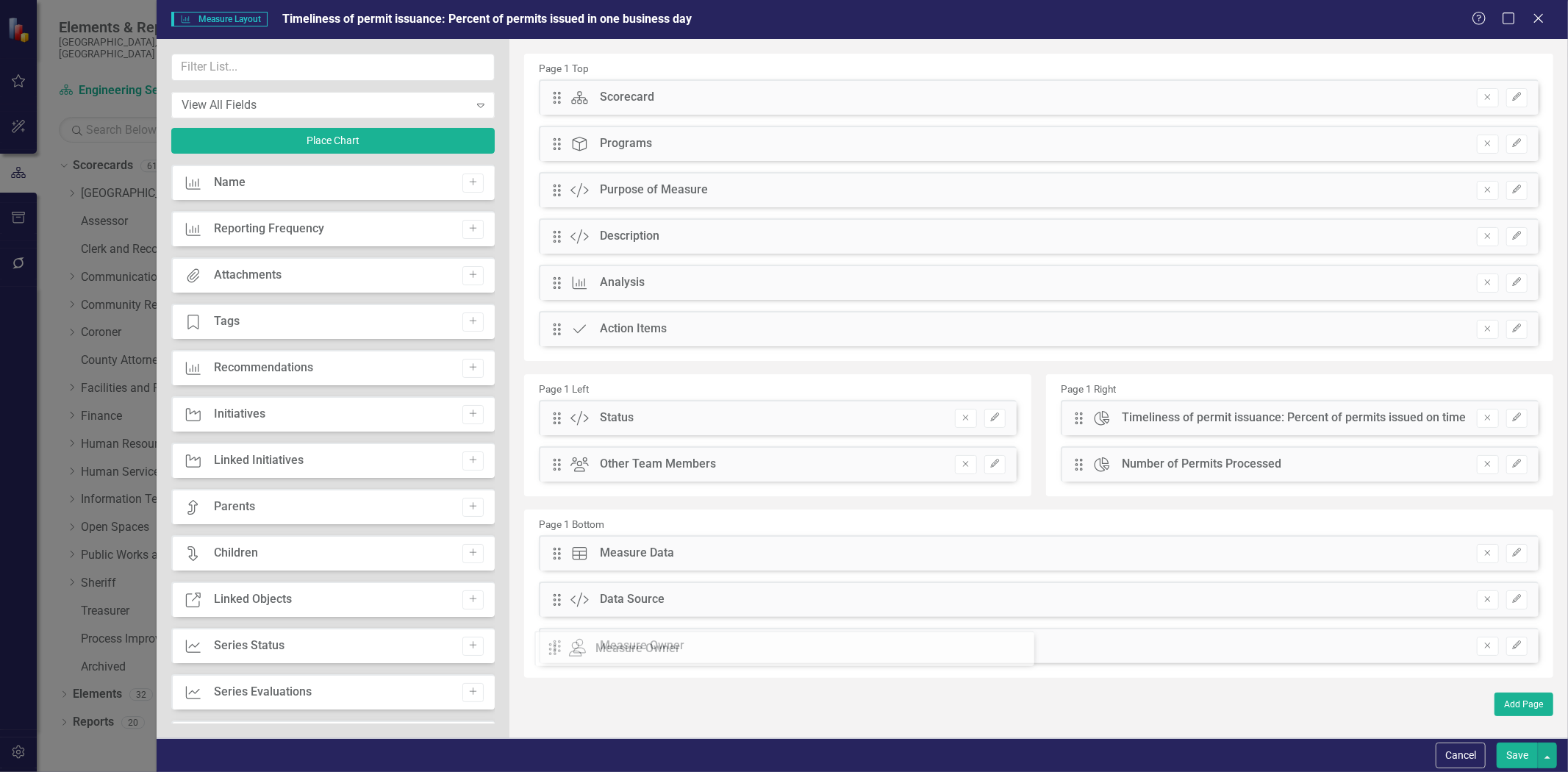
drag, startPoint x: 552, startPoint y: 465, endPoint x: 559, endPoint y: 650, distance: 185.1
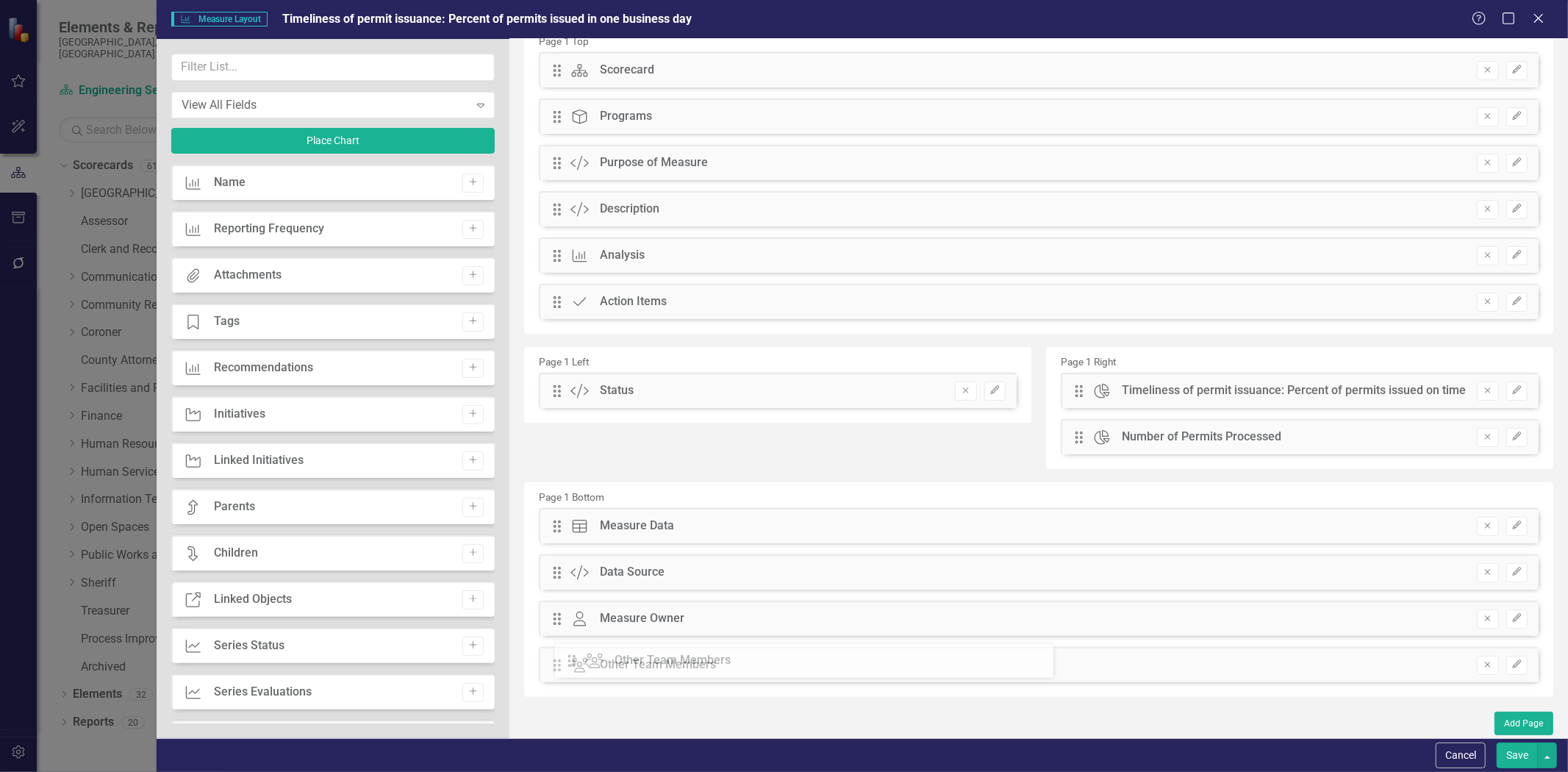
drag, startPoint x: 555, startPoint y: 467, endPoint x: 581, endPoint y: 663, distance: 197.7
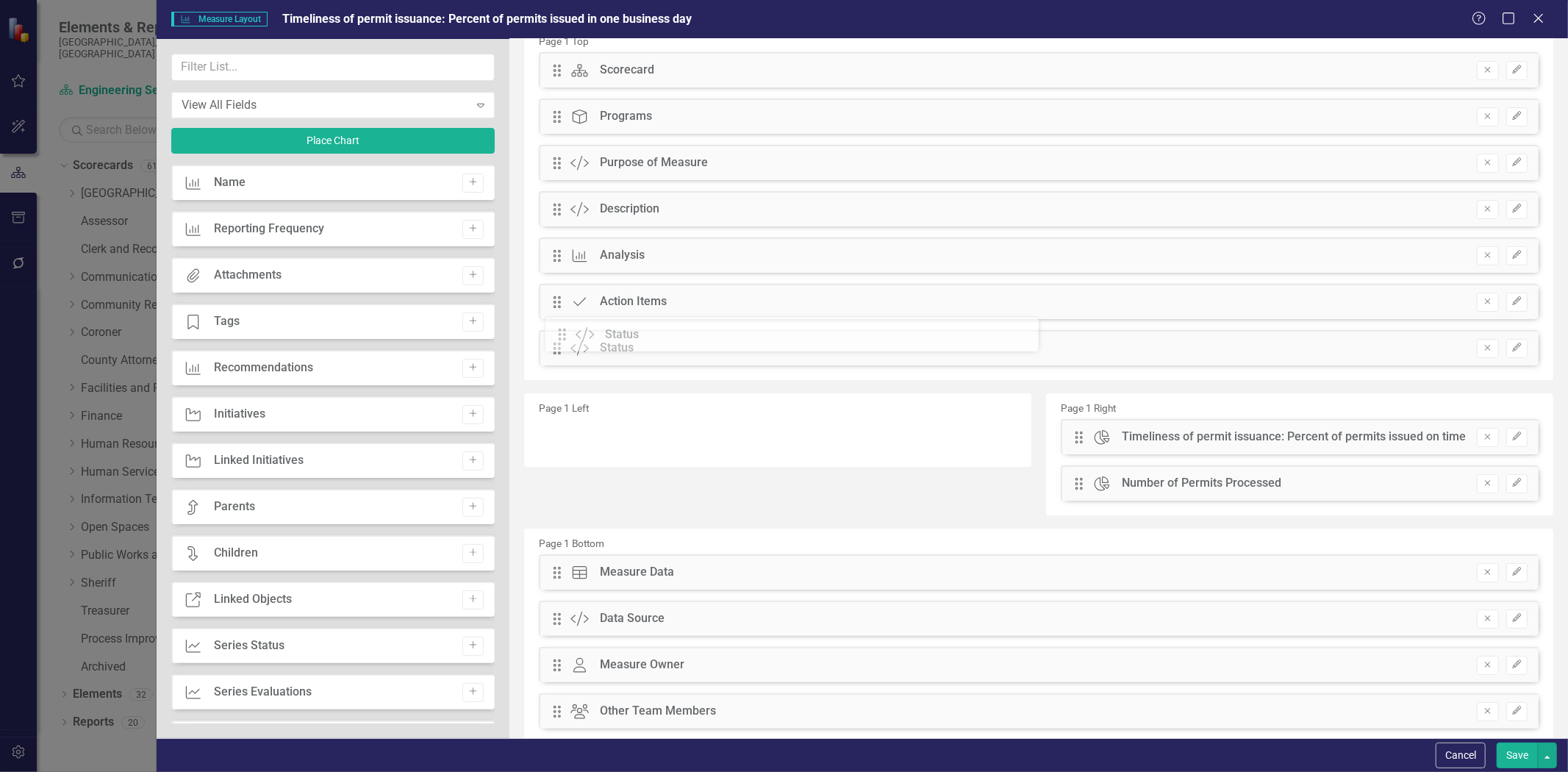
drag, startPoint x: 552, startPoint y: 394, endPoint x: 568, endPoint y: 338, distance: 58.2
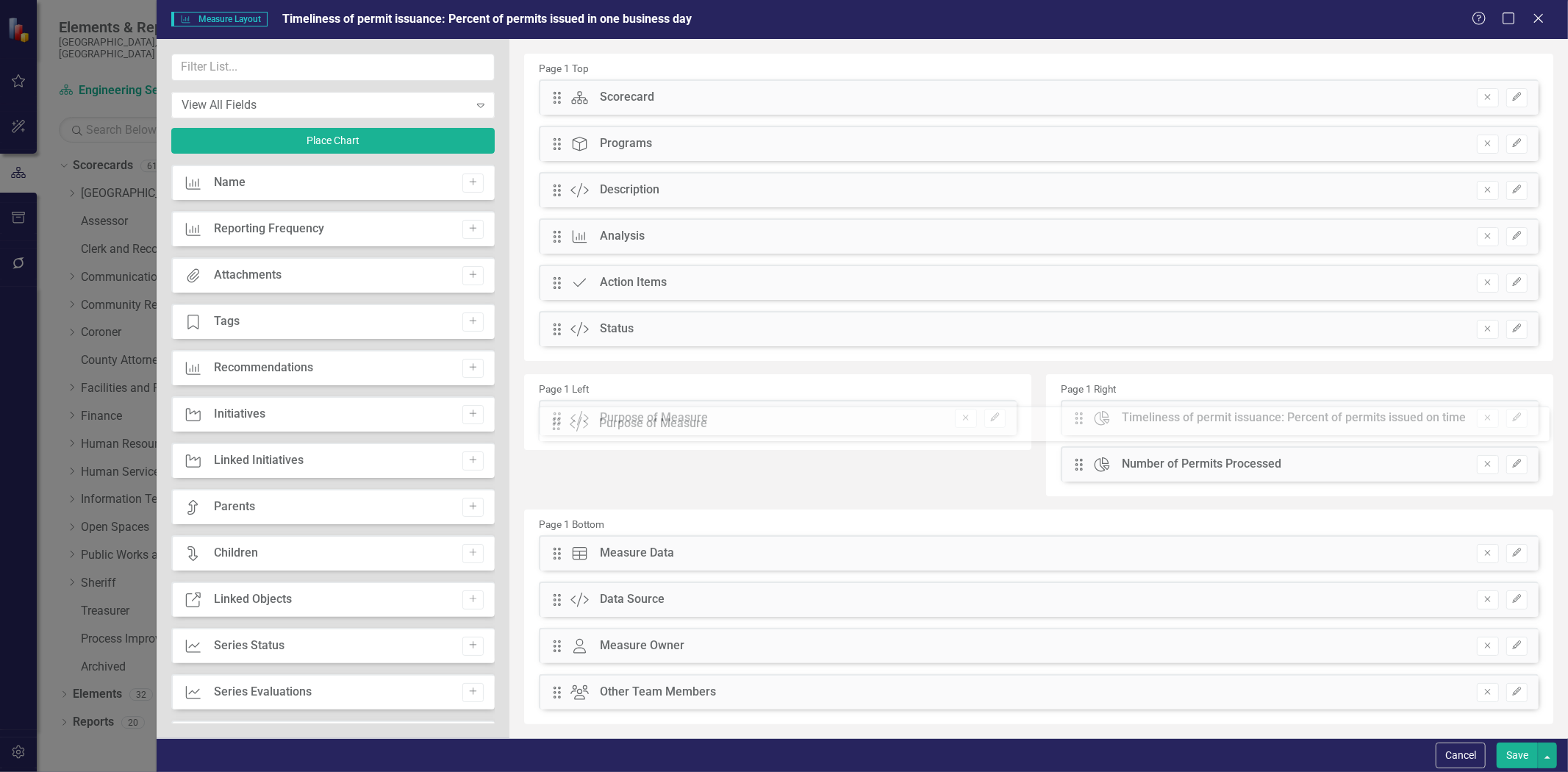
drag, startPoint x: 555, startPoint y: 193, endPoint x: 565, endPoint y: 427, distance: 234.2
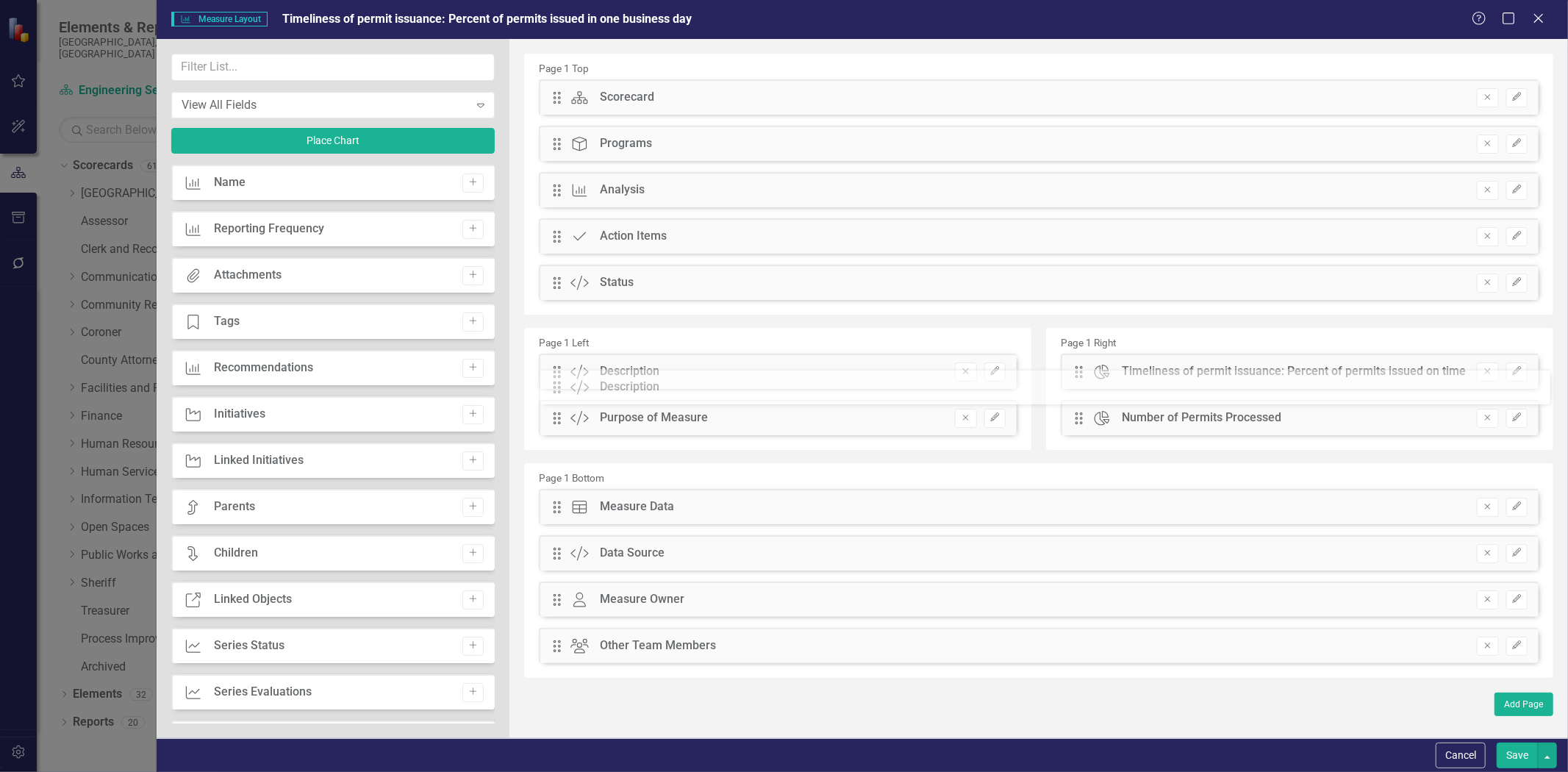
drag, startPoint x: 554, startPoint y: 189, endPoint x: 565, endPoint y: 386, distance: 197.3
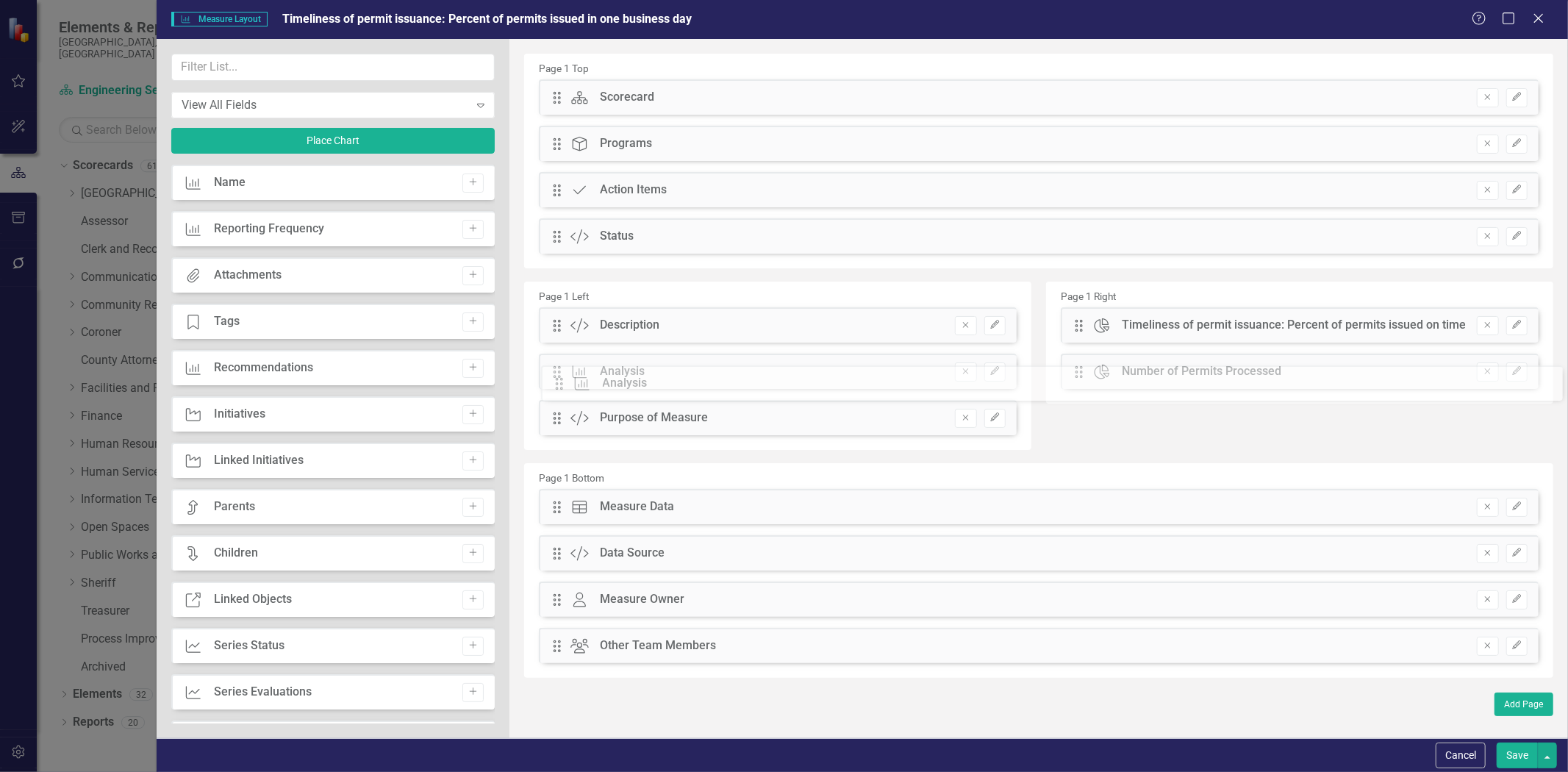
drag, startPoint x: 555, startPoint y: 188, endPoint x: 568, endPoint y: 381, distance: 193.4
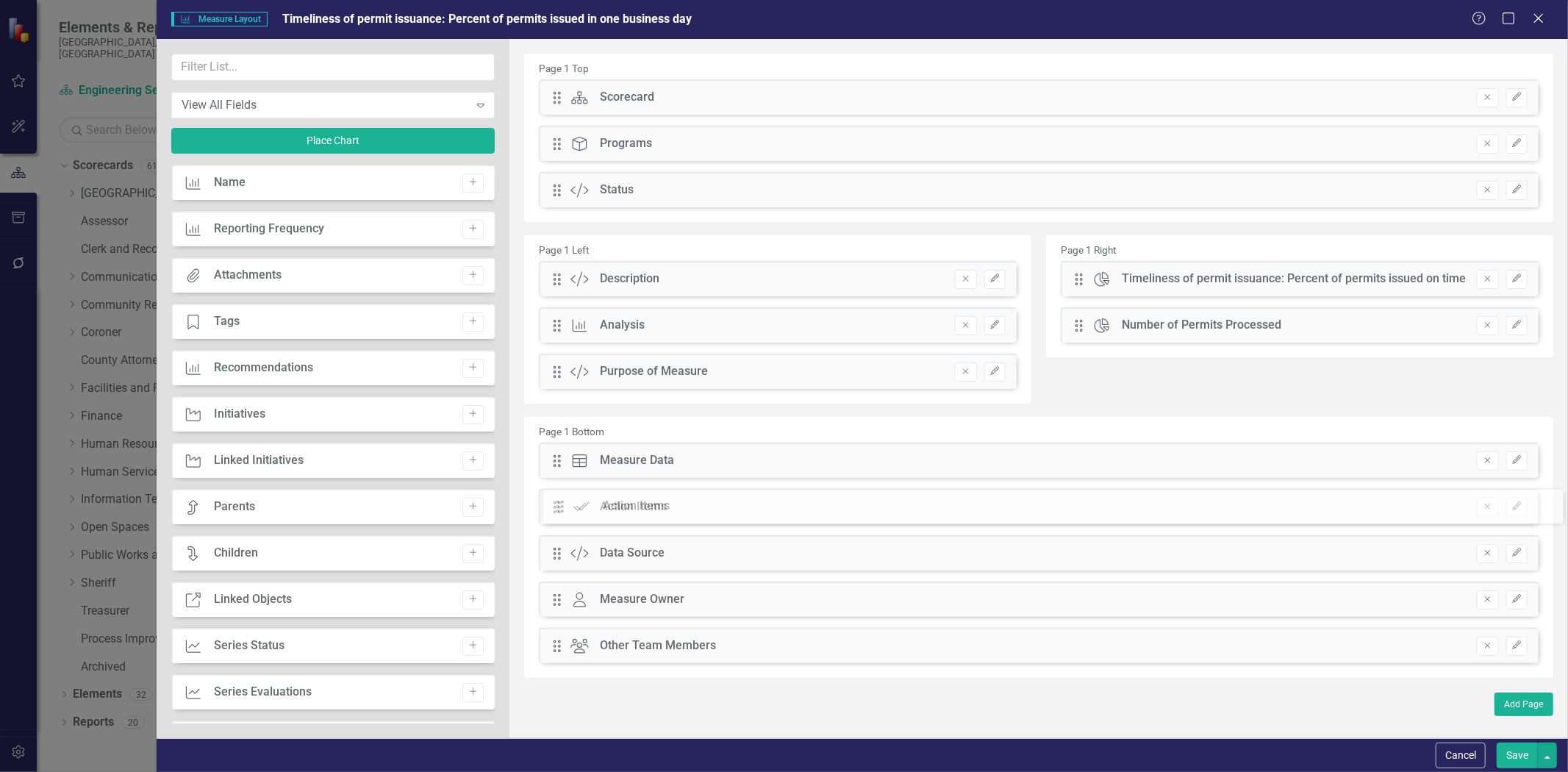
drag, startPoint x: 555, startPoint y: 191, endPoint x: 569, endPoint y: 507, distance: 316.3
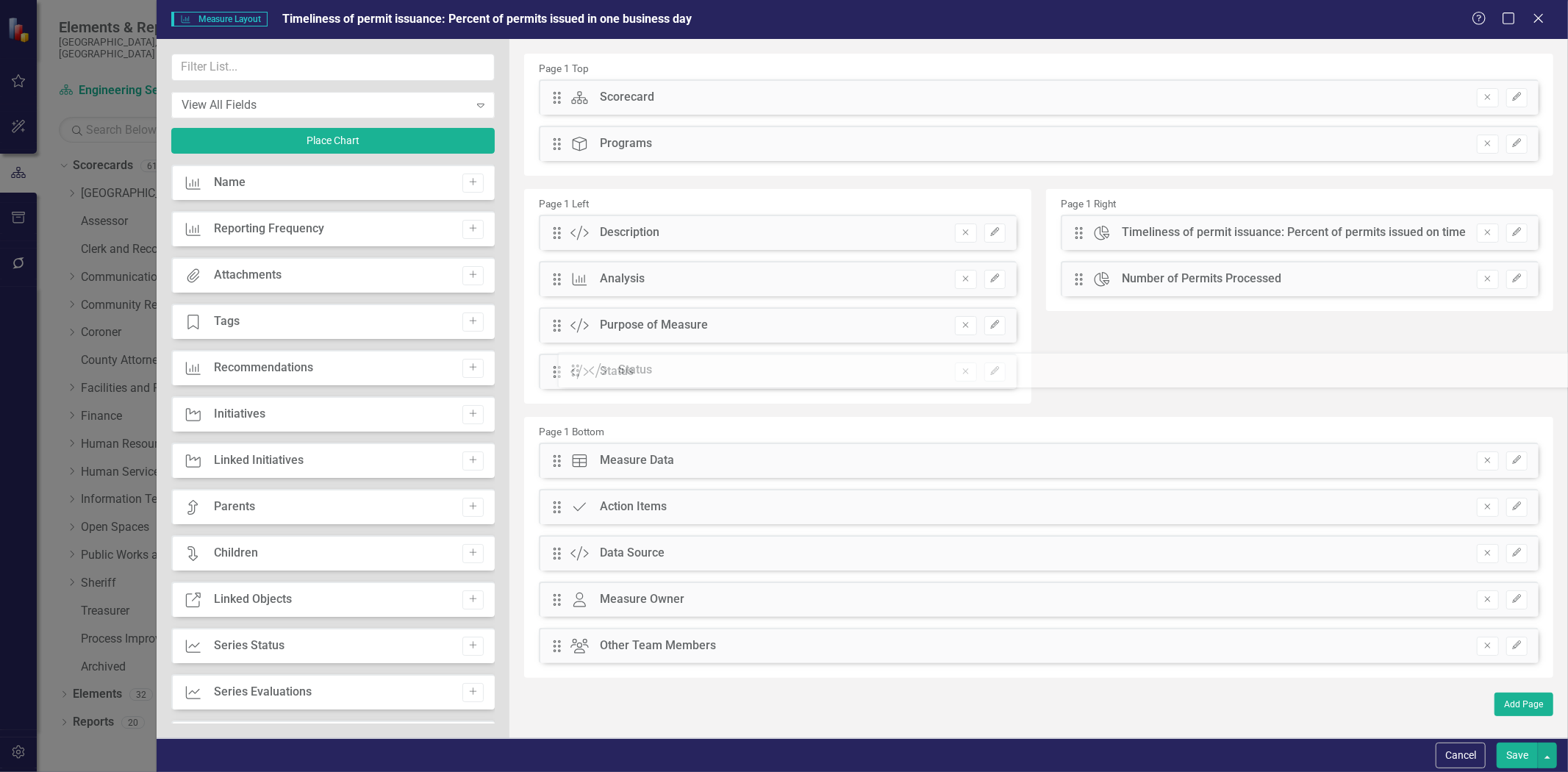
drag, startPoint x: 558, startPoint y: 189, endPoint x: 587, endPoint y: 369, distance: 182.3
click at [1516, 758] on button "Save" at bounding box center [1517, 756] width 41 height 26
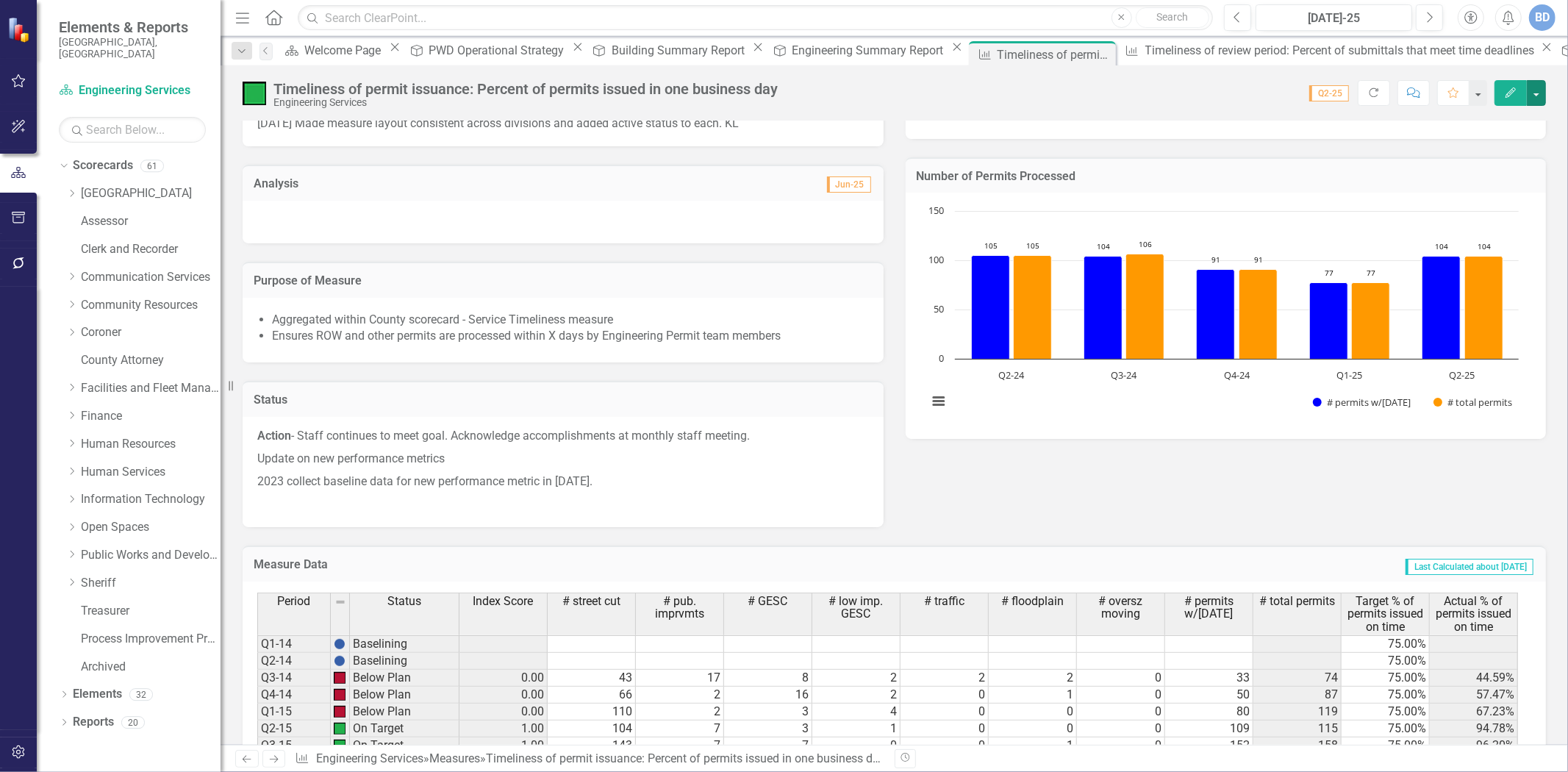
scroll to position [571, 0]
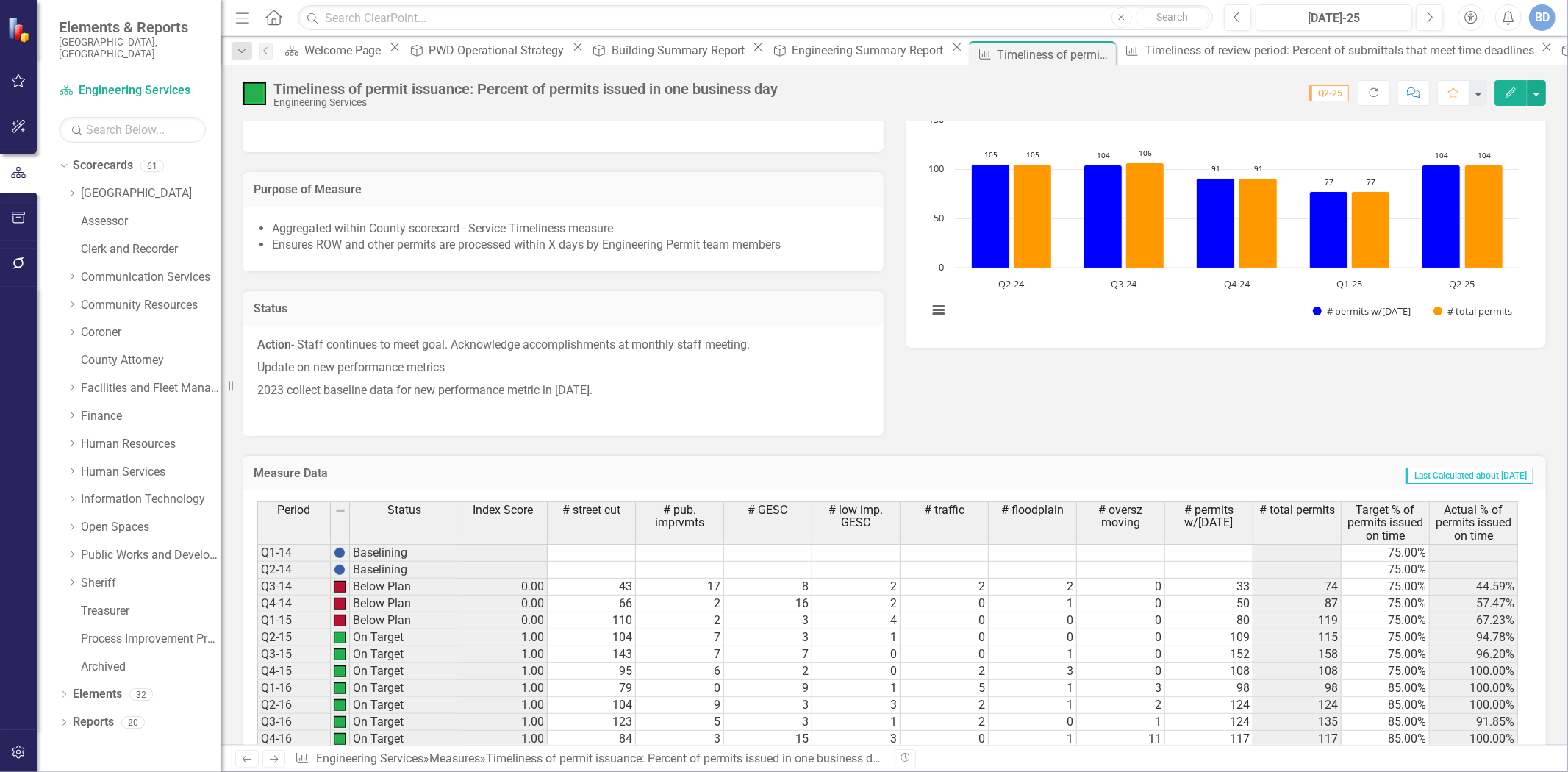
click at [455, 383] on p "2023 collect baseline data for new performance metric in 2024." at bounding box center [562, 391] width 612 height 23
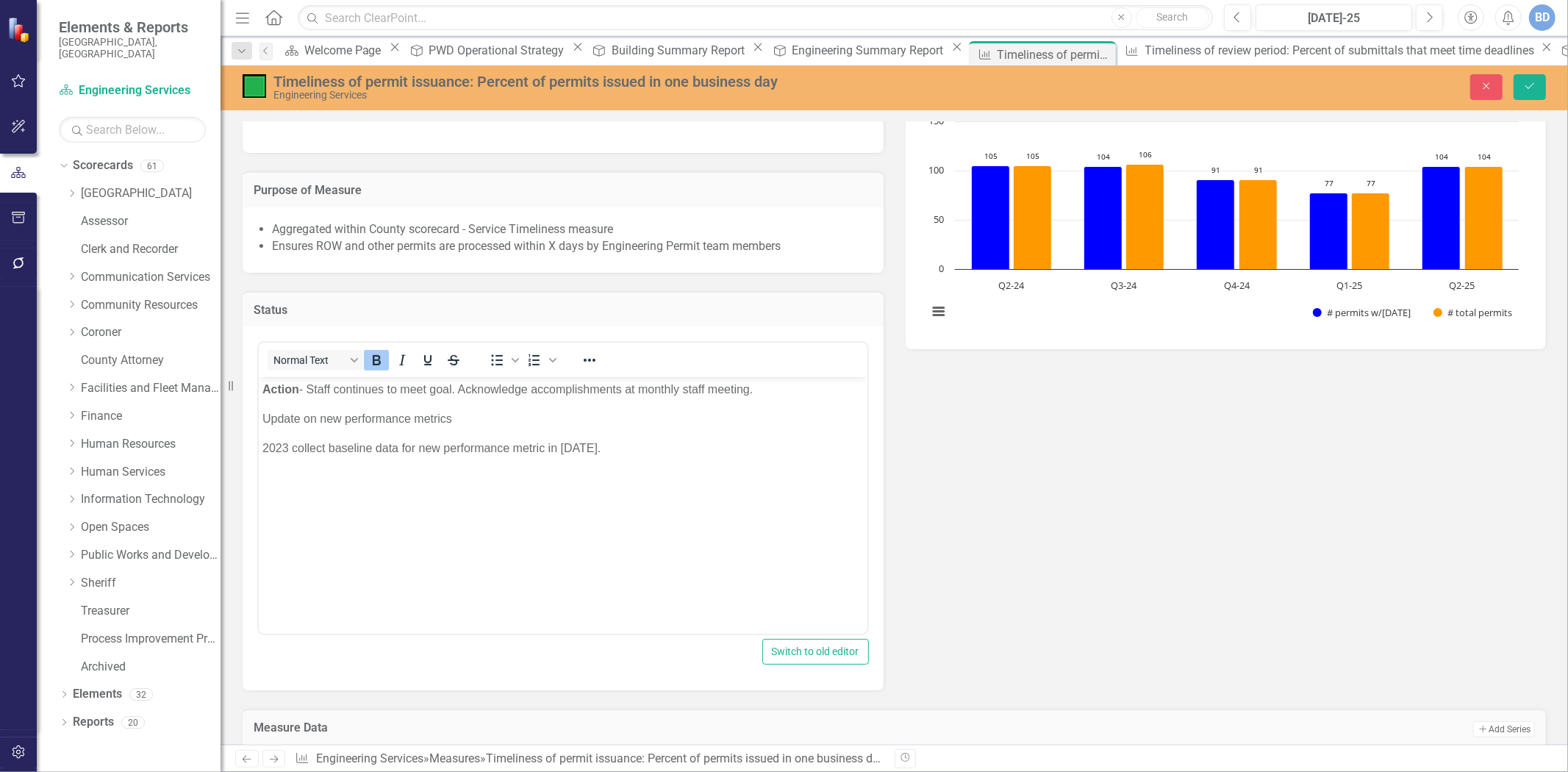
scroll to position [0, 0]
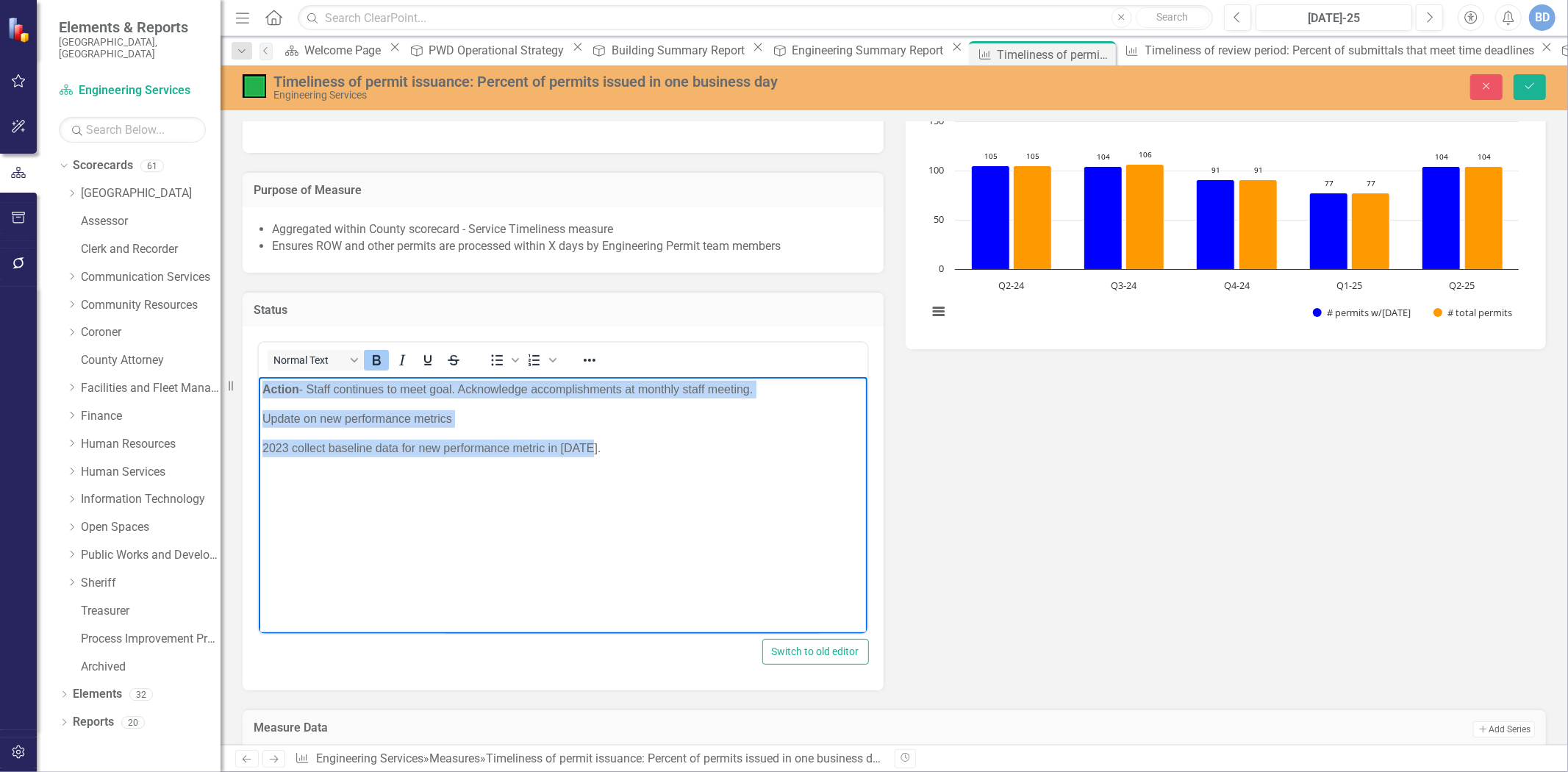
drag, startPoint x: 261, startPoint y: 388, endPoint x: 600, endPoint y: 440, distance: 343.0
click at [600, 440] on body "Action - Staff continues to meet goal. Acknowledge accomplishments at monthly s…" at bounding box center [562, 487] width 609 height 221
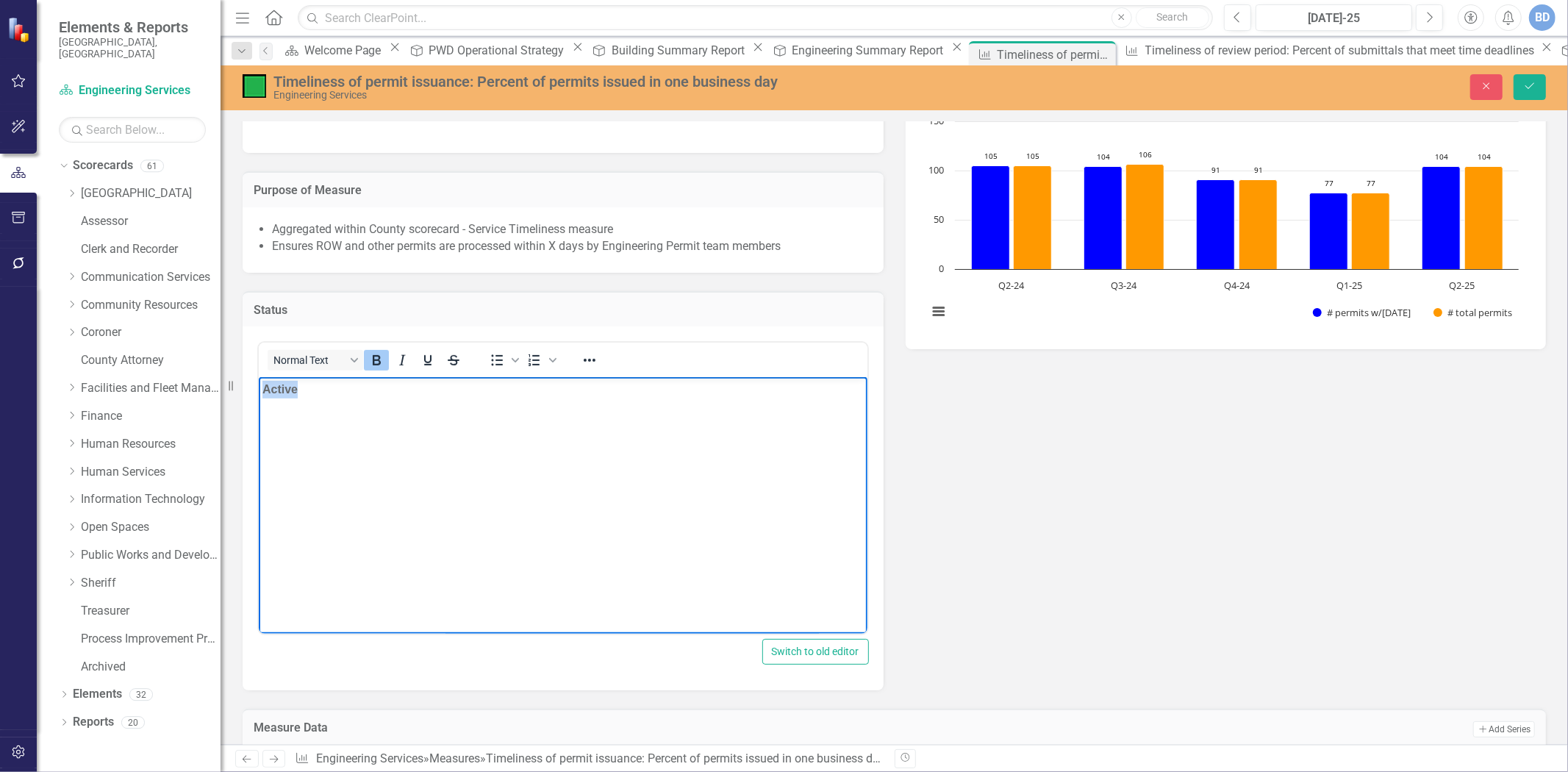
drag, startPoint x: 264, startPoint y: 389, endPoint x: 313, endPoint y: 385, distance: 49.2
click at [308, 386] on p "Active" at bounding box center [562, 389] width 601 height 18
click at [378, 355] on icon "Bold" at bounding box center [377, 360] width 9 height 10
click at [1528, 85] on icon "Save" at bounding box center [1530, 86] width 13 height 10
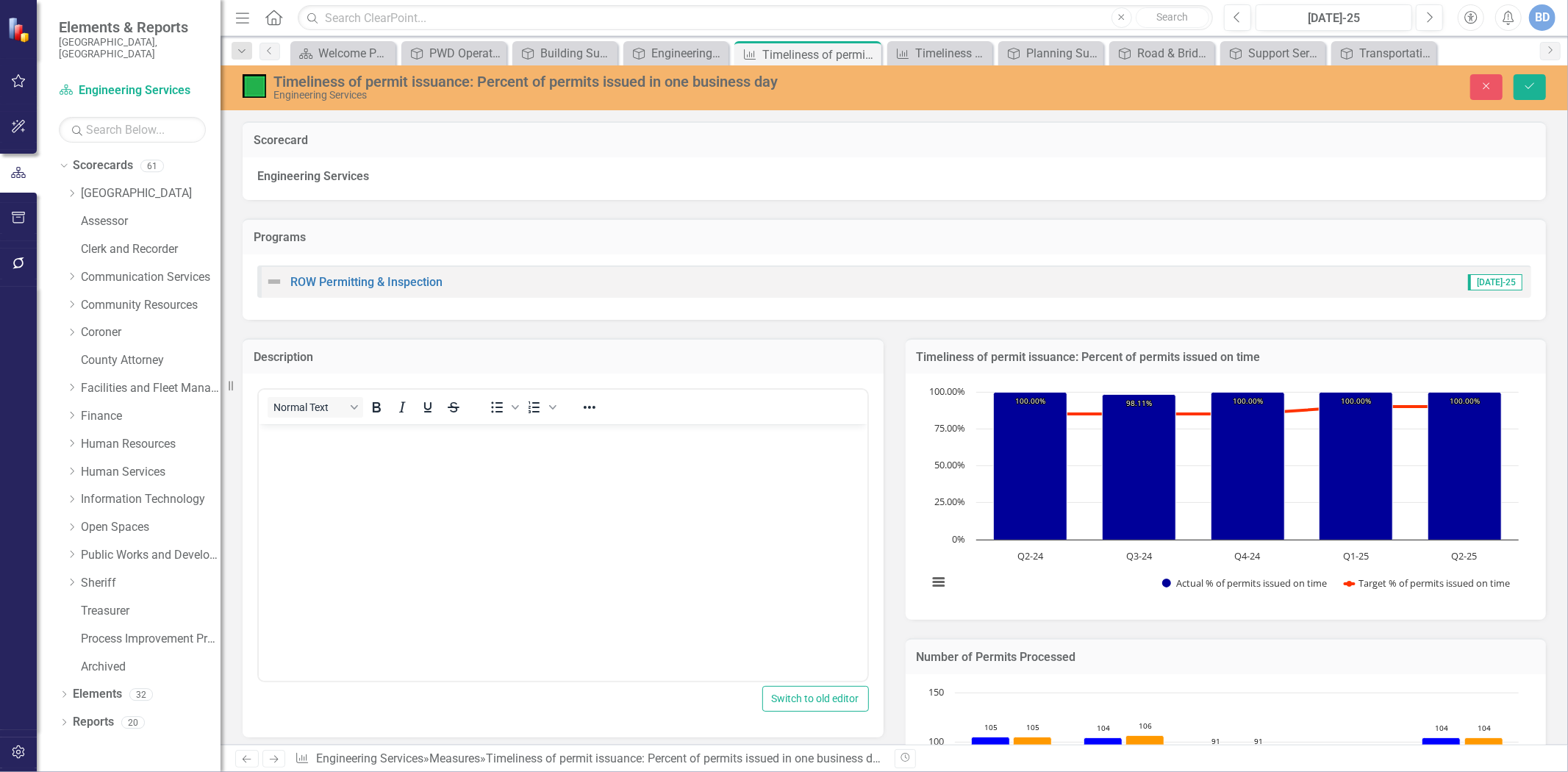
scroll to position [2397, 0]
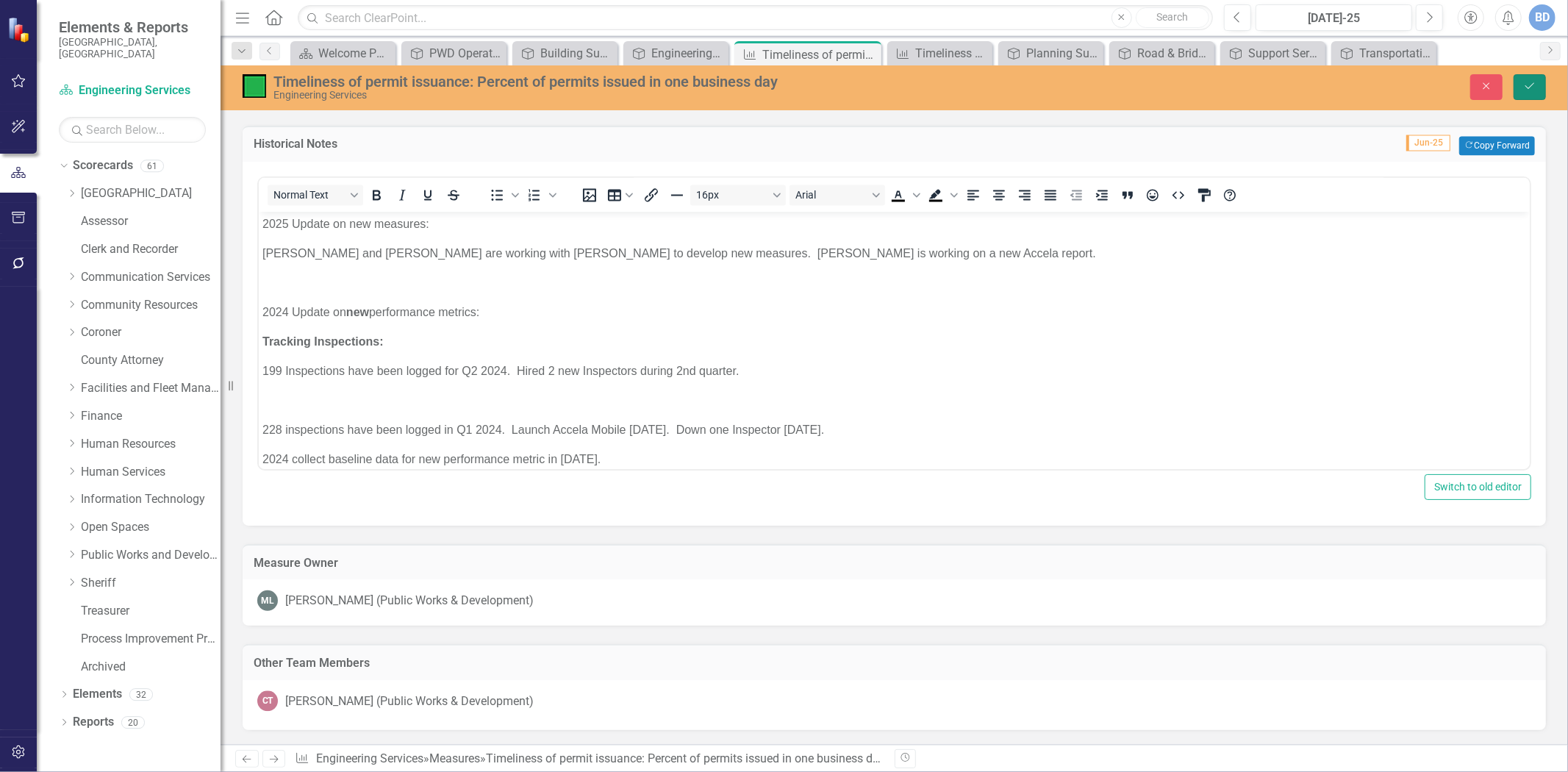
drag, startPoint x: 1529, startPoint y: 86, endPoint x: 1120, endPoint y: 474, distance: 563.8
click at [1530, 86] on icon "Save" at bounding box center [1530, 86] width 13 height 10
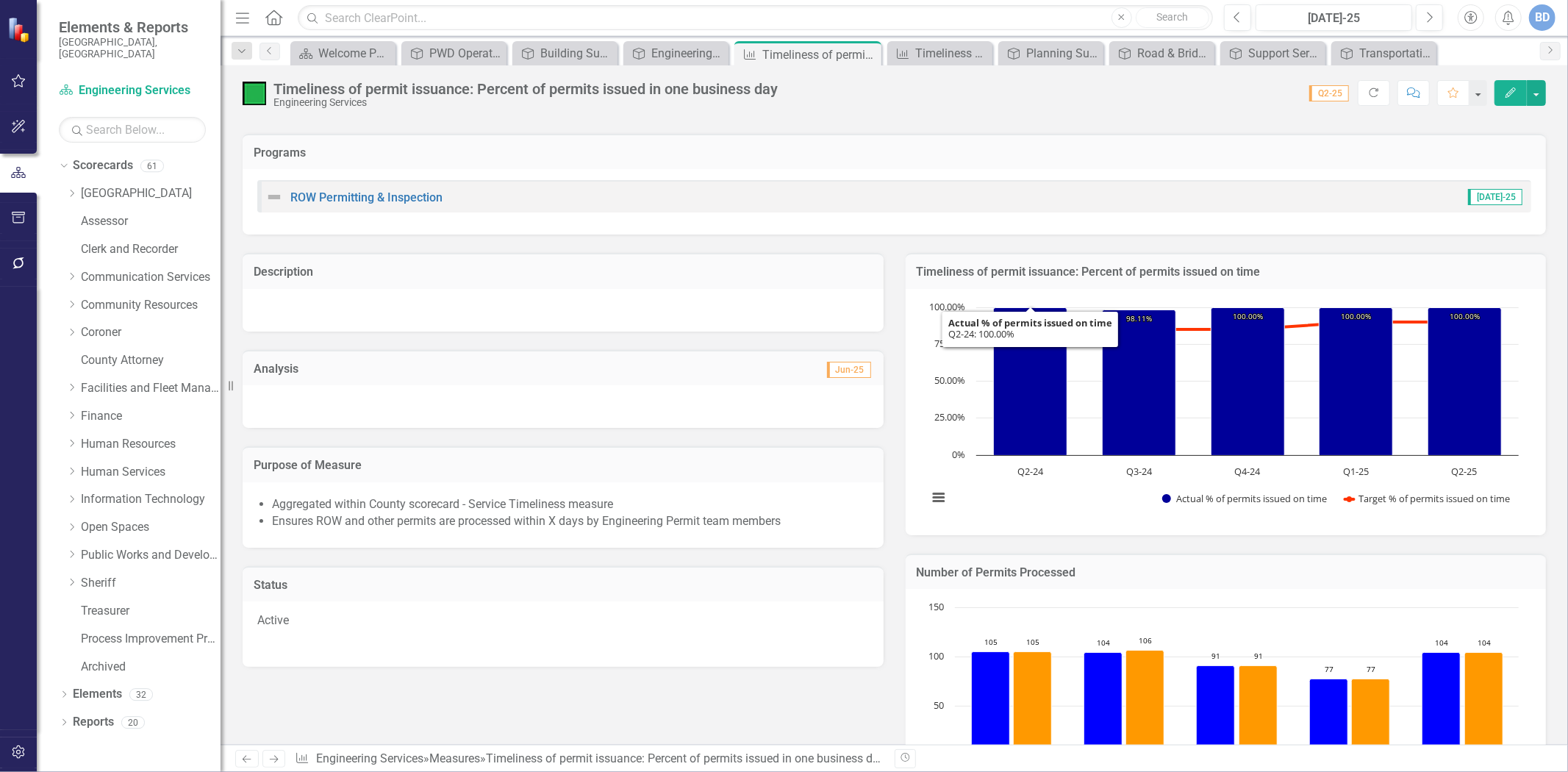
scroll to position [83, 0]
click at [409, 303] on div at bounding box center [563, 310] width 641 height 43
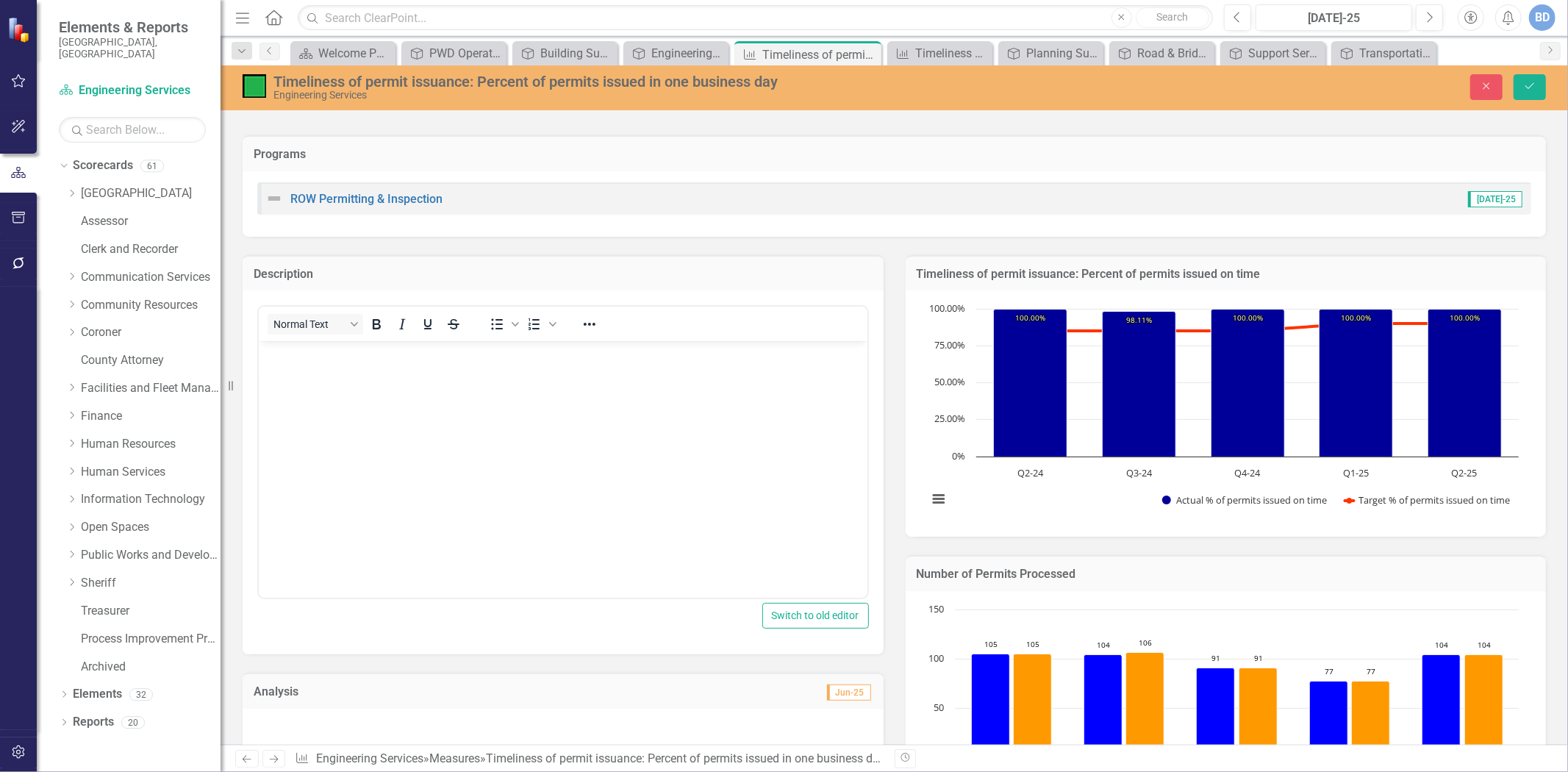
scroll to position [0, 0]
click at [395, 382] on body "Rich Text Area. Press ALT-0 for help." at bounding box center [562, 452] width 609 height 221
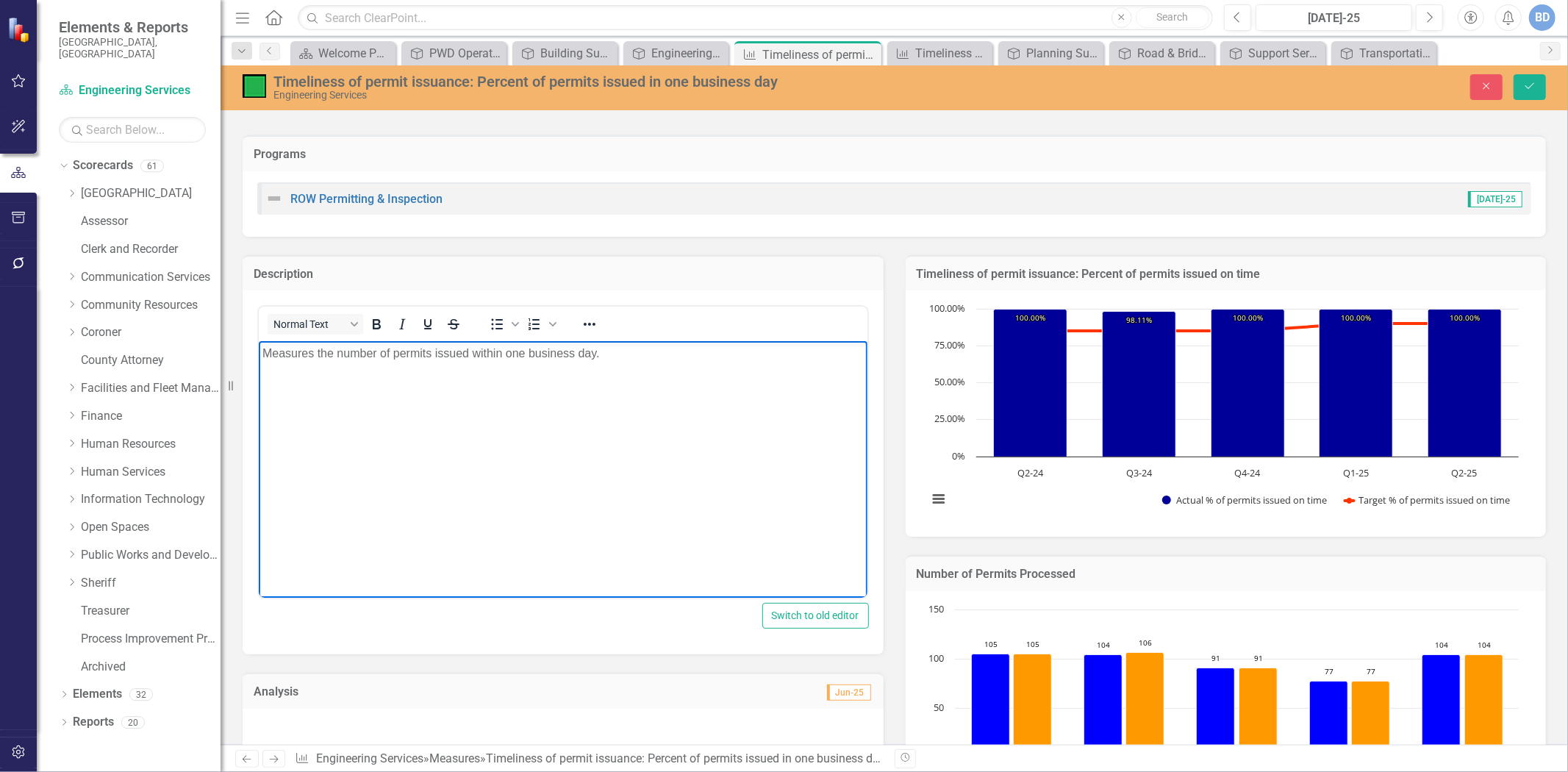
drag, startPoint x: 393, startPoint y: 352, endPoint x: 401, endPoint y: 345, distance: 10.6
click at [401, 345] on p "Measures the number of permits issued within one business day." at bounding box center [562, 353] width 601 height 18
drag, startPoint x: 657, startPoint y: 352, endPoint x: 670, endPoint y: 345, distance: 14.8
click at [664, 347] on p "Measures the number of engineering permits issued within one business day." at bounding box center [562, 353] width 601 height 18
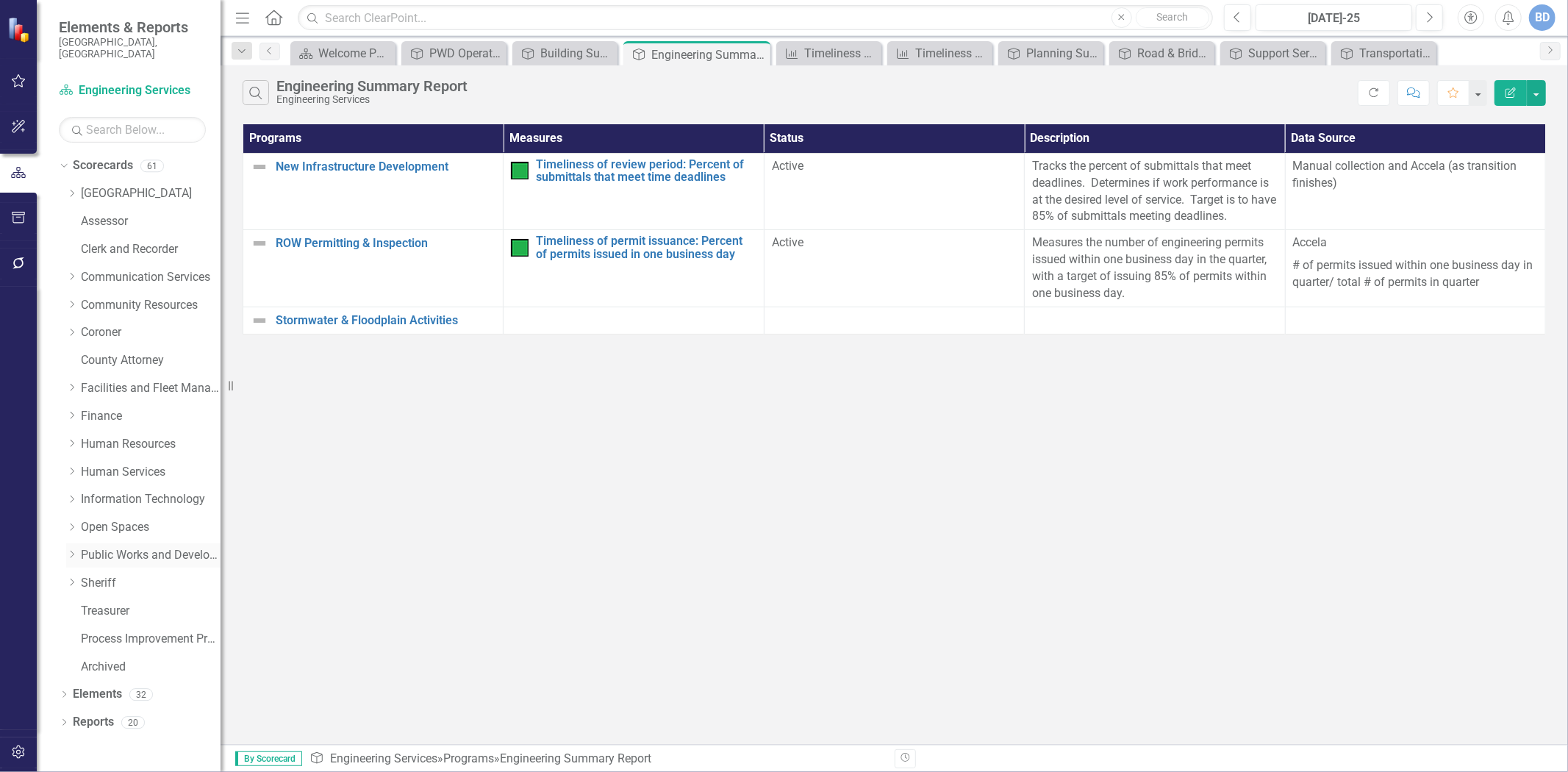
drag, startPoint x: 74, startPoint y: 549, endPoint x: 89, endPoint y: 533, distance: 21.9
click at [74, 549] on div "Dropdown" at bounding box center [72, 555] width 11 height 12
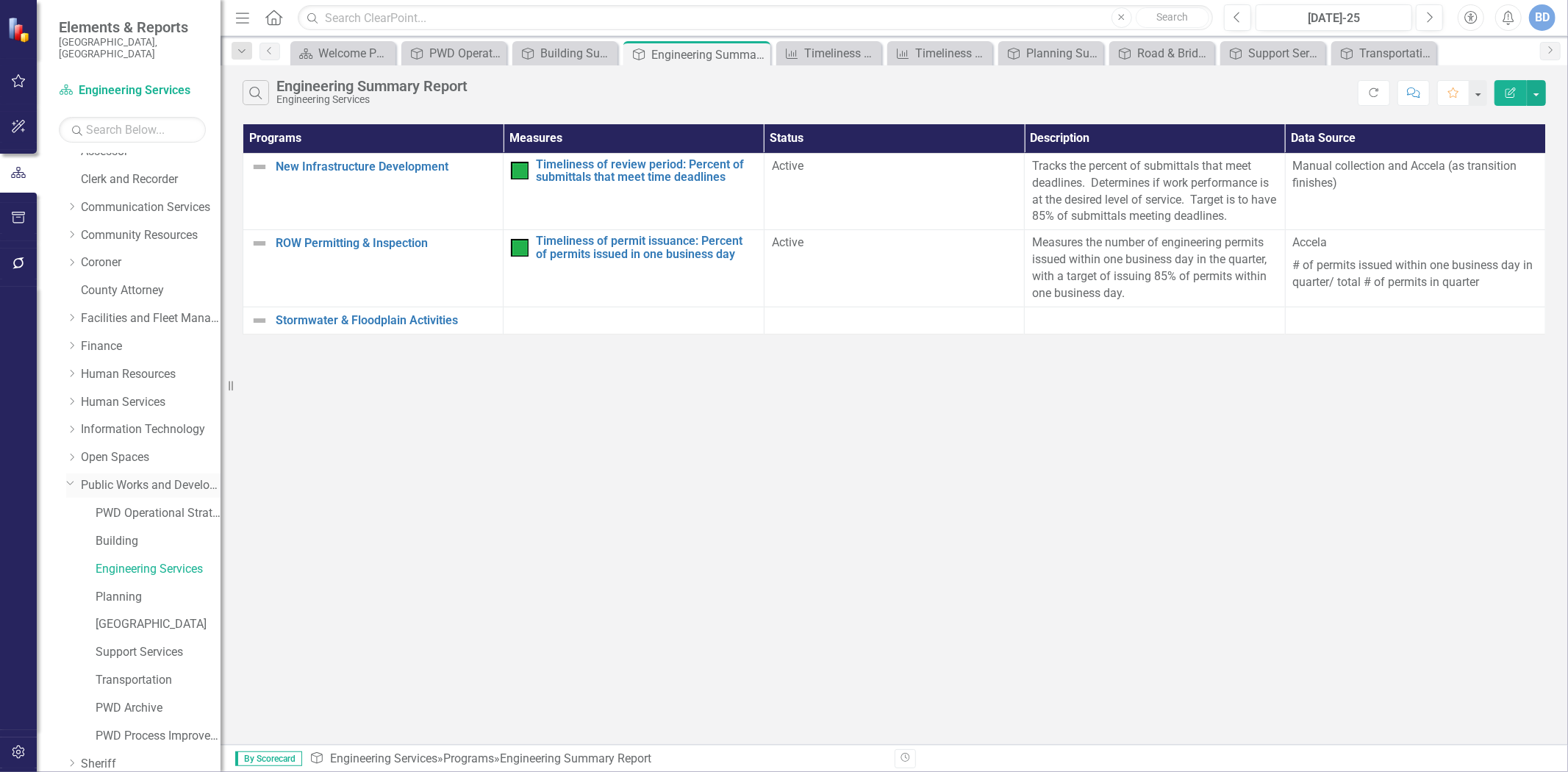
scroll to position [205, 0]
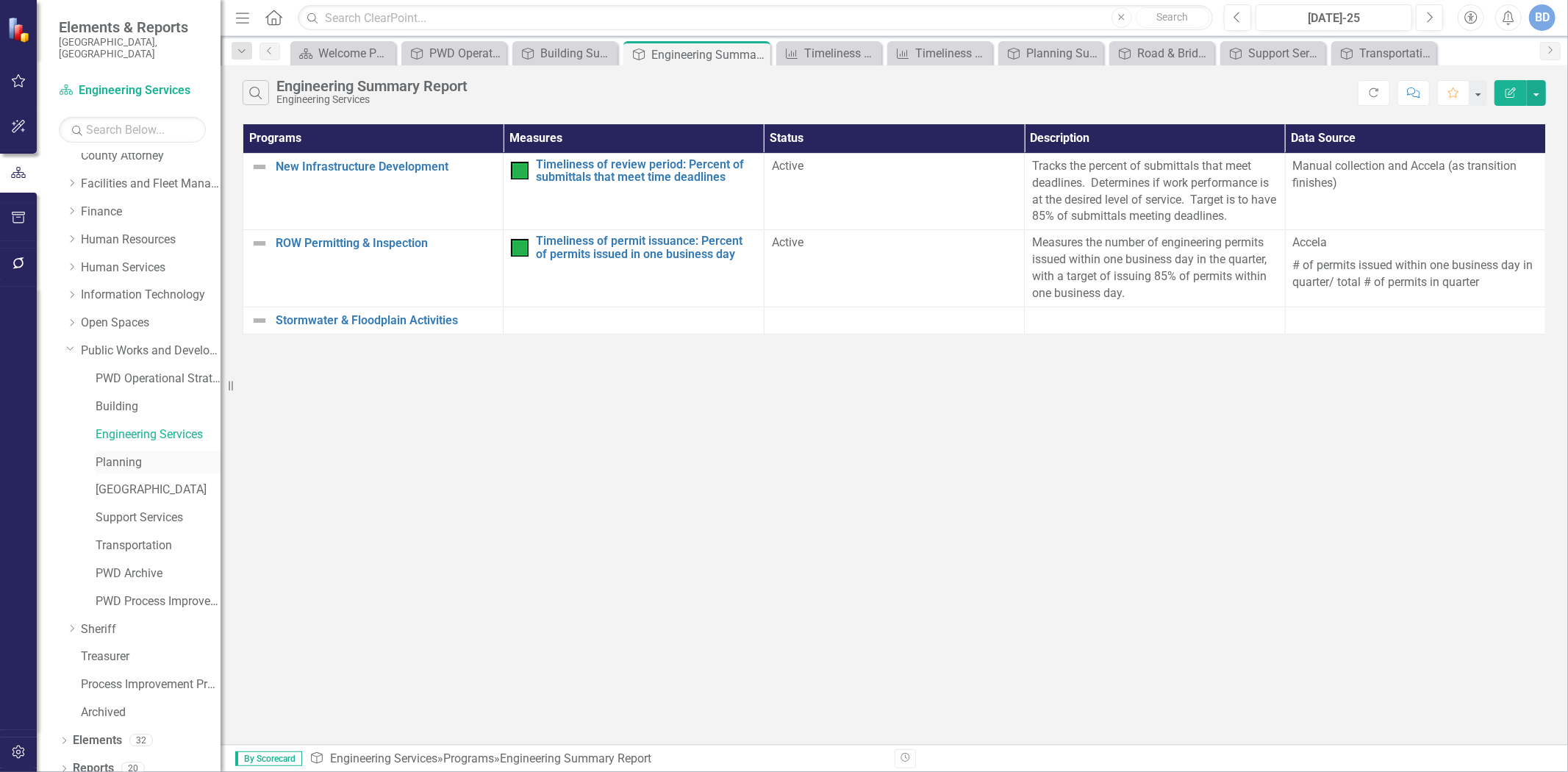
click at [118, 455] on link "Planning" at bounding box center [157, 464] width 125 height 17
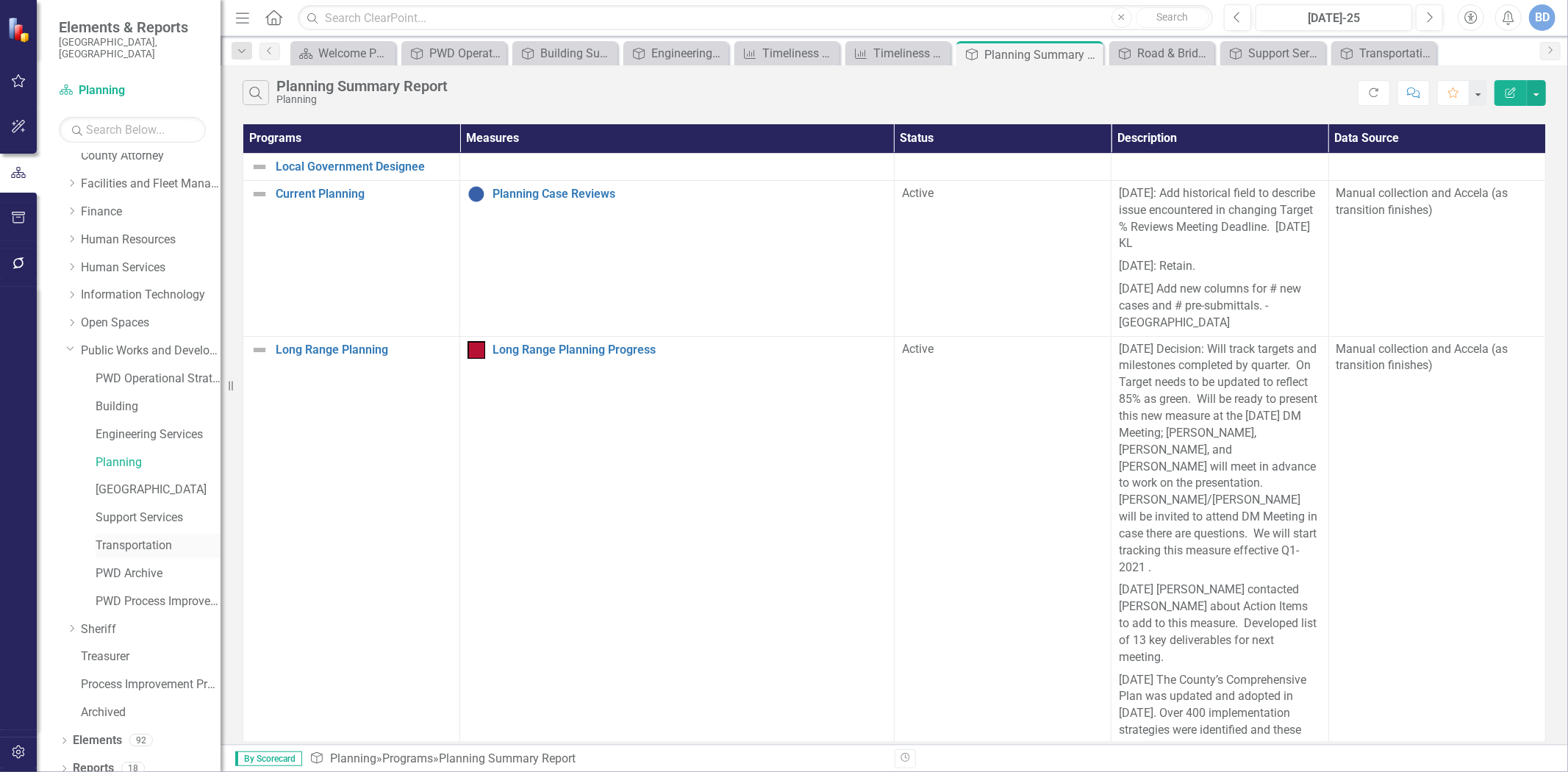
click at [122, 538] on link "Transportation" at bounding box center [157, 546] width 125 height 17
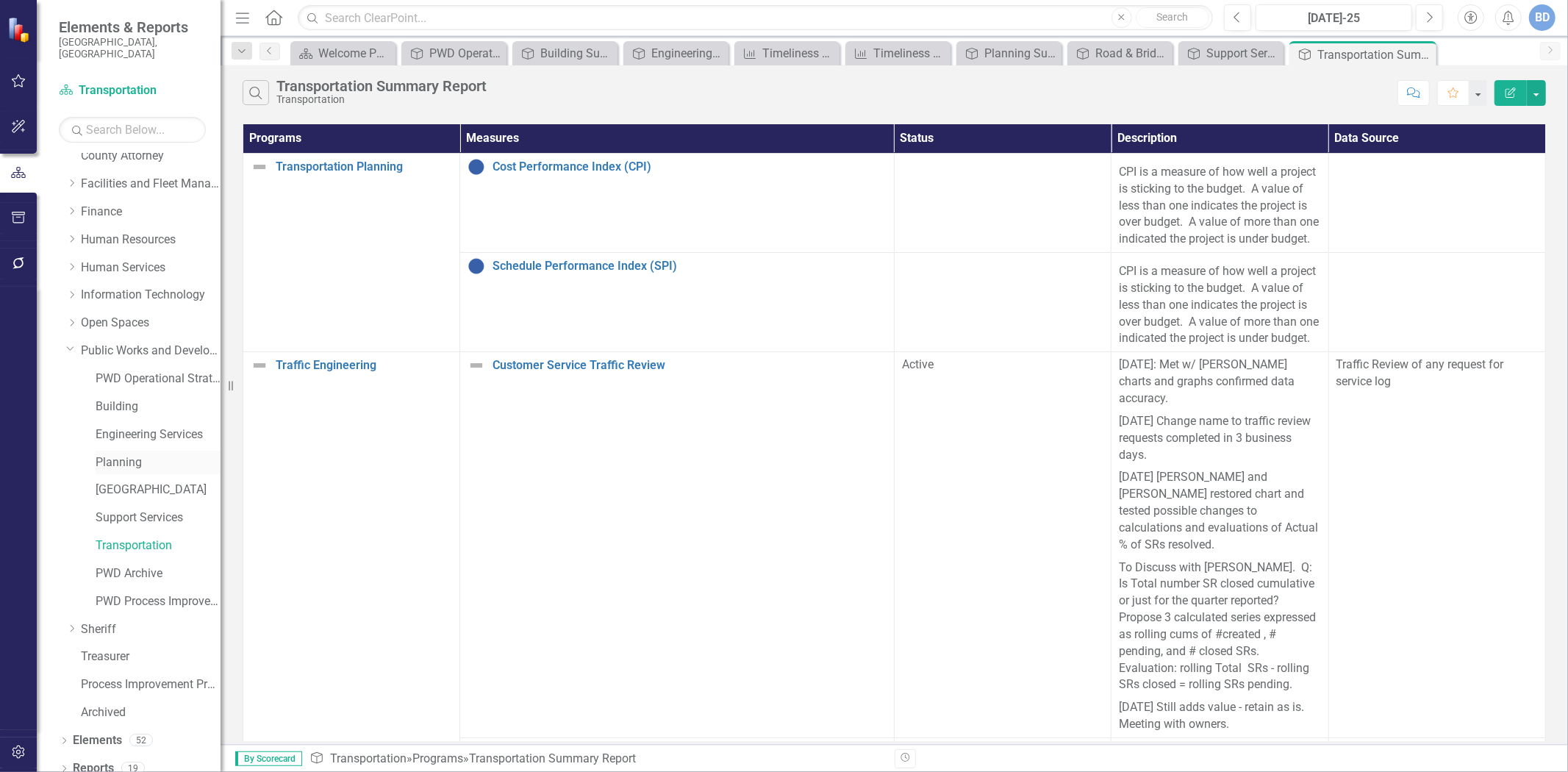
click at [120, 455] on link "Planning" at bounding box center [157, 464] width 125 height 17
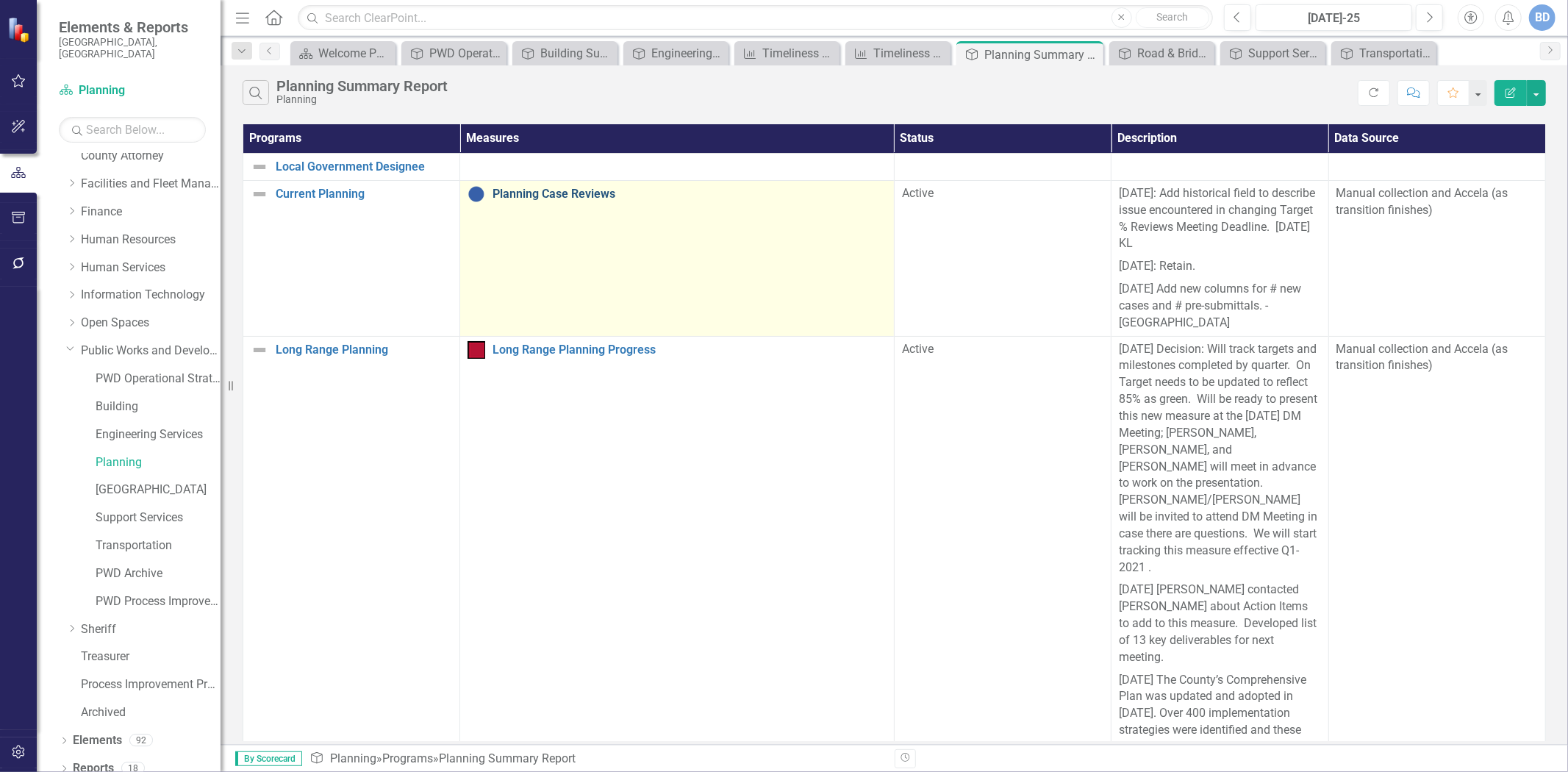
click at [570, 193] on link "Planning Case Reviews" at bounding box center [690, 194] width 394 height 13
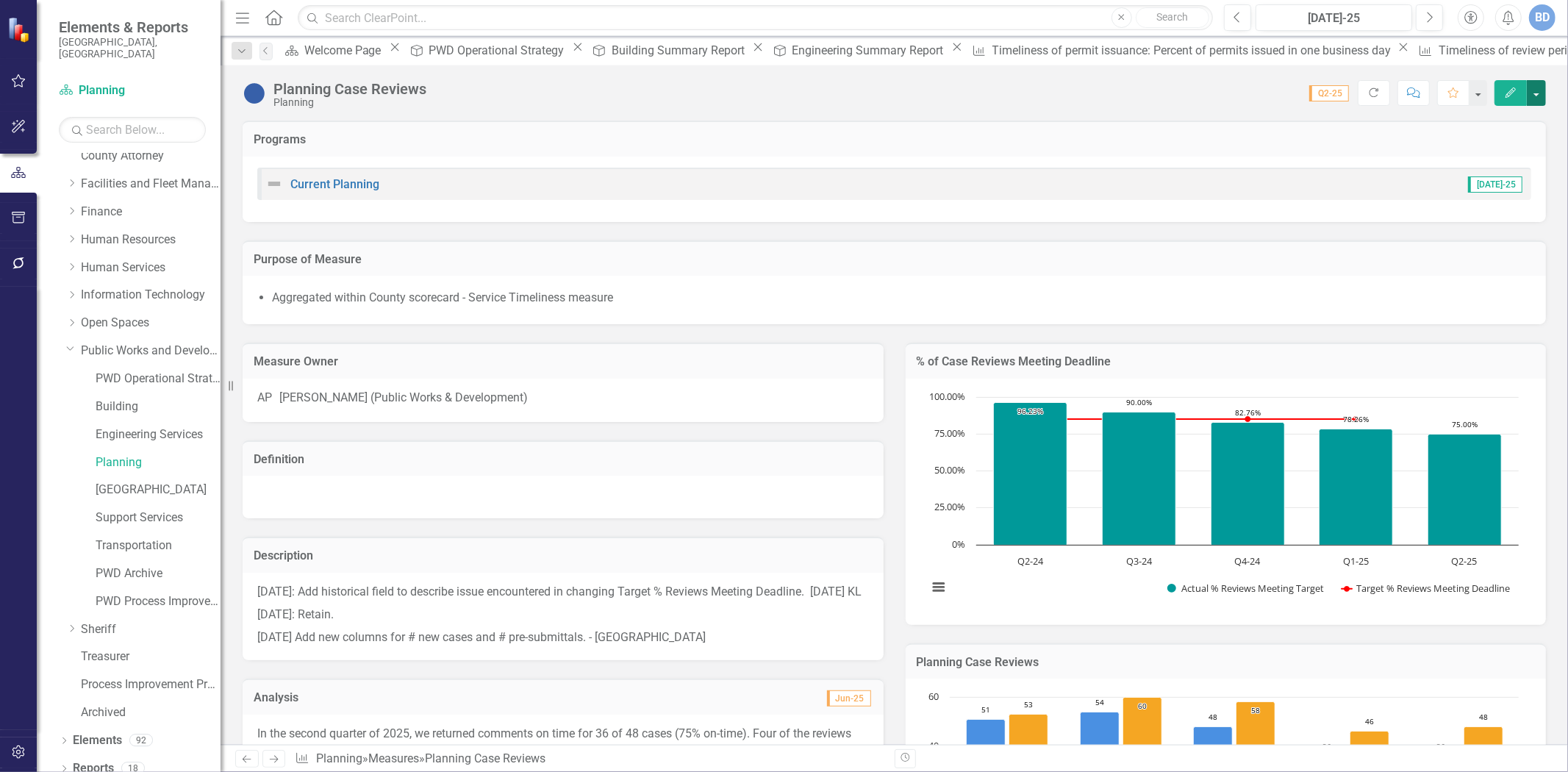
click at [1542, 97] on button "button" at bounding box center [1537, 92] width 19 height 26
click at [1451, 141] on link "Edit Report Edit Layout" at bounding box center [1474, 148] width 144 height 28
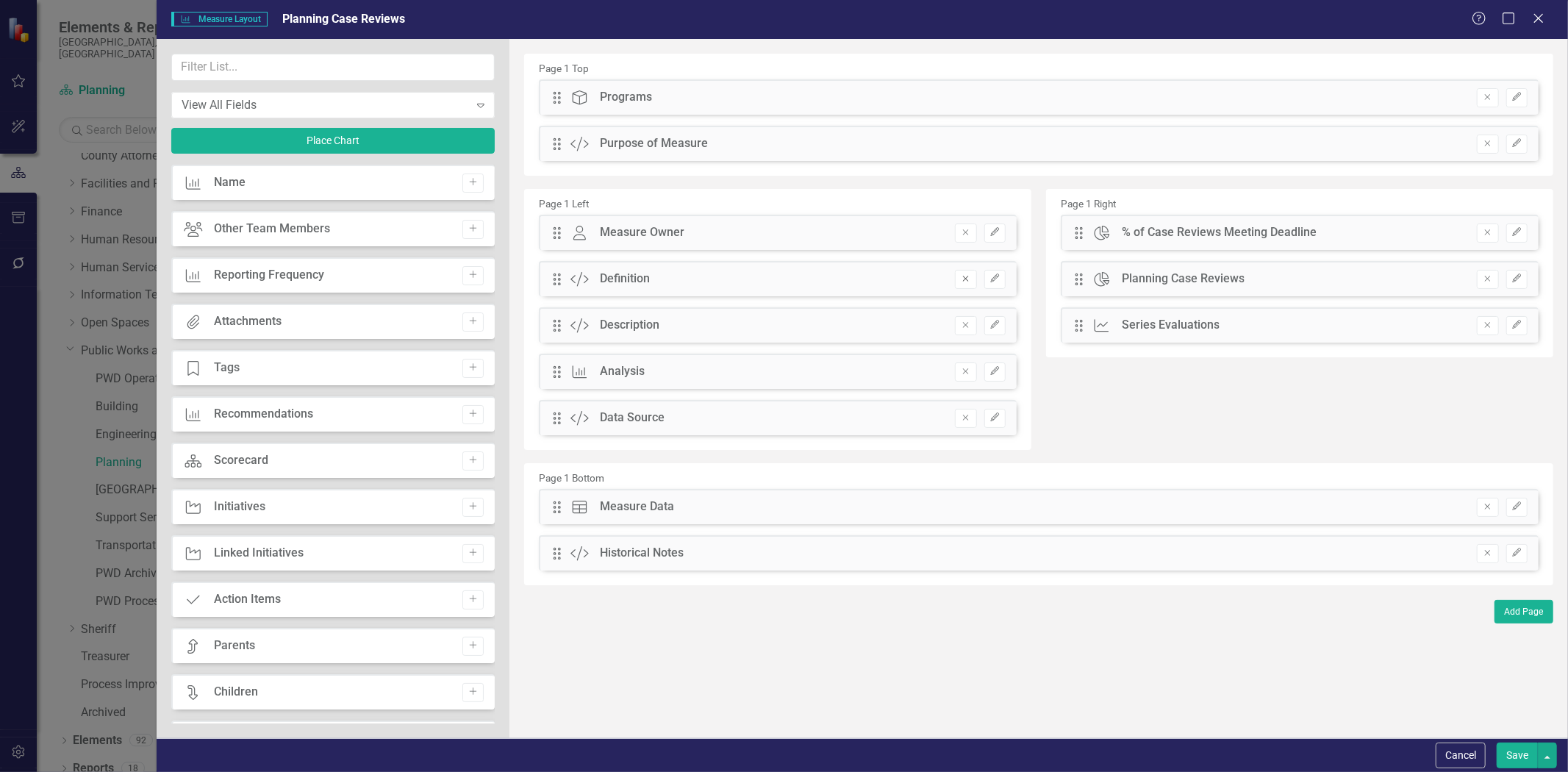
click at [961, 280] on icon "Remove" at bounding box center [966, 278] width 11 height 9
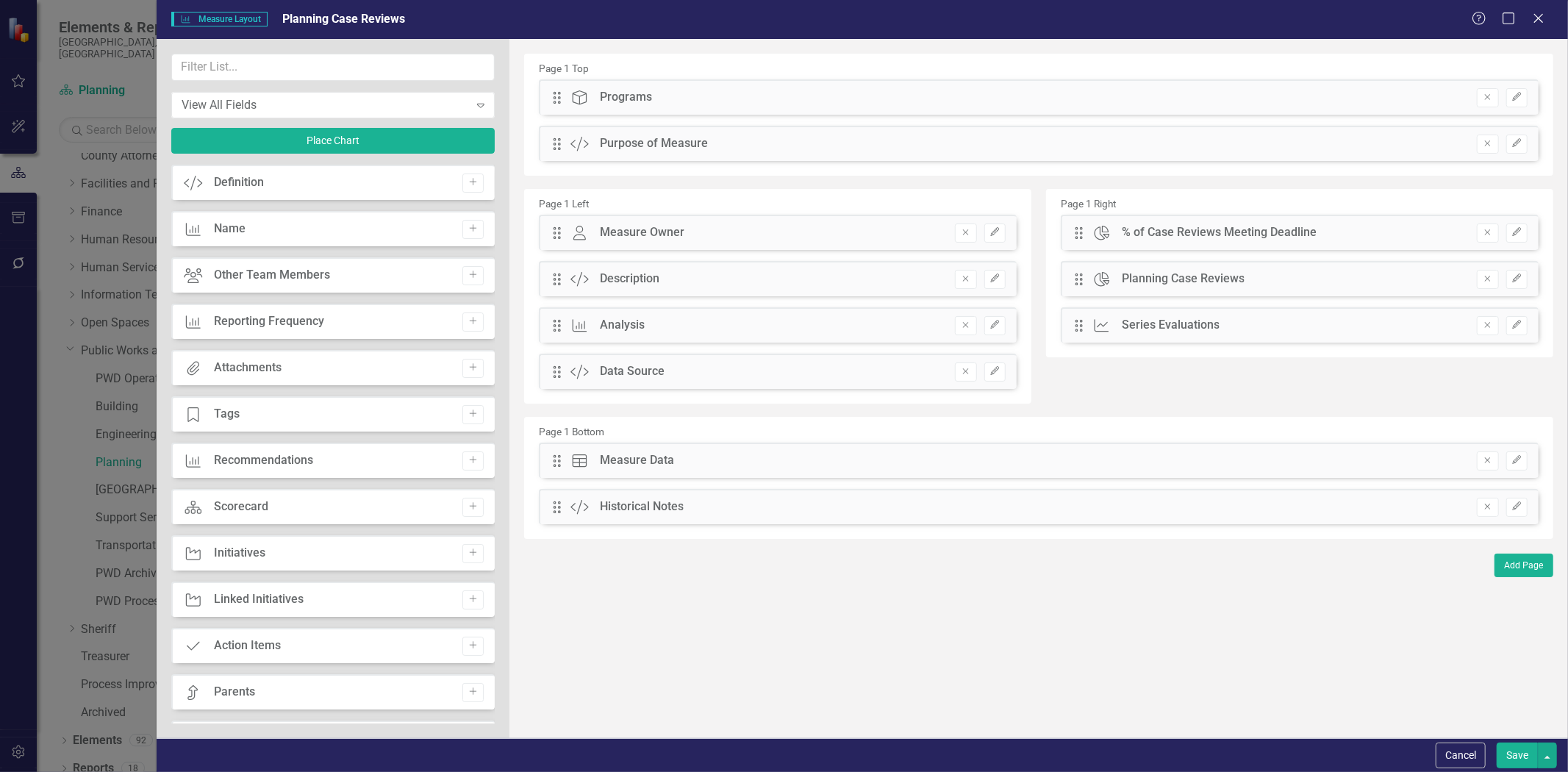
click at [1512, 754] on button "Save" at bounding box center [1517, 756] width 41 height 26
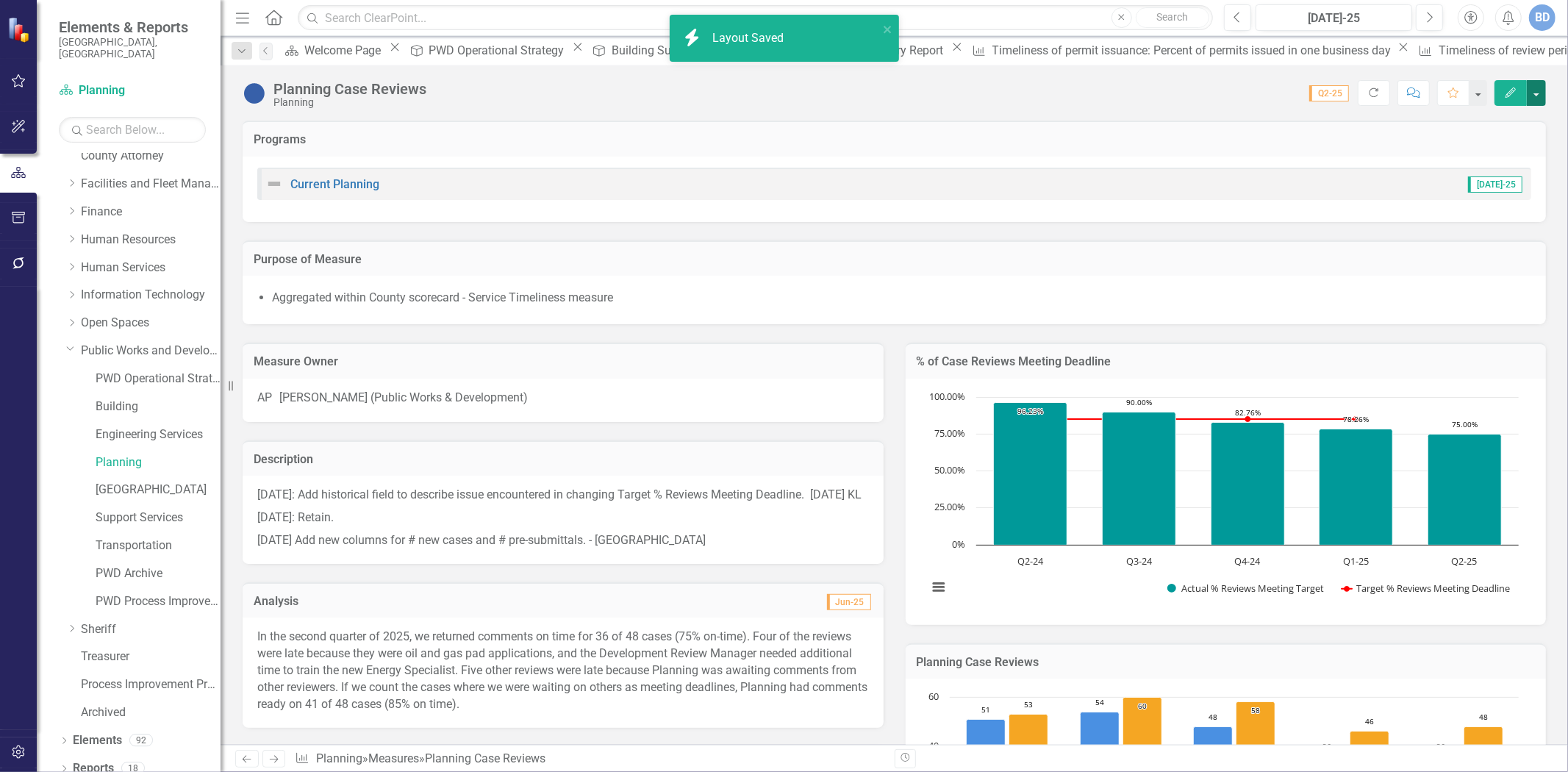
click at [1532, 99] on button "button" at bounding box center [1537, 92] width 19 height 26
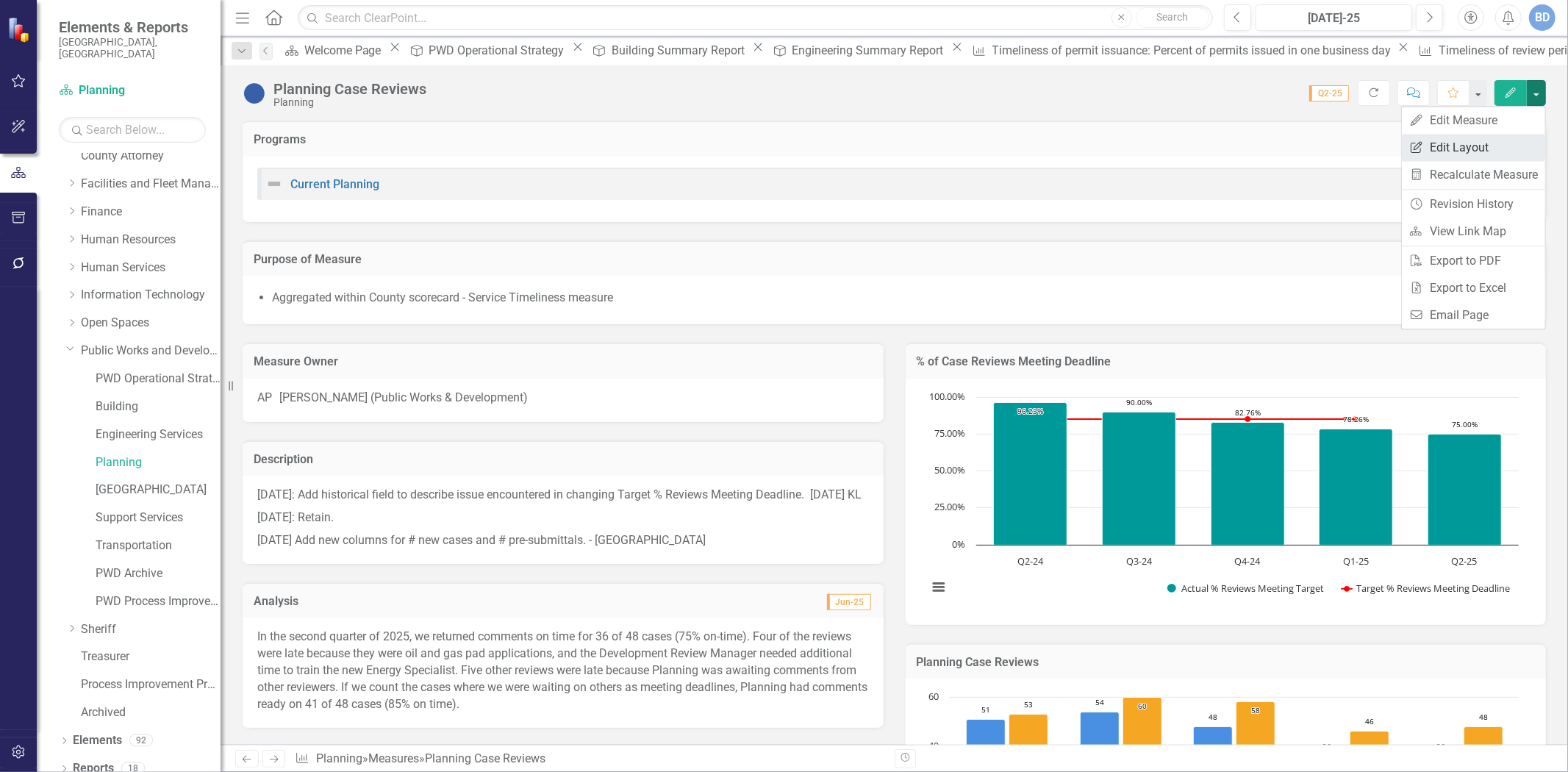
click at [1474, 144] on link "Edit Report Edit Layout" at bounding box center [1474, 148] width 144 height 28
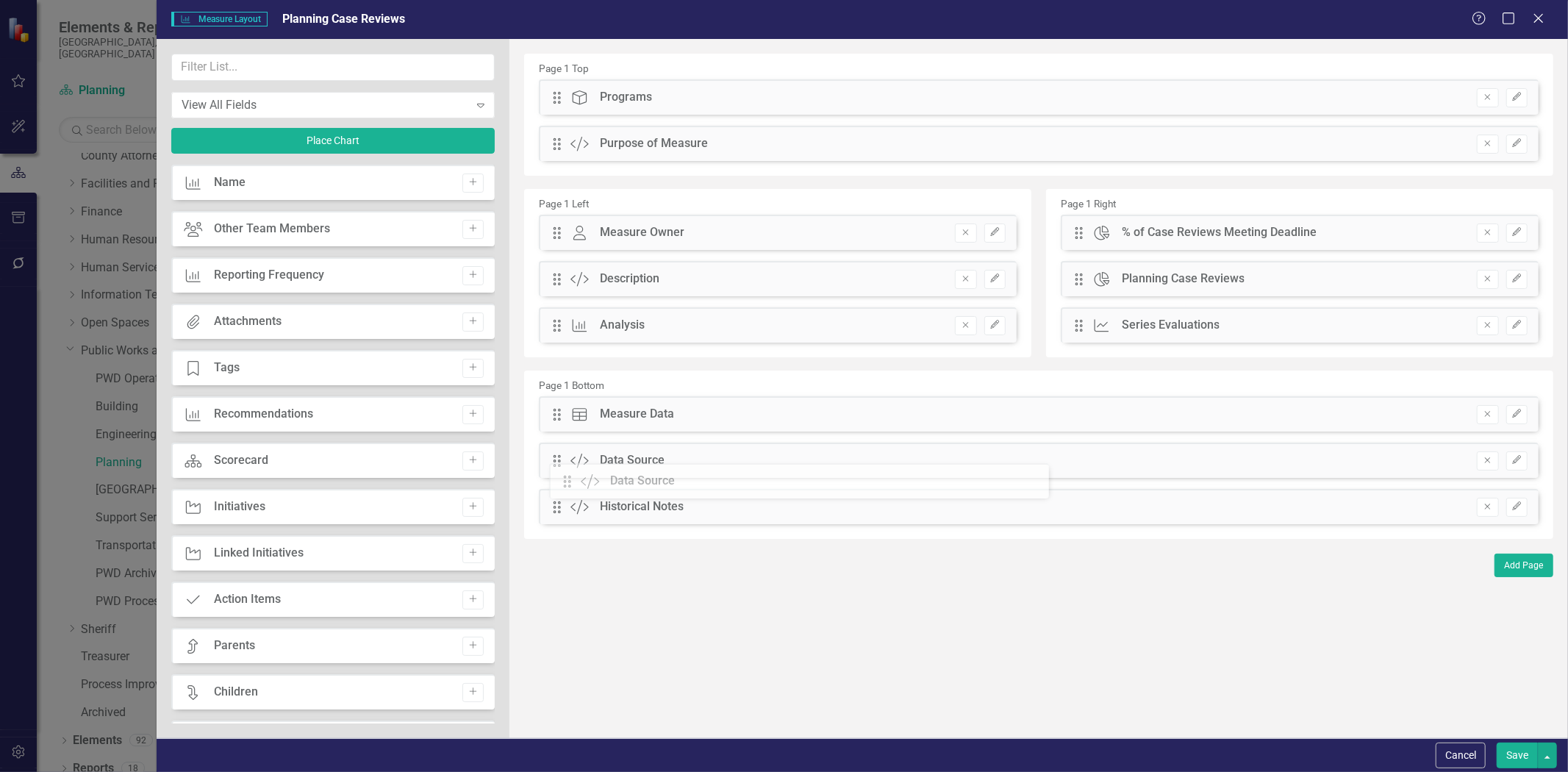
drag, startPoint x: 555, startPoint y: 371, endPoint x: 578, endPoint y: 477, distance: 108.5
drag, startPoint x: 1513, startPoint y: 750, endPoint x: 1401, endPoint y: 652, distance: 148.8
click at [1512, 748] on button "Save" at bounding box center [1517, 756] width 41 height 26
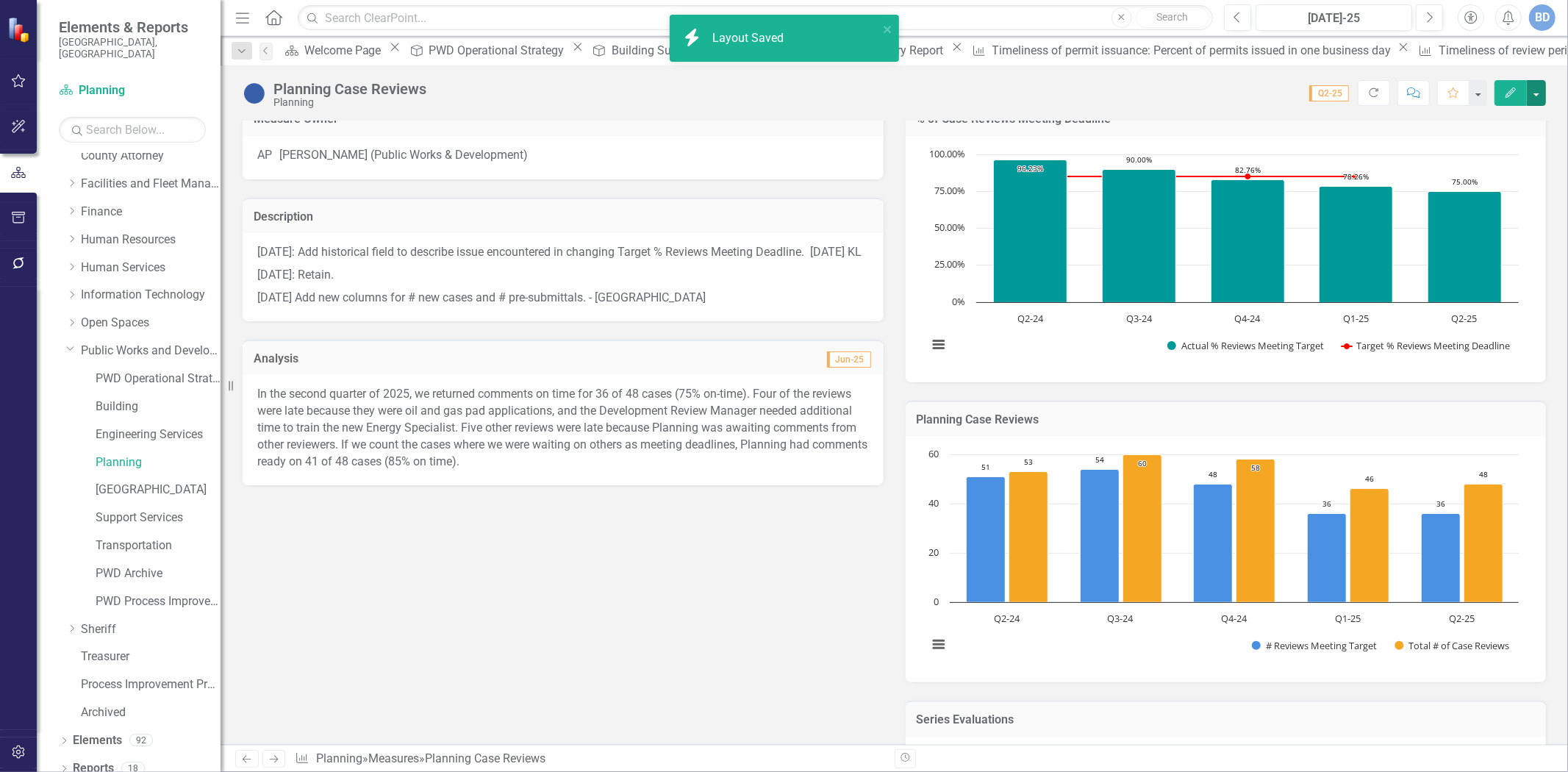
scroll to position [245, 0]
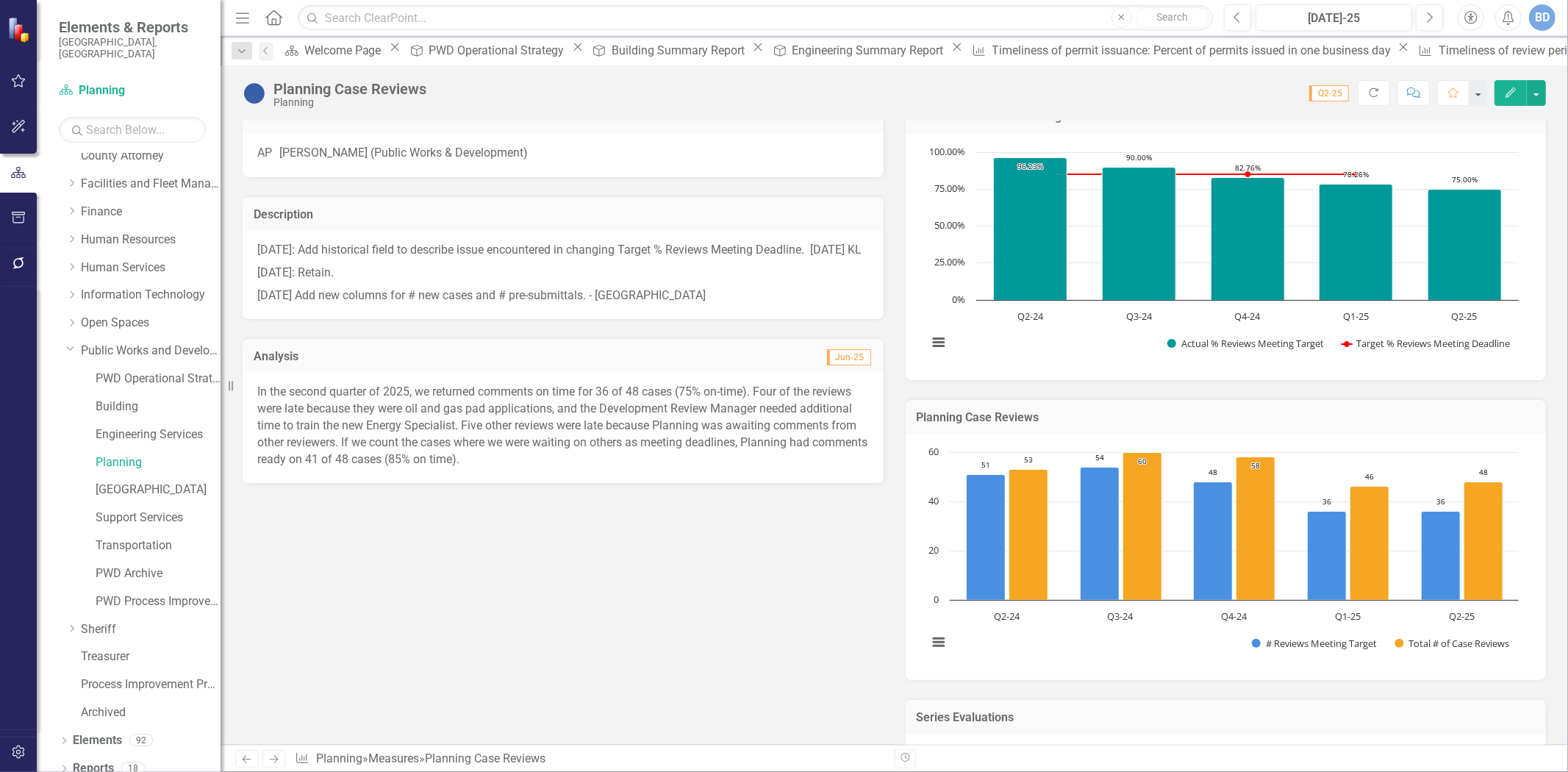
click at [269, 257] on span "[DATE]: Add historical field to describe issue encountered in changing Target %…" at bounding box center [559, 249] width 604 height 14
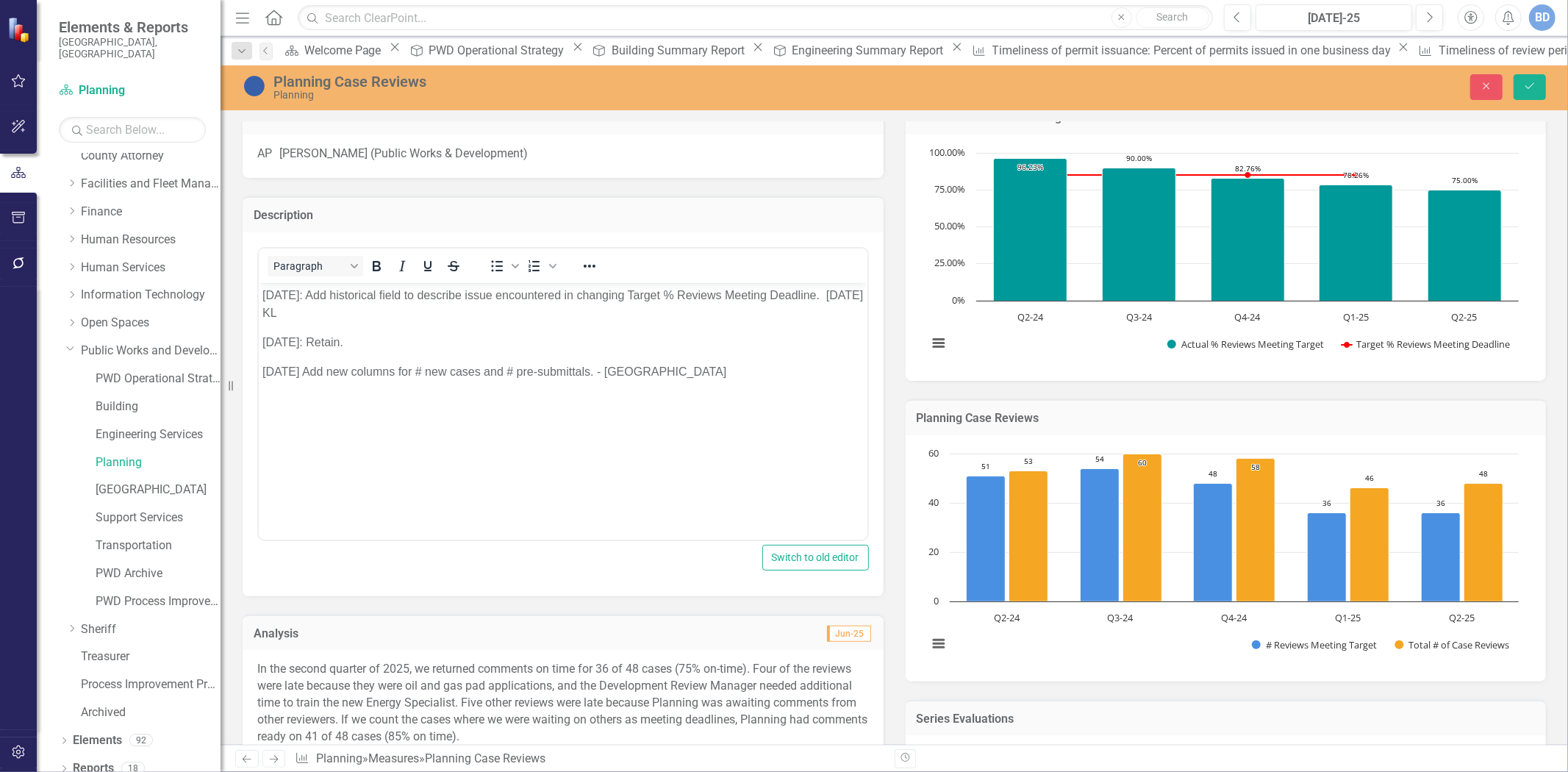
scroll to position [0, 0]
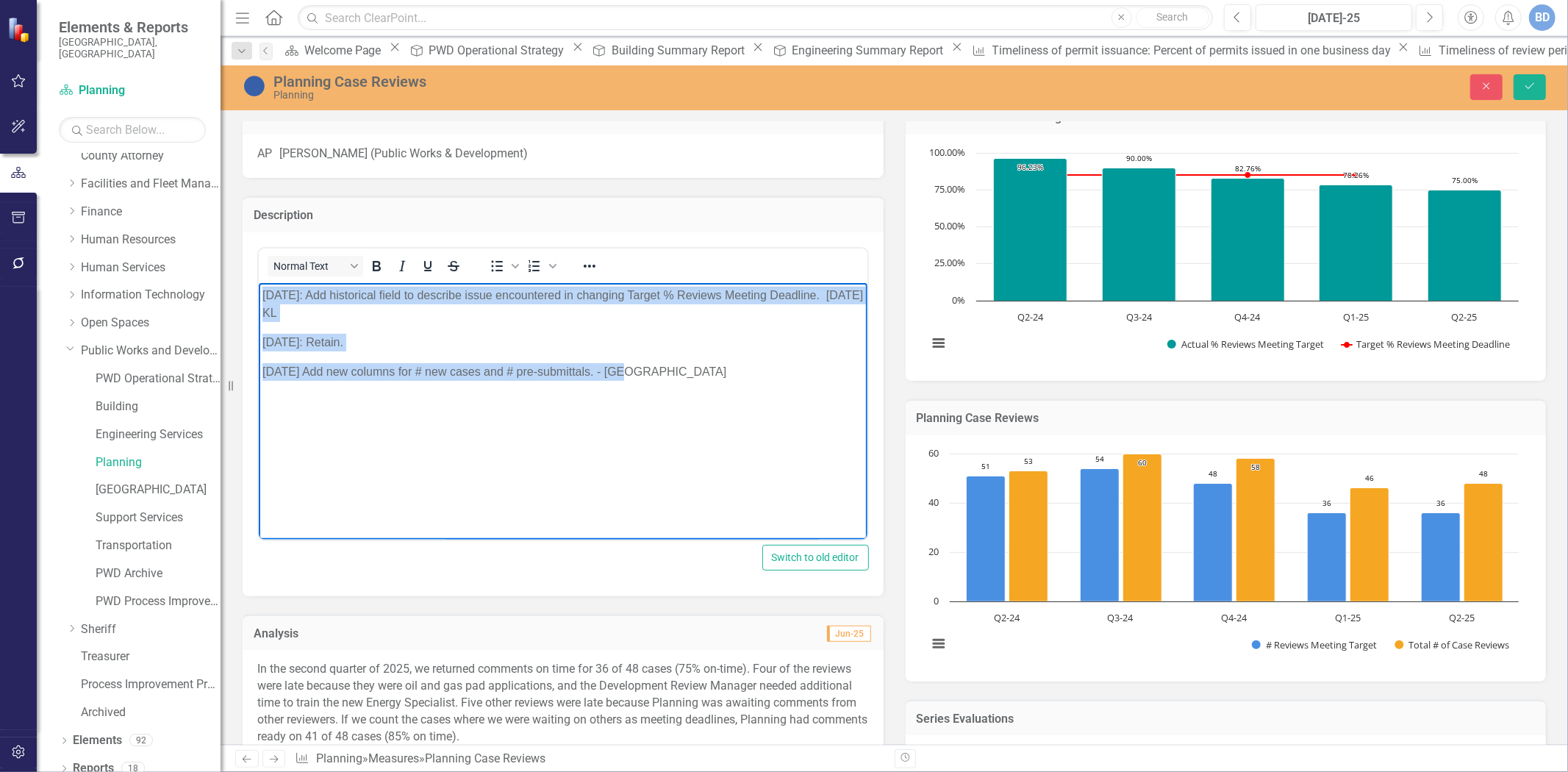
drag, startPoint x: 259, startPoint y: 295, endPoint x: 652, endPoint y: 399, distance: 406.5
click at [652, 399] on body "[DATE]: Add historical field to describe issue encountered in changing Target %…" at bounding box center [562, 393] width 609 height 221
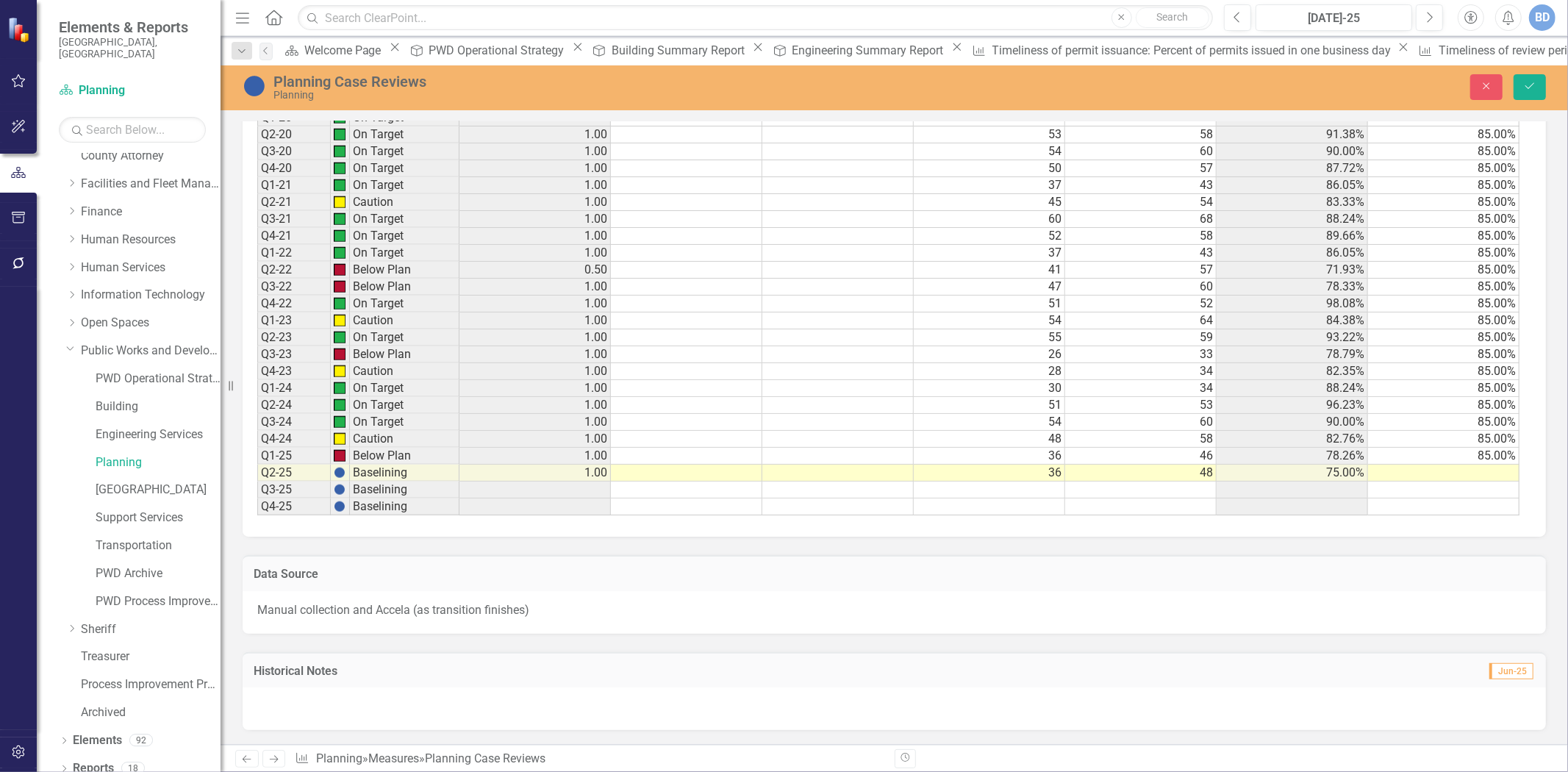
scroll to position [1268, 0]
click at [374, 703] on div at bounding box center [894, 709] width 1303 height 43
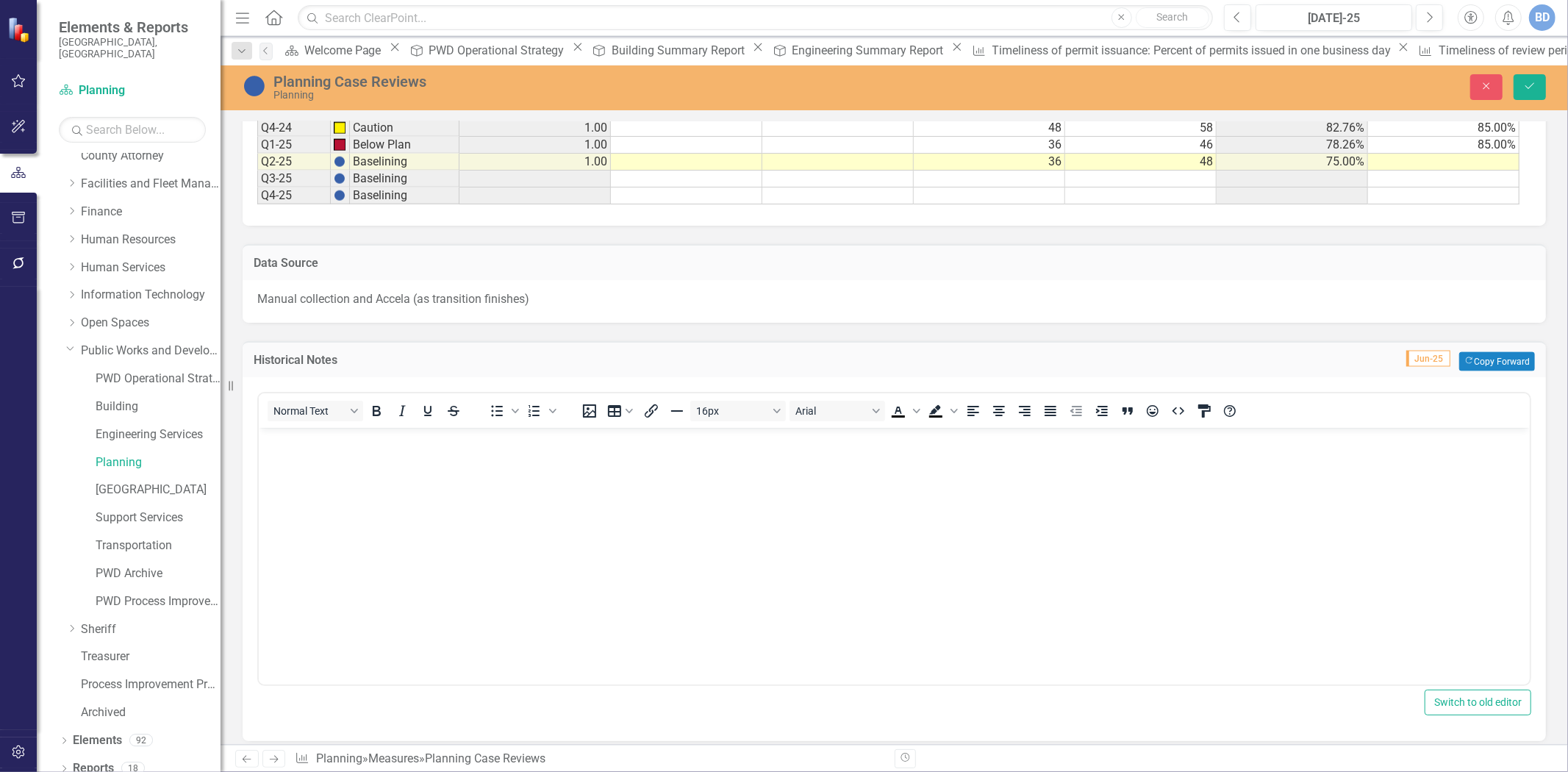
scroll to position [1591, 0]
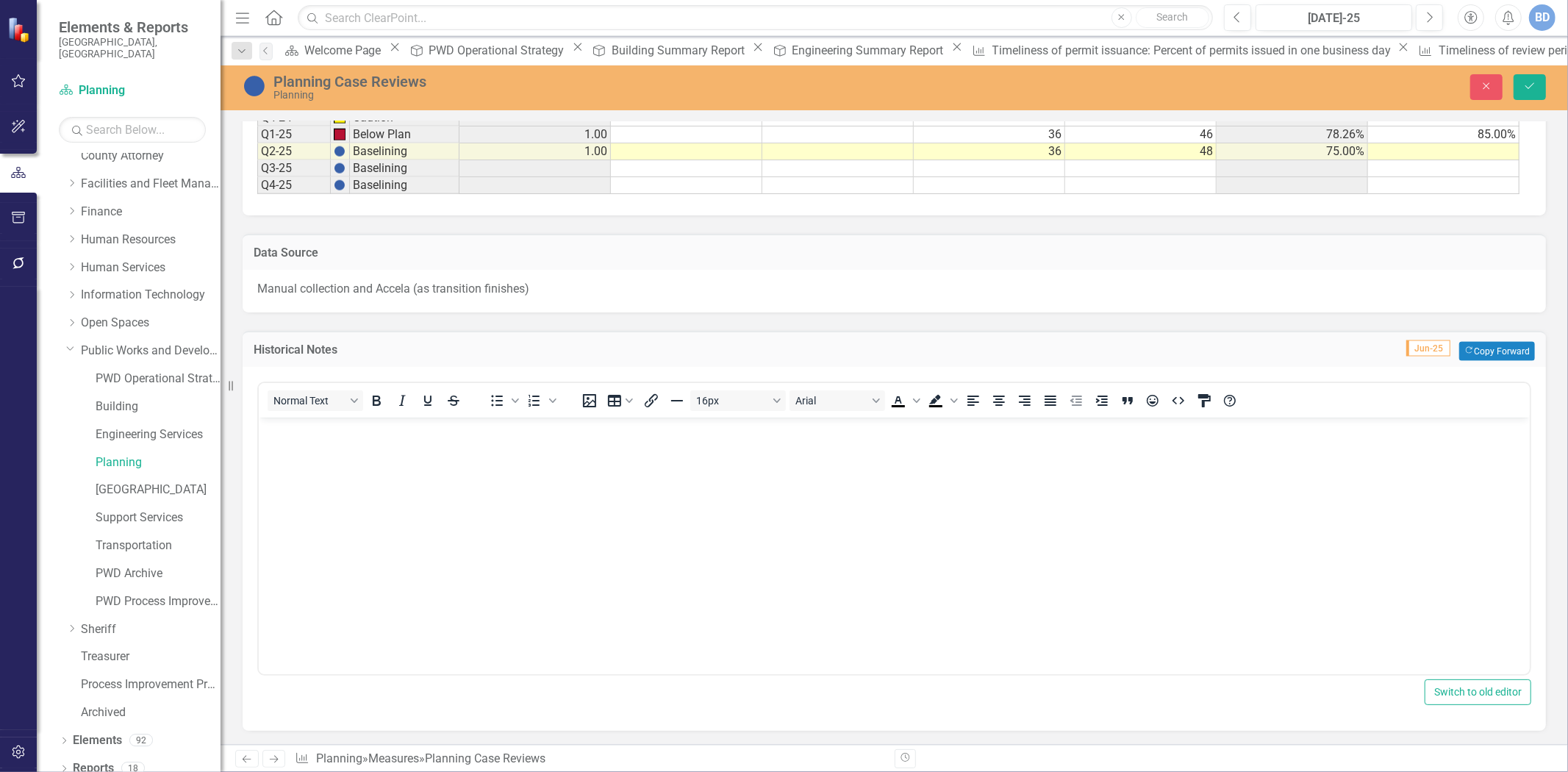
click at [325, 461] on body "Rich Text Area. Press ALT-0 for help." at bounding box center [893, 527] width 1271 height 221
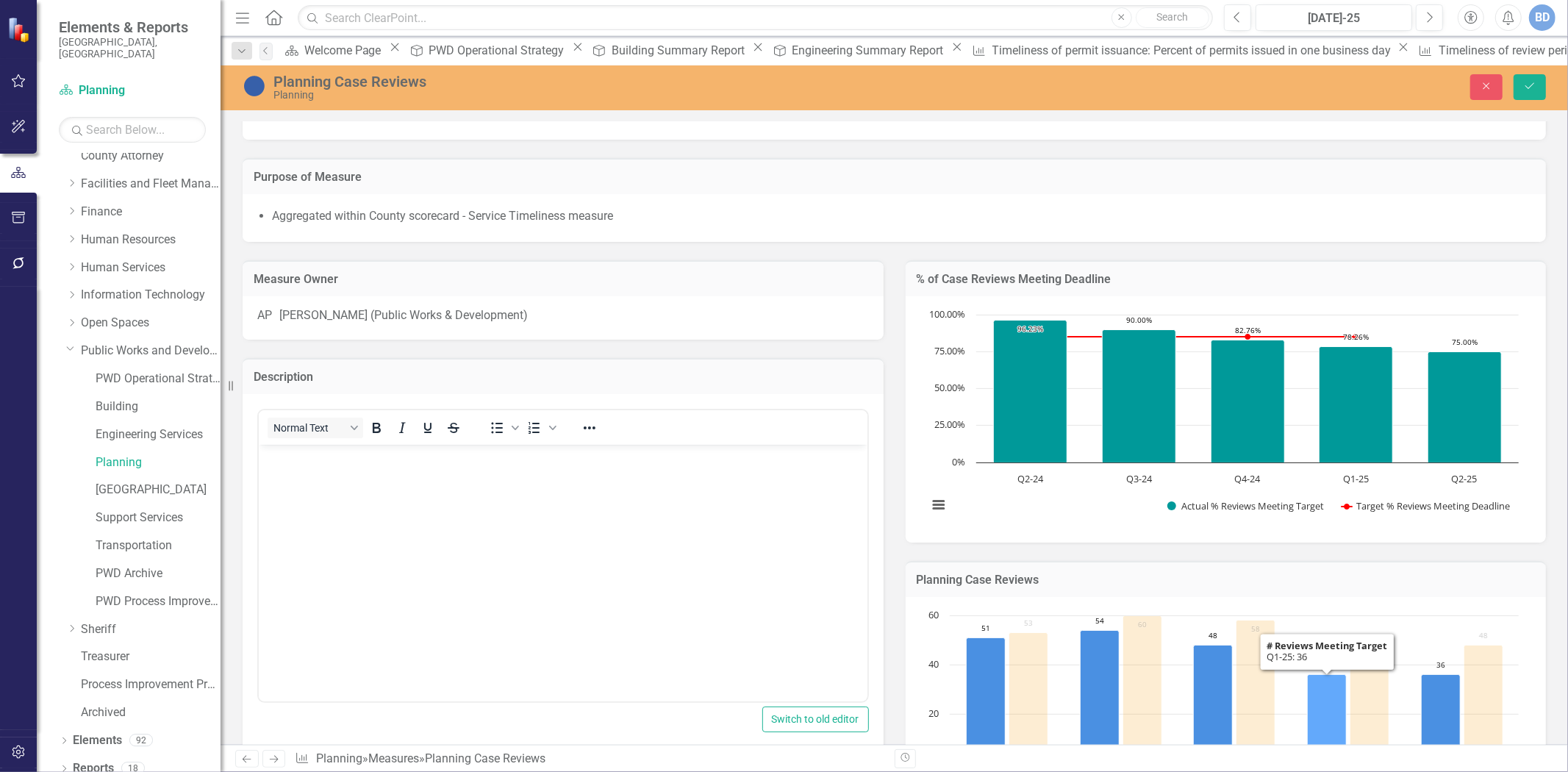
scroll to position [0, 0]
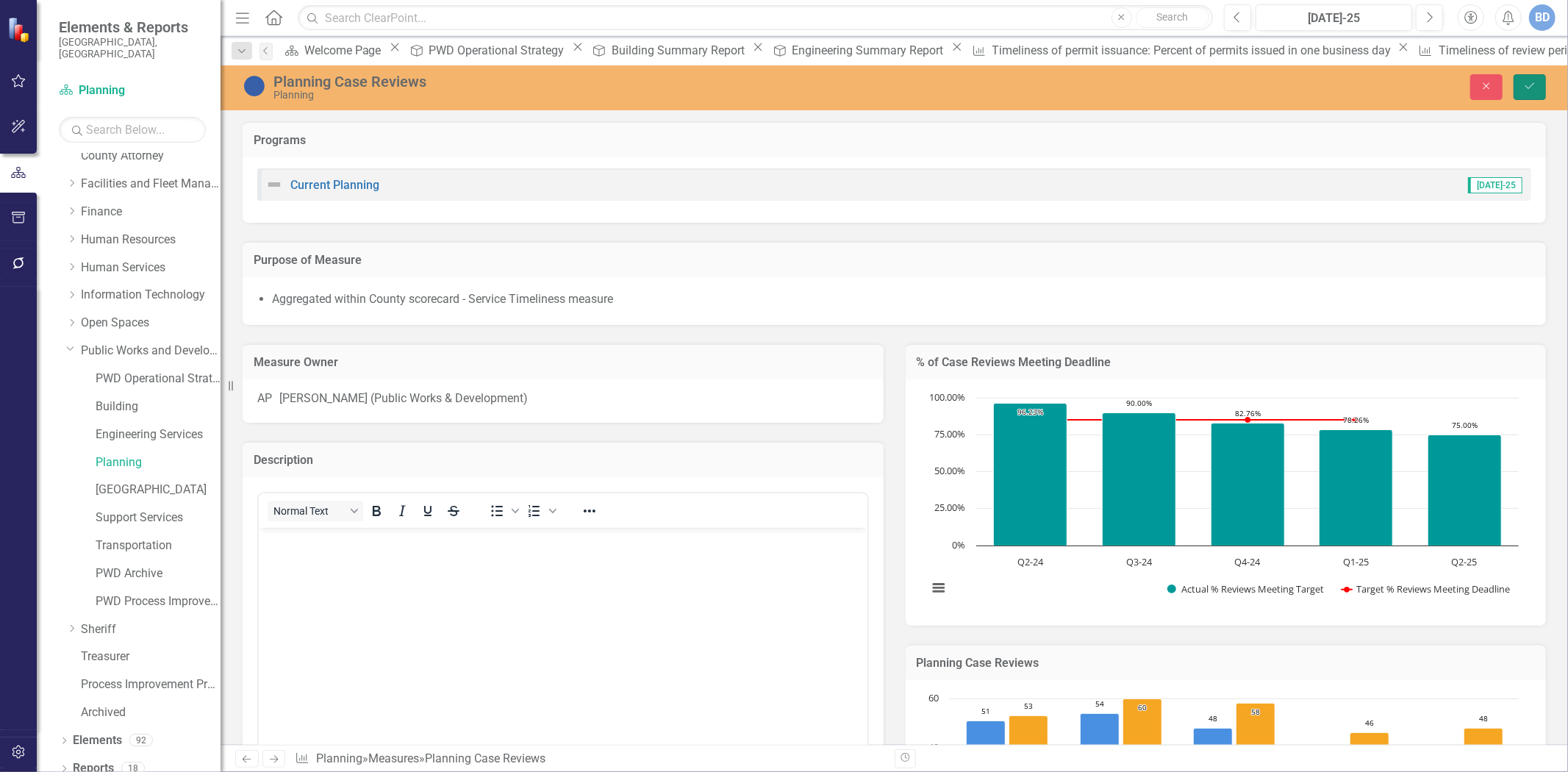
click at [1526, 89] on icon "Save" at bounding box center [1530, 86] width 13 height 10
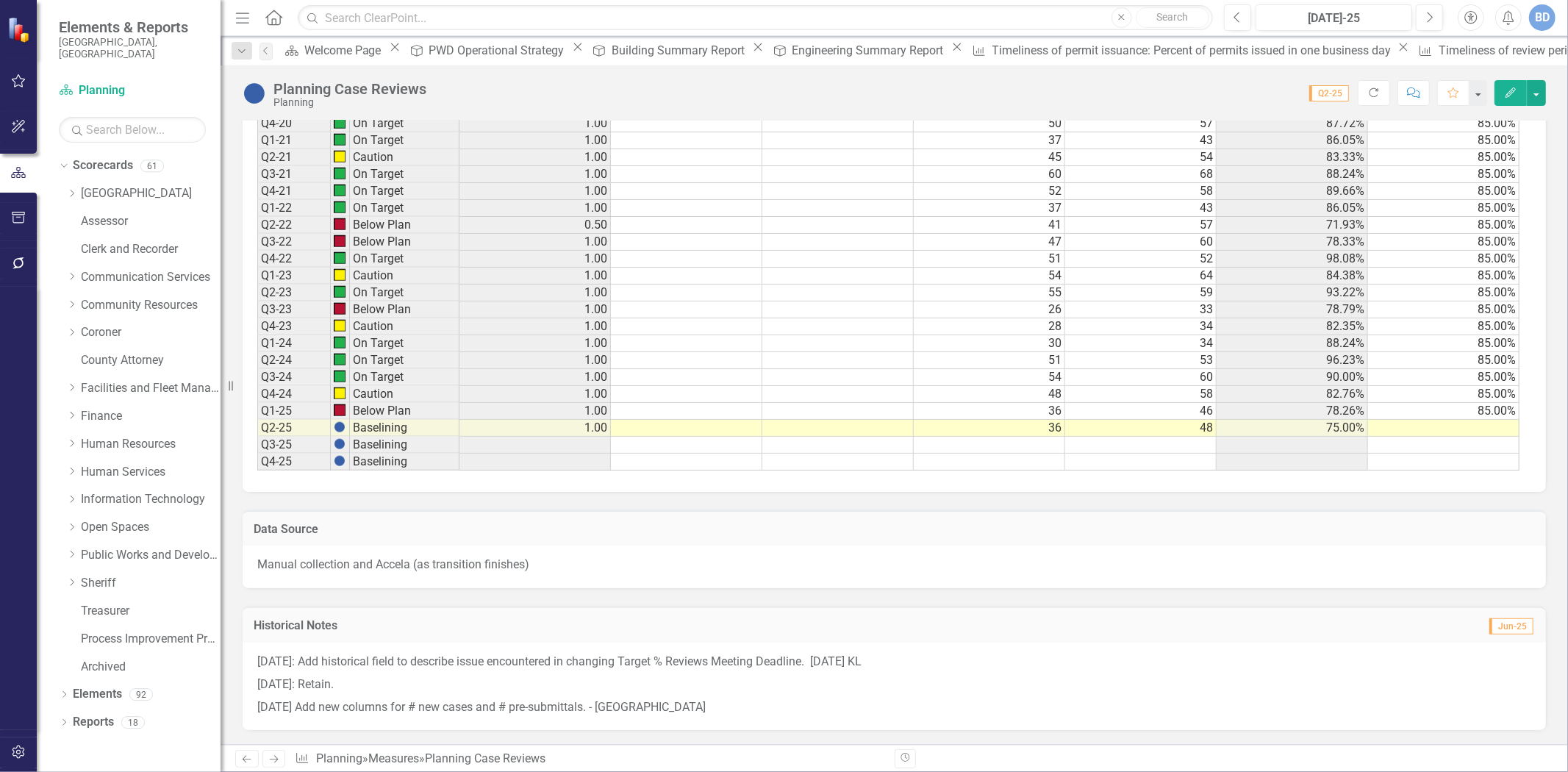
scroll to position [1312, 0]
click at [1458, 424] on td at bounding box center [1443, 428] width 151 height 17
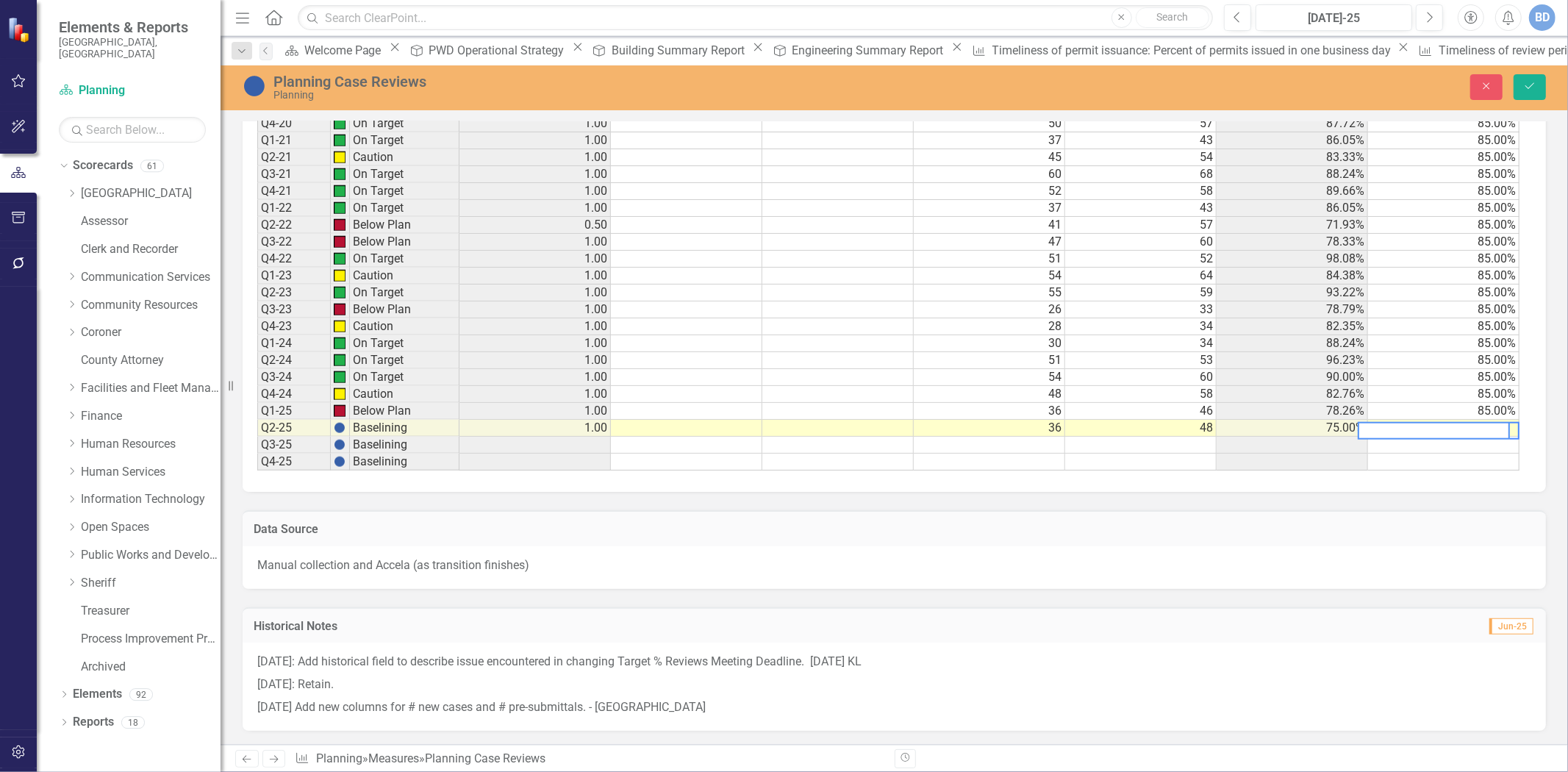
scroll to position [0, 10]
type textarea "85"
click at [1531, 82] on icon "Save" at bounding box center [1530, 86] width 13 height 10
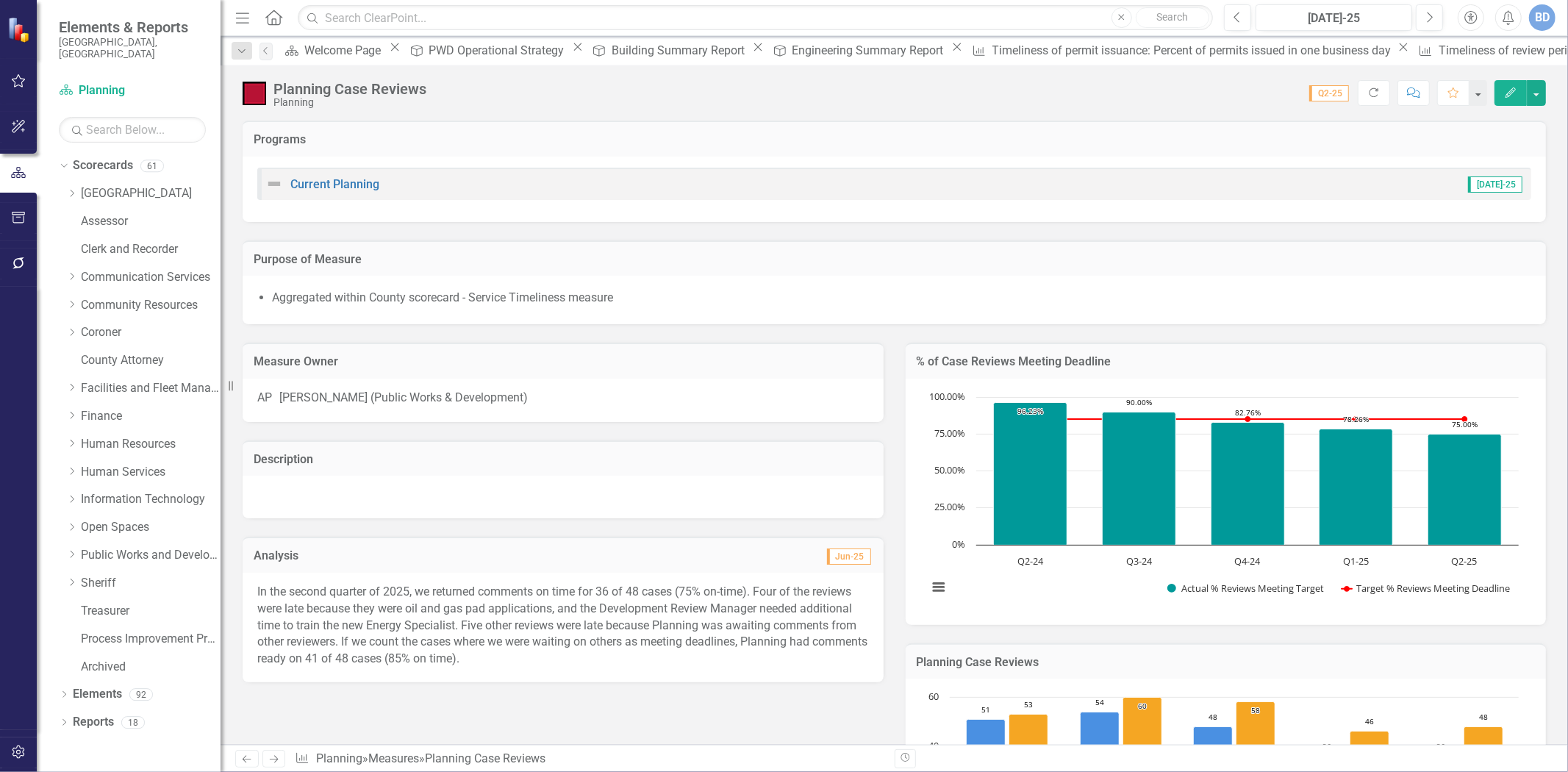
click at [617, 493] on div at bounding box center [563, 497] width 641 height 43
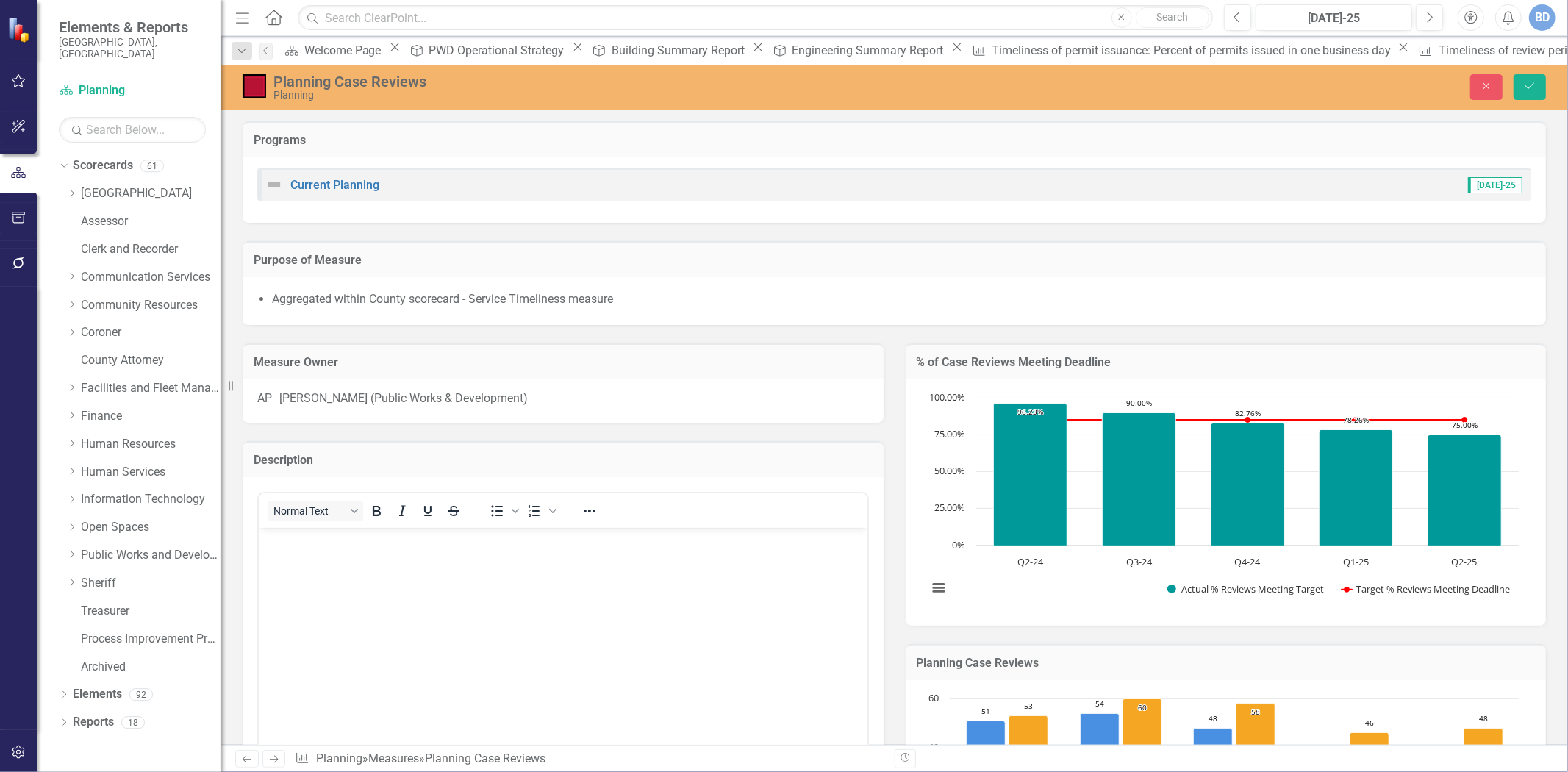
scroll to position [0, 0]
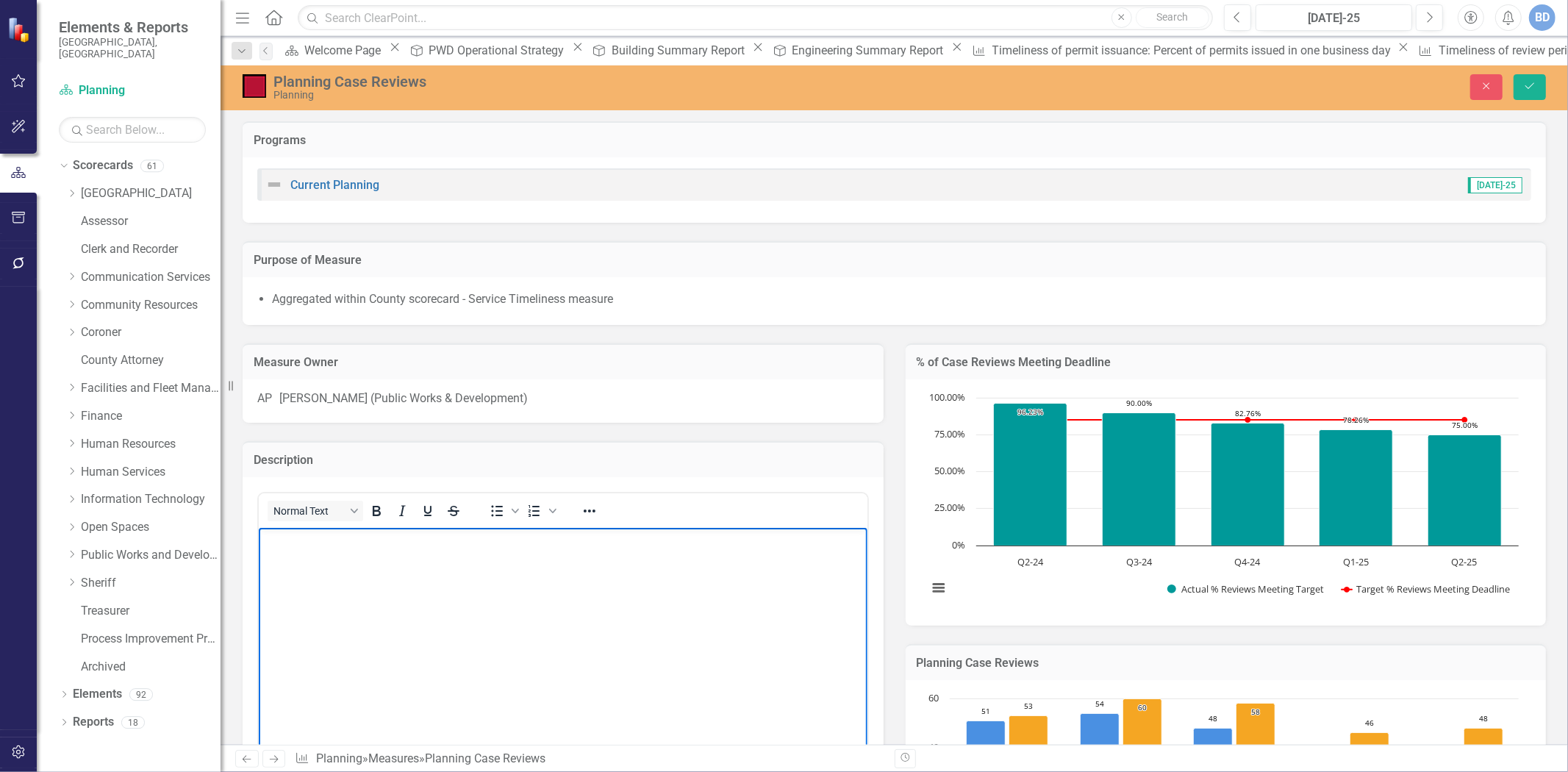
click at [585, 542] on p "Rich Text Area. Press ALT-0 for help." at bounding box center [562, 540] width 601 height 18
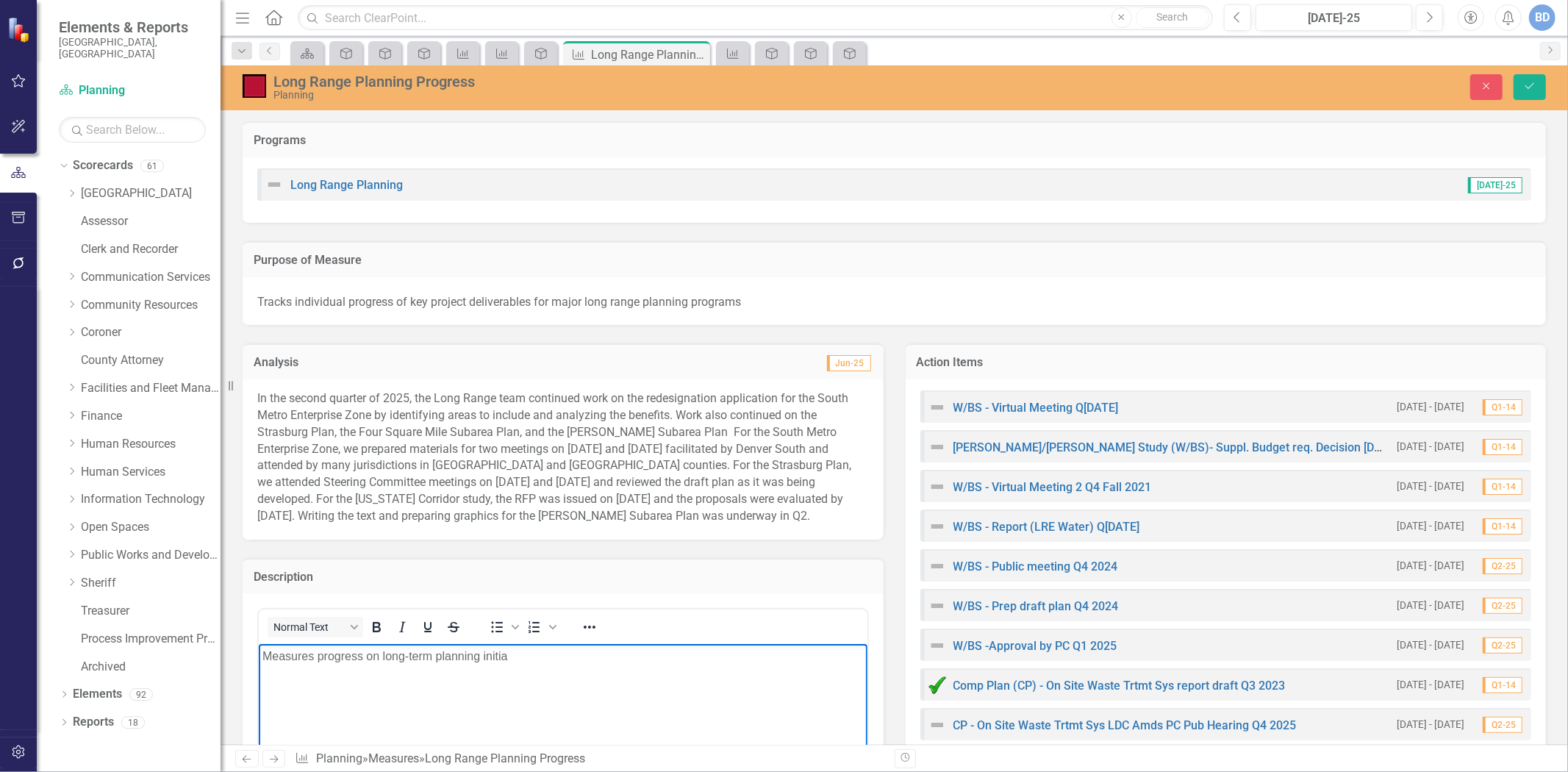
scroll to position [195, 0]
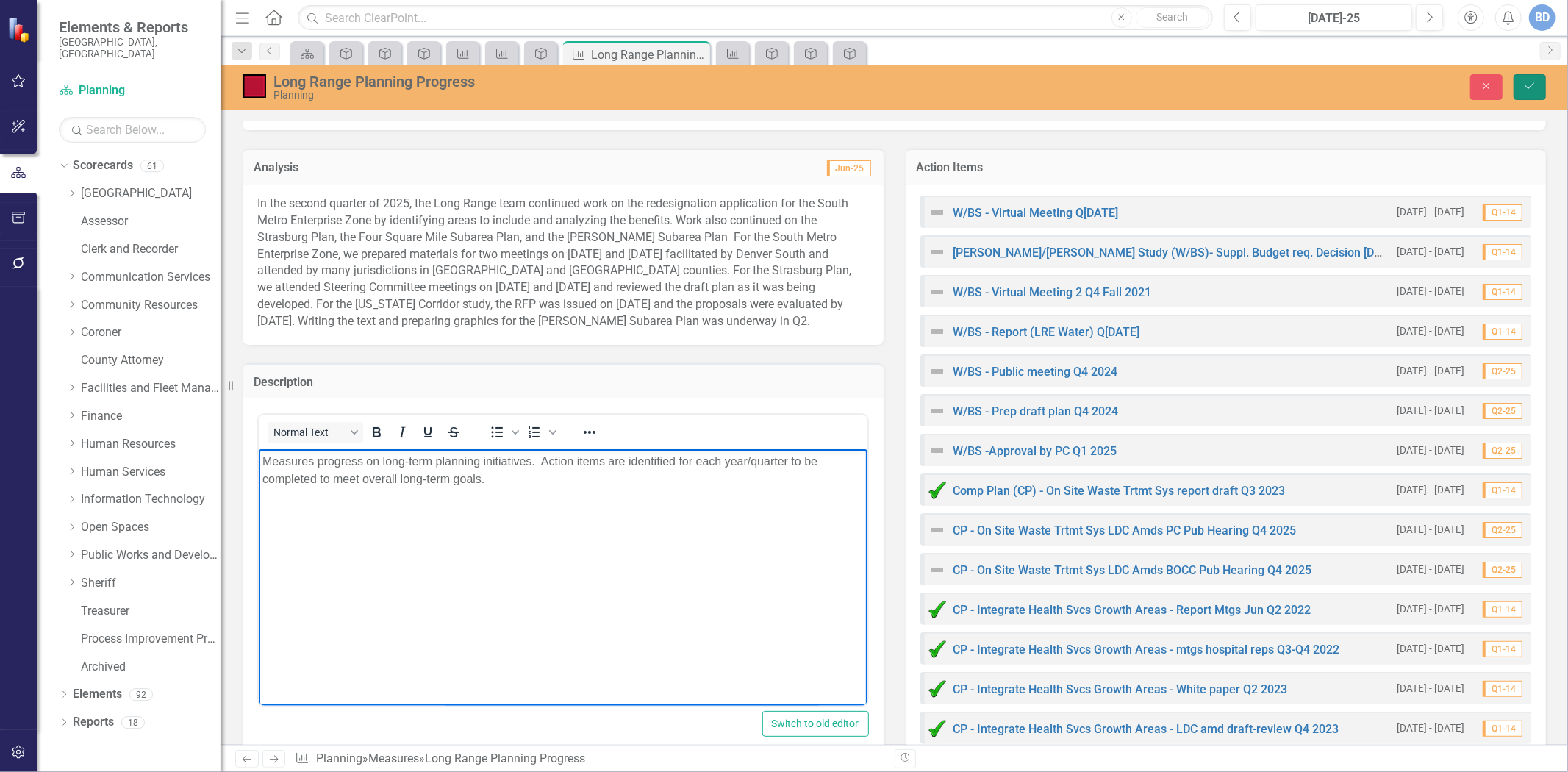
drag, startPoint x: 1522, startPoint y: 79, endPoint x: 1126, endPoint y: 365, distance: 488.5
click at [1524, 79] on button "Save" at bounding box center [1530, 87] width 32 height 26
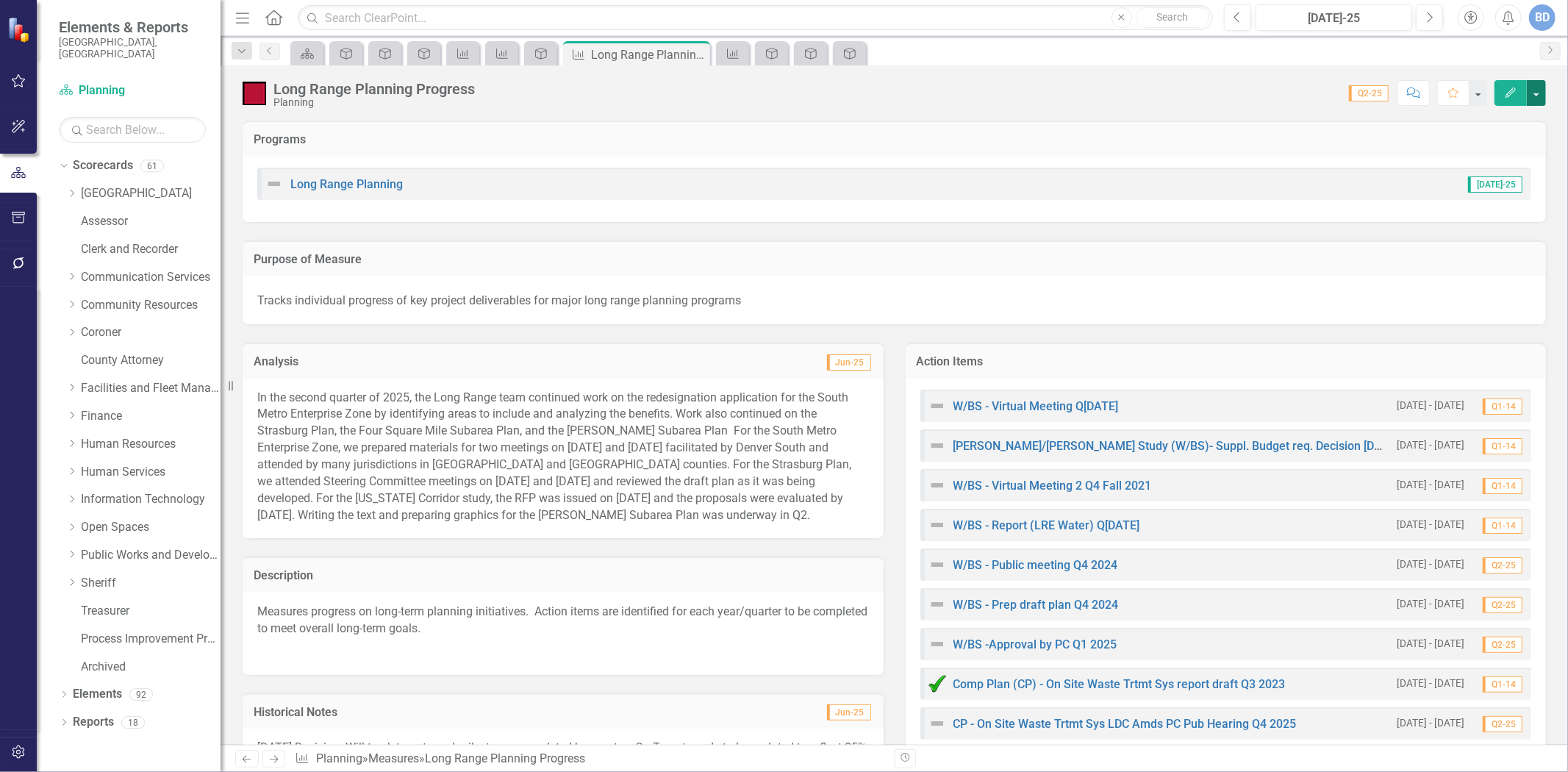
click at [1539, 90] on button "button" at bounding box center [1537, 92] width 19 height 26
click at [1465, 151] on link "Edit Report Edit Layout" at bounding box center [1474, 148] width 144 height 28
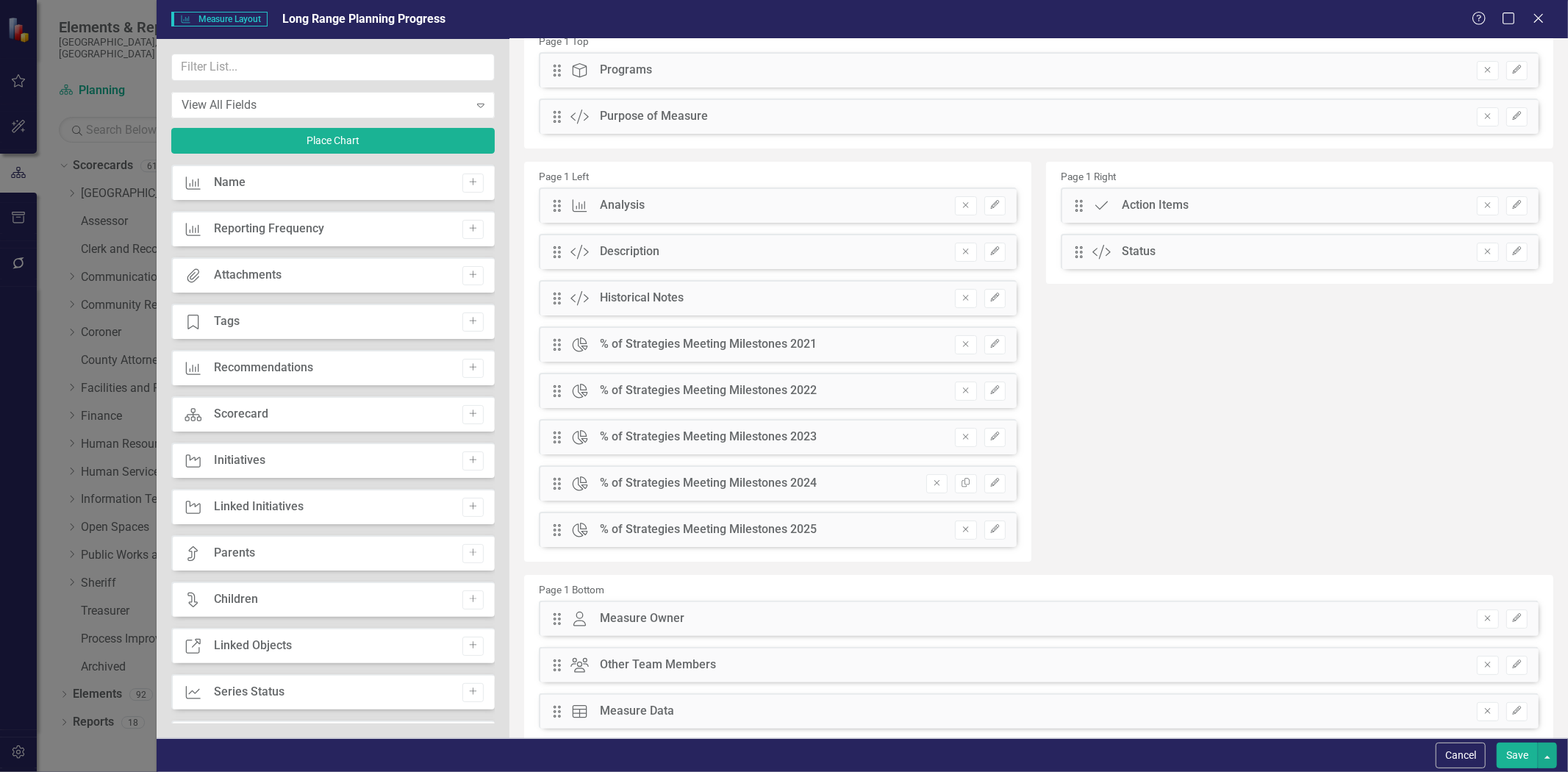
scroll to position [0, 0]
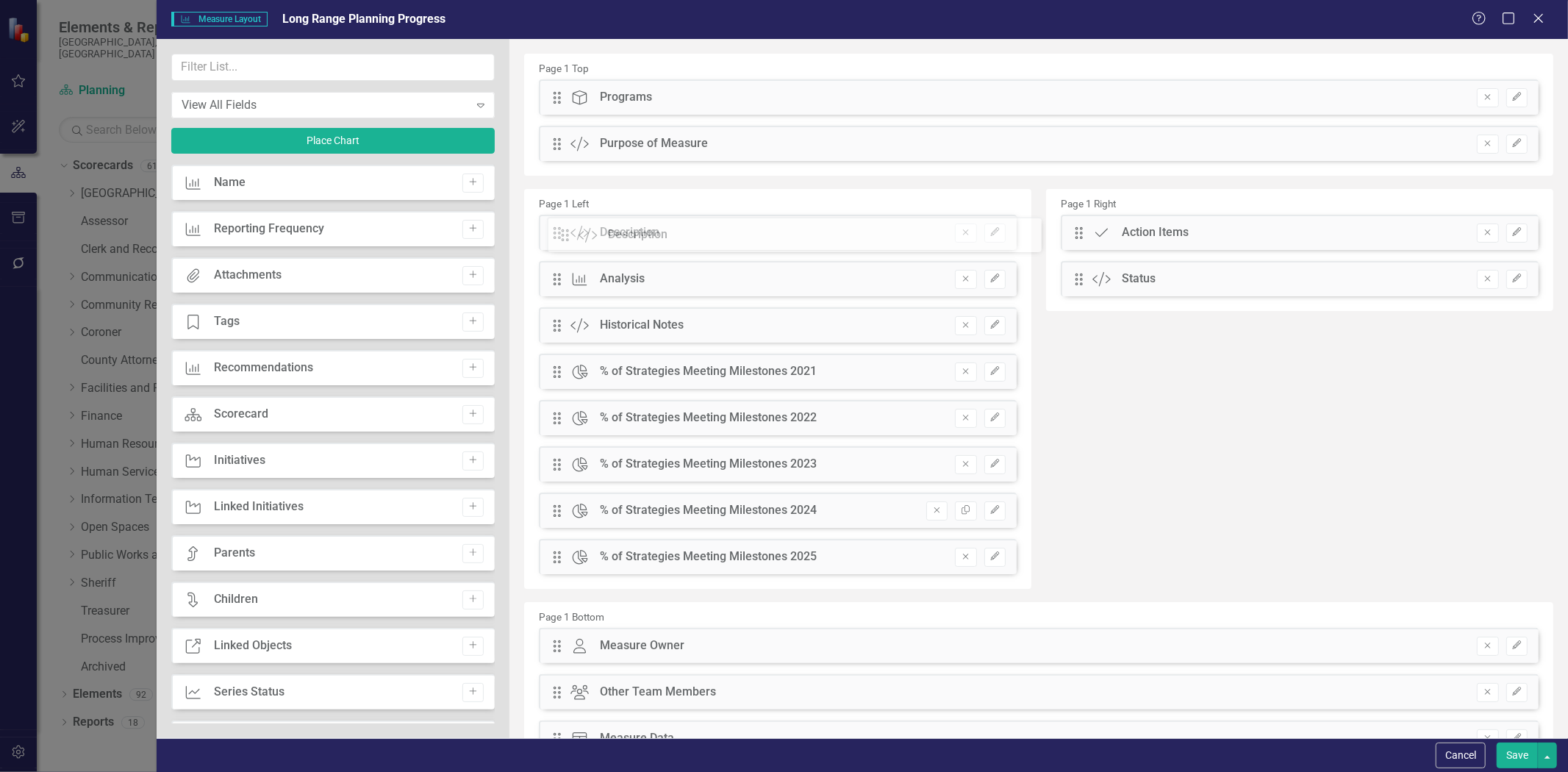
drag, startPoint x: 555, startPoint y: 277, endPoint x: 574, endPoint y: 232, distance: 48.8
click at [574, 232] on div "The fields (or pods) that are available for you to include on the detail page a…" at bounding box center [1039, 472] width 1059 height 866
click at [1478, 148] on button "Remove" at bounding box center [1488, 144] width 21 height 19
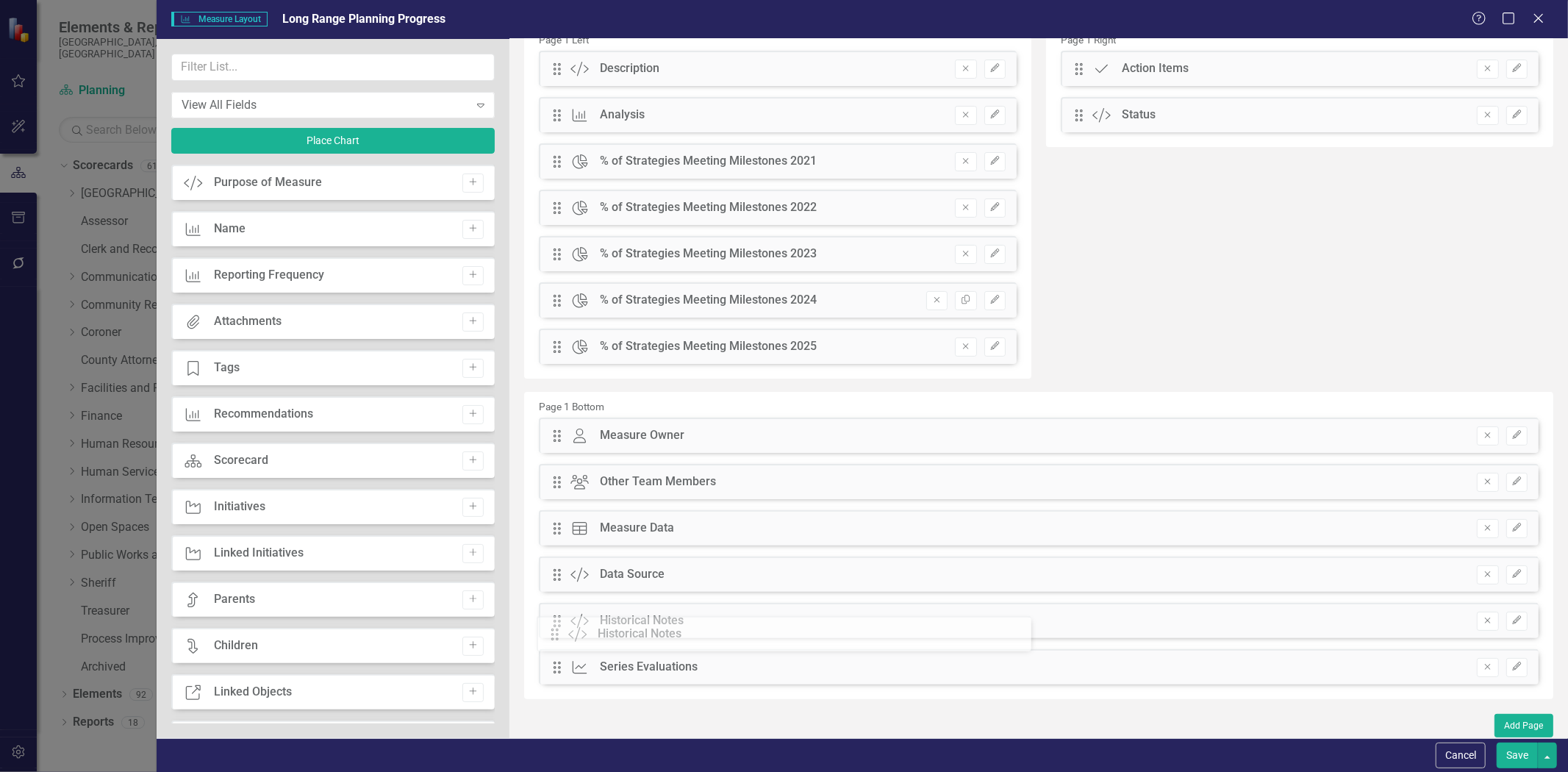
scroll to position [121, 0]
drag, startPoint x: 558, startPoint y: 280, endPoint x: 574, endPoint y: 620, distance: 340.4
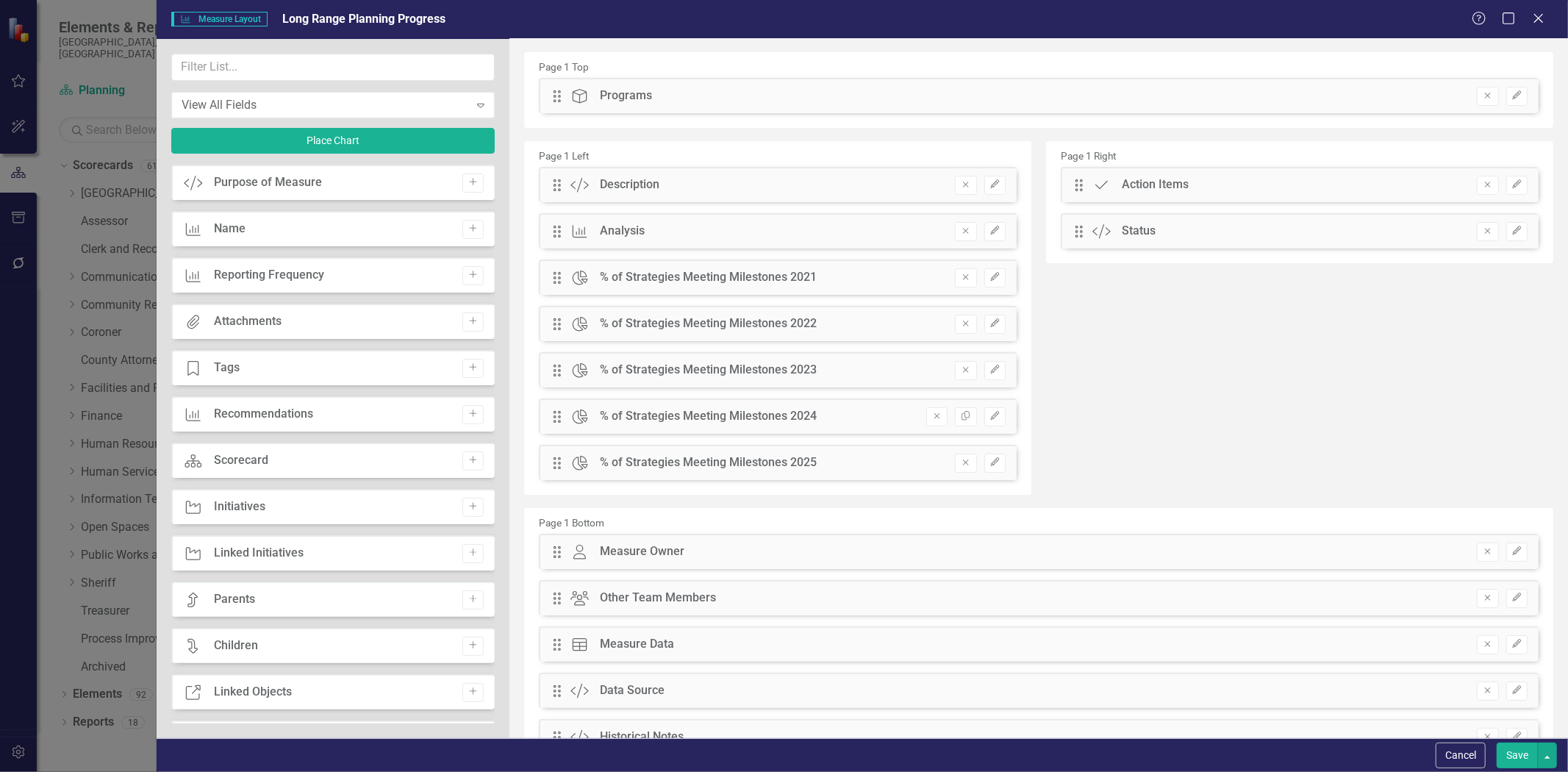
scroll to position [0, 0]
click at [1517, 762] on button "Save" at bounding box center [1517, 756] width 41 height 26
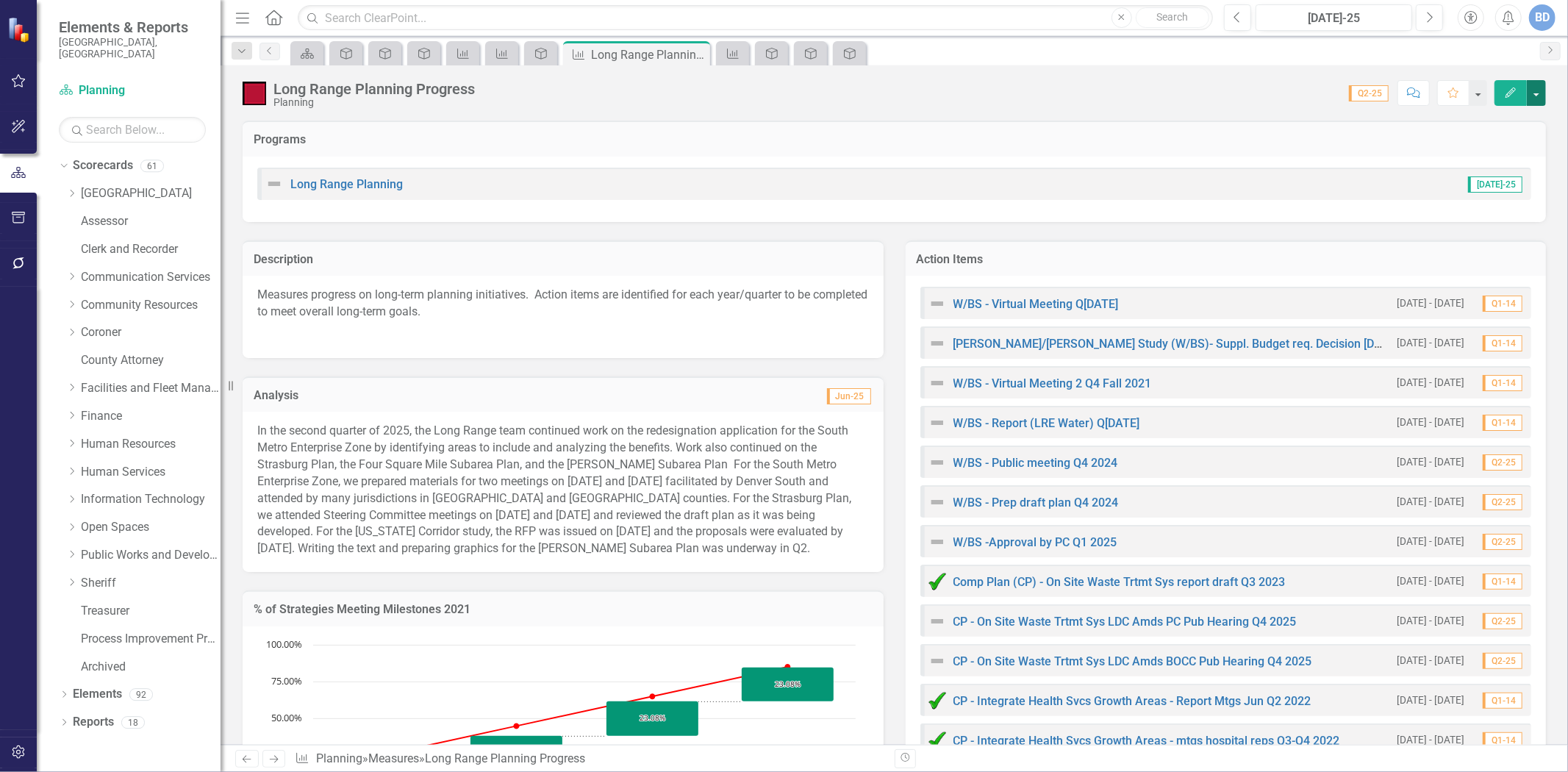
click at [1536, 90] on button "button" at bounding box center [1537, 92] width 19 height 26
click at [1448, 150] on link "Edit Report Edit Layout" at bounding box center [1474, 148] width 144 height 28
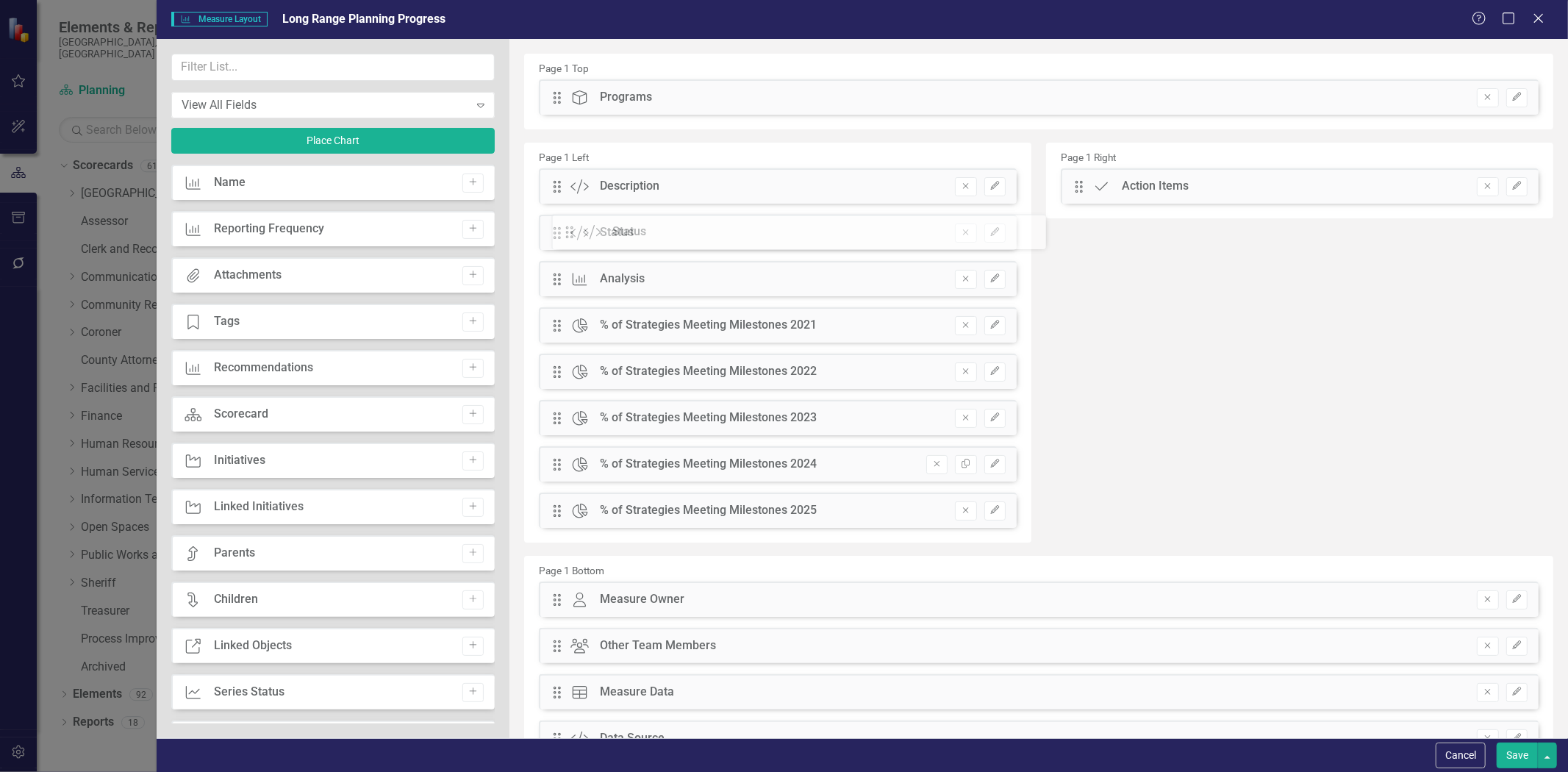
drag, startPoint x: 1072, startPoint y: 231, endPoint x: 578, endPoint y: 230, distance: 494.0
drag, startPoint x: 554, startPoint y: 230, endPoint x: 557, endPoint y: 264, distance: 34.1
click at [1506, 753] on button "Save" at bounding box center [1517, 756] width 41 height 26
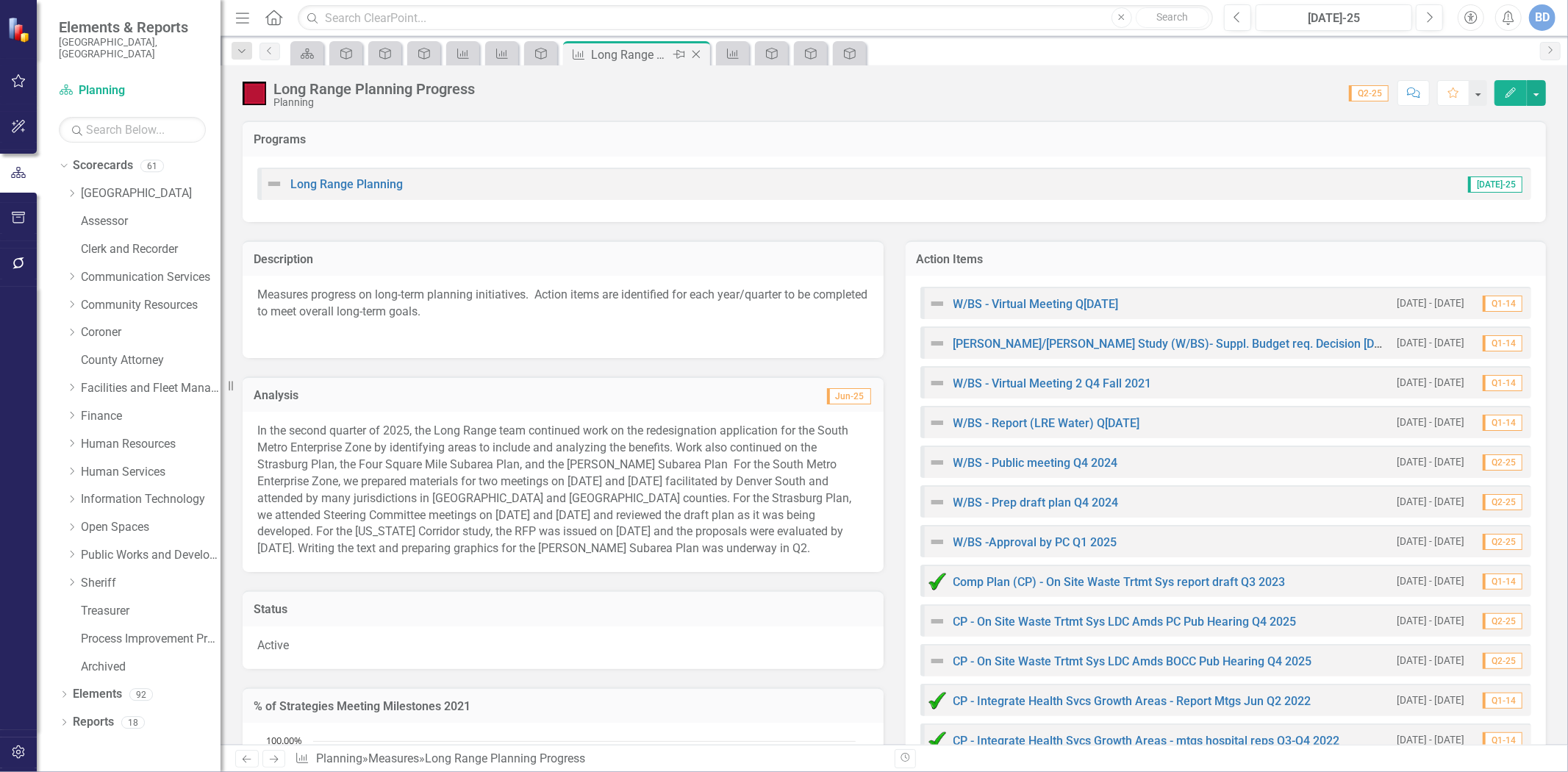
click at [696, 60] on icon "Close" at bounding box center [696, 54] width 14 height 11
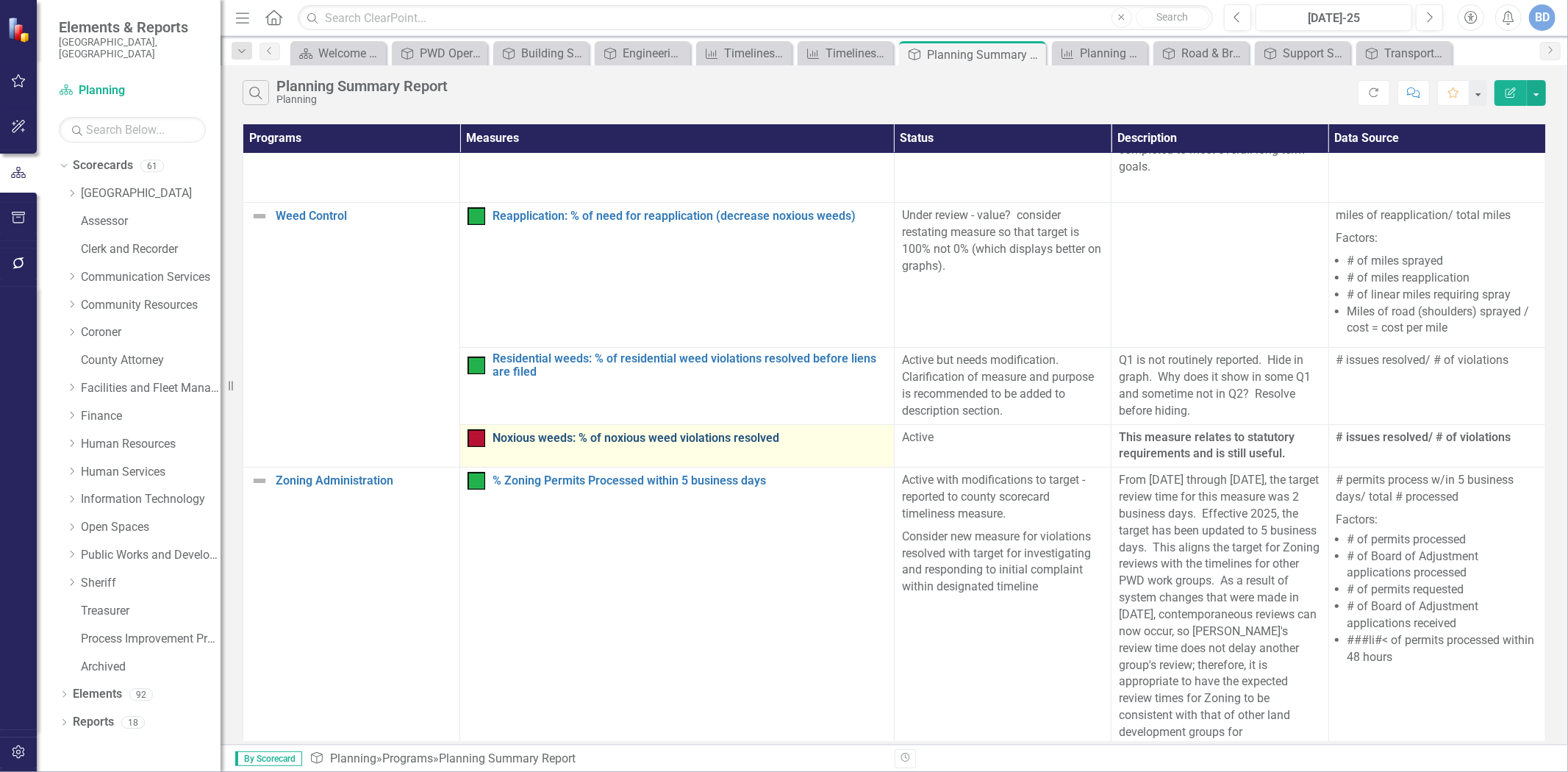
scroll to position [317, 0]
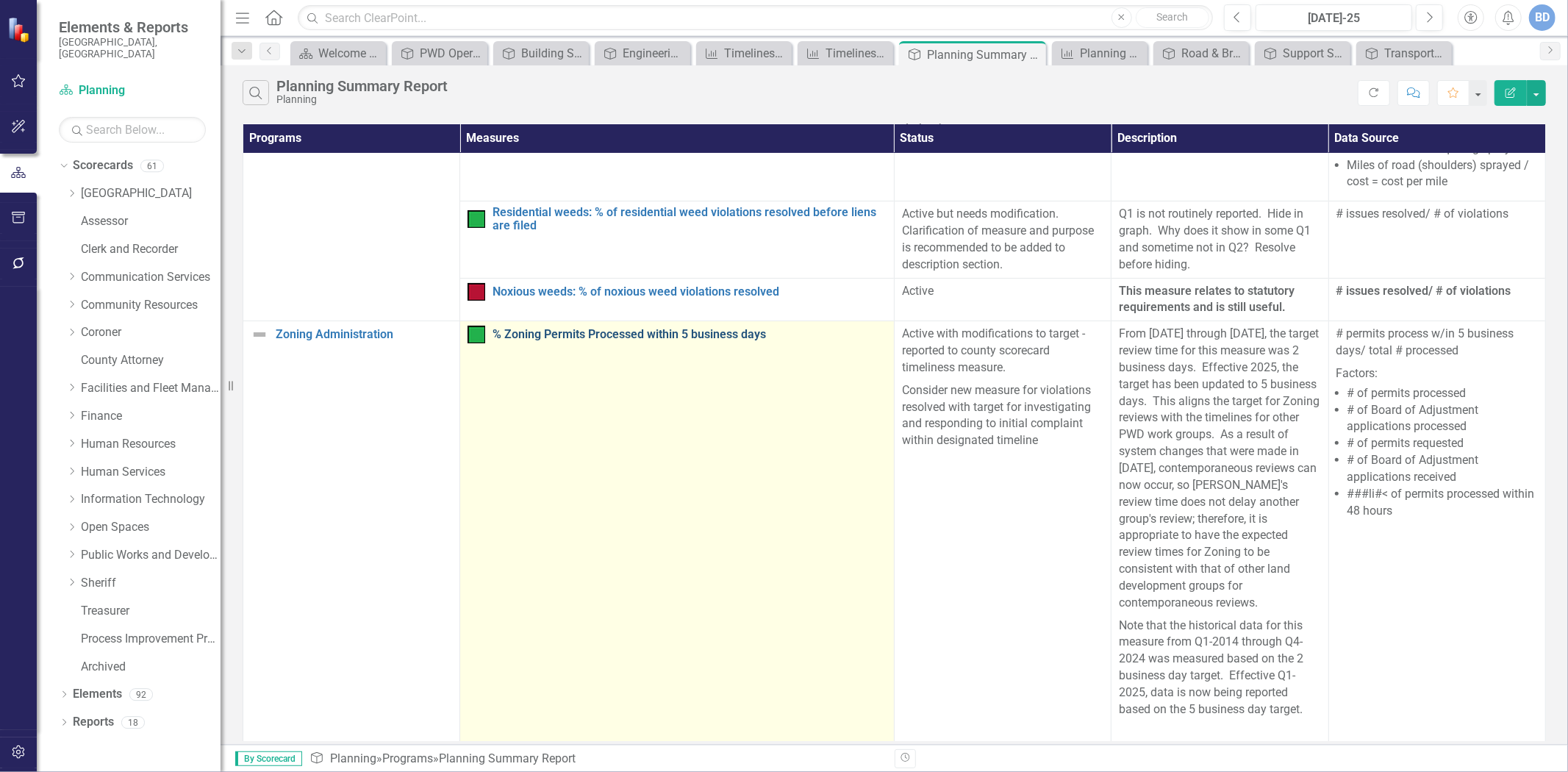
click at [702, 335] on link "% Zoning Permits Processed within 5 business days" at bounding box center [690, 335] width 394 height 13
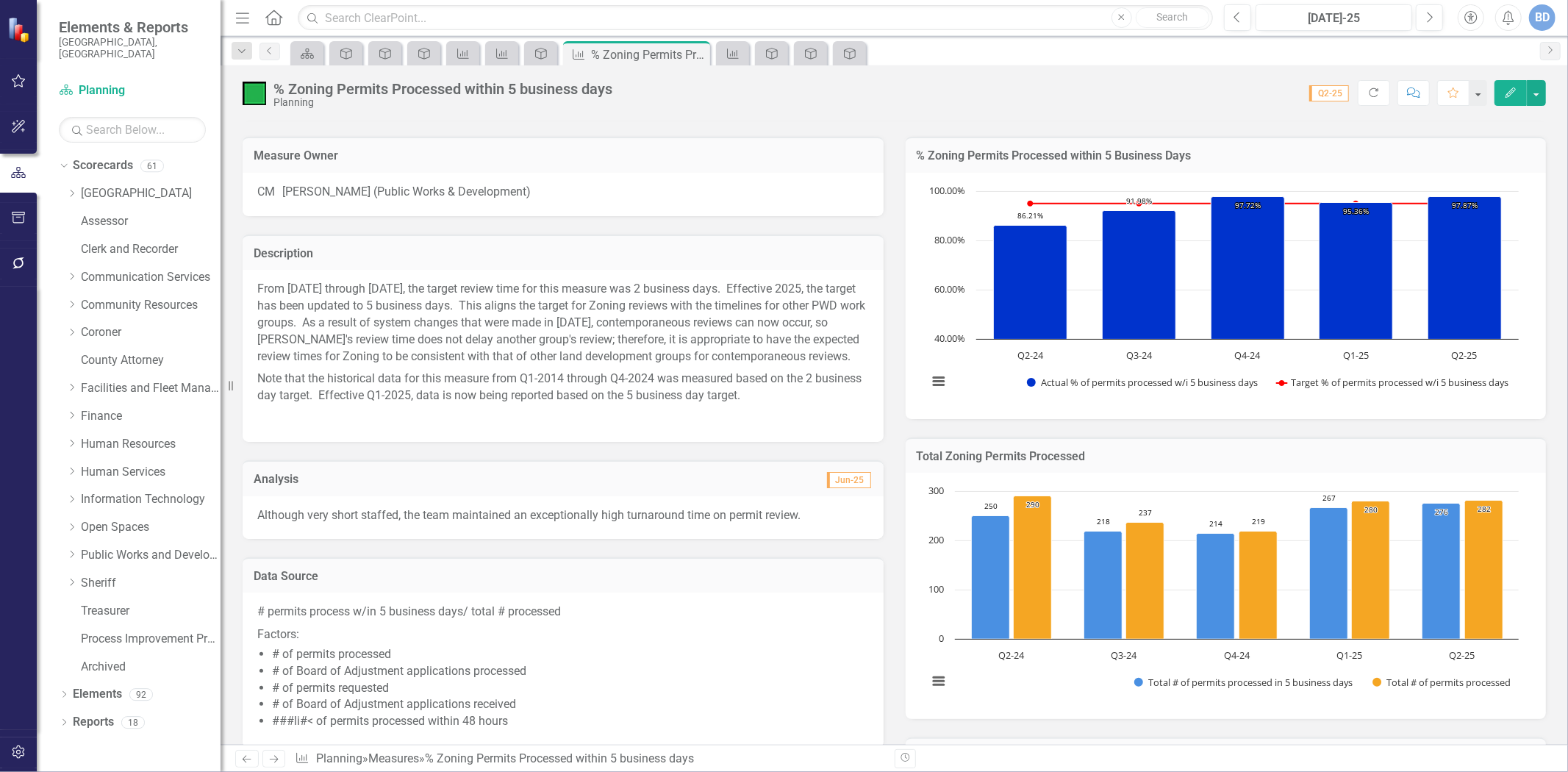
scroll to position [180, 0]
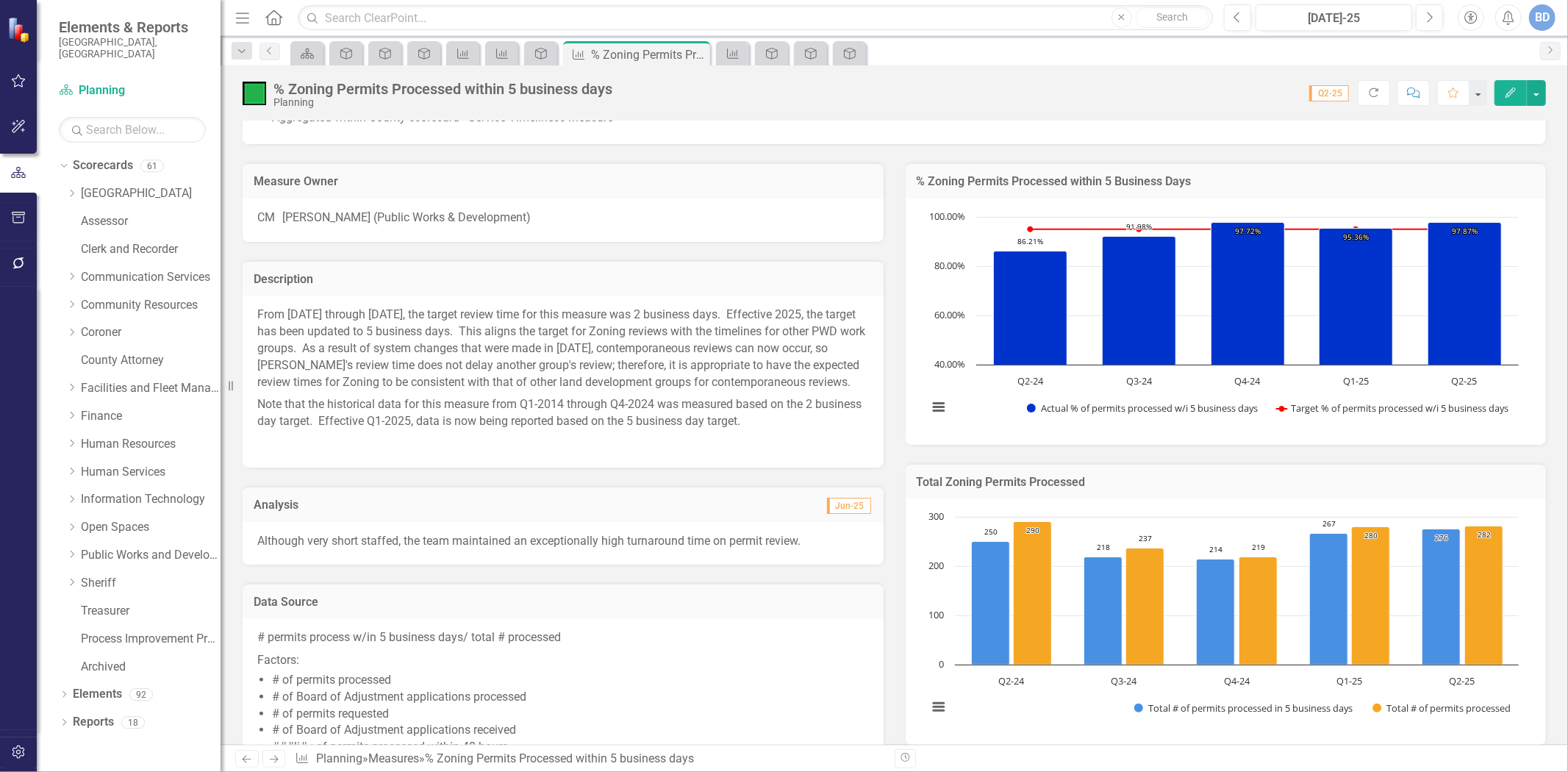
click at [319, 340] on span "From [DATE] through [DATE], the target review time for this measure was 2 busin…" at bounding box center [560, 347] width 608 height 81
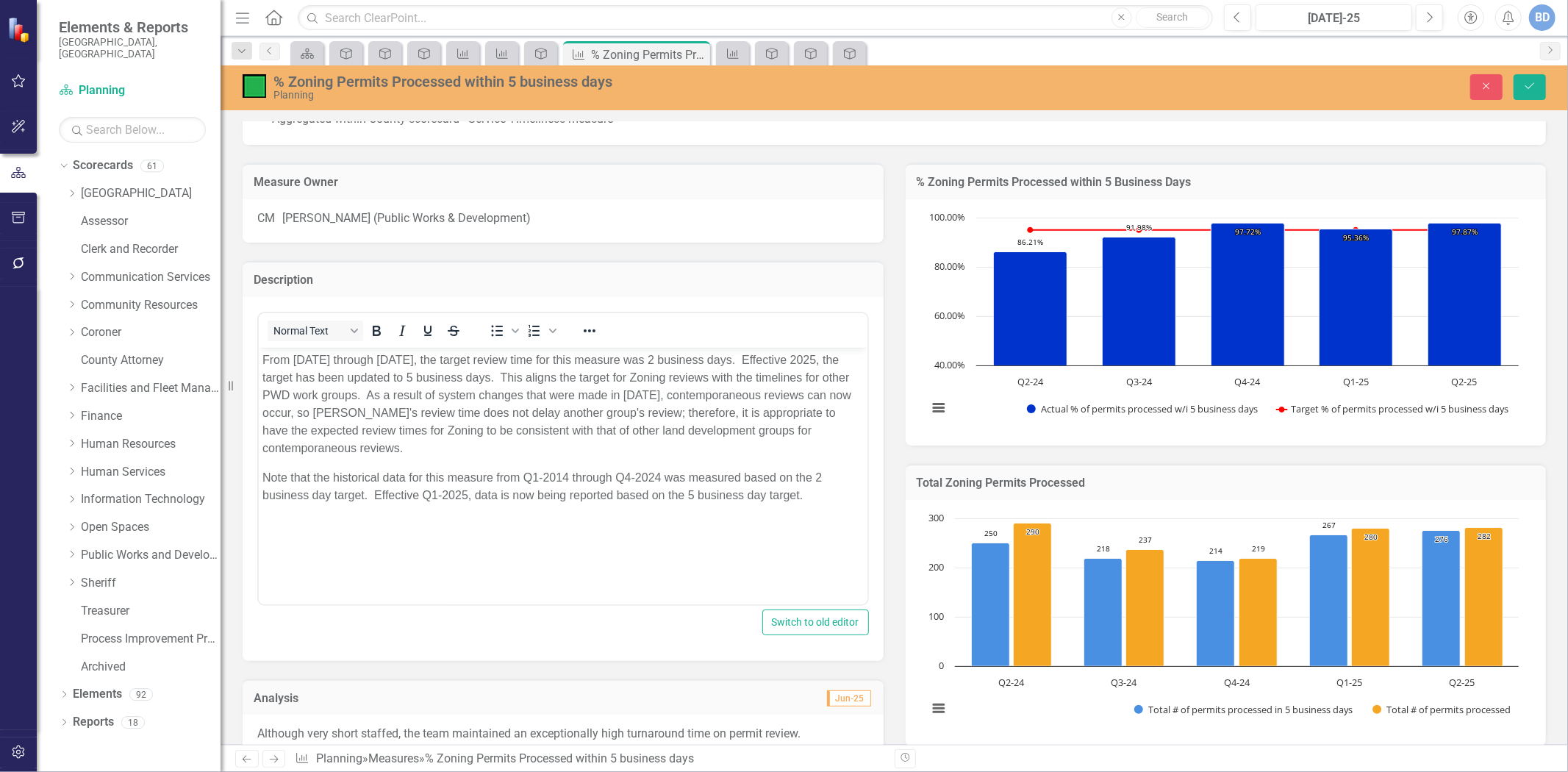
scroll to position [0, 0]
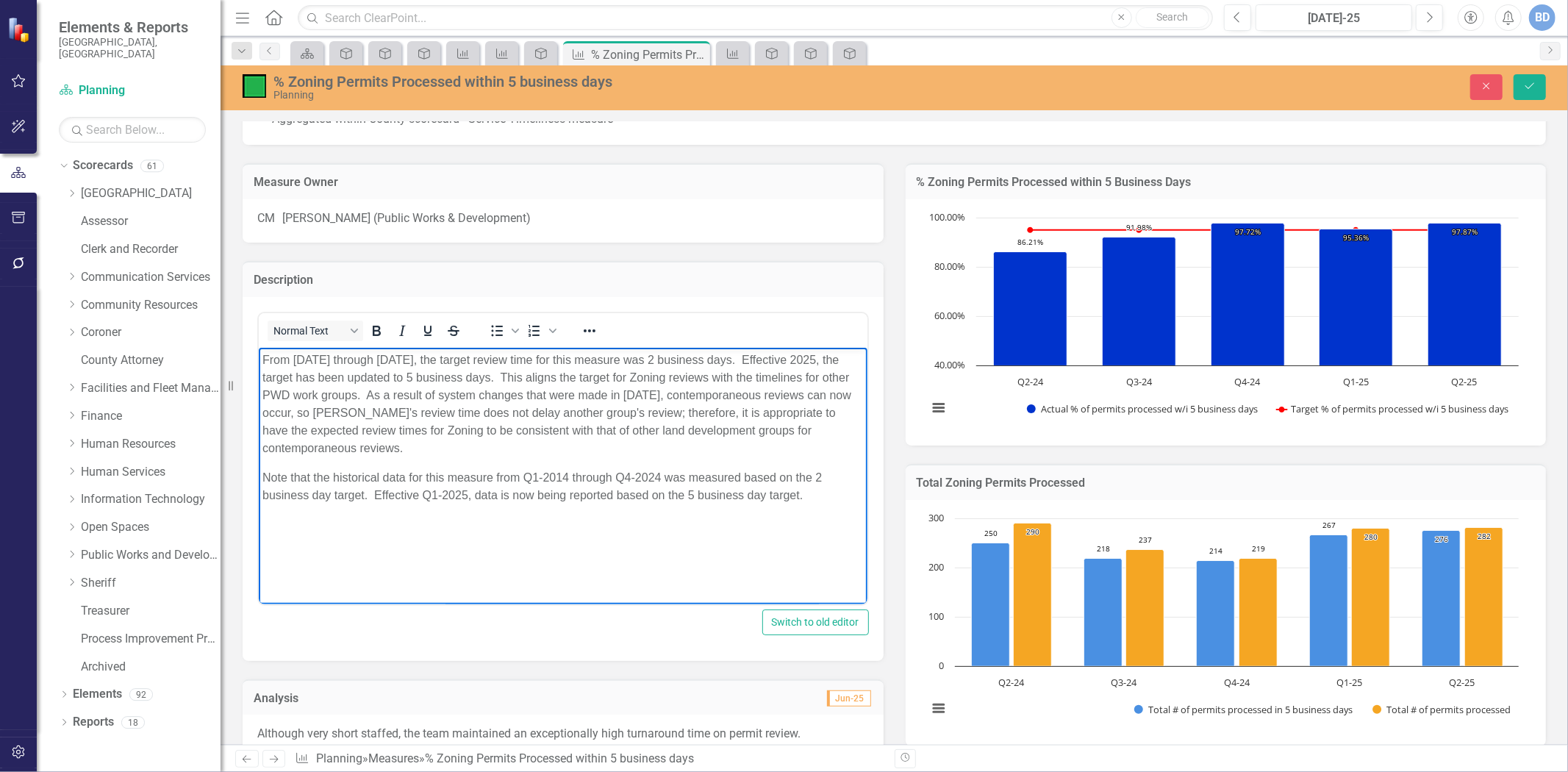
drag, startPoint x: 259, startPoint y: 356, endPoint x: 696, endPoint y: 407, distance: 440.0
click at [806, 472] on body "From 2014 through 2024, the target review time for this measure was 2 business …" at bounding box center [562, 458] width 609 height 221
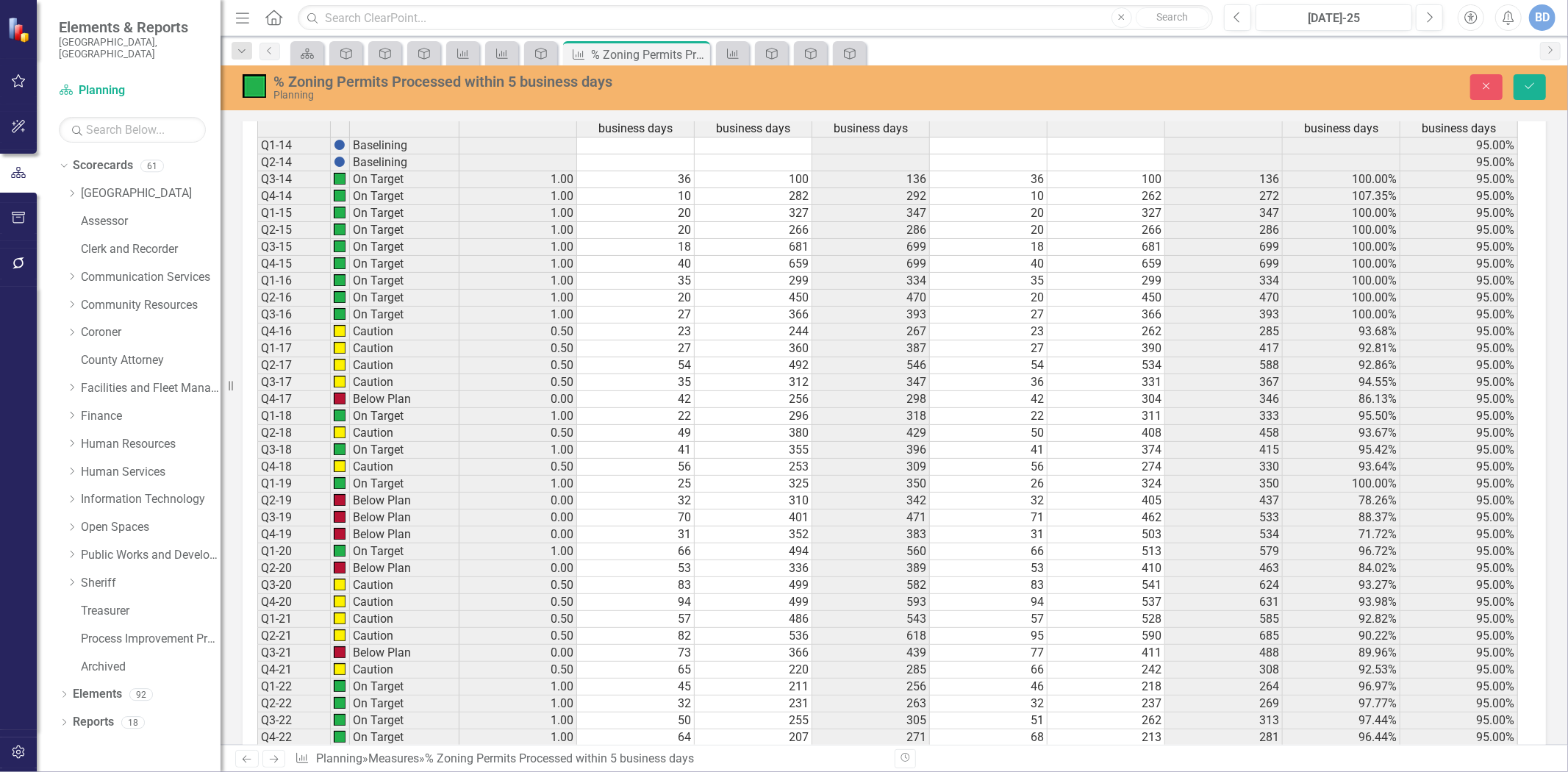
scroll to position [1490, 0]
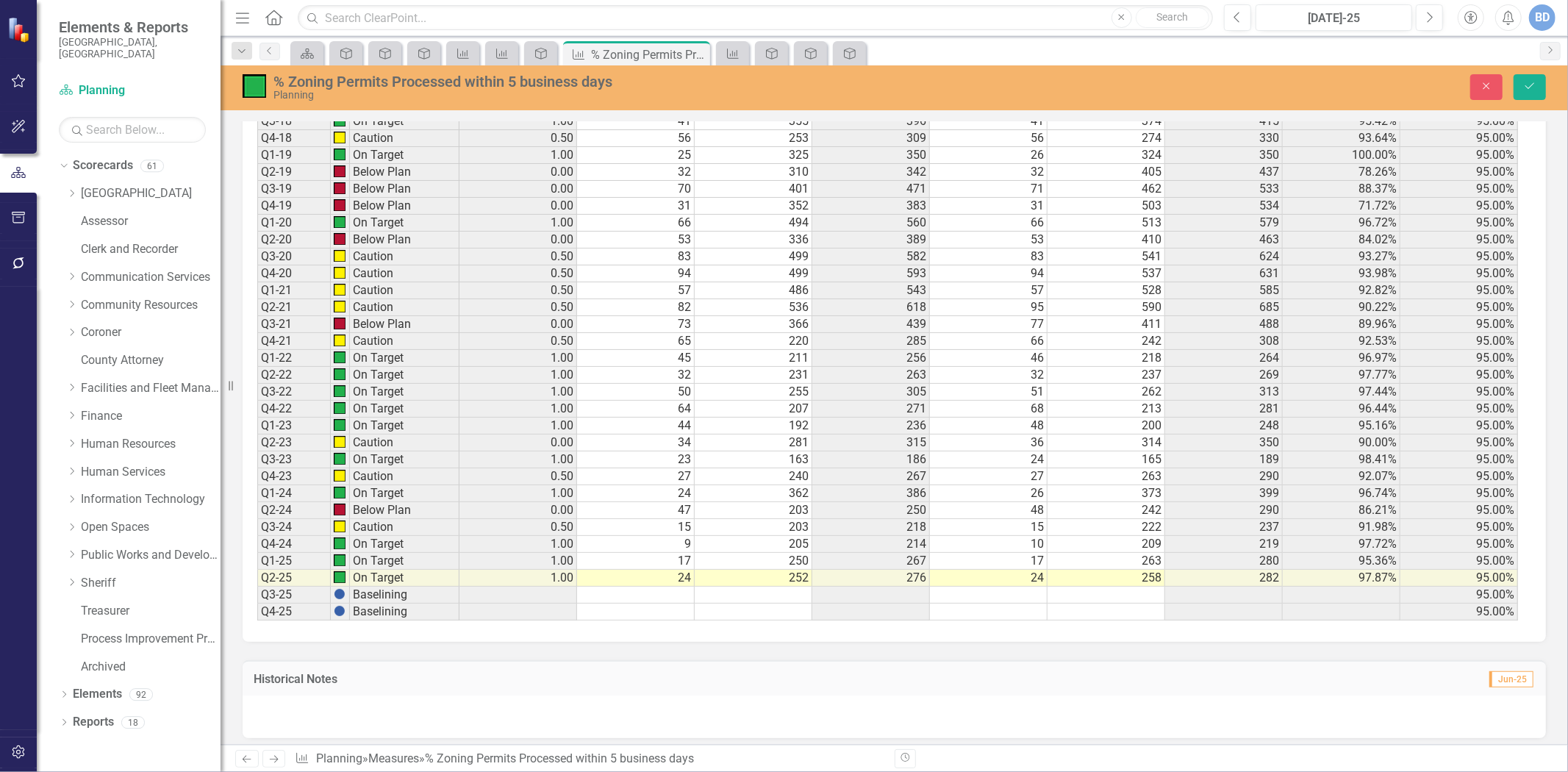
click at [280, 708] on div at bounding box center [894, 717] width 1303 height 43
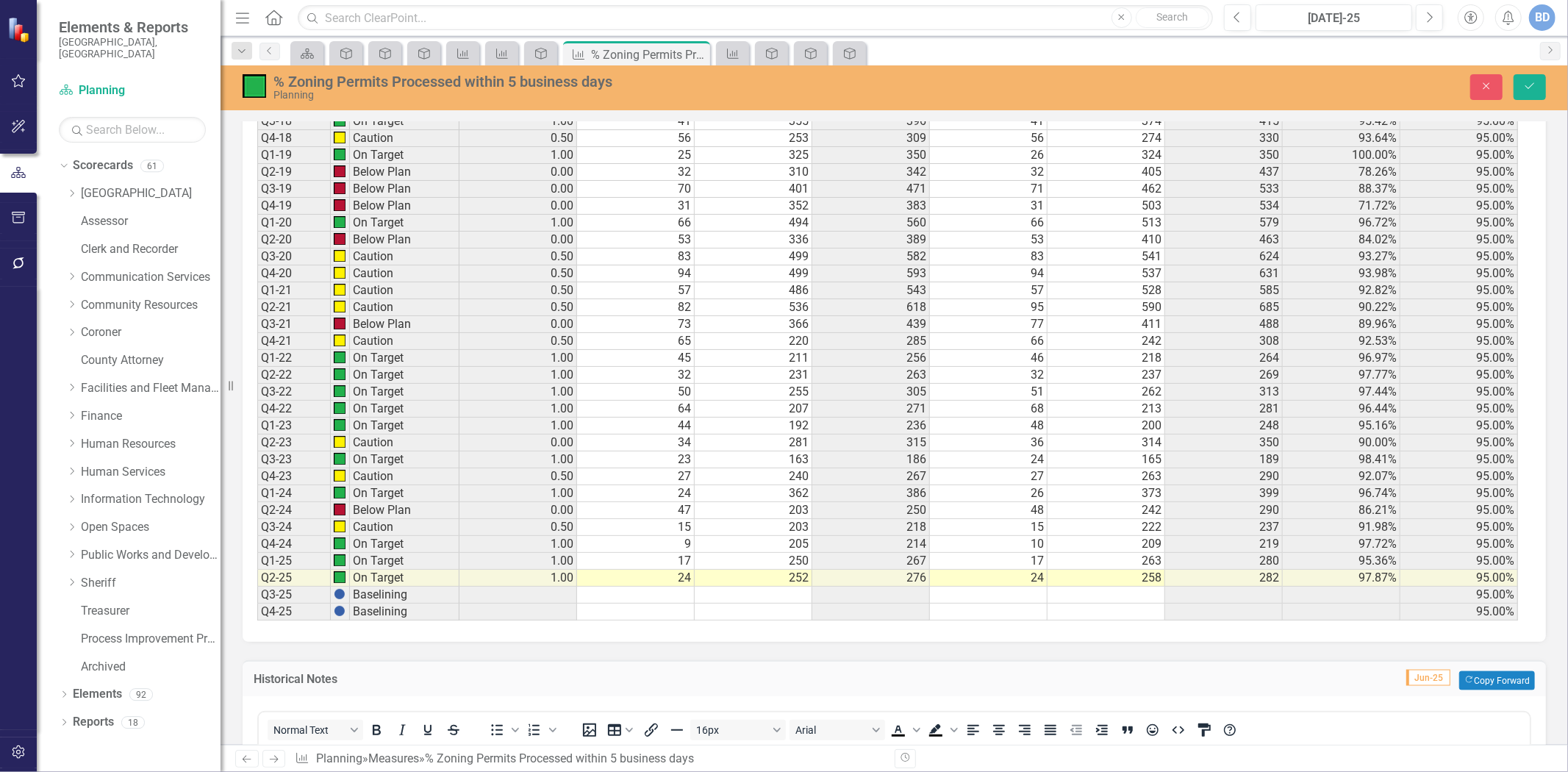
scroll to position [1811, 0]
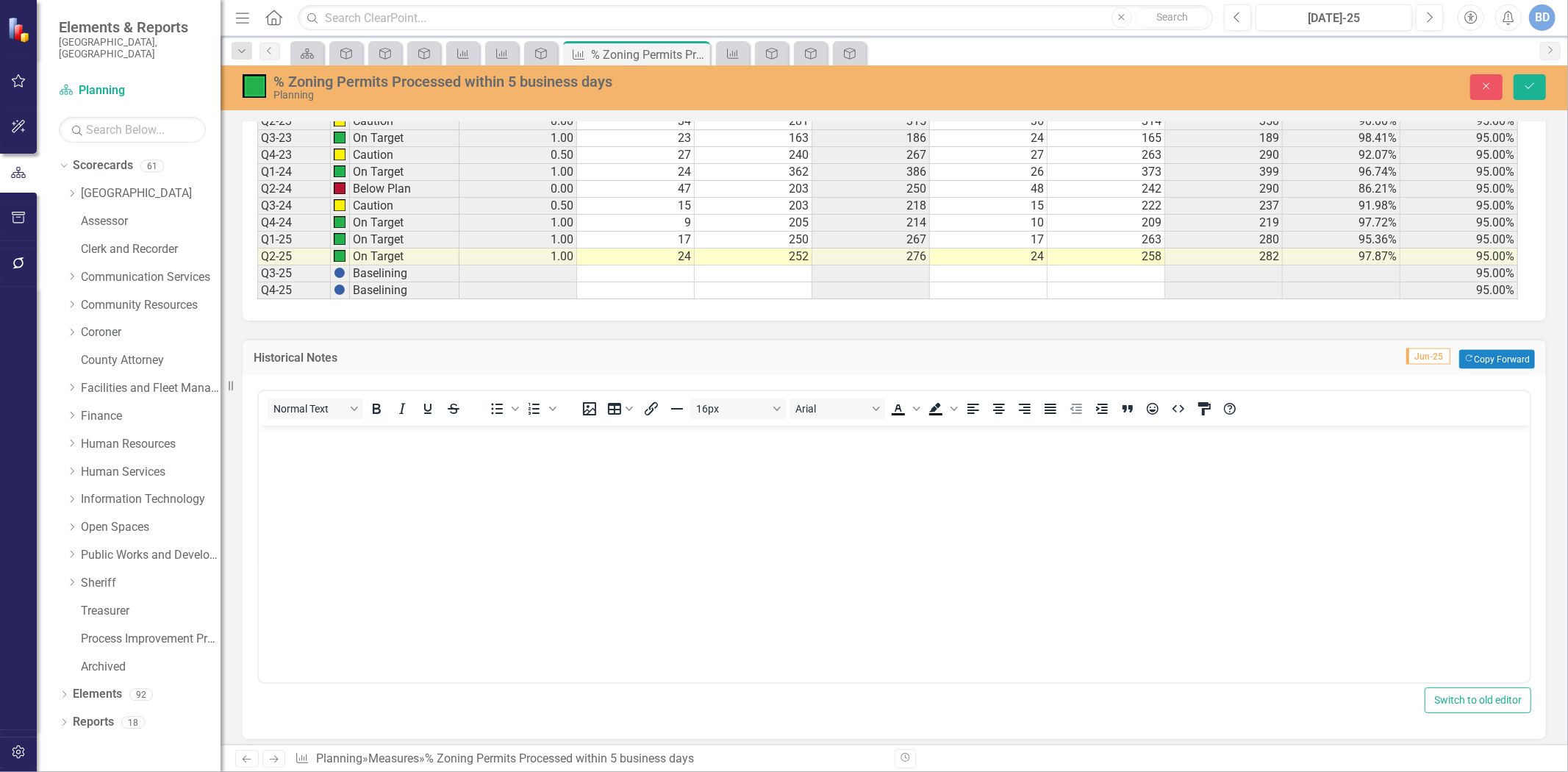
click at [321, 472] on body "Rich Text Area. Press ALT-0 for help." at bounding box center [893, 536] width 1271 height 221
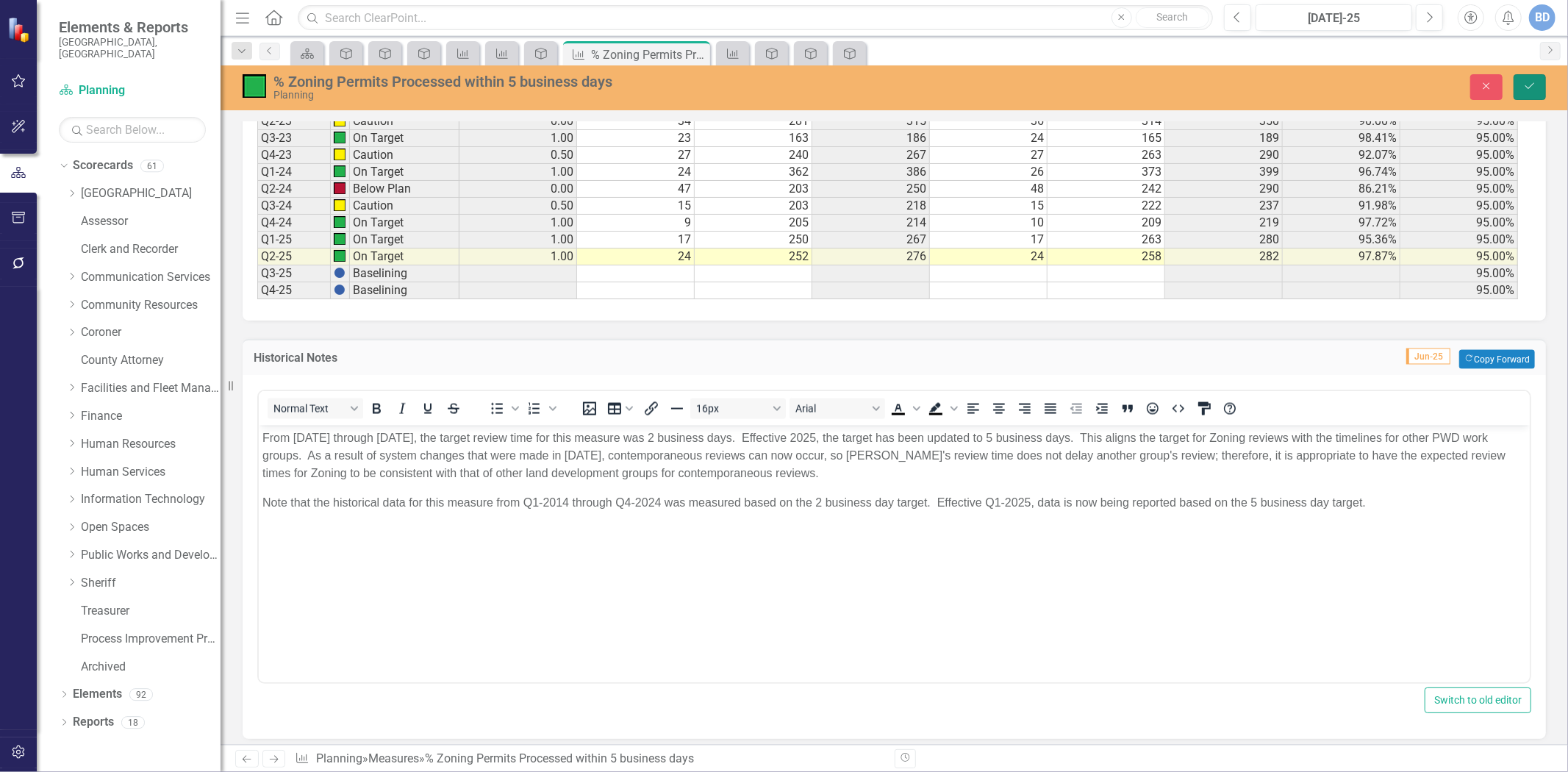
click at [1527, 82] on icon "Save" at bounding box center [1530, 86] width 13 height 10
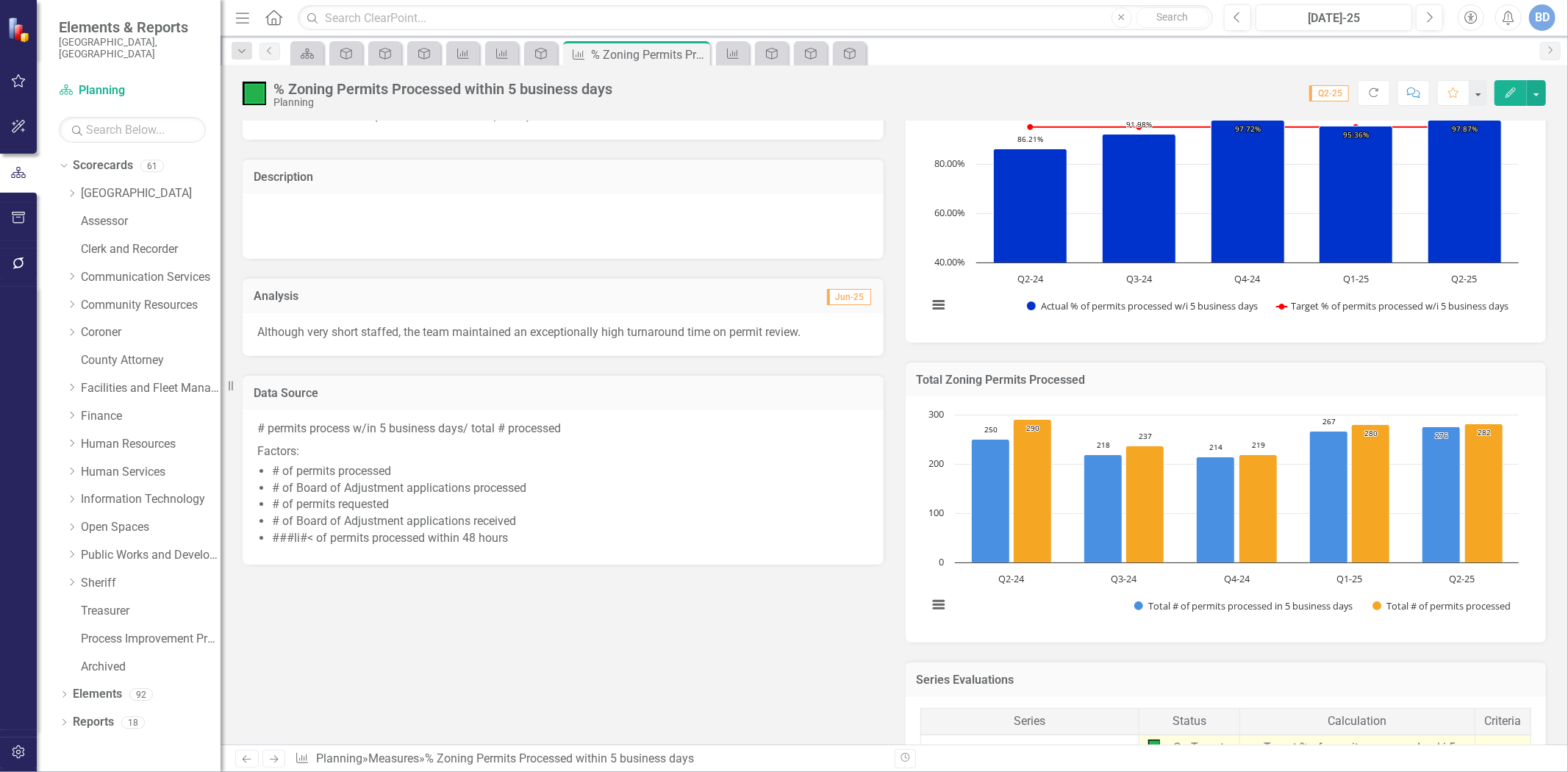
scroll to position [155, 0]
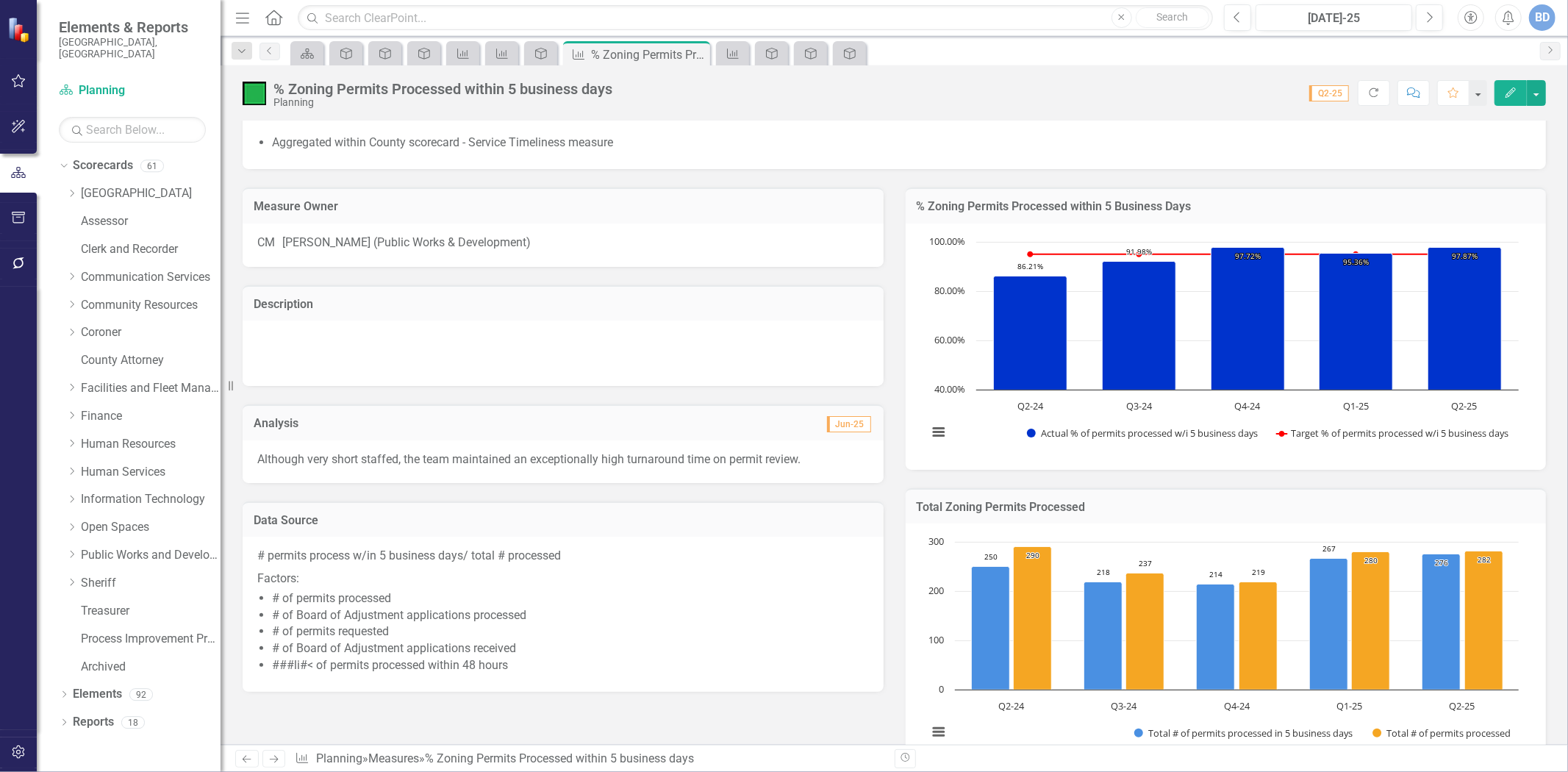
click at [663, 571] on p "Factors:" at bounding box center [562, 578] width 612 height 20
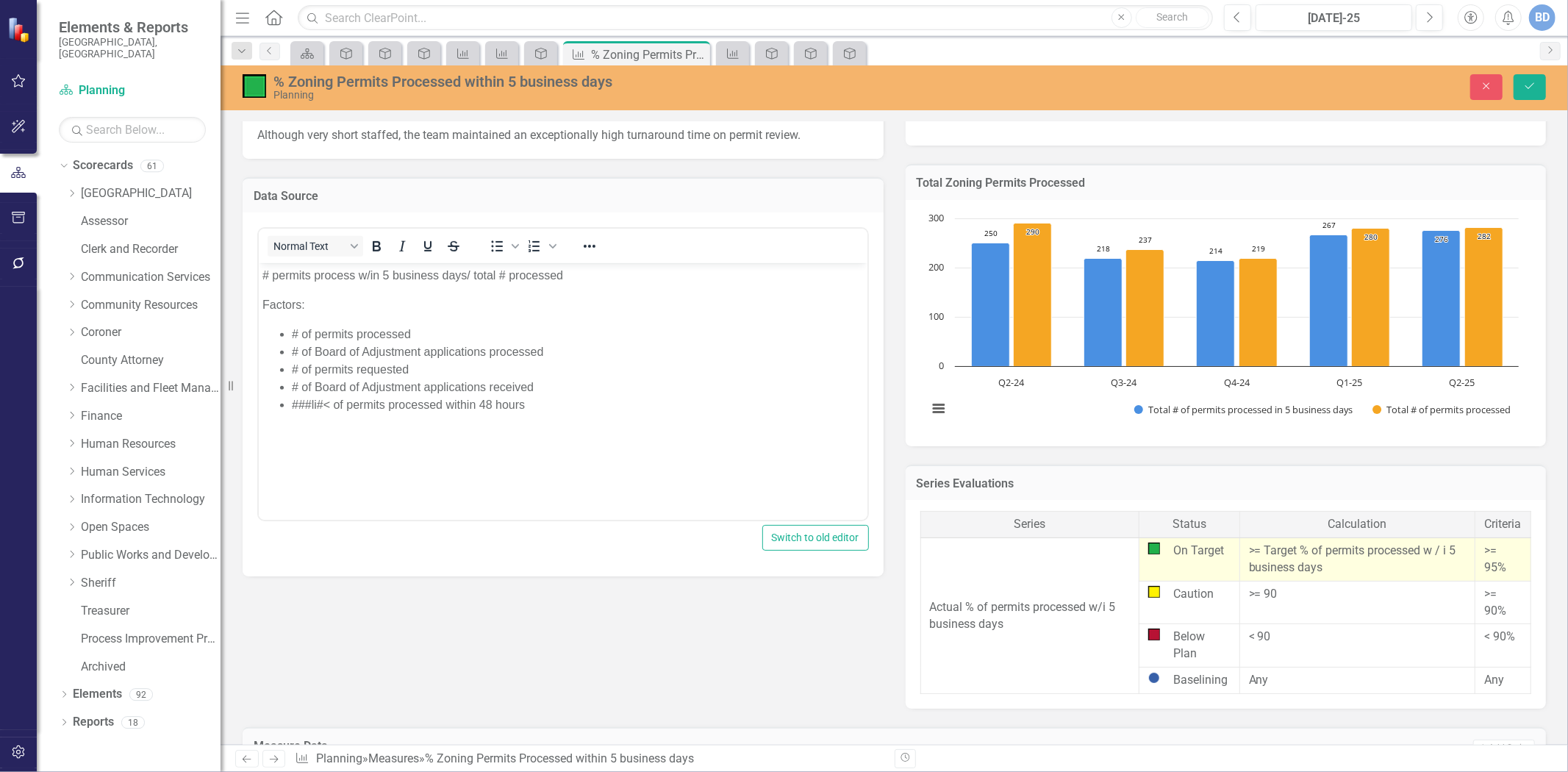
scroll to position [482, 0]
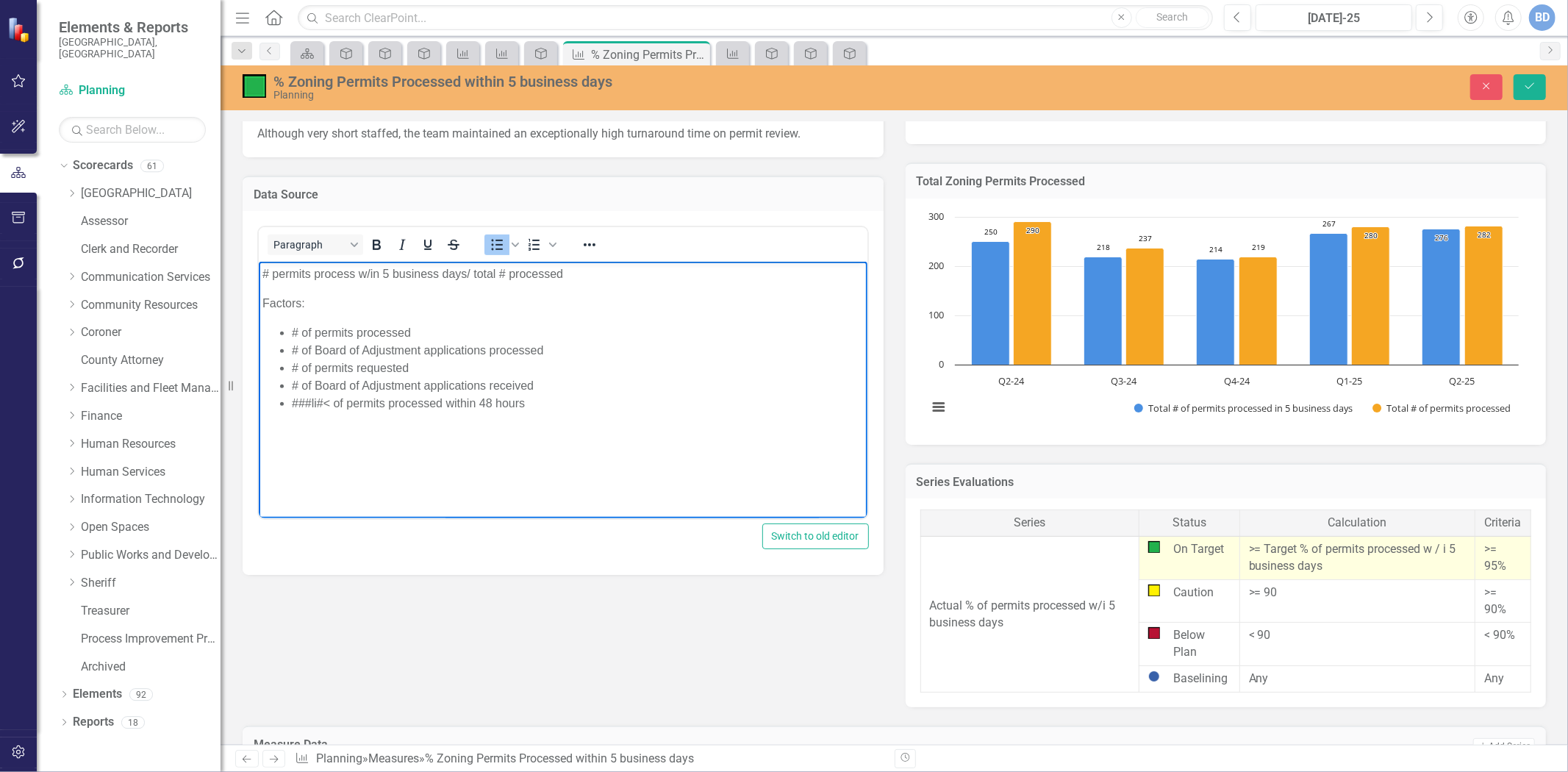
click at [298, 402] on li "###li#< of permits processed within 48 hours" at bounding box center [577, 404] width 572 height 18
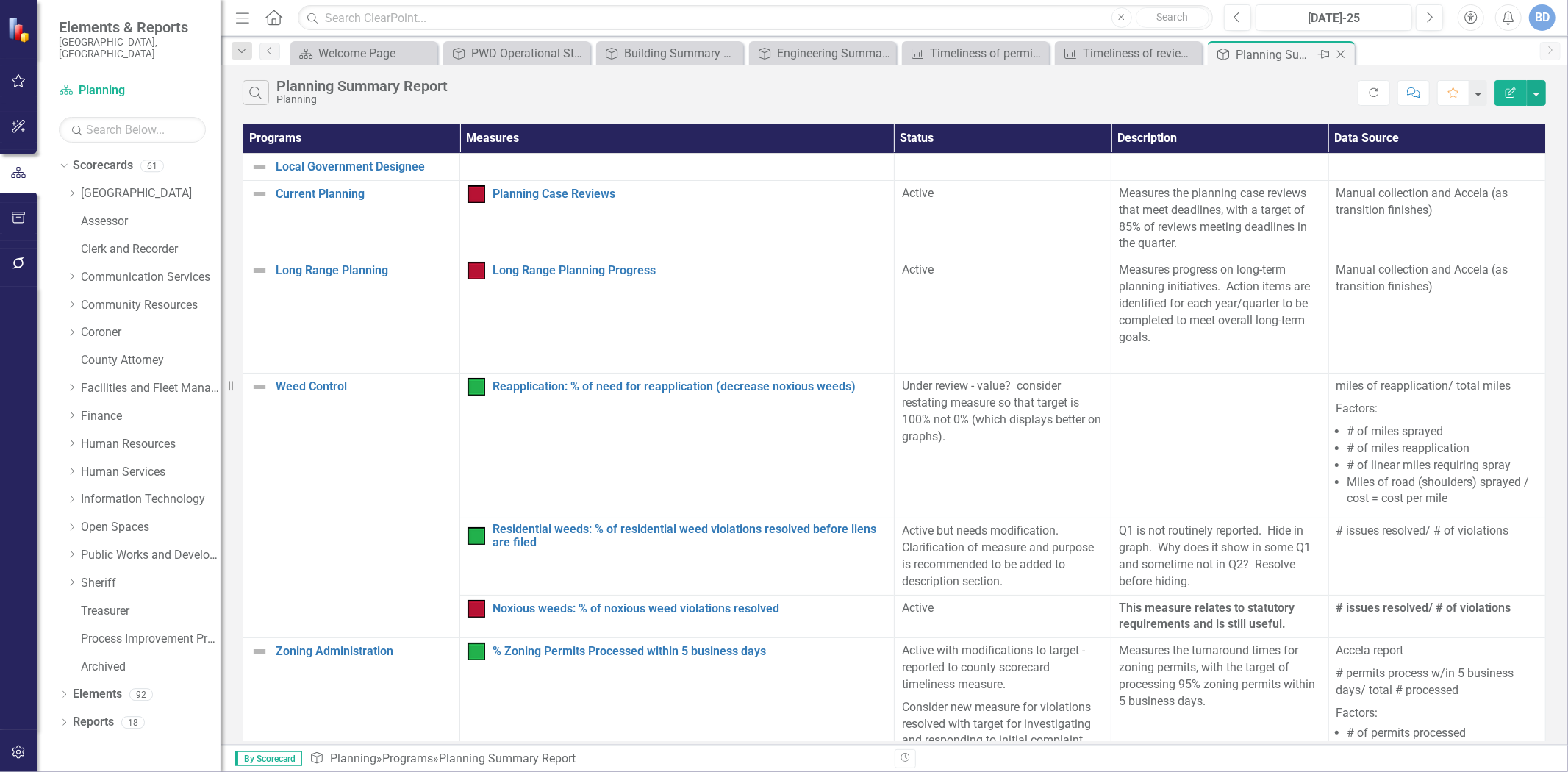
click at [1342, 53] on icon "Close" at bounding box center [1341, 54] width 14 height 11
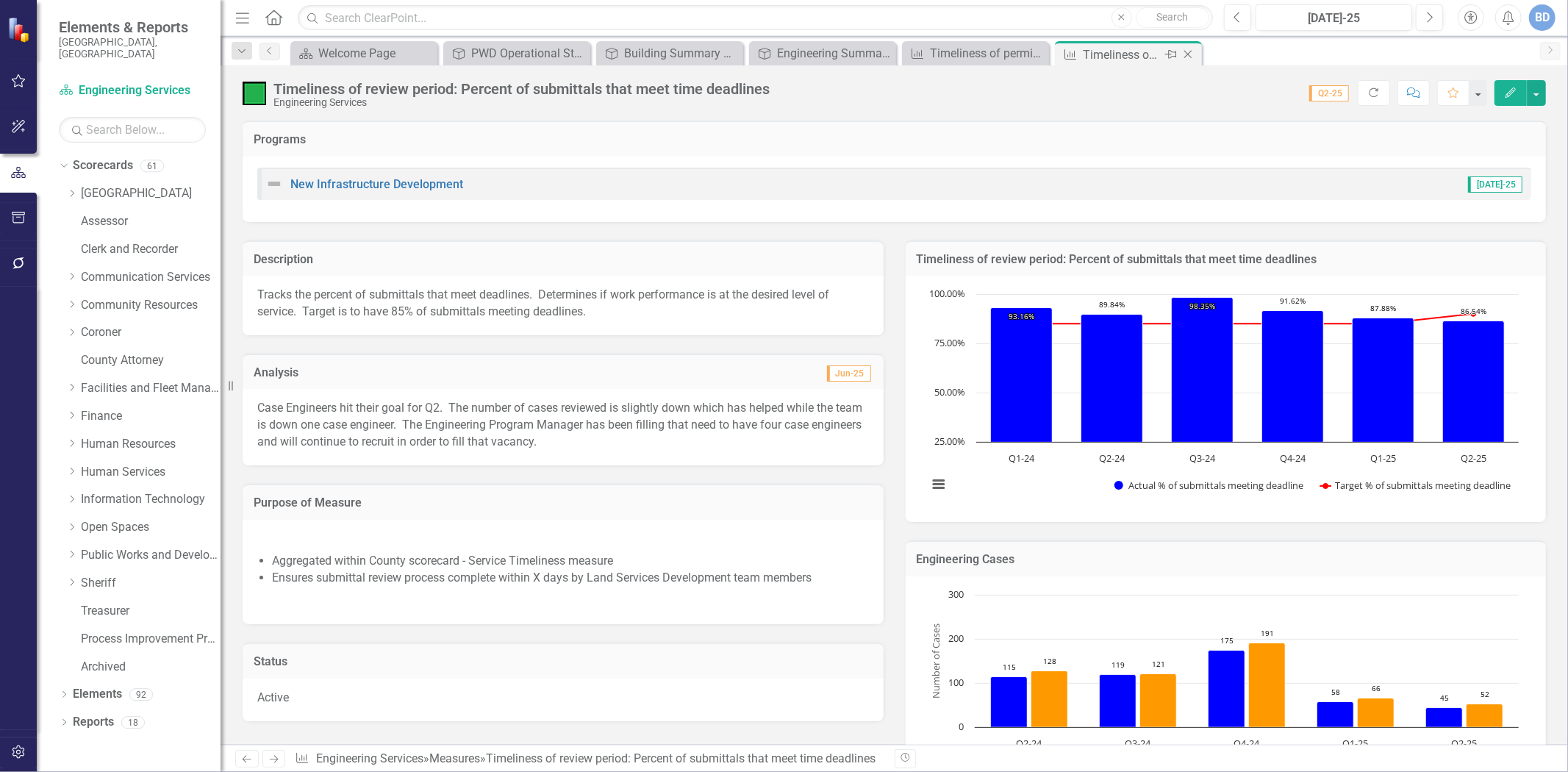
click at [1187, 53] on icon at bounding box center [1188, 54] width 9 height 9
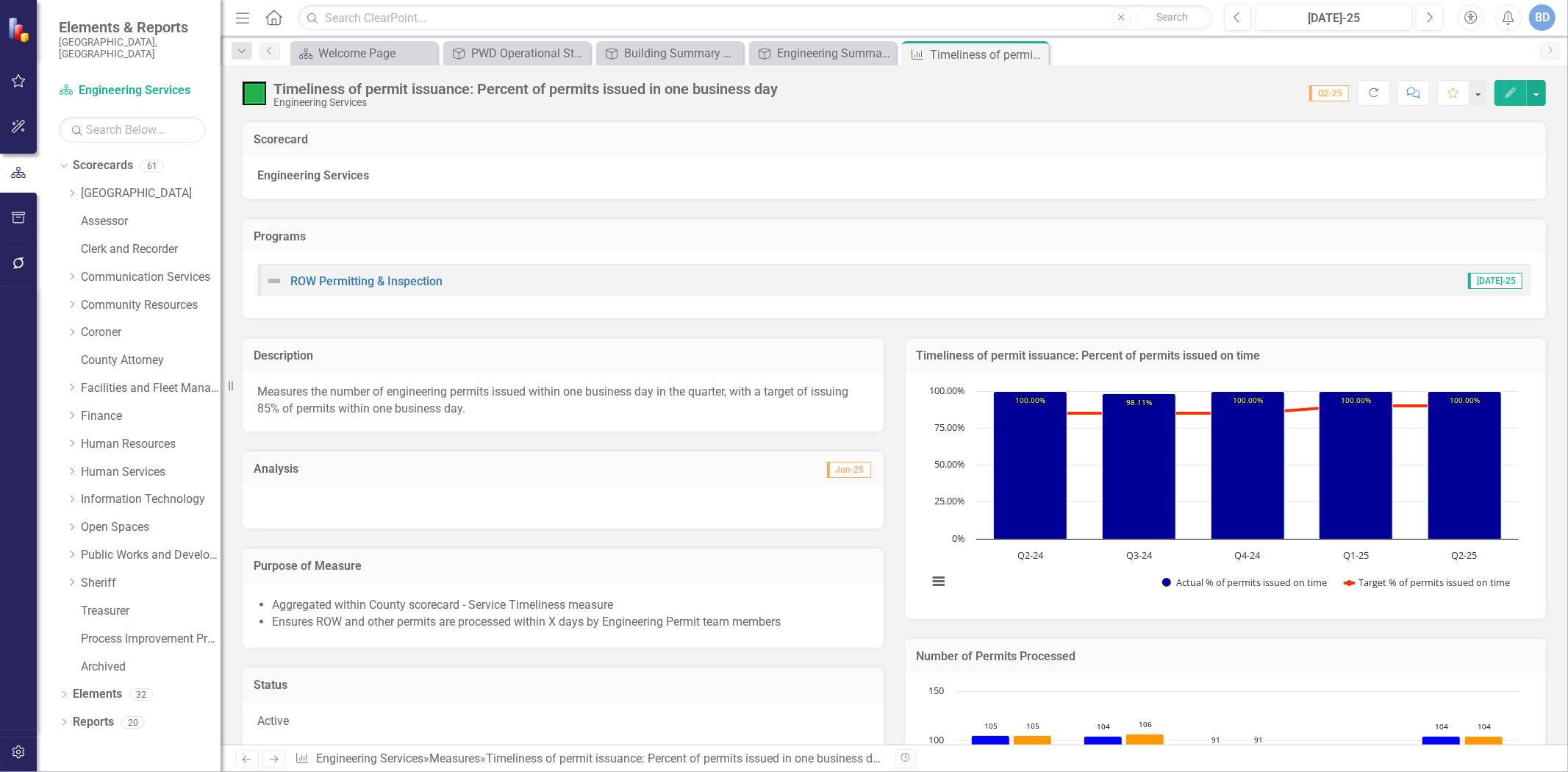
click at [0, 0] on icon "Close" at bounding box center [0, 0] width 0 height 0
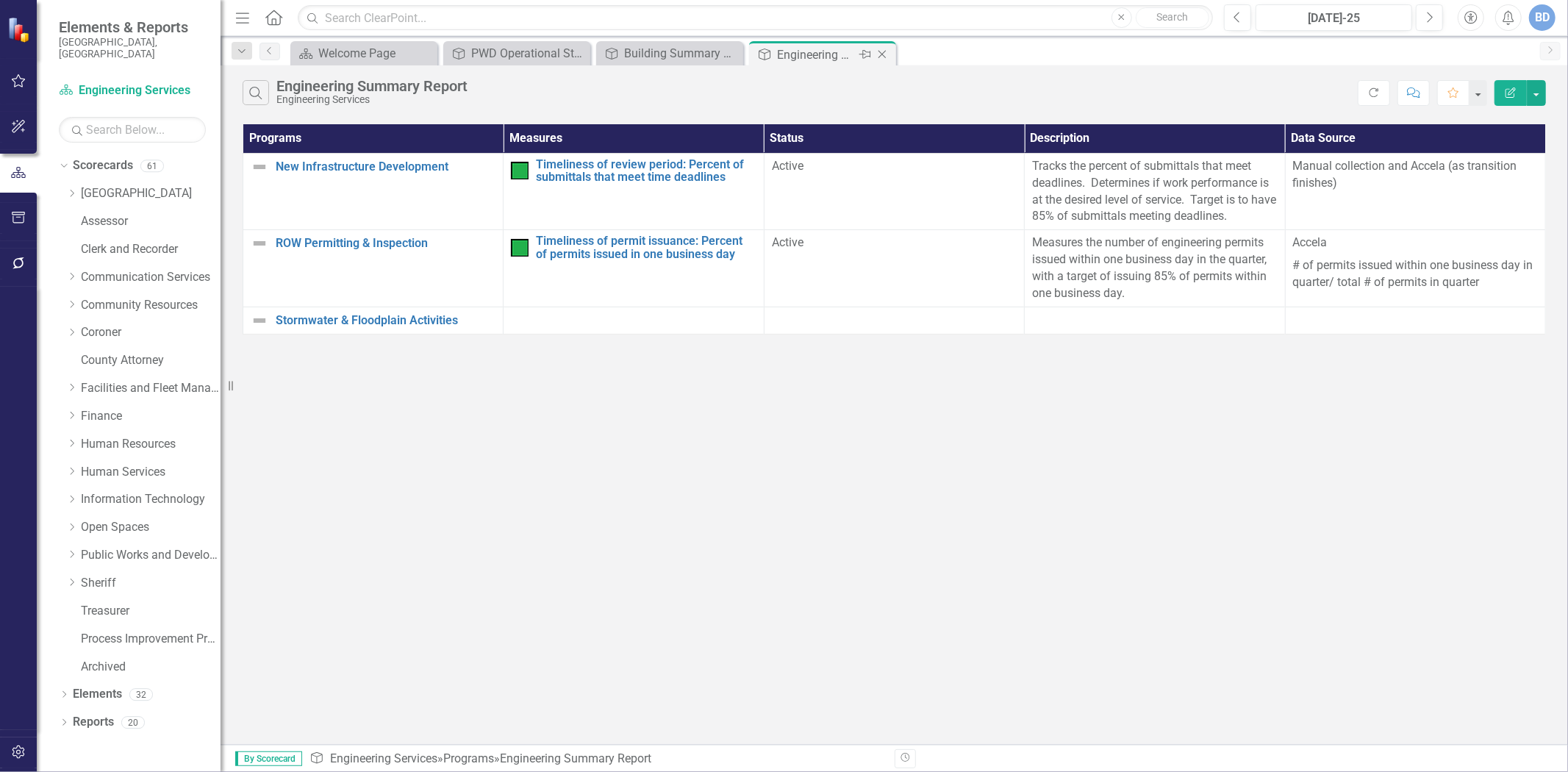
click at [880, 57] on icon "Close" at bounding box center [882, 54] width 14 height 11
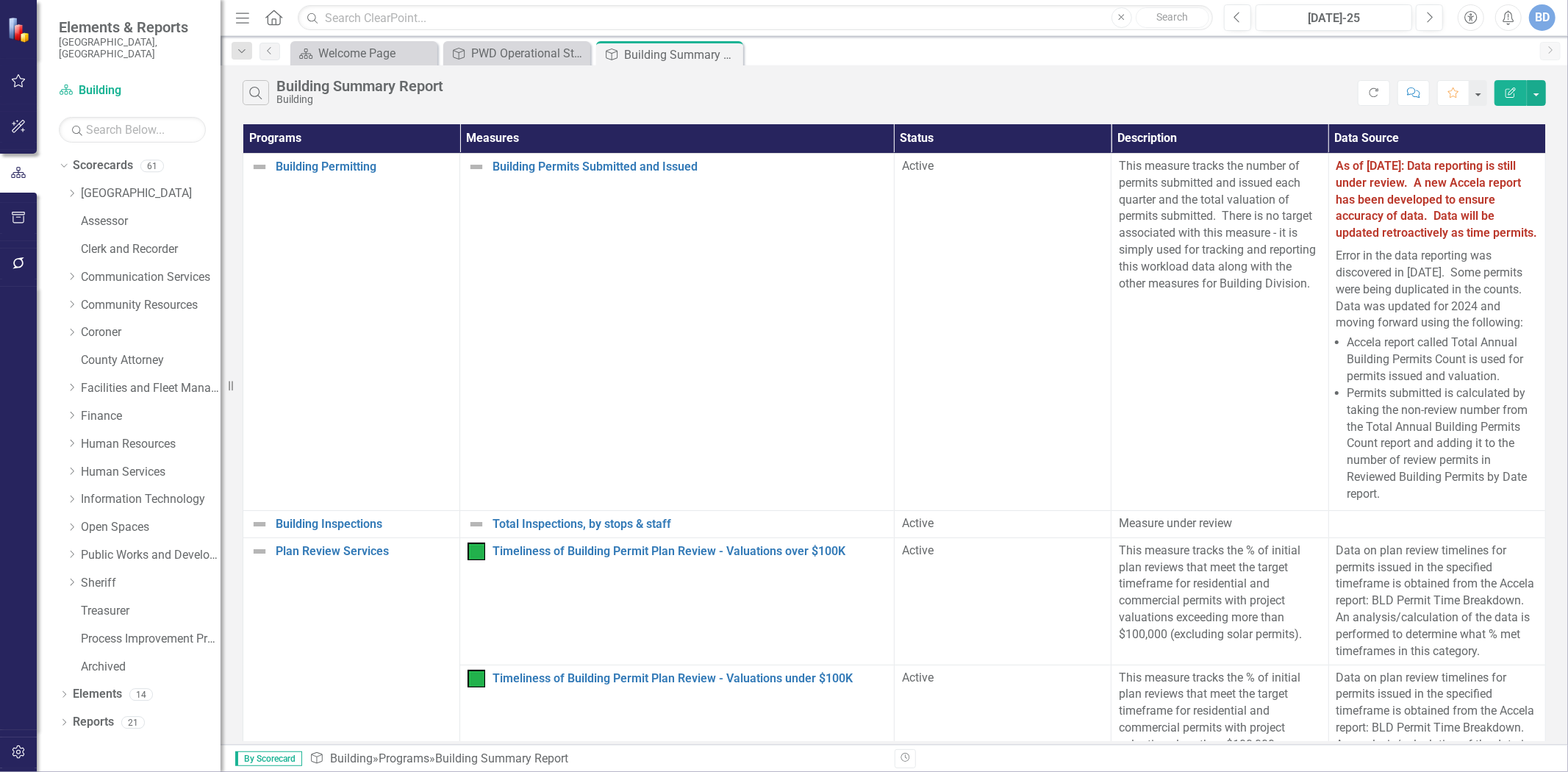
click at [0, 0] on icon "Close" at bounding box center [0, 0] width 0 height 0
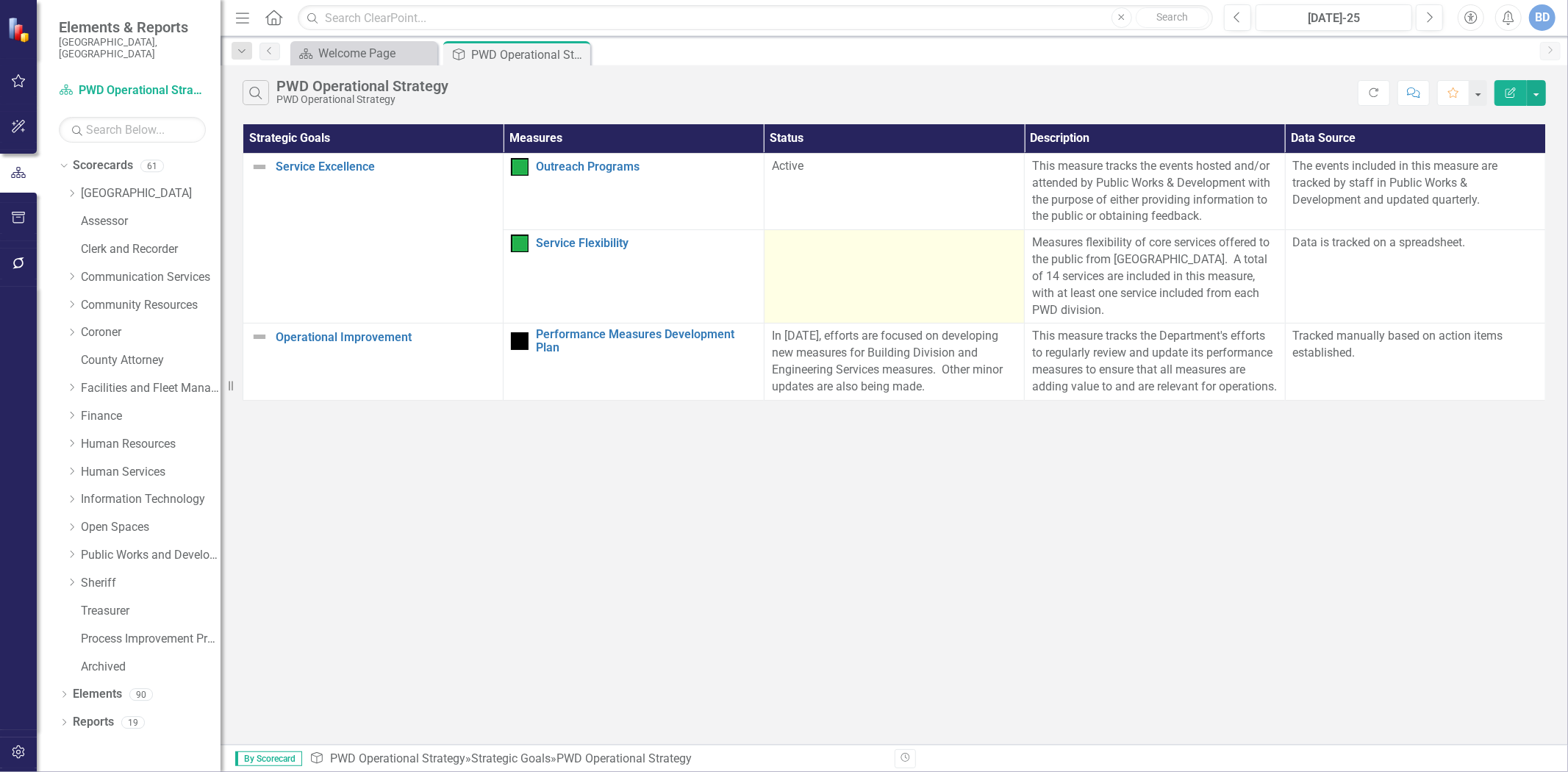
click at [922, 261] on td at bounding box center [894, 277] width 261 height 93
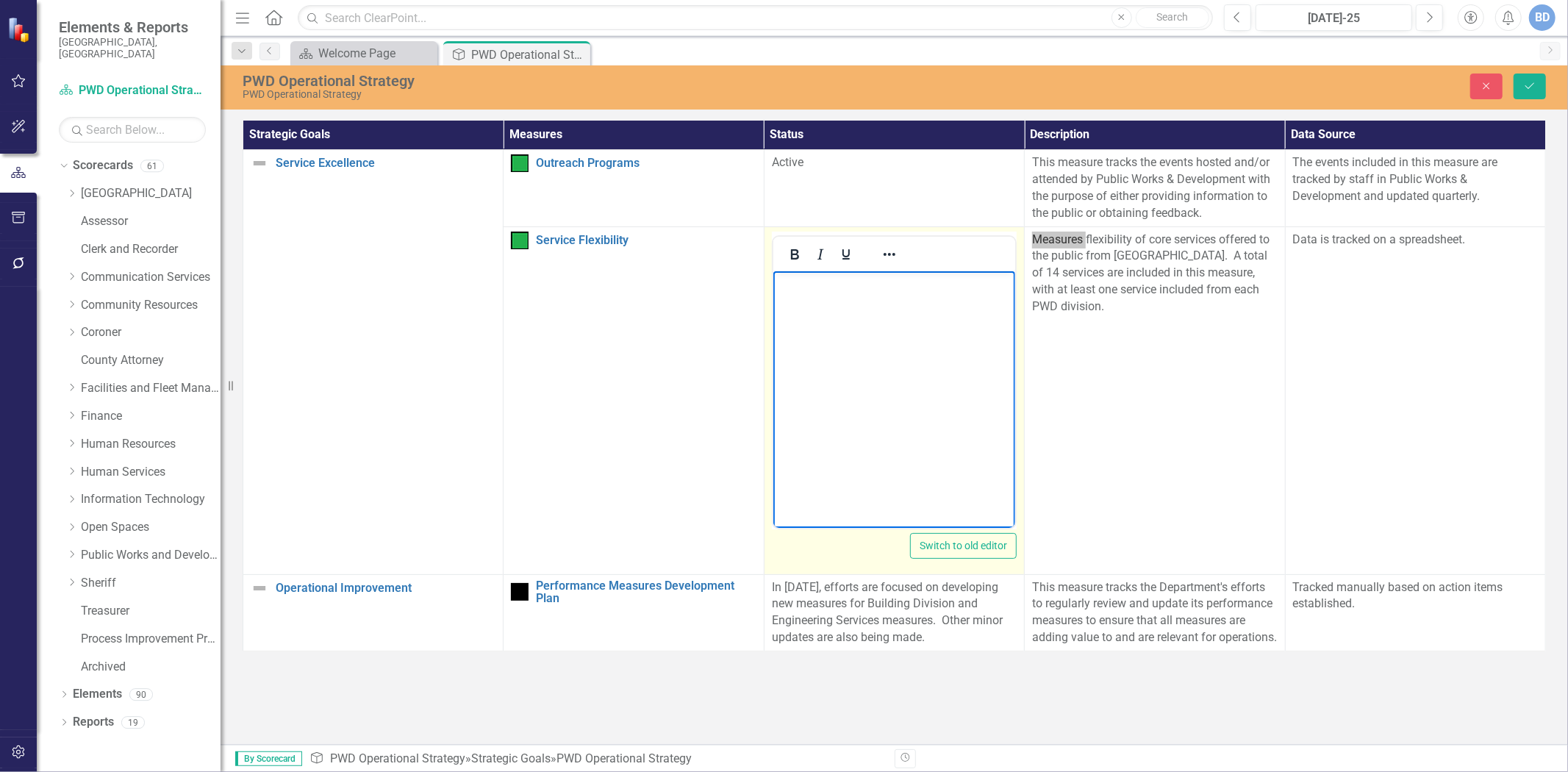
click at [914, 296] on body "Rich Text Area. Press ALT-0 for help." at bounding box center [893, 381] width 242 height 221
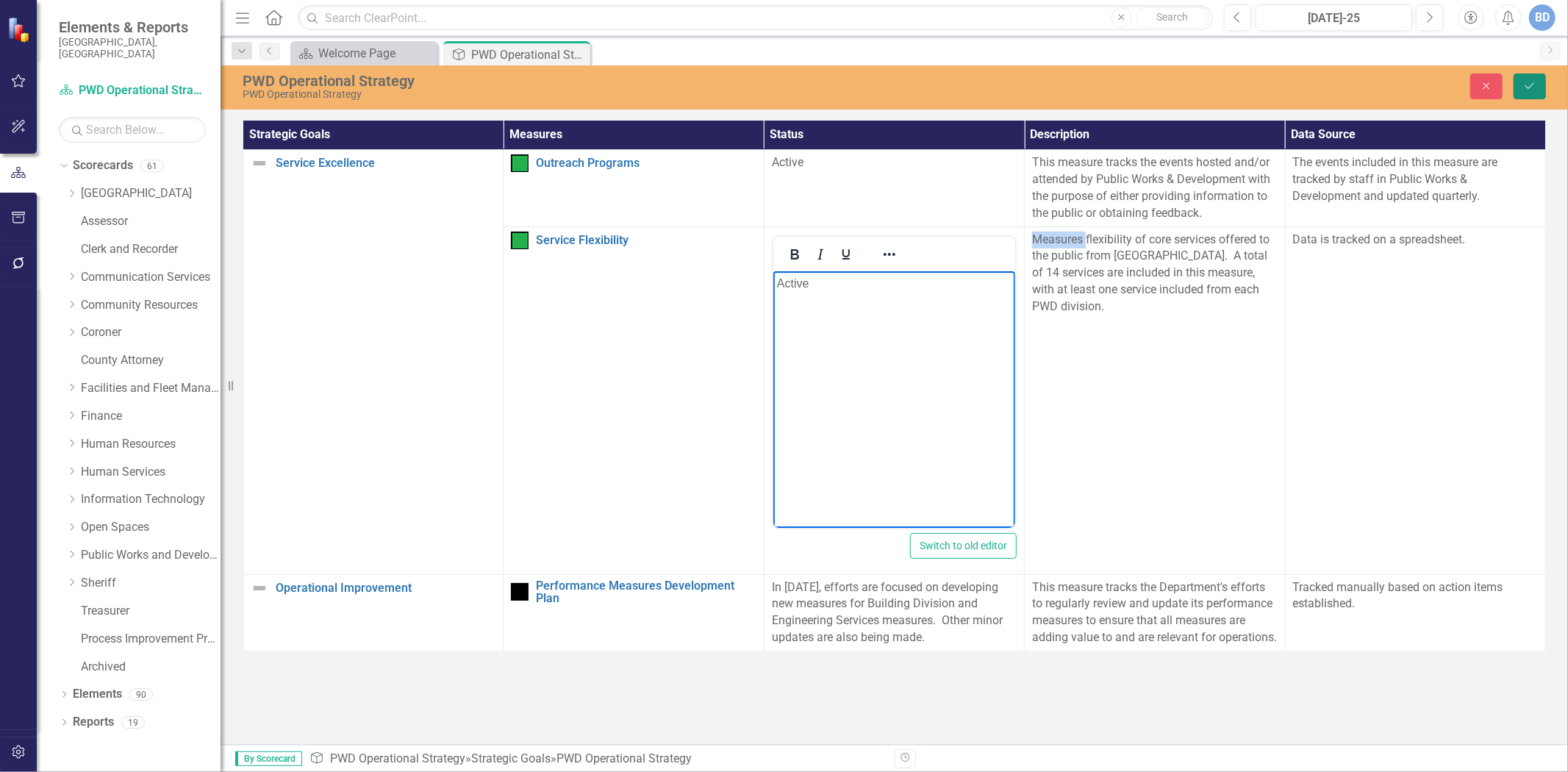
click at [1529, 83] on icon "Save" at bounding box center [1530, 86] width 13 height 10
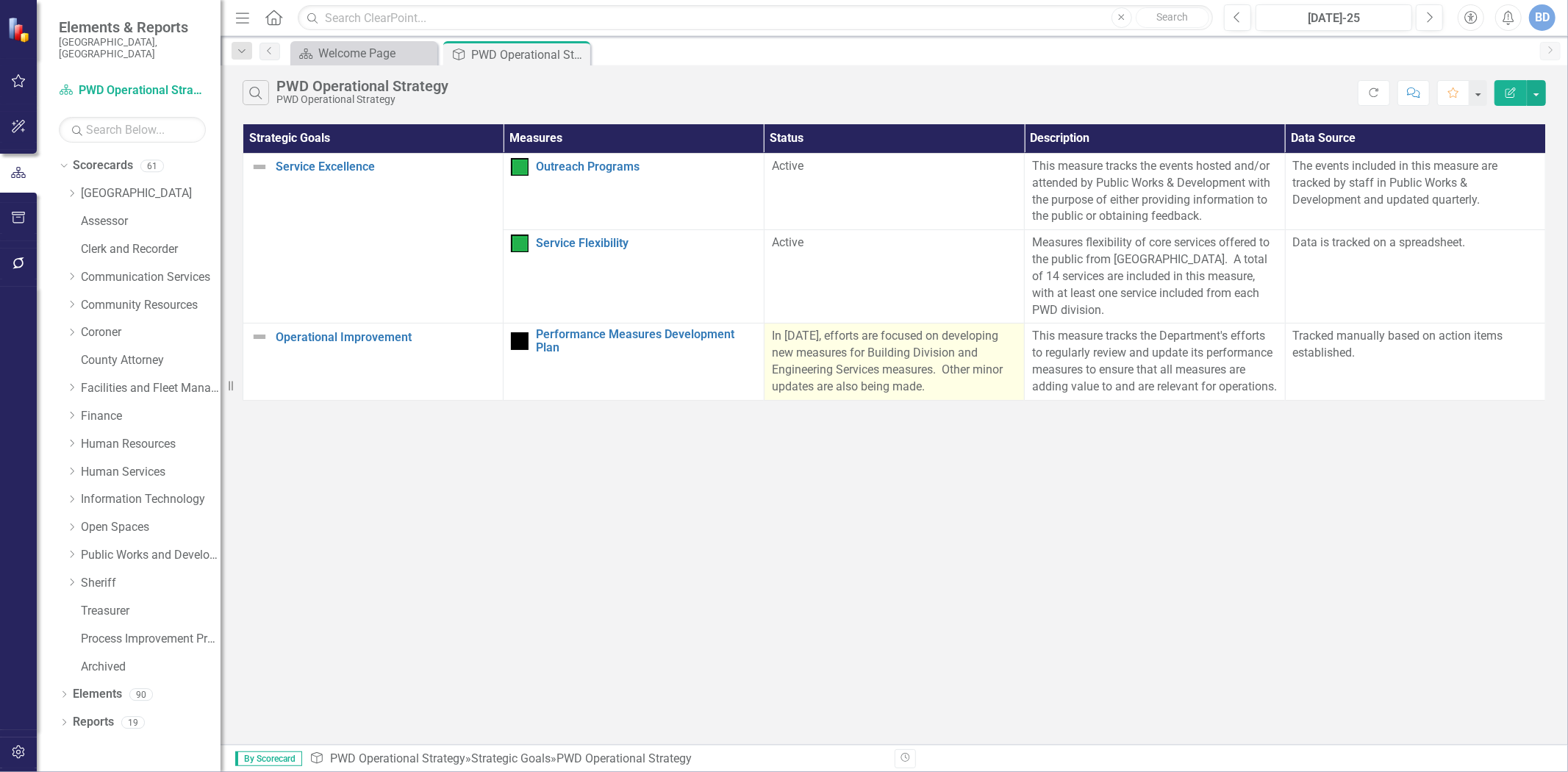
click at [856, 356] on p "In [DATE], efforts are focused on developing new measures for Building Division…" at bounding box center [893, 362] width 245 height 67
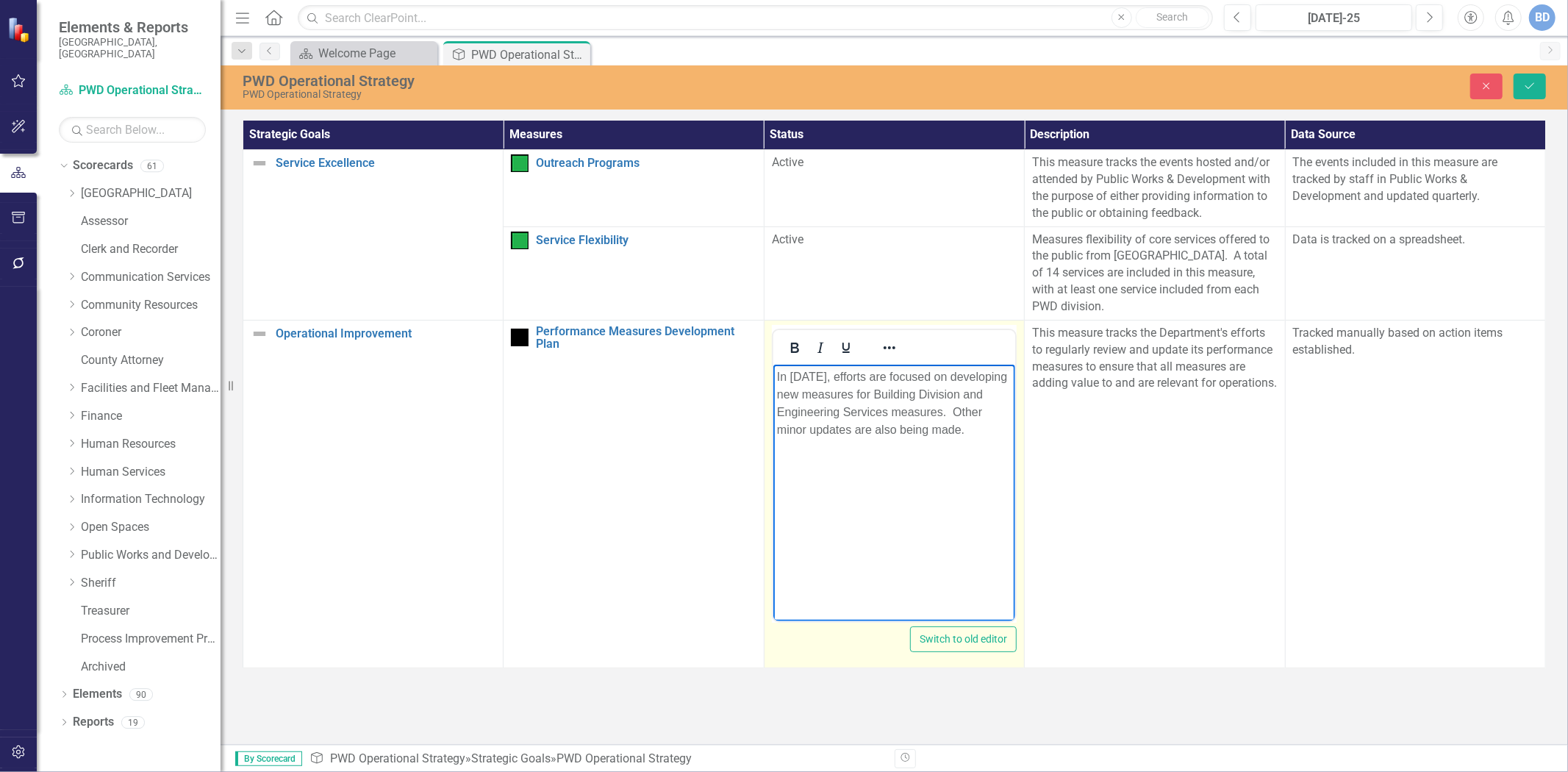
drag, startPoint x: 775, startPoint y: 376, endPoint x: 780, endPoint y: 369, distance: 8.6
click at [776, 375] on p "In [DATE], efforts are focused on developing new measures for Building Division…" at bounding box center [893, 403] width 235 height 70
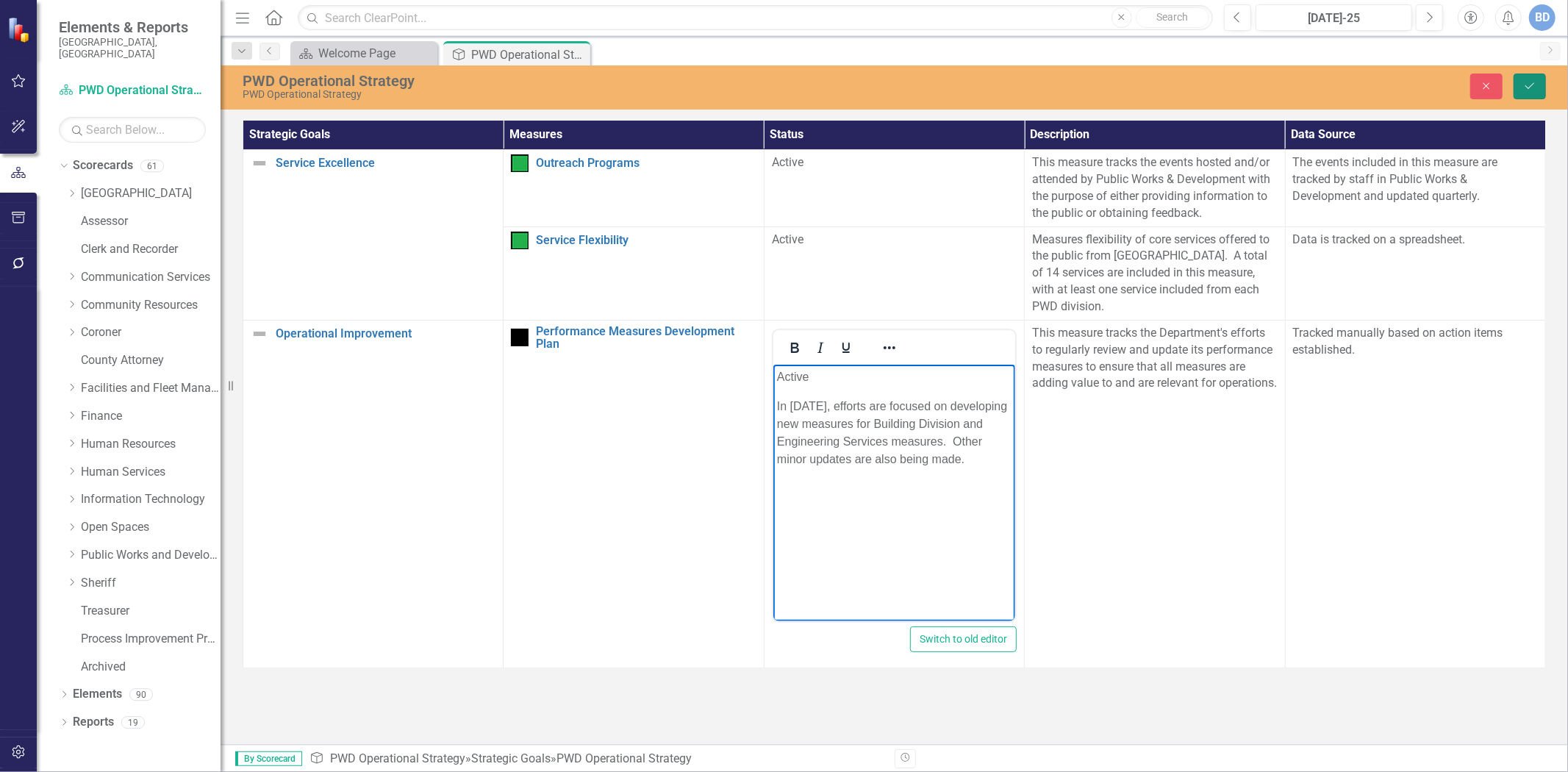
click at [1540, 79] on button "Save" at bounding box center [1530, 86] width 32 height 26
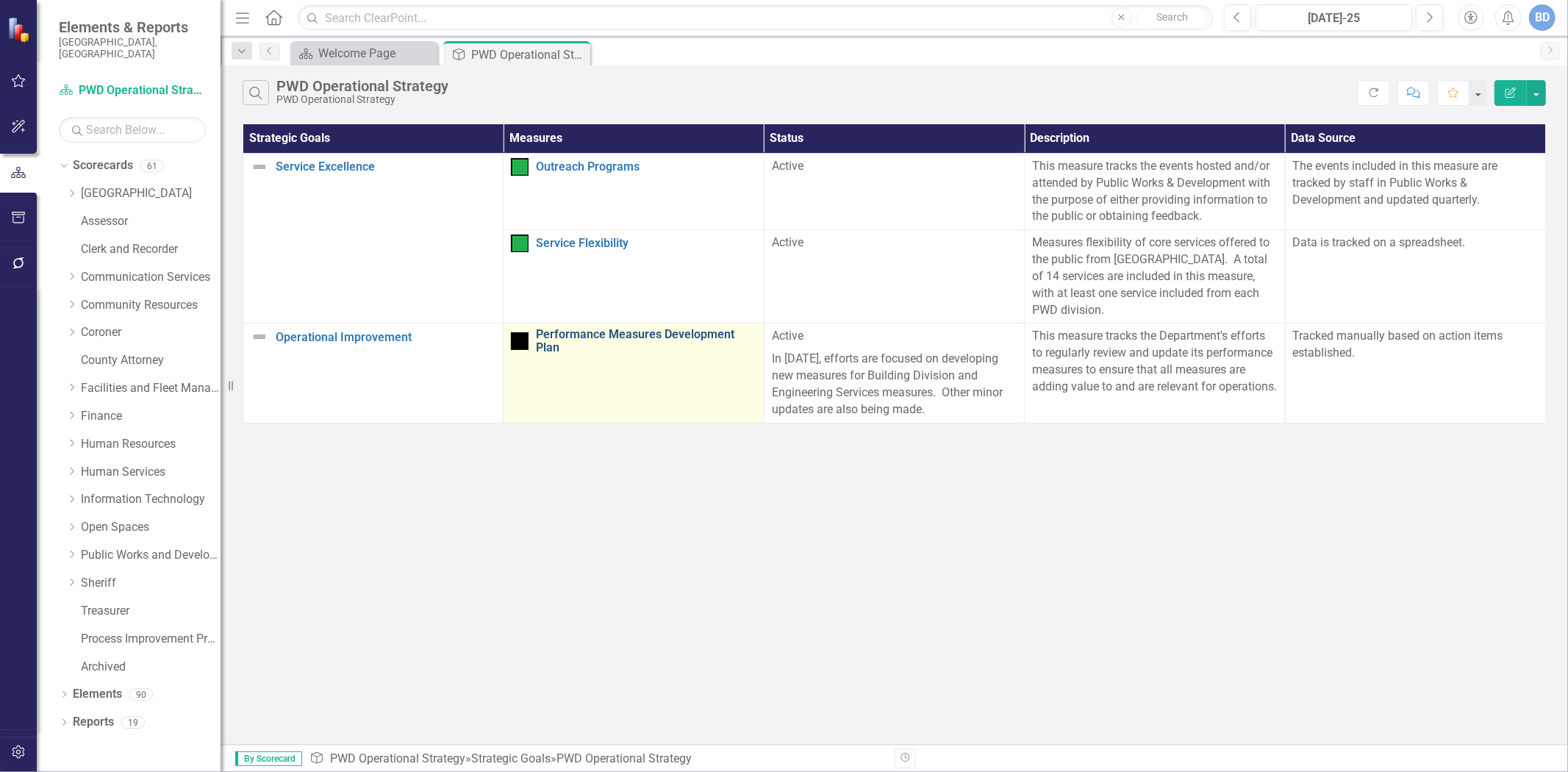
click at [568, 328] on link "Performance Measures Development Plan" at bounding box center [645, 341] width 220 height 26
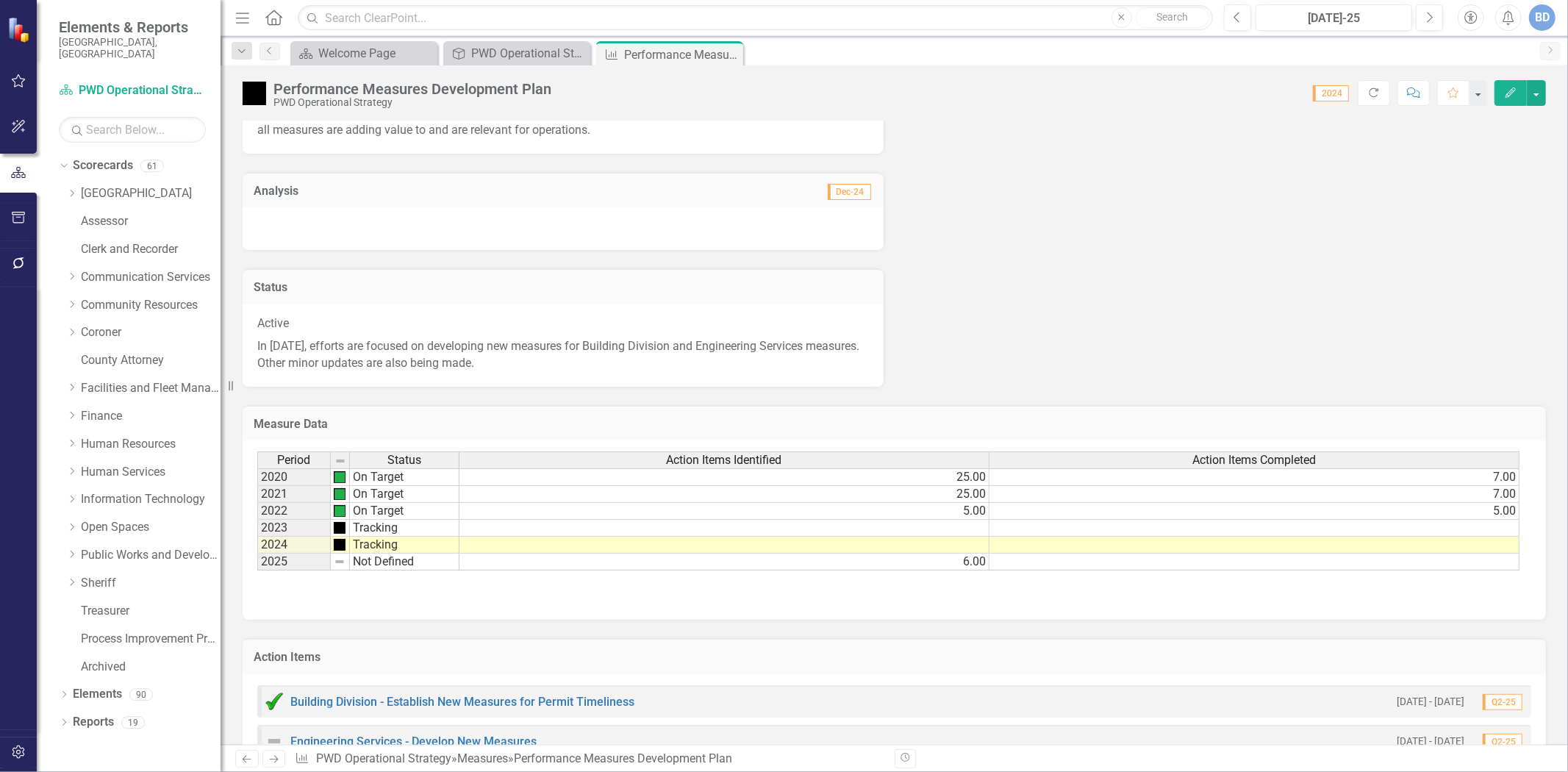
scroll to position [118, 0]
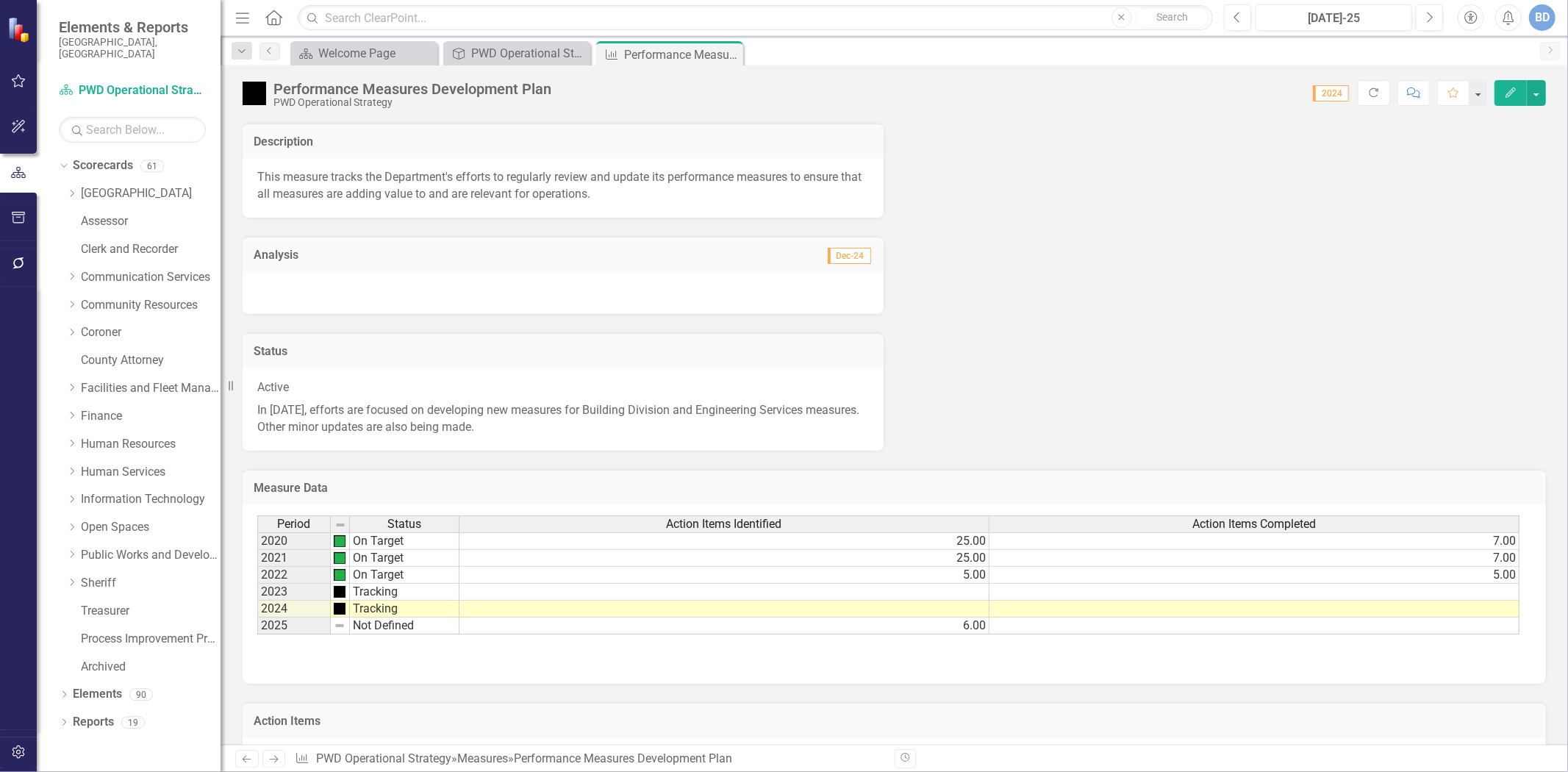
click at [630, 413] on p "In 2025, efforts are focused on developing new measures for Building Division a…" at bounding box center [562, 418] width 612 height 37
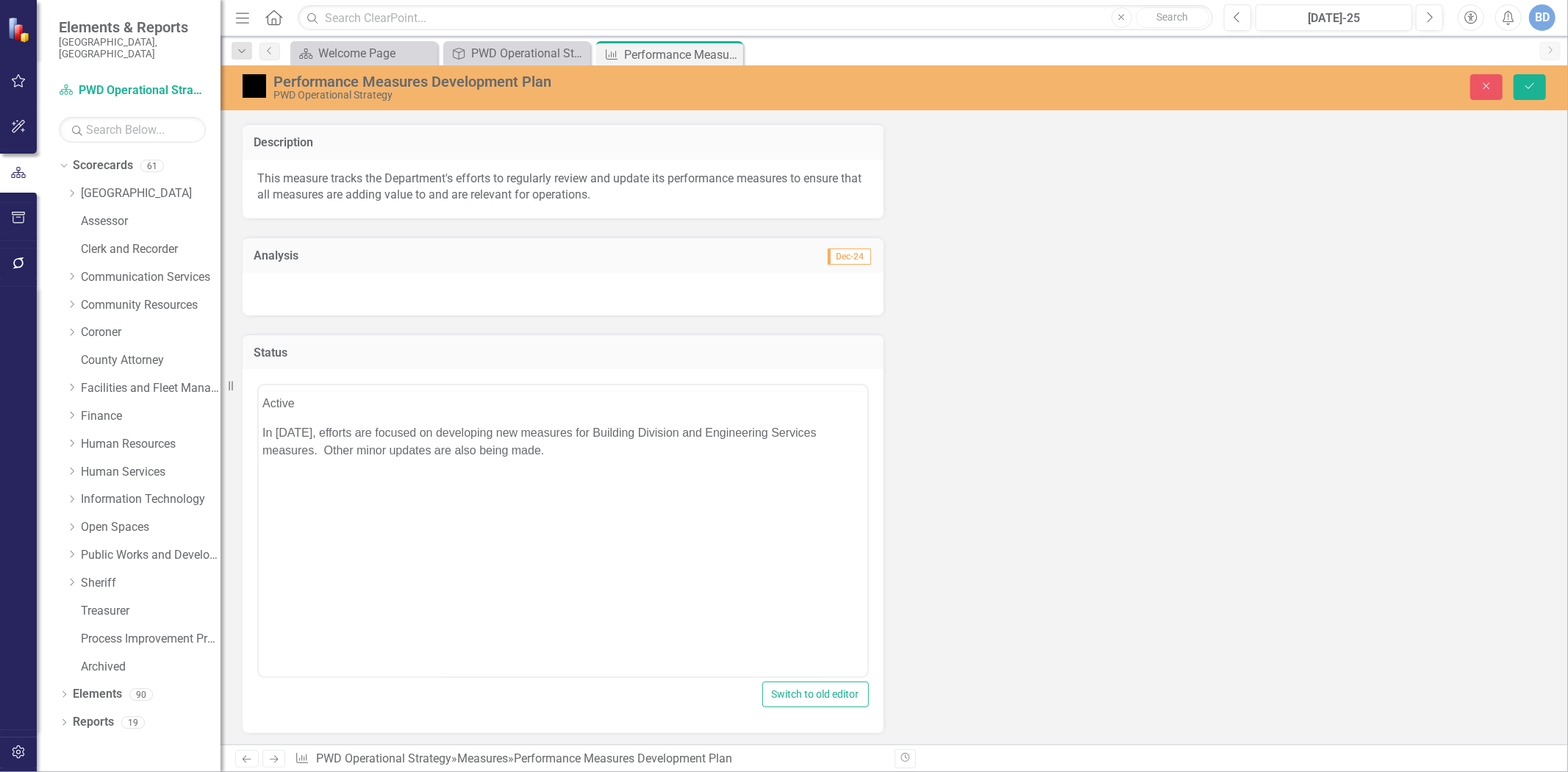
scroll to position [0, 0]
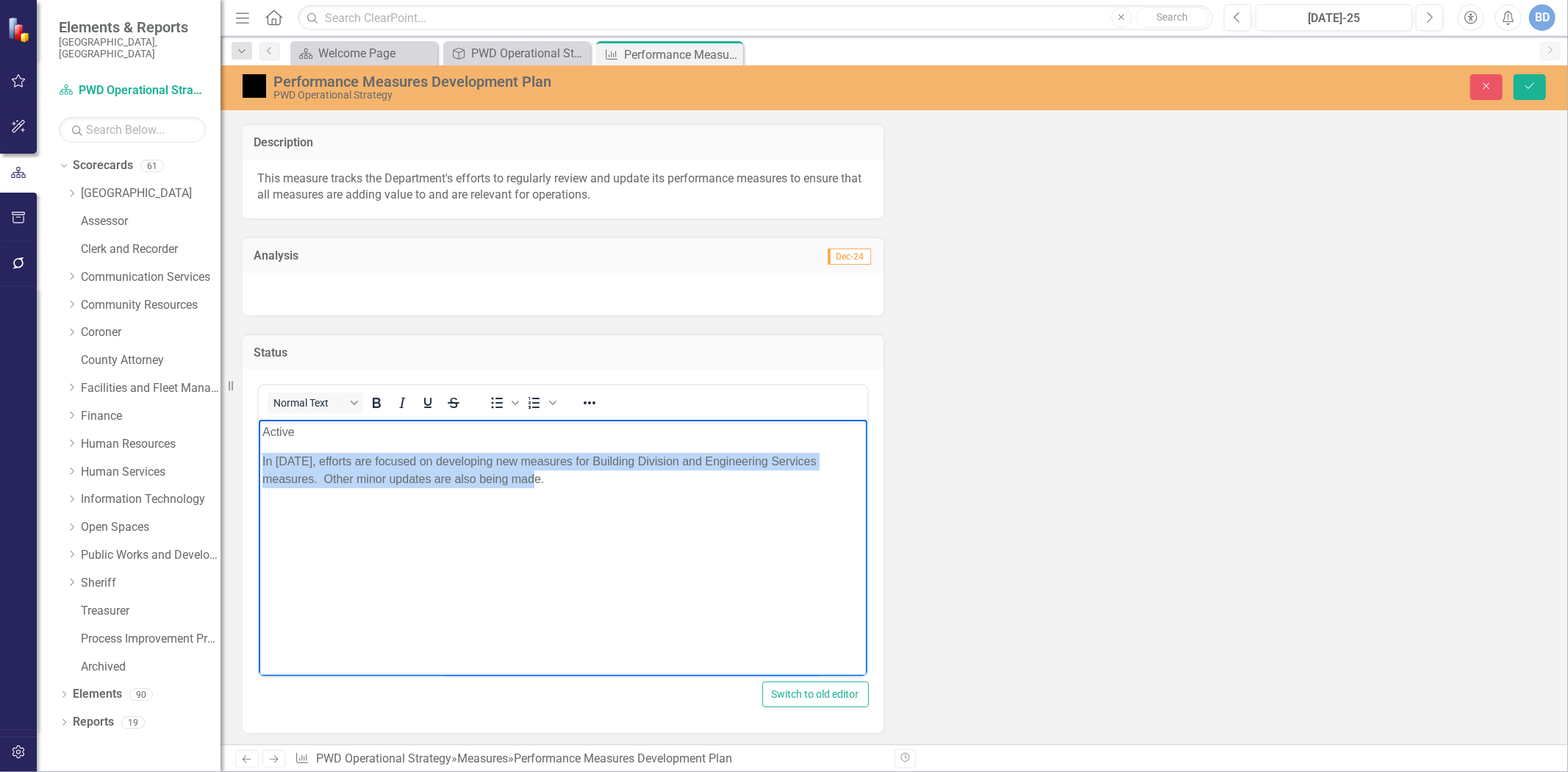
drag, startPoint x: 260, startPoint y: 462, endPoint x: 617, endPoint y: 471, distance: 357.1
click at [617, 471] on body "Active In 2025, efforts are focused on developing new measures for Building Div…" at bounding box center [562, 530] width 609 height 221
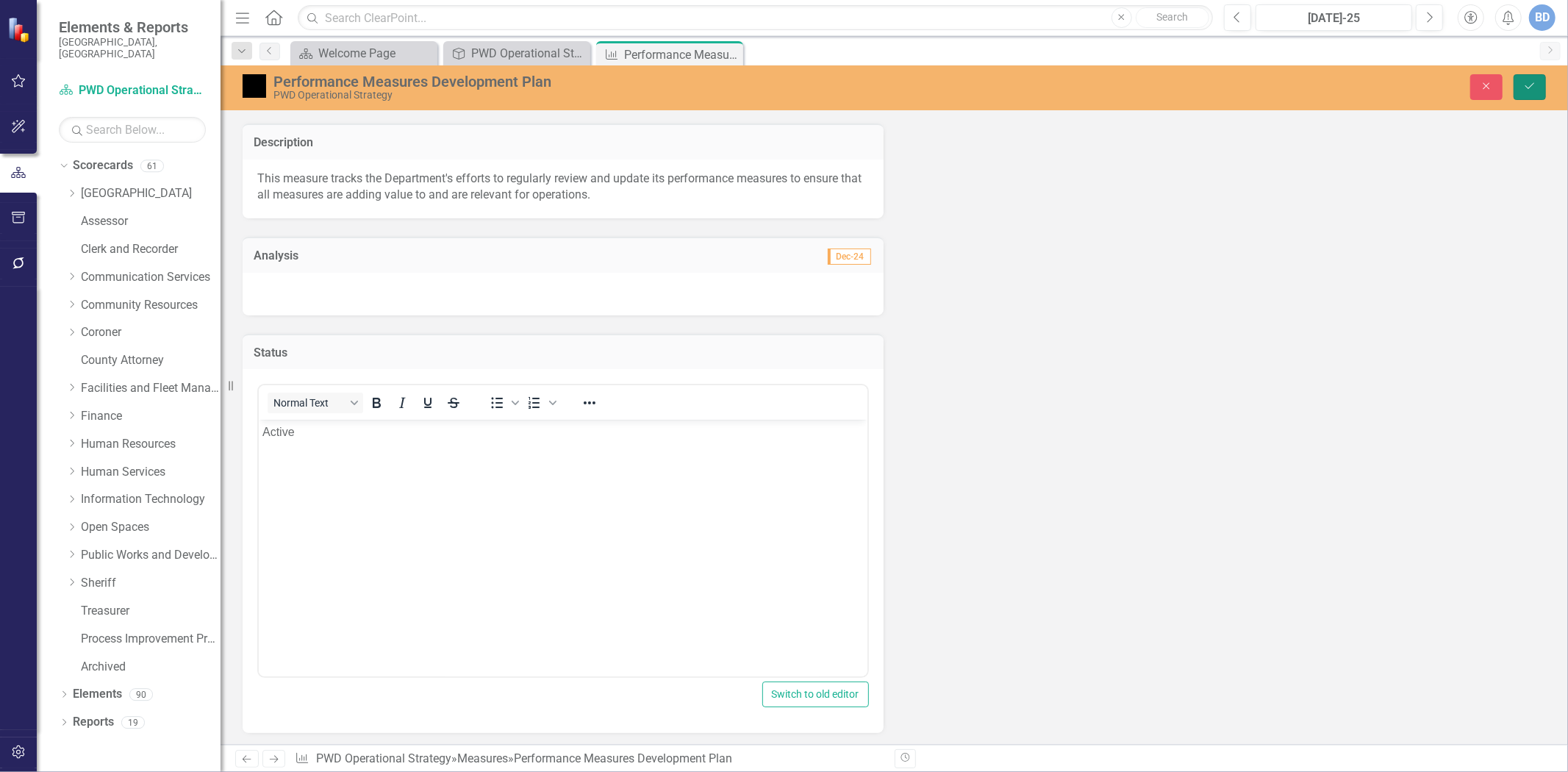
click at [1537, 89] on icon "Save" at bounding box center [1530, 86] width 13 height 10
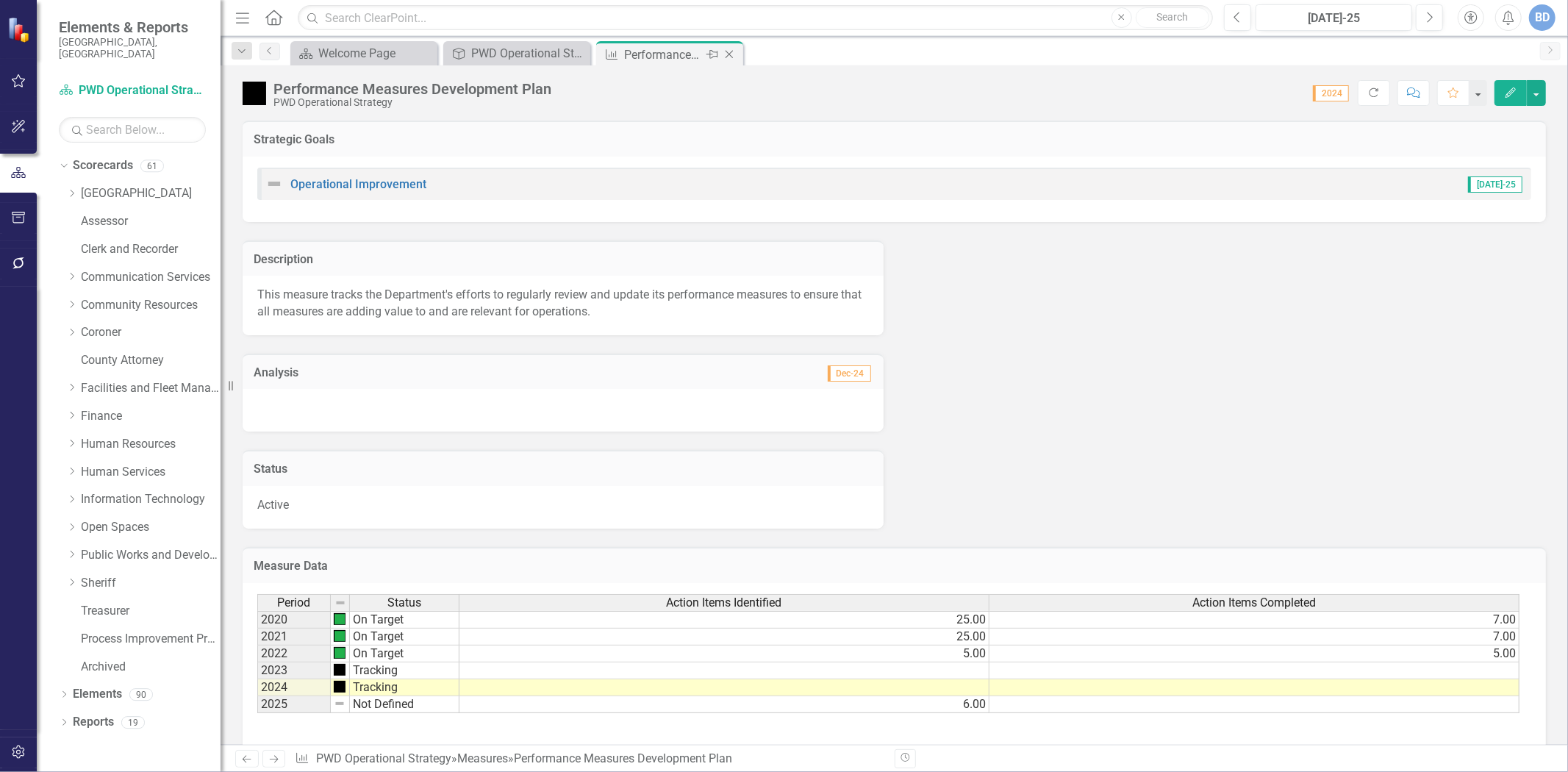
click at [733, 51] on icon "Close" at bounding box center [729, 54] width 14 height 11
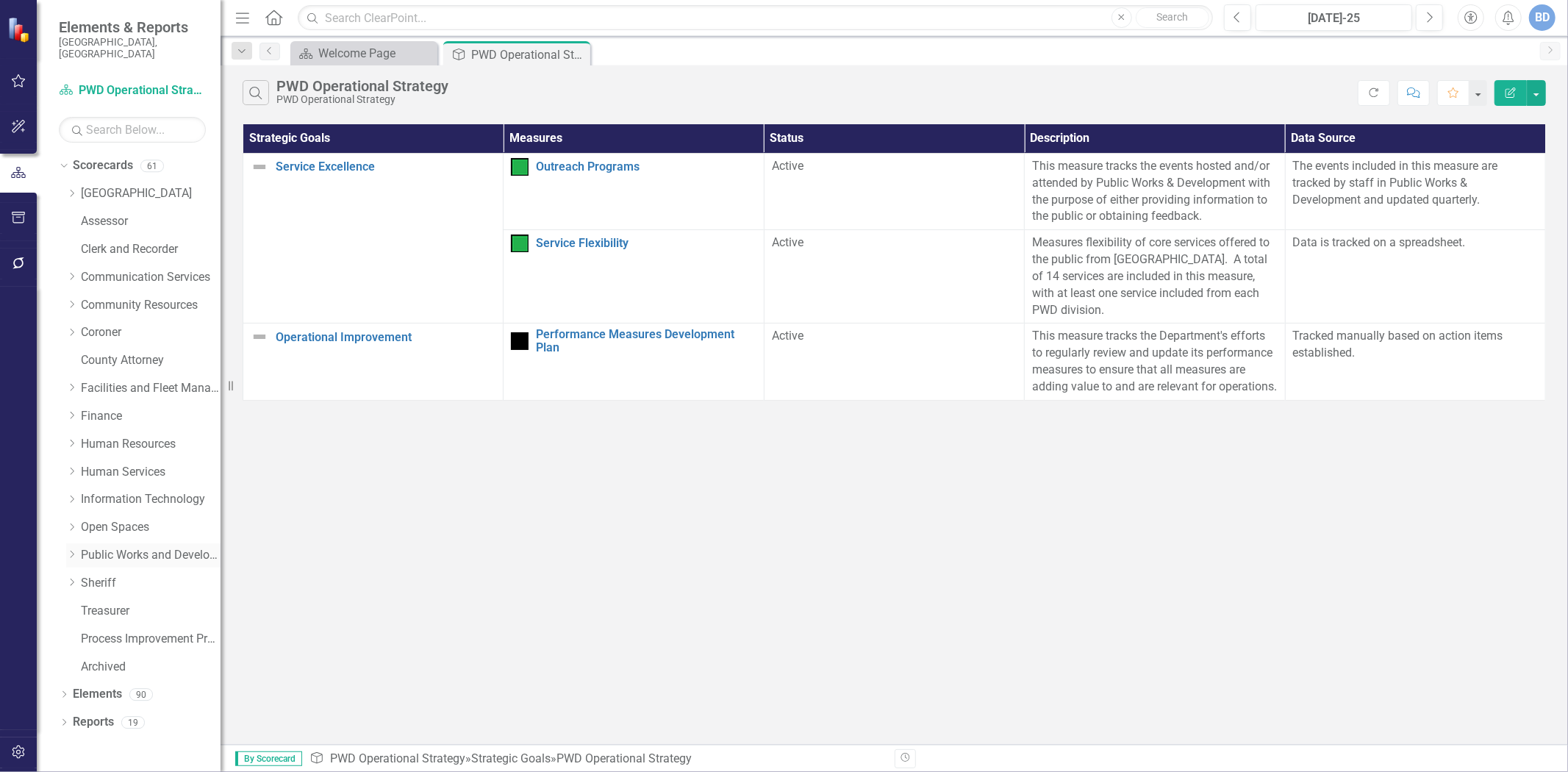
click at [72, 550] on icon "Dropdown" at bounding box center [72, 554] width 11 height 9
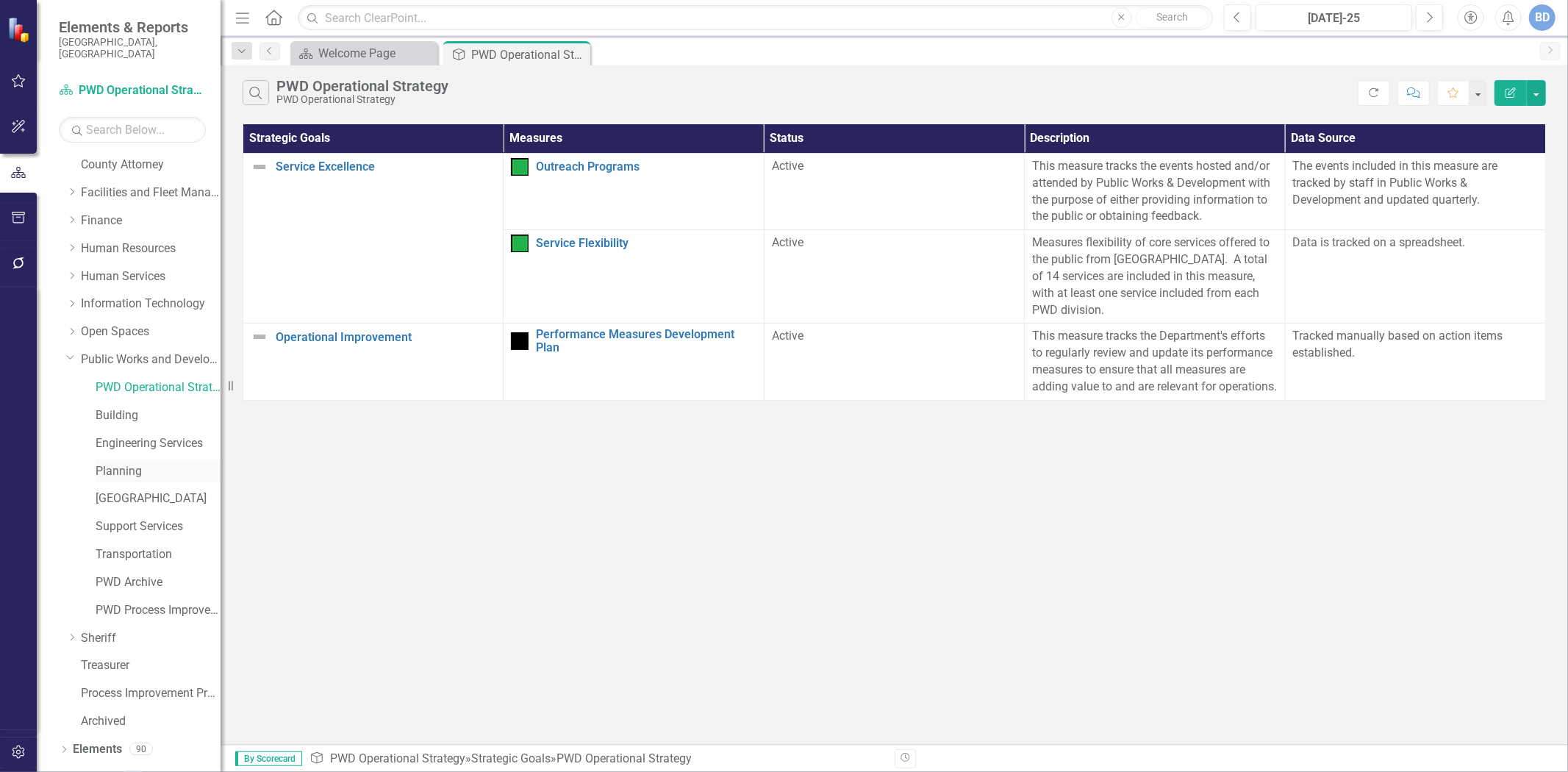
scroll to position [205, 0]
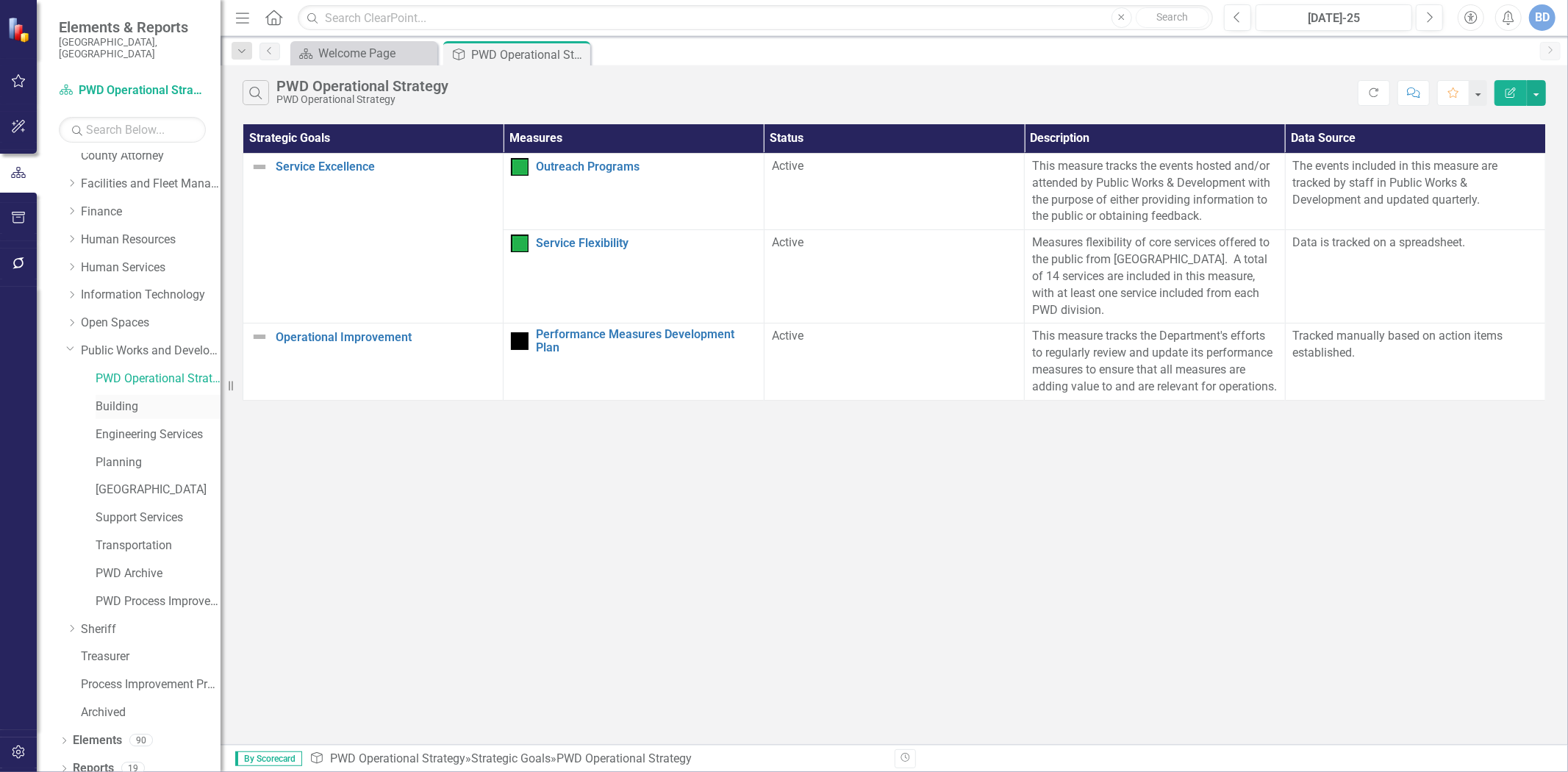
click at [122, 399] on link "Building" at bounding box center [157, 407] width 125 height 17
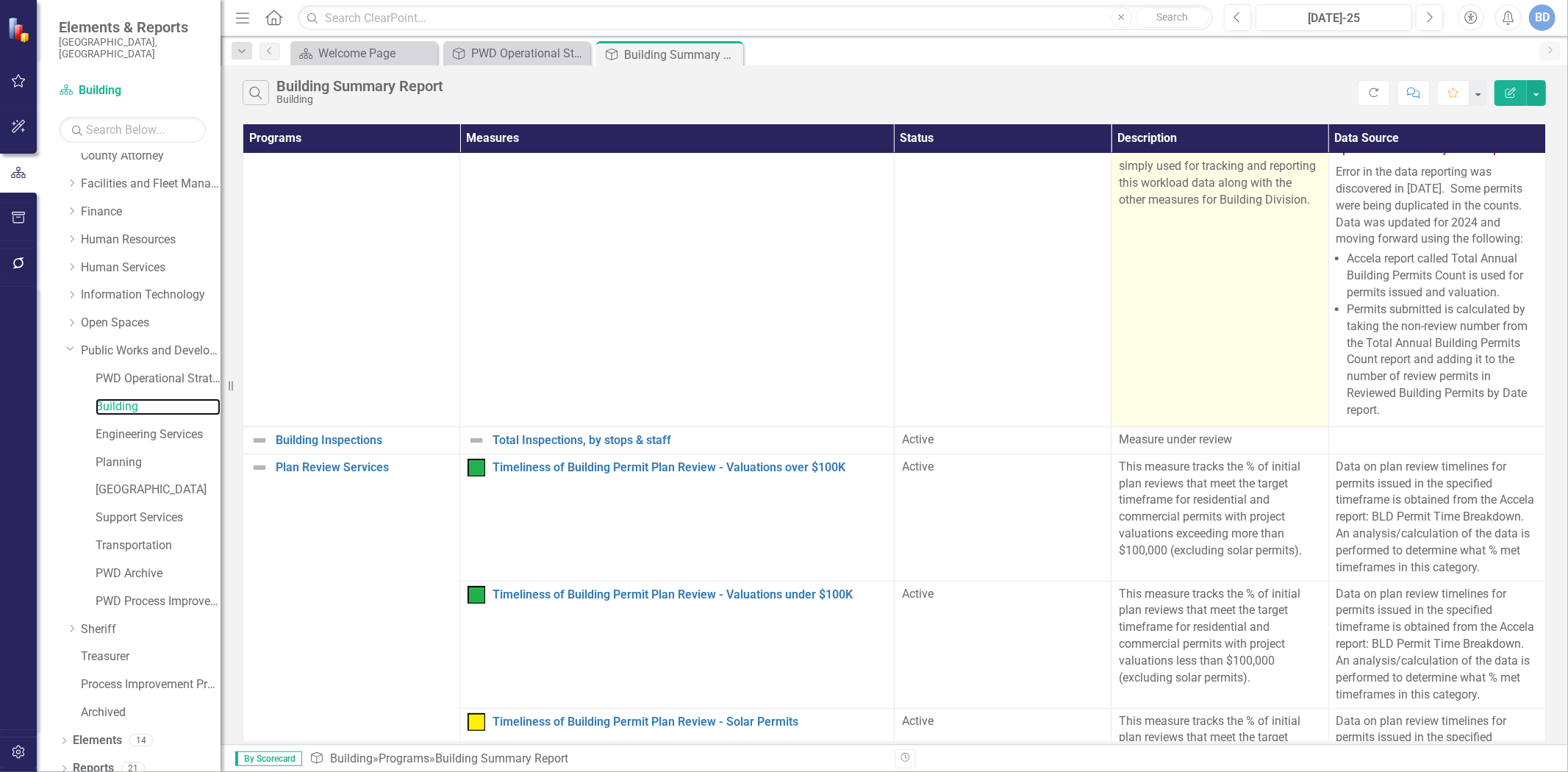
scroll to position [207, 0]
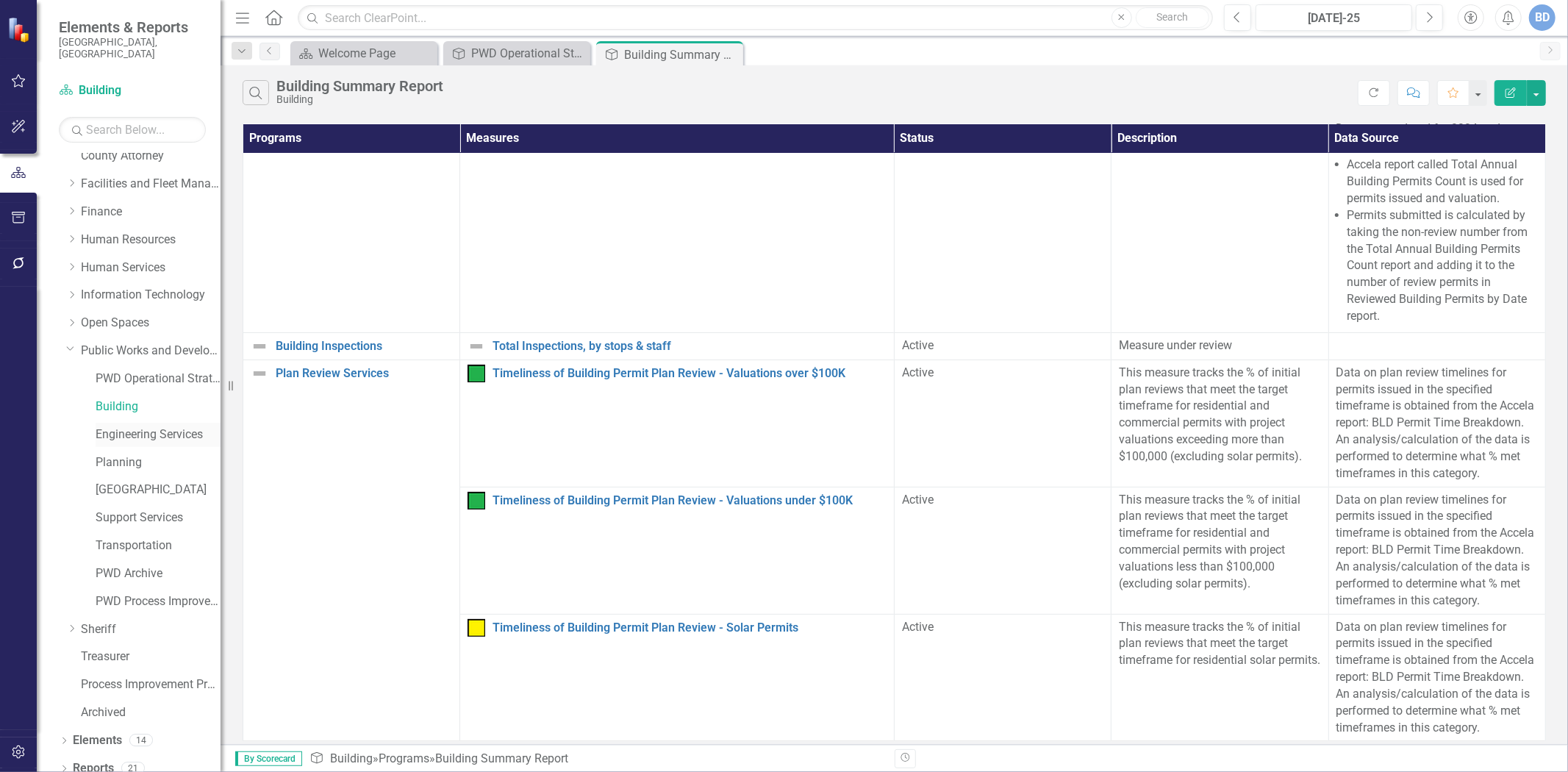
click at [149, 426] on link "Engineering Services" at bounding box center [157, 435] width 125 height 17
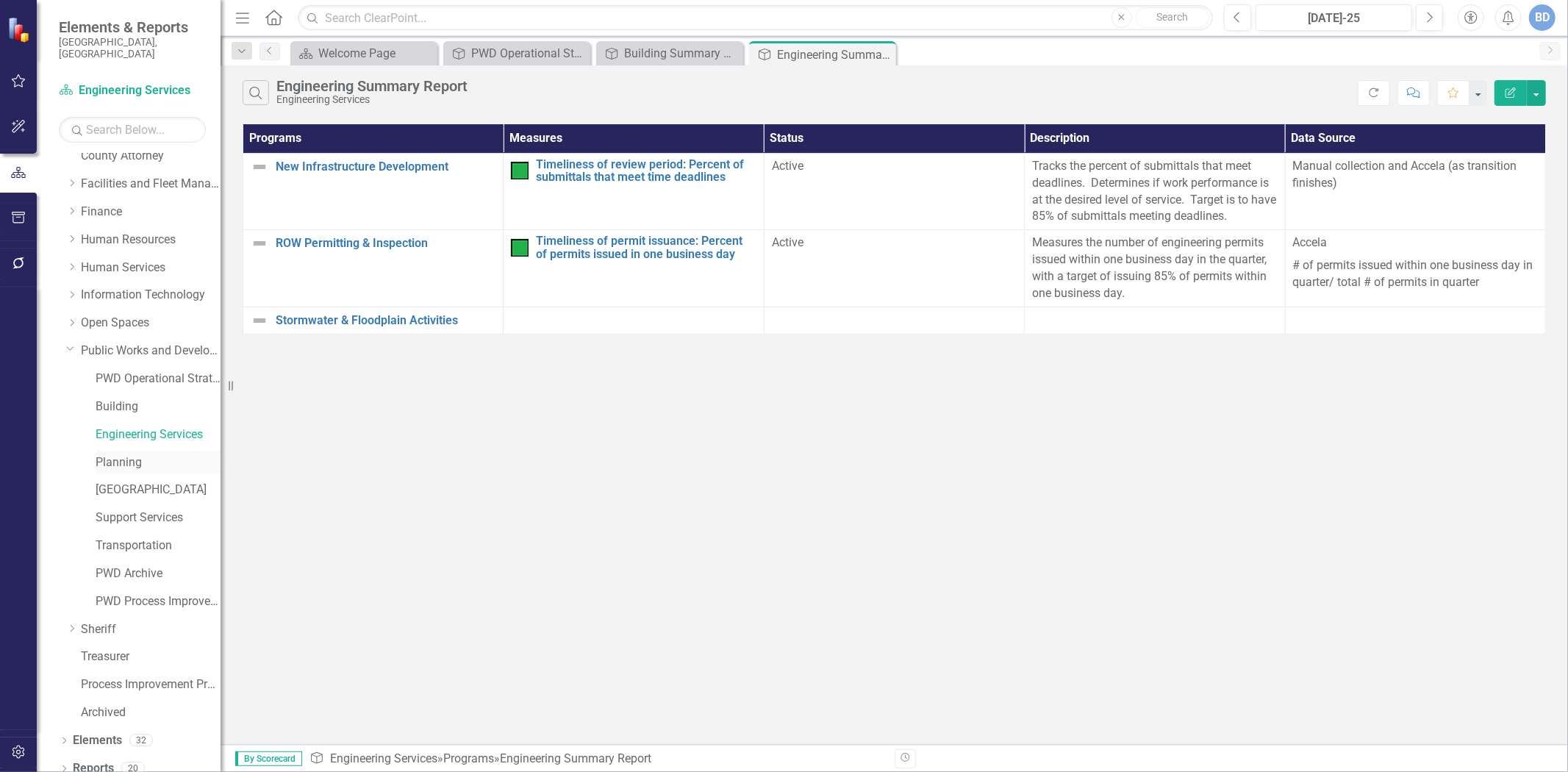
click at [128, 455] on link "Planning" at bounding box center [157, 464] width 125 height 17
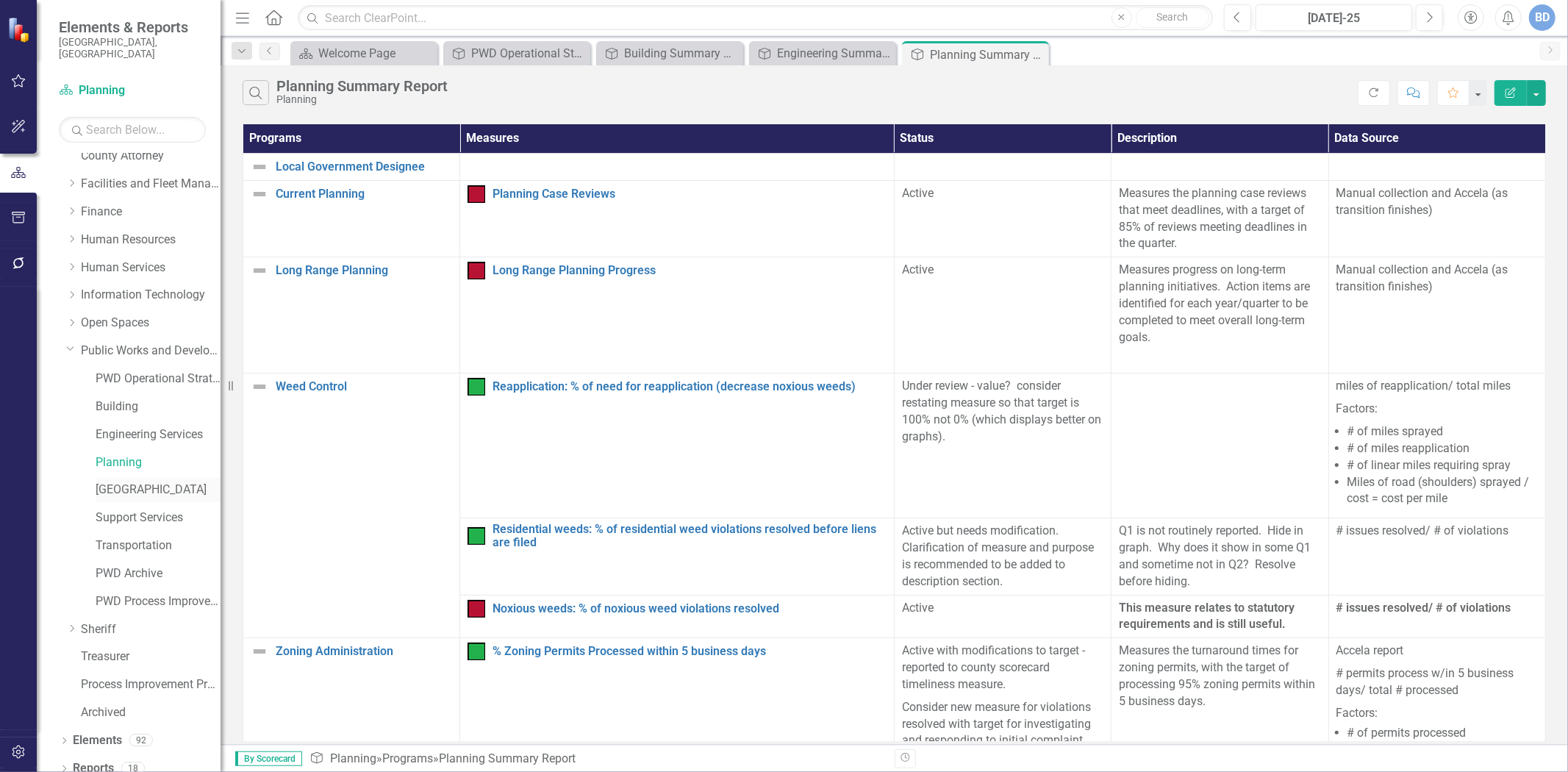
click at [106, 482] on link "[GEOGRAPHIC_DATA]" at bounding box center [157, 490] width 125 height 17
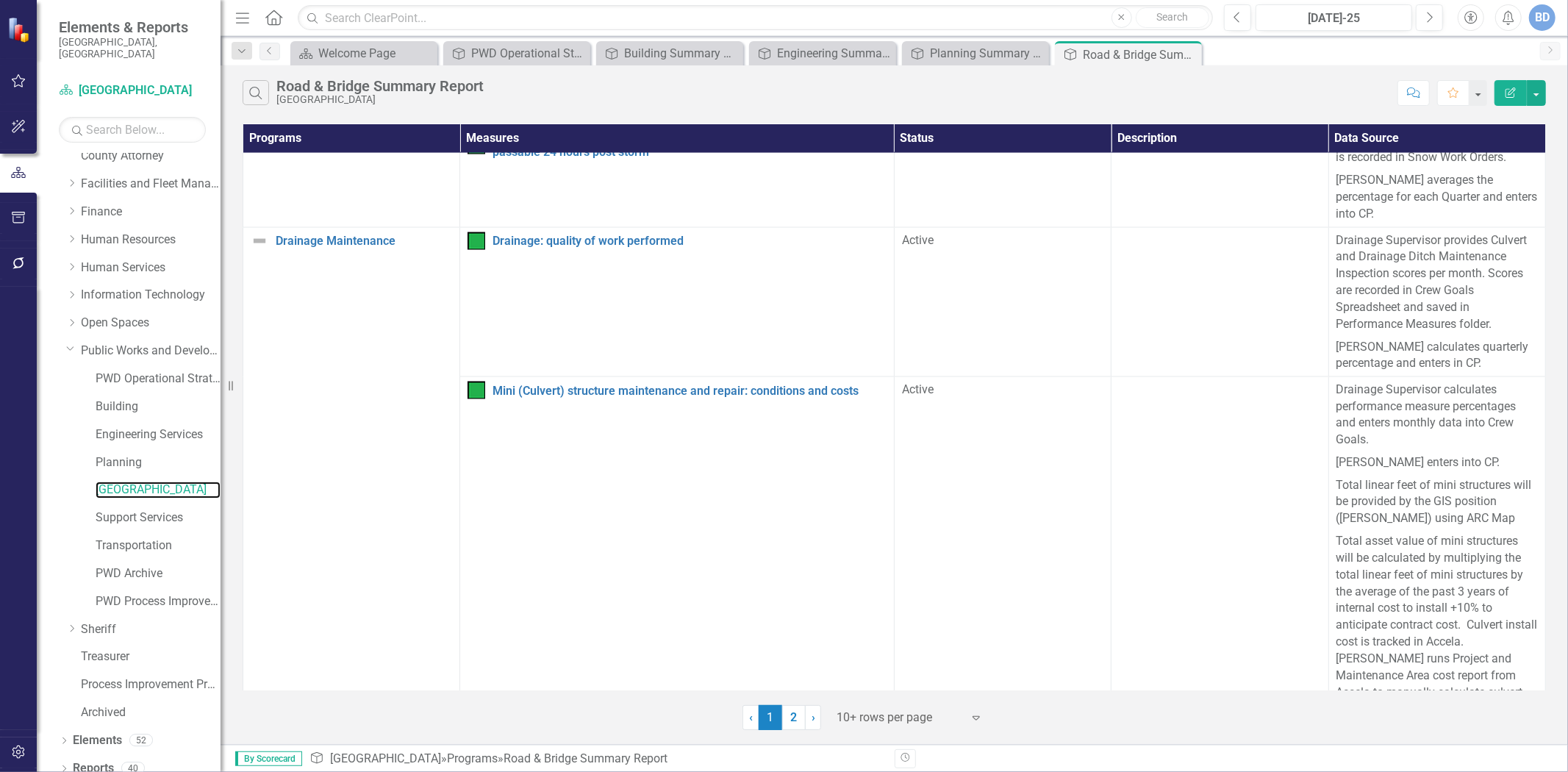
scroll to position [2142, 0]
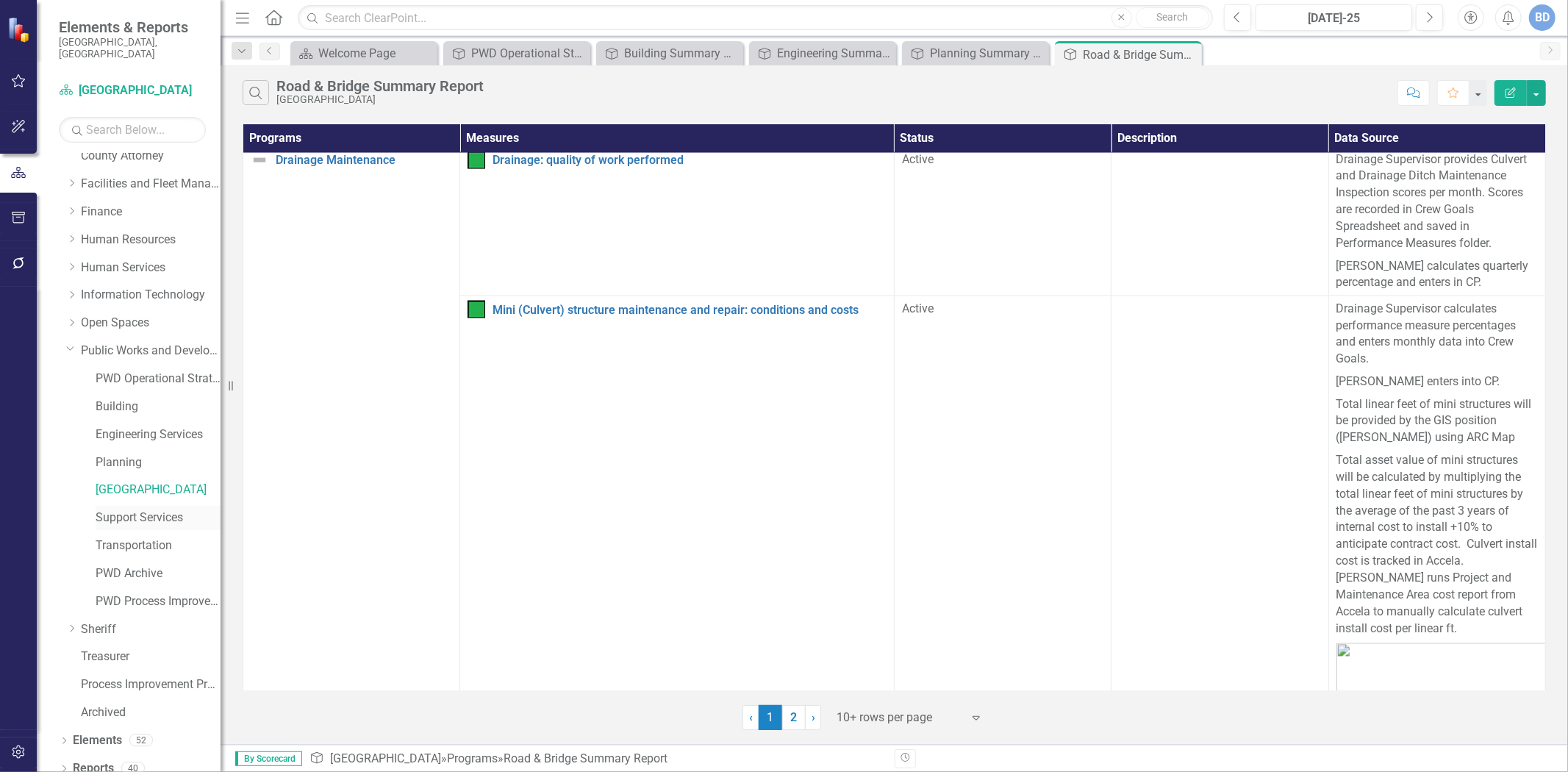
click at [116, 510] on link "Support Services" at bounding box center [157, 519] width 125 height 17
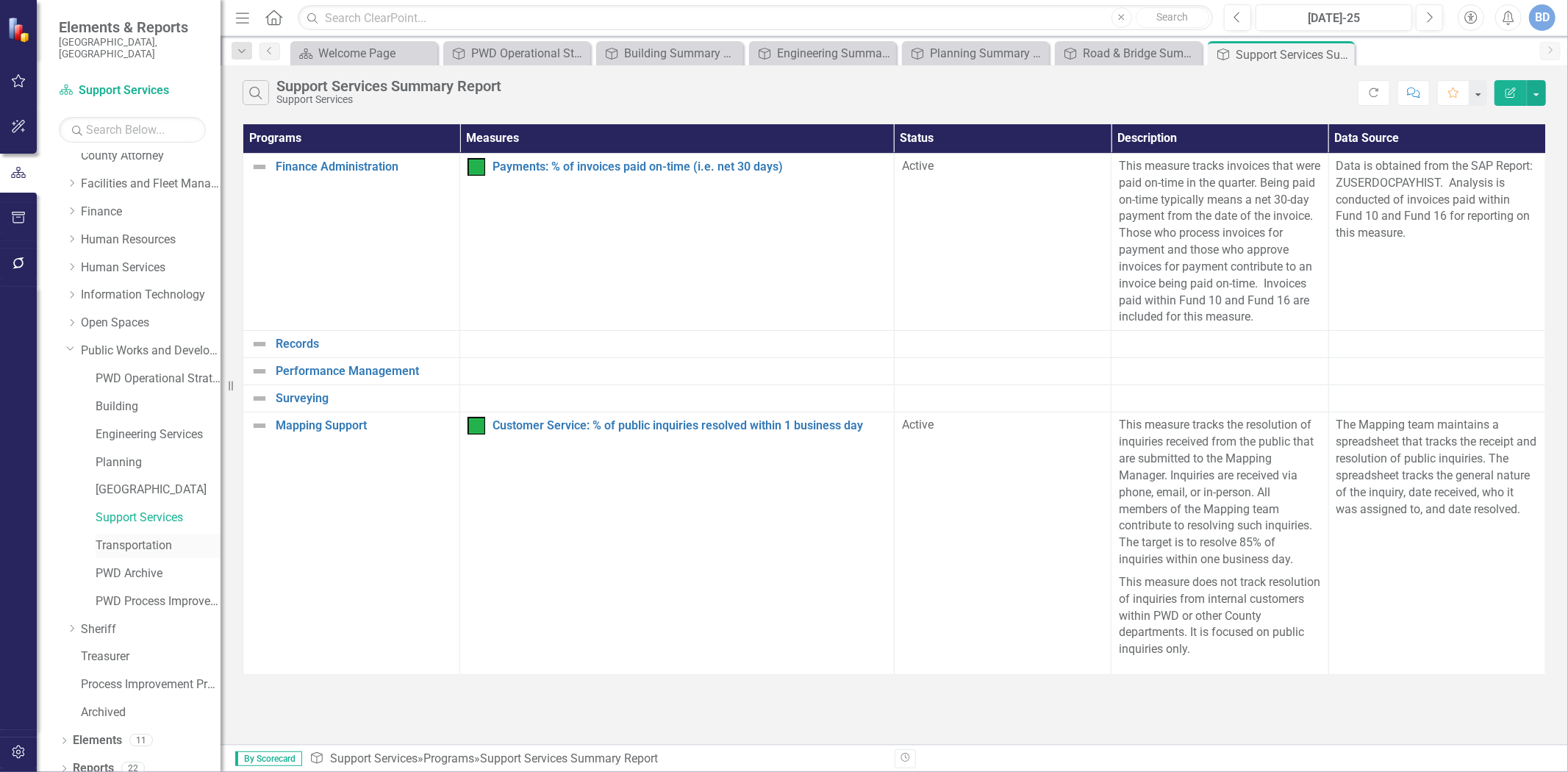
click at [127, 538] on link "Transportation" at bounding box center [157, 546] width 125 height 17
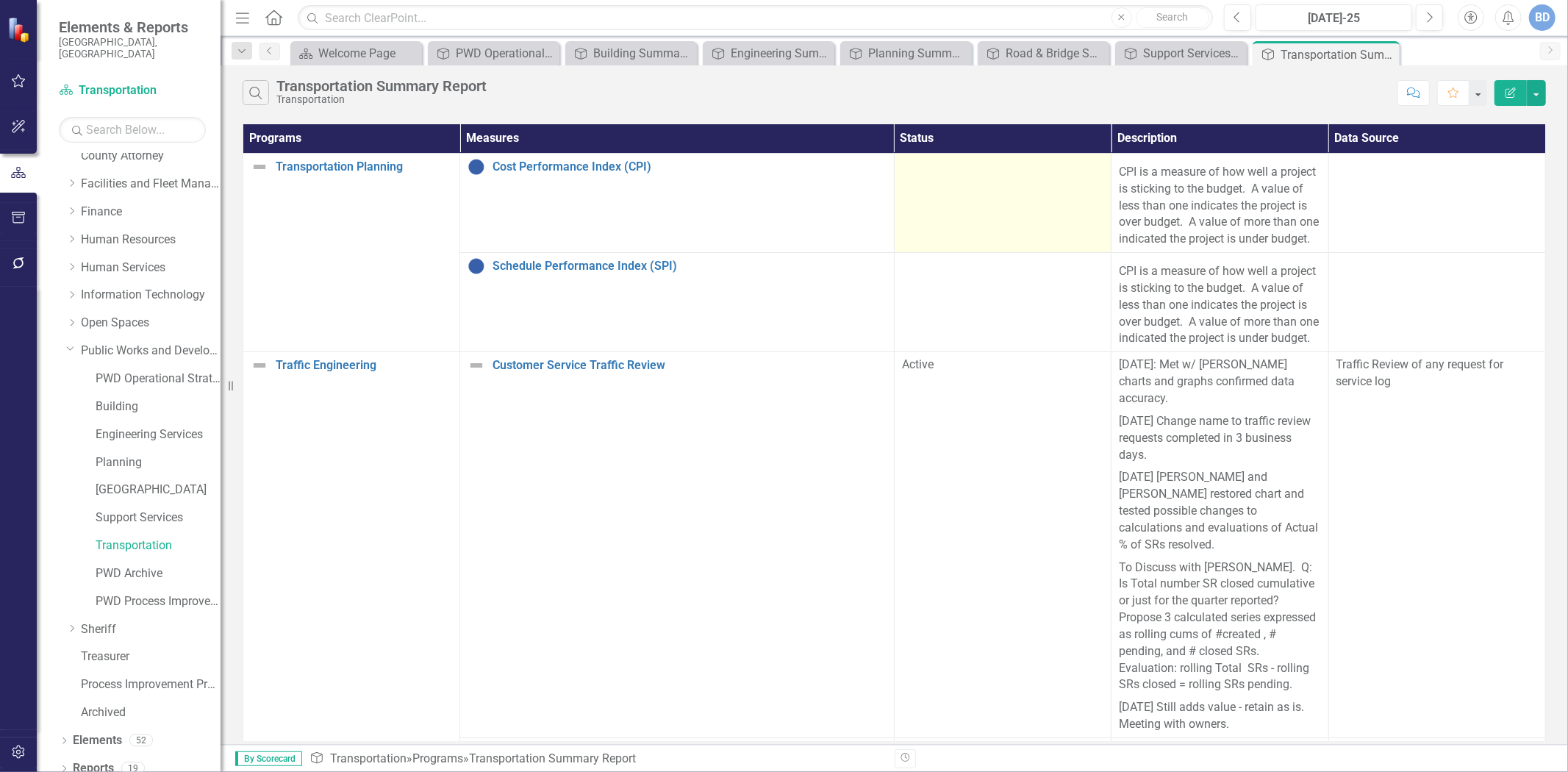
click at [990, 186] on td at bounding box center [1003, 203] width 217 height 99
click at [990, 185] on td at bounding box center [1003, 203] width 217 height 99
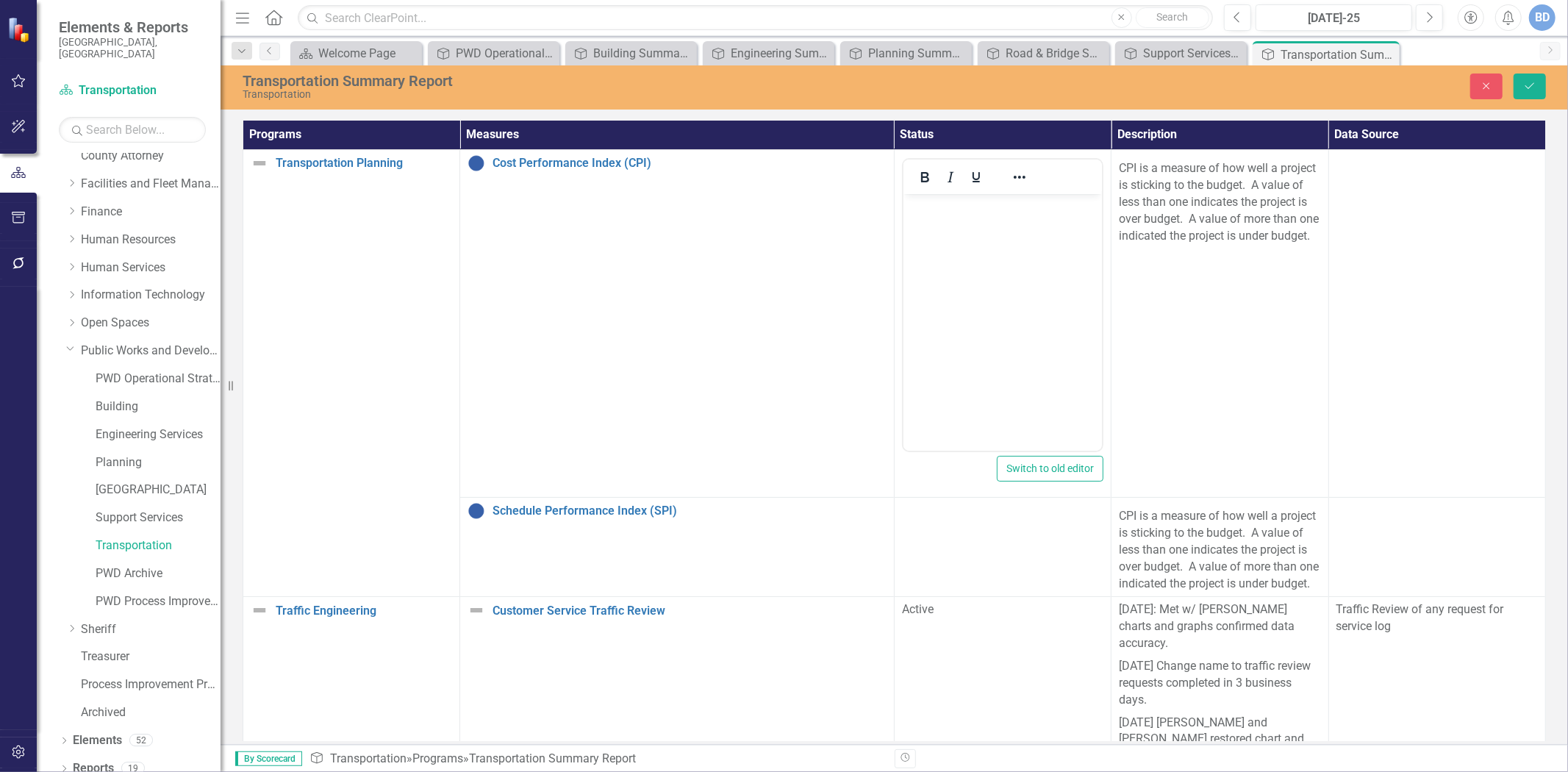
click at [991, 216] on body "Rich Text Area. Press ALT-0 for help." at bounding box center [1002, 305] width 199 height 221
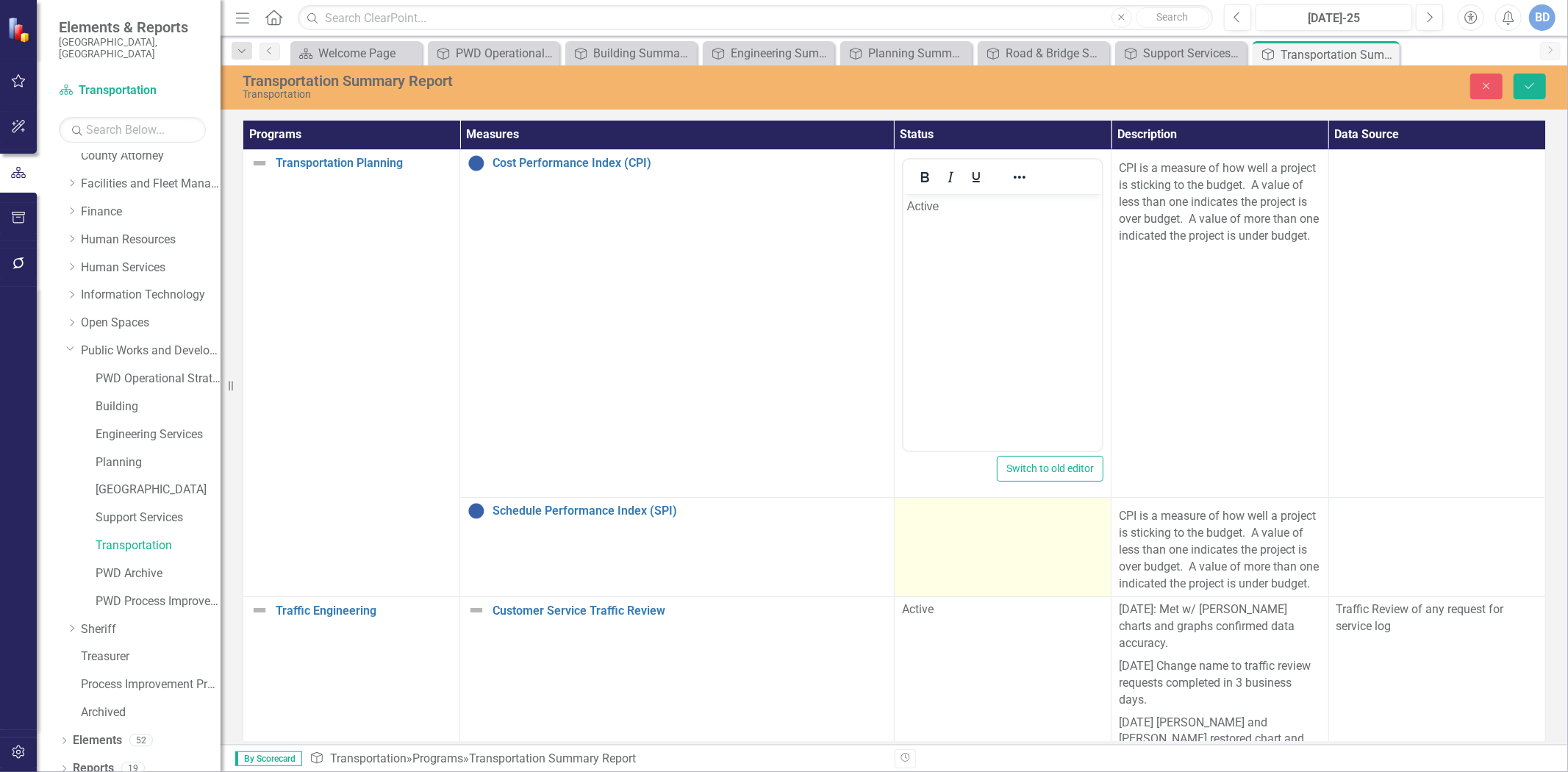
click at [1011, 539] on td at bounding box center [1003, 547] width 217 height 99
click at [989, 536] on td at bounding box center [1003, 547] width 217 height 99
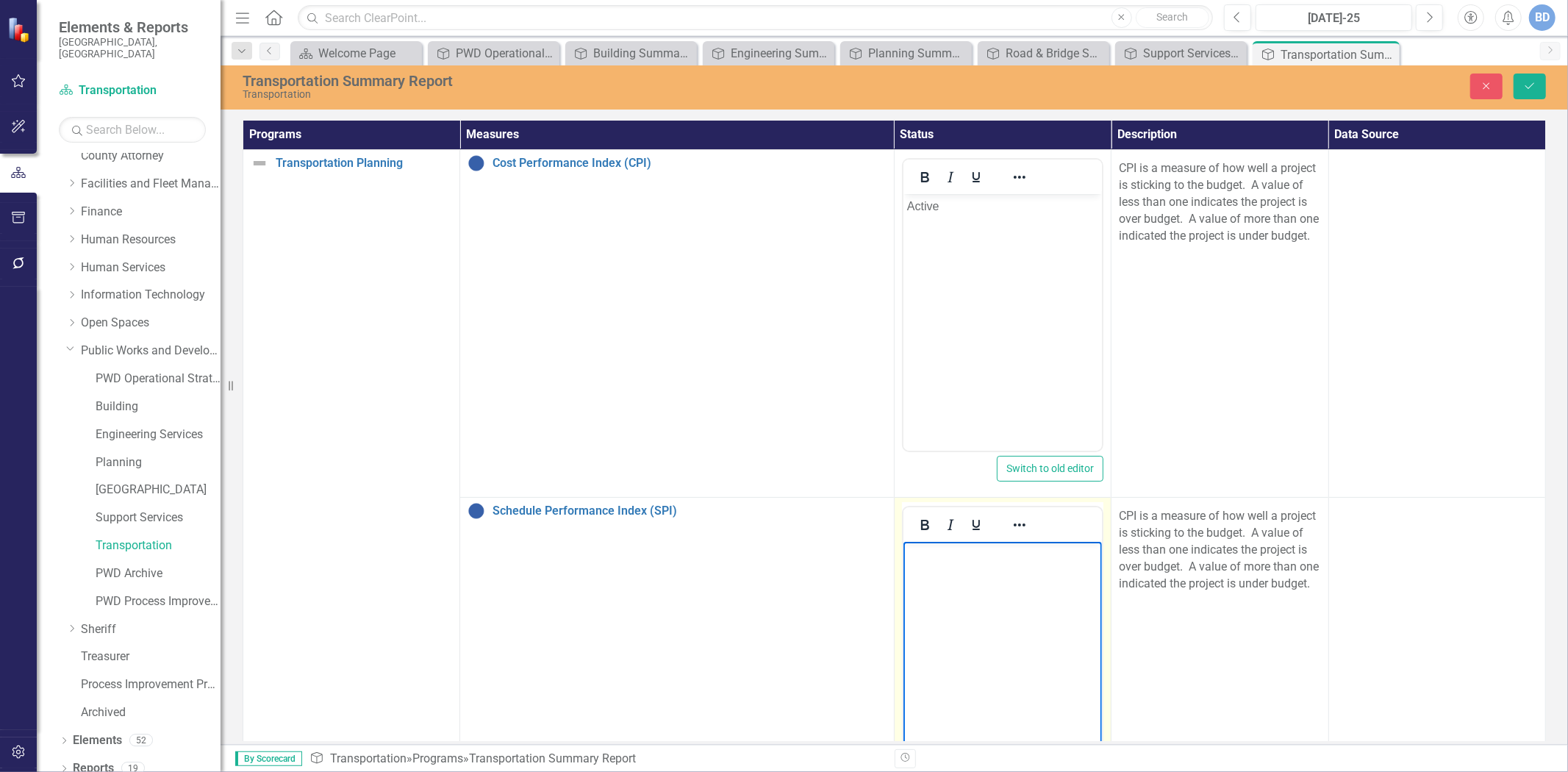
click at [989, 579] on body "Rich Text Area. Press ALT-0 for help." at bounding box center [1002, 653] width 199 height 221
drag, startPoint x: 1528, startPoint y: 84, endPoint x: 1528, endPoint y: 151, distance: 67.0
click at [1528, 83] on icon "Save" at bounding box center [1530, 86] width 13 height 10
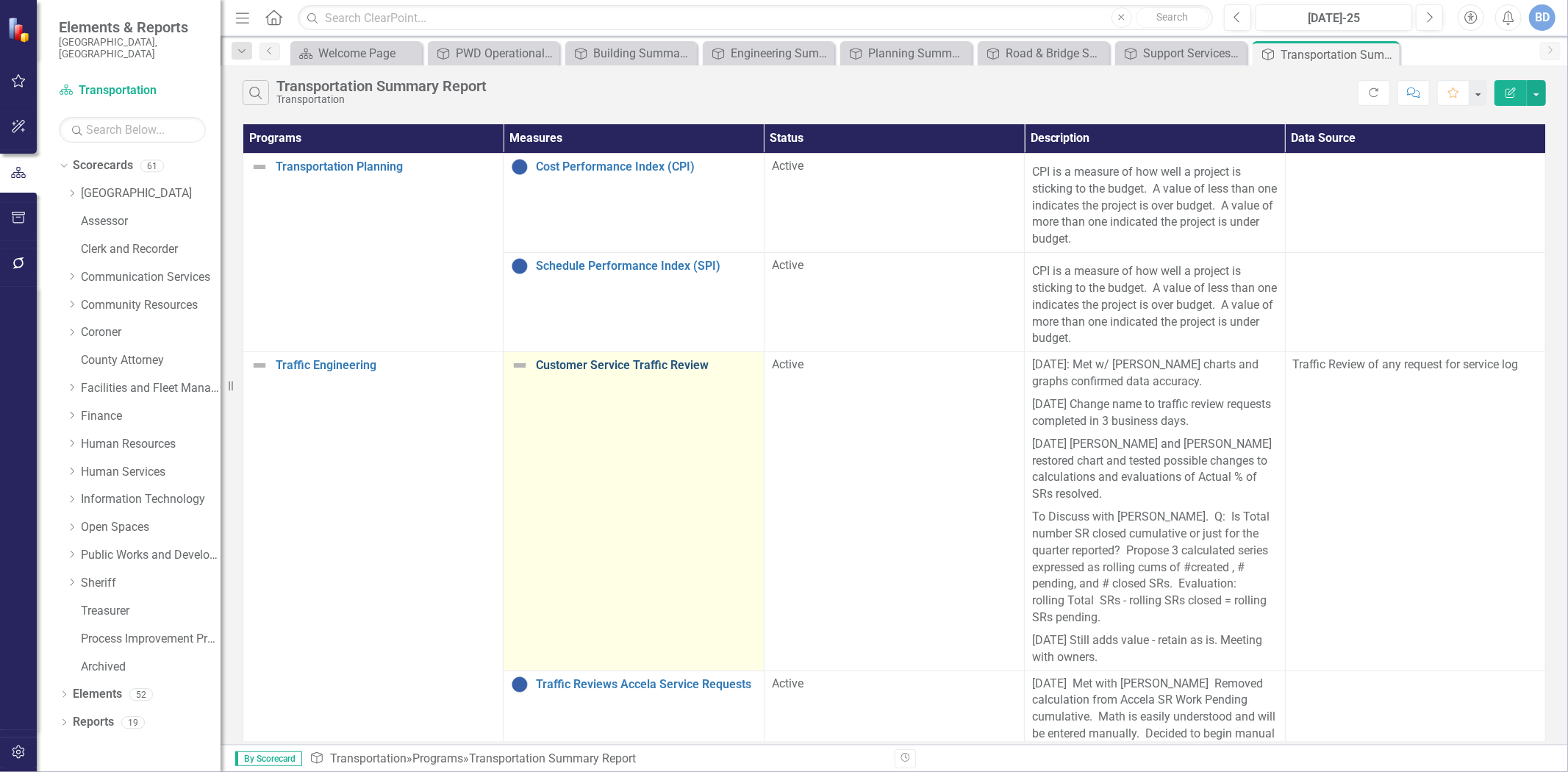
click at [617, 372] on link "Customer Service Traffic Review" at bounding box center [645, 366] width 220 height 13
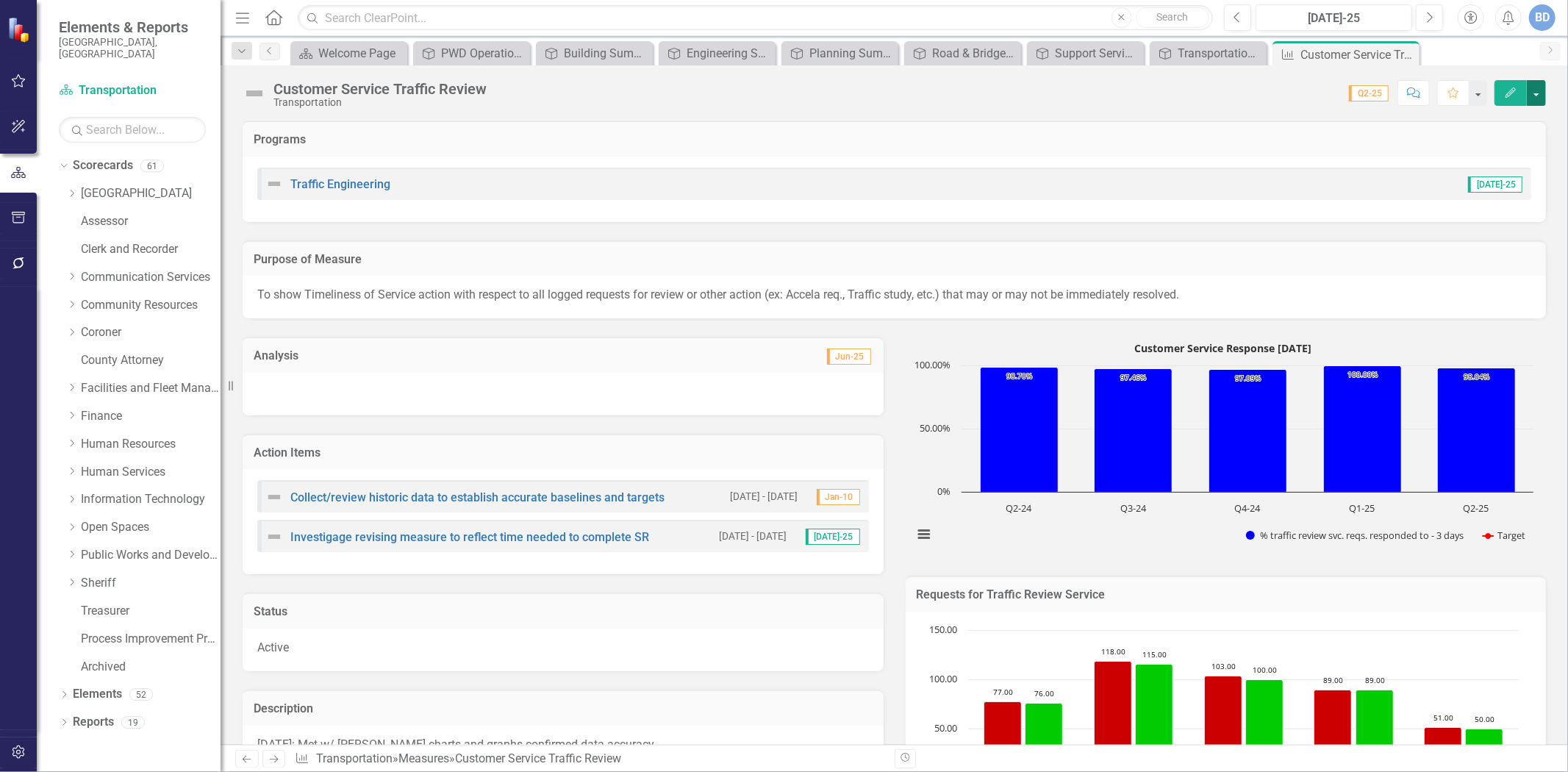
click at [1538, 90] on button "button" at bounding box center [1537, 92] width 19 height 26
click at [1450, 151] on link "Edit Report Edit Layout" at bounding box center [1474, 148] width 144 height 28
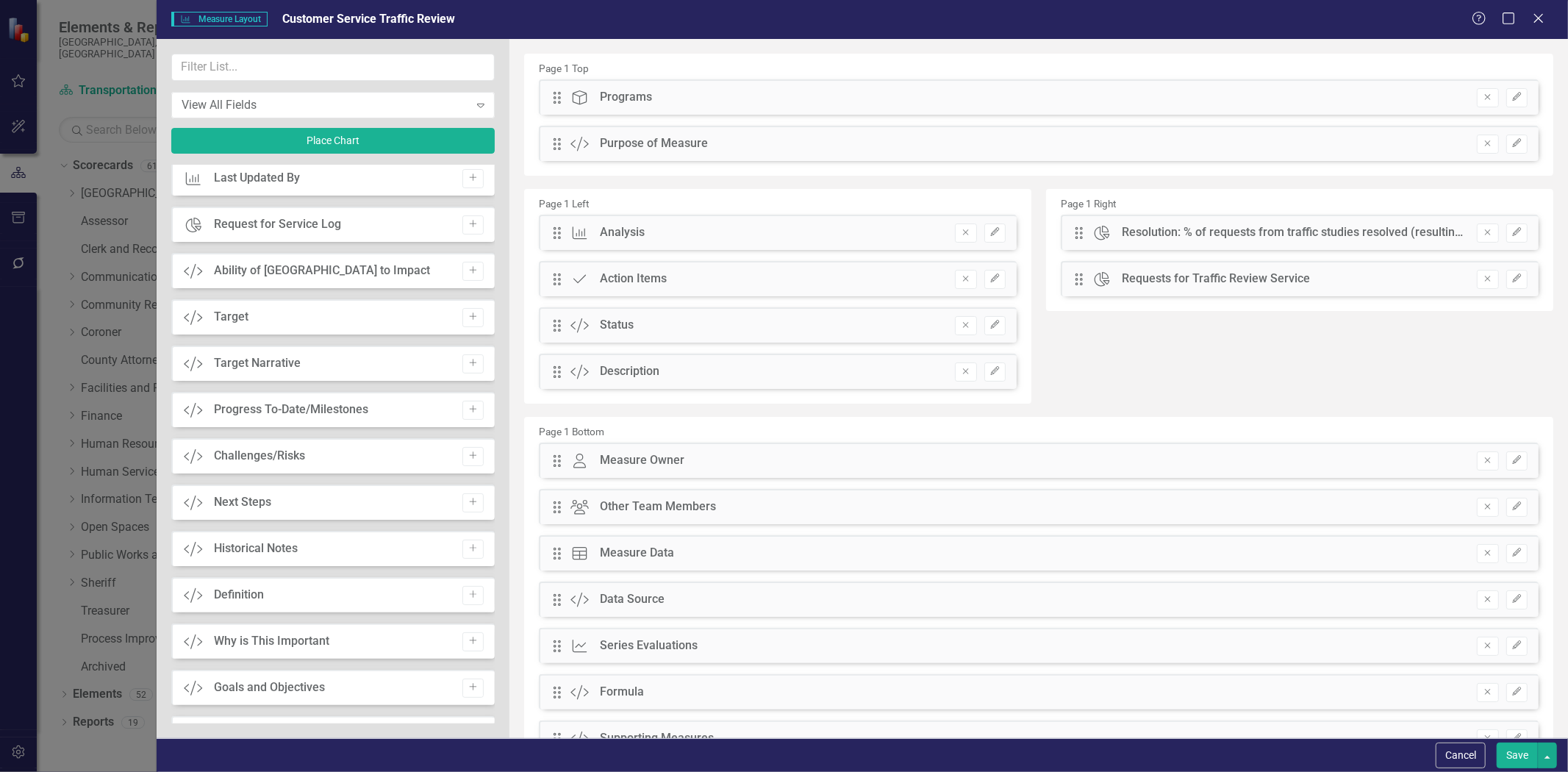
scroll to position [818, 0]
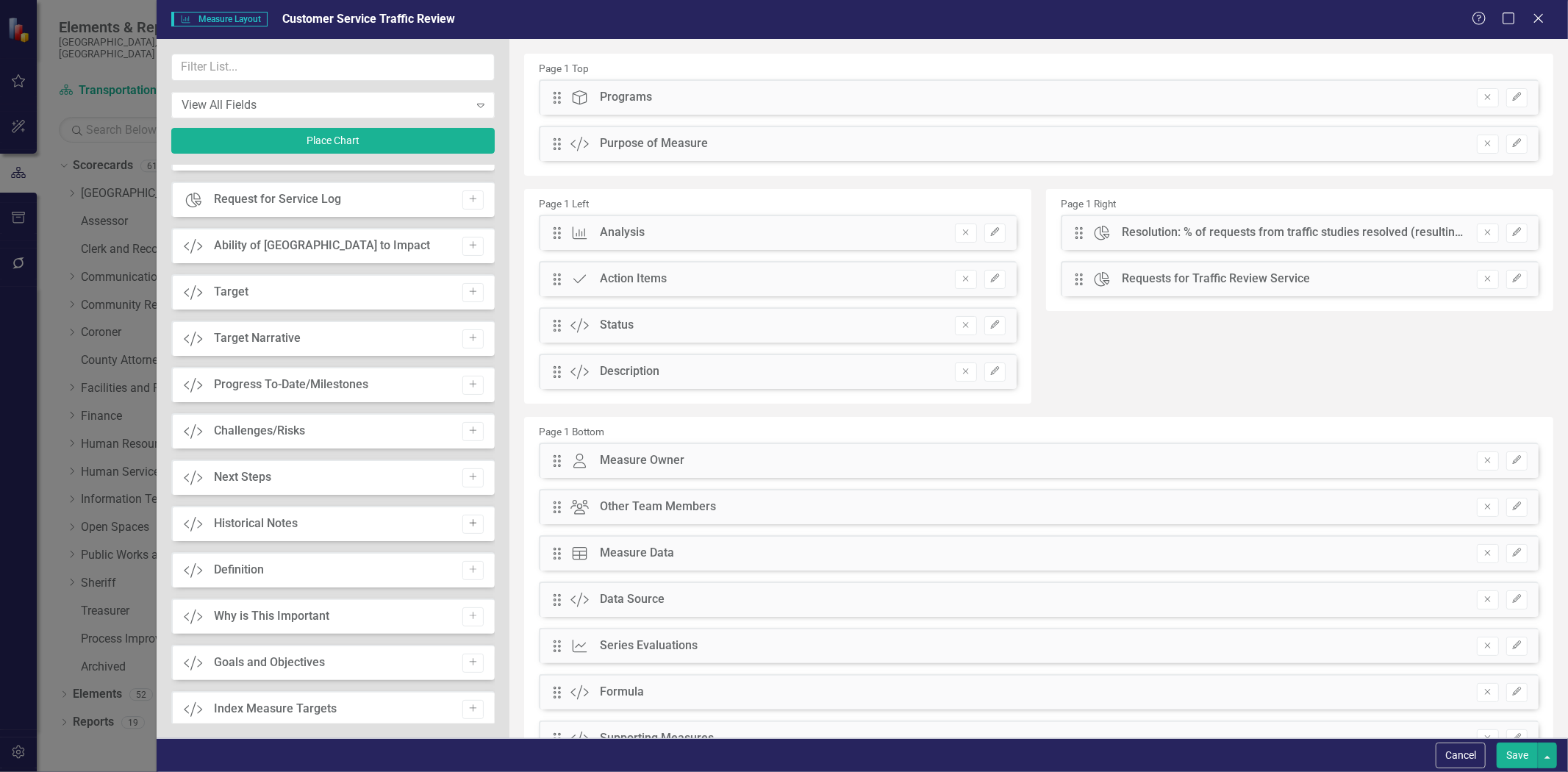
drag, startPoint x: 468, startPoint y: 521, endPoint x: 894, endPoint y: 396, distance: 444.0
click at [468, 520] on icon "Add" at bounding box center [473, 524] width 11 height 9
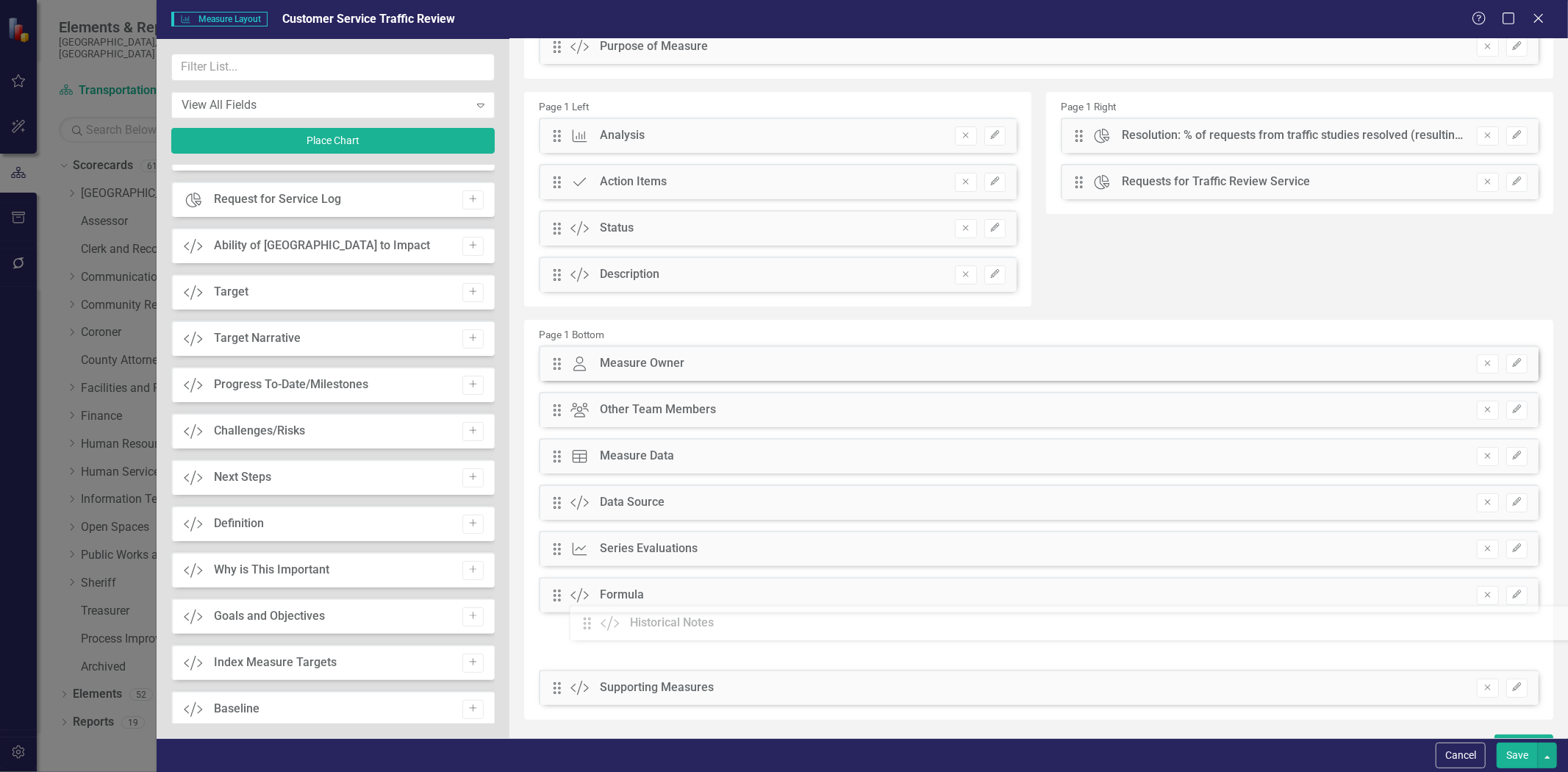
scroll to position [106, 0]
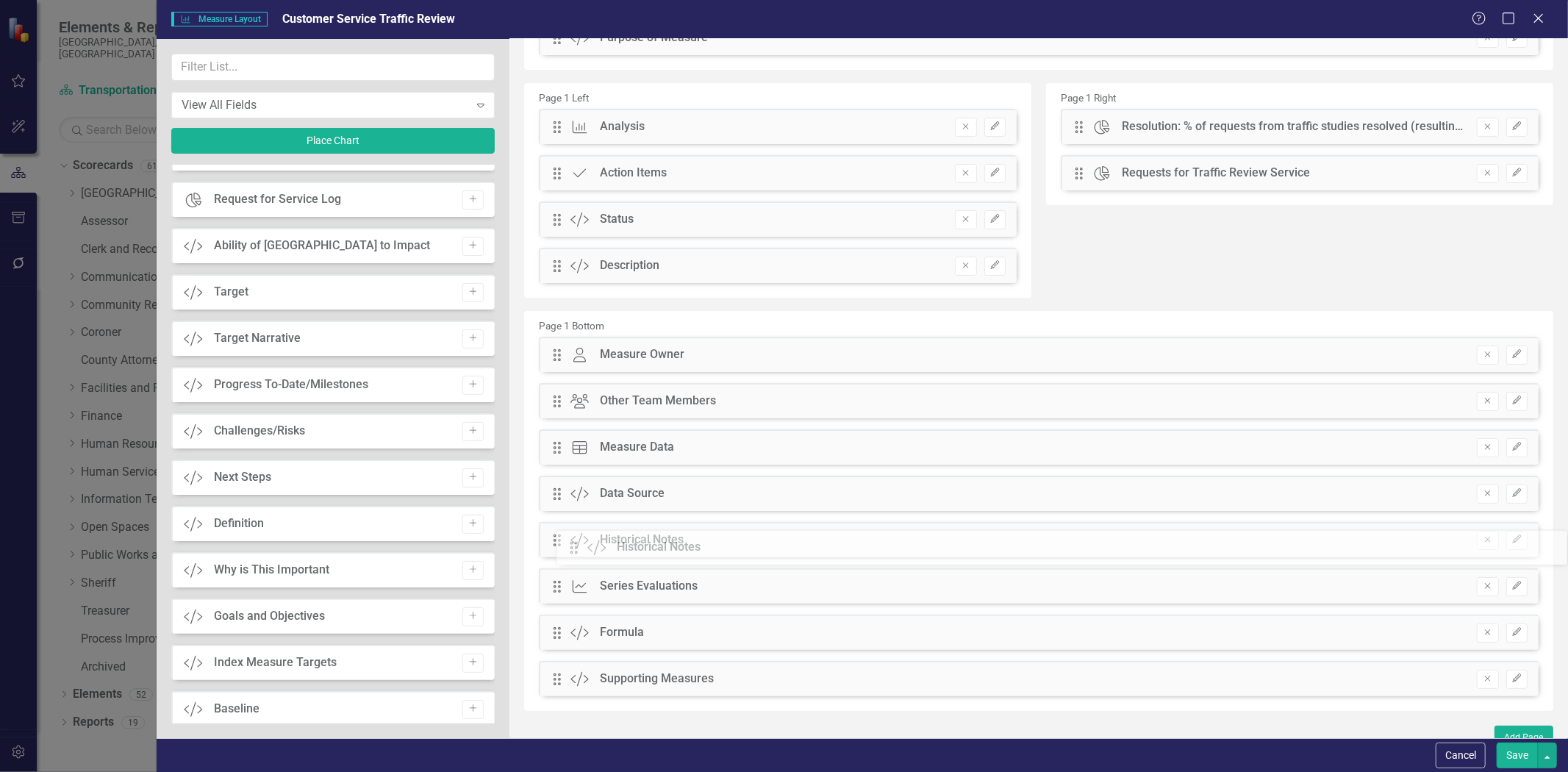
drag, startPoint x: 559, startPoint y: 98, endPoint x: 587, endPoint y: 548, distance: 450.9
click at [1516, 760] on button "Save" at bounding box center [1517, 756] width 41 height 26
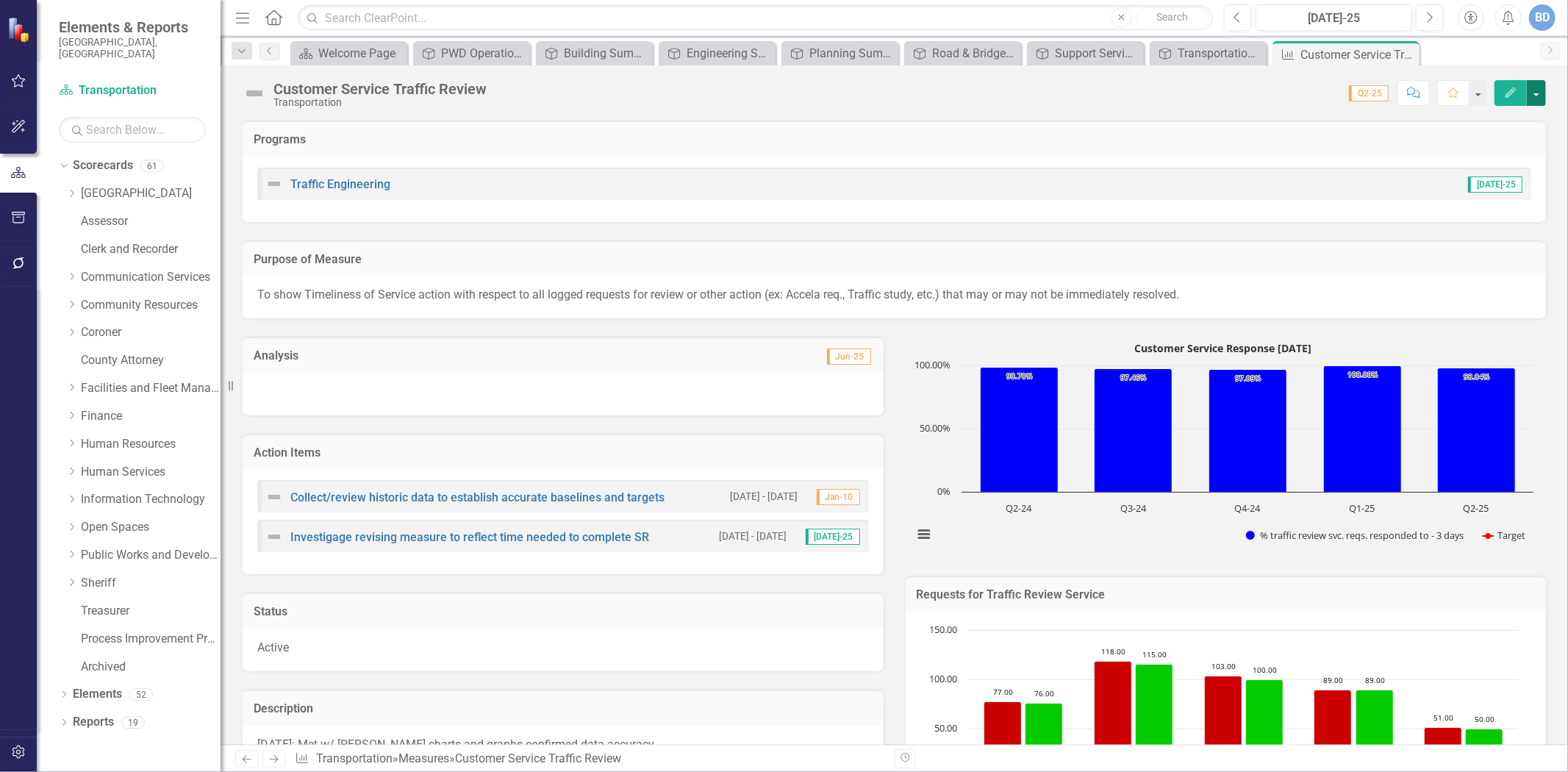
click at [1536, 92] on button "button" at bounding box center [1537, 92] width 19 height 26
click at [1493, 138] on link "Edit Report Edit Layout" at bounding box center [1474, 148] width 144 height 28
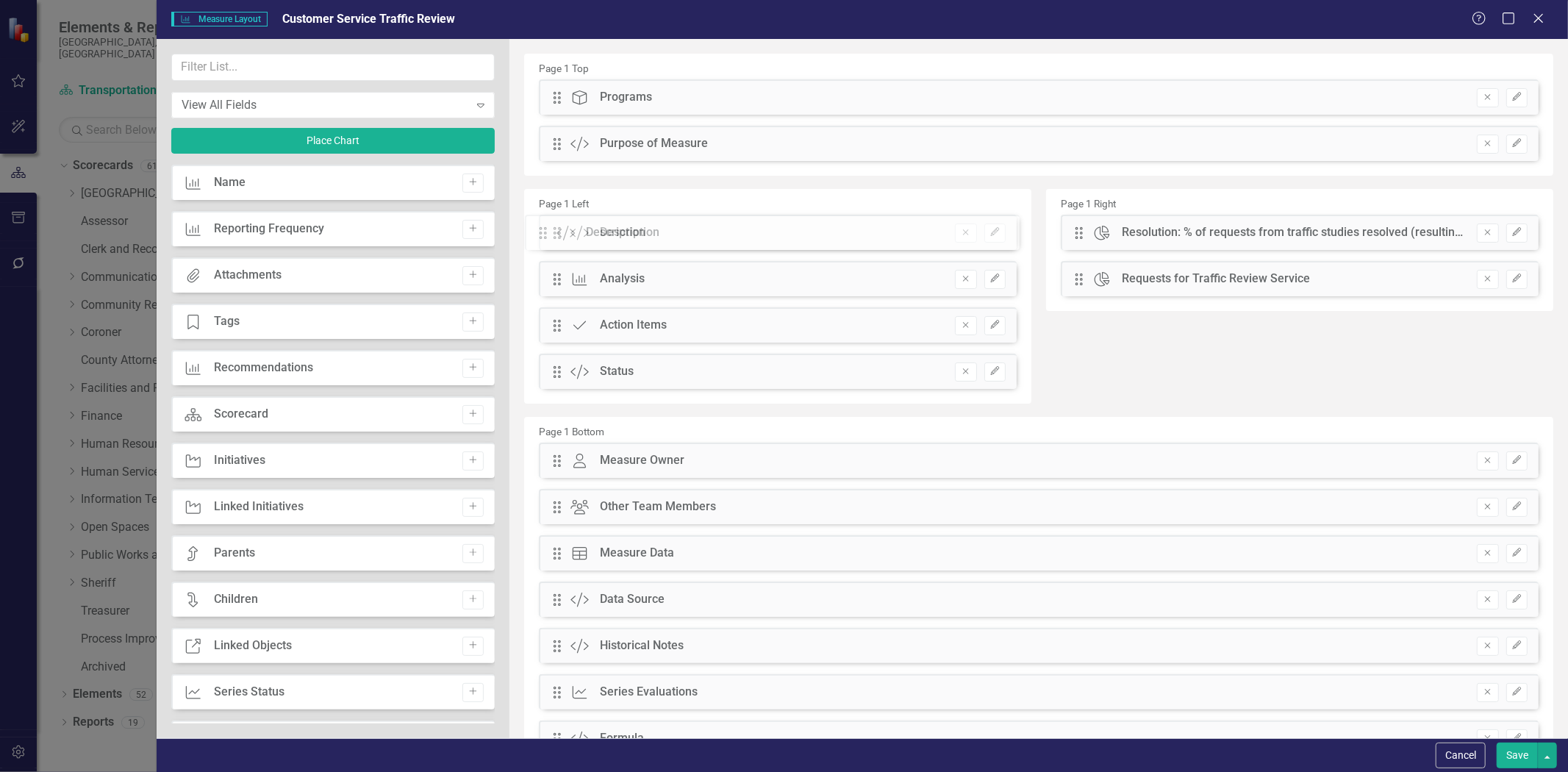
drag, startPoint x: 557, startPoint y: 373, endPoint x: 554, endPoint y: 234, distance: 139.0
click at [554, 234] on div "The fields (or pods) that are available for you to include on the detail page a…" at bounding box center [1039, 449] width 1059 height 821
drag, startPoint x: 555, startPoint y: 325, endPoint x: 567, endPoint y: 349, distance: 26.8
click at [1506, 752] on button "Save" at bounding box center [1517, 756] width 41 height 26
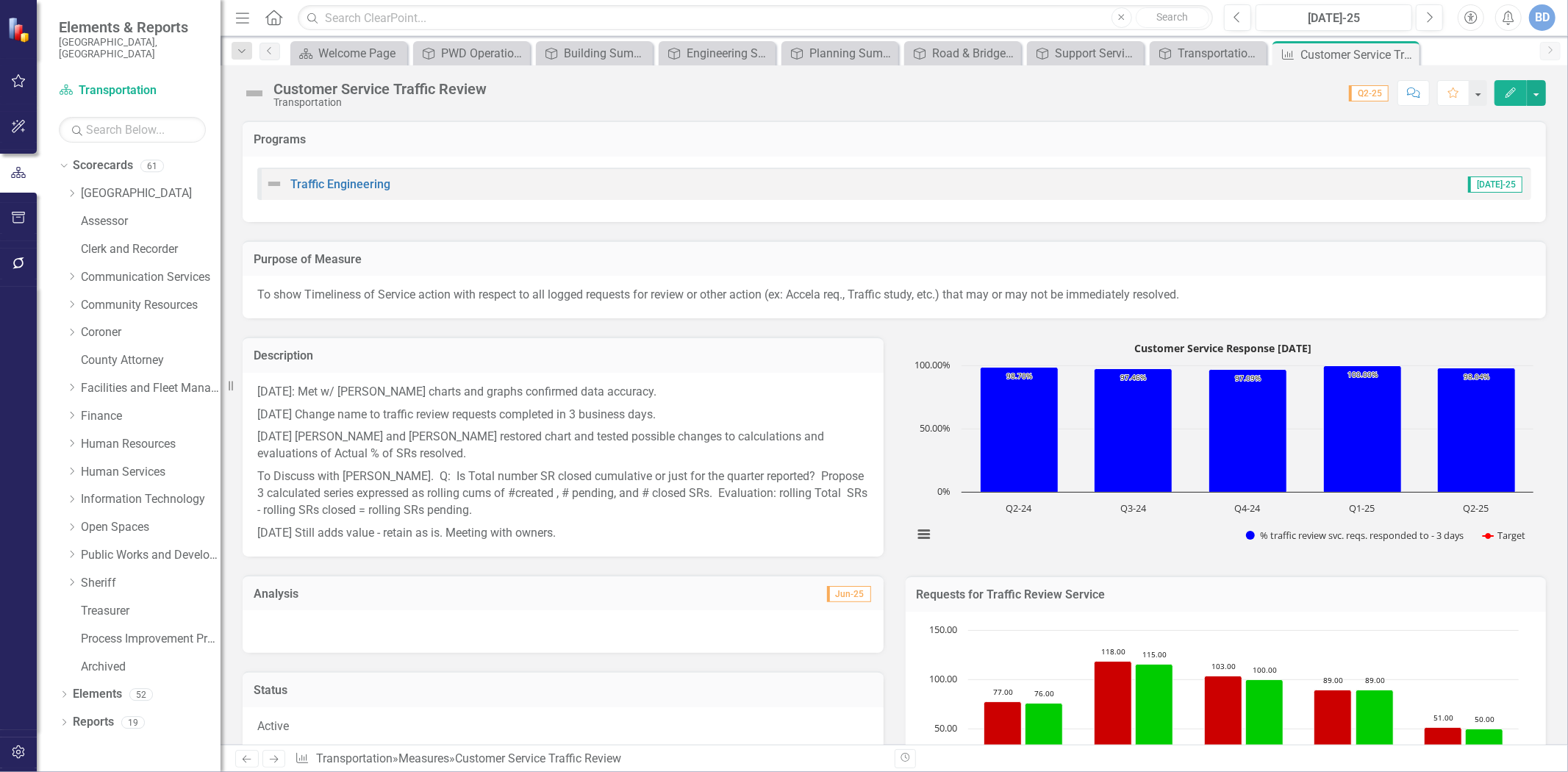
click at [309, 296] on p "To show Timeliness of Service action with respect to all logged requests for re…" at bounding box center [893, 295] width 1274 height 17
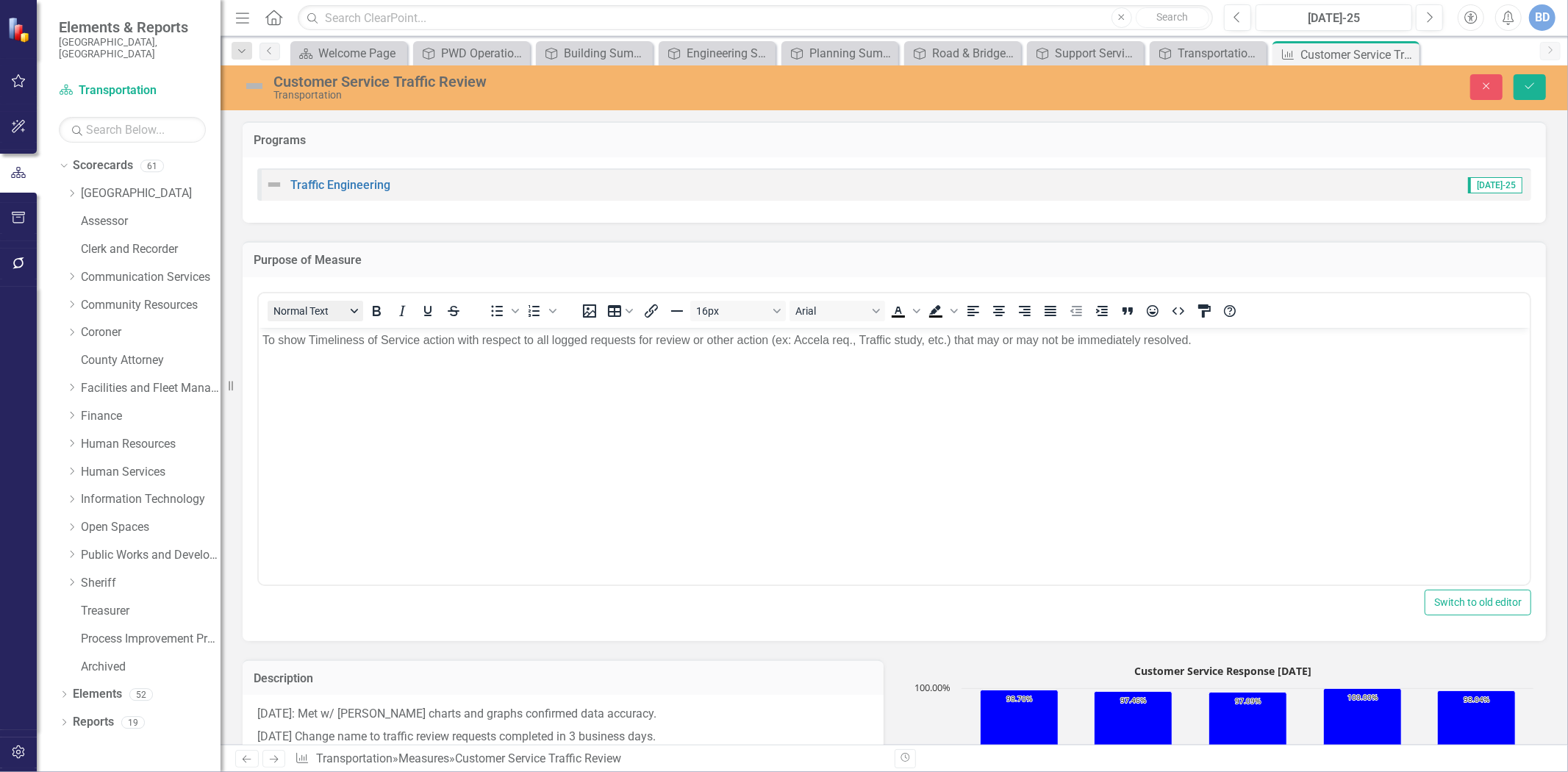
scroll to position [0, 0]
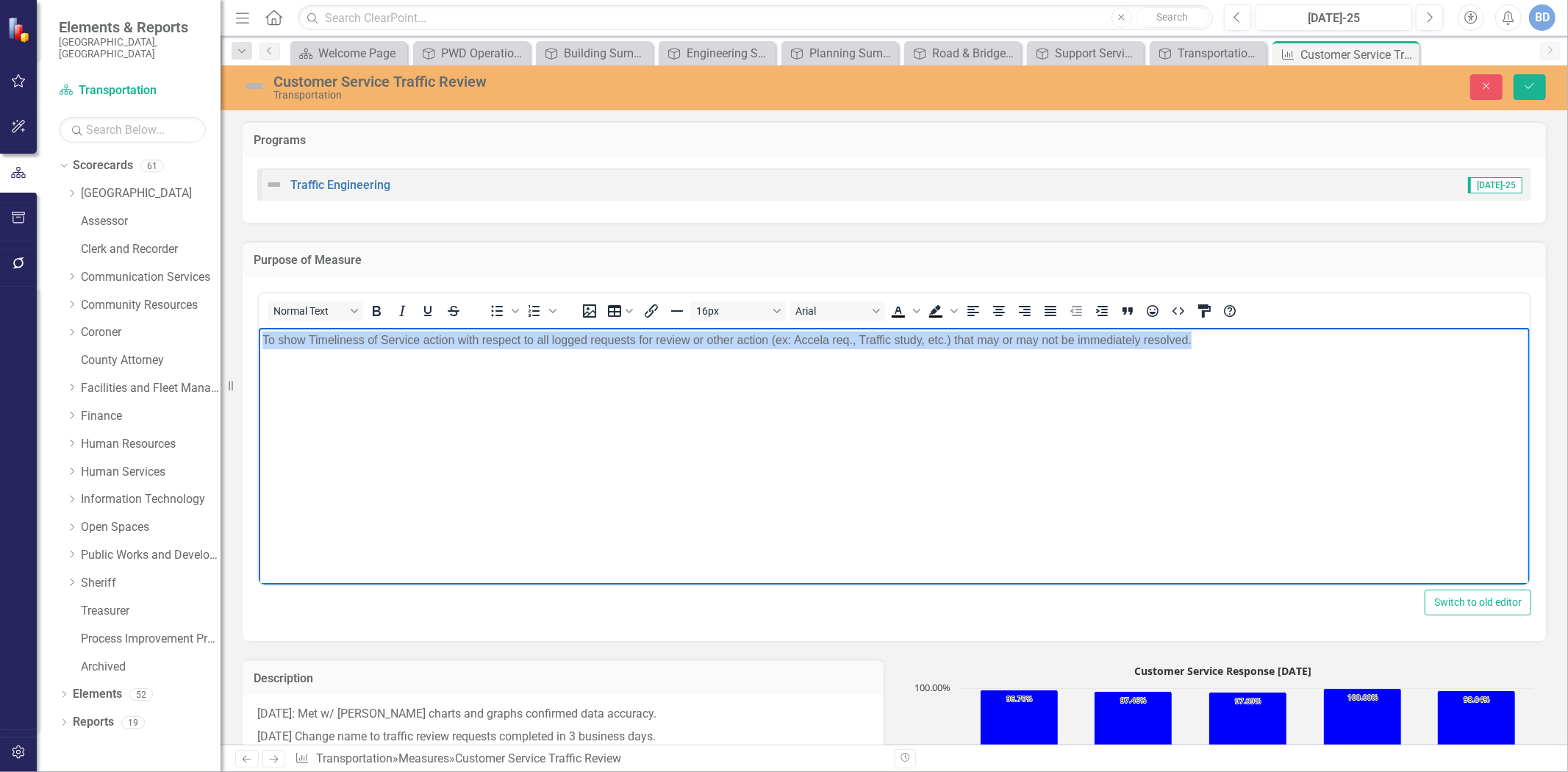
drag, startPoint x: 263, startPoint y: 332, endPoint x: 1228, endPoint y: 359, distance: 965.4
click at [1228, 359] on body "To show Timeliness of Service action with respect to all logged requests for re…" at bounding box center [893, 438] width 1271 height 221
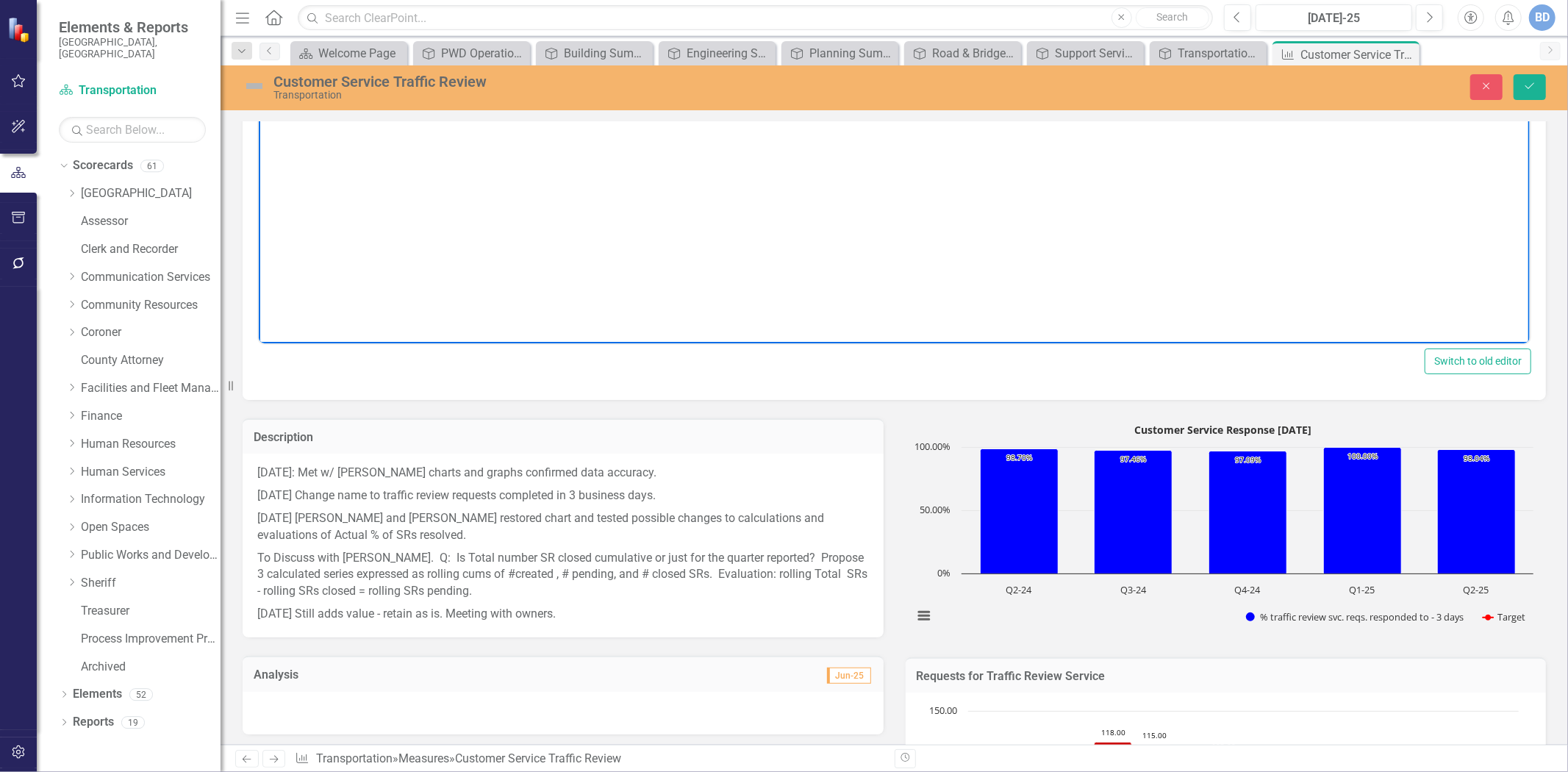
scroll to position [245, 0]
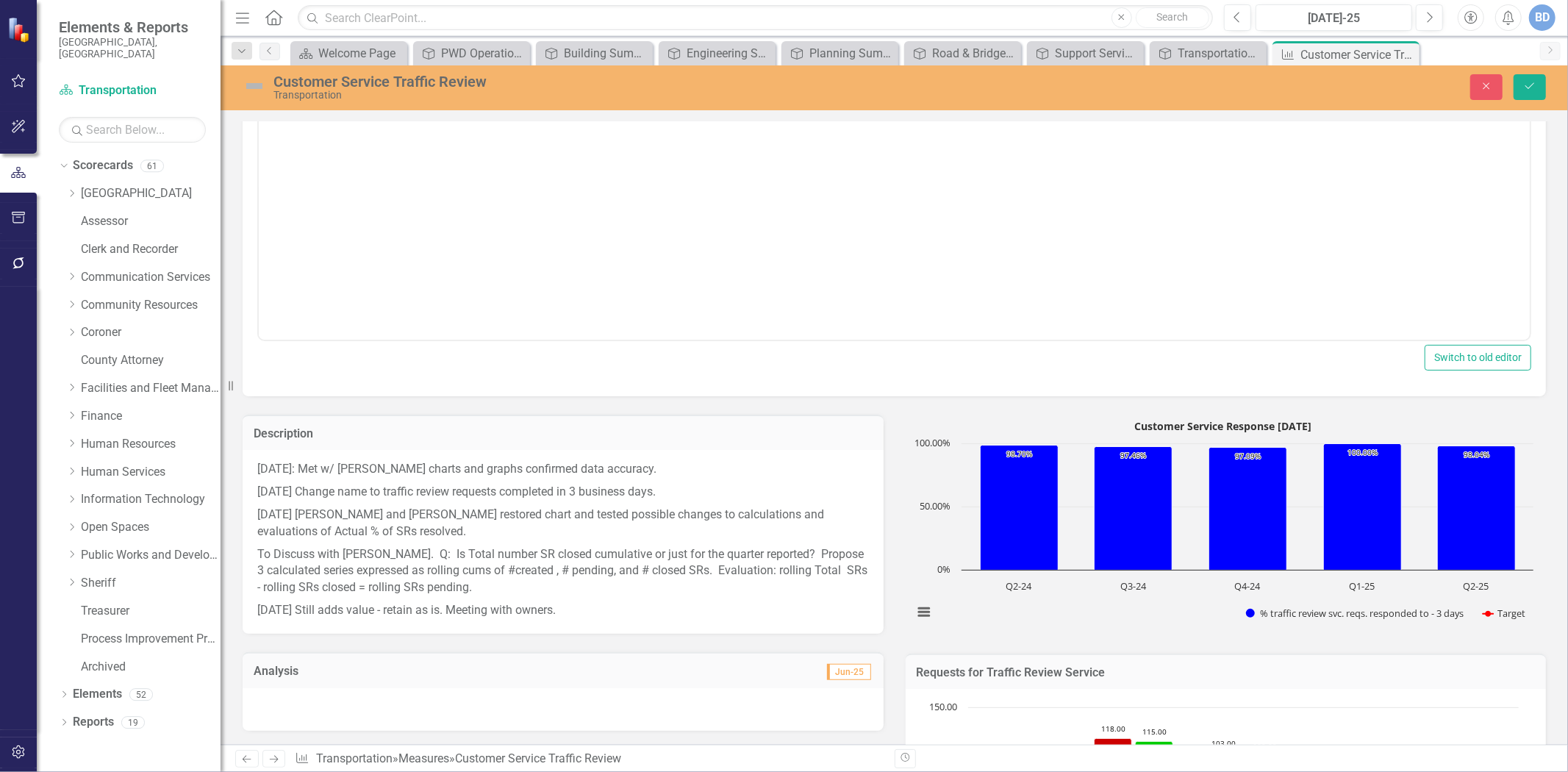
click at [354, 707] on div at bounding box center [563, 709] width 641 height 43
click at [304, 474] on p "2/25/21: Met w/ Karl -Renamed charts and graphs confirmed data accuracy." at bounding box center [562, 471] width 612 height 20
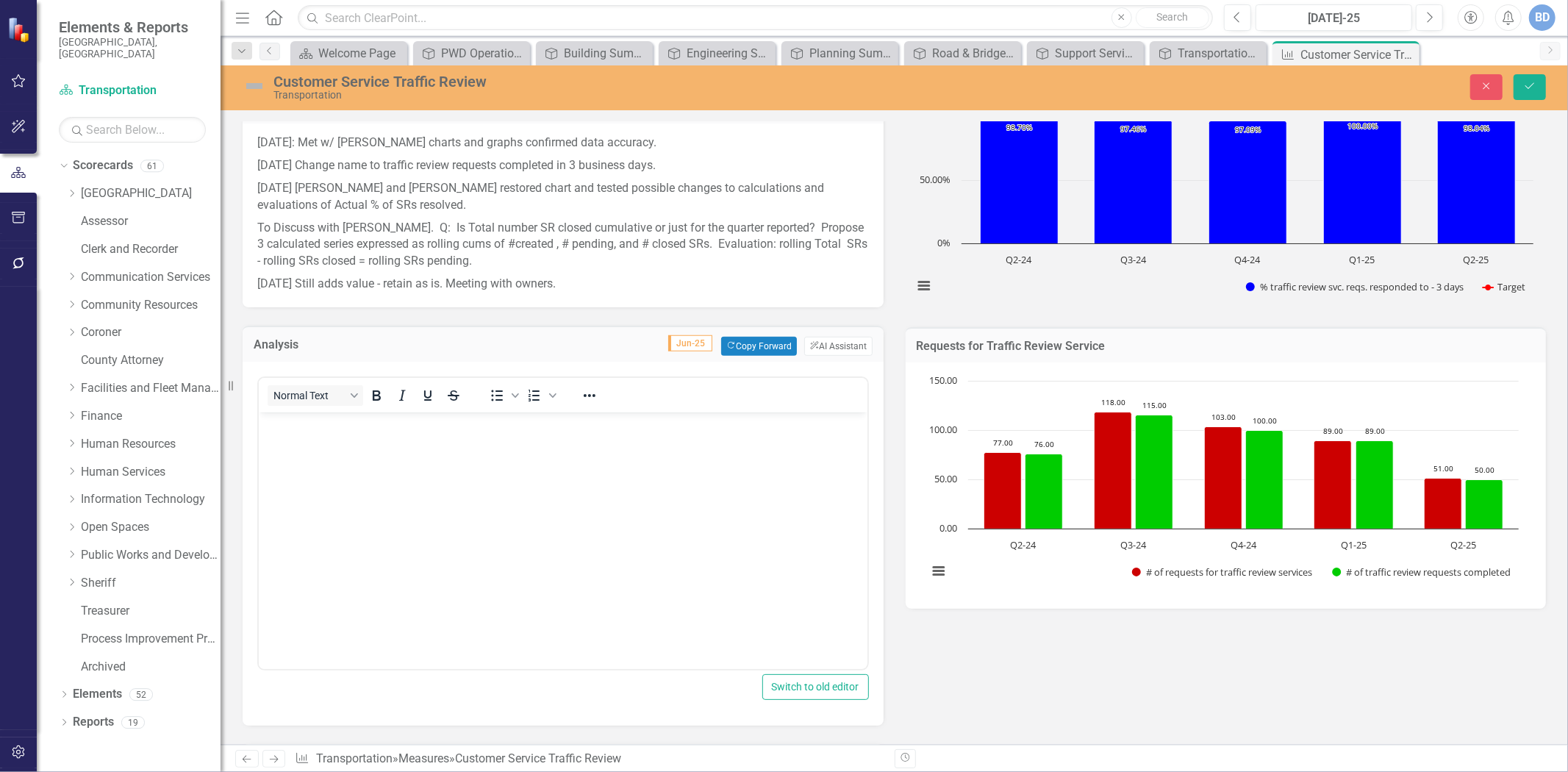
scroll to position [408, 0]
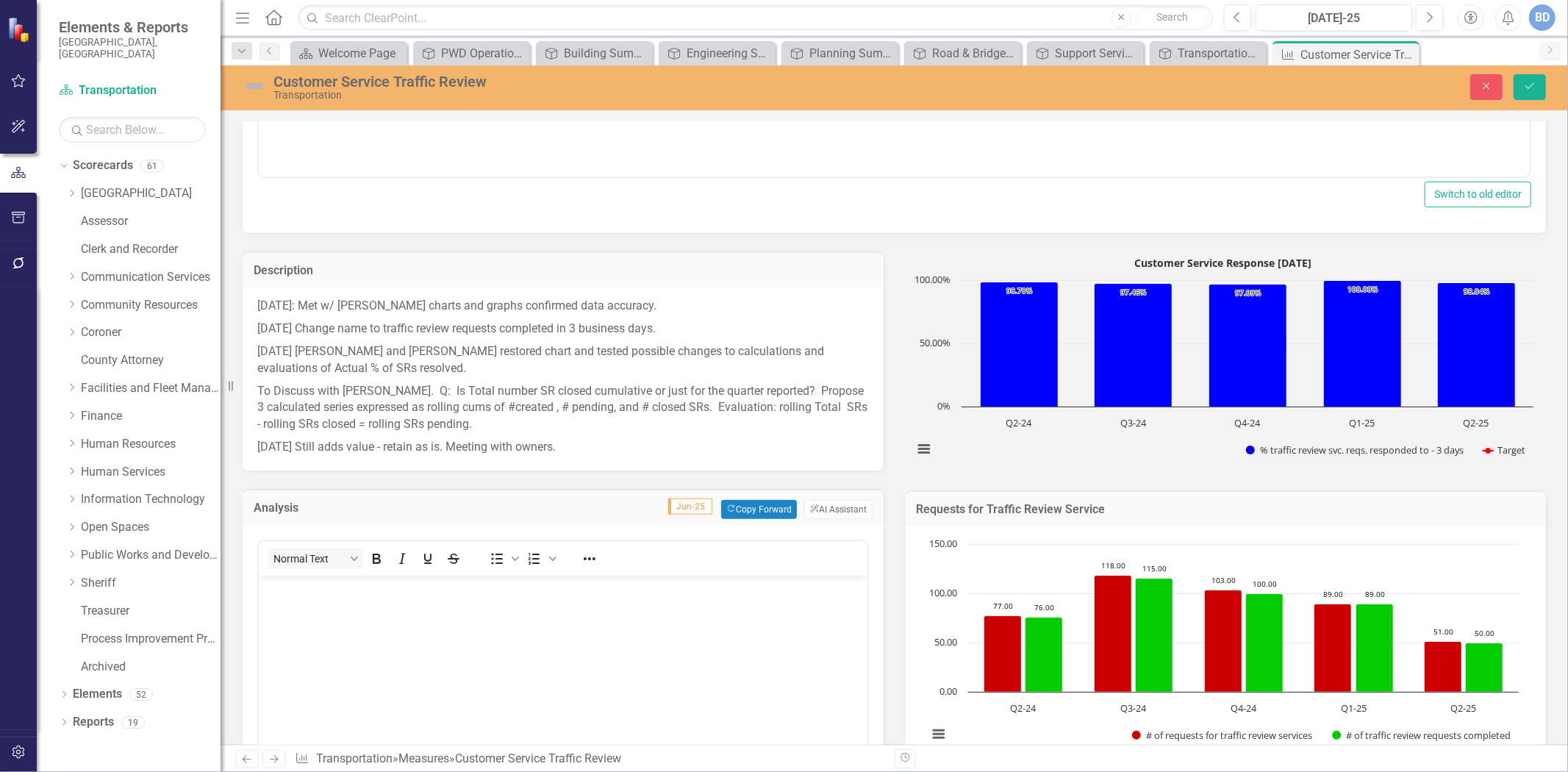
click at [258, 313] on p "2/25/21: Met w/ Karl -Renamed charts and graphs confirmed data accuracy." at bounding box center [562, 307] width 612 height 20
click at [256, 303] on div "2/25/21: Met w/ Karl -Renamed charts and graphs confirmed data accuracy. 1/13/2…" at bounding box center [563, 378] width 641 height 184
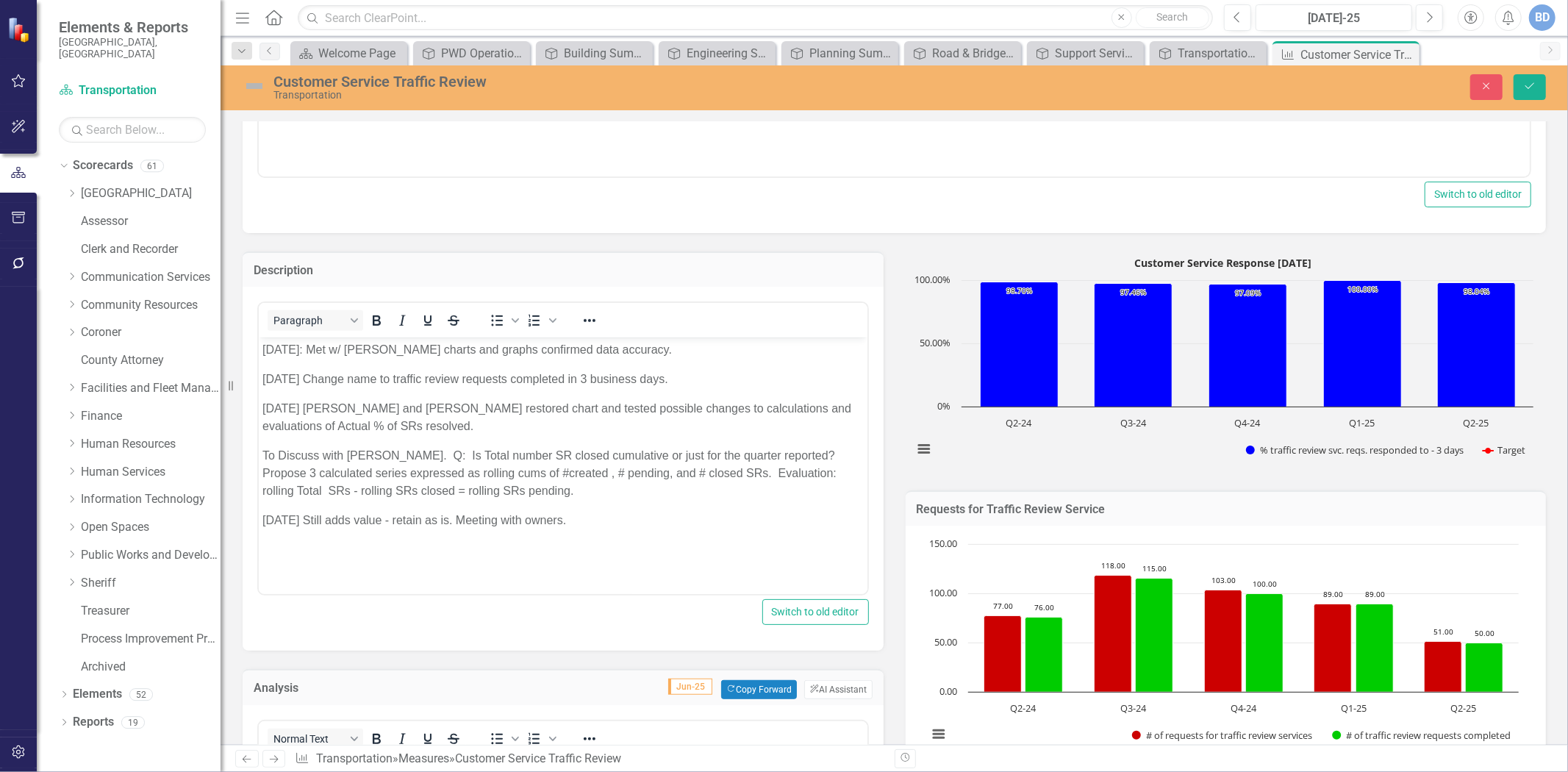
scroll to position [0, 0]
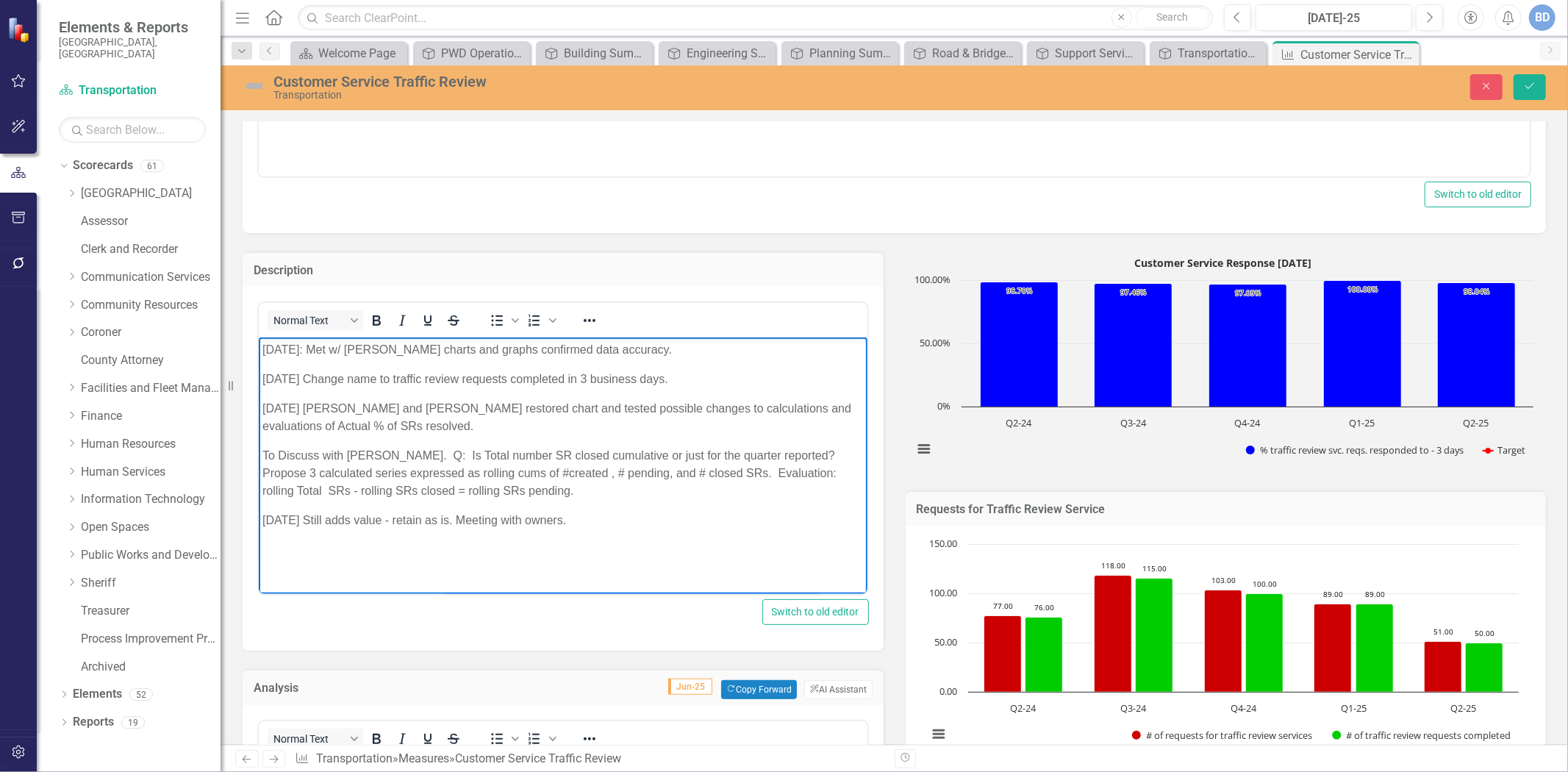
click at [263, 347] on p "2/25/21: Met w/ Karl -Renamed charts and graphs confirmed data accuracy." at bounding box center [562, 350] width 601 height 18
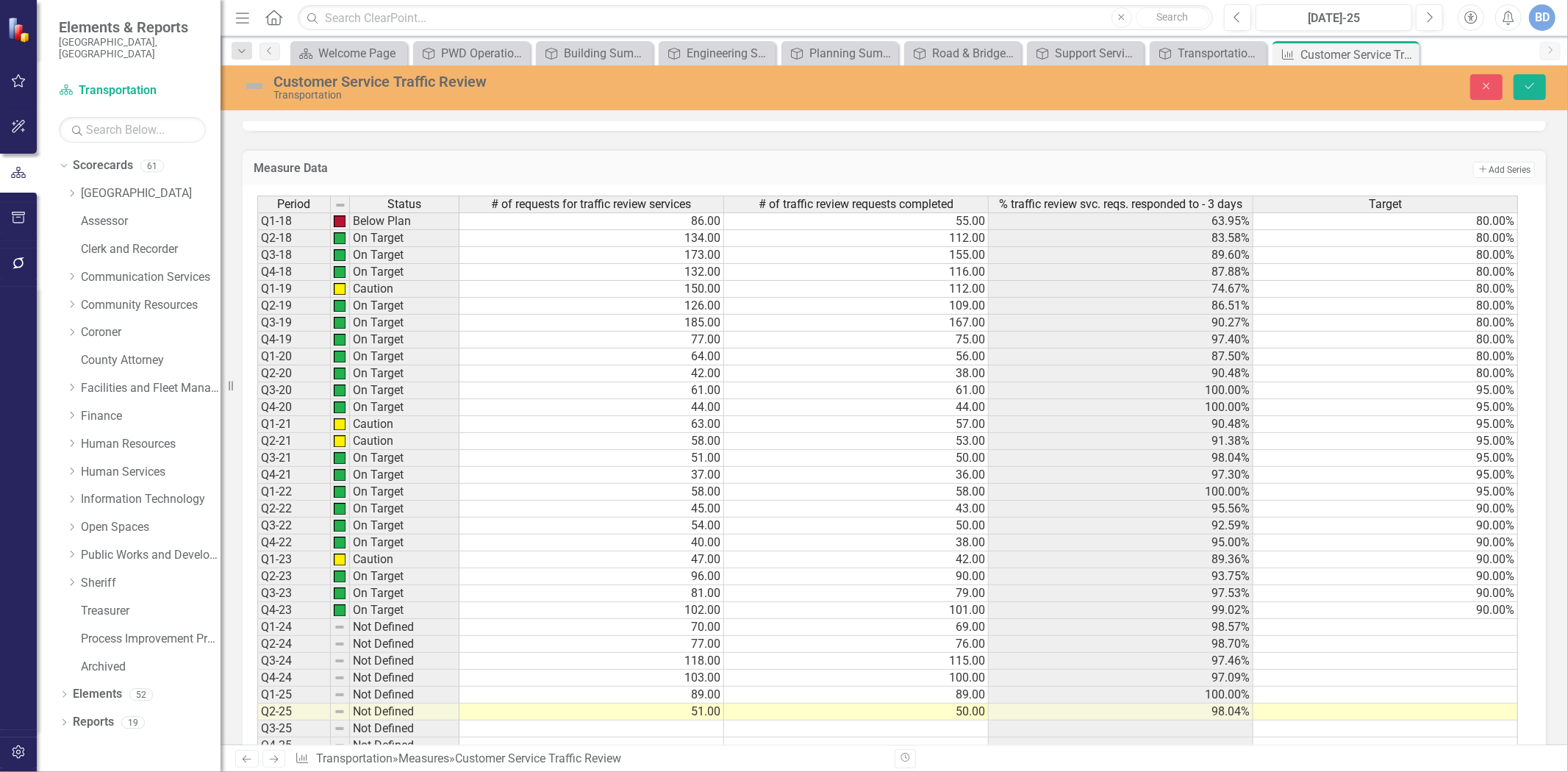
scroll to position [2288, 0]
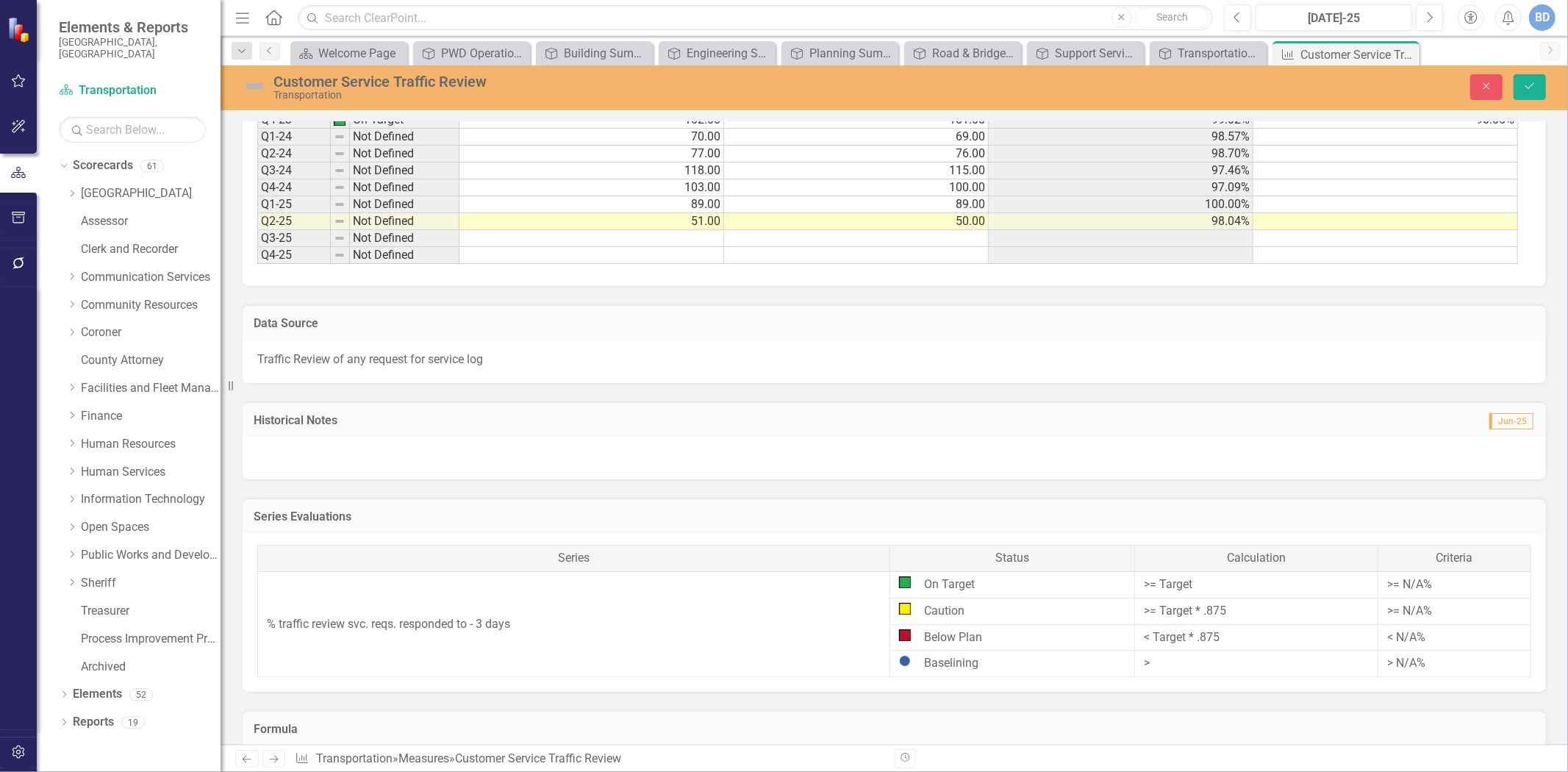
click at [370, 480] on div at bounding box center [894, 458] width 1303 height 43
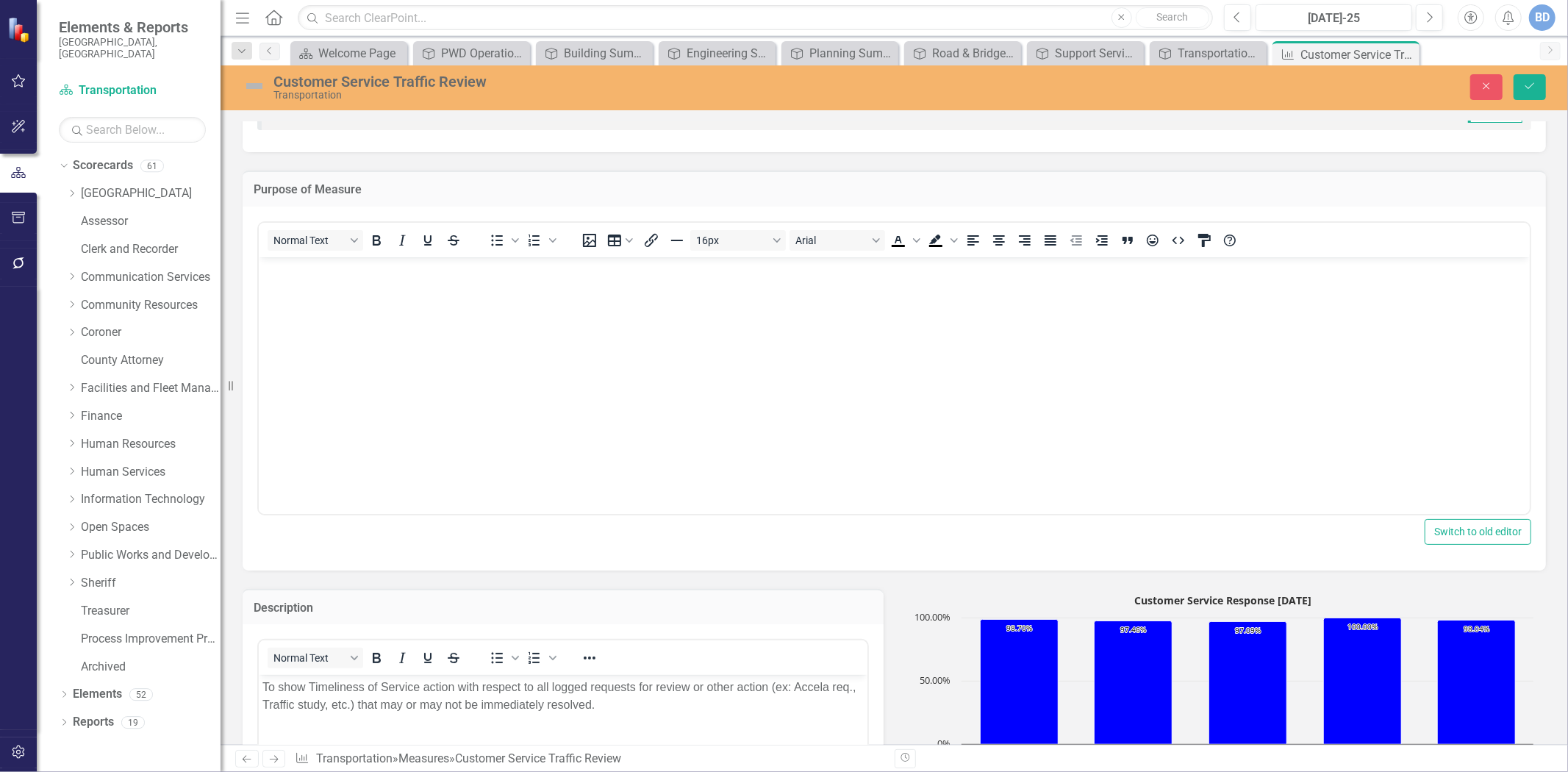
scroll to position [0, 0]
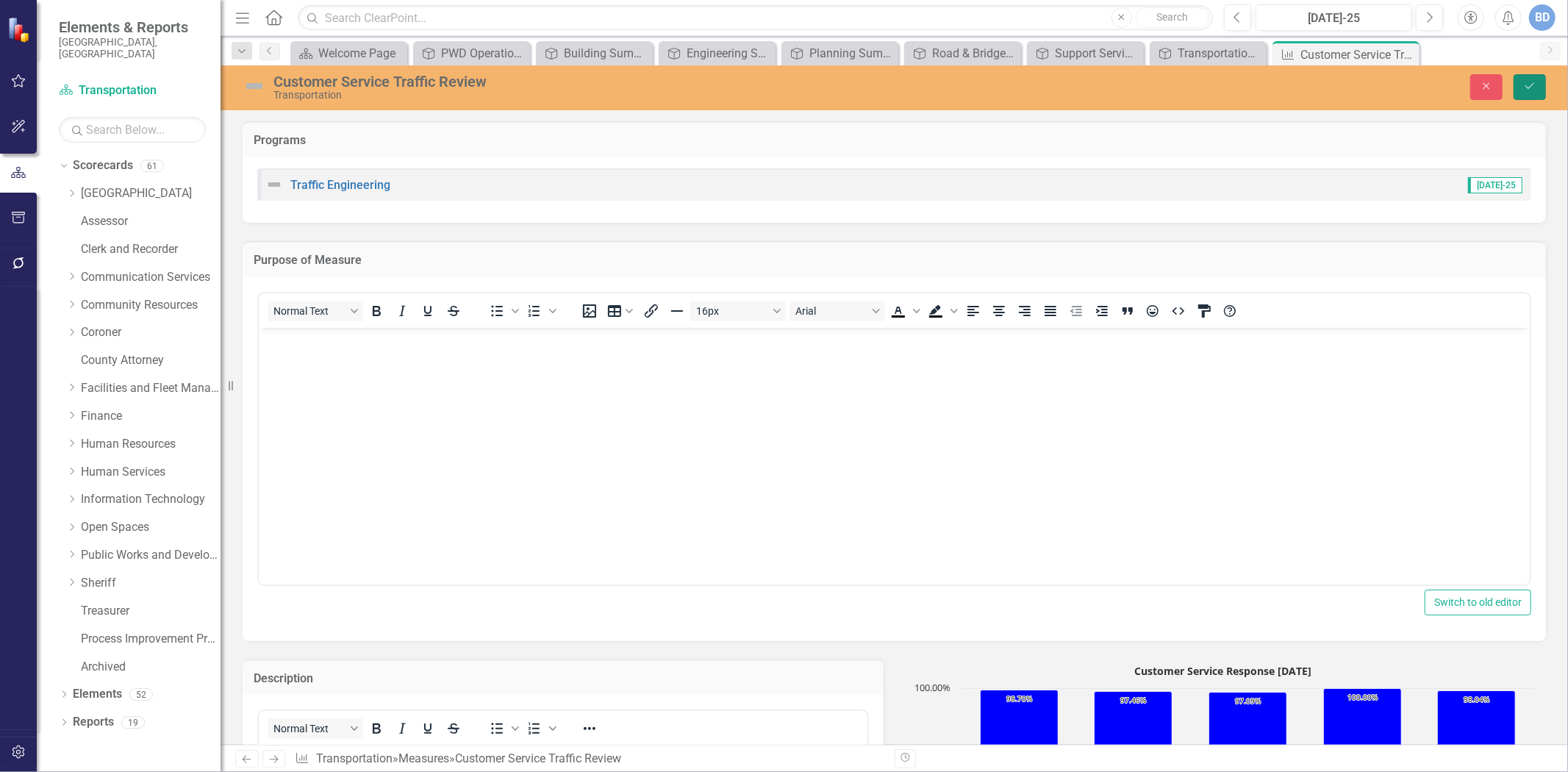
click at [1524, 89] on icon "Save" at bounding box center [1530, 86] width 13 height 10
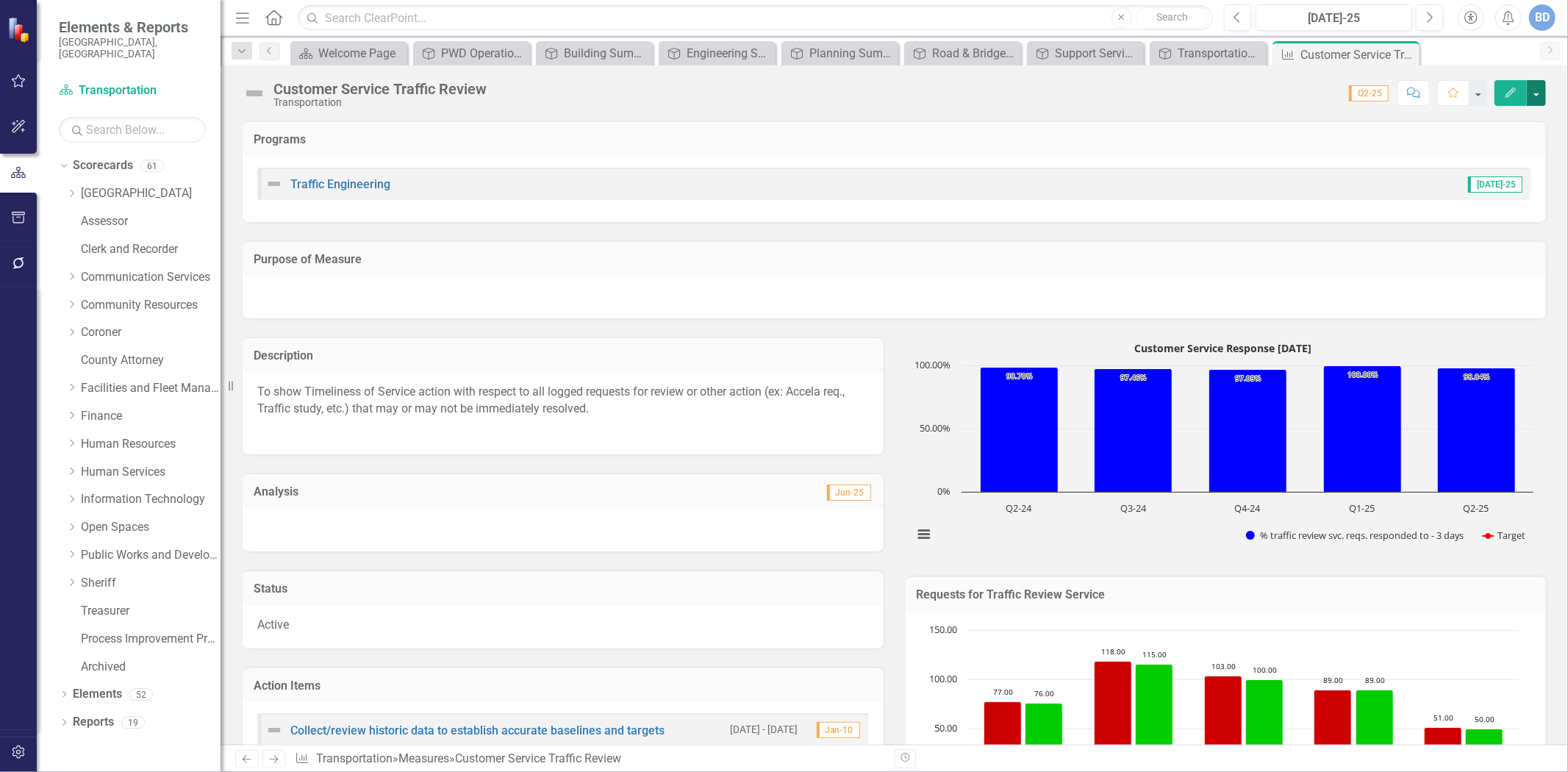
click at [1538, 96] on button "button" at bounding box center [1537, 92] width 19 height 26
click at [1455, 153] on link "Edit Report Edit Layout" at bounding box center [1474, 148] width 144 height 28
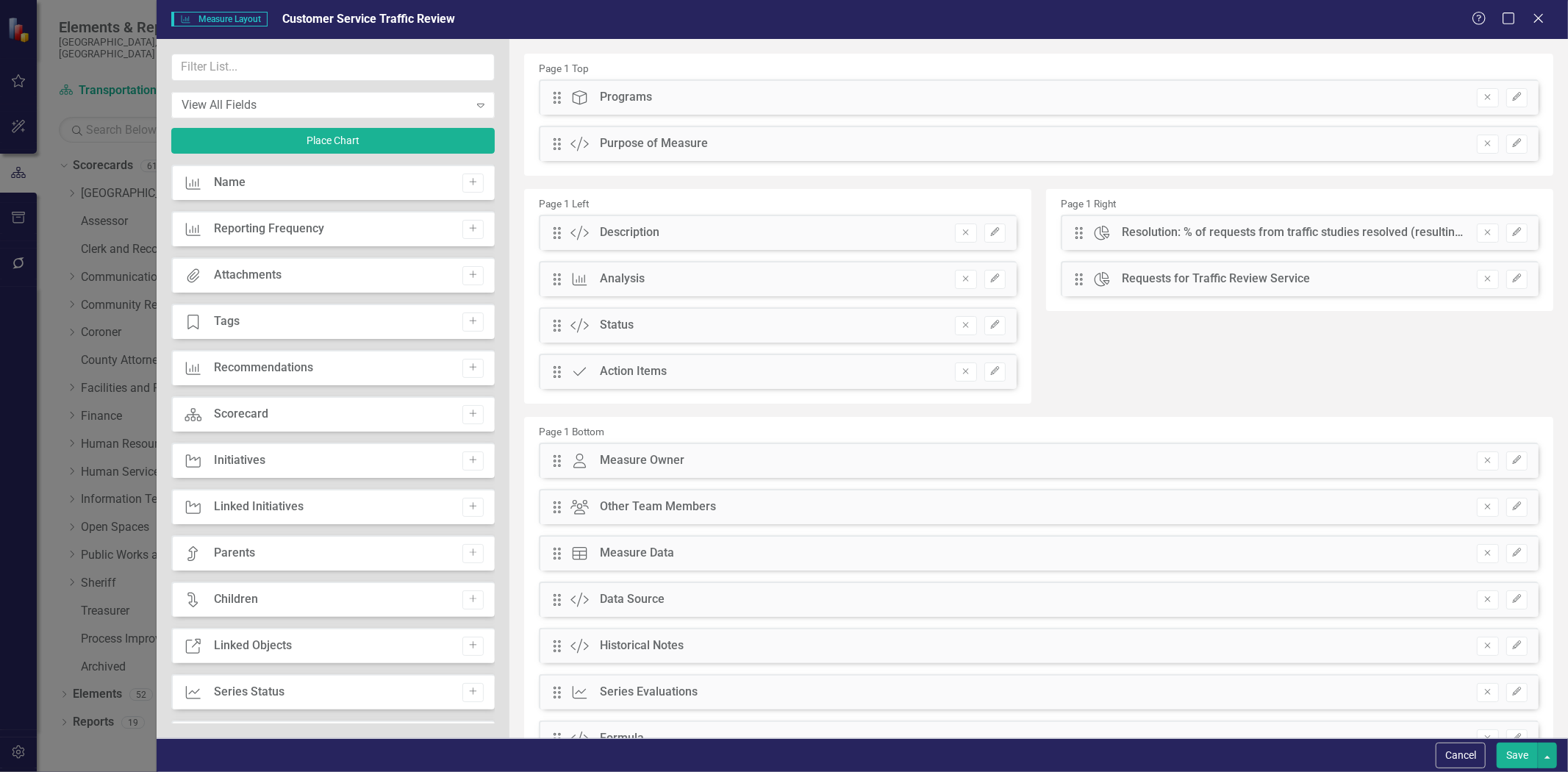
click at [1478, 148] on button "Remove" at bounding box center [1488, 144] width 21 height 19
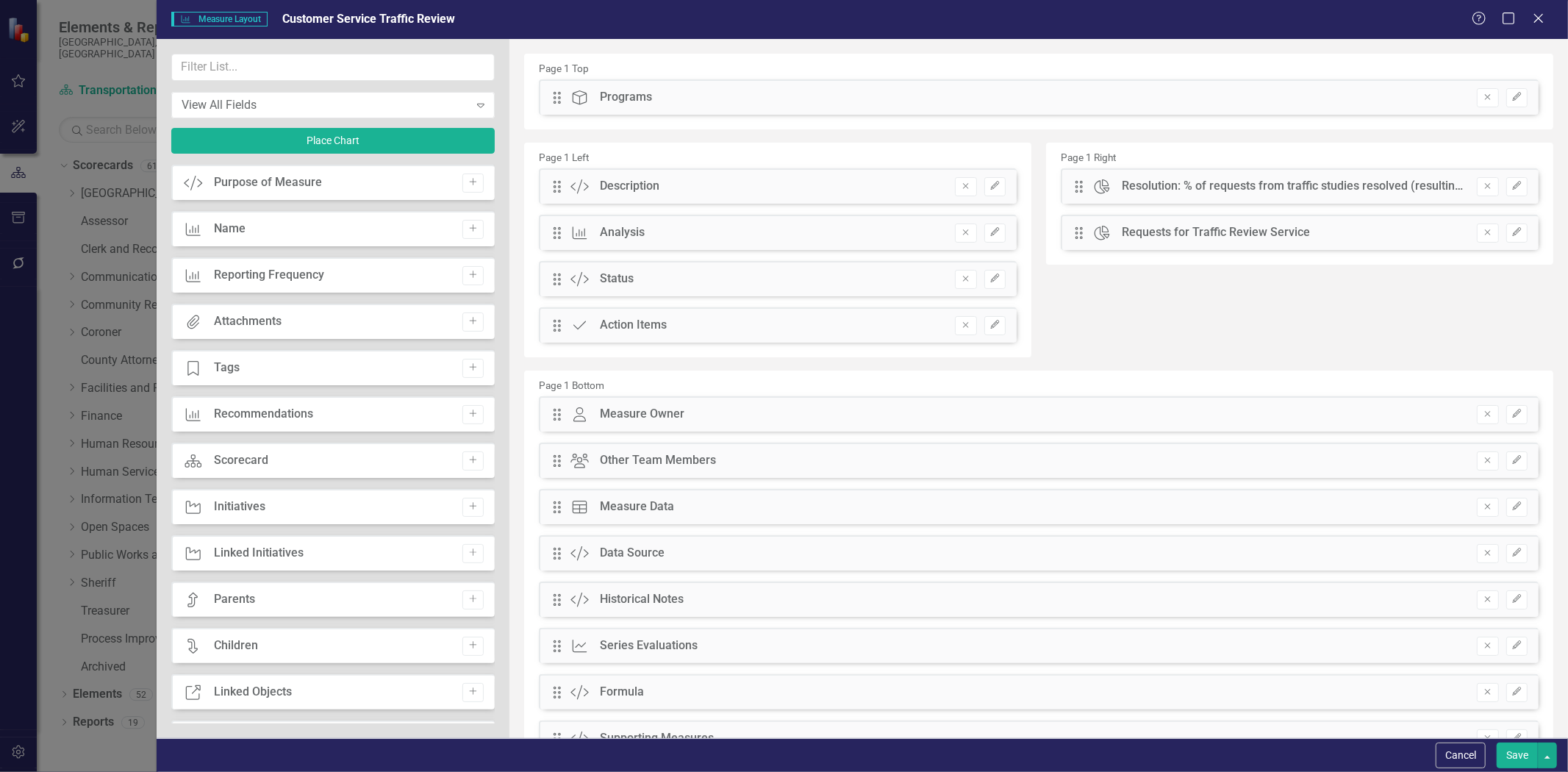
click at [1512, 758] on button "Save" at bounding box center [1517, 756] width 41 height 26
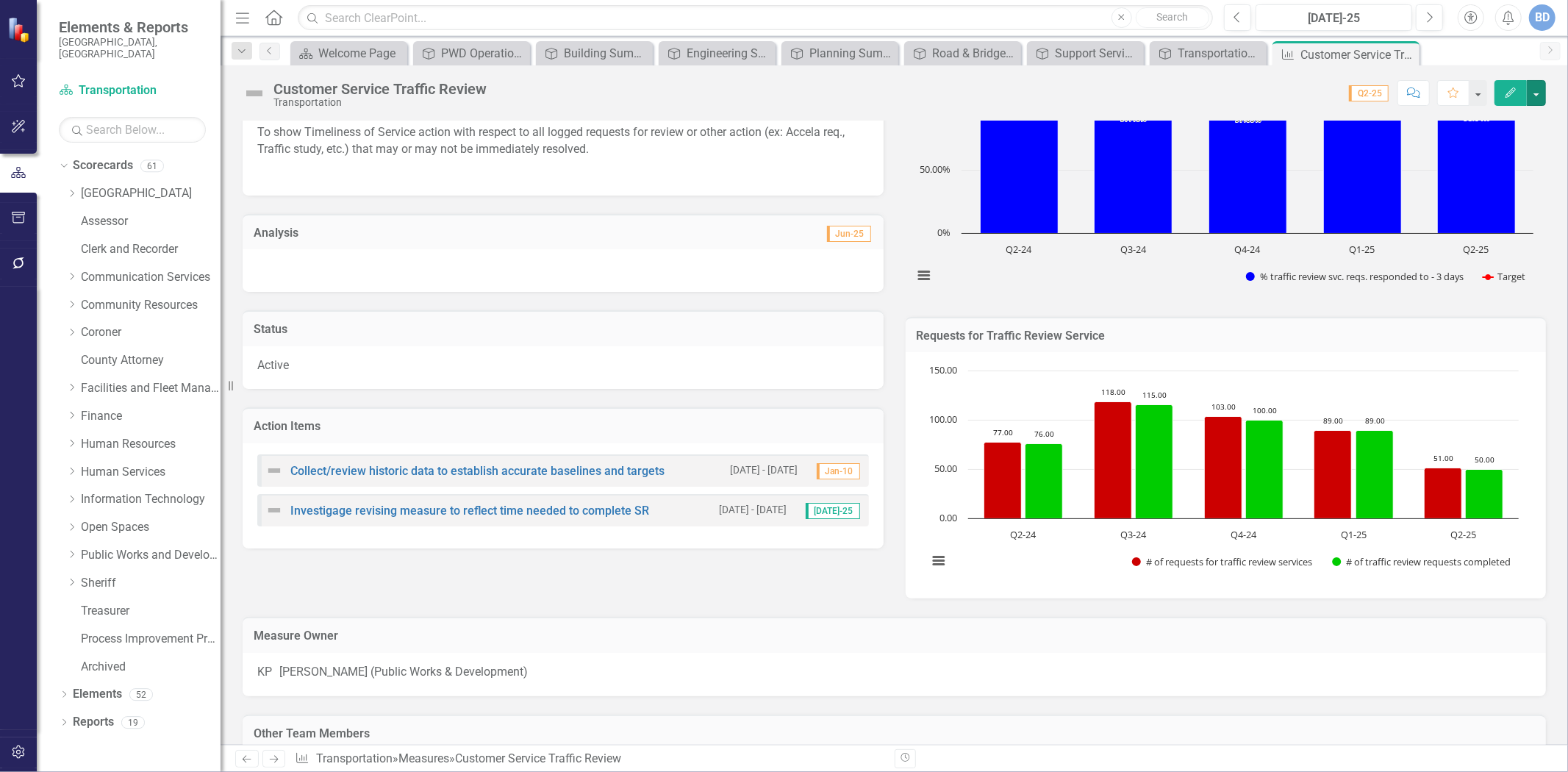
scroll to position [164, 0]
click at [1539, 93] on button "button" at bounding box center [1537, 92] width 19 height 26
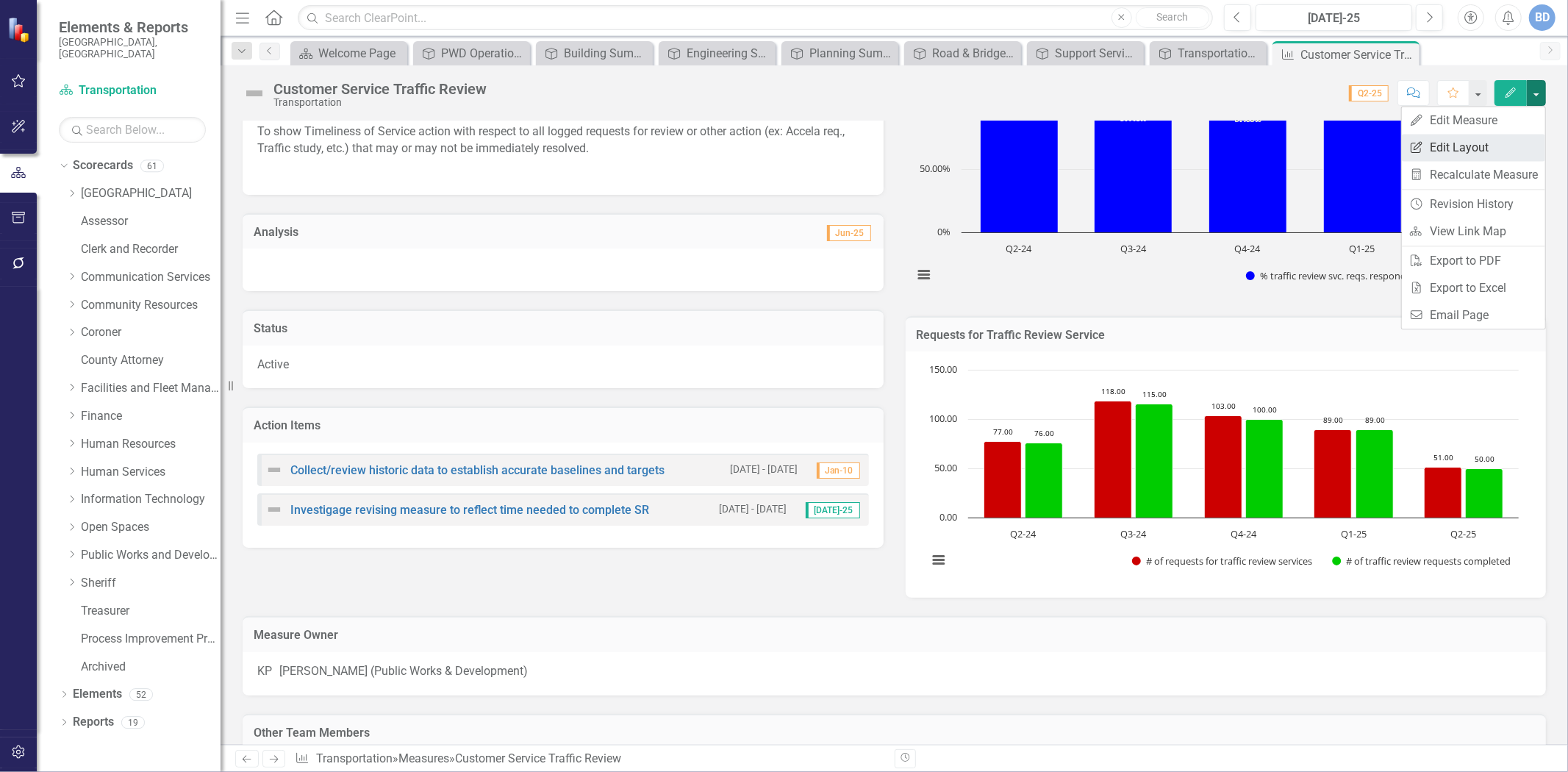
click at [1486, 138] on link "Edit Report Edit Layout" at bounding box center [1474, 148] width 144 height 28
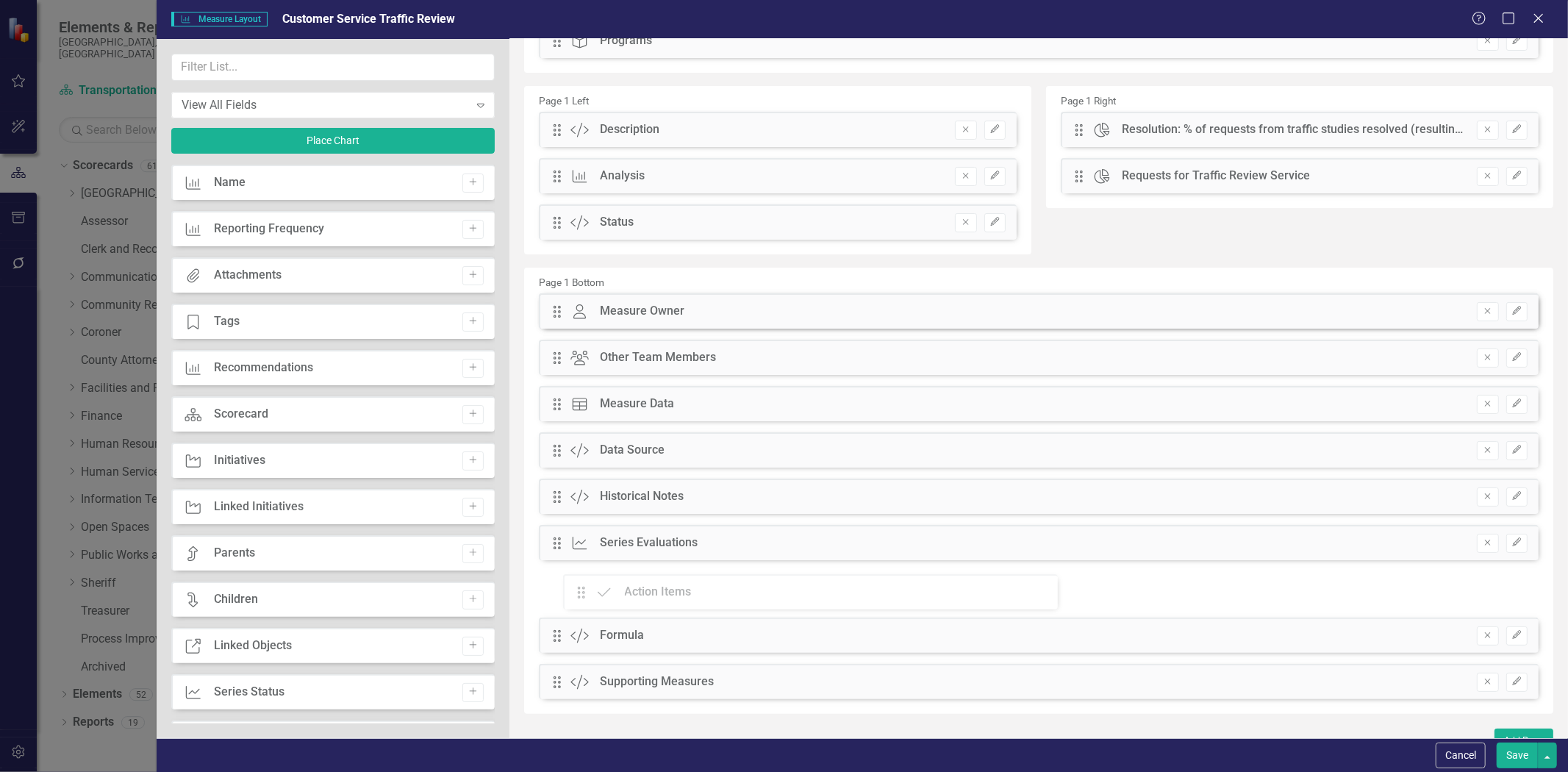
scroll to position [64, 0]
drag, startPoint x: 559, startPoint y: 327, endPoint x: 598, endPoint y: 585, distance: 260.9
click at [1510, 749] on button "Save" at bounding box center [1517, 756] width 41 height 26
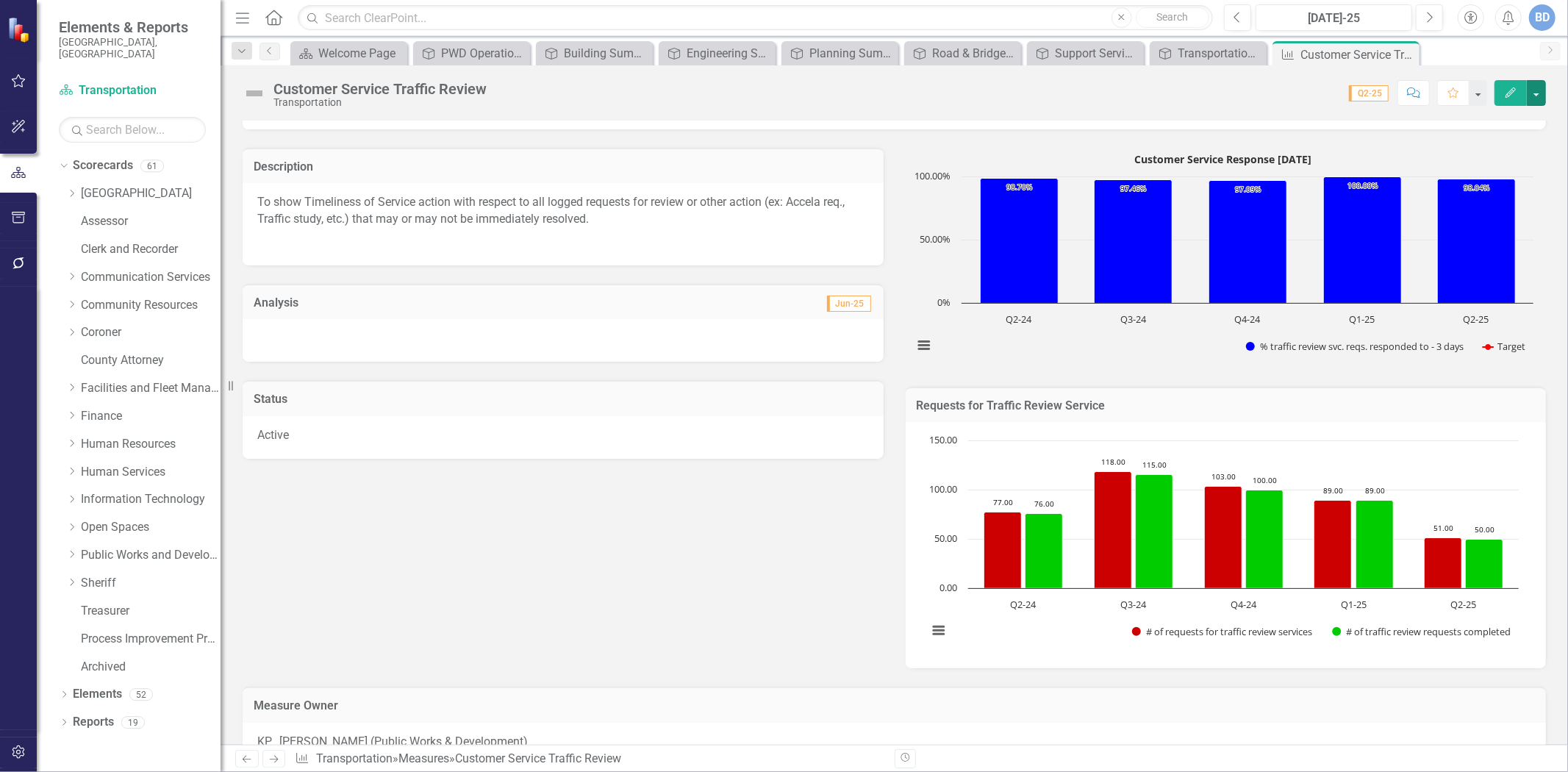
scroll to position [82, 0]
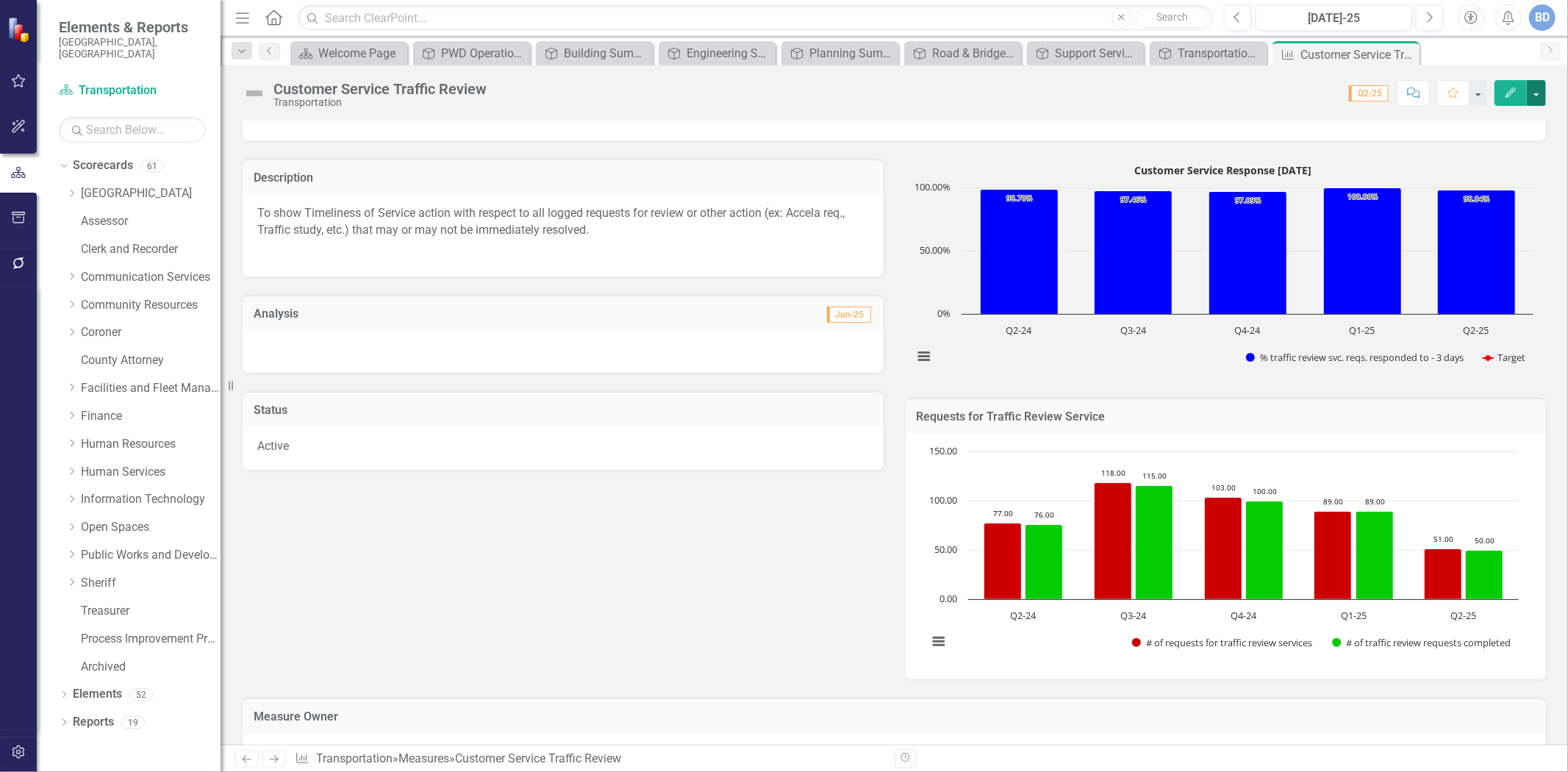
click at [1536, 94] on button "button" at bounding box center [1537, 92] width 19 height 26
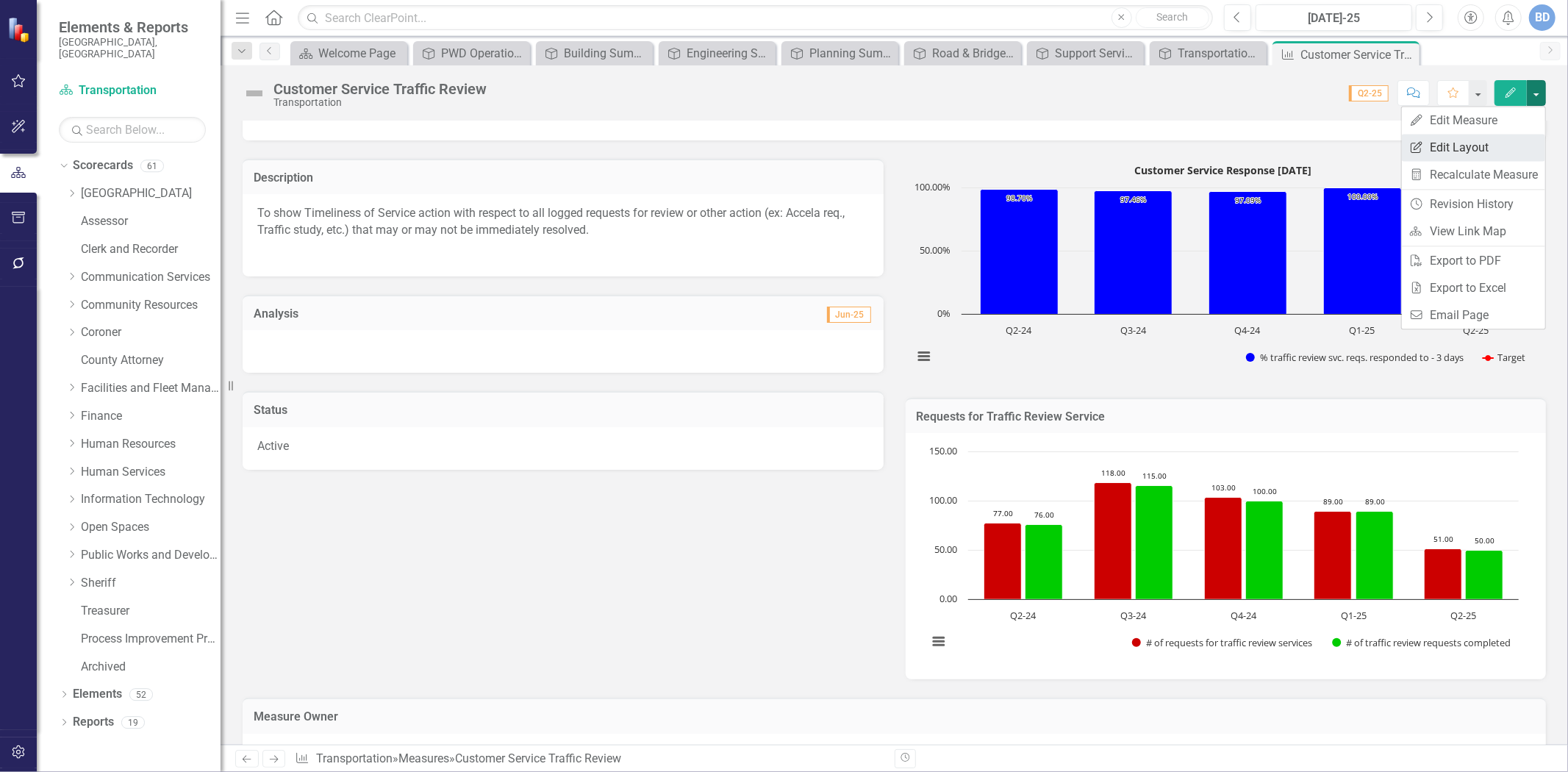
click at [1461, 148] on link "Edit Report Edit Layout" at bounding box center [1474, 148] width 144 height 28
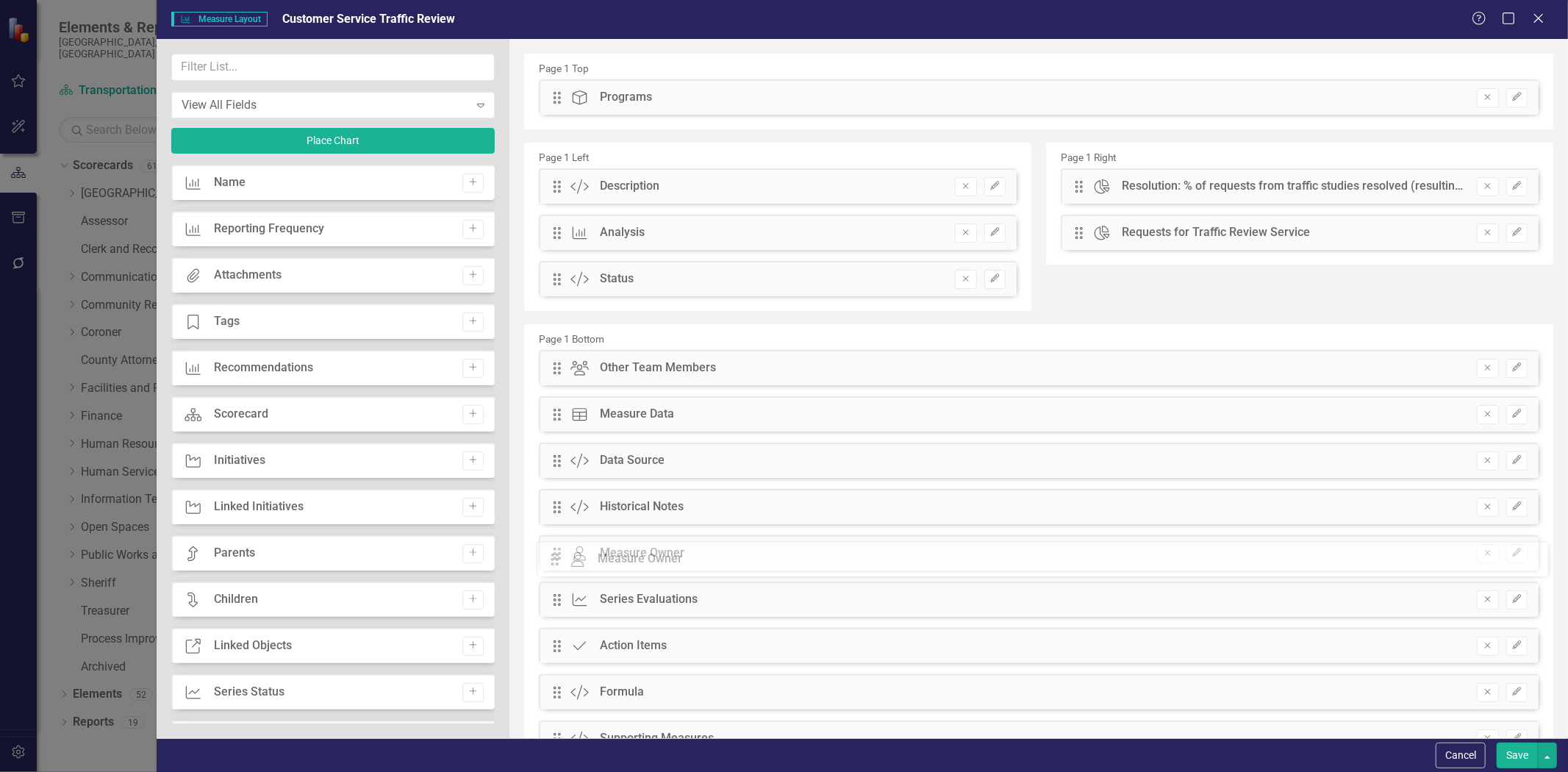
drag, startPoint x: 555, startPoint y: 371, endPoint x: 564, endPoint y: 563, distance: 192.2
drag, startPoint x: 549, startPoint y: 447, endPoint x: 567, endPoint y: 554, distance: 108.5
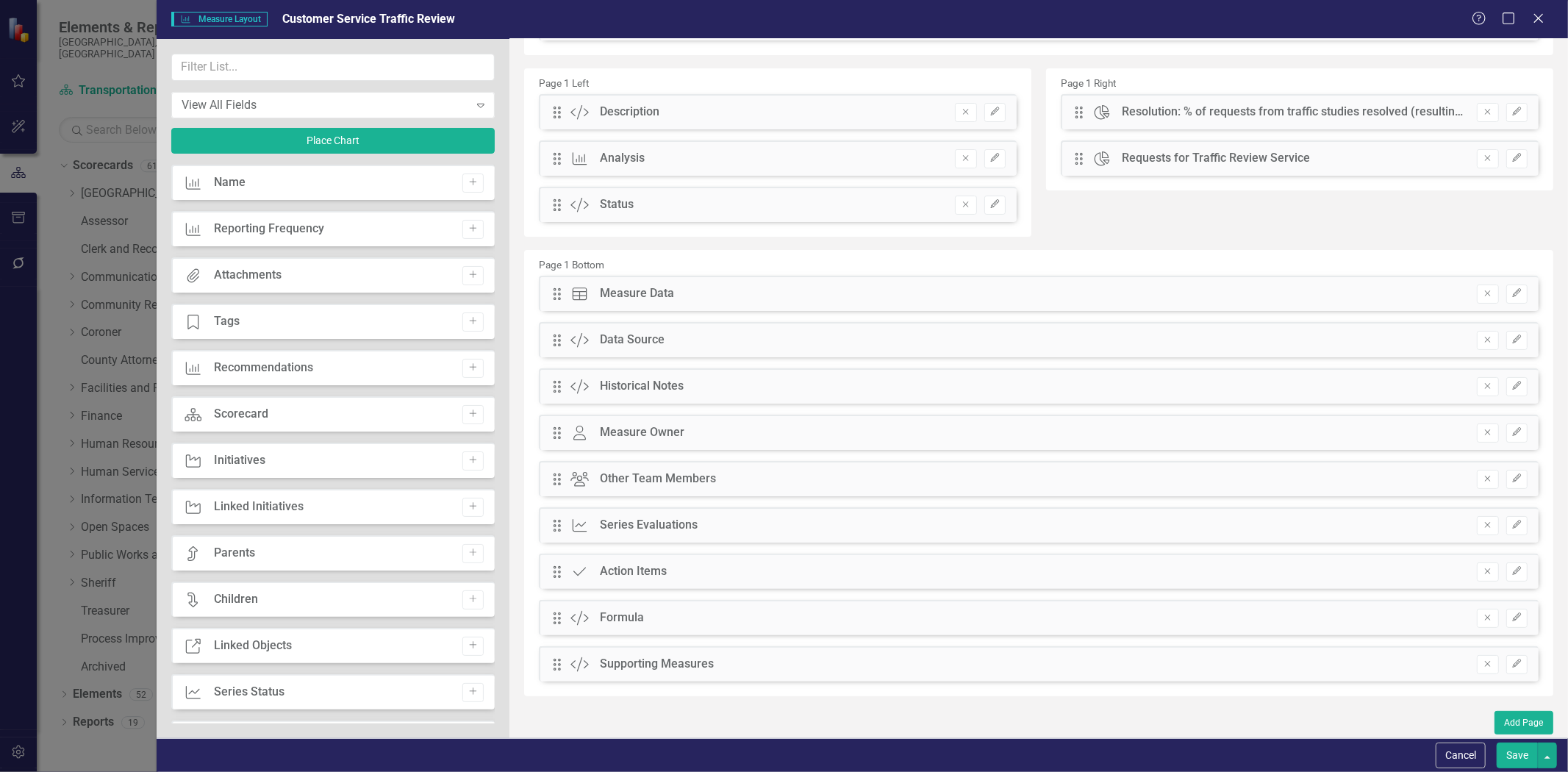
click at [1511, 753] on button "Save" at bounding box center [1517, 756] width 41 height 26
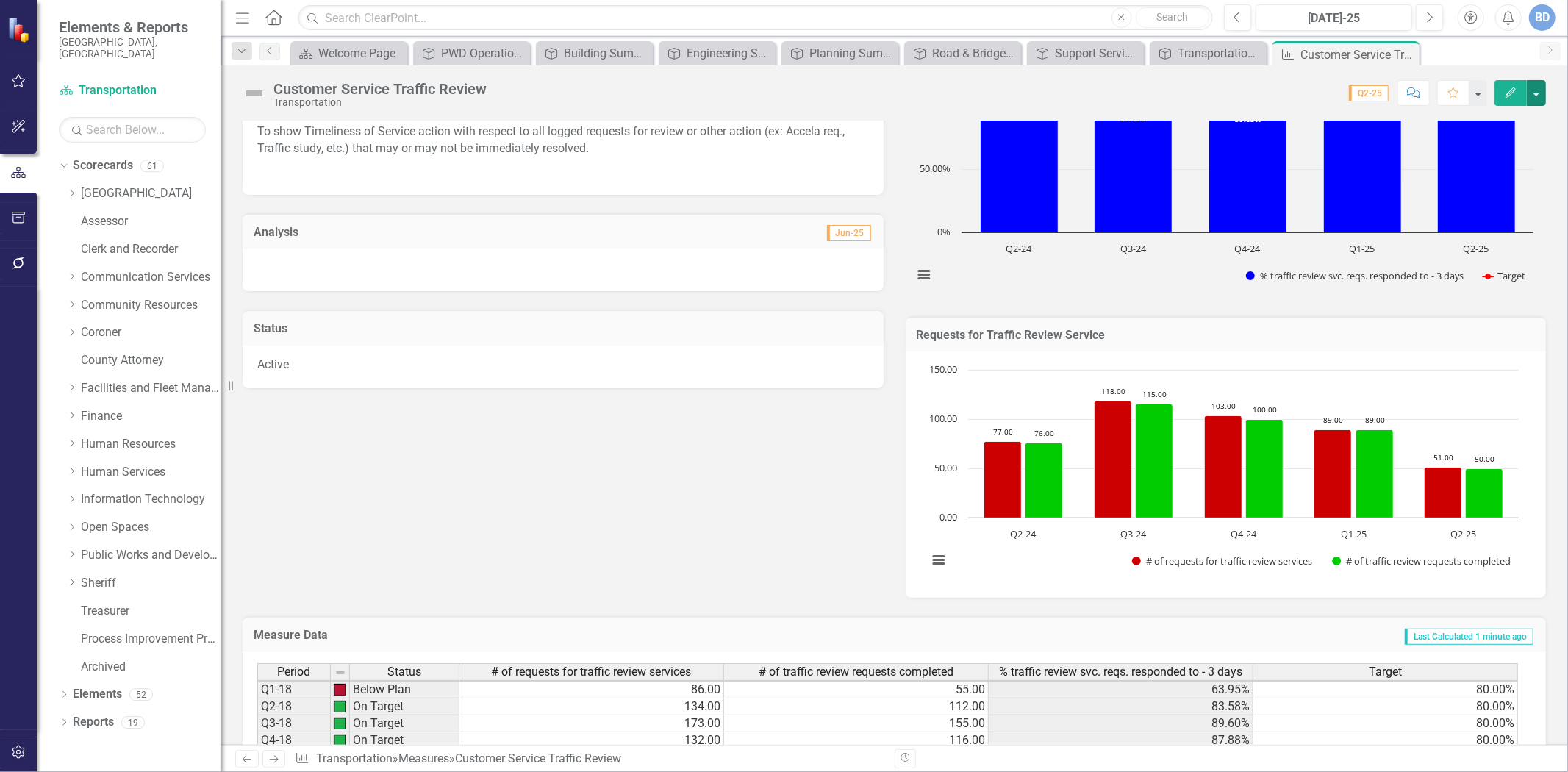
scroll to position [0, 0]
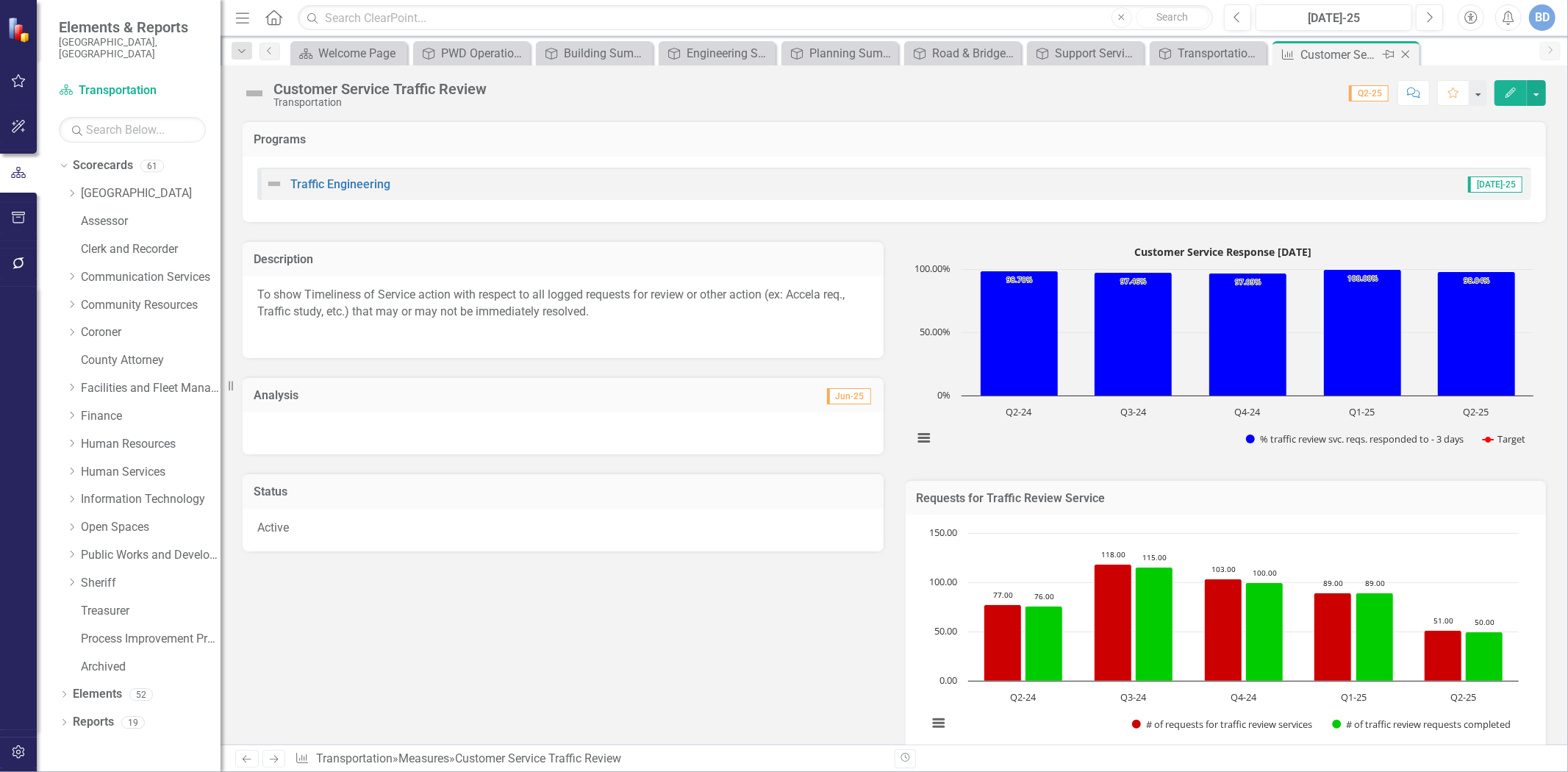
click at [1406, 51] on icon "Close" at bounding box center [1405, 54] width 14 height 11
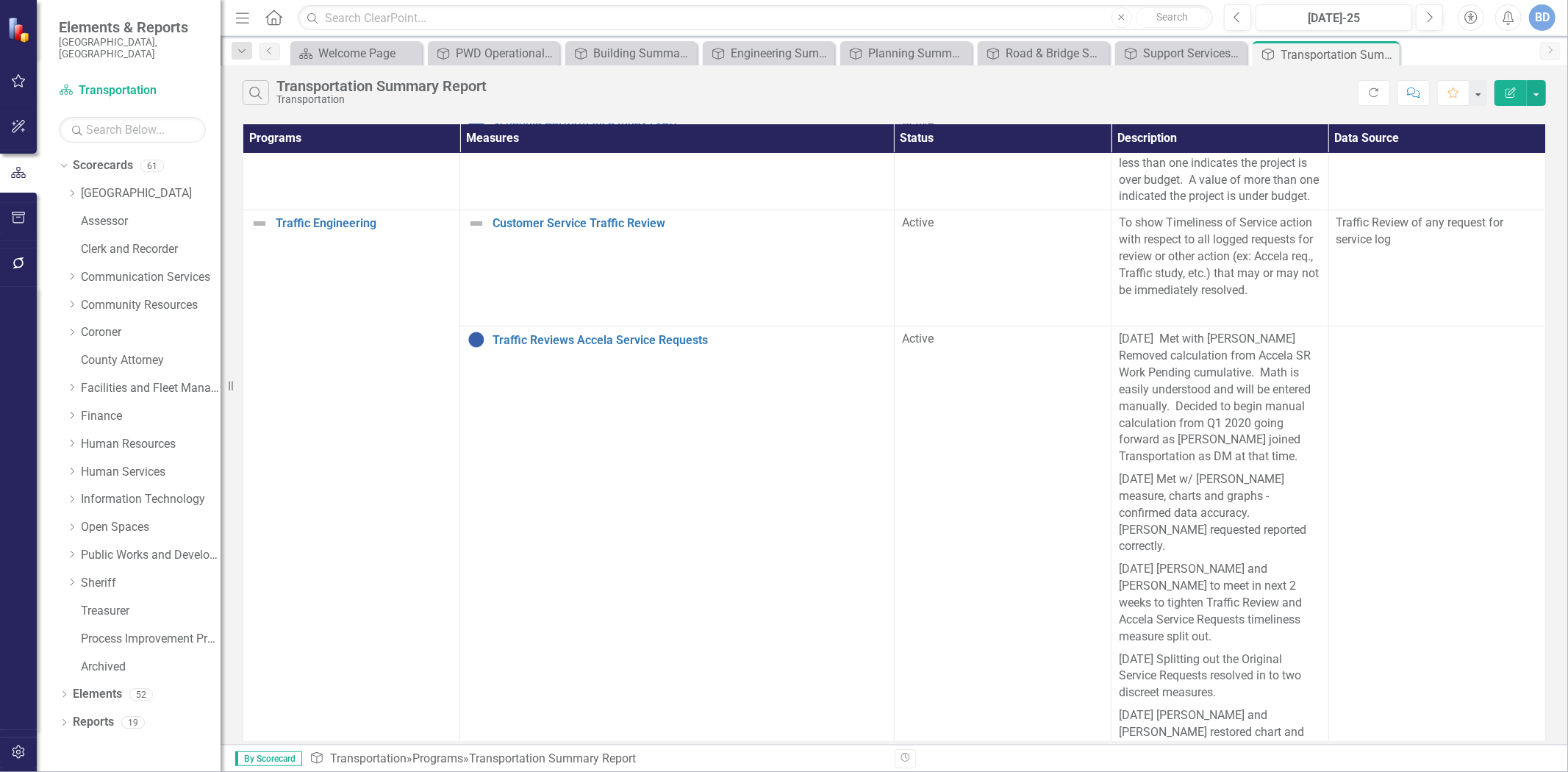
scroll to position [92, 0]
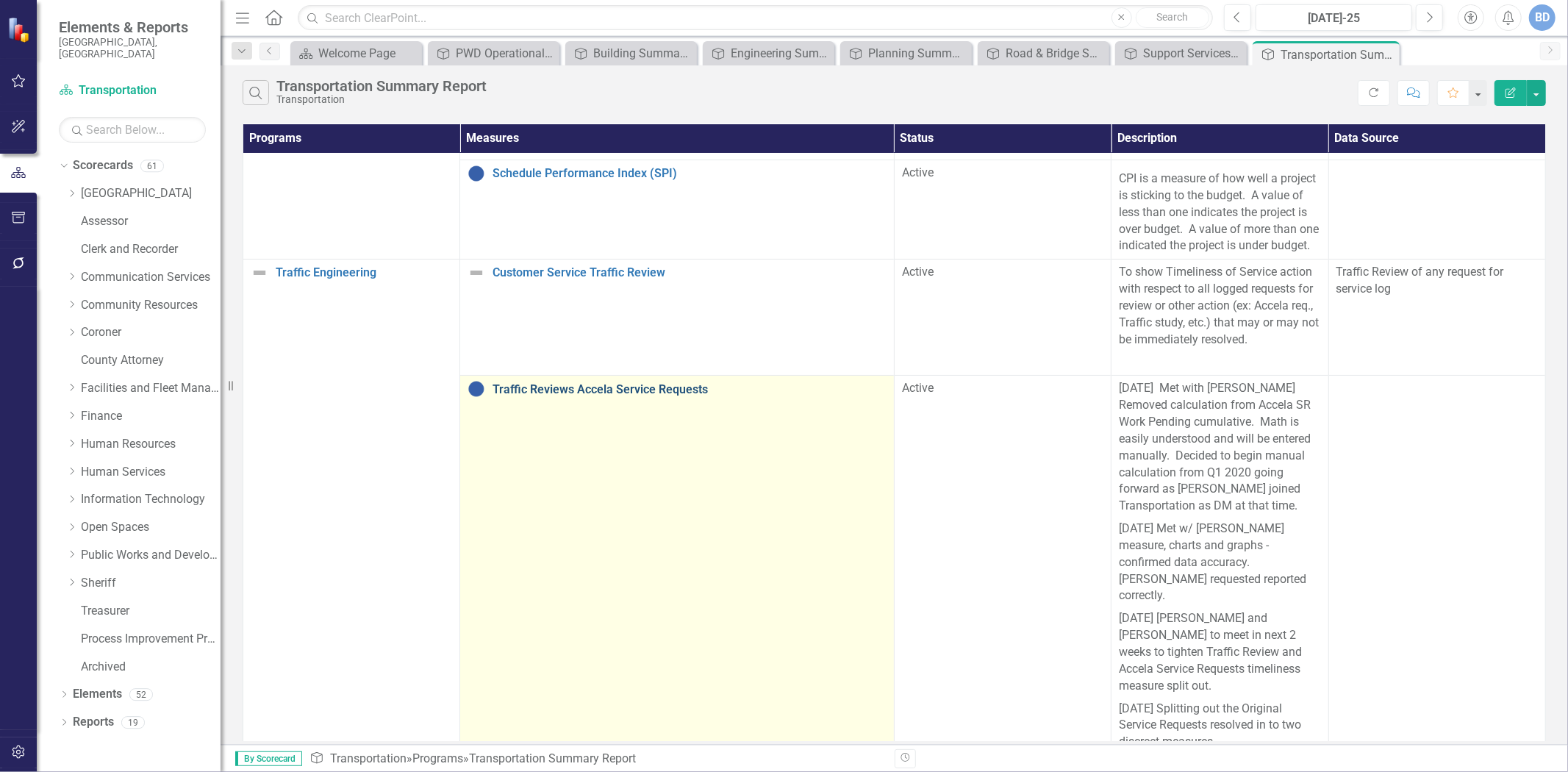
click at [565, 390] on link "Traffic Reviews Accela Service Requests" at bounding box center [690, 390] width 394 height 13
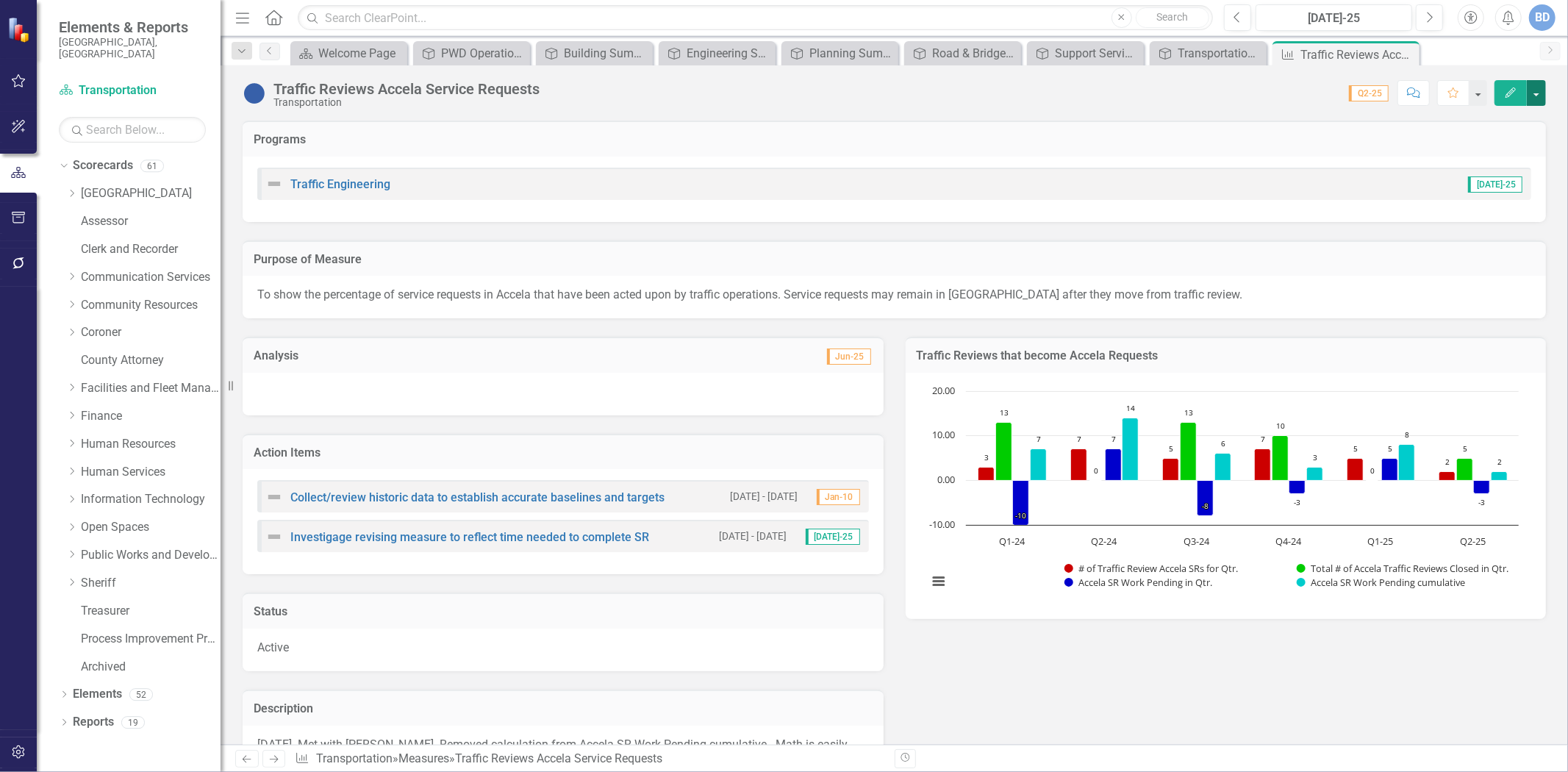
click at [1536, 91] on button "button" at bounding box center [1537, 92] width 19 height 26
click at [1460, 151] on link "Edit Report Edit Layout" at bounding box center [1474, 148] width 144 height 28
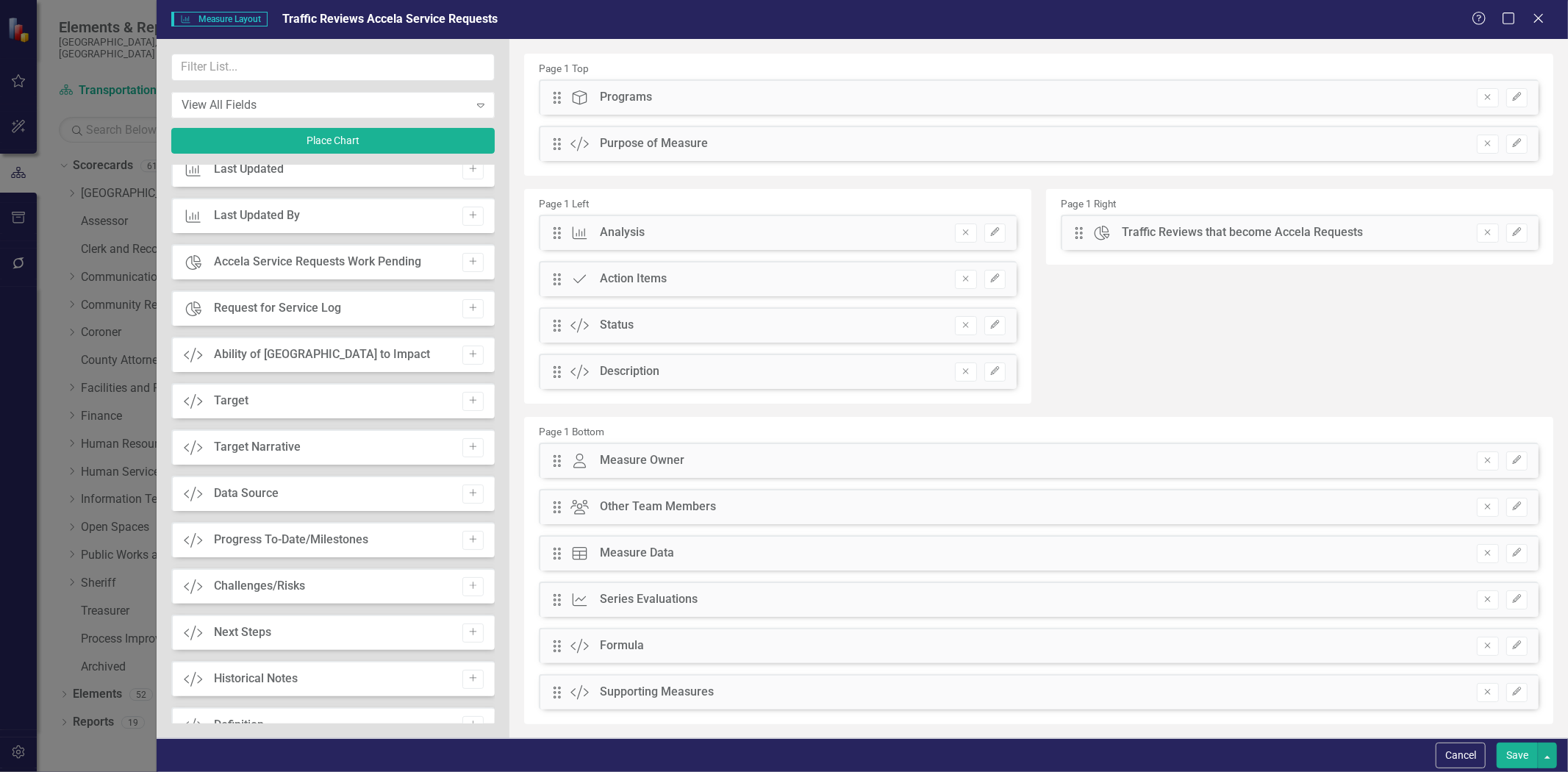
scroll to position [818, 0]
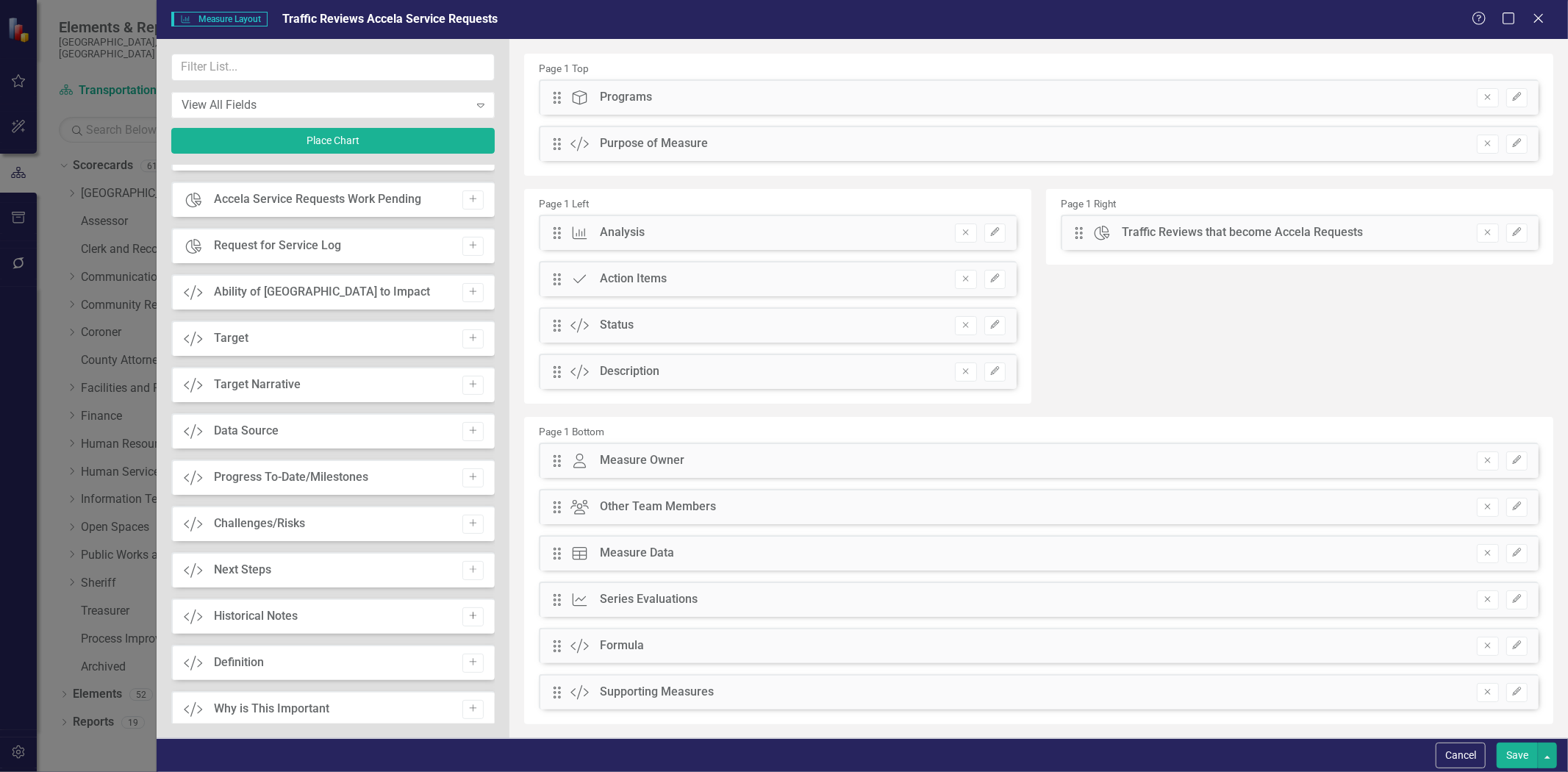
click at [473, 616] on icon "Add" at bounding box center [473, 616] width 11 height 9
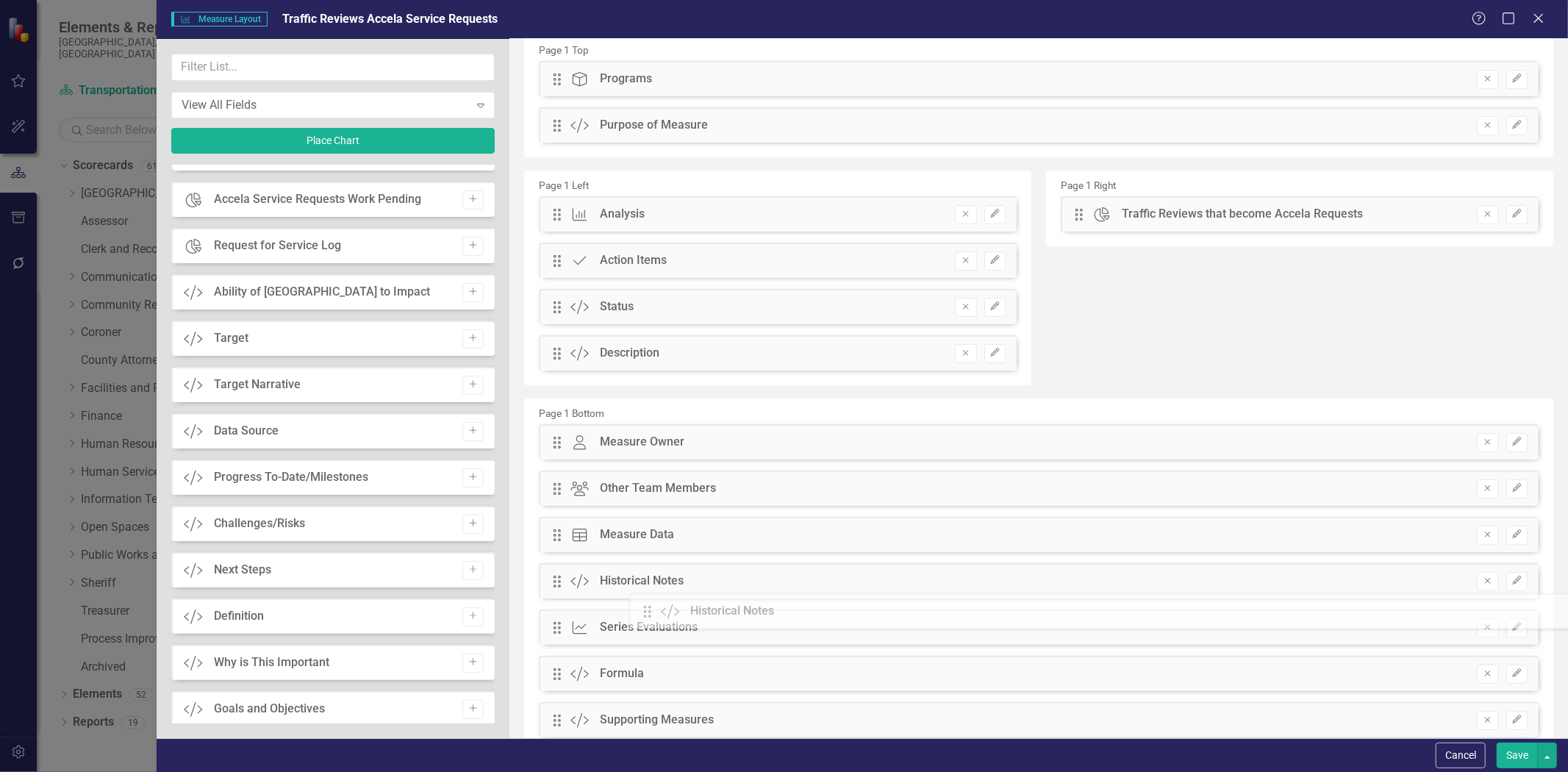
drag, startPoint x: 556, startPoint y: 96, endPoint x: 634, endPoint y: 598, distance: 508.0
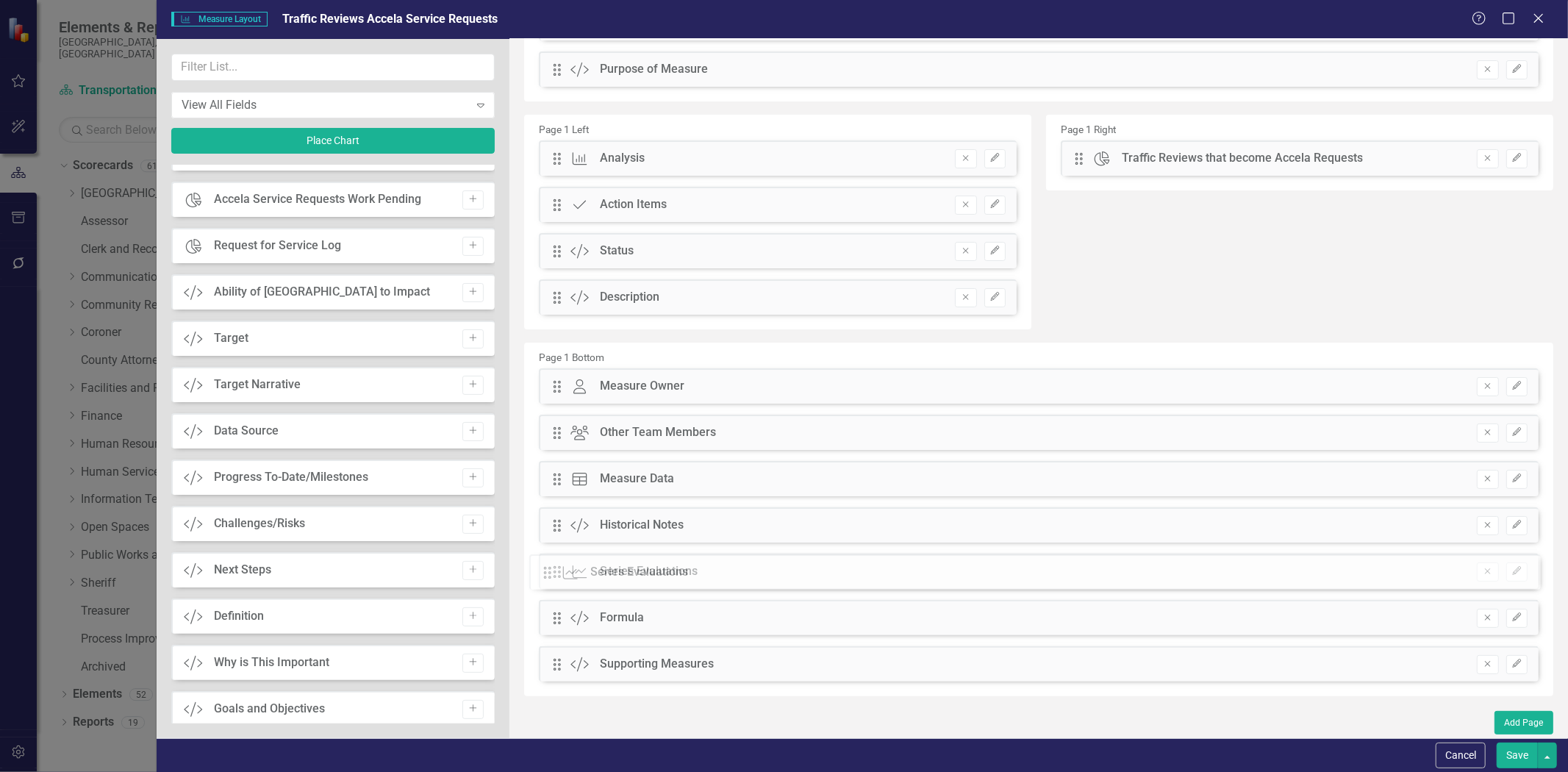
drag, startPoint x: 553, startPoint y: 532, endPoint x: 555, endPoint y: 582, distance: 50.0
drag, startPoint x: 553, startPoint y: 391, endPoint x: 565, endPoint y: 489, distance: 98.7
drag, startPoint x: 555, startPoint y: 388, endPoint x: 571, endPoint y: 490, distance: 103.2
drag, startPoint x: 555, startPoint y: 527, endPoint x: 565, endPoint y: 445, distance: 82.6
click at [565, 445] on div "The fields (or pods) that are available for you to include on the detail page a…" at bounding box center [1039, 351] width 1059 height 774
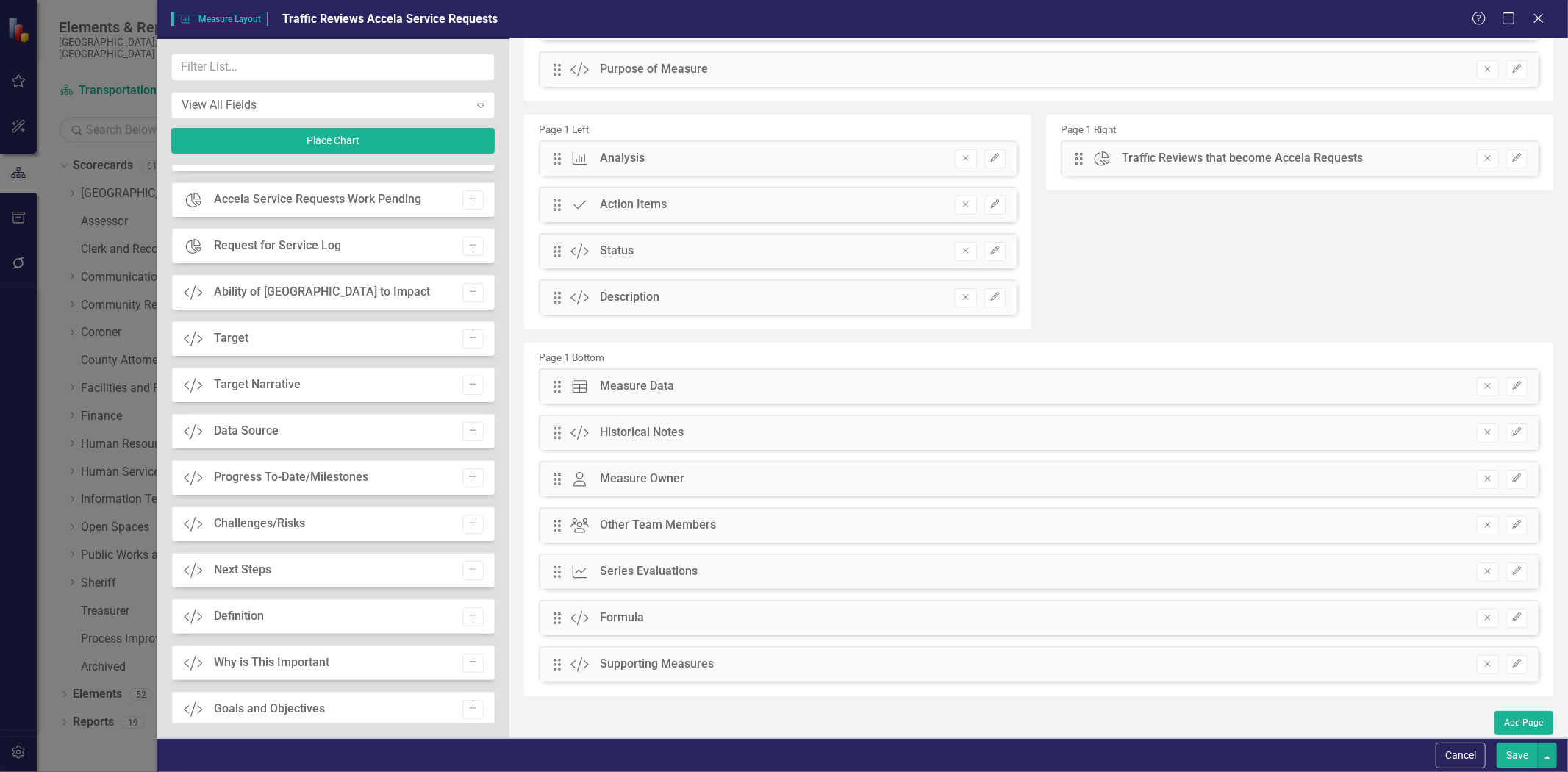
scroll to position [0, 0]
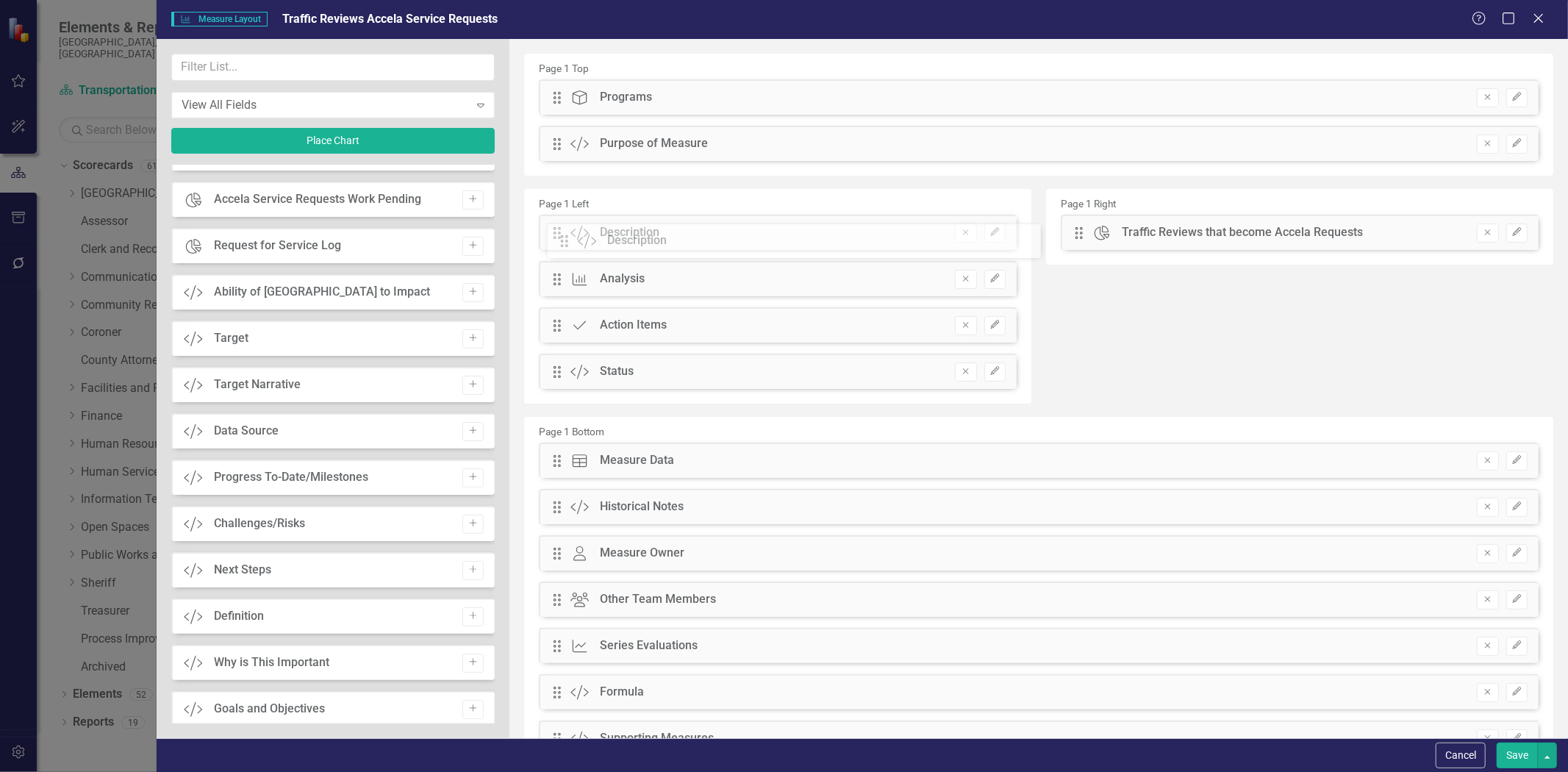
drag, startPoint x: 555, startPoint y: 367, endPoint x: 574, endPoint y: 237, distance: 131.4
click at [574, 237] on div "The fields (or pods) that are available for you to include on the detail page a…" at bounding box center [1039, 426] width 1059 height 774
drag, startPoint x: 554, startPoint y: 325, endPoint x: 585, endPoint y: 466, distance: 144.4
drag, startPoint x: 557, startPoint y: 465, endPoint x: 568, endPoint y: 498, distance: 34.8
click at [1519, 756] on button "Save" at bounding box center [1517, 756] width 41 height 26
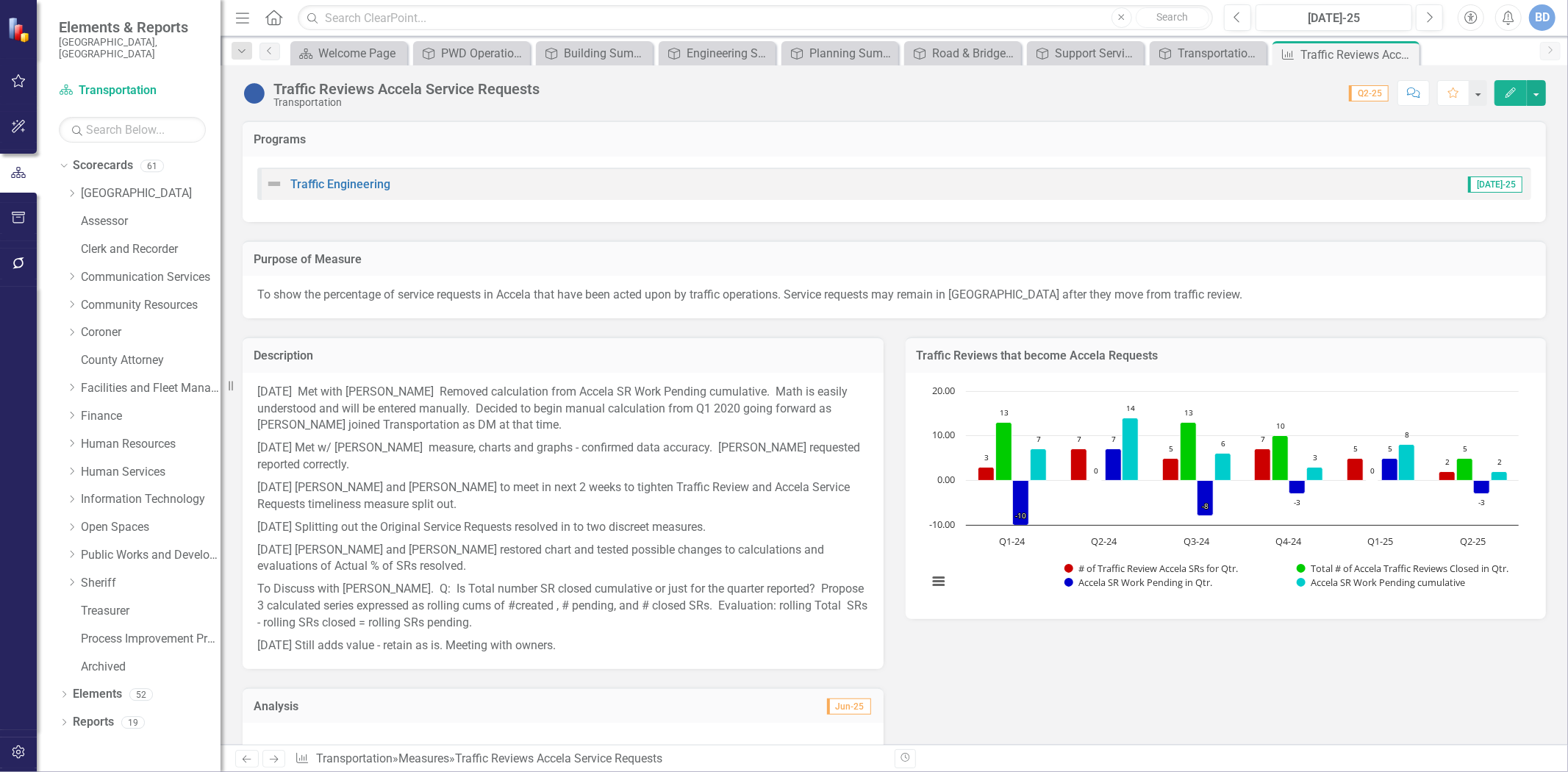
click at [314, 417] on p "9-16-21 Met with Jim K. Removed calculation from Accela SR Work Pending cumulat…" at bounding box center [562, 410] width 612 height 53
click at [314, 416] on p "9-16-21 Met with Jim K. Removed calculation from Accela SR Work Pending cumulat…" at bounding box center [562, 410] width 612 height 53
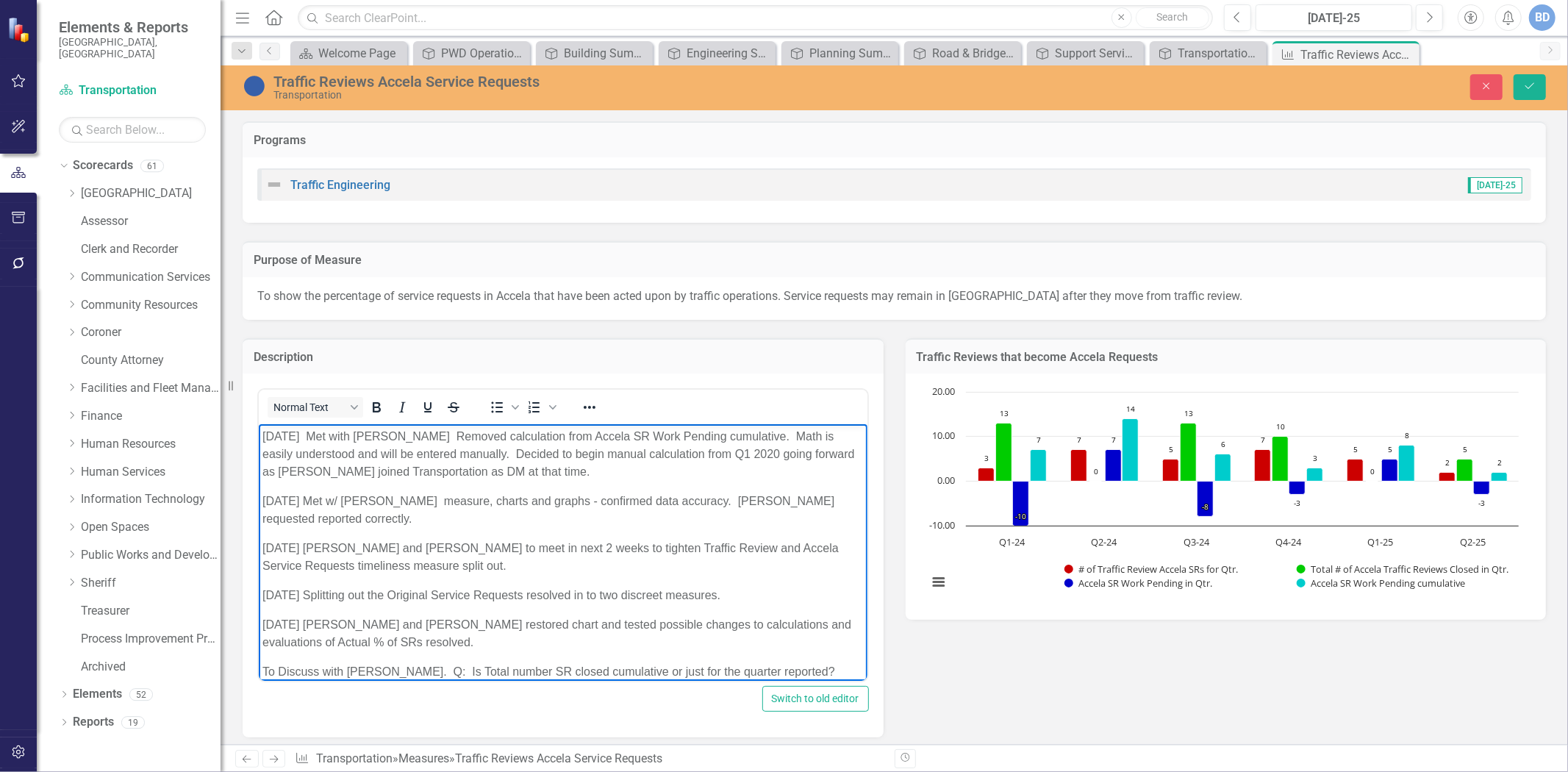
click at [804, 659] on body "[DATE] Met with [PERSON_NAME] Removed calculation from Accela SR Work Pending c…" at bounding box center [562, 593] width 609 height 337
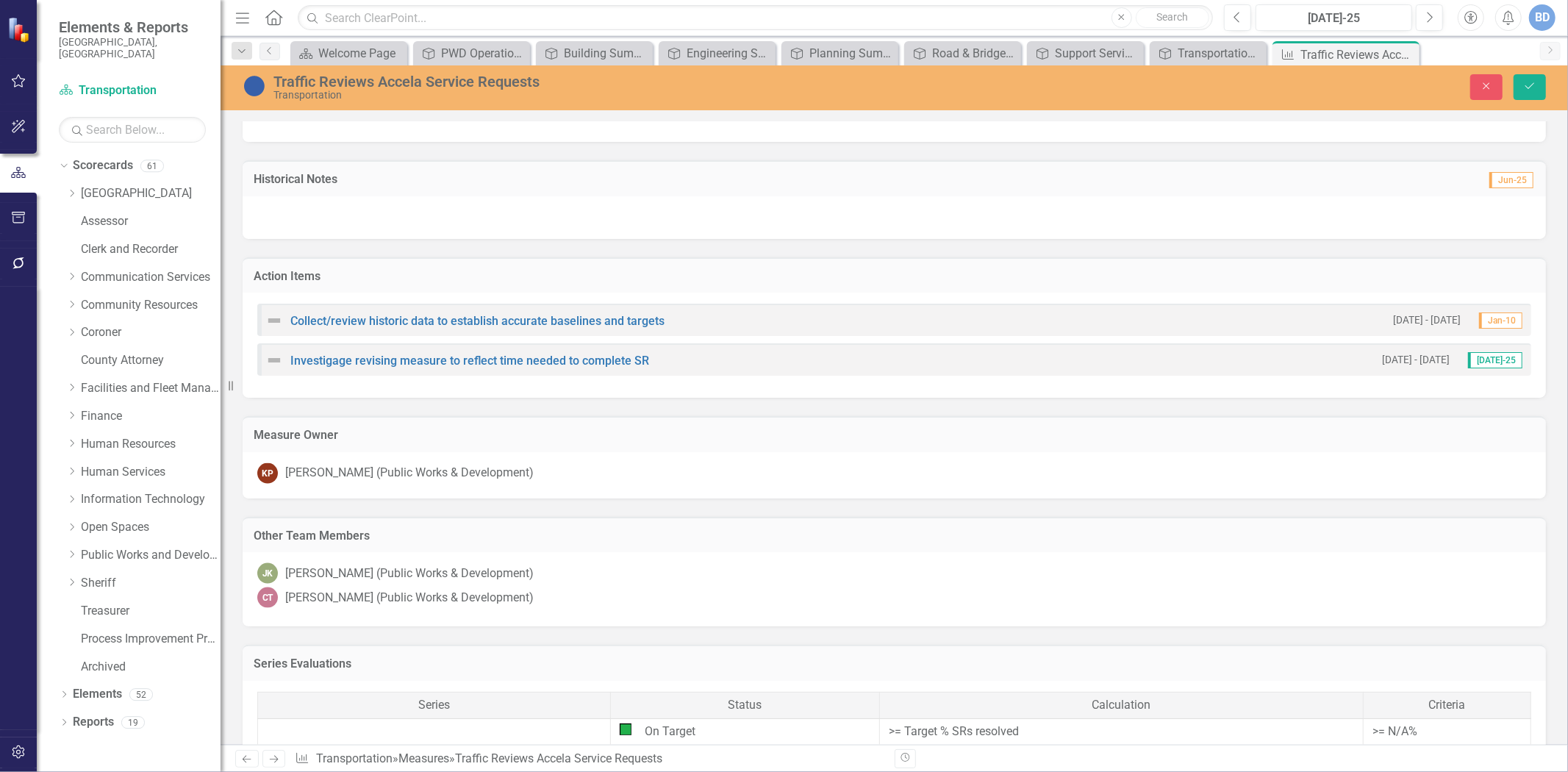
scroll to position [1409, 0]
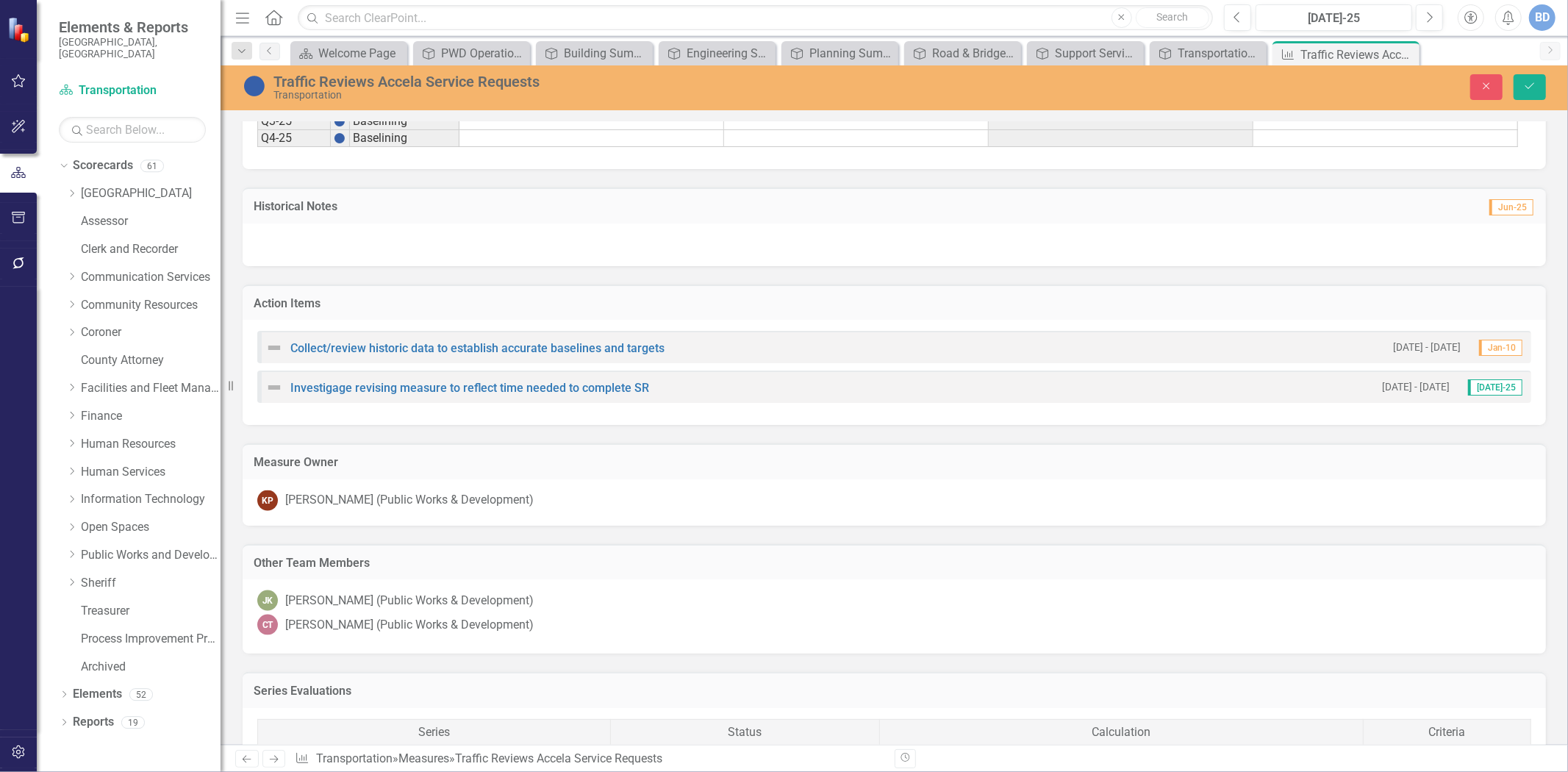
click at [367, 245] on div at bounding box center [894, 245] width 1303 height 43
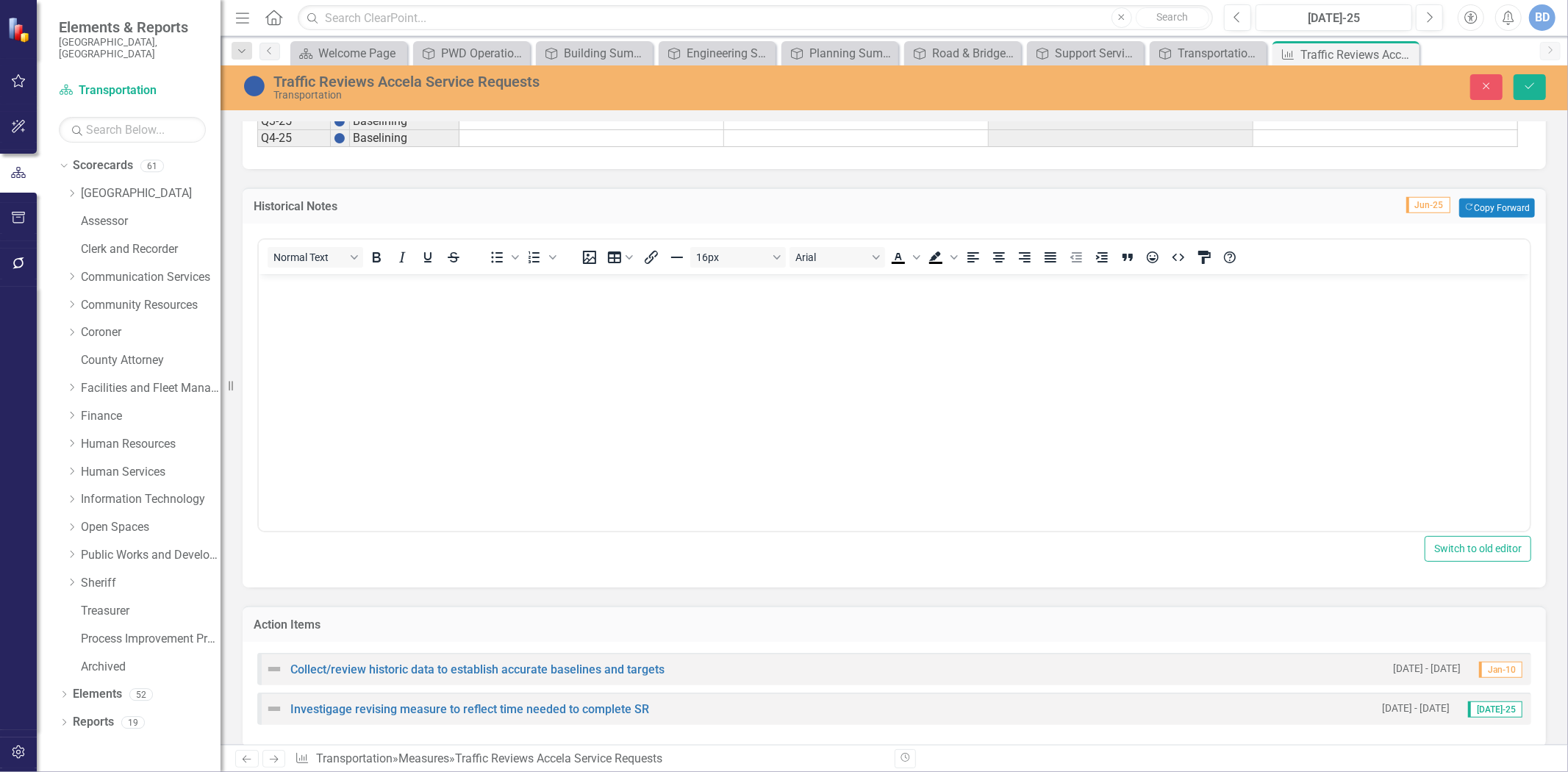
scroll to position [0, 0]
click at [333, 287] on p "Rich Text Area. Press ALT-0 for help." at bounding box center [893, 286] width 1264 height 18
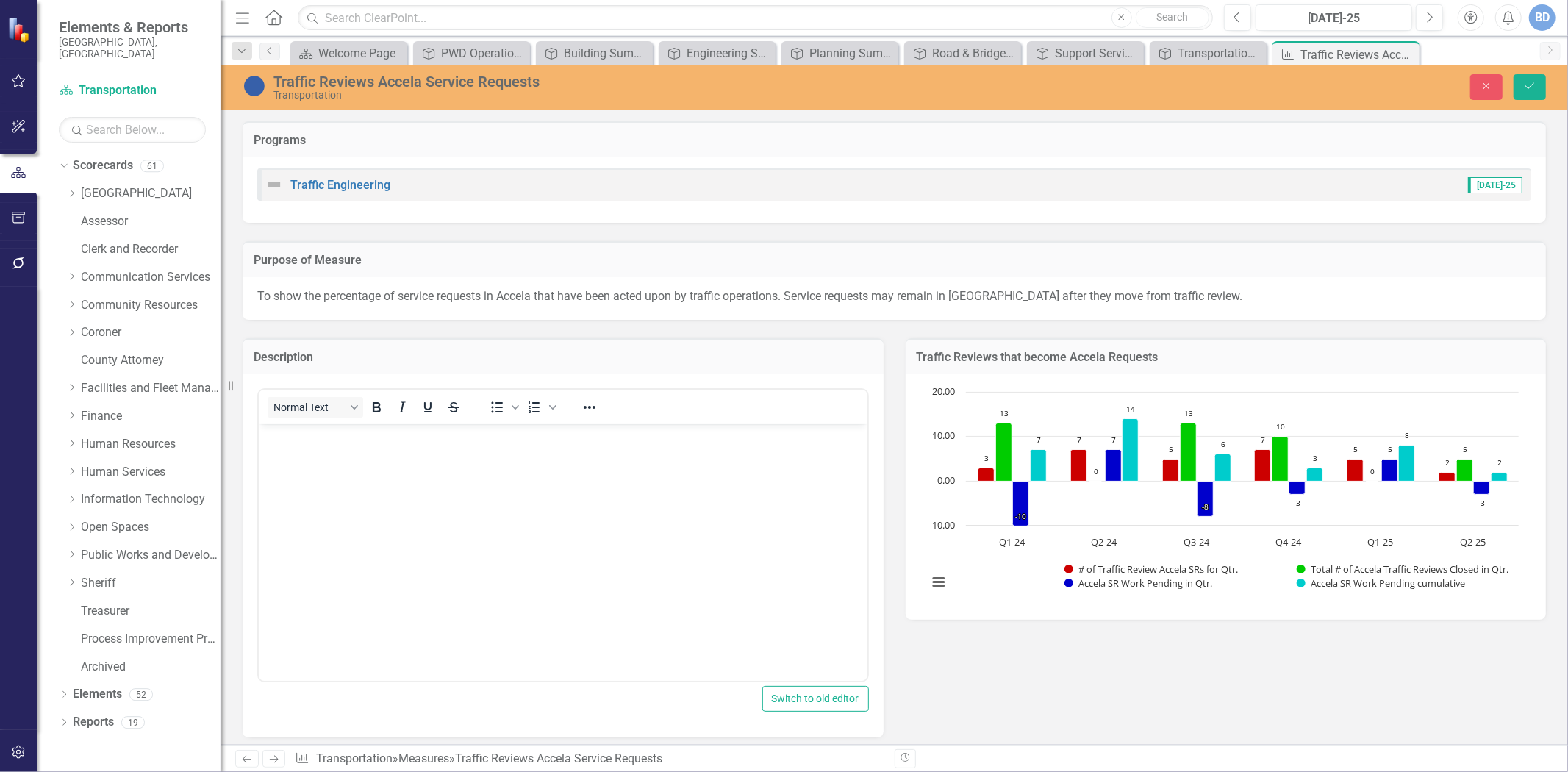
click at [303, 298] on p "To show the percentage of service requests in Accela that have been acted upon …" at bounding box center [893, 297] width 1274 height 17
click at [261, 296] on p "To show the percentage of service requests in Accela that have been acted upon …" at bounding box center [893, 297] width 1274 height 17
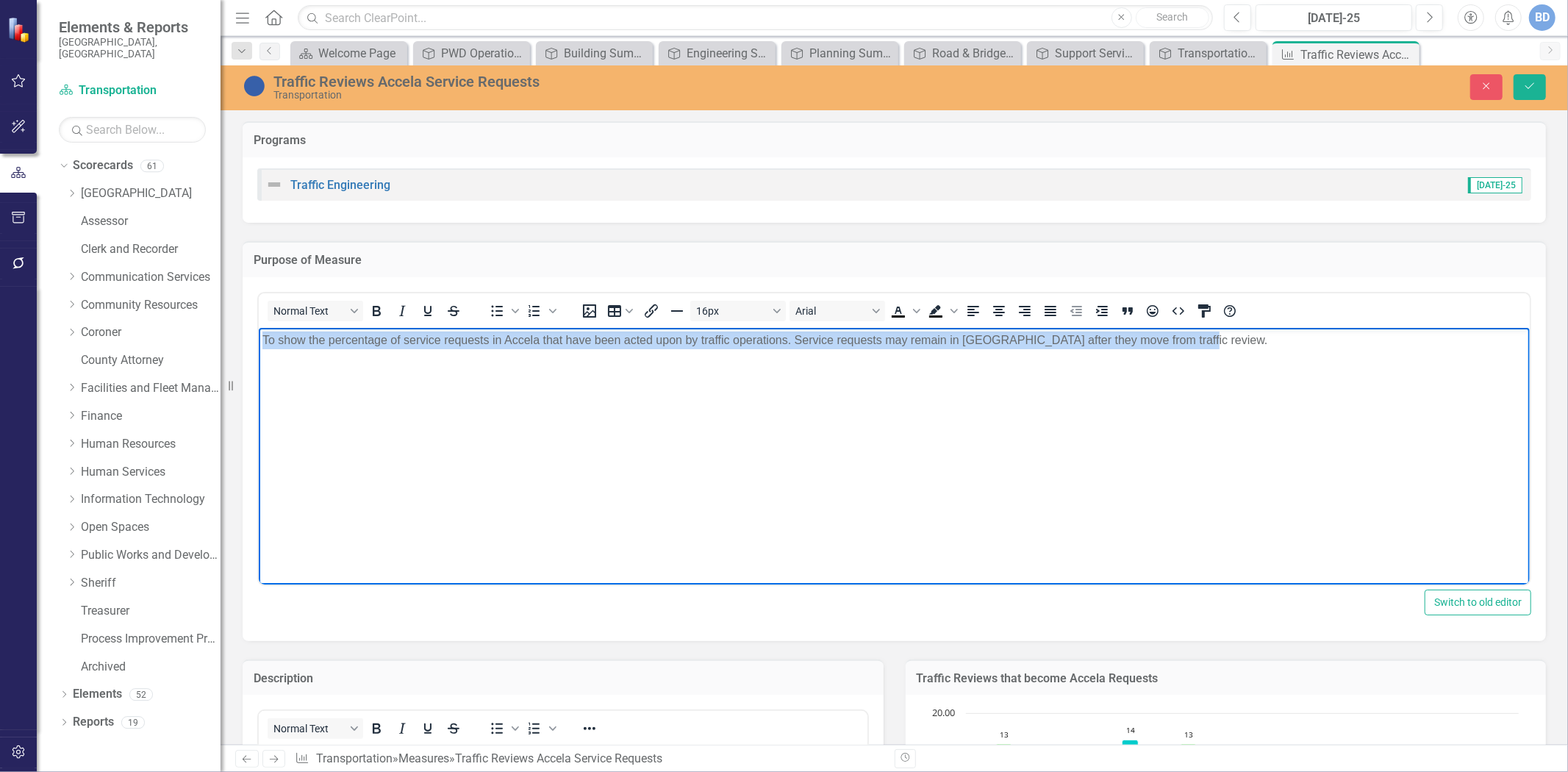
drag, startPoint x: 259, startPoint y: 335, endPoint x: 1193, endPoint y: 333, distance: 934.0
click at [1200, 330] on body "To show the percentage of service requests in Accela that have been acted upon …" at bounding box center [893, 438] width 1271 height 221
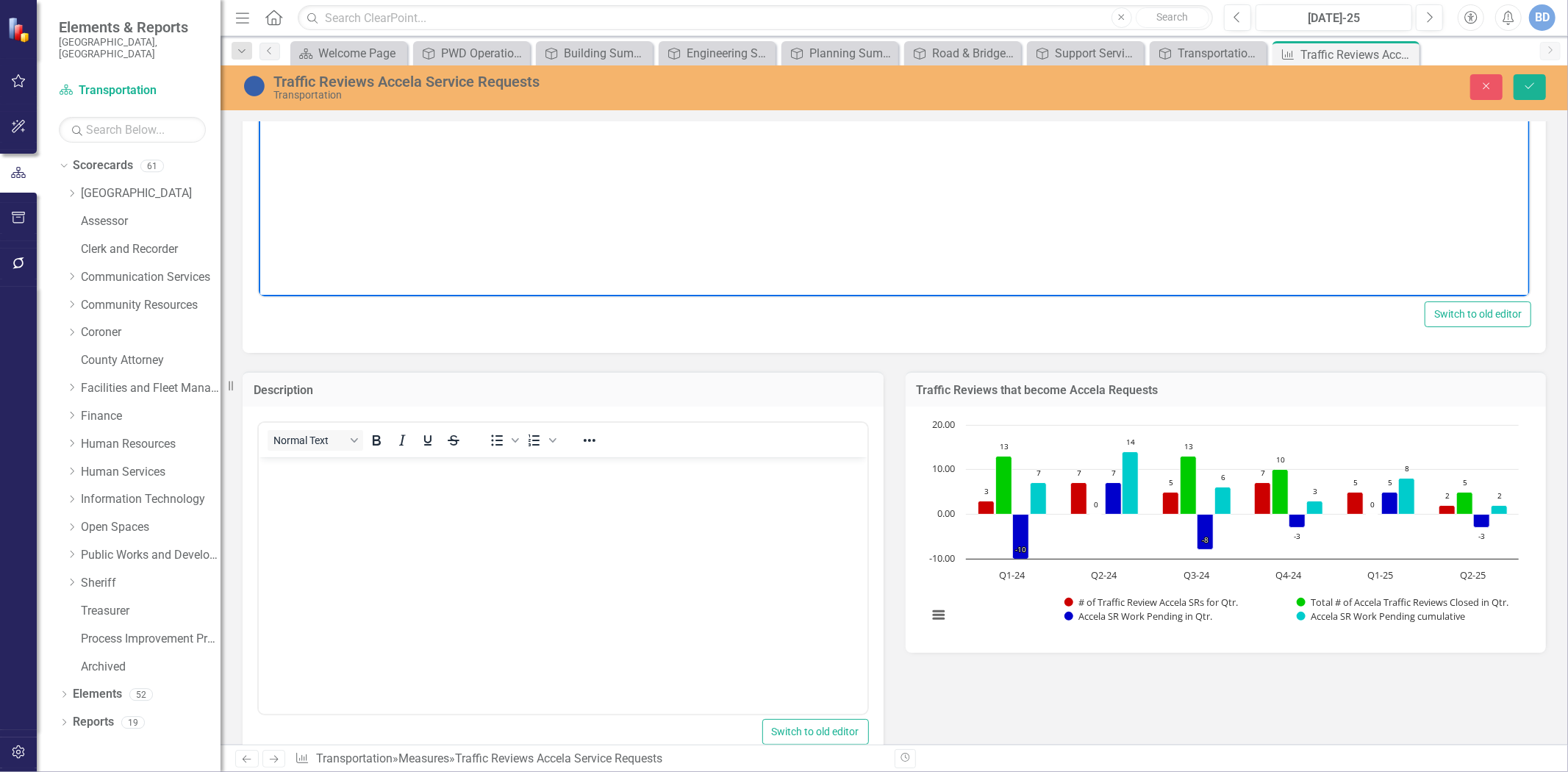
scroll to position [327, 0]
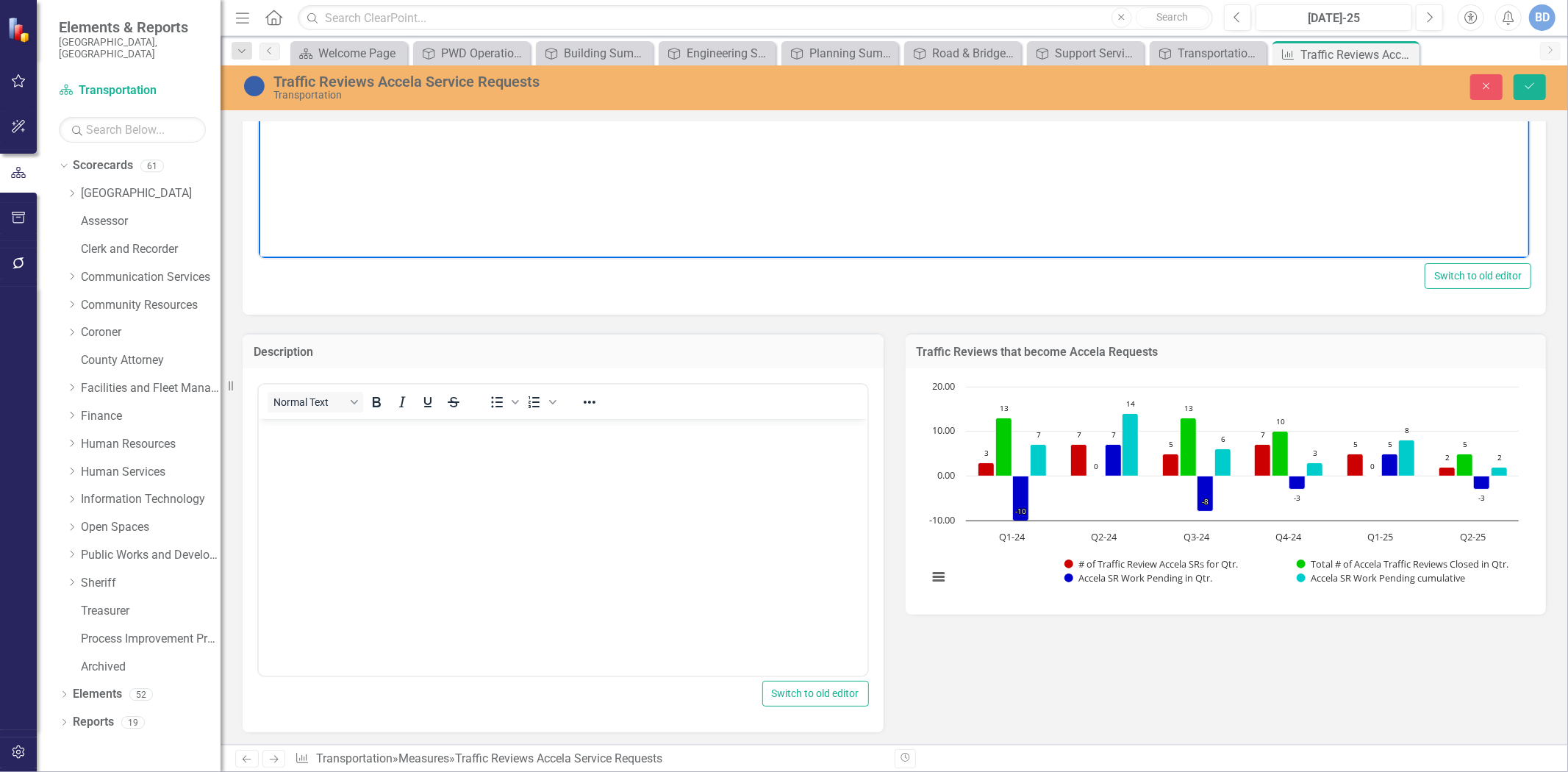
click at [523, 458] on body "Rich Text Area. Press ALT-0 for help." at bounding box center [562, 529] width 609 height 221
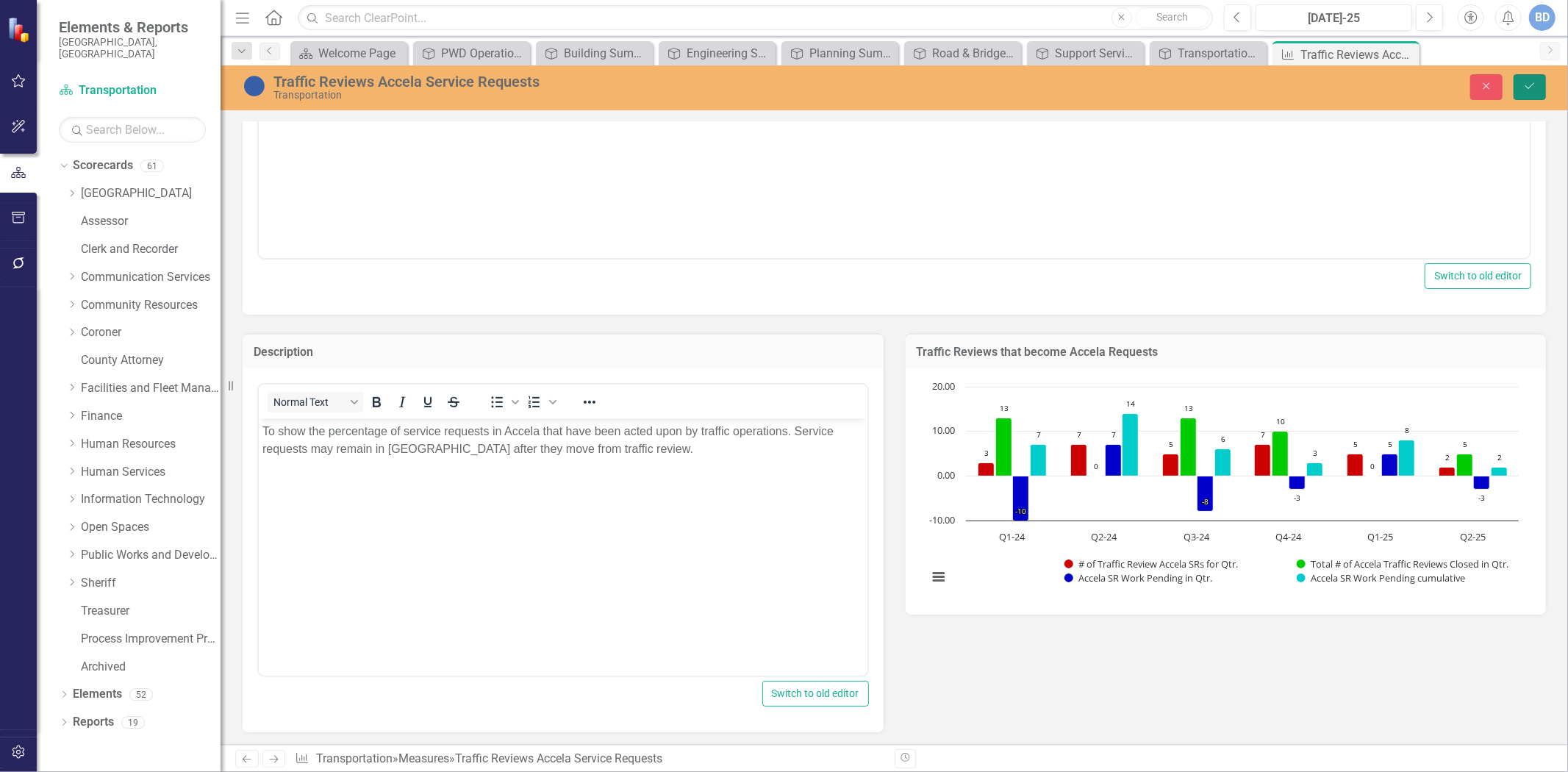
drag, startPoint x: 1535, startPoint y: 83, endPoint x: 1134, endPoint y: 224, distance: 425.1
click at [1535, 83] on icon "Save" at bounding box center [1530, 86] width 13 height 10
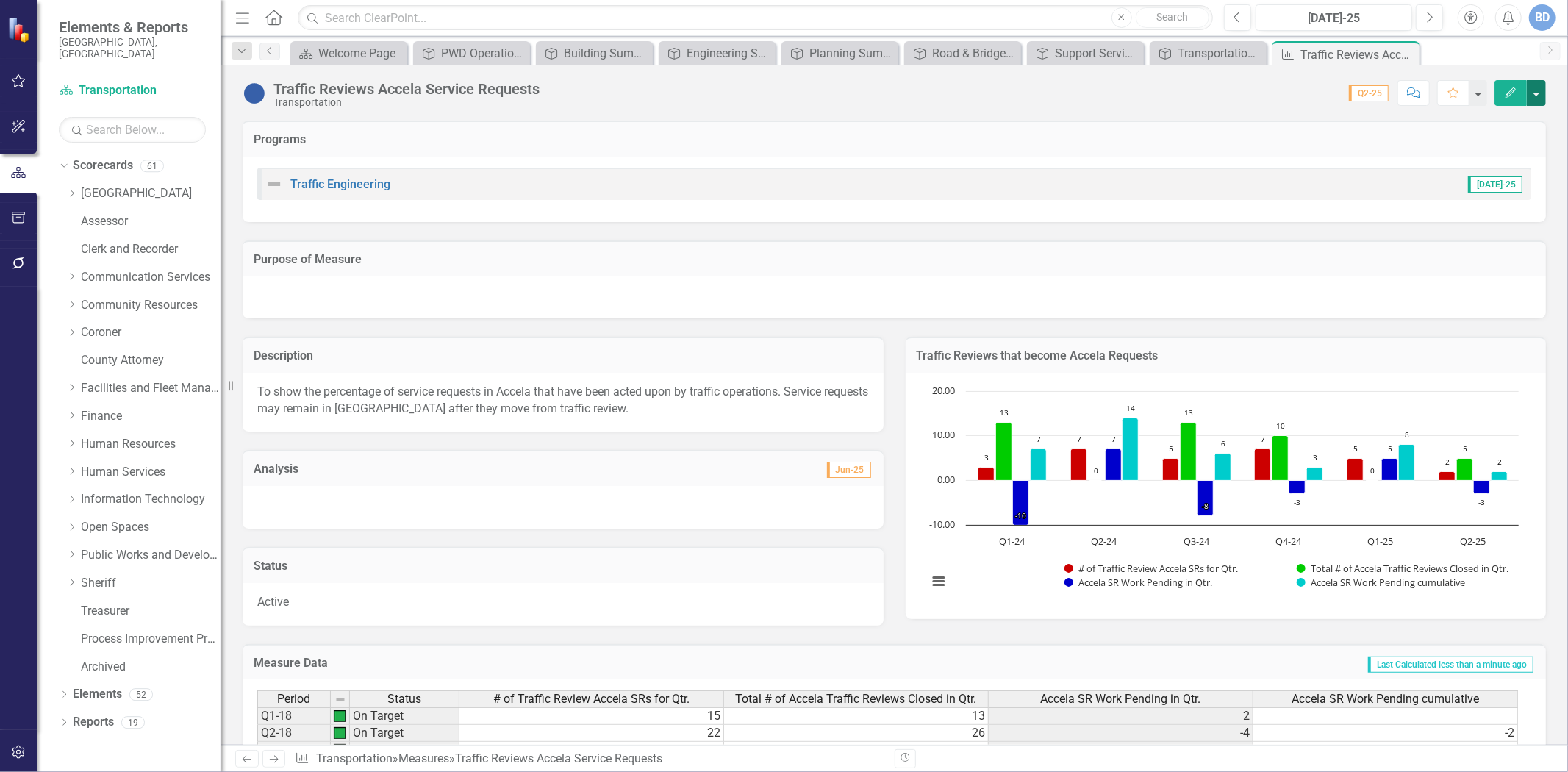
click at [1539, 92] on button "button" at bounding box center [1537, 92] width 19 height 26
click at [1459, 141] on link "Edit Report Edit Layout" at bounding box center [1474, 148] width 144 height 28
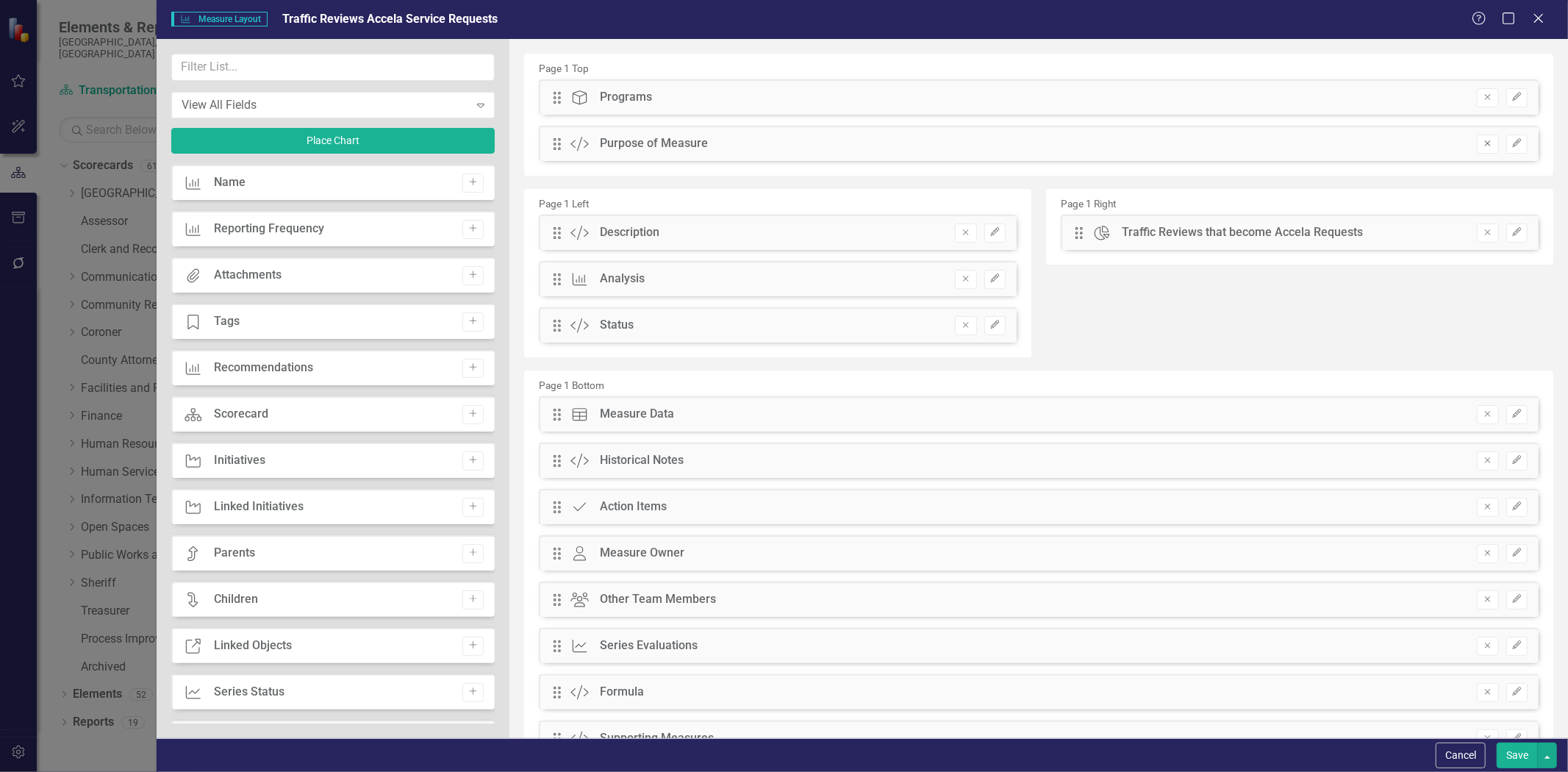
click at [1485, 144] on icon "button" at bounding box center [1488, 144] width 6 height 6
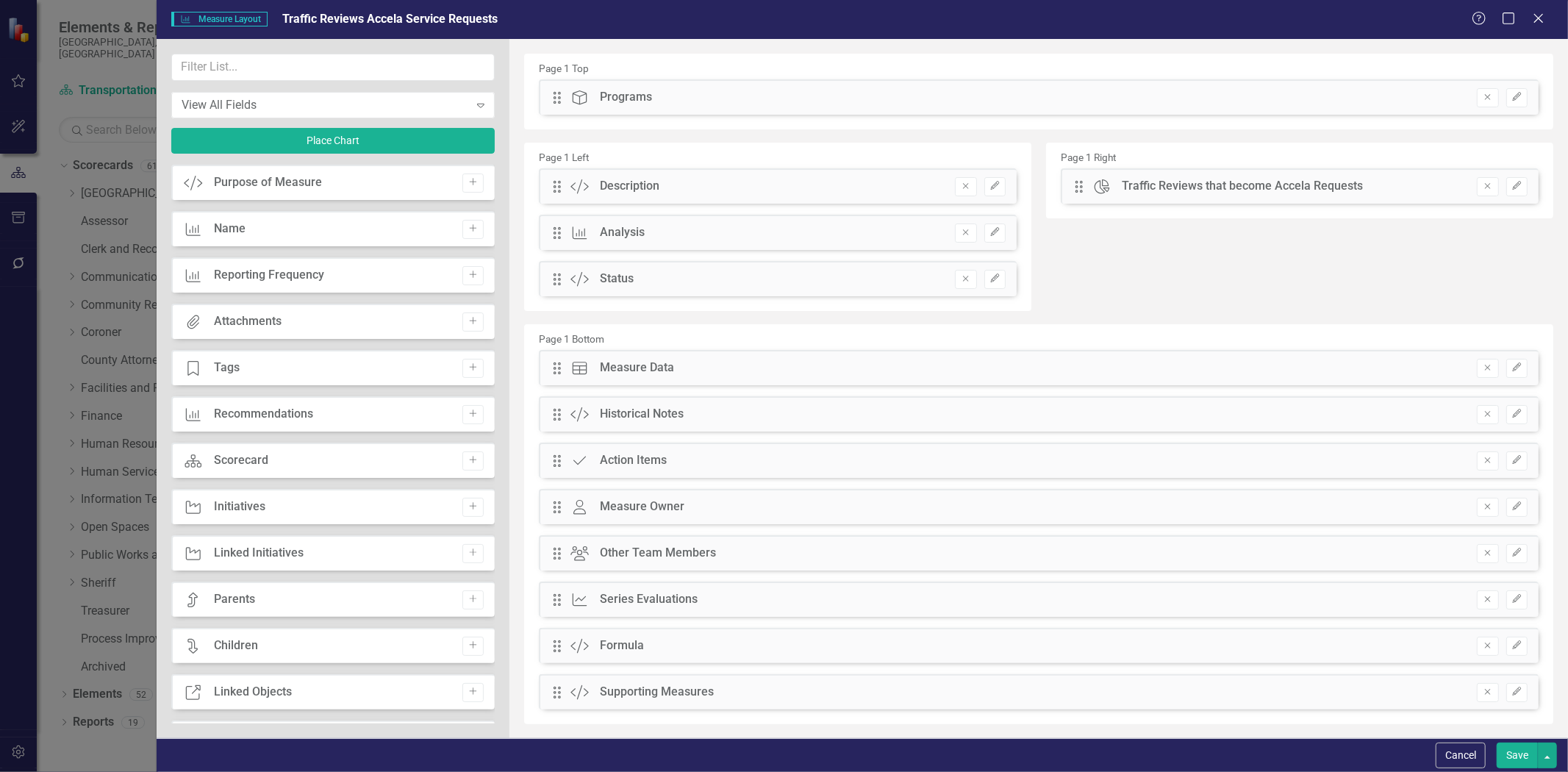
drag, startPoint x: 1517, startPoint y: 762, endPoint x: 1186, endPoint y: 520, distance: 410.0
click at [1513, 756] on button "Save" at bounding box center [1517, 756] width 41 height 26
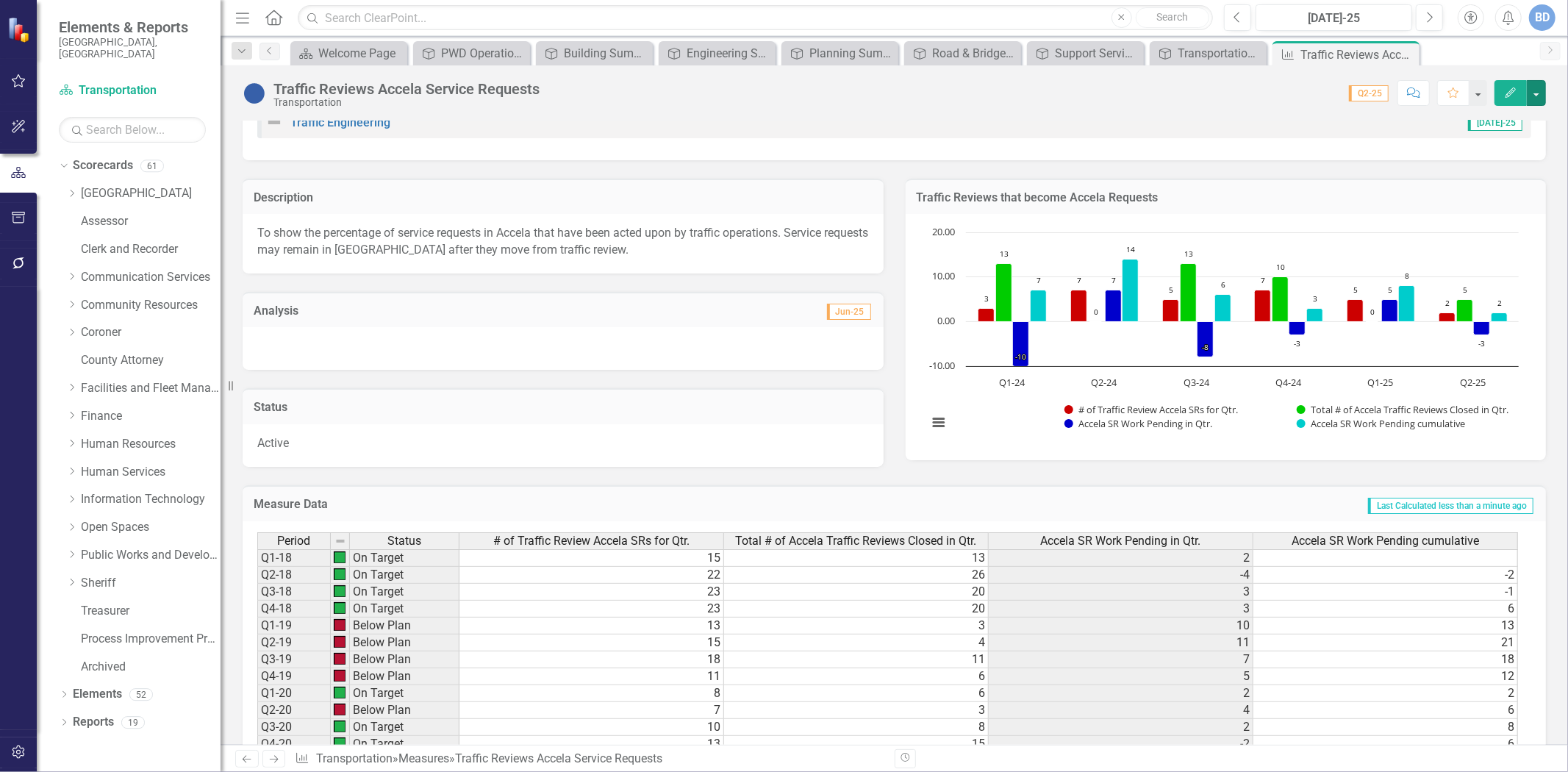
scroll to position [0, 0]
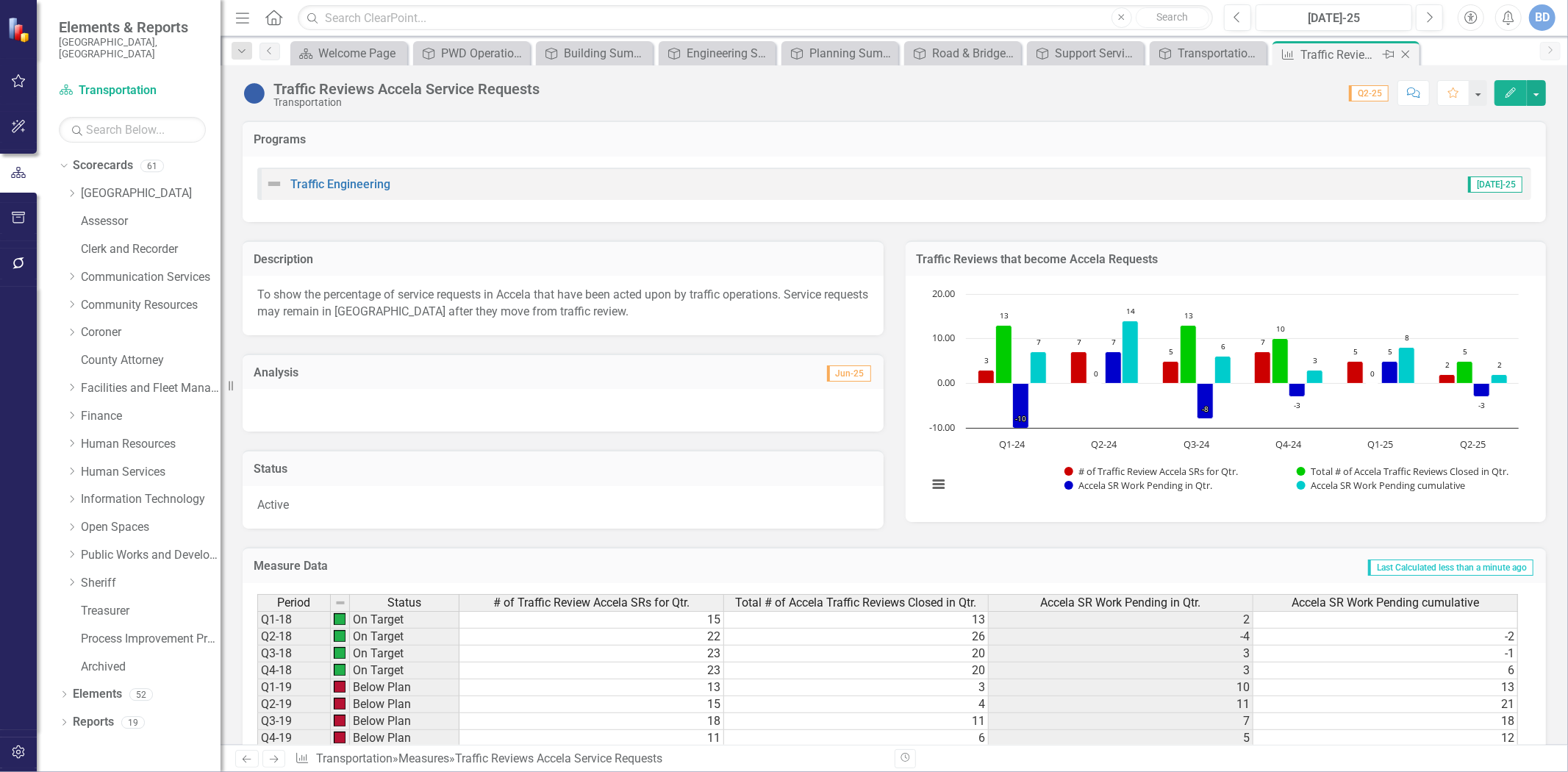
click at [1406, 53] on icon "Close" at bounding box center [1405, 54] width 14 height 11
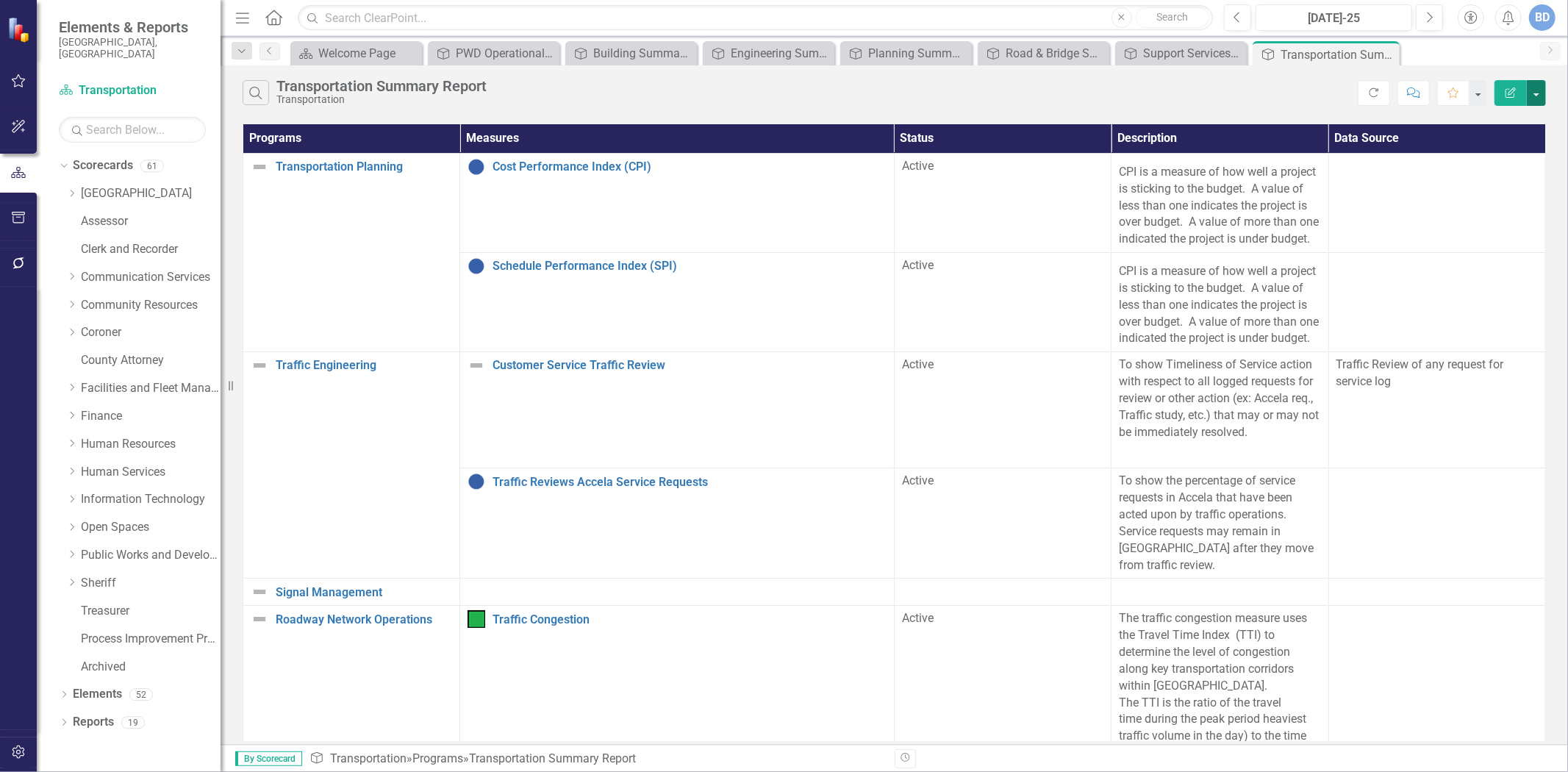
click at [1537, 89] on button "button" at bounding box center [1537, 92] width 19 height 26
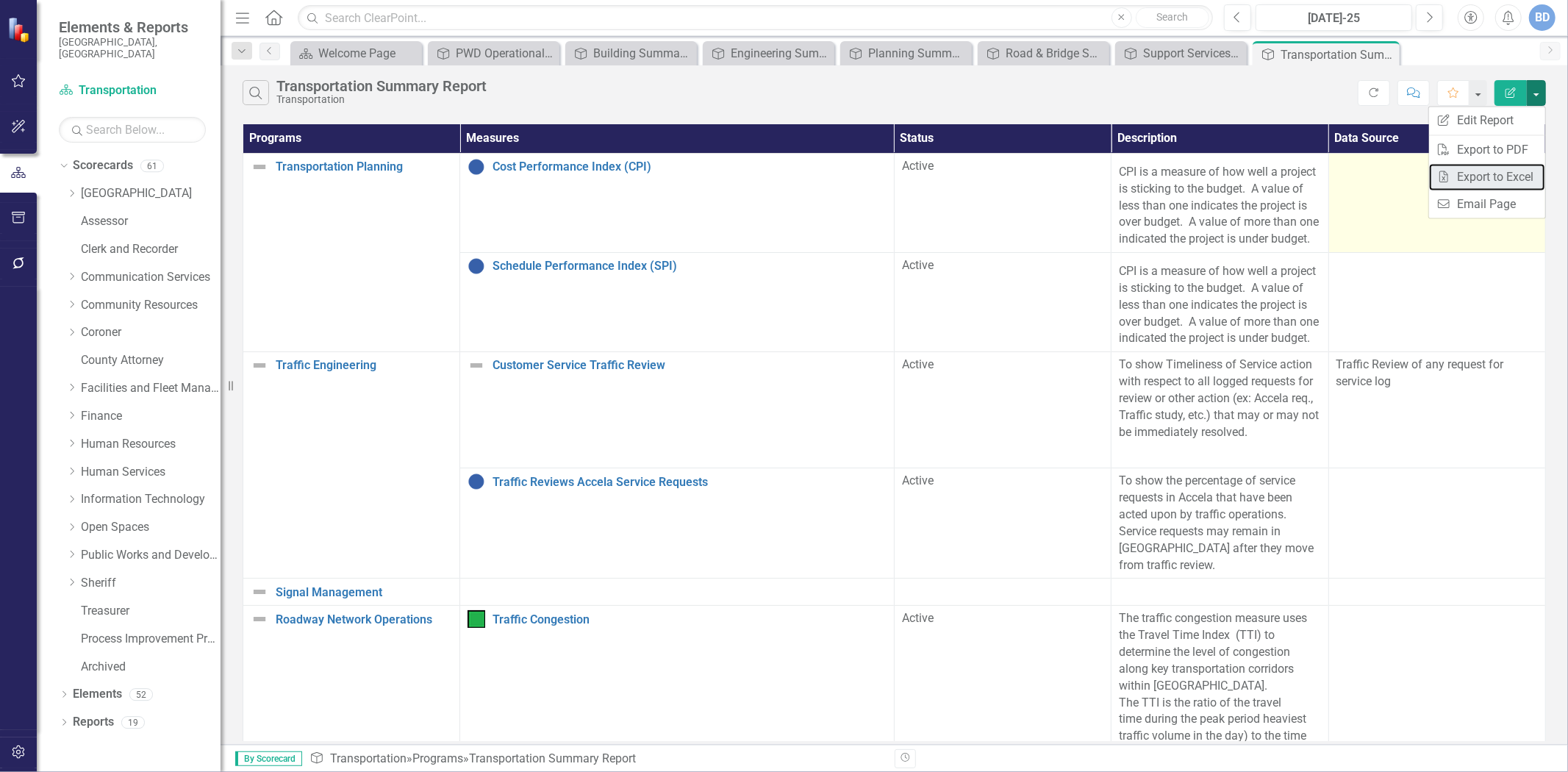
drag, startPoint x: 1489, startPoint y: 178, endPoint x: 1481, endPoint y: 201, distance: 24.4
click at [1489, 178] on link "Excel Export to Excel" at bounding box center [1487, 177] width 116 height 28
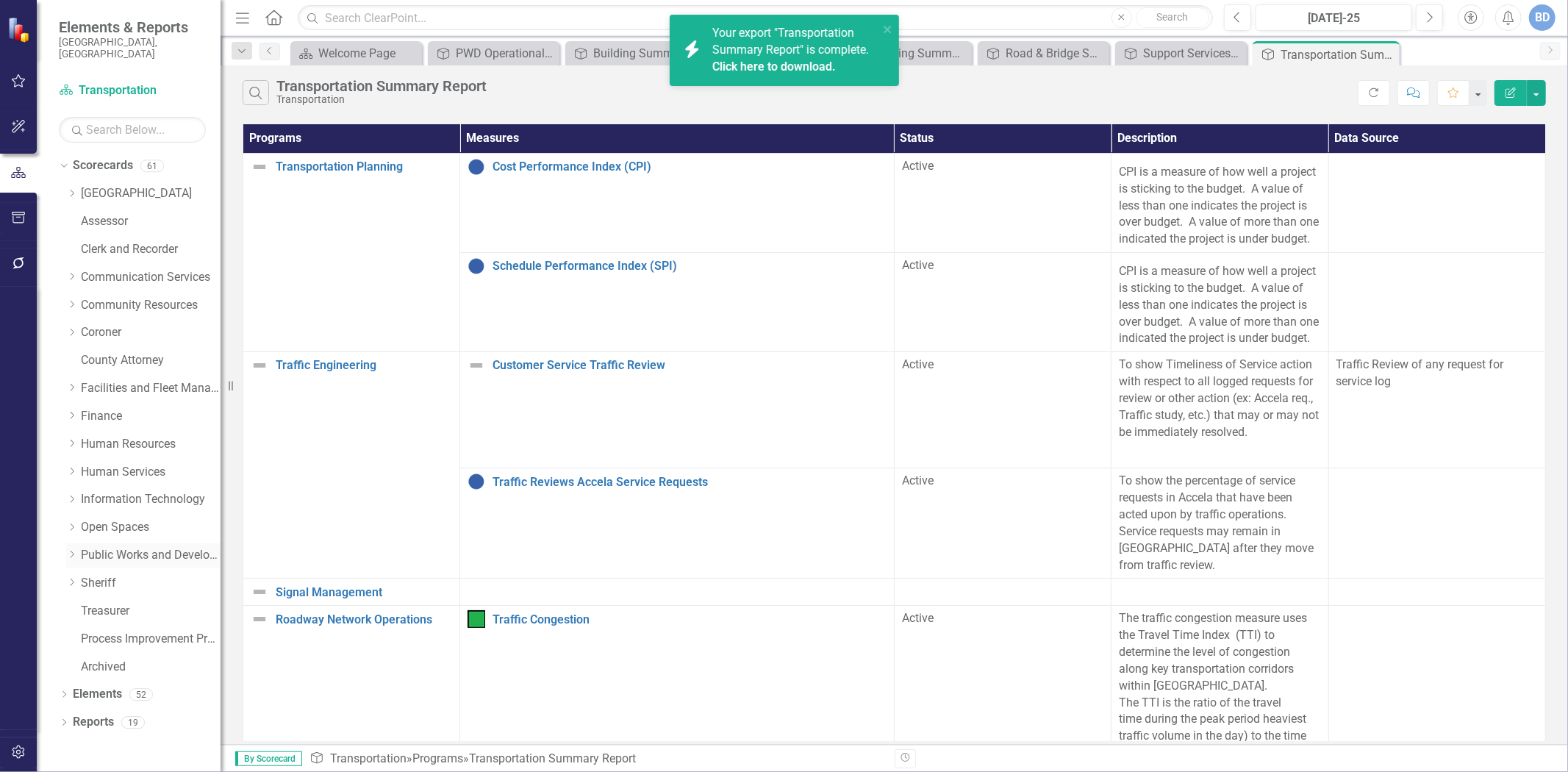
click at [115, 547] on link "Public Works and Development" at bounding box center [150, 556] width 140 height 17
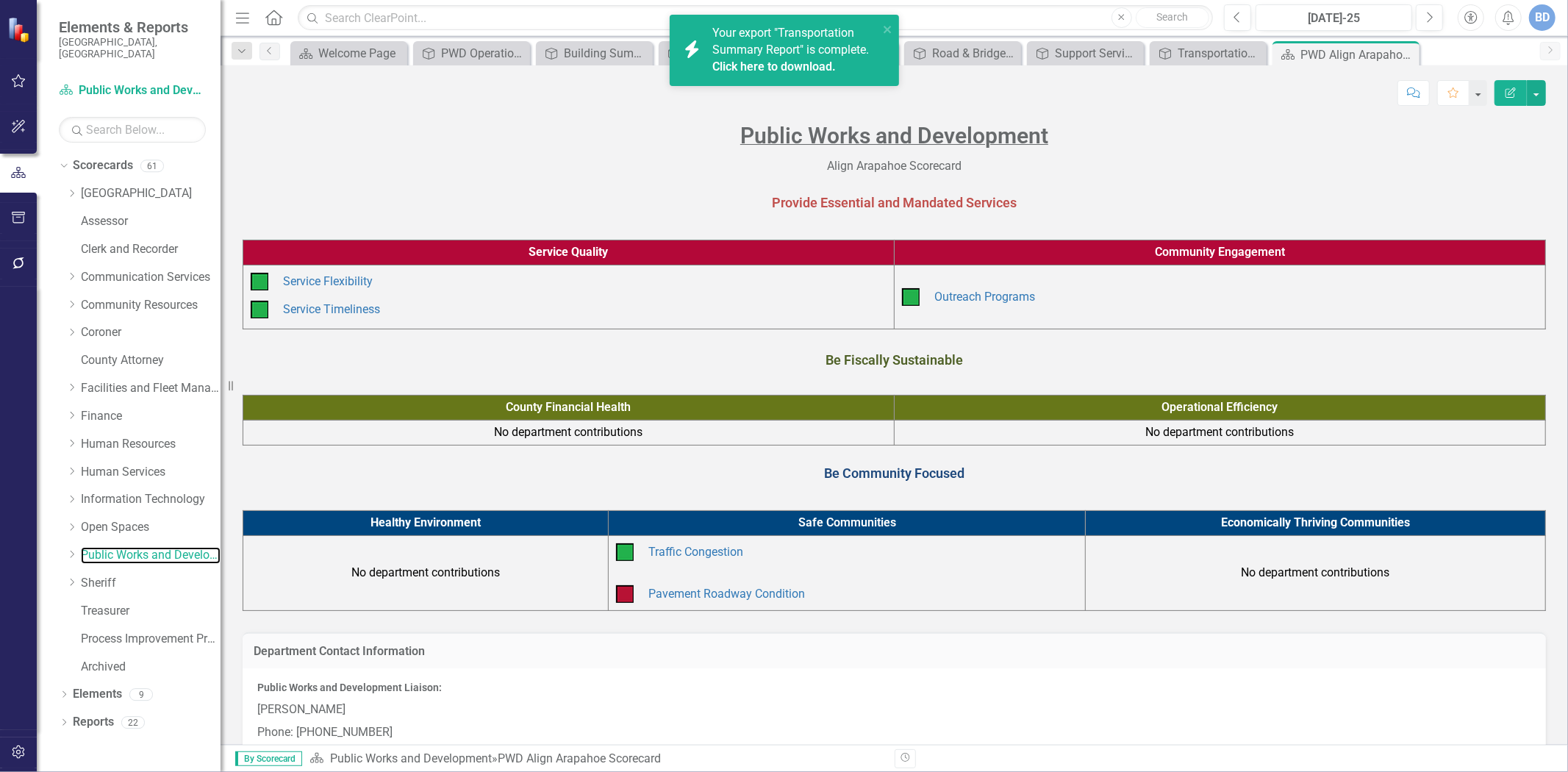
scroll to position [49, 0]
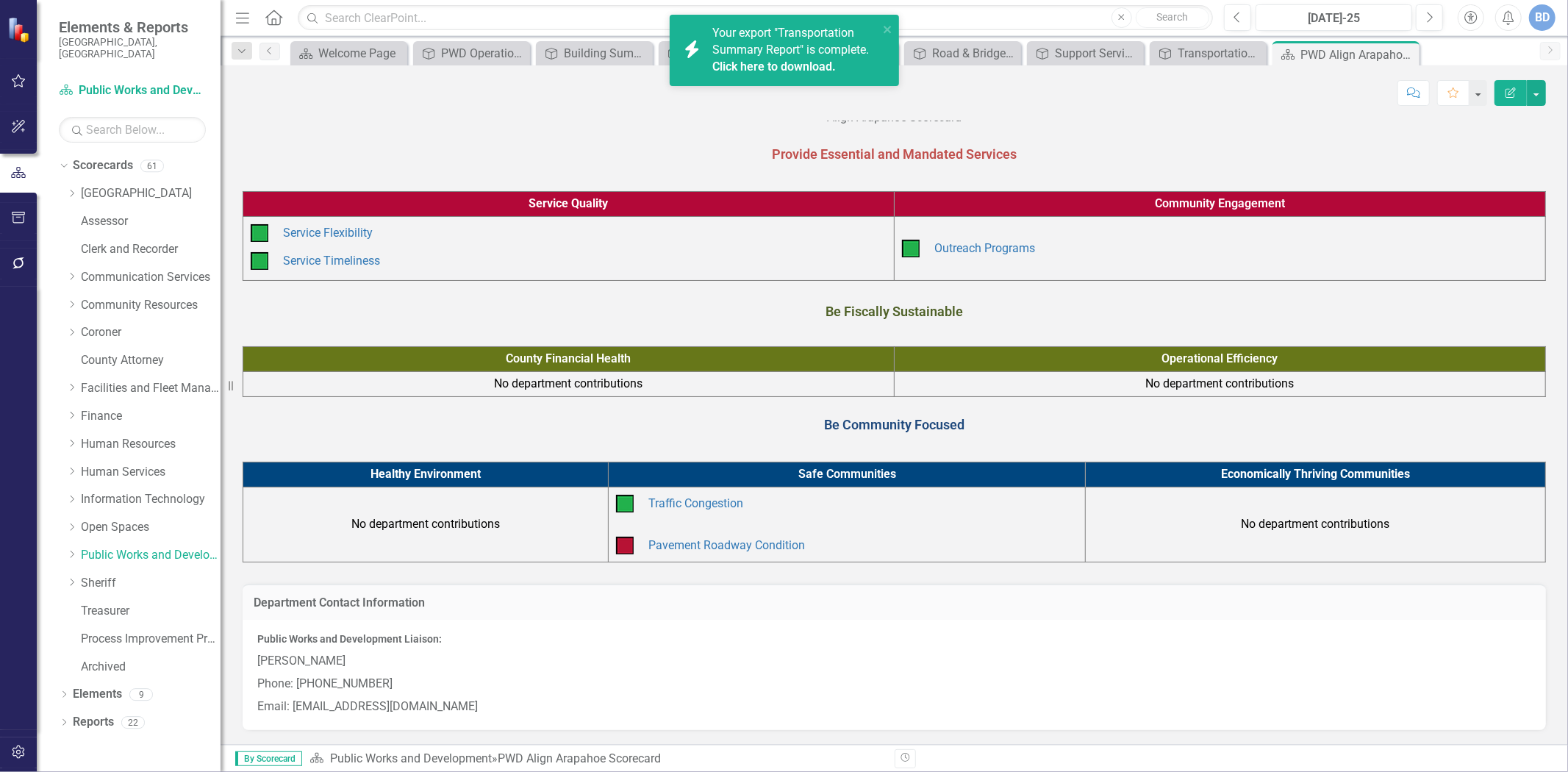
click at [377, 672] on p "[PERSON_NAME]" at bounding box center [893, 662] width 1274 height 23
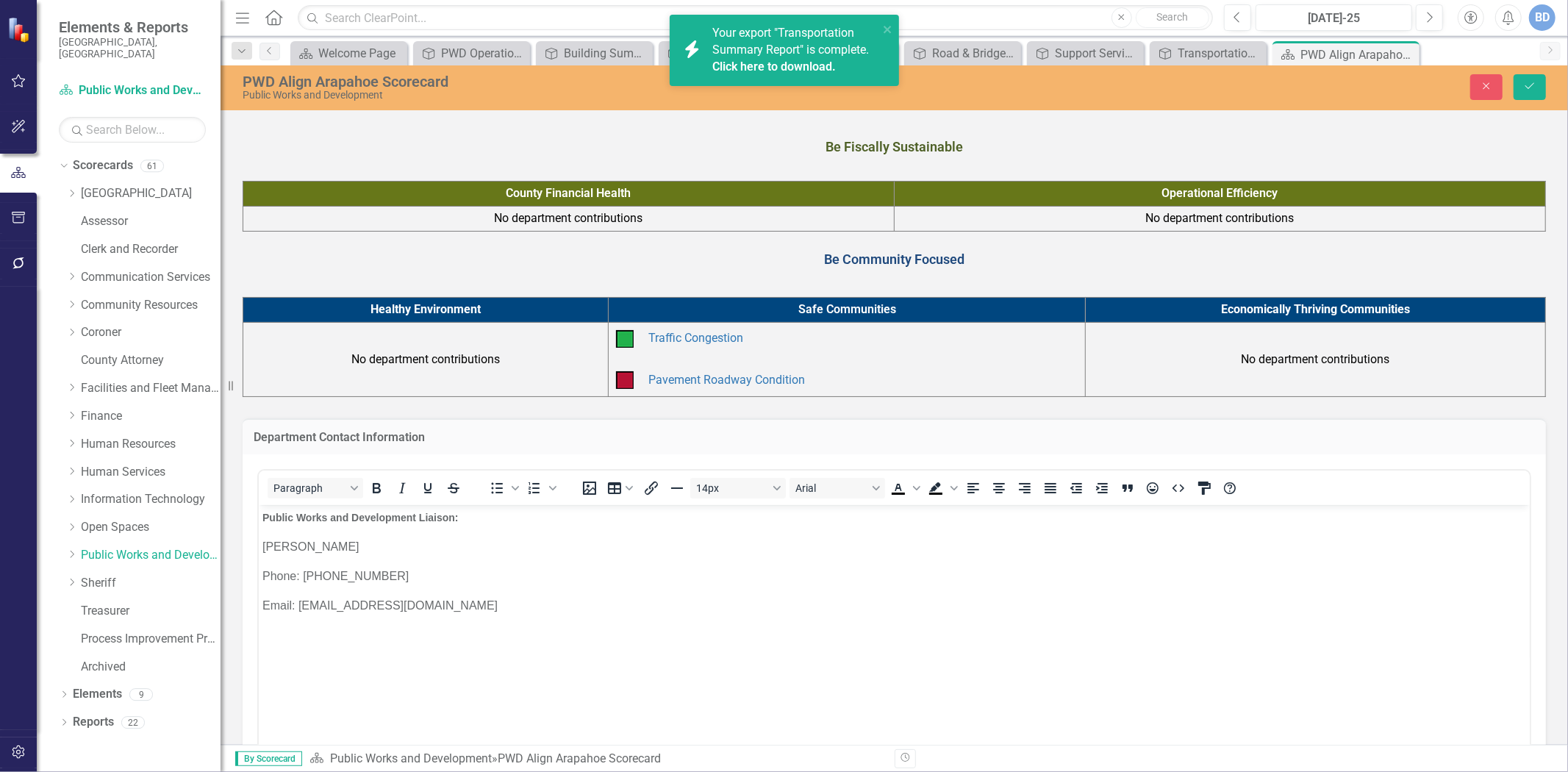
scroll to position [305, 0]
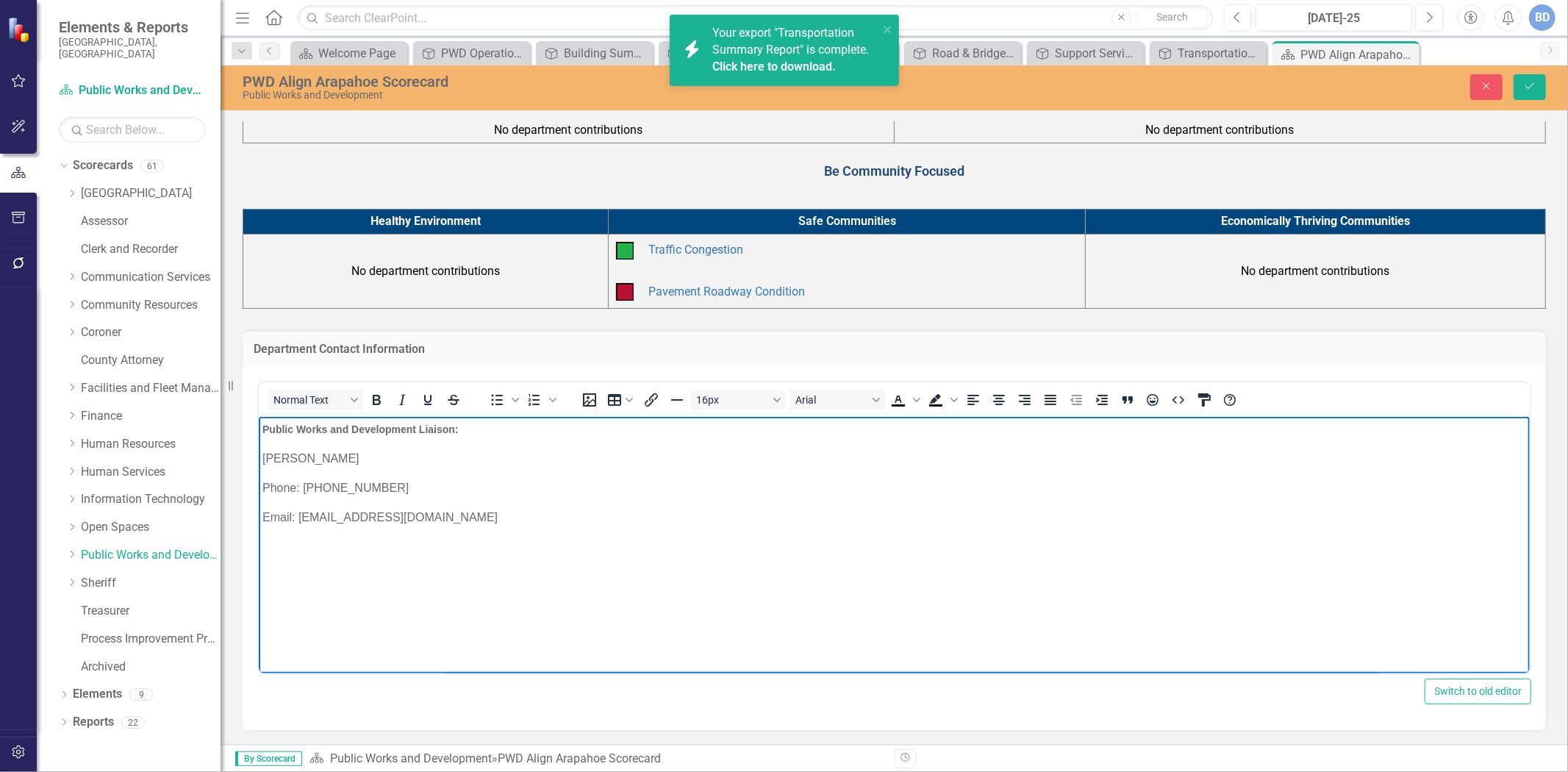
drag, startPoint x: 259, startPoint y: 455, endPoint x: 368, endPoint y: 455, distance: 109.0
click at [368, 455] on body "Public Works and Development Liaison: [PERSON_NAME] Phone: [PHONE_NUMBER] Email…" at bounding box center [893, 526] width 1271 height 221
drag, startPoint x: 365, startPoint y: 485, endPoint x: 372, endPoint y: 481, distance: 8.1
click at [371, 481] on p "Phone: [PHONE_NUMBER]" at bounding box center [893, 487] width 1264 height 18
drag, startPoint x: 296, startPoint y: 519, endPoint x: 334, endPoint y: 518, distance: 38.0
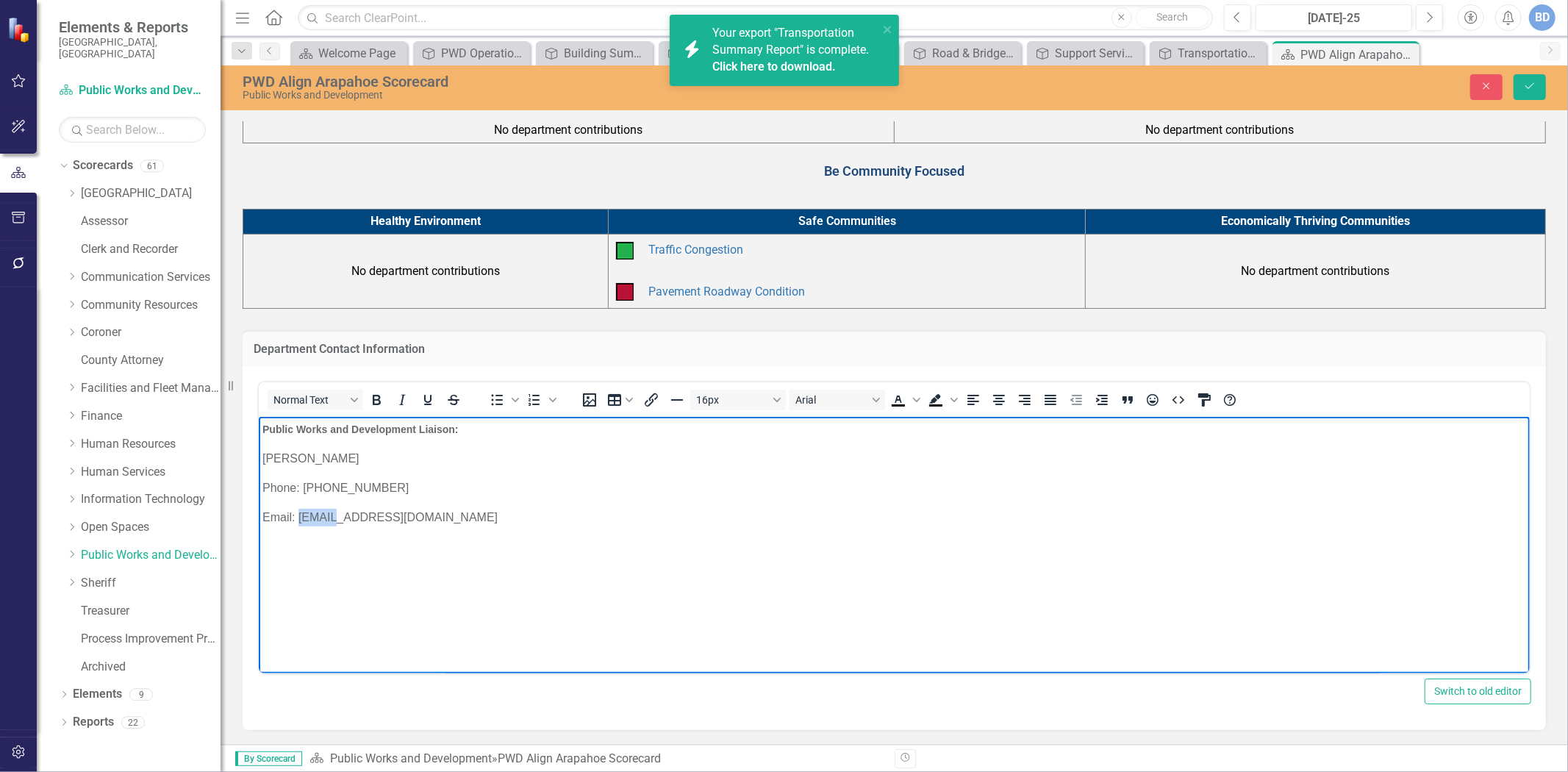
click at [334, 518] on p "Email: [EMAIL_ADDRESS][DOMAIN_NAME]" at bounding box center [893, 517] width 1264 height 18
click at [1529, 82] on icon "Save" at bounding box center [1530, 86] width 13 height 10
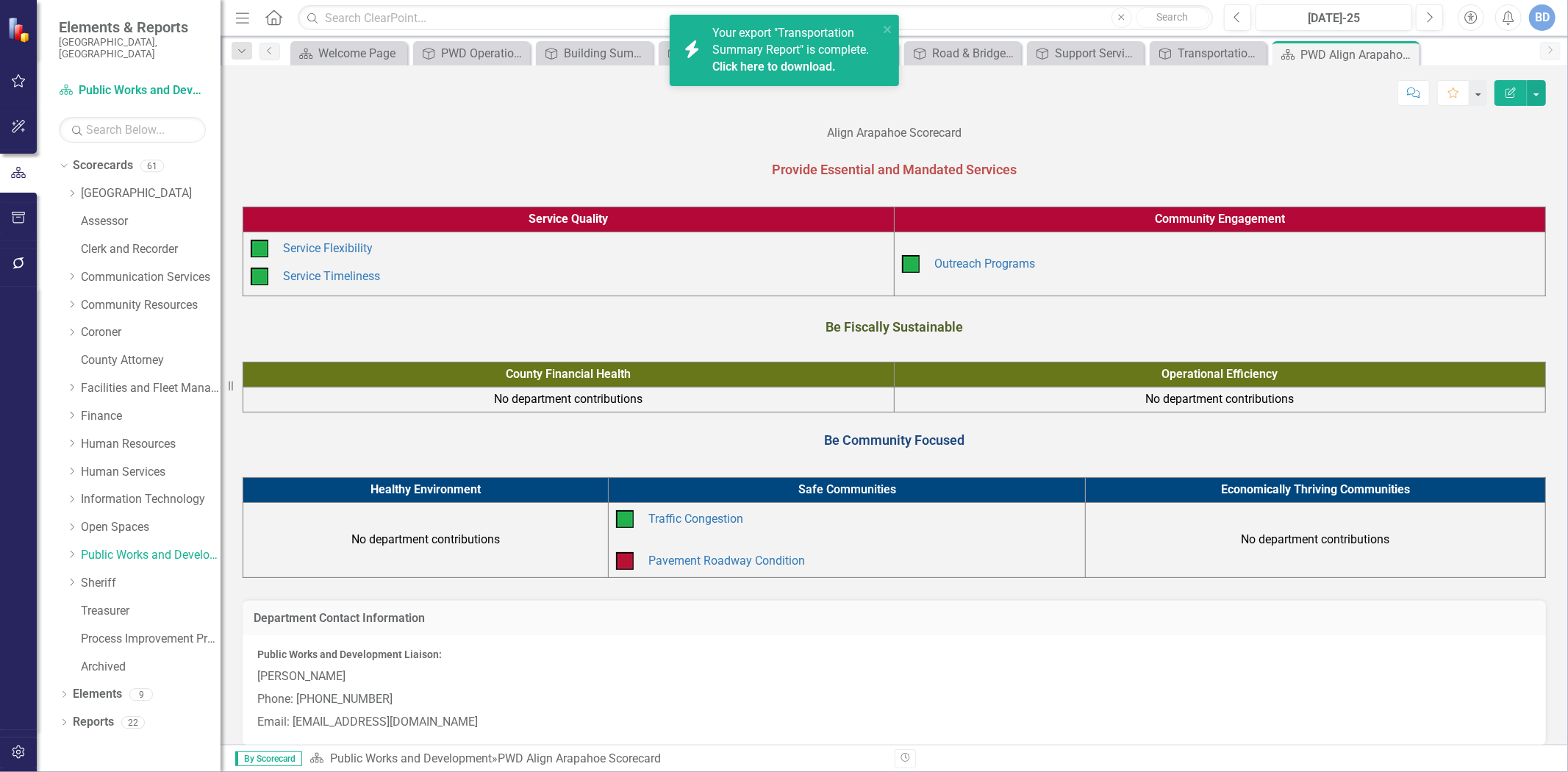
scroll to position [49, 0]
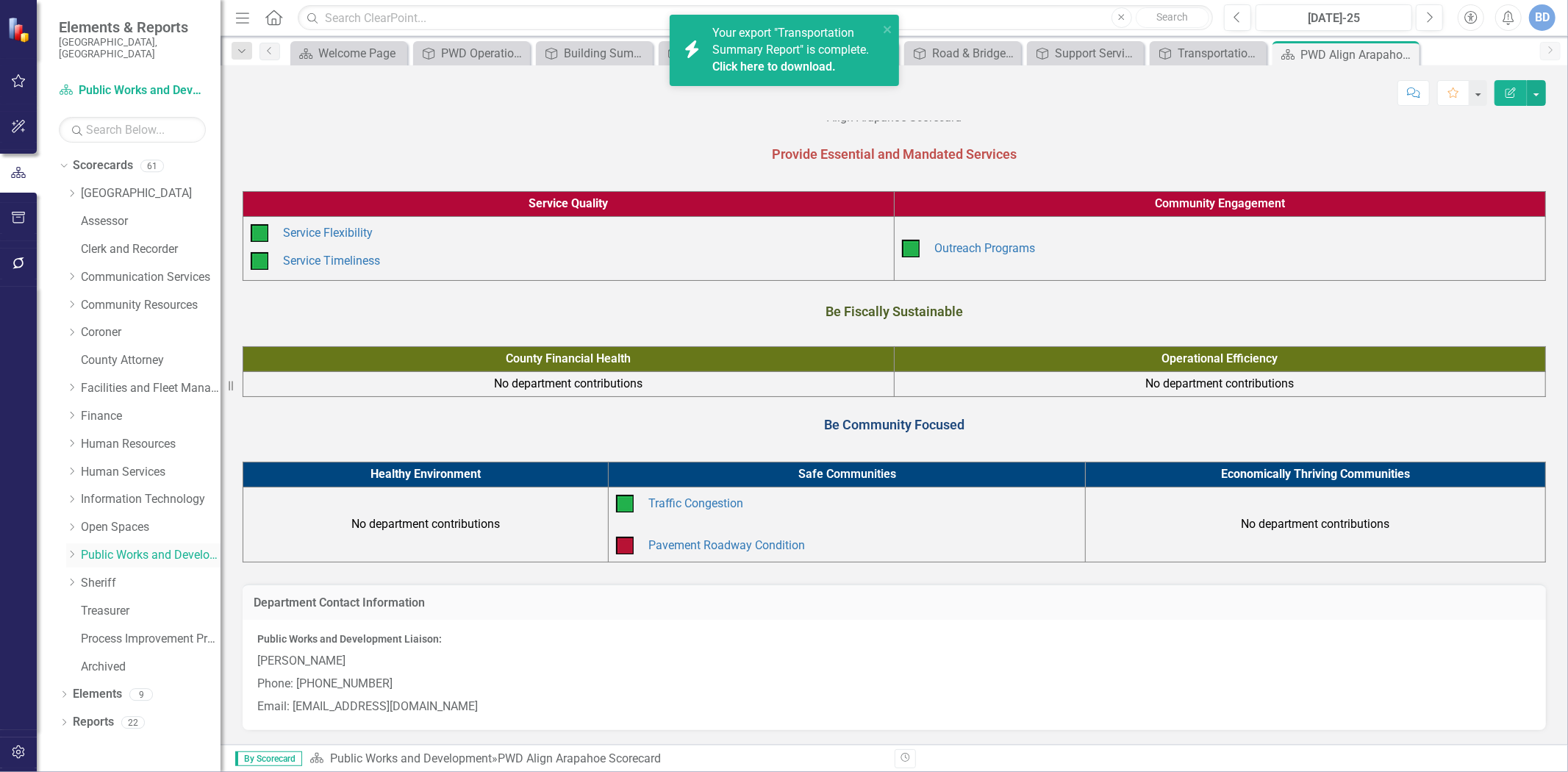
click at [72, 550] on icon "Dropdown" at bounding box center [72, 554] width 11 height 9
click at [144, 575] on link "PWD Operational Strategy" at bounding box center [157, 584] width 125 height 17
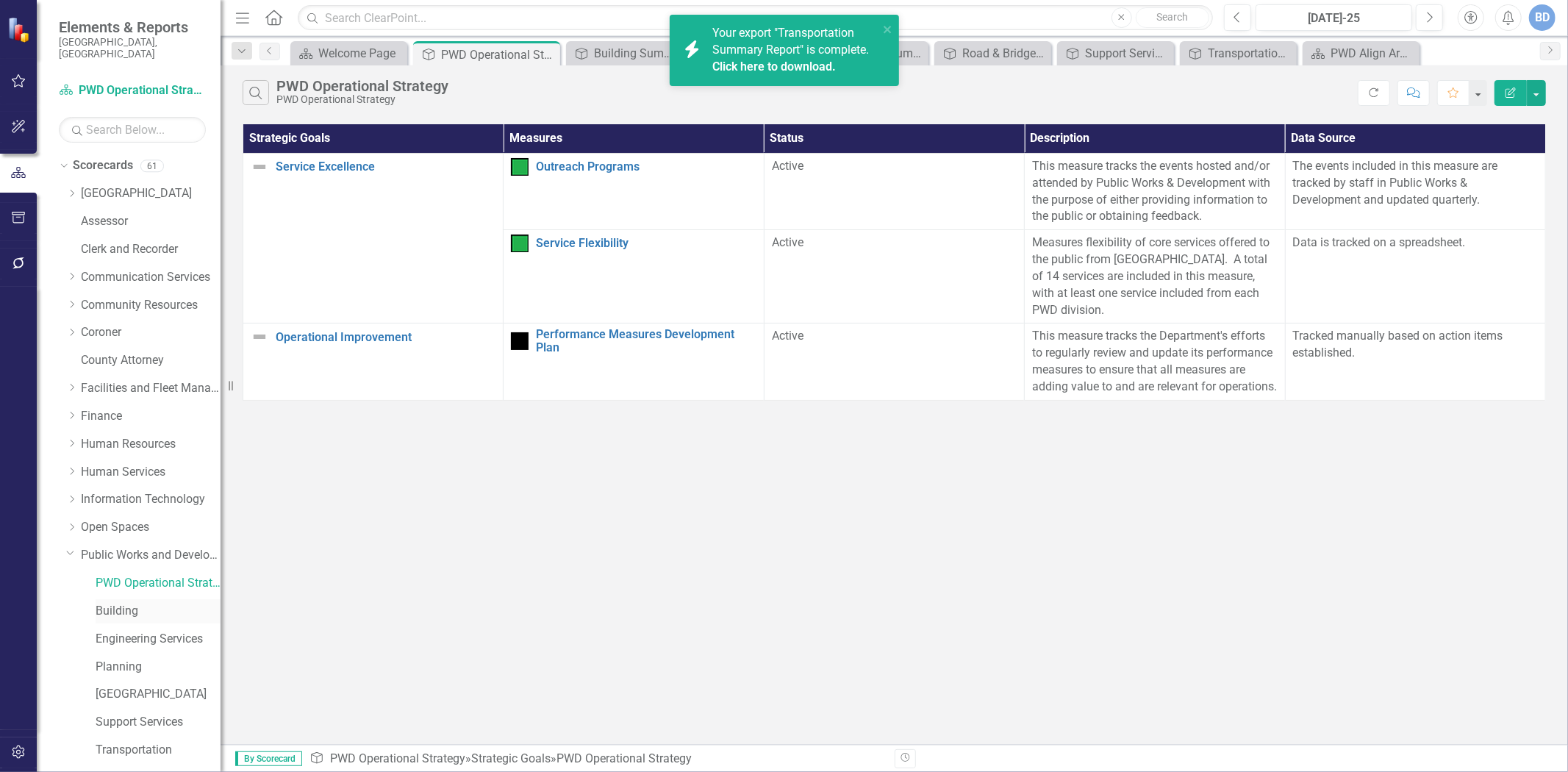
click at [126, 604] on link "Building" at bounding box center [157, 612] width 125 height 17
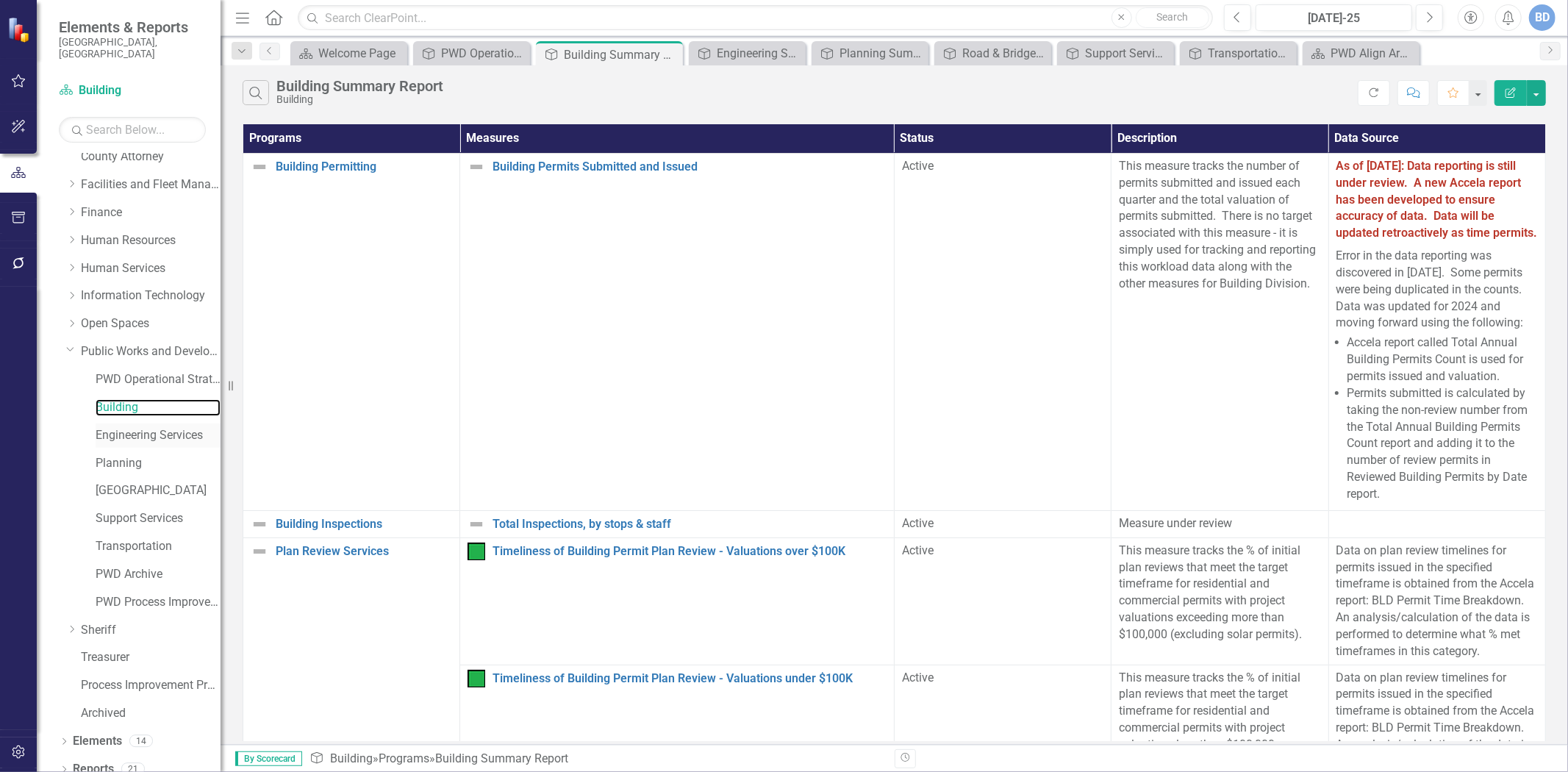
scroll to position [205, 0]
click at [137, 426] on link "Engineering Services" at bounding box center [157, 435] width 125 height 17
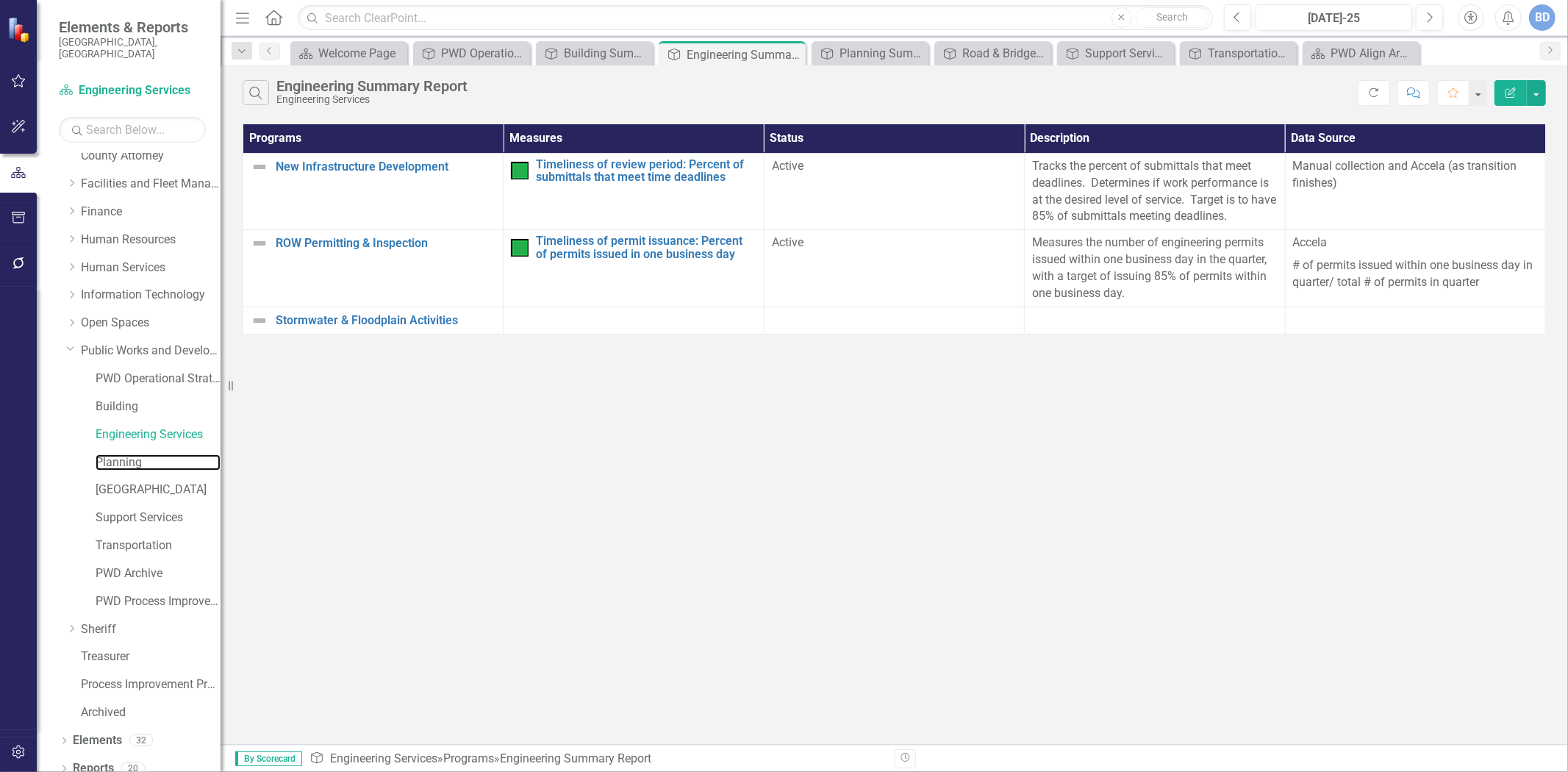
drag, startPoint x: 127, startPoint y: 446, endPoint x: 703, endPoint y: 521, distance: 580.9
click at [127, 455] on link "Planning" at bounding box center [157, 464] width 125 height 17
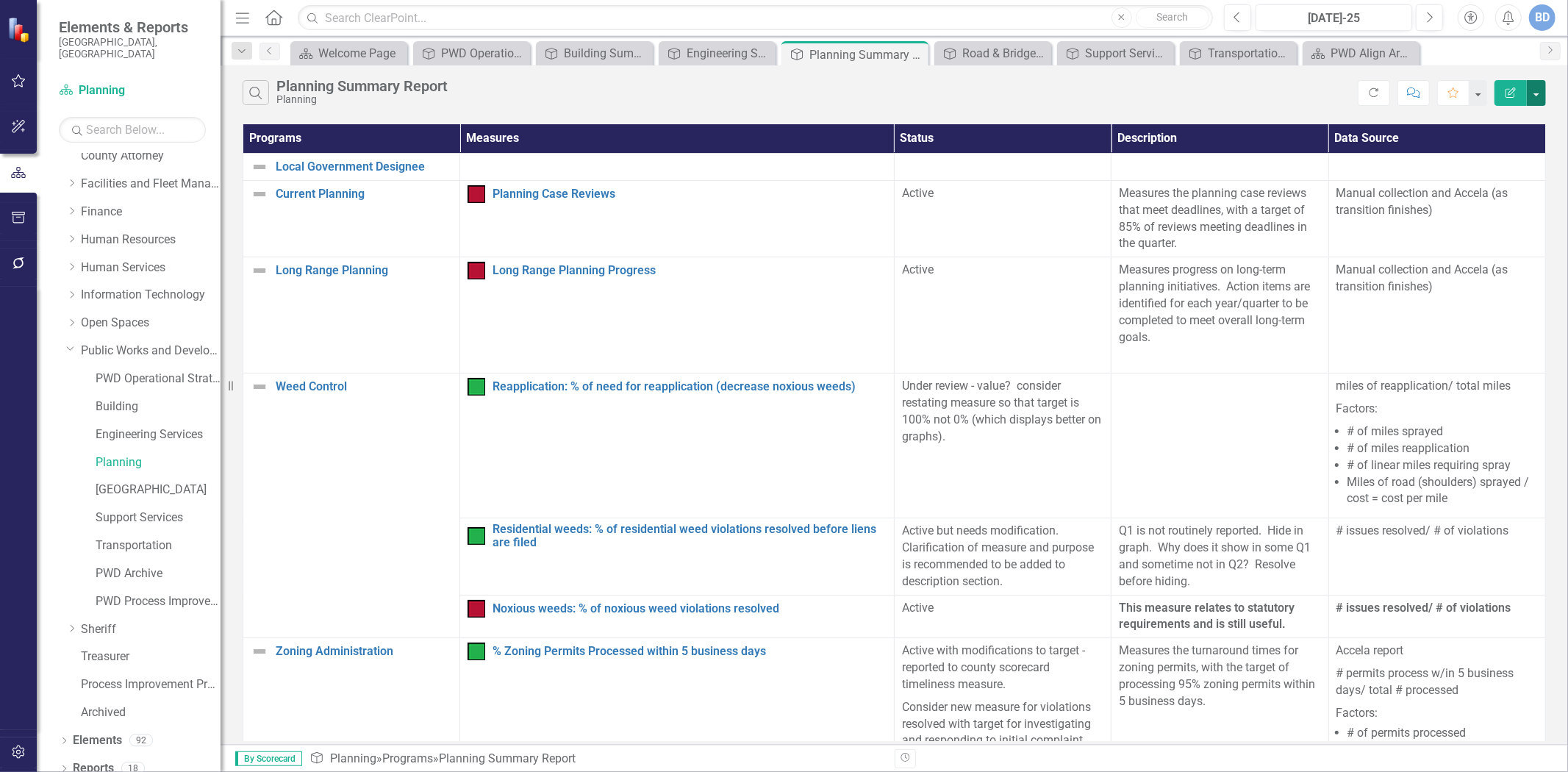
click at [1537, 95] on button "button" at bounding box center [1537, 92] width 19 height 26
click at [1493, 172] on link "Excel Export to Excel" at bounding box center [1487, 177] width 116 height 28
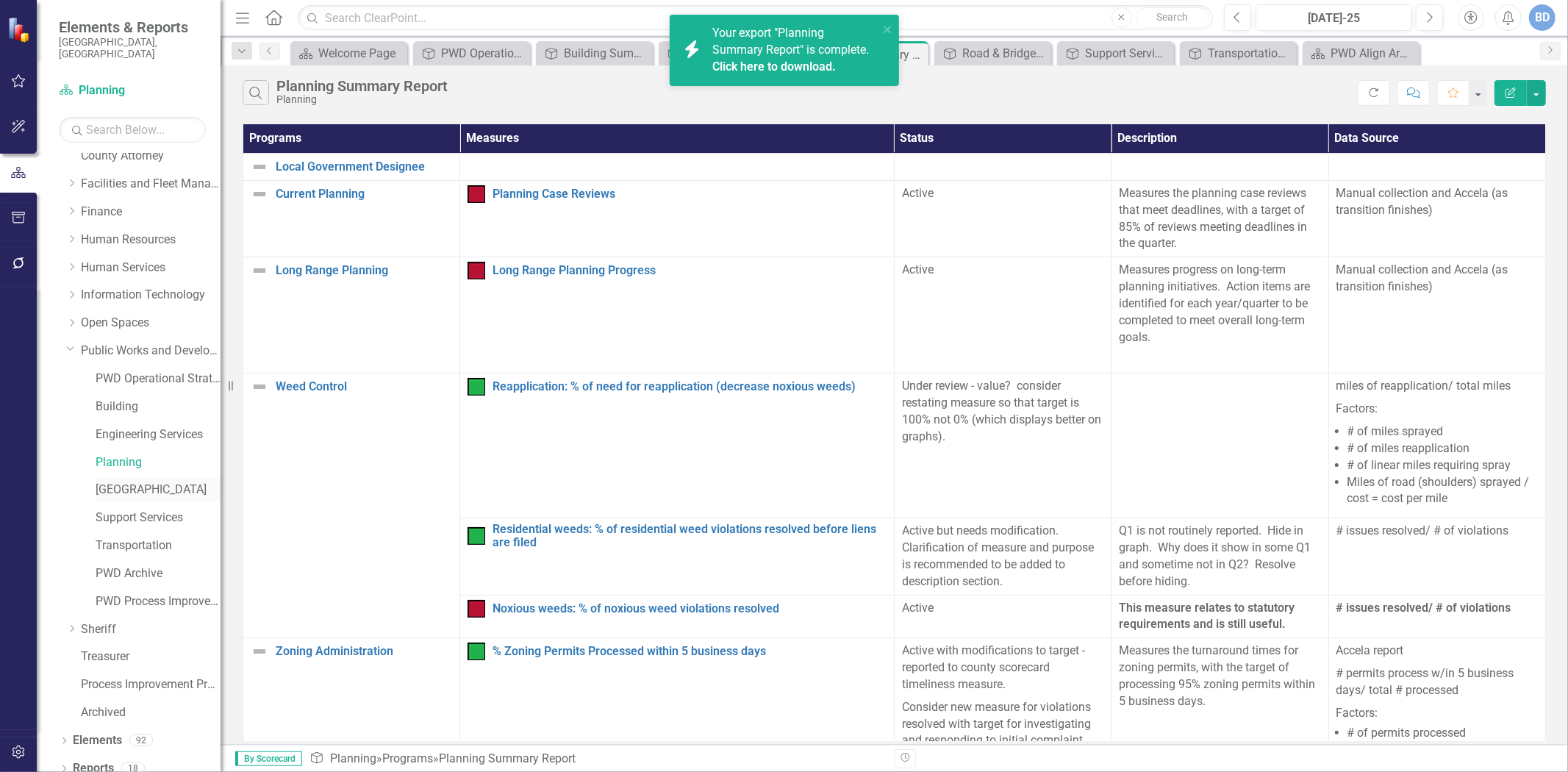
drag, startPoint x: 127, startPoint y: 479, endPoint x: 202, endPoint y: 468, distance: 75.8
click at [127, 482] on link "[GEOGRAPHIC_DATA]" at bounding box center [157, 490] width 125 height 17
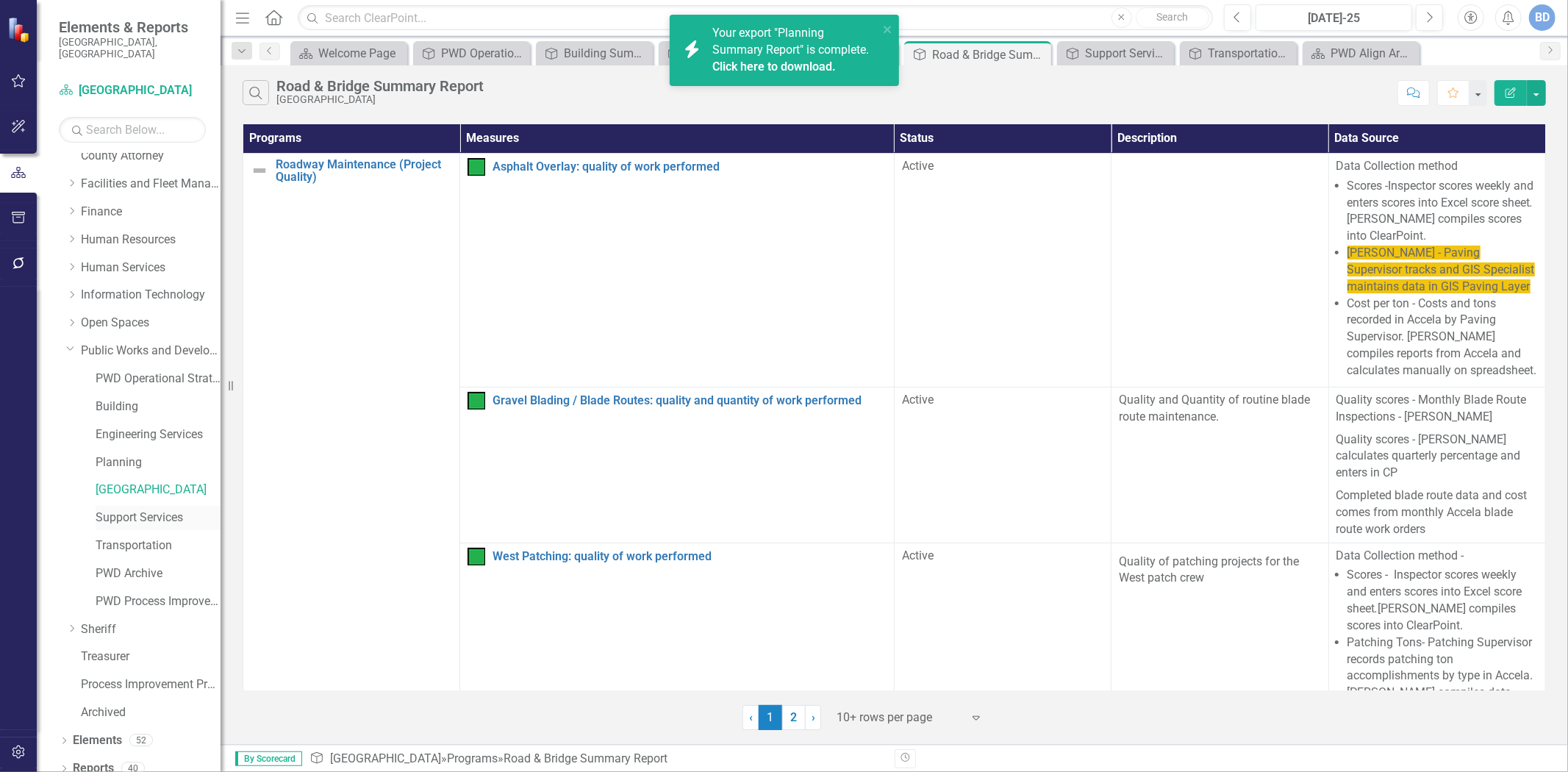
click at [151, 510] on link "Support Services" at bounding box center [157, 519] width 125 height 17
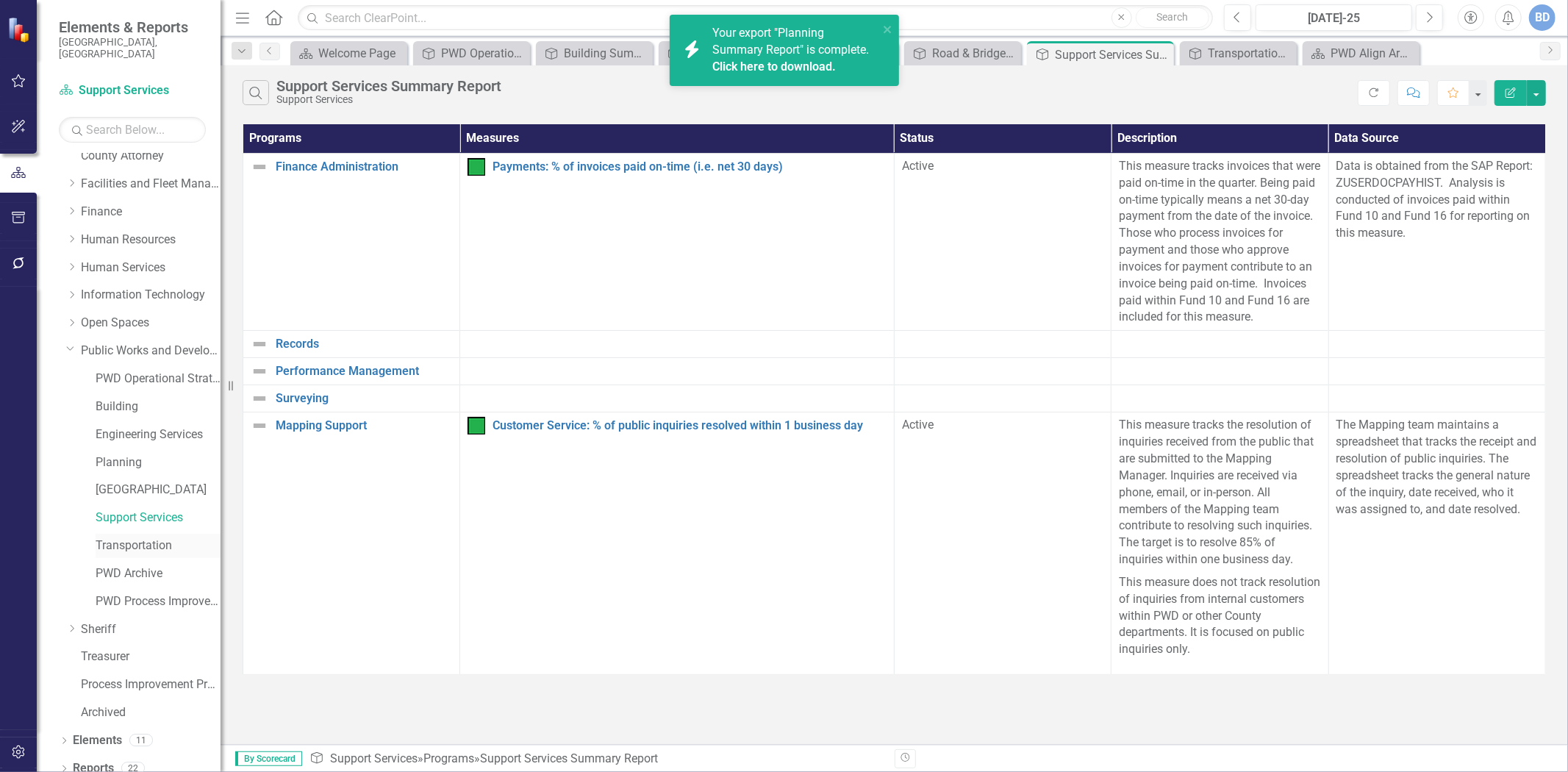
click at [158, 538] on link "Transportation" at bounding box center [157, 546] width 125 height 17
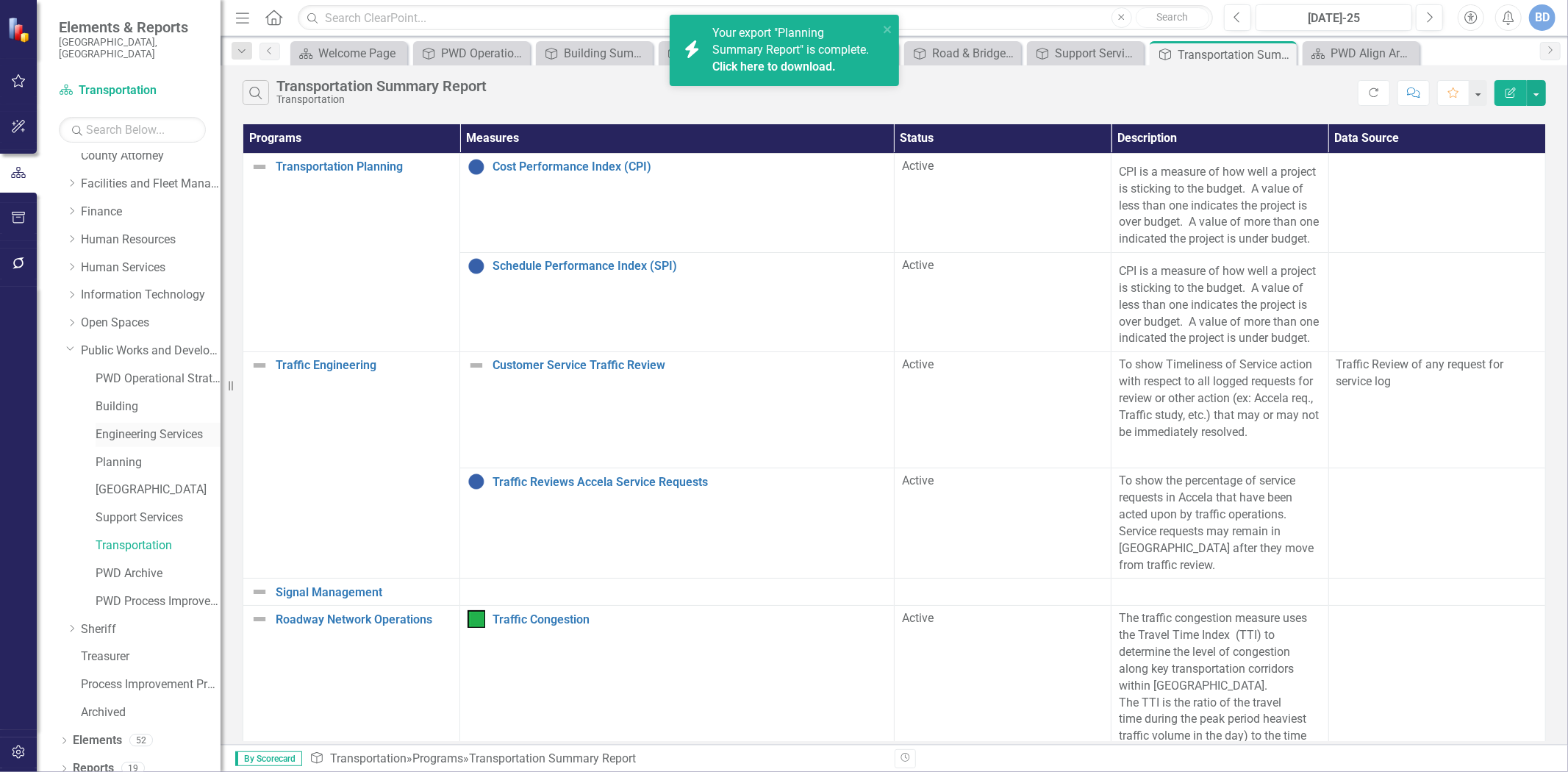
drag, startPoint x: 120, startPoint y: 417, endPoint x: 200, endPoint y: 422, distance: 80.2
click at [120, 426] on link "Engineering Services" at bounding box center [157, 435] width 125 height 17
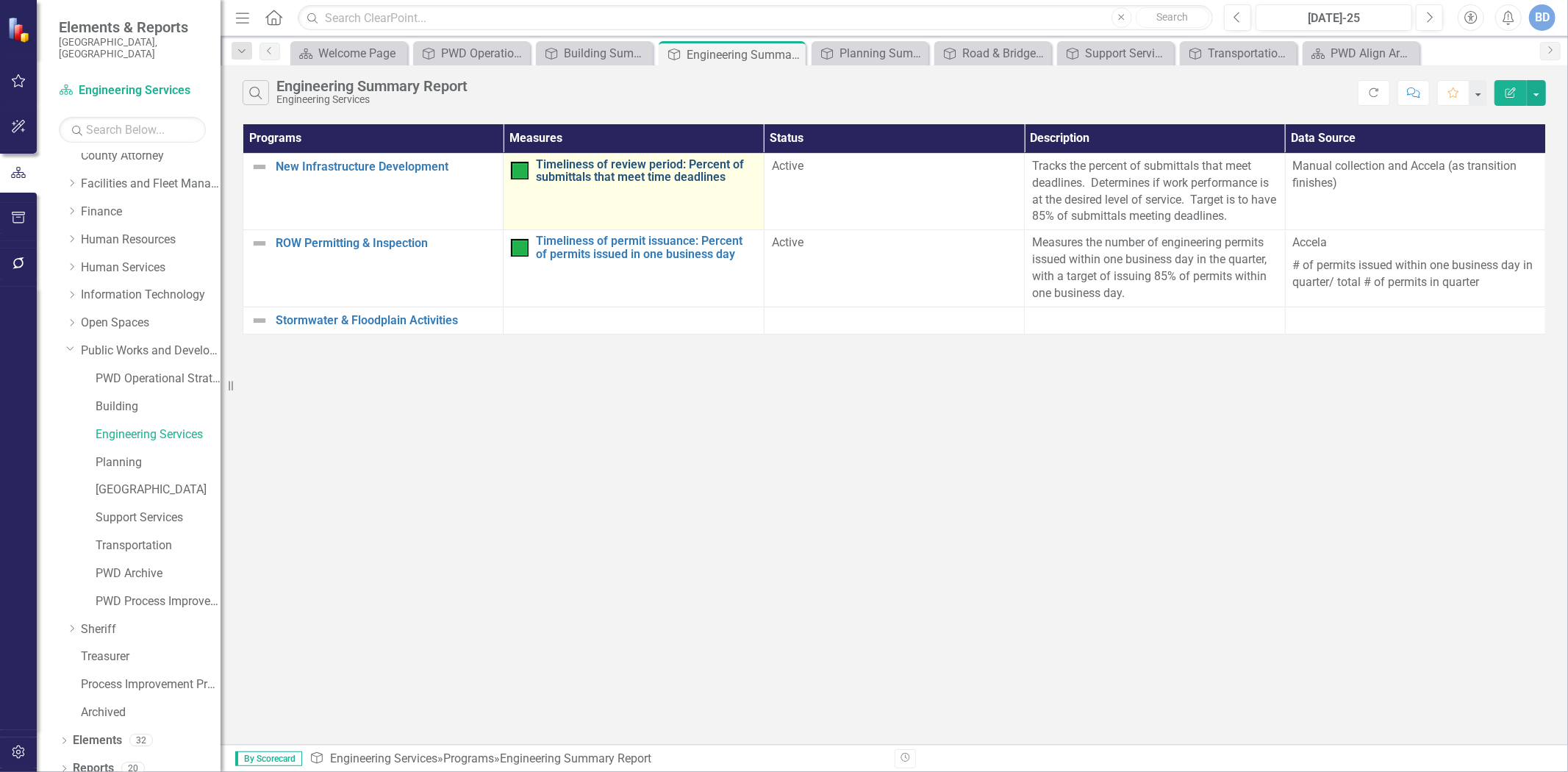
click at [656, 172] on link "Timeliness of review period: Percent of submittals that meet time deadlines" at bounding box center [645, 170] width 220 height 26
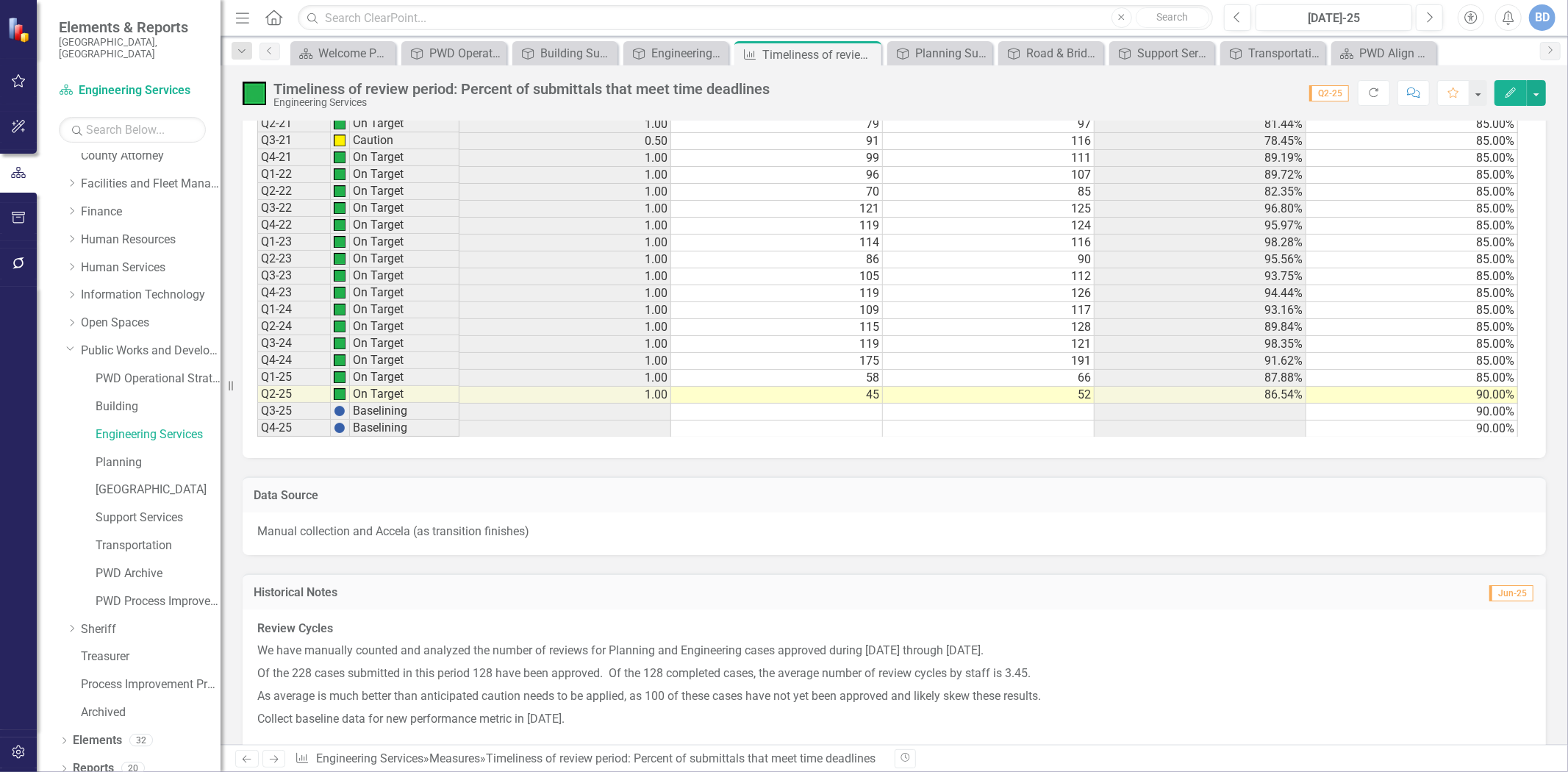
scroll to position [1307, 0]
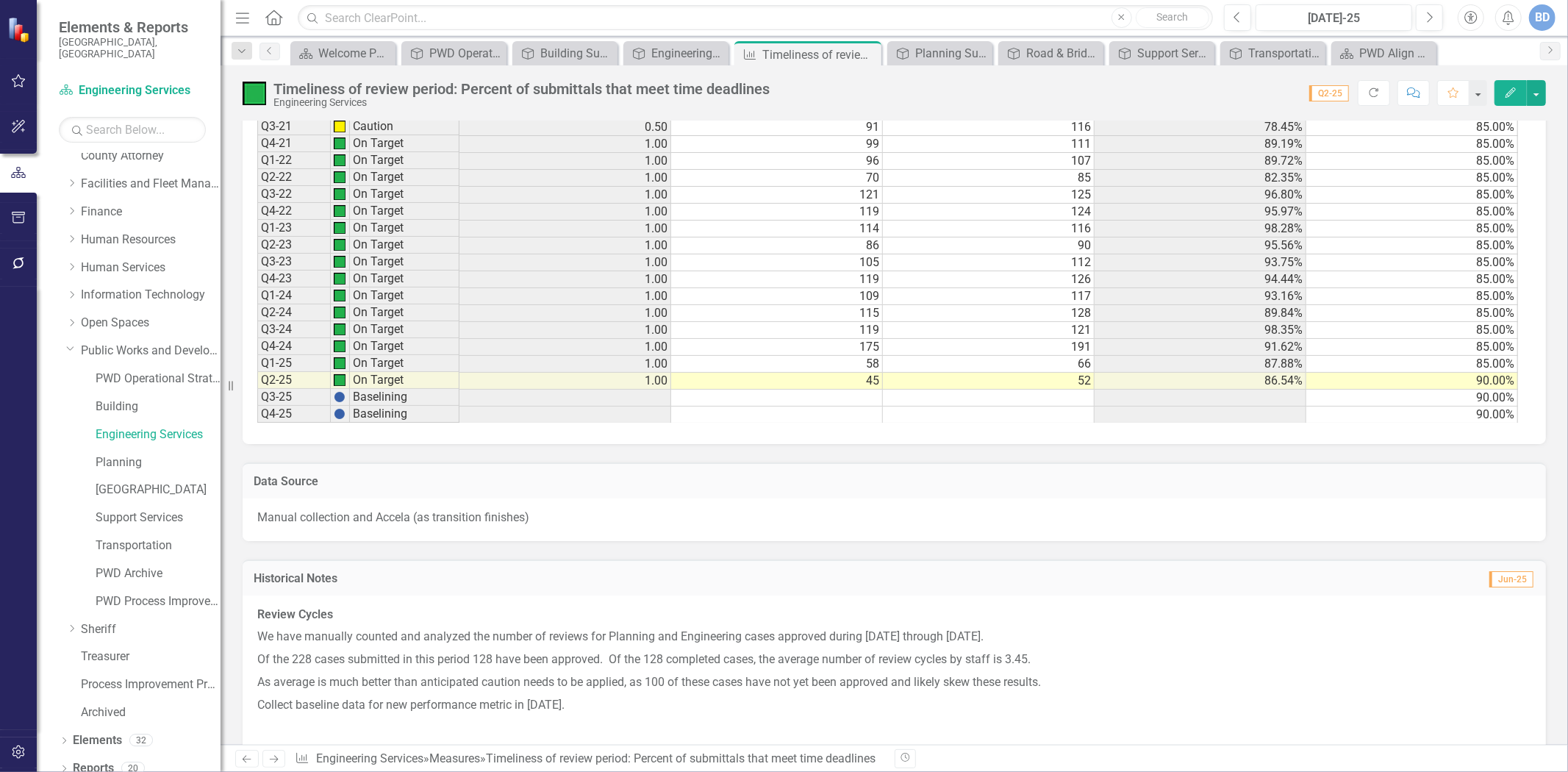
click at [1474, 370] on td "85.00%" at bounding box center [1412, 365] width 212 height 17
click at [1476, 384] on td "90.00%" at bounding box center [1412, 382] width 212 height 17
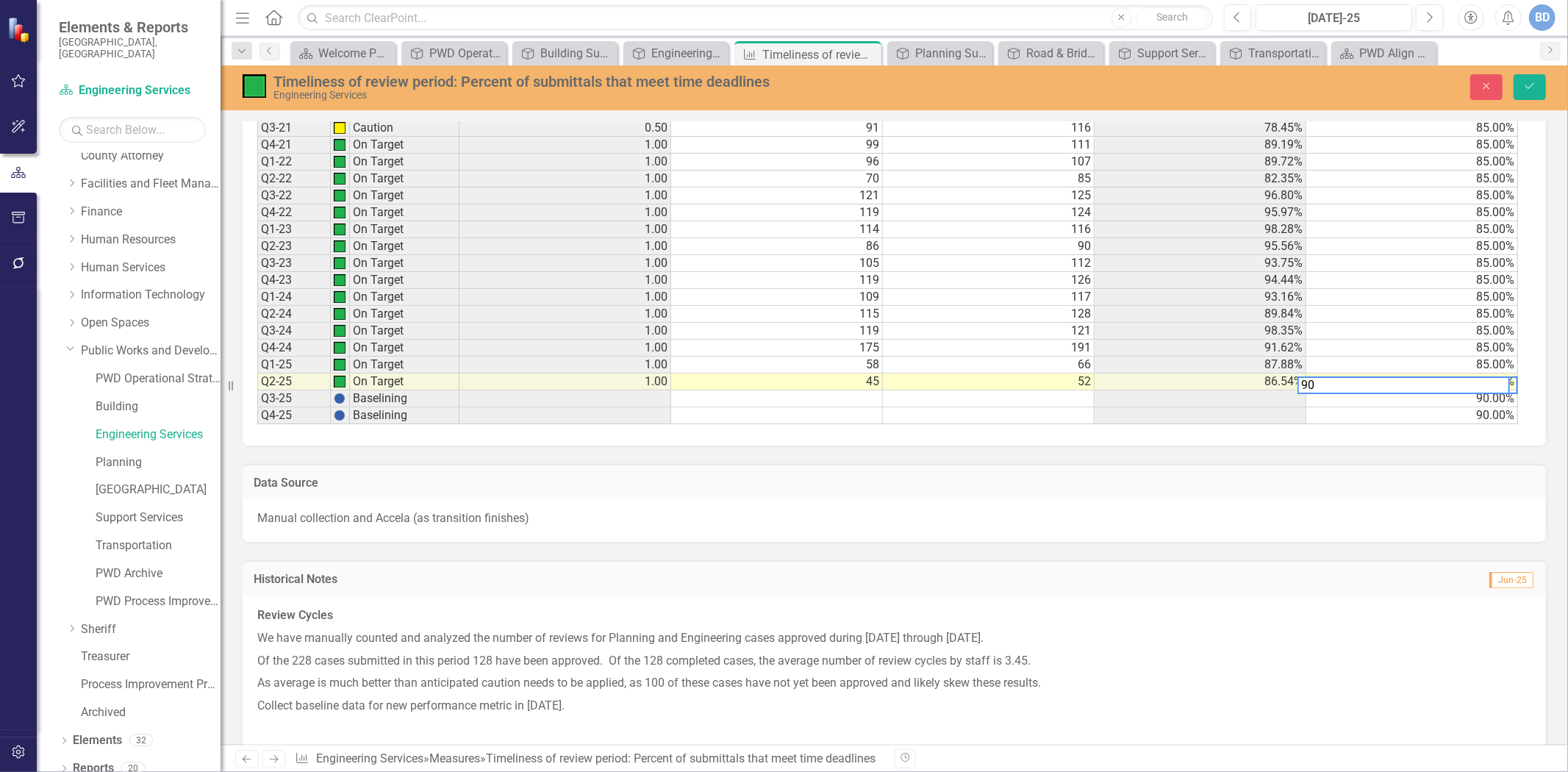
scroll to position [0, 9]
type textarea "9"
click at [1474, 402] on td "90.00%" at bounding box center [1412, 399] width 212 height 17
type textarea "9"
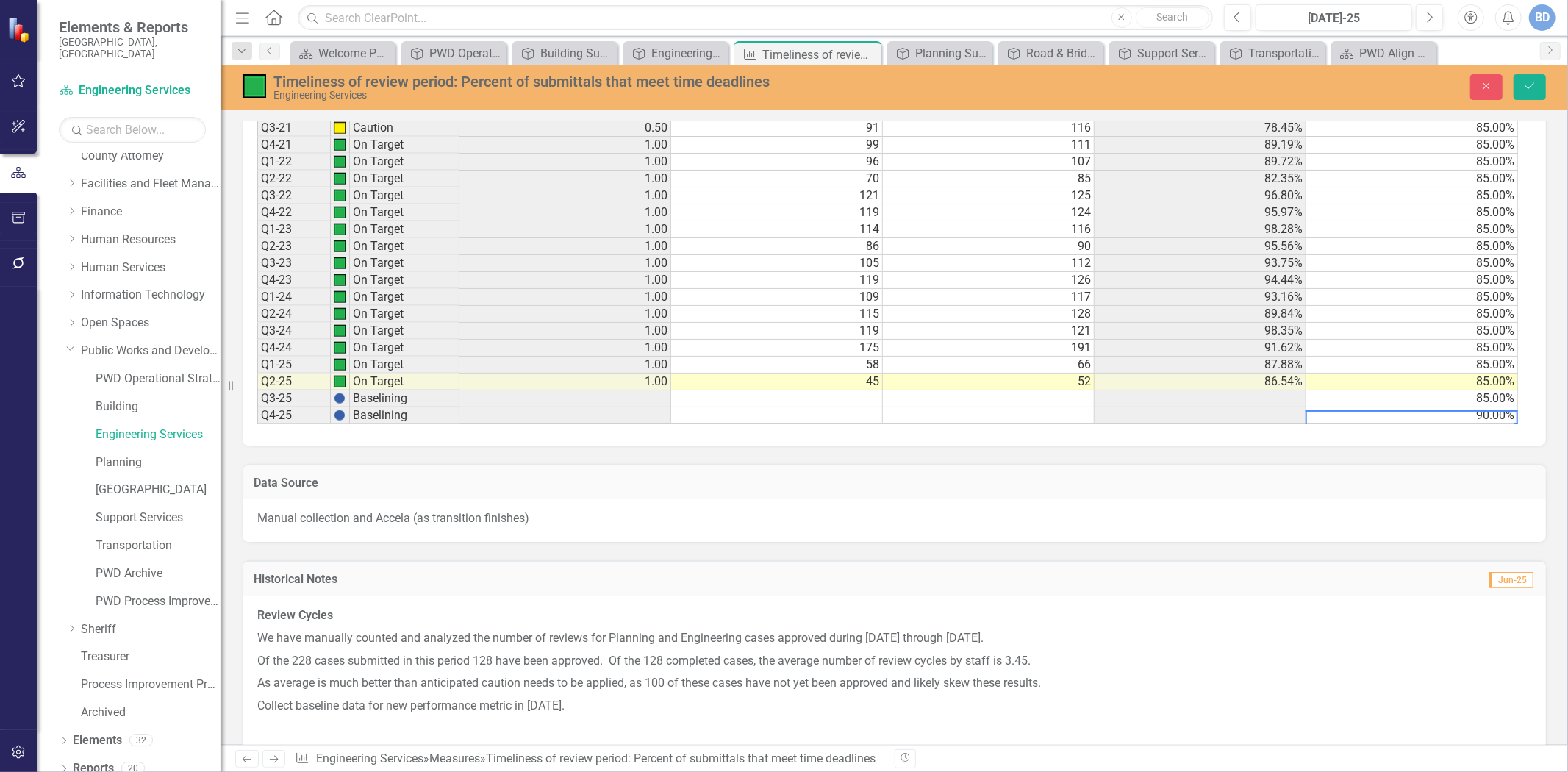
click at [1464, 413] on td "90.00%" at bounding box center [1412, 416] width 212 height 17
type textarea "9"
type textarea "85"
click at [1533, 84] on icon "submit" at bounding box center [1530, 86] width 9 height 6
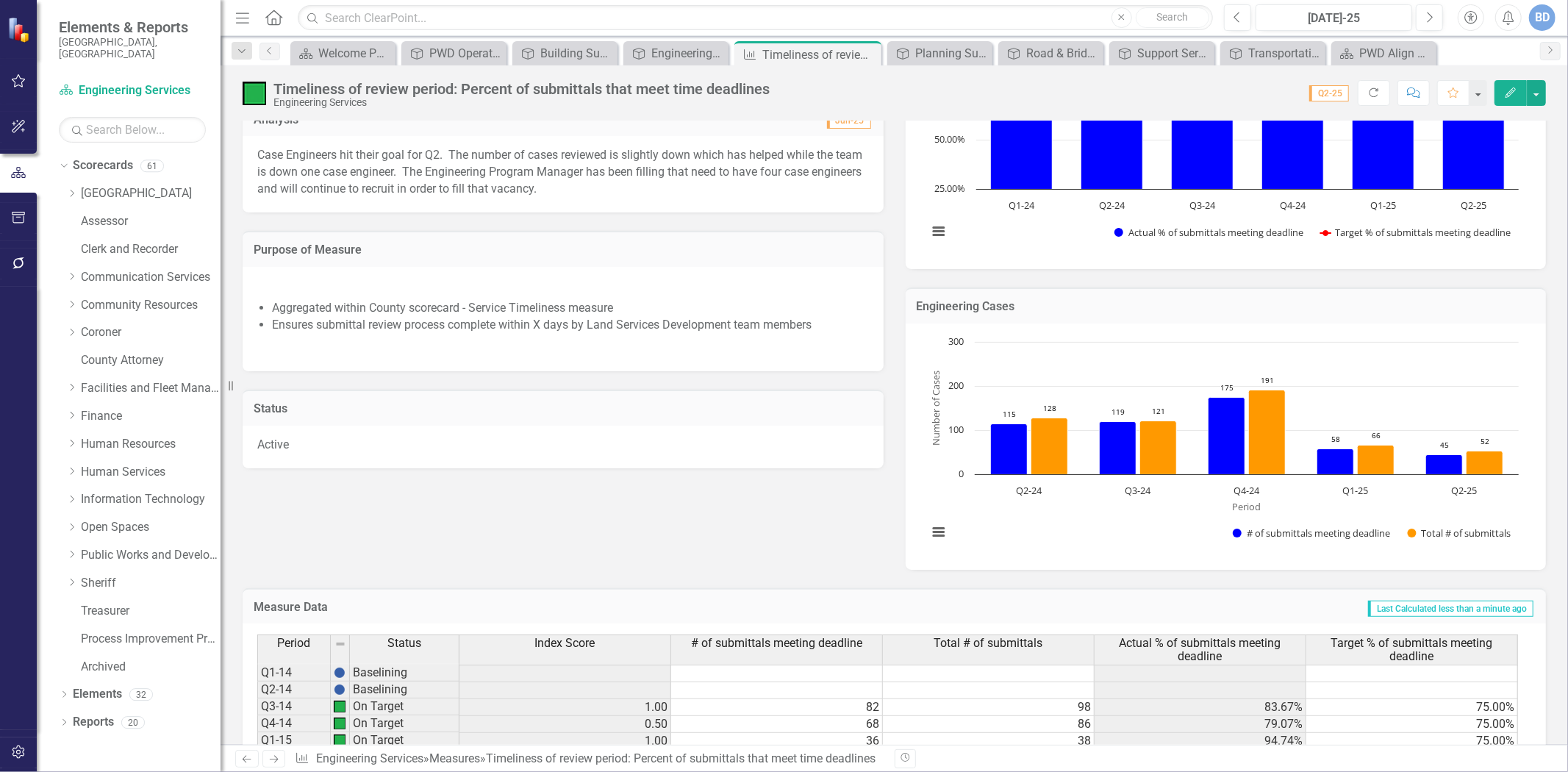
scroll to position [0, 0]
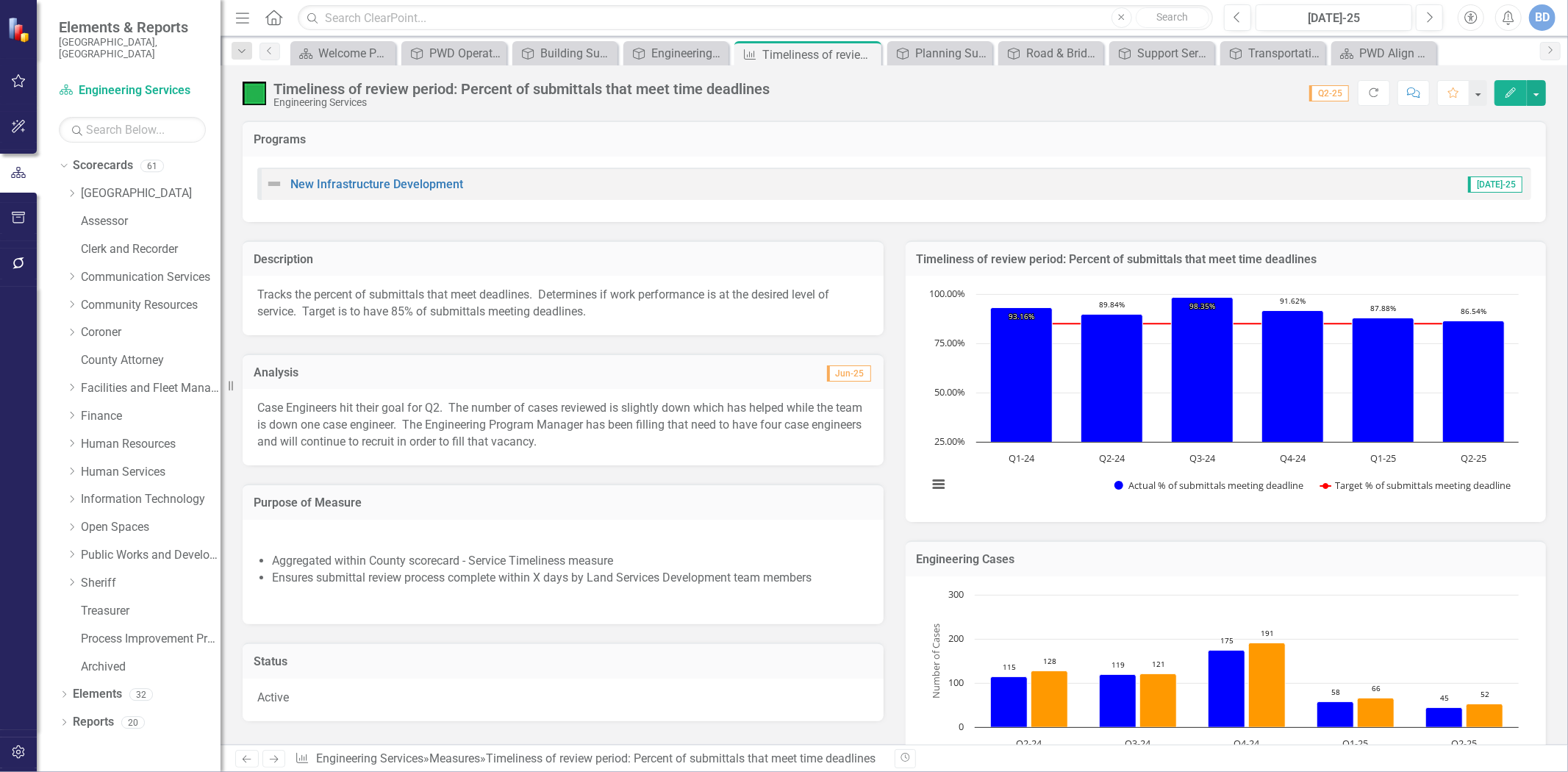
click at [633, 440] on p "Case Engineers hit their goal for Q2. The number of cases reviewed is slightly …" at bounding box center [562, 425] width 612 height 50
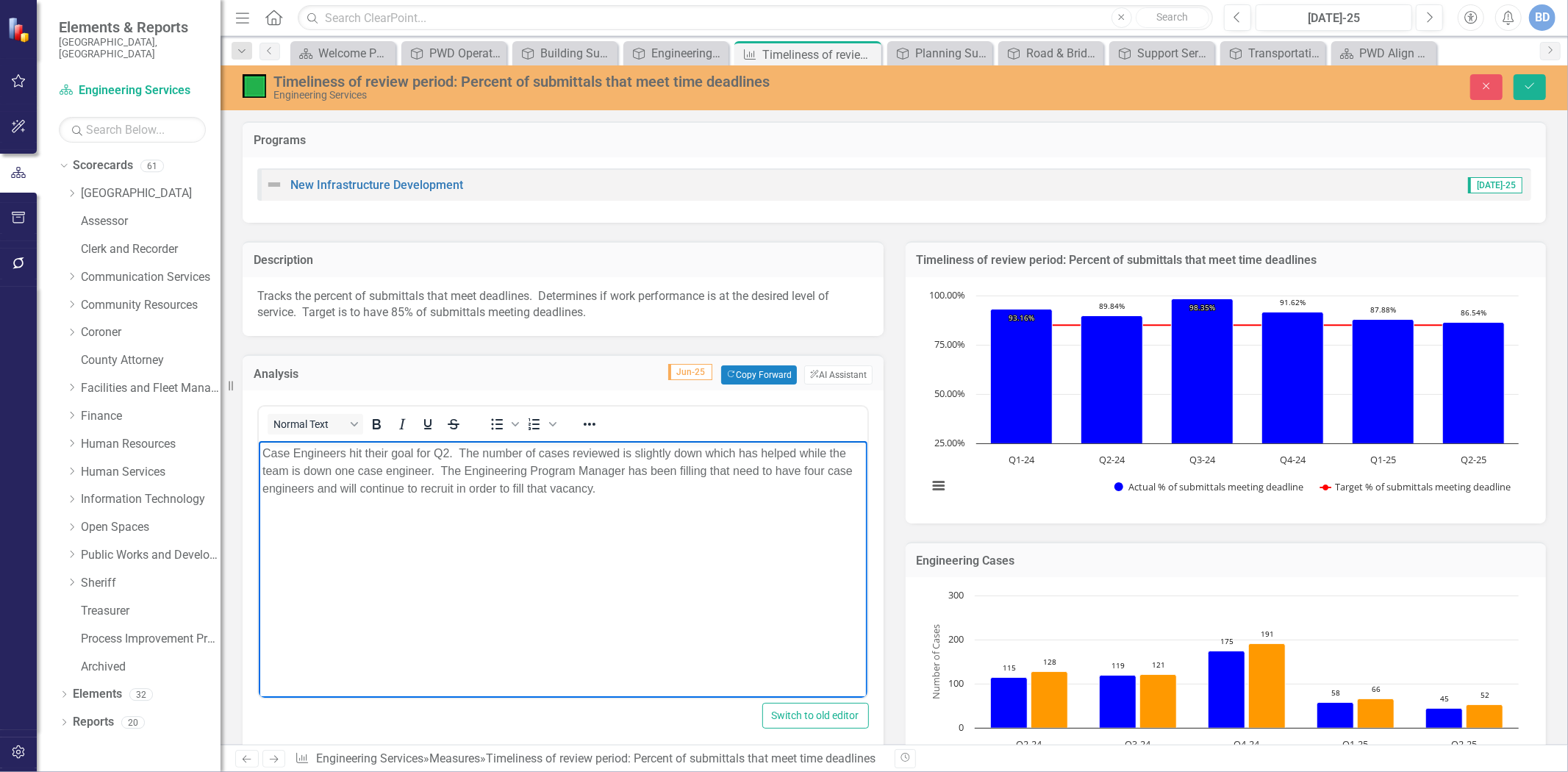
click at [606, 320] on p "Tracks the percent of submittals that meet deadlines. Determines if work perfor…" at bounding box center [562, 306] width 612 height 34
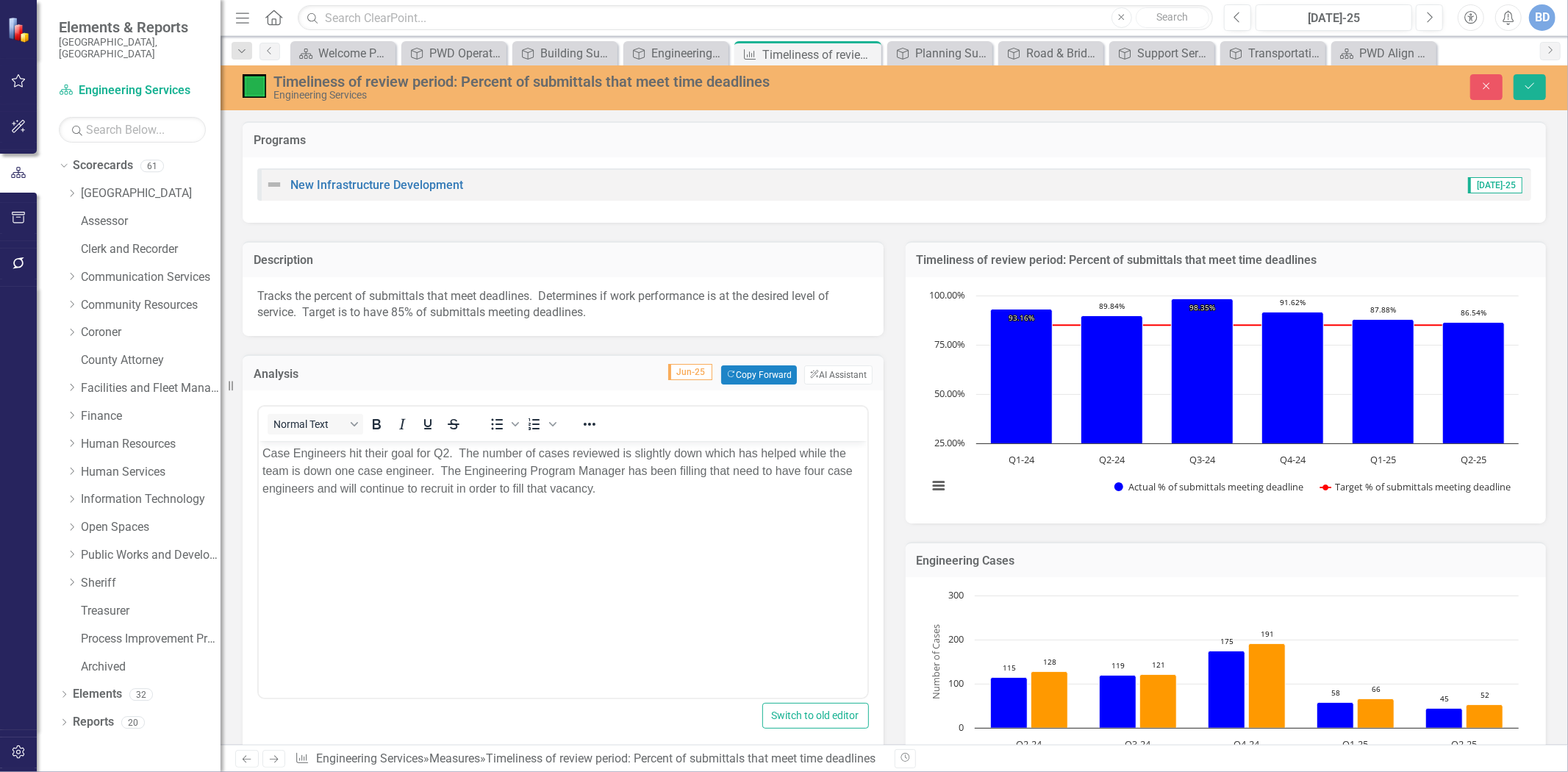
click at [606, 320] on p "Tracks the percent of submittals that meet deadlines. Determines if work perfor…" at bounding box center [562, 306] width 612 height 34
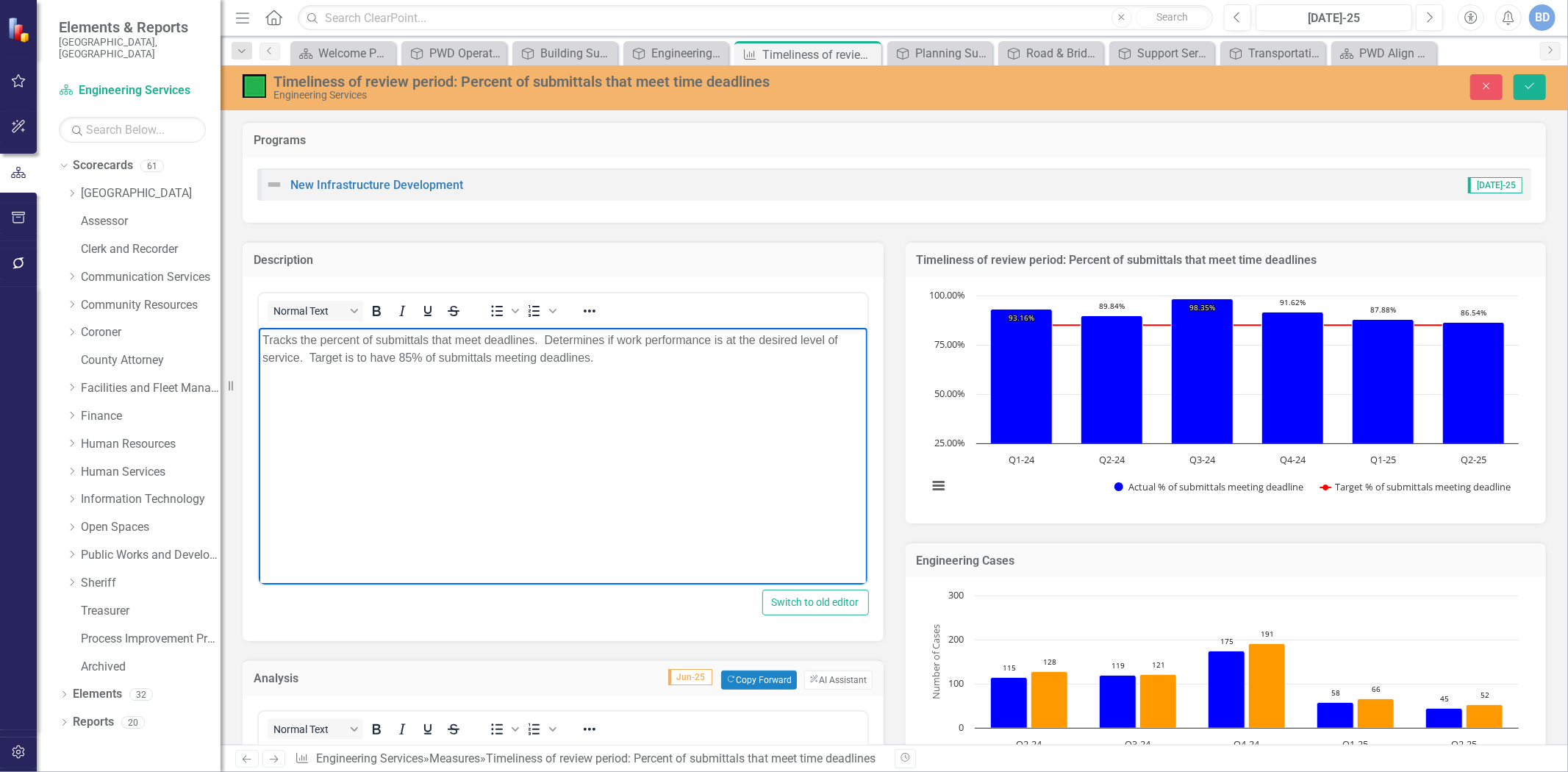
click at [616, 352] on p "Tracks the percent of submittals that meet deadlines. Determines if work perfor…" at bounding box center [562, 348] width 601 height 35
